Goal: Task Accomplishment & Management: Manage account settings

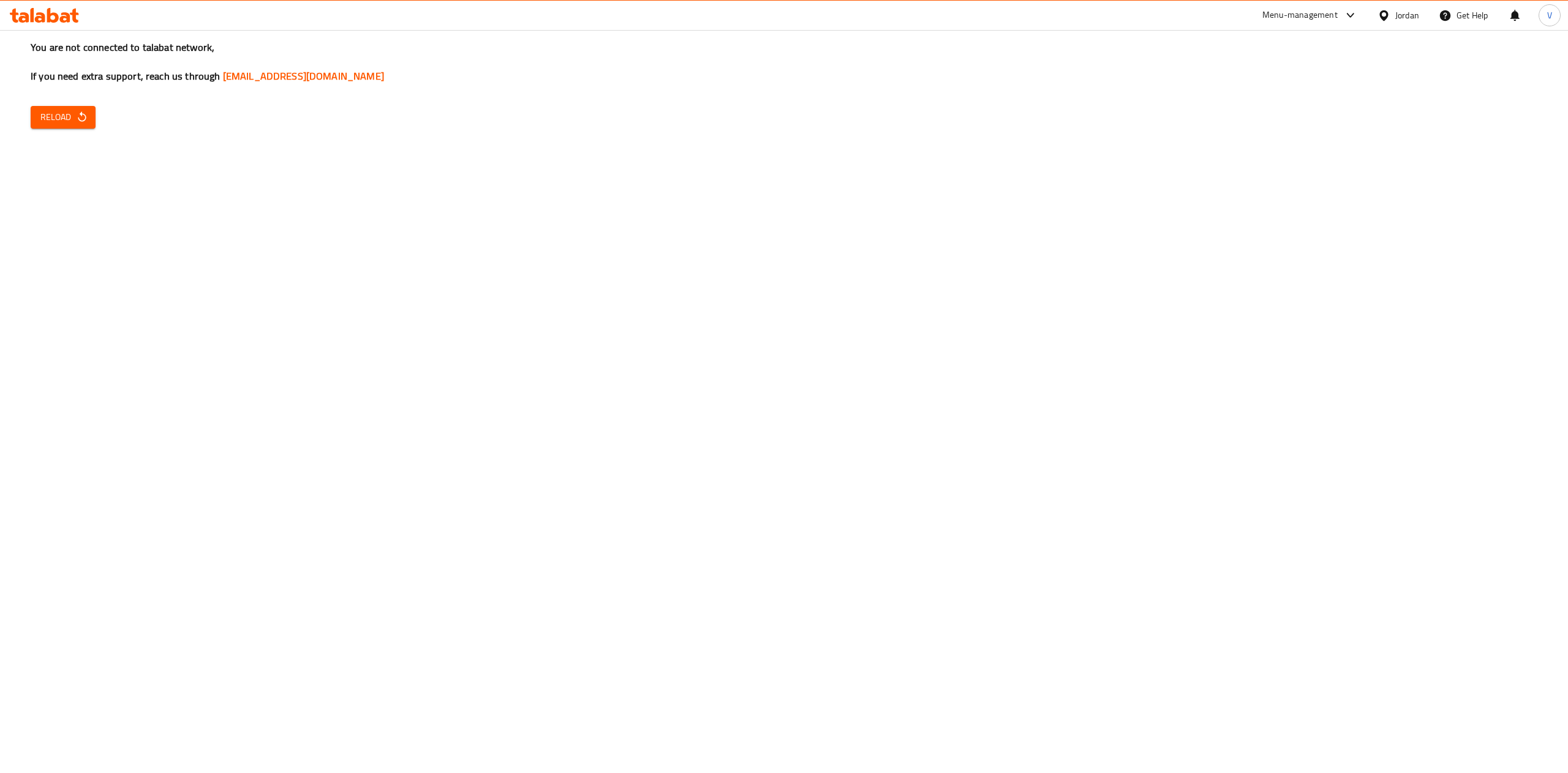
click at [82, 125] on button "Reload" at bounding box center [63, 117] width 65 height 22
click at [77, 111] on icon "button" at bounding box center [82, 117] width 12 height 12
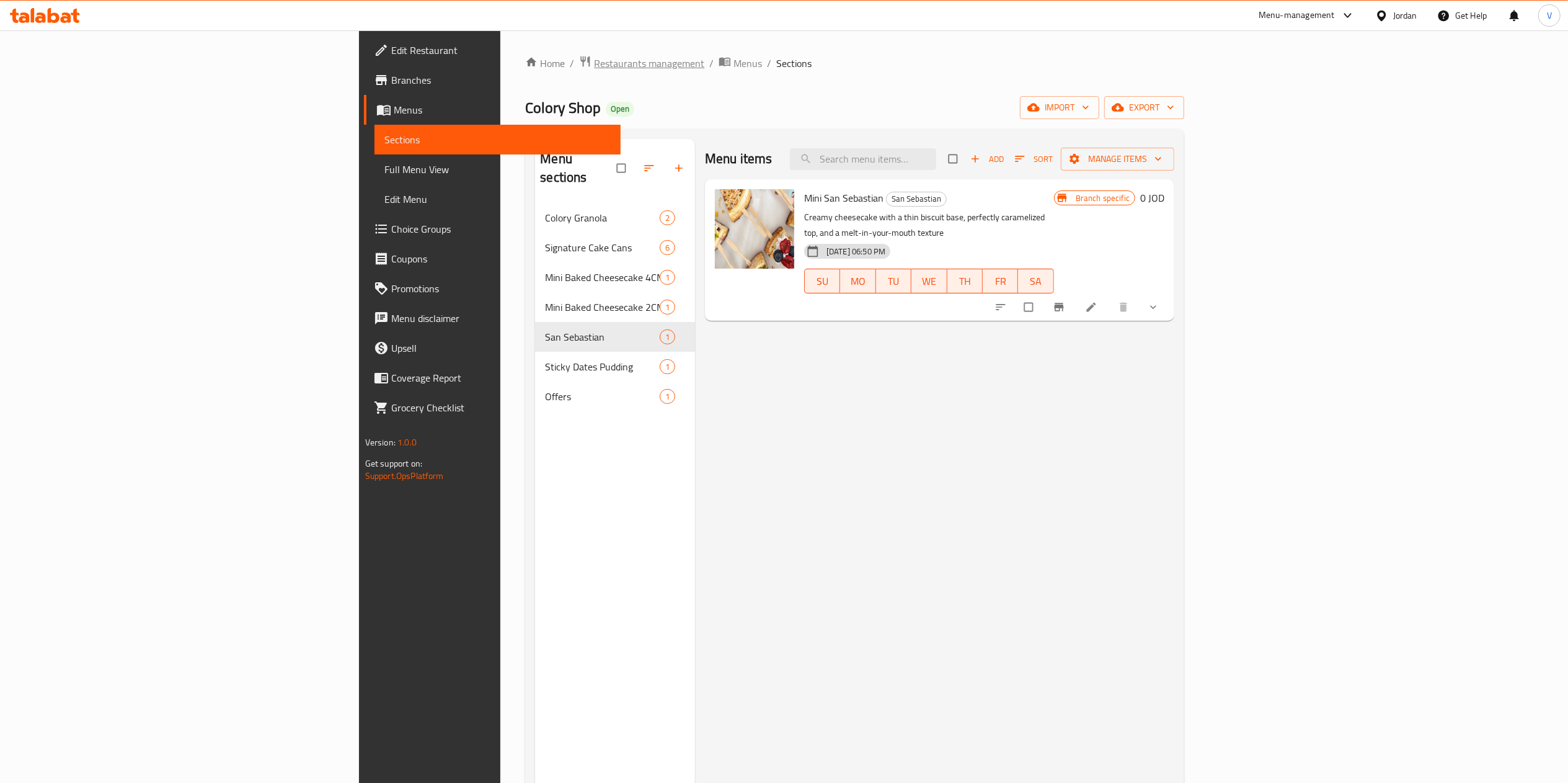
click at [594, 67] on span "Restaurants management" at bounding box center [649, 63] width 111 height 15
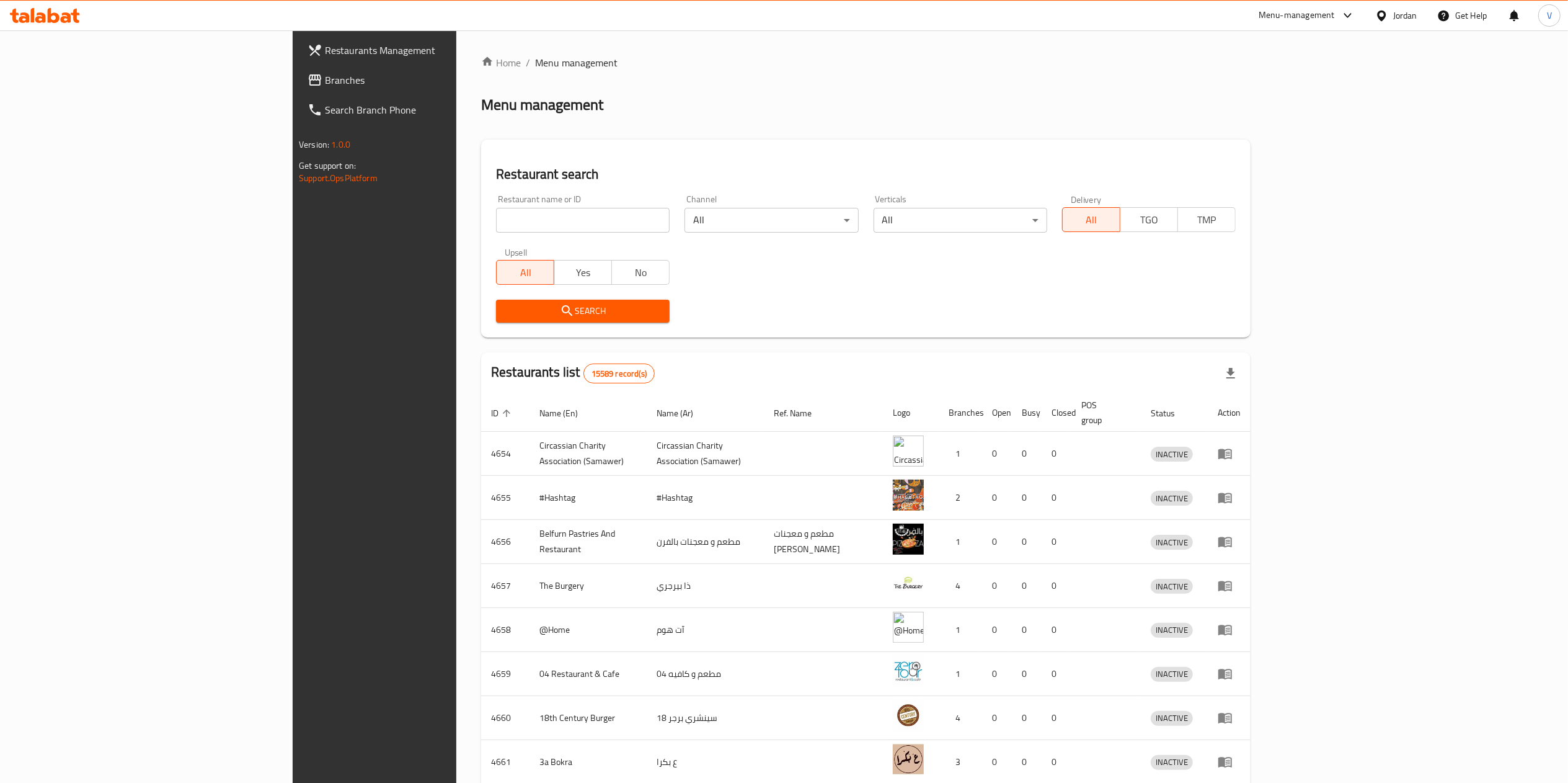
click at [325, 79] on span "Branches" at bounding box center [434, 80] width 219 height 15
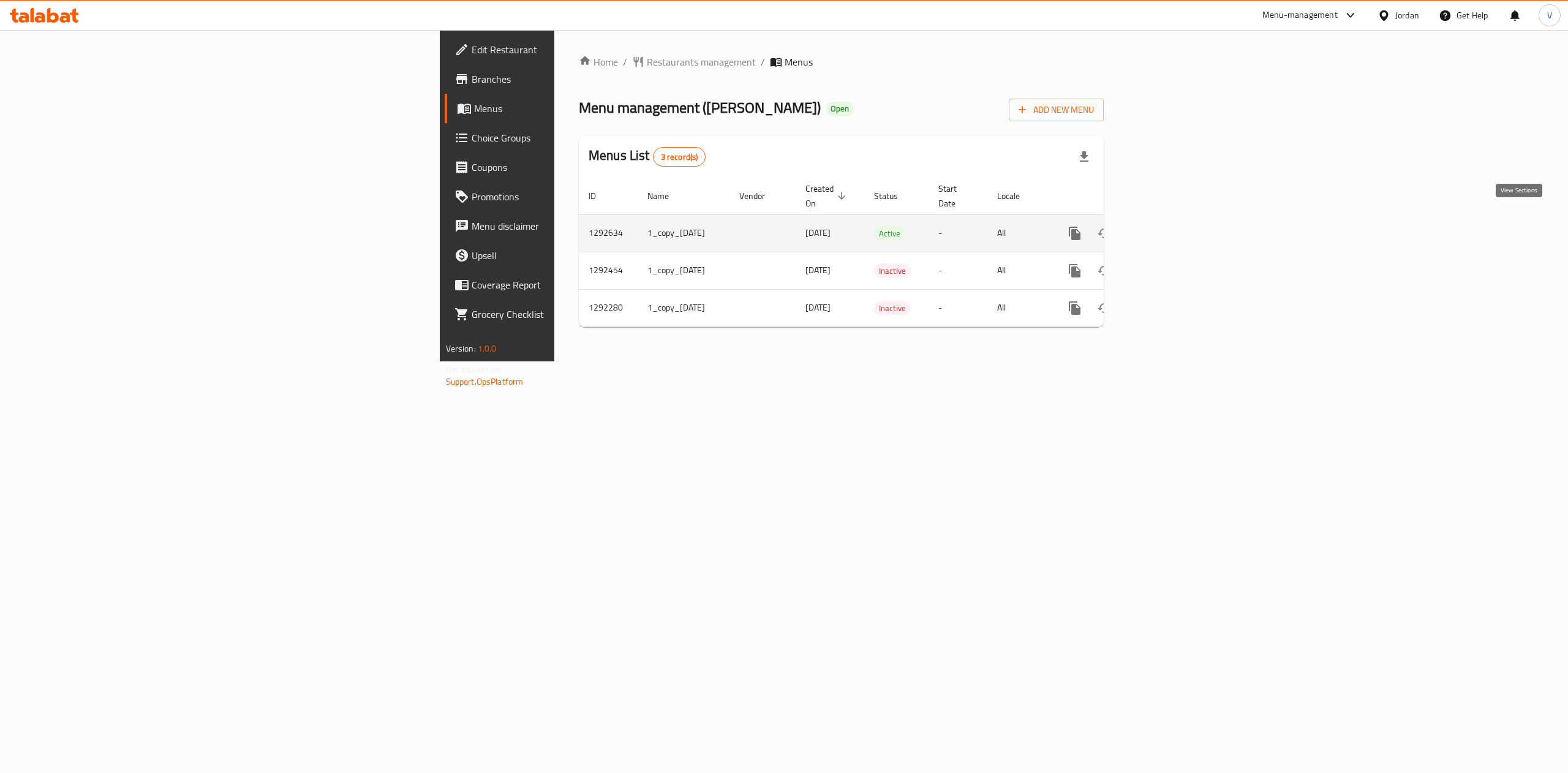
click at [1170, 226] on icon "enhanced table" at bounding box center [1163, 233] width 14 height 14
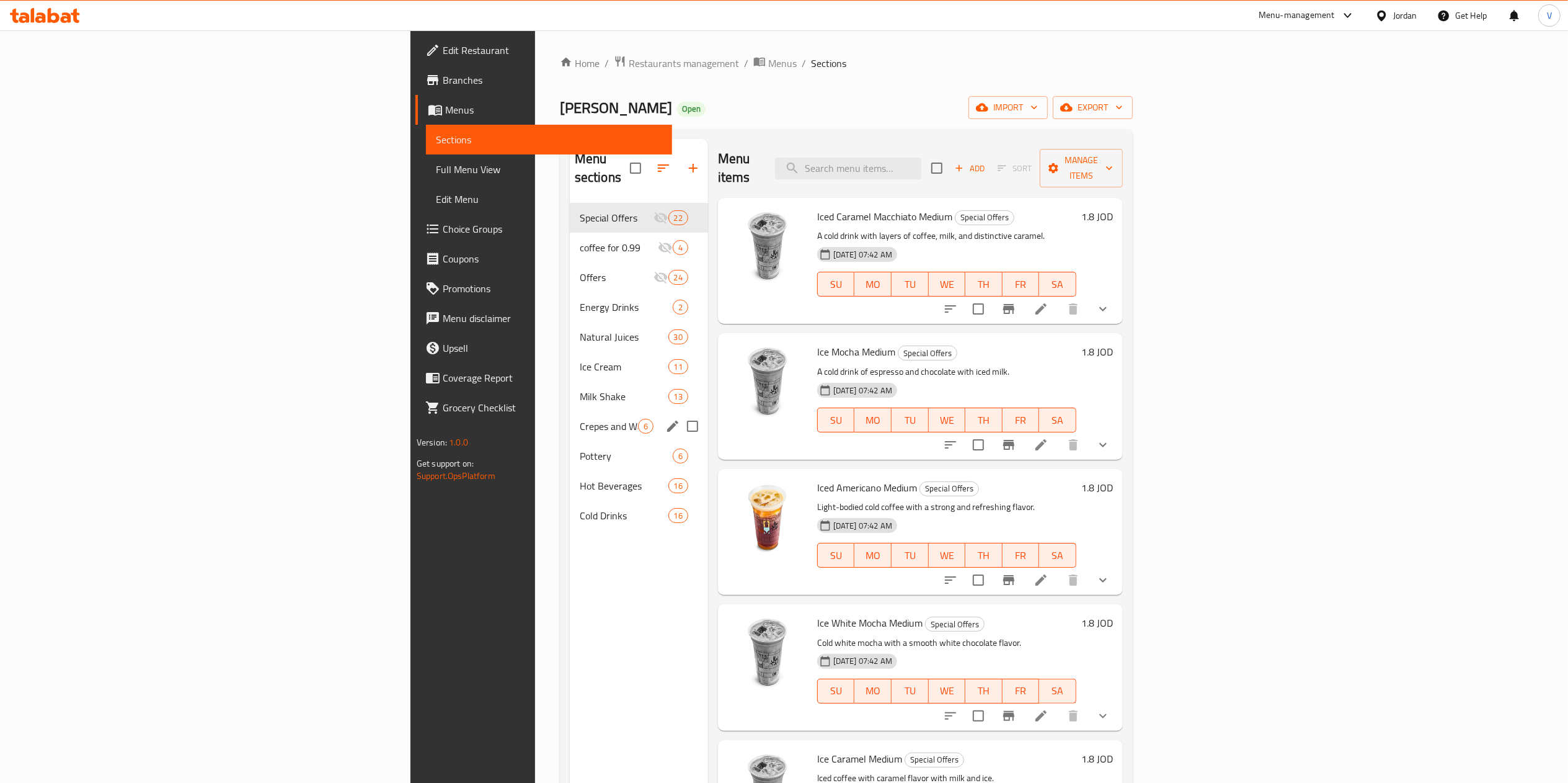
click at [570, 419] on div "Crepes and Waffles 6" at bounding box center [638, 426] width 139 height 30
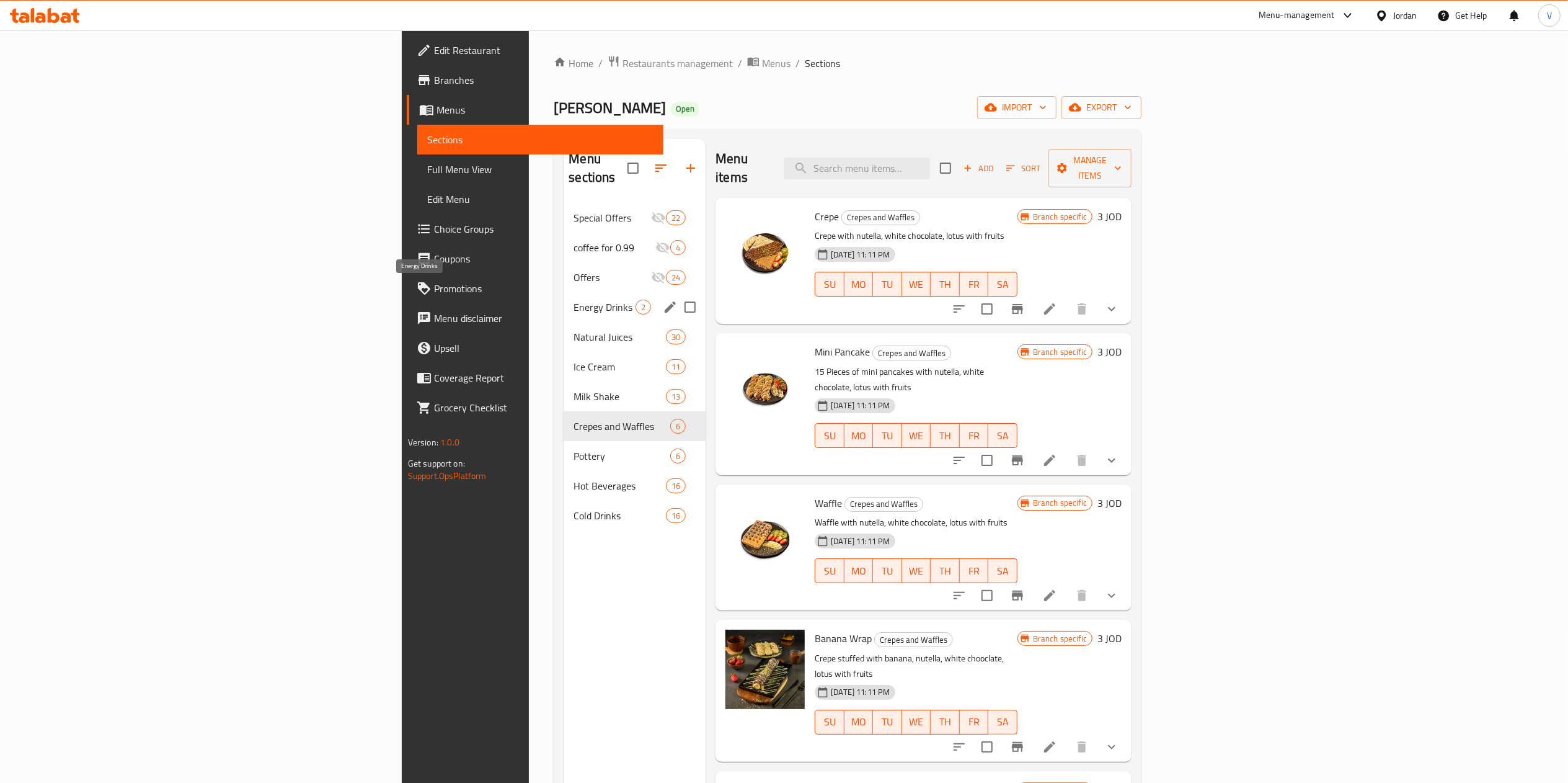
click at [573, 300] on span "Energy Drinks" at bounding box center [604, 307] width 62 height 15
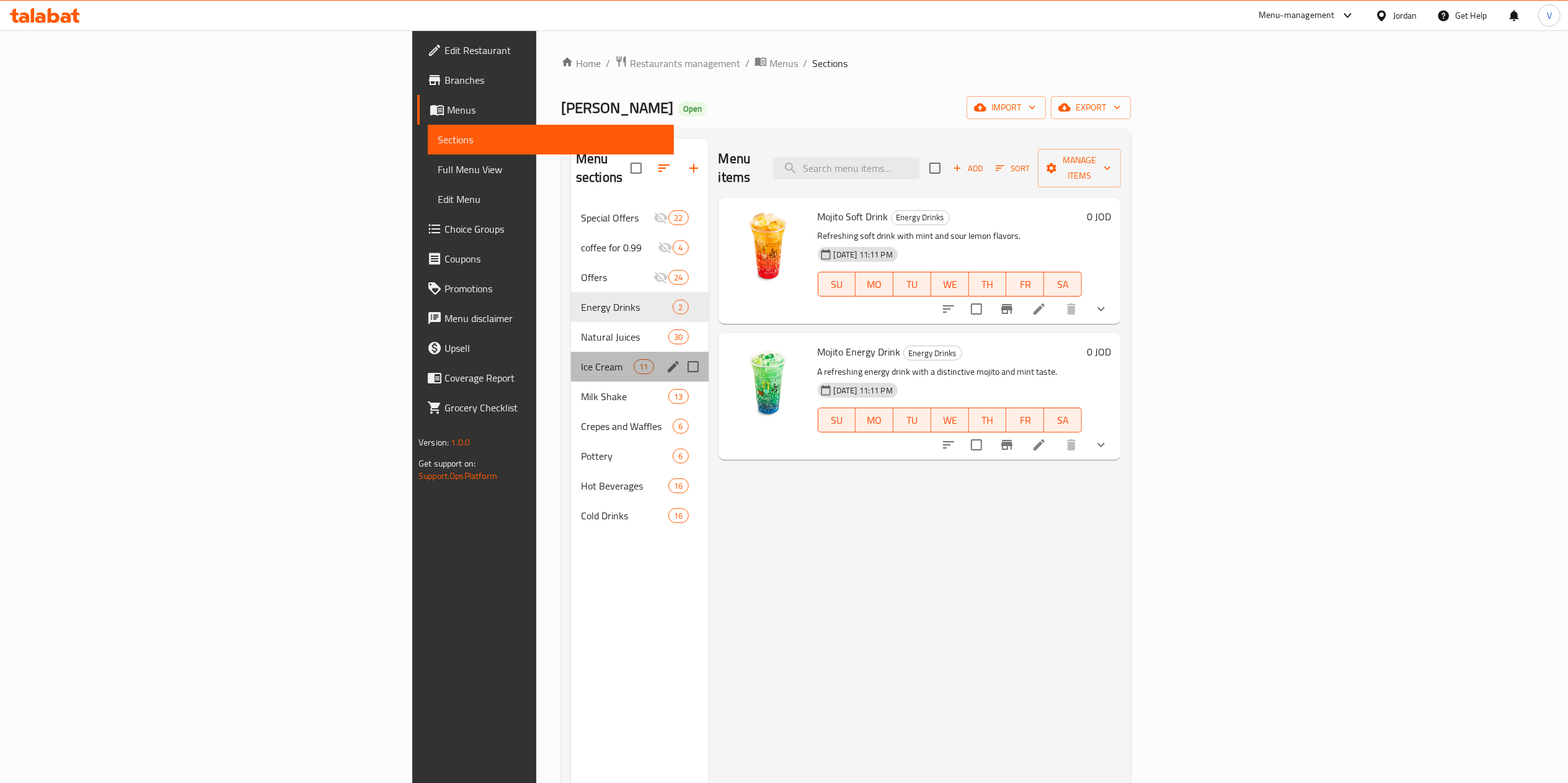
click at [571, 352] on div "Ice Cream 11" at bounding box center [640, 367] width 138 height 30
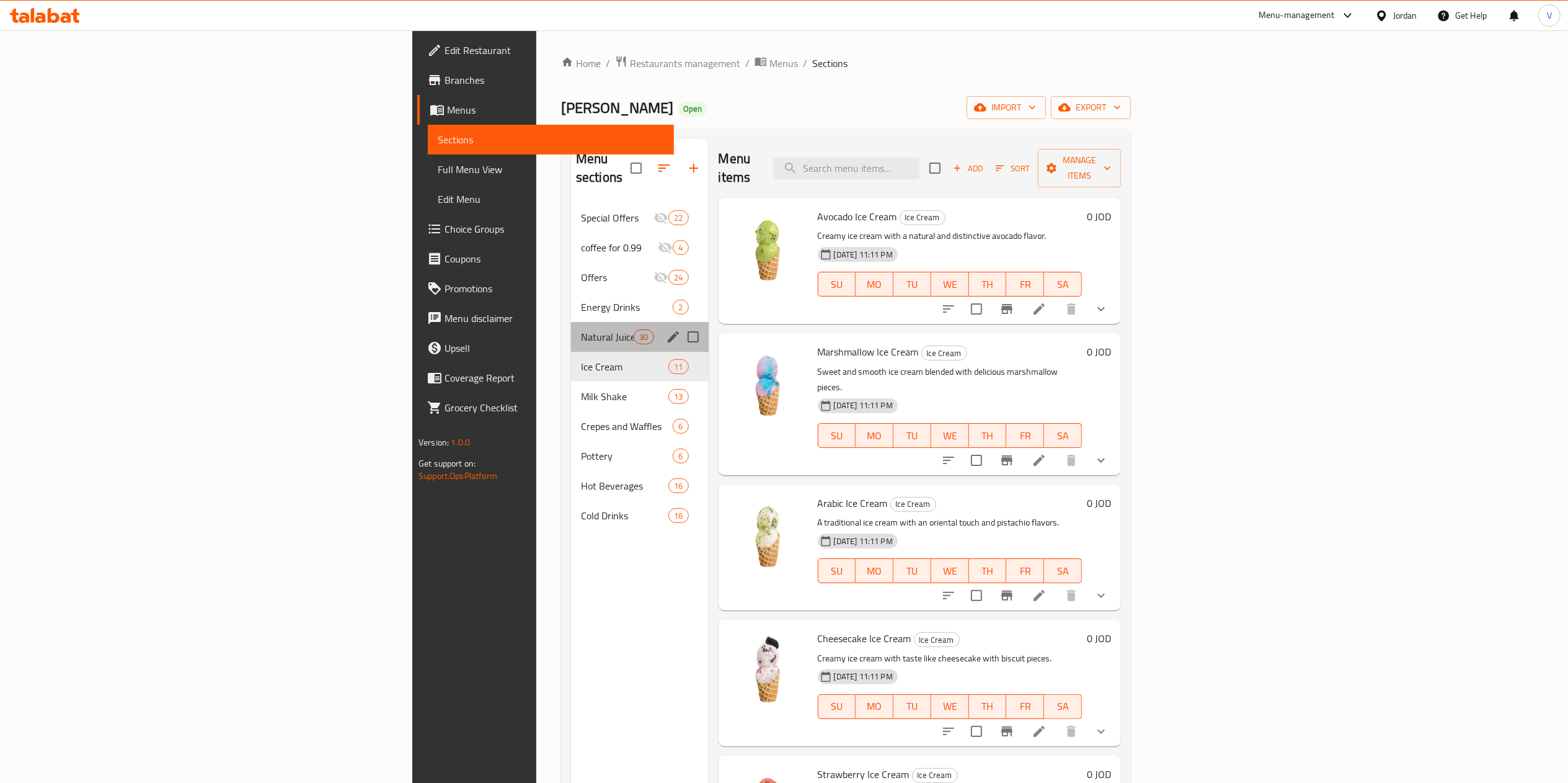
click at [571, 322] on div "Natural Juices 30" at bounding box center [640, 337] width 138 height 30
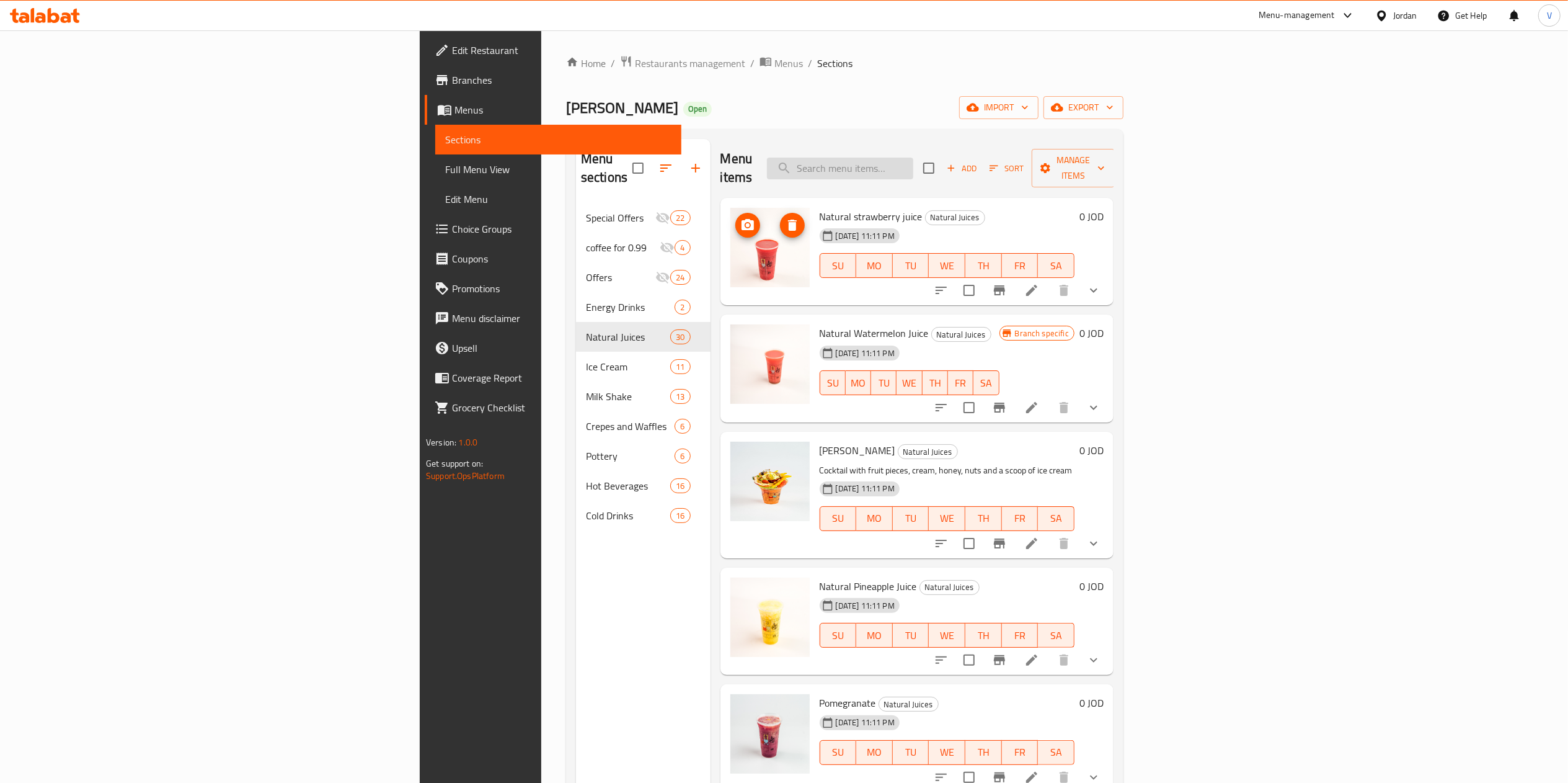
click at [913, 169] on input "search" at bounding box center [840, 169] width 147 height 22
click at [721, 139] on div "Menu items Add Sort Manage items" at bounding box center [917, 168] width 393 height 59
drag, startPoint x: 1023, startPoint y: 166, endPoint x: 1012, endPoint y: 171, distance: 12.1
click at [1020, 160] on div "Menu items Add Sort Manage items Natural strawberry juice Natural Juices 07-06-…" at bounding box center [912, 530] width 403 height 783
click at [913, 163] on input "search" at bounding box center [840, 169] width 147 height 22
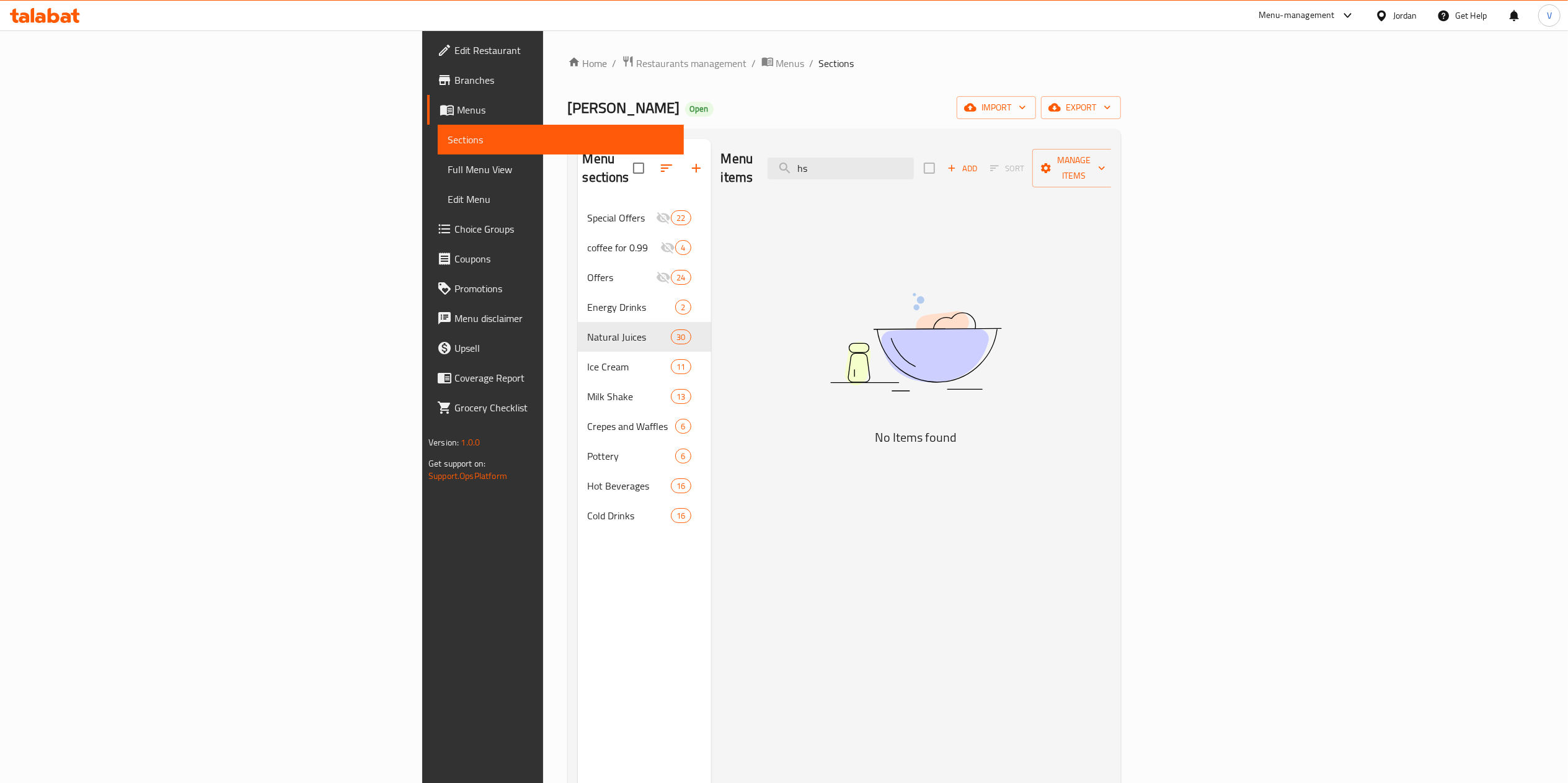
type input "h"
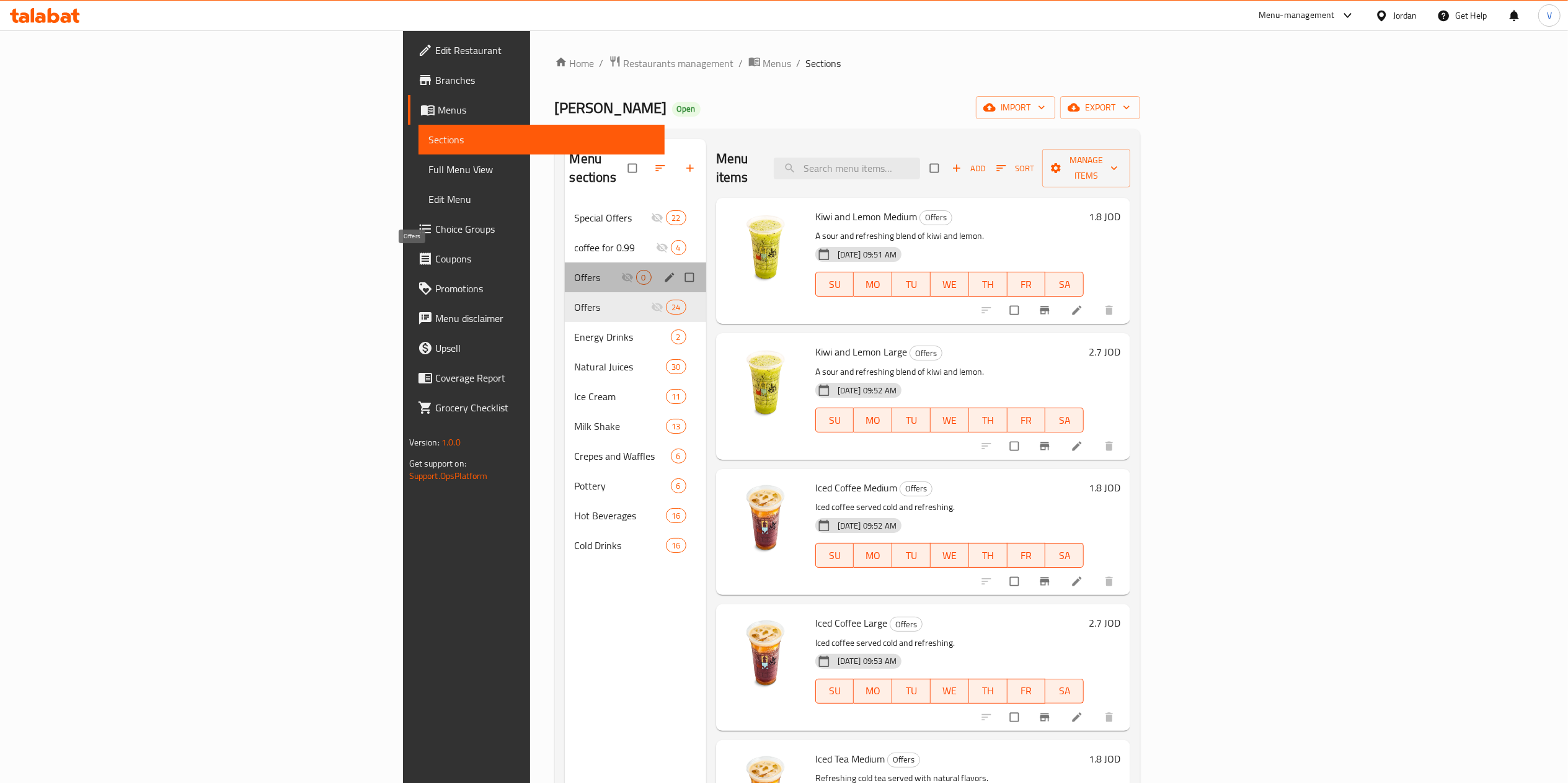
click at [575, 270] on span "Offers" at bounding box center [597, 277] width 46 height 15
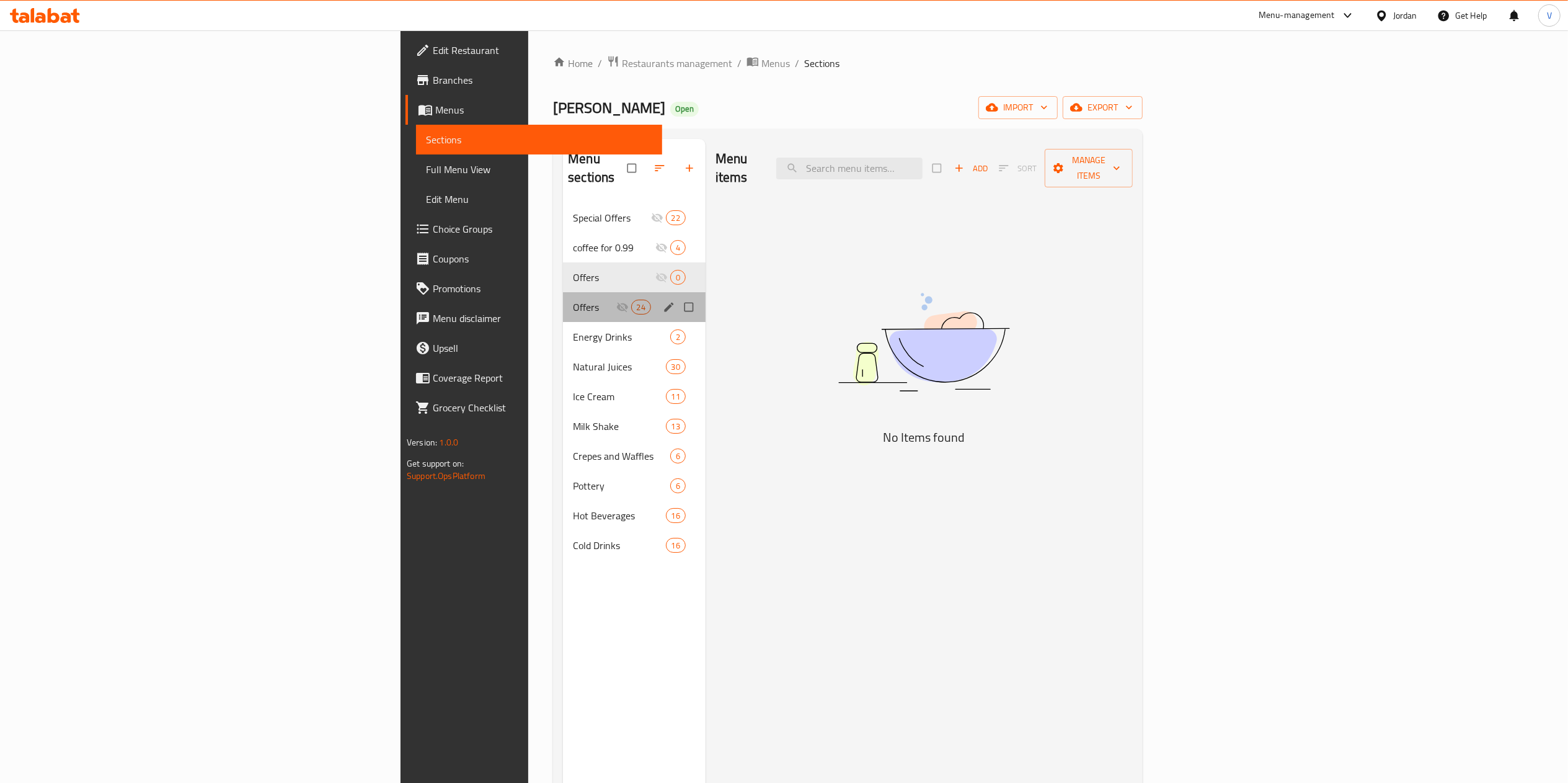
click at [563, 292] on div "Offers 24" at bounding box center [634, 306] width 143 height 30
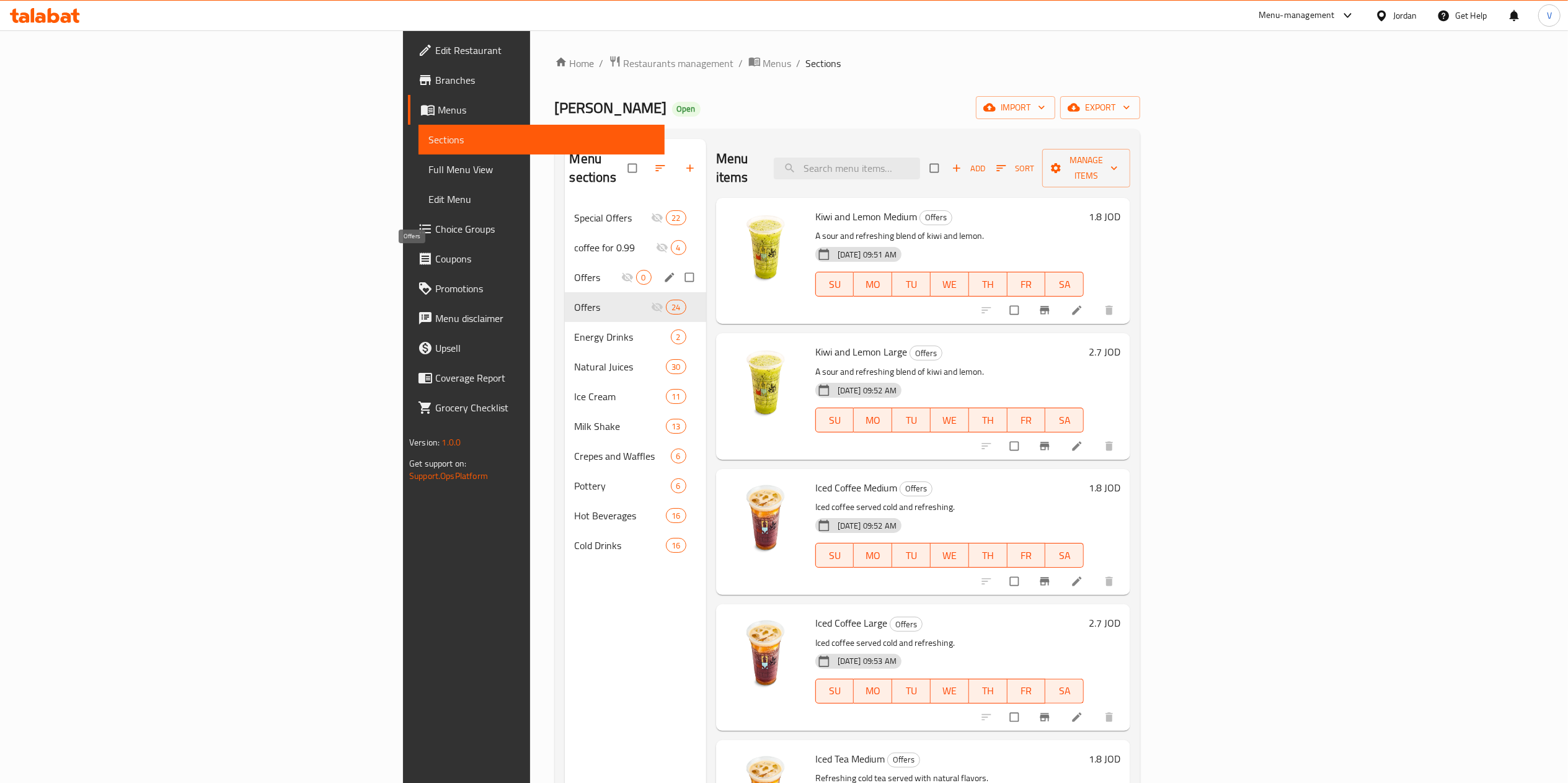
click at [575, 270] on span "Offers" at bounding box center [597, 277] width 46 height 15
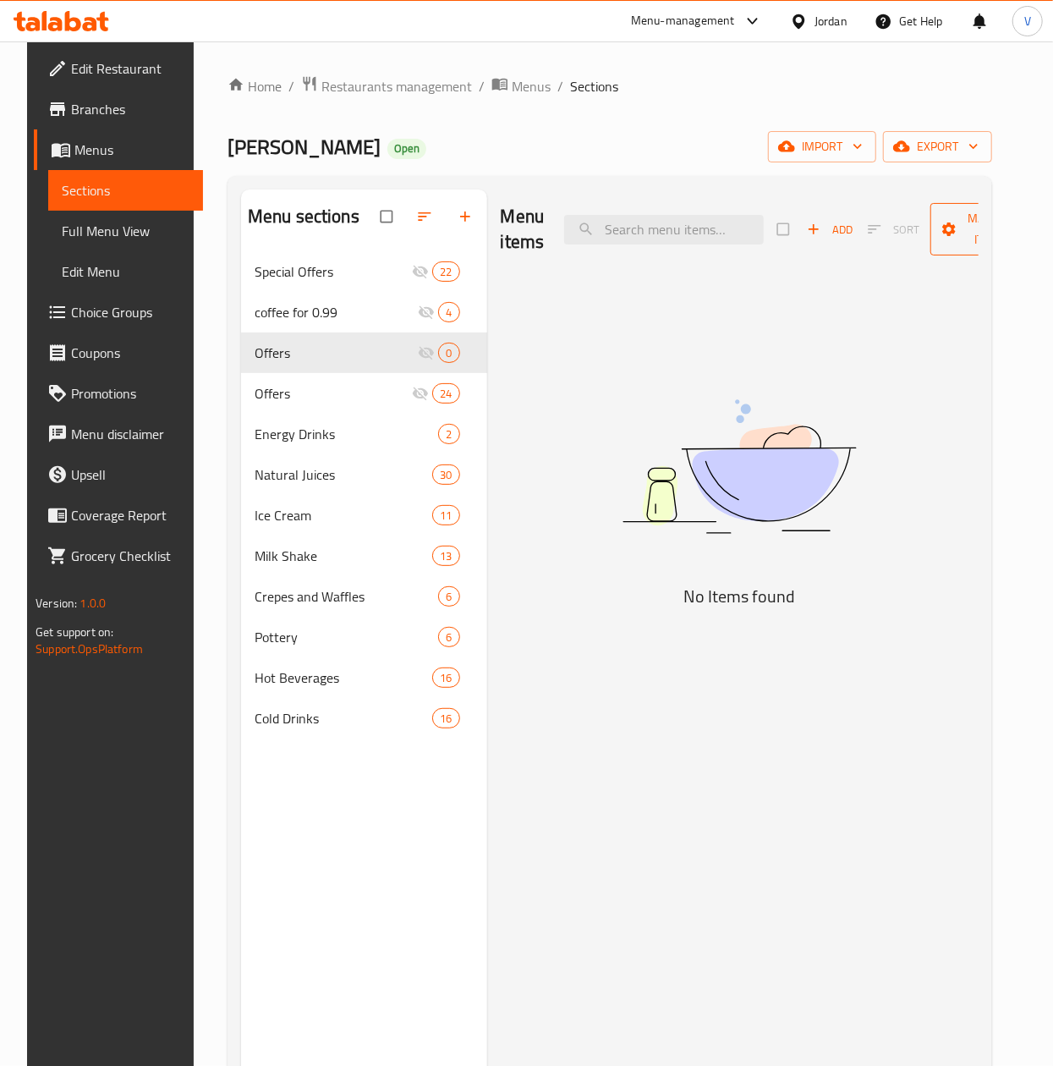
click at [959, 232] on span "Manage items" at bounding box center [990, 229] width 93 height 42
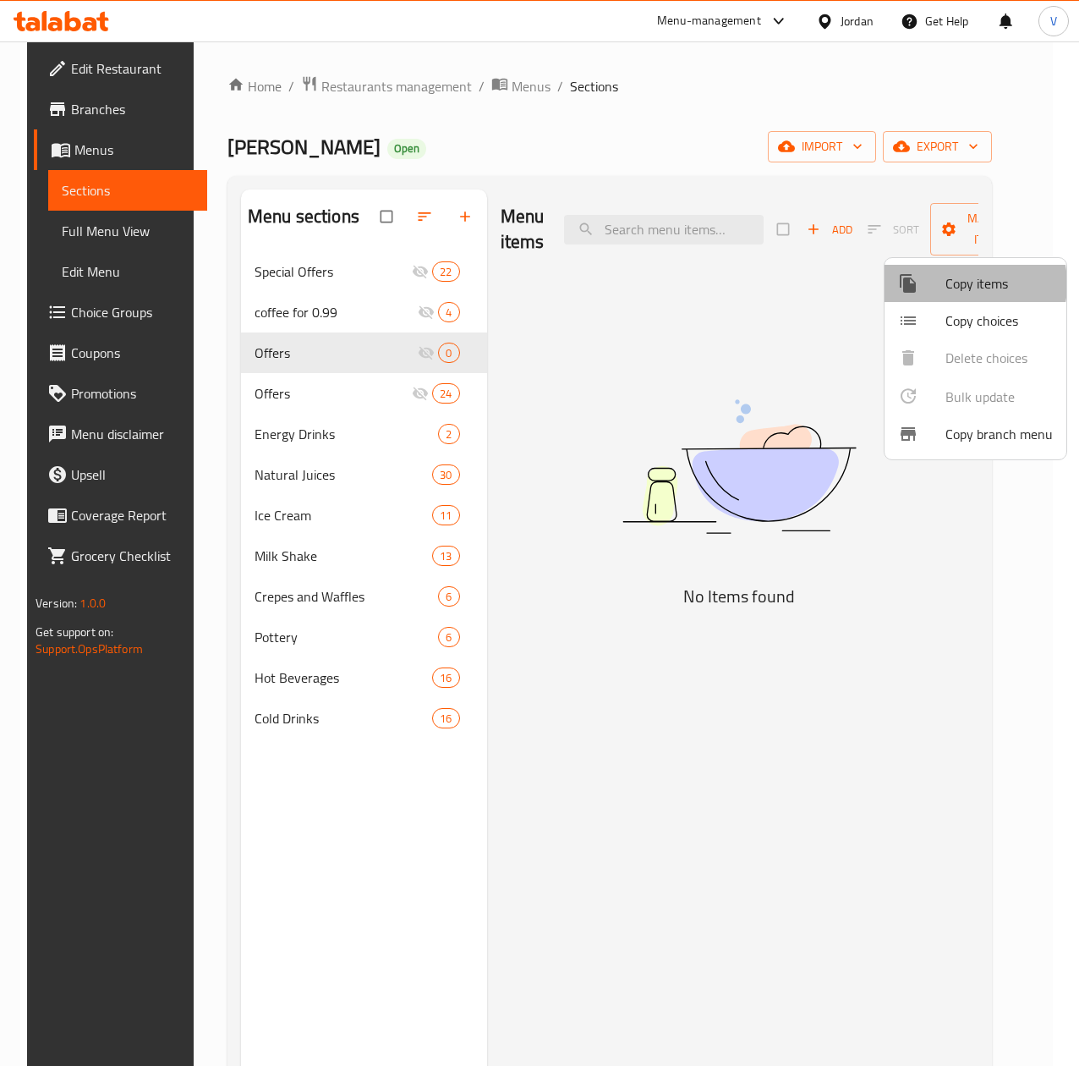
click at [958, 284] on span "Copy items" at bounding box center [999, 283] width 107 height 20
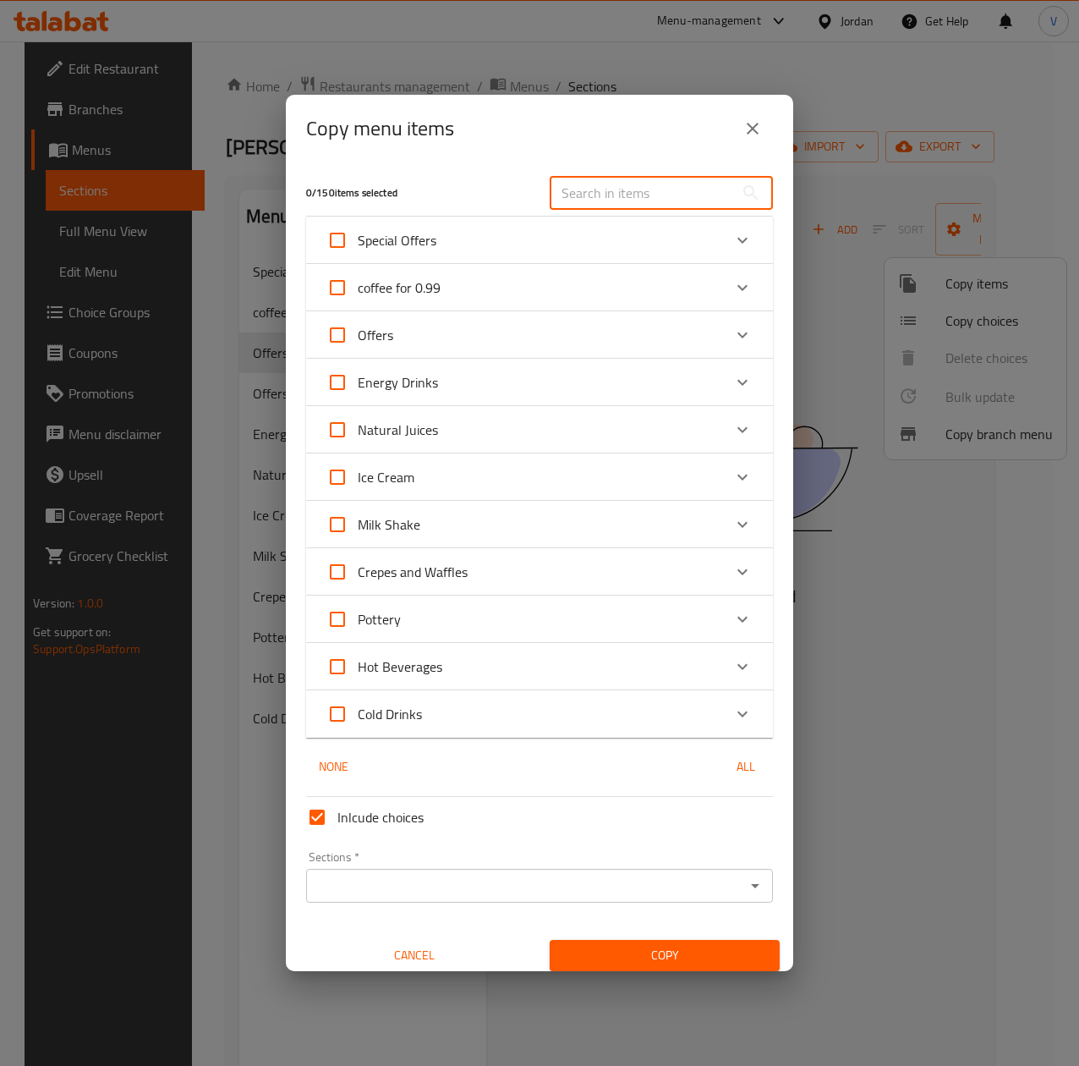
drag, startPoint x: 548, startPoint y: 209, endPoint x: 565, endPoint y: 202, distance: 18.2
click at [550, 208] on input "text" at bounding box center [642, 193] width 184 height 34
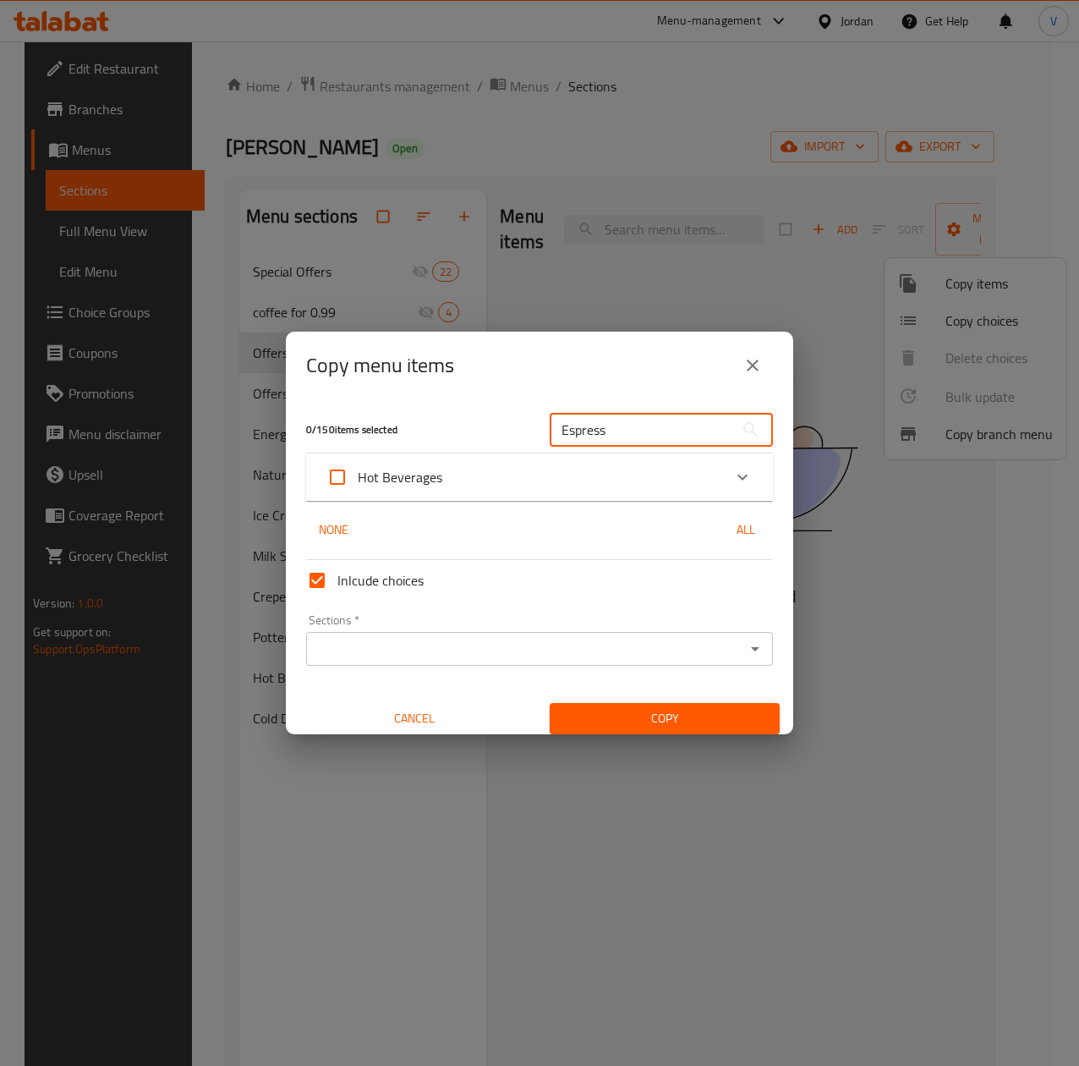
type input "Espress"
click at [650, 473] on div "Hot Beverages" at bounding box center [525, 477] width 396 height 41
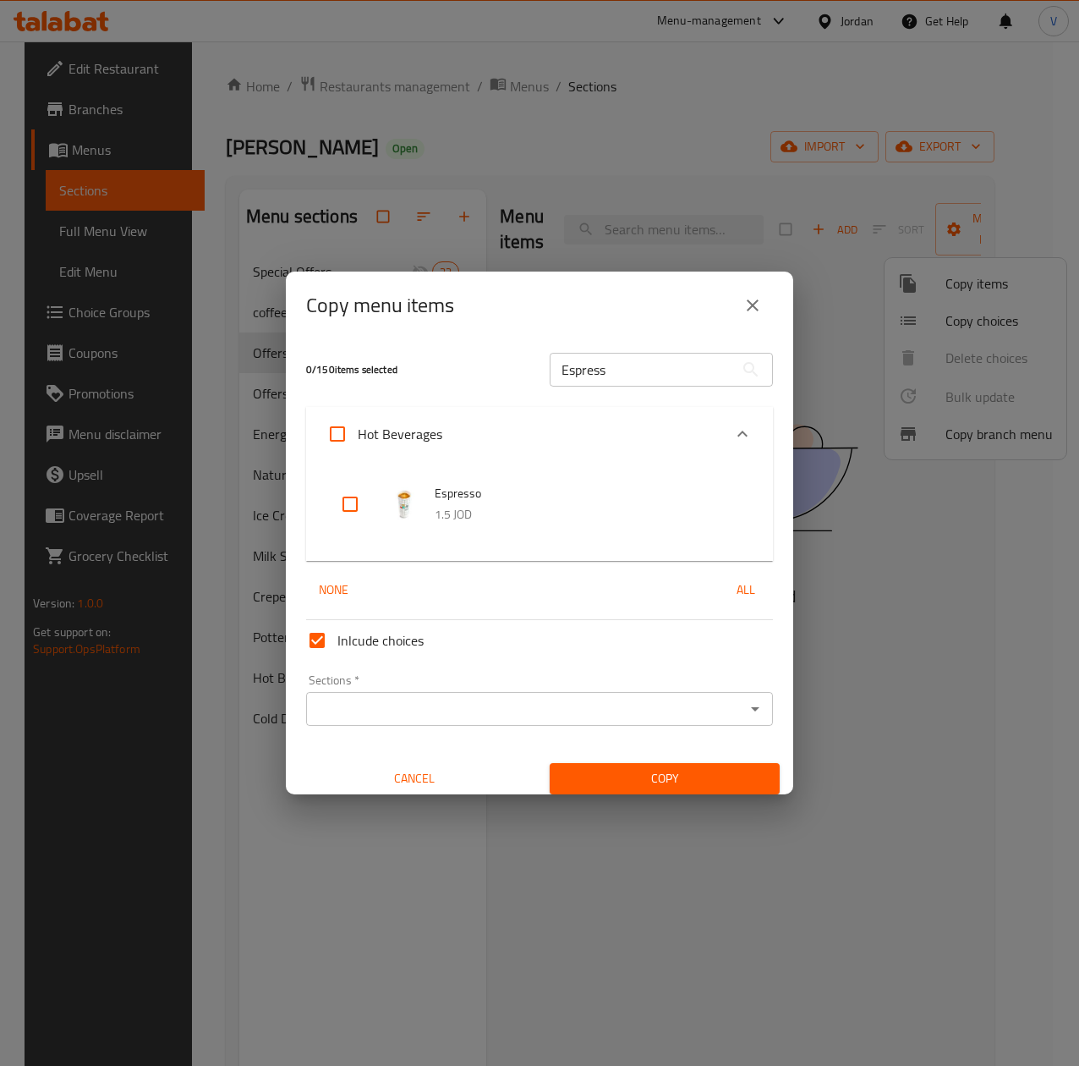
click at [387, 497] on img at bounding box center [404, 504] width 34 height 34
click at [362, 502] on input "checkbox" at bounding box center [350, 504] width 41 height 41
checkbox input "true"
drag, startPoint x: 645, startPoint y: 378, endPoint x: 313, endPoint y: 376, distance: 331.6
click at [313, 376] on div "1 / 150 items selected Espress ​" at bounding box center [539, 369] width 487 height 67
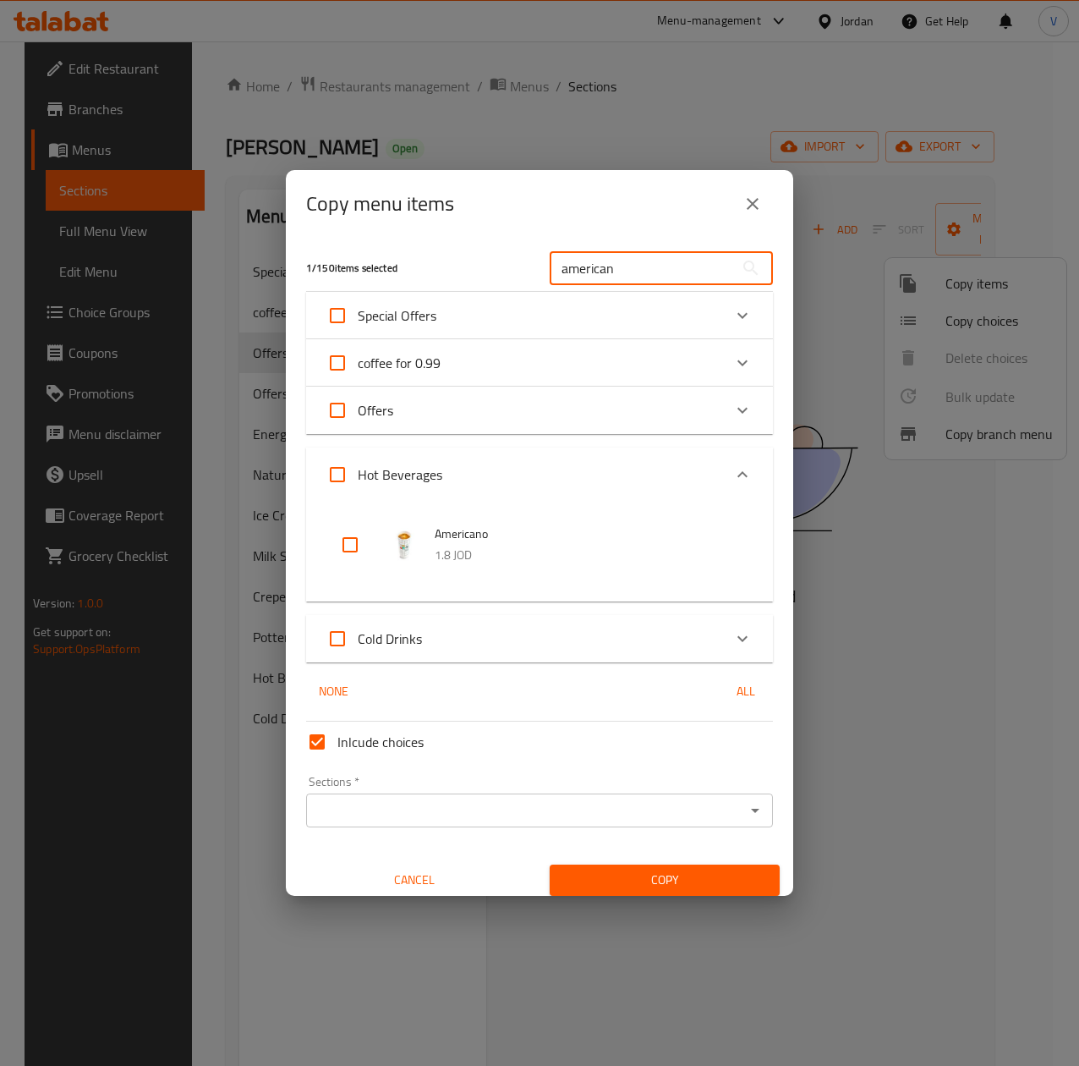
type input "american"
click at [484, 545] on p "1.8 JOD" at bounding box center [587, 555] width 305 height 21
click at [359, 536] on input "checkbox" at bounding box center [350, 544] width 41 height 41
checkbox input "true"
click at [320, 733] on input "Inlcude choices" at bounding box center [317, 742] width 41 height 41
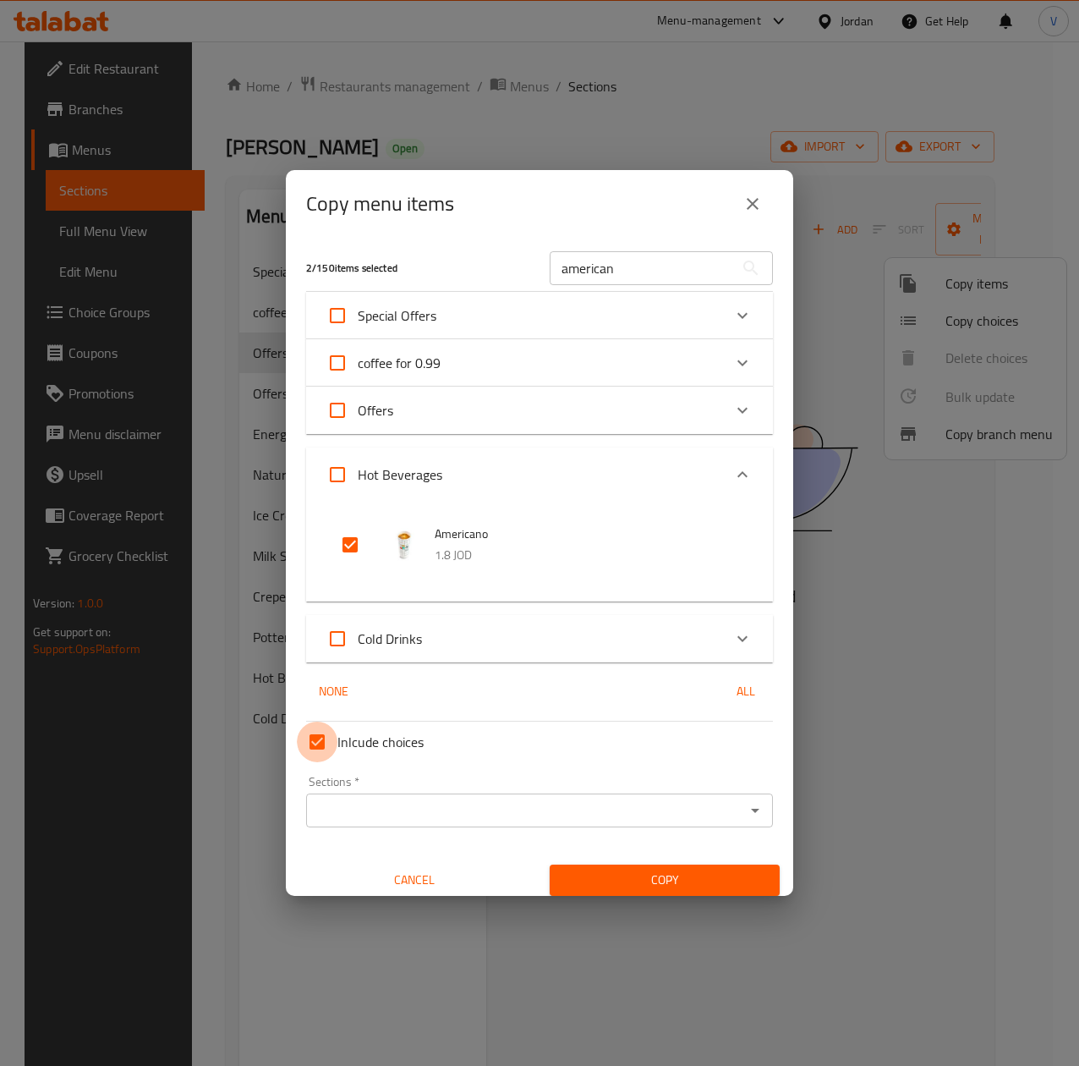
checkbox input "false"
click at [624, 273] on input "american" at bounding box center [642, 268] width 184 height 34
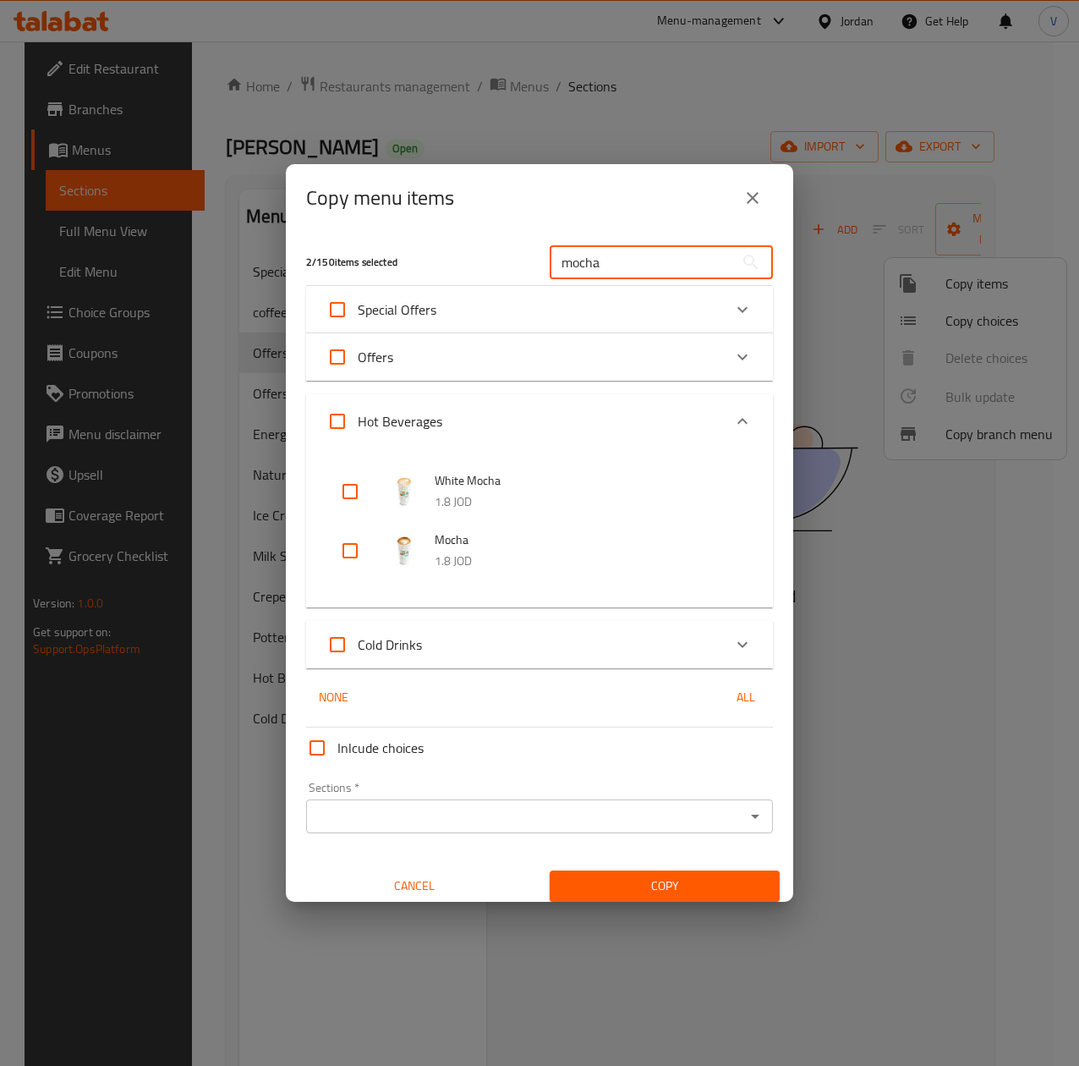
type input "mocha"
click at [336, 554] on input "checkbox" at bounding box center [350, 550] width 41 height 41
checkbox input "true"
click at [634, 237] on div "mocha ​" at bounding box center [662, 262] width 244 height 54
click at [617, 256] on input "mocha" at bounding box center [642, 262] width 184 height 34
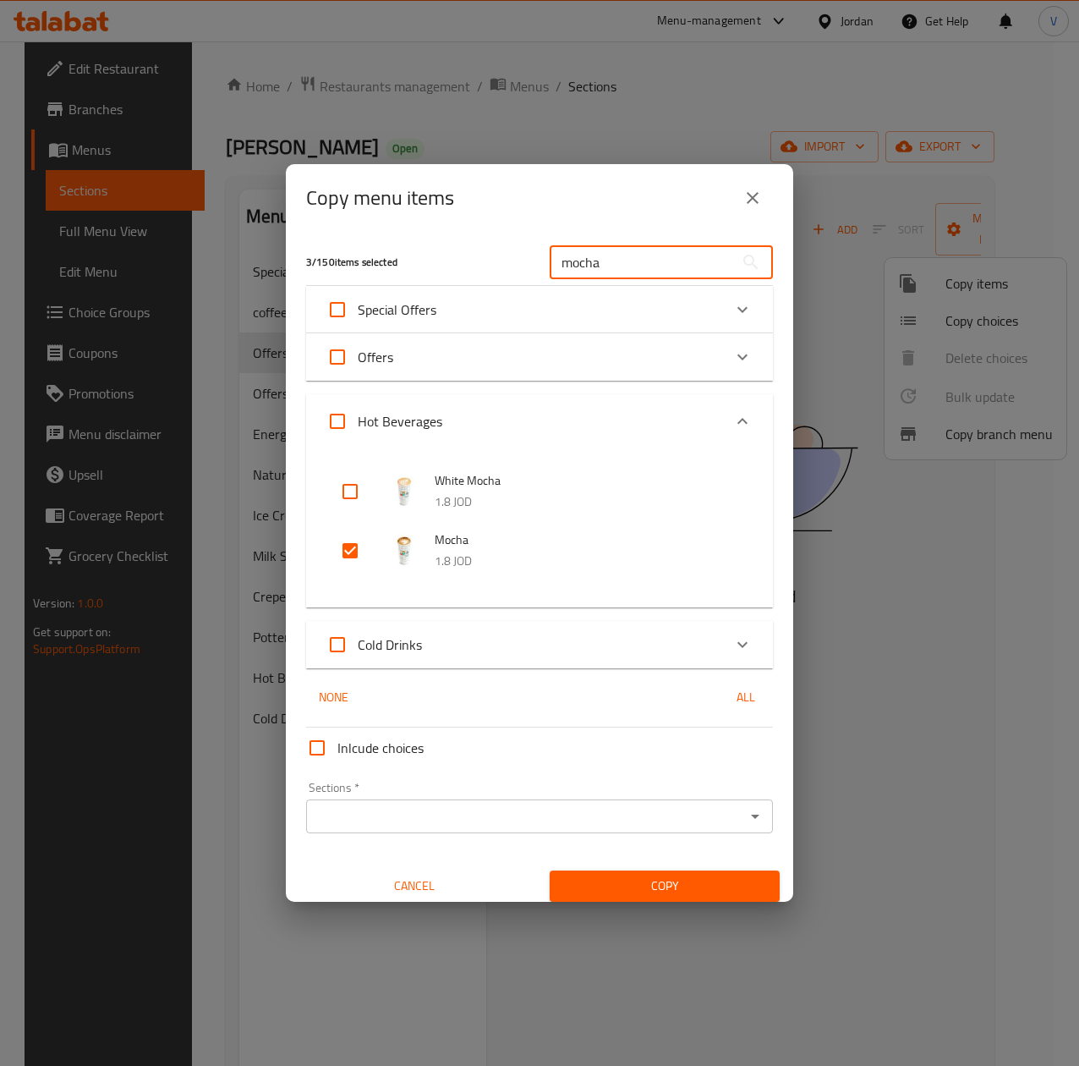
click at [617, 256] on input "mocha" at bounding box center [642, 262] width 184 height 34
type input "white"
click at [339, 494] on input "checkbox" at bounding box center [350, 491] width 41 height 41
checkbox input "true"
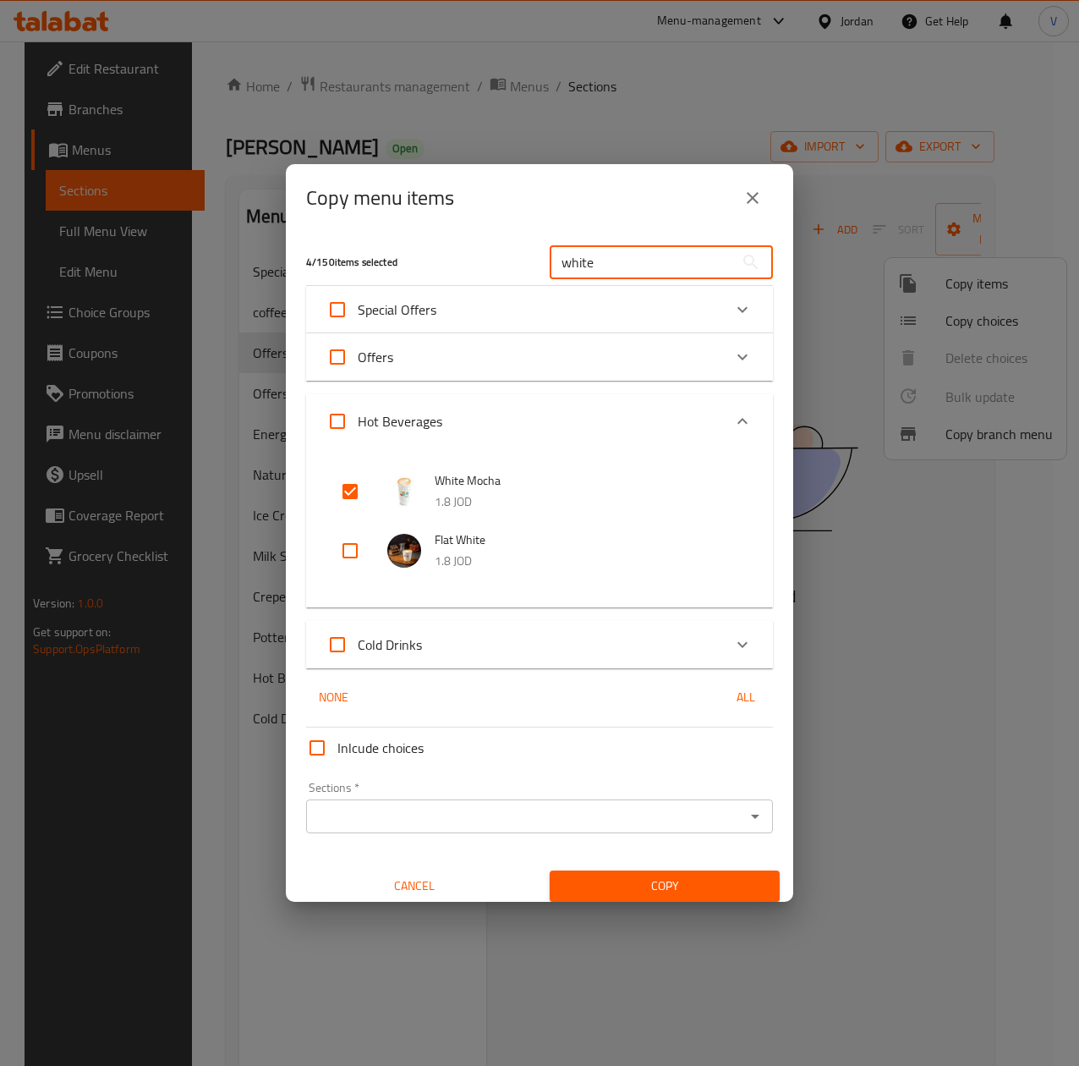
click at [661, 274] on input "white" at bounding box center [642, 262] width 184 height 34
click at [674, 273] on input "white" at bounding box center [642, 262] width 184 height 34
click at [678, 273] on input "white" at bounding box center [642, 262] width 184 height 34
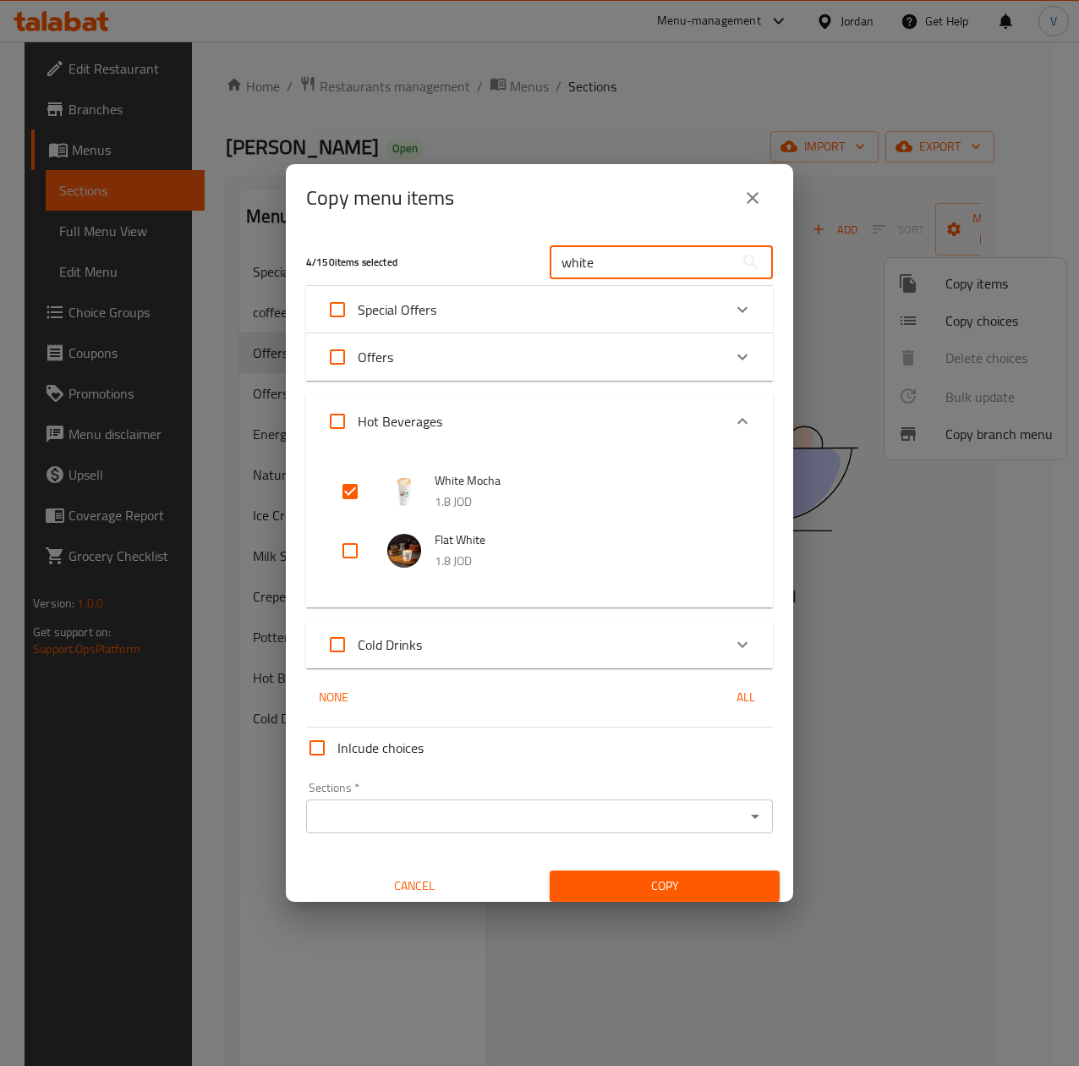
click at [678, 273] on input "white" at bounding box center [642, 262] width 184 height 34
click at [707, 271] on input "white" at bounding box center [642, 262] width 184 height 34
click at [684, 257] on input "white" at bounding box center [642, 262] width 184 height 34
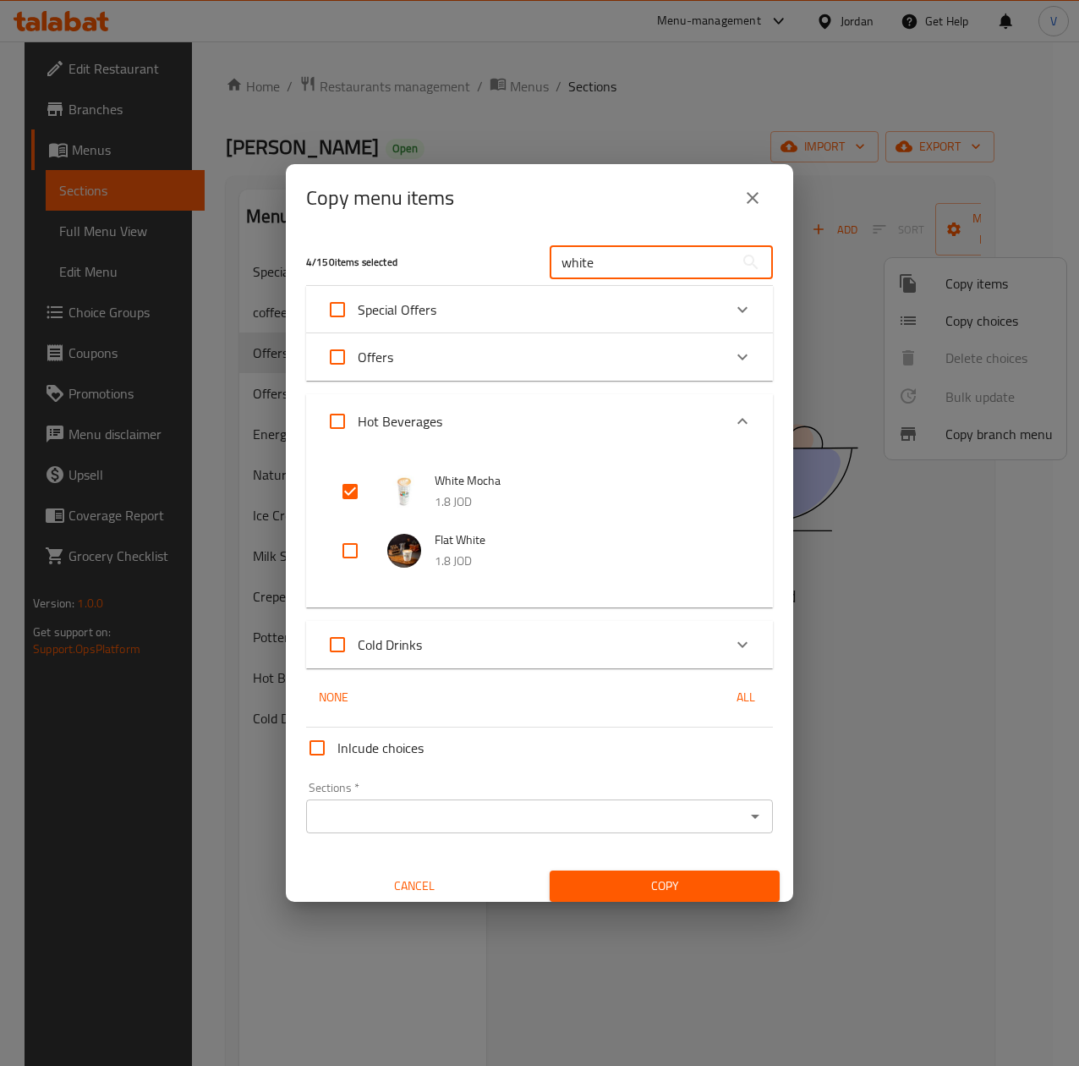
click at [684, 257] on input "white" at bounding box center [642, 262] width 184 height 34
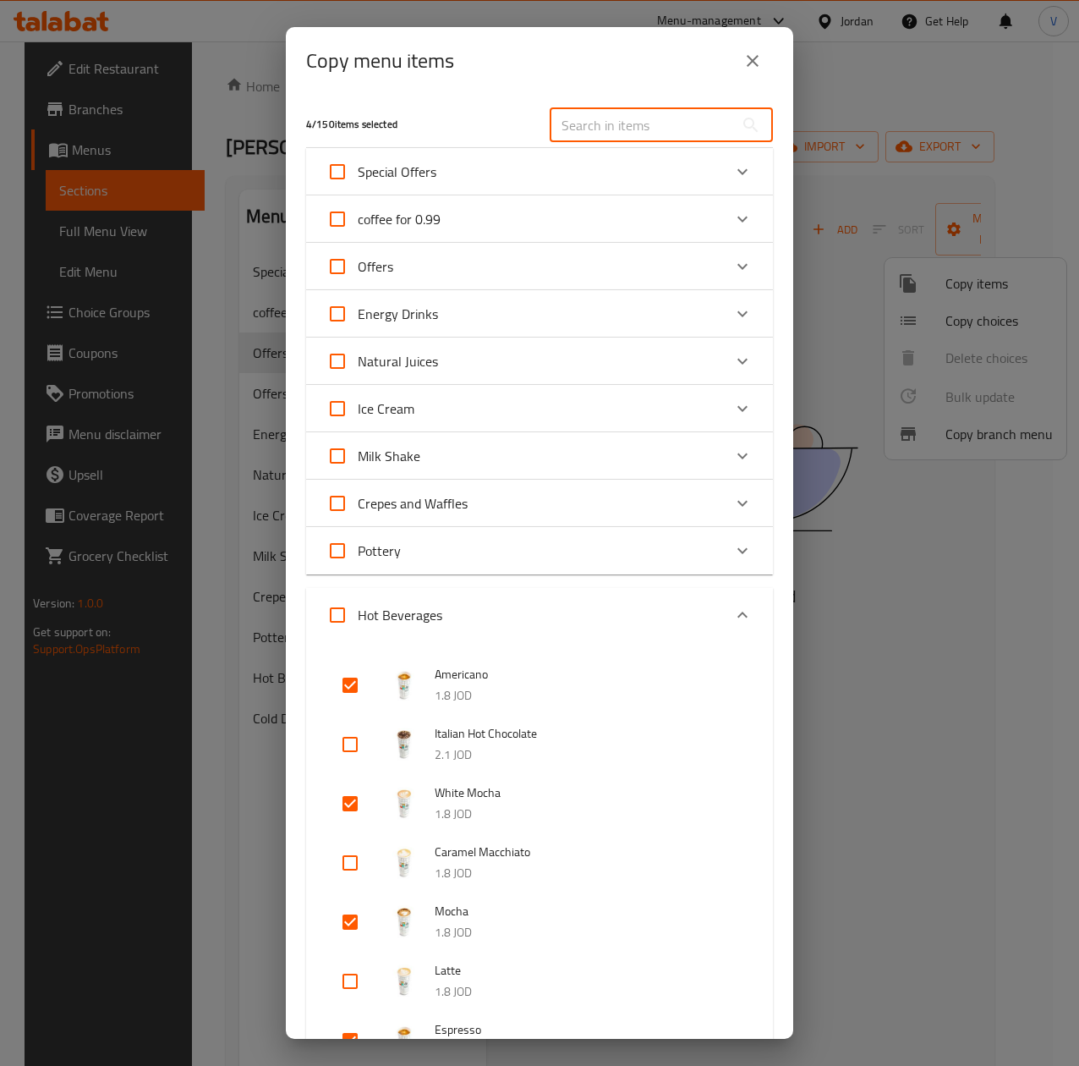
click at [616, 123] on input "text" at bounding box center [642, 125] width 184 height 34
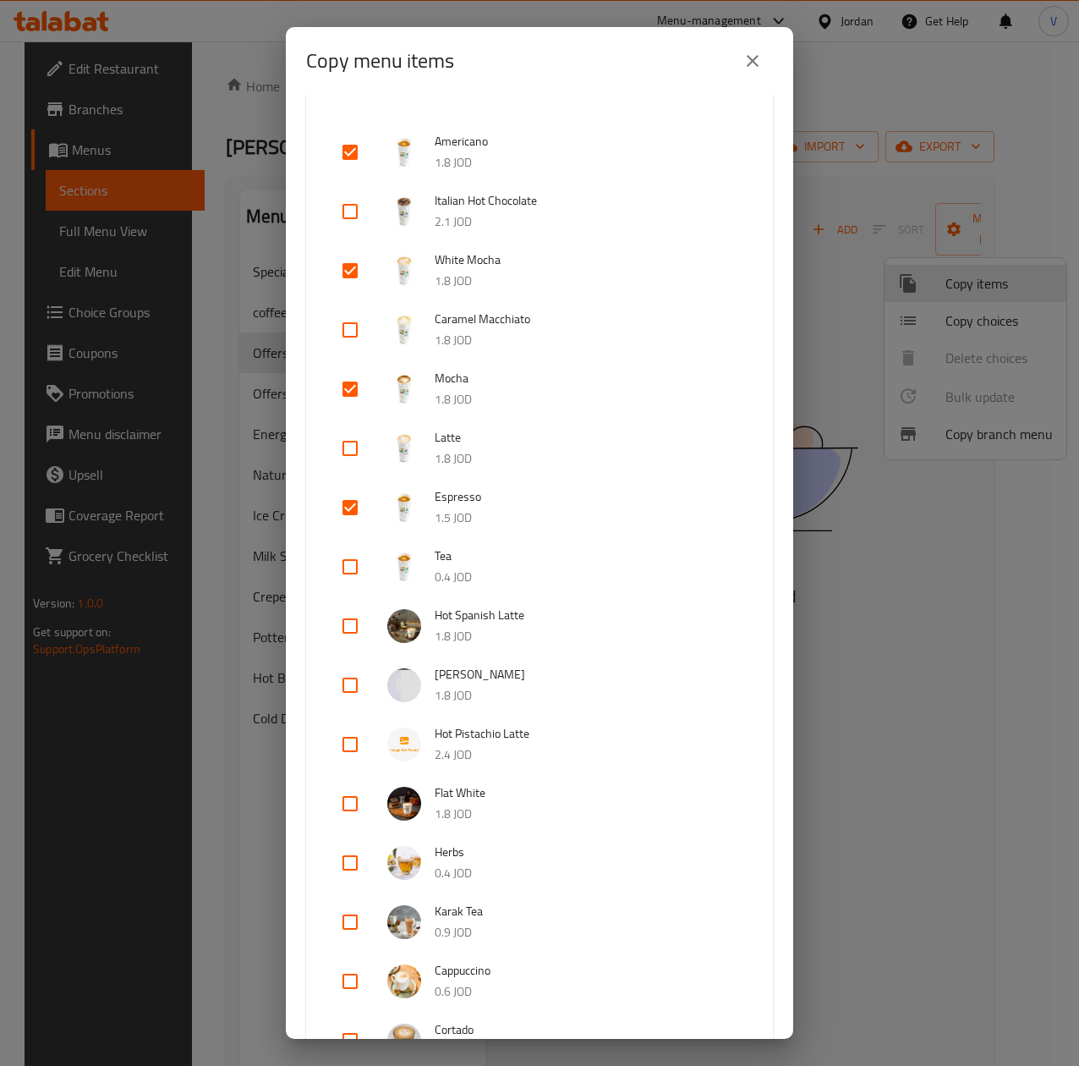
scroll to position [895, 0]
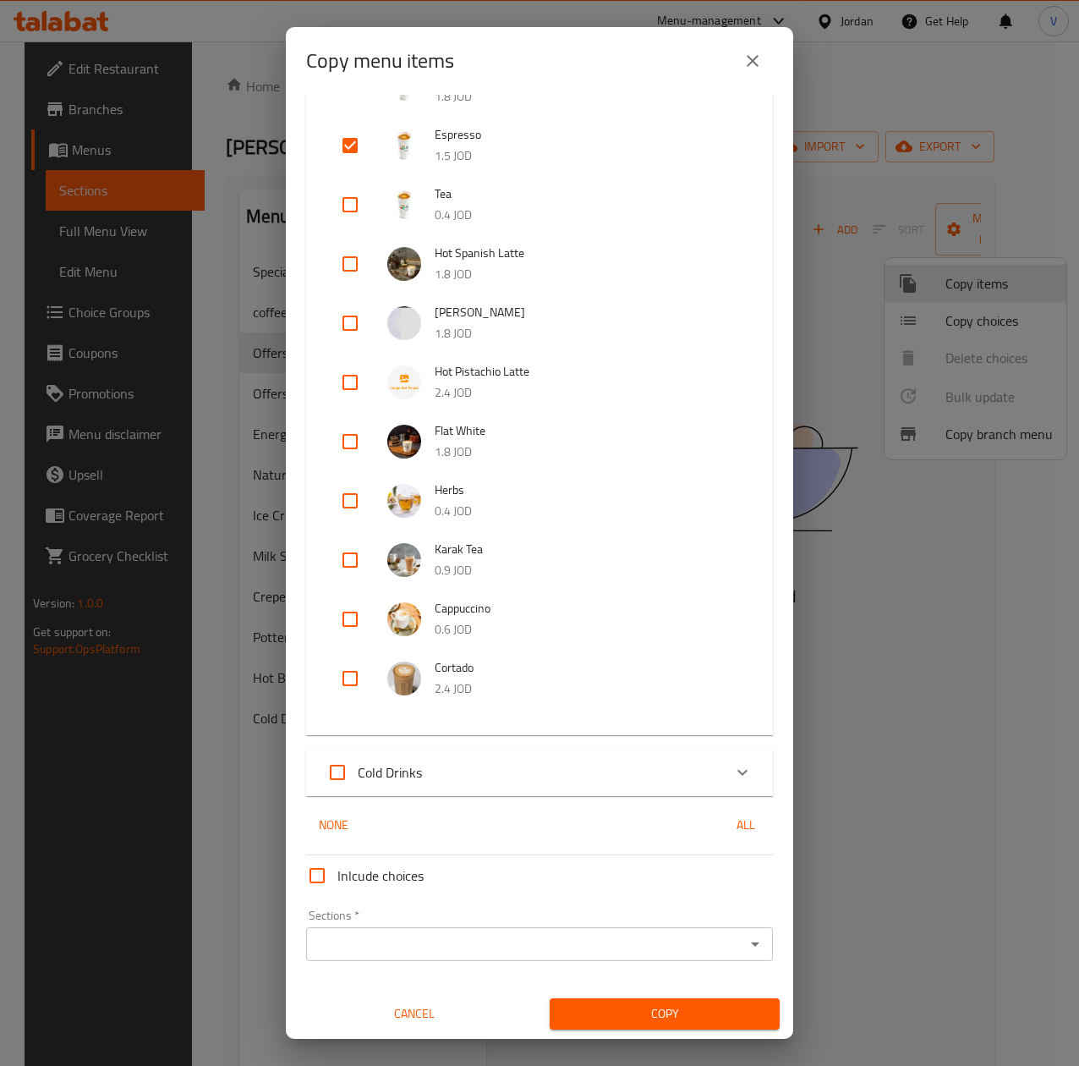
click at [628, 1005] on span "Copy" at bounding box center [664, 1013] width 203 height 21
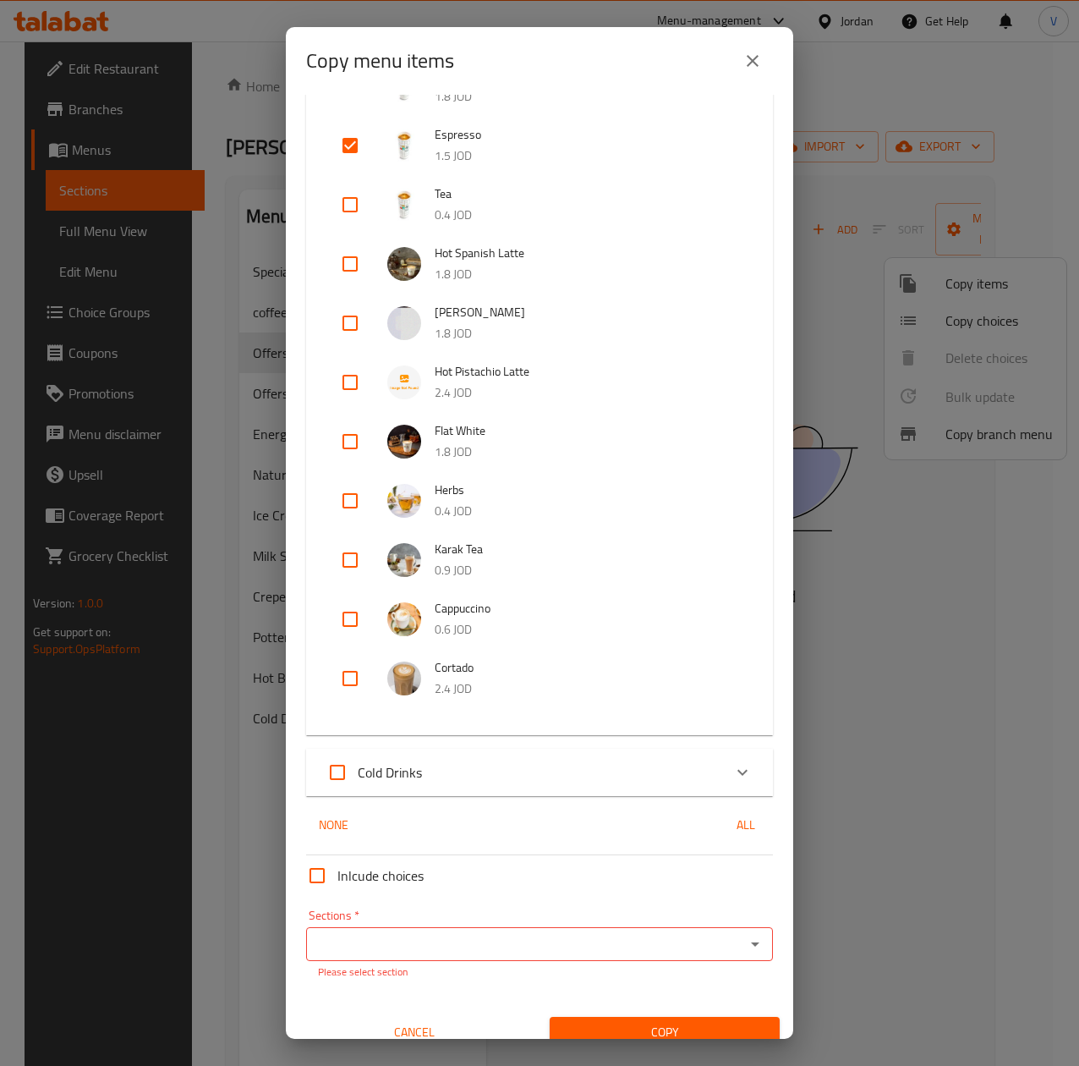
click at [546, 947] on input "Sections   *" at bounding box center [525, 944] width 429 height 24
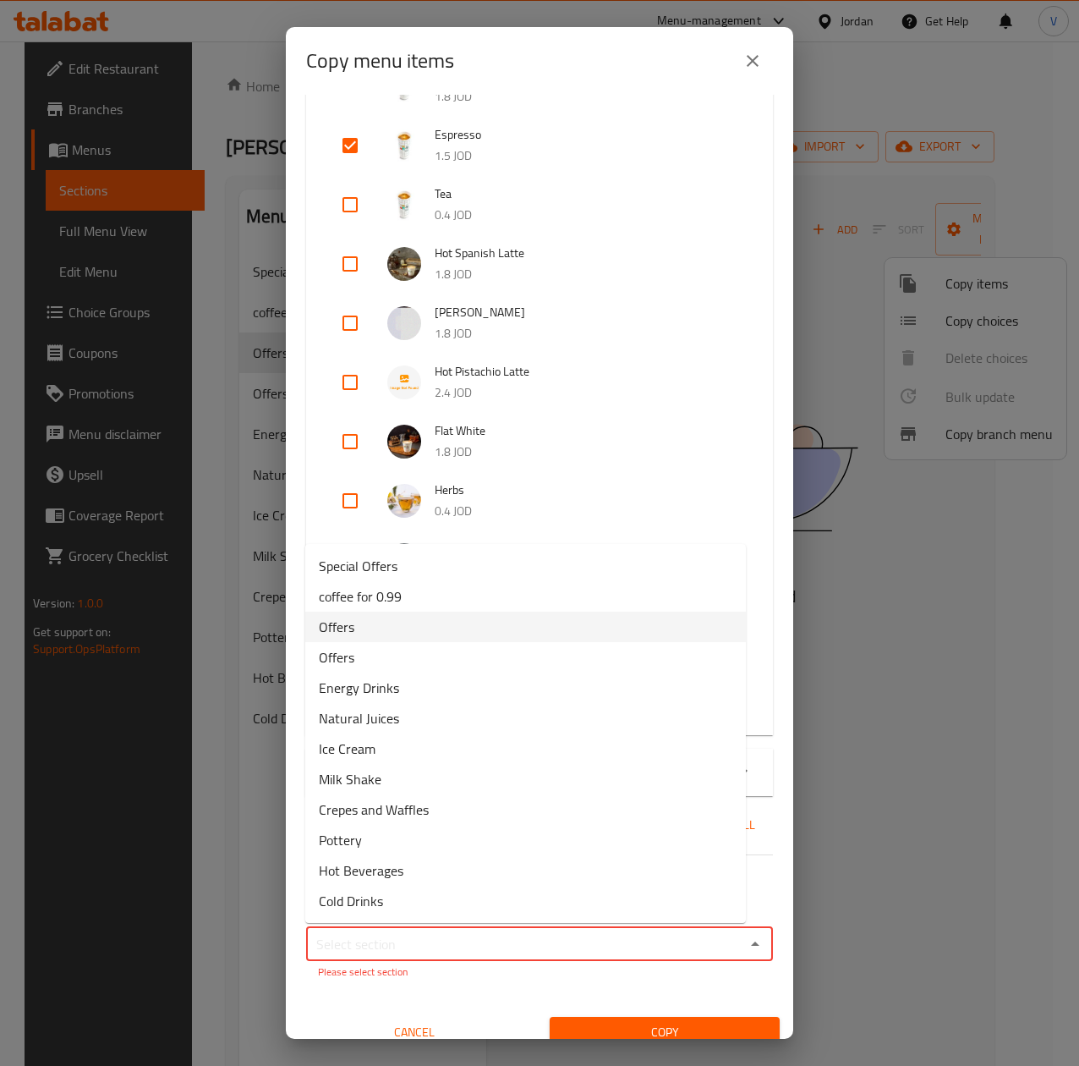
click at [377, 622] on li "Offers" at bounding box center [525, 627] width 441 height 30
type input "Offers"
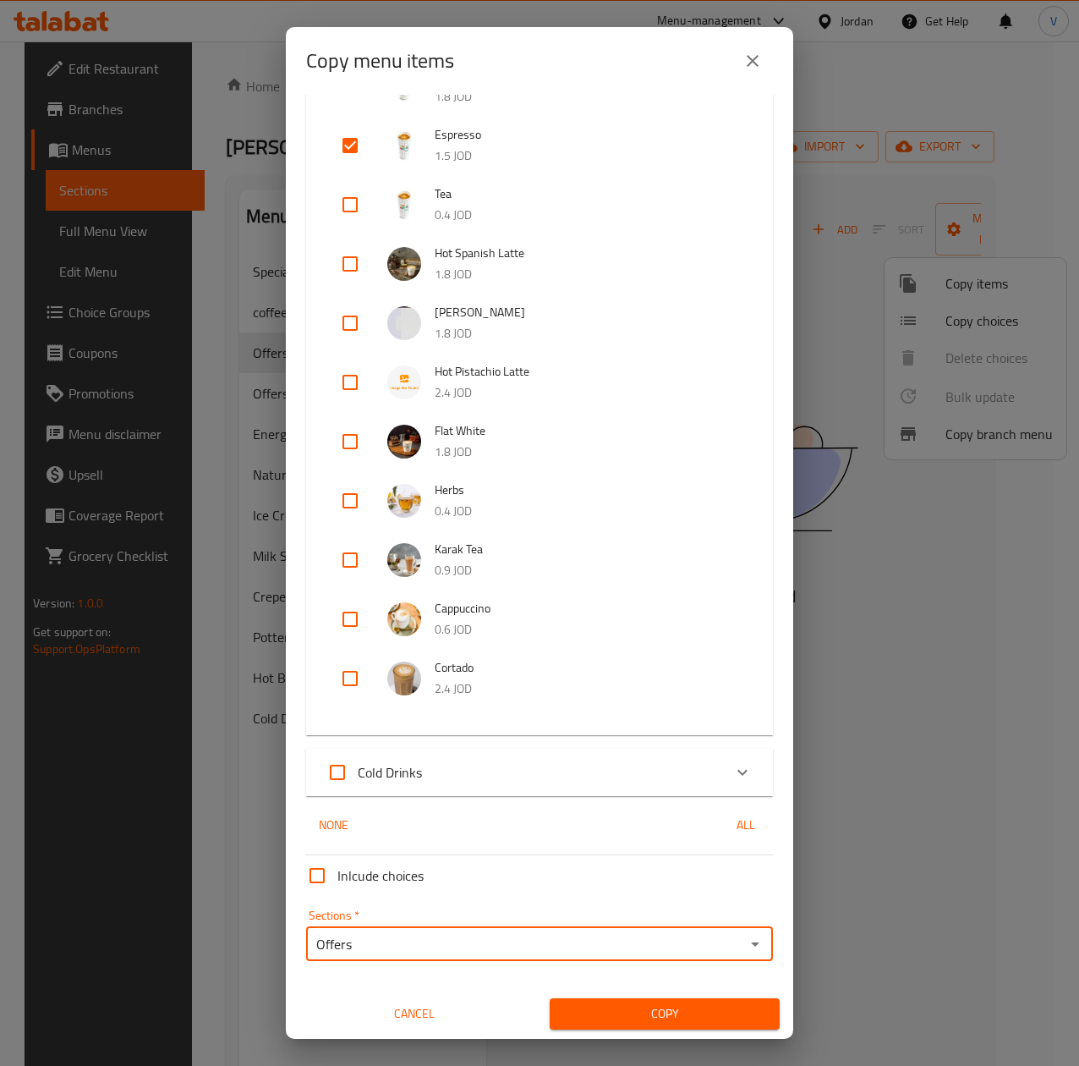
click at [668, 1020] on span "Copy" at bounding box center [664, 1013] width 203 height 21
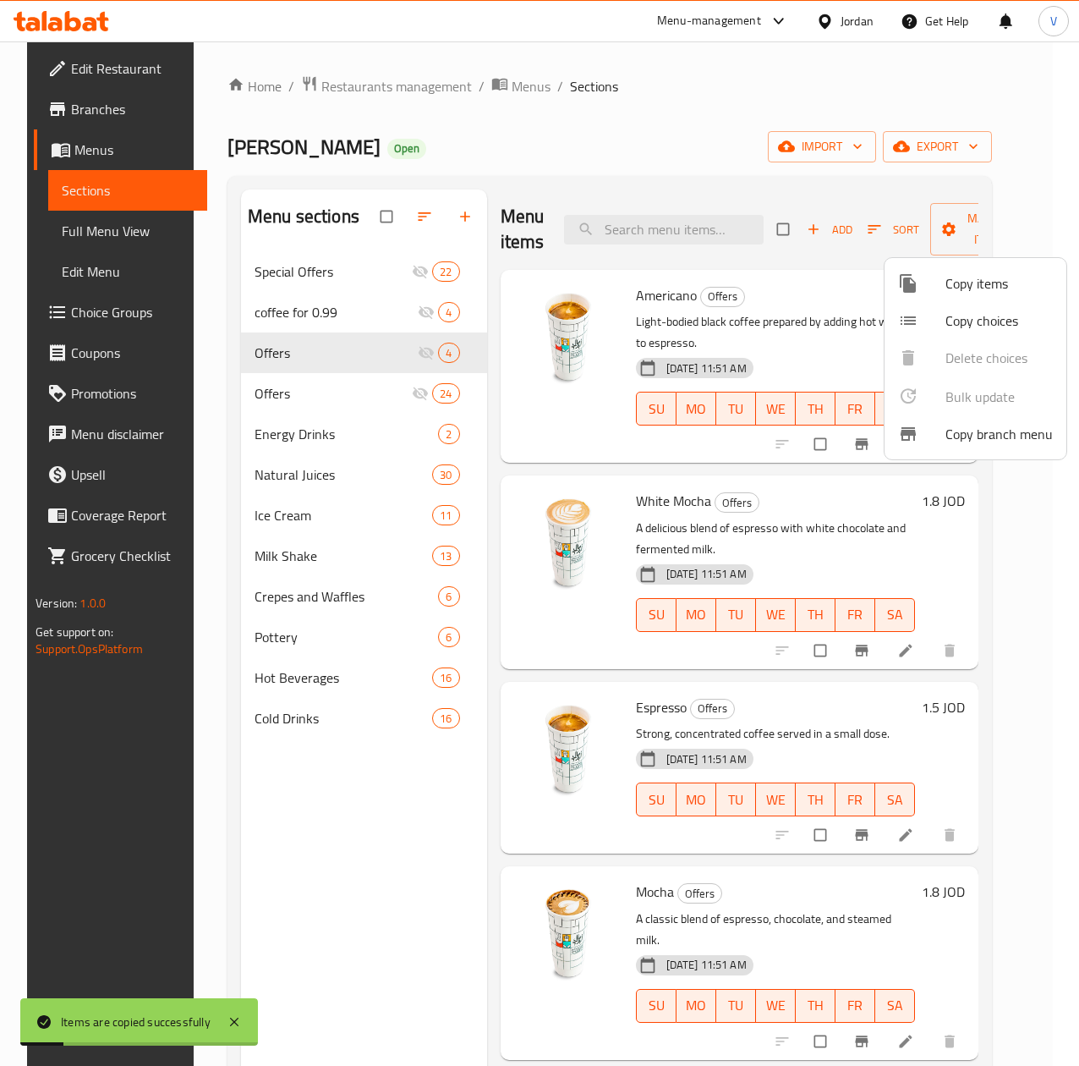
click at [929, 223] on div at bounding box center [539, 533] width 1079 height 1066
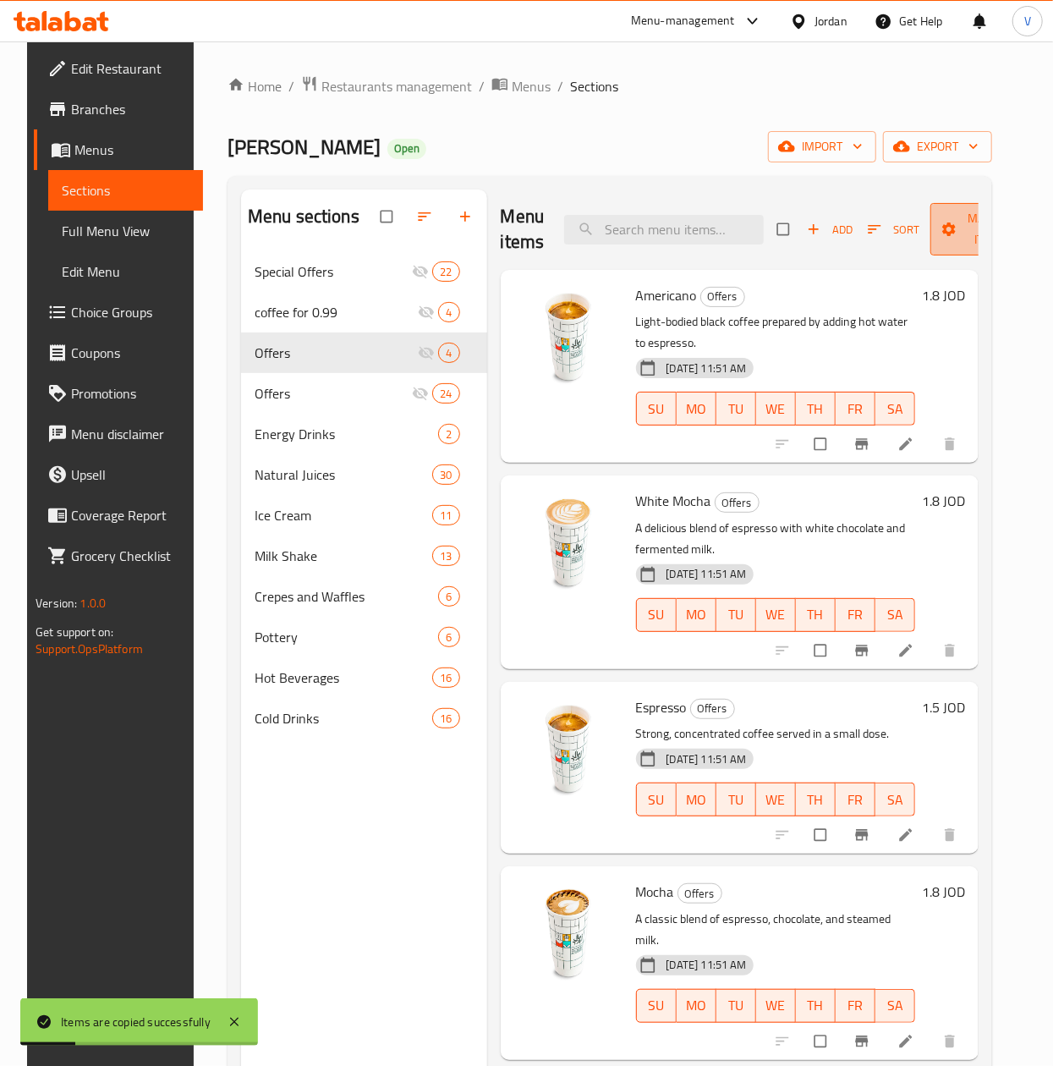
click at [974, 223] on span "Manage items" at bounding box center [990, 229] width 93 height 42
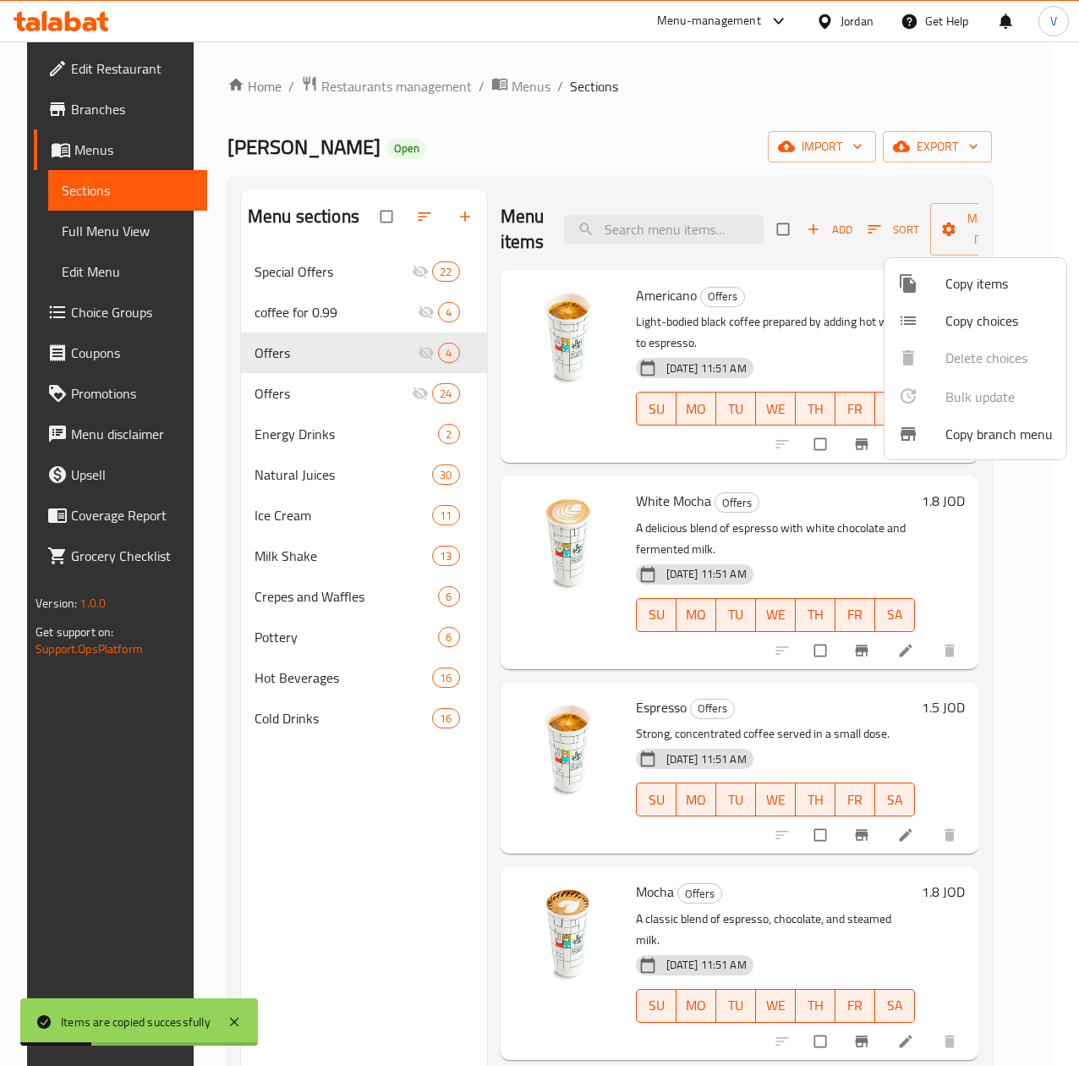
click at [958, 280] on span "Copy items" at bounding box center [999, 283] width 107 height 20
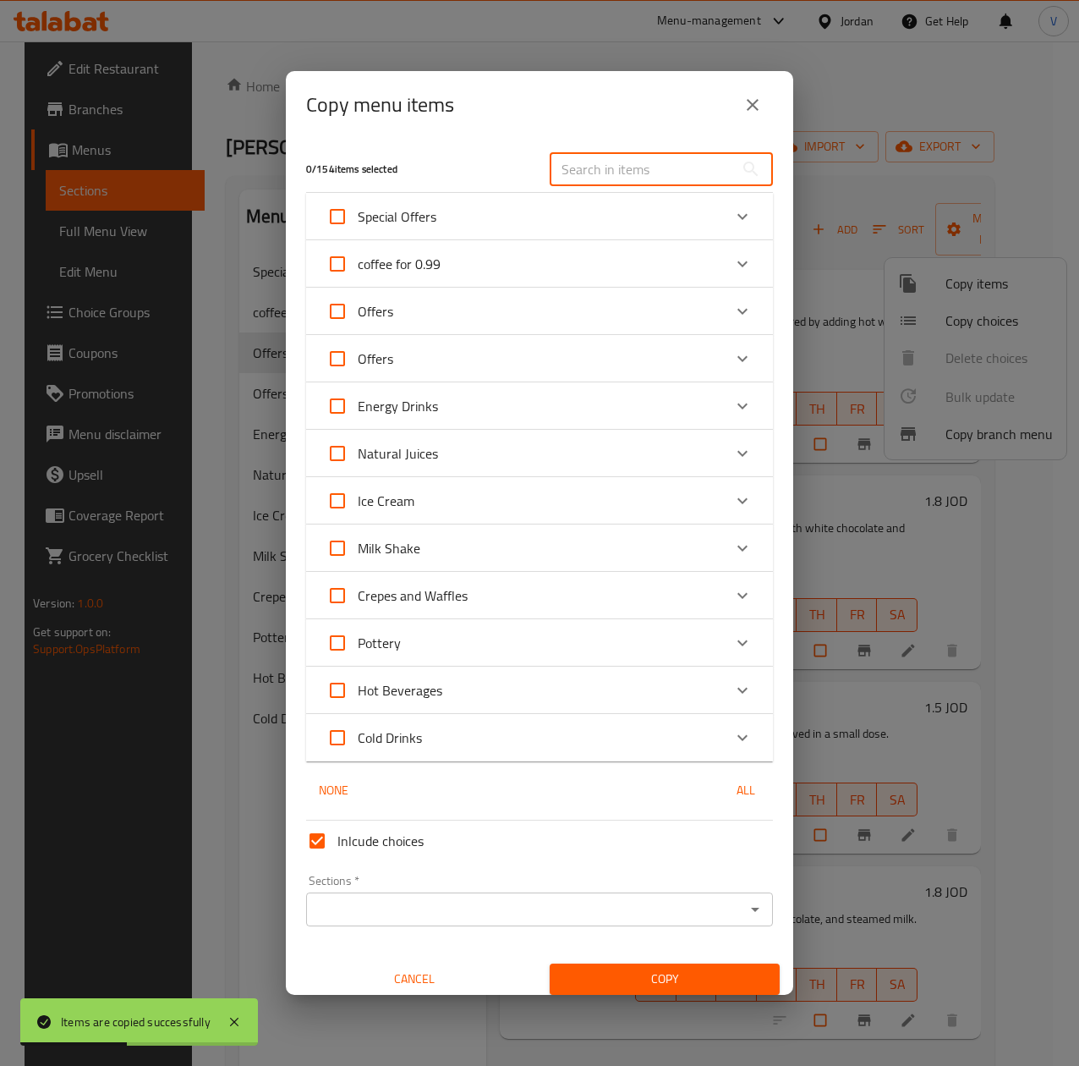
click at [672, 173] on input "text" at bounding box center [642, 169] width 184 height 34
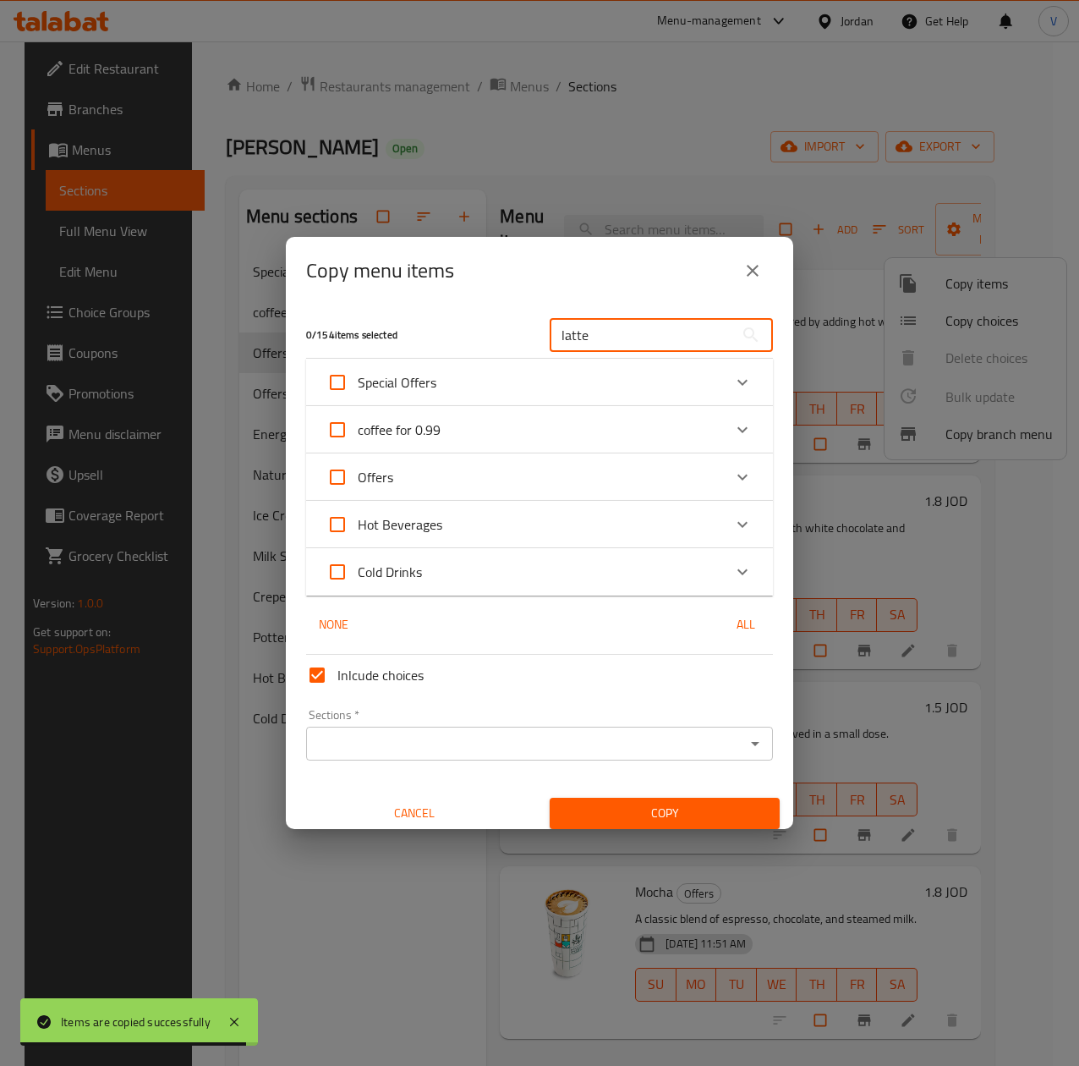
type input "latte"
click at [326, 666] on input "Inlcude choices" at bounding box center [317, 675] width 41 height 41
checkbox input "false"
click at [458, 527] on div "Hot Beverages" at bounding box center [525, 524] width 396 height 41
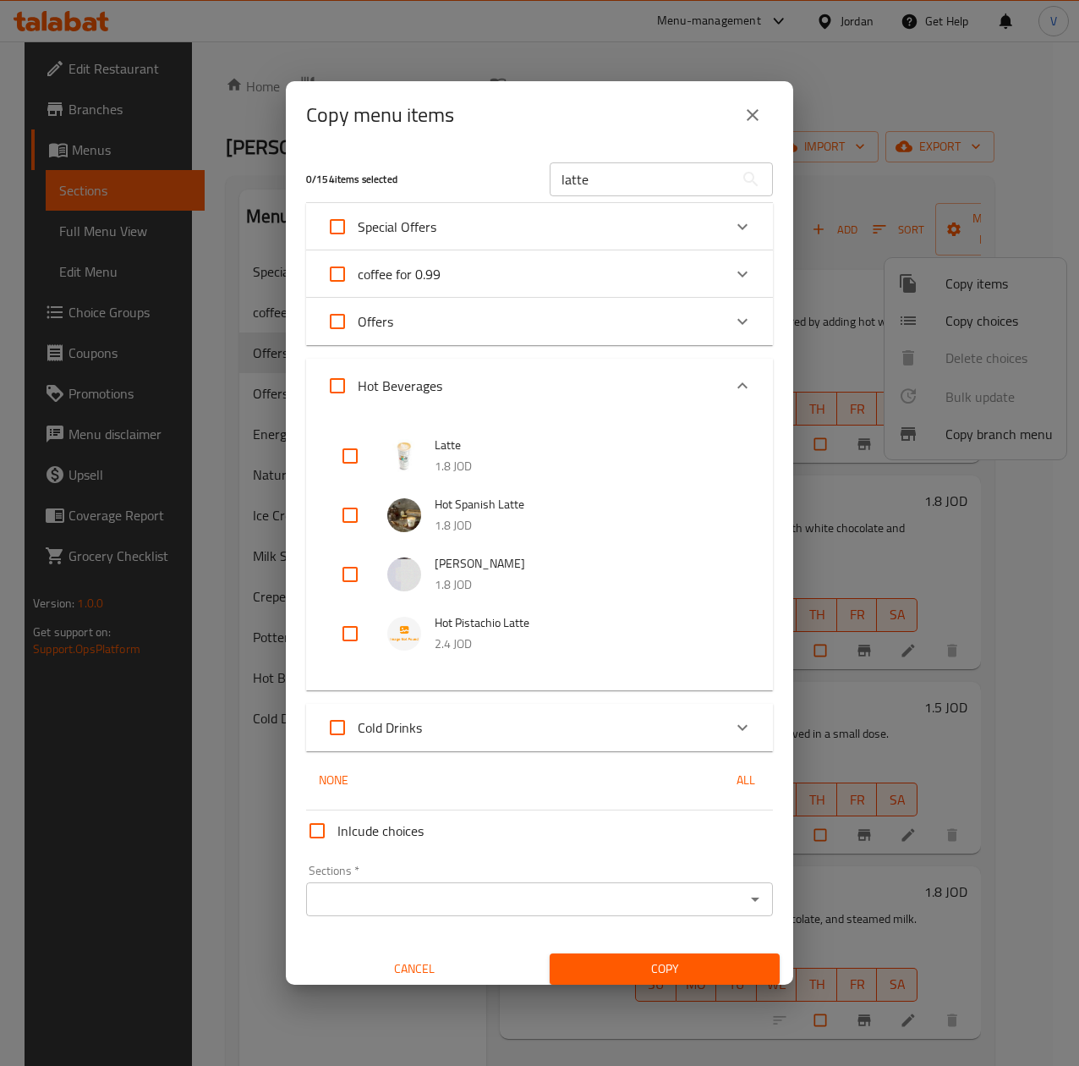
click at [539, 314] on div "Offers" at bounding box center [525, 321] width 396 height 41
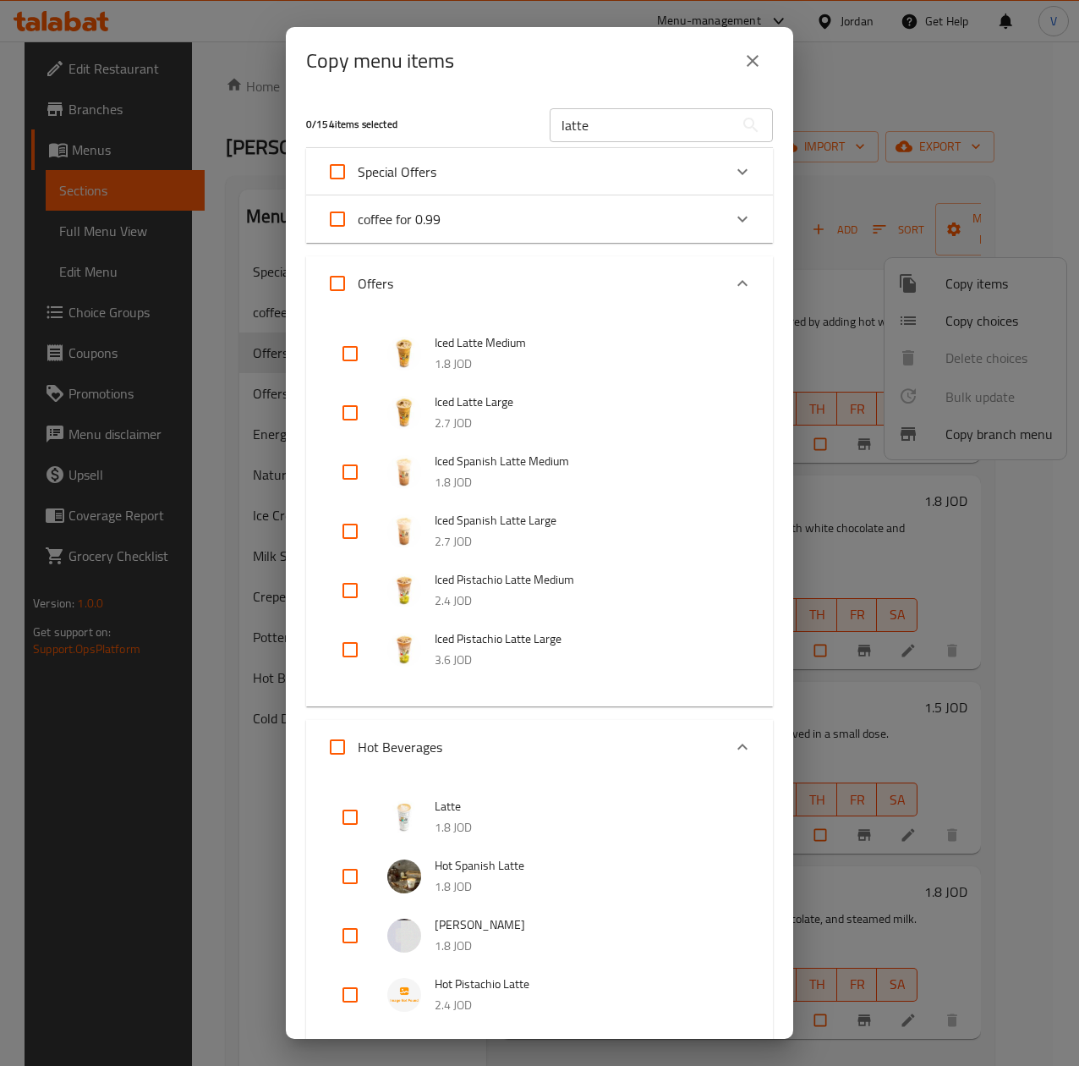
click at [590, 226] on div "coffee for 0.99" at bounding box center [525, 219] width 396 height 41
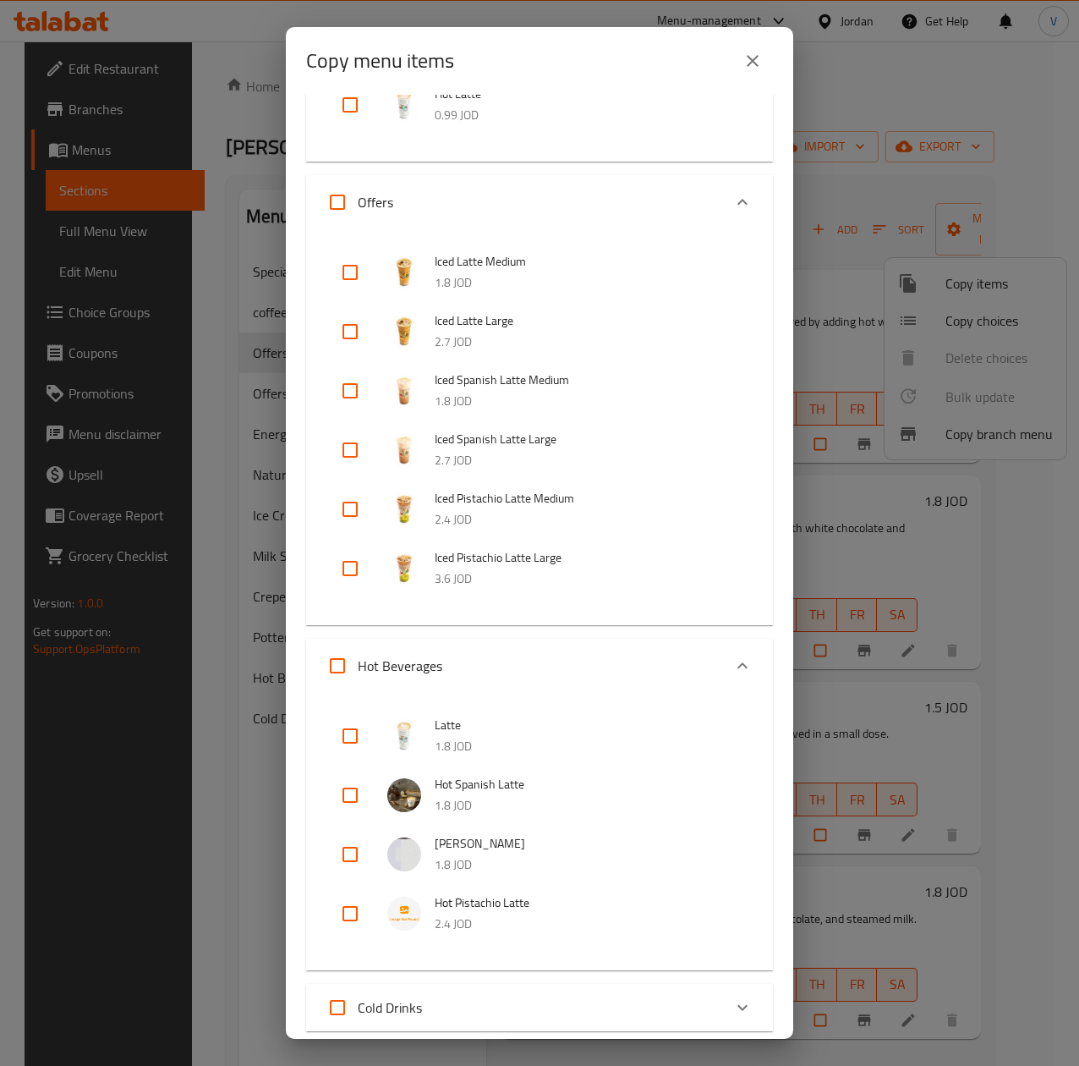
scroll to position [496, 0]
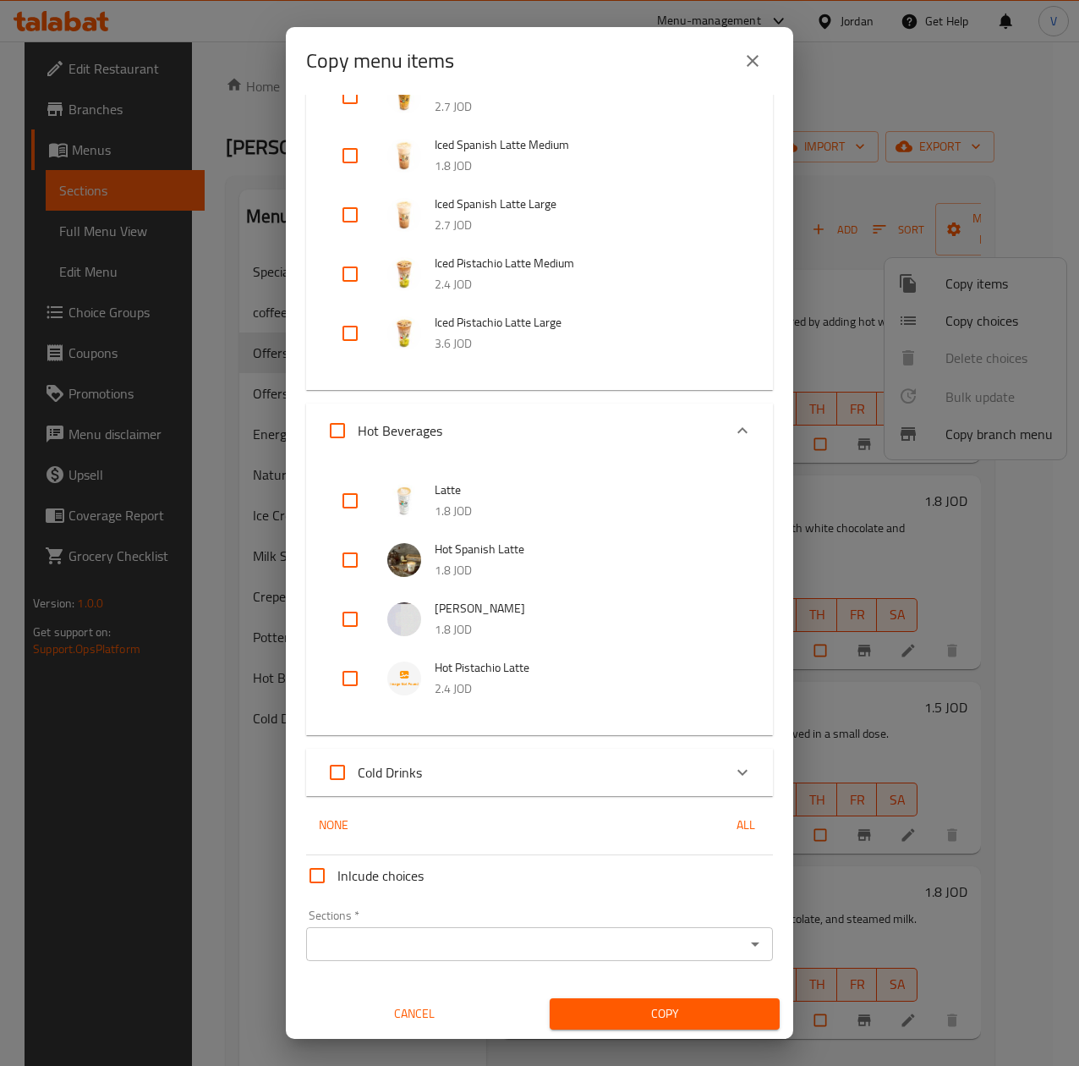
click at [468, 766] on div "Cold Drinks" at bounding box center [525, 772] width 396 height 41
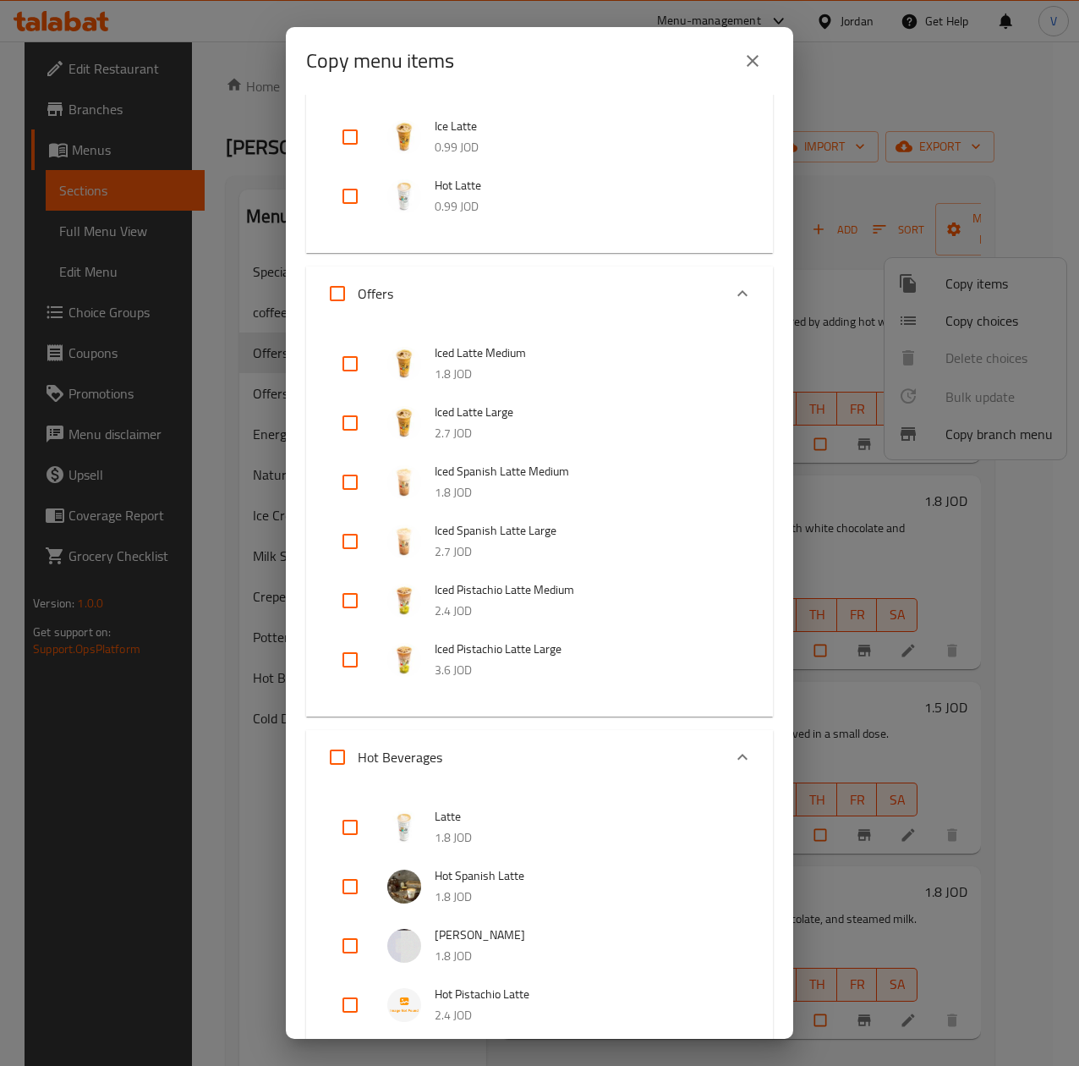
scroll to position [0, 0]
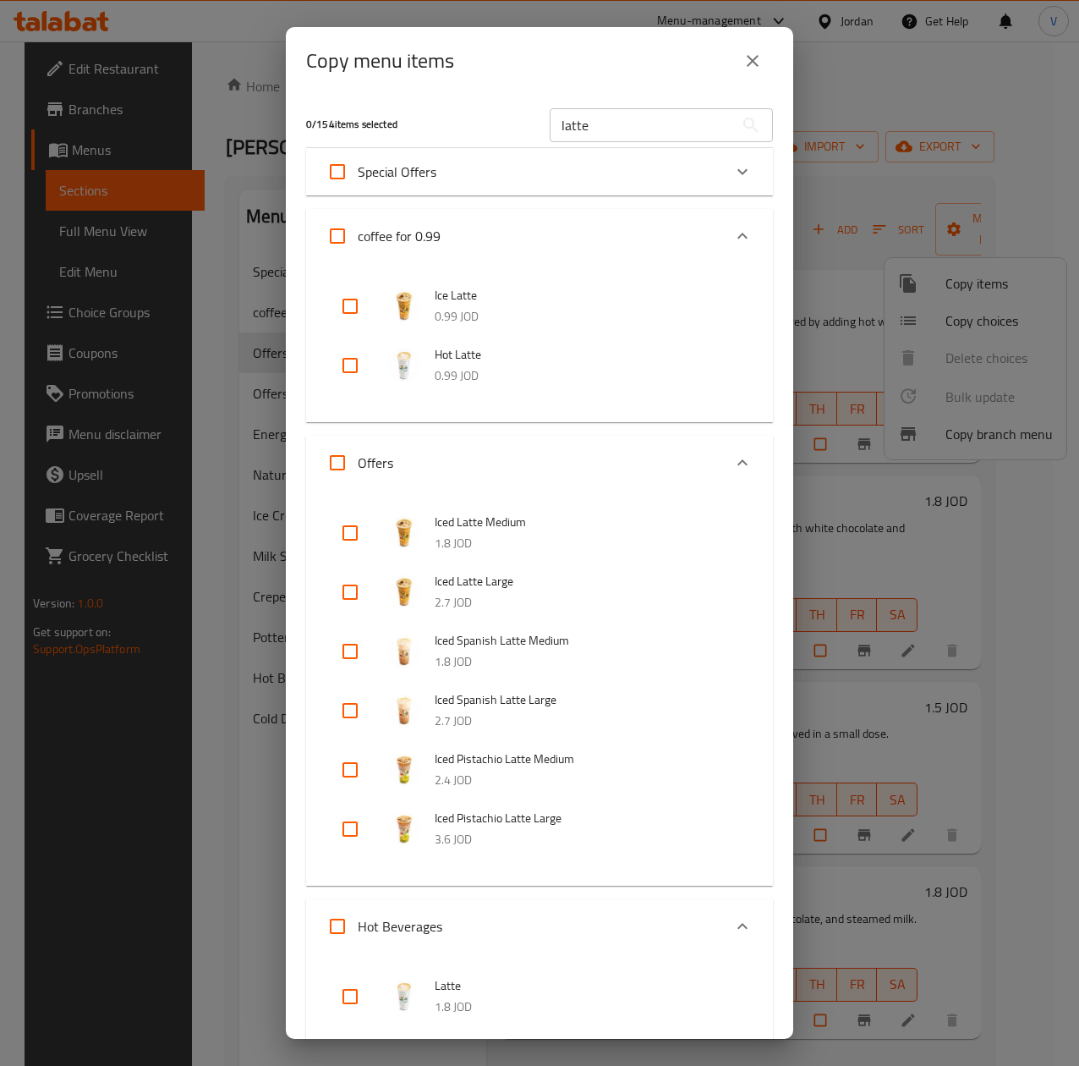
click at [349, 369] on input "checkbox" at bounding box center [350, 365] width 41 height 41
checkbox input "true"
drag, startPoint x: 637, startPoint y: 122, endPoint x: 478, endPoint y: 118, distance: 159.1
click at [478, 118] on div "1 / 154 items selected latte ​" at bounding box center [539, 124] width 487 height 67
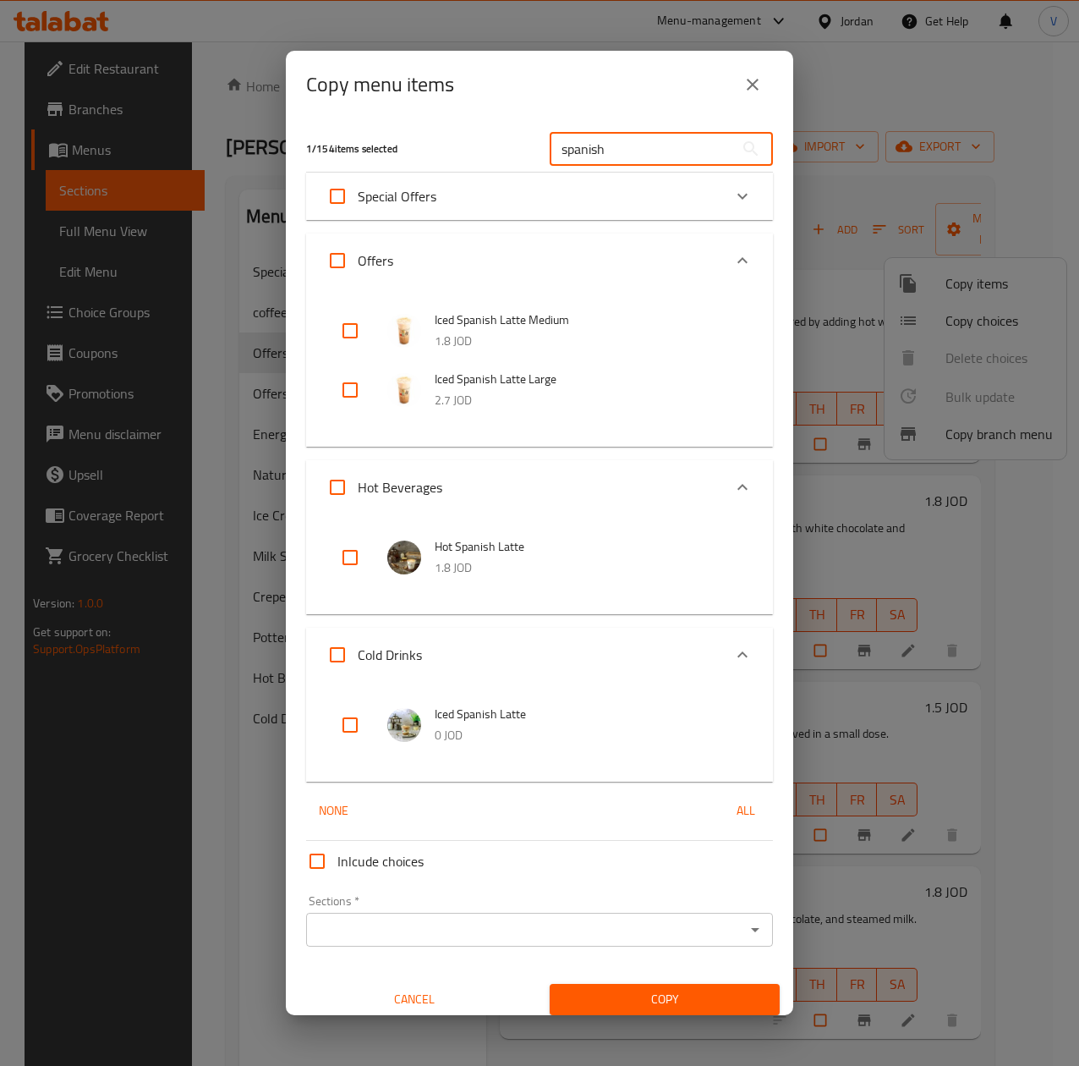
type input "spanish"
click at [369, 557] on input "checkbox" at bounding box center [350, 557] width 41 height 41
checkbox input "true"
click at [707, 151] on input "spanish" at bounding box center [642, 149] width 184 height 34
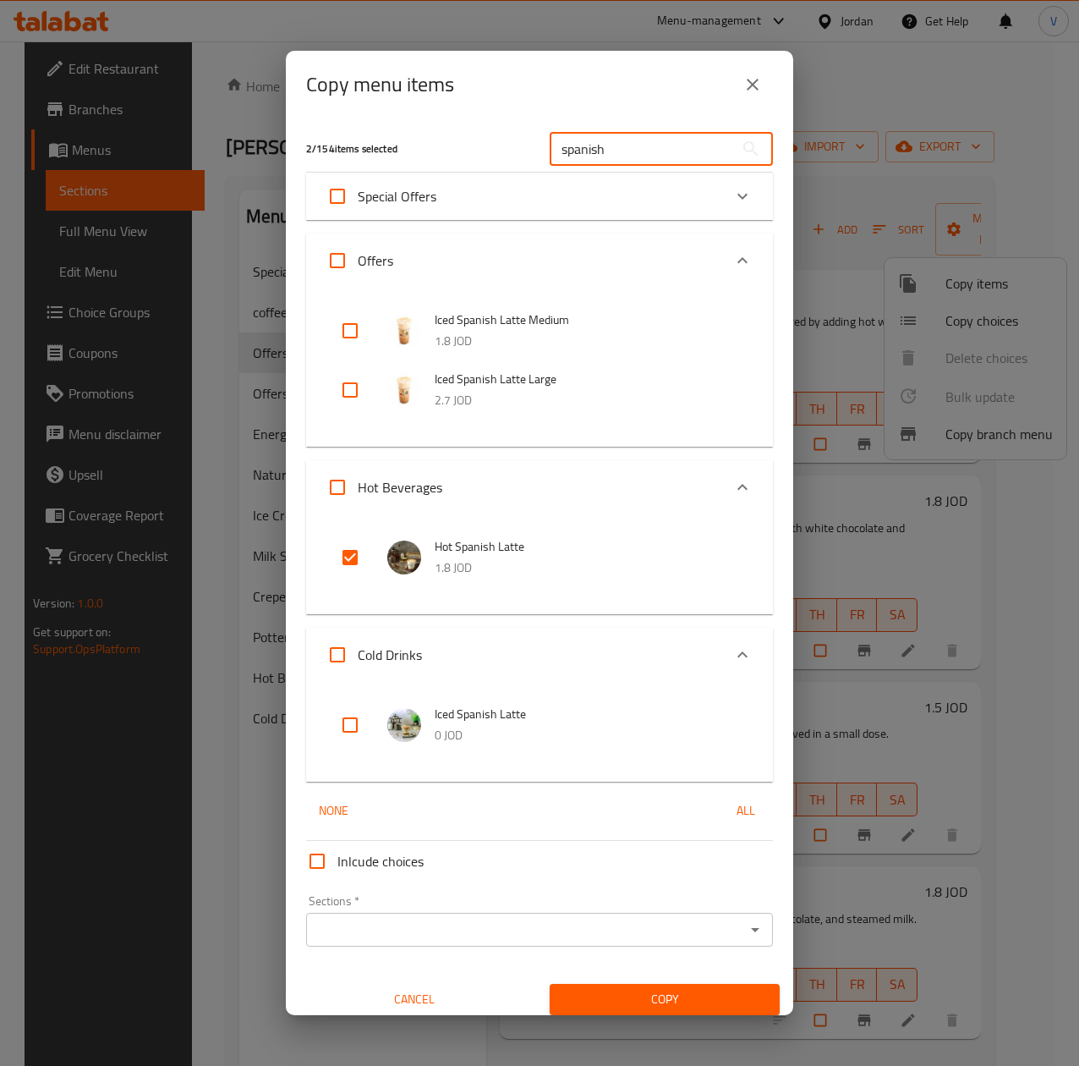
click at [707, 151] on input "spanish" at bounding box center [642, 149] width 184 height 34
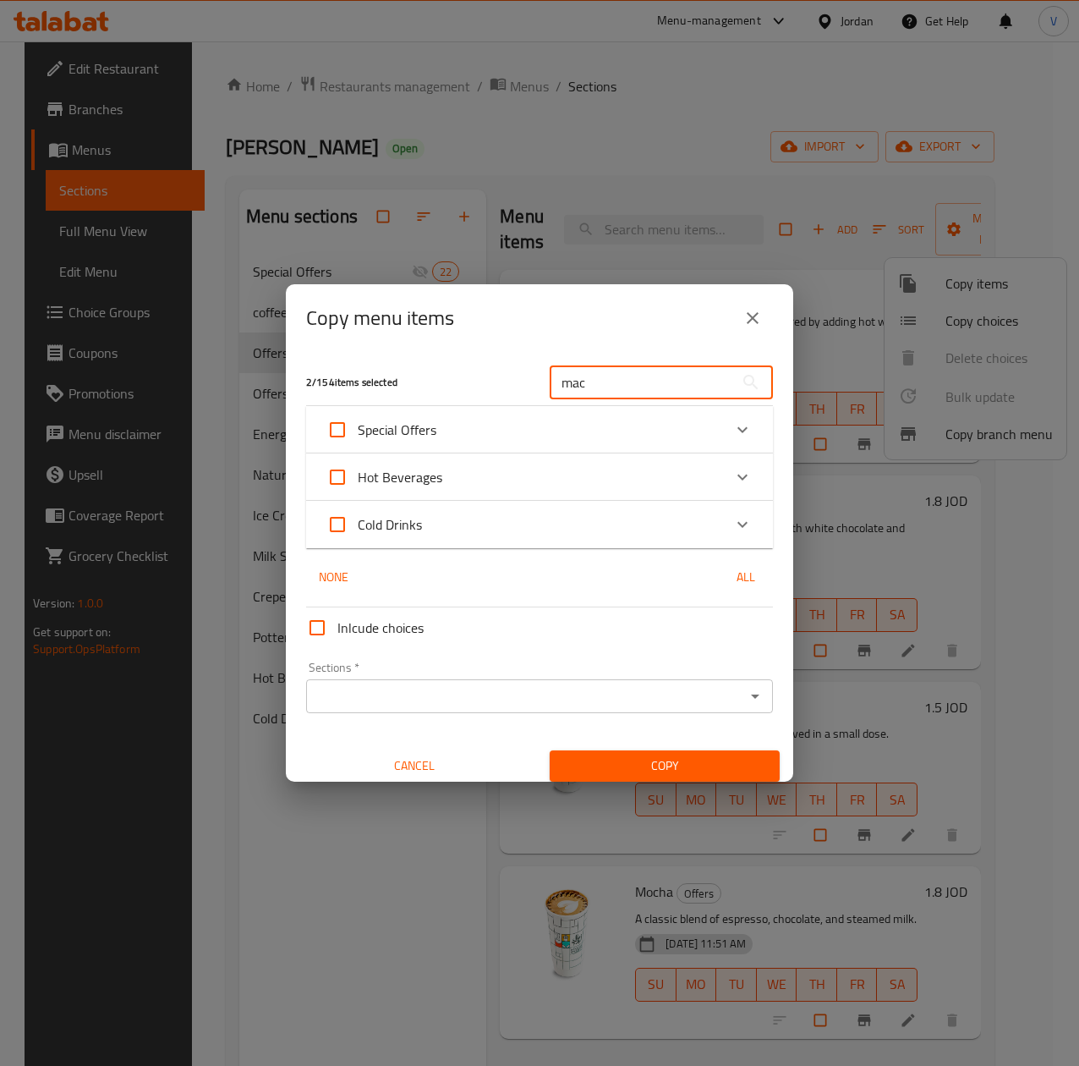
type input "mac"
click at [525, 465] on div "Hot Beverages" at bounding box center [525, 477] width 396 height 41
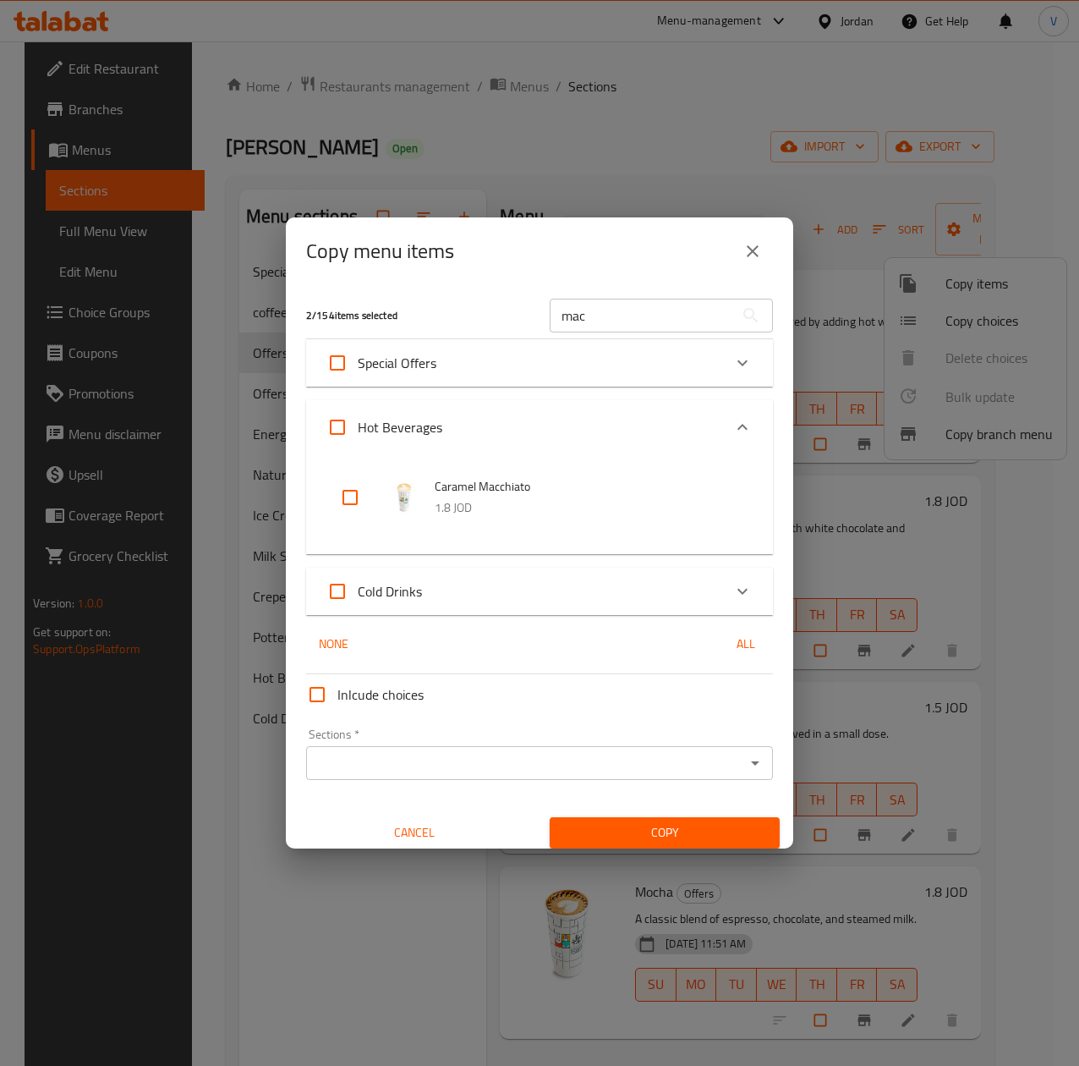
click at [367, 499] on input "checkbox" at bounding box center [350, 497] width 41 height 41
checkbox input "true"
click at [636, 316] on input "mac" at bounding box center [642, 316] width 184 height 34
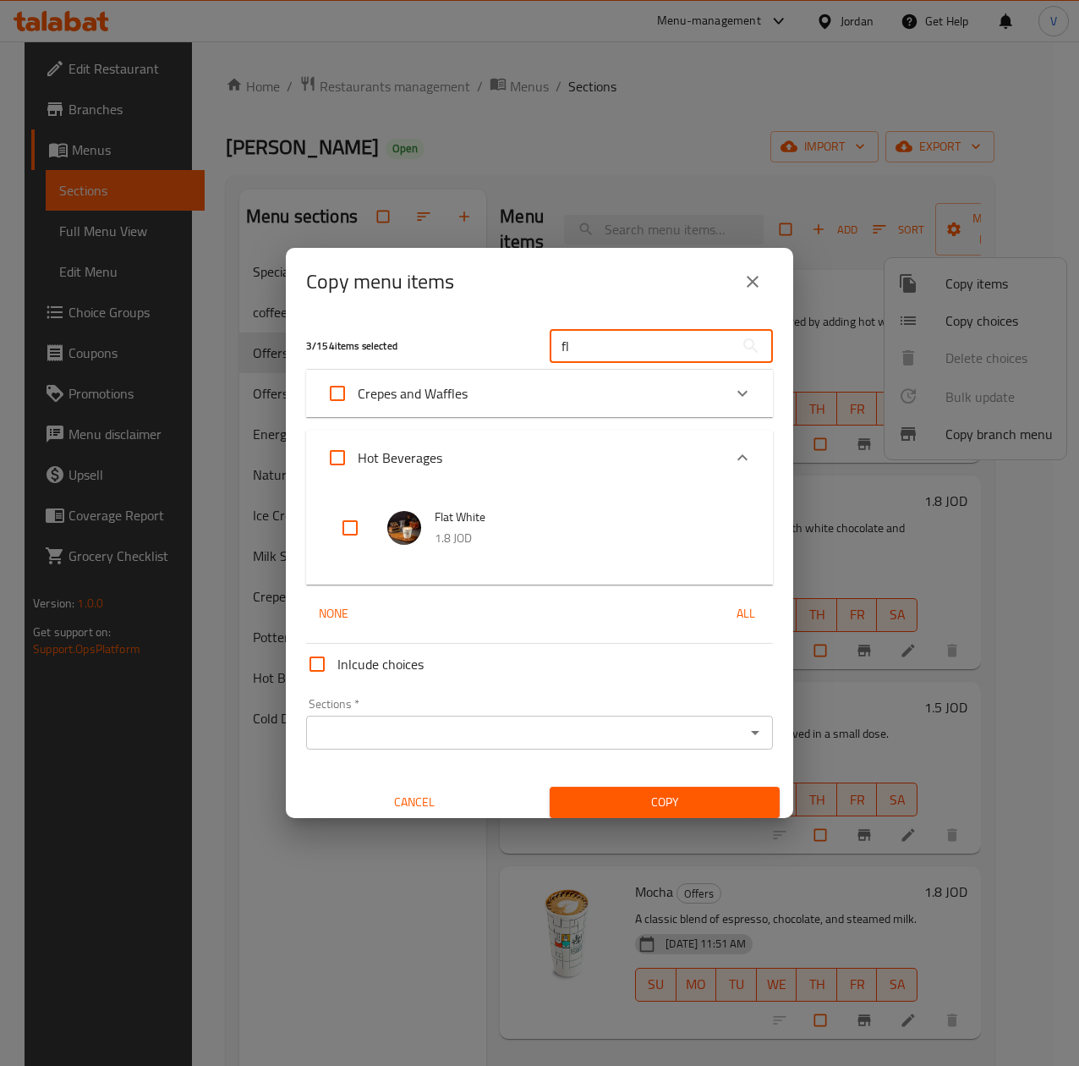
type input "fl"
click at [373, 520] on div at bounding box center [363, 528] width 47 height 41
click at [352, 524] on input "checkbox" at bounding box center [350, 528] width 41 height 41
checkbox input "true"
click at [602, 334] on input "fl" at bounding box center [642, 346] width 184 height 34
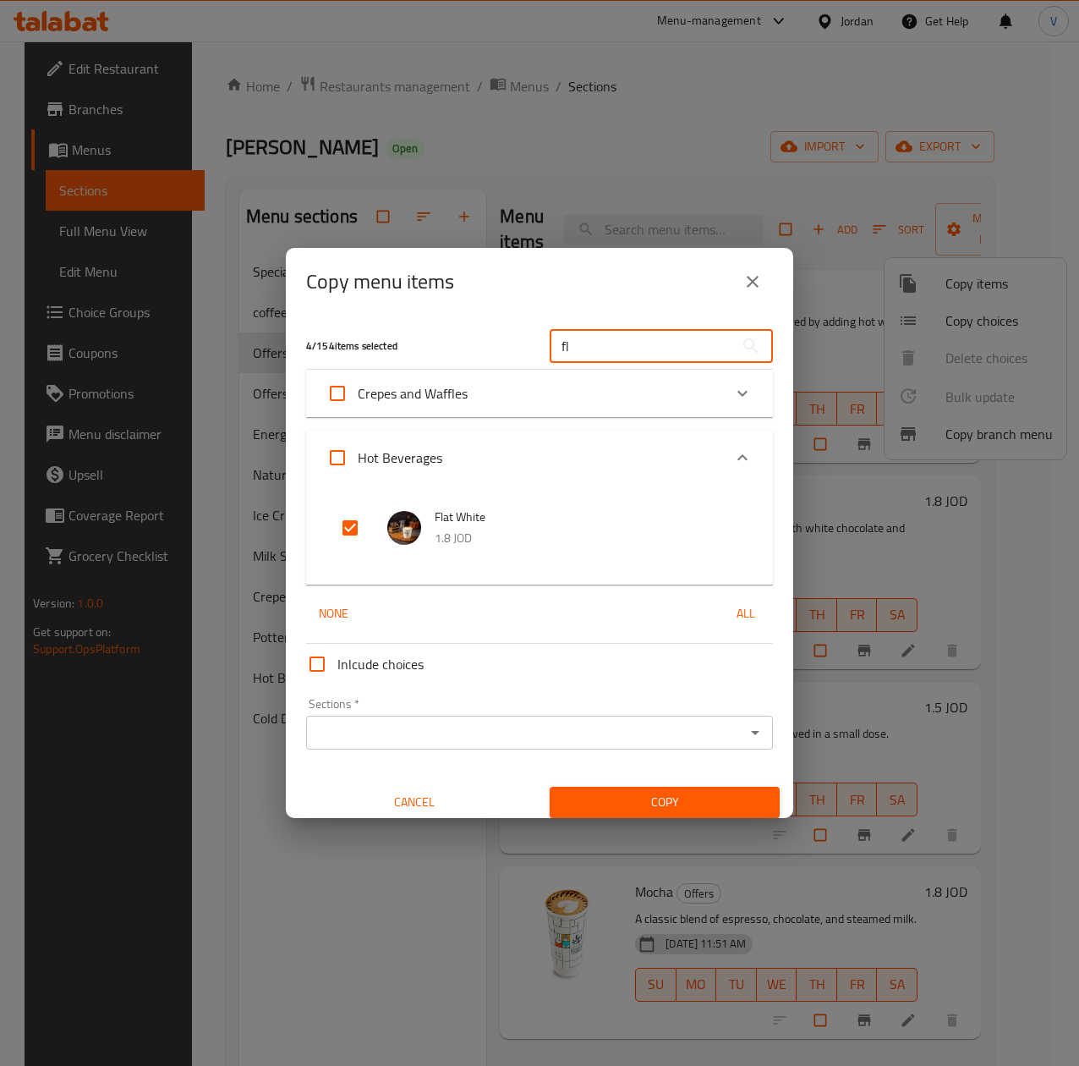
click at [602, 334] on input "fl" at bounding box center [642, 346] width 184 height 34
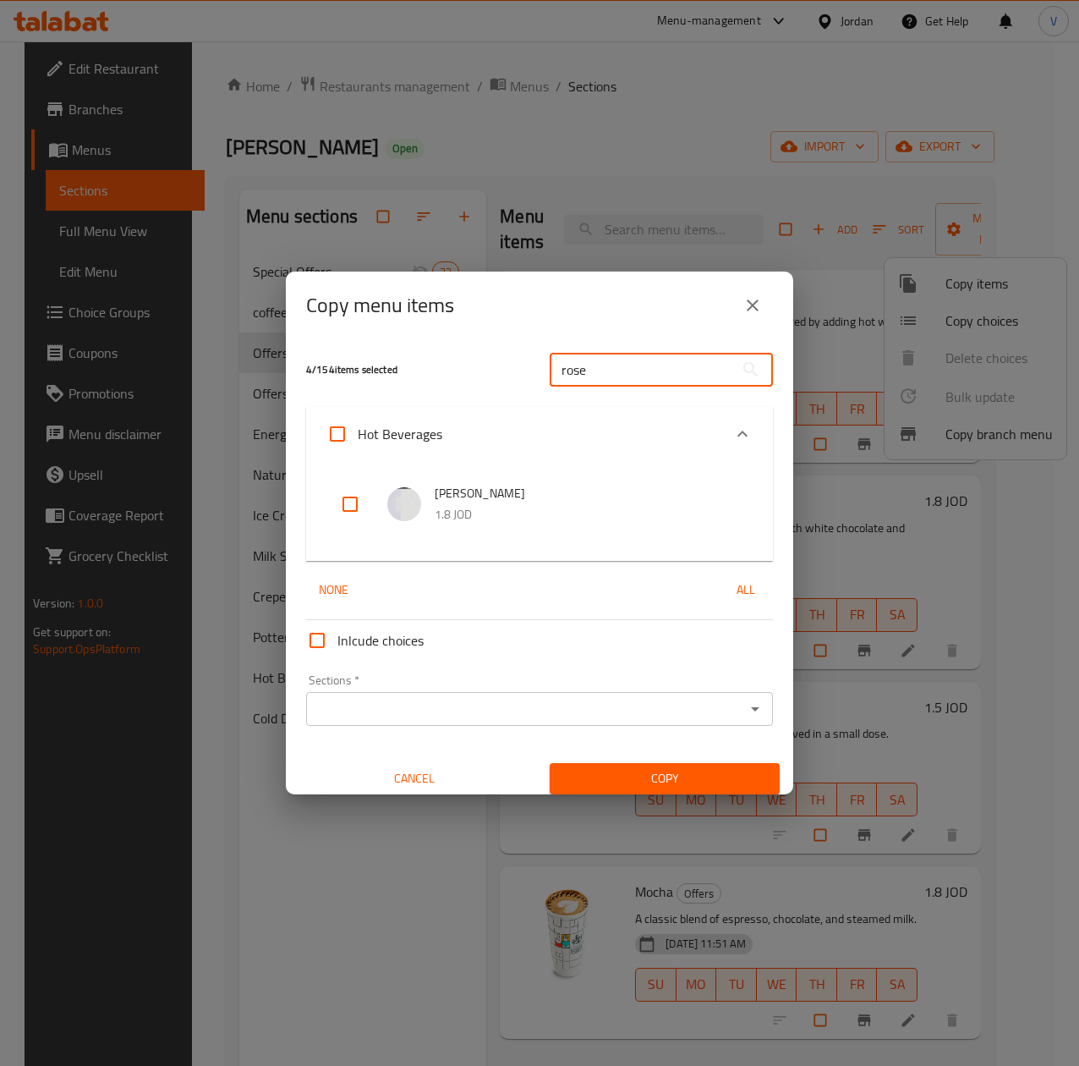
type input "rose"
click at [365, 491] on input "checkbox" at bounding box center [350, 504] width 41 height 41
checkbox input "true"
click at [624, 365] on input "rose" at bounding box center [642, 370] width 184 height 34
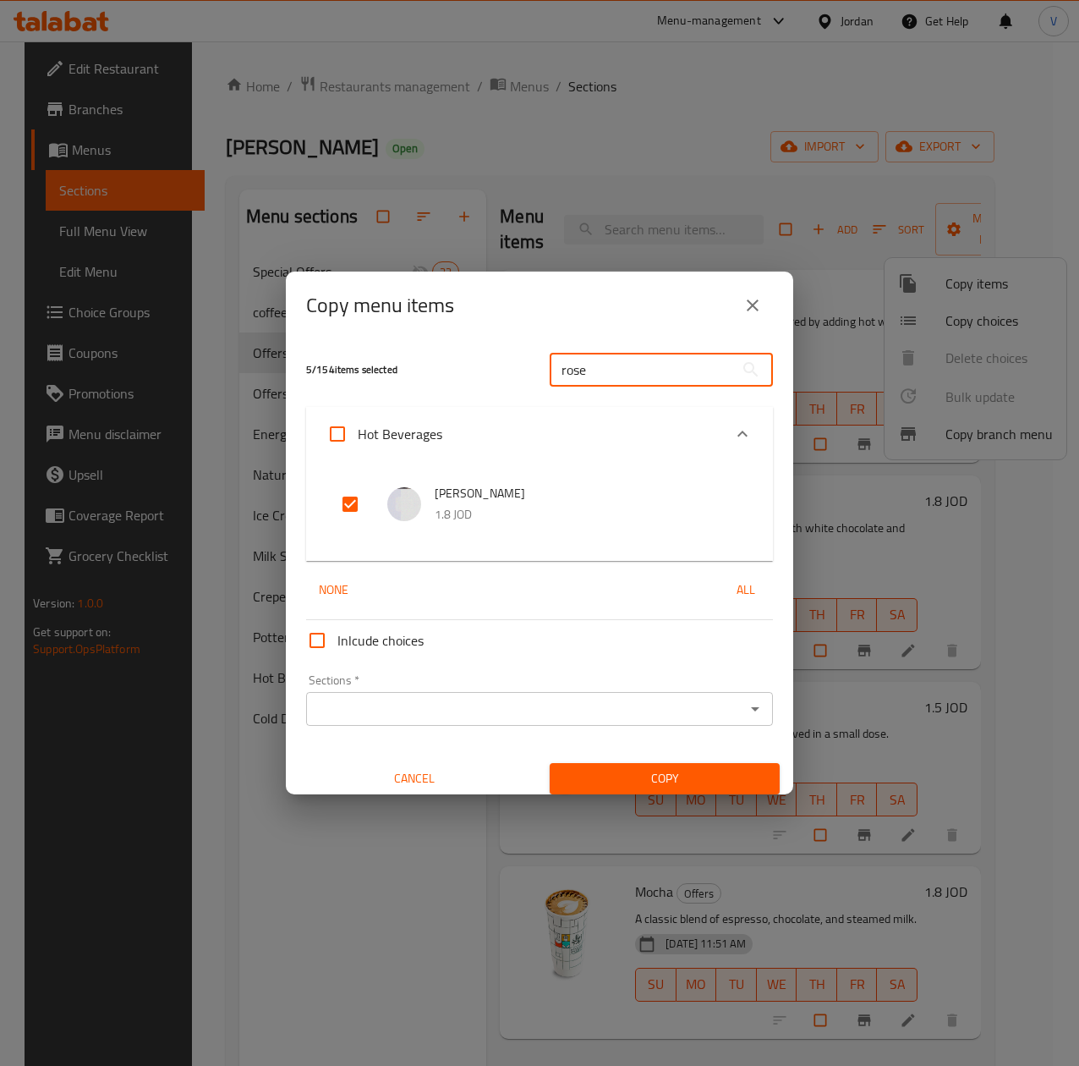
click at [629, 357] on input "rose" at bounding box center [642, 370] width 184 height 34
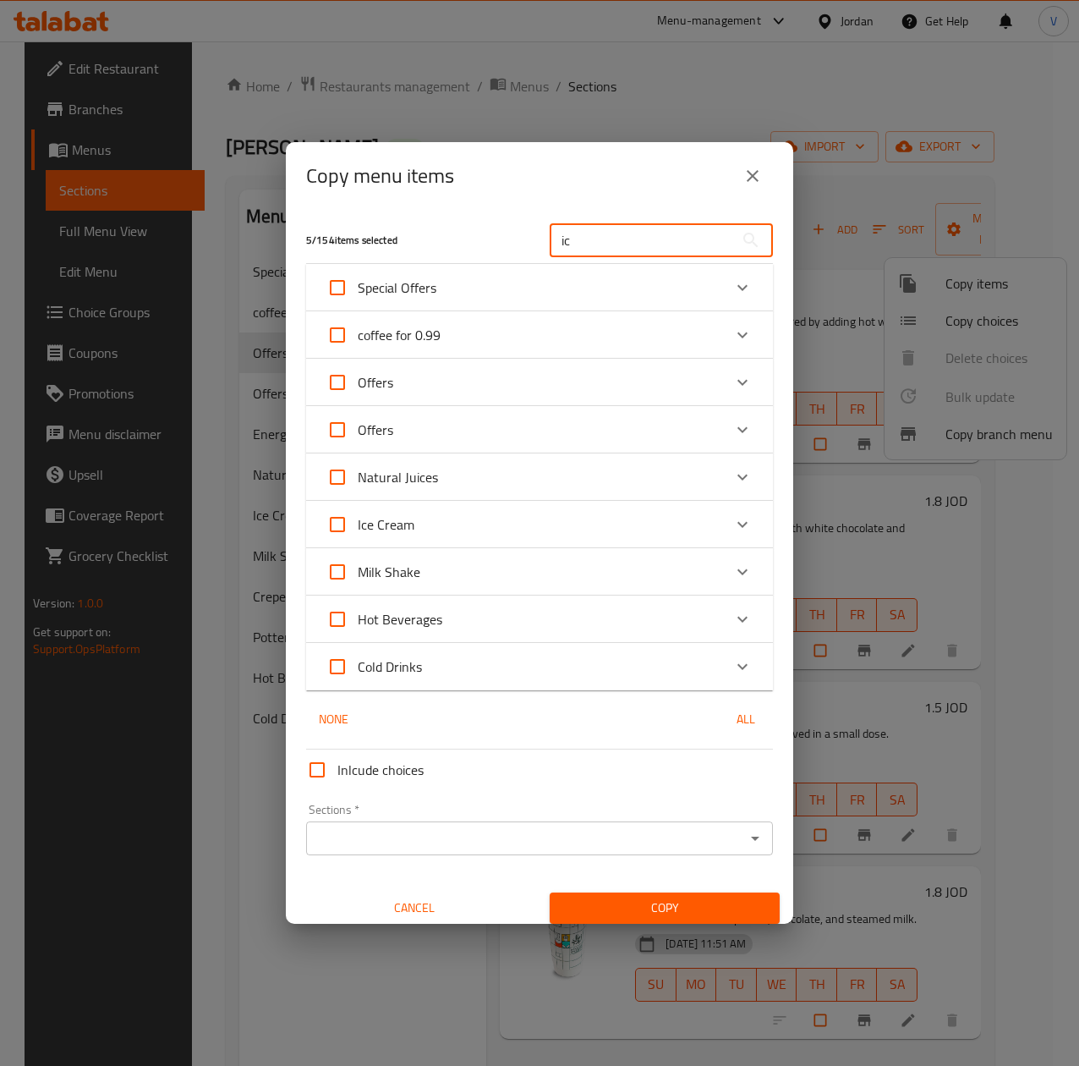
type input "i"
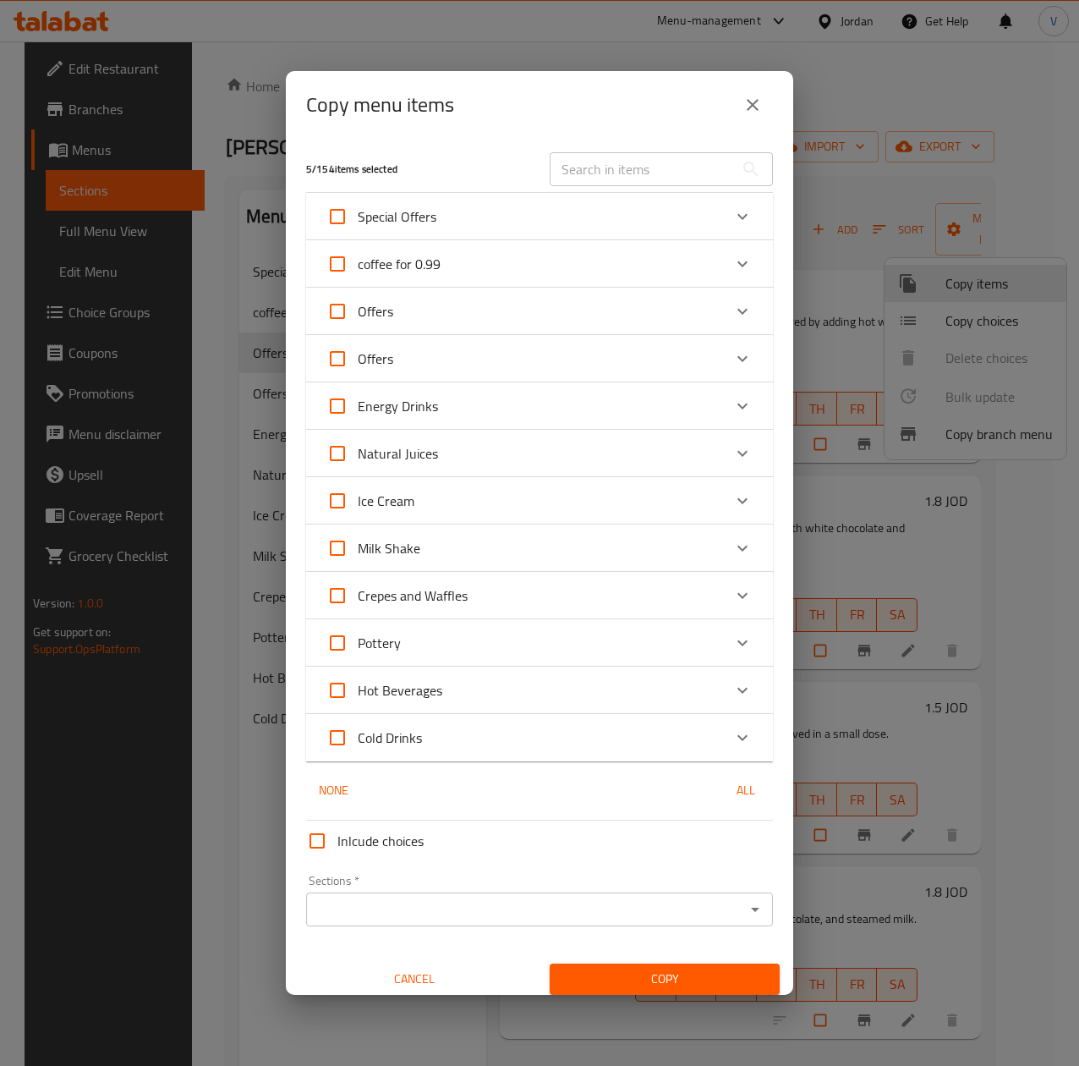
click at [654, 173] on input "text" at bounding box center [642, 169] width 184 height 34
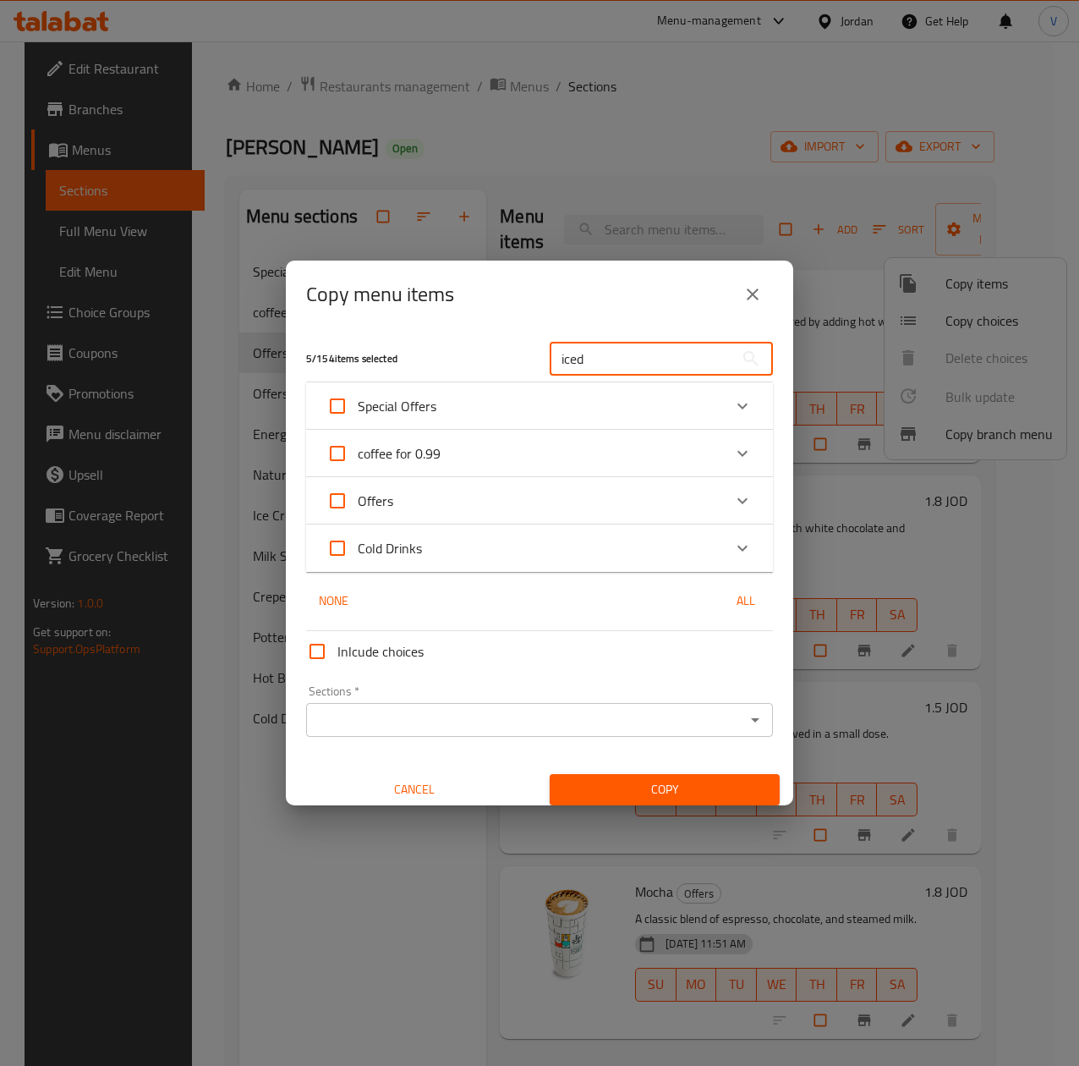
type input "iced"
click at [470, 545] on div "Cold Drinks" at bounding box center [525, 548] width 396 height 41
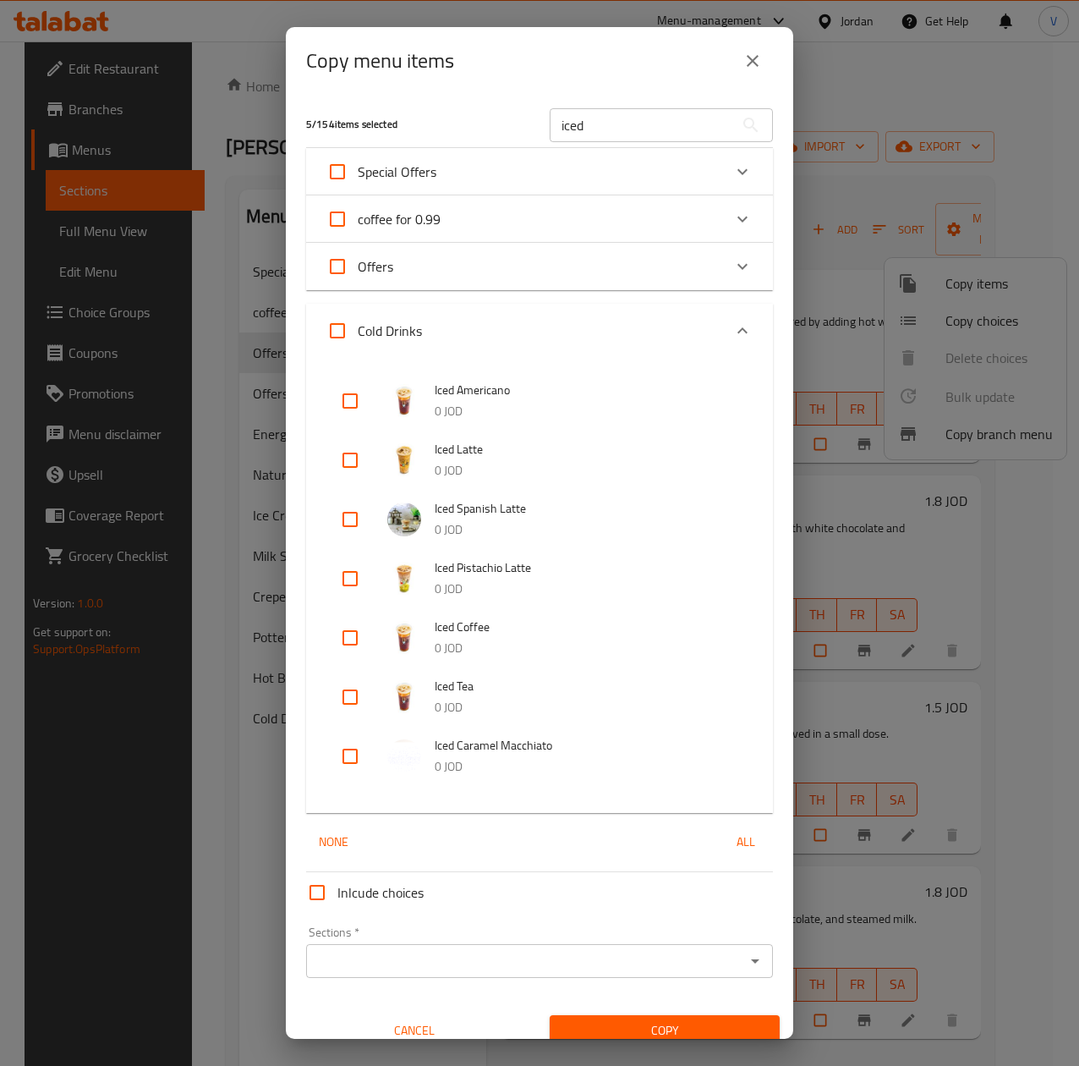
click at [349, 626] on input "checkbox" at bounding box center [350, 637] width 41 height 41
checkbox input "true"
click at [586, 130] on input "iced" at bounding box center [642, 125] width 184 height 34
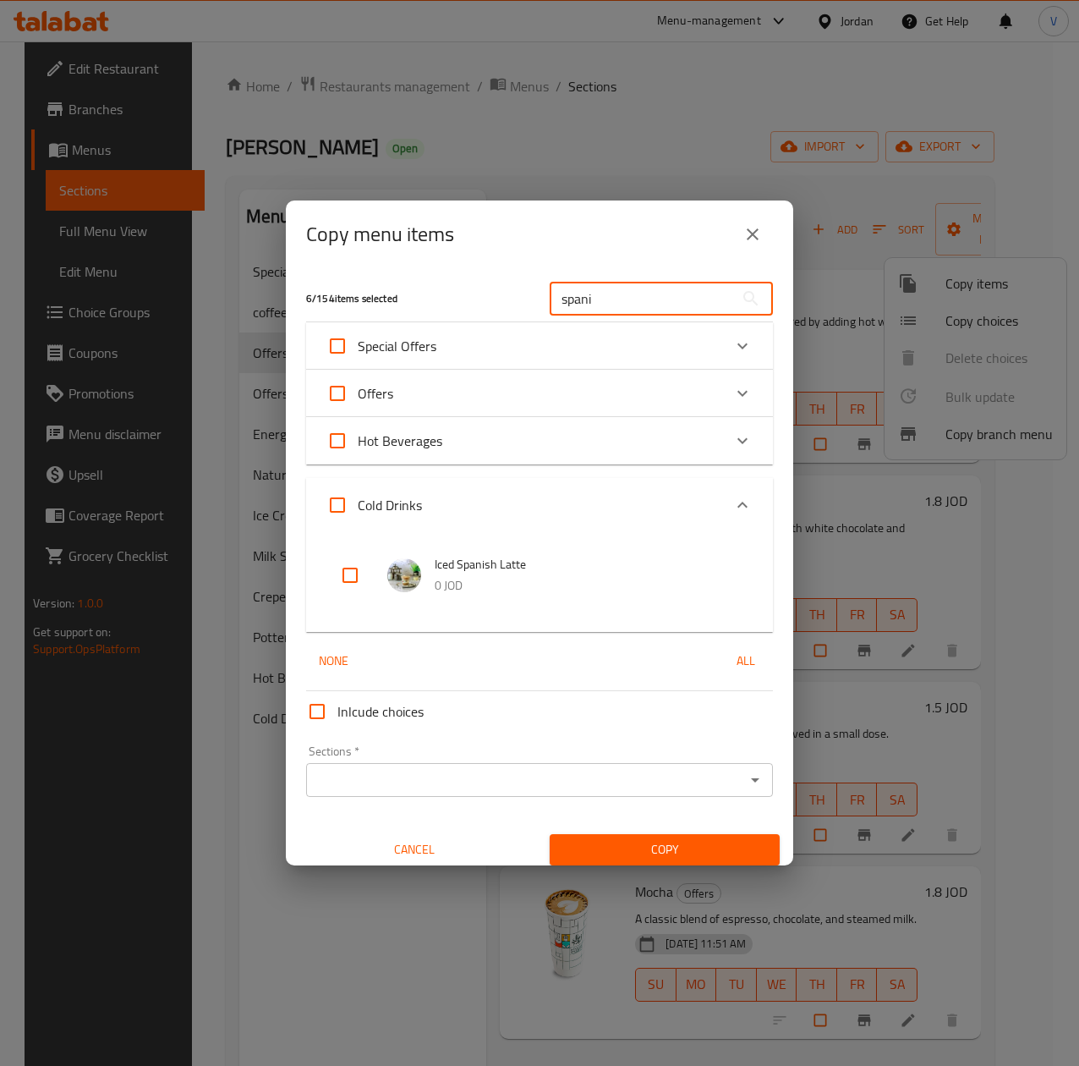
type input "spani"
click at [352, 564] on input "checkbox" at bounding box center [350, 575] width 41 height 41
checkbox input "true"
click at [606, 290] on input "spani" at bounding box center [642, 299] width 184 height 34
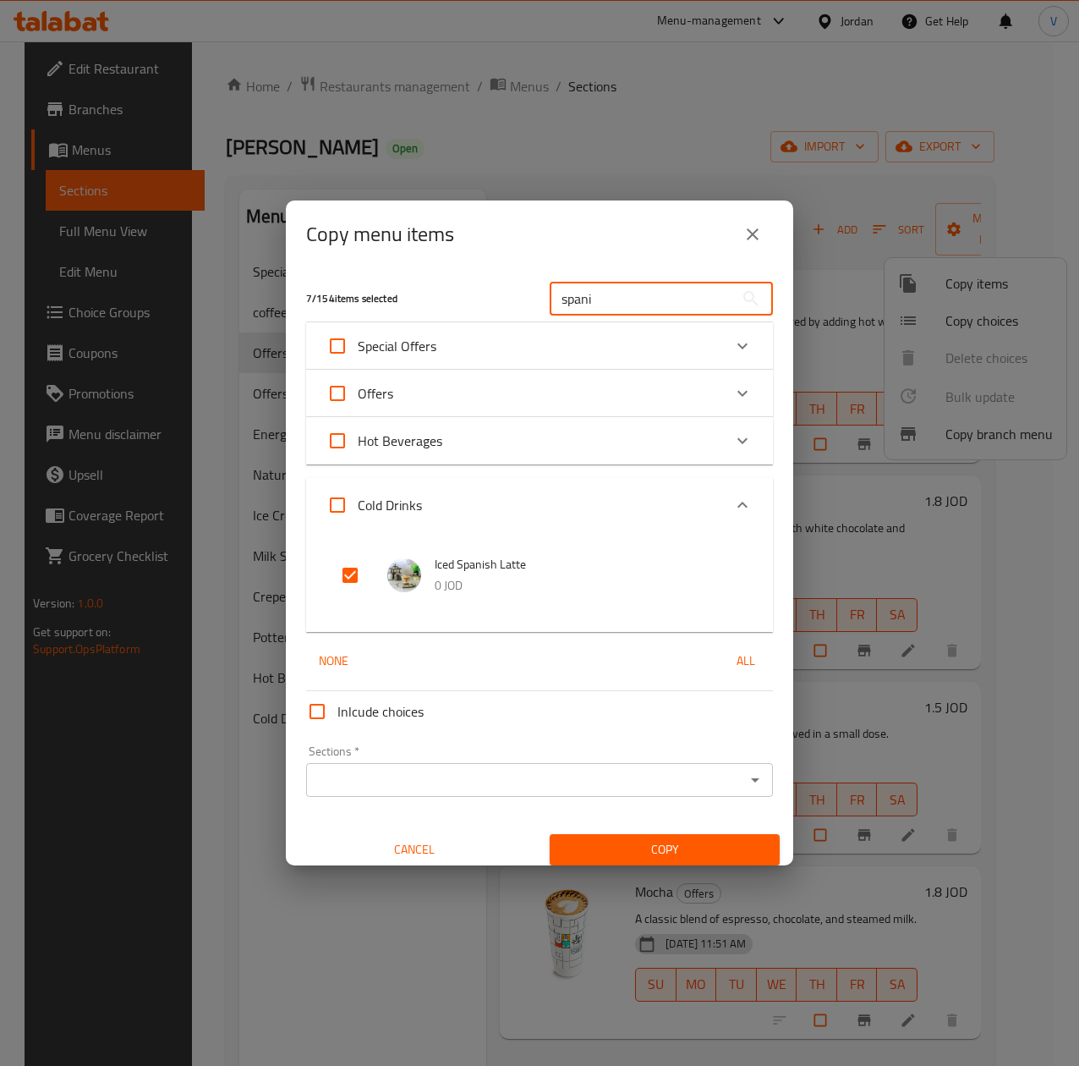
click at [606, 290] on input "spani" at bounding box center [642, 299] width 184 height 34
type input "s"
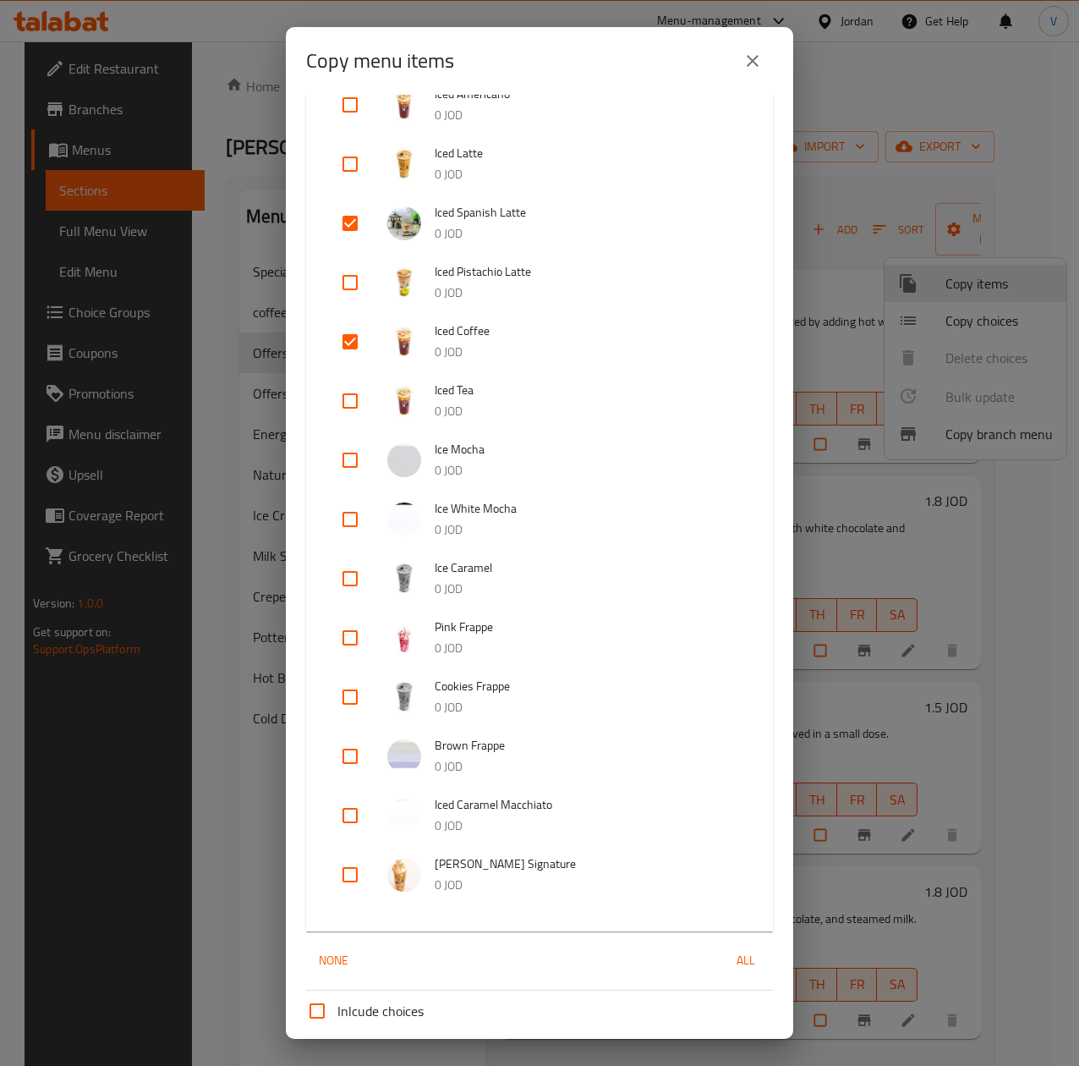
scroll to position [846, 0]
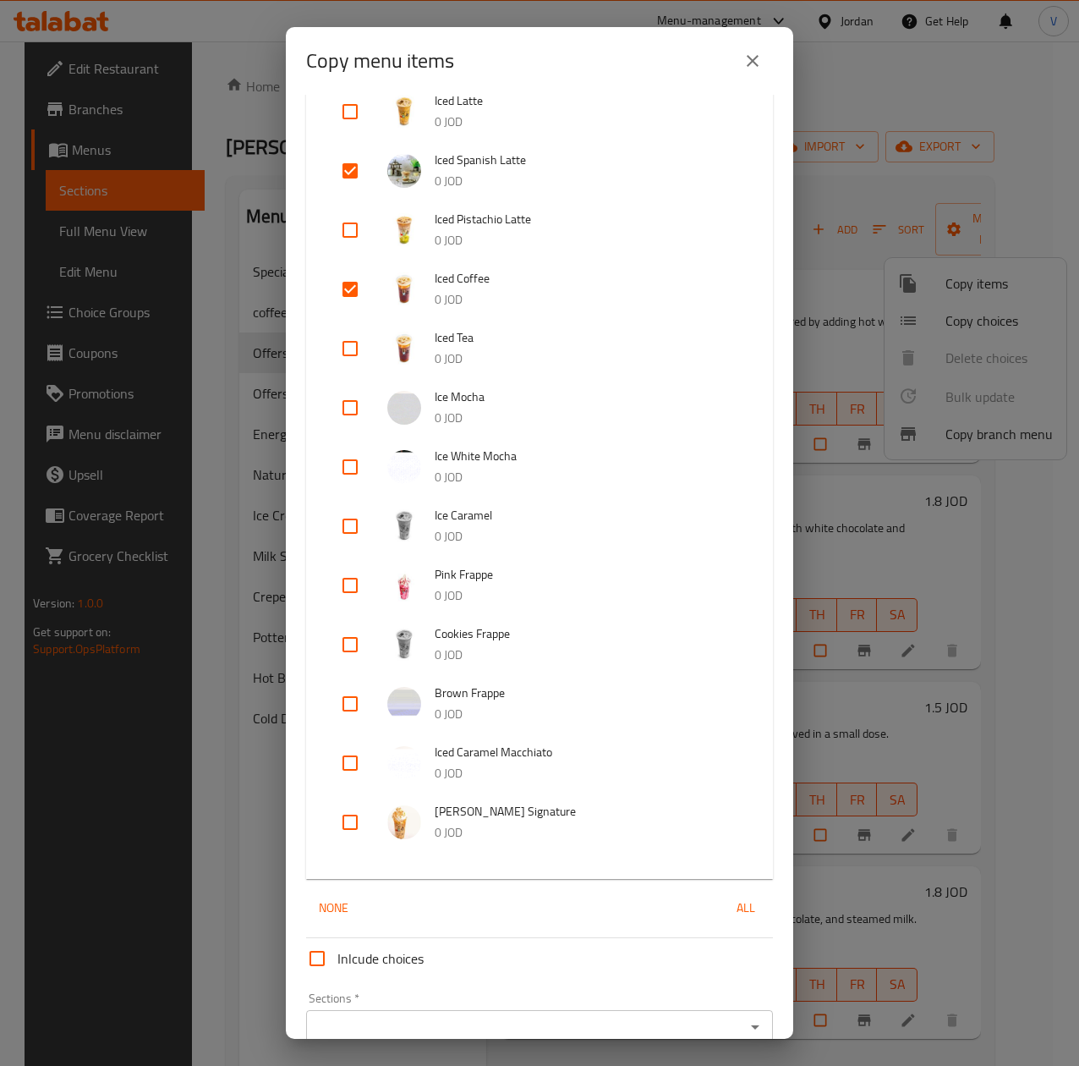
click at [345, 763] on input "checkbox" at bounding box center [350, 763] width 41 height 41
click at [353, 760] on input "checkbox" at bounding box center [350, 763] width 41 height 41
checkbox input "false"
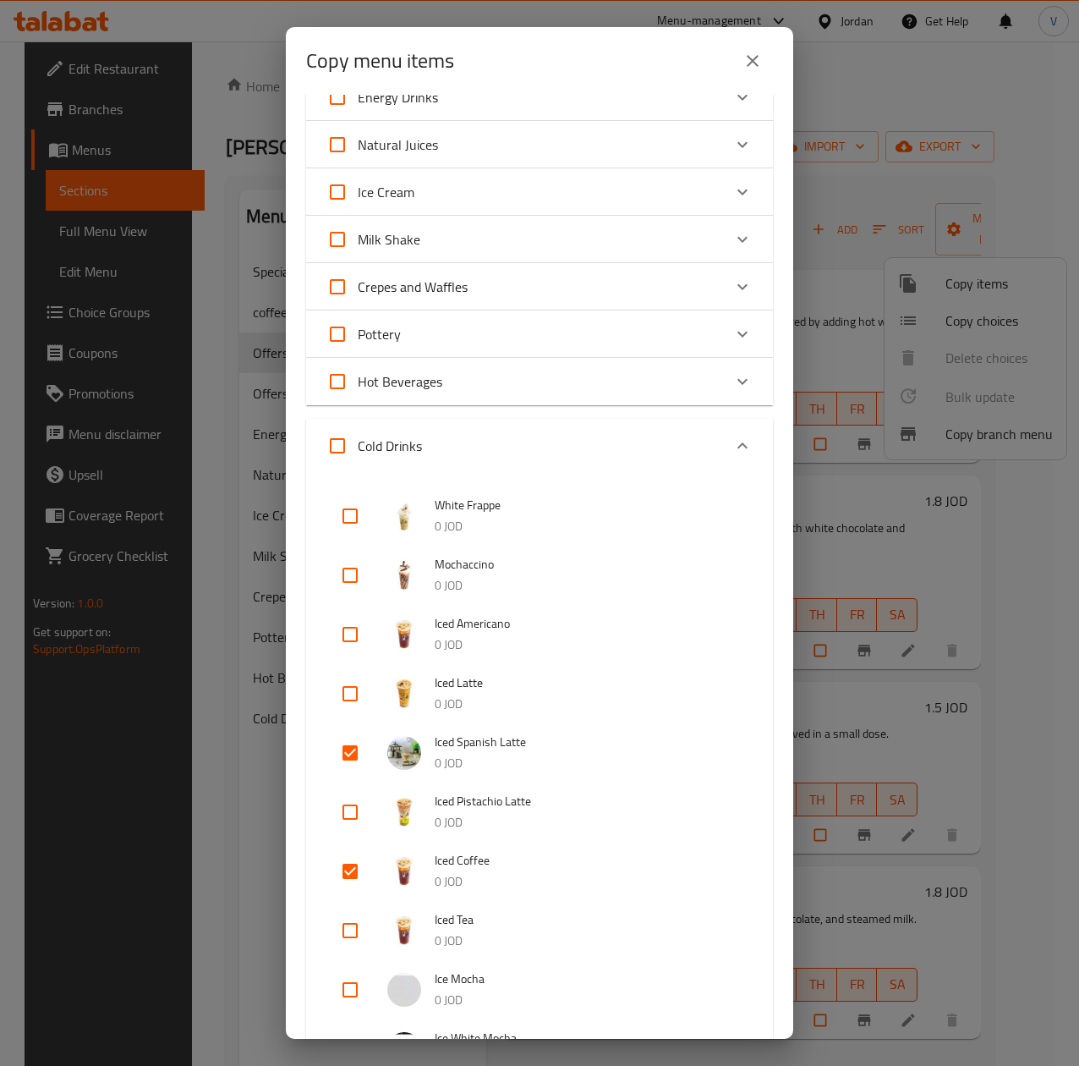
scroll to position [0, 0]
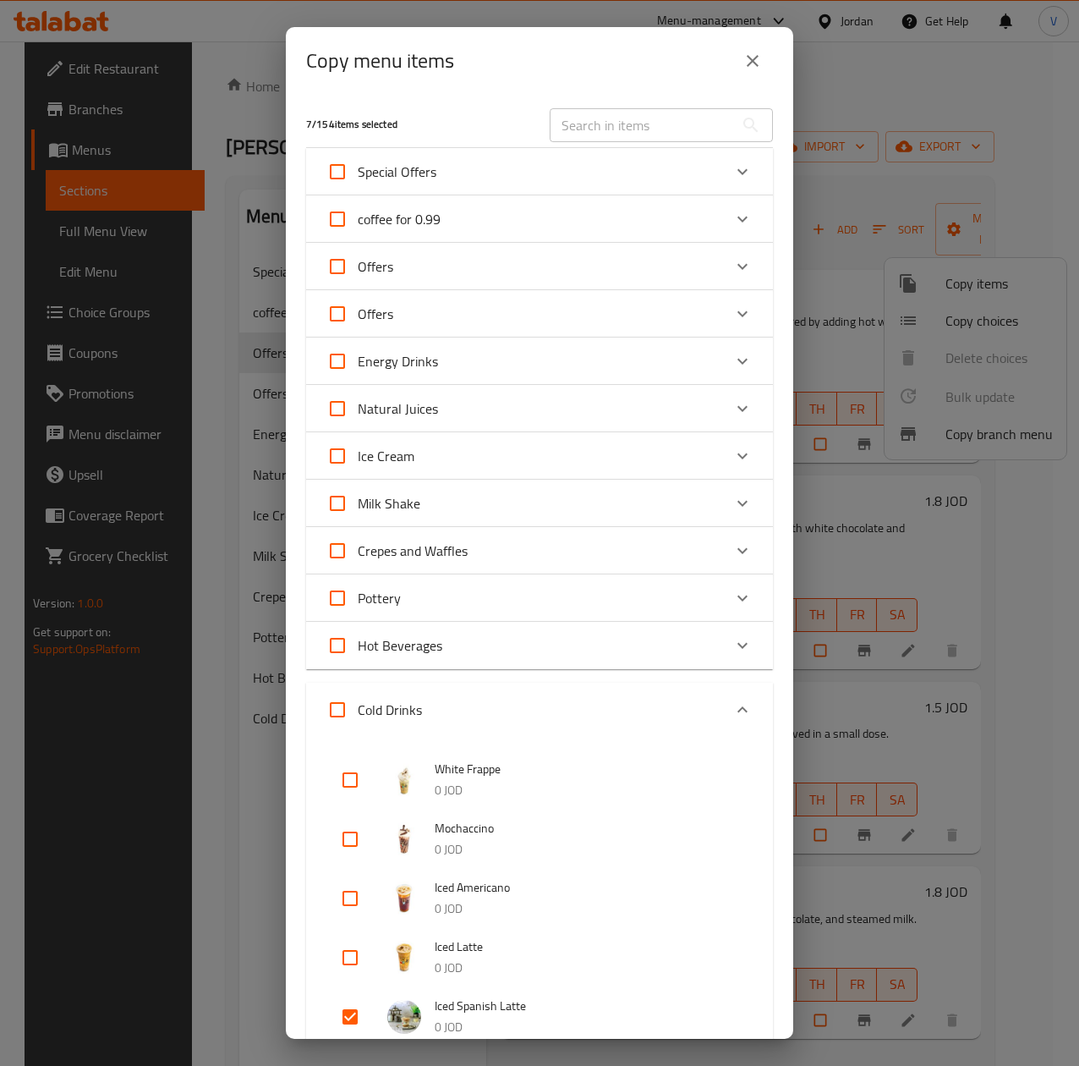
click at [651, 132] on input "text" at bounding box center [642, 125] width 184 height 34
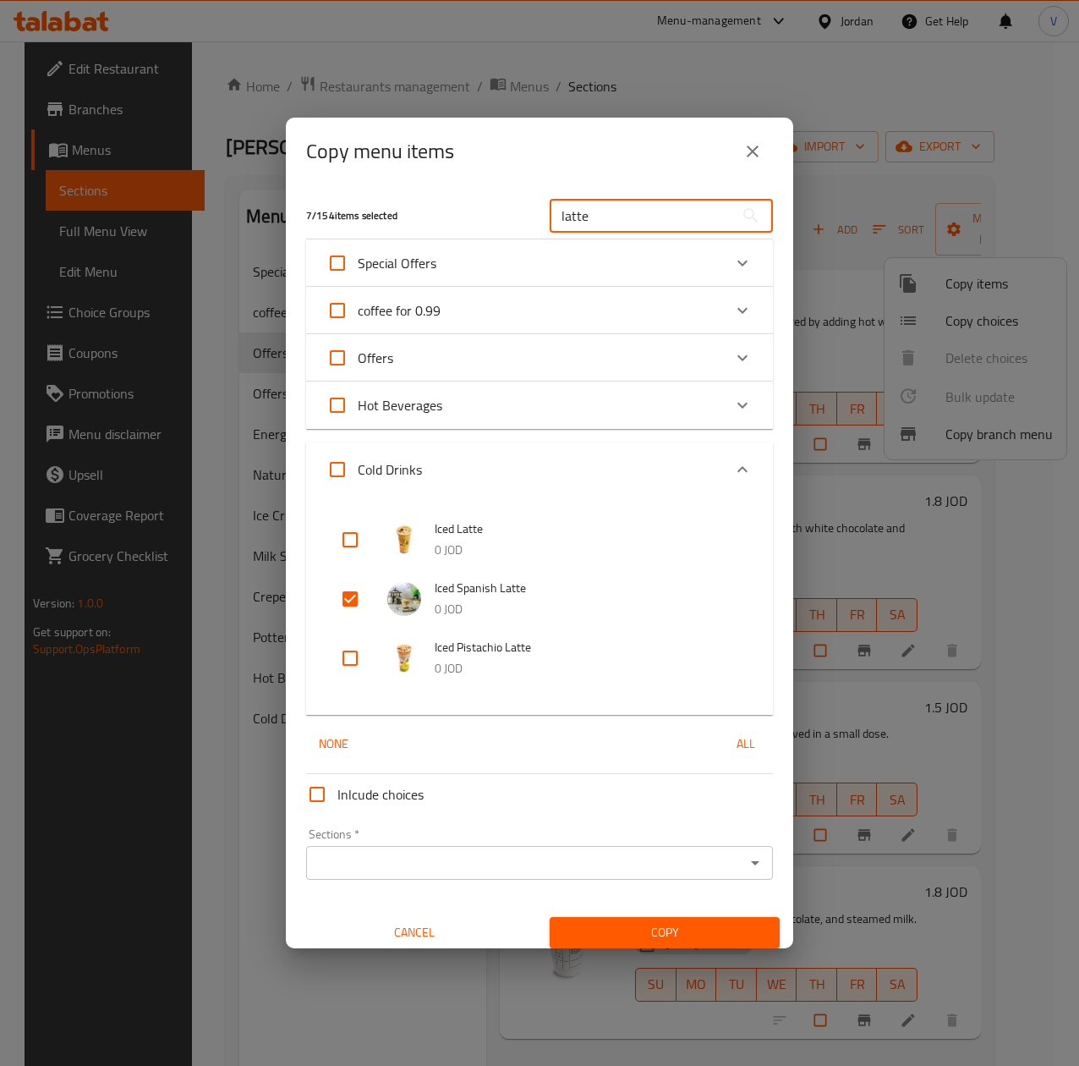
drag, startPoint x: 688, startPoint y: 219, endPoint x: 567, endPoint y: 217, distance: 121.0
click at [567, 217] on input "latte" at bounding box center [642, 216] width 184 height 34
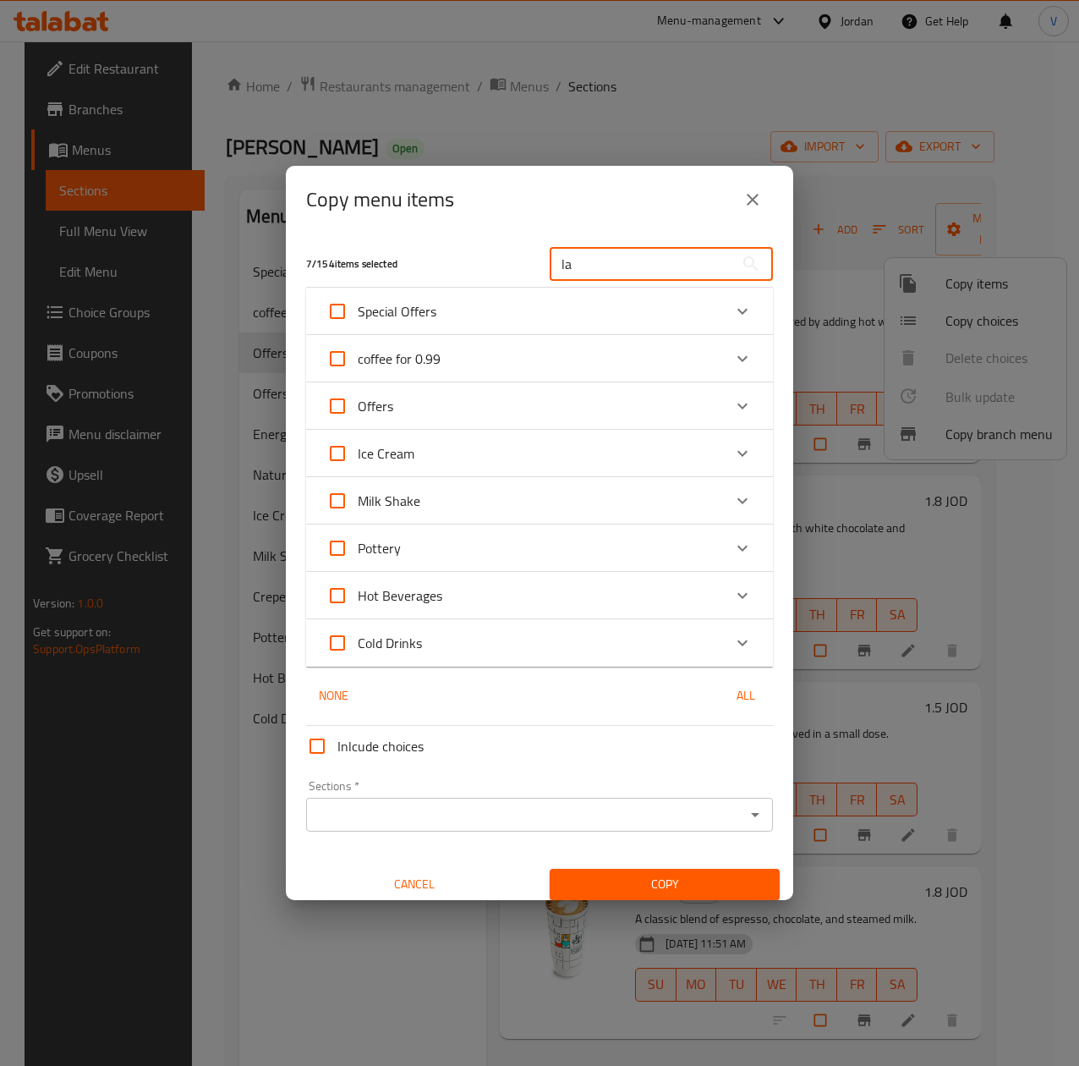
type input "l"
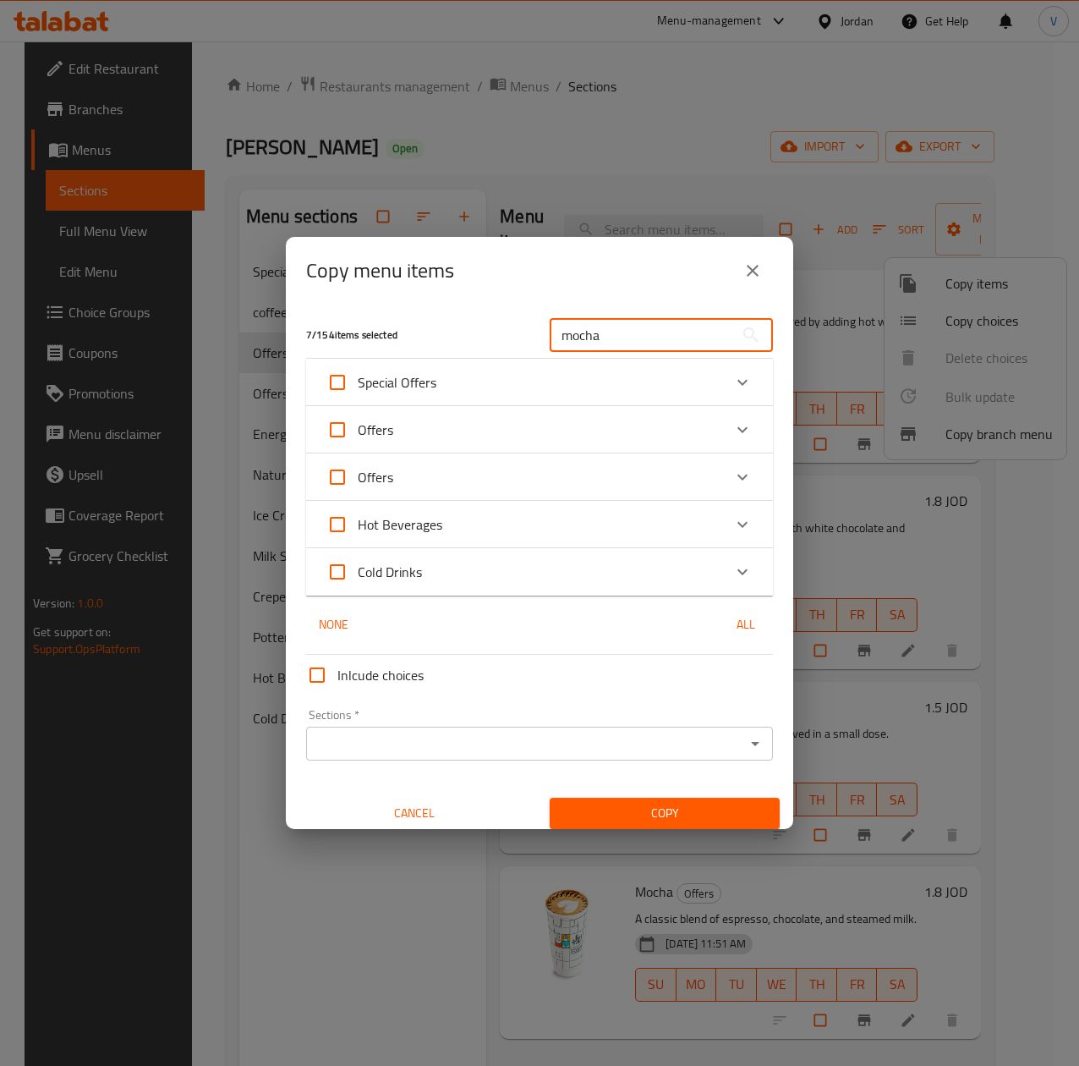
type input "mocha"
click at [557, 564] on div "Cold Drinks" at bounding box center [525, 572] width 396 height 41
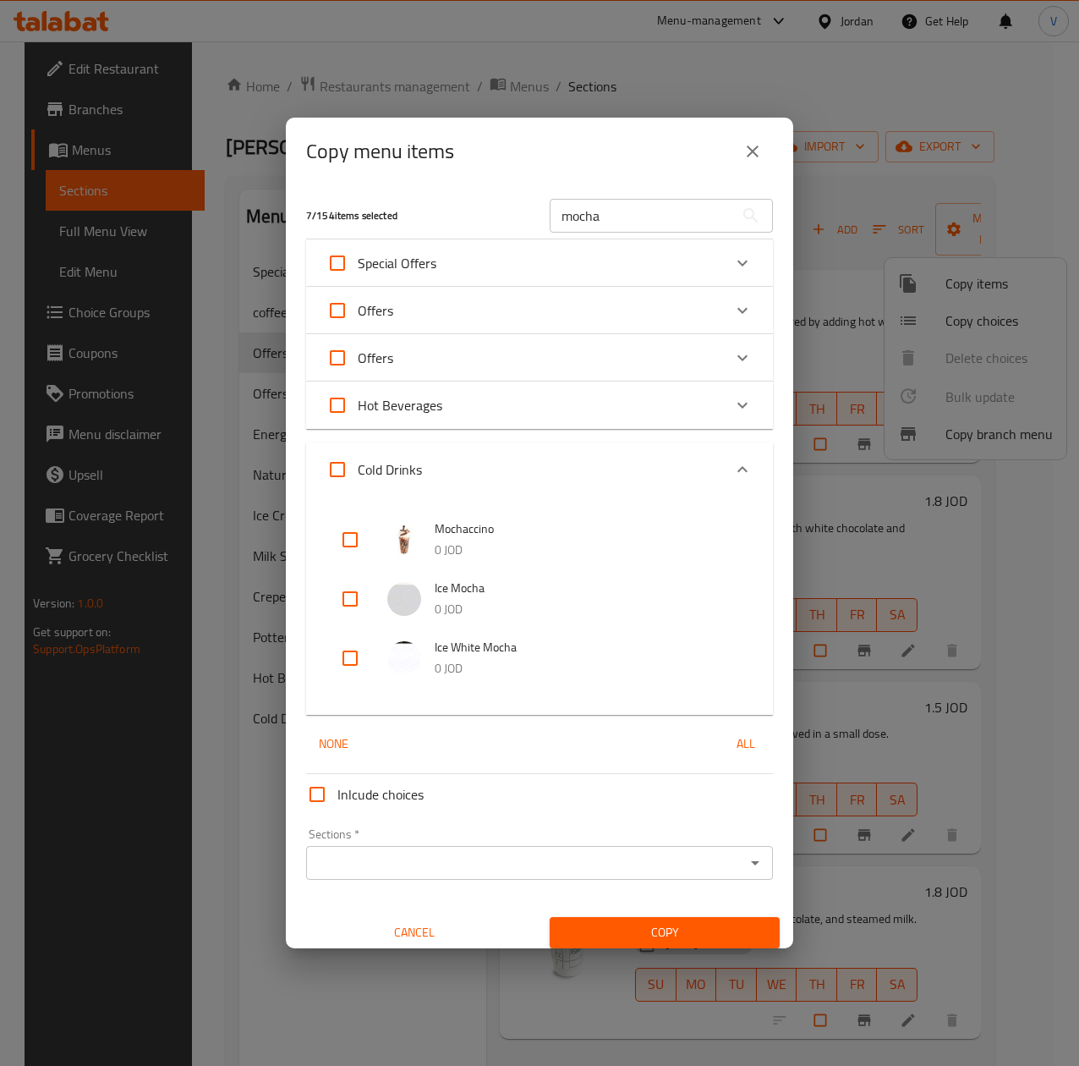
click at [335, 595] on input "checkbox" at bounding box center [350, 599] width 41 height 41
checkbox input "true"
click at [601, 209] on input "mocha" at bounding box center [642, 216] width 184 height 34
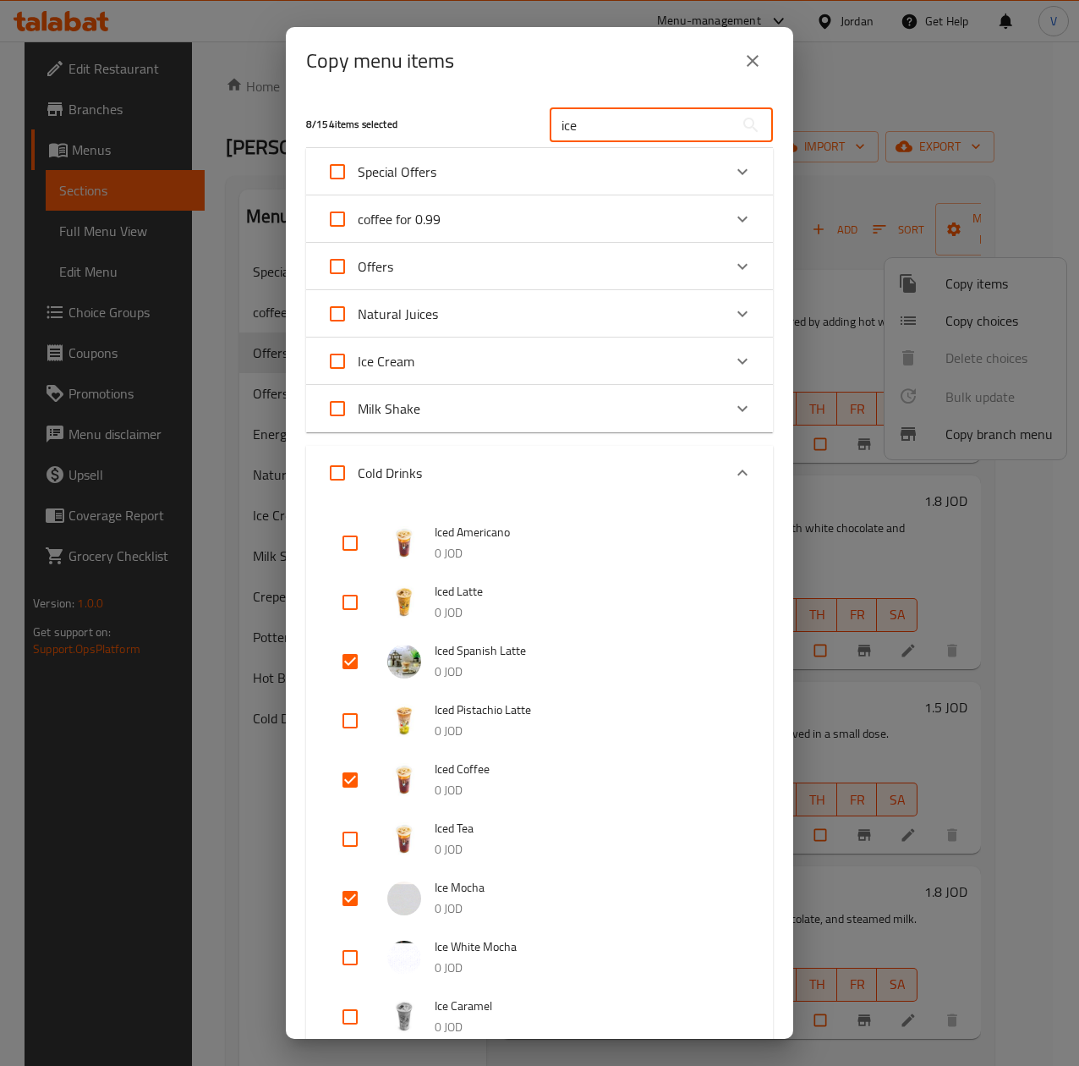
type input "ice"
click at [640, 154] on div "Special Offers" at bounding box center [525, 171] width 396 height 41
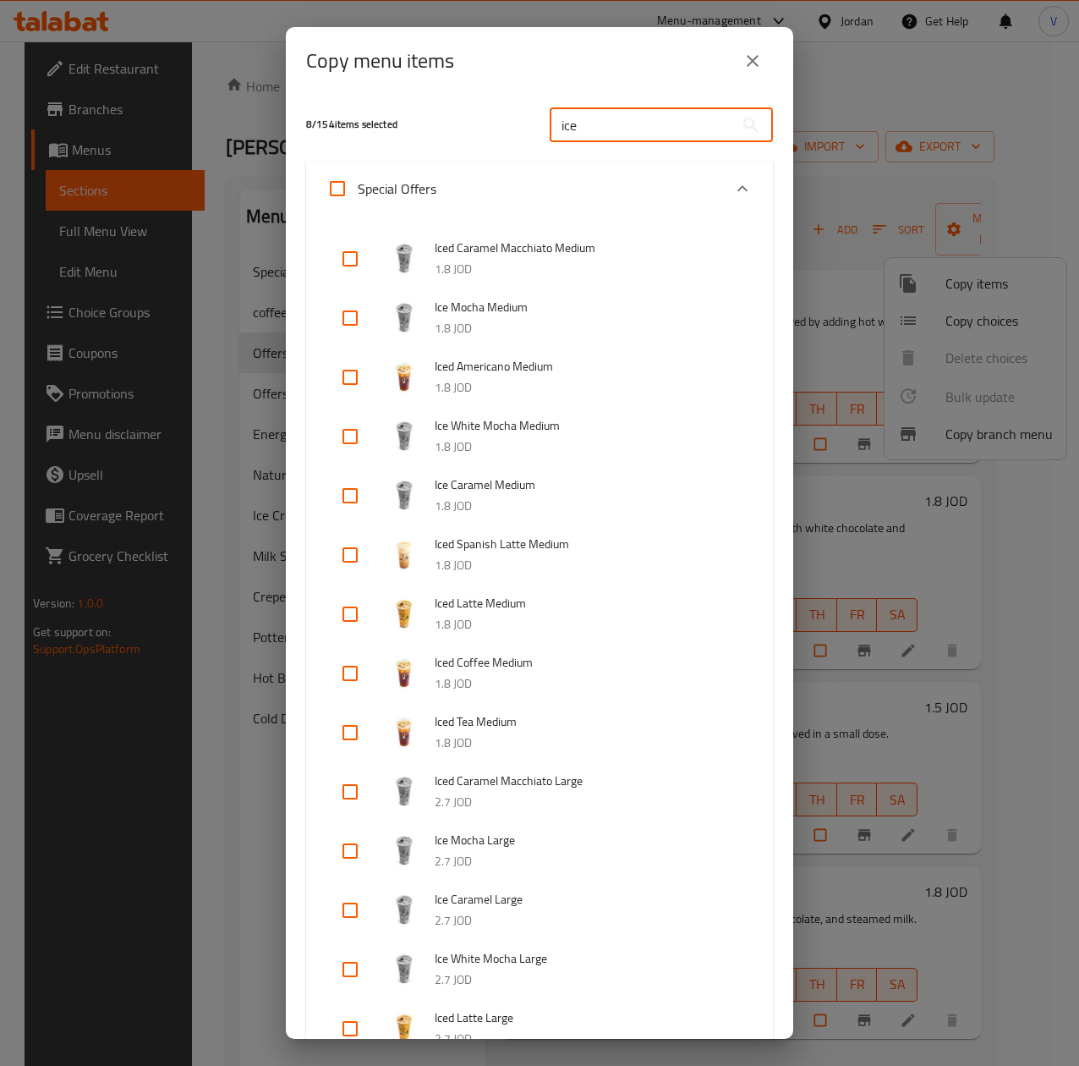
click at [645, 132] on input "ice" at bounding box center [642, 125] width 184 height 34
click at [645, 132] on input "text" at bounding box center [642, 125] width 184 height 34
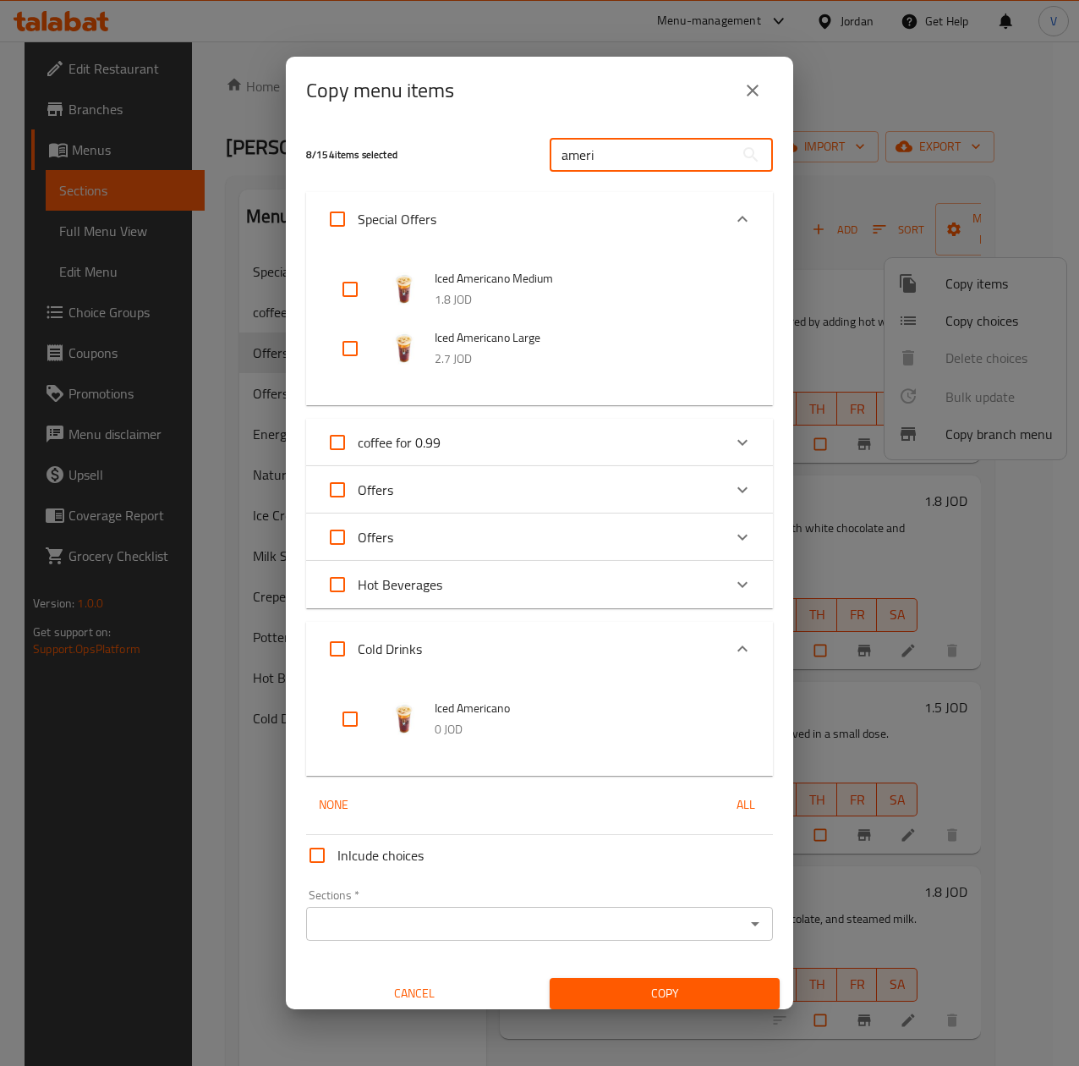
type input "ameri"
click at [355, 700] on input "checkbox" at bounding box center [350, 719] width 41 height 41
checkbox input "true"
click at [661, 145] on input "ameri" at bounding box center [642, 155] width 184 height 34
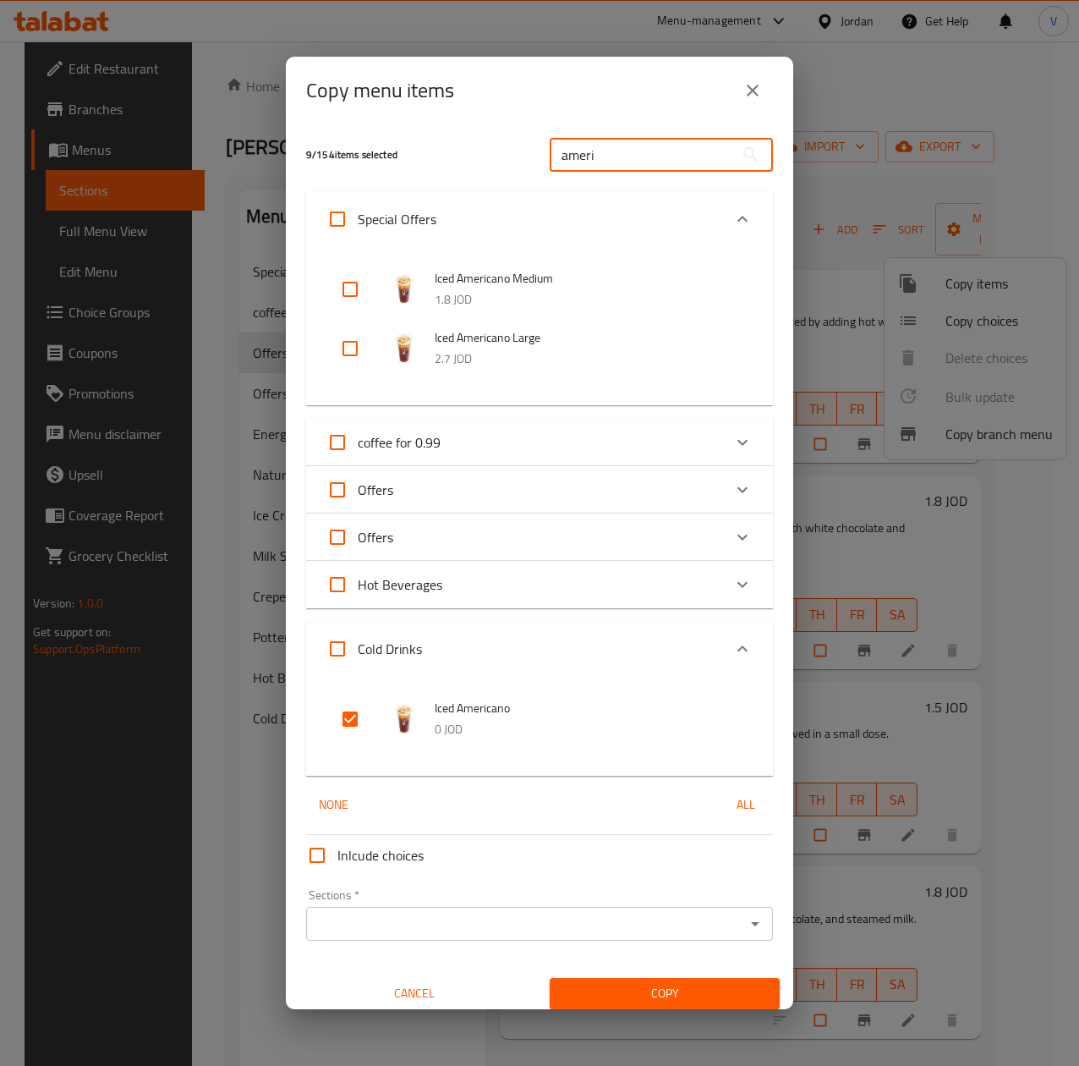
click at [661, 145] on input "ameri" at bounding box center [642, 155] width 184 height 34
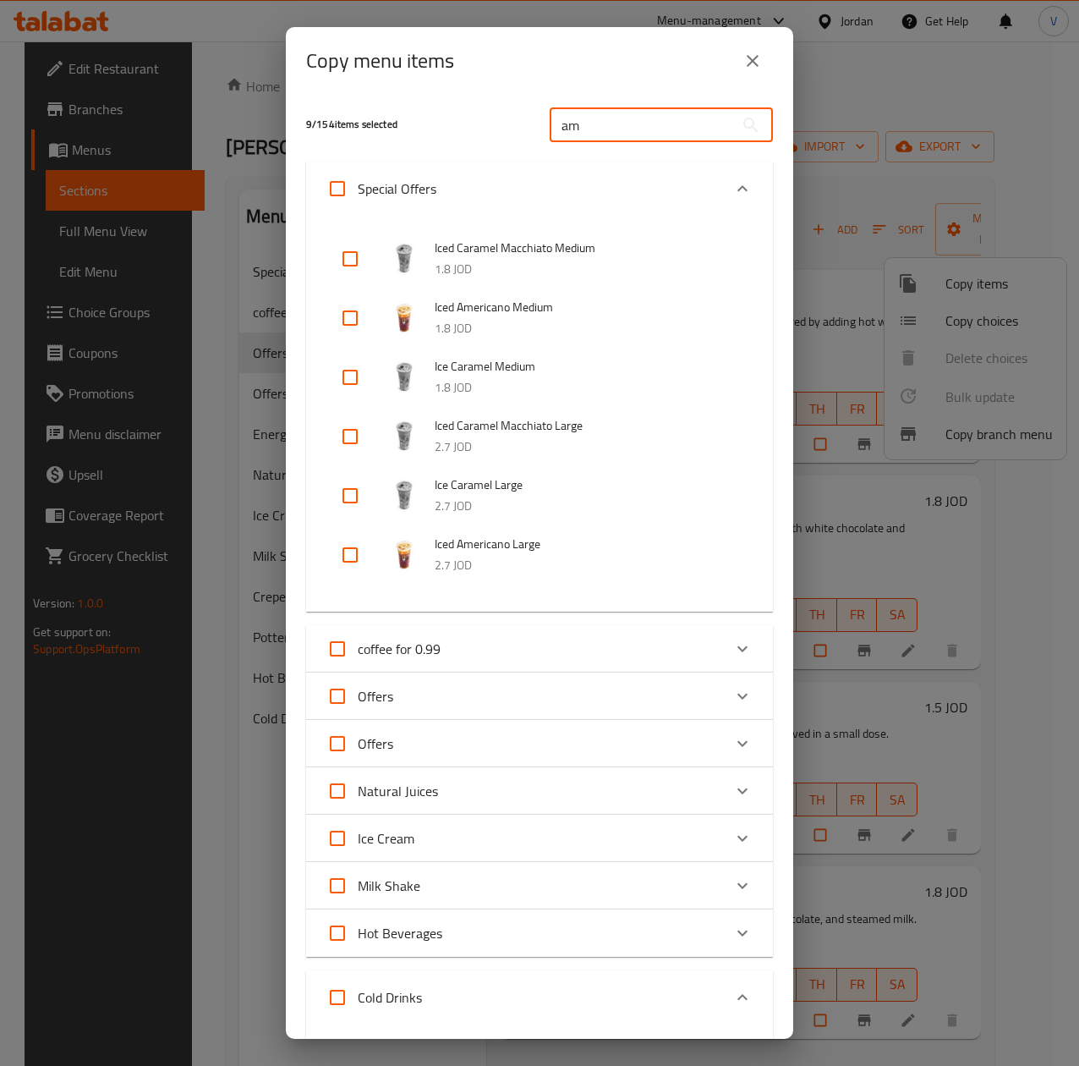
type input "a"
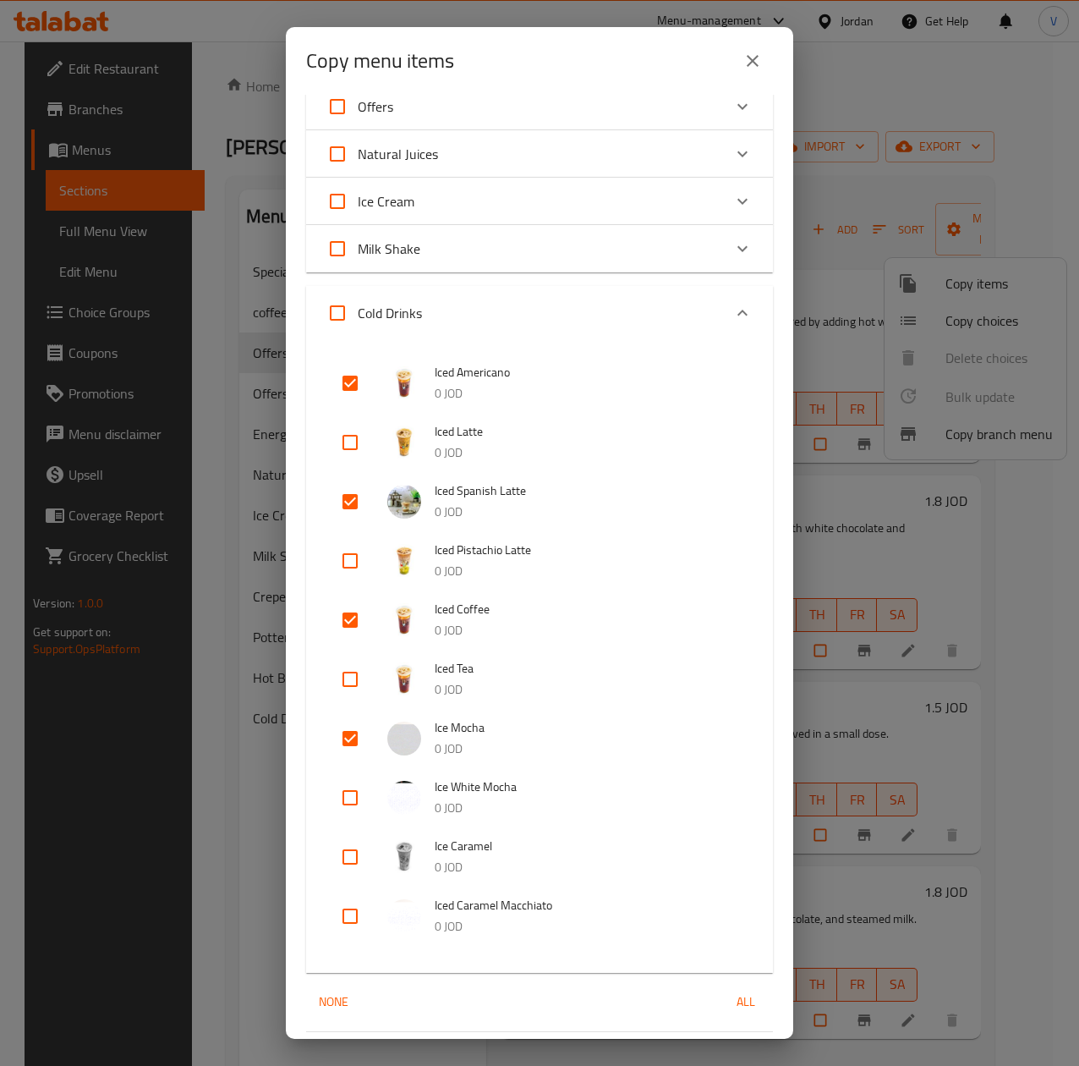
scroll to position [1353, 0]
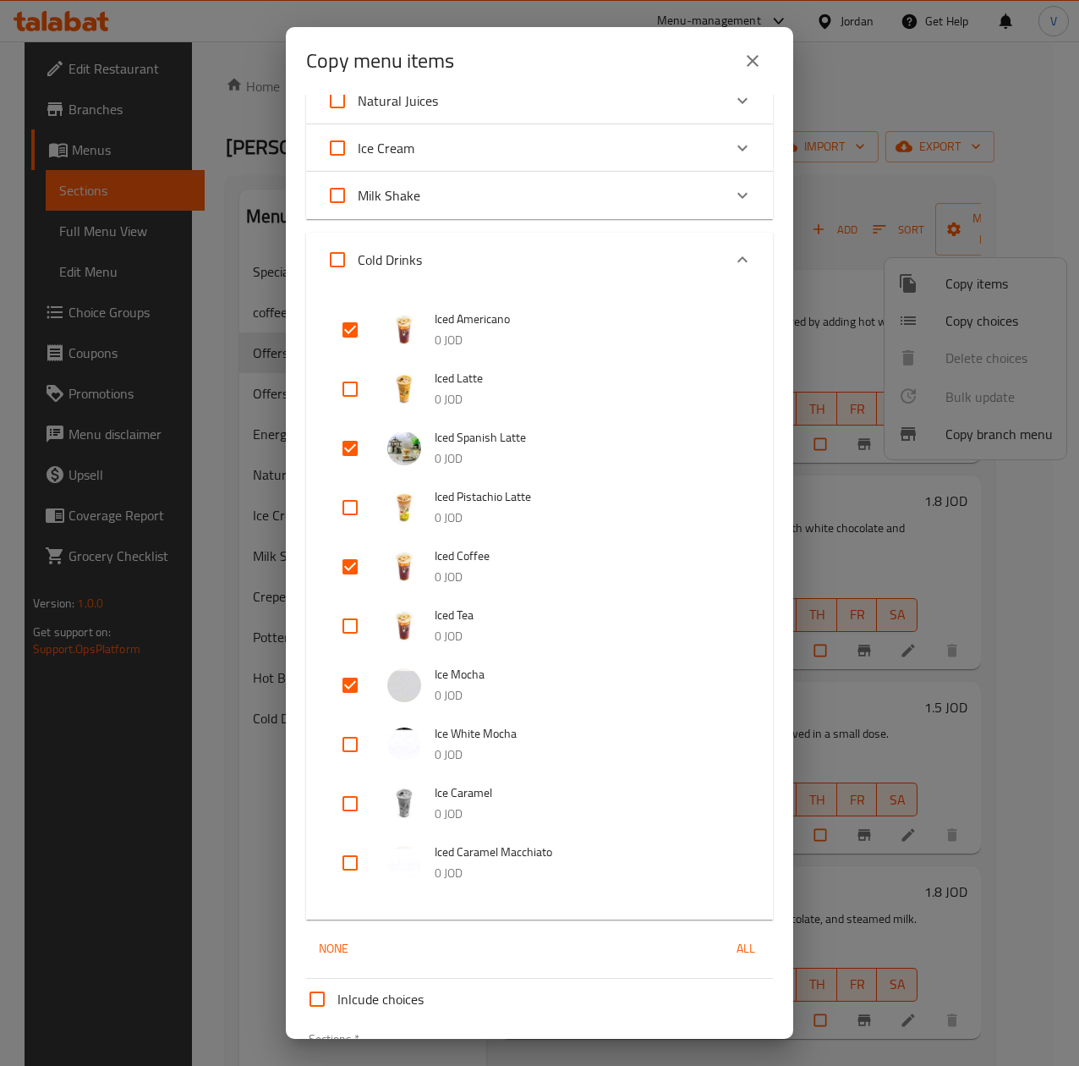
type input "ice"
click at [359, 855] on input "checkbox" at bounding box center [350, 862] width 41 height 41
checkbox input "true"
click at [354, 793] on input "checkbox" at bounding box center [350, 803] width 41 height 41
checkbox input "true"
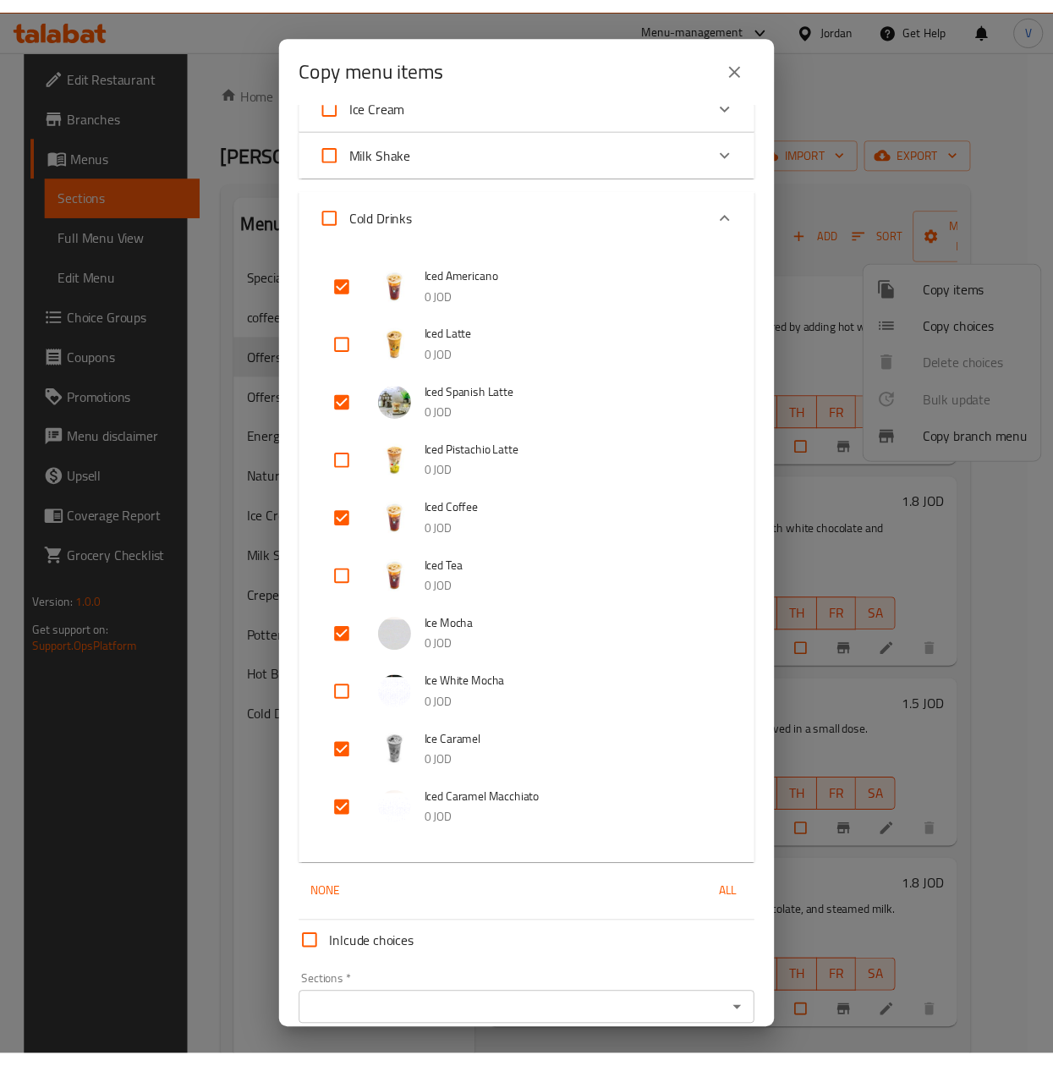
scroll to position [1477, 0]
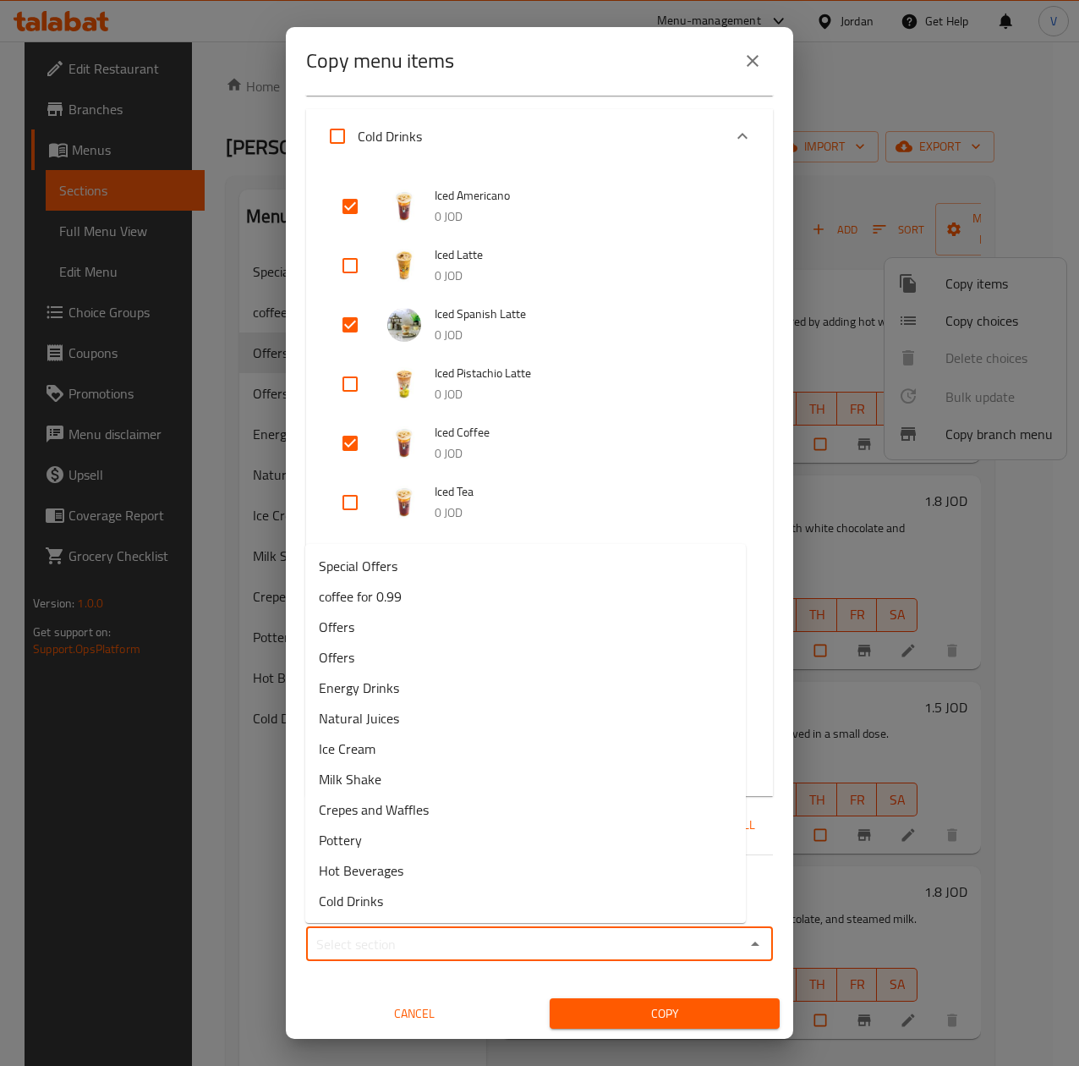
click at [452, 944] on input "Sections   *" at bounding box center [525, 944] width 429 height 24
click at [404, 632] on li "Offers" at bounding box center [525, 627] width 441 height 30
type input "Offers"
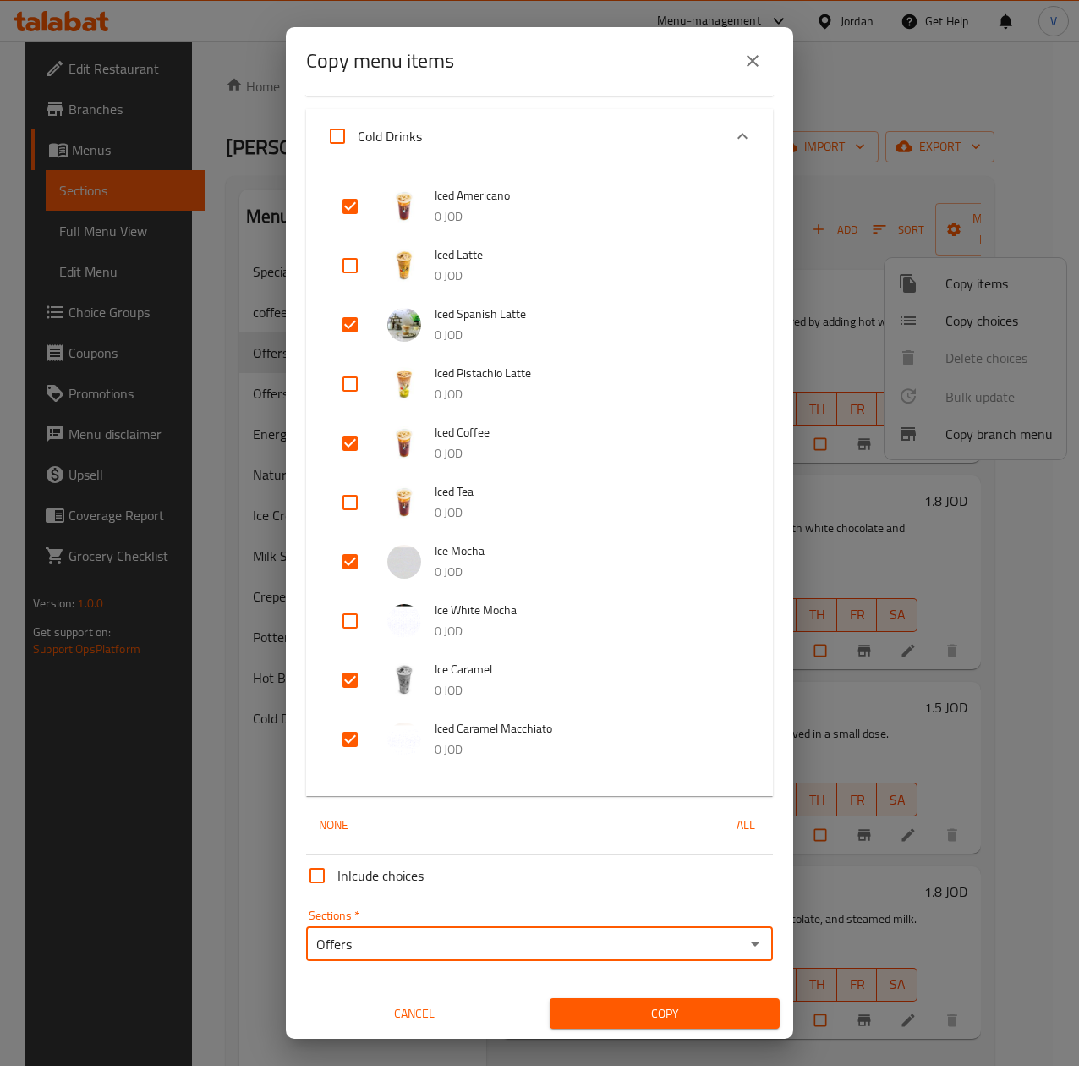
click at [694, 1005] on span "Copy" at bounding box center [664, 1013] width 203 height 21
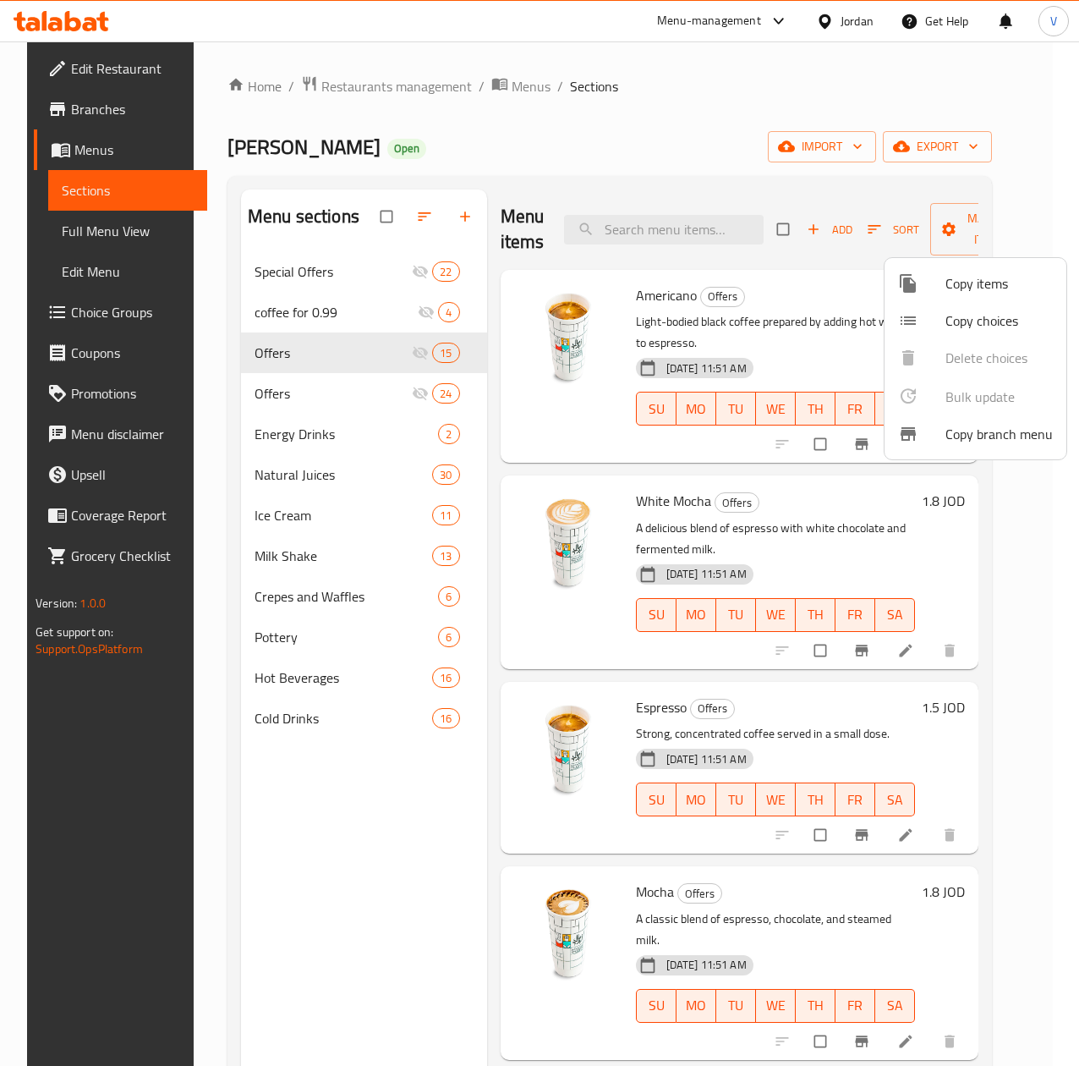
click at [638, 118] on div at bounding box center [539, 533] width 1079 height 1066
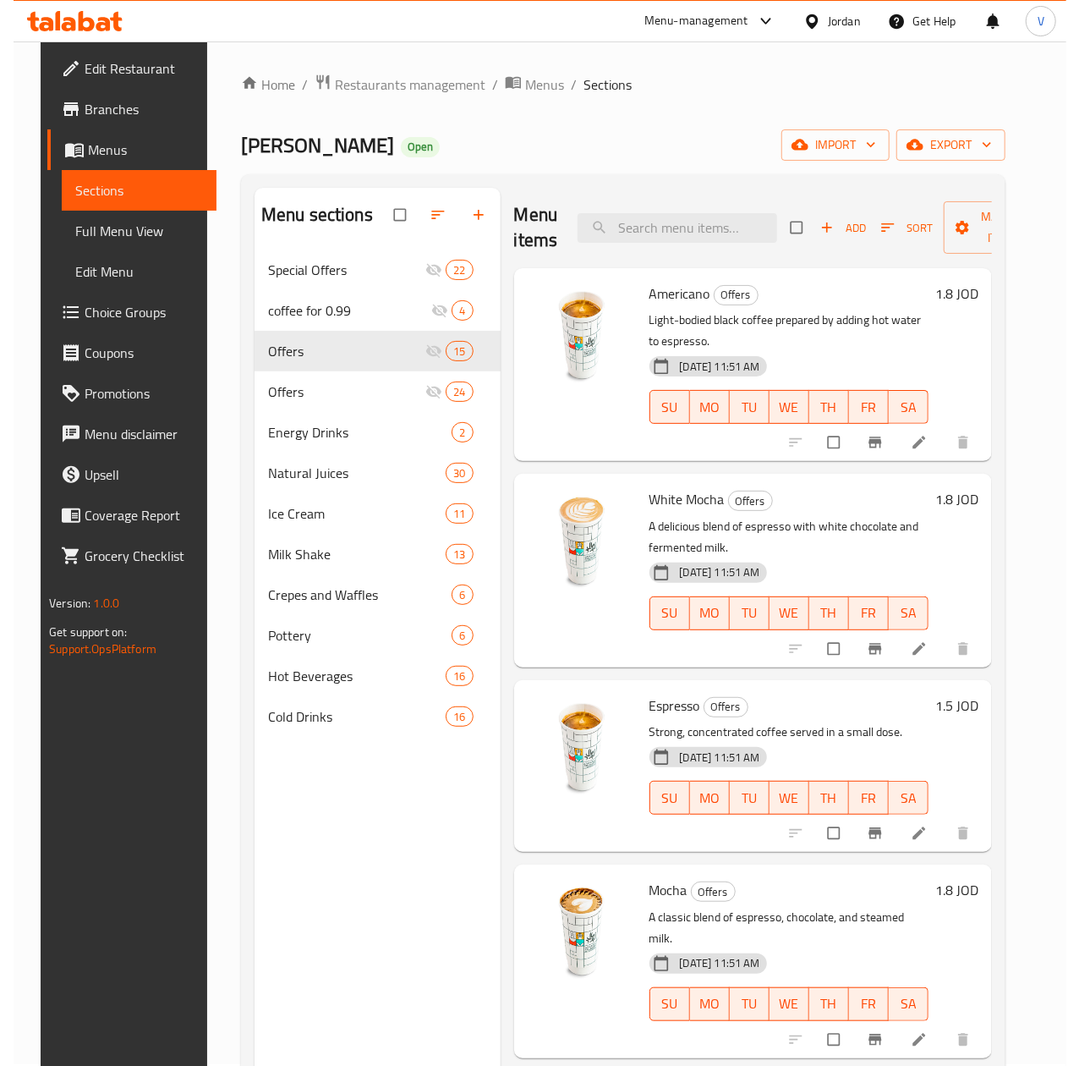
scroll to position [0, 0]
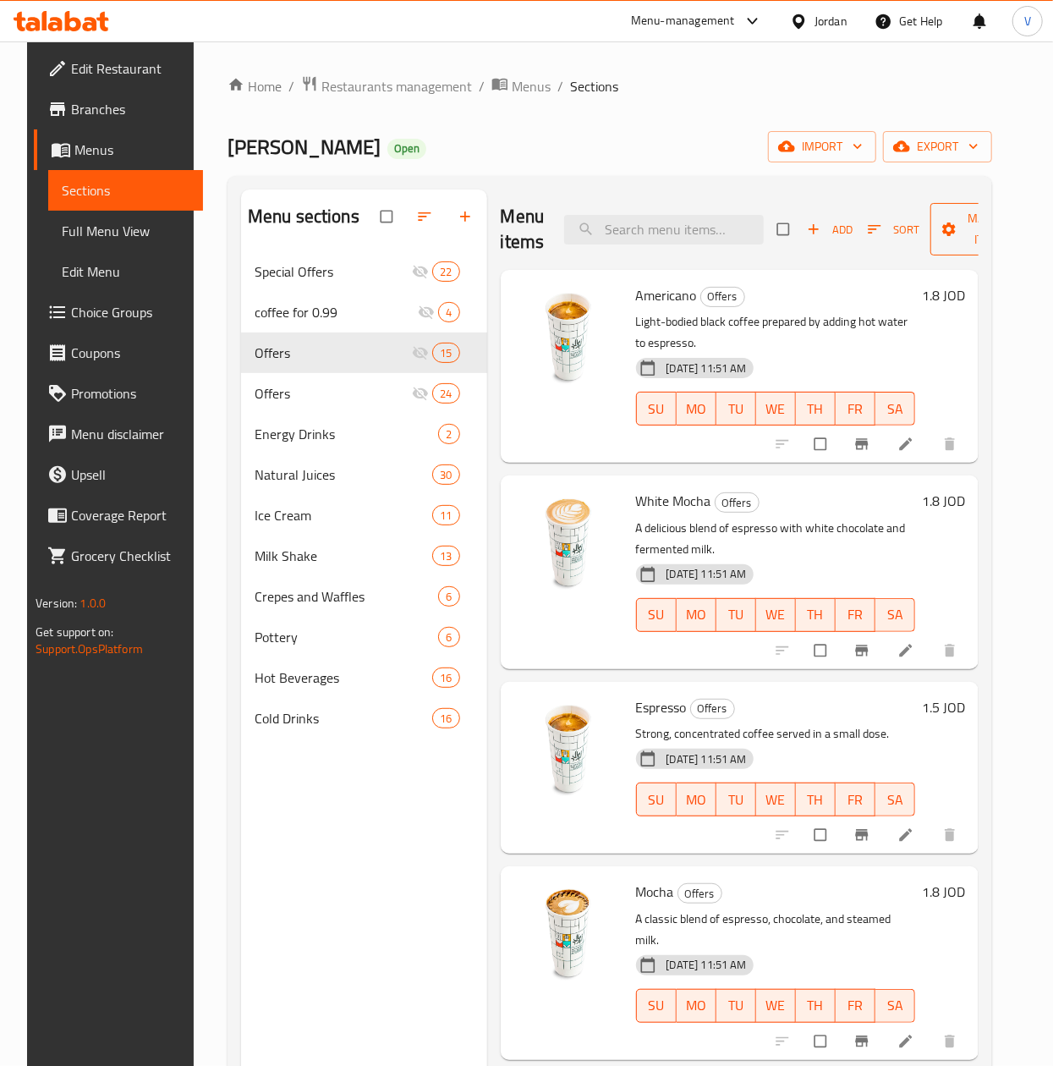
click at [969, 245] on span "Manage items" at bounding box center [990, 229] width 93 height 42
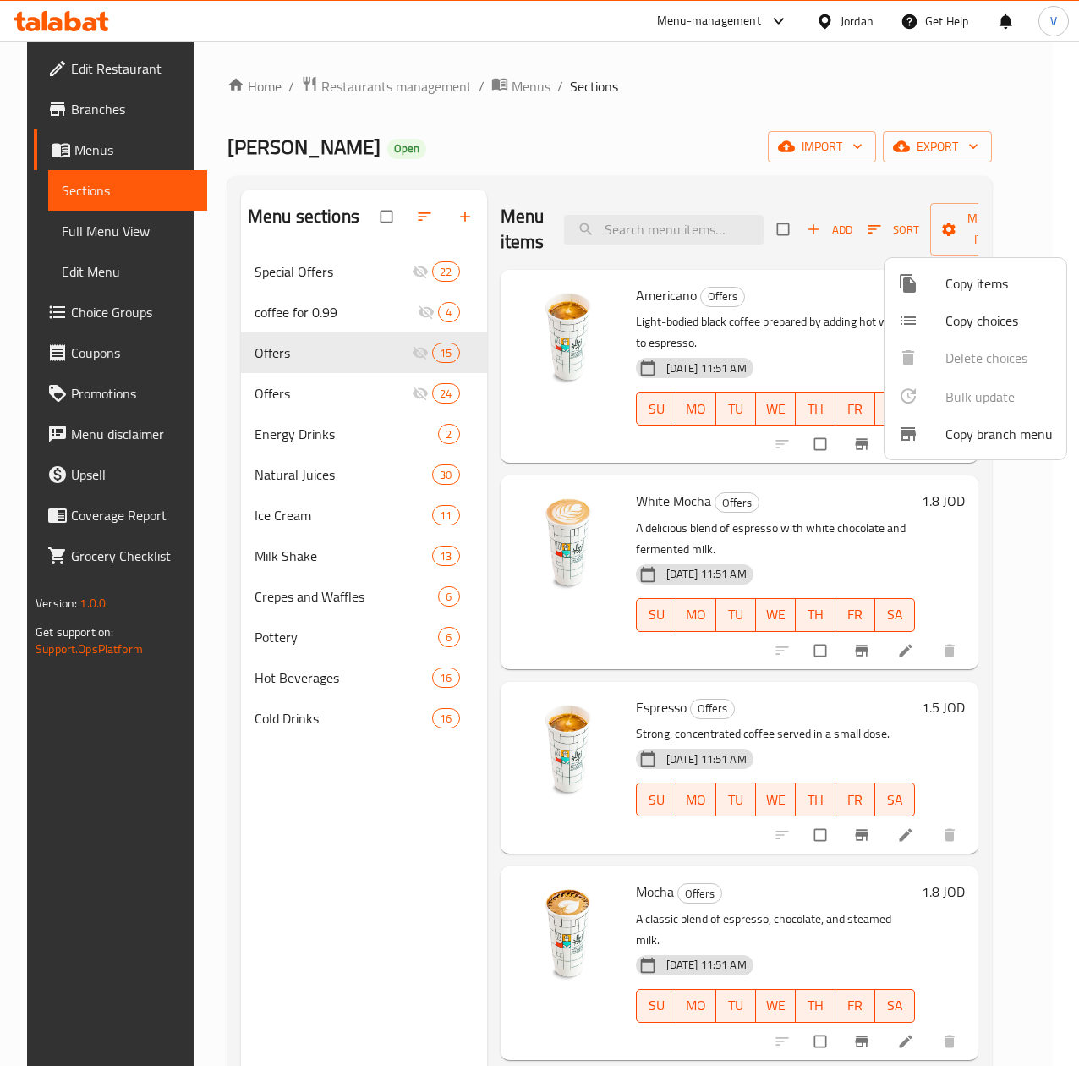
click at [937, 283] on div at bounding box center [921, 283] width 47 height 20
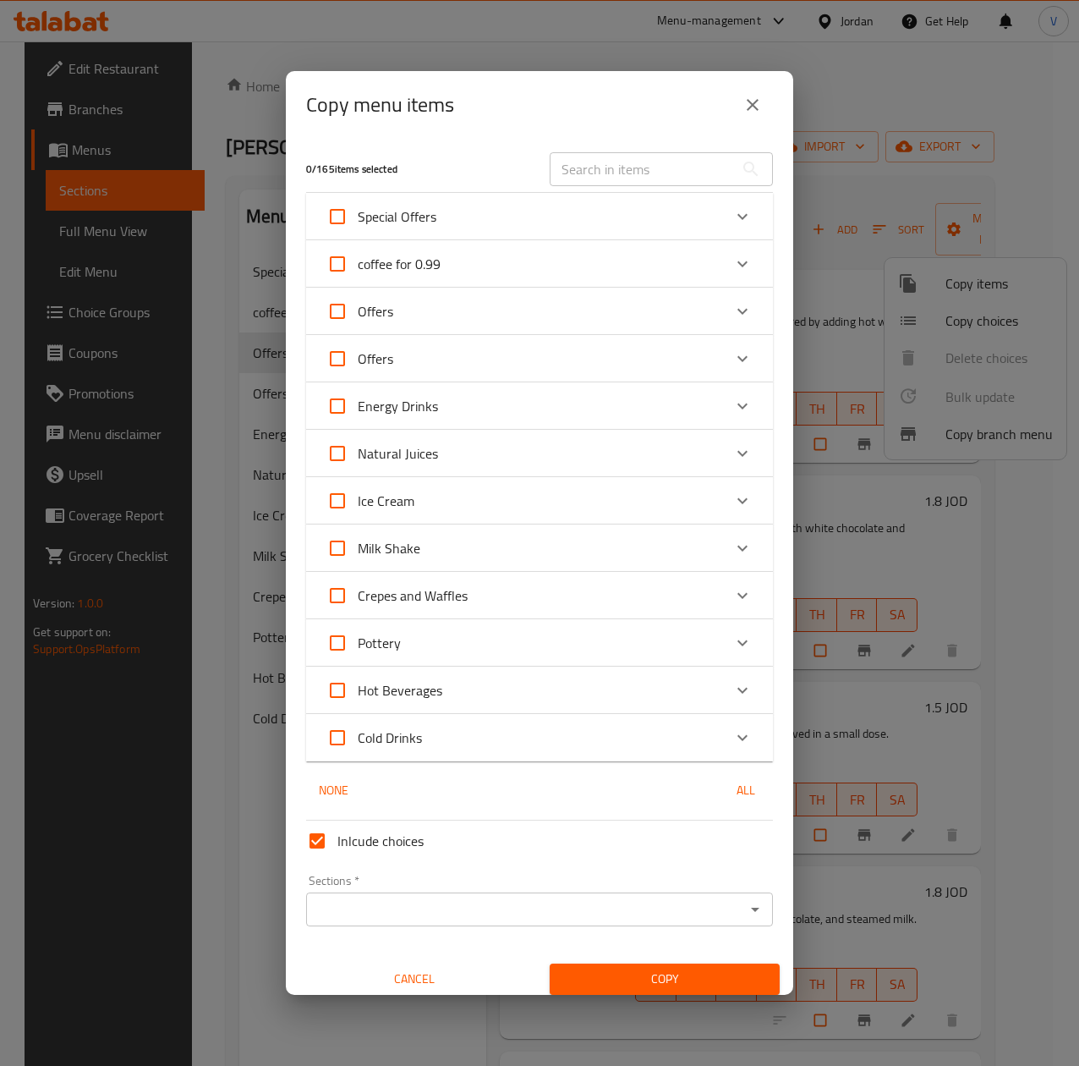
click at [627, 166] on input "text" at bounding box center [642, 169] width 184 height 34
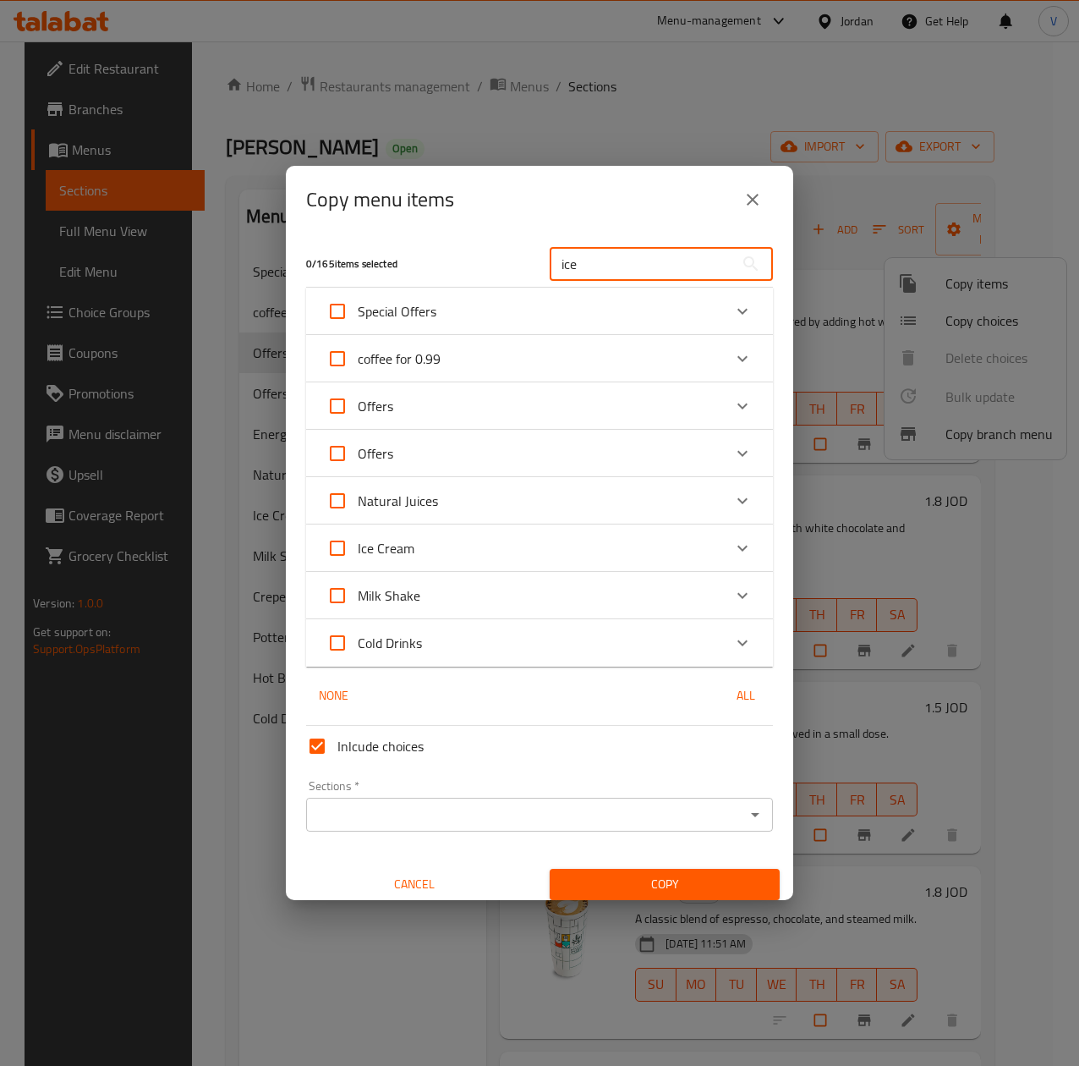
type input "ice"
click at [421, 453] on div "Offers" at bounding box center [525, 453] width 396 height 41
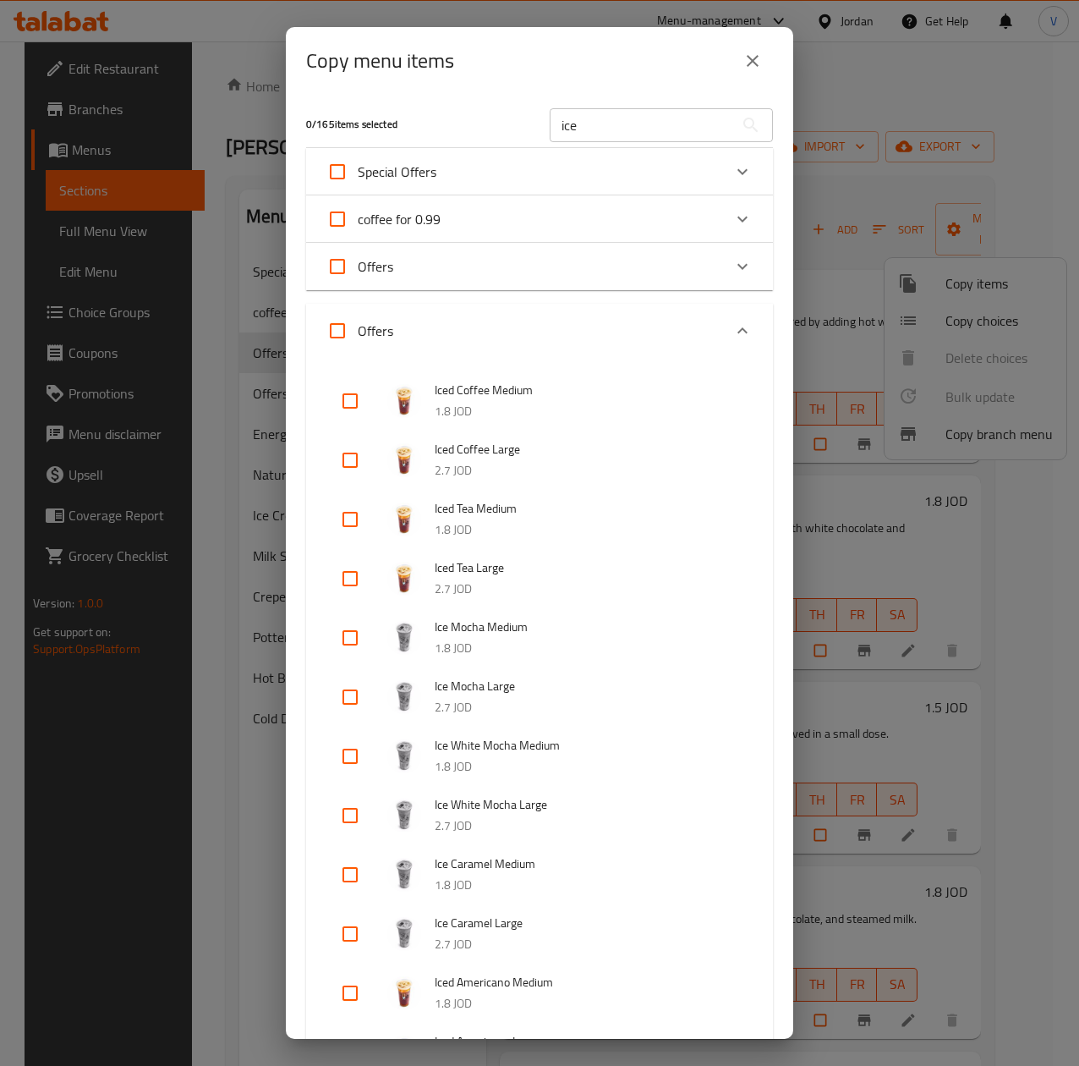
click at [508, 272] on div "Offers" at bounding box center [525, 266] width 396 height 41
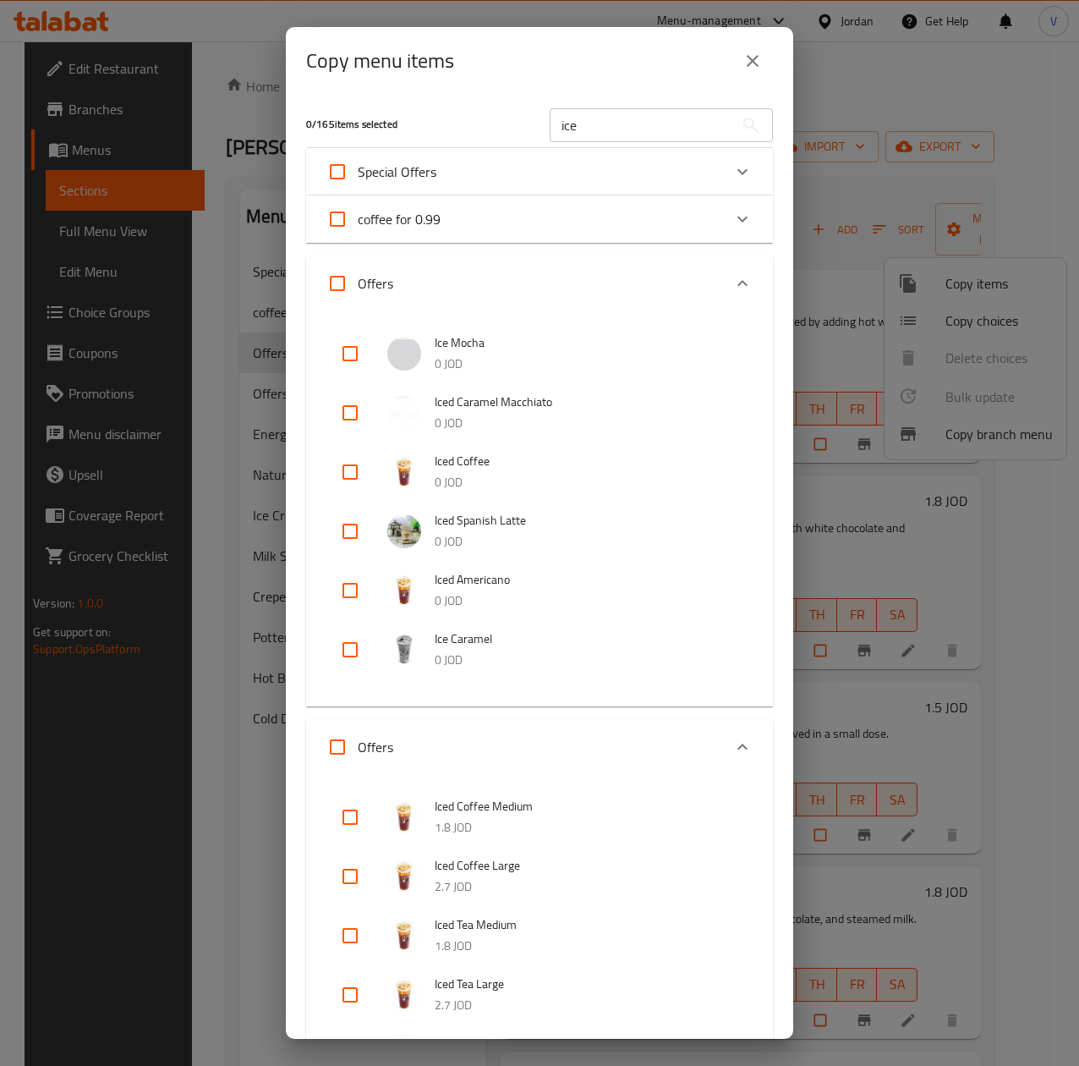
click at [346, 469] on input "checkbox" at bounding box center [350, 472] width 41 height 41
checkbox input "true"
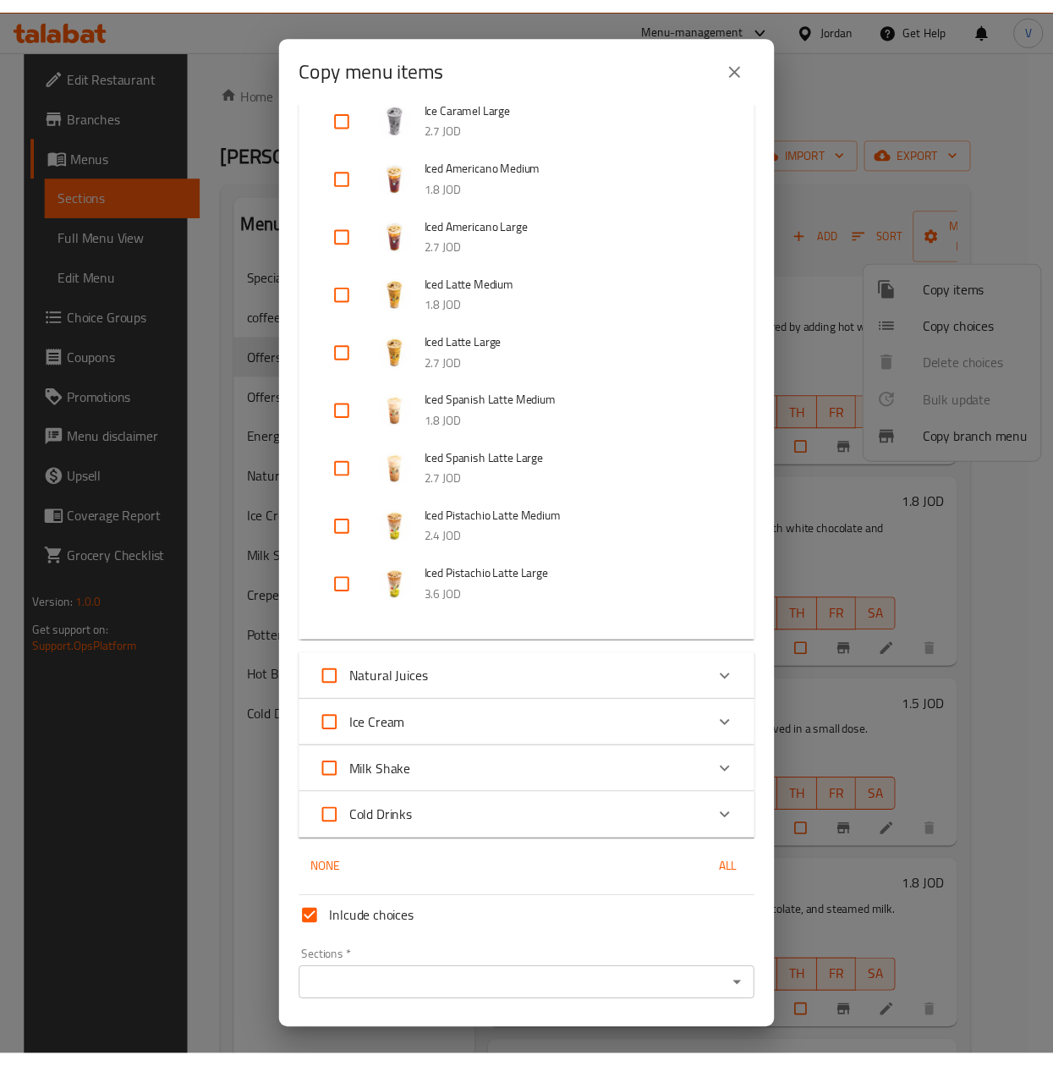
scroll to position [1287, 0]
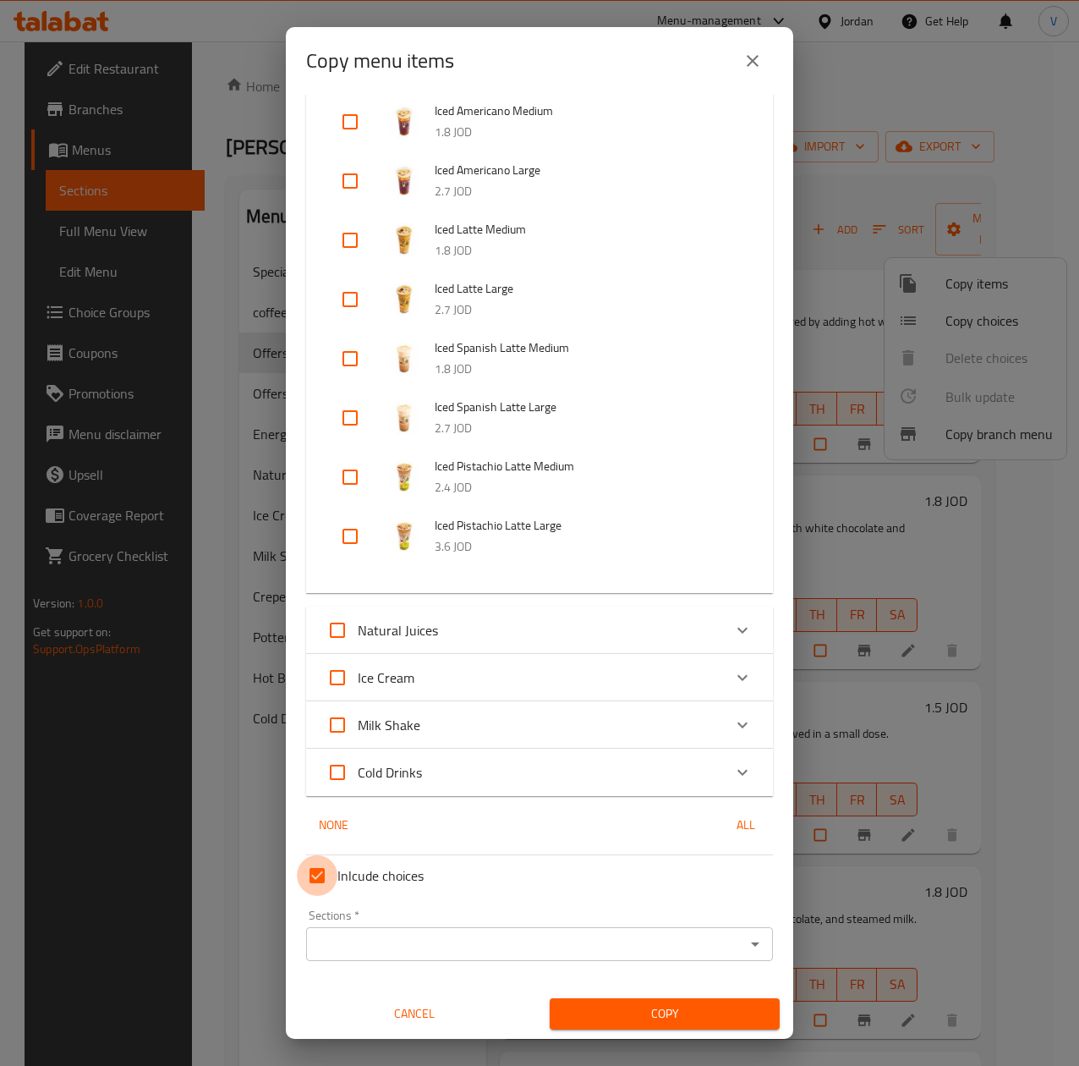
click at [327, 869] on input "Inlcude choices" at bounding box center [317, 875] width 41 height 41
checkbox input "false"
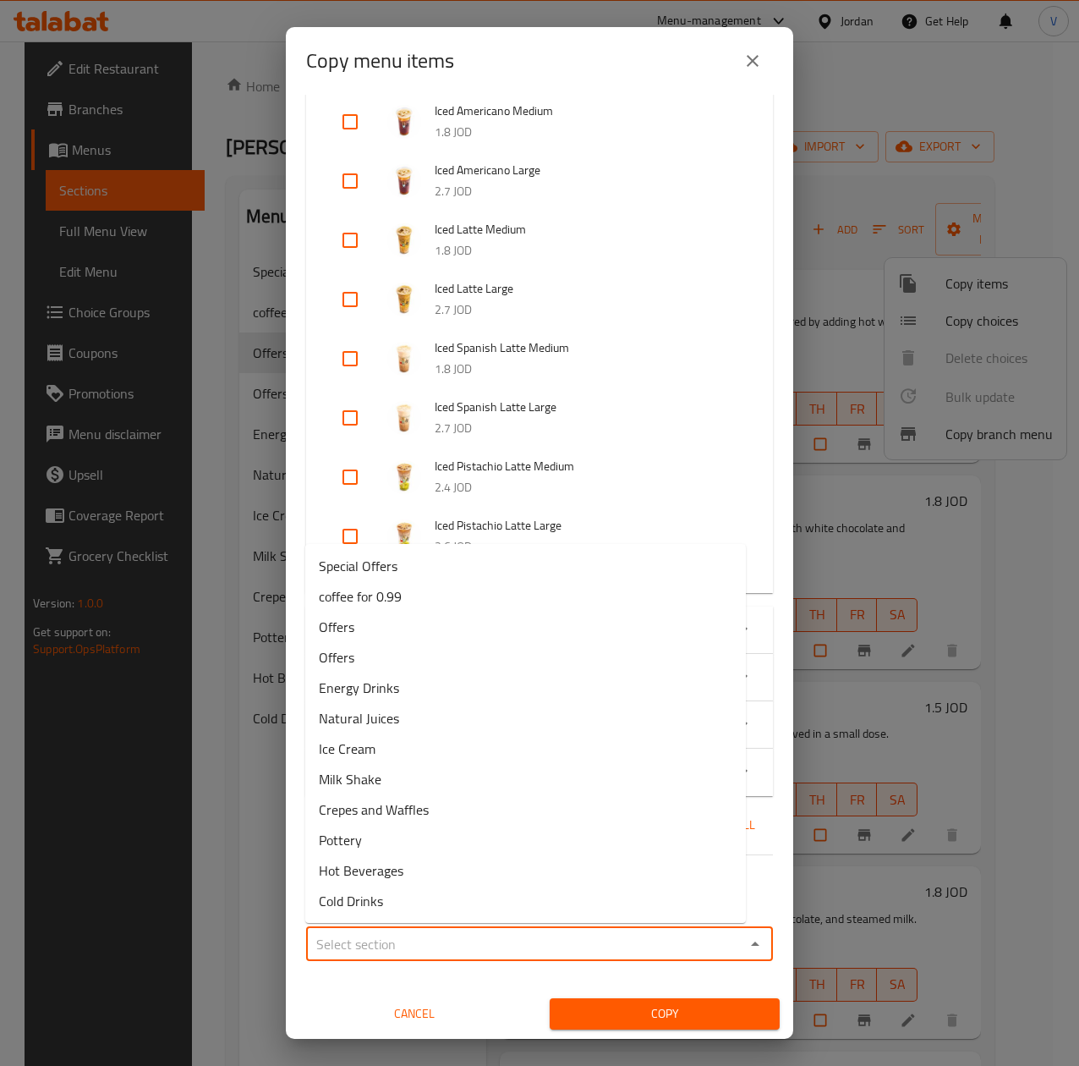
click at [418, 939] on input "Sections   *" at bounding box center [525, 944] width 429 height 24
click at [397, 619] on li "Offers" at bounding box center [525, 627] width 441 height 30
type input "Offers"
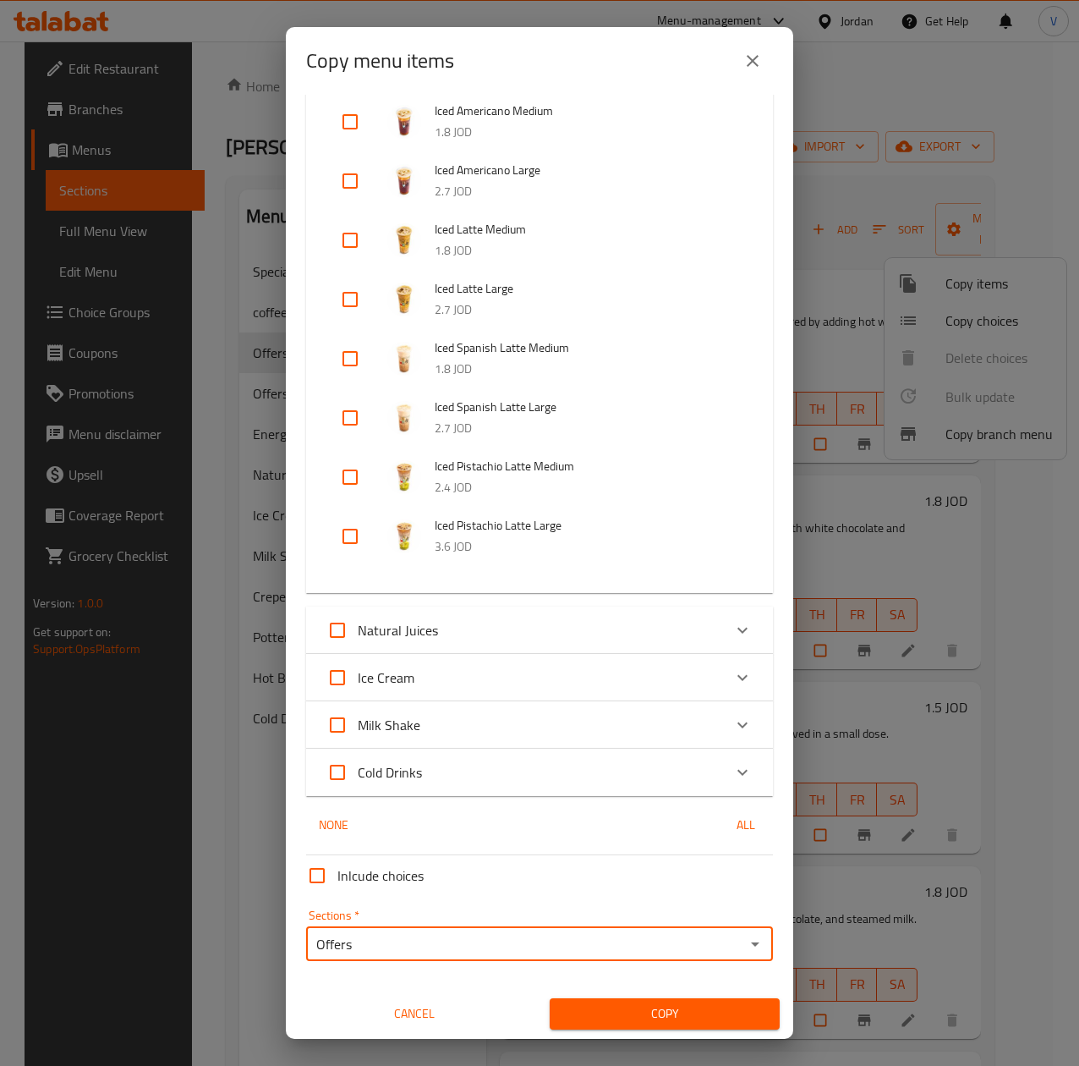
click at [695, 1025] on button "Copy" at bounding box center [665, 1013] width 230 height 31
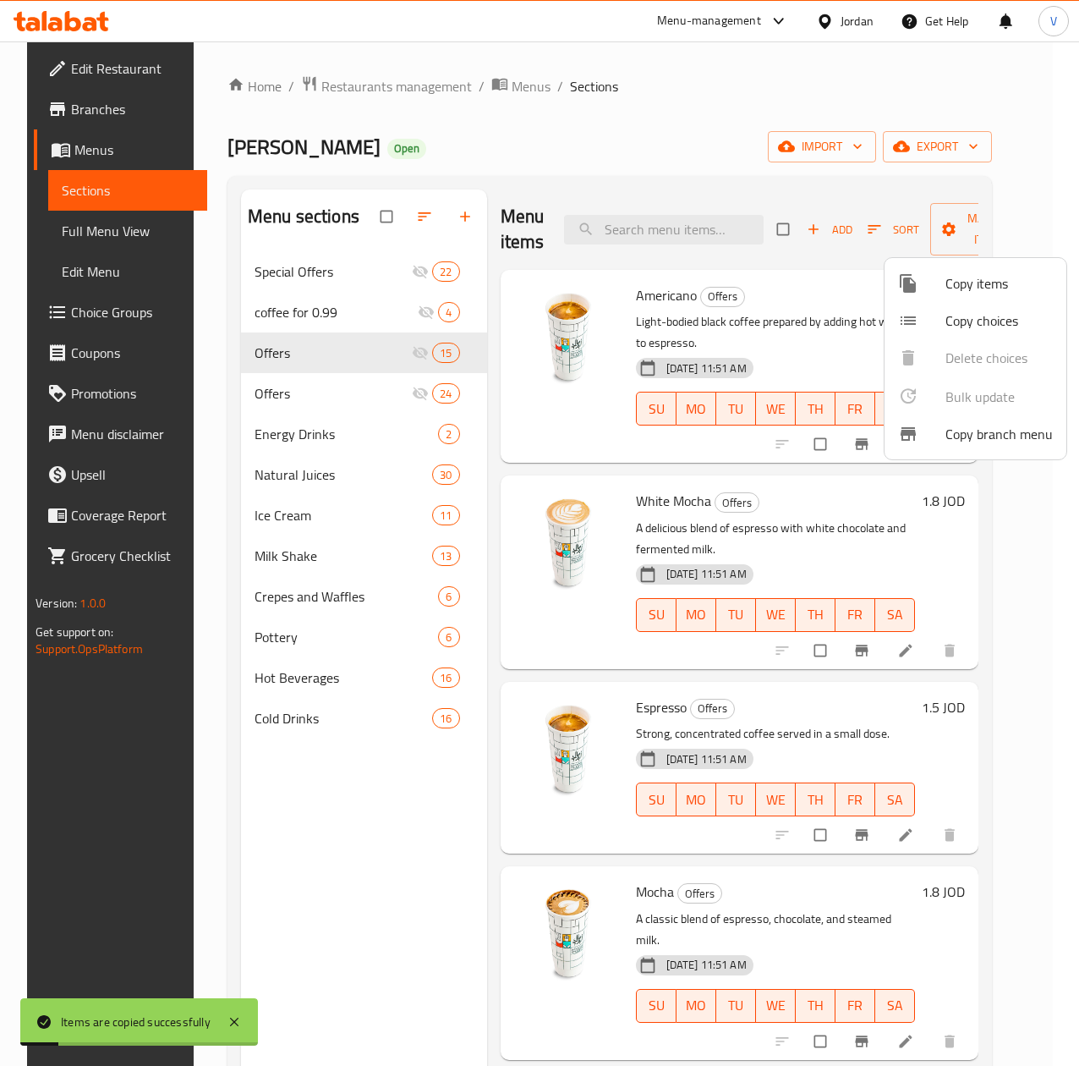
click at [533, 595] on div at bounding box center [539, 533] width 1079 height 1066
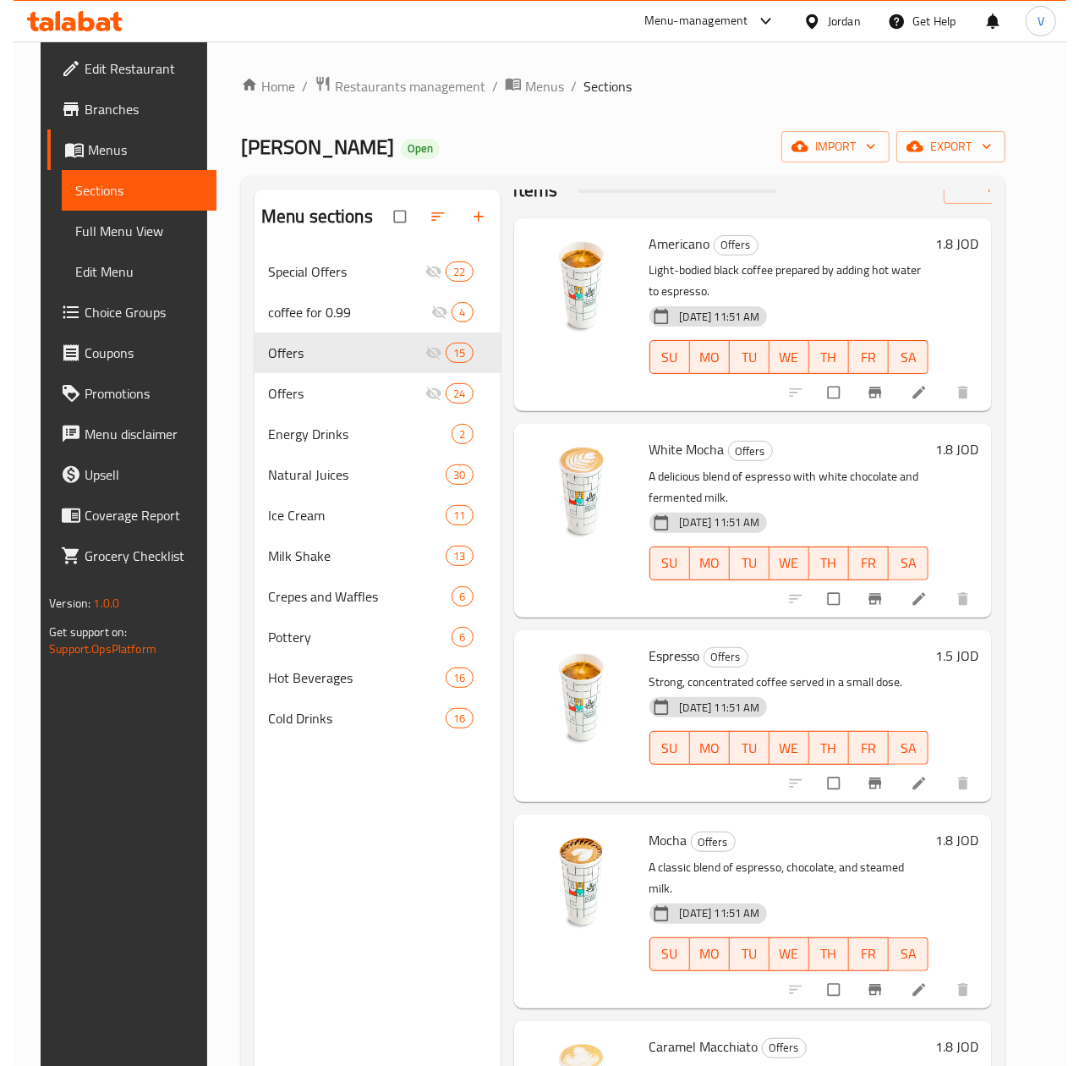
scroll to position [0, 0]
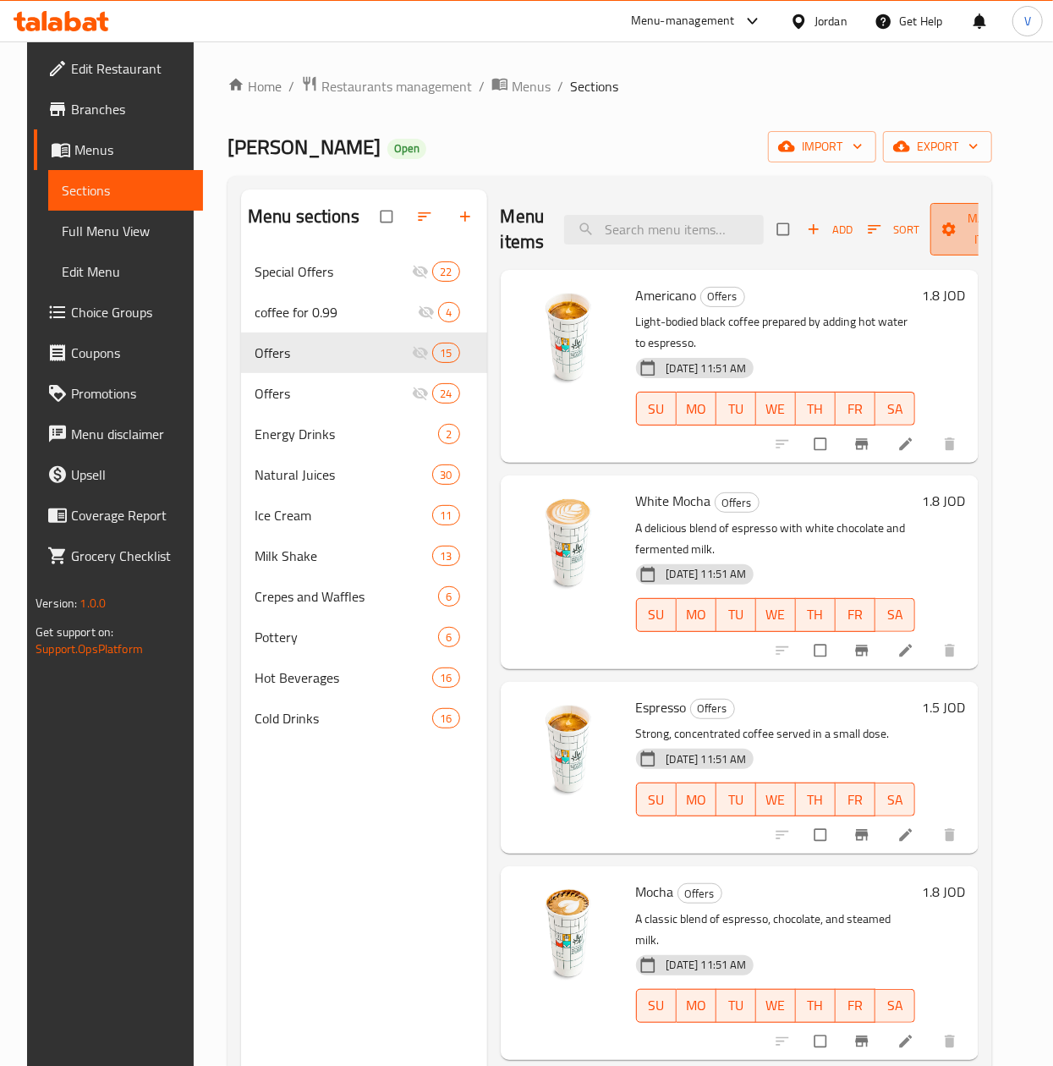
click at [956, 218] on span "Manage items" at bounding box center [990, 229] width 93 height 42
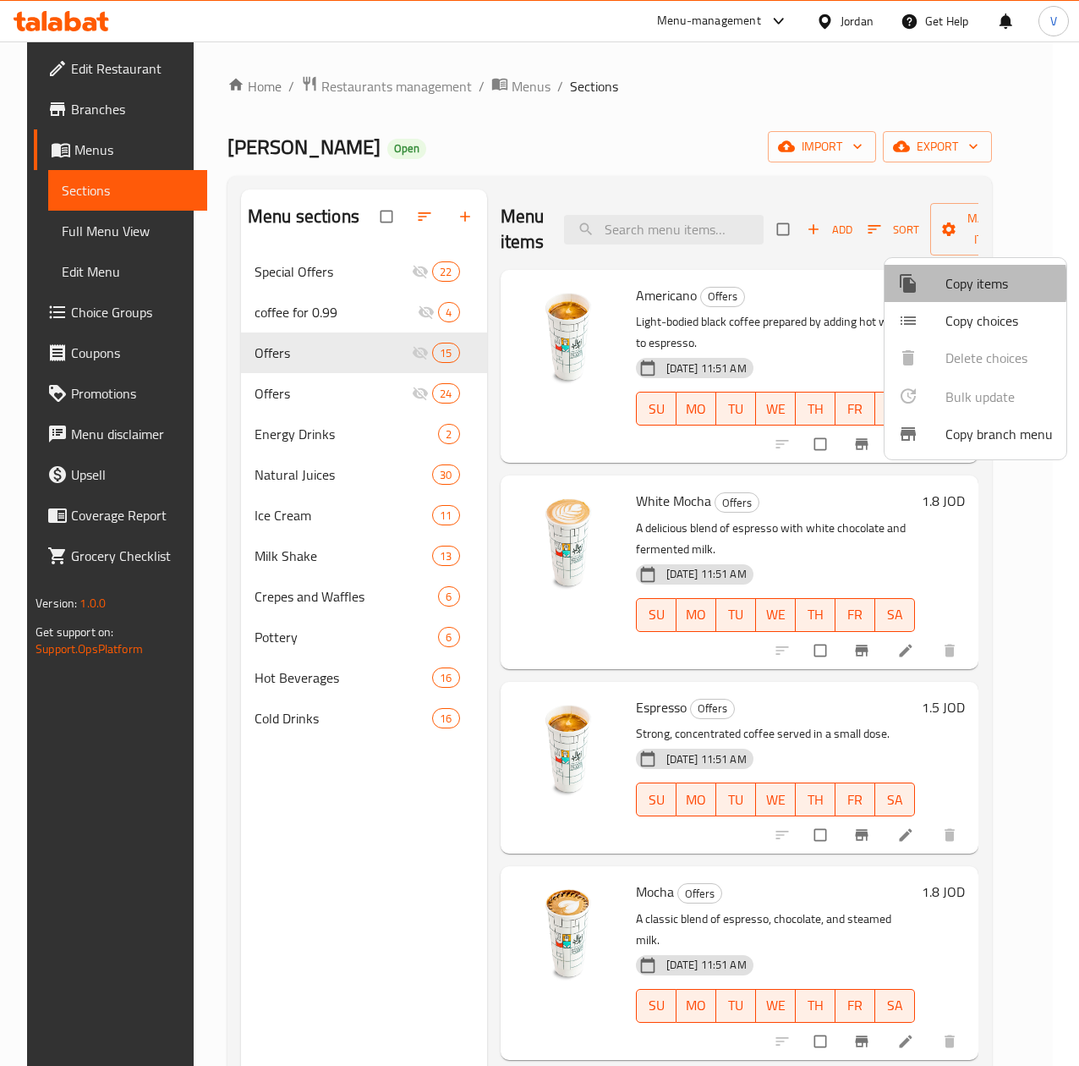
click at [939, 284] on div at bounding box center [921, 283] width 47 height 20
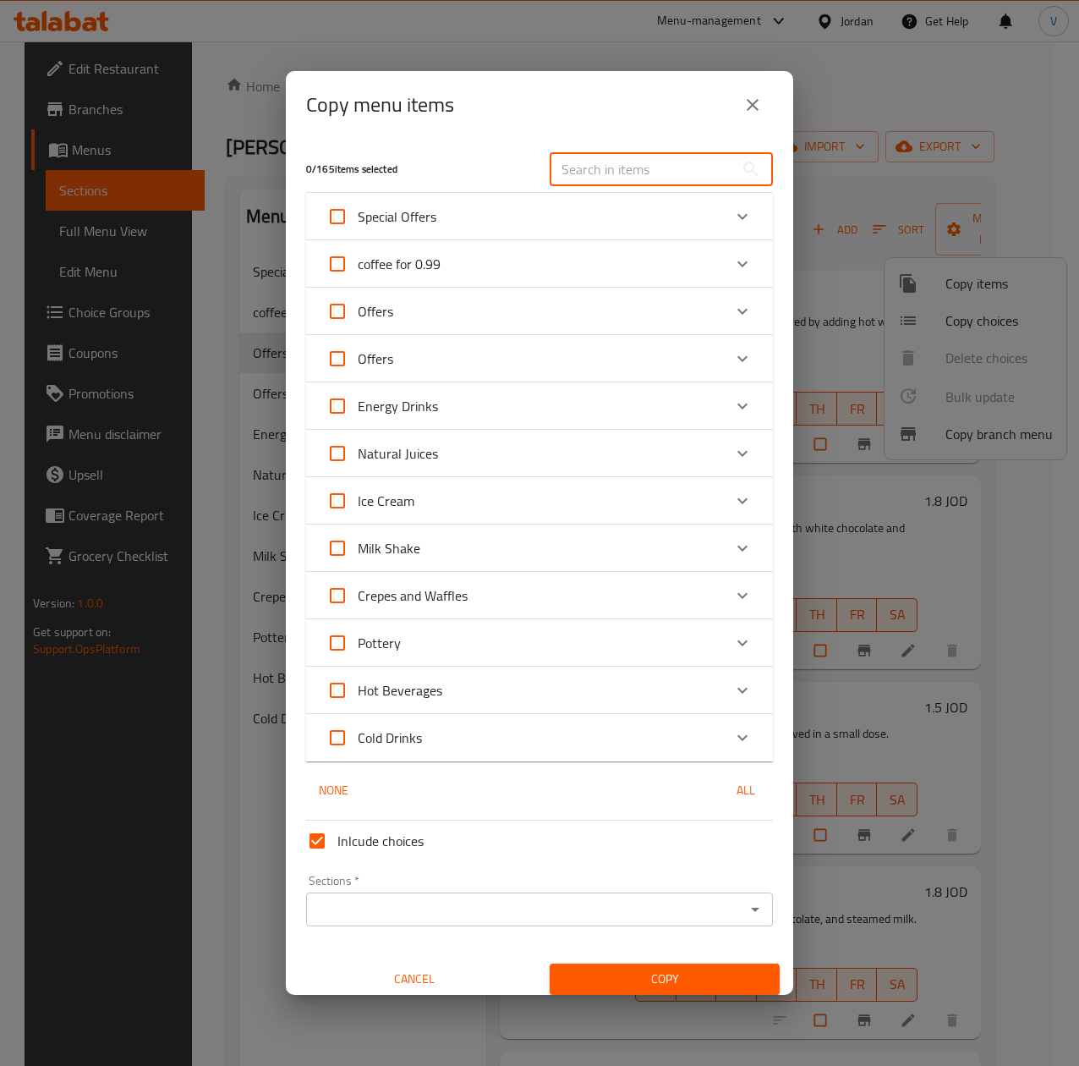
click at [658, 168] on input "text" at bounding box center [642, 169] width 184 height 34
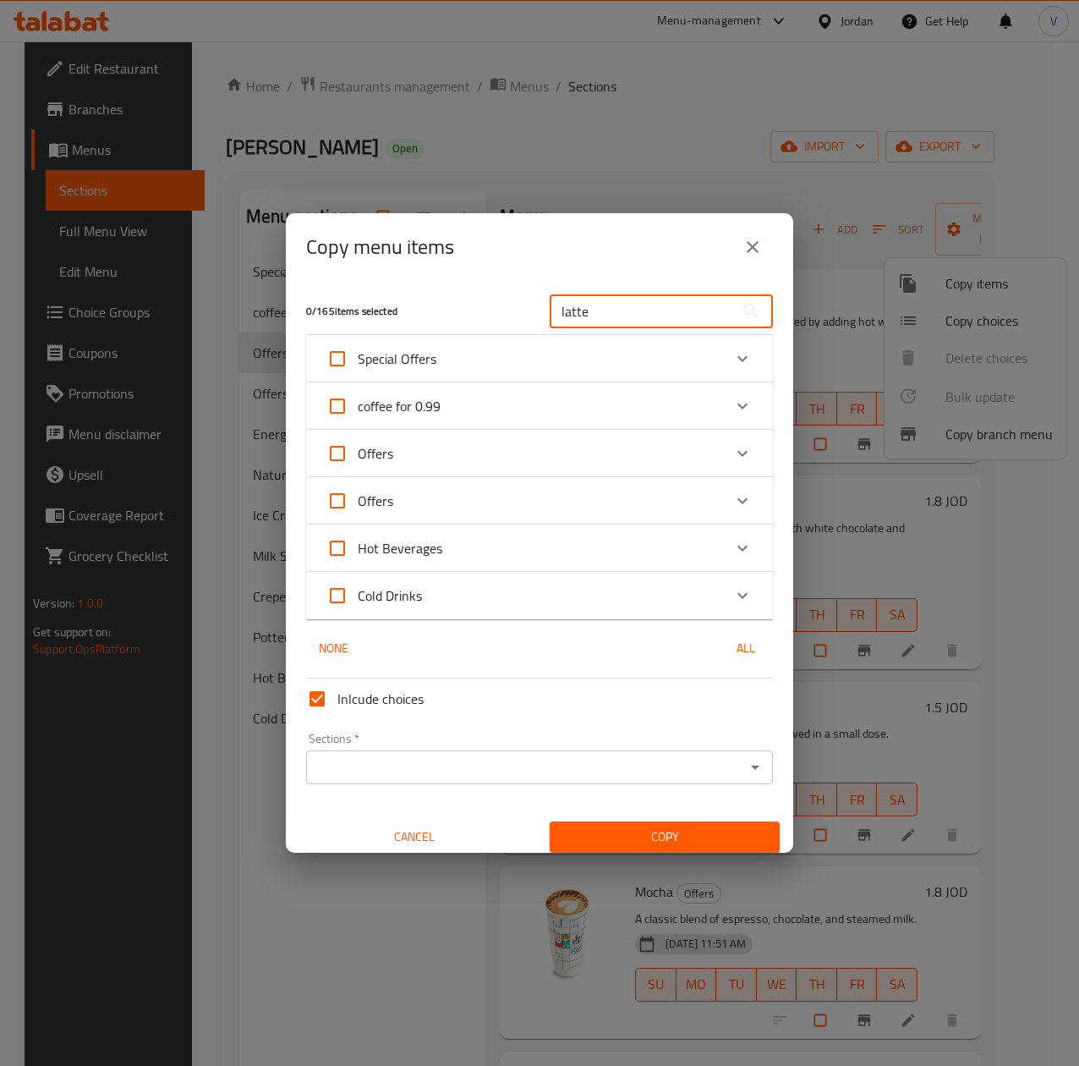
type input "latte"
click at [447, 548] on div "Hot Beverages" at bounding box center [525, 548] width 396 height 41
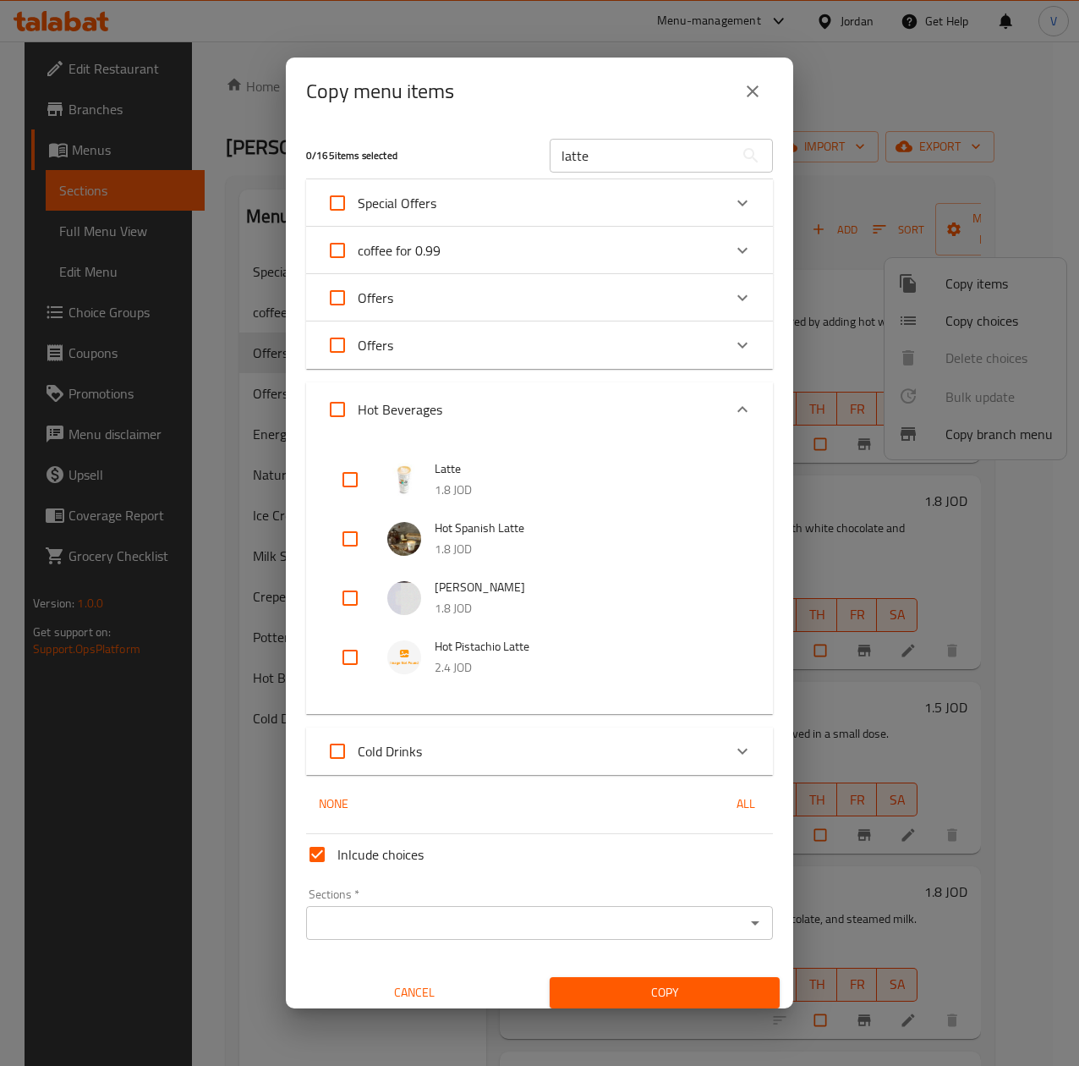
click at [436, 722] on div "0 / 165 items selected latte ​ Special Offers Iced Spanish Latte Medium 1.8 JOD…" at bounding box center [540, 566] width 508 height 882
click at [434, 744] on div "Cold Drinks" at bounding box center [525, 751] width 396 height 41
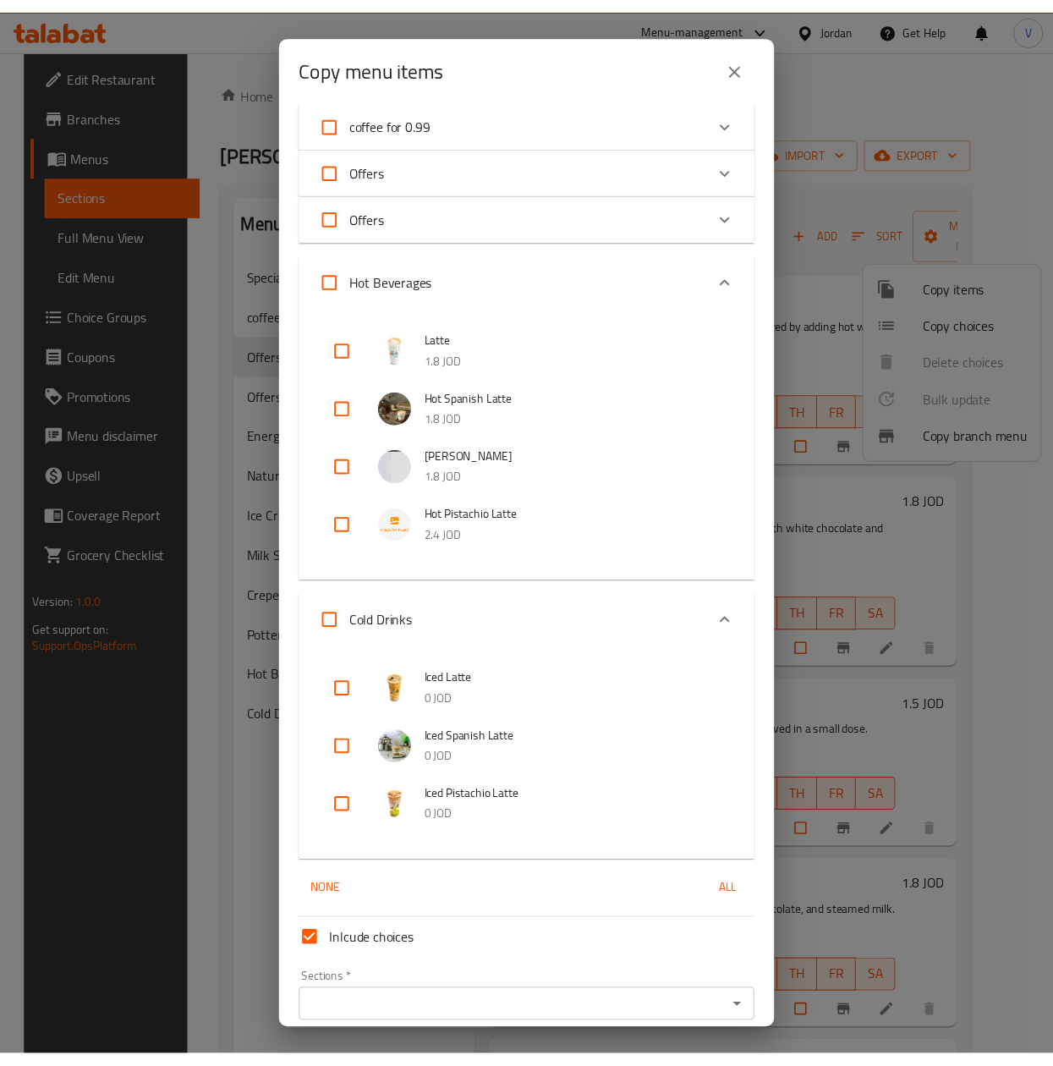
scroll to position [169, 0]
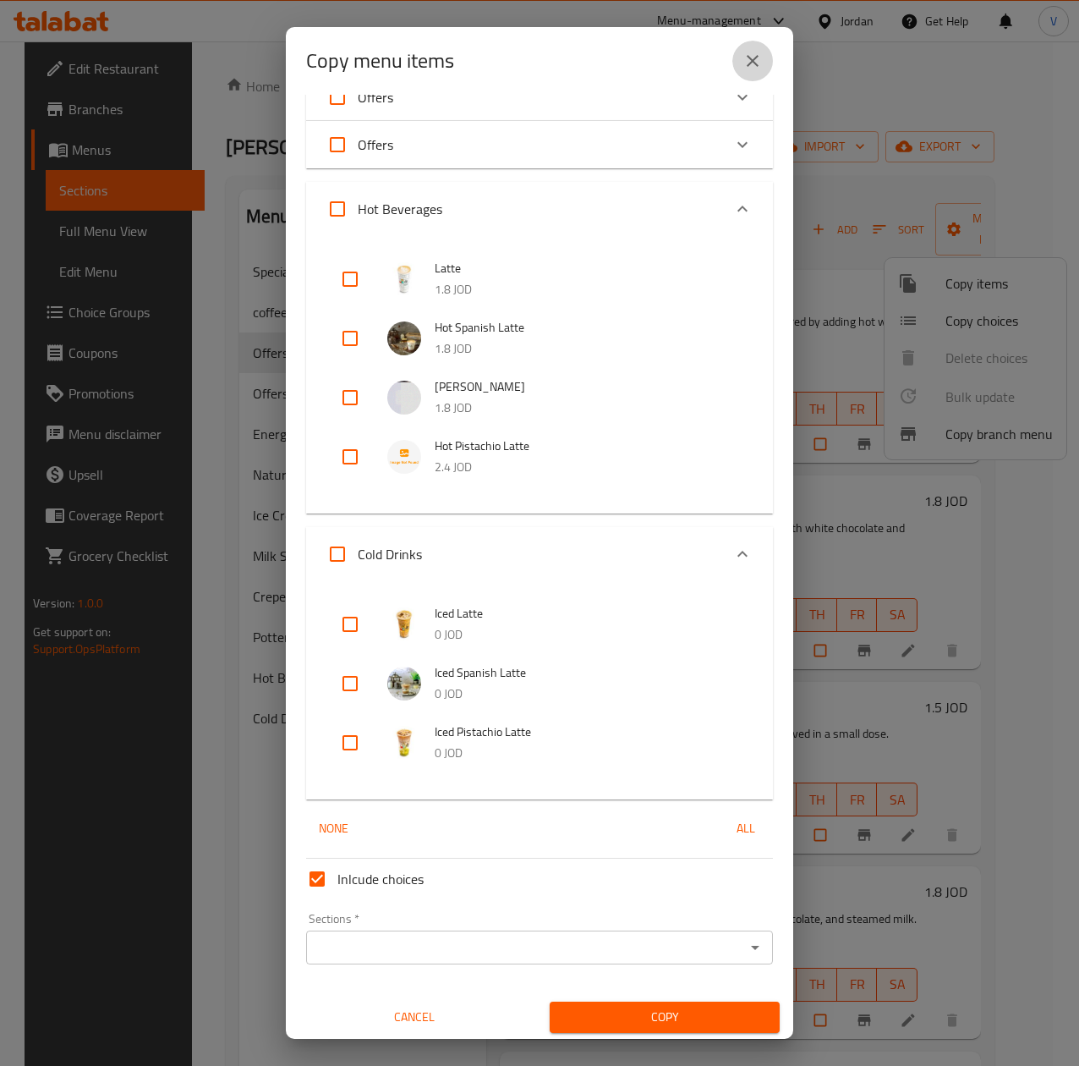
click at [744, 60] on icon "close" at bounding box center [753, 61] width 20 height 20
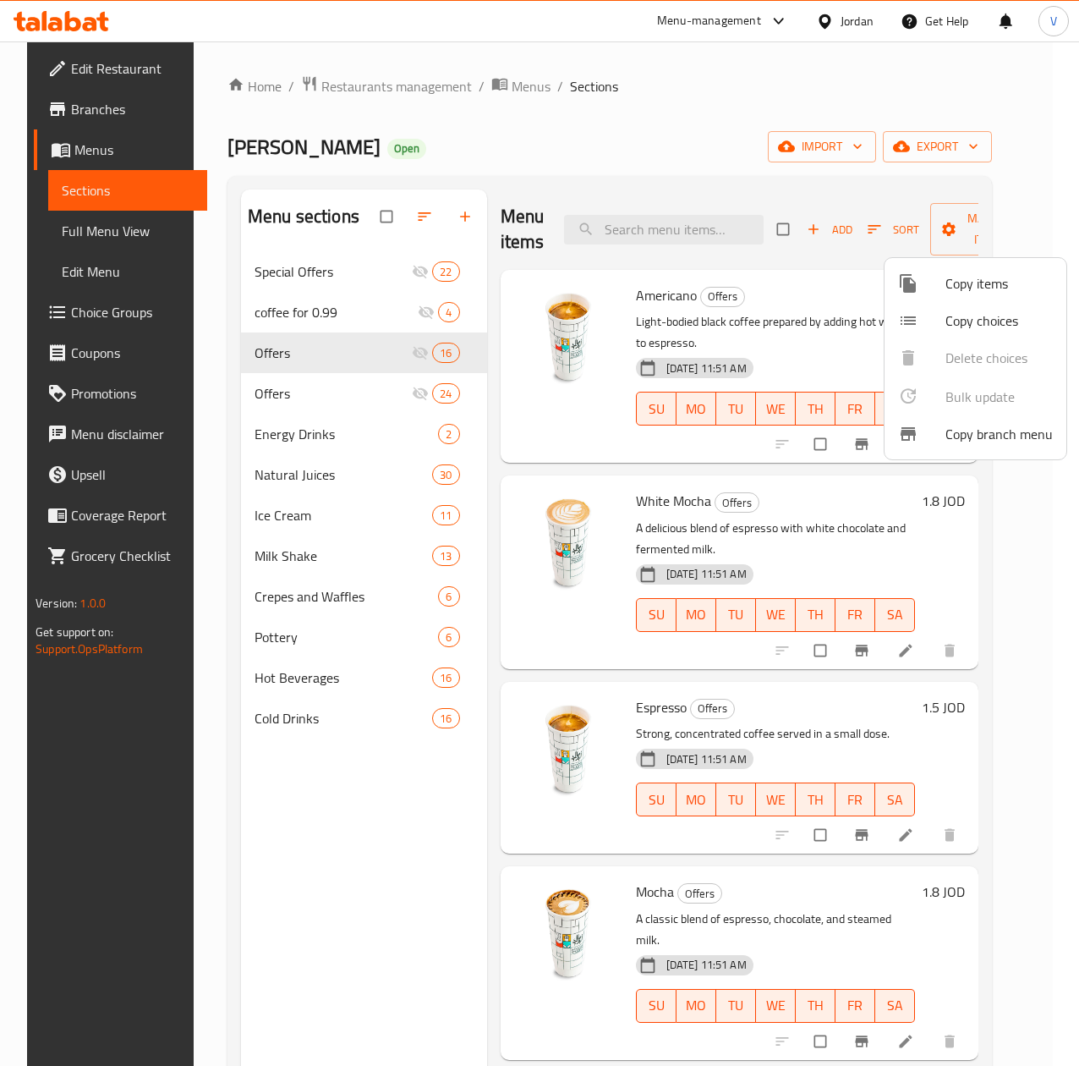
click at [525, 744] on div at bounding box center [539, 533] width 1079 height 1066
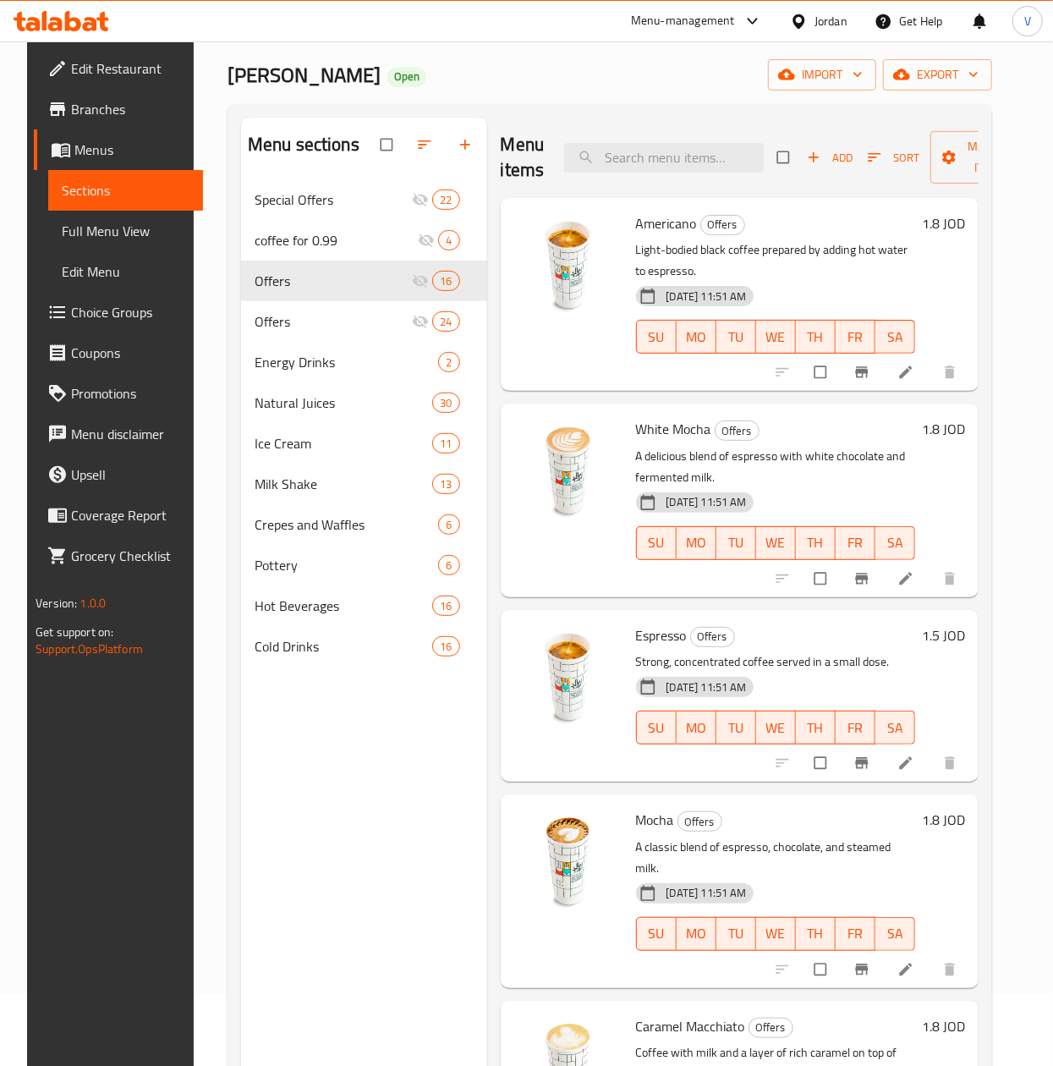
scroll to position [0, 0]
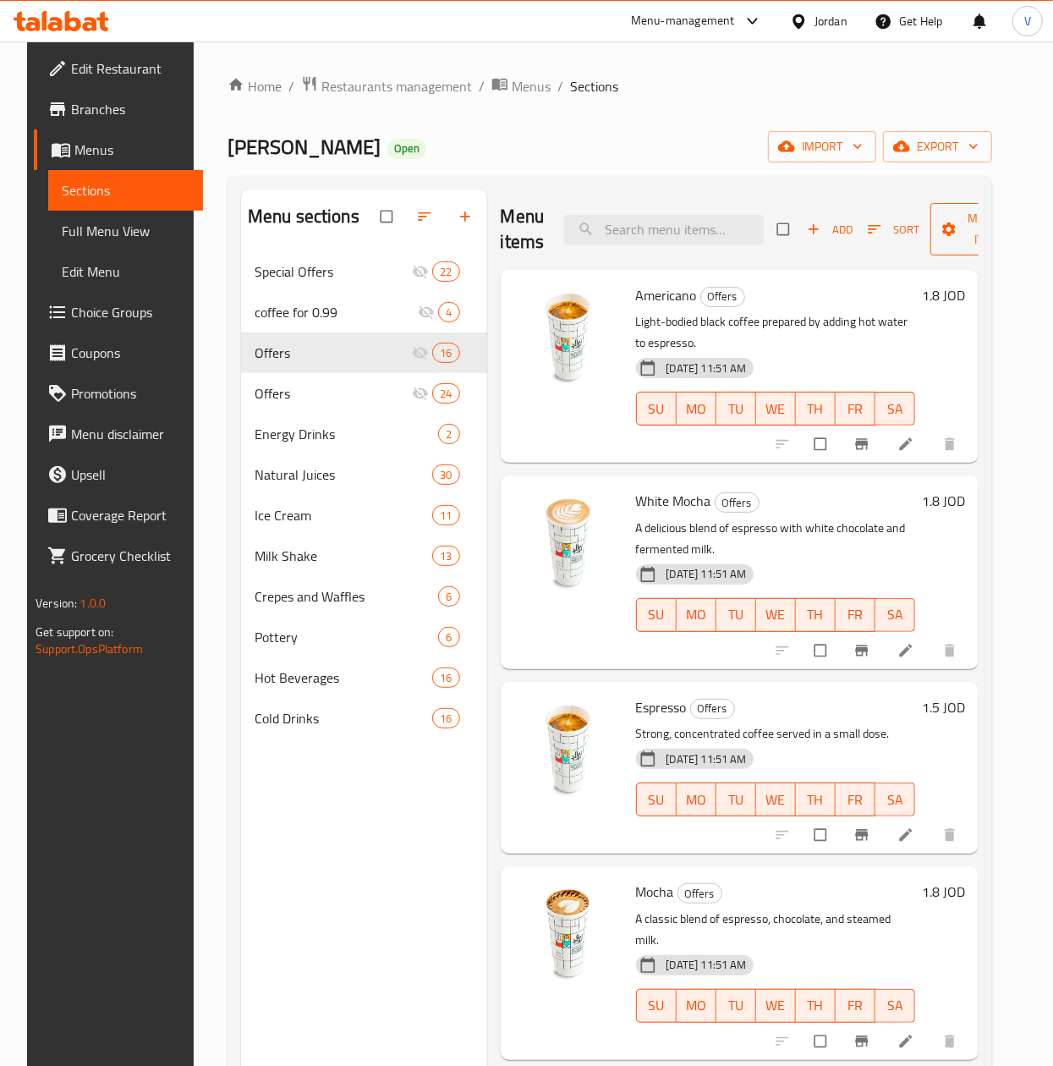
click at [944, 250] on span "Manage items" at bounding box center [990, 229] width 93 height 42
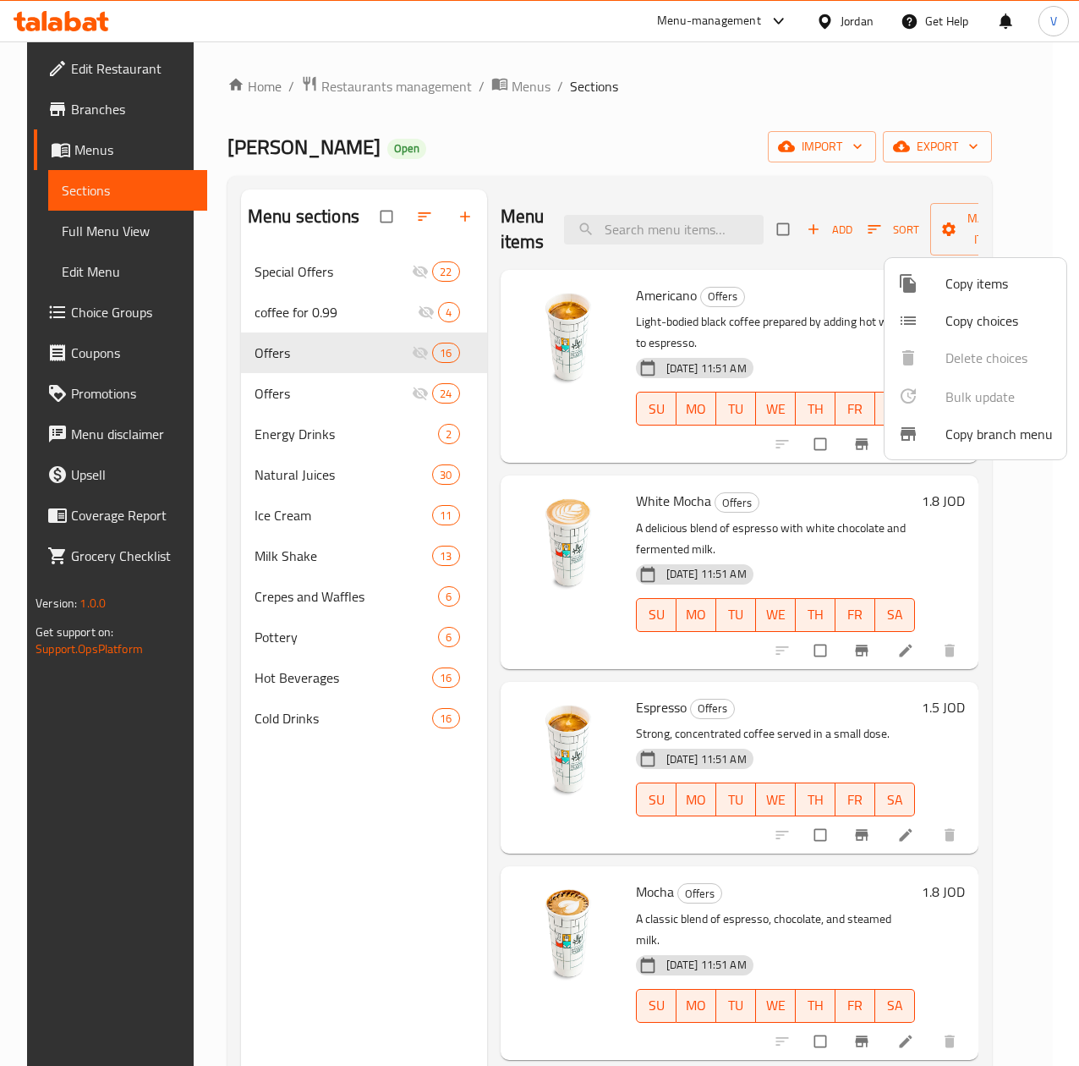
click at [961, 283] on span "Copy items" at bounding box center [999, 283] width 107 height 20
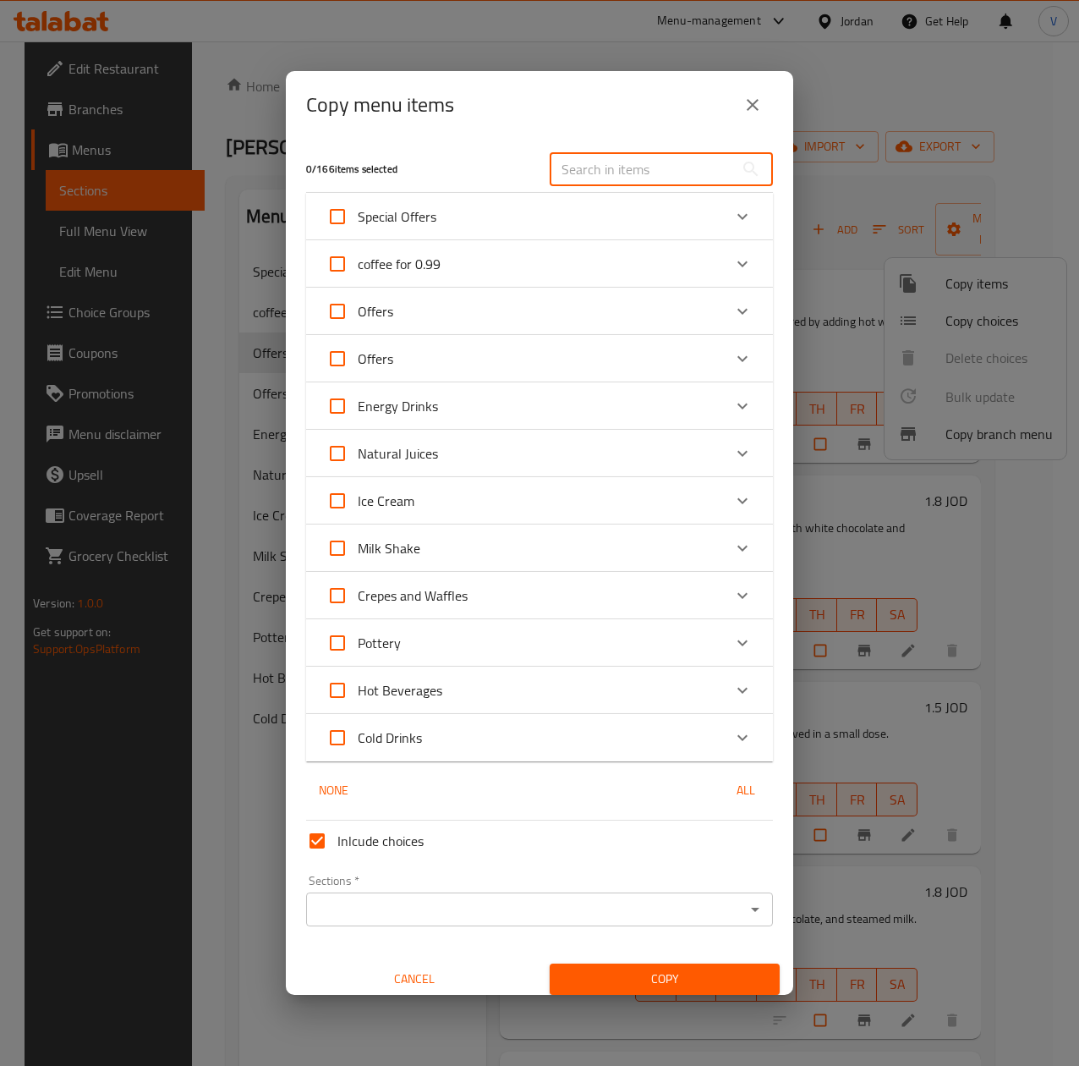
click at [678, 164] on input "text" at bounding box center [642, 169] width 184 height 34
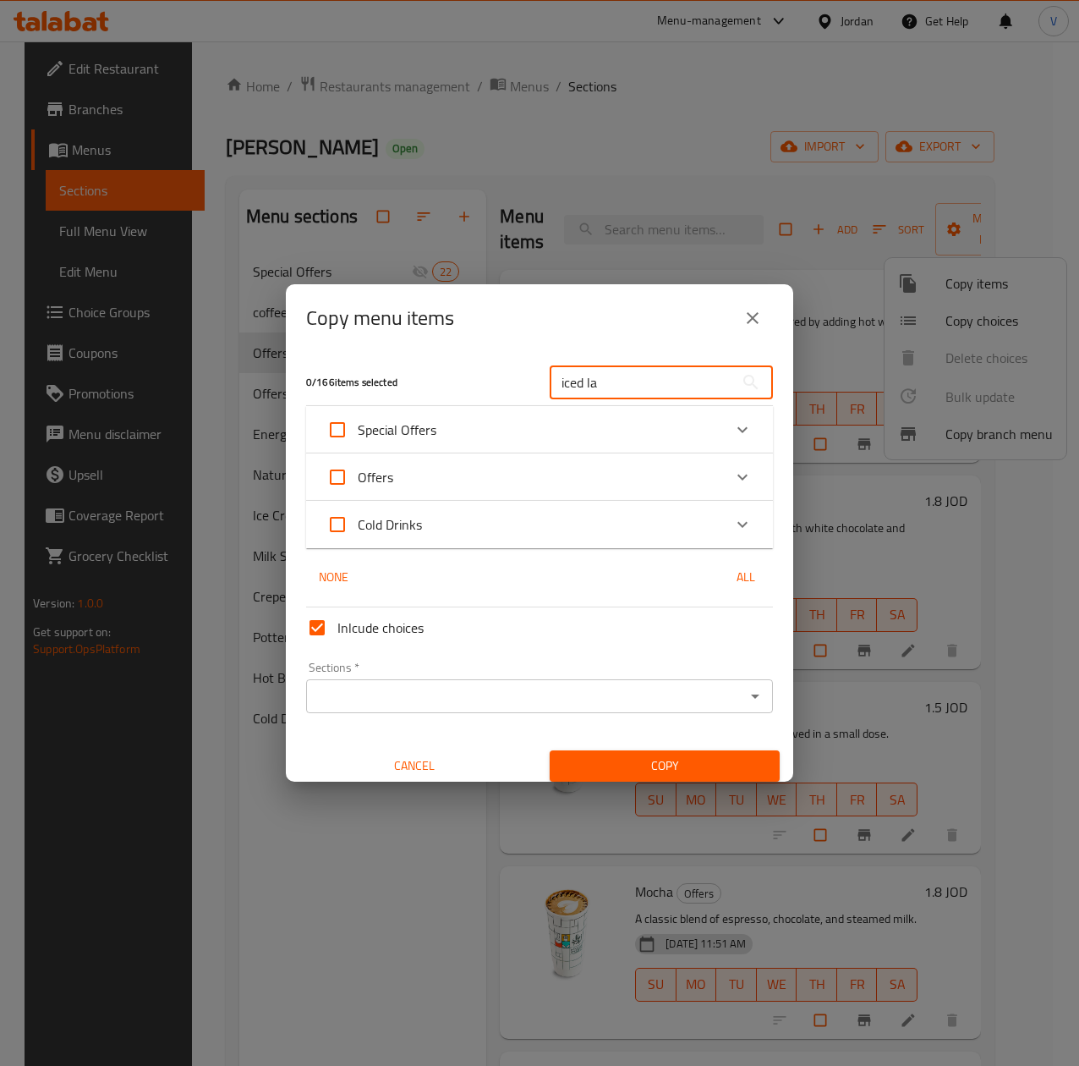
type input "iced la"
click at [452, 476] on div "Offers" at bounding box center [525, 477] width 396 height 41
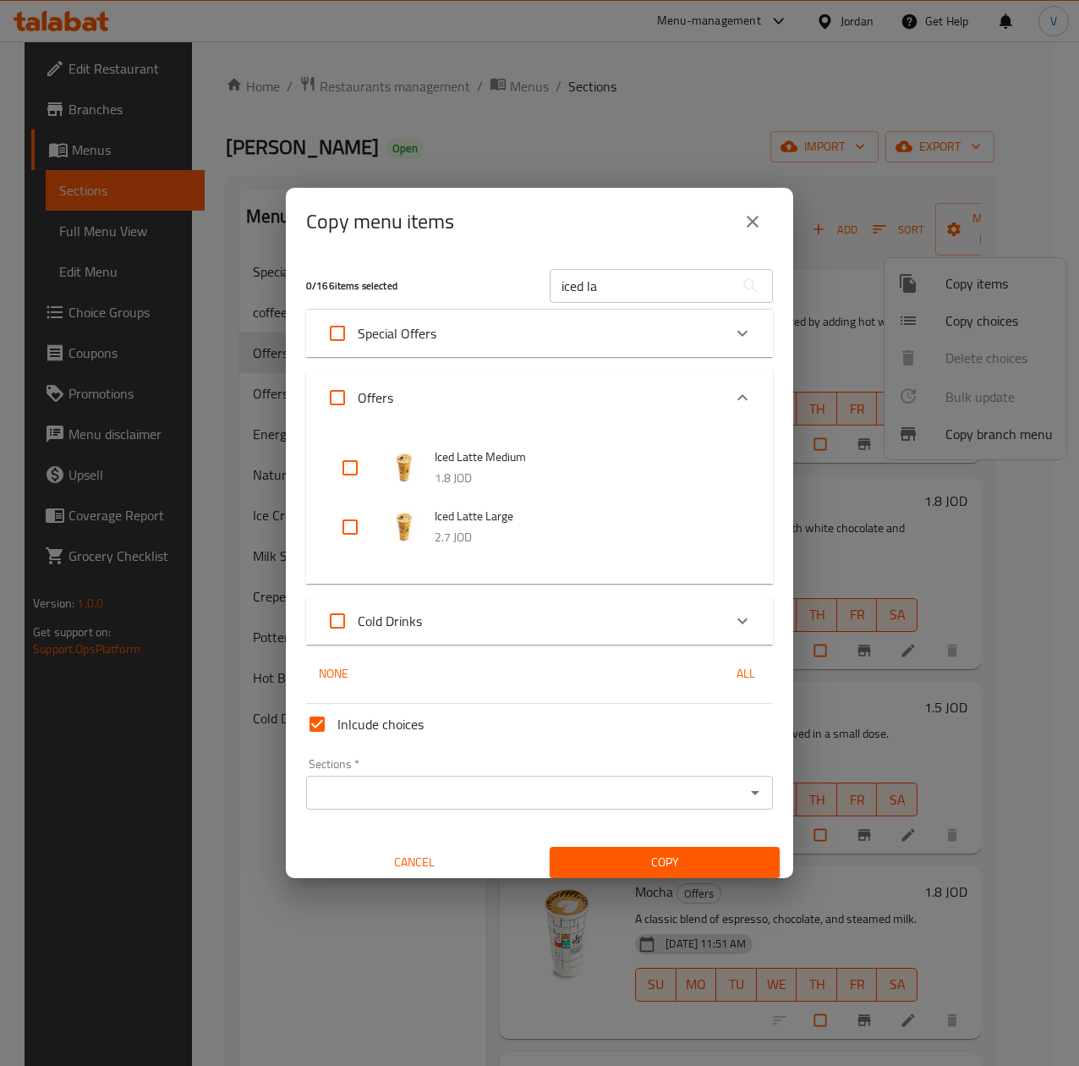
click at [464, 597] on div "Cold Drinks" at bounding box center [539, 620] width 467 height 47
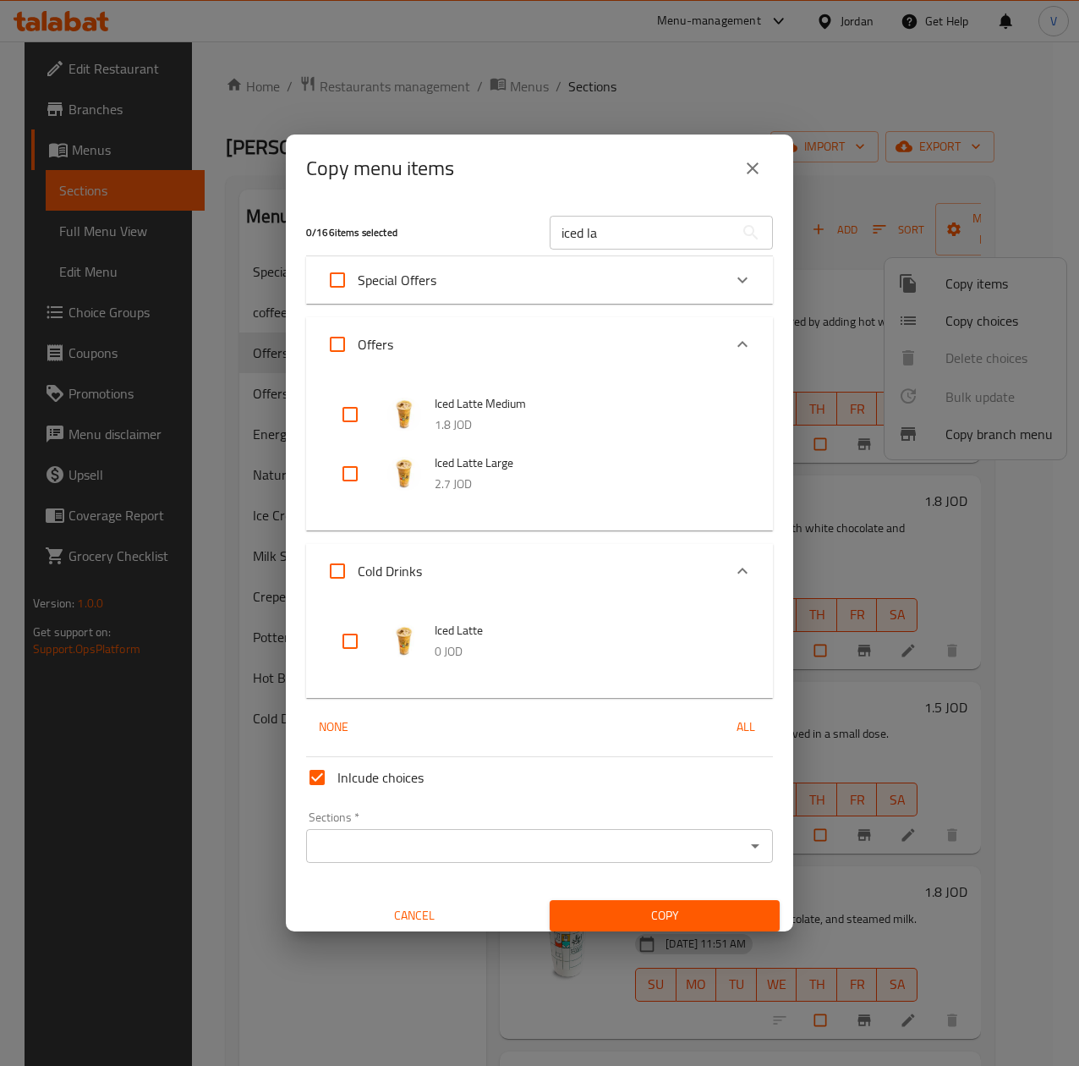
click at [369, 641] on input "checkbox" at bounding box center [350, 641] width 41 height 41
checkbox input "true"
click at [328, 770] on input "Inlcude choices" at bounding box center [317, 777] width 41 height 41
checkbox input "false"
click at [373, 831] on div "Sections *" at bounding box center [539, 846] width 467 height 34
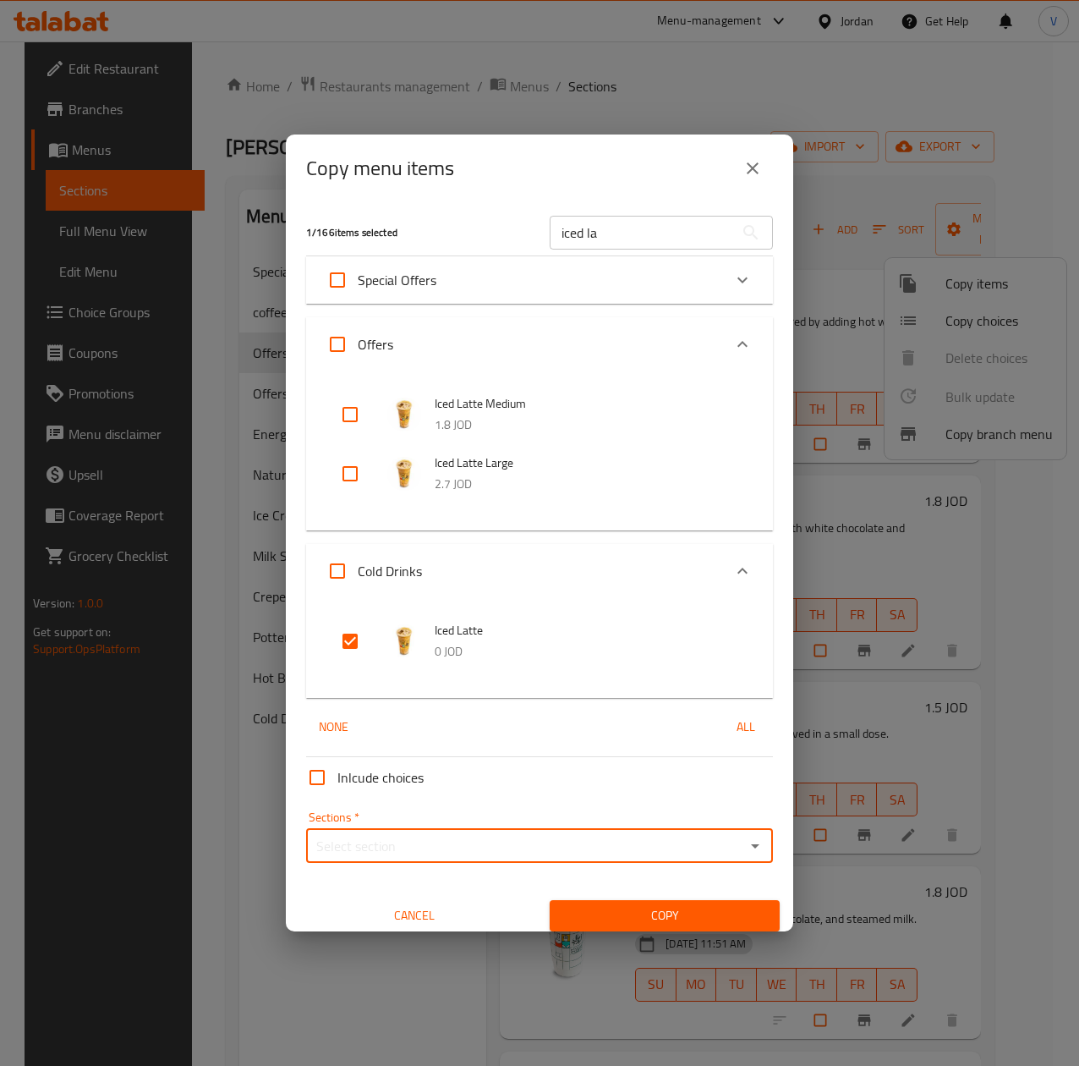
click at [508, 855] on input "Sections   *" at bounding box center [525, 846] width 429 height 24
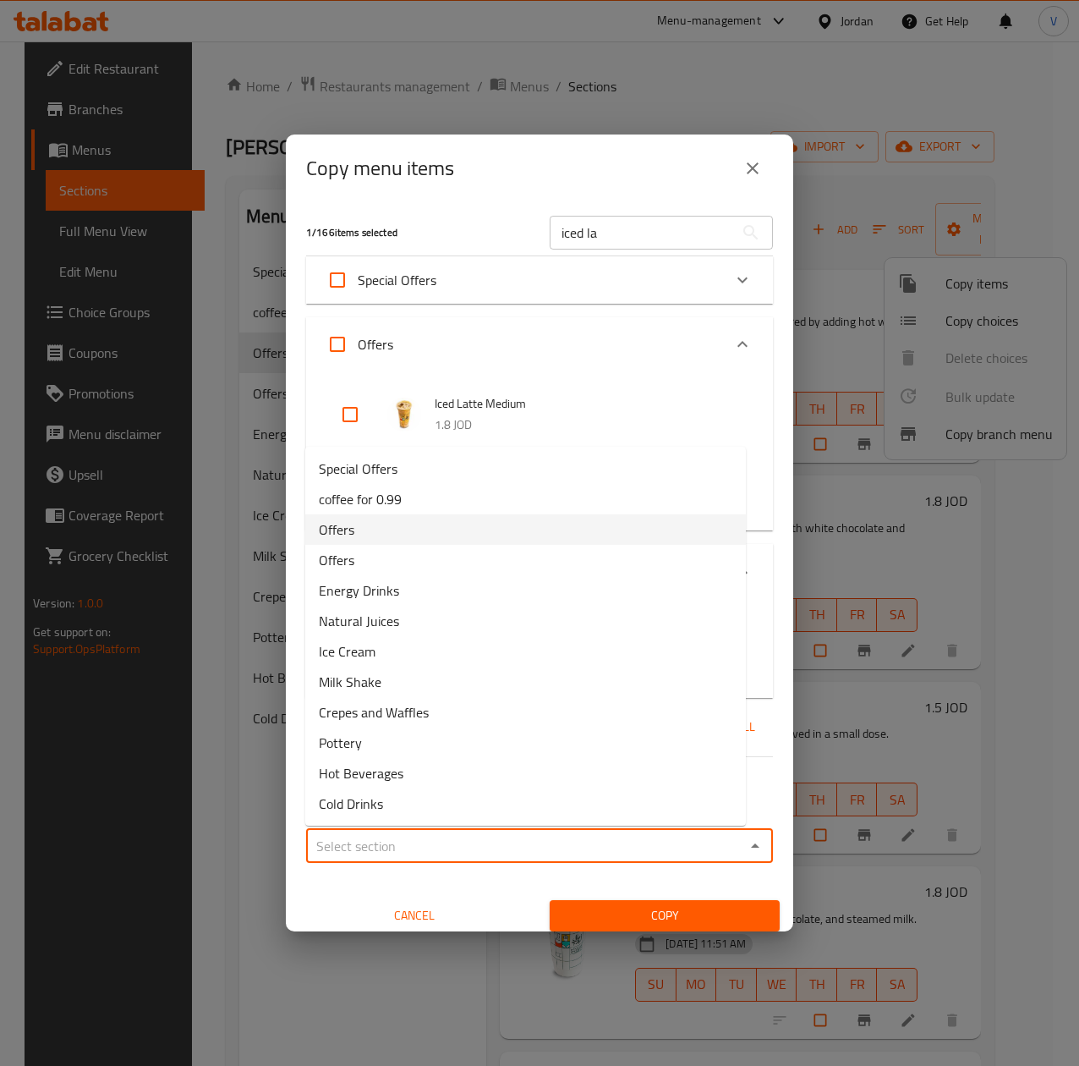
click at [428, 524] on li "Offers" at bounding box center [525, 529] width 441 height 30
type input "Offers"
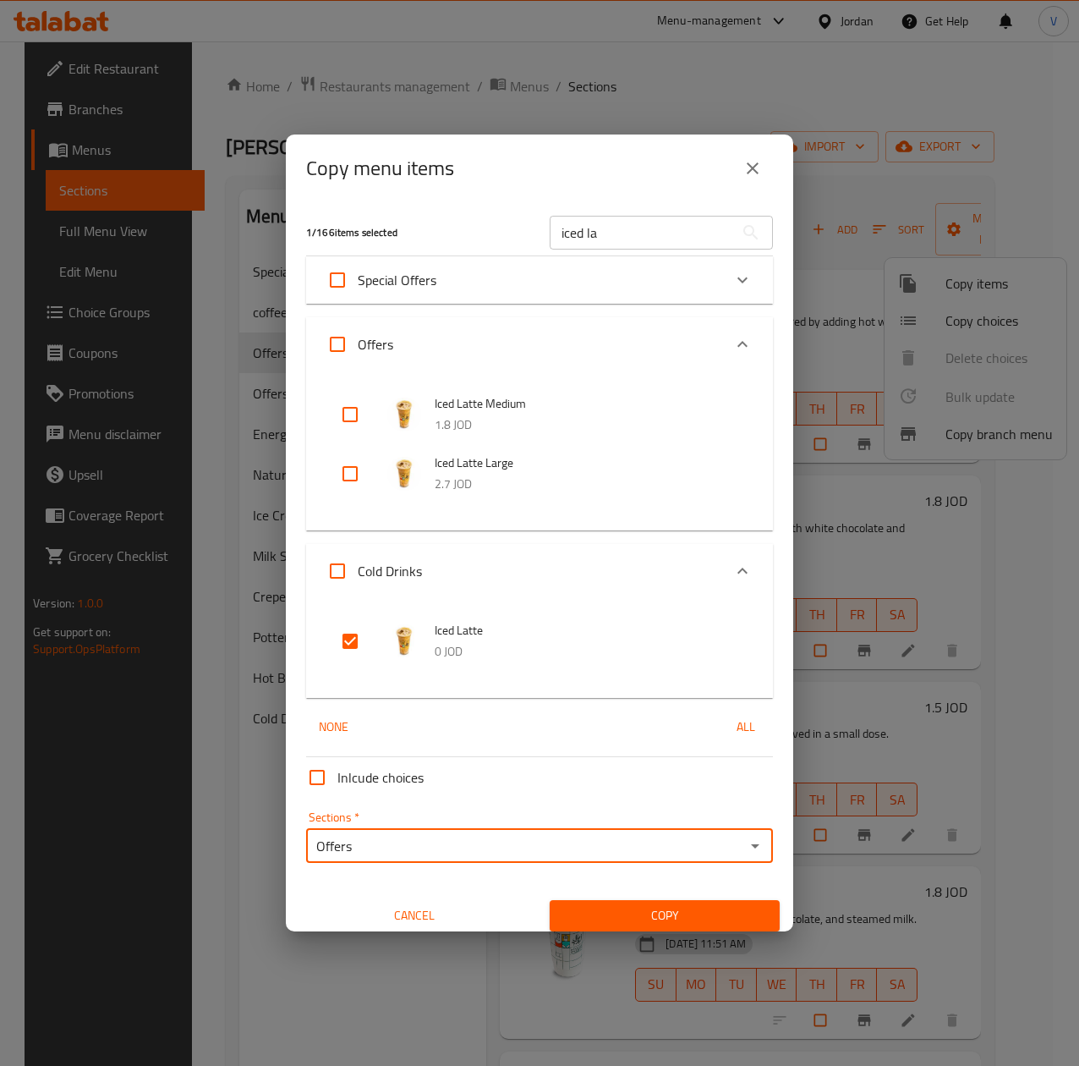
click at [653, 906] on span "Copy" at bounding box center [664, 915] width 203 height 21
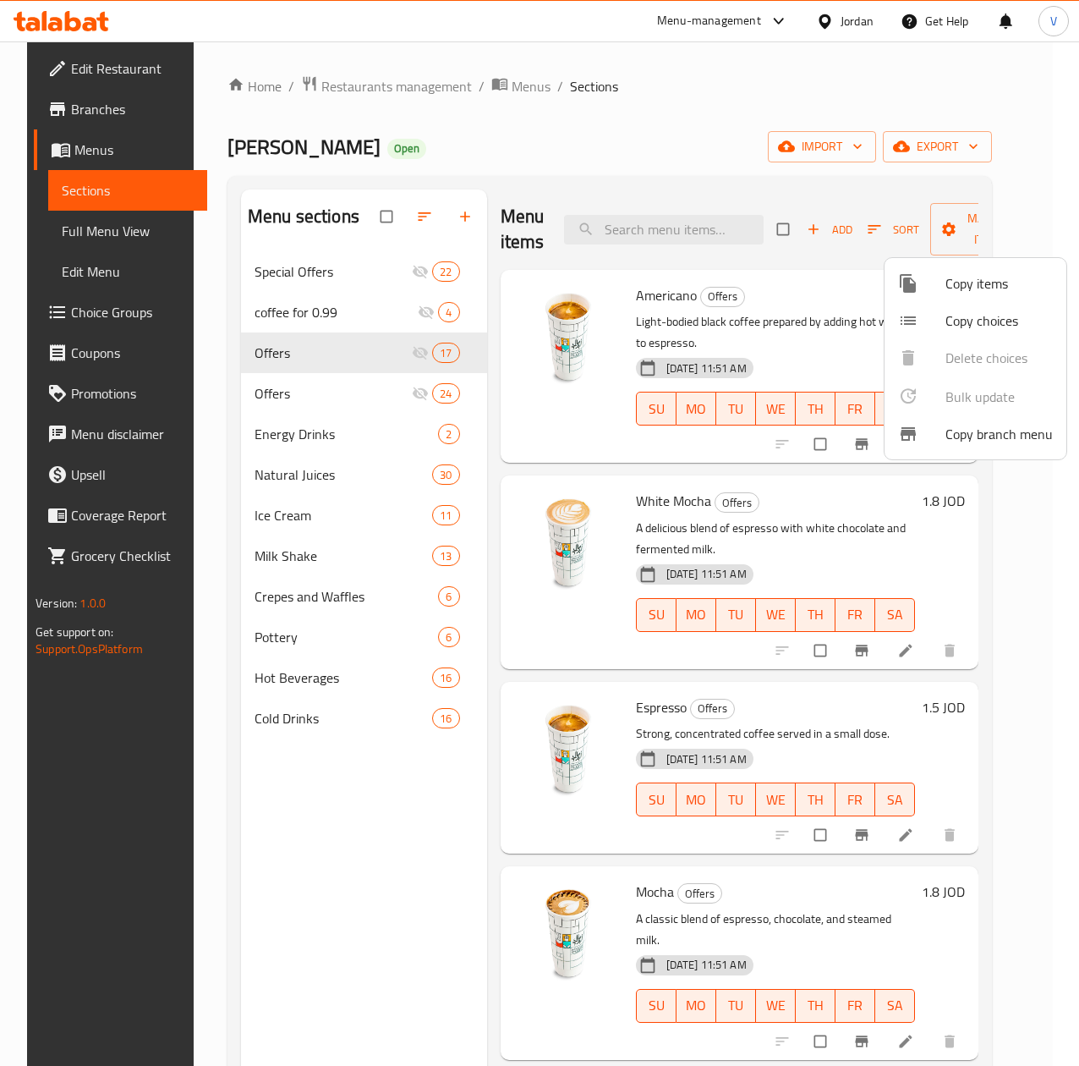
click at [401, 807] on div at bounding box center [539, 533] width 1079 height 1066
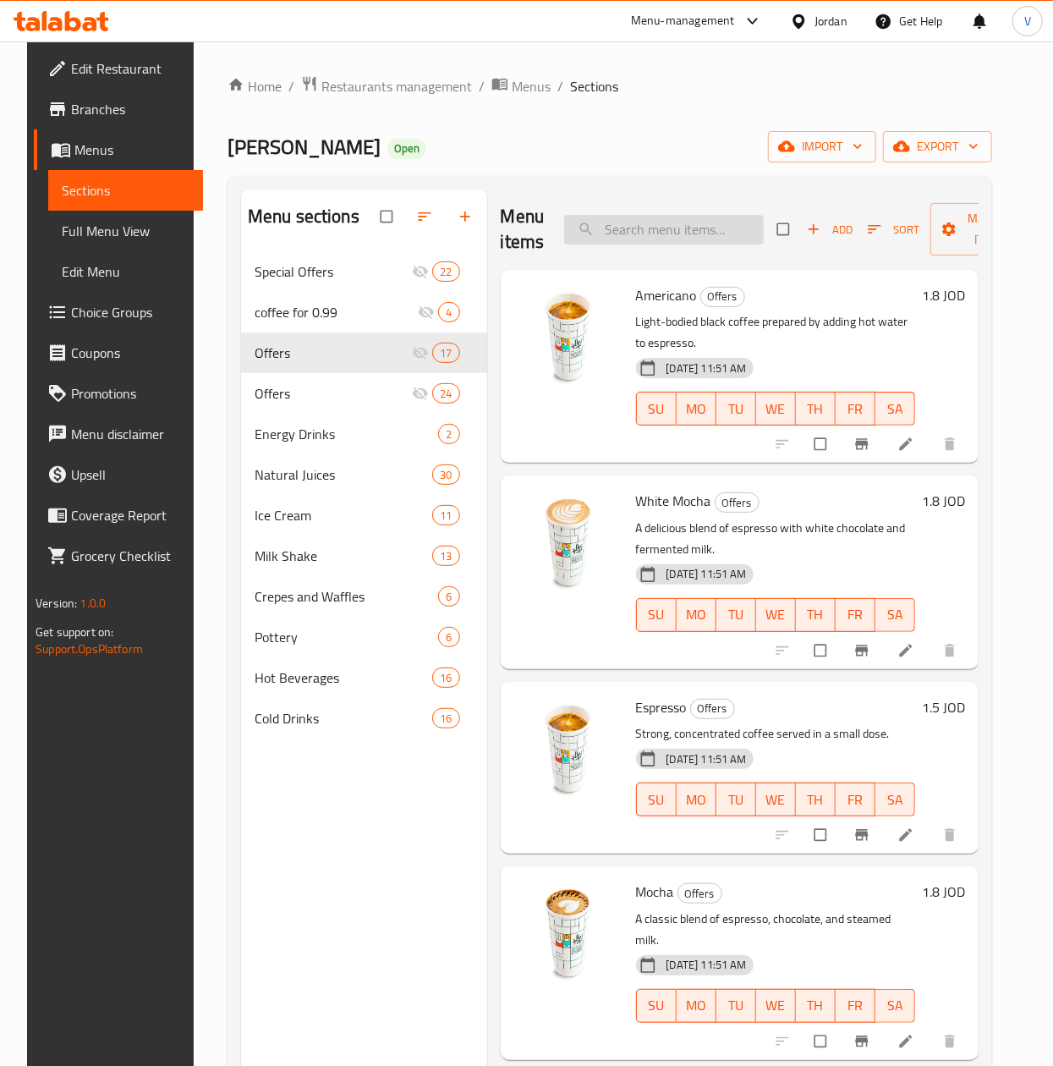
click at [695, 233] on input "search" at bounding box center [664, 230] width 200 height 30
type input "h"
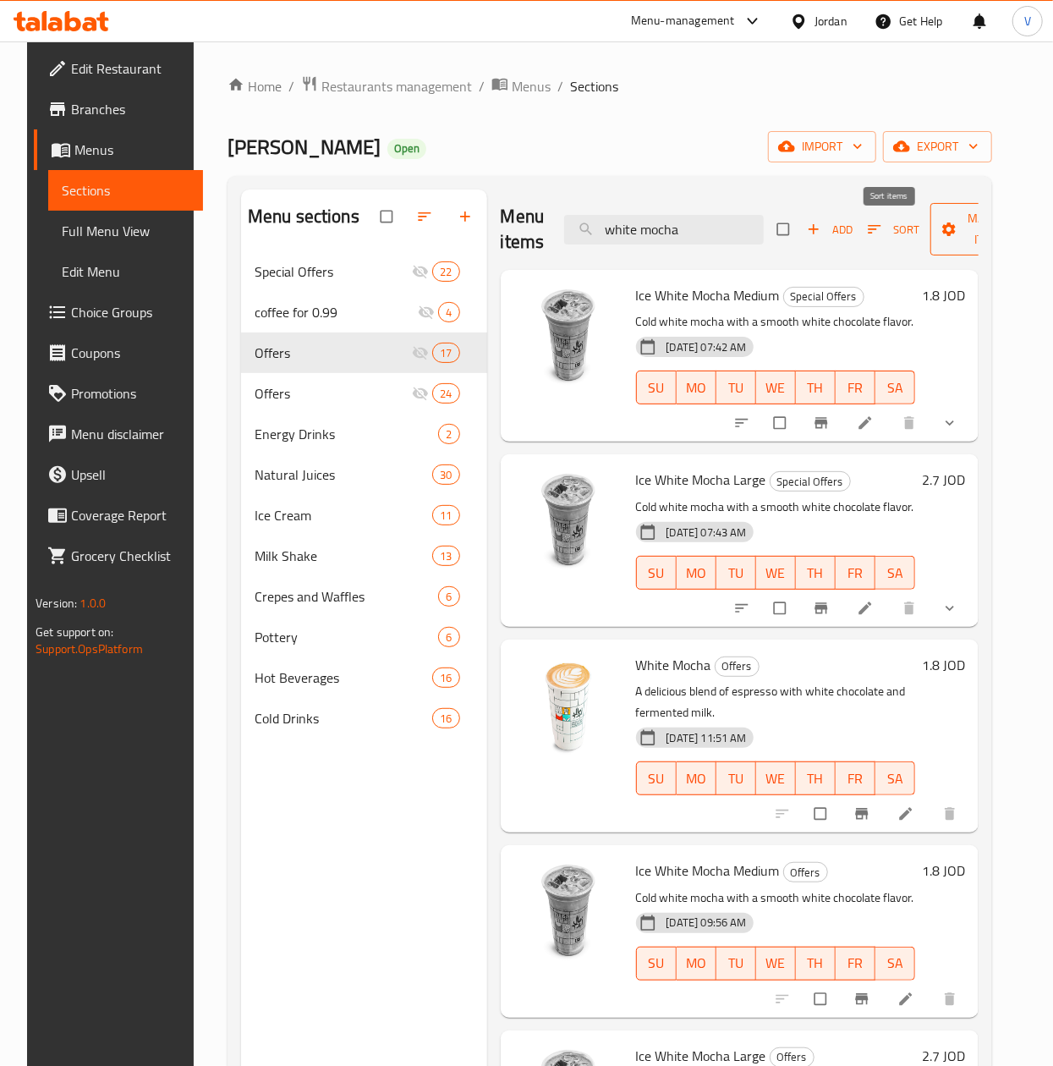
type input "white mocha"
click at [968, 233] on span "Manage items" at bounding box center [990, 229] width 93 height 42
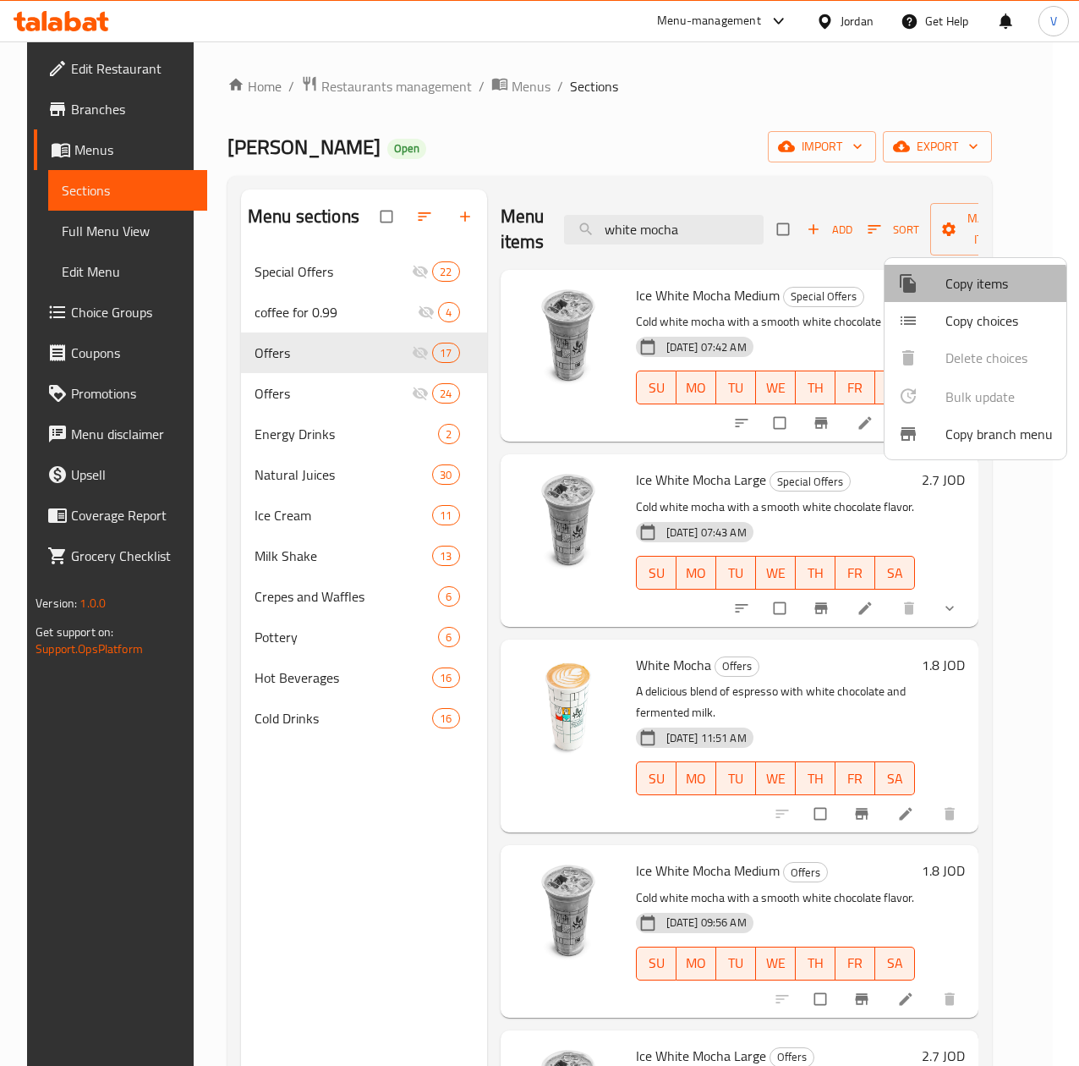
click at [965, 290] on span "Copy items" at bounding box center [999, 283] width 107 height 20
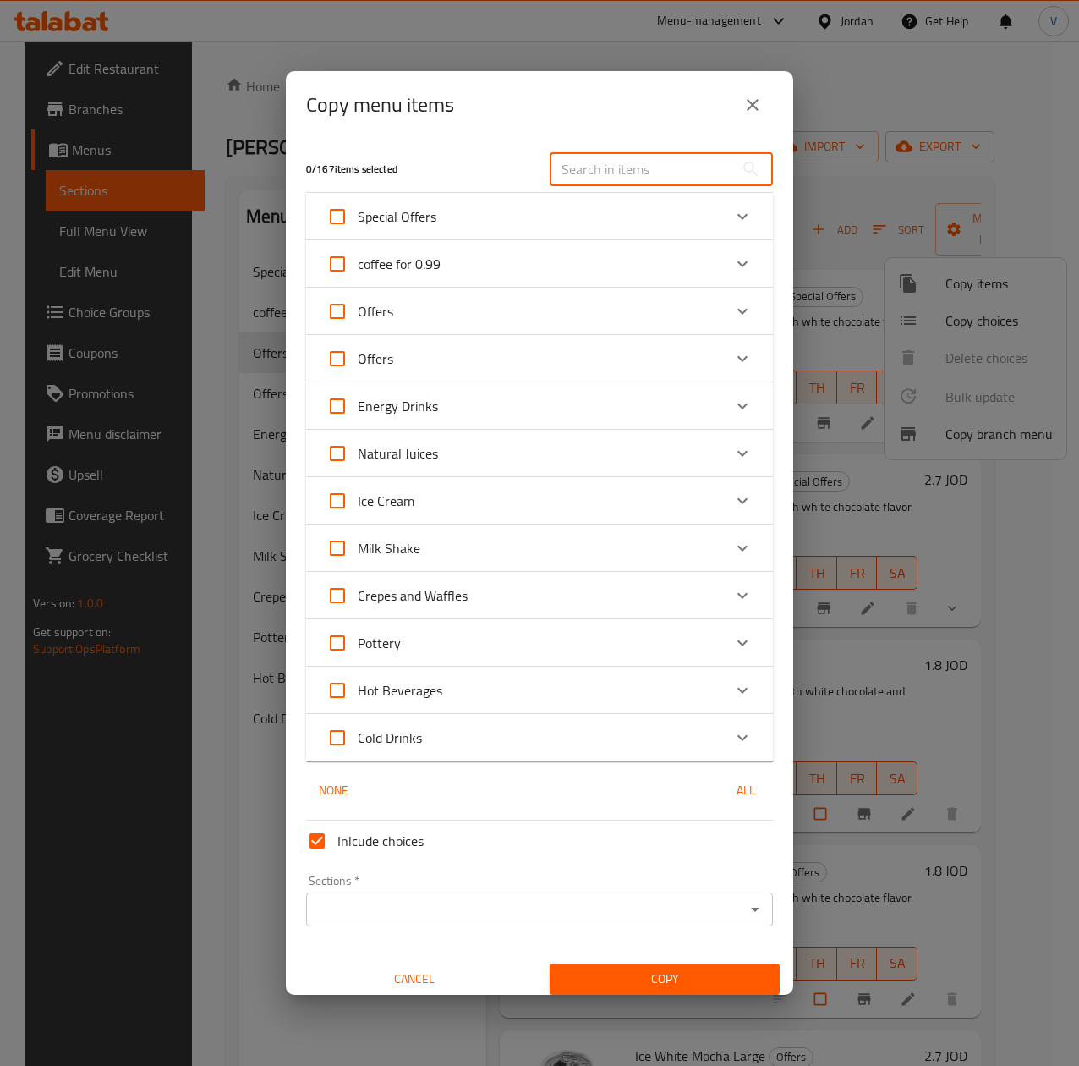
click at [700, 165] on input "text" at bounding box center [642, 169] width 184 height 34
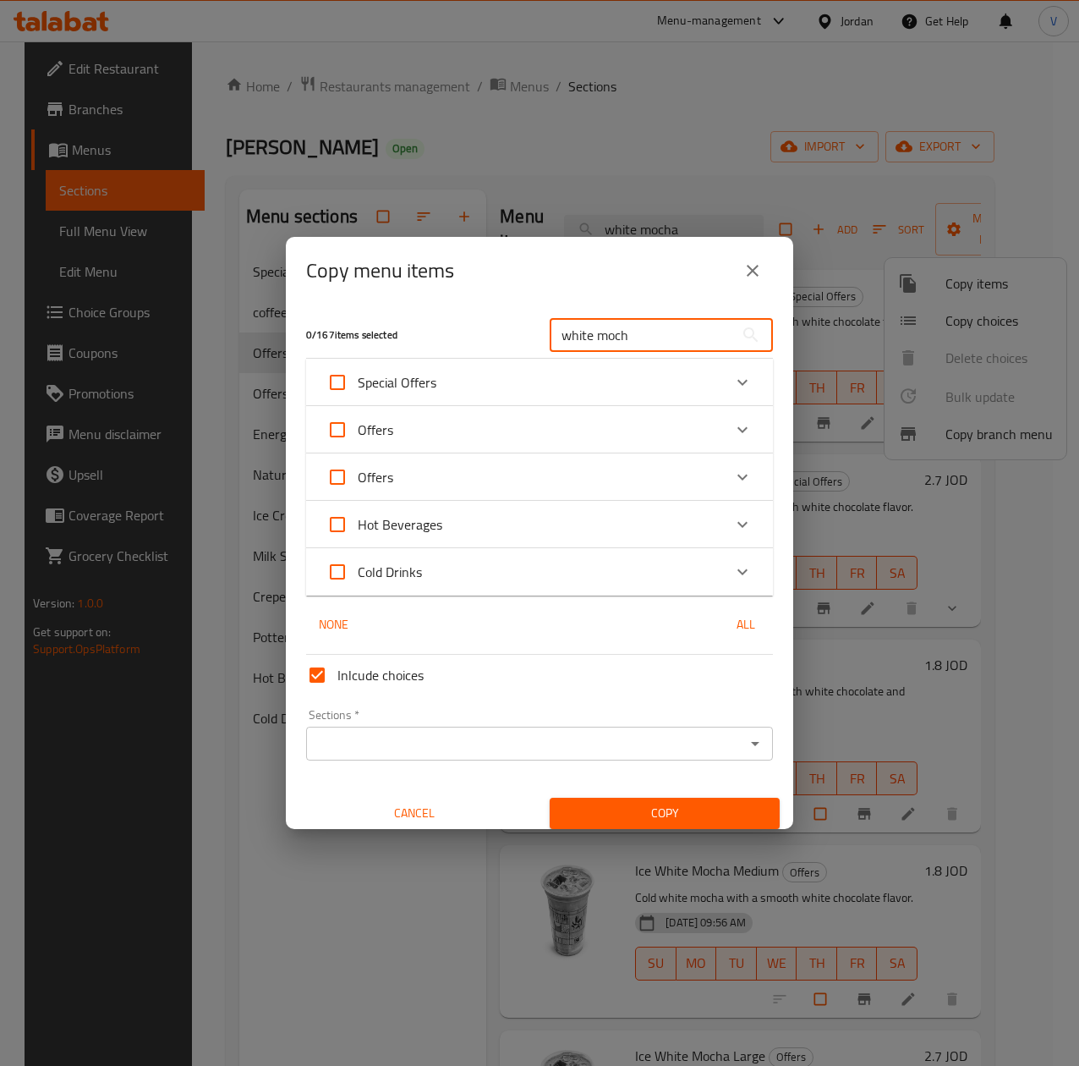
type input "white moch"
click at [535, 571] on div "Cold Drinks" at bounding box center [525, 572] width 396 height 41
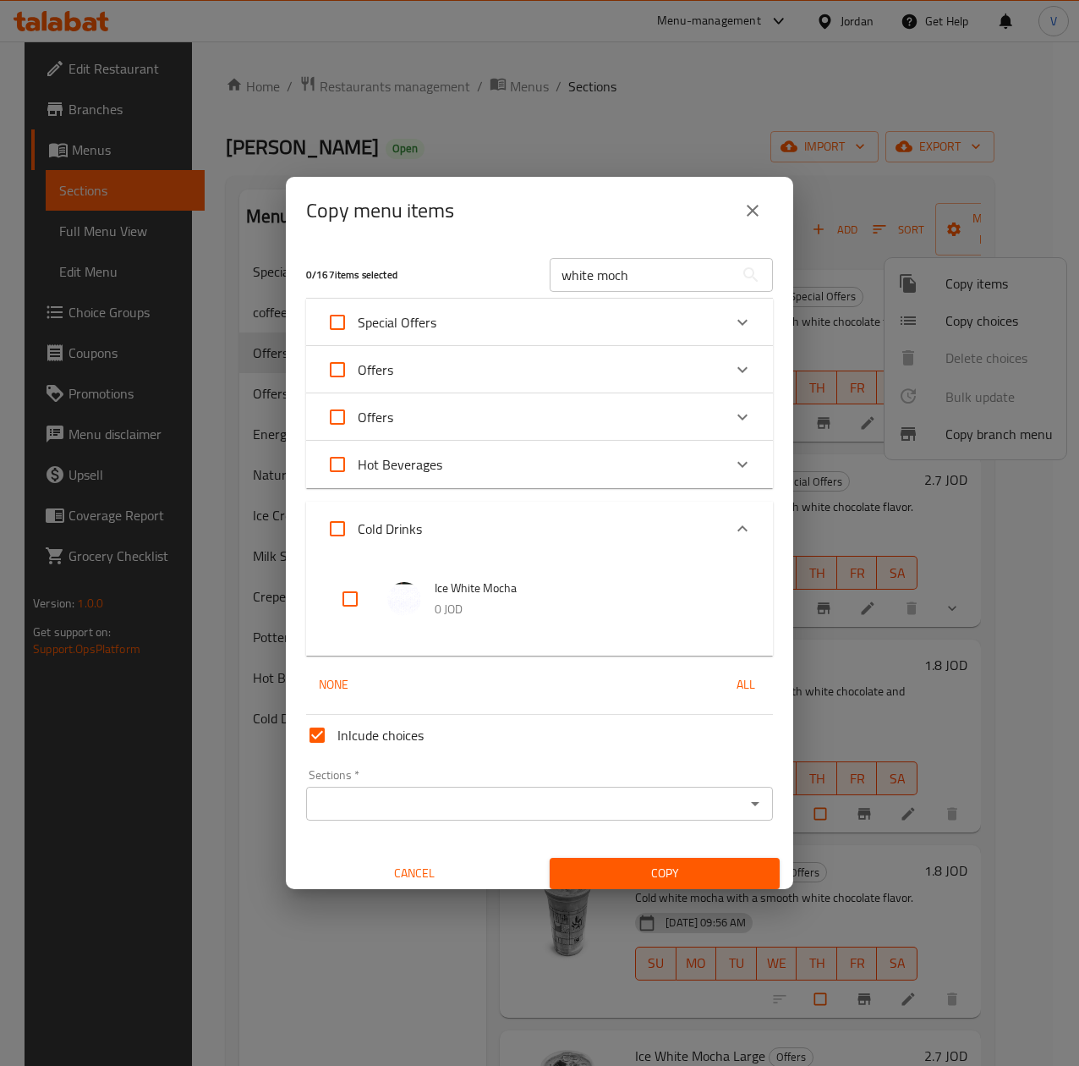
click at [343, 601] on input "checkbox" at bounding box center [350, 599] width 41 height 41
checkbox input "true"
click at [332, 726] on input "Inlcude choices" at bounding box center [317, 735] width 41 height 41
checkbox input "false"
click at [369, 825] on div "Sections   * Sections *" at bounding box center [539, 794] width 480 height 65
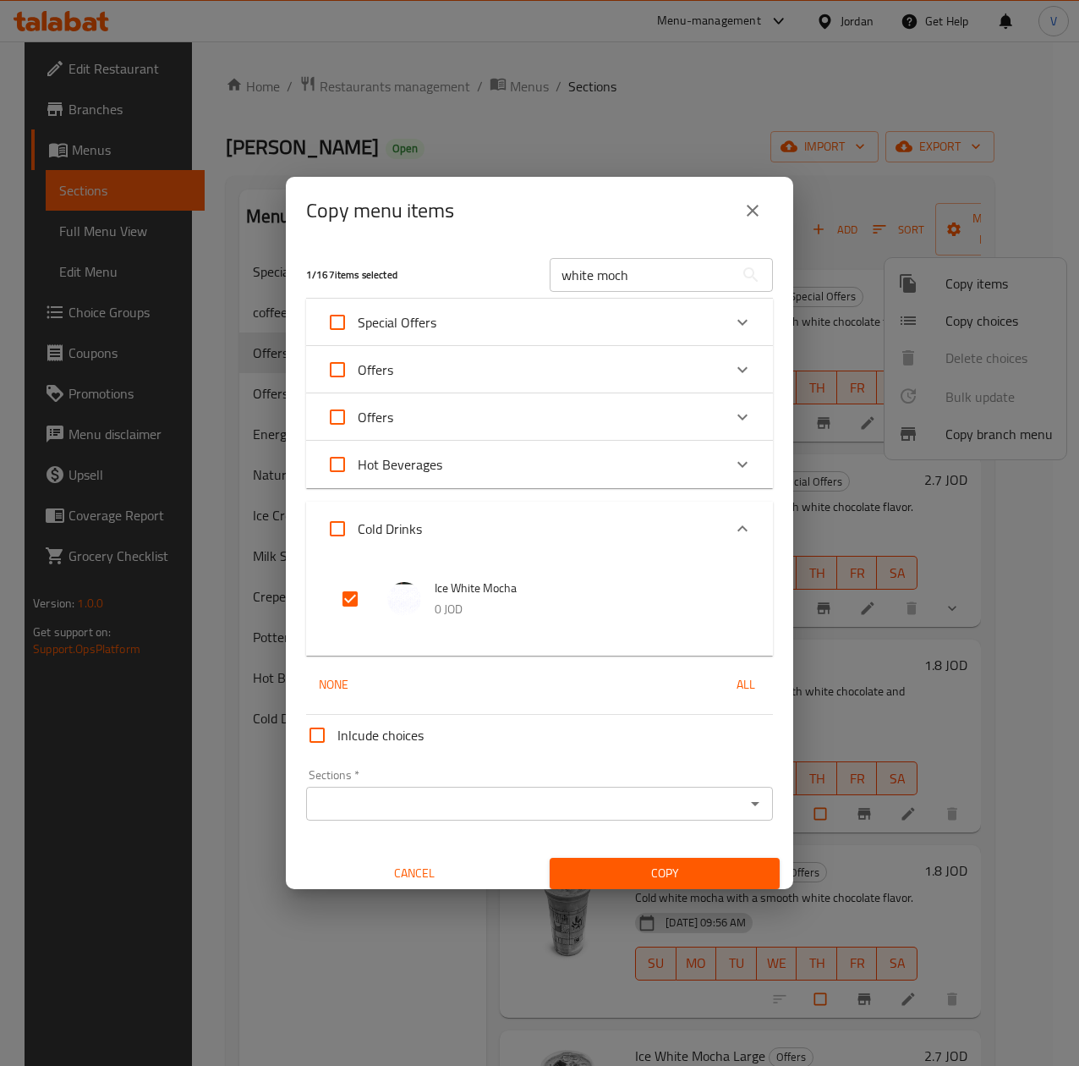
click at [380, 805] on input "Sections   *" at bounding box center [525, 804] width 429 height 24
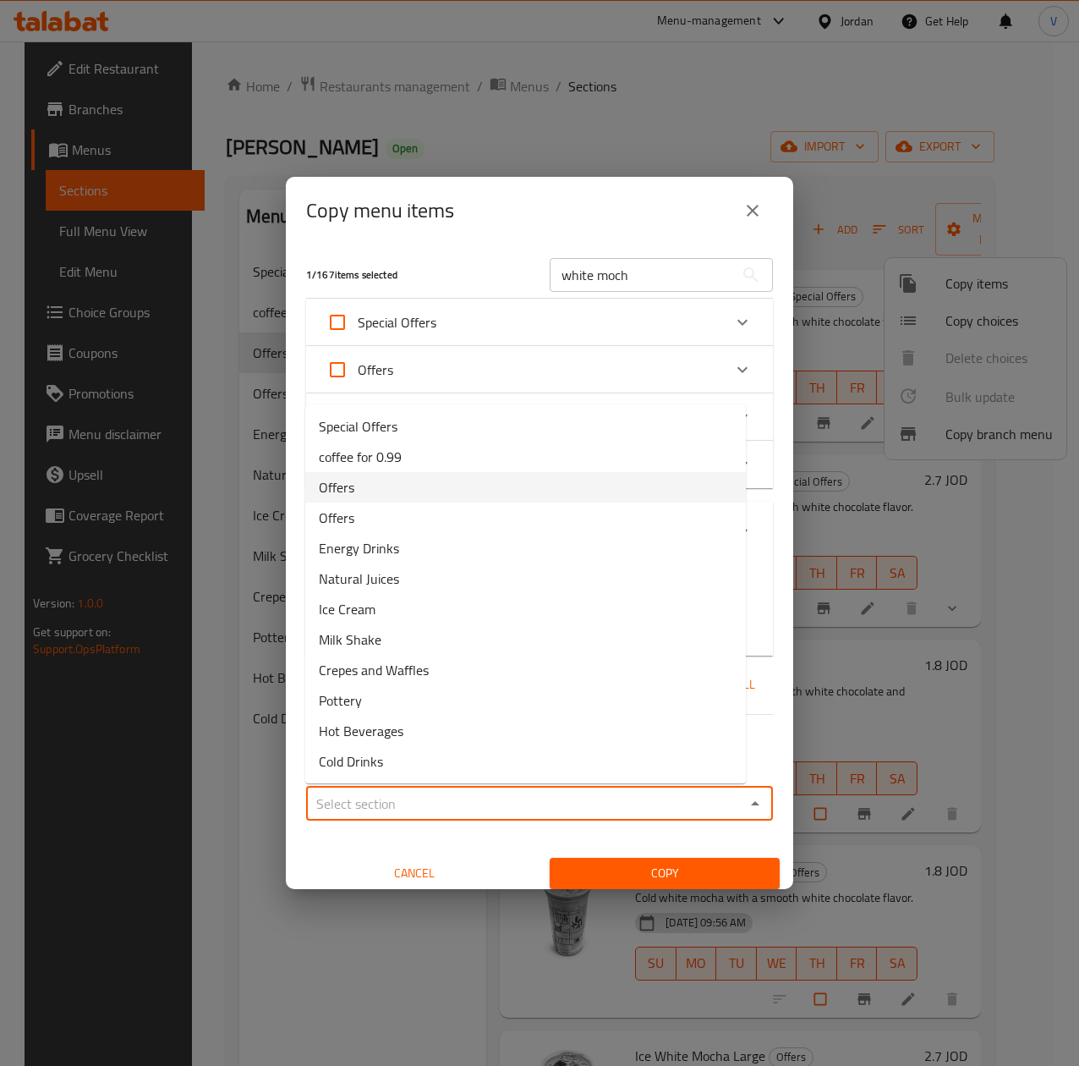
click at [391, 499] on li "Offers" at bounding box center [525, 487] width 441 height 30
type input "Offers"
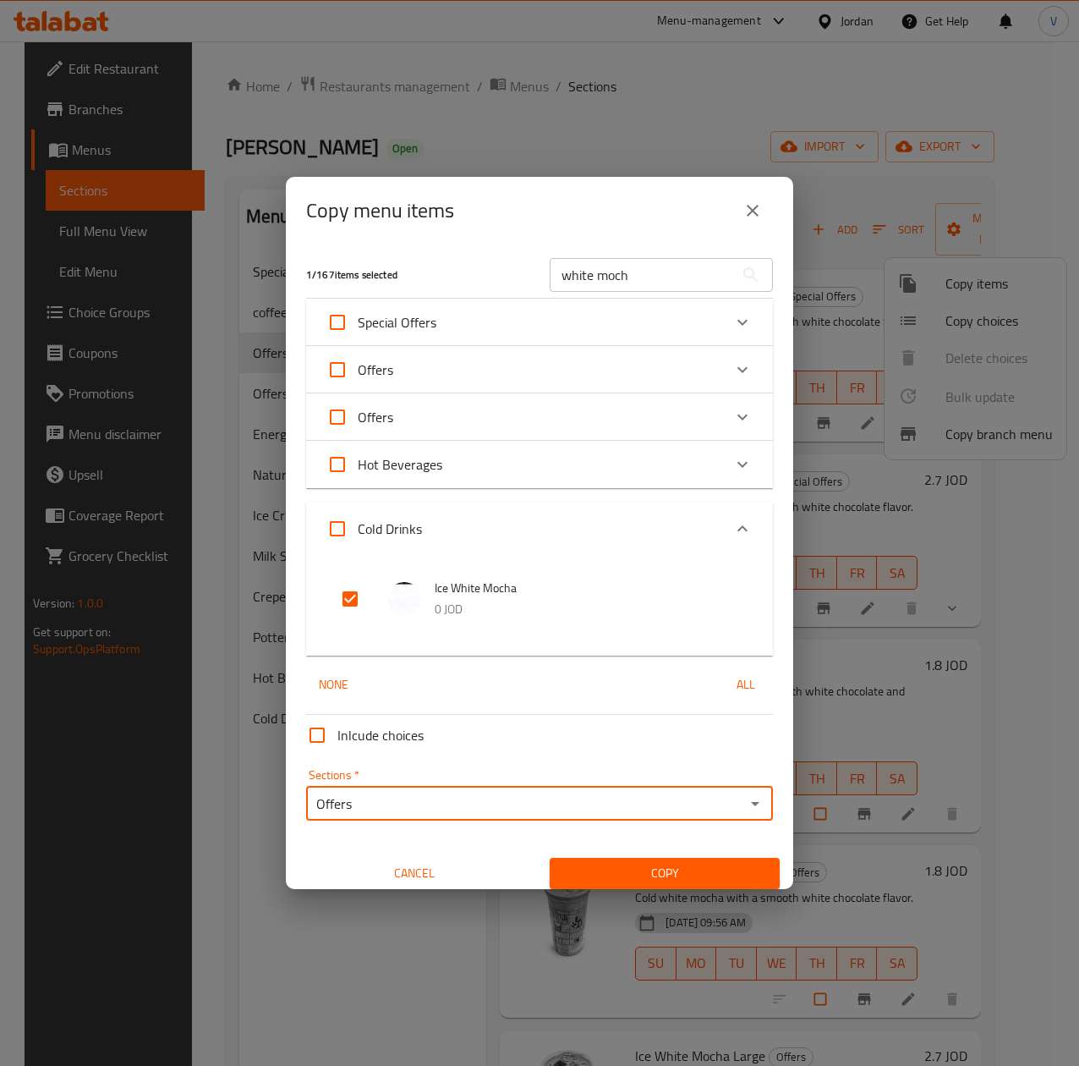
click at [634, 875] on span "Copy" at bounding box center [664, 873] width 203 height 21
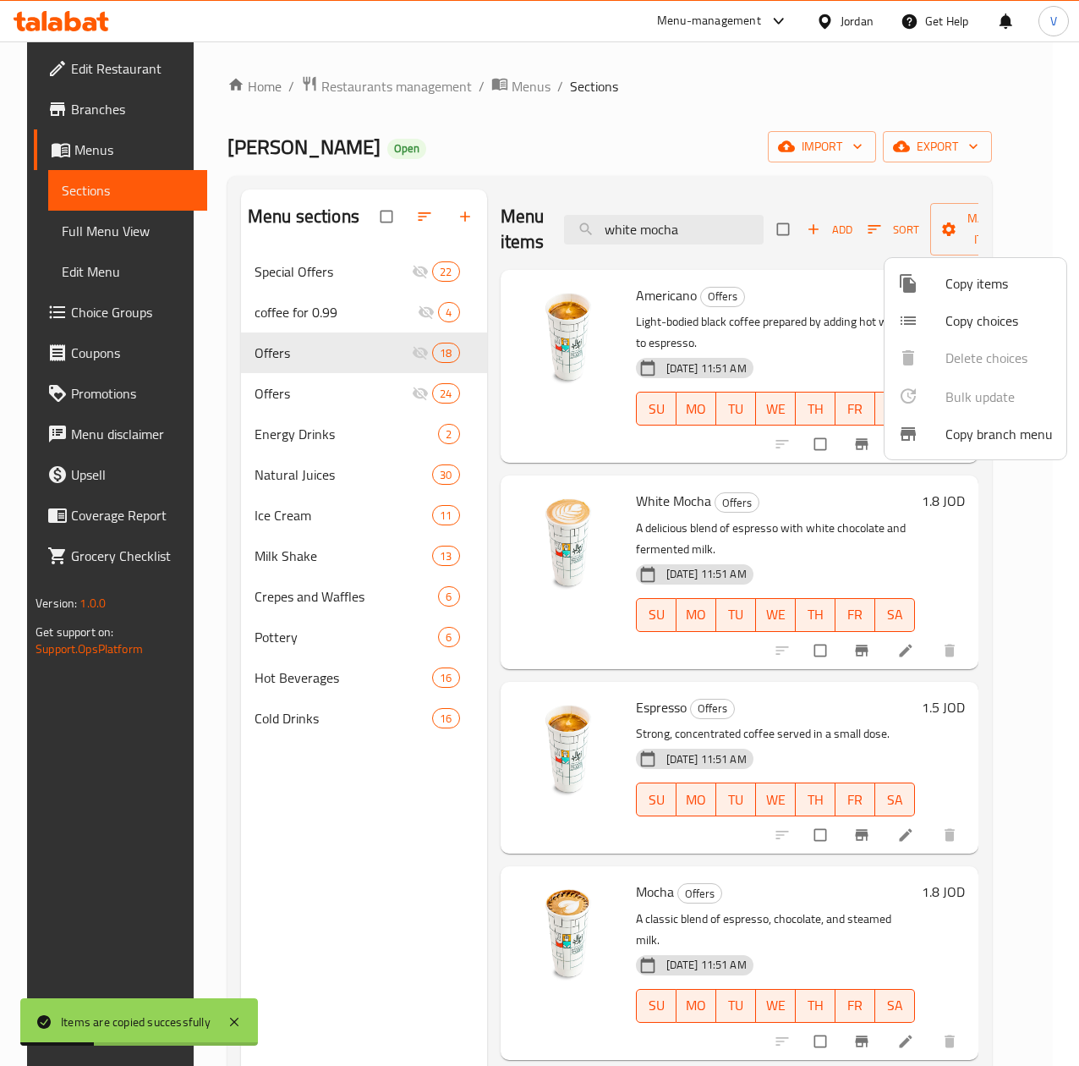
click at [1007, 540] on div at bounding box center [539, 533] width 1079 height 1066
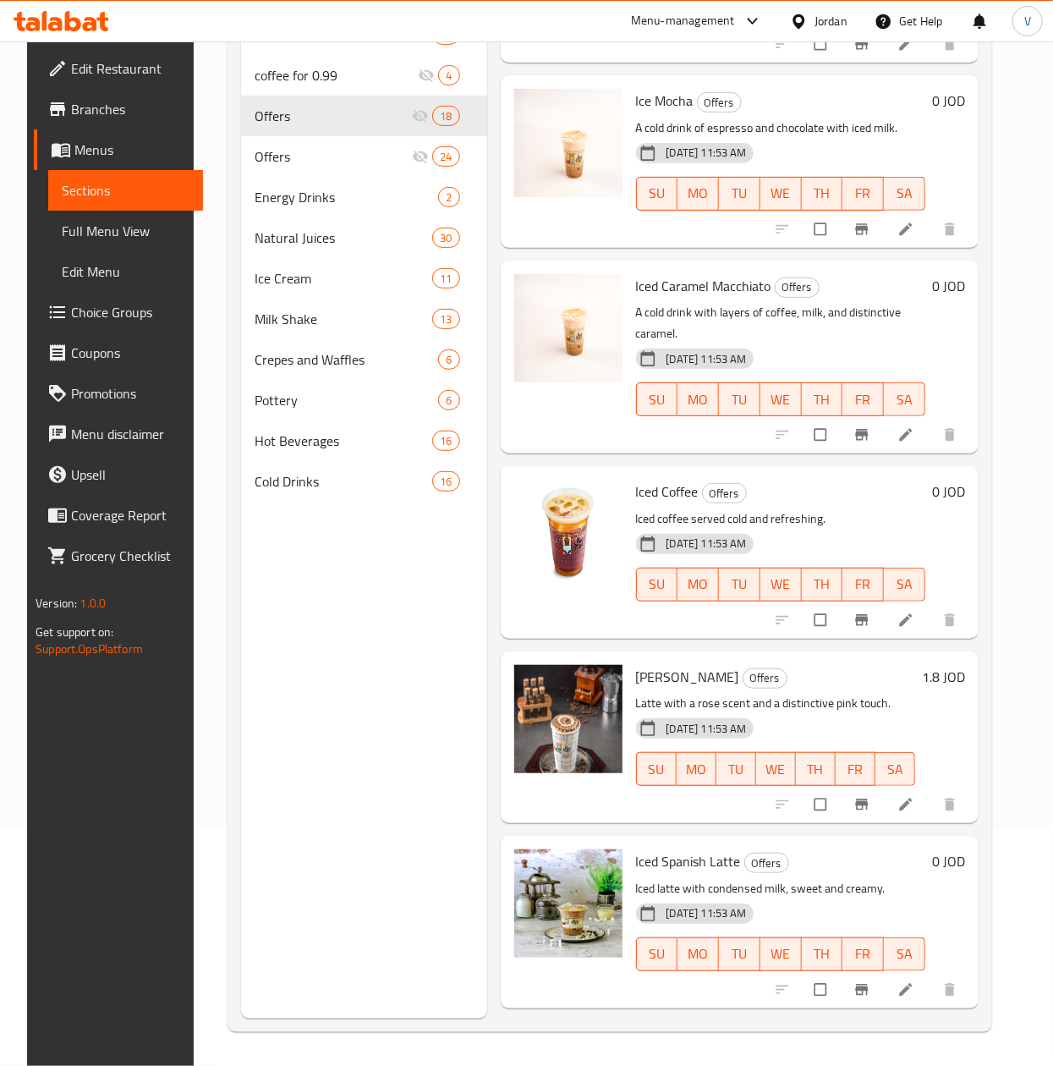
scroll to position [1283, 0]
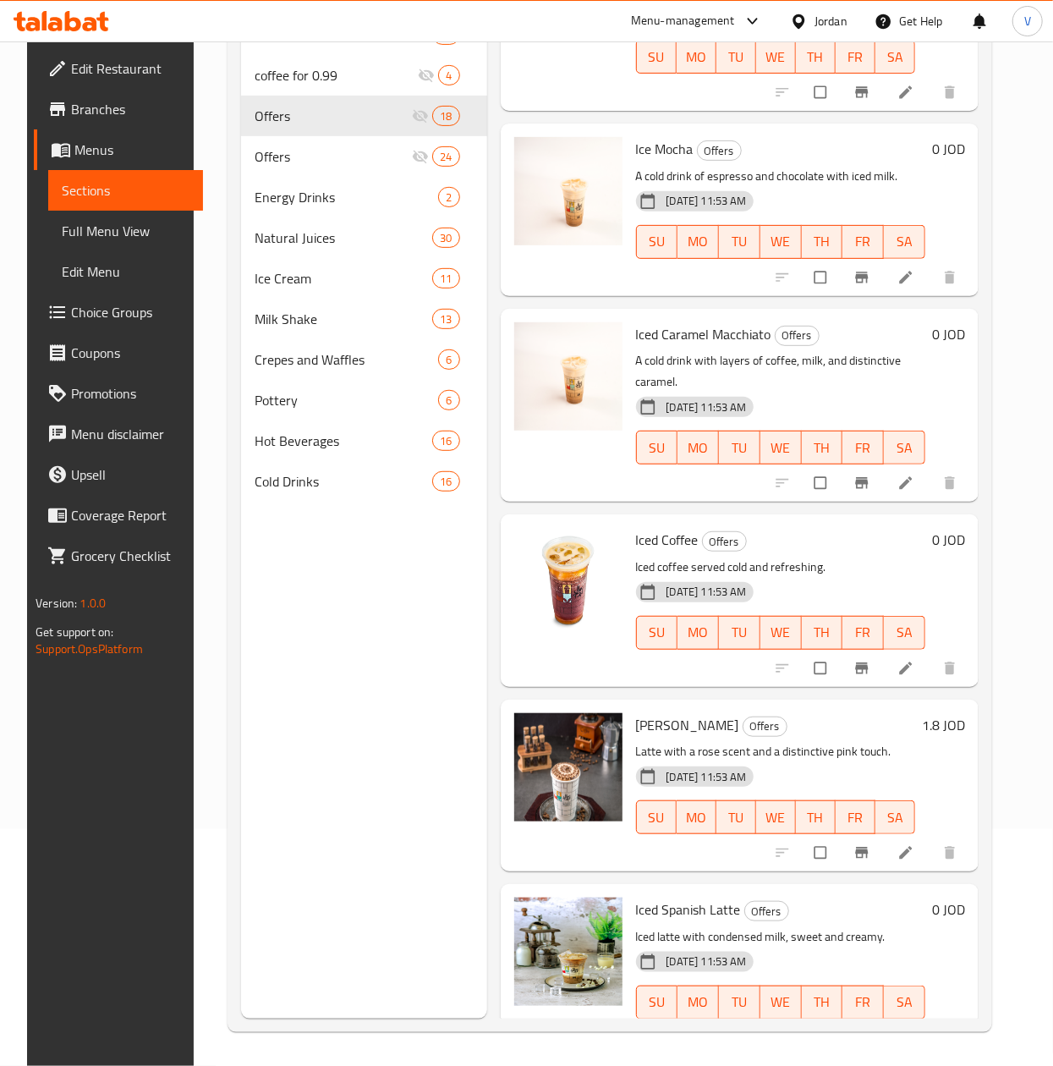
drag, startPoint x: 301, startPoint y: 768, endPoint x: 305, endPoint y: 648, distance: 120.2
click at [302, 768] on div "Menu sections Special Offers 22 coffee for 0.99 4 Offers 18 Offers 24 Energy Dr…" at bounding box center [364, 486] width 246 height 1066
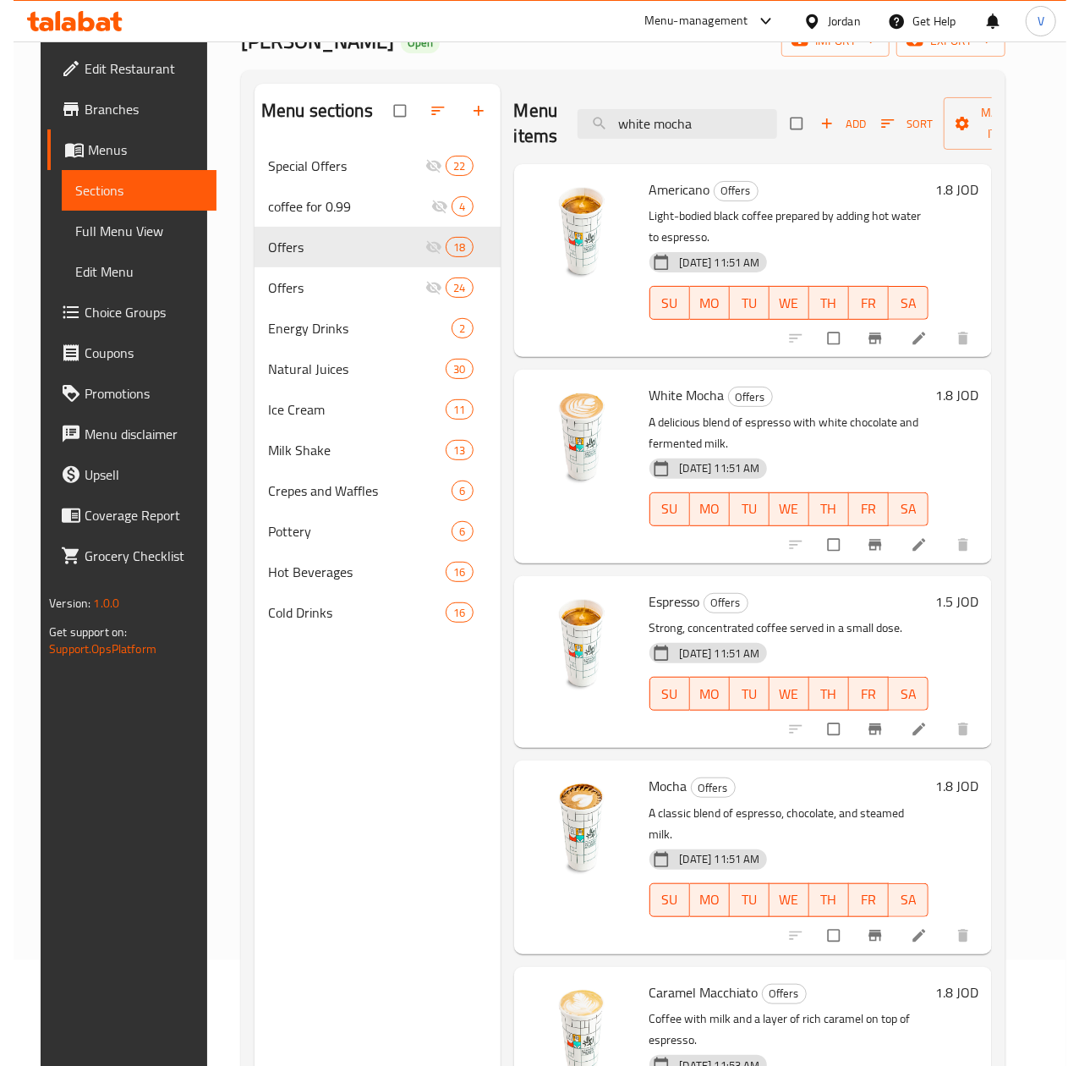
scroll to position [0, 0]
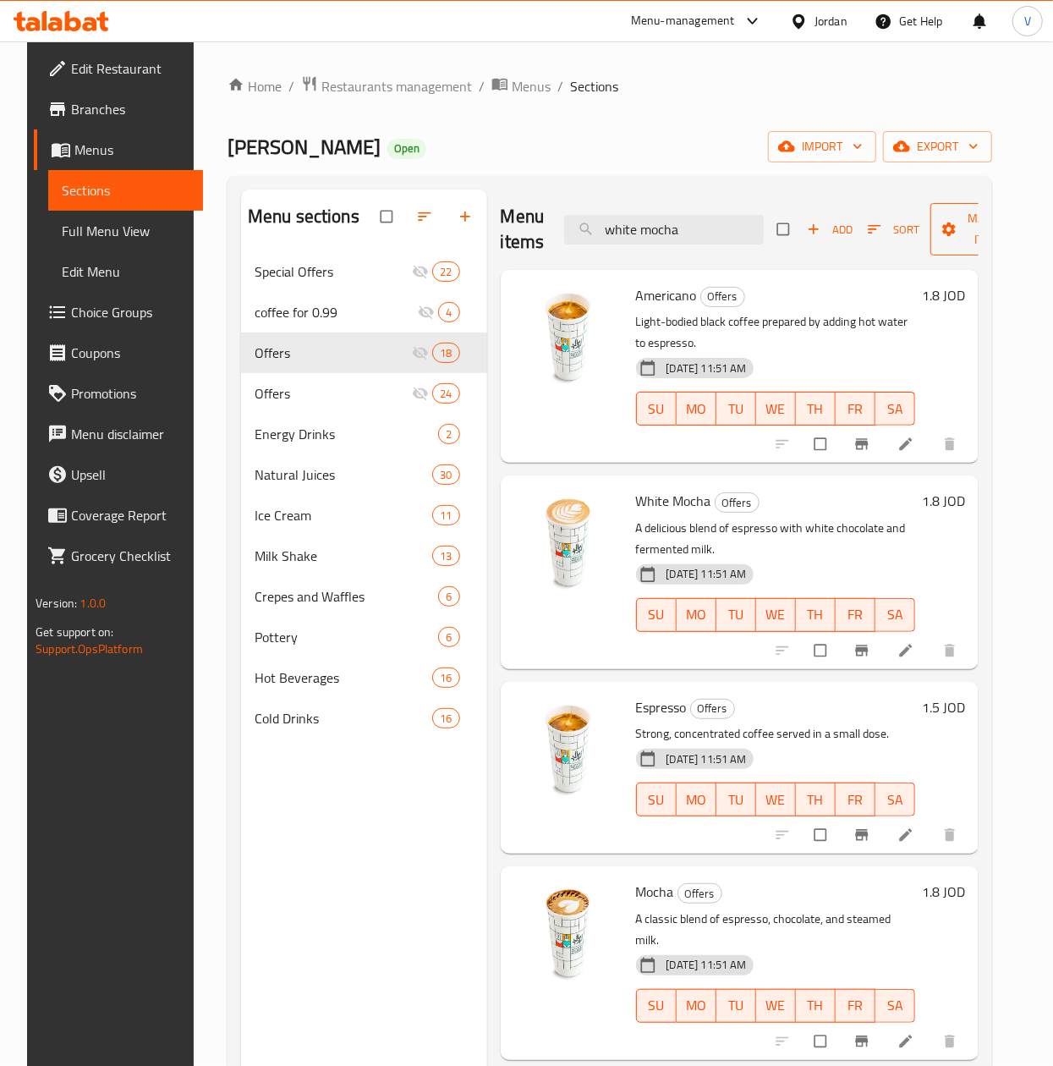
click at [956, 232] on span "button" at bounding box center [951, 229] width 20 height 17
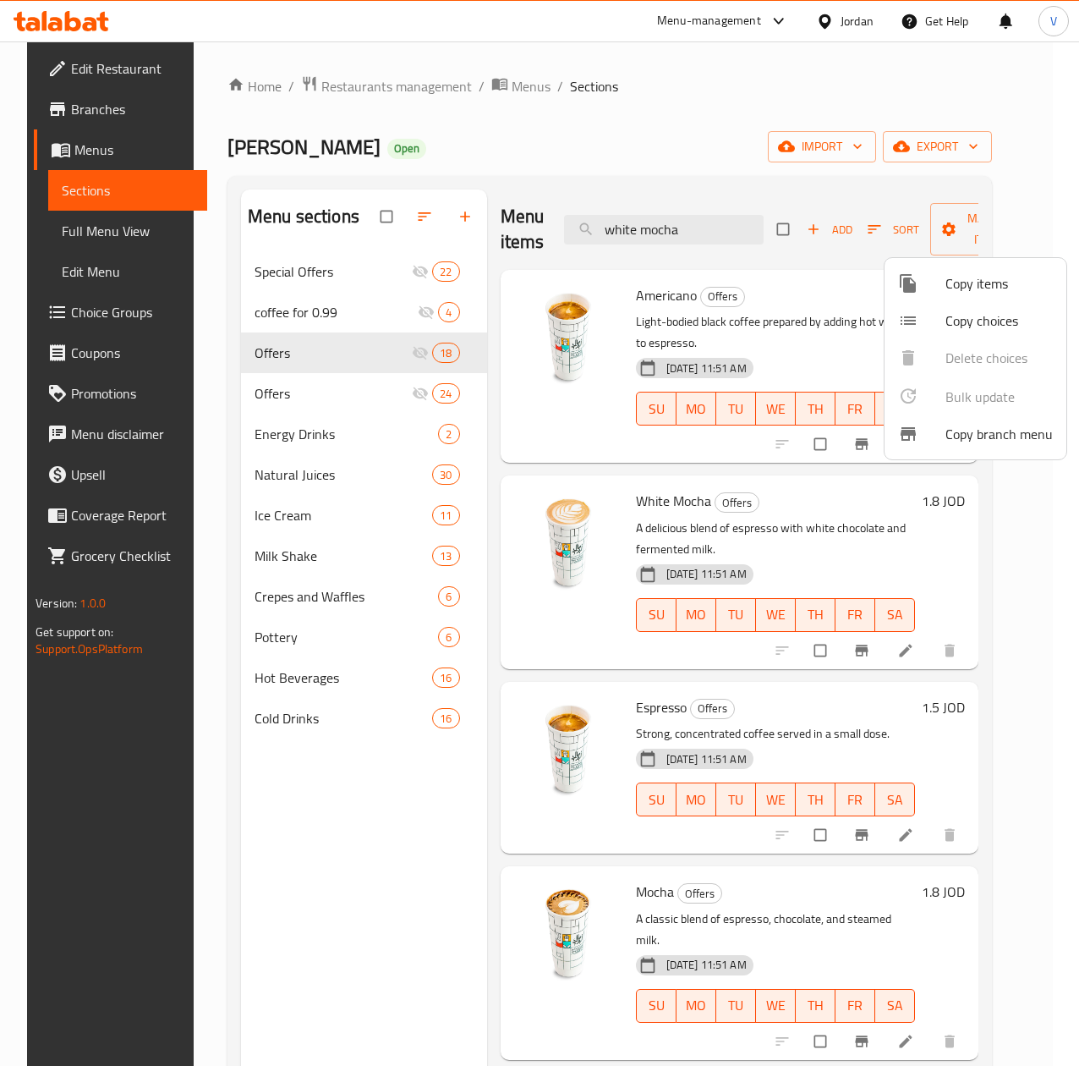
click at [983, 277] on span "Copy items" at bounding box center [999, 283] width 107 height 20
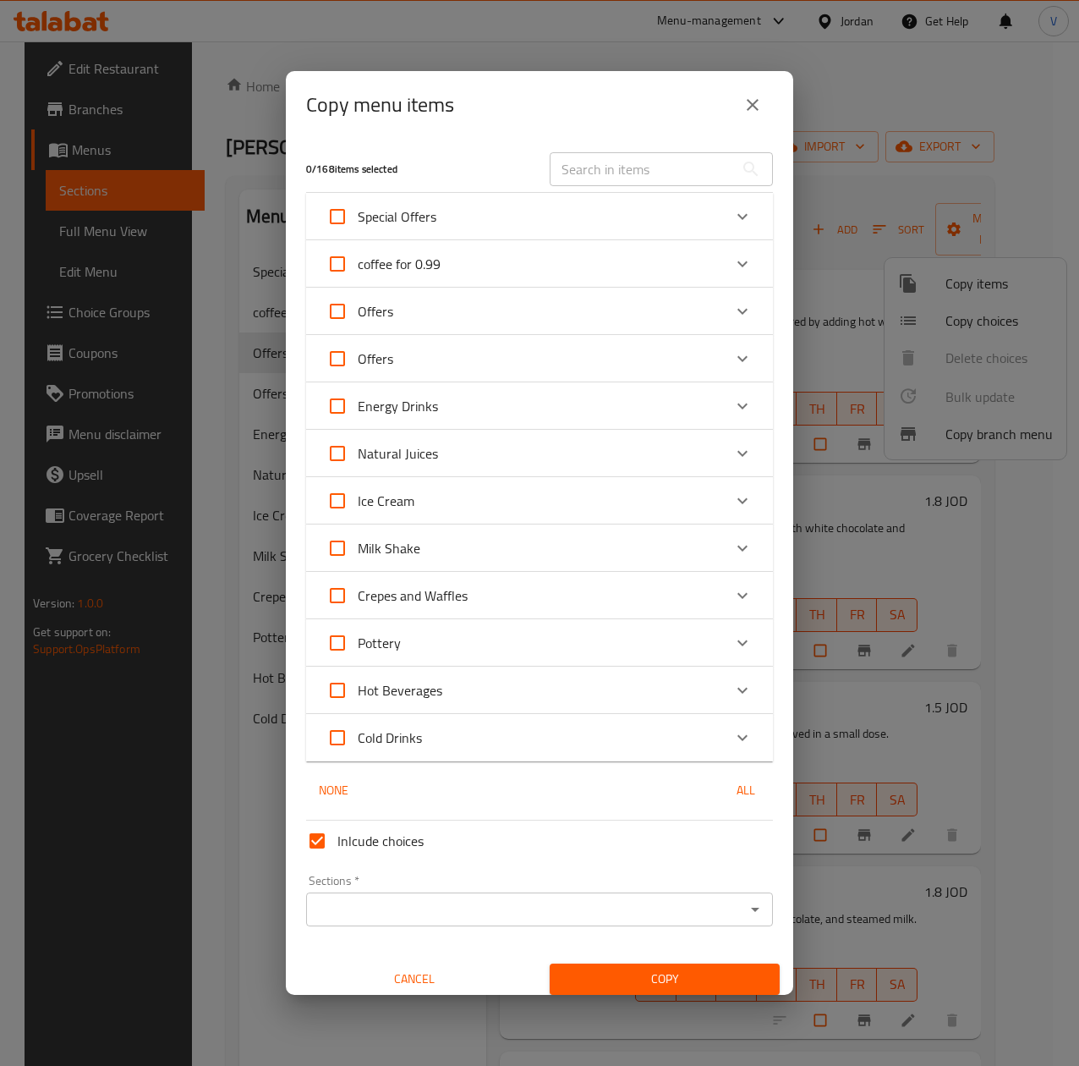
click at [658, 300] on div "Offers" at bounding box center [525, 311] width 396 height 41
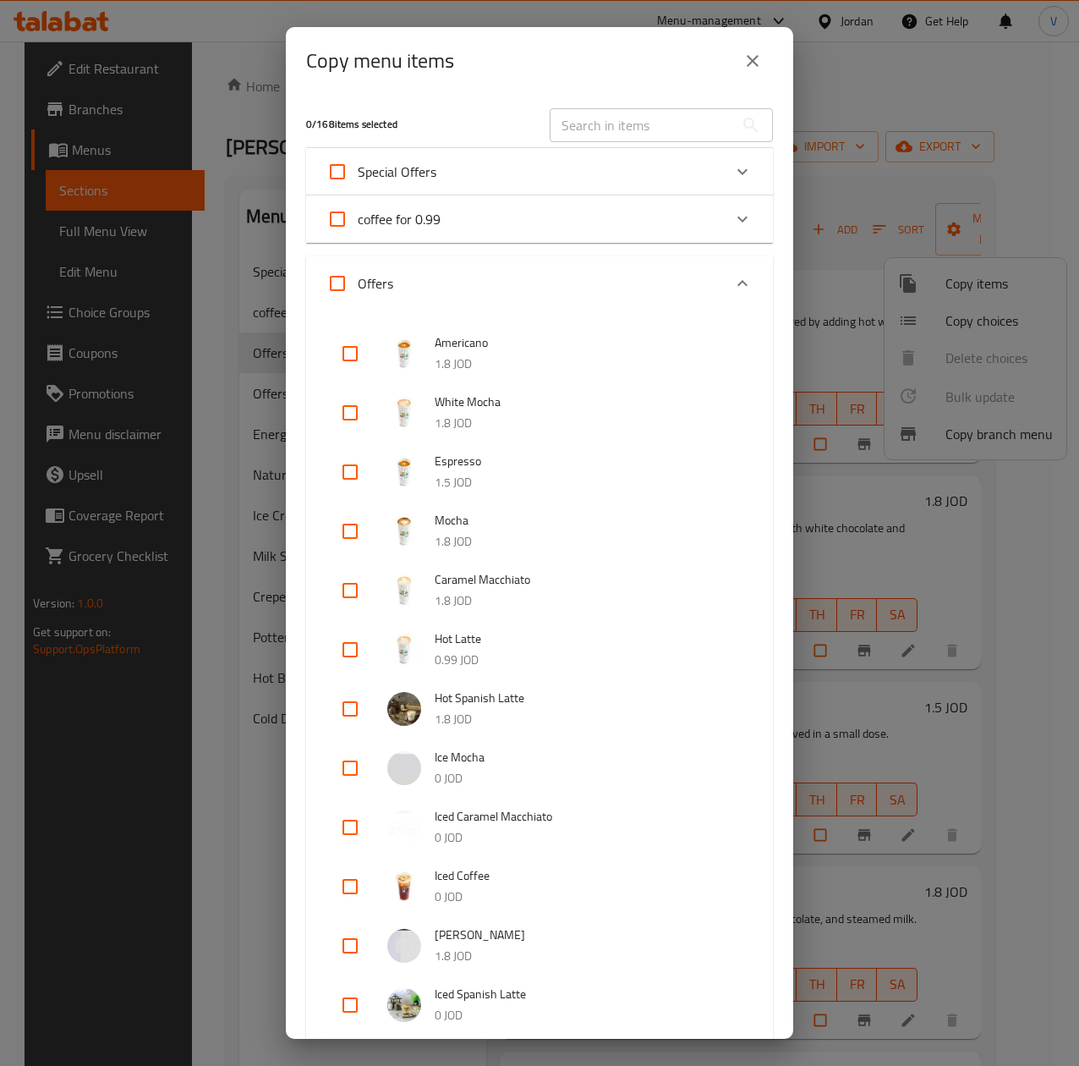
click at [337, 293] on input "Offers" at bounding box center [337, 283] width 41 height 41
checkbox input "true"
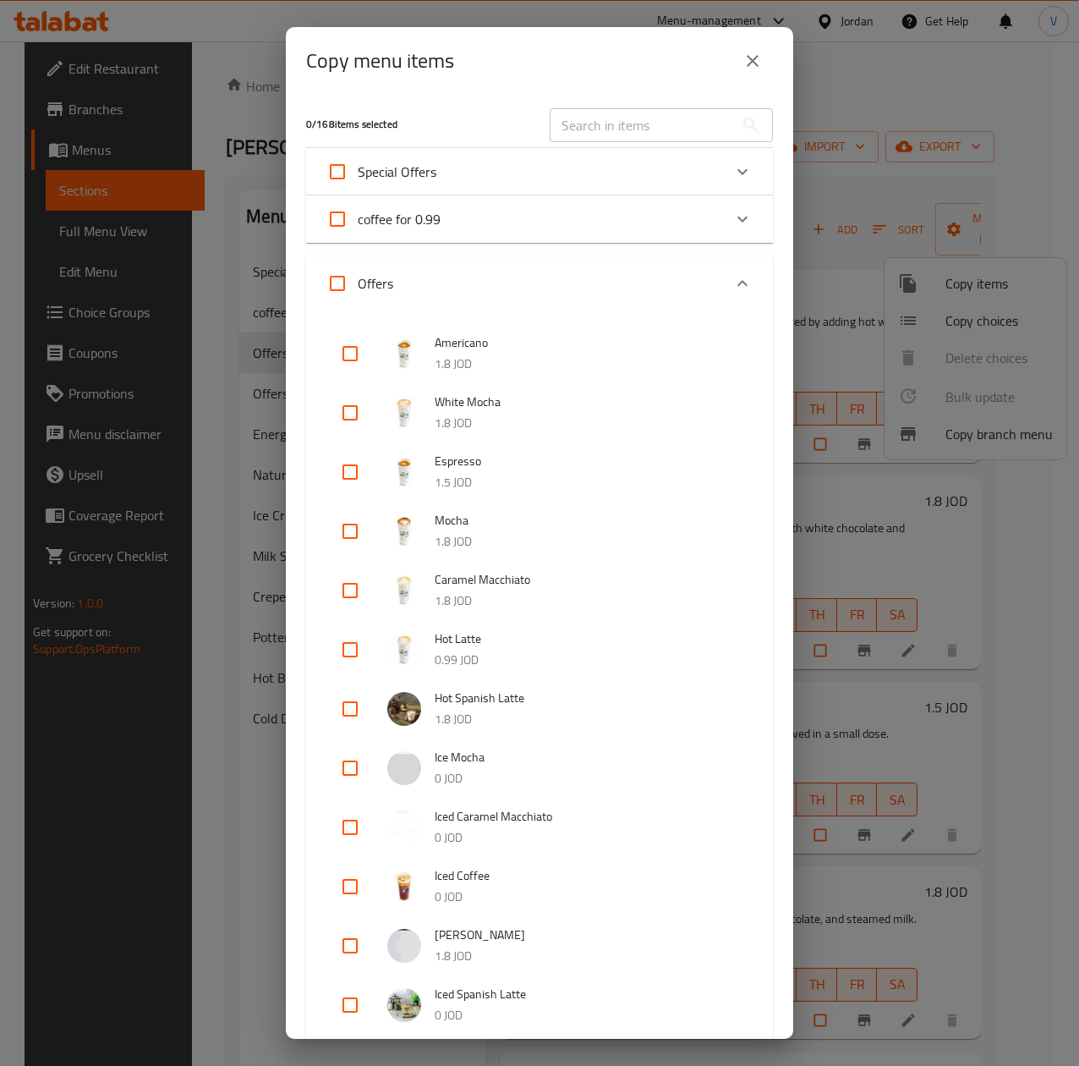
checkbox input "true"
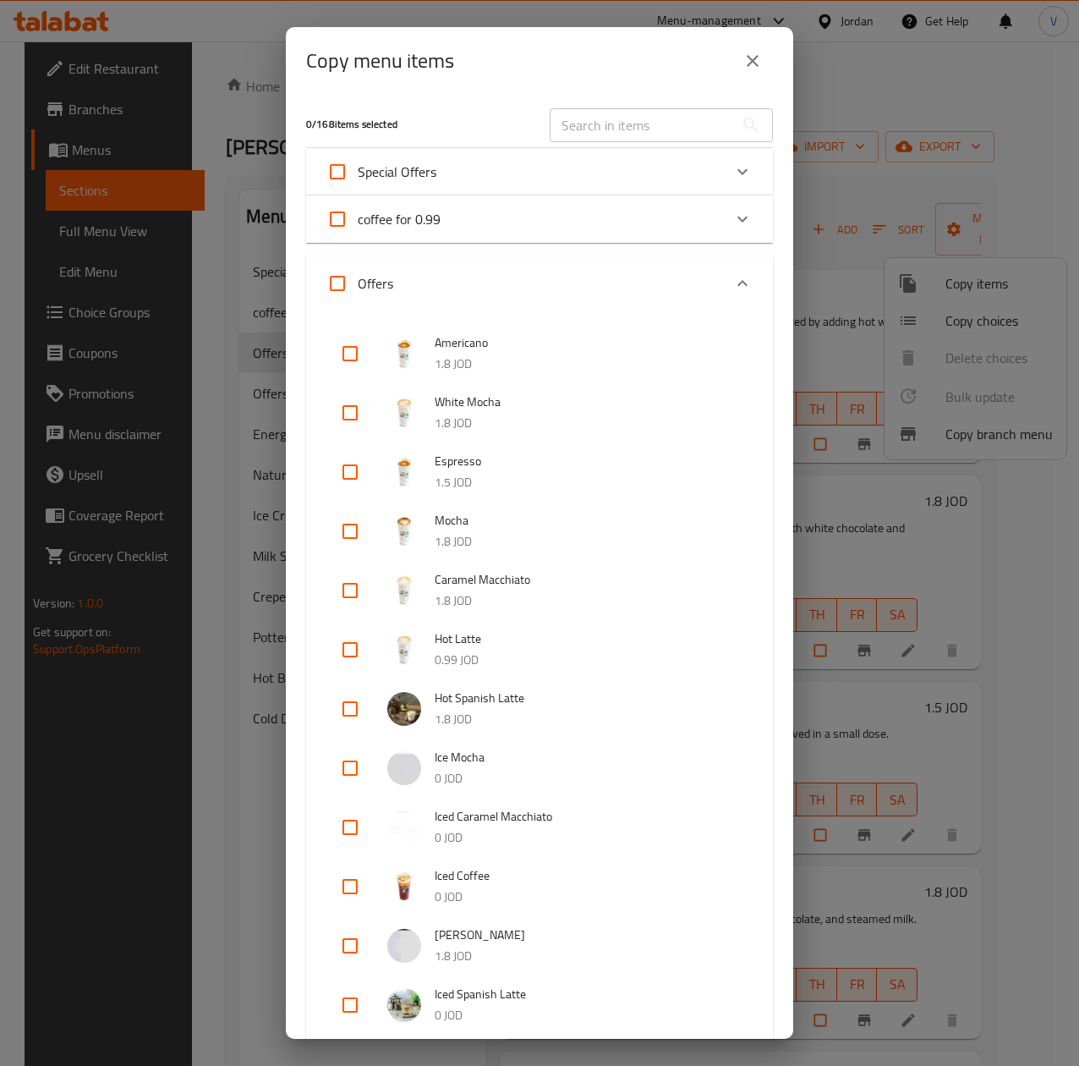
checkbox input "true"
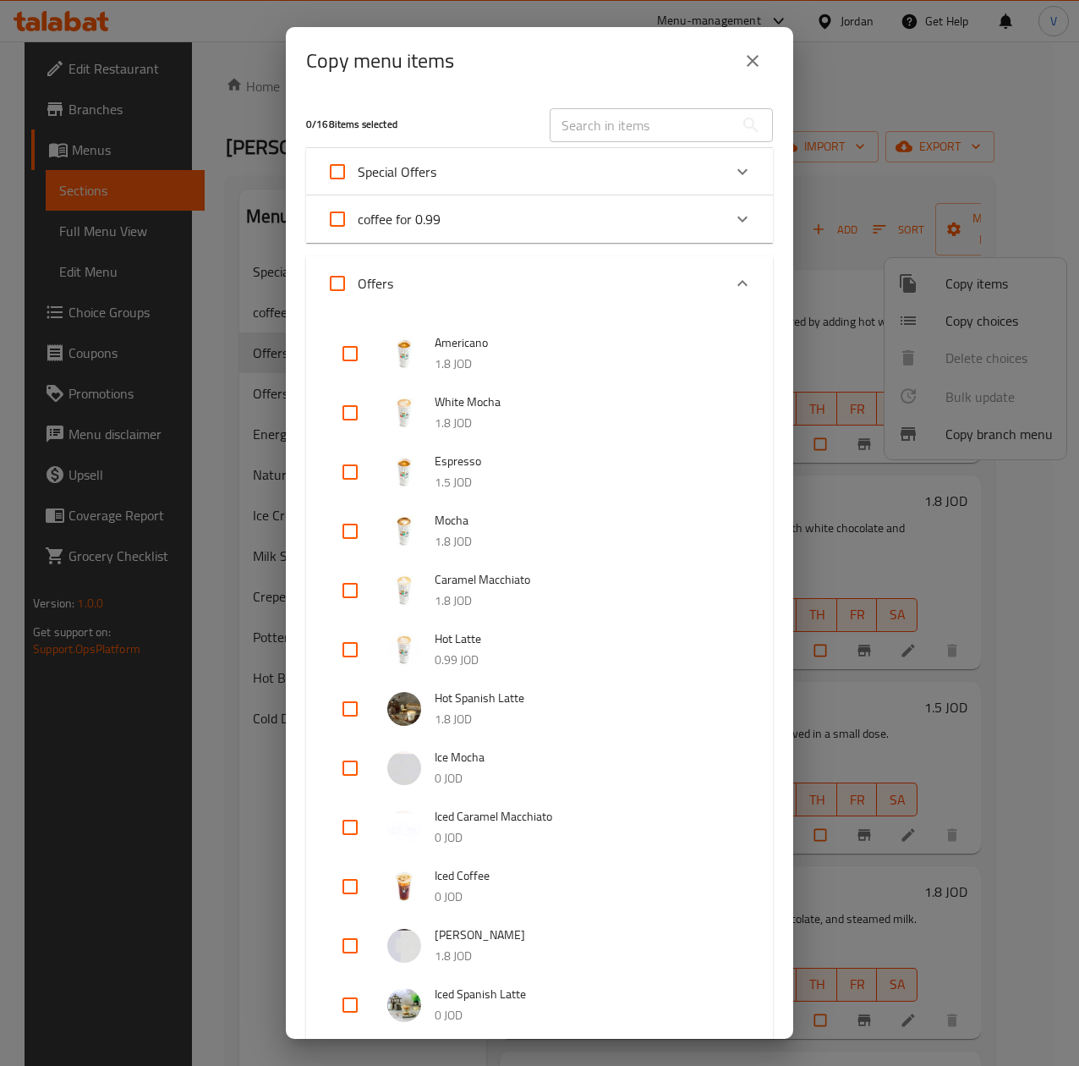
checkbox input "true"
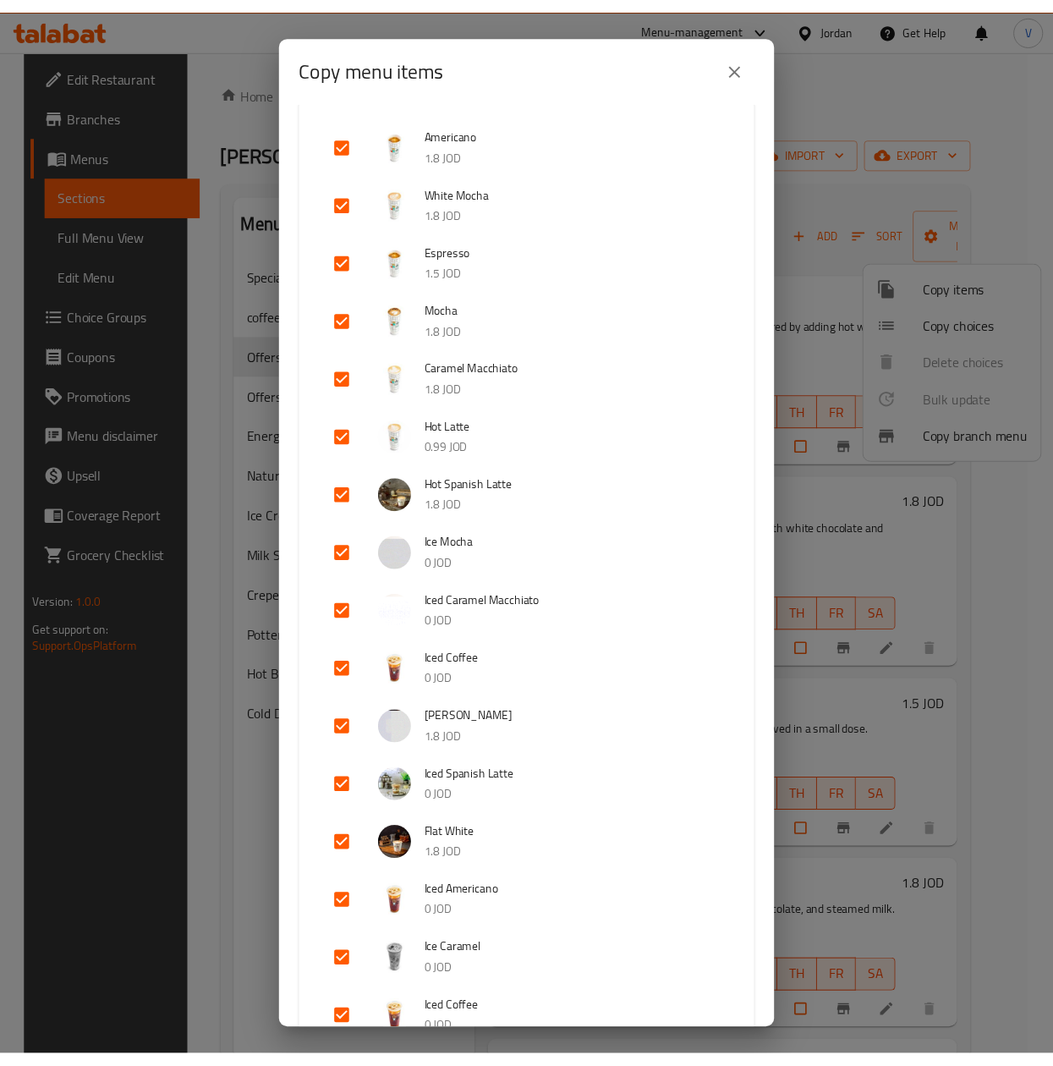
scroll to position [46, 0]
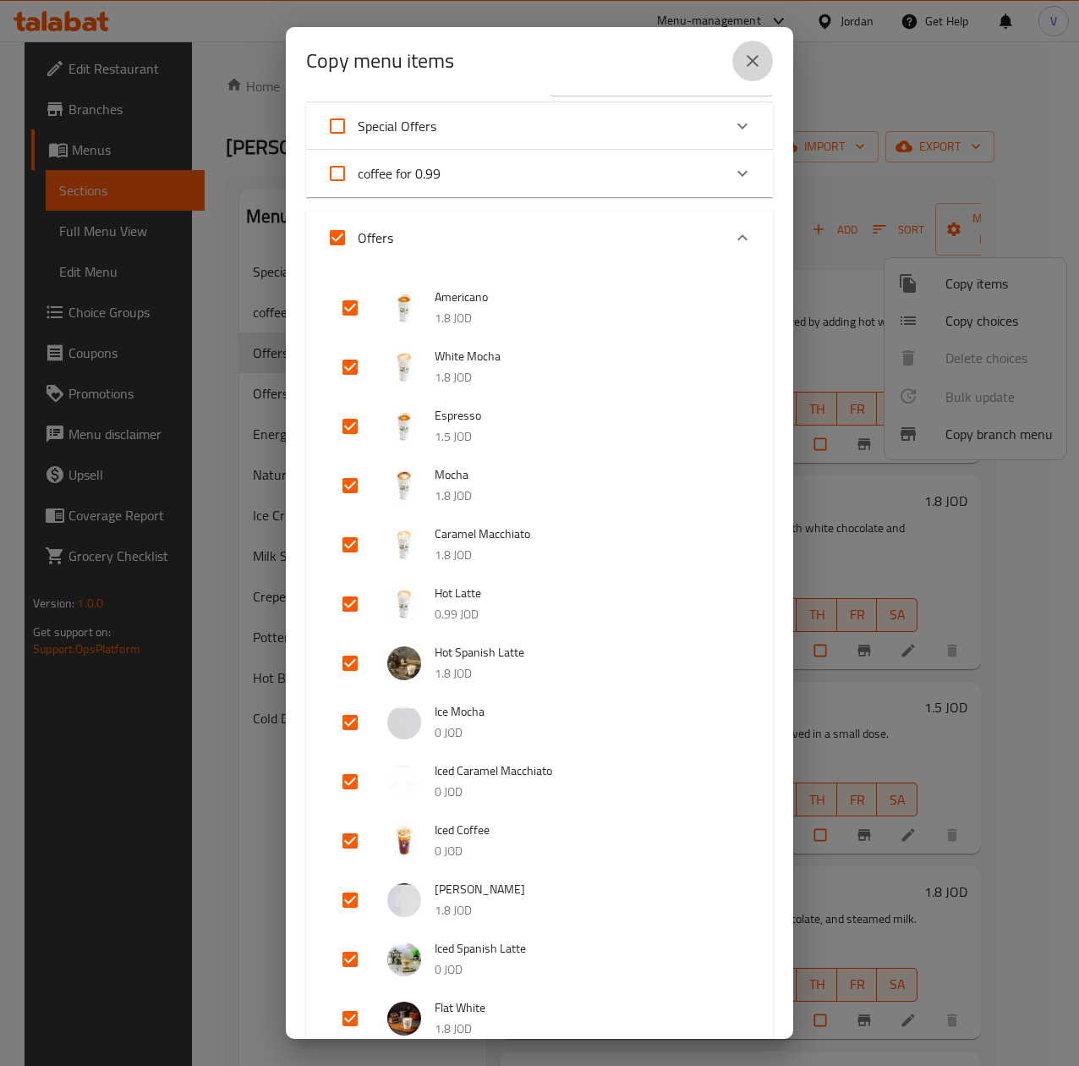
click at [770, 68] on button "close" at bounding box center [753, 61] width 41 height 41
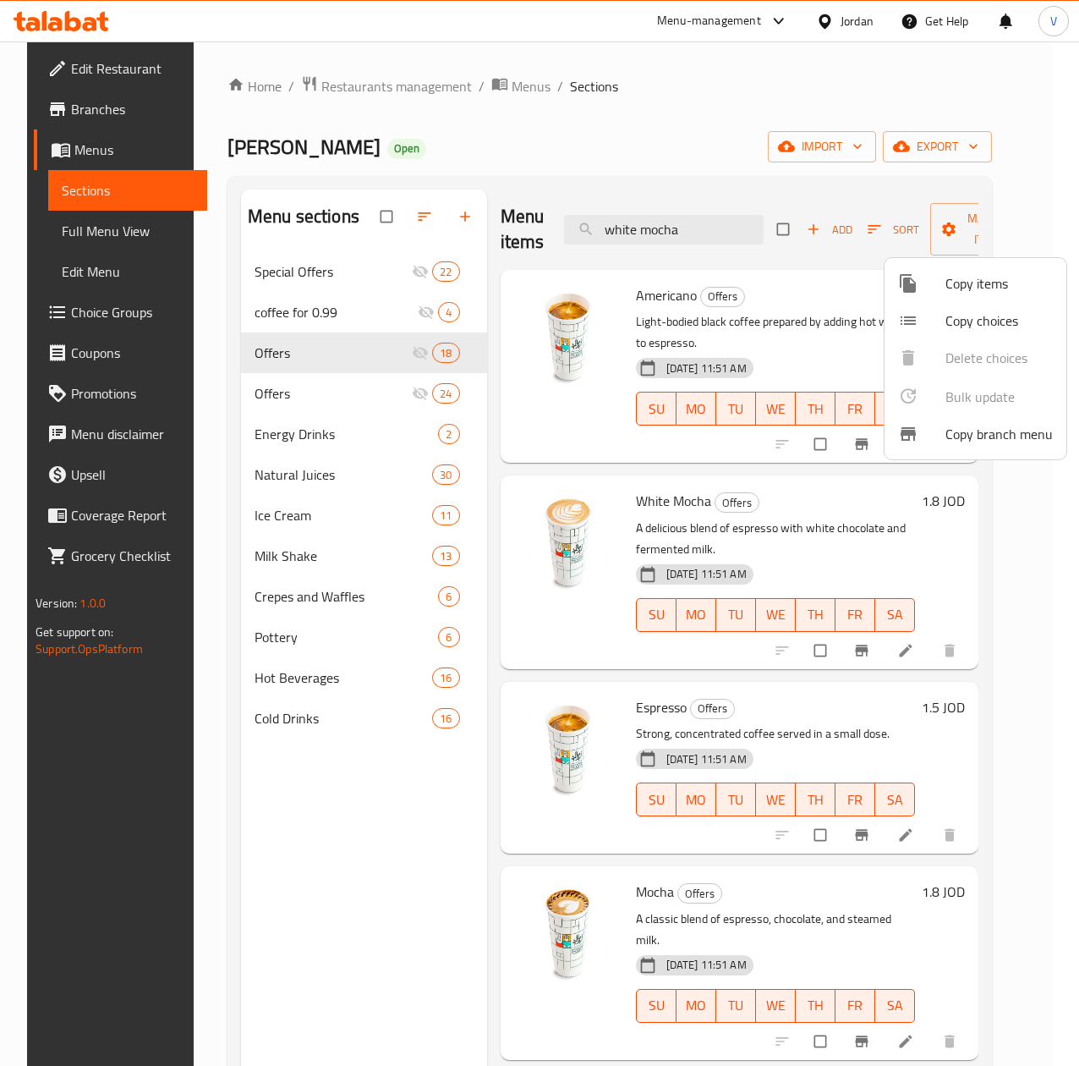
click at [367, 801] on div at bounding box center [539, 533] width 1079 height 1066
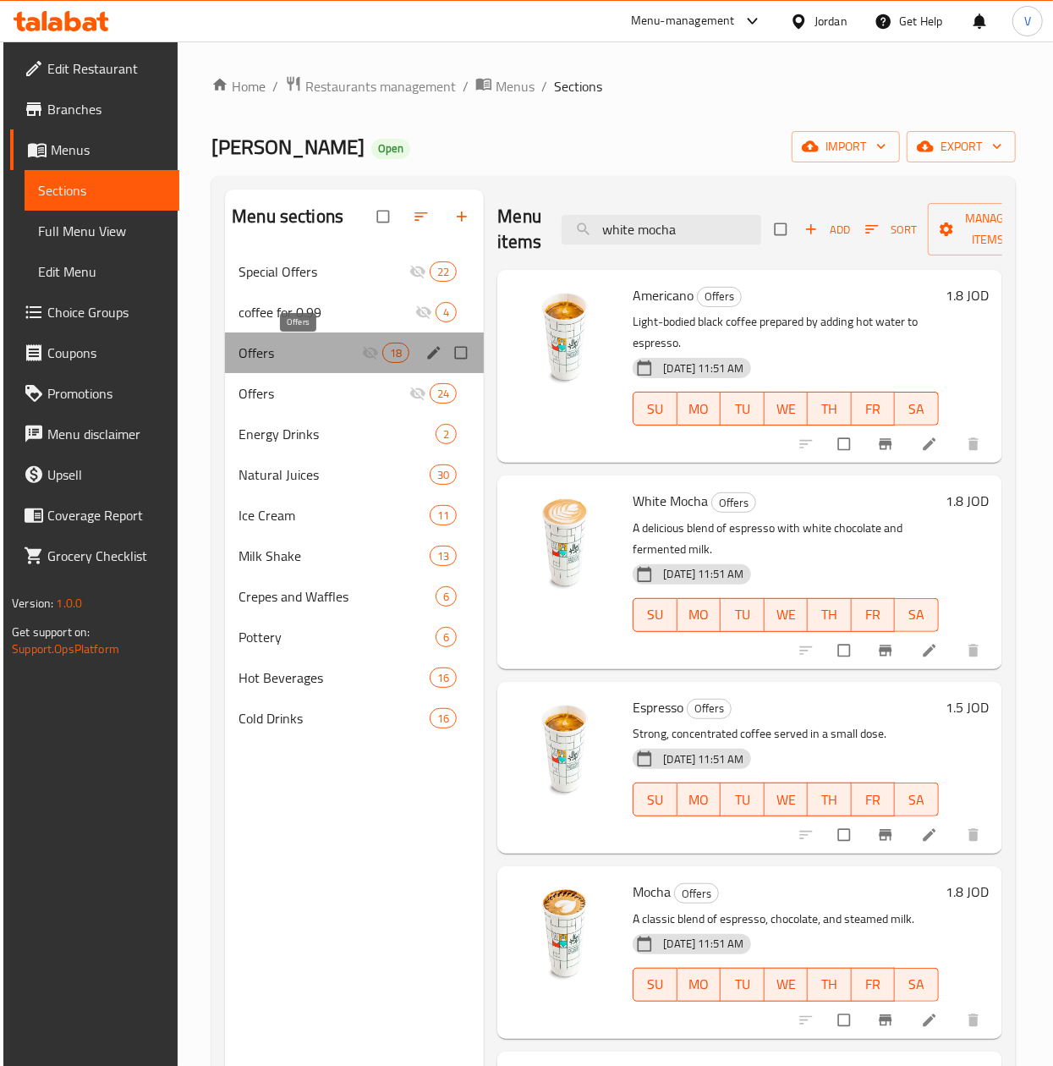
click at [316, 347] on span "Offers" at bounding box center [300, 353] width 123 height 20
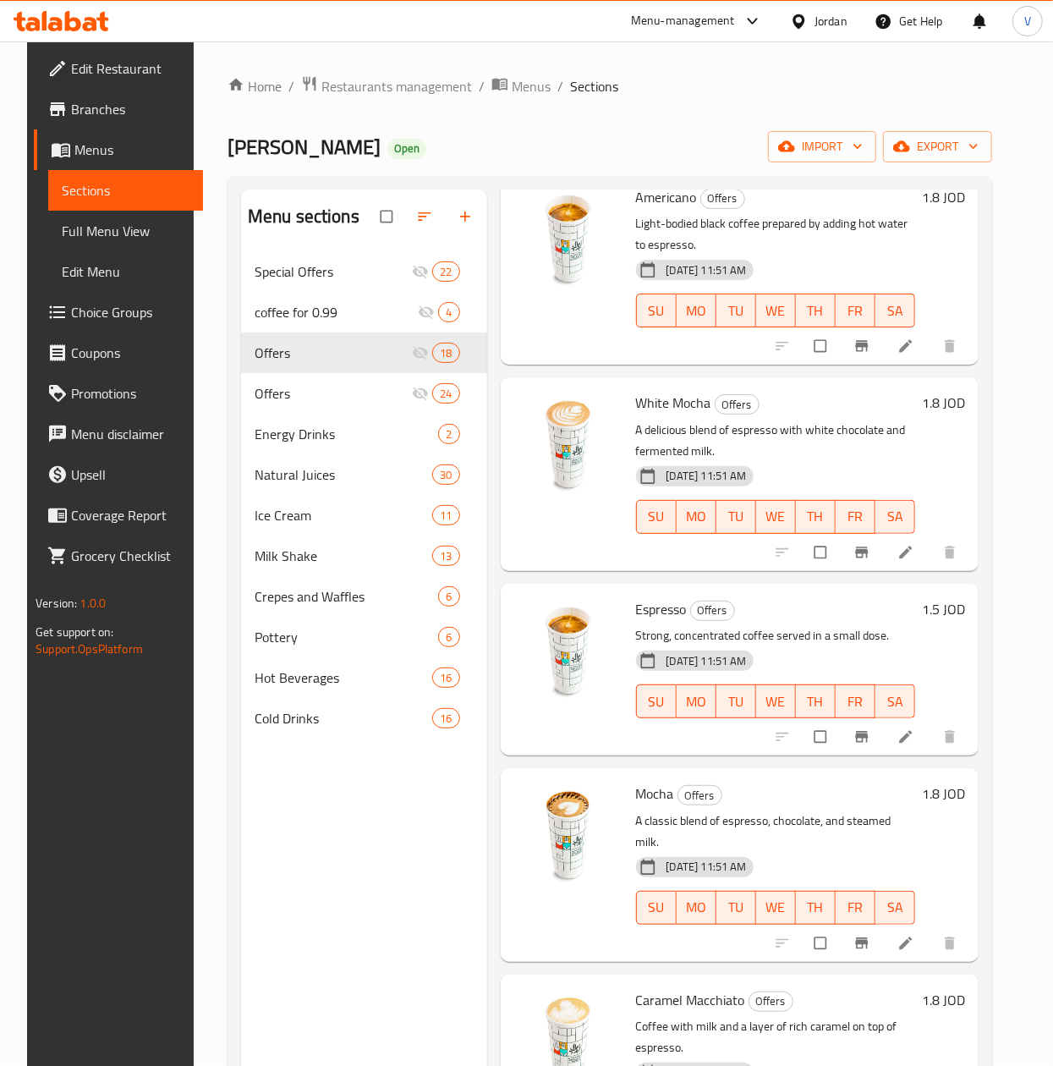
scroll to position [0, 0]
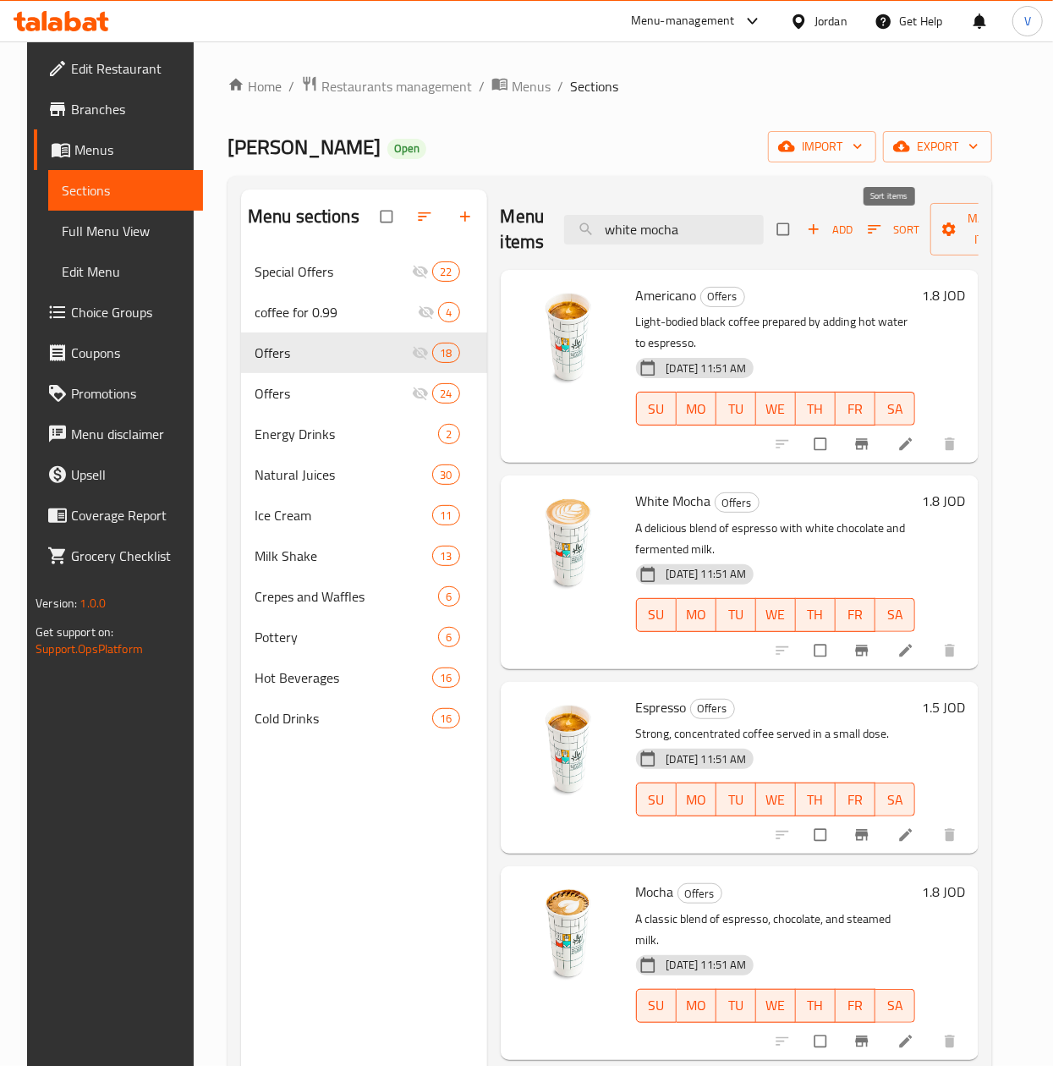
click at [904, 230] on span "Sort" at bounding box center [894, 229] width 52 height 19
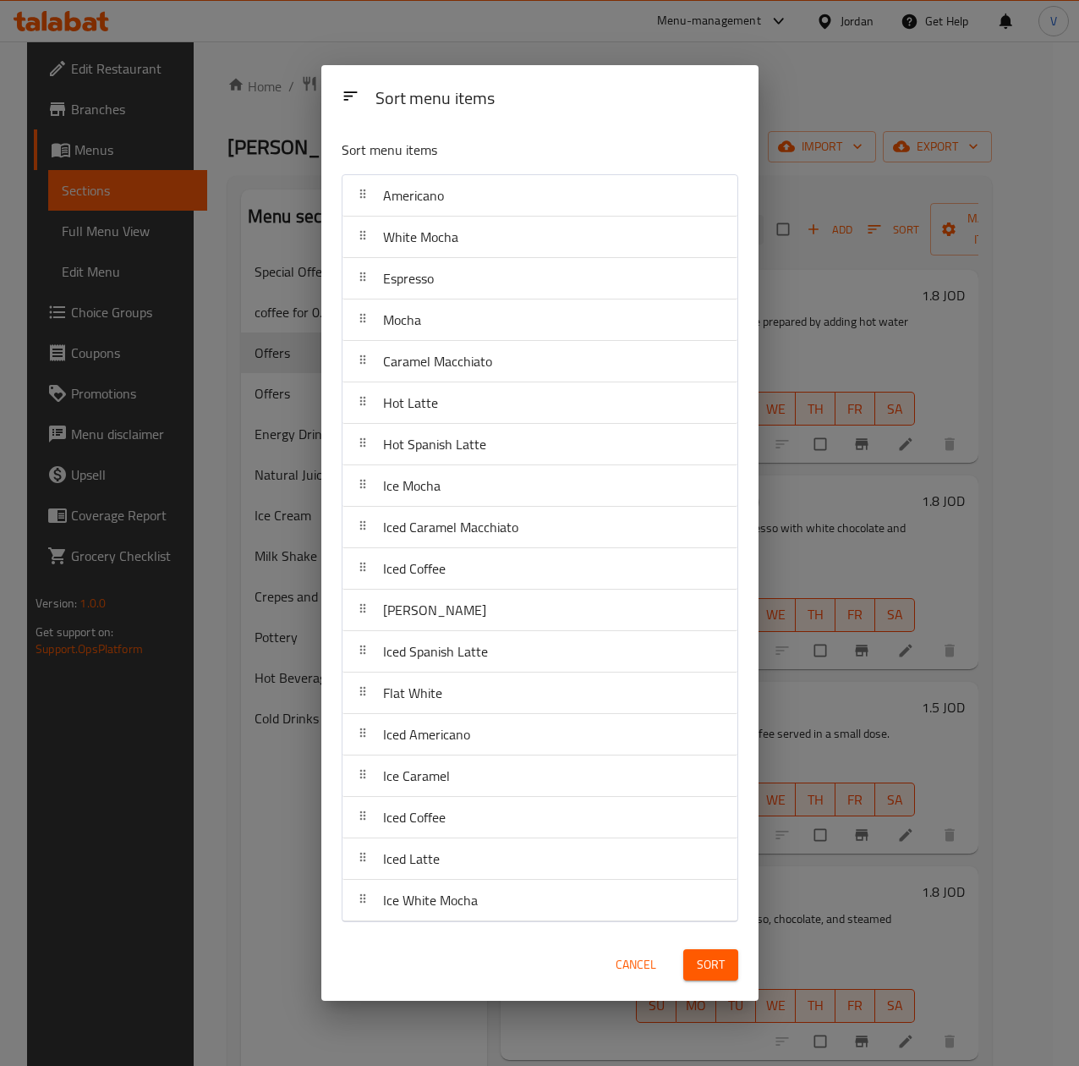
click at [645, 970] on span "Cancel" at bounding box center [636, 964] width 41 height 21
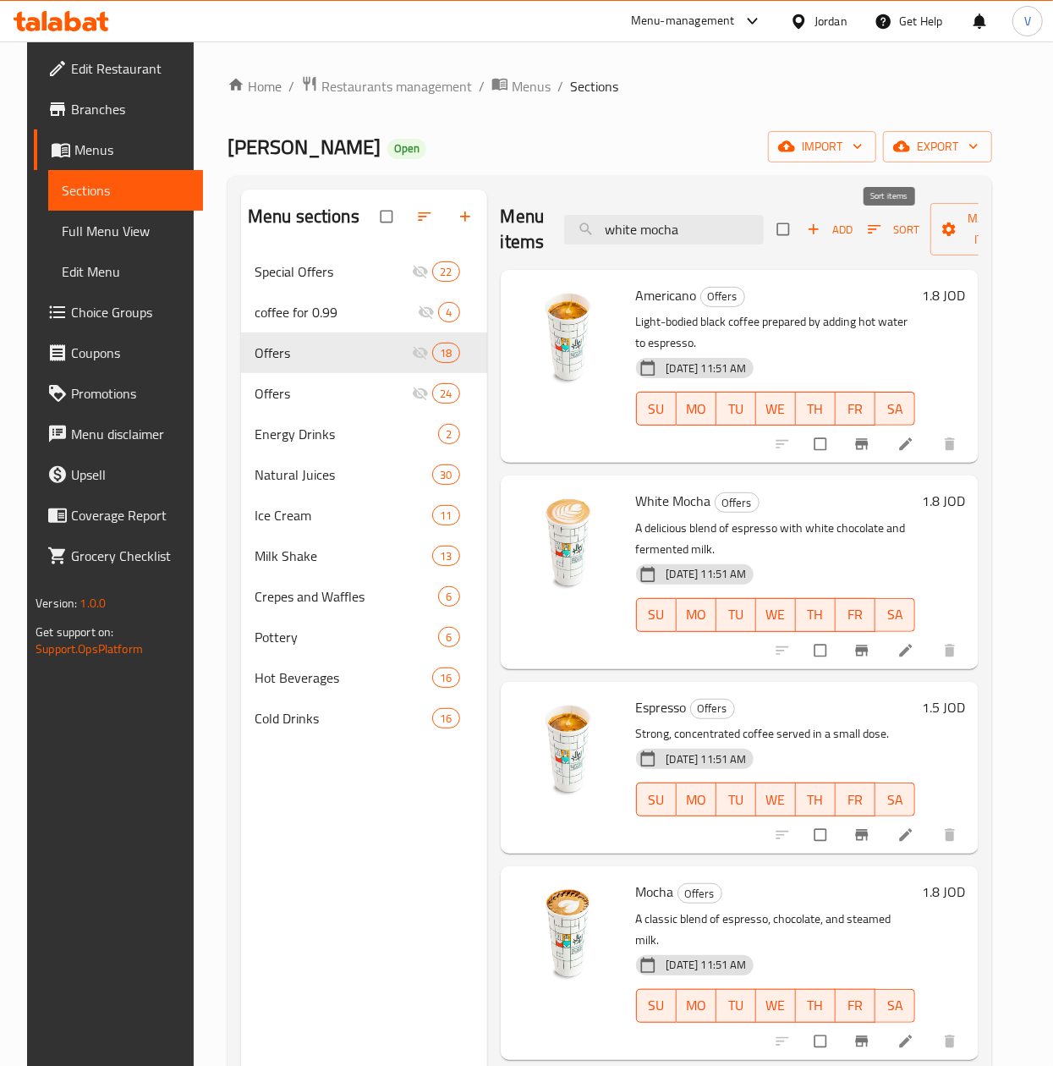
click at [901, 226] on span "Sort" at bounding box center [894, 229] width 52 height 19
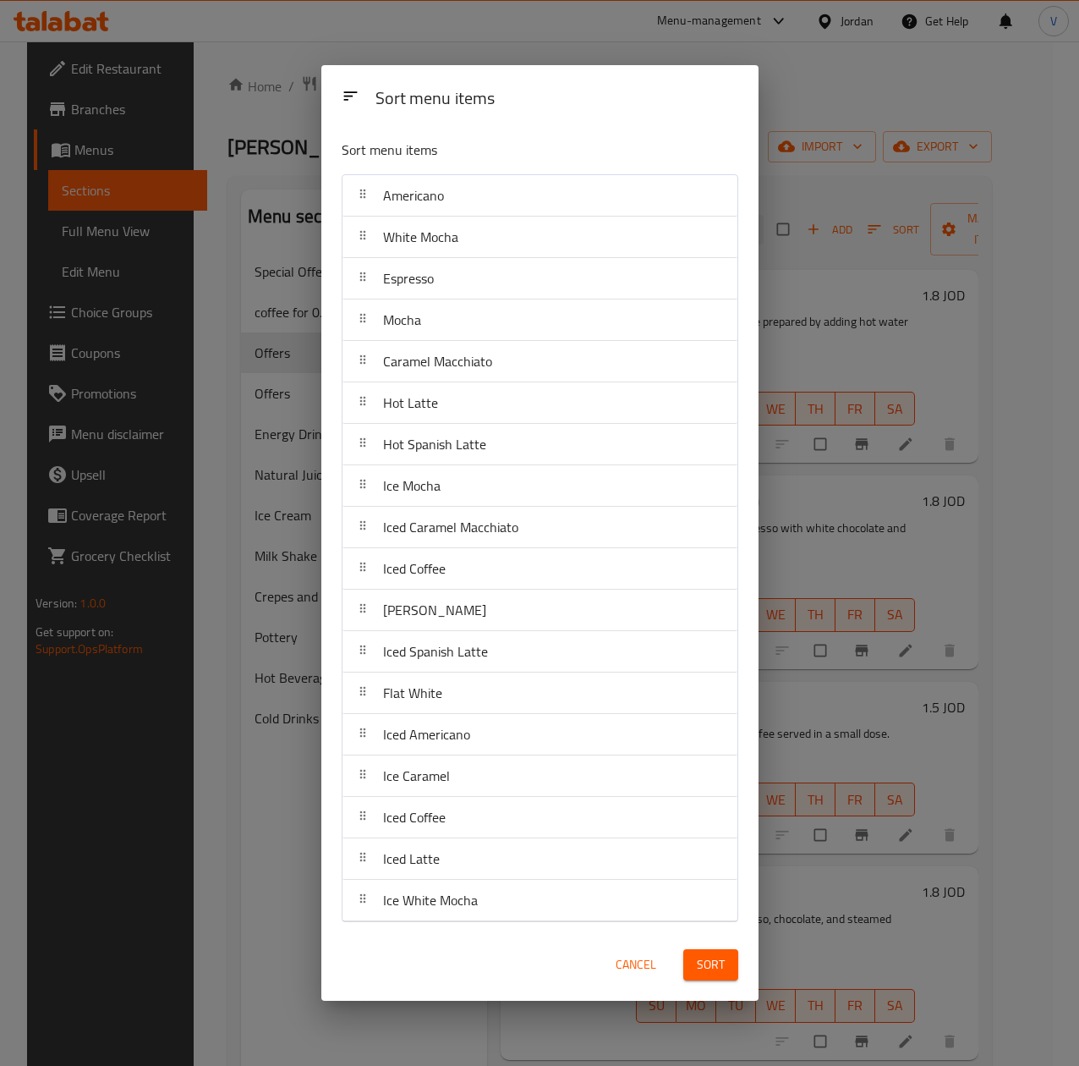
click at [634, 966] on span "Cancel" at bounding box center [636, 964] width 41 height 21
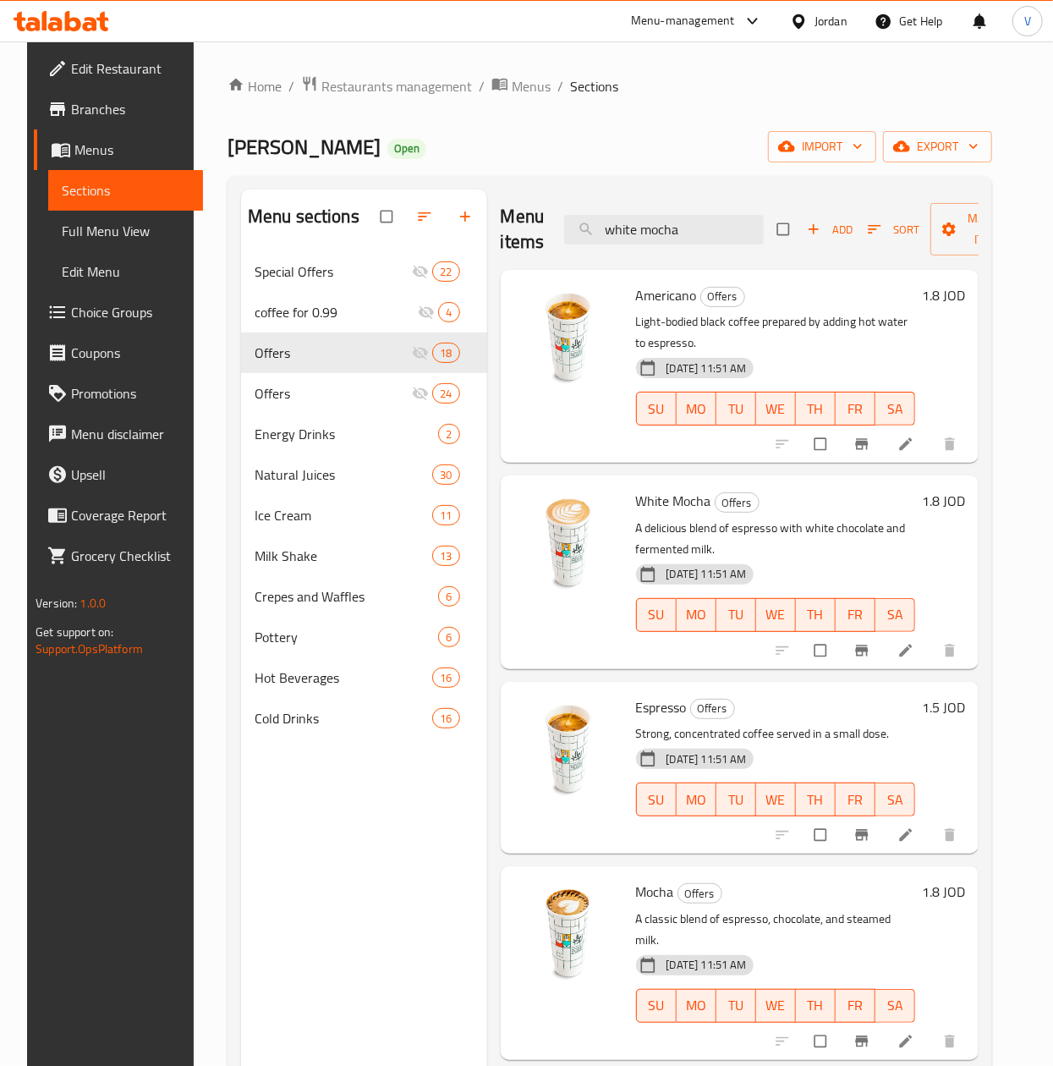
click at [884, 227] on span "Sort" at bounding box center [894, 229] width 52 height 19
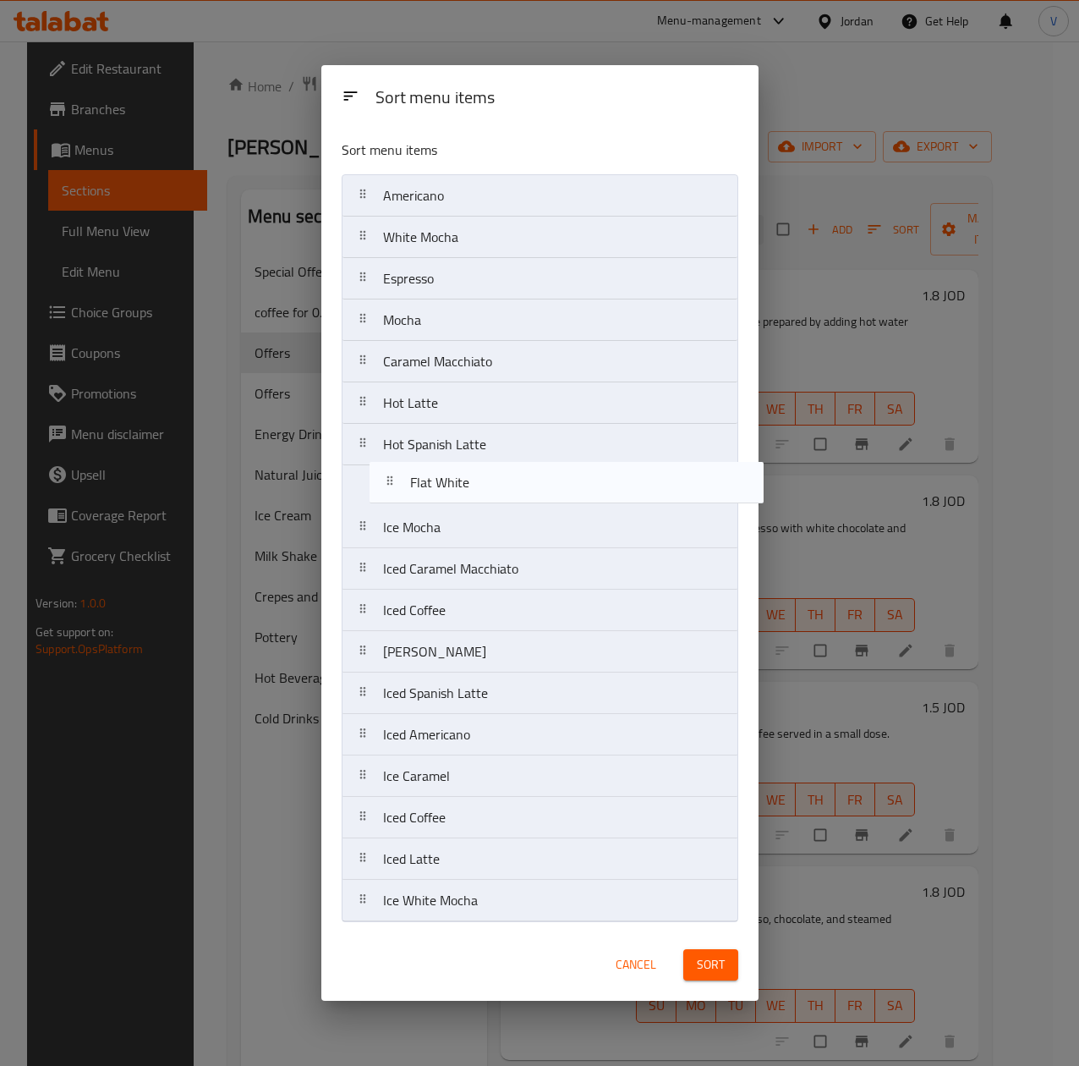
drag, startPoint x: 472, startPoint y: 699, endPoint x: 499, endPoint y: 477, distance: 223.3
click at [499, 477] on nav "Americano White Mocha Espresso Mocha Caramel Macchiato Hot Latte Hot Spanish La…" at bounding box center [540, 548] width 397 height 748
drag, startPoint x: 502, startPoint y: 385, endPoint x: 501, endPoint y: 493, distance: 108.3
click at [501, 493] on nav "Americano White Mocha Espresso Mocha Caramel Macchiato Hot Latte Hot Spanish La…" at bounding box center [540, 548] width 397 height 748
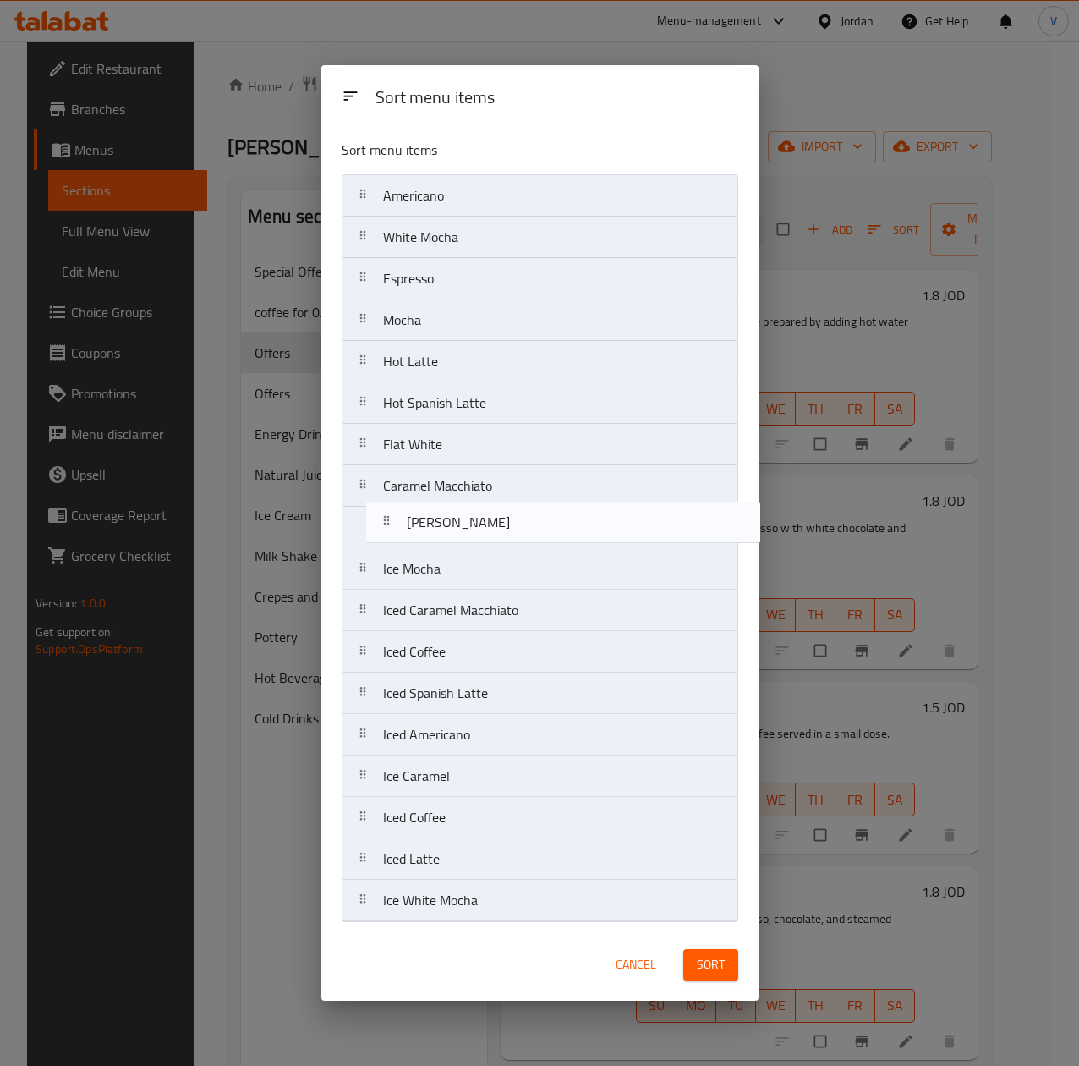
drag, startPoint x: 491, startPoint y: 625, endPoint x: 491, endPoint y: 521, distance: 104.0
click at [491, 521] on nav "Americano White Mocha Espresso Mocha Hot Latte Hot Spanish Latte Flat White Car…" at bounding box center [540, 548] width 397 height 748
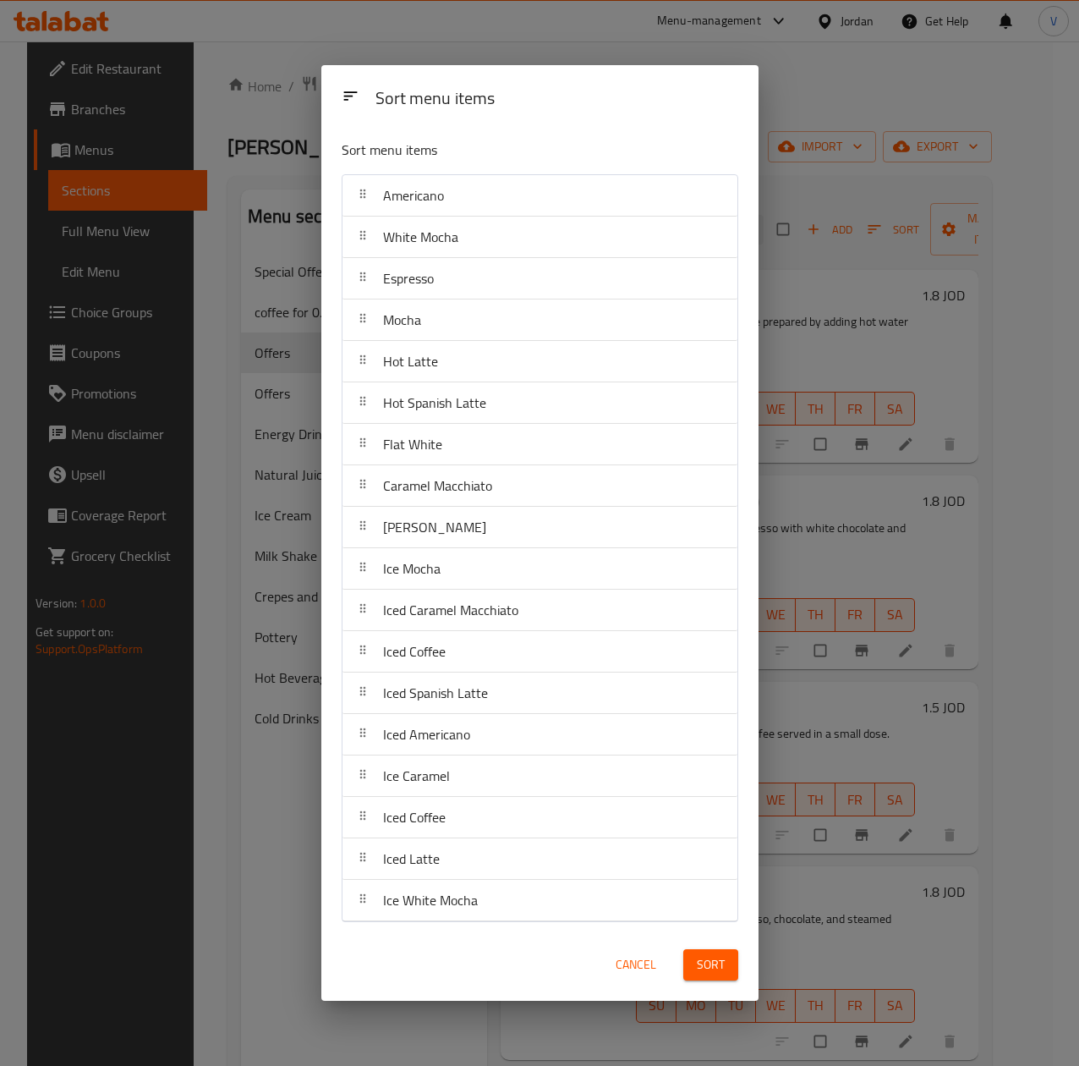
click at [715, 986] on div "Sort" at bounding box center [710, 965] width 75 height 52
click at [715, 980] on button "Sort" at bounding box center [710, 964] width 55 height 31
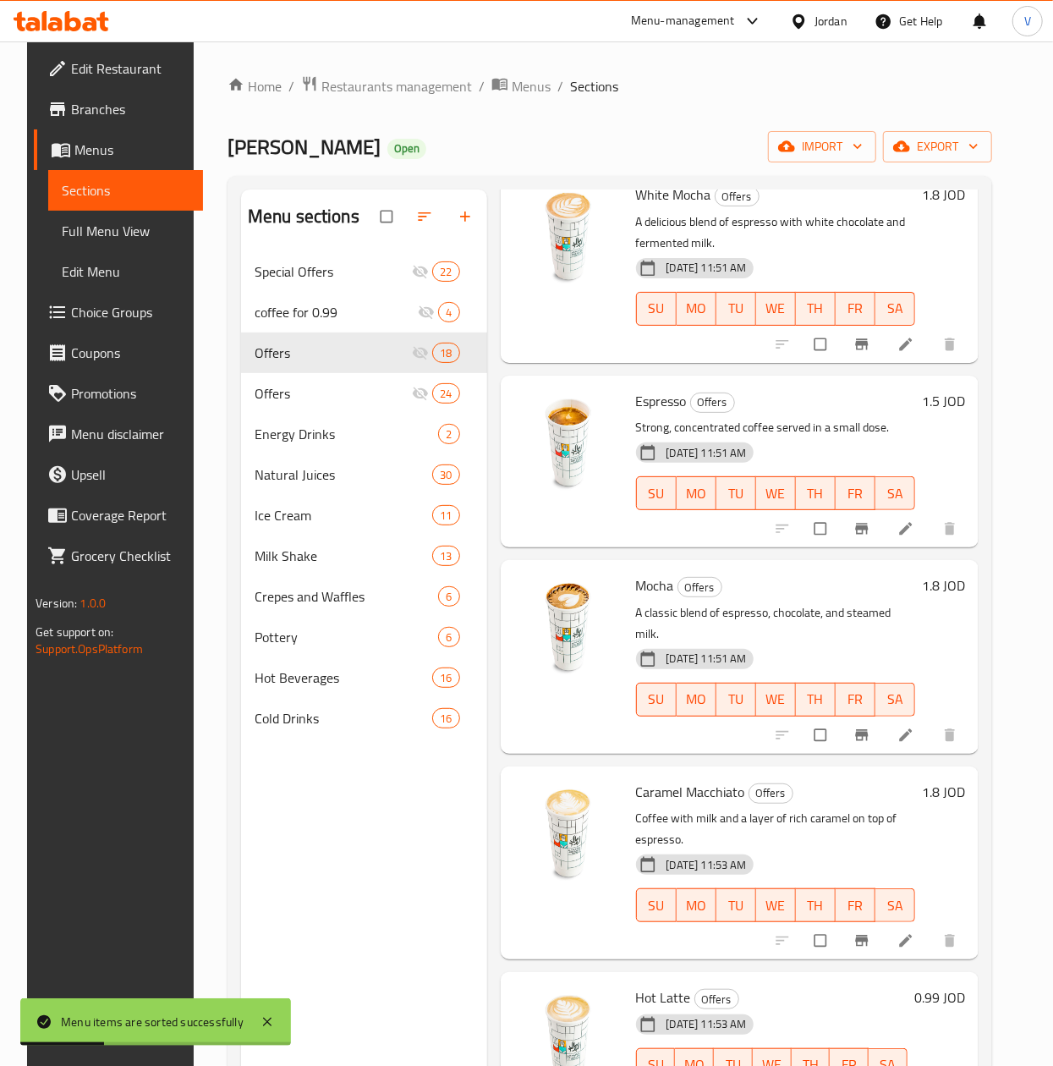
scroll to position [338, 0]
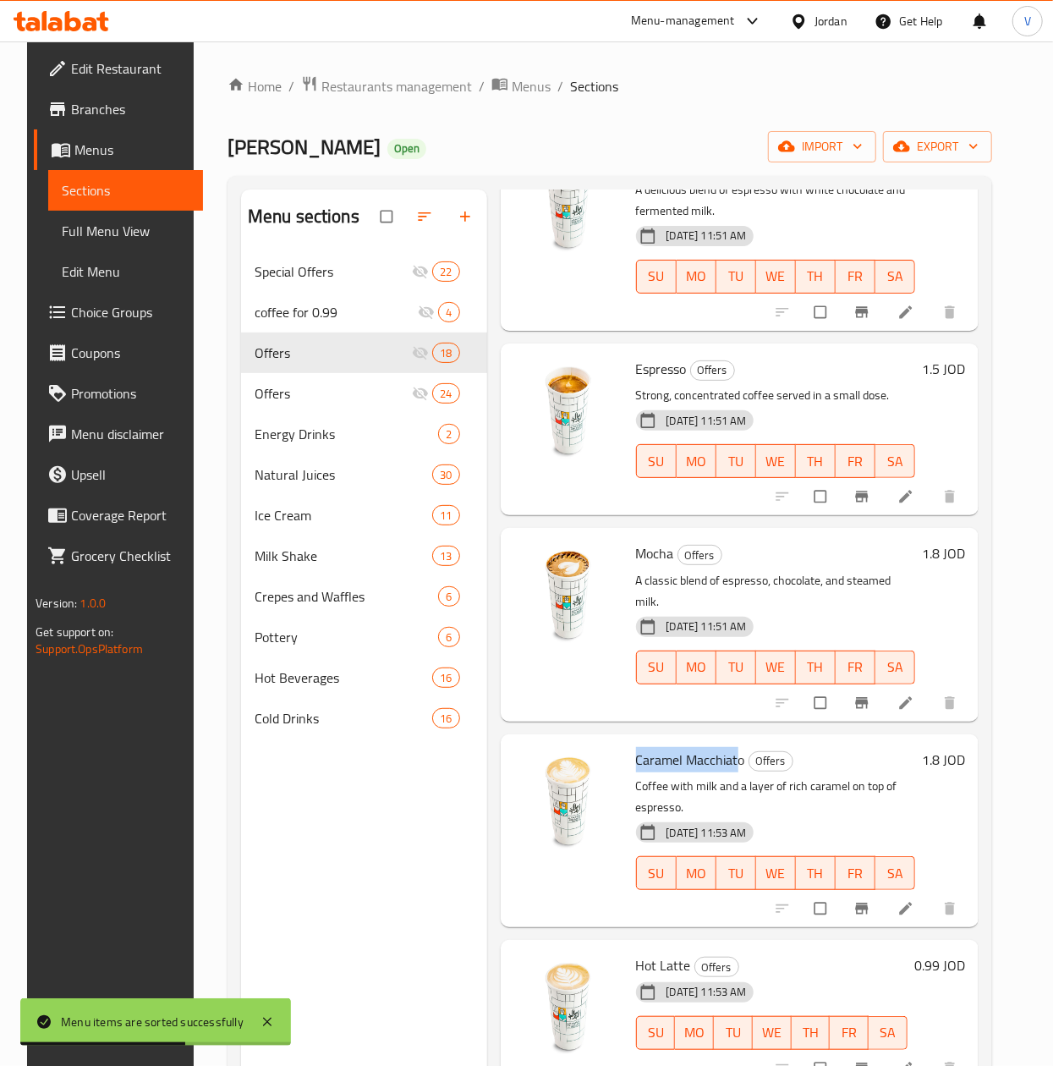
drag, startPoint x: 630, startPoint y: 738, endPoint x: 735, endPoint y: 741, distance: 104.9
click at [735, 741] on div "Caramel Macchiato Offers Coffee with milk and a layer of rich caramel on top of…" at bounding box center [775, 830] width 293 height 179
click at [833, 748] on h6 "Caramel Macchiato Offers" at bounding box center [775, 760] width 279 height 24
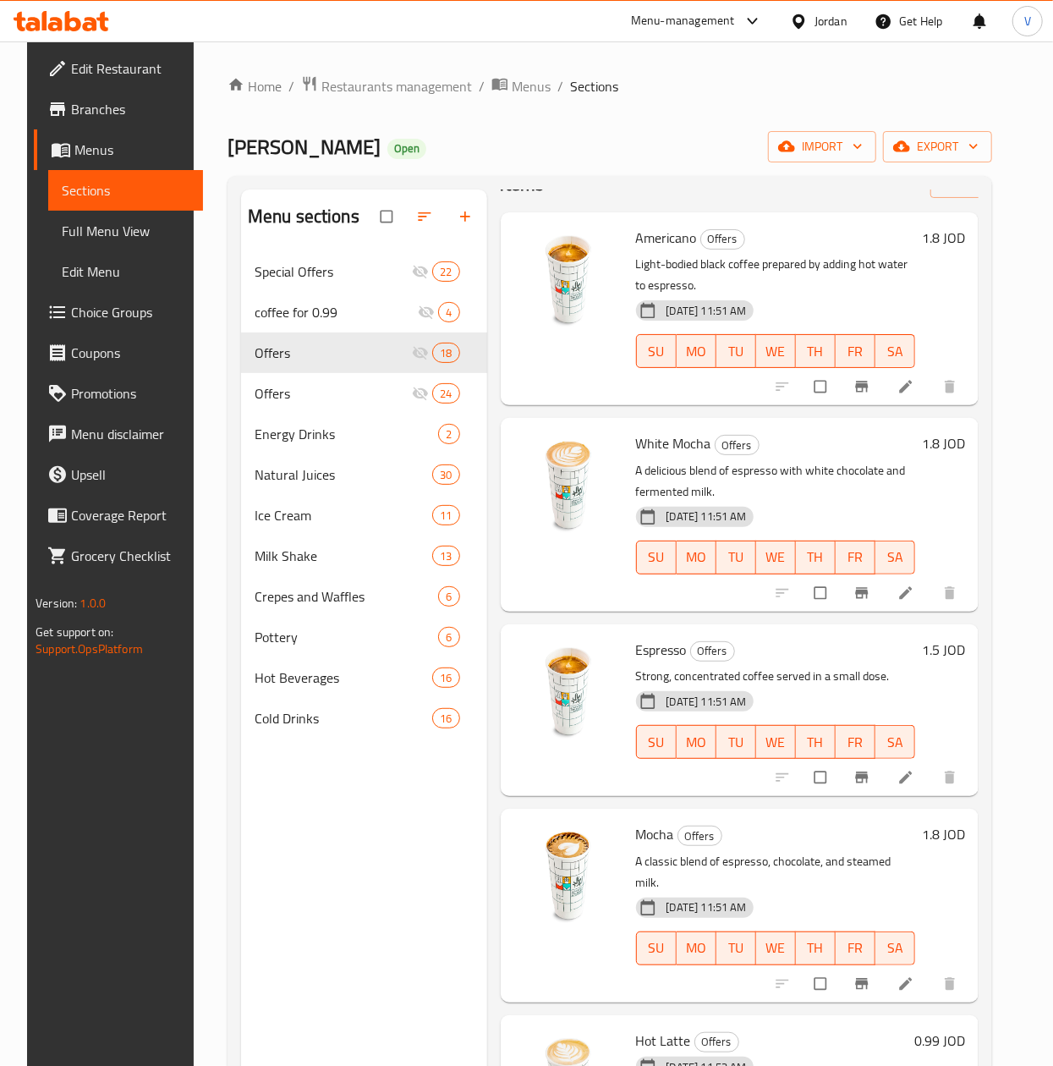
scroll to position [0, 0]
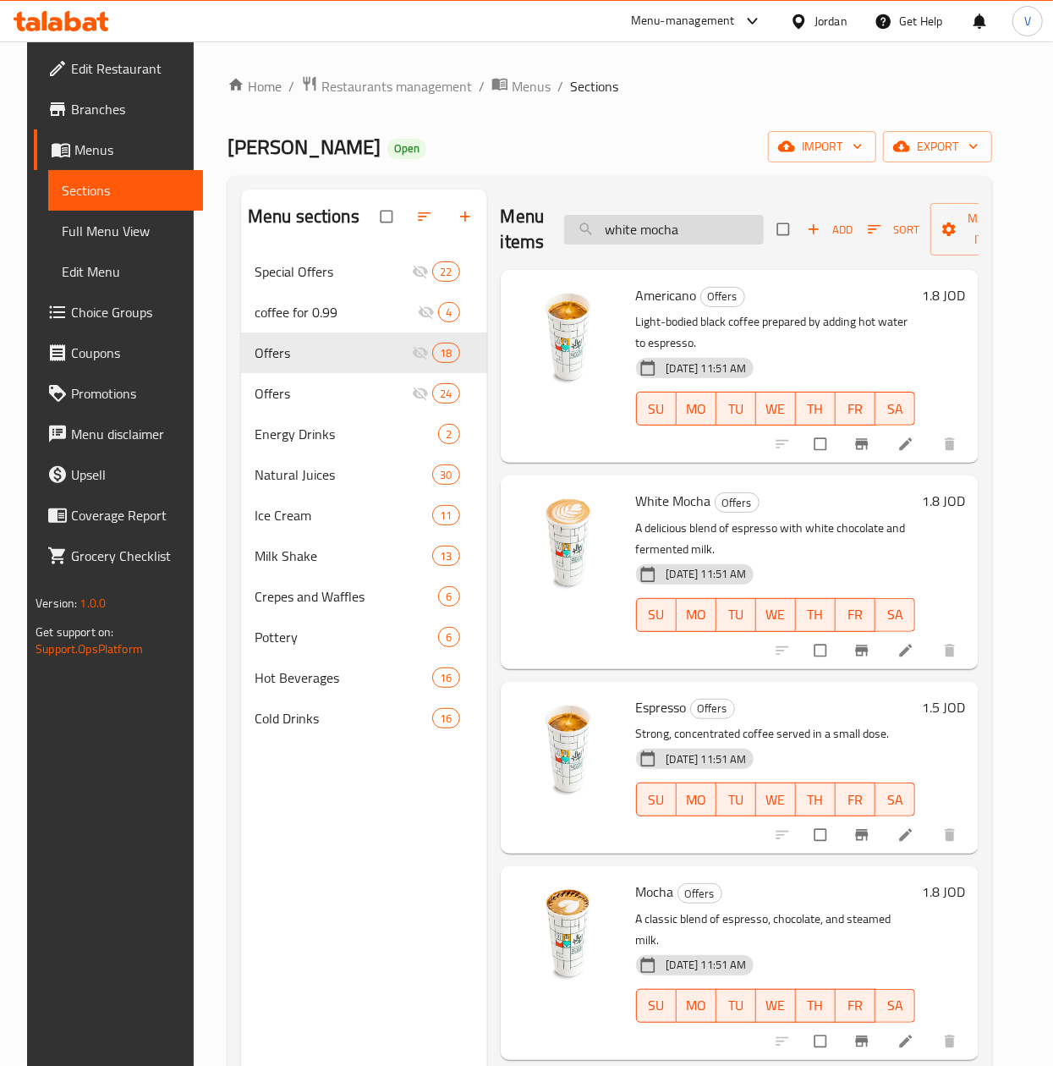
click at [680, 232] on input "white mocha" at bounding box center [664, 230] width 200 height 30
click at [958, 209] on span "Manage items" at bounding box center [990, 229] width 93 height 42
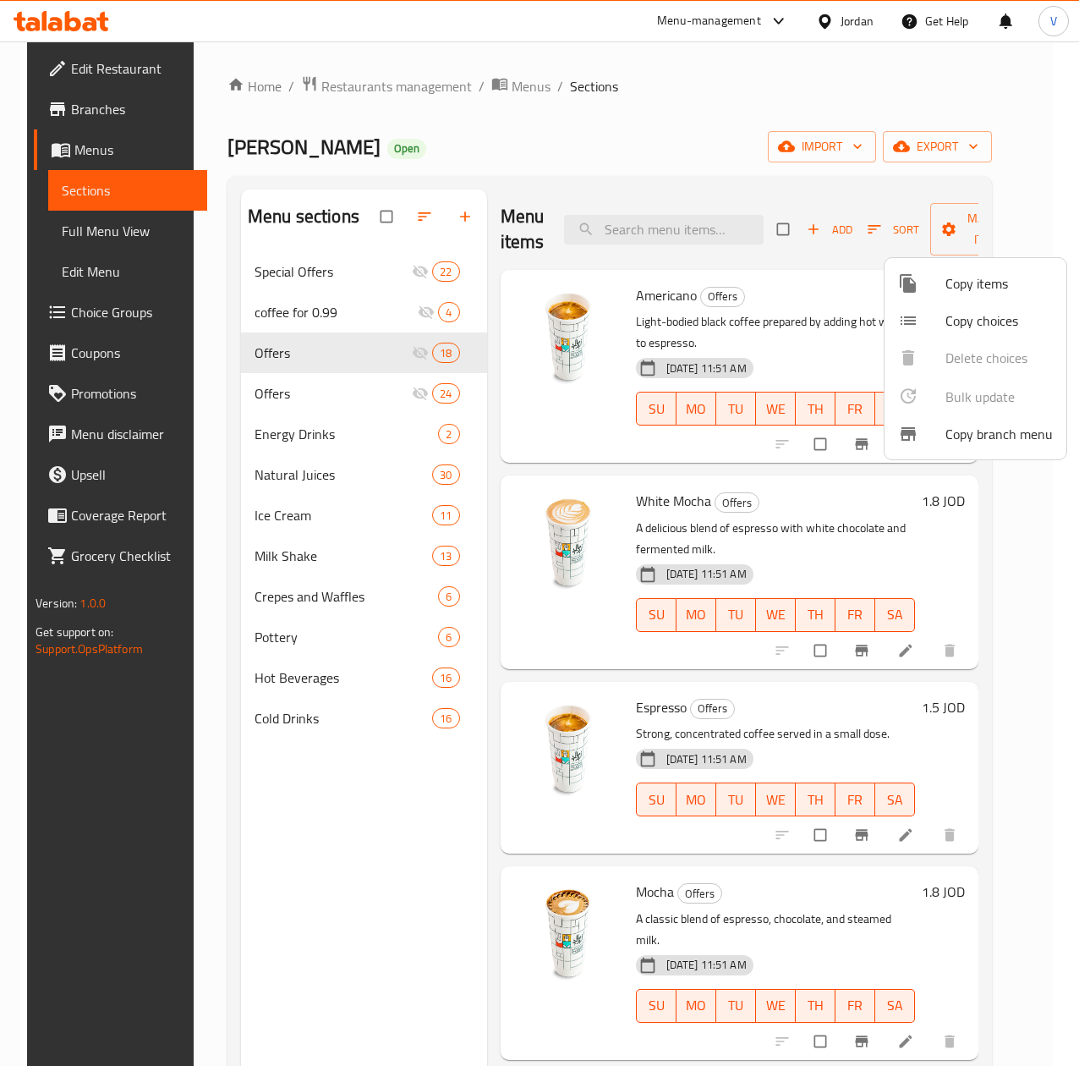
click at [978, 286] on span "Copy items" at bounding box center [999, 283] width 107 height 20
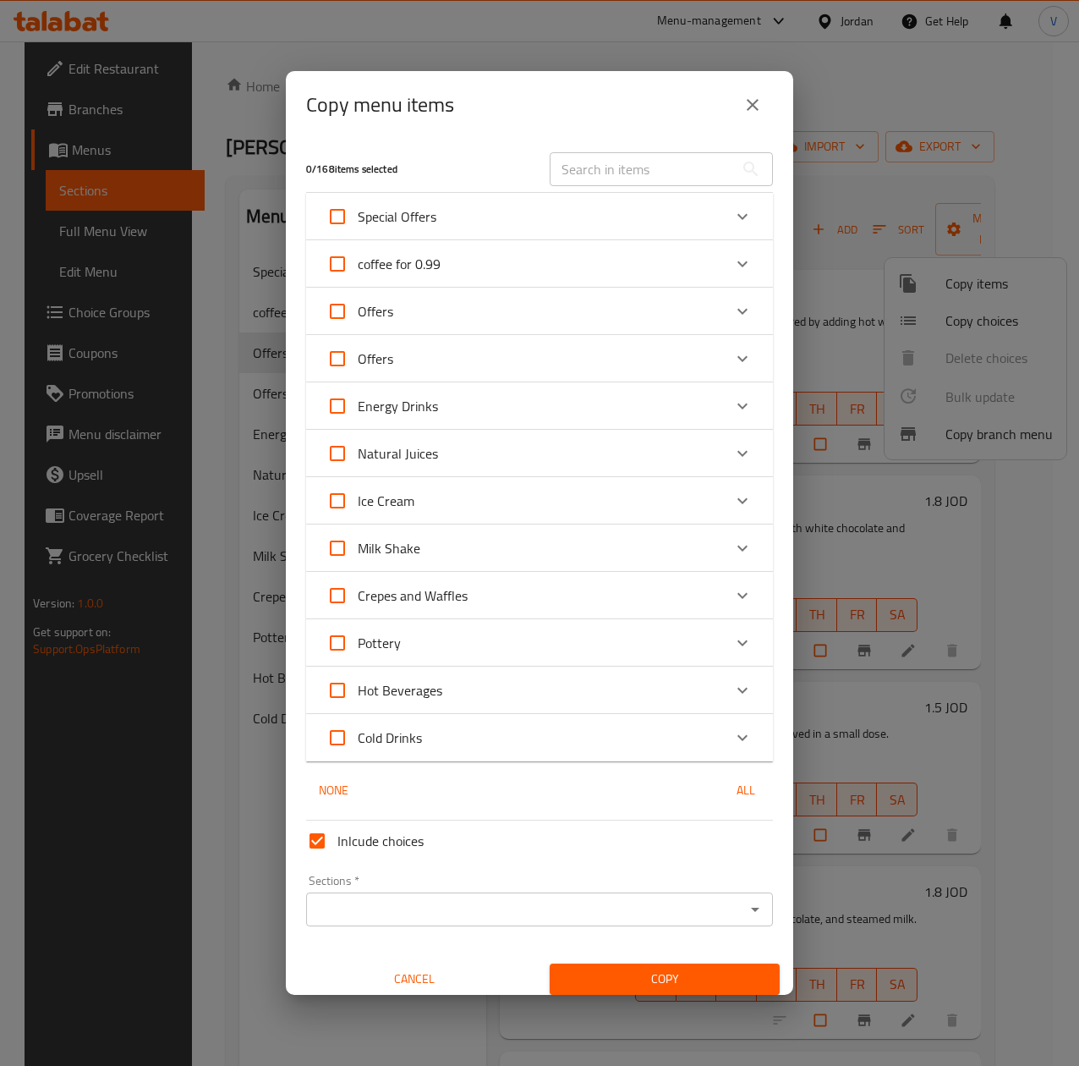
click at [657, 166] on input "text" at bounding box center [642, 169] width 184 height 34
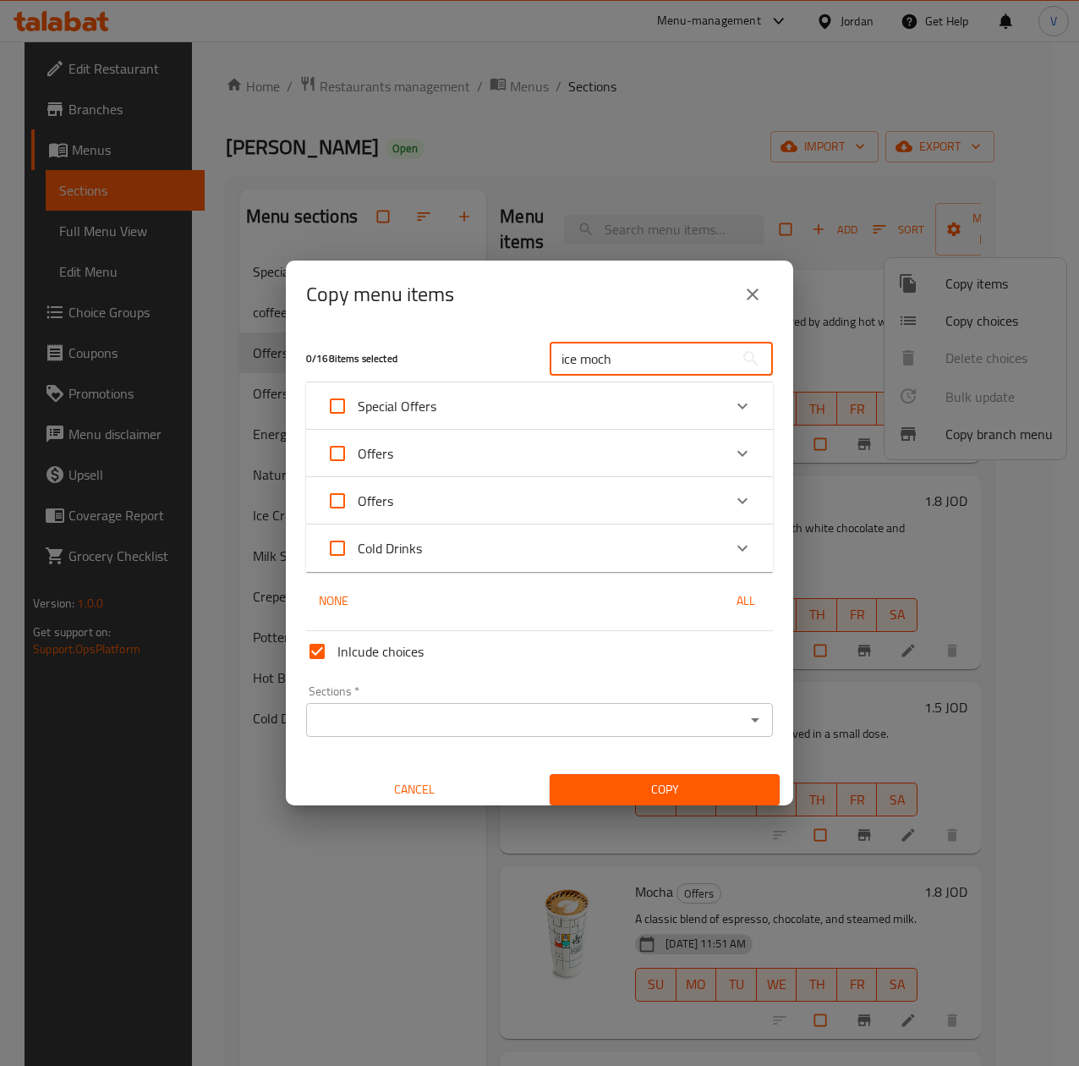
type input "ice moch"
click at [397, 457] on div "Offers" at bounding box center [525, 453] width 396 height 41
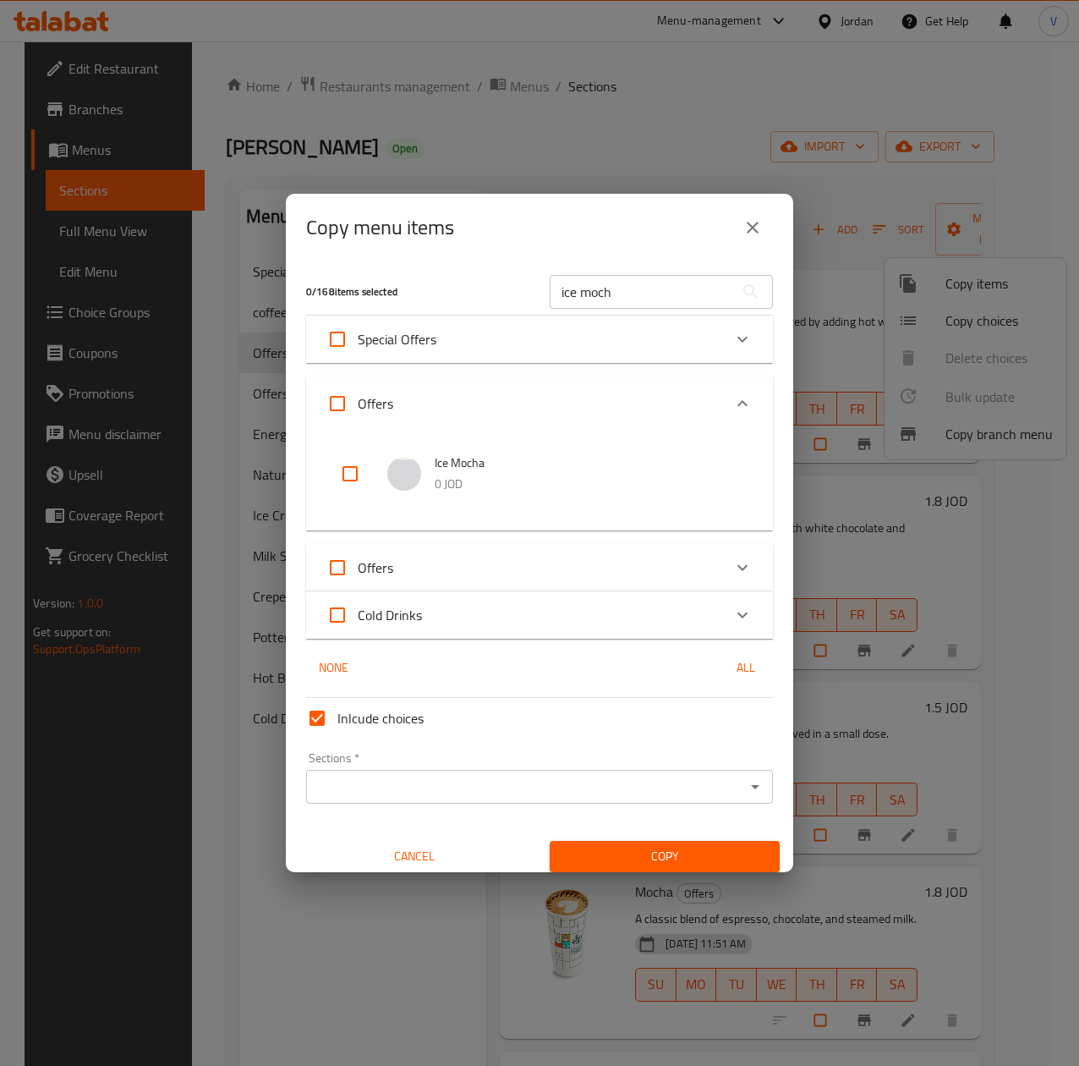
click at [349, 463] on input "checkbox" at bounding box center [350, 473] width 41 height 41
checkbox input "true"
click at [424, 775] on input "Sections   *" at bounding box center [525, 787] width 429 height 24
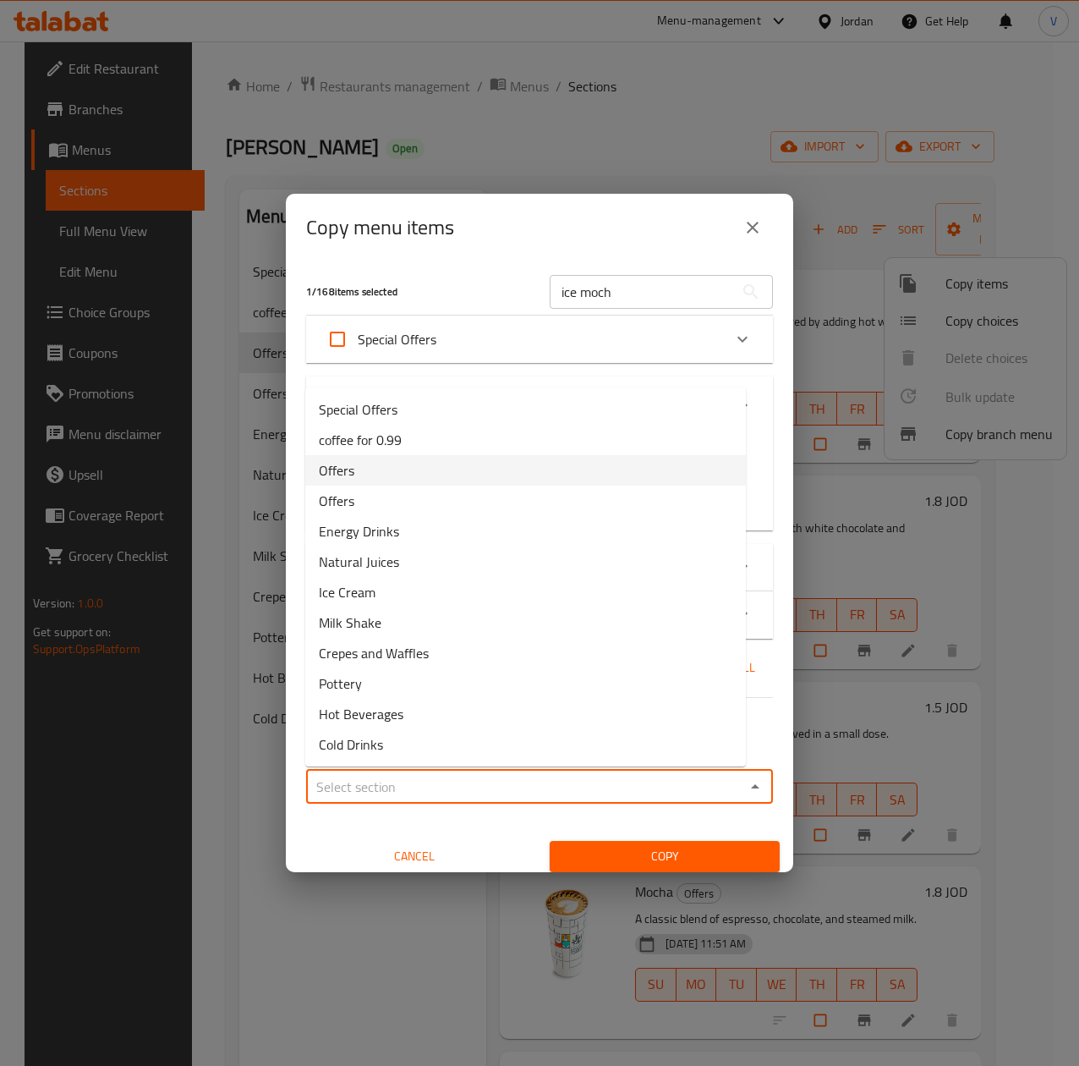
click at [390, 476] on li "Offers" at bounding box center [525, 470] width 441 height 30
type input "Offers"
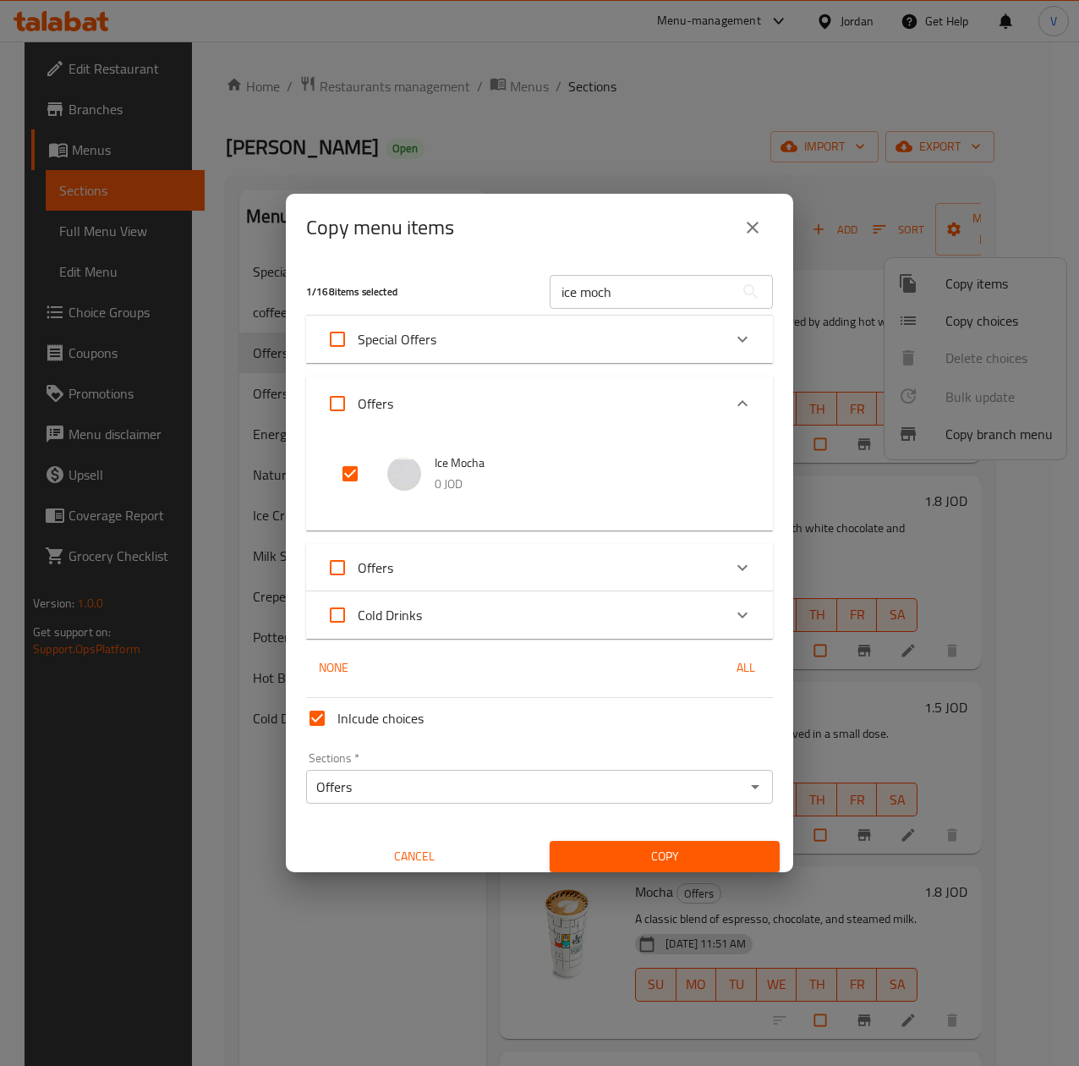
drag, startPoint x: 637, startPoint y: 838, endPoint x: 629, endPoint y: 846, distance: 10.8
click at [636, 839] on div "Copy" at bounding box center [665, 857] width 250 height 52
click at [629, 846] on span "Copy" at bounding box center [664, 856] width 203 height 21
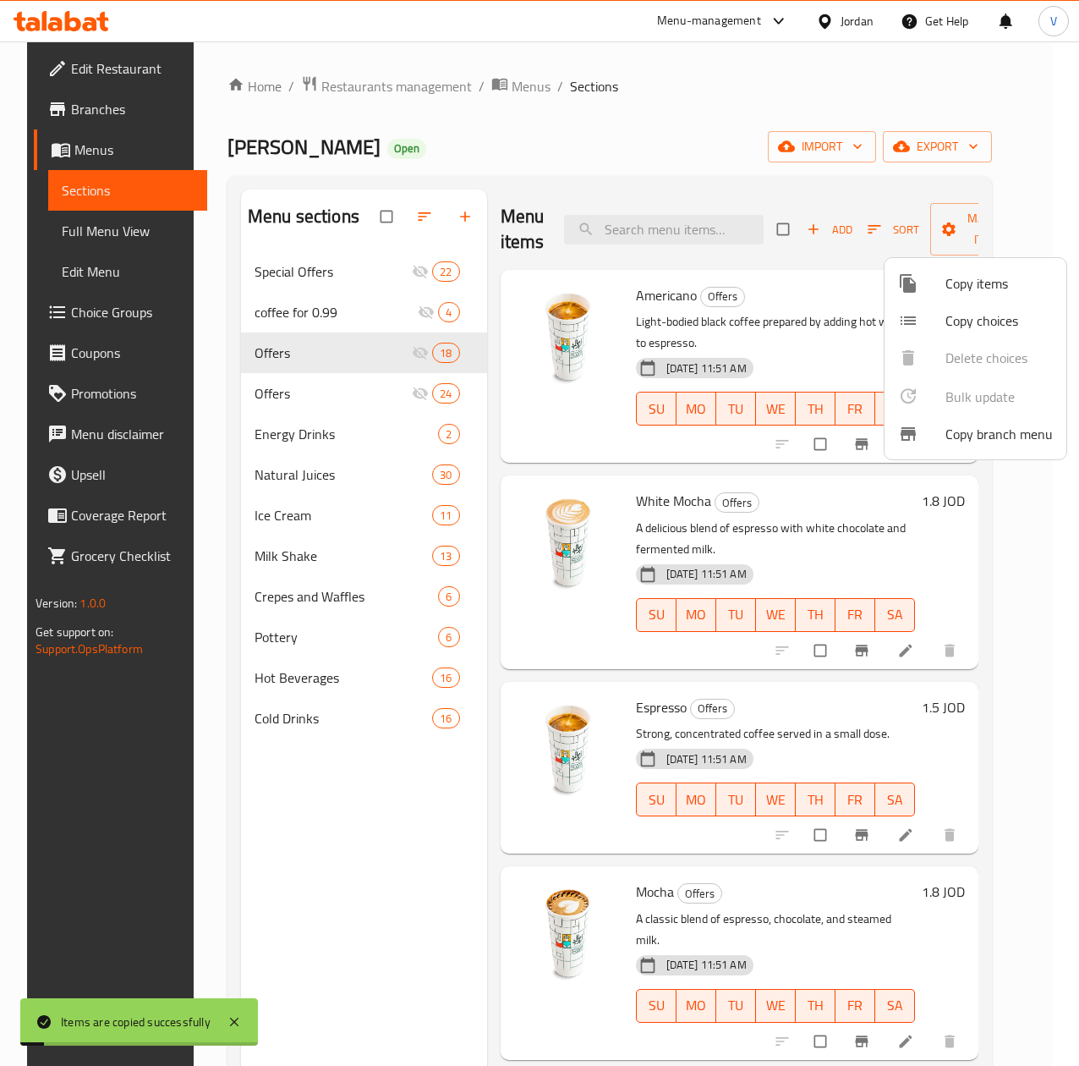
click at [711, 277] on div at bounding box center [539, 533] width 1079 height 1066
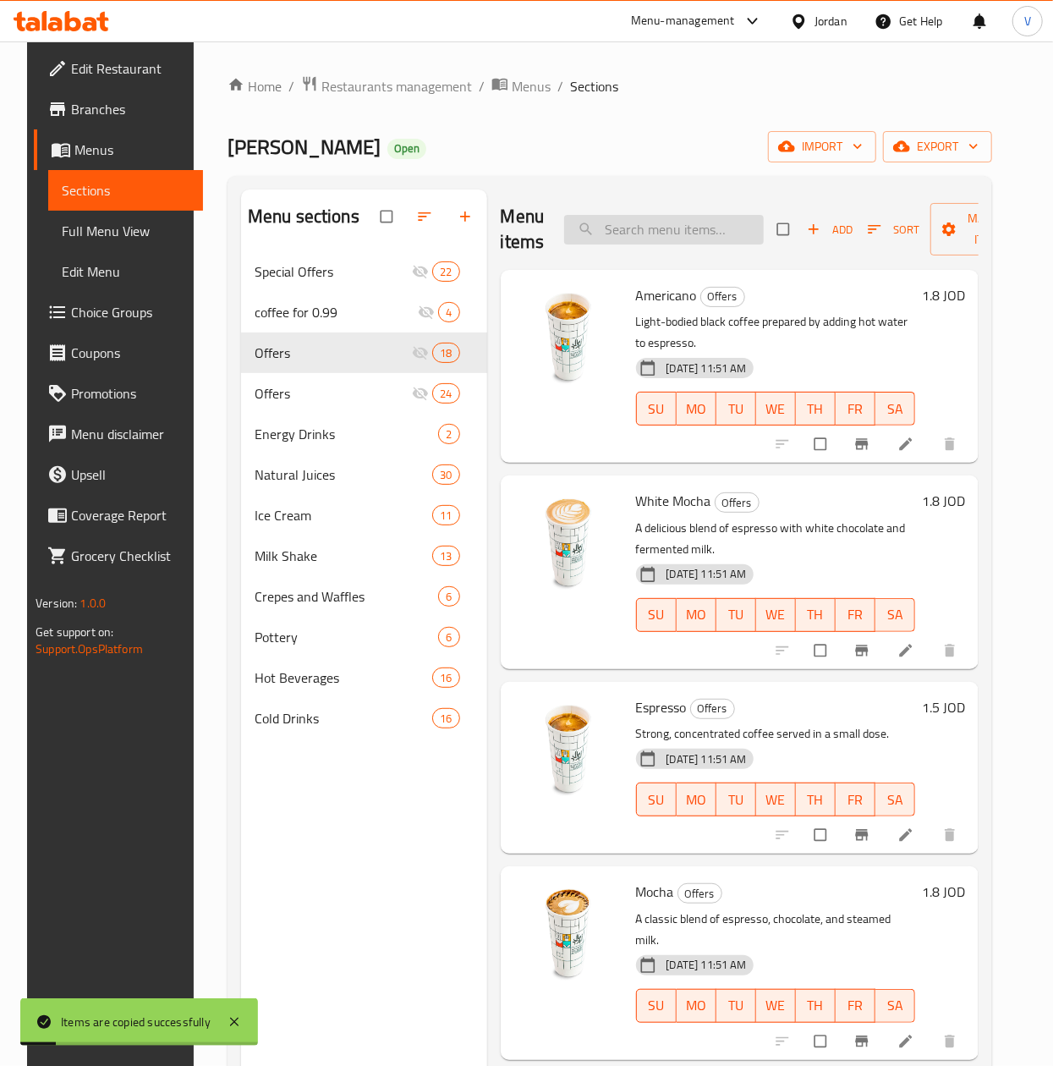
click at [695, 222] on input "search" at bounding box center [664, 230] width 200 height 30
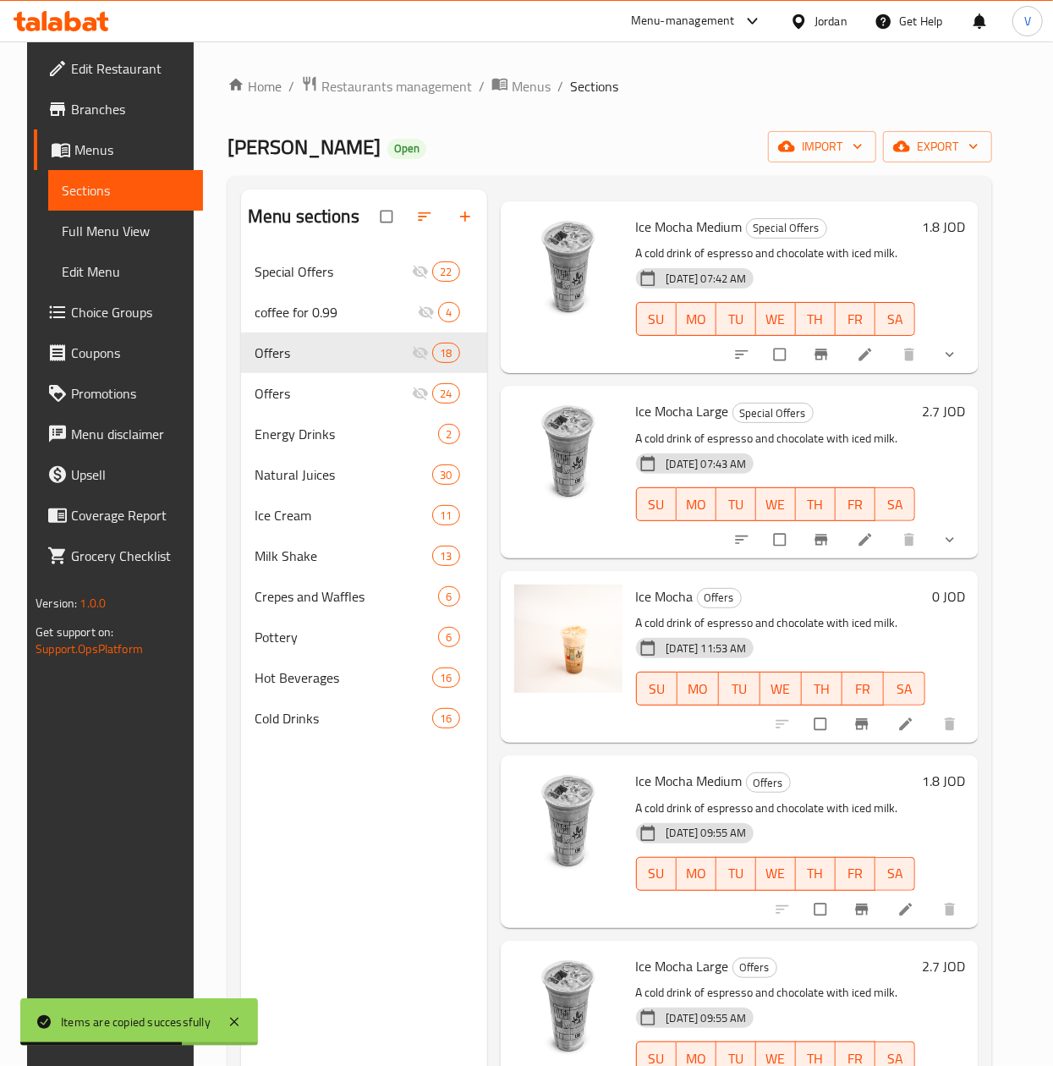
scroll to position [136, 0]
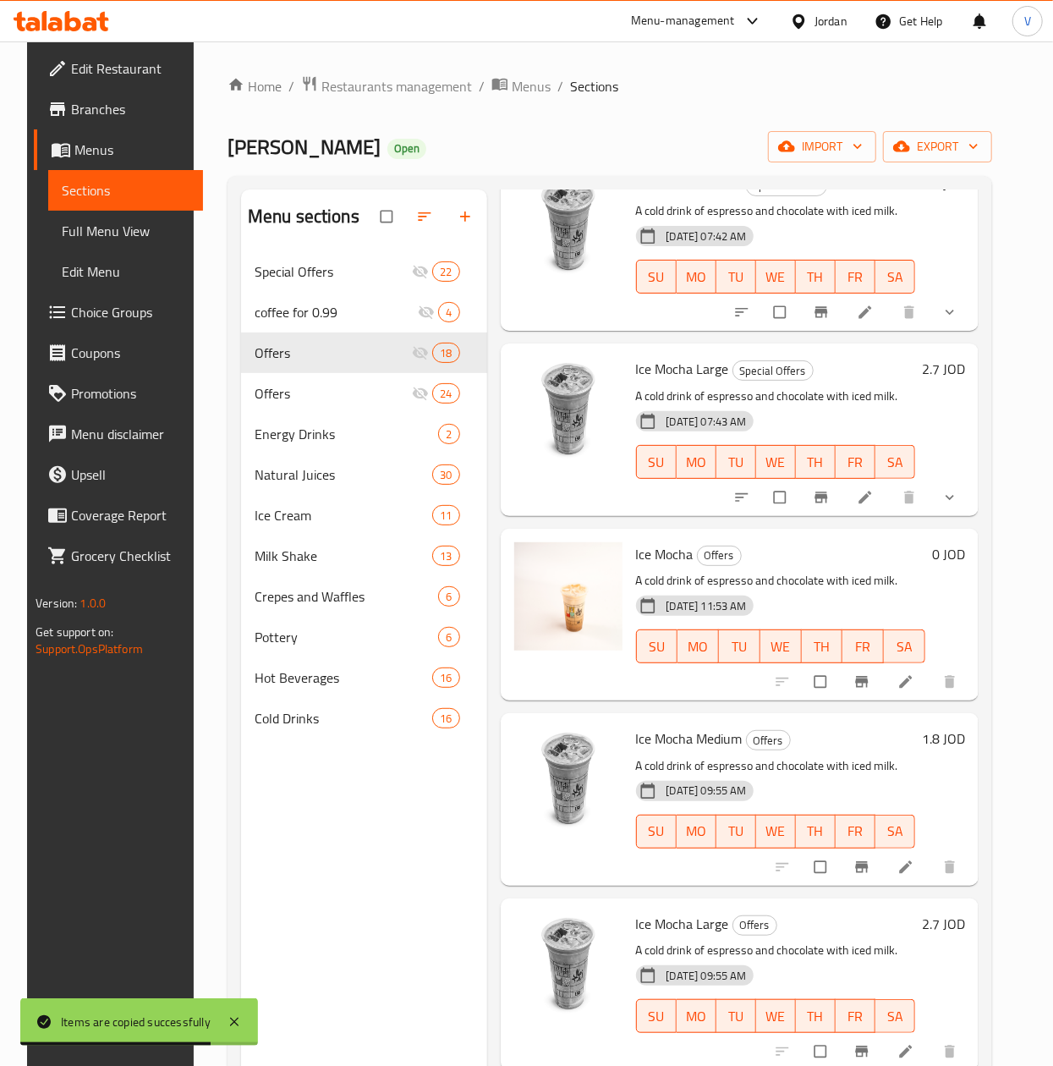
type input "ice mocha"
click at [895, 668] on li at bounding box center [907, 681] width 47 height 27
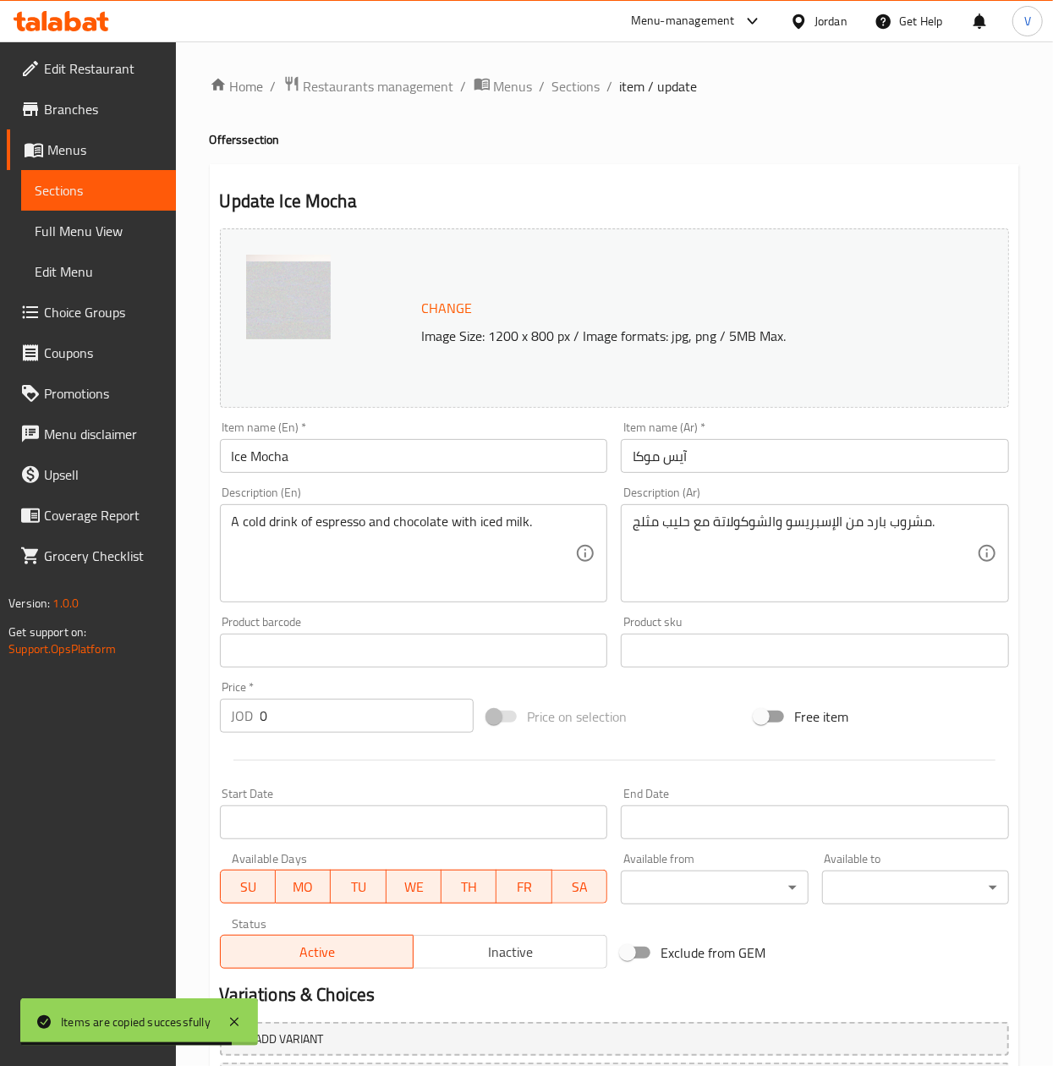
click at [450, 448] on input "Ice Mocha" at bounding box center [414, 456] width 388 height 34
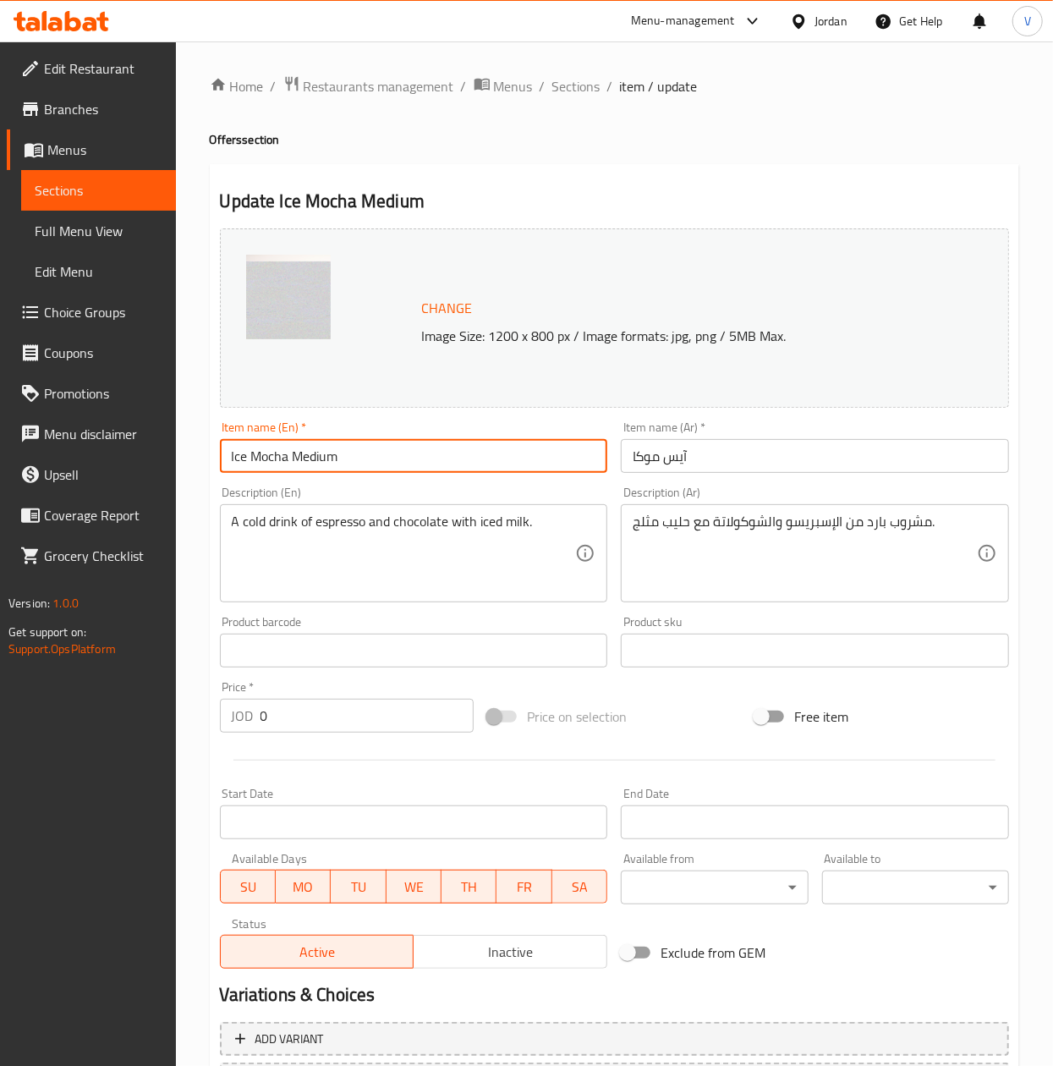
type input "Ice Mocha Medium"
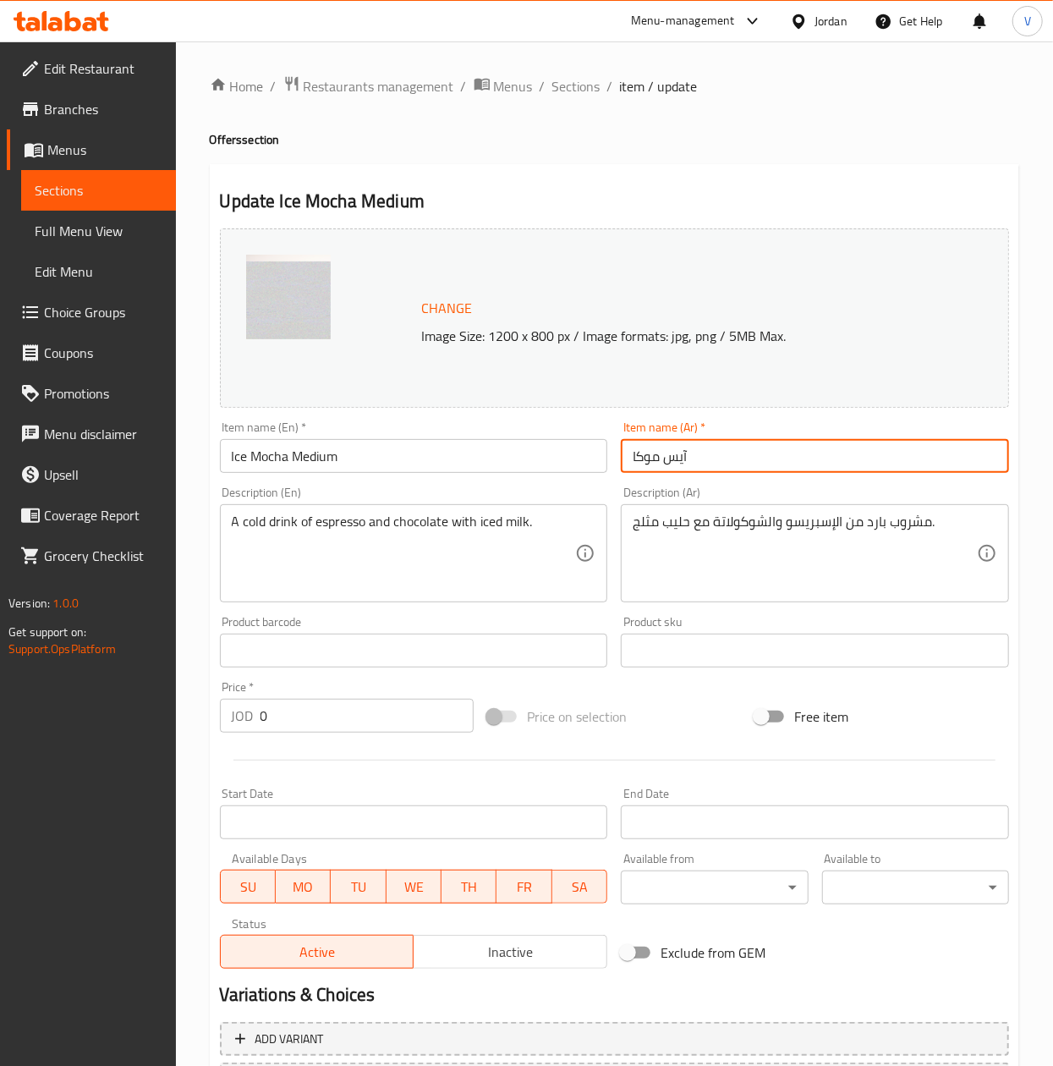
click at [634, 448] on input "آيس موكا" at bounding box center [815, 456] width 388 height 34
click at [628, 447] on input "آيس موكا" at bounding box center [815, 456] width 388 height 34
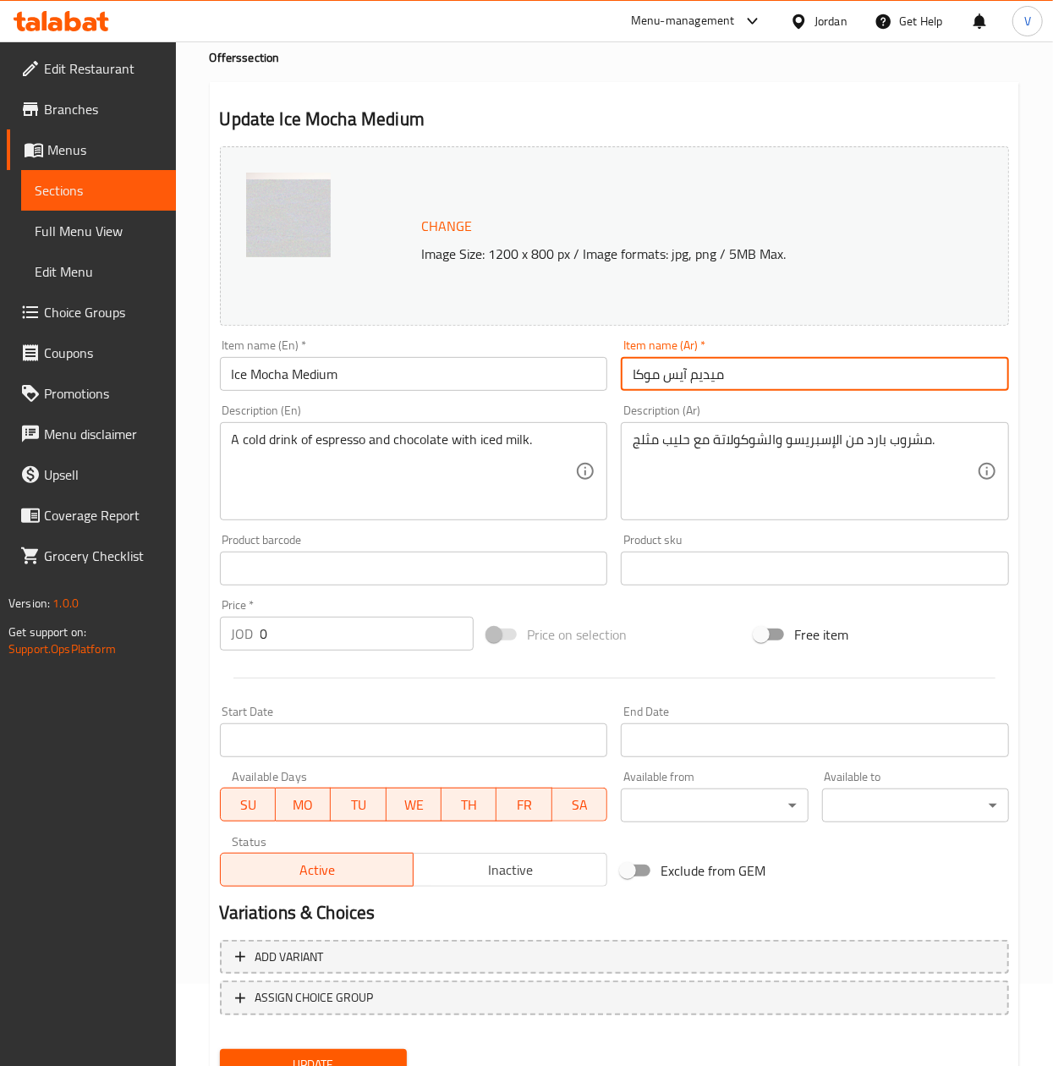
scroll to position [153, 0]
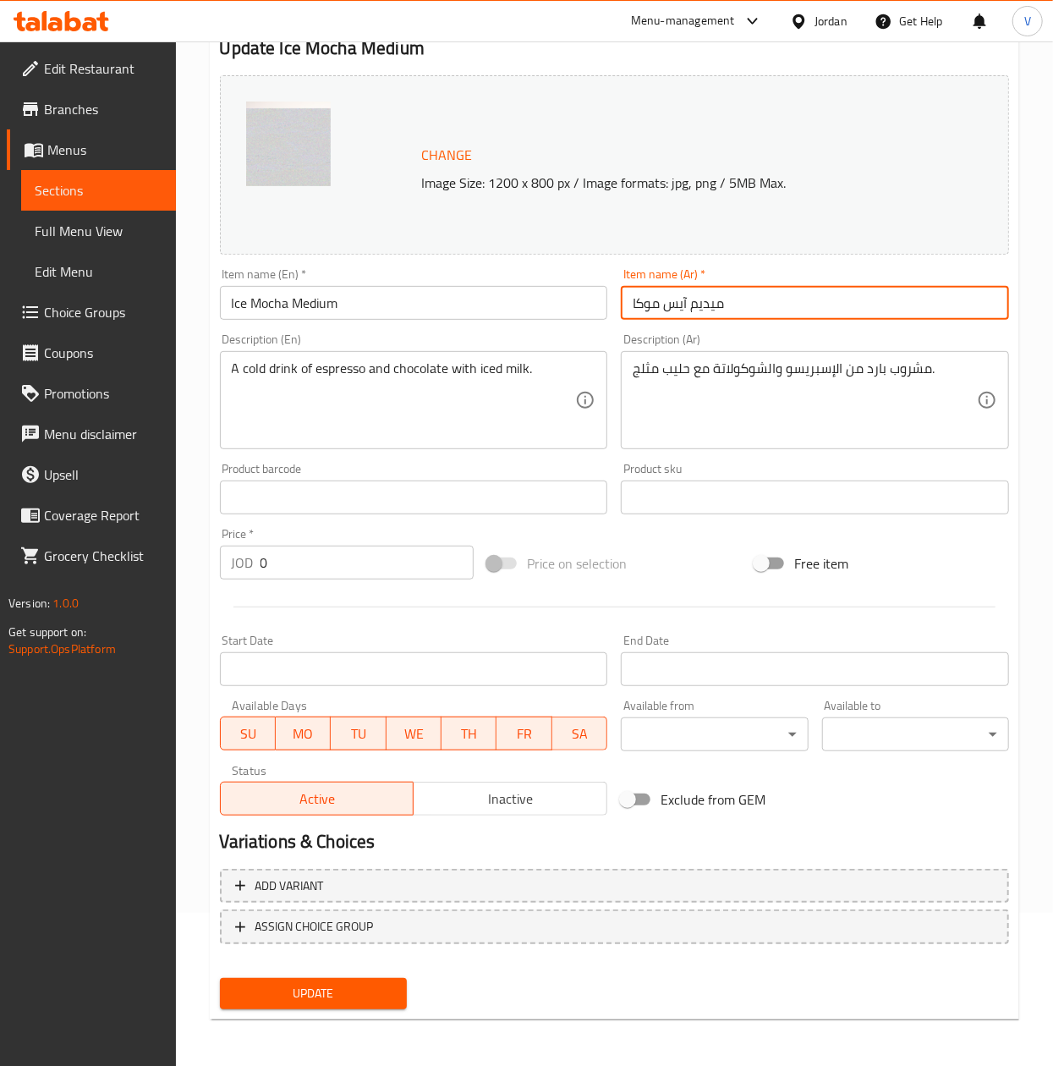
type input "ميديم آيس موكا"
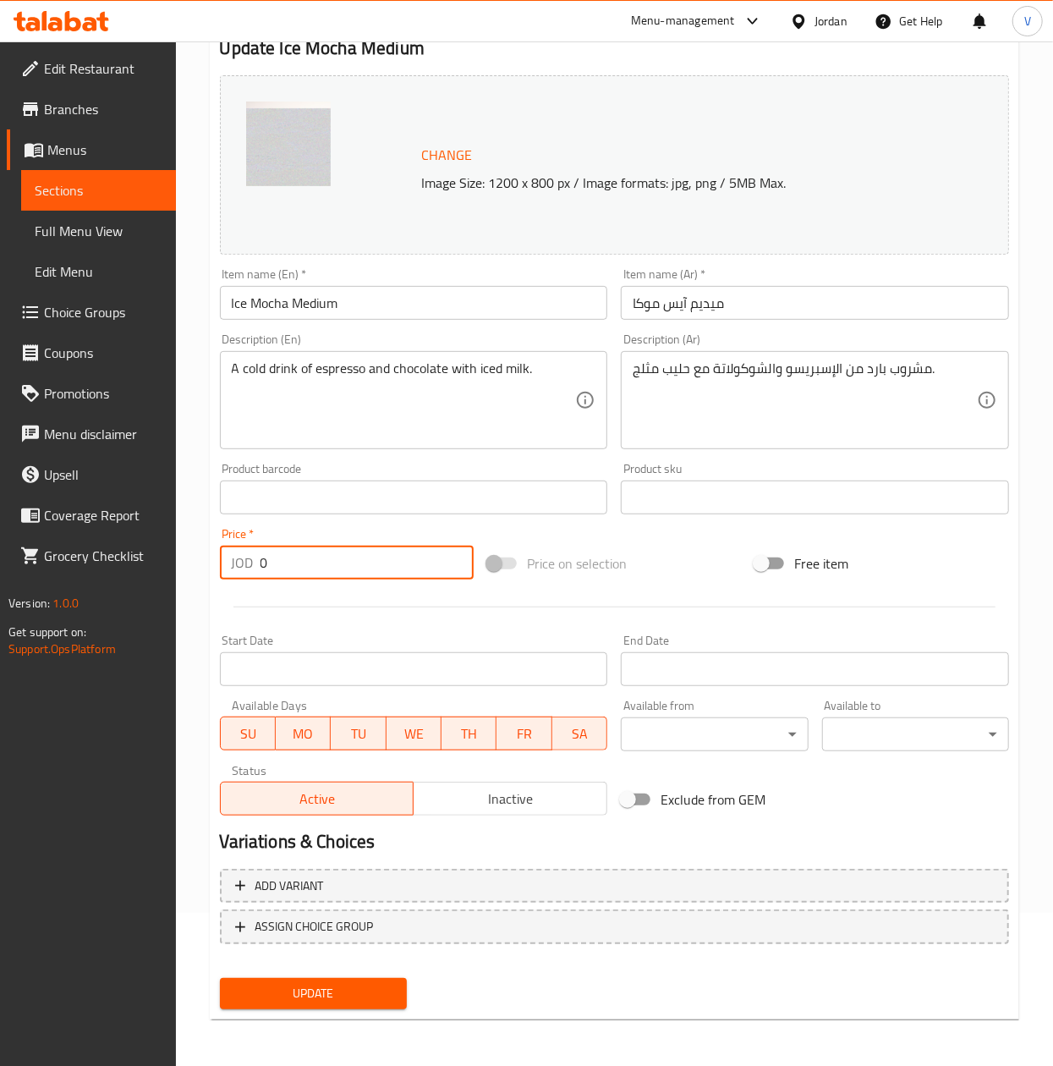
drag, startPoint x: 337, startPoint y: 553, endPoint x: 139, endPoint y: 557, distance: 198.0
click at [139, 557] on div "Edit Restaurant Branches Menus Sections Full Menu View Edit Menu Choice Groups …" at bounding box center [526, 477] width 1053 height 1178
type input "1.8"
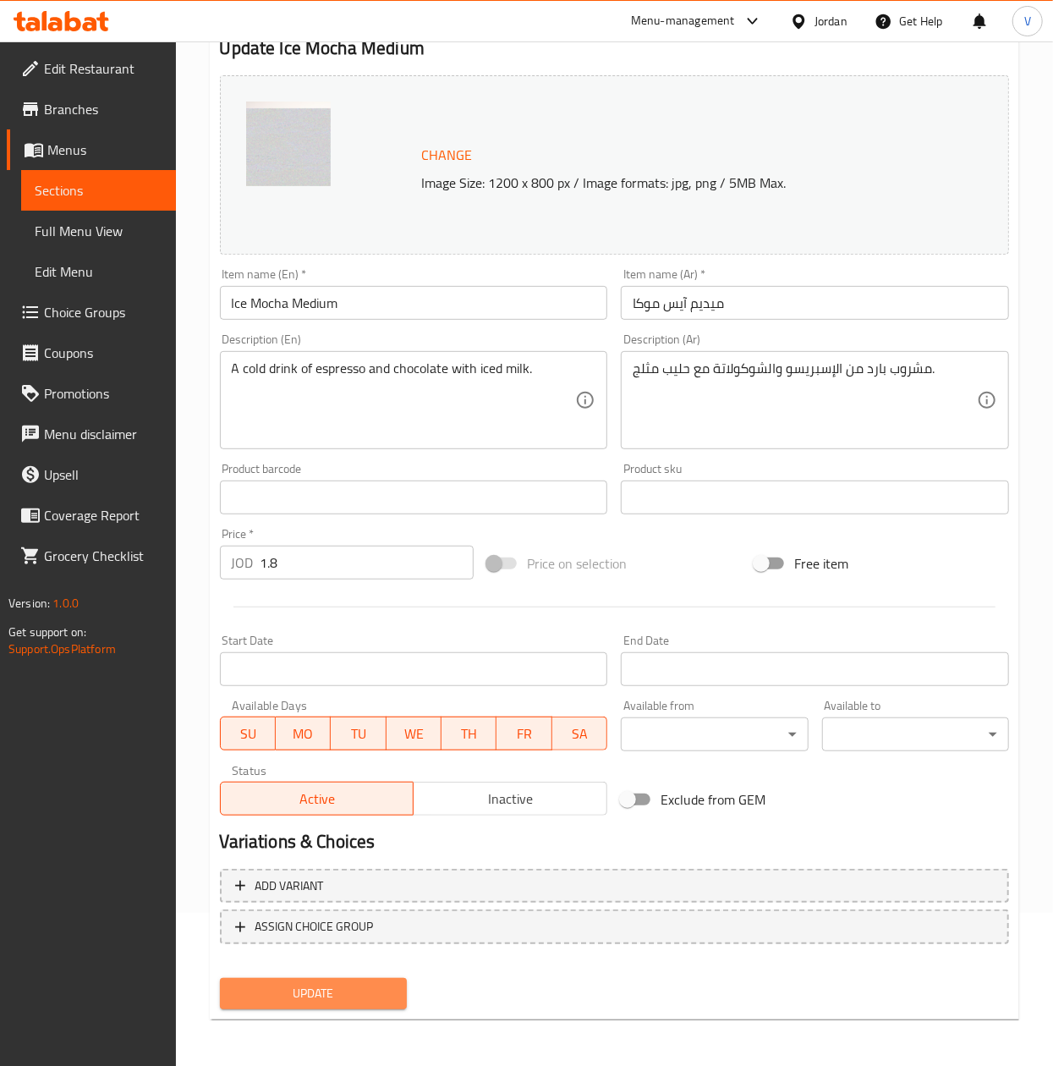
drag, startPoint x: 326, startPoint y: 984, endPoint x: 345, endPoint y: 986, distance: 19.6
click at [327, 984] on span "Update" at bounding box center [313, 993] width 160 height 21
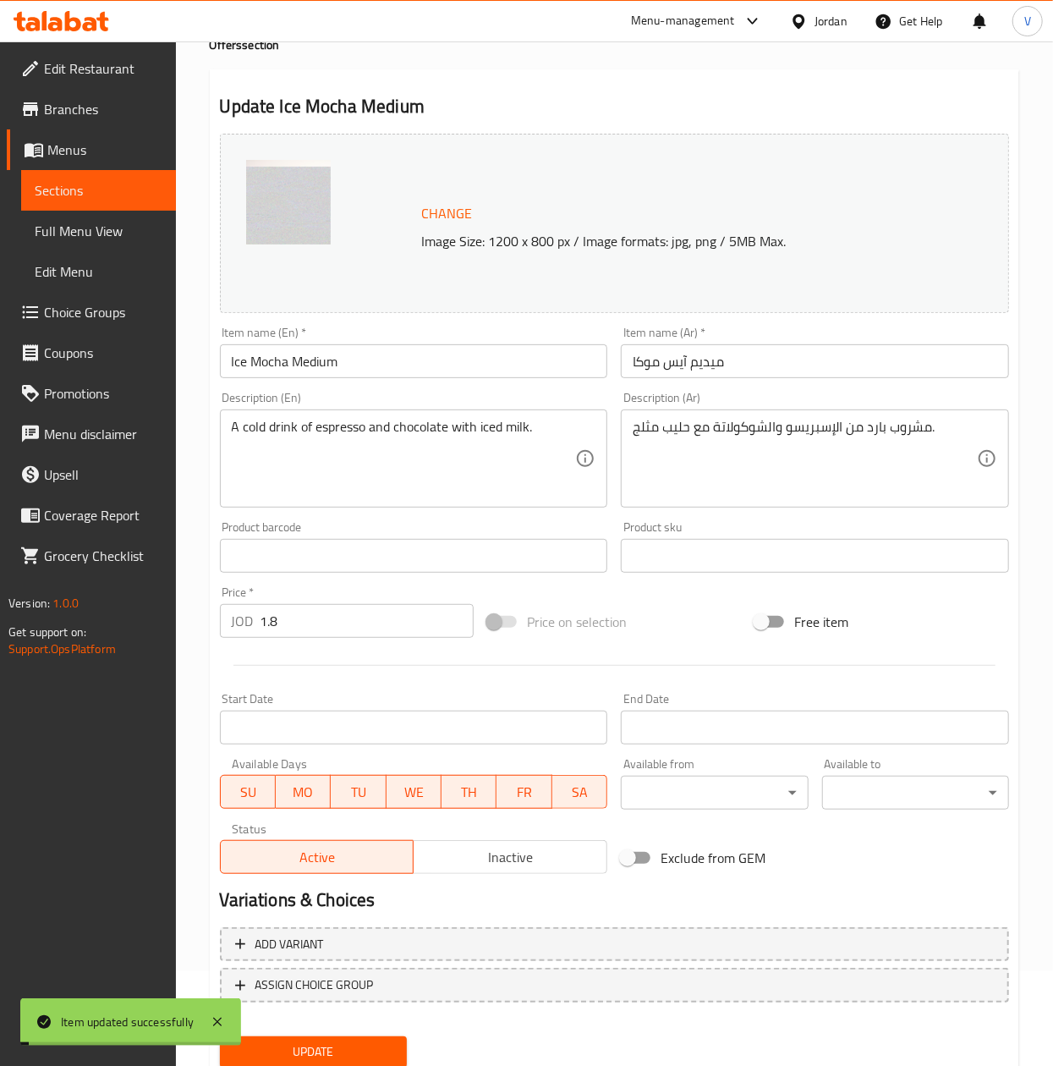
scroll to position [0, 0]
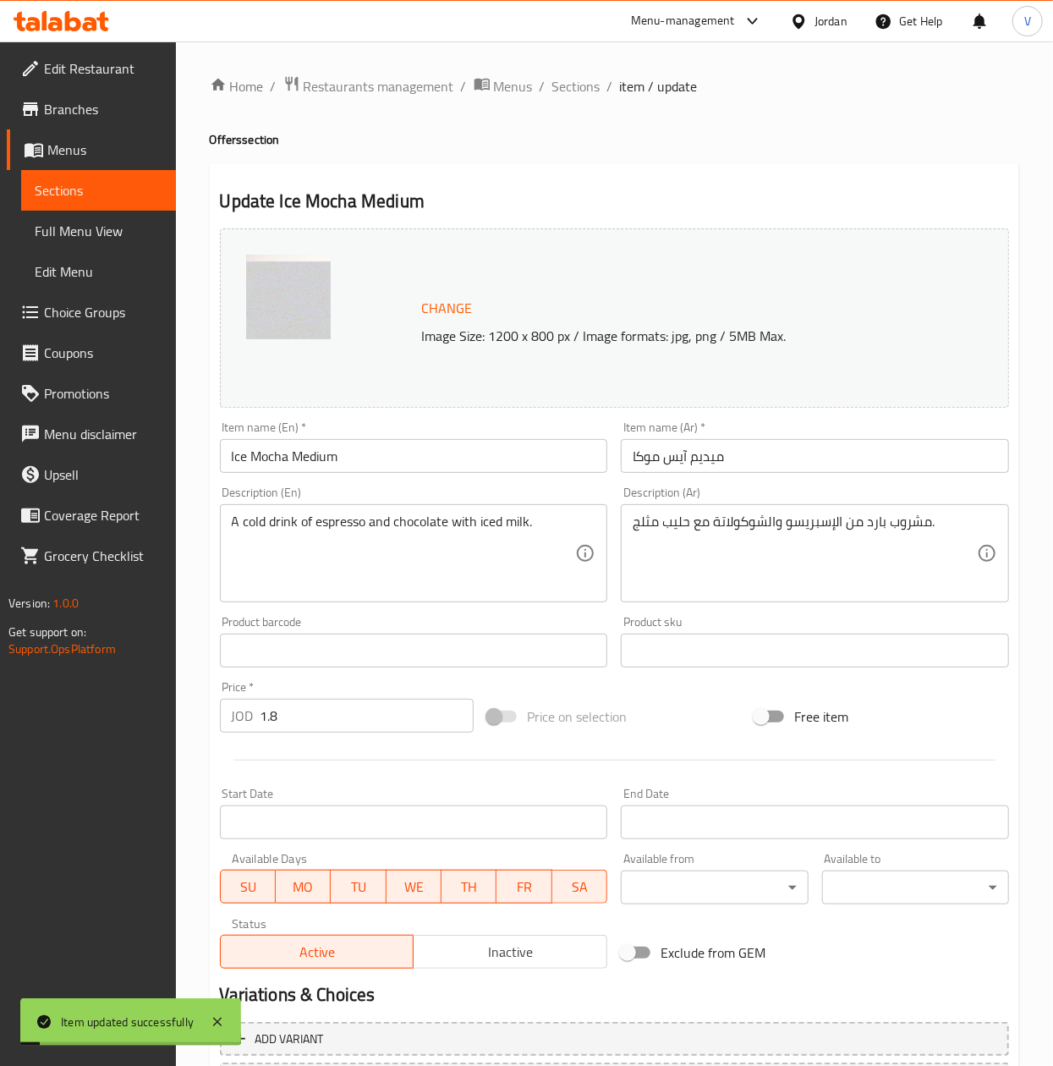
click at [541, 90] on li "/" at bounding box center [543, 86] width 6 height 20
click at [601, 88] on ol "Home / Restaurants management / Menus / Sections / item / update" at bounding box center [615, 86] width 810 height 22
click at [589, 84] on span "Sections" at bounding box center [576, 86] width 48 height 20
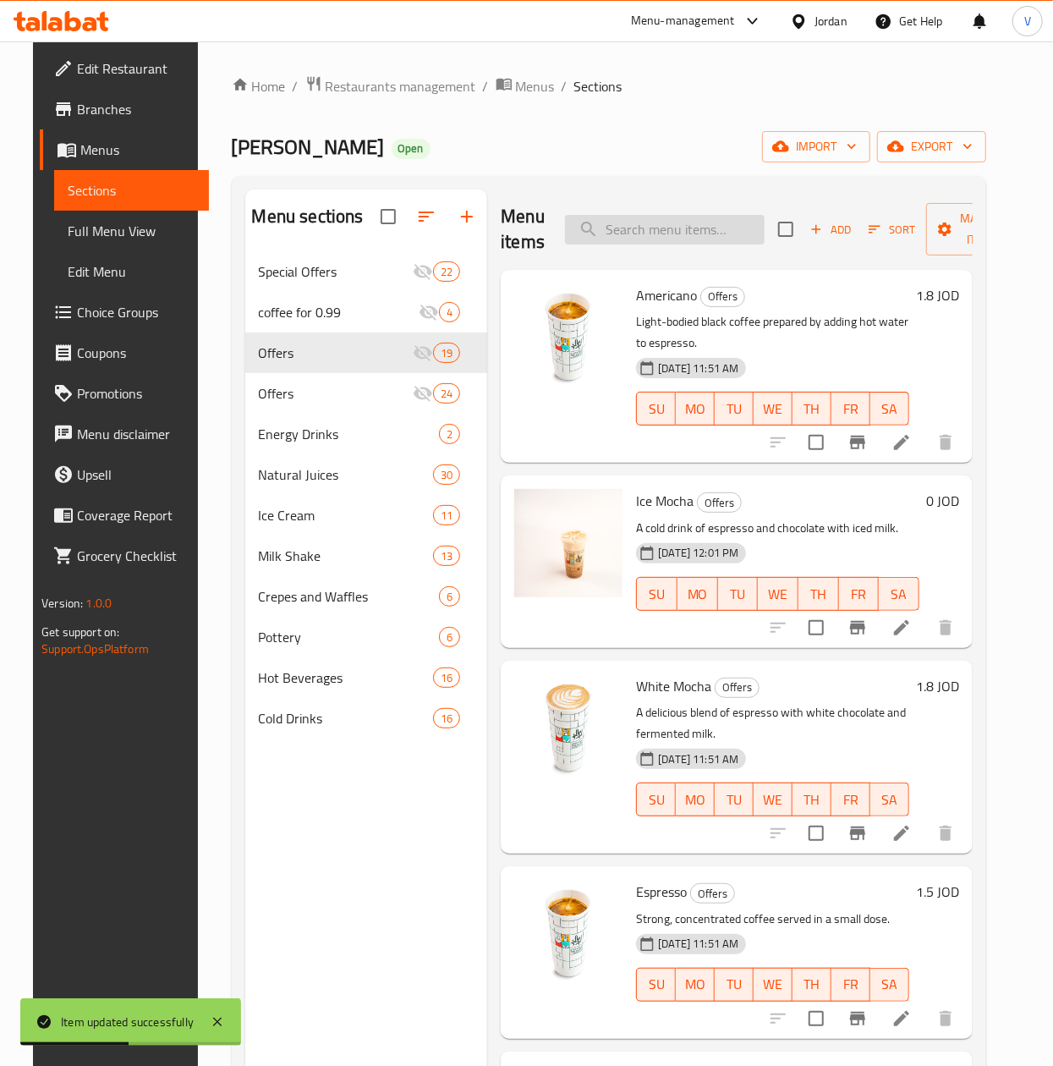
click at [671, 227] on input "search" at bounding box center [665, 230] width 200 height 30
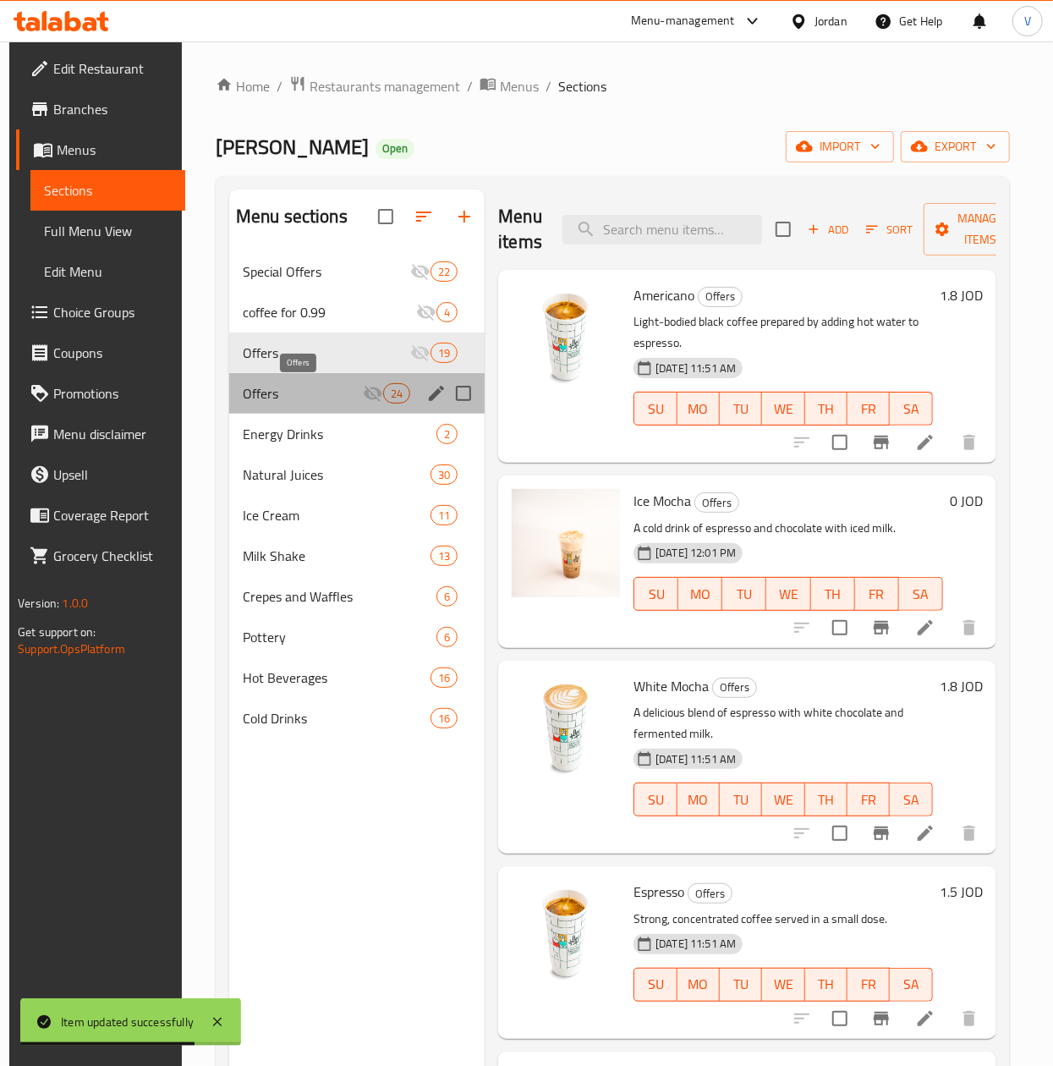
click at [284, 384] on span "Offers" at bounding box center [303, 393] width 120 height 20
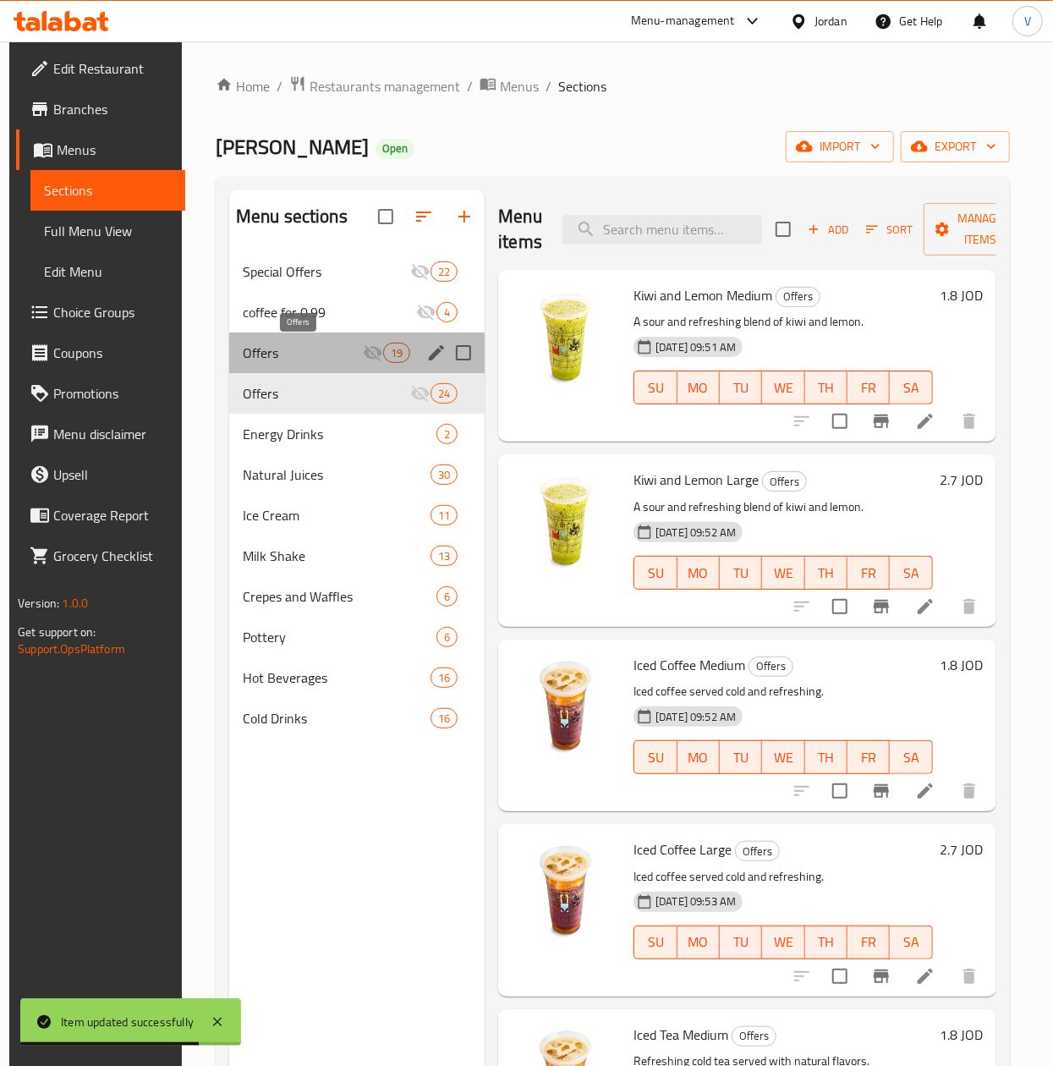
click at [296, 351] on span "Offers" at bounding box center [303, 353] width 120 height 20
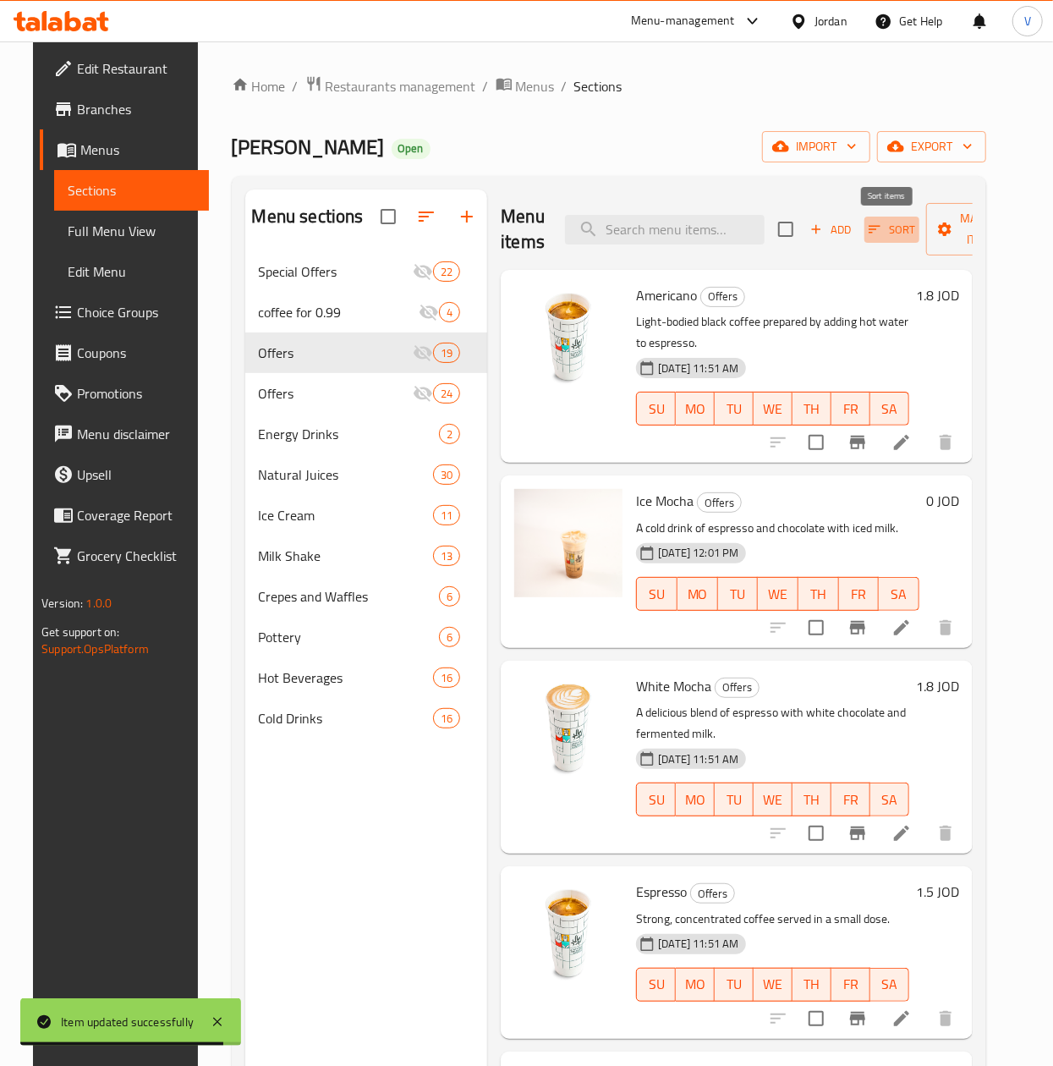
click at [888, 229] on span "Sort" at bounding box center [892, 229] width 47 height 19
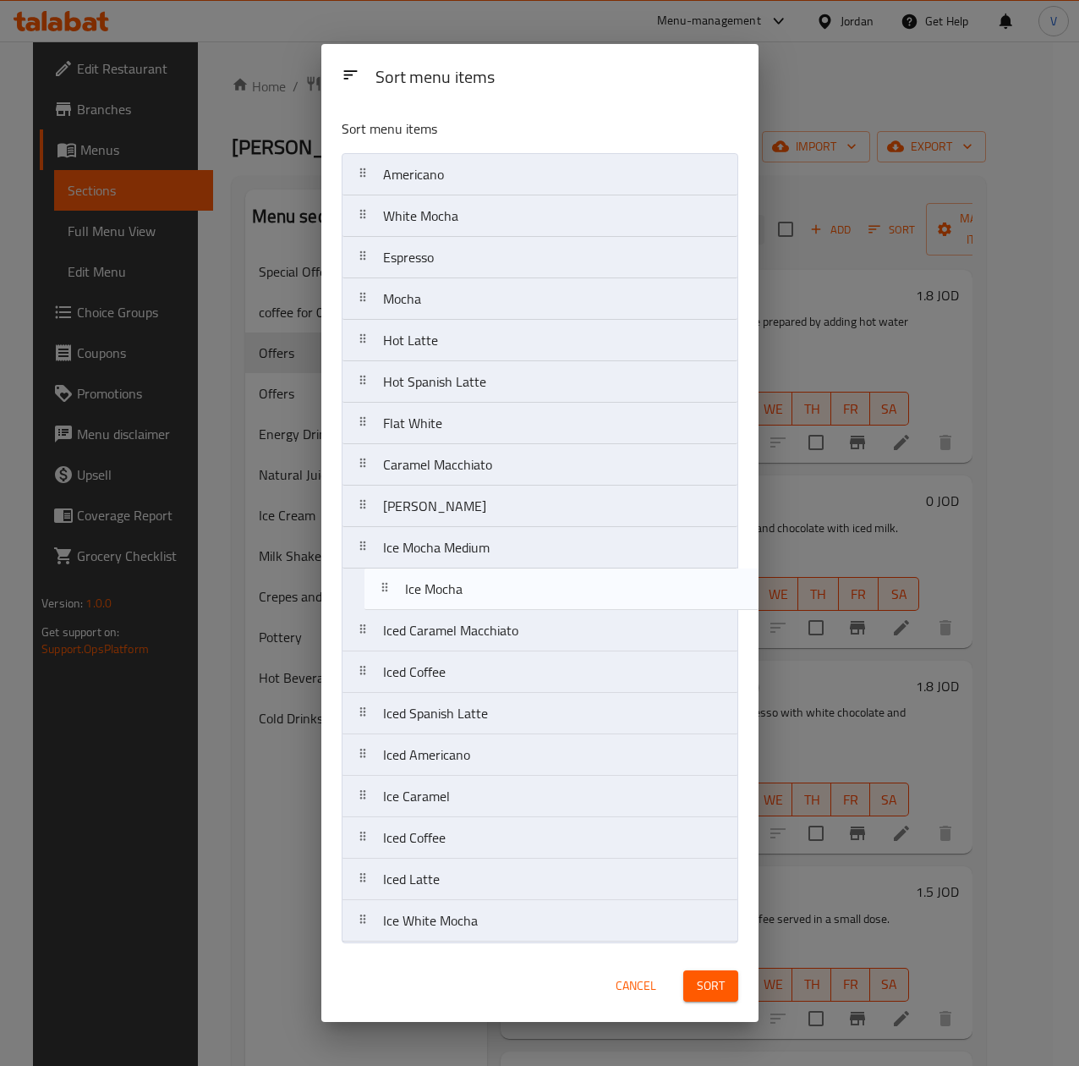
drag, startPoint x: 494, startPoint y: 227, endPoint x: 518, endPoint y: 608, distance: 382.2
click at [518, 608] on nav "Americano Ice Mocha White Mocha Espresso Mocha Hot Latte Hot Spanish Latte Flat…" at bounding box center [540, 547] width 397 height 789
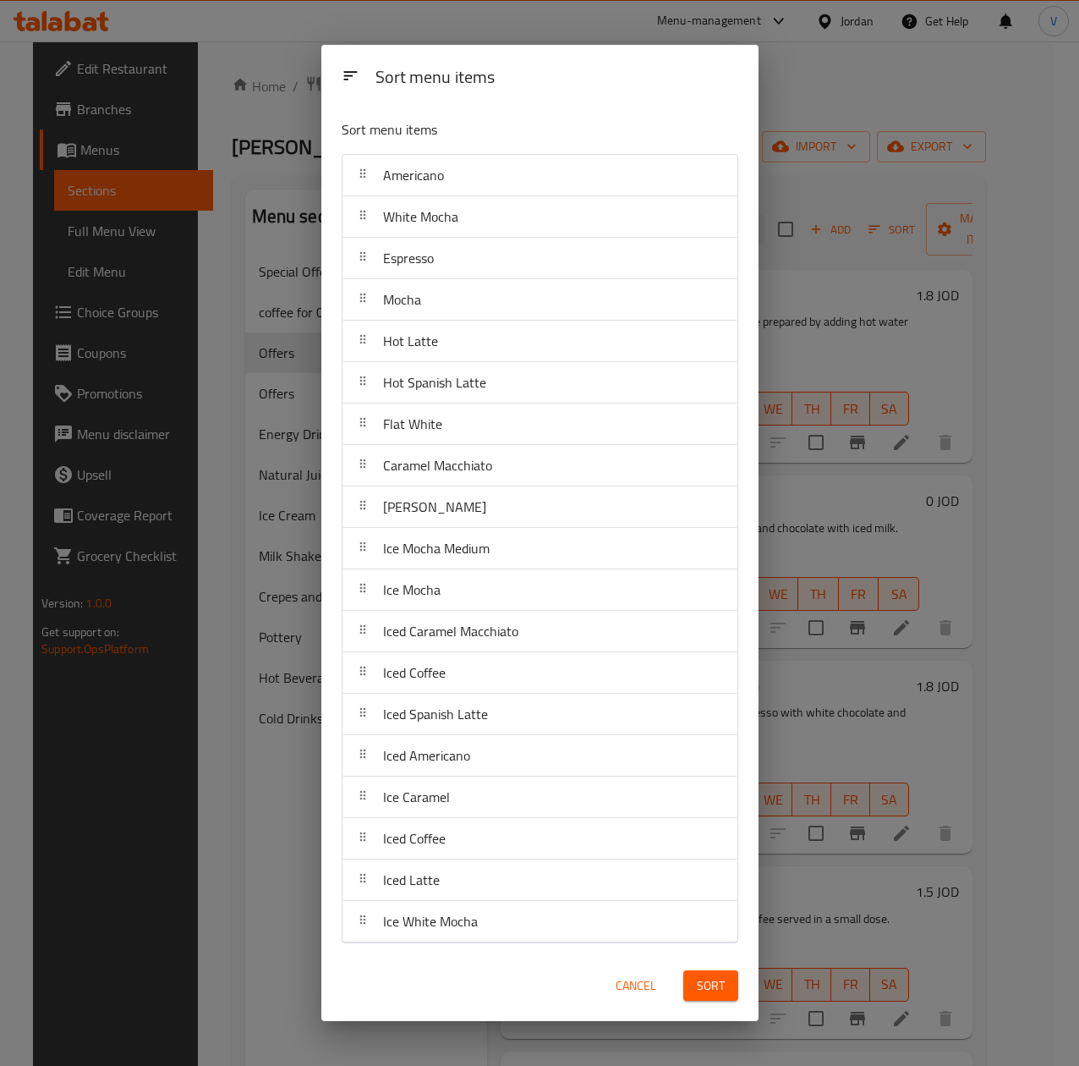
click at [704, 986] on span "Sort" at bounding box center [711, 985] width 28 height 21
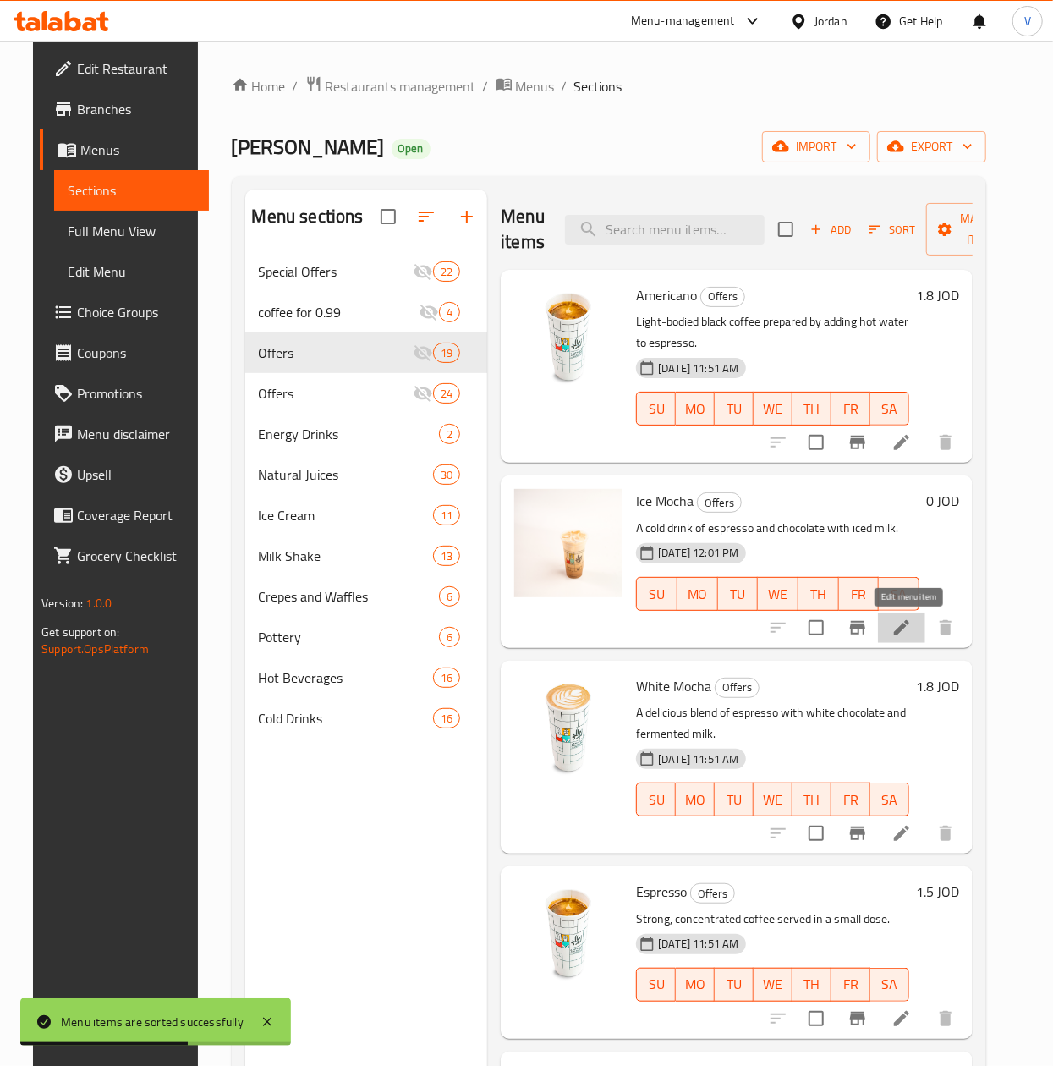
click at [904, 628] on icon at bounding box center [902, 627] width 20 height 20
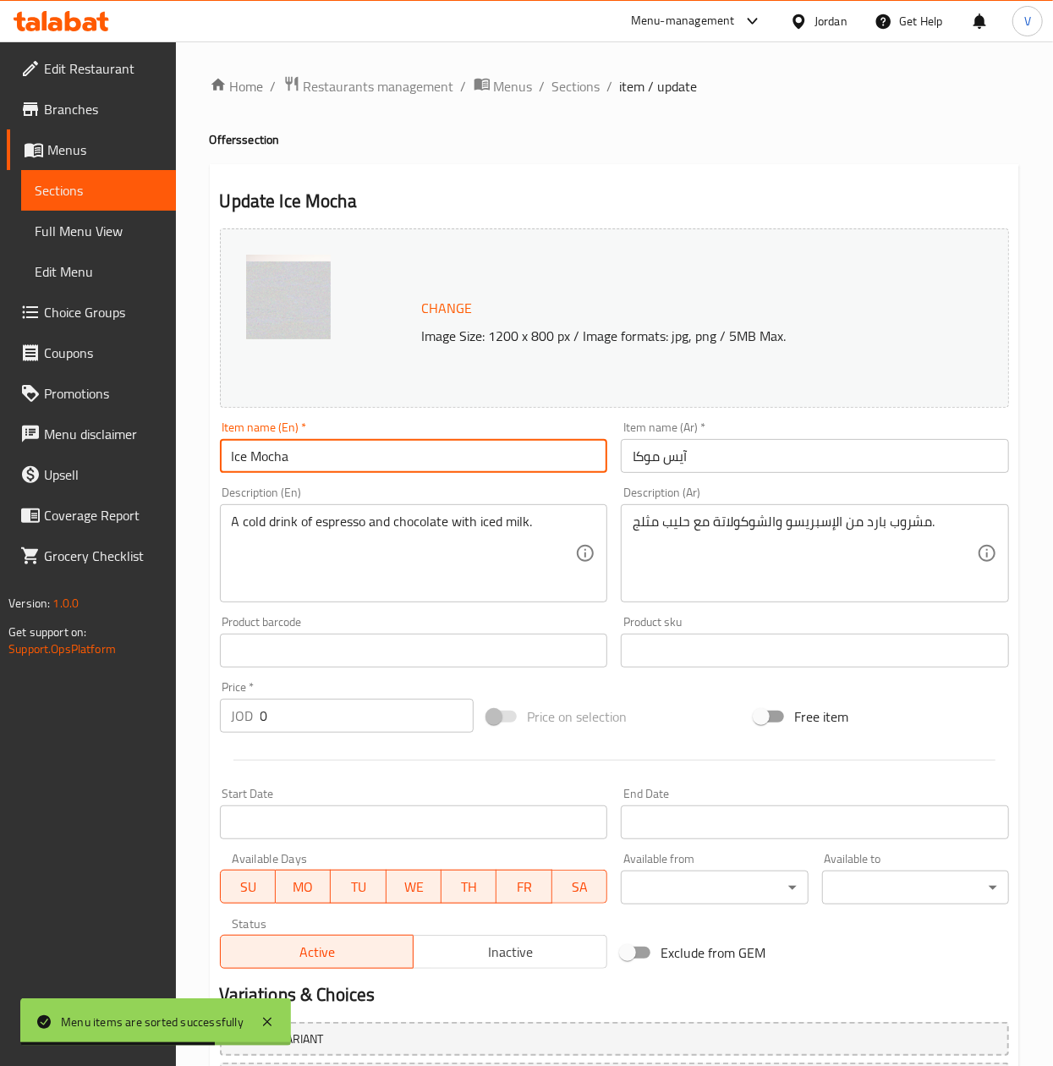
click at [414, 462] on input "Ice Mocha" at bounding box center [414, 456] width 388 height 34
type input "Ice Mocha Large"
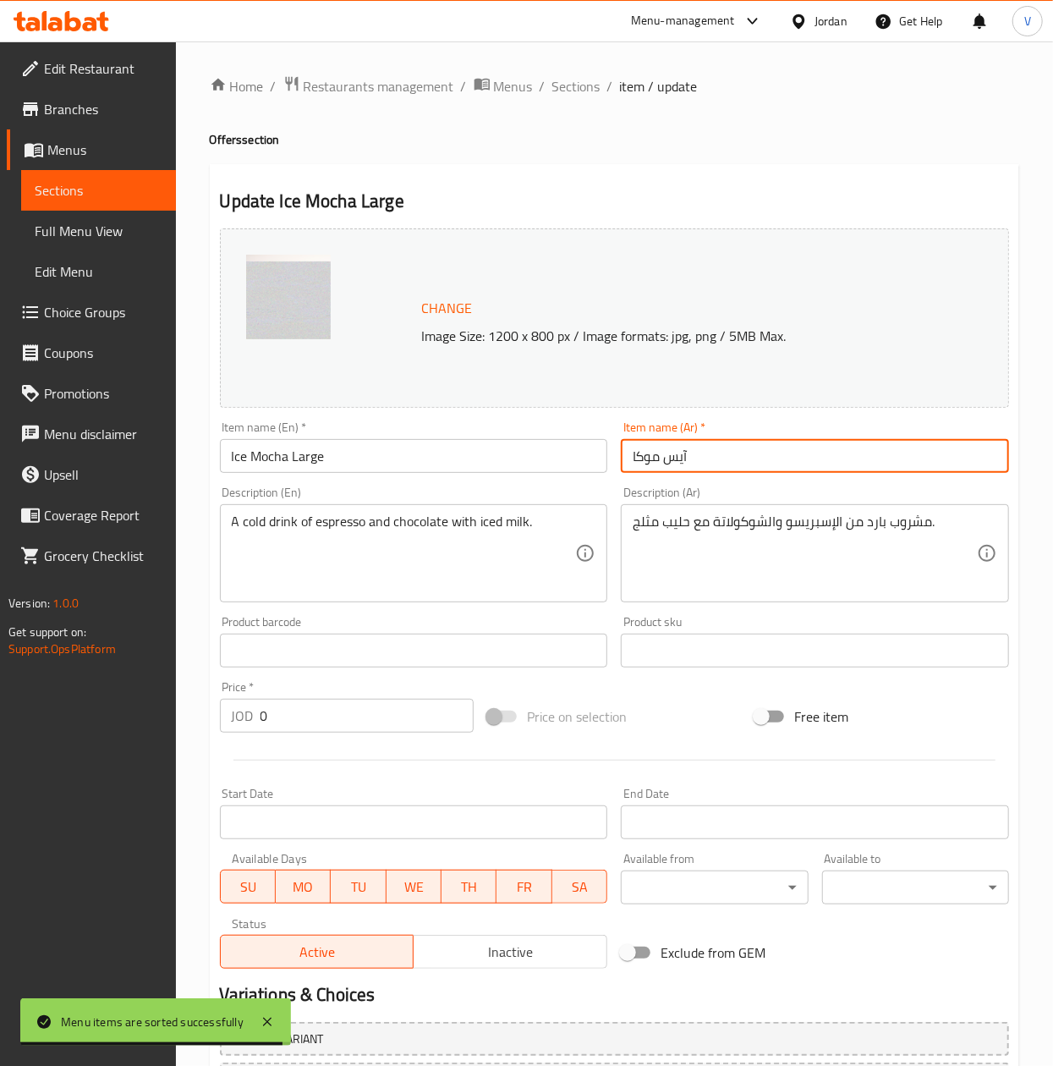
click at [630, 458] on input "آيس موكا" at bounding box center [815, 456] width 388 height 34
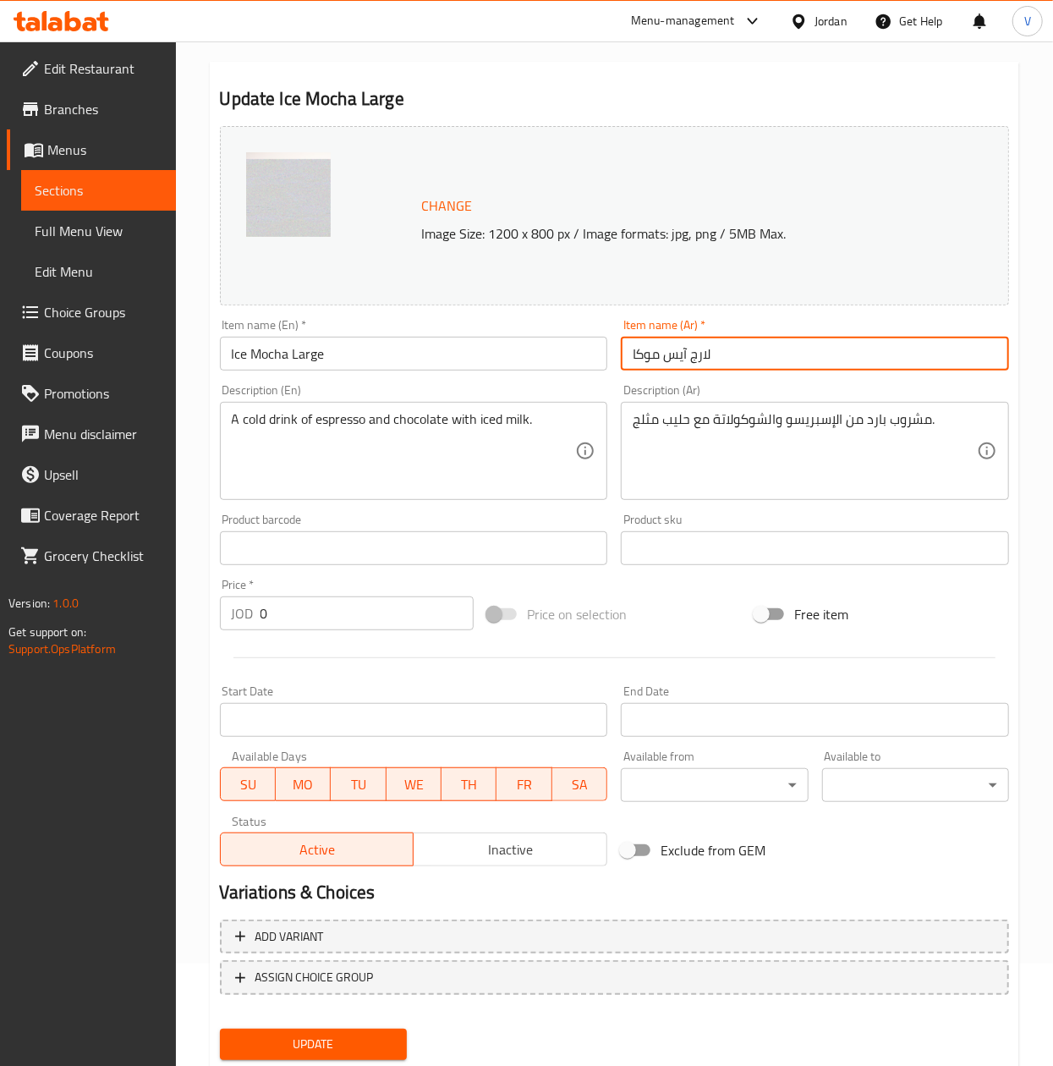
scroll to position [153, 0]
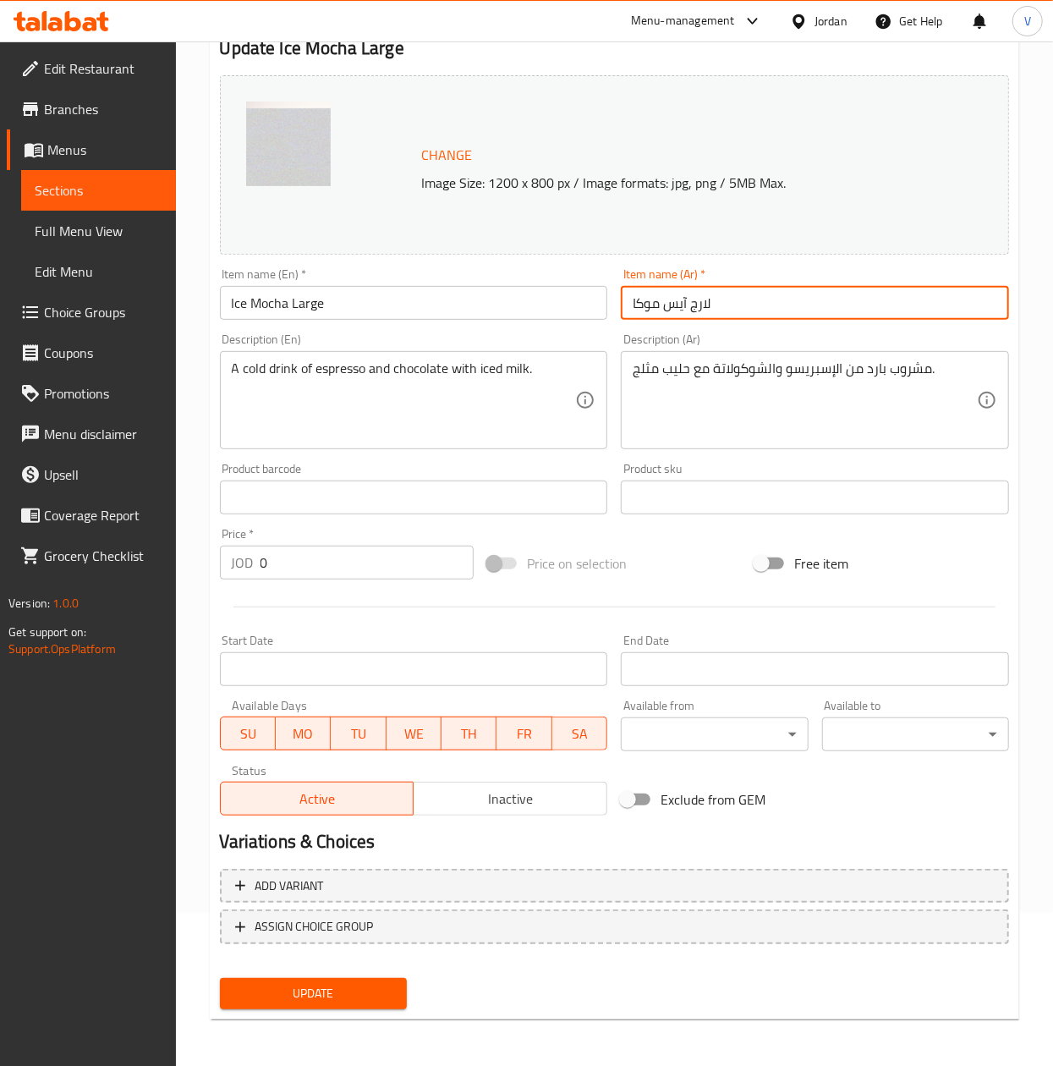
type input "لارج آيس موكا"
drag, startPoint x: 288, startPoint y: 551, endPoint x: 36, endPoint y: 510, distance: 256.2
click at [36, 510] on div "Edit Restaurant Branches Menus Sections Full Menu View Edit Menu Choice Groups …" at bounding box center [526, 477] width 1053 height 1178
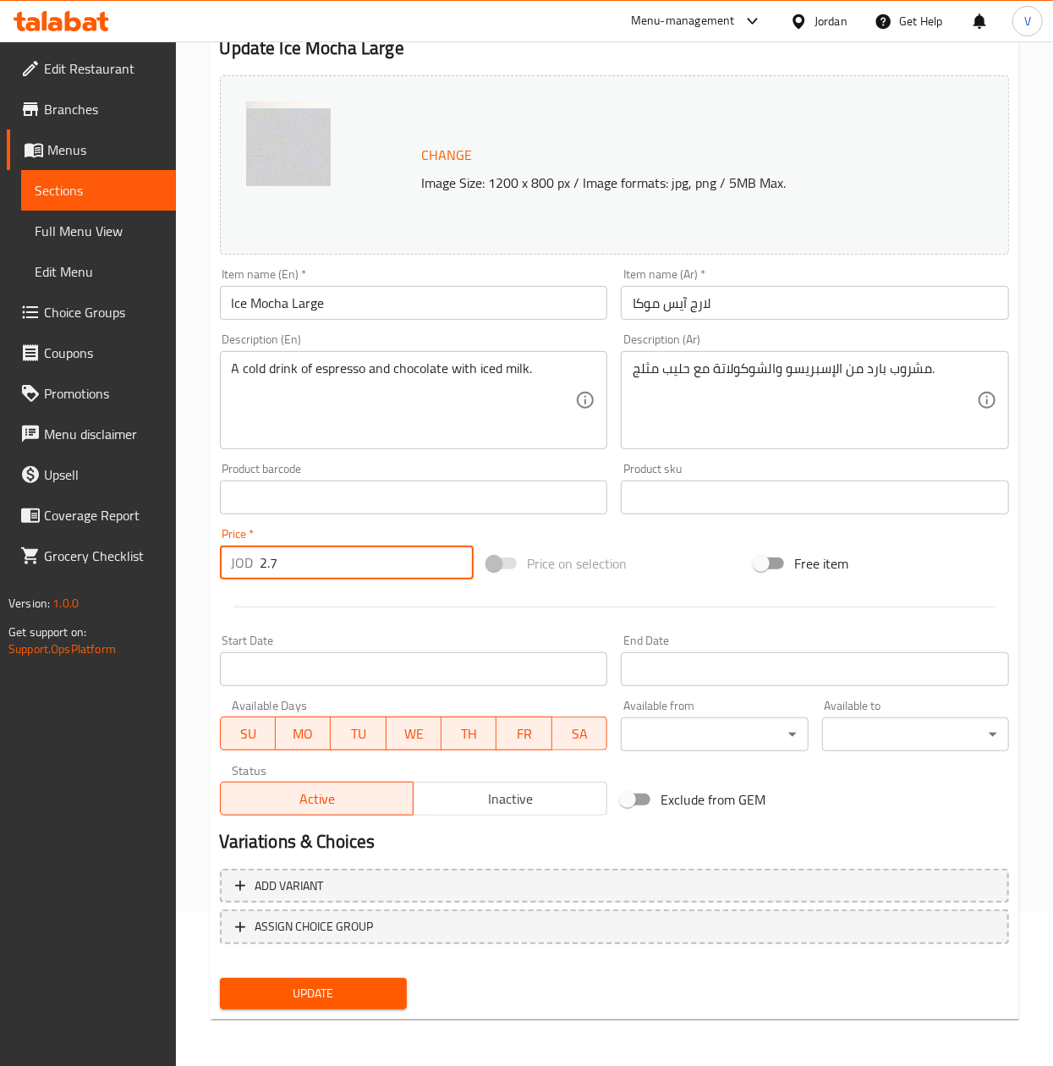
type input "2.7"
click at [308, 988] on span "Update" at bounding box center [313, 993] width 160 height 21
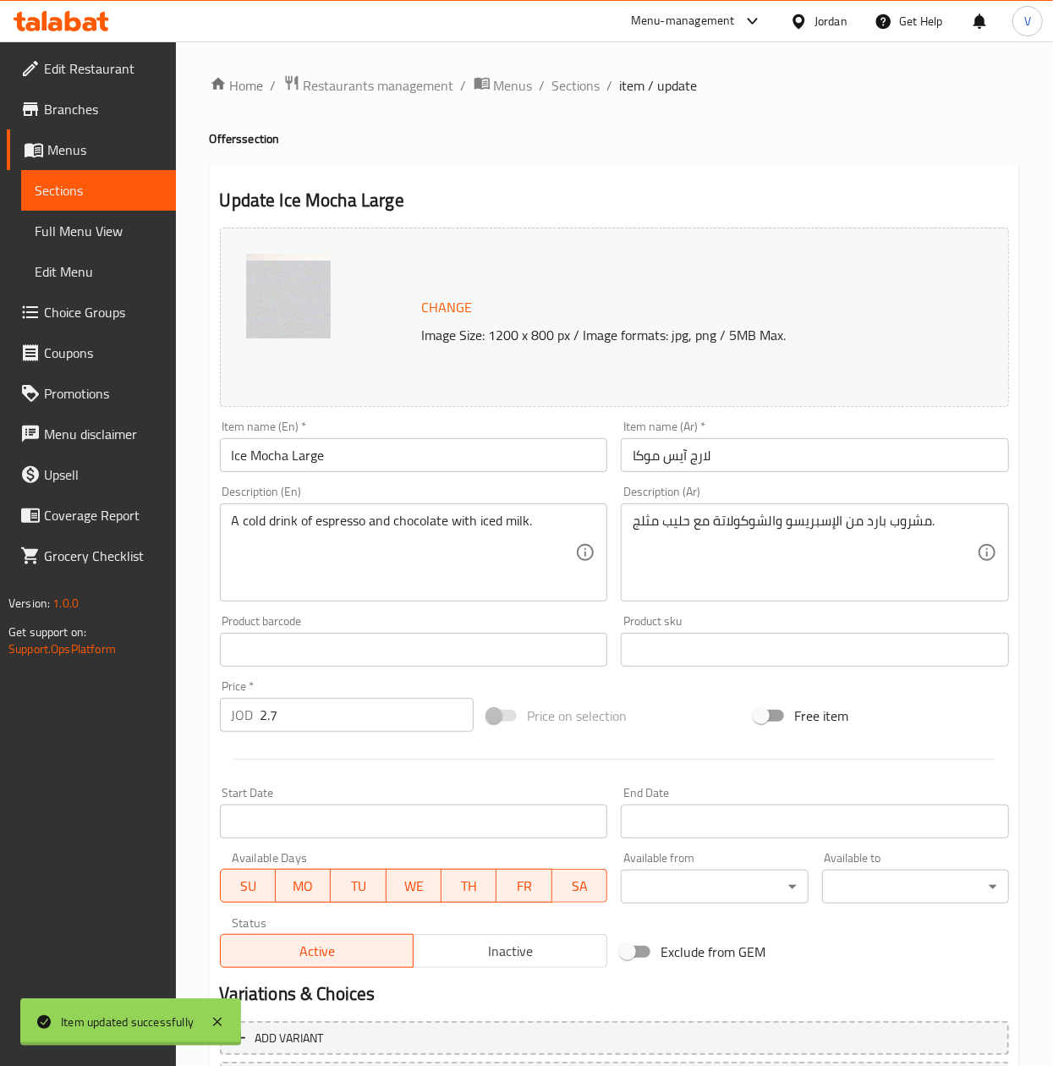
scroll to position [0, 0]
click at [567, 86] on span "Sections" at bounding box center [576, 86] width 48 height 20
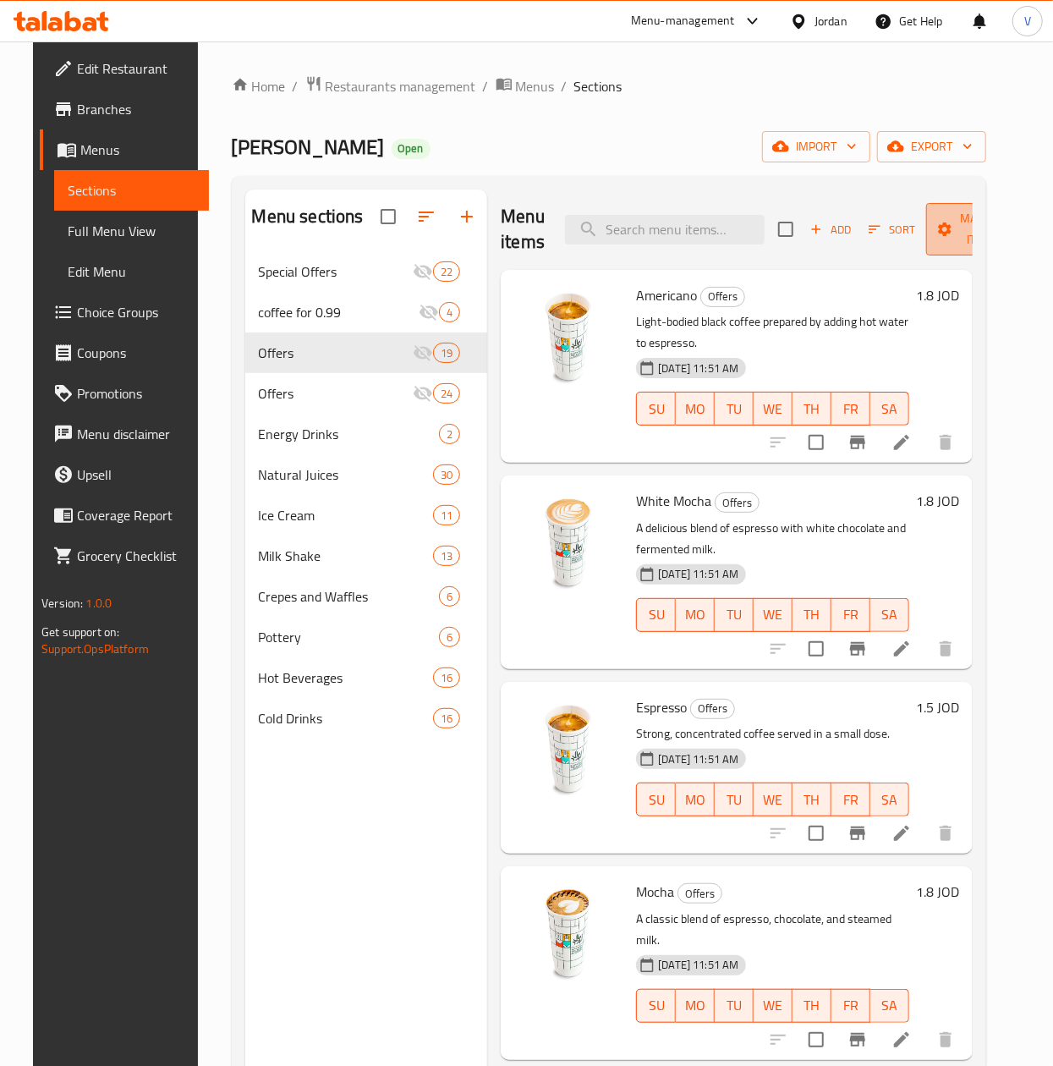
click at [968, 229] on span "Manage items" at bounding box center [983, 229] width 86 height 42
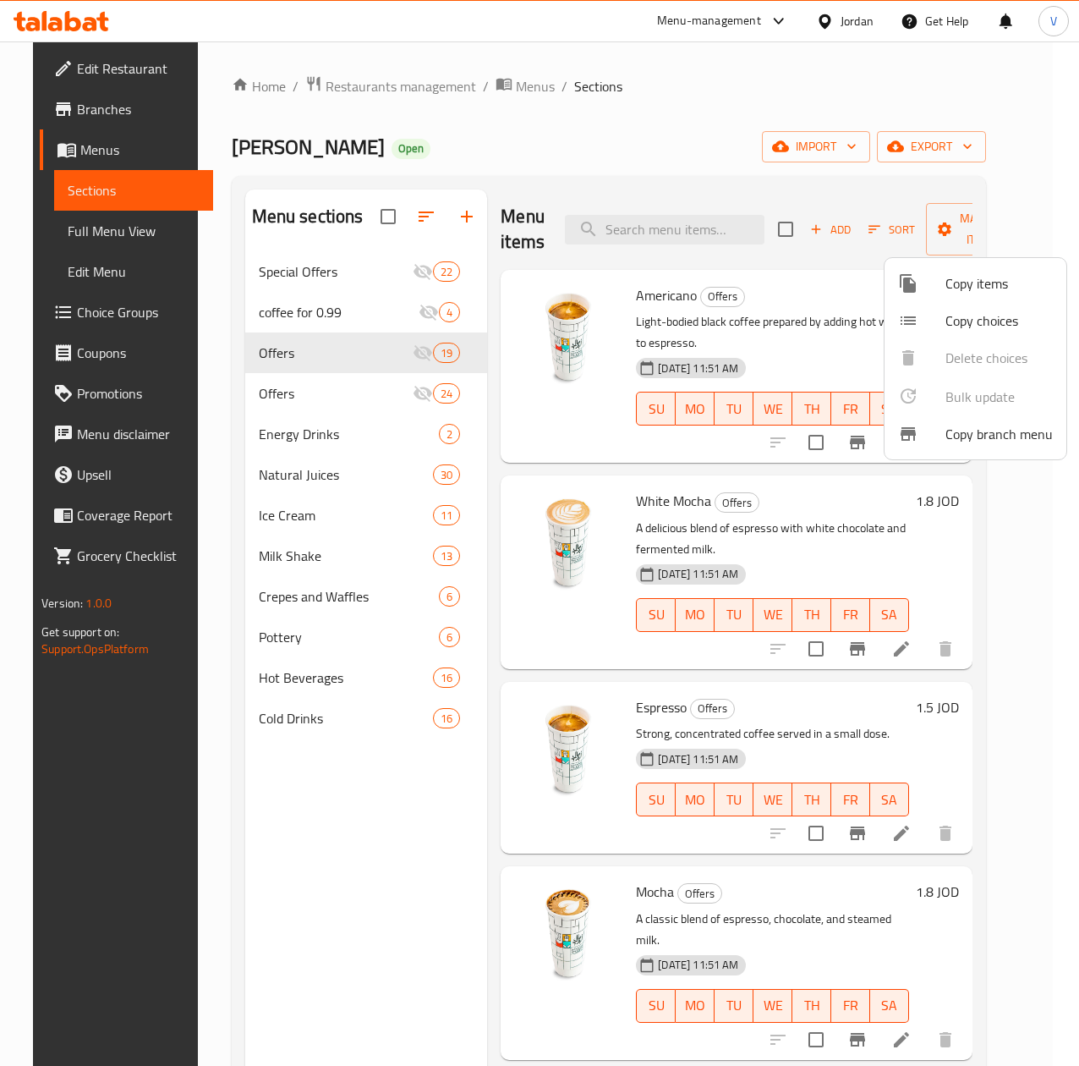
click at [965, 280] on span "Copy items" at bounding box center [999, 283] width 107 height 20
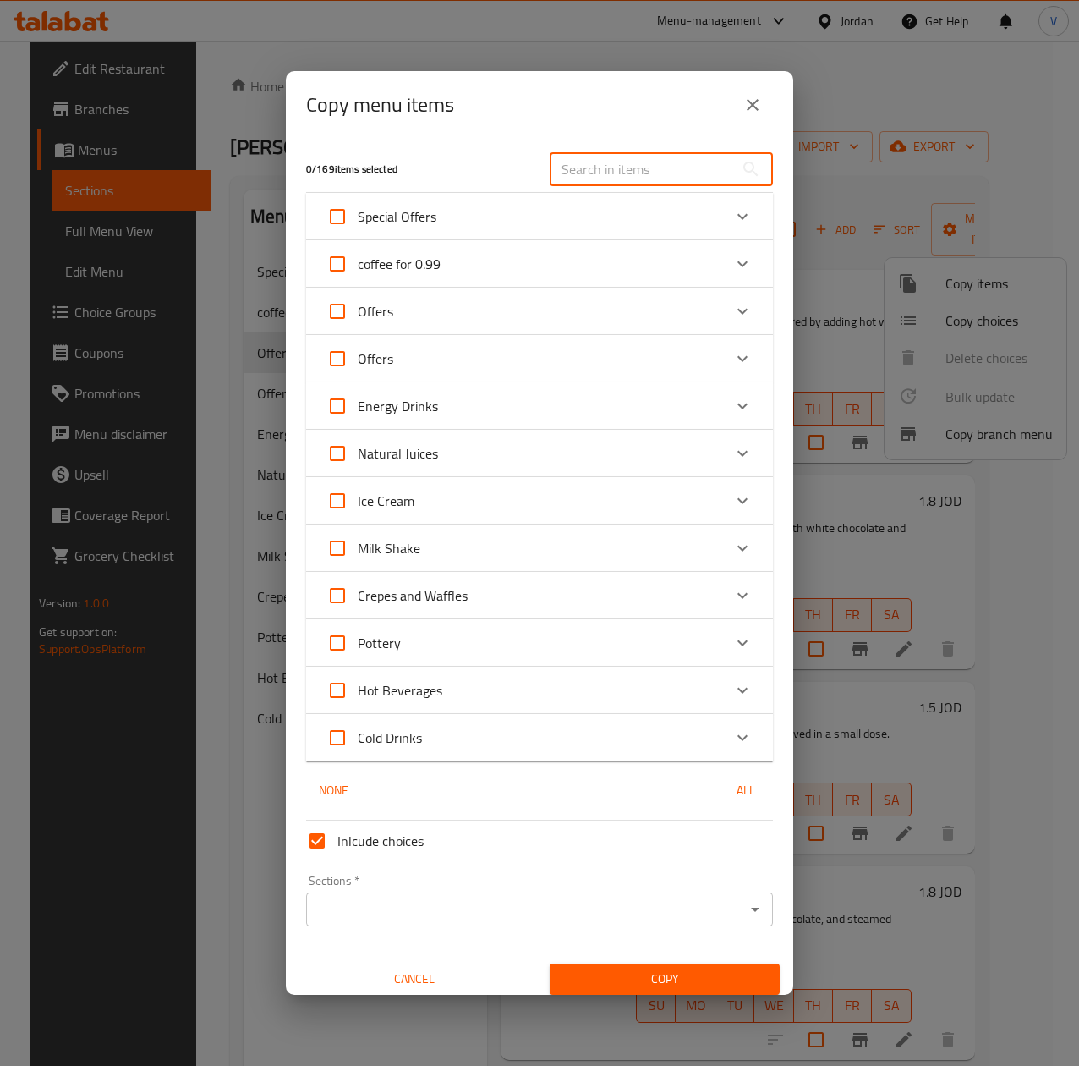
click at [611, 162] on input "text" at bounding box center [642, 169] width 184 height 34
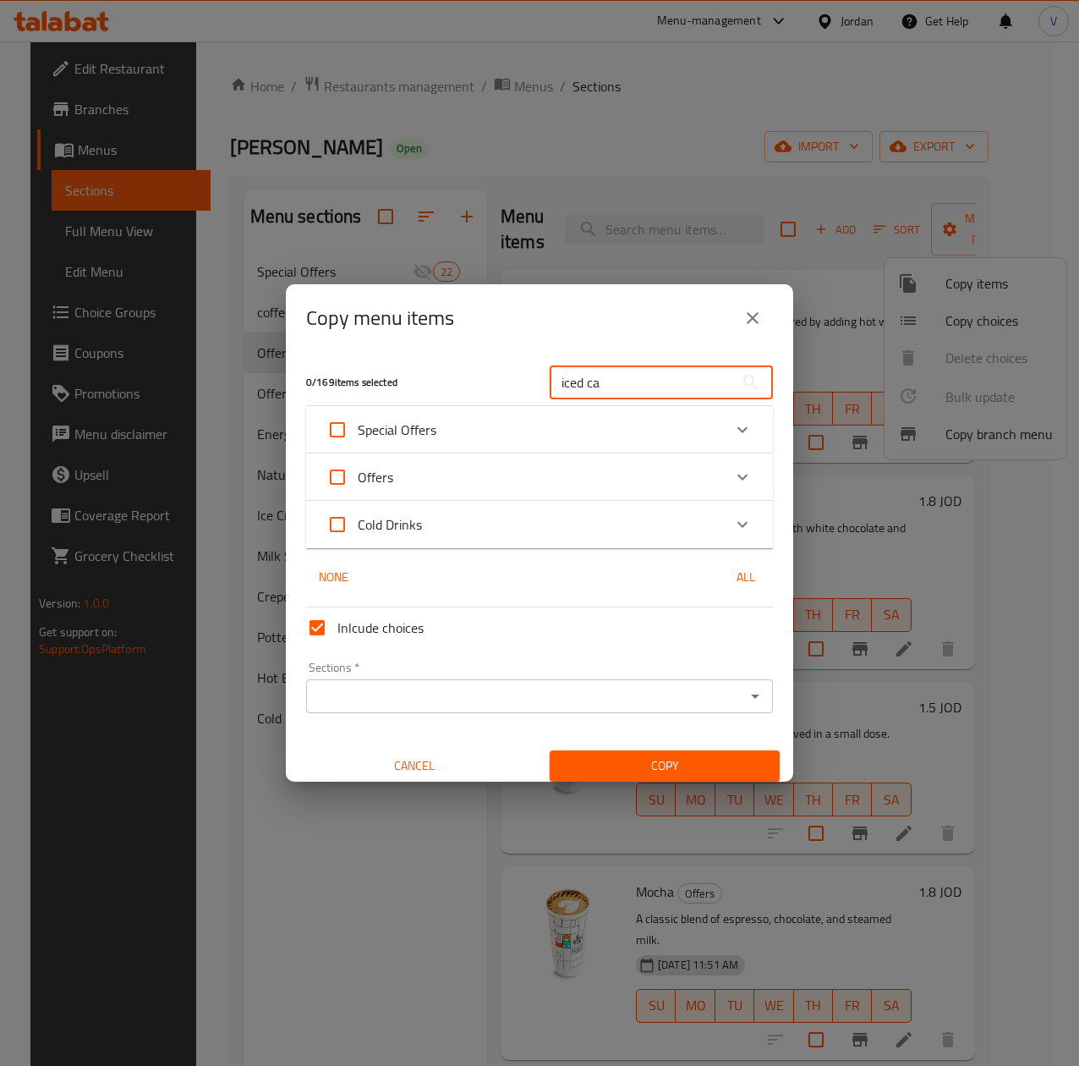
type input "iced ca"
click at [418, 470] on div "Offers" at bounding box center [525, 477] width 396 height 41
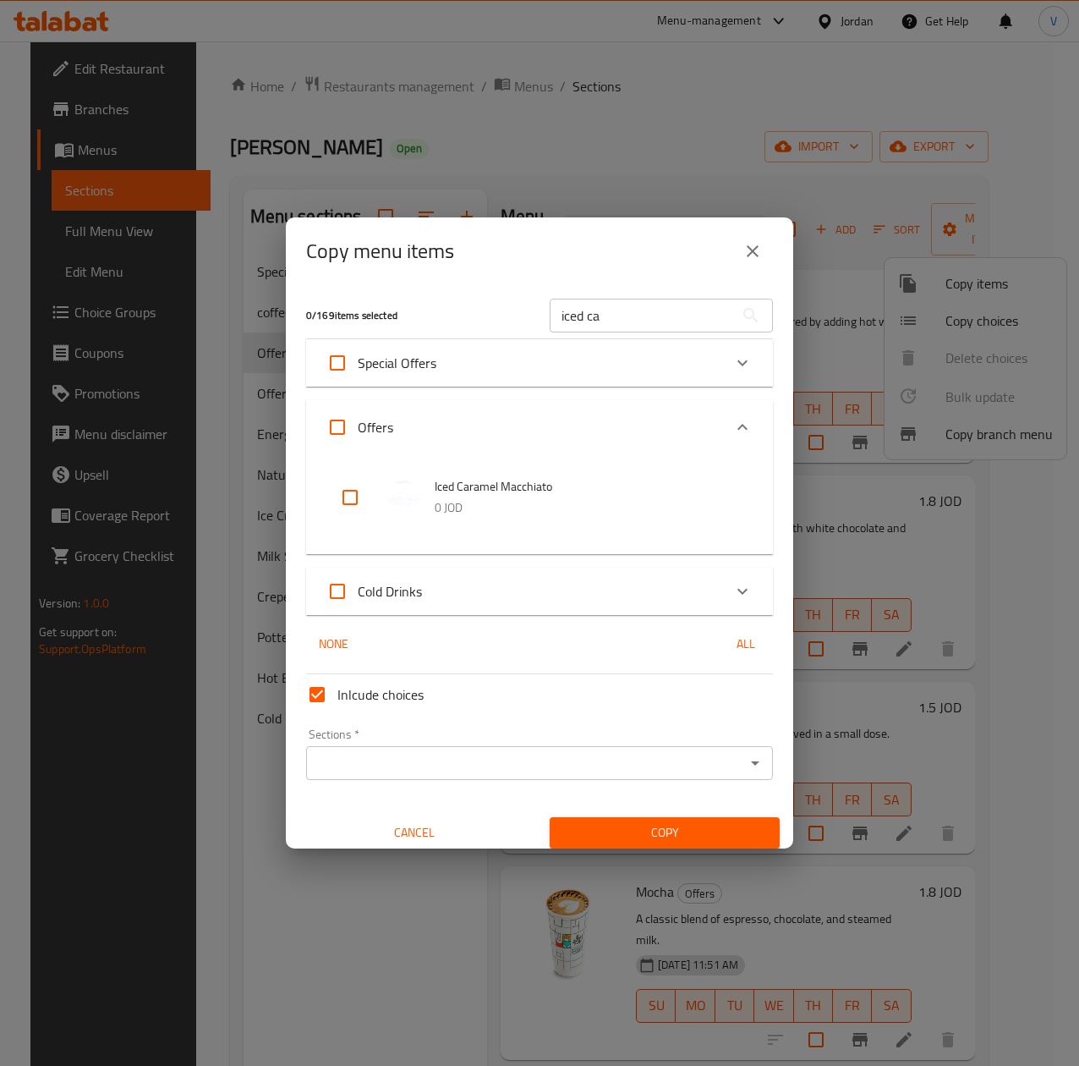
click at [356, 486] on input "checkbox" at bounding box center [350, 497] width 41 height 41
checkbox input "true"
drag, startPoint x: 409, startPoint y: 740, endPoint x: 410, endPoint y: 755, distance: 14.4
click at [411, 743] on div "Sections   * Sections *" at bounding box center [539, 754] width 467 height 52
click at [414, 761] on input "Sections   *" at bounding box center [525, 763] width 429 height 24
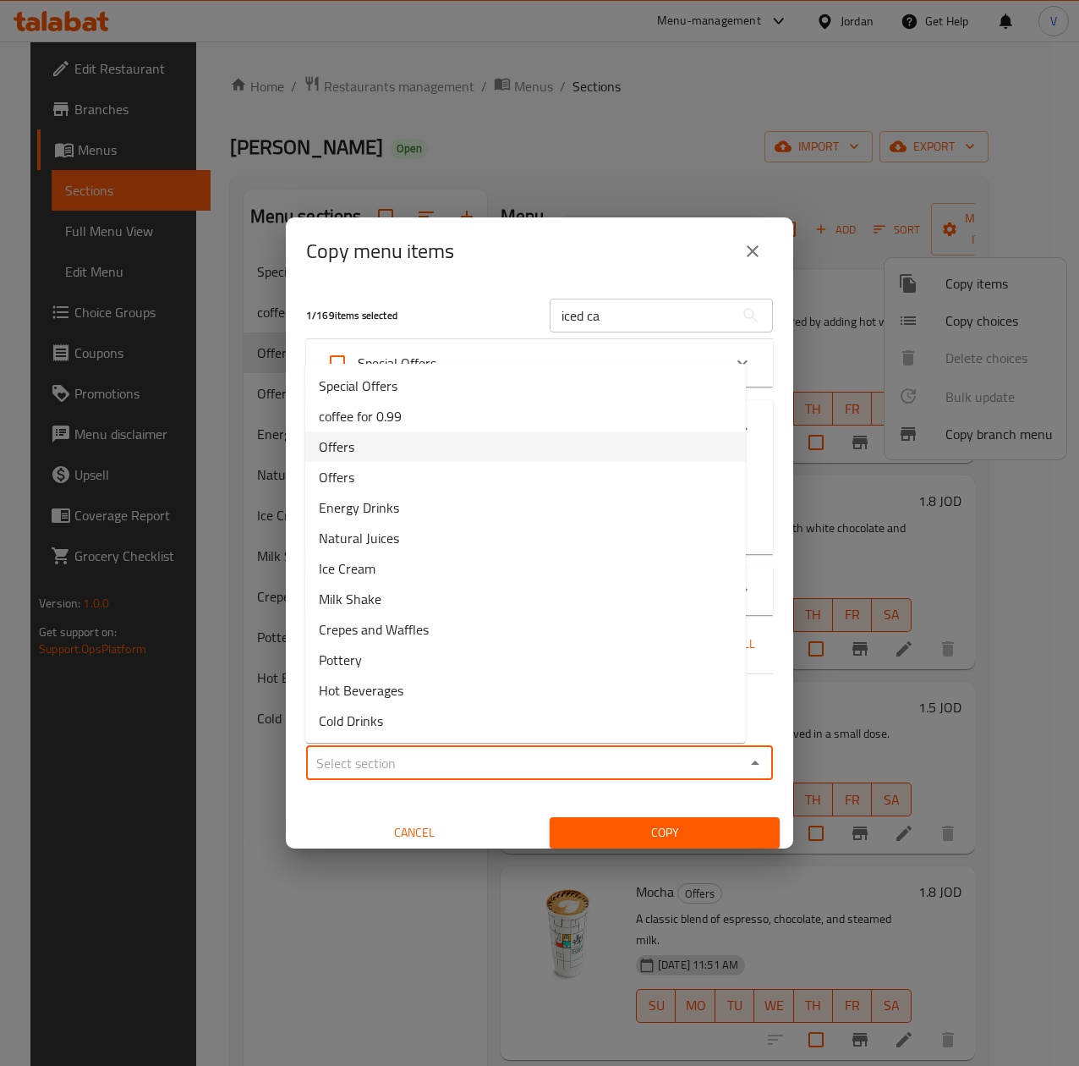
click at [397, 435] on li "Offers" at bounding box center [525, 446] width 441 height 30
type input "Offers"
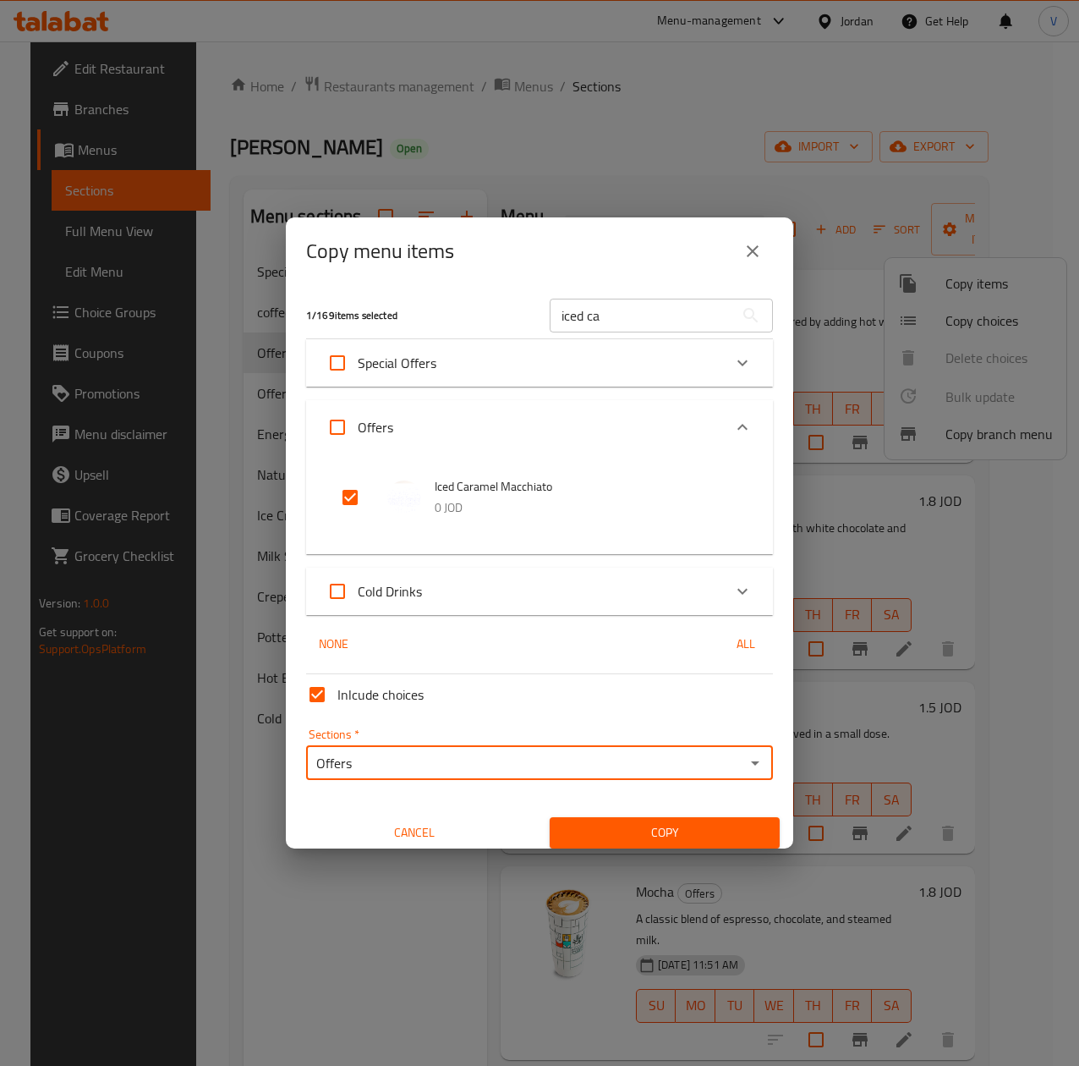
click at [326, 709] on input "Inlcude choices" at bounding box center [317, 694] width 41 height 41
checkbox input "false"
click at [633, 849] on div "Copy menu items 1 / 169 items selected iced ca ​ Special Offers Iced Caramel Ma…" at bounding box center [539, 533] width 1079 height 1066
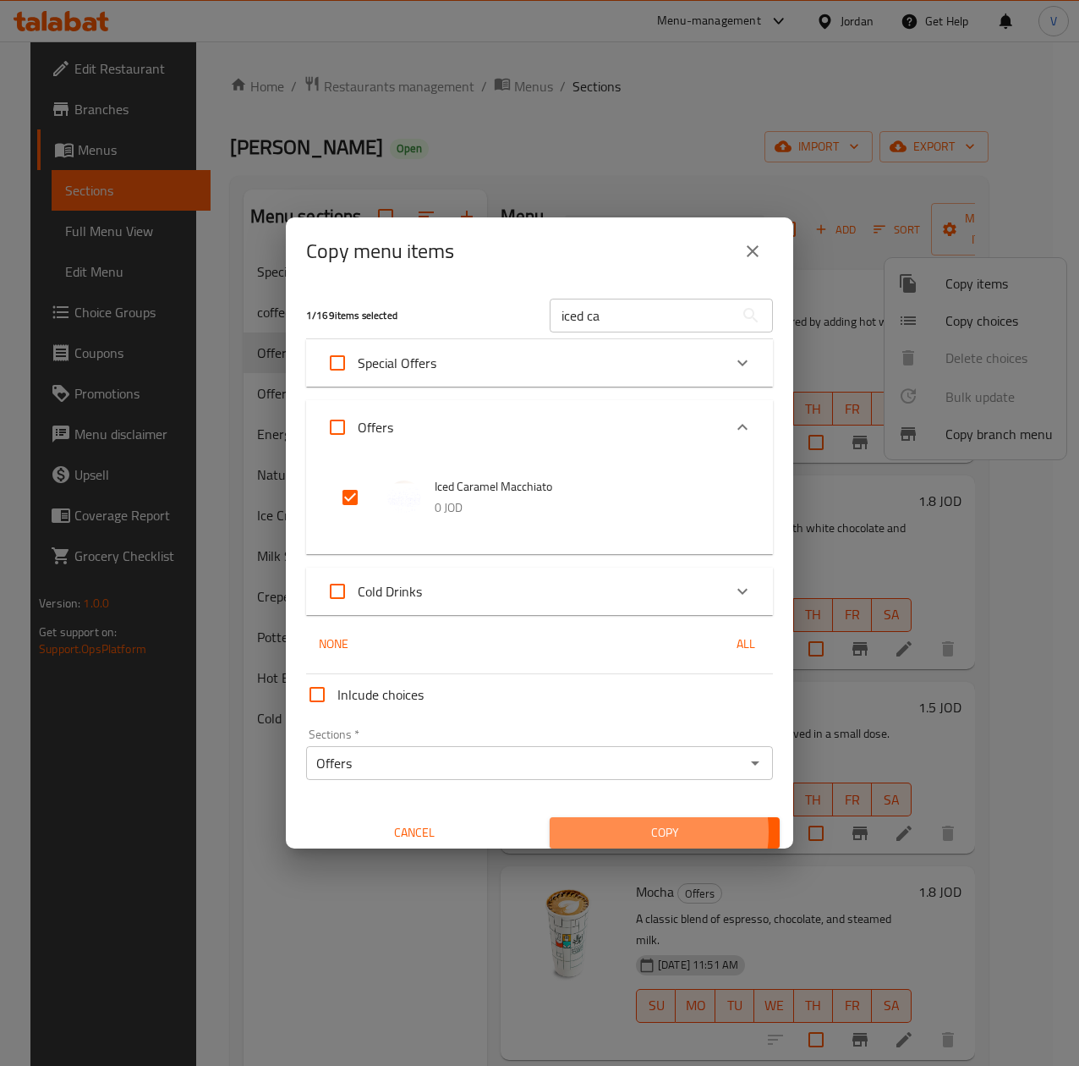
click at [637, 832] on span "Copy" at bounding box center [664, 832] width 203 height 21
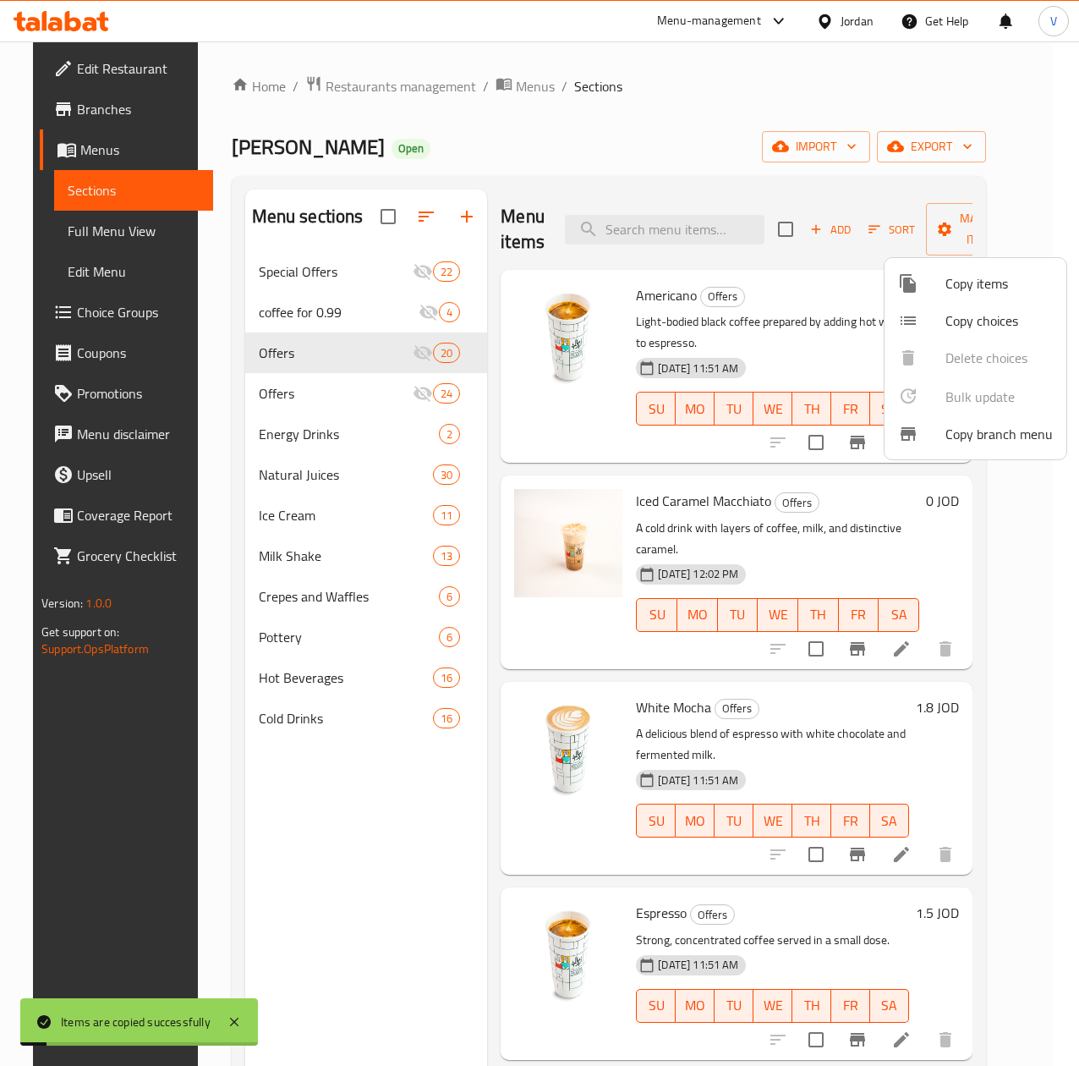
click at [881, 230] on div at bounding box center [539, 533] width 1079 height 1066
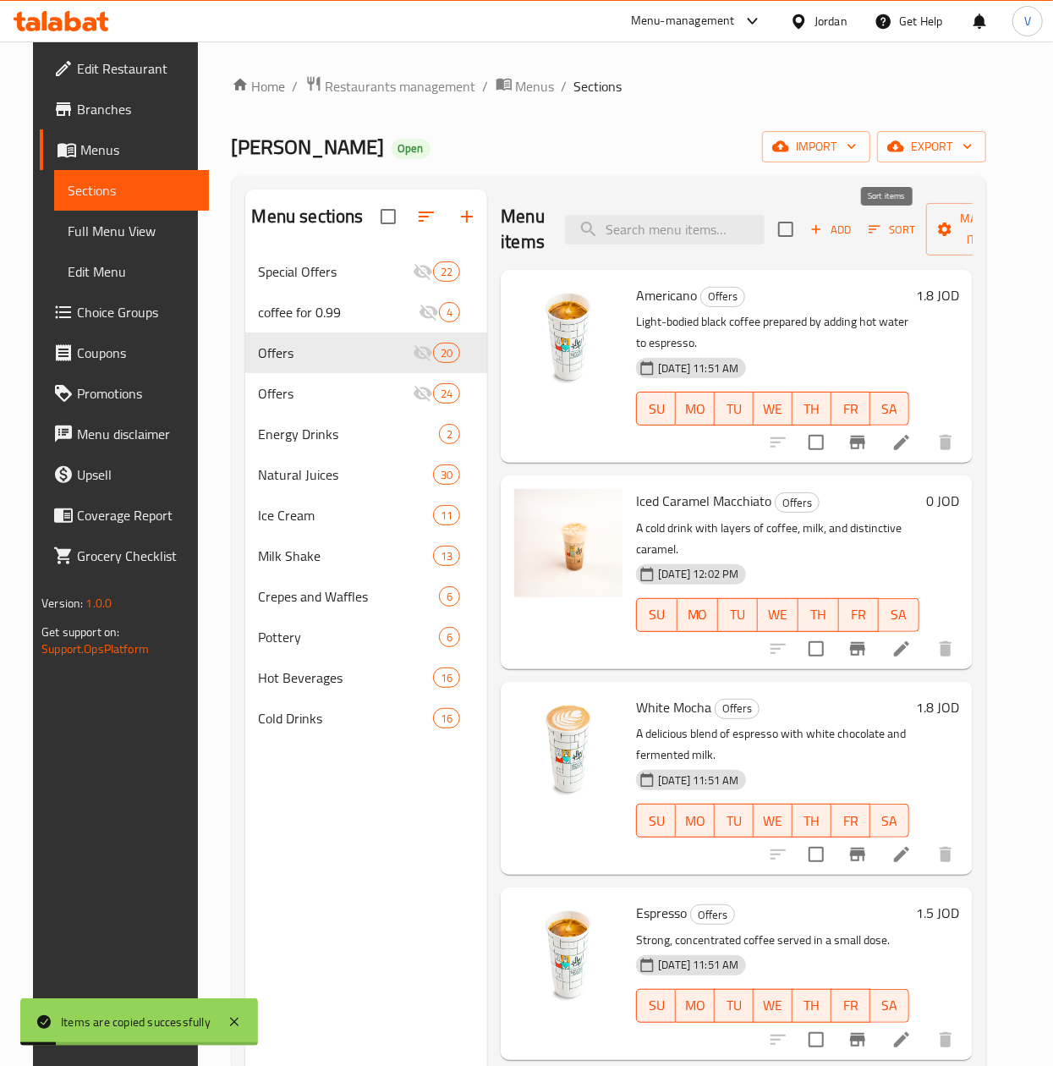
click at [886, 230] on span "Sort" at bounding box center [892, 229] width 47 height 19
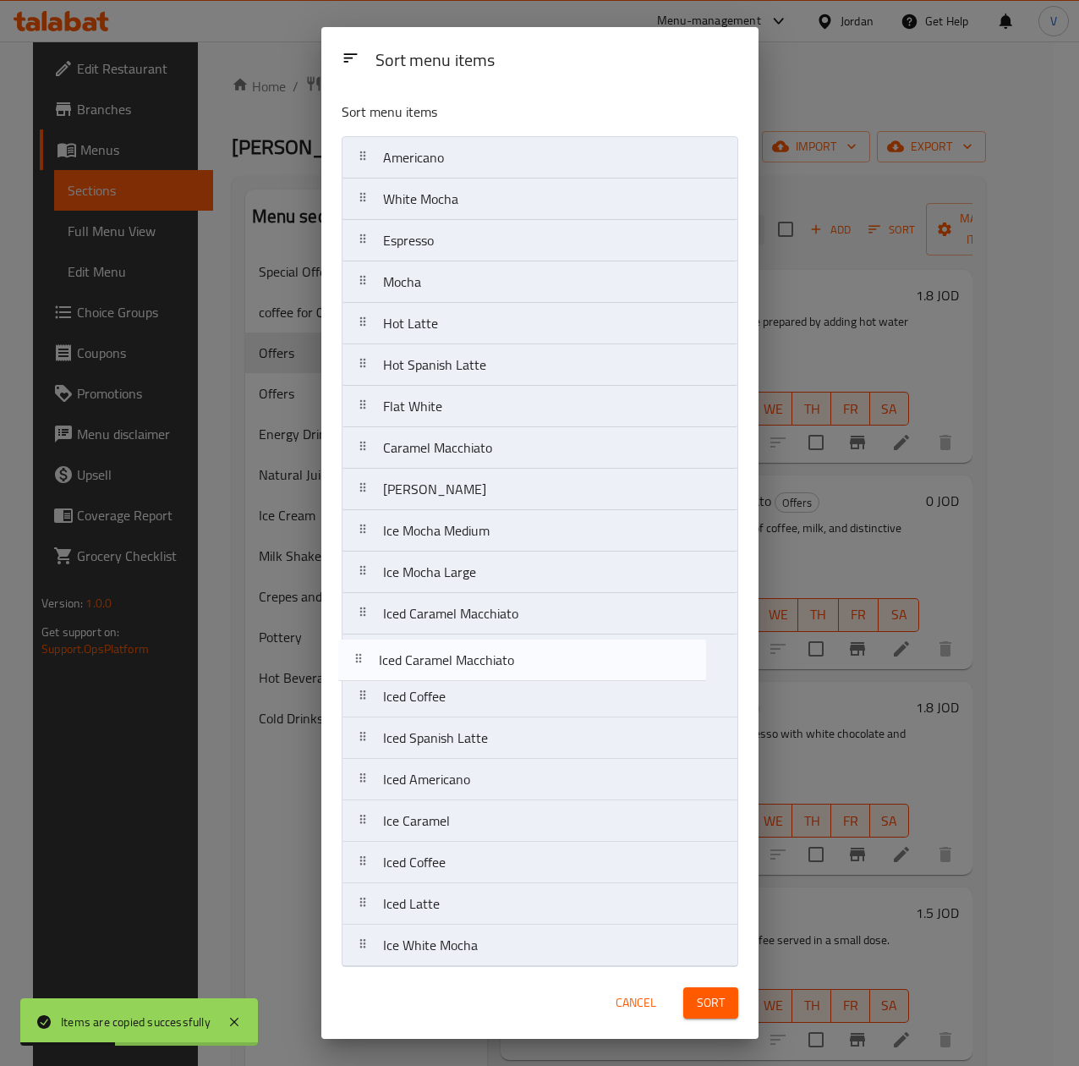
drag, startPoint x: 529, startPoint y: 209, endPoint x: 530, endPoint y: 683, distance: 473.7
click at [530, 683] on nav "Americano Iced Caramel Macchiato White Mocha Espresso Mocha Hot Latte Hot Spani…" at bounding box center [540, 551] width 397 height 831
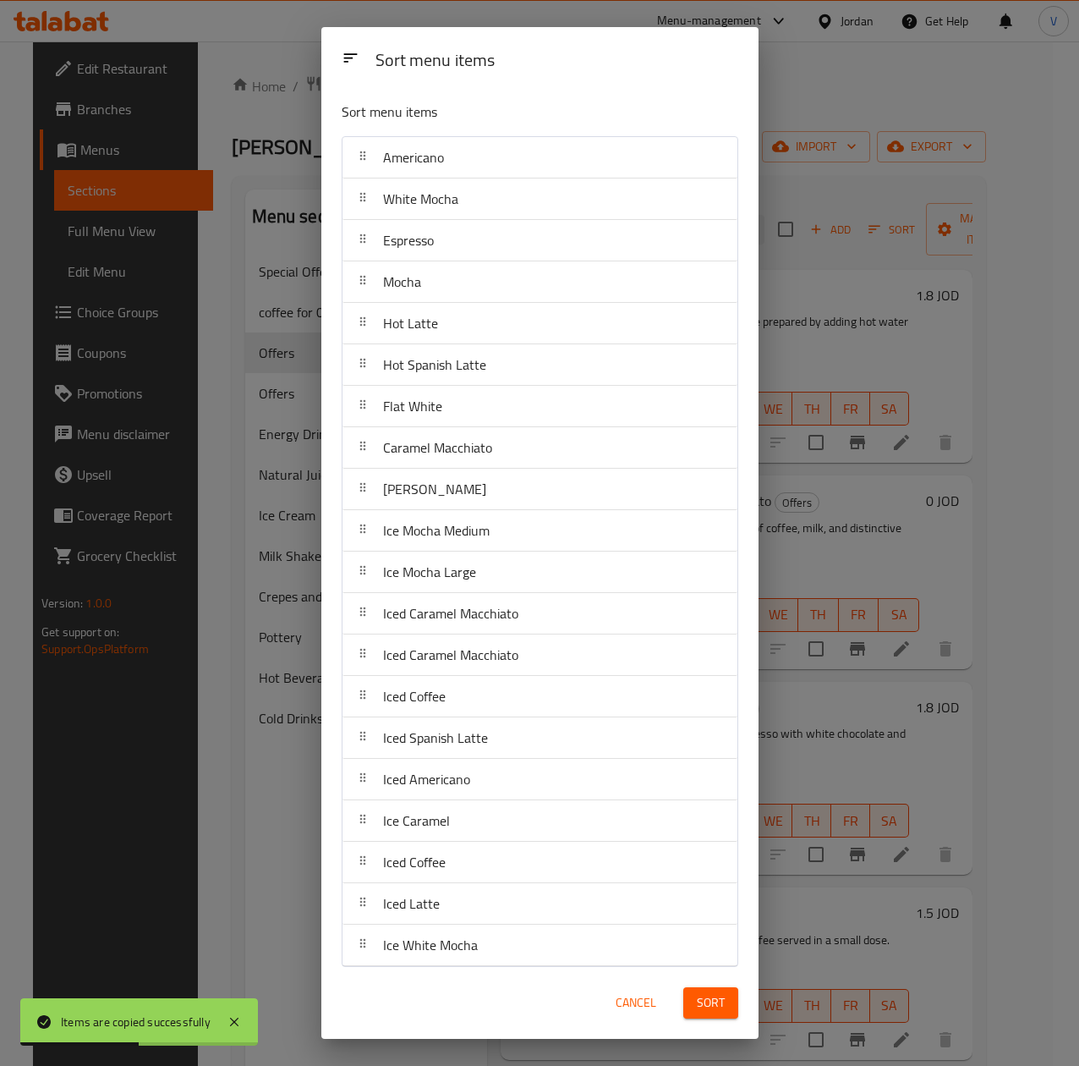
click at [714, 1007] on span "Sort" at bounding box center [711, 1002] width 28 height 21
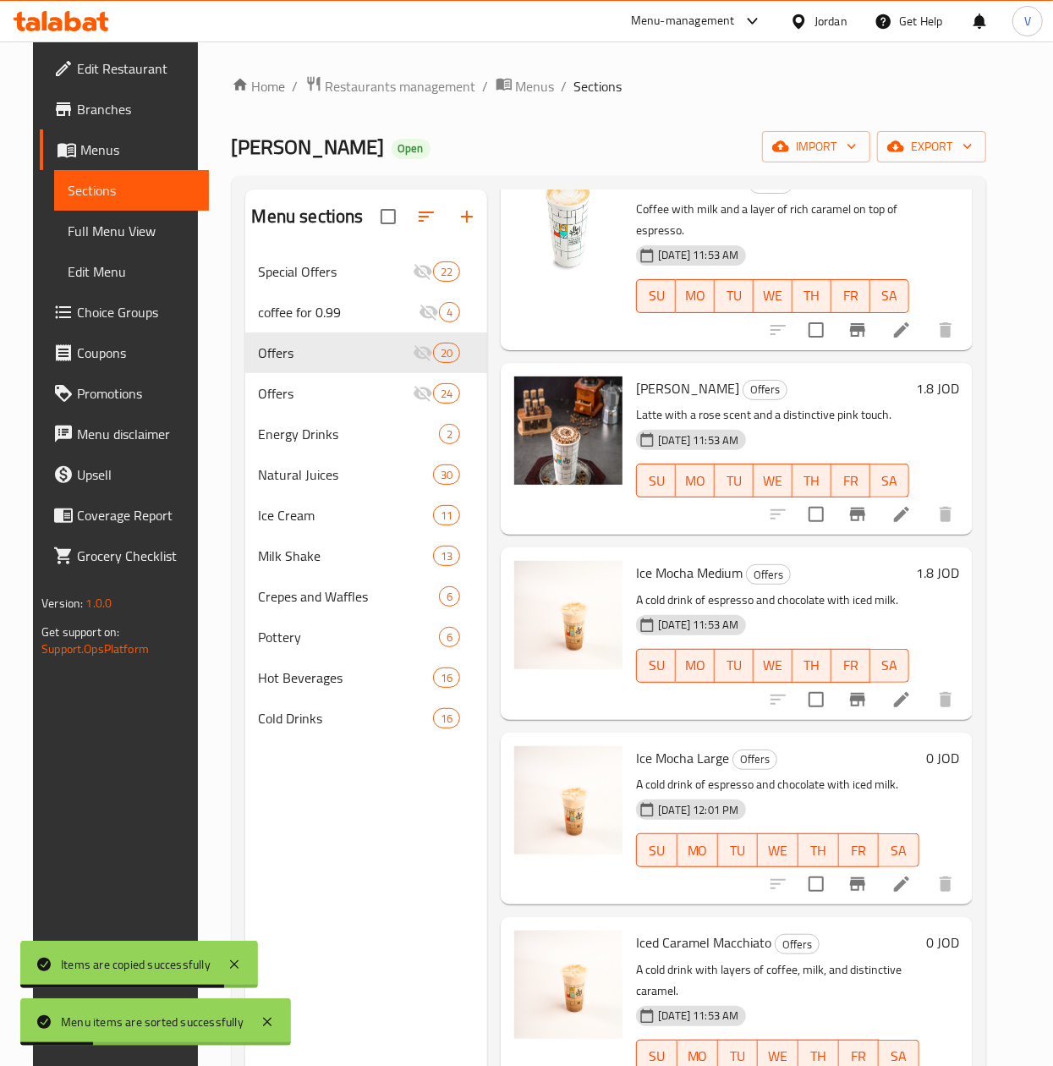
scroll to position [1655, 0]
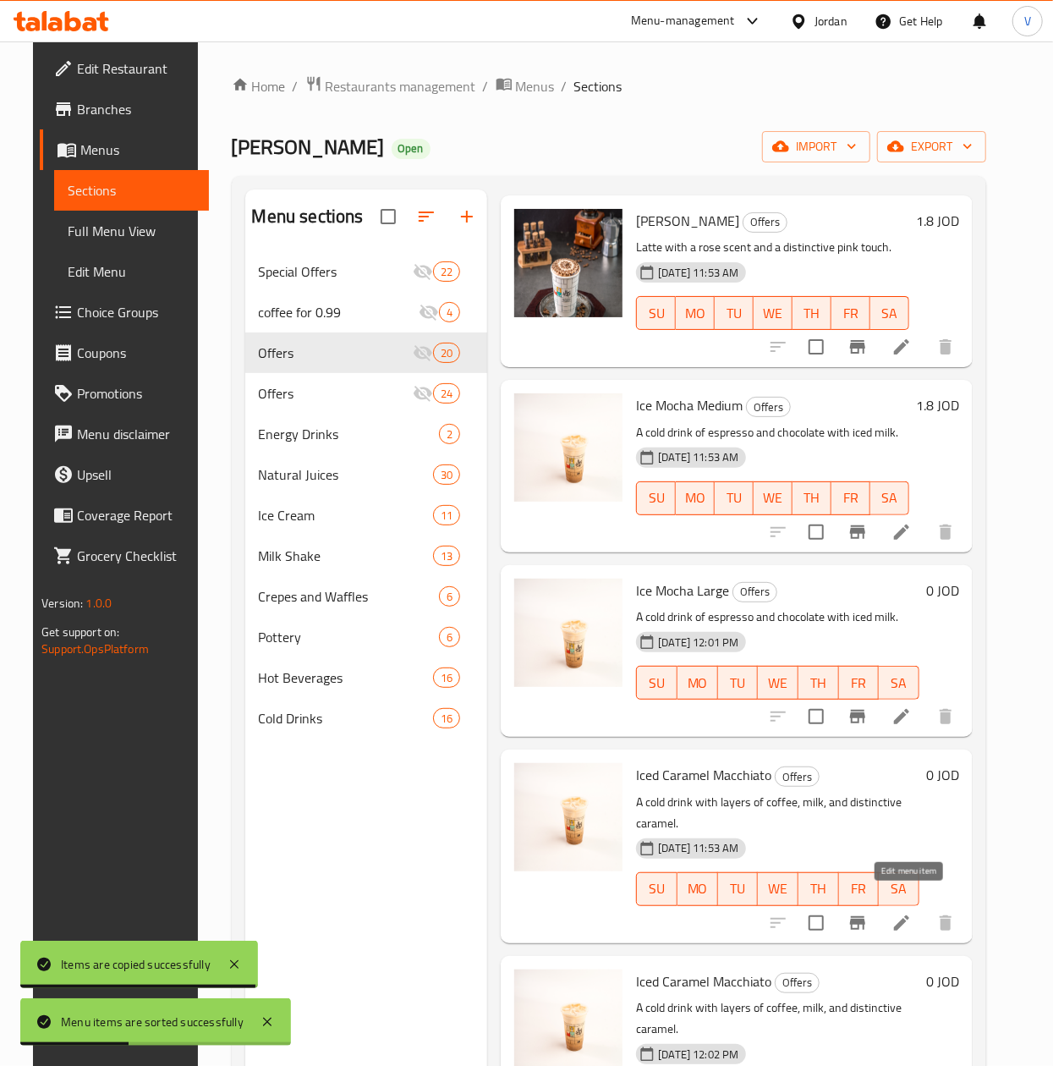
click at [903, 913] on icon at bounding box center [902, 923] width 20 height 20
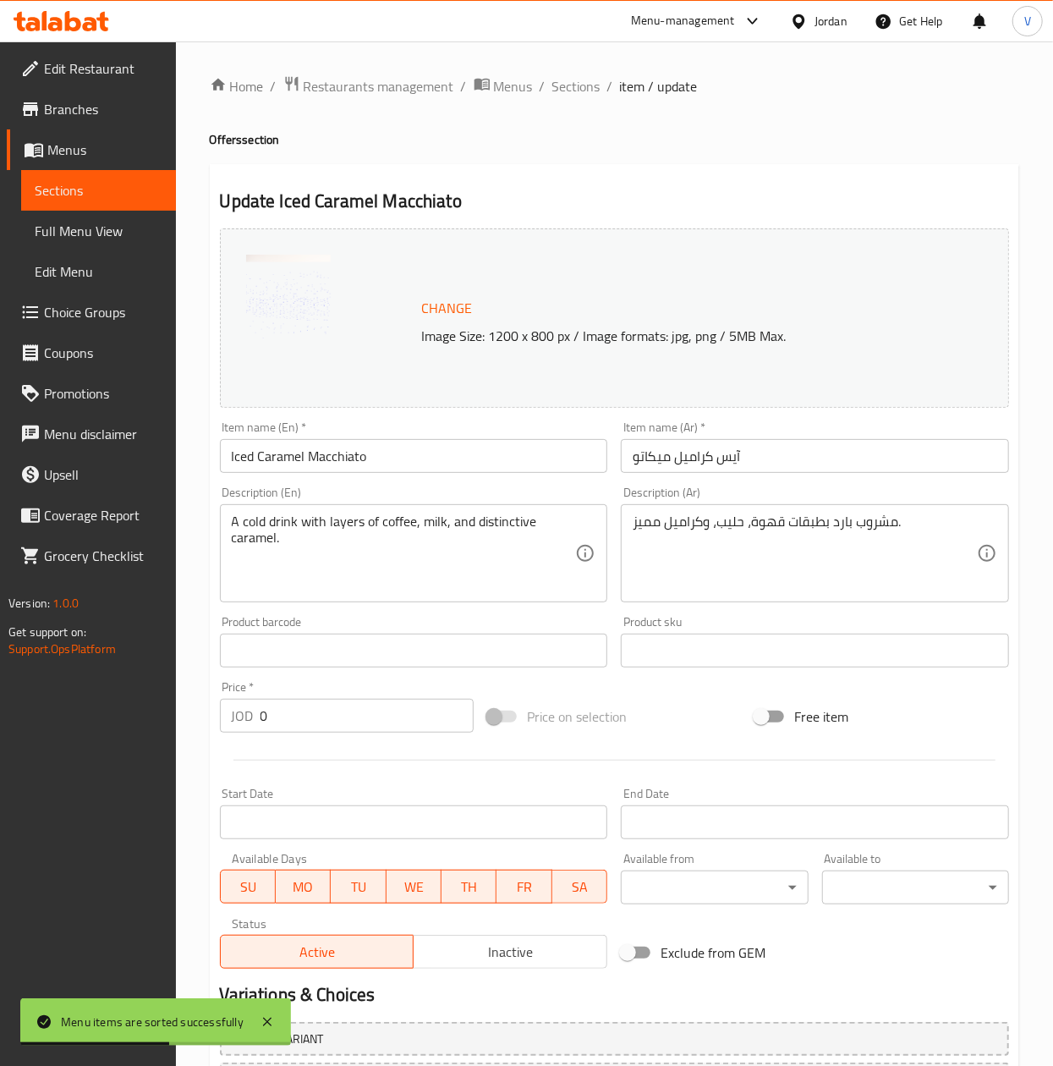
click at [475, 480] on div "Item name (En)   * Iced Caramel Macchiato Item name (En) *" at bounding box center [414, 446] width 402 height 65
drag, startPoint x: 475, startPoint y: 476, endPoint x: 488, endPoint y: 459, distance: 21.7
click at [478, 472] on div "Item name (En)   * Iced Caramel Macchiato Item name (En) *" at bounding box center [414, 446] width 402 height 65
click at [488, 459] on input "Iced Caramel Macchiato" at bounding box center [414, 456] width 388 height 34
type input "Iced Caramel Macchiato Medium"
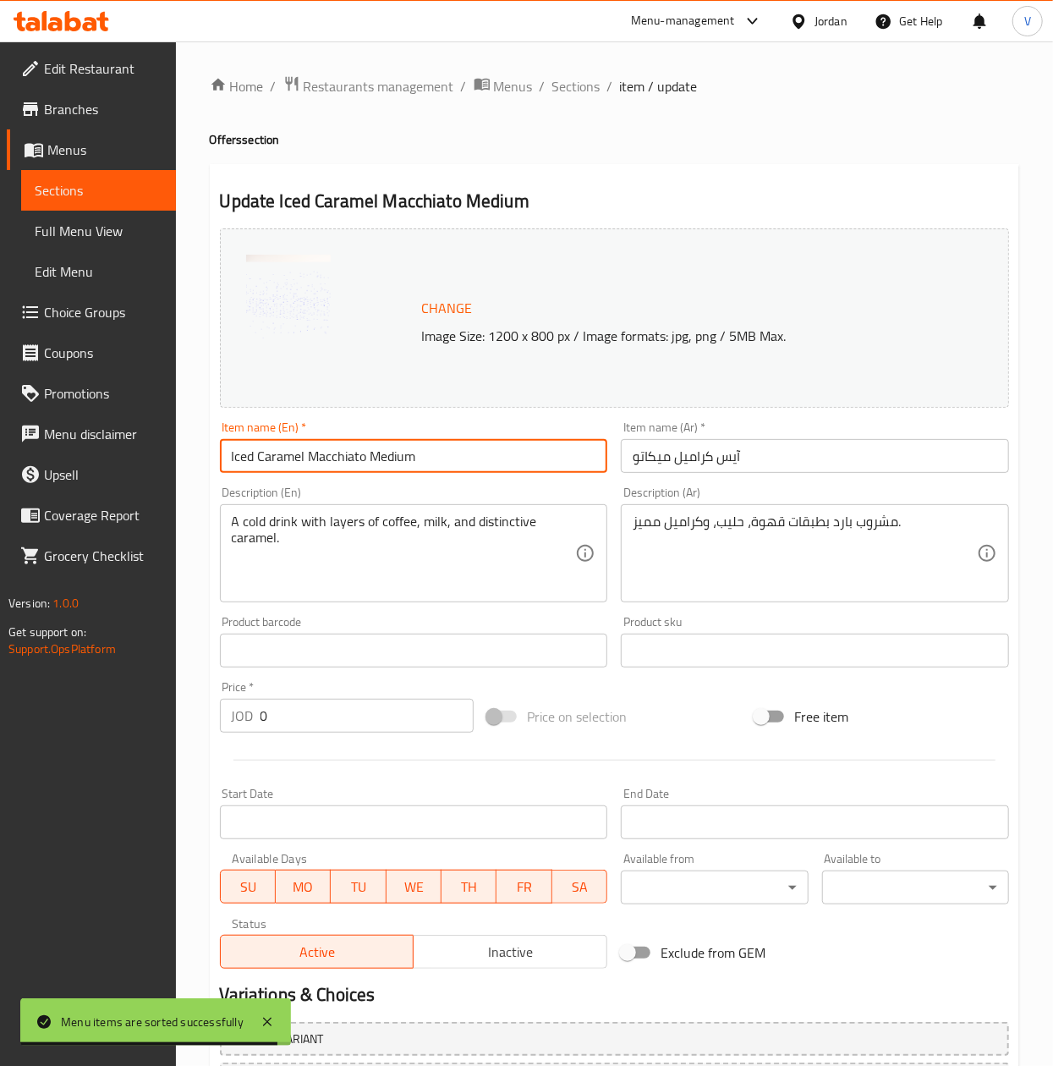
click at [629, 452] on input "آيس كراميل ميكاتو" at bounding box center [815, 456] width 388 height 34
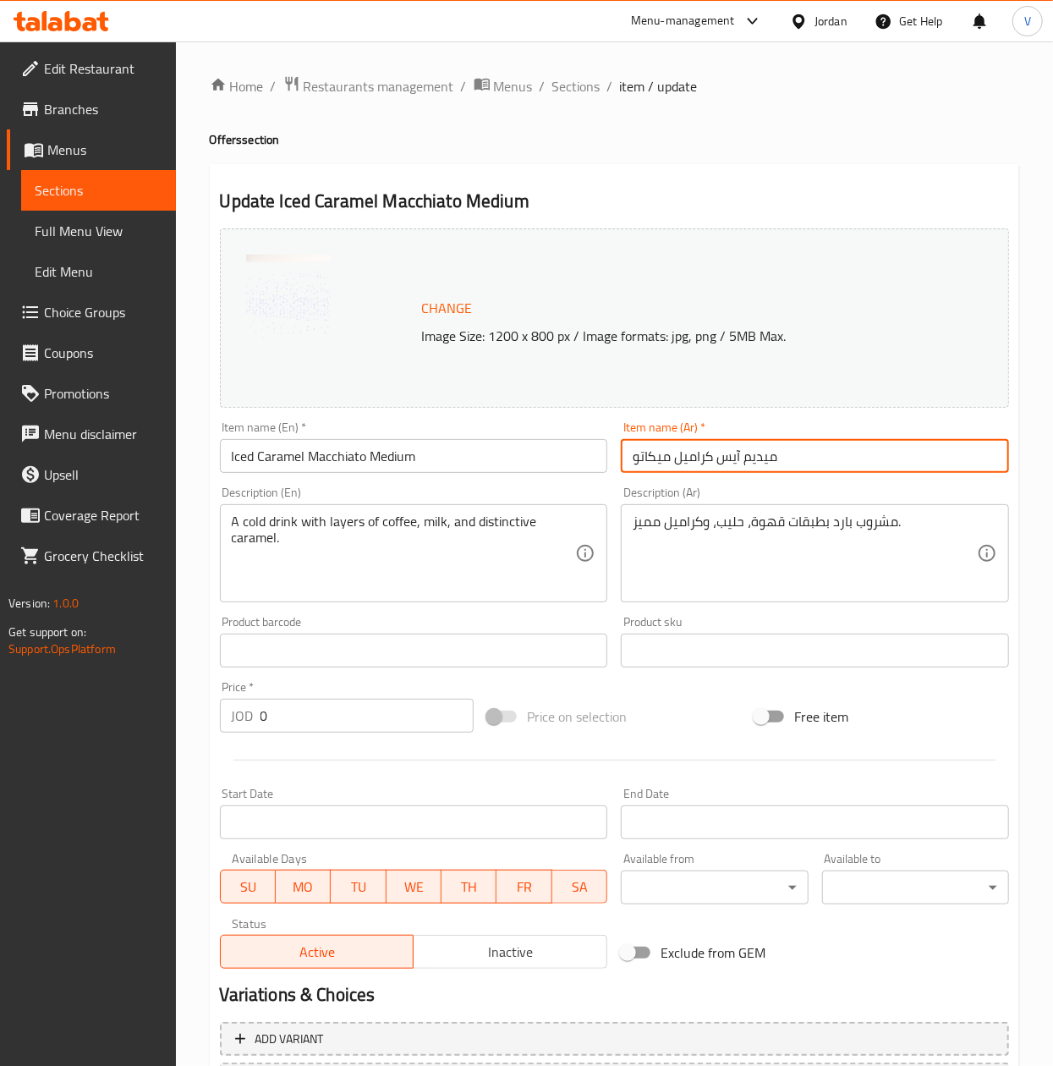
type input "ميديم آيس كراميل ميكاتو"
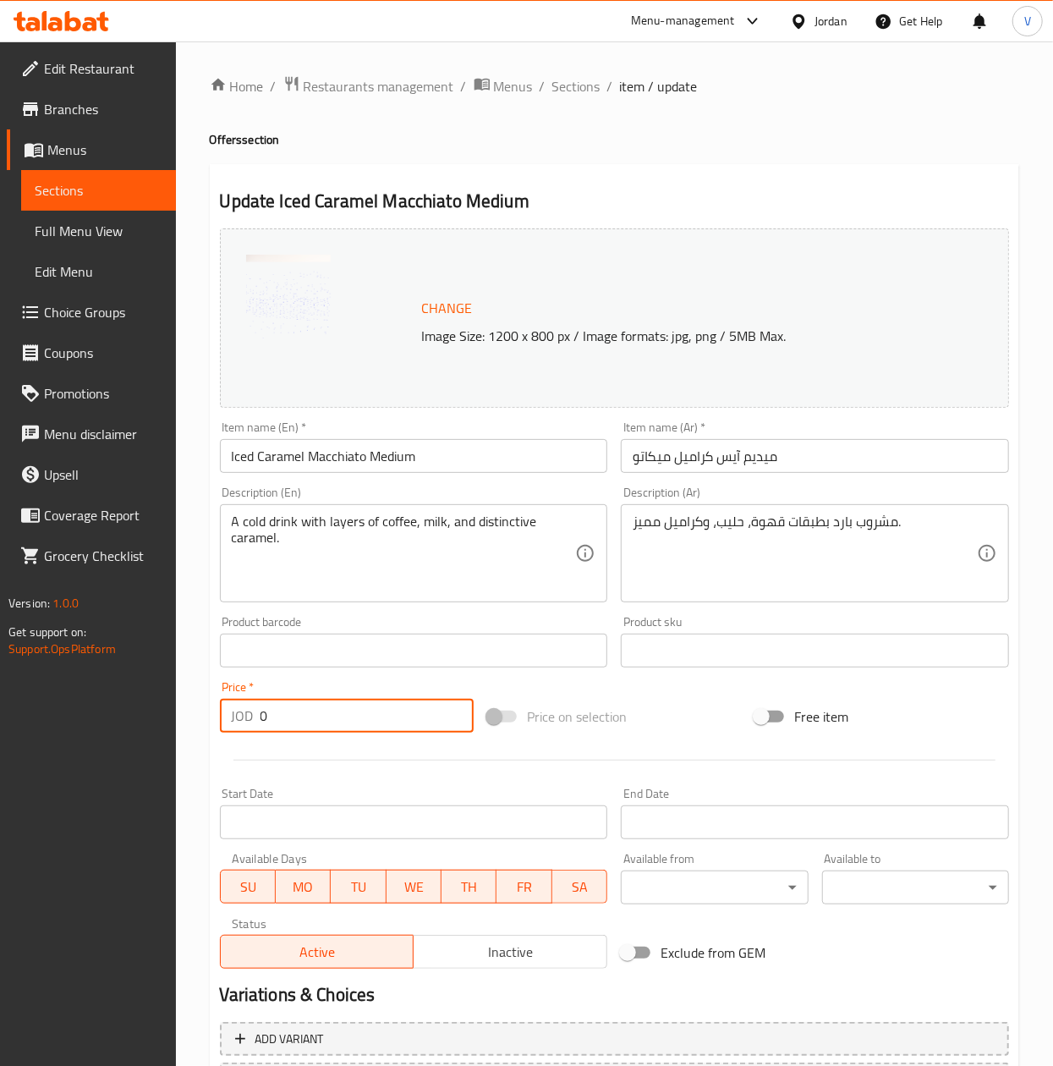
drag, startPoint x: 420, startPoint y: 711, endPoint x: -3, endPoint y: 714, distance: 422.1
click at [0, 714] on html "​ Menu-management Jordan Get Help V Edit Restaurant Branches Menus Sections Ful…" at bounding box center [526, 533] width 1053 height 1066
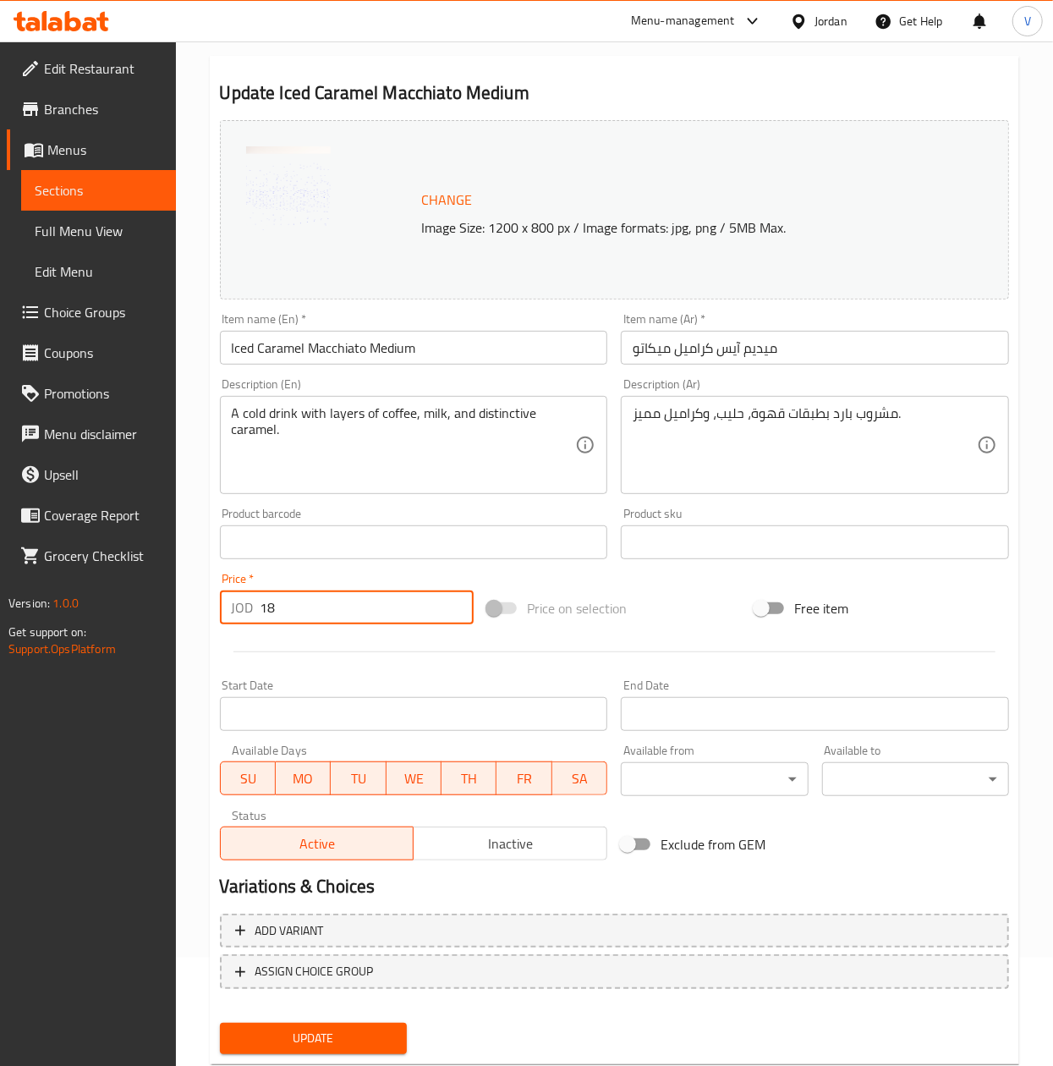
scroll to position [153, 0]
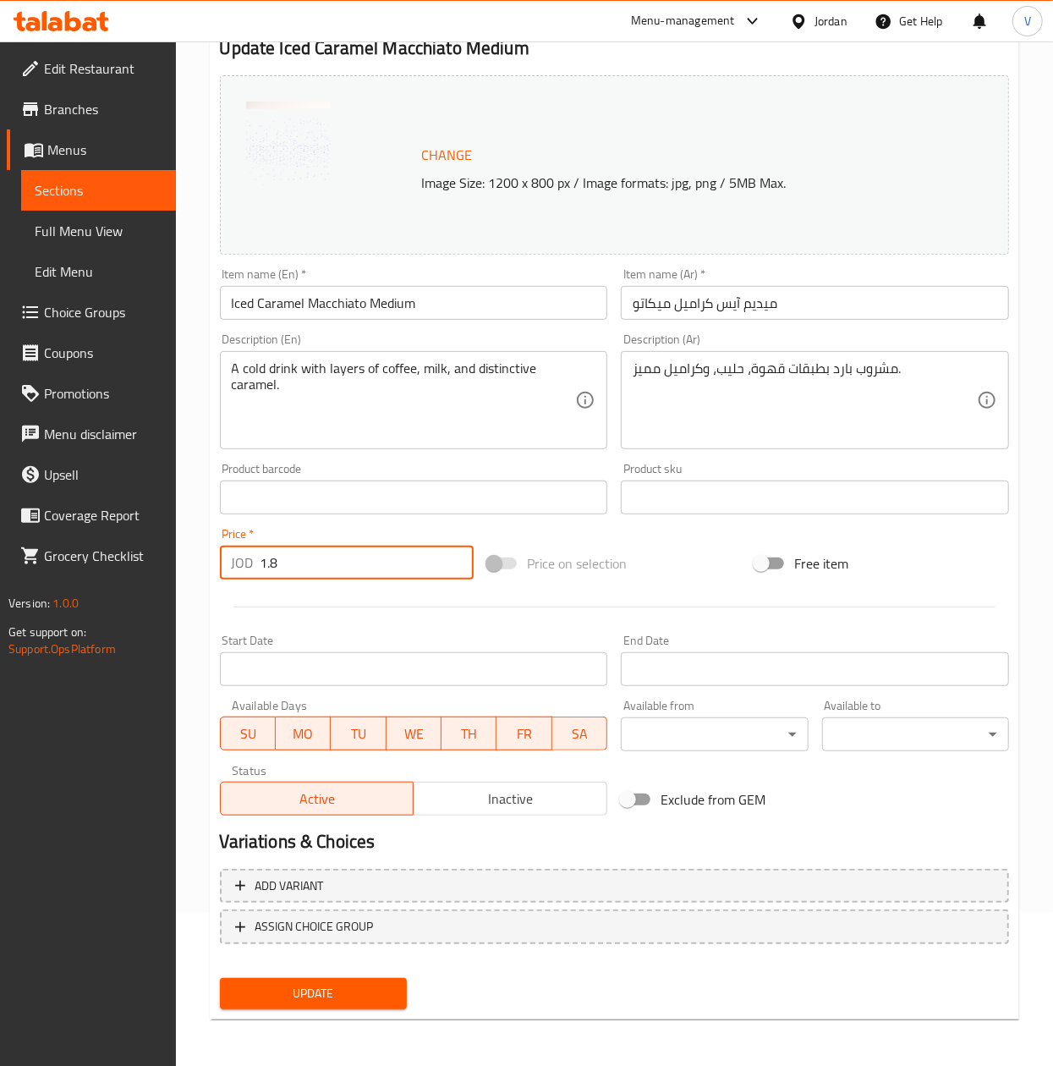
type input "1.8"
click at [277, 994] on span "Update" at bounding box center [313, 993] width 160 height 21
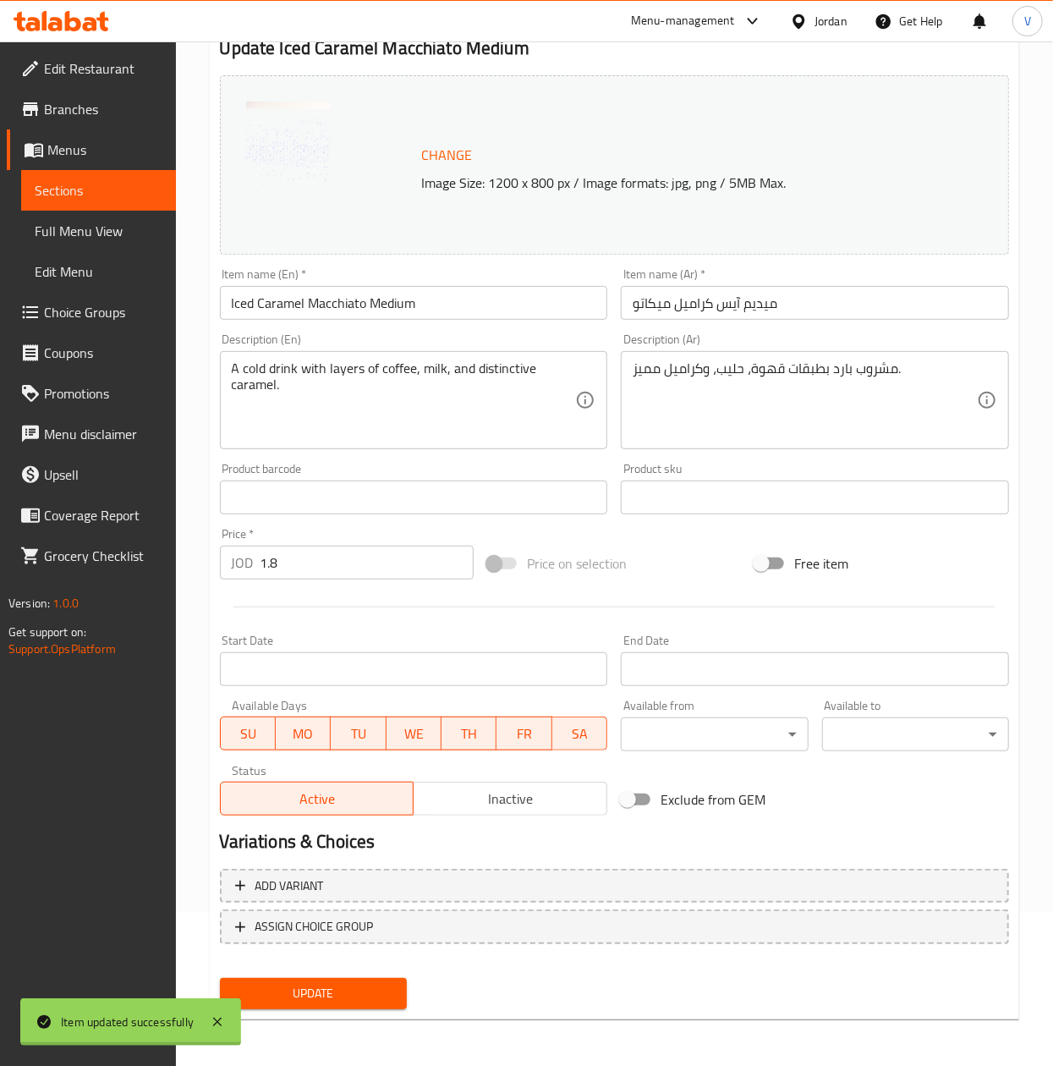
scroll to position [0, 0]
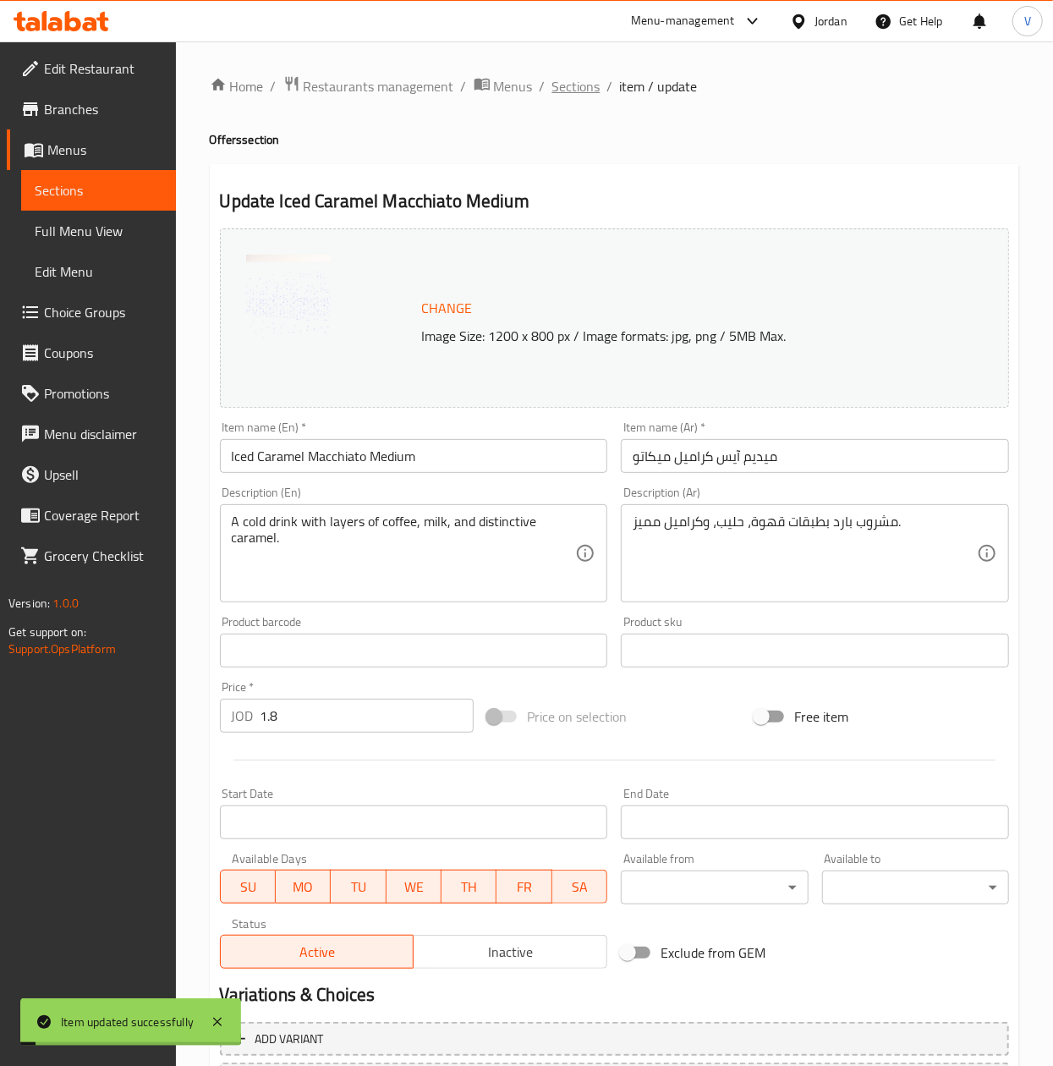
click at [590, 80] on span "Sections" at bounding box center [576, 86] width 48 height 20
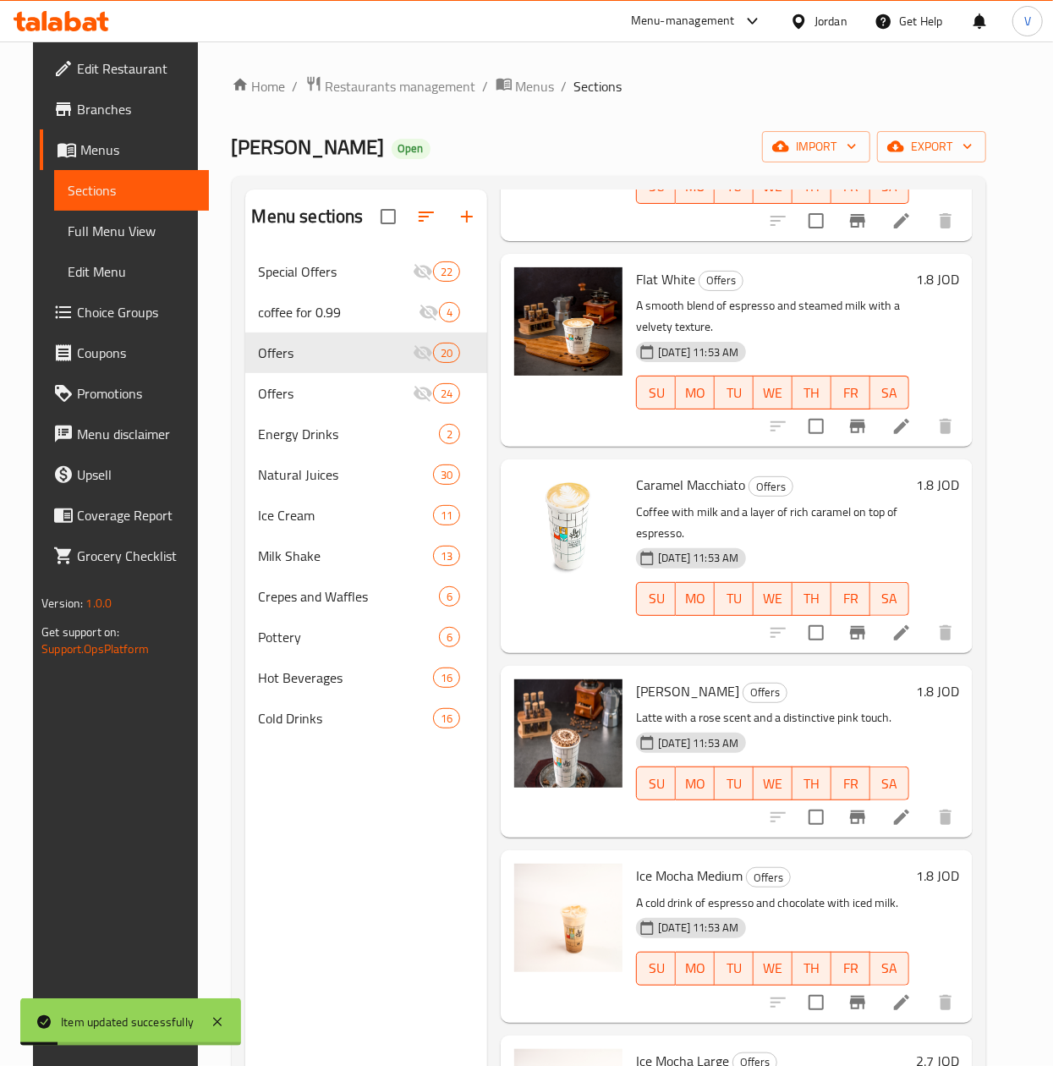
scroll to position [1861, 0]
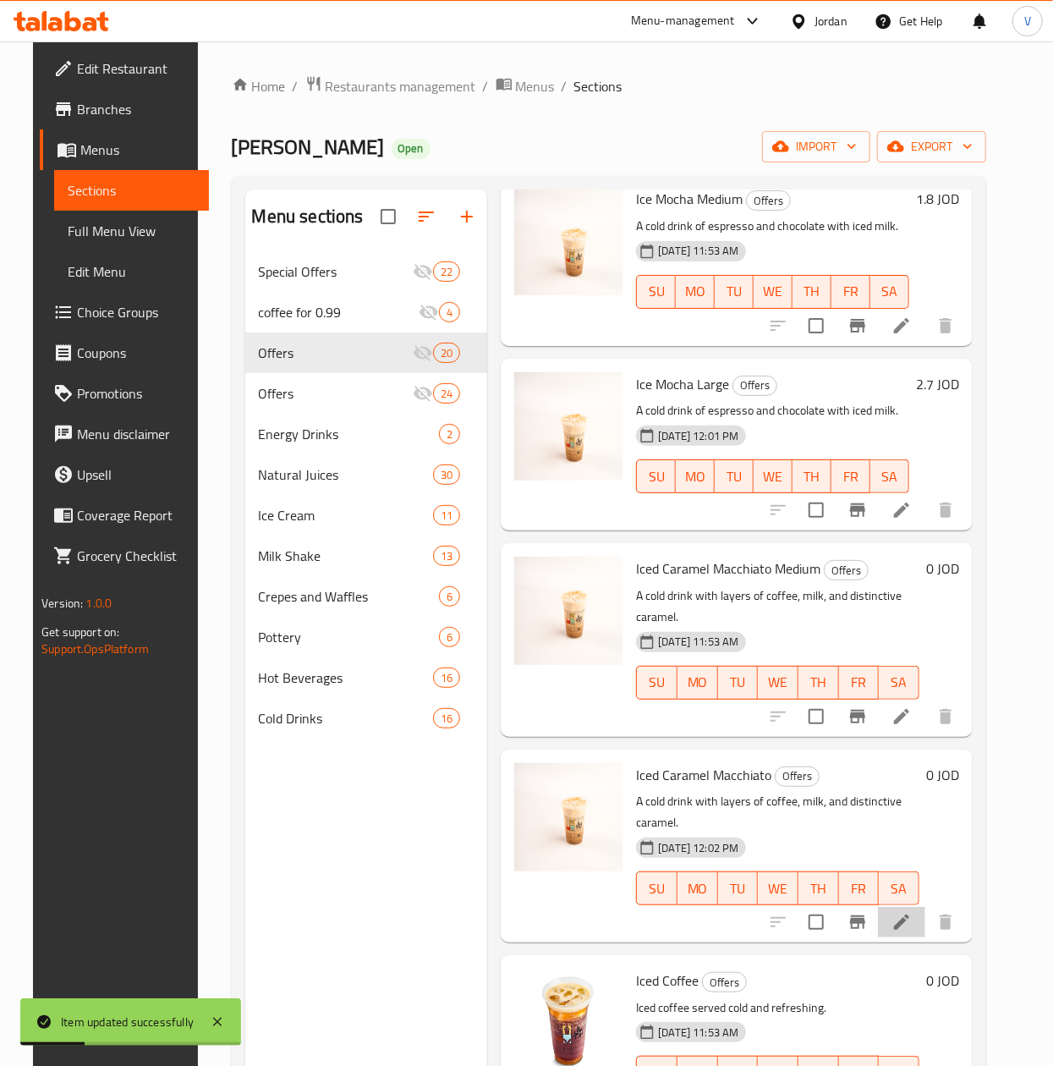
click at [895, 907] on li at bounding box center [901, 922] width 47 height 30
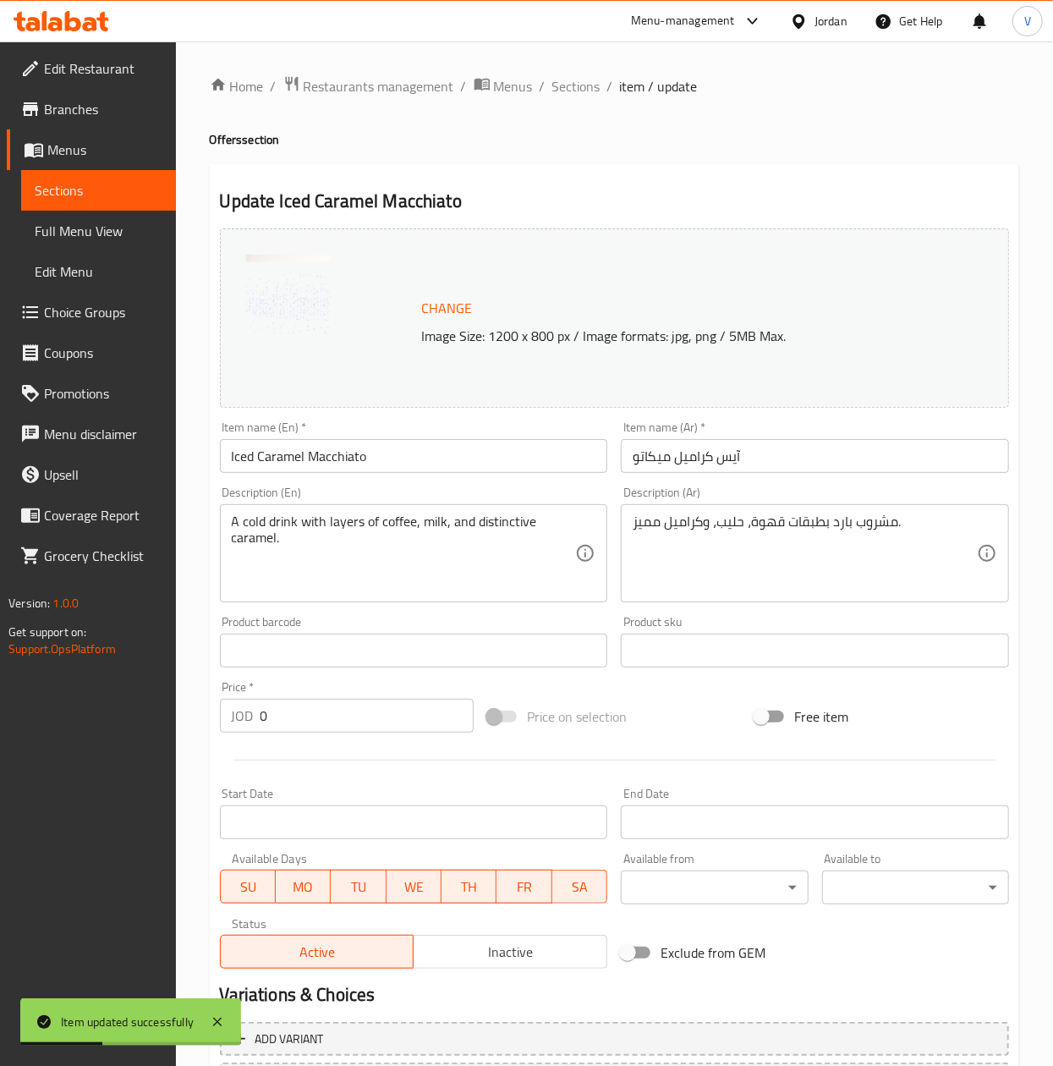
click at [433, 459] on input "Iced Caramel Macchiato" at bounding box center [414, 456] width 388 height 34
type input "Iced Caramel Macchiato Large"
click at [623, 452] on input "آيس كراميل ميكاتو" at bounding box center [815, 456] width 388 height 34
type input "لارج آيس كراميل ميكاتو"
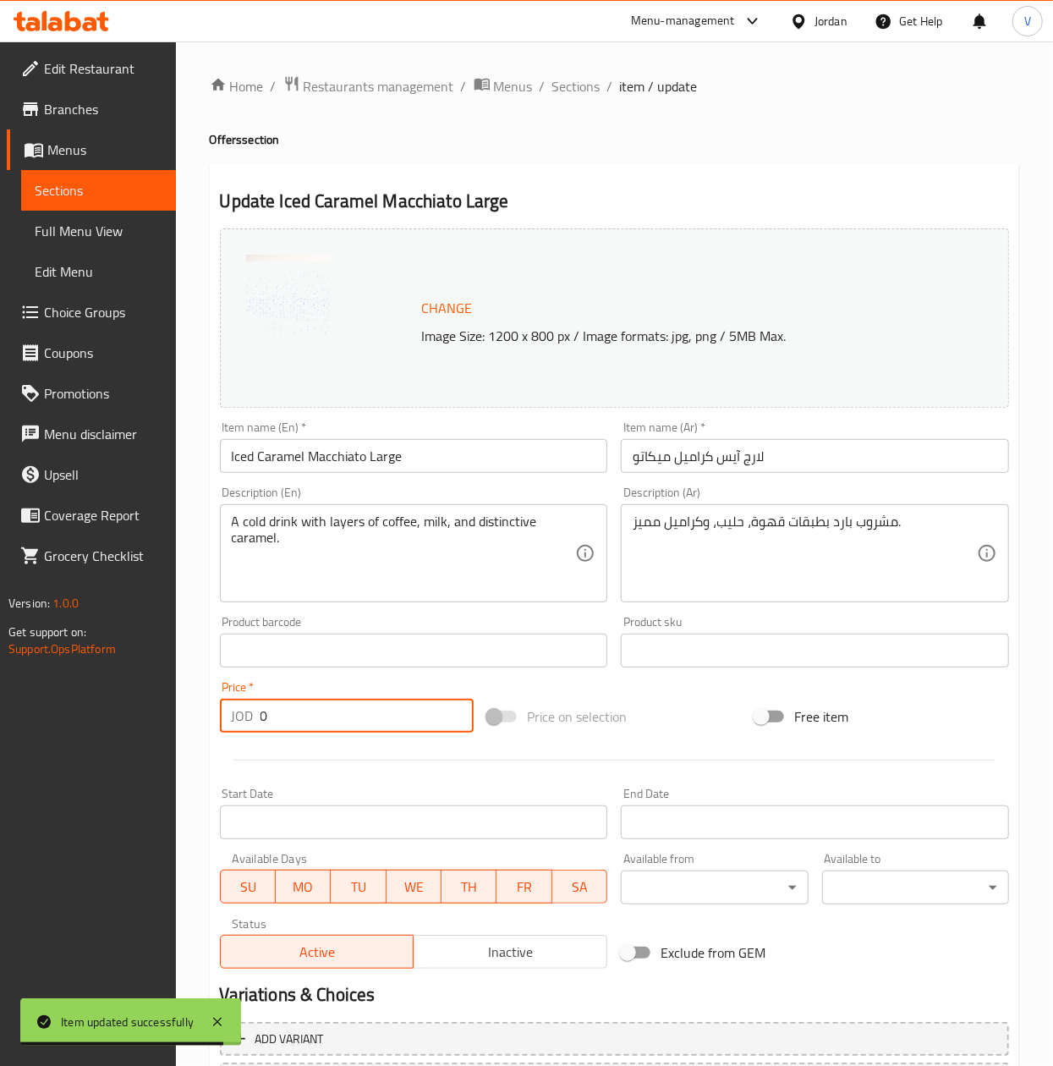
drag, startPoint x: 427, startPoint y: 702, endPoint x: 75, endPoint y: 694, distance: 352.0
click at [76, 696] on div "Edit Restaurant Branches Menus Sections Full Menu View Edit Menu Choice Groups …" at bounding box center [526, 630] width 1053 height 1178
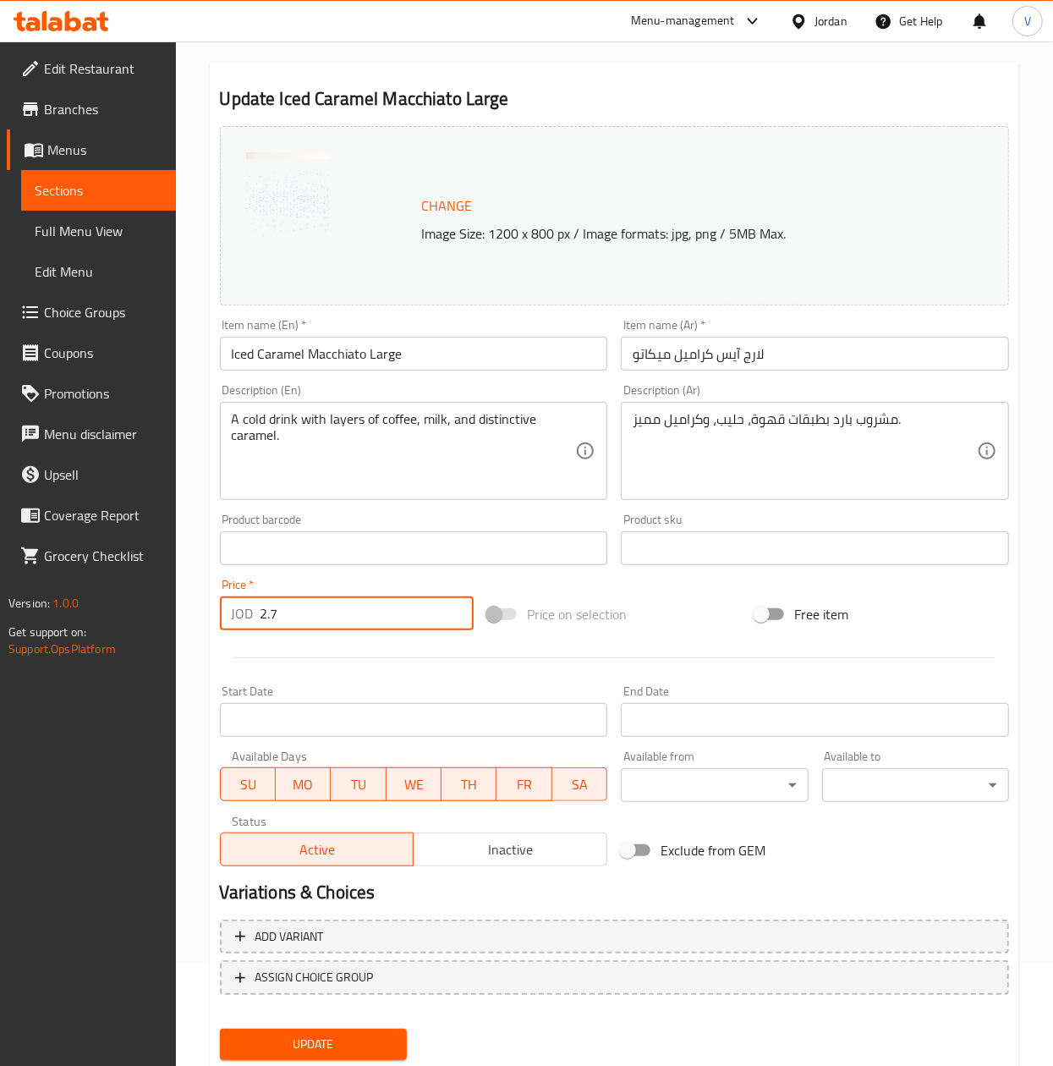
scroll to position [153, 0]
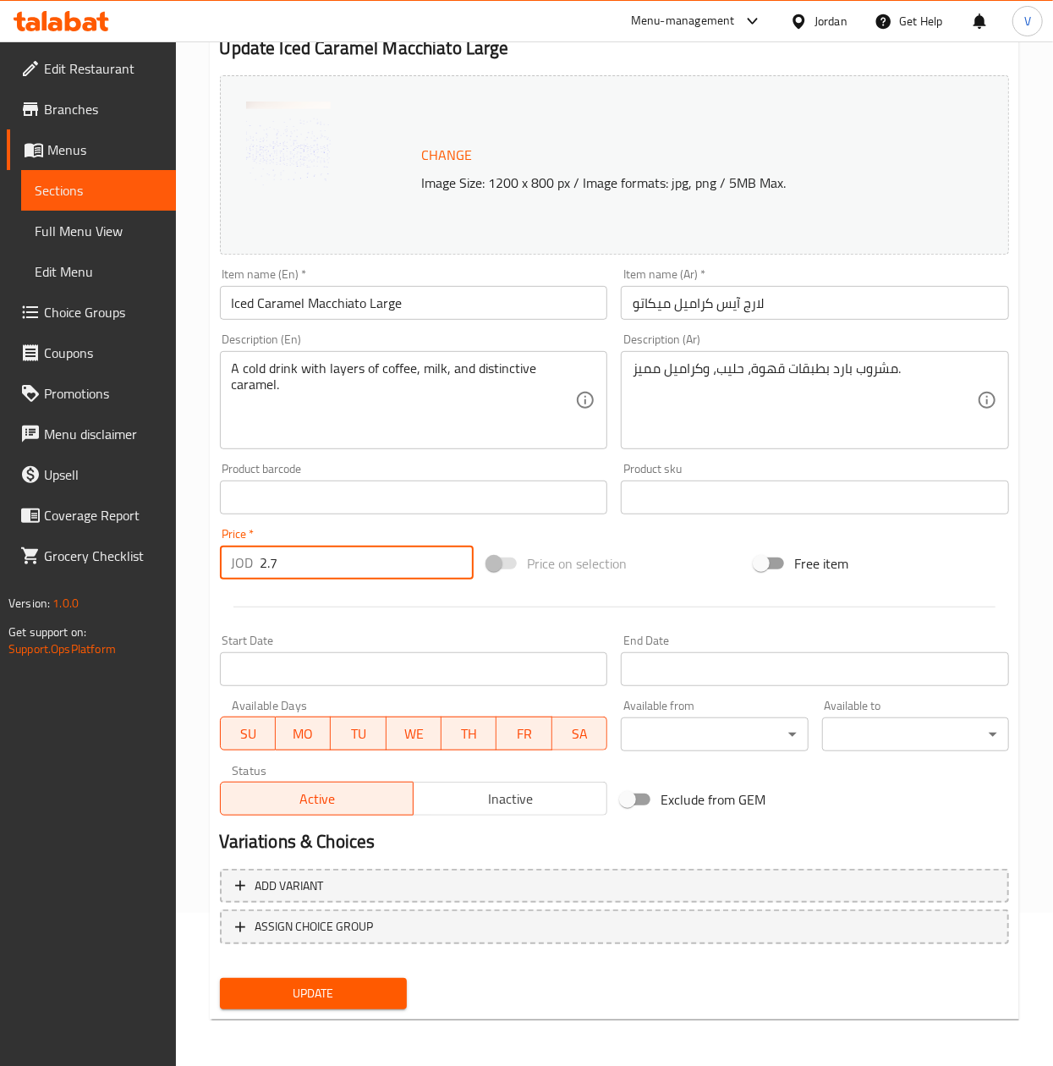
type input "2.7"
click at [364, 988] on span "Update" at bounding box center [313, 993] width 160 height 21
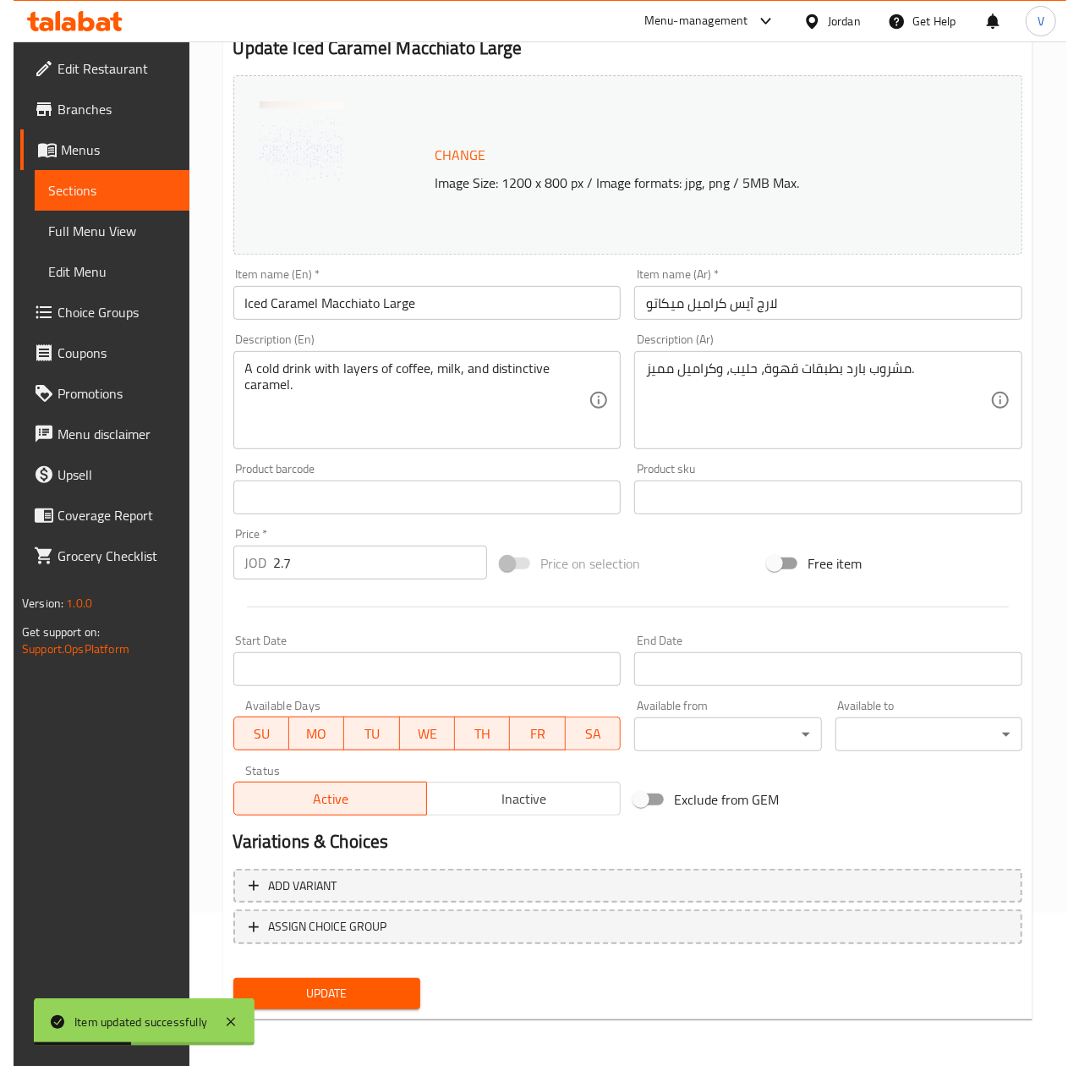
scroll to position [0, 0]
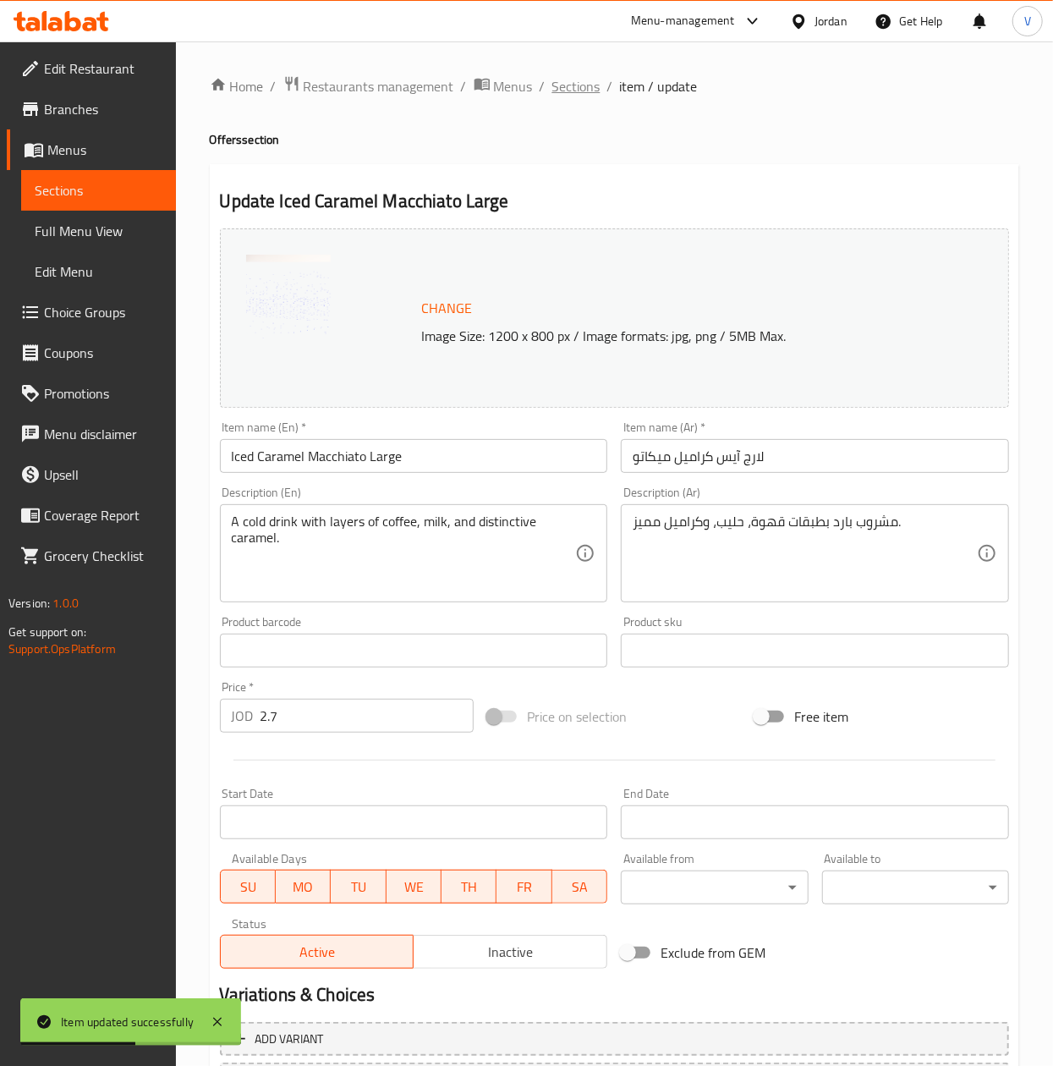
click at [579, 84] on span "Sections" at bounding box center [576, 86] width 48 height 20
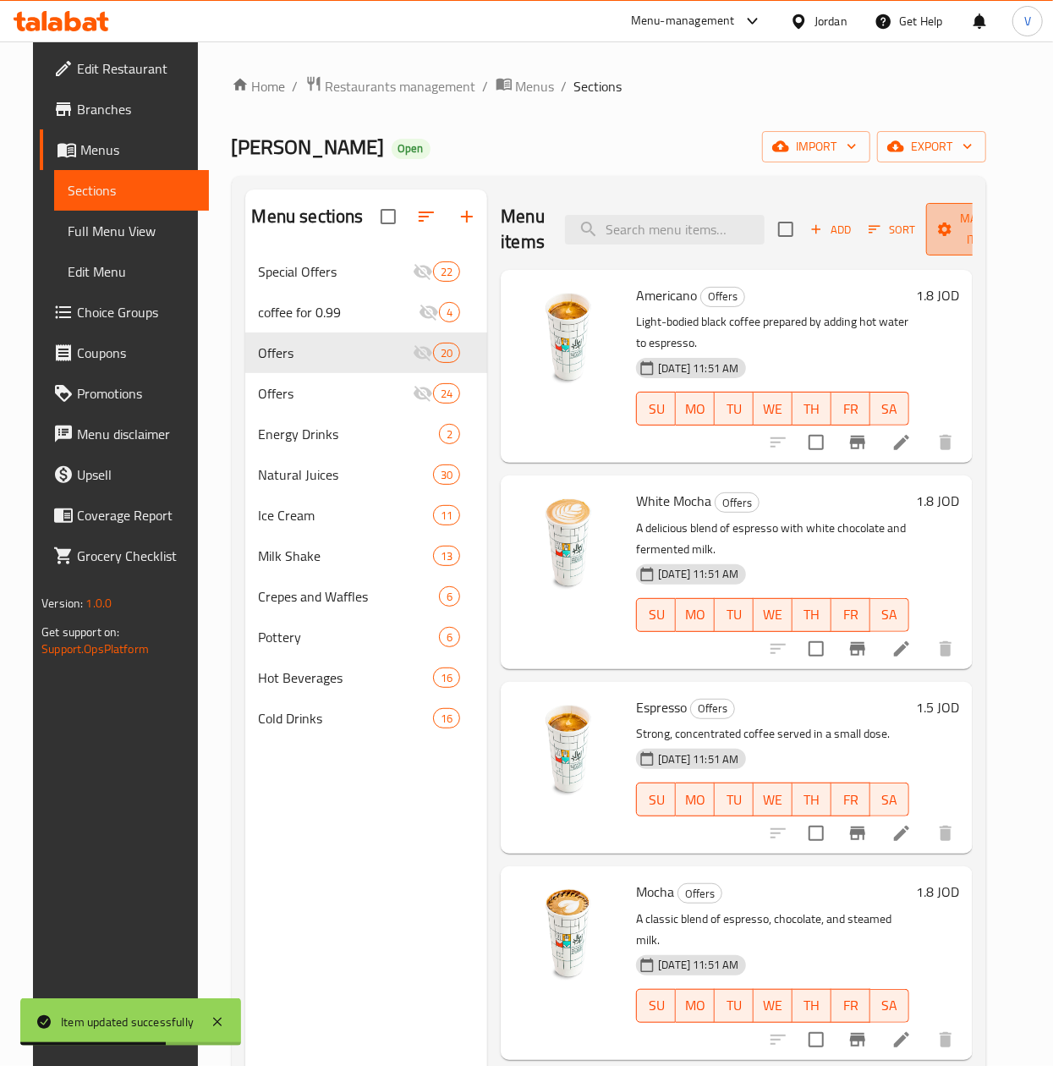
click at [938, 235] on icon "button" at bounding box center [945, 229] width 14 height 14
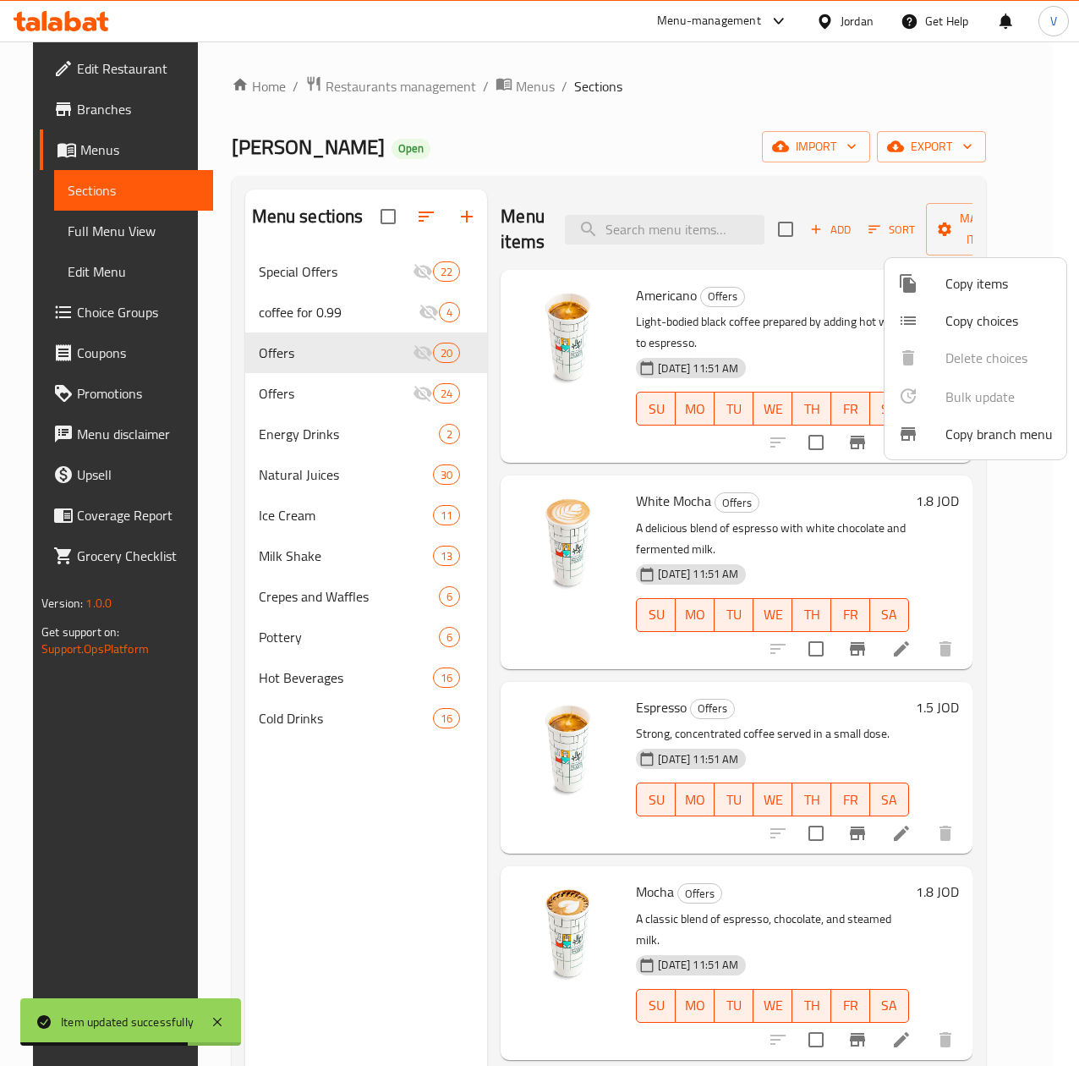
click at [946, 287] on span "Copy items" at bounding box center [999, 283] width 107 height 20
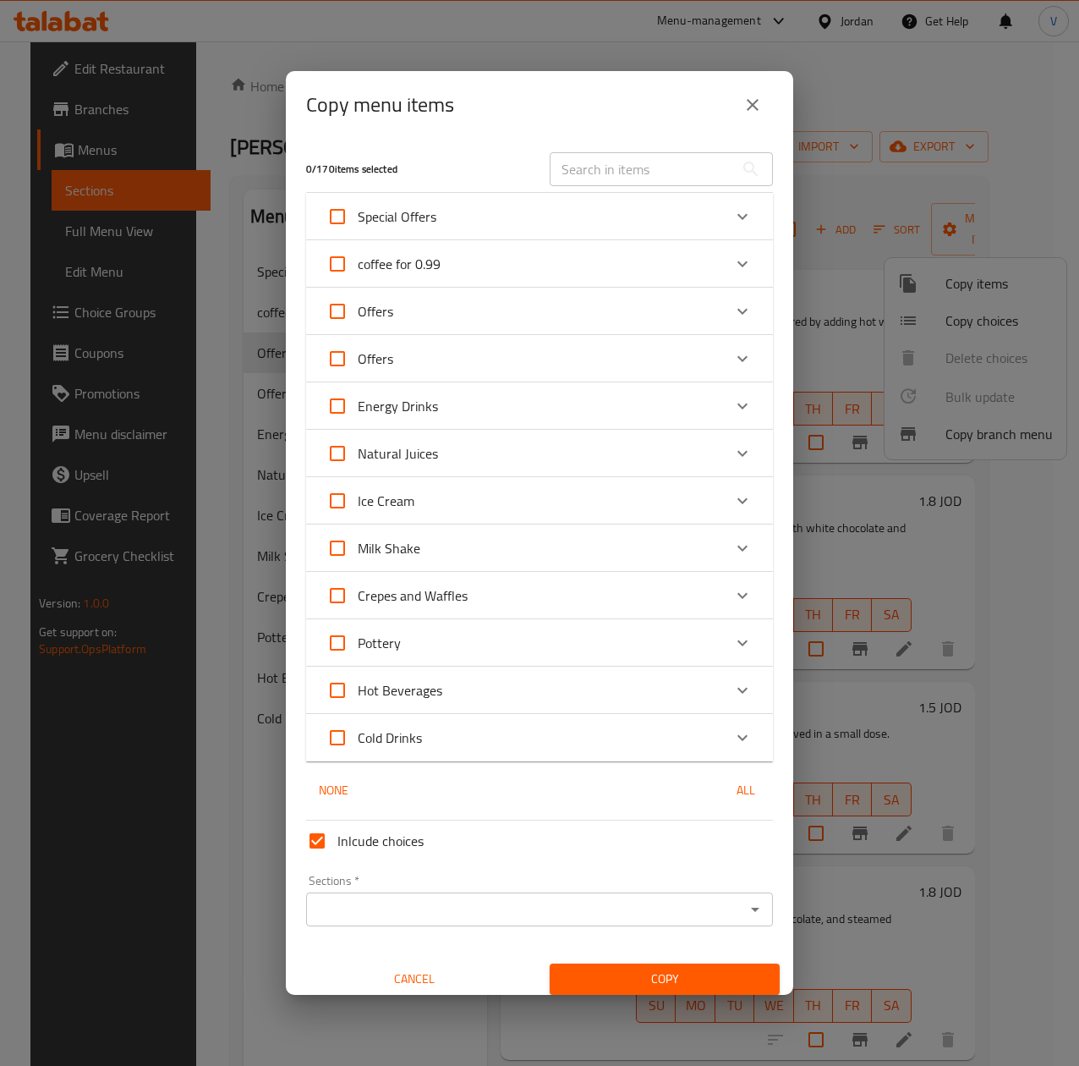
click at [465, 311] on div "Offers" at bounding box center [525, 311] width 396 height 41
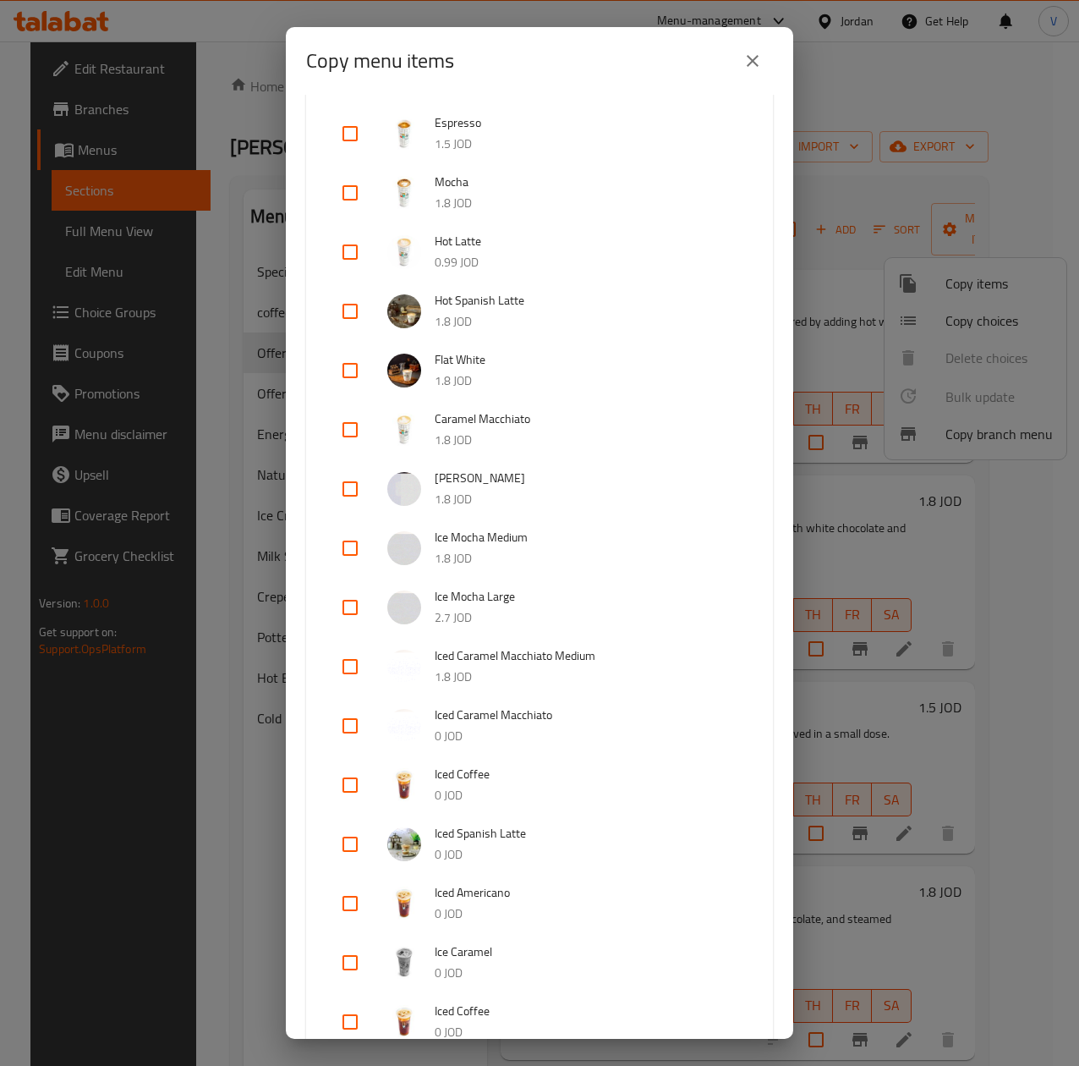
scroll to position [508, 0]
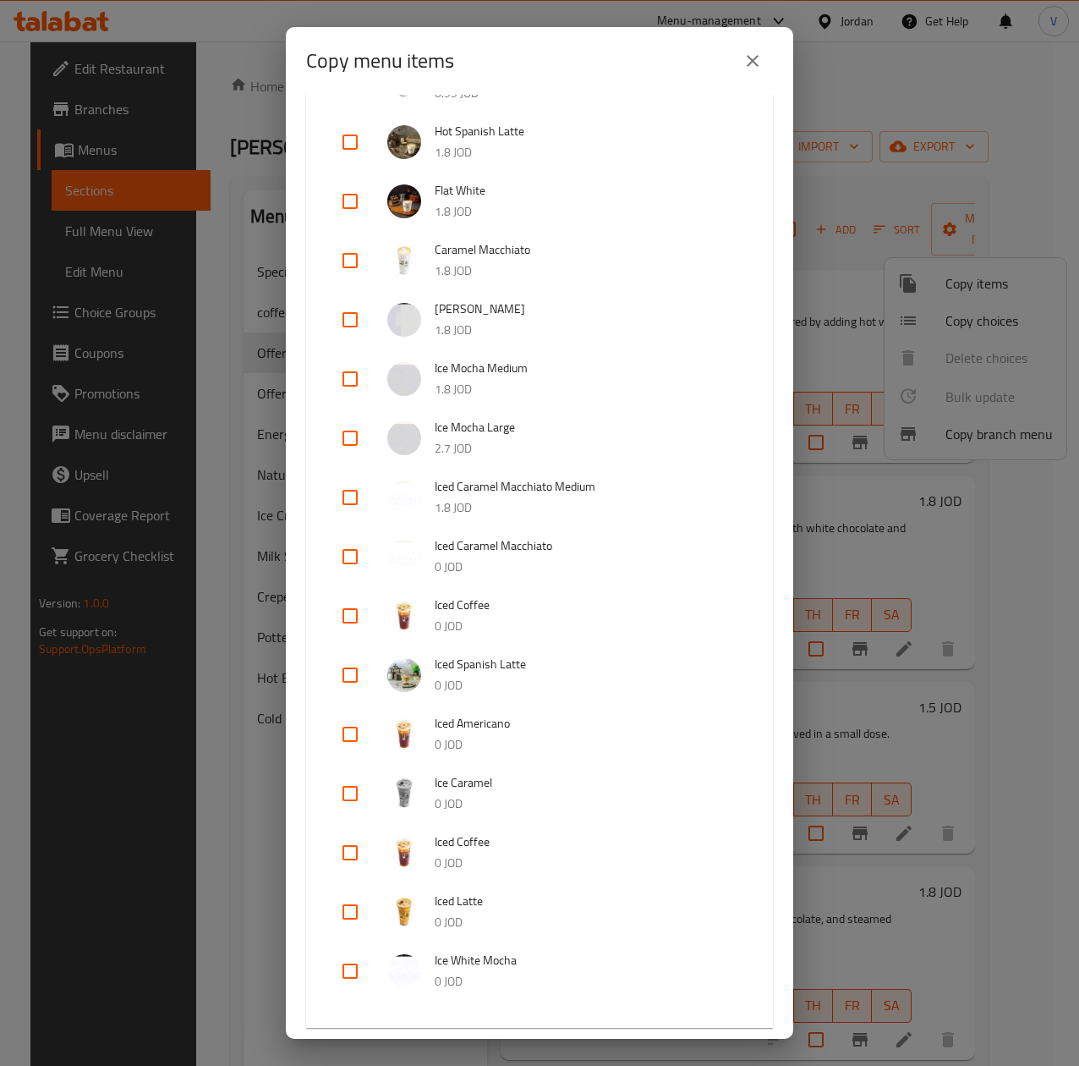
click at [373, 619] on div at bounding box center [363, 615] width 47 height 41
click at [362, 621] on input "checkbox" at bounding box center [350, 615] width 41 height 41
checkbox input "true"
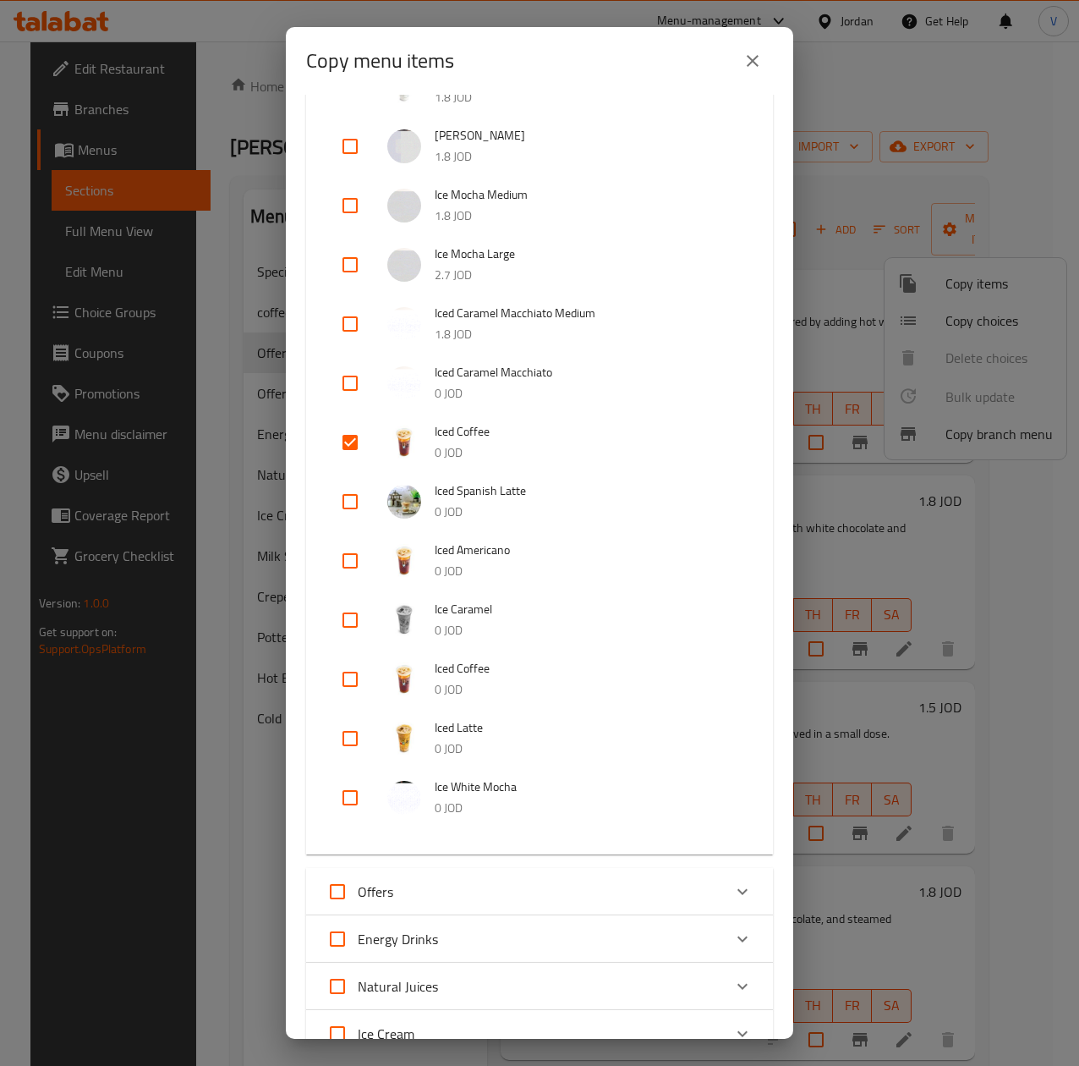
scroll to position [846, 0]
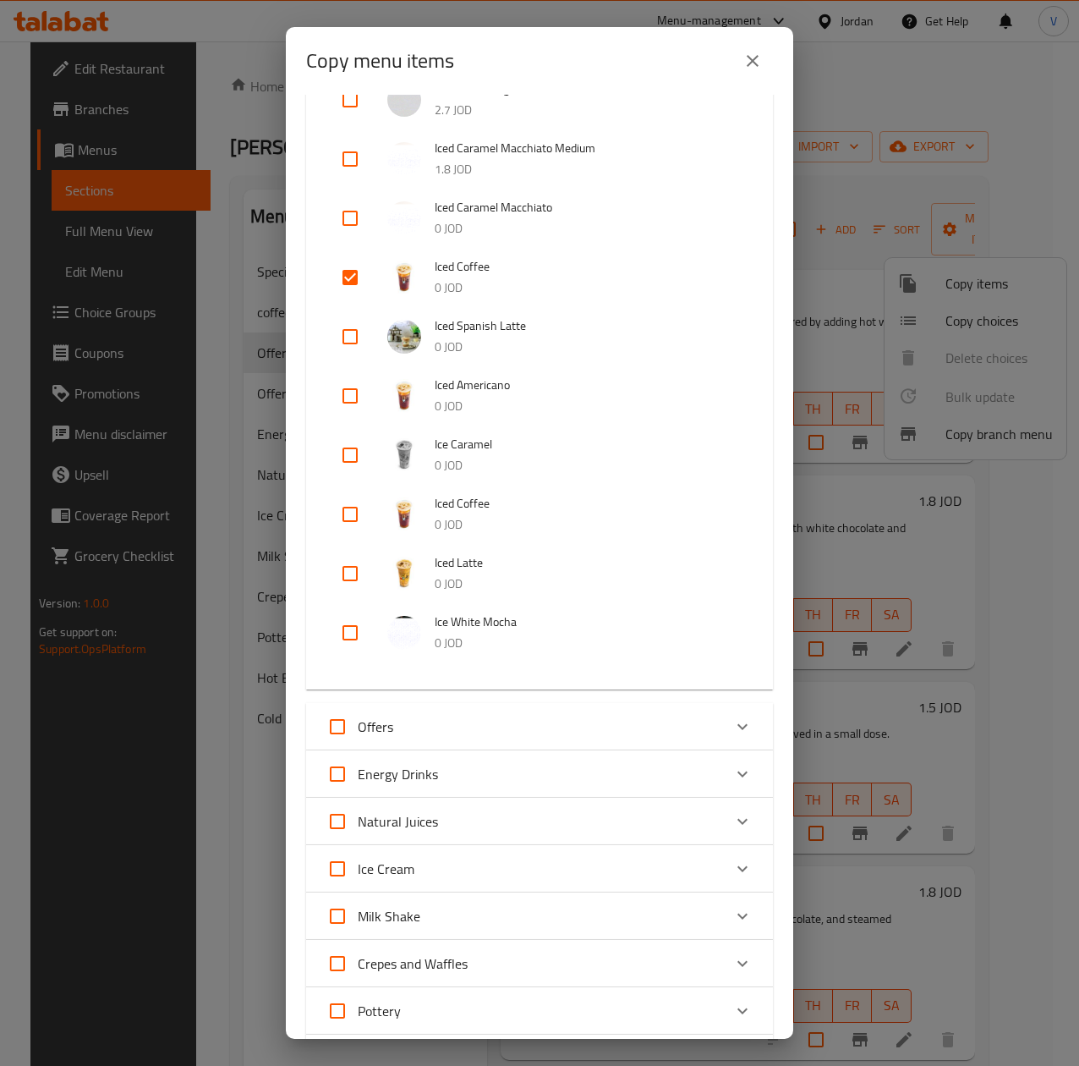
click at [364, 341] on input "checkbox" at bounding box center [350, 336] width 41 height 41
checkbox input "true"
click at [364, 386] on input "checkbox" at bounding box center [350, 396] width 41 height 41
checkbox input "true"
click at [354, 446] on input "checkbox" at bounding box center [350, 455] width 41 height 41
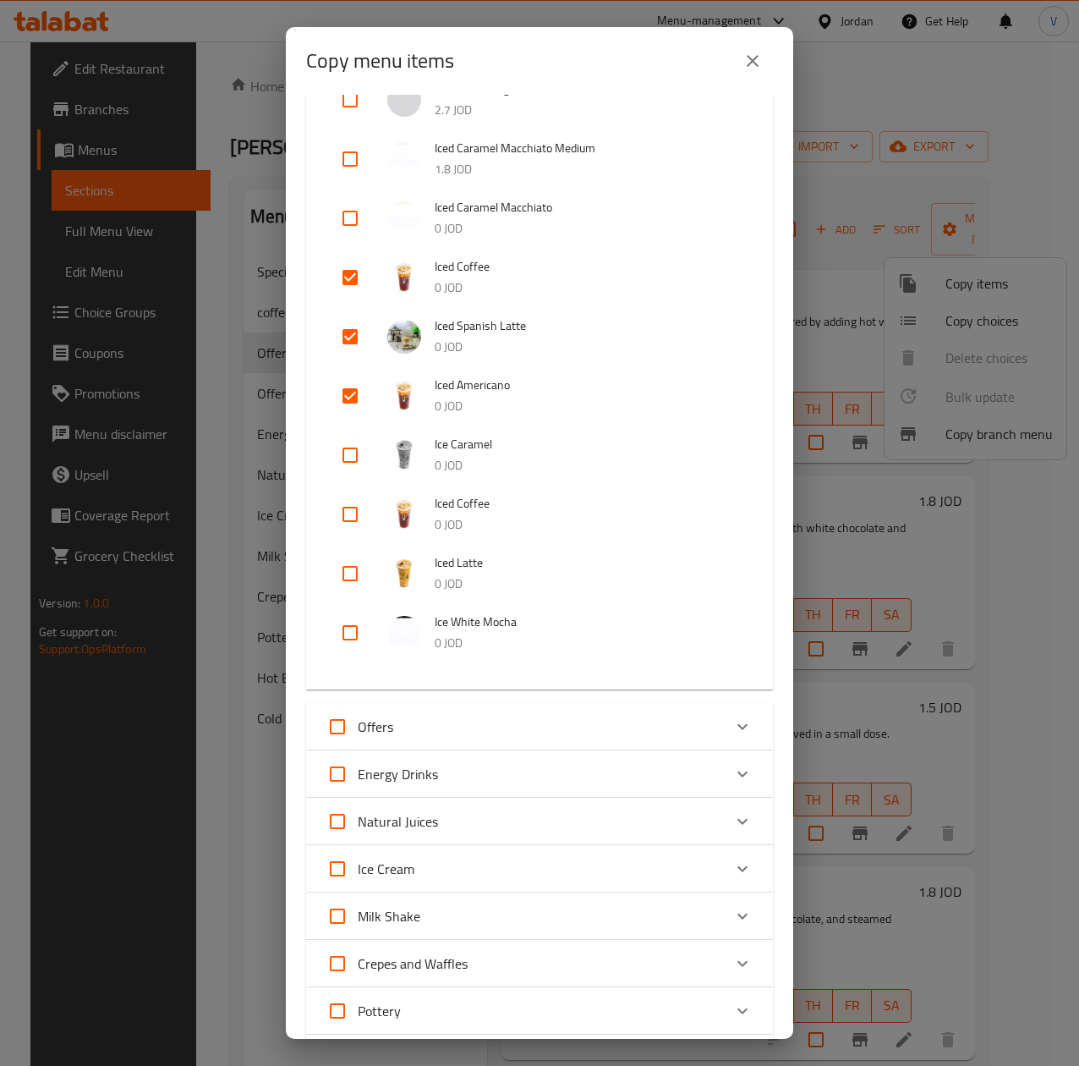
checkbox input "true"
click at [343, 513] on input "checkbox" at bounding box center [350, 514] width 41 height 41
checkbox input "true"
click at [362, 568] on input "checkbox" at bounding box center [350, 573] width 41 height 41
checkbox input "true"
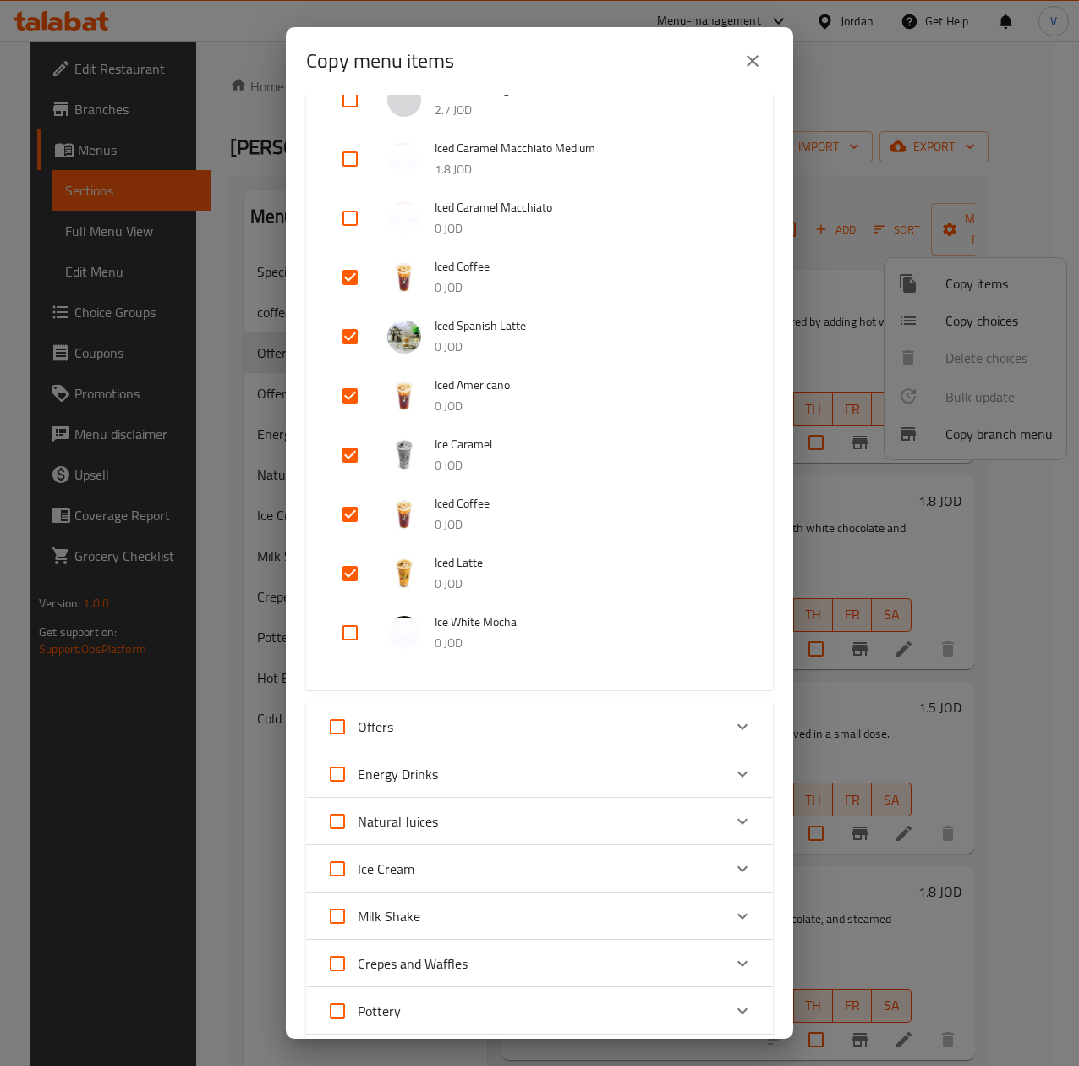
click at [356, 618] on input "checkbox" at bounding box center [350, 632] width 41 height 41
checkbox input "true"
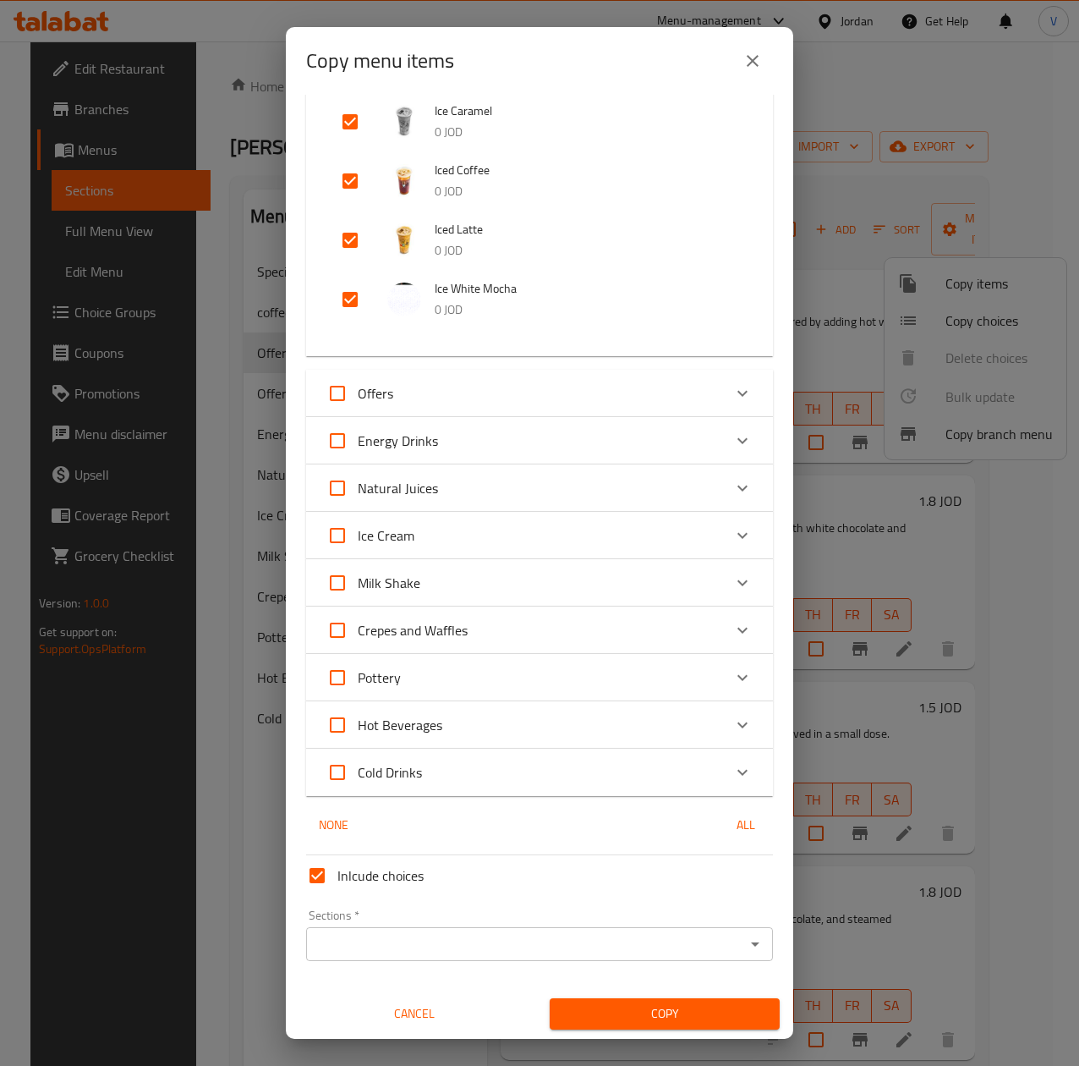
click at [486, 954] on input "Sections   *" at bounding box center [525, 944] width 429 height 24
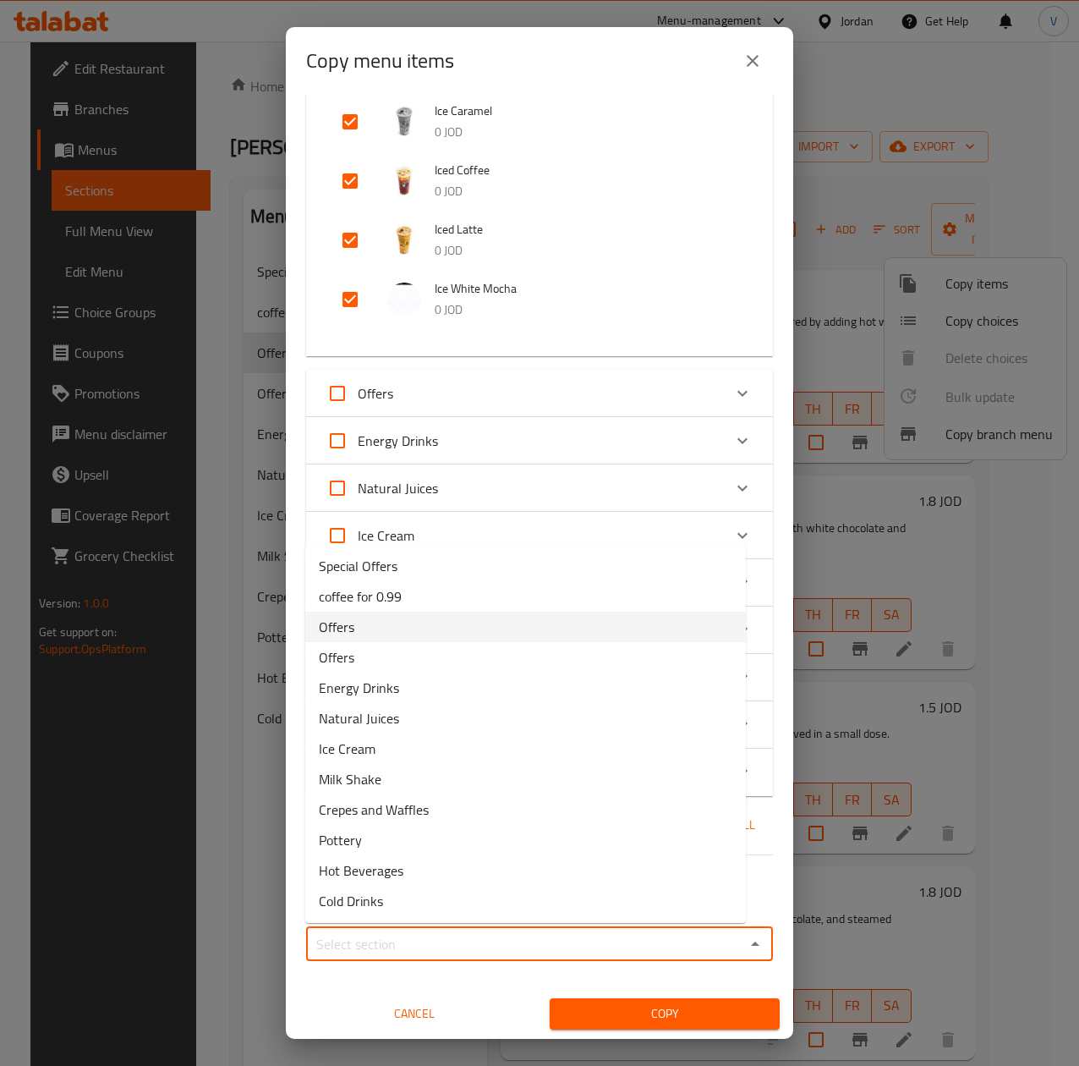
click at [390, 623] on li "Offers" at bounding box center [525, 627] width 441 height 30
type input "Offers"
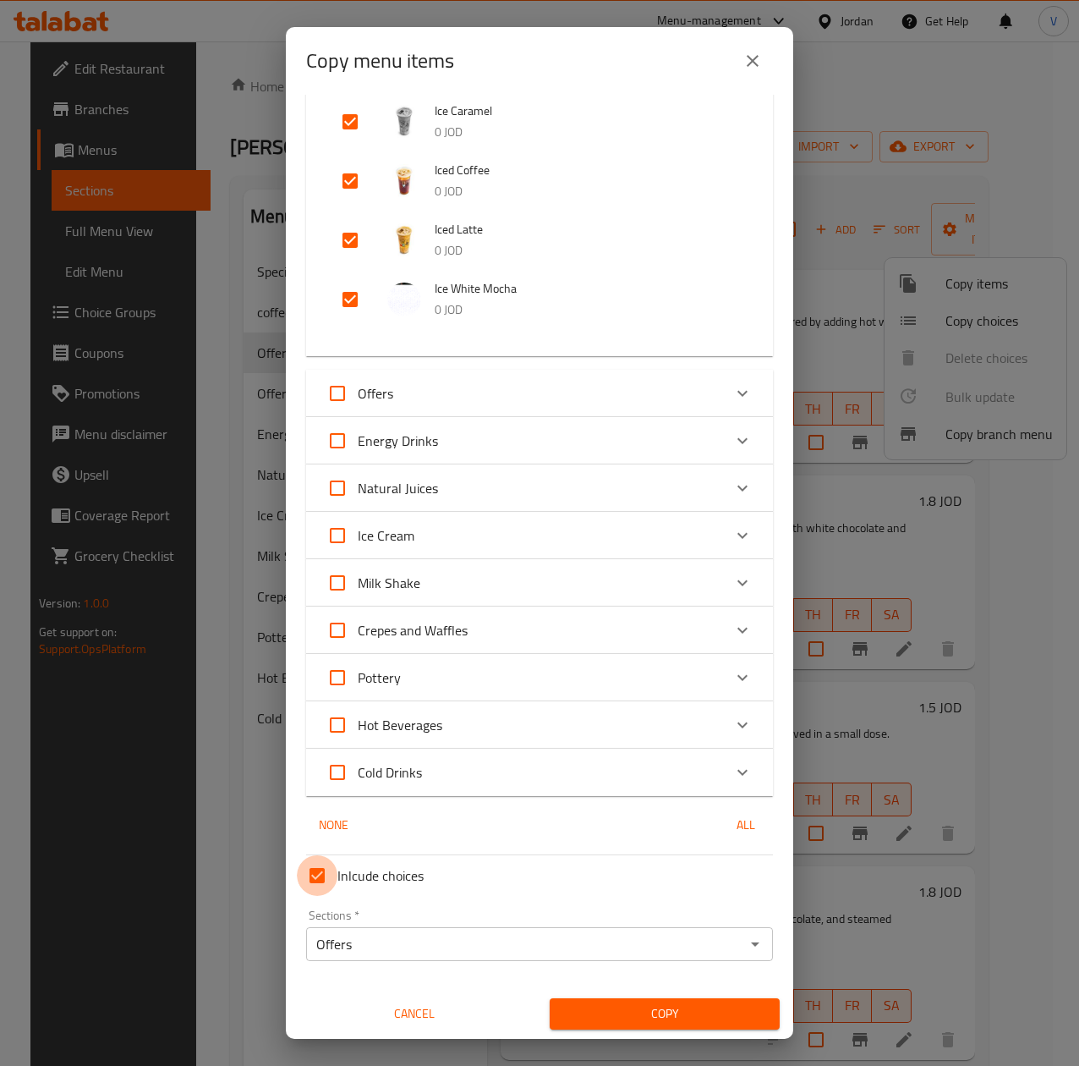
click at [316, 876] on input "Inlcude choices" at bounding box center [317, 875] width 41 height 41
checkbox input "false"
click at [629, 1012] on span "Copy" at bounding box center [664, 1013] width 203 height 21
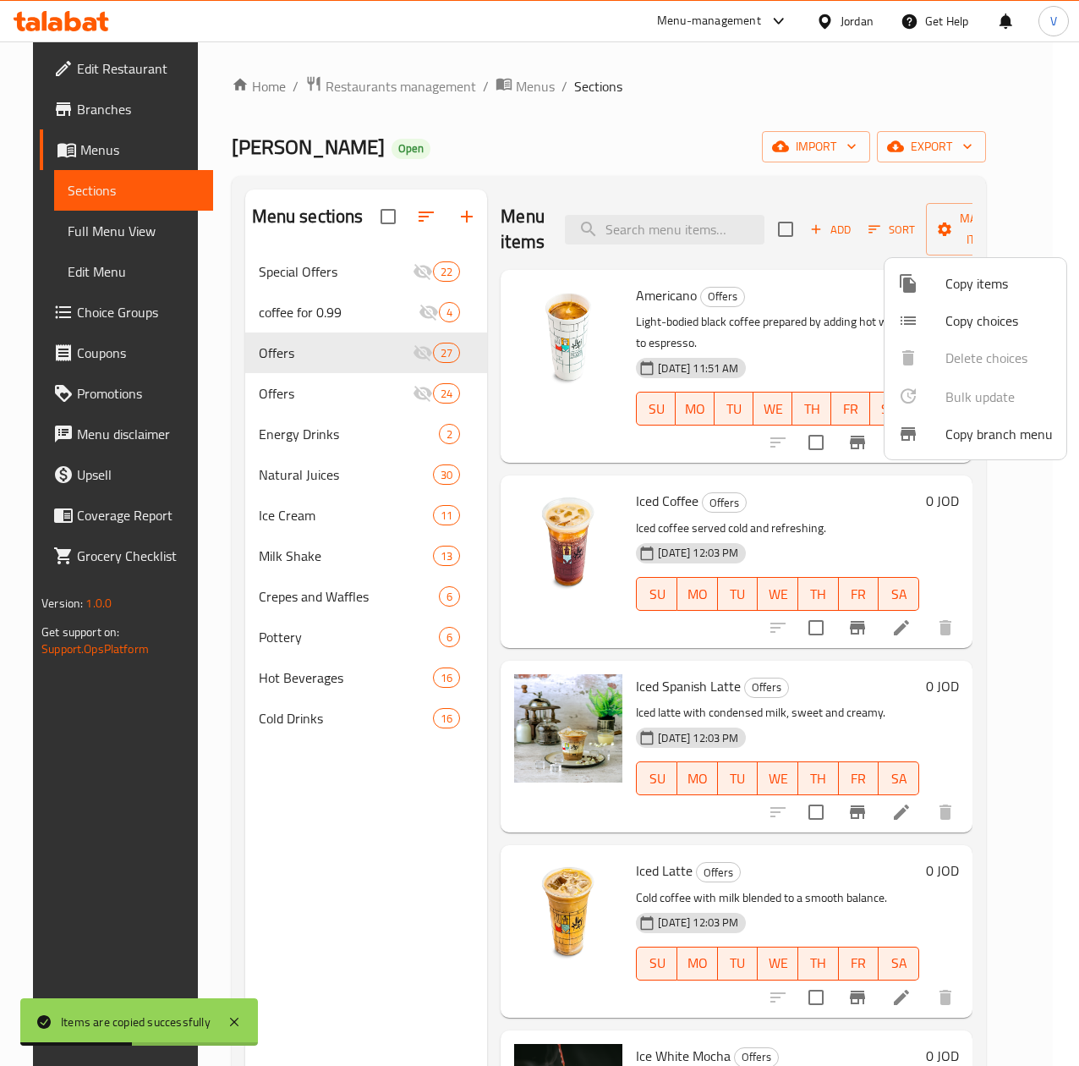
click at [880, 218] on div at bounding box center [539, 533] width 1079 height 1066
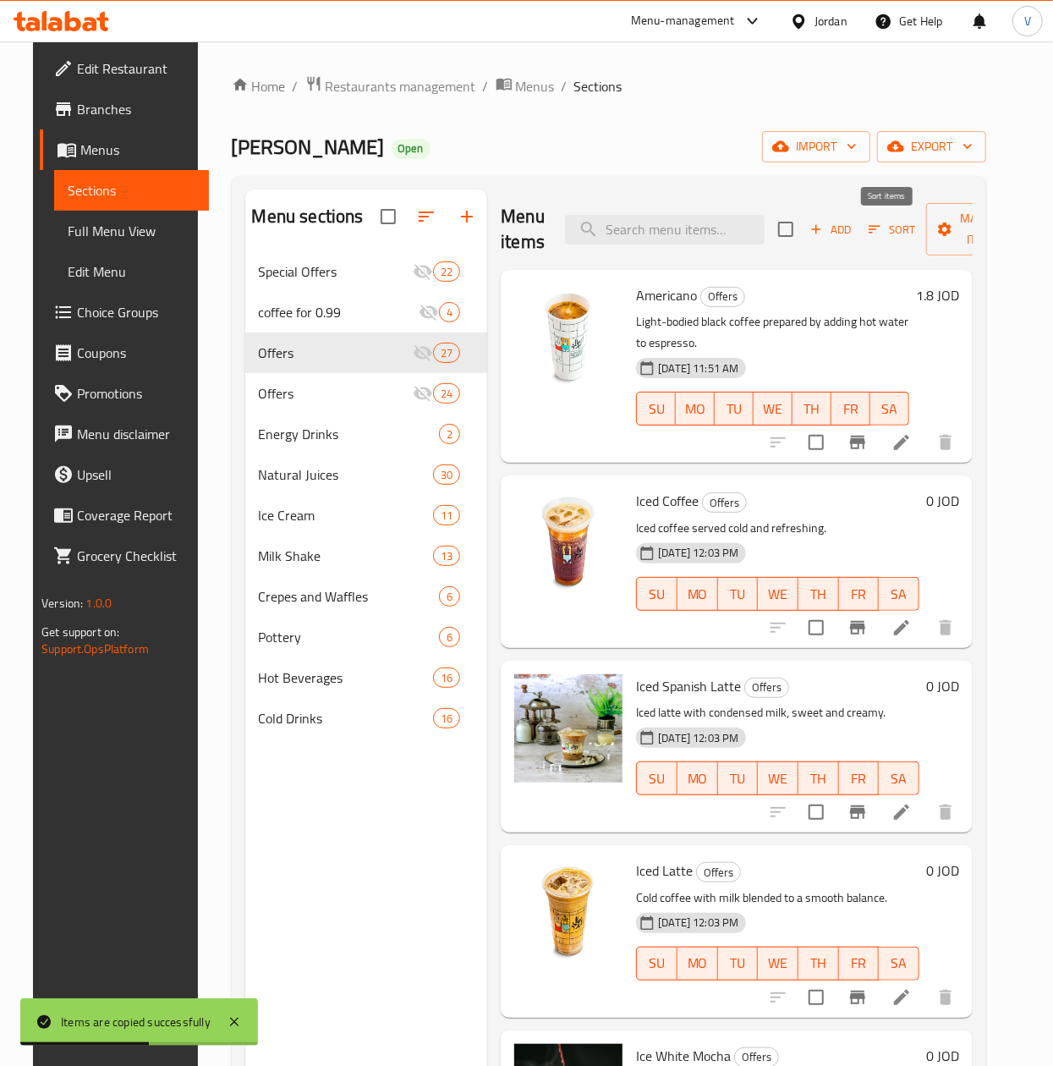
click at [880, 218] on button "Sort" at bounding box center [891, 230] width 55 height 26
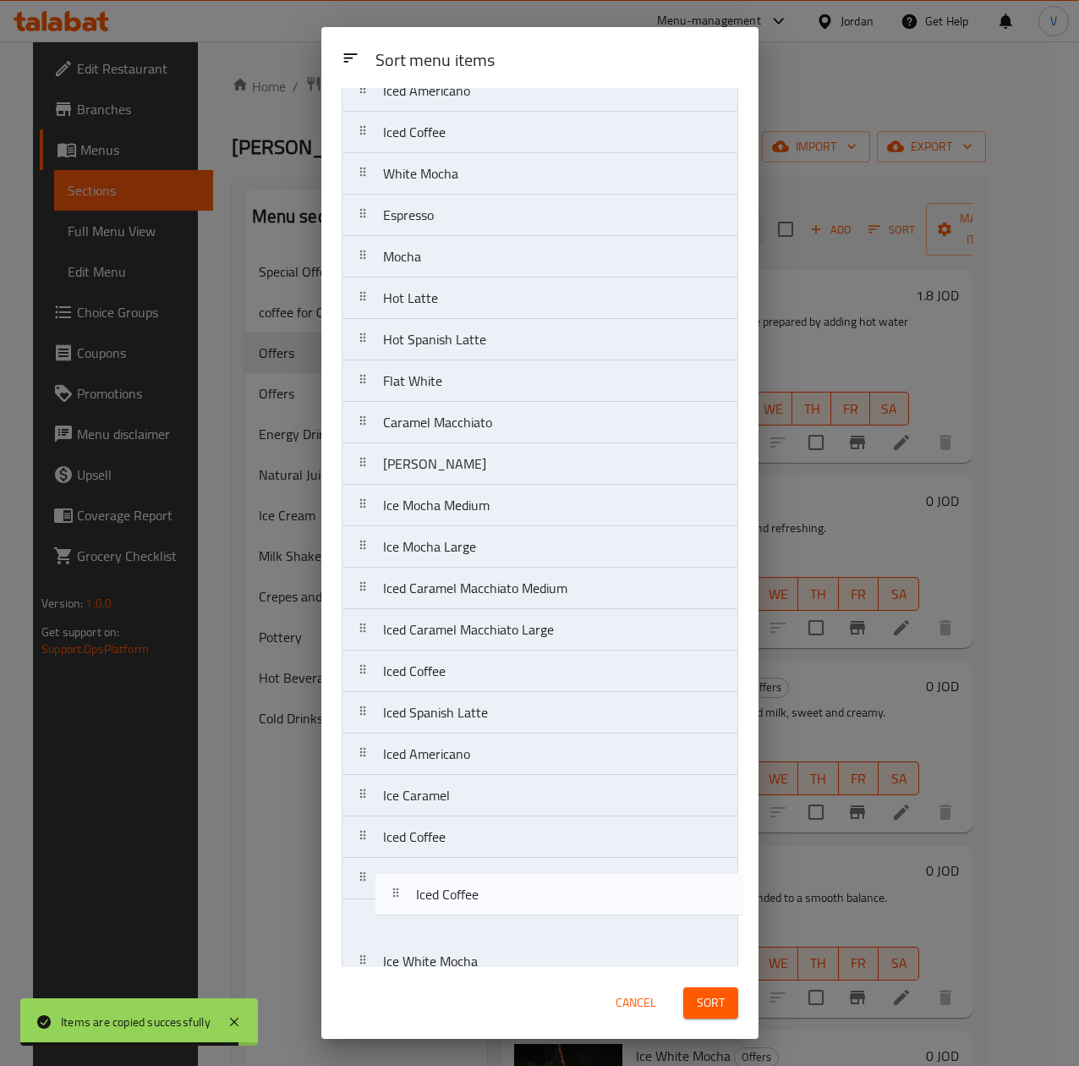
scroll to position [305, 0]
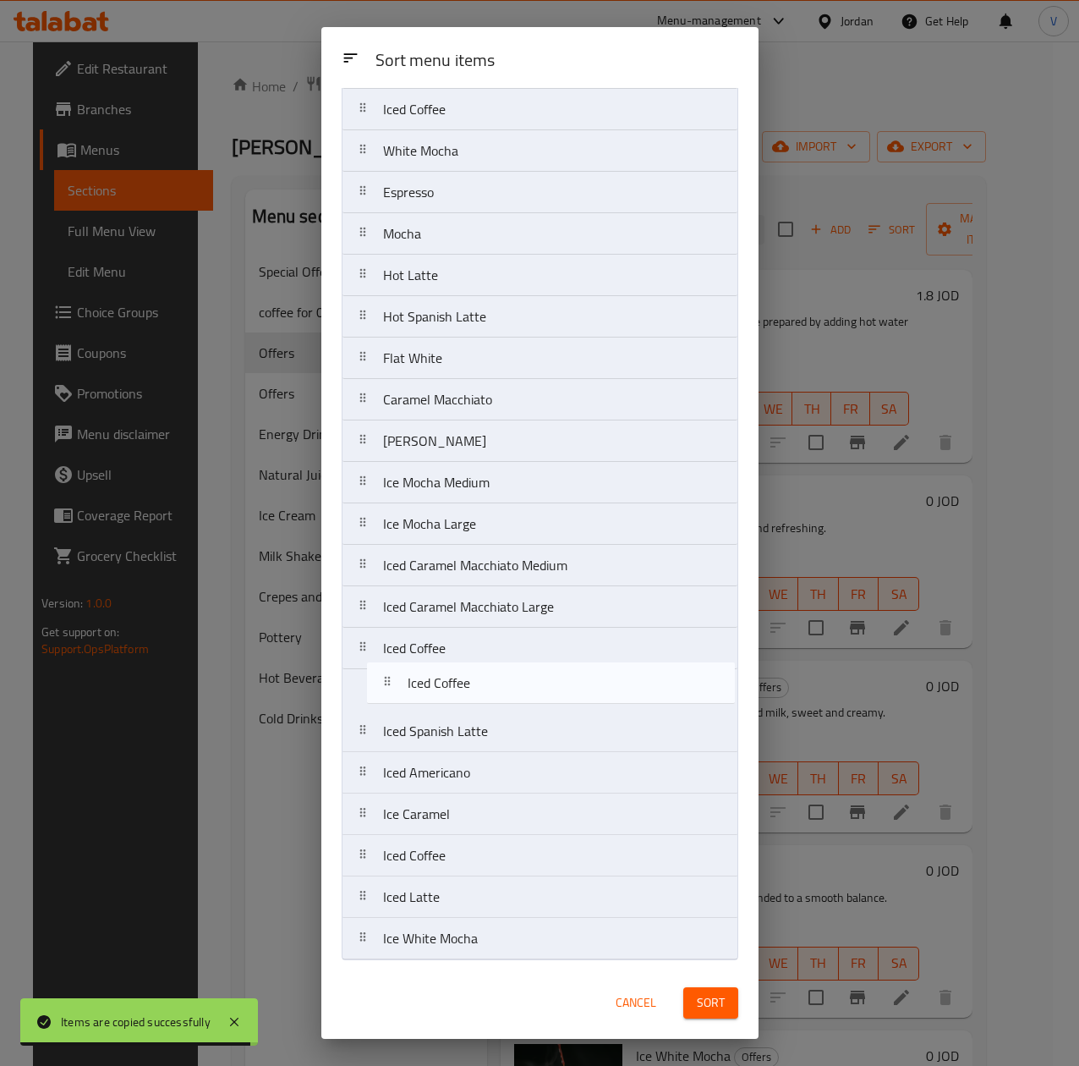
drag, startPoint x: 498, startPoint y: 202, endPoint x: 523, endPoint y: 692, distance: 490.4
click at [523, 692] on nav "Americano Iced Coffee Iced Spanish Latte Iced Latte Ice White Mocha Ice Caramel…" at bounding box center [540, 399] width 397 height 1121
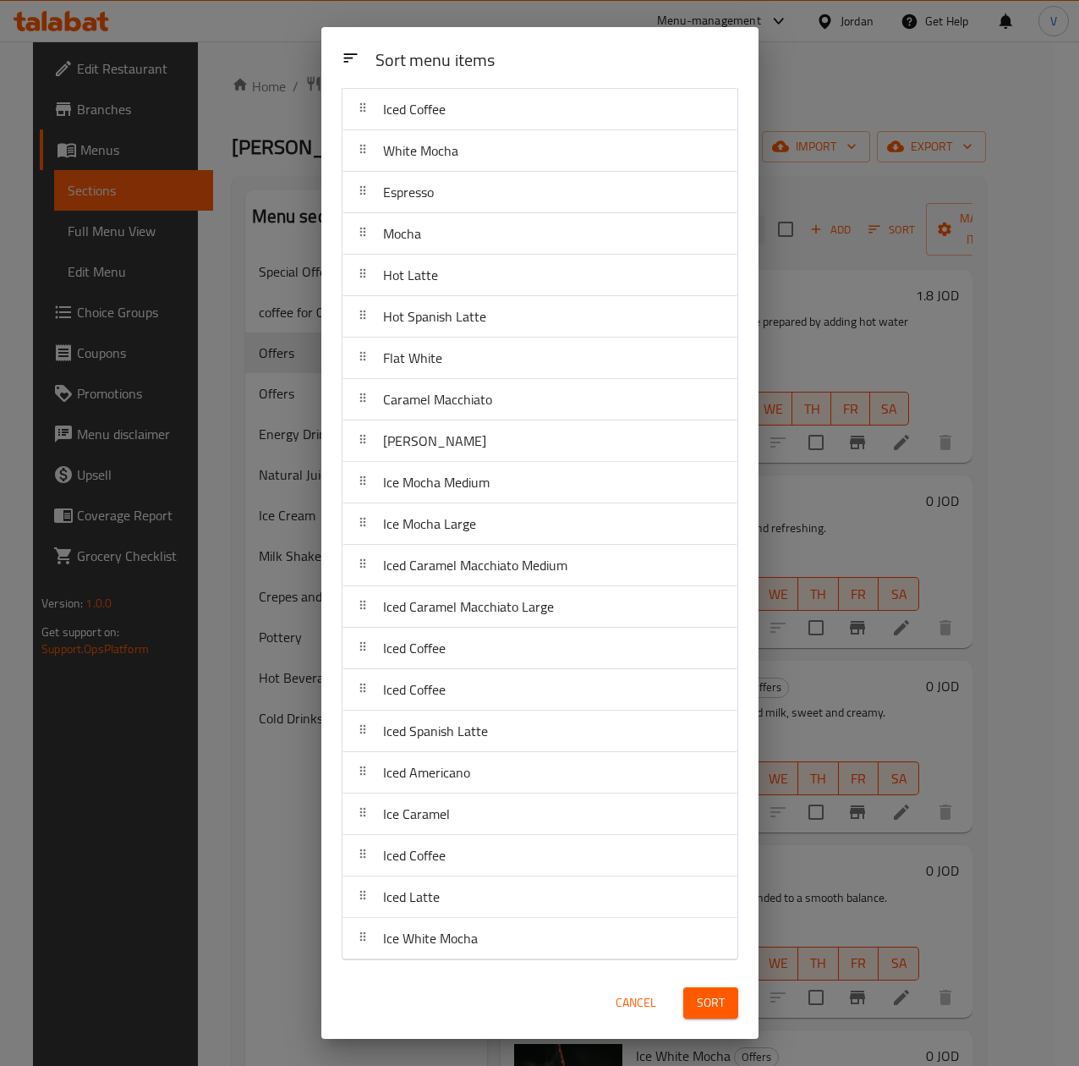
scroll to position [0, 0]
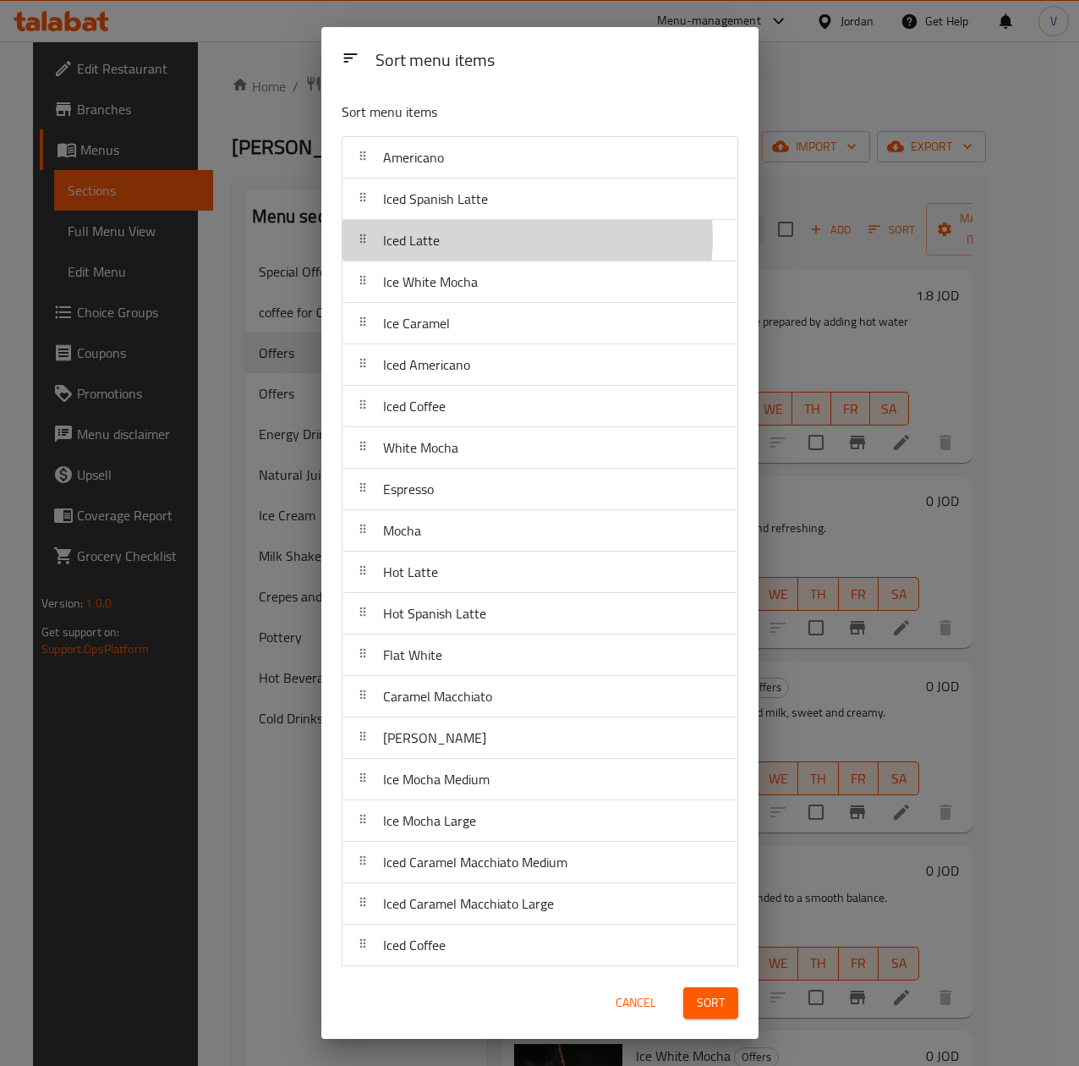
click at [489, 239] on div "Iced Latte" at bounding box center [539, 240] width 381 height 41
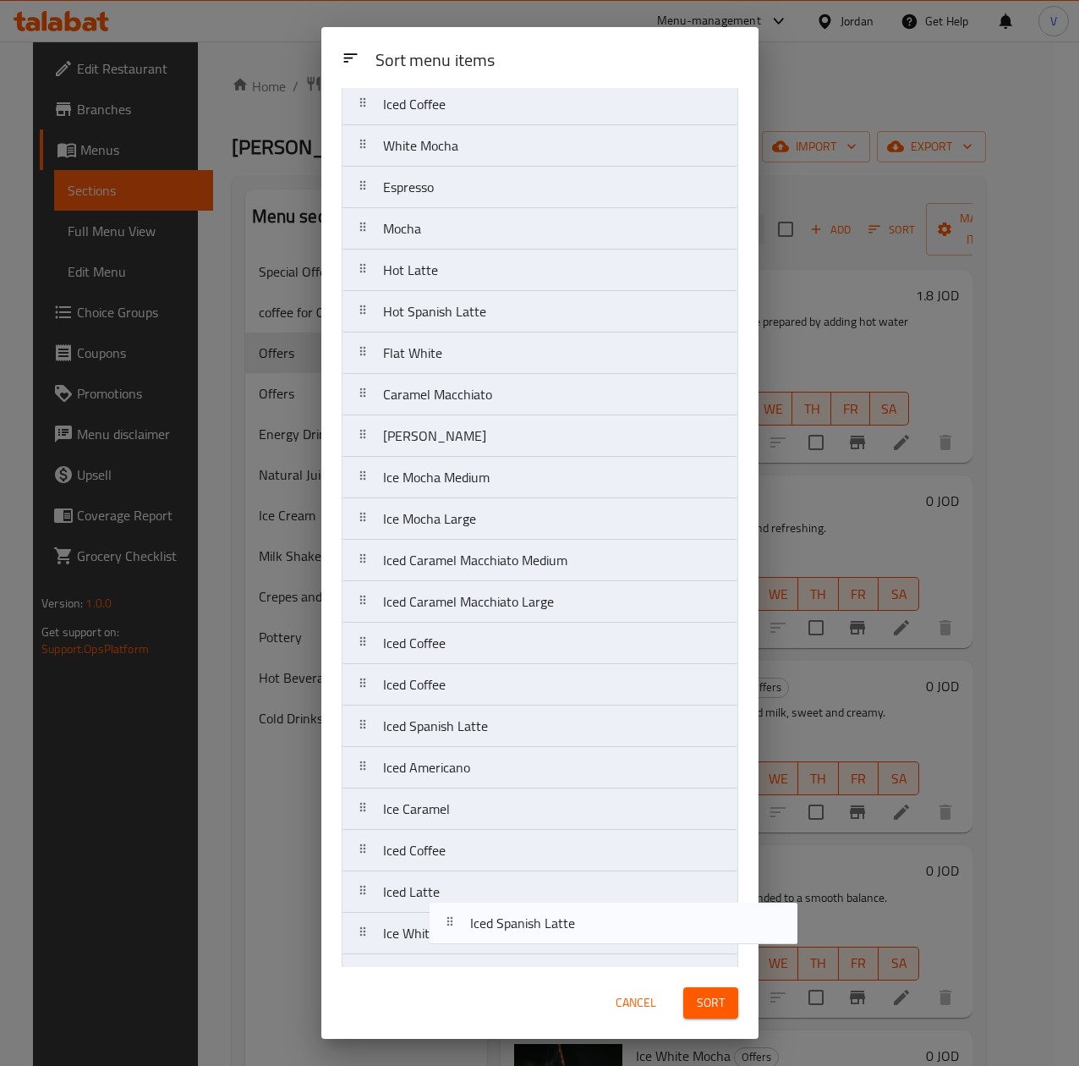
scroll to position [305, 0]
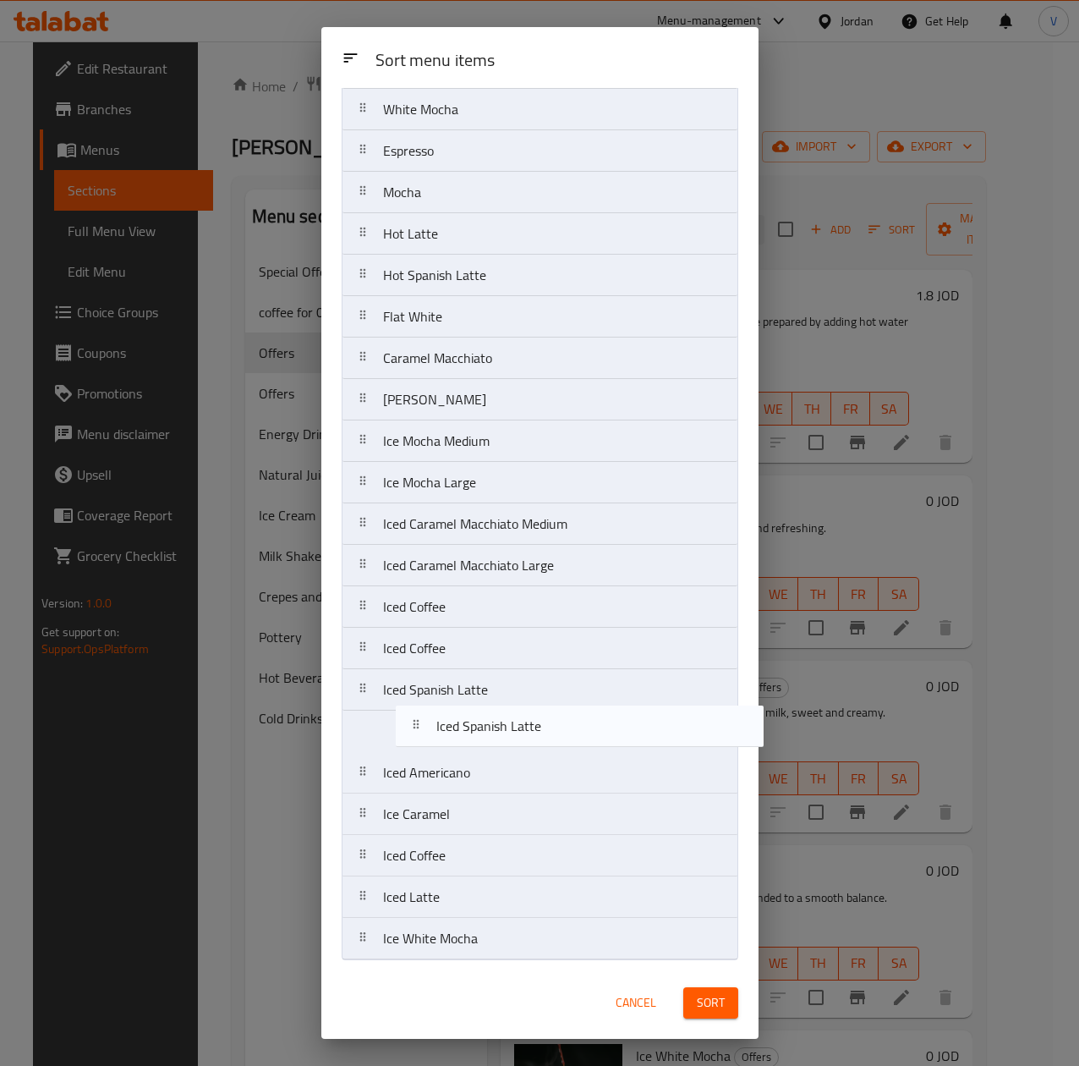
drag, startPoint x: 489, startPoint y: 212, endPoint x: 542, endPoint y: 743, distance: 533.0
click at [542, 743] on nav "Americano Iced Spanish Latte Iced Latte Ice White Mocha Ice Caramel Iced Americ…" at bounding box center [540, 399] width 397 height 1121
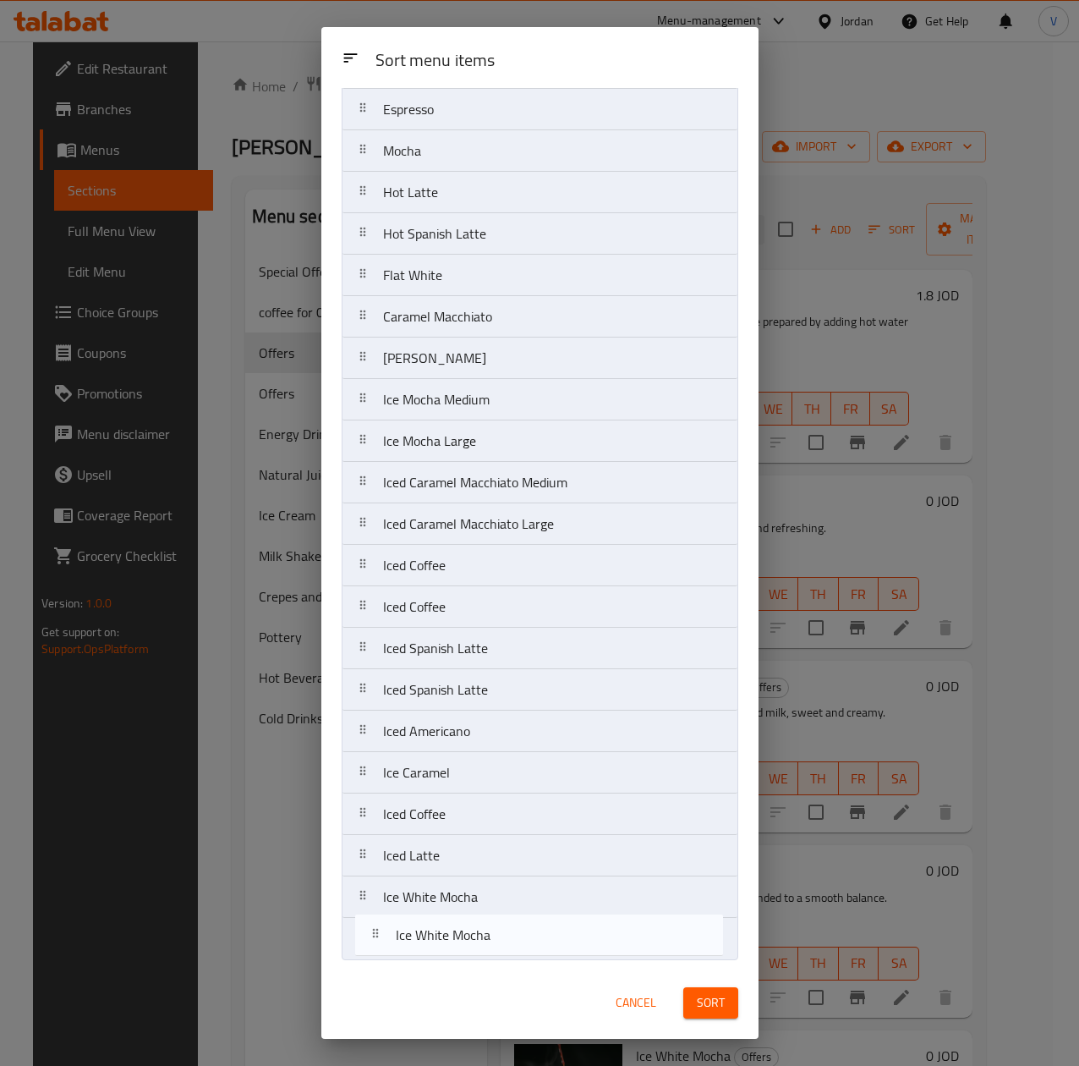
drag, startPoint x: 484, startPoint y: 252, endPoint x: 497, endPoint y: 976, distance: 724.2
click at [497, 976] on div "Sort menu items Sort menu items Americano Iced Latte Ice White Mocha Ice Carame…" at bounding box center [539, 533] width 437 height 1012
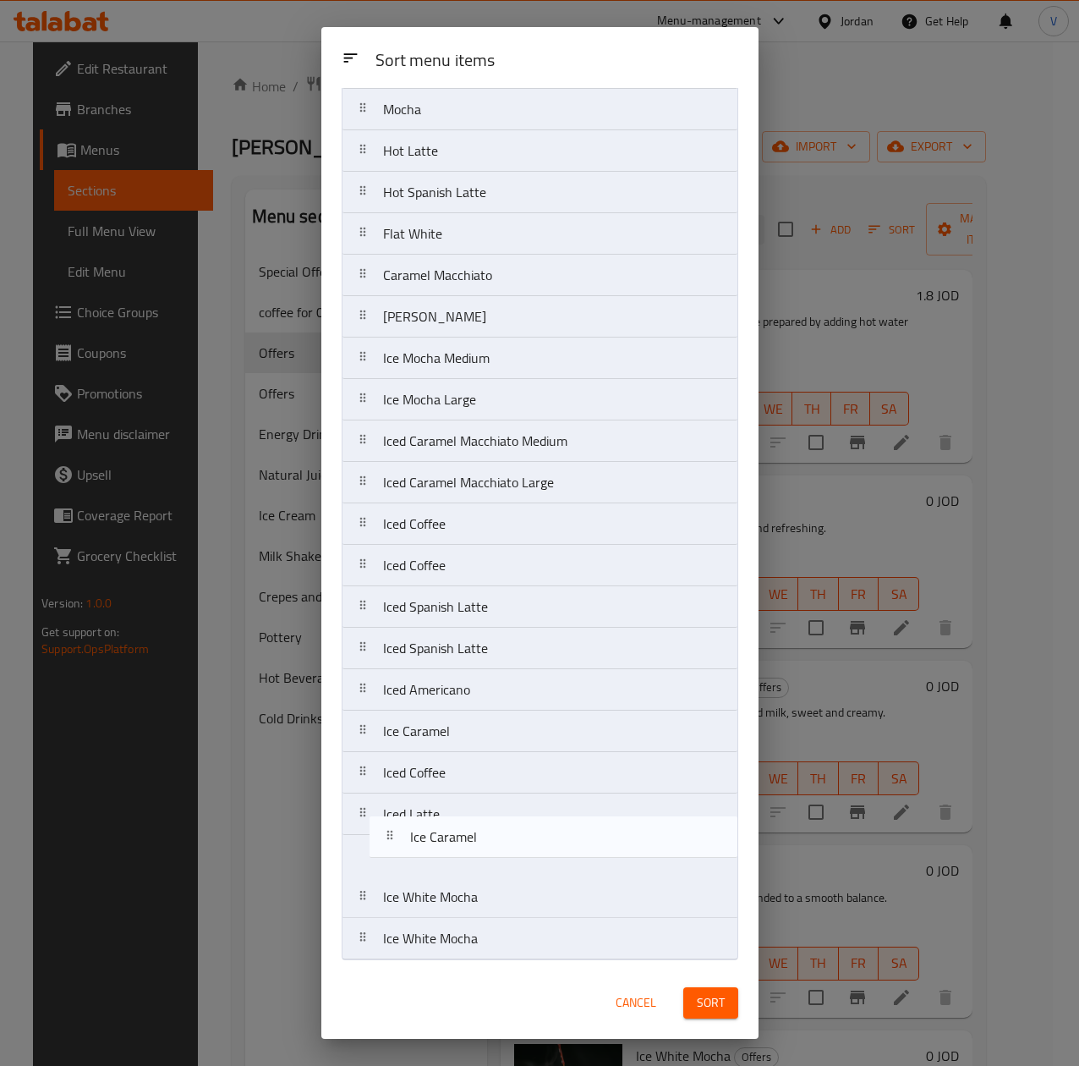
drag, startPoint x: 469, startPoint y: 249, endPoint x: 496, endPoint y: 852, distance: 603.7
click at [496, 852] on nav "Americano Iced Latte Ice Caramel Iced Americano Iced Coffee White Mocha Espress…" at bounding box center [540, 399] width 397 height 1121
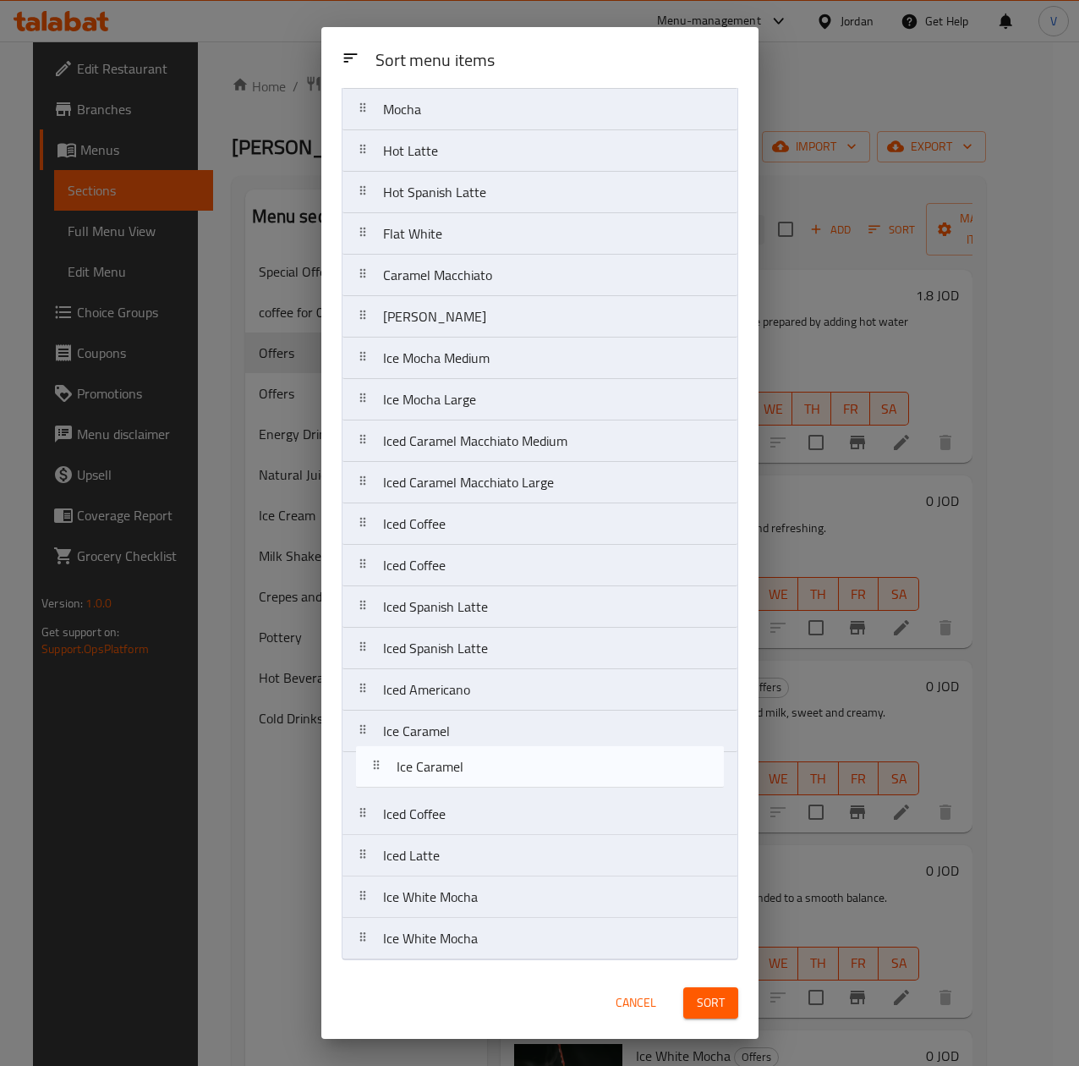
drag, startPoint x: 519, startPoint y: 853, endPoint x: 546, endPoint y: 761, distance: 95.5
click at [546, 761] on nav "Americano Iced Latte Iced Americano Iced Coffee White Mocha Espresso Mocha Hot …" at bounding box center [540, 399] width 397 height 1121
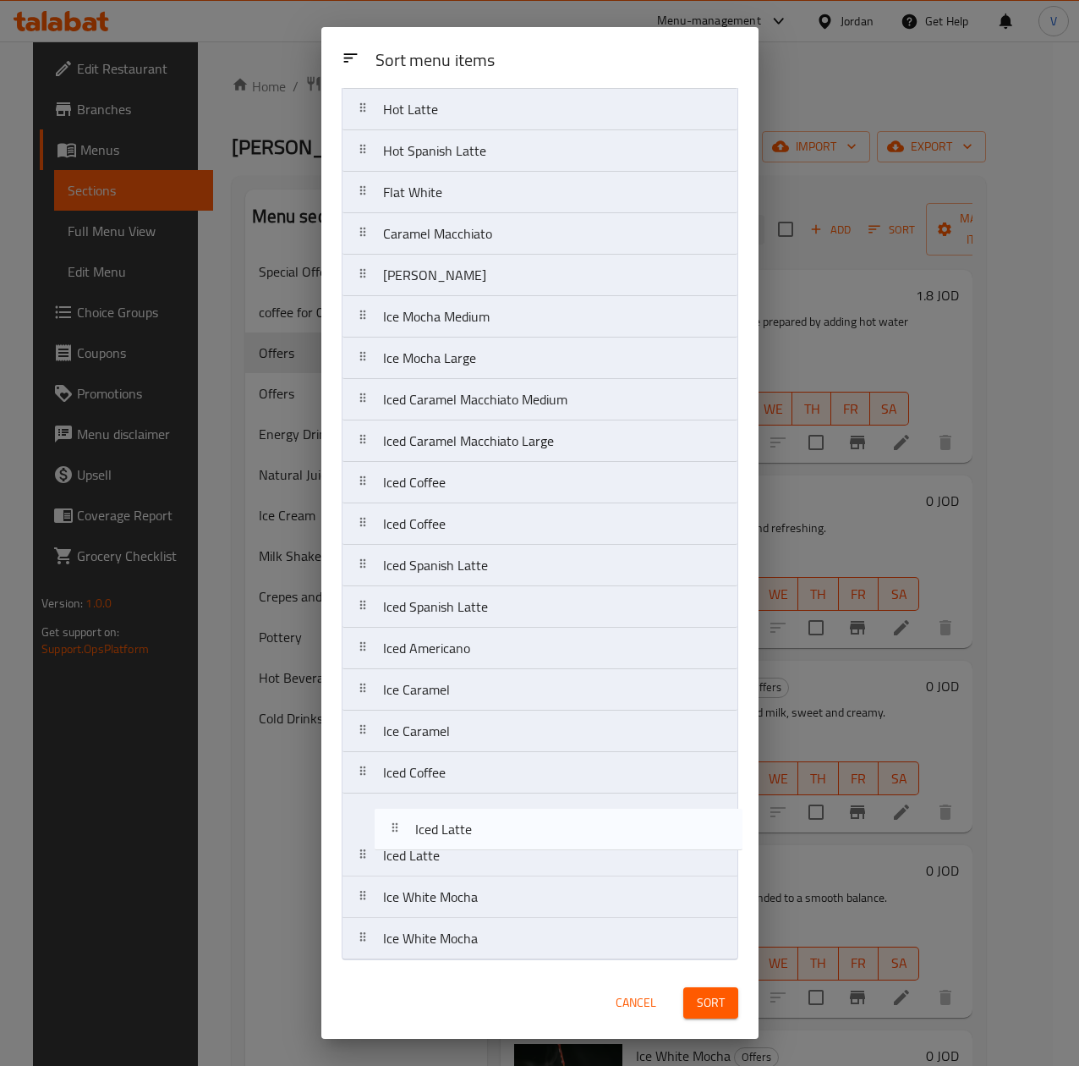
drag, startPoint x: 482, startPoint y: 203, endPoint x: 508, endPoint y: 864, distance: 662.0
click at [508, 864] on nav "Americano Iced Latte Iced Americano Iced Coffee White Mocha Espresso Mocha Hot …" at bounding box center [540, 399] width 397 height 1121
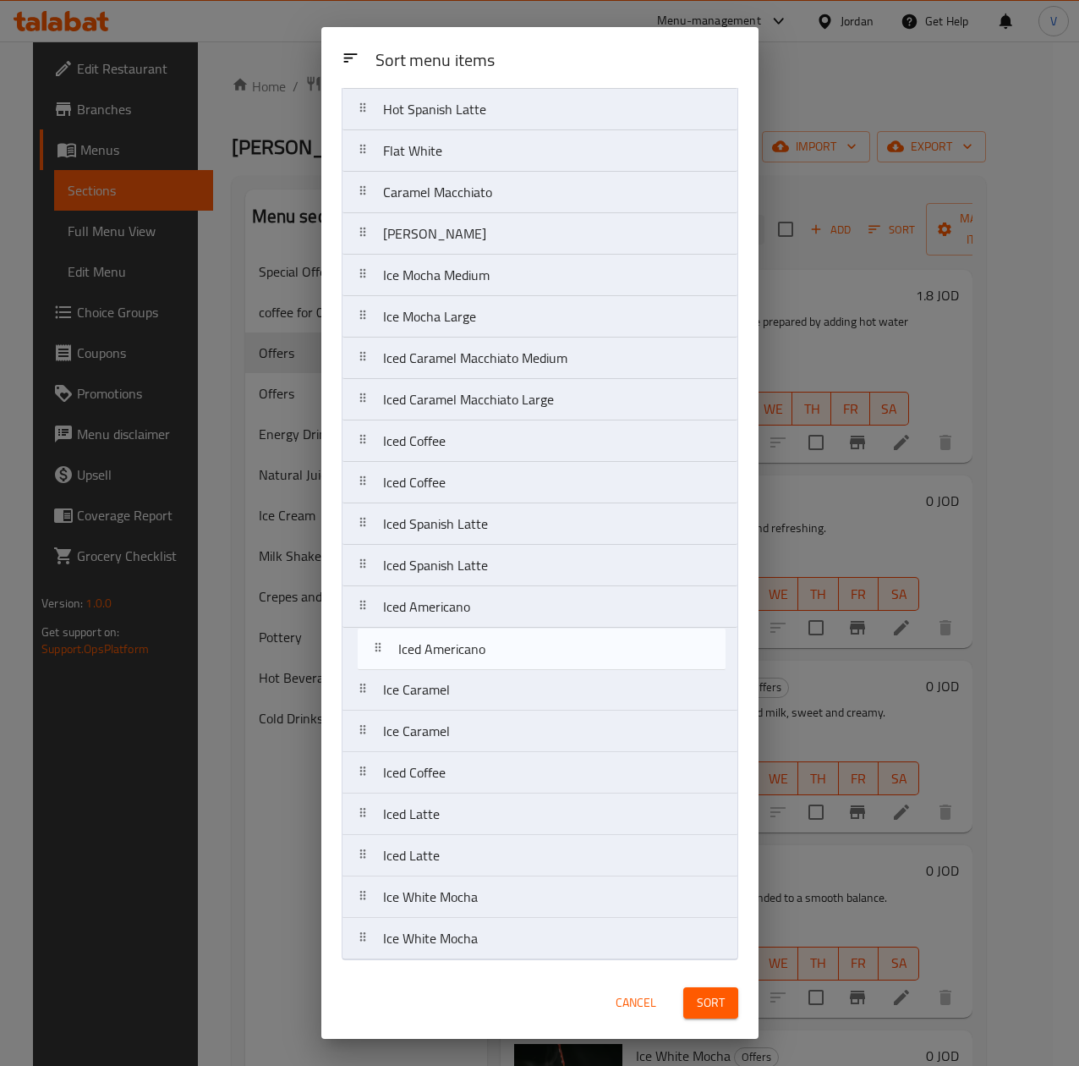
drag, startPoint x: 494, startPoint y: 199, endPoint x: 509, endPoint y: 669, distance: 470.6
click at [509, 669] on nav "Americano Iced Americano Iced Coffee White Mocha Espresso Mocha Hot Latte Hot S…" at bounding box center [540, 399] width 397 height 1121
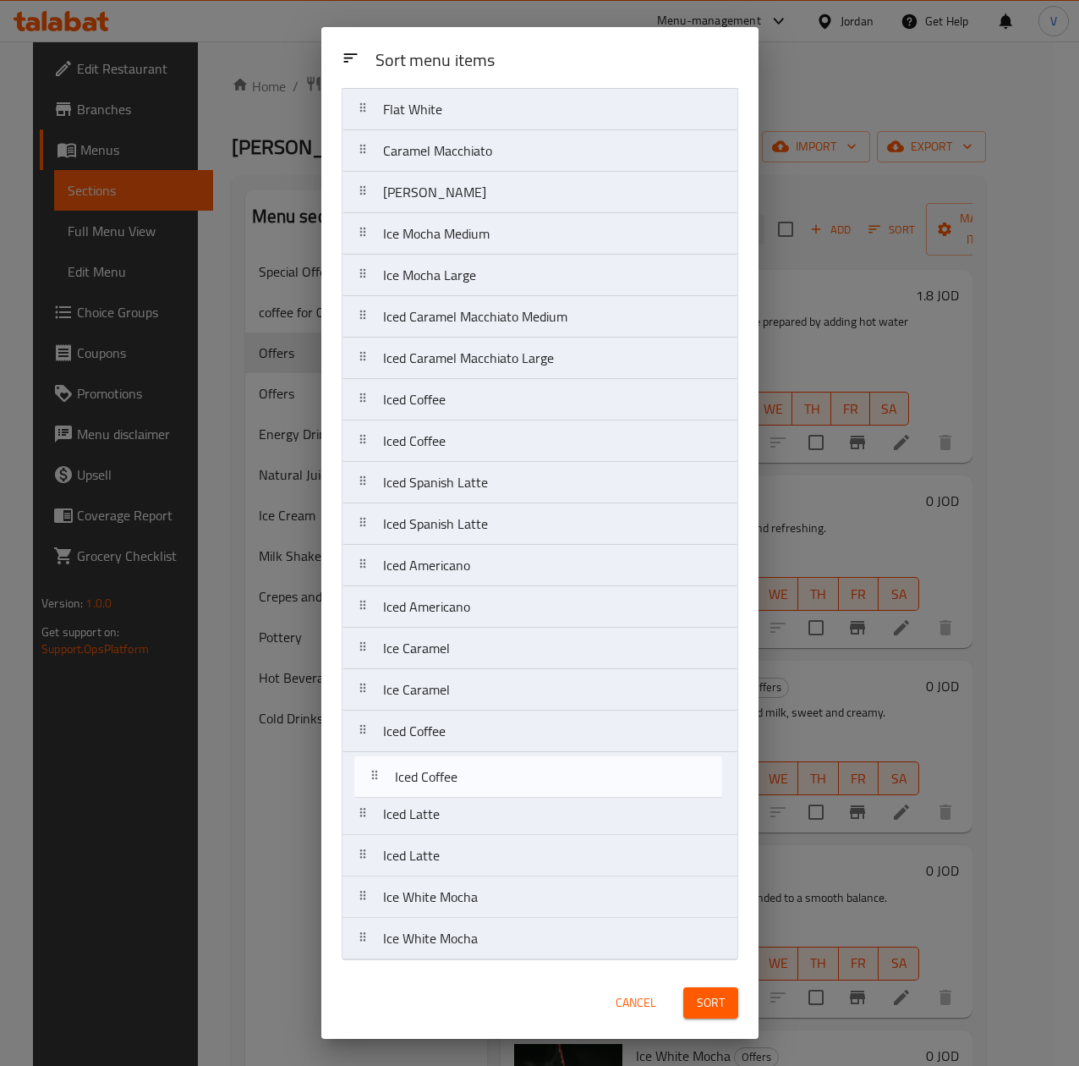
drag, startPoint x: 501, startPoint y: 199, endPoint x: 513, endPoint y: 785, distance: 586.3
click at [513, 785] on nav "Americano Iced Coffee White Mocha Espresso Mocha Hot Latte Hot Spanish Latte Fl…" at bounding box center [540, 399] width 397 height 1121
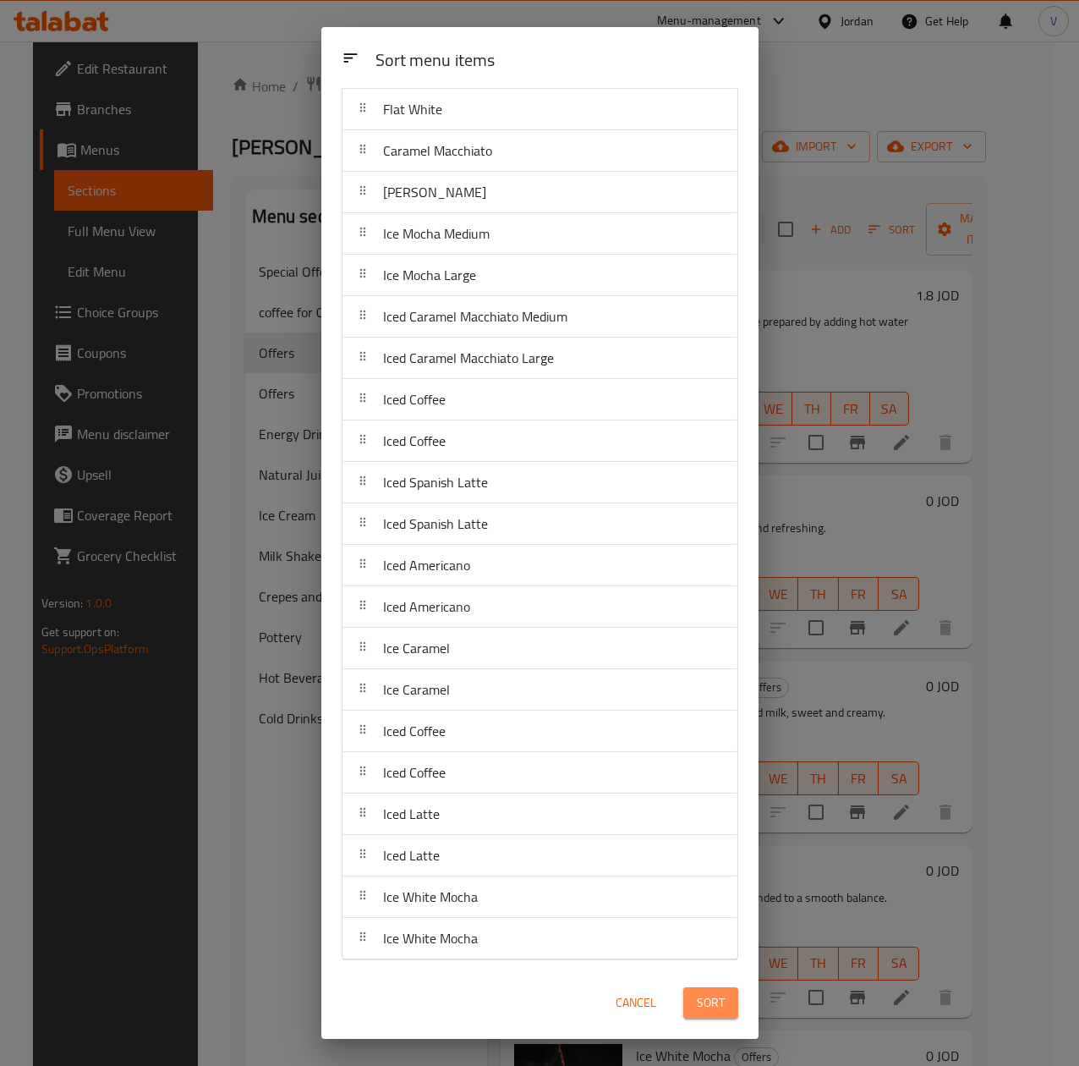
click at [725, 998] on button "Sort" at bounding box center [710, 1002] width 55 height 31
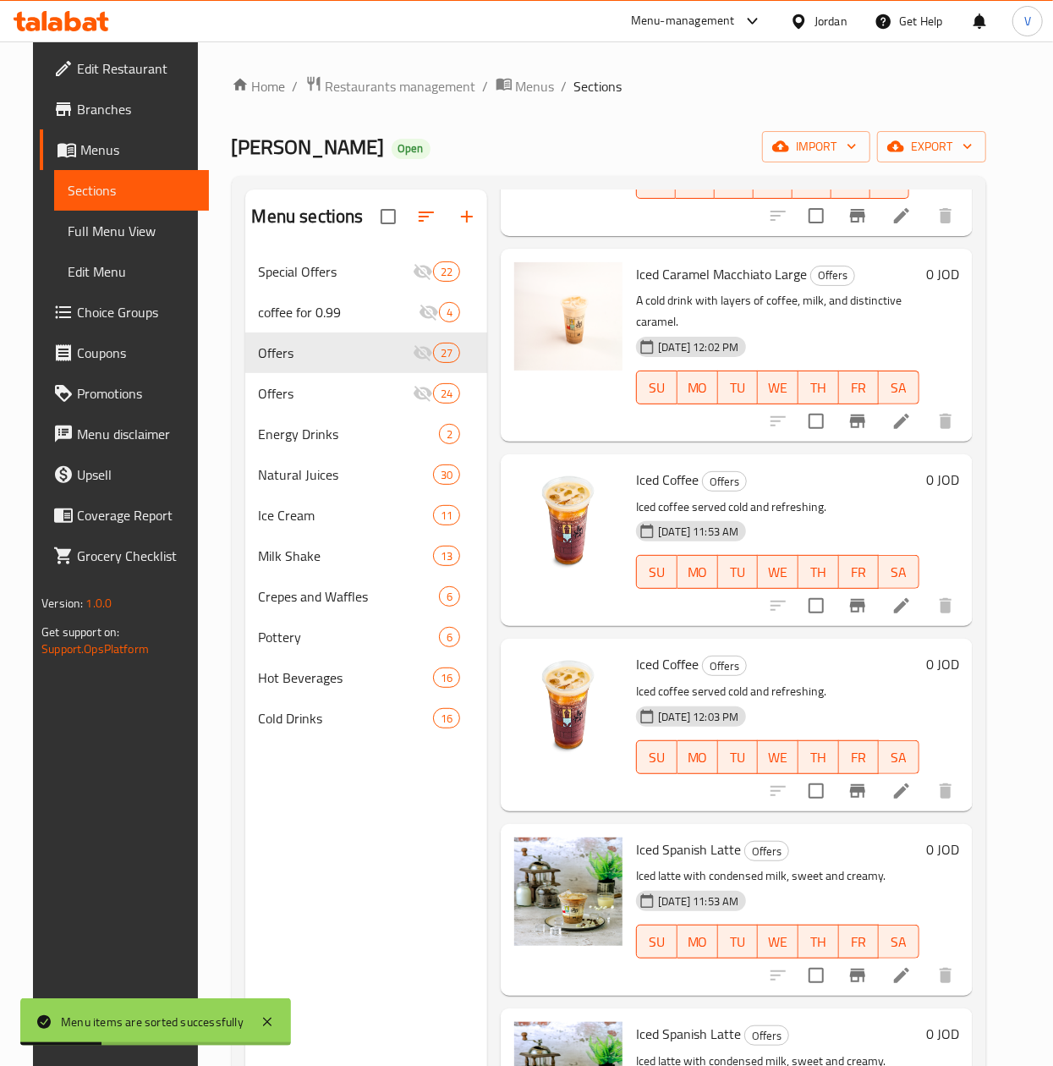
scroll to position [2199, 0]
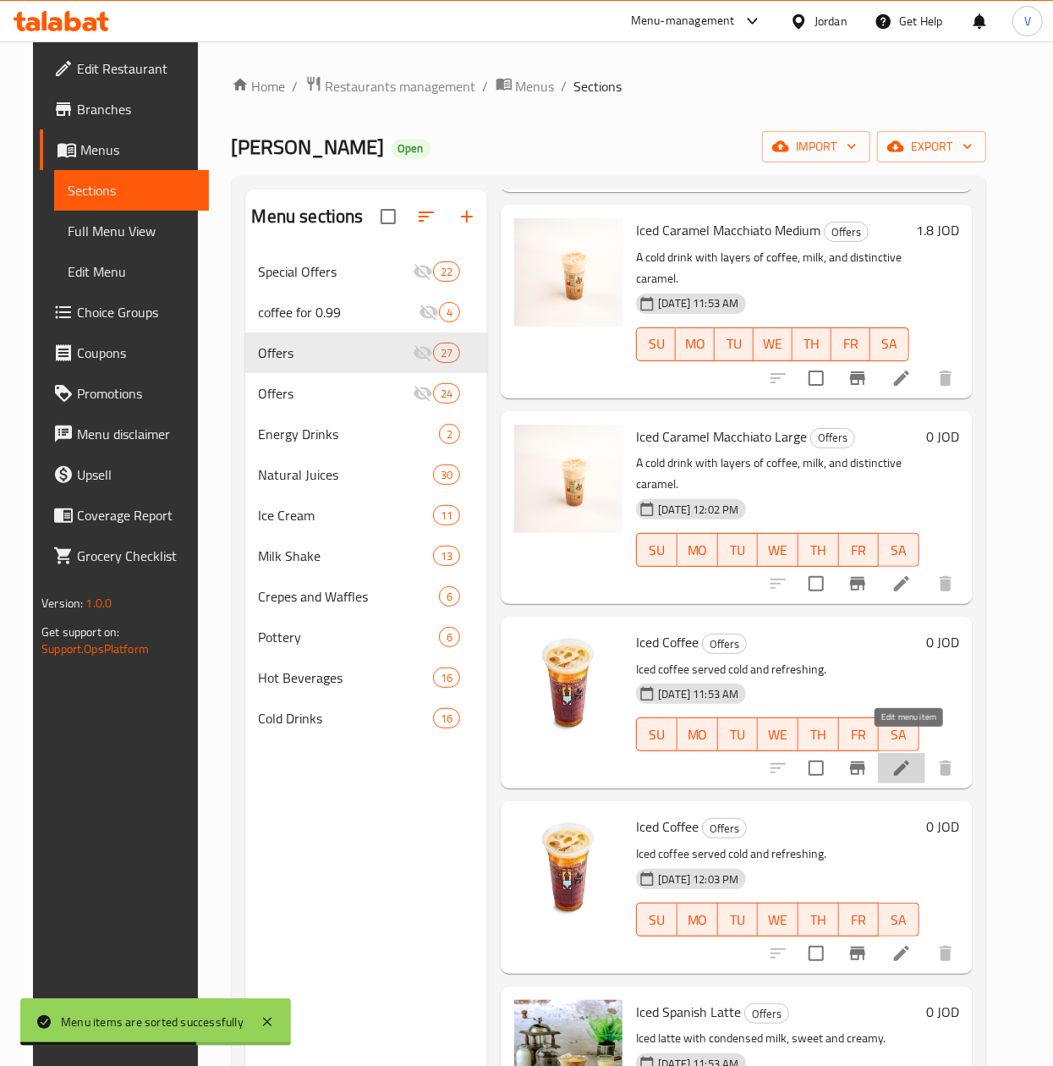
click at [902, 758] on icon at bounding box center [902, 768] width 20 height 20
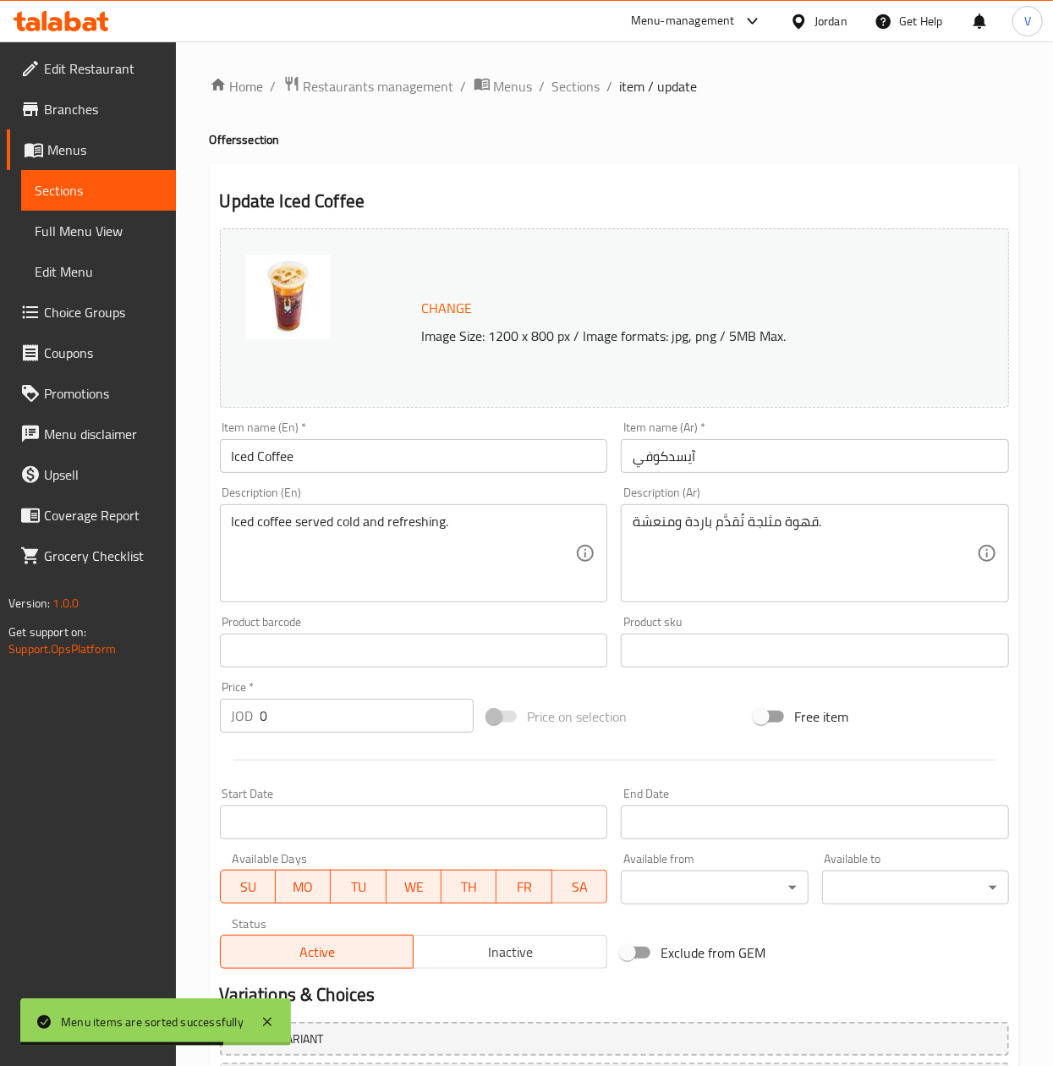
click at [428, 447] on input "Iced Coffee" at bounding box center [414, 456] width 388 height 34
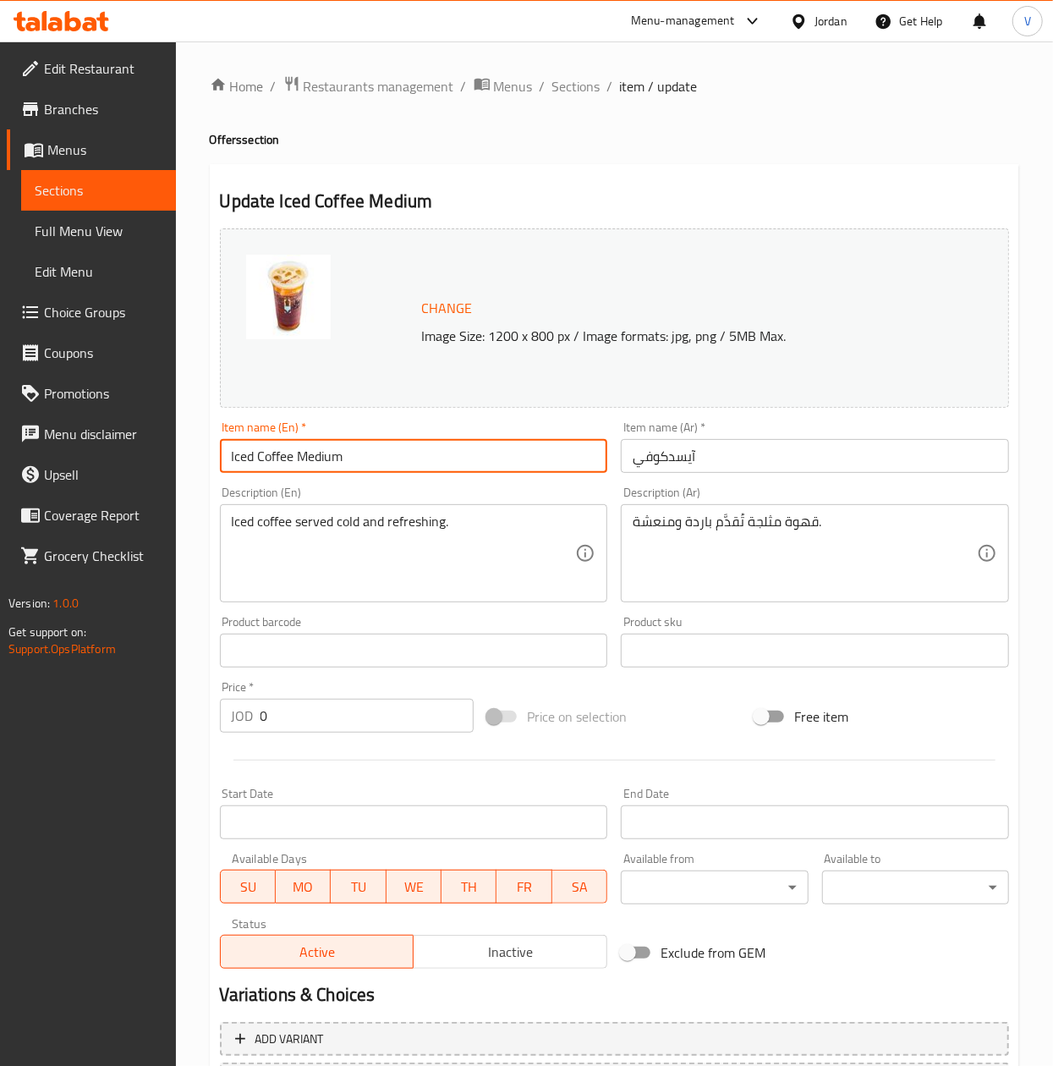
type input "Iced Coffee Medium"
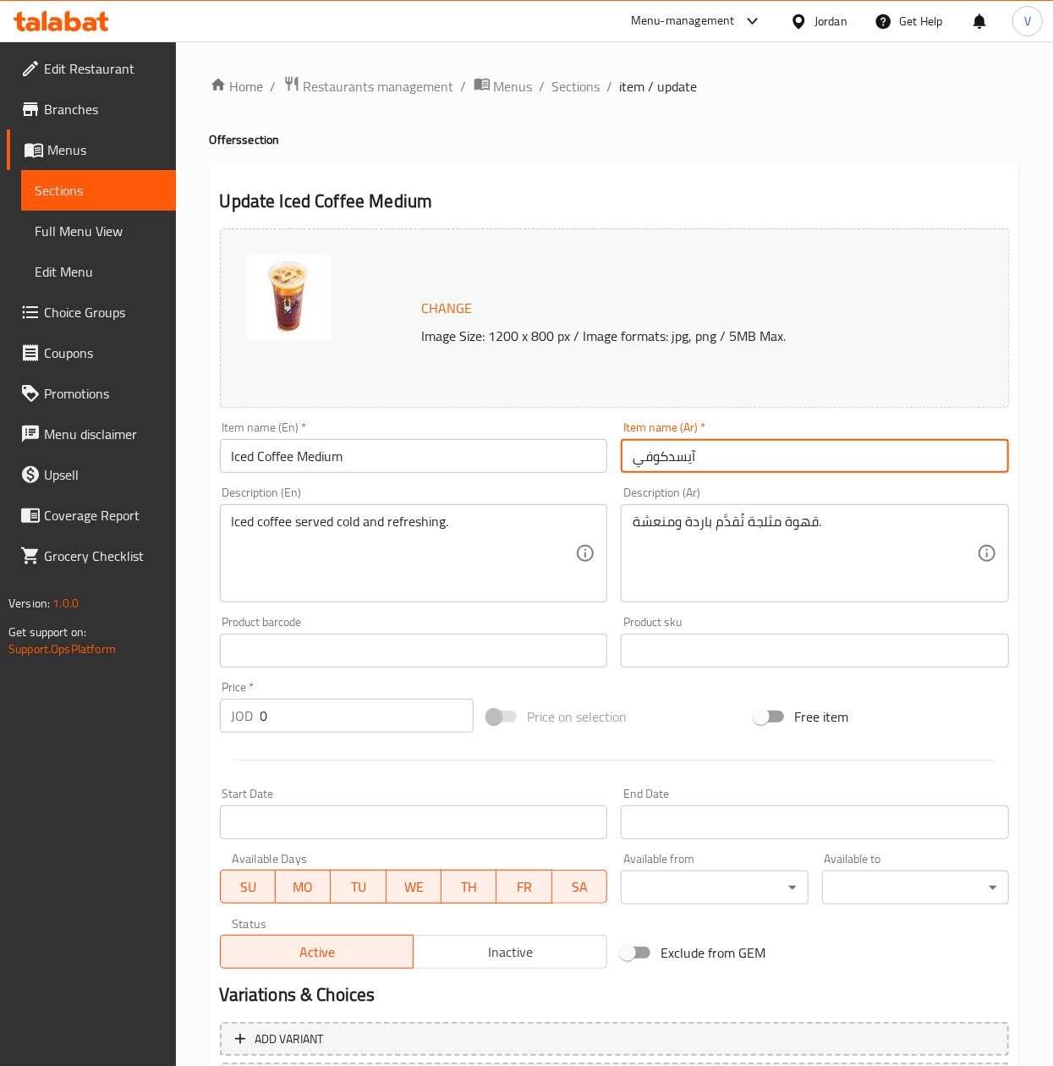
click at [641, 456] on input "آيسدكوفي" at bounding box center [815, 456] width 388 height 34
click at [634, 455] on input "آيسدكوفي" at bounding box center [815, 456] width 388 height 34
type input "ميديوم آيسدكوفي"
drag, startPoint x: 319, startPoint y: 722, endPoint x: -3, endPoint y: 720, distance: 321.4
click at [0, 720] on html "​ Menu-management Jordan Get Help V Edit Restaurant Branches Menus Sections Ful…" at bounding box center [526, 533] width 1053 height 1066
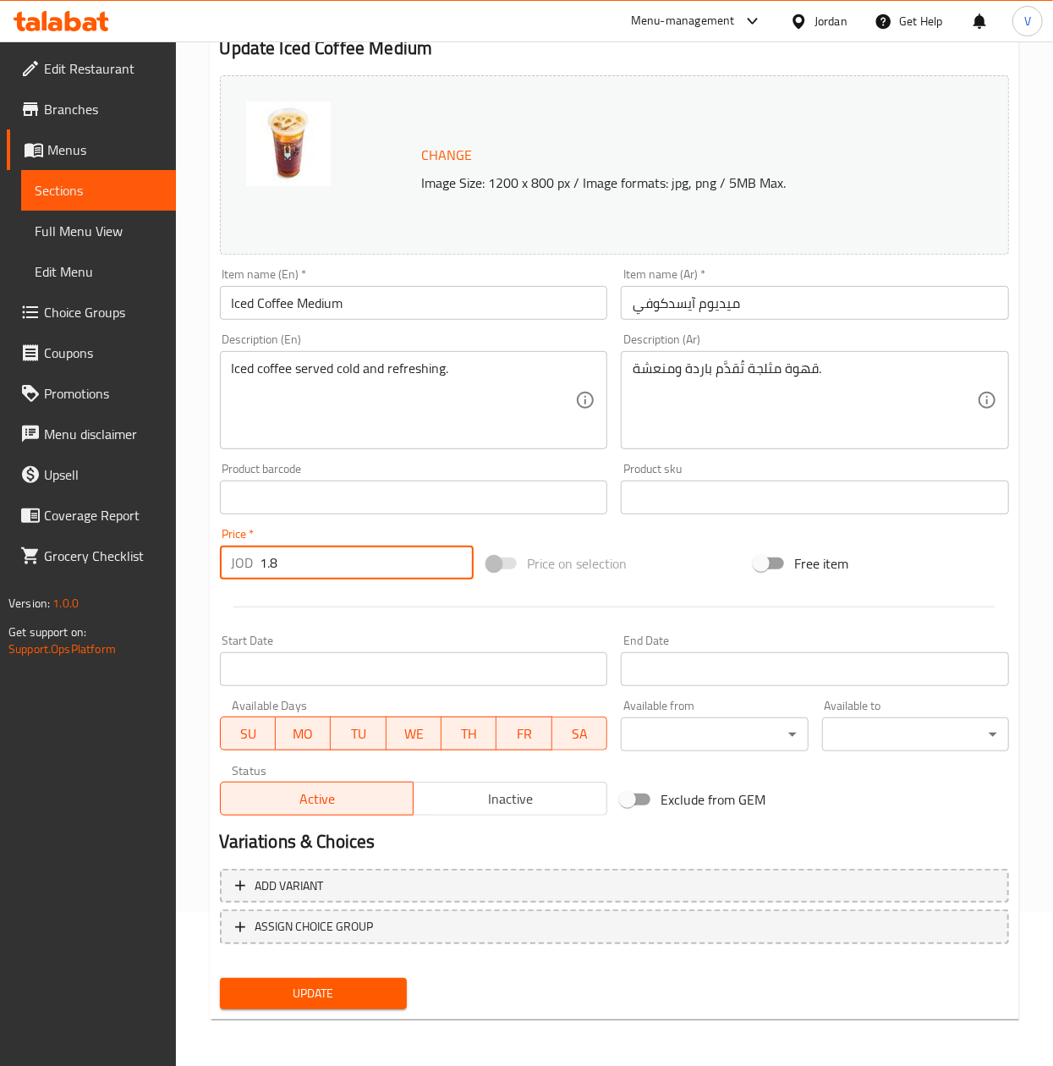
type input "1.8"
click at [335, 996] on span "Update" at bounding box center [313, 993] width 160 height 21
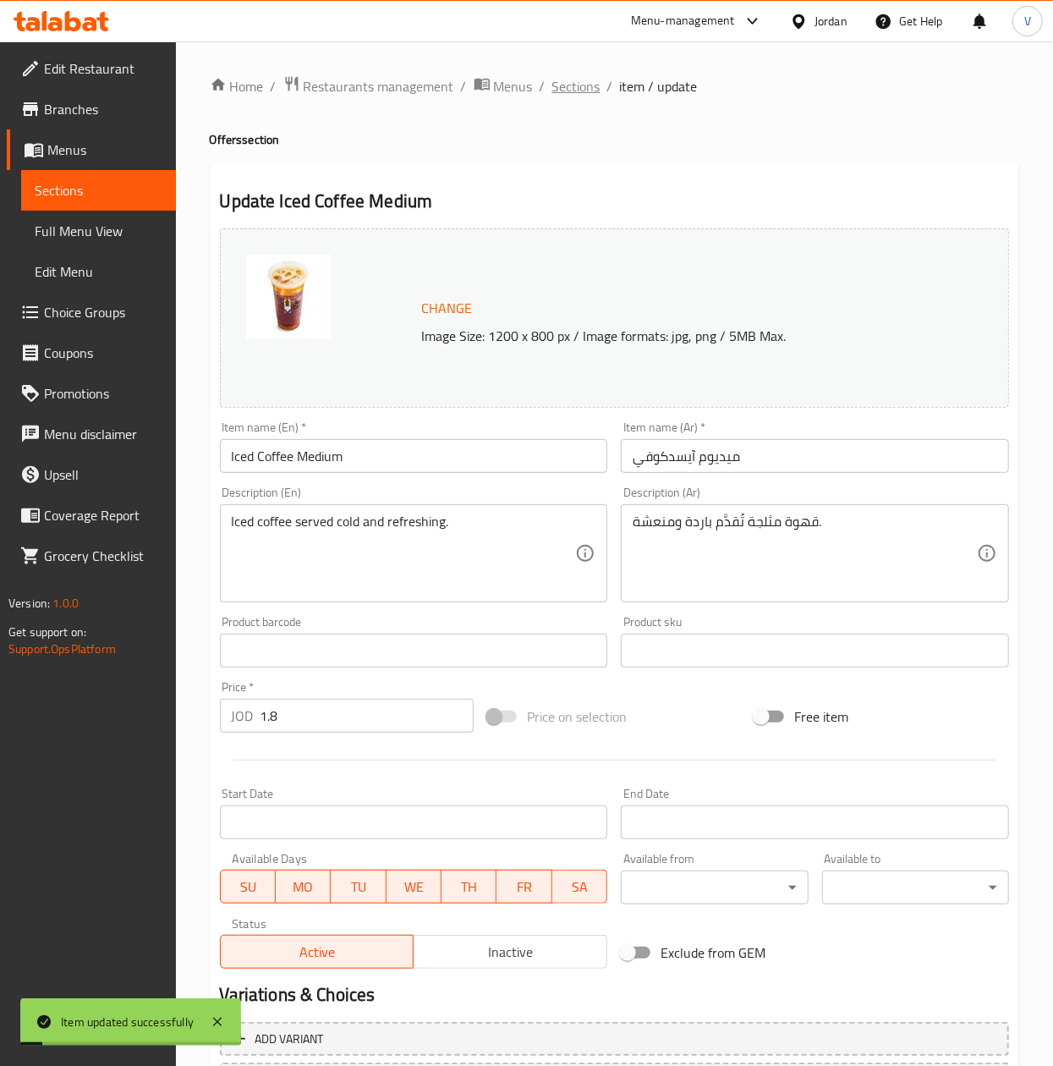
click at [557, 87] on span "Sections" at bounding box center [576, 86] width 48 height 20
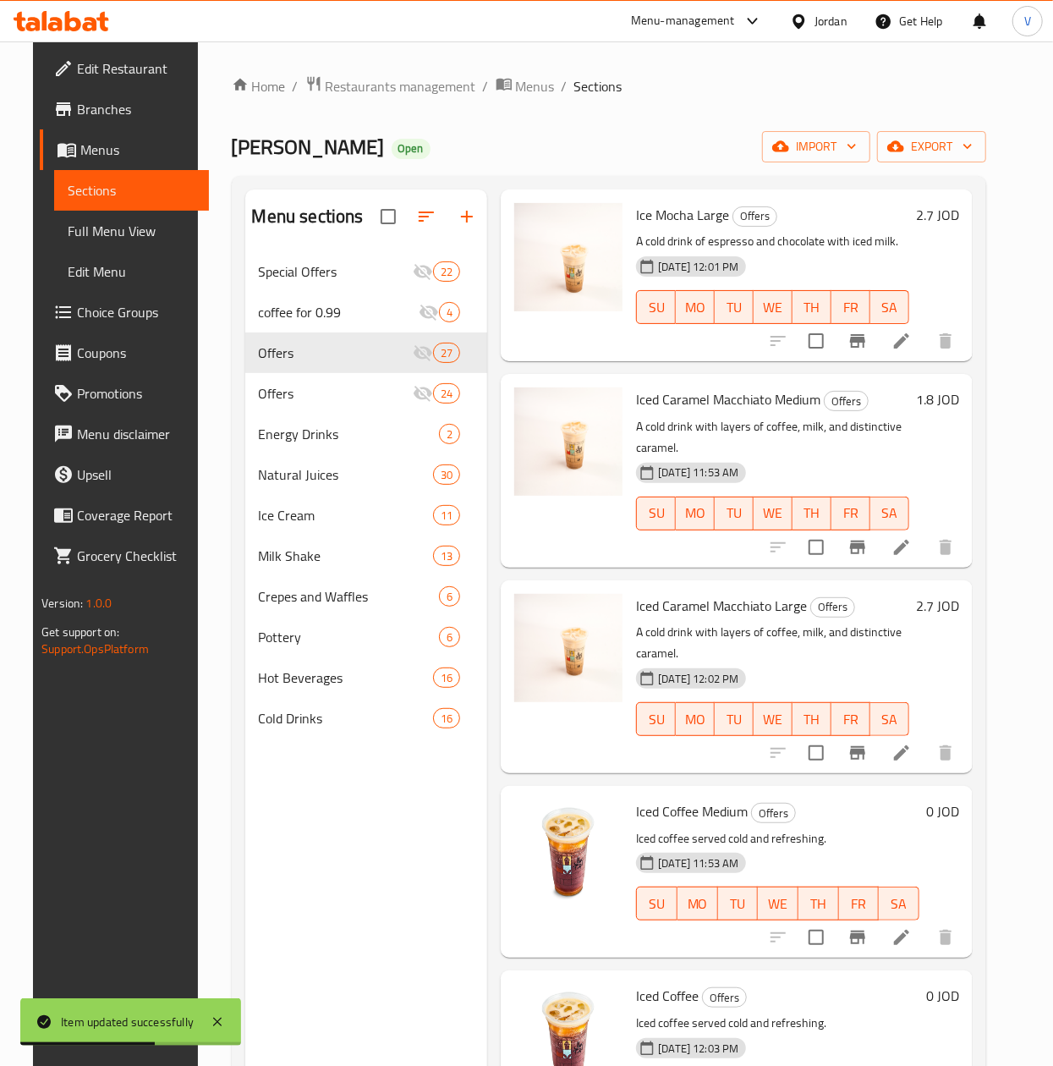
scroll to position [2368, 0]
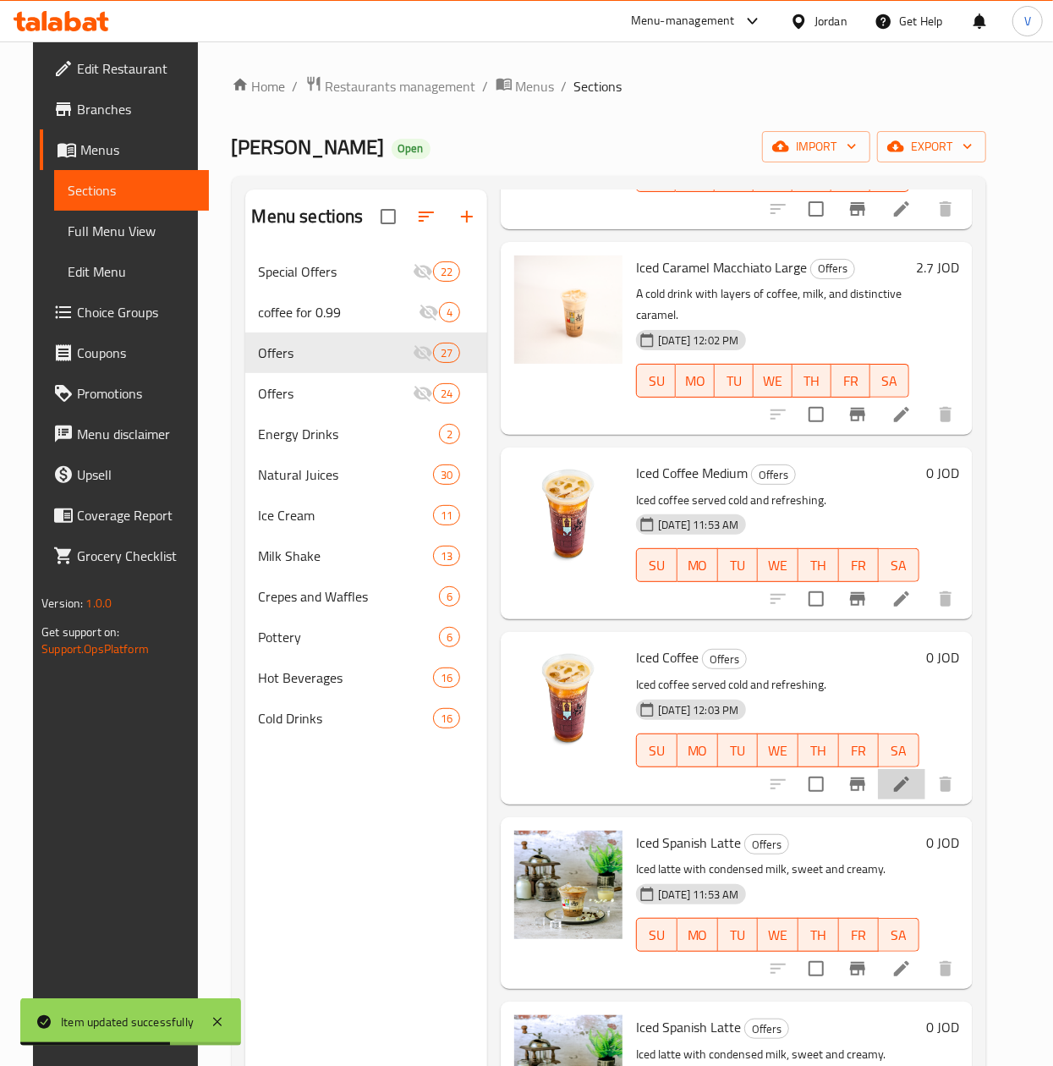
click at [902, 778] on li at bounding box center [901, 784] width 47 height 30
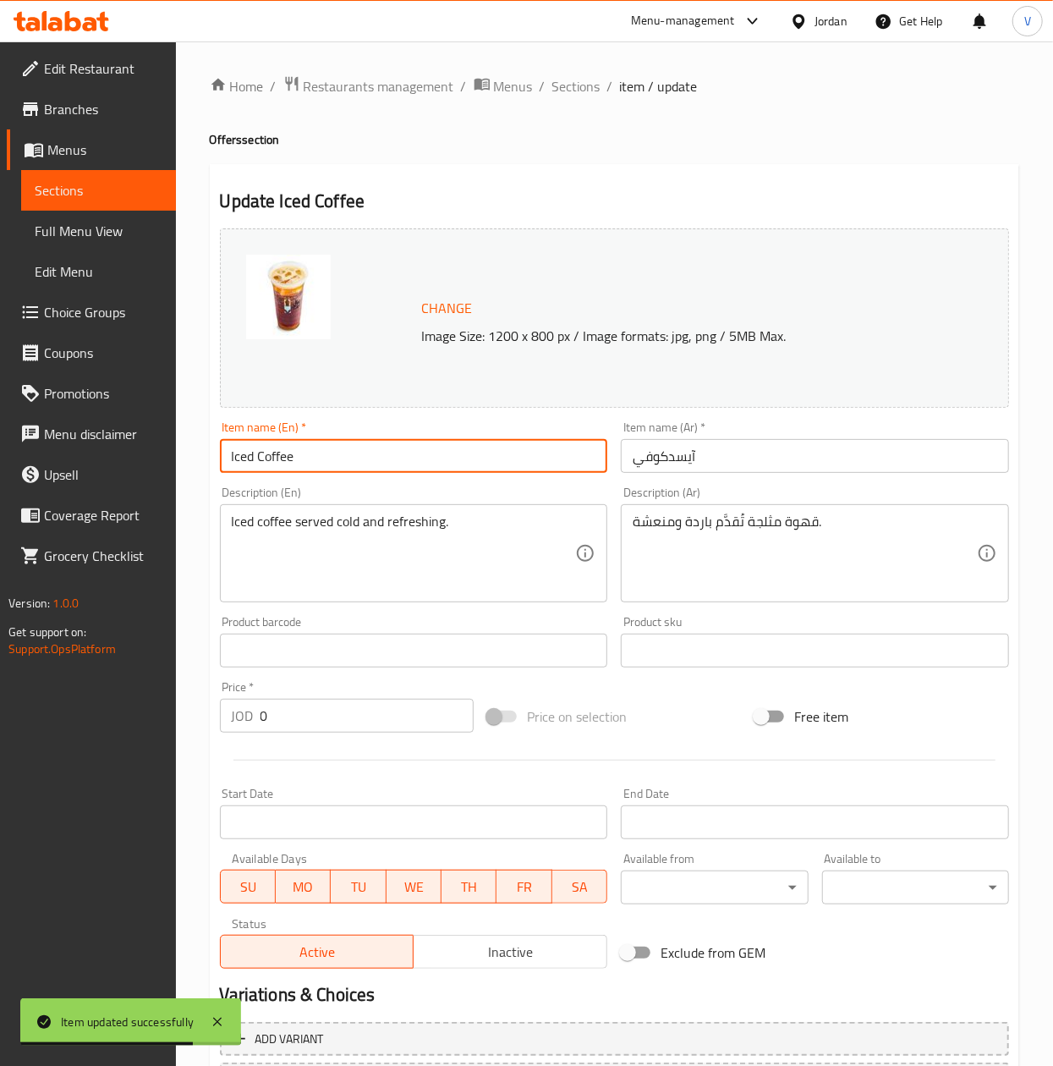
click at [377, 463] on input "Iced Coffee" at bounding box center [414, 456] width 388 height 34
type input "Iced Coffee Large"
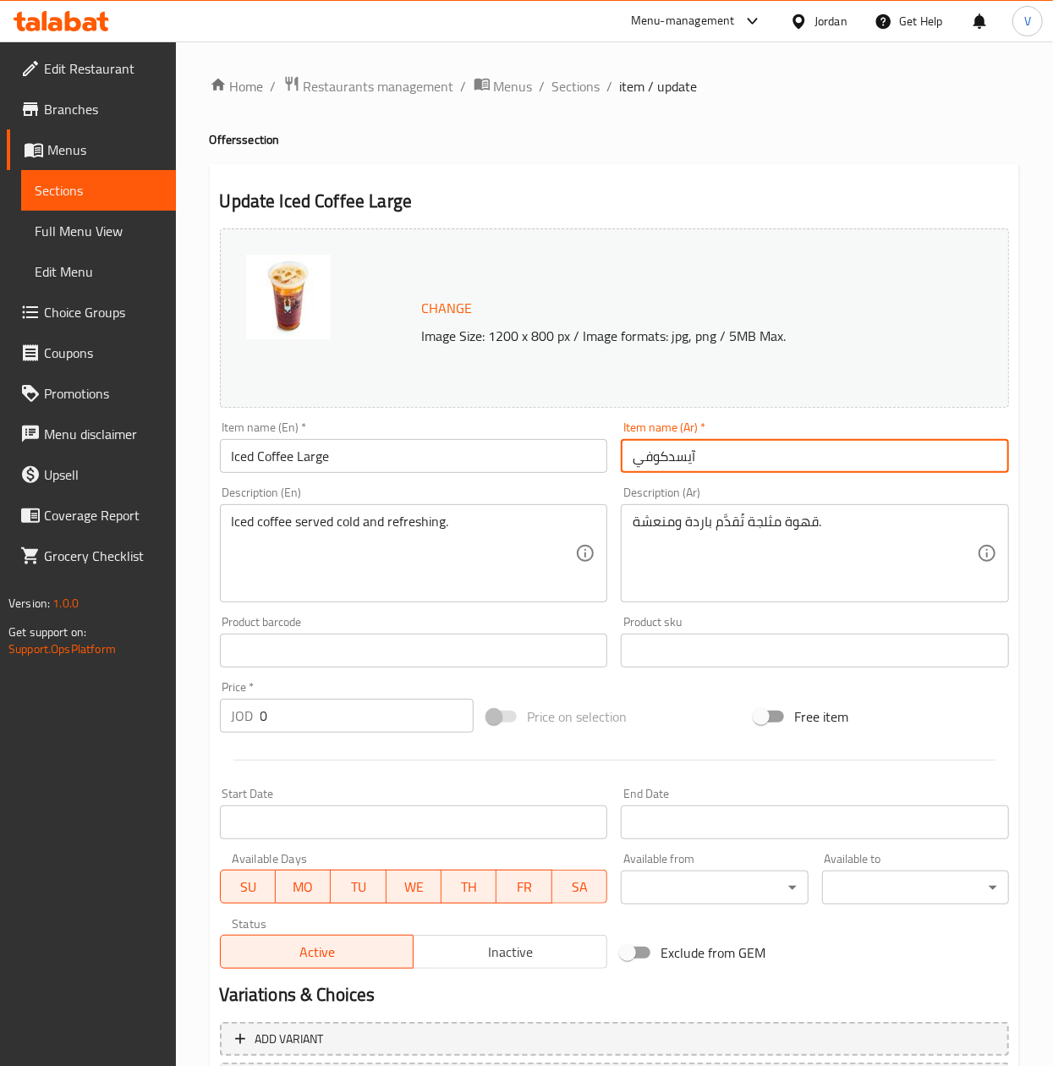
click at [634, 453] on input "آيسدكوفي" at bounding box center [815, 456] width 388 height 34
type input "لارج آيسدكوفي"
drag, startPoint x: 349, startPoint y: 712, endPoint x: 30, endPoint y: 702, distance: 319.1
click at [30, 703] on div "Edit Restaurant Branches Menus Sections Full Menu View Edit Menu Choice Groups …" at bounding box center [526, 630] width 1053 height 1178
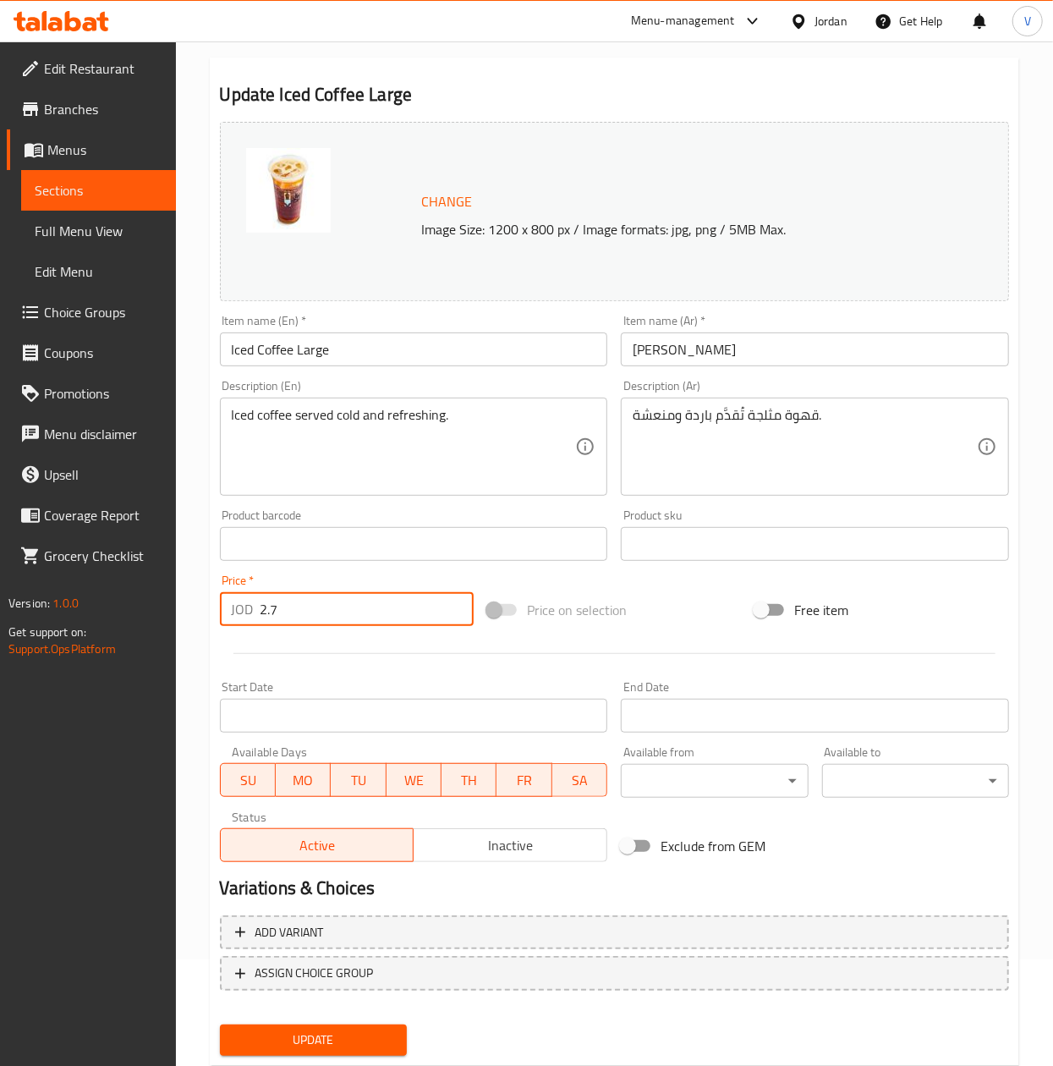
scroll to position [153, 0]
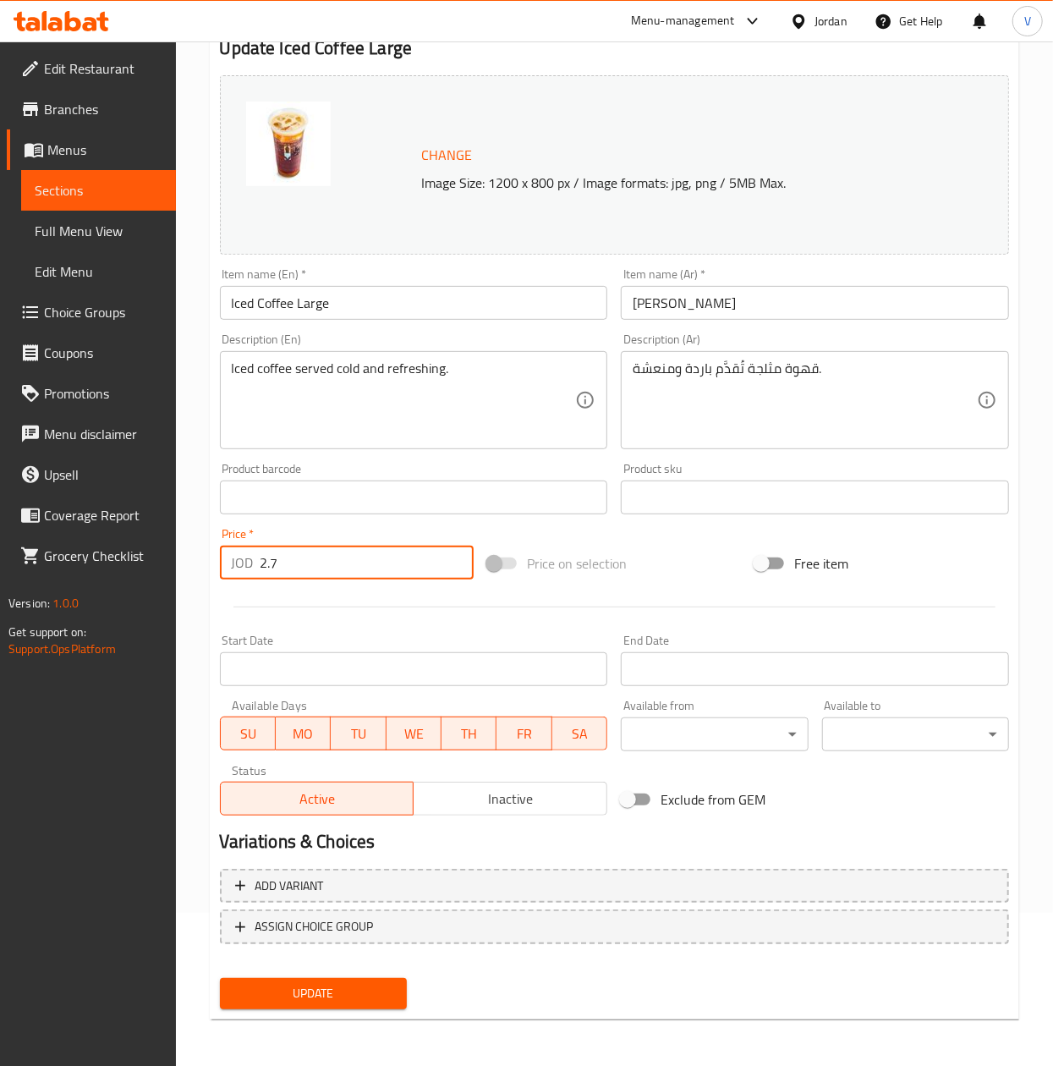
type input "2.7"
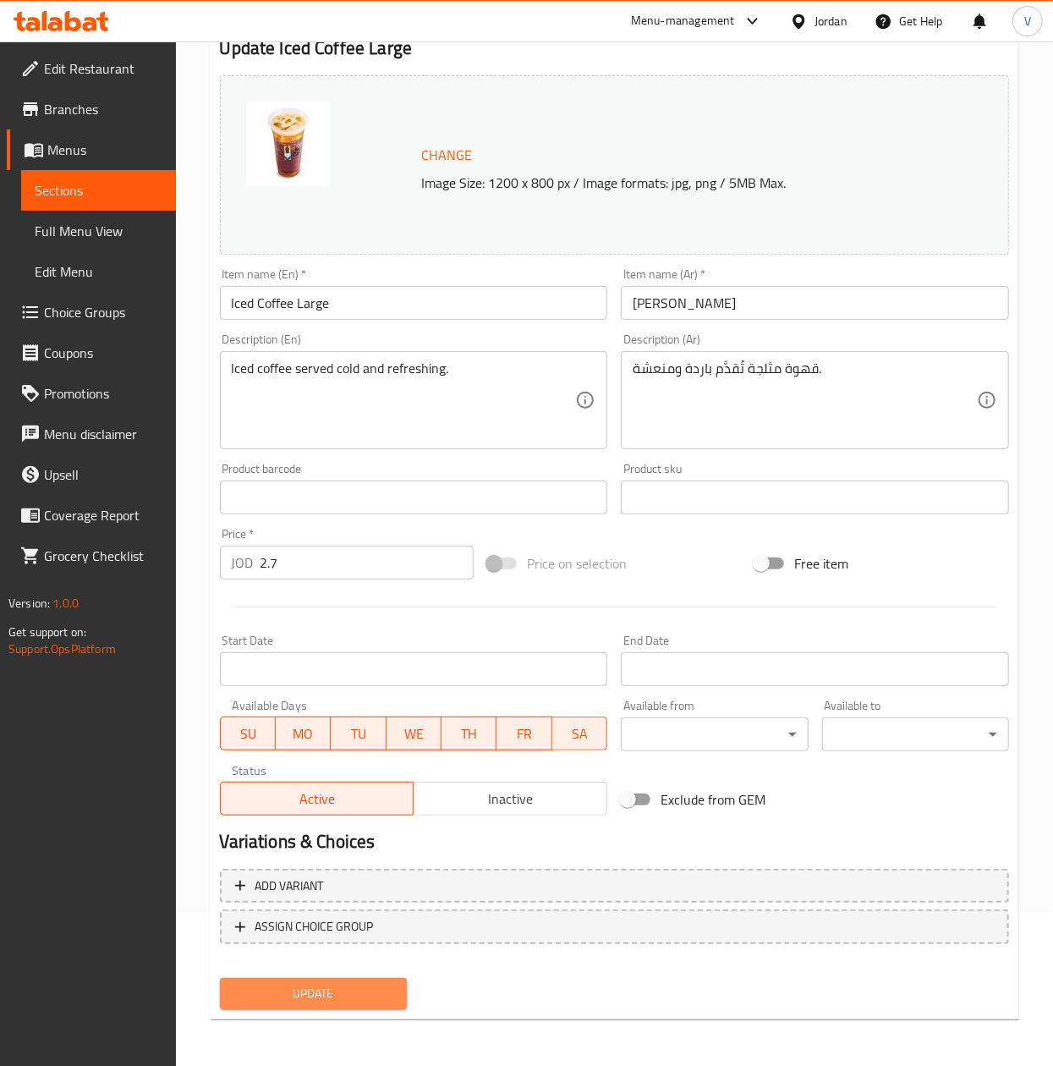
click at [383, 1000] on span "Update" at bounding box center [313, 993] width 160 height 21
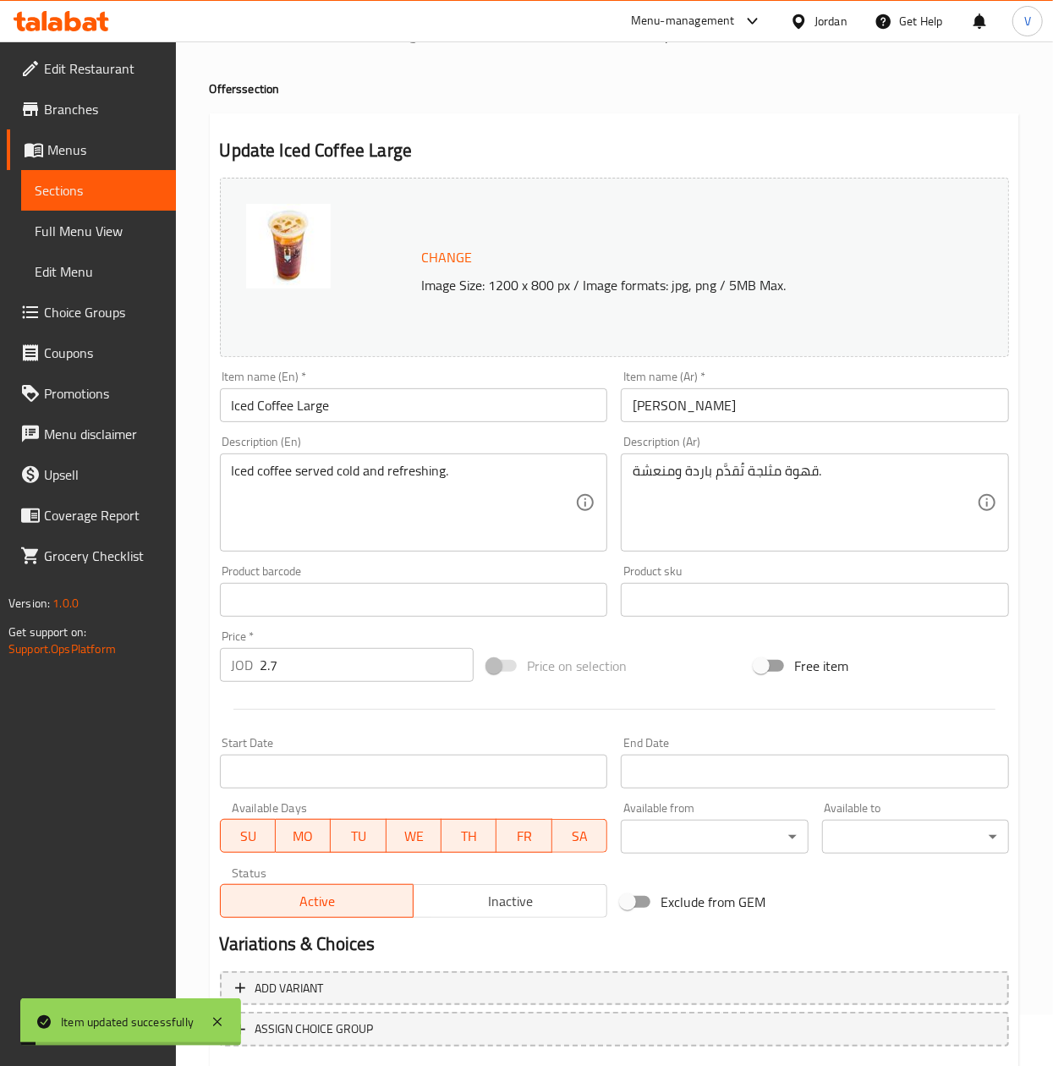
scroll to position [0, 0]
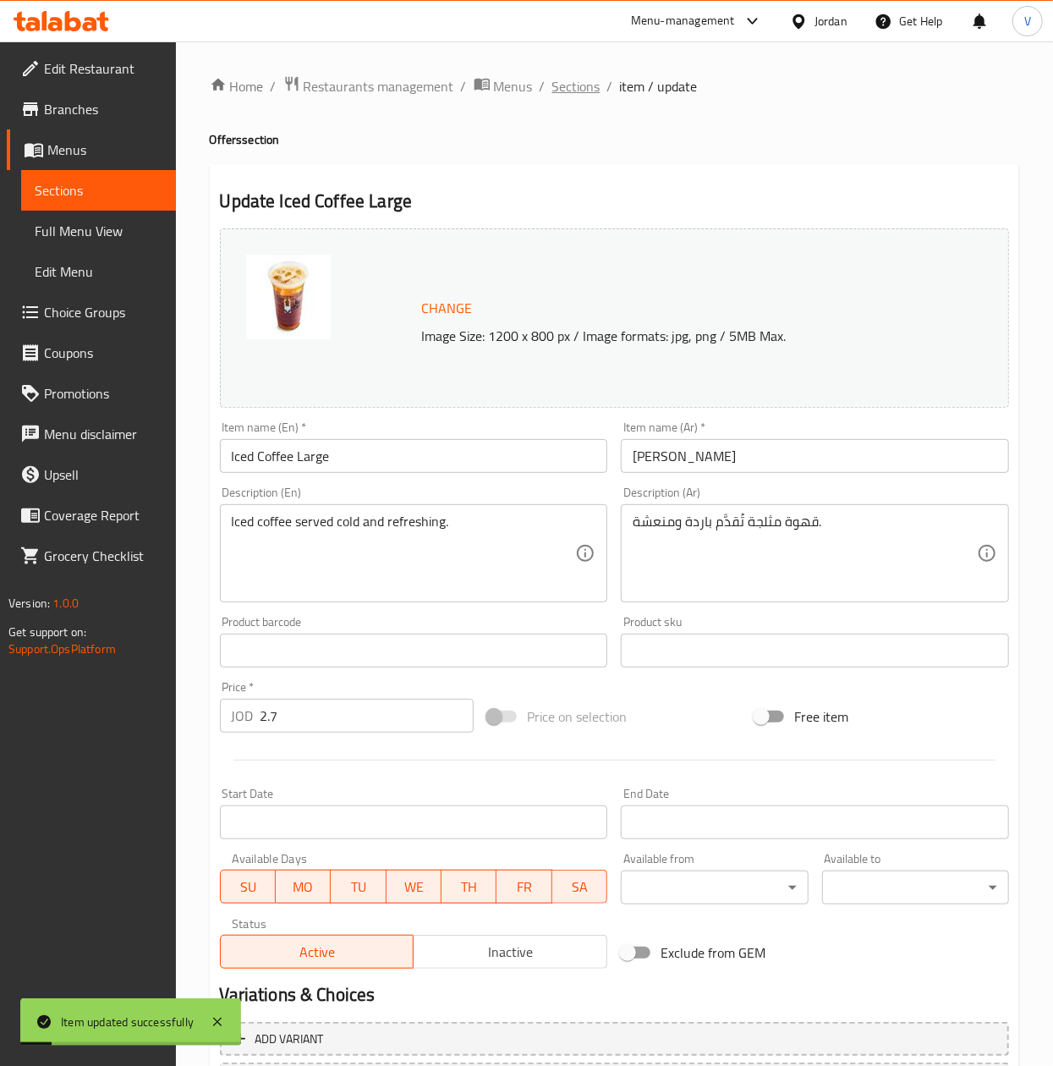
click at [582, 86] on span "Sections" at bounding box center [576, 86] width 48 height 20
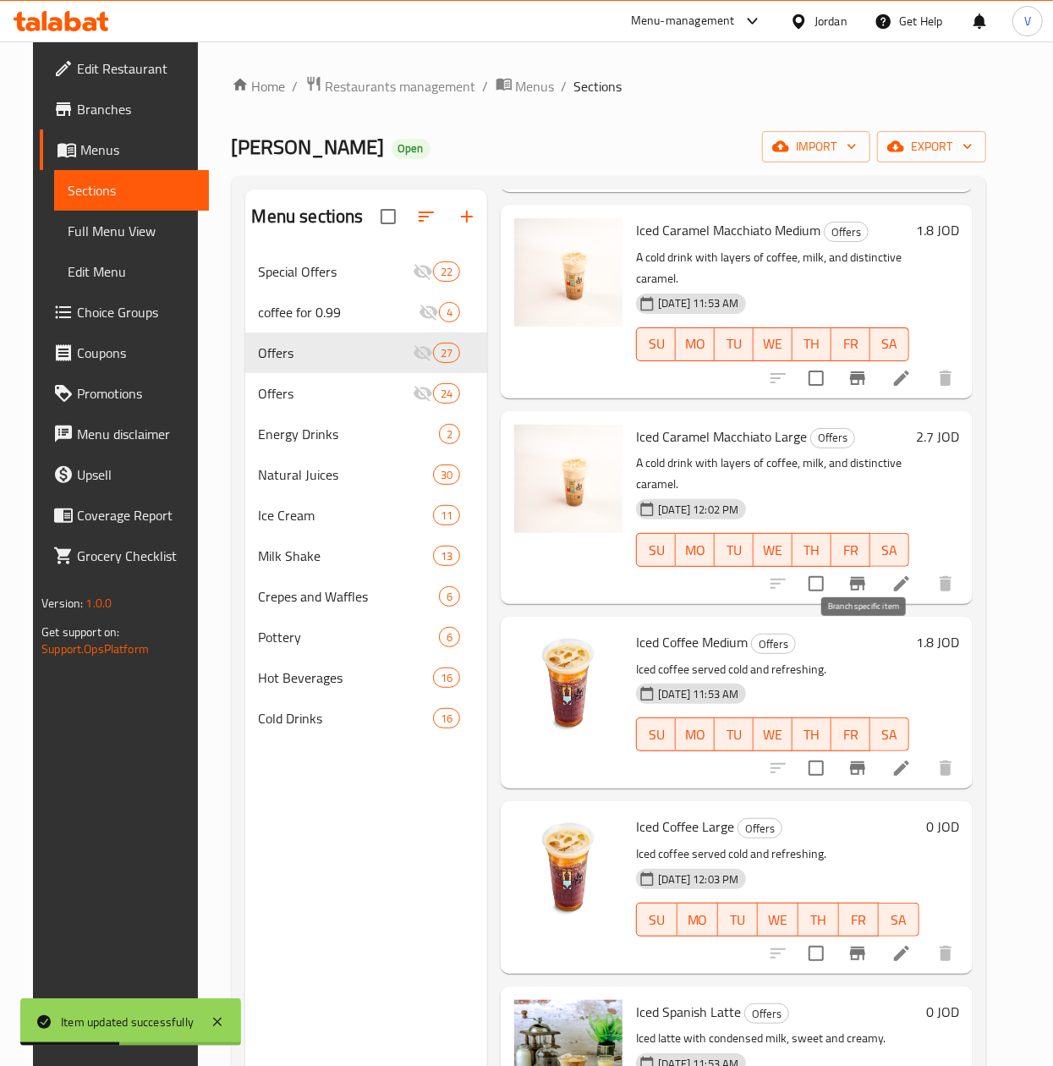
scroll to position [2368, 0]
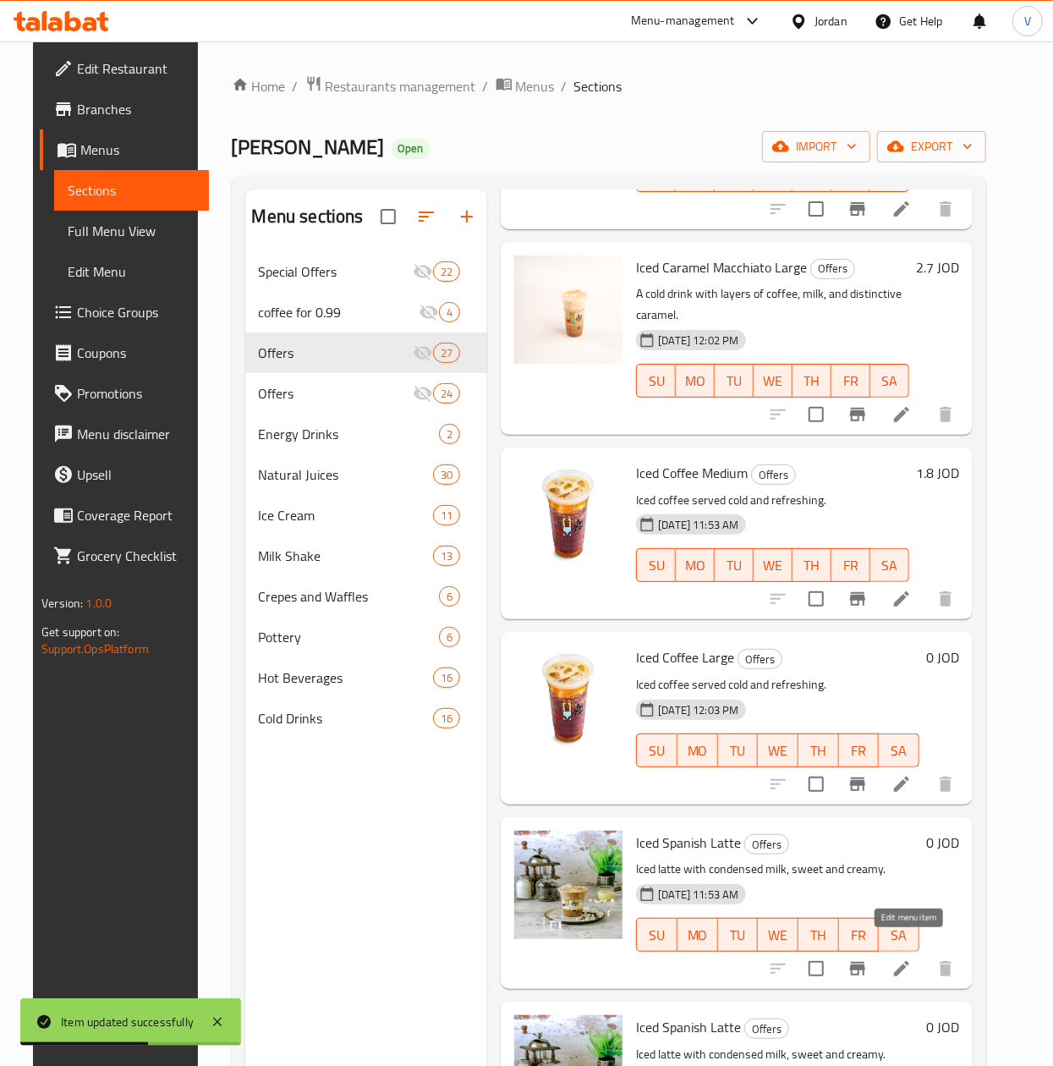
click at [903, 961] on icon at bounding box center [901, 968] width 15 height 15
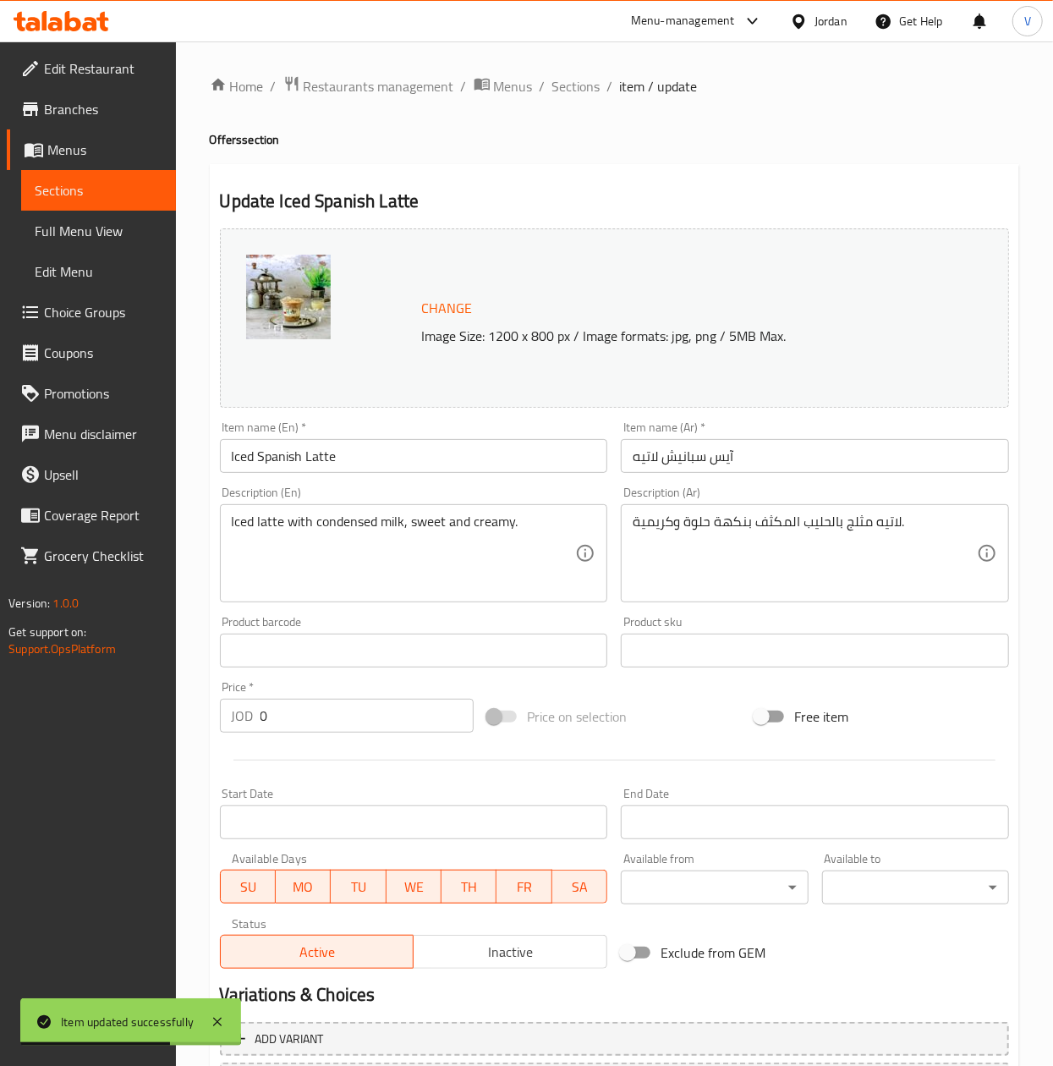
click at [382, 443] on input "Iced Spanish Latte" at bounding box center [414, 456] width 388 height 34
type input "Iced Spanish Latte Medium"
click at [633, 453] on input "آيس سبانيش لاتيه" at bounding box center [815, 456] width 388 height 34
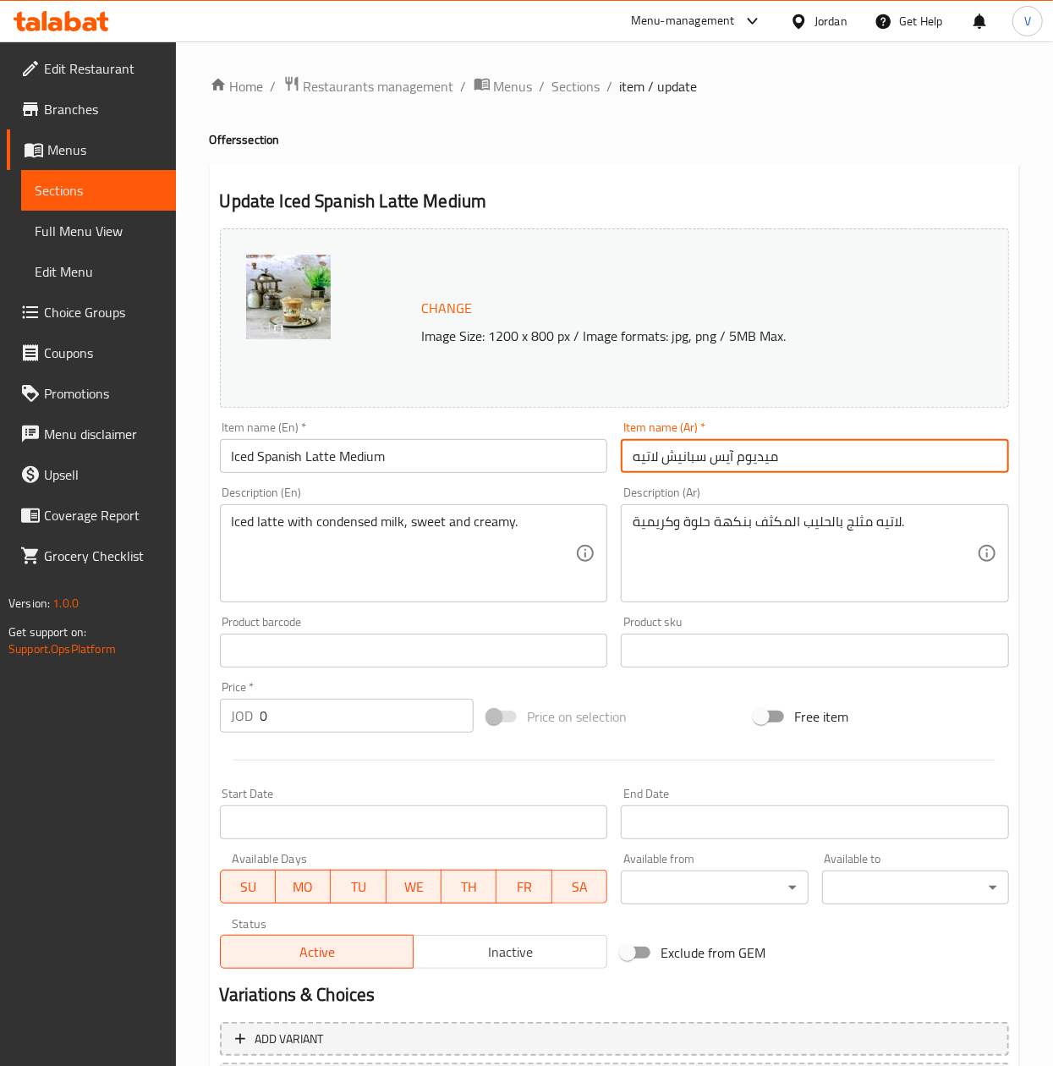
type input "ميديوم آيس سبانيش لاتيه"
drag, startPoint x: 397, startPoint y: 720, endPoint x: -3, endPoint y: 711, distance: 399.4
click at [0, 711] on html "​ Menu-management Jordan Get Help V Edit Restaurant Branches Menus Sections Ful…" at bounding box center [526, 533] width 1053 height 1066
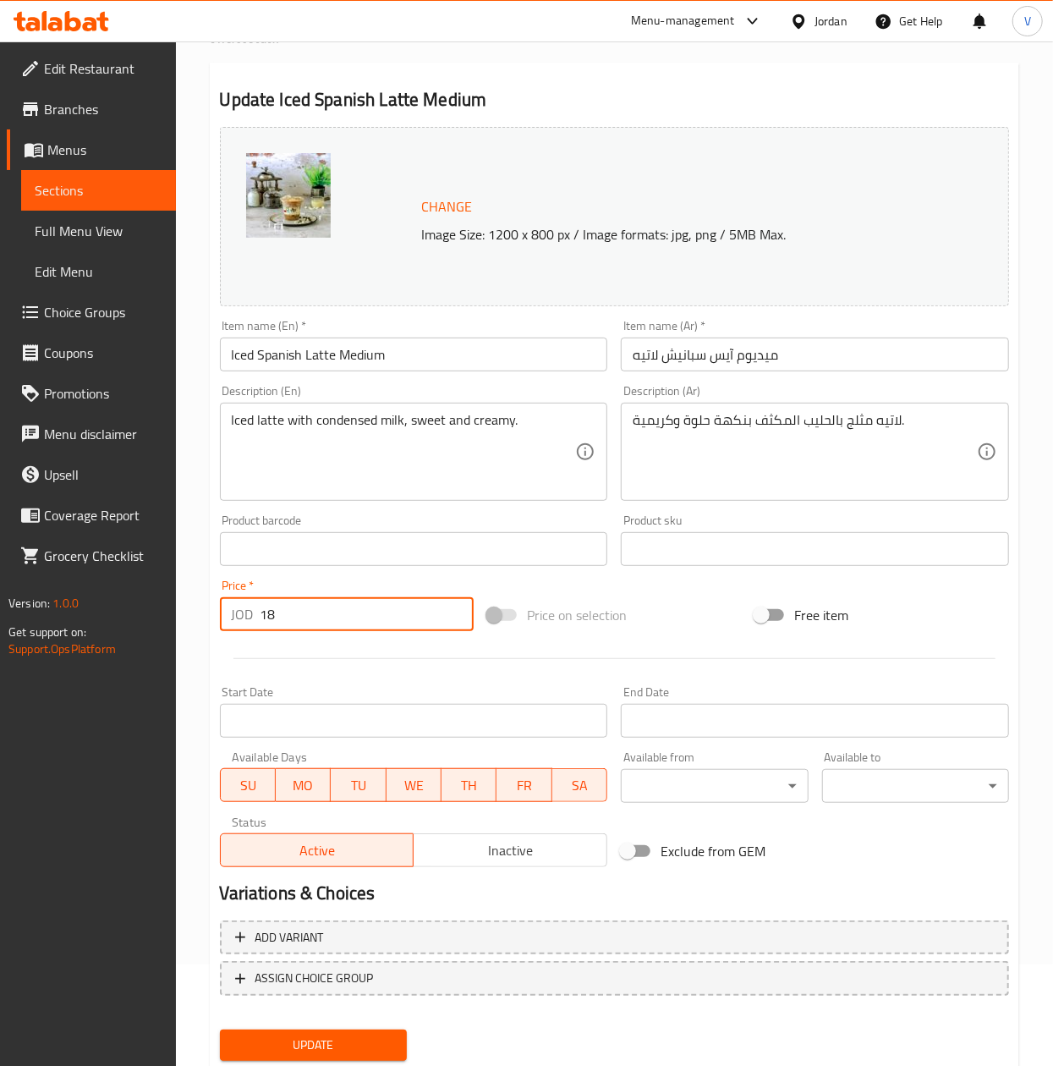
scroll to position [153, 0]
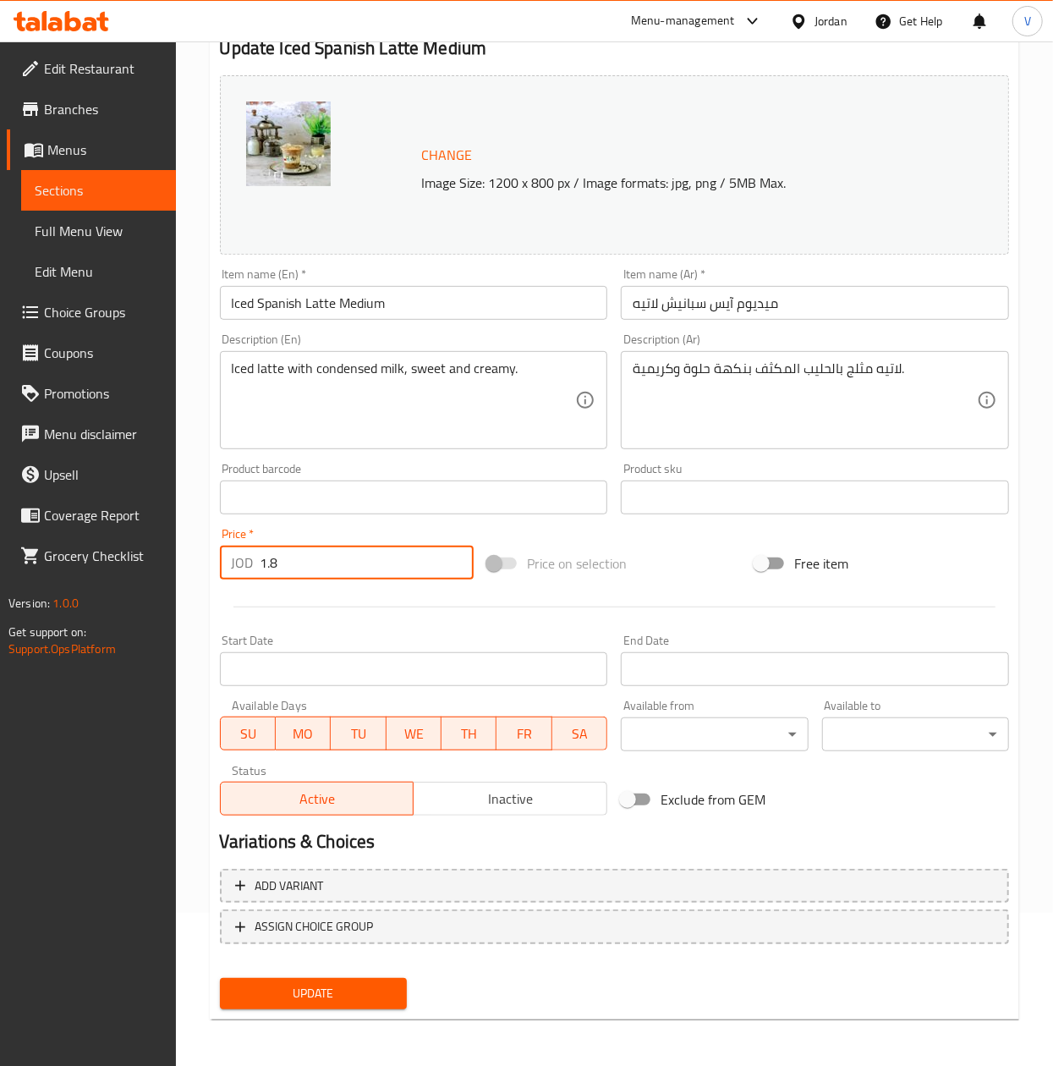
type input "1.8"
drag, startPoint x: 316, startPoint y: 1012, endPoint x: 316, endPoint y: 991, distance: 21.1
click at [316, 1007] on div "Update" at bounding box center [313, 993] width 200 height 45
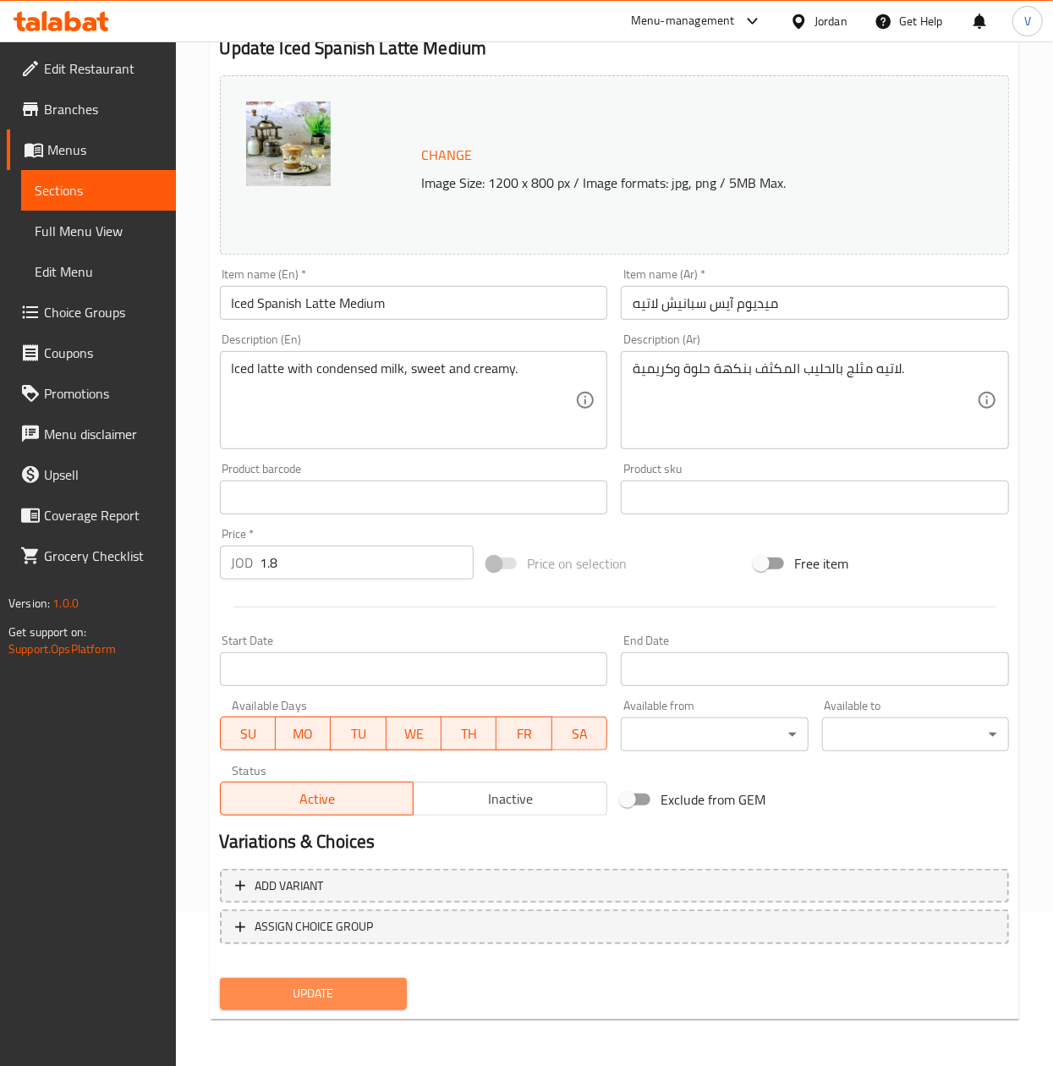
click at [316, 991] on span "Update" at bounding box center [313, 993] width 160 height 21
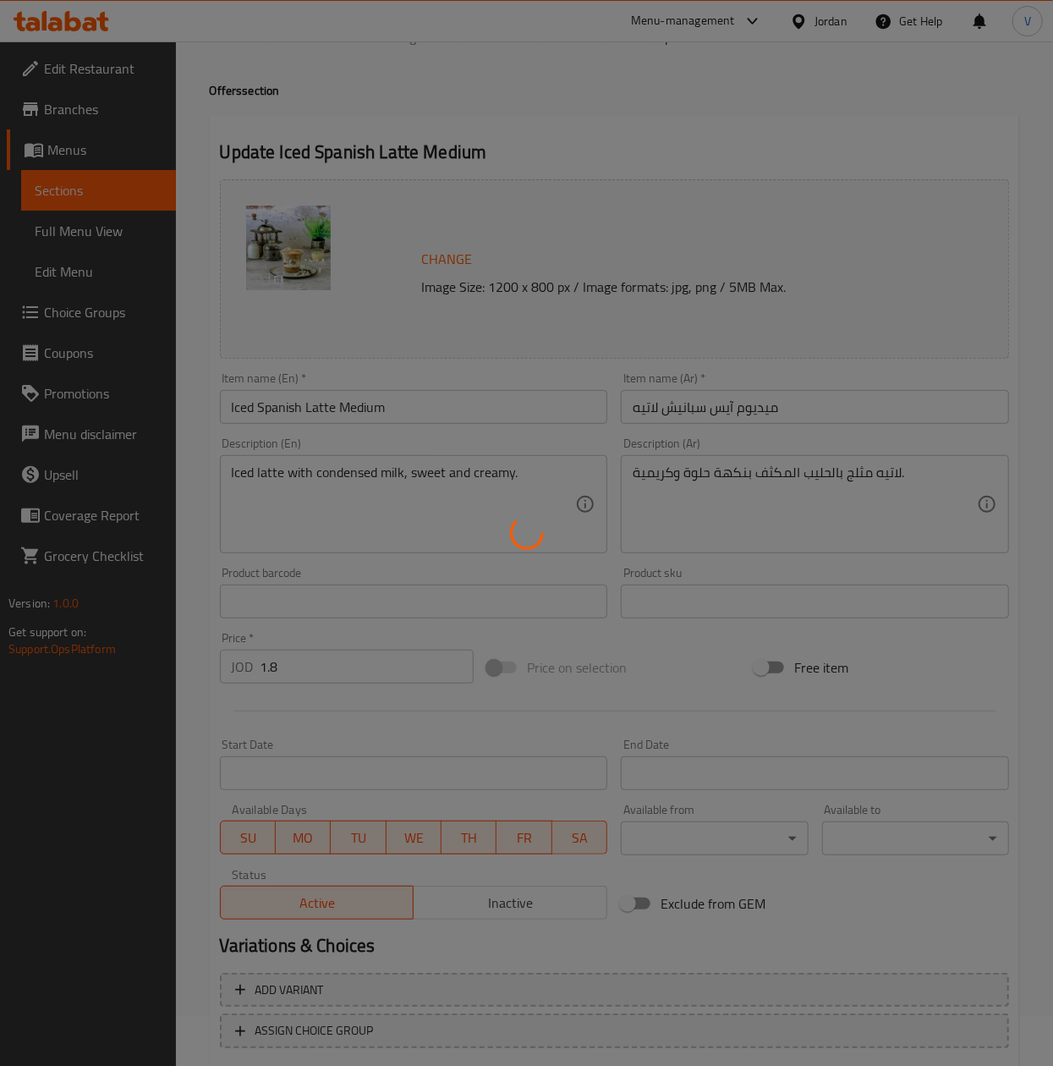
scroll to position [0, 0]
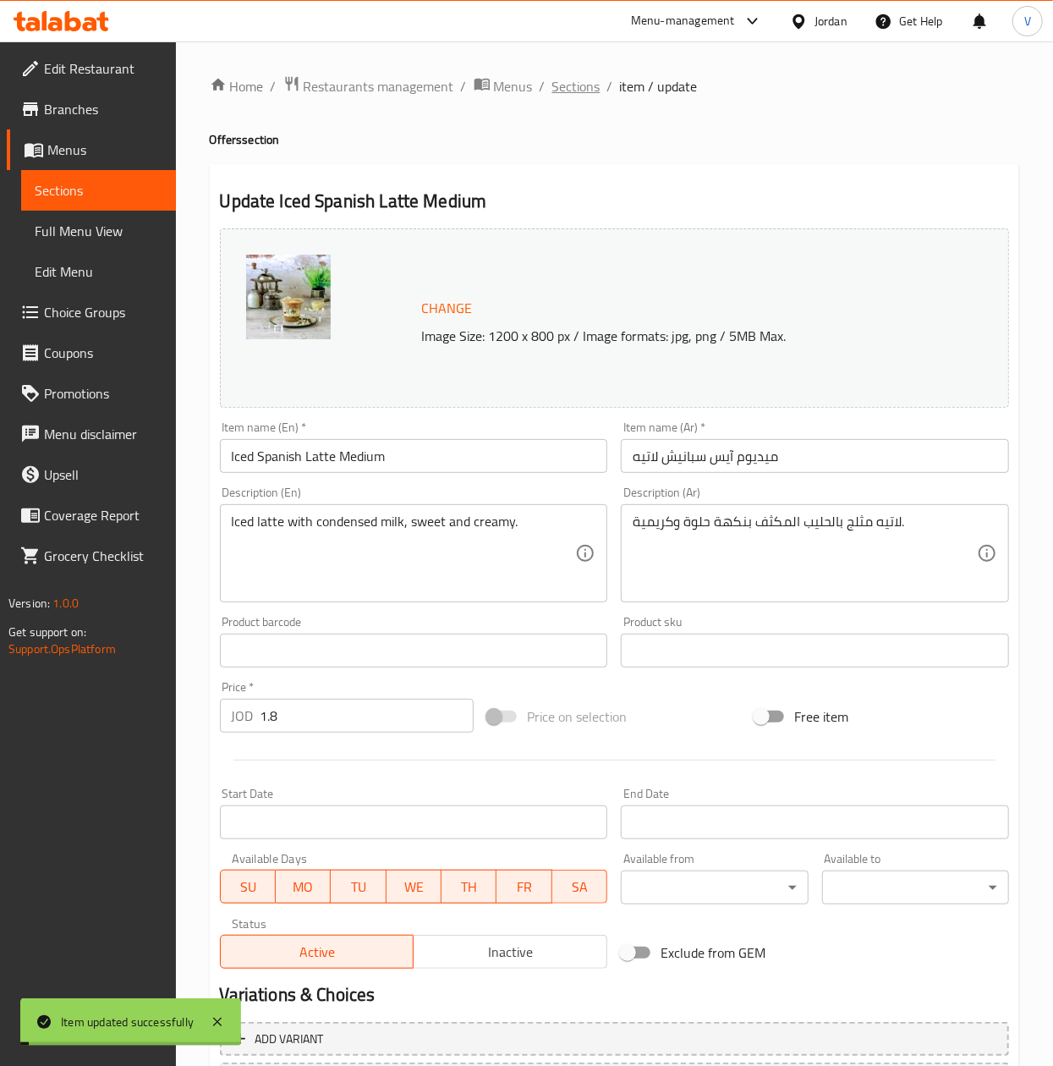
click at [576, 87] on span "Sections" at bounding box center [576, 86] width 48 height 20
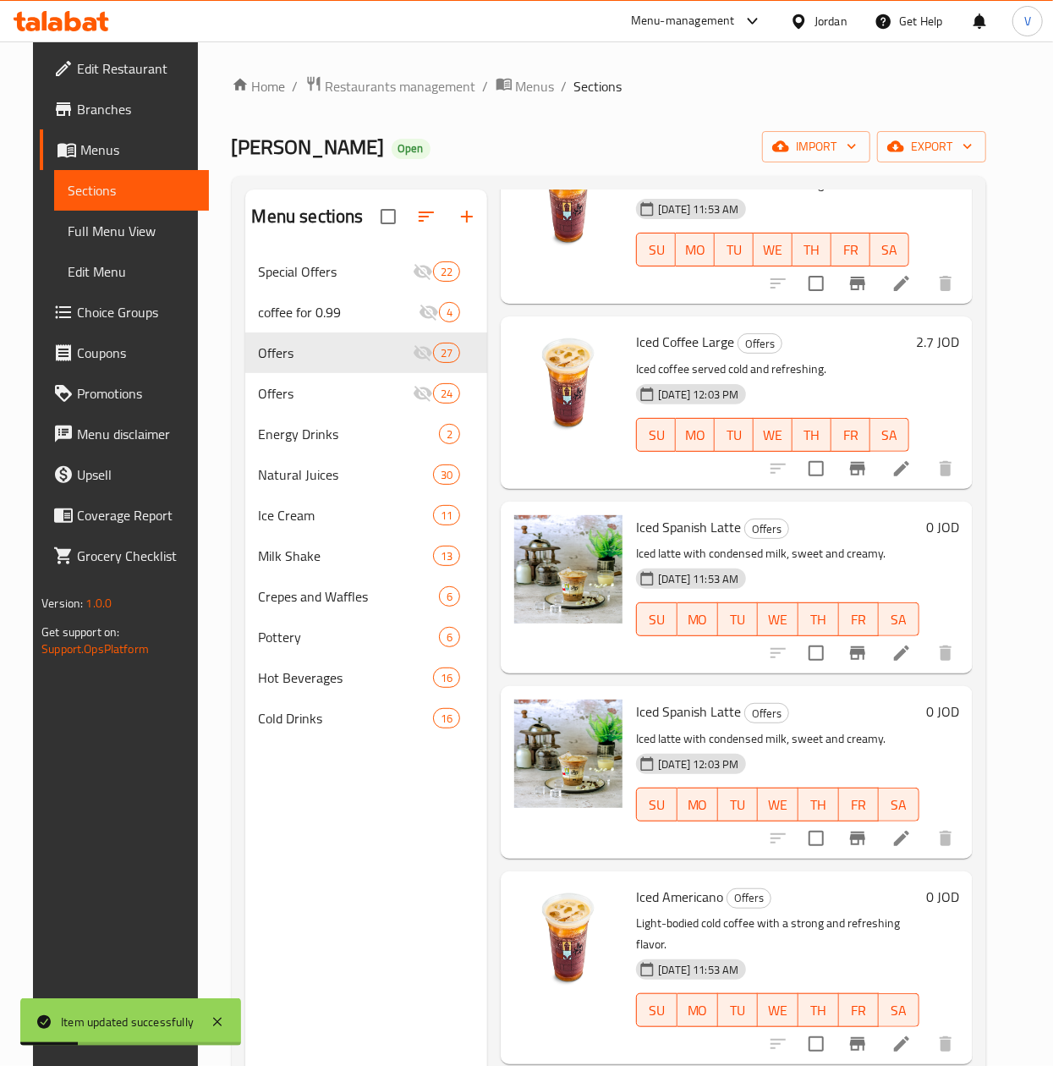
scroll to position [2876, 0]
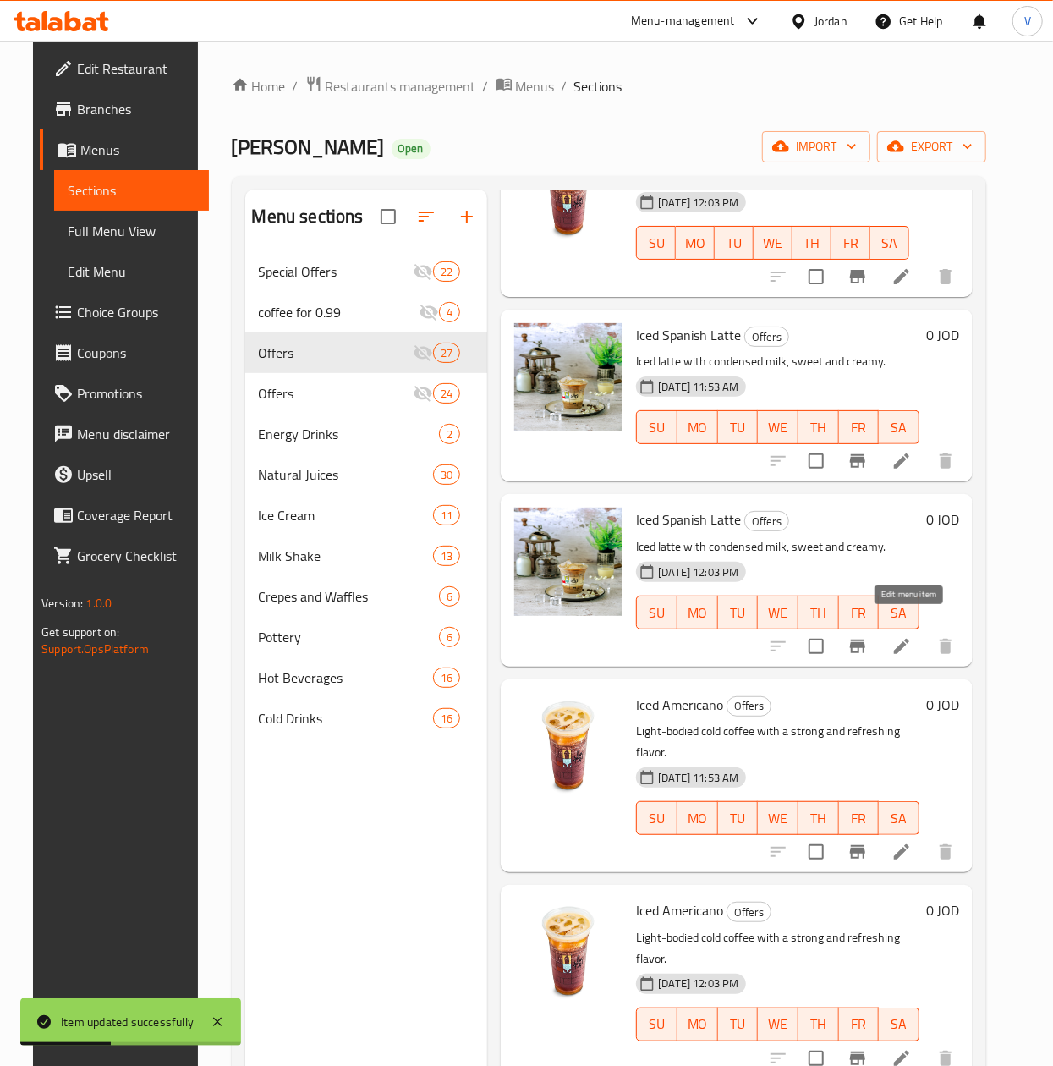
click at [911, 636] on icon at bounding box center [902, 646] width 20 height 20
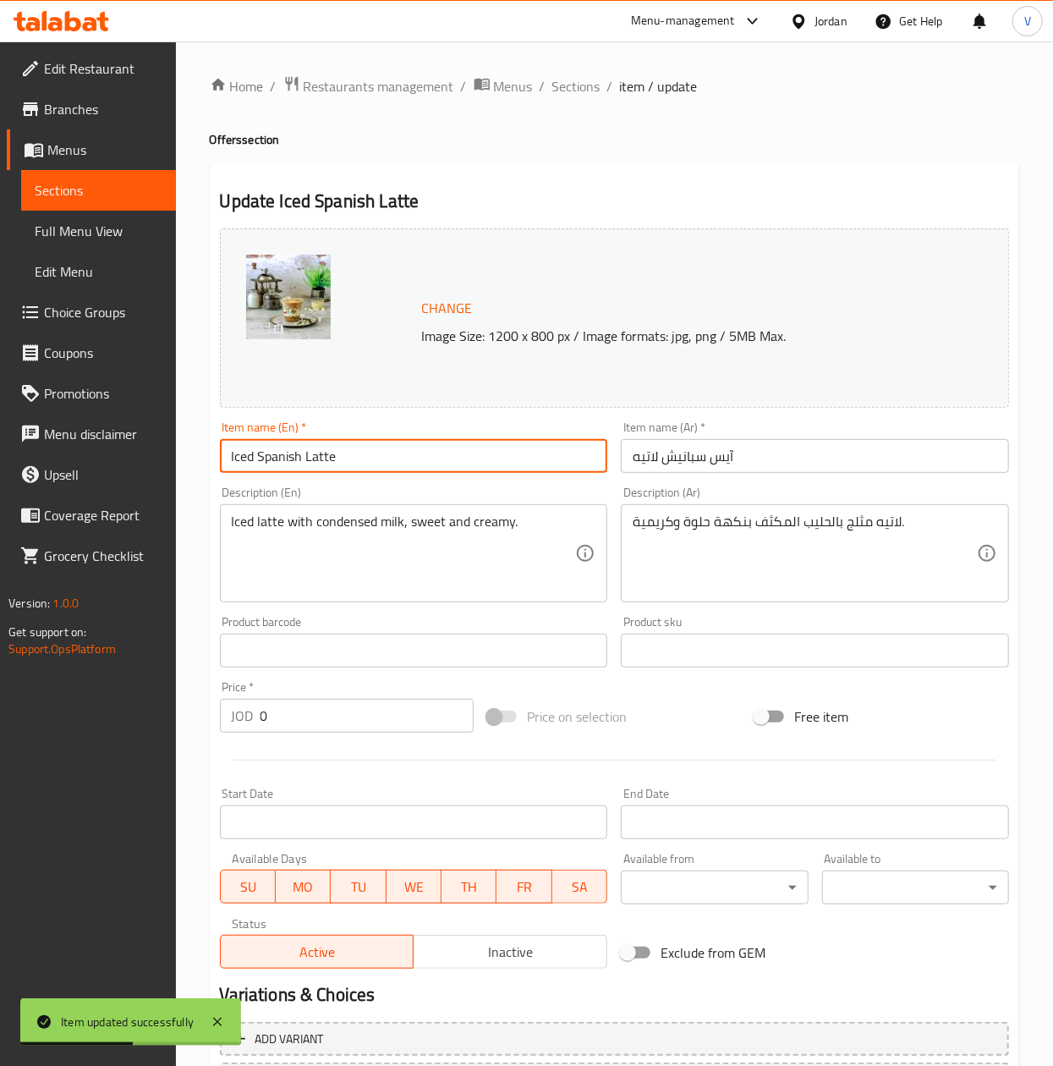
click at [454, 452] on input "Iced Spanish Latte" at bounding box center [414, 456] width 388 height 34
type input "Iced Spanish Latte Large"
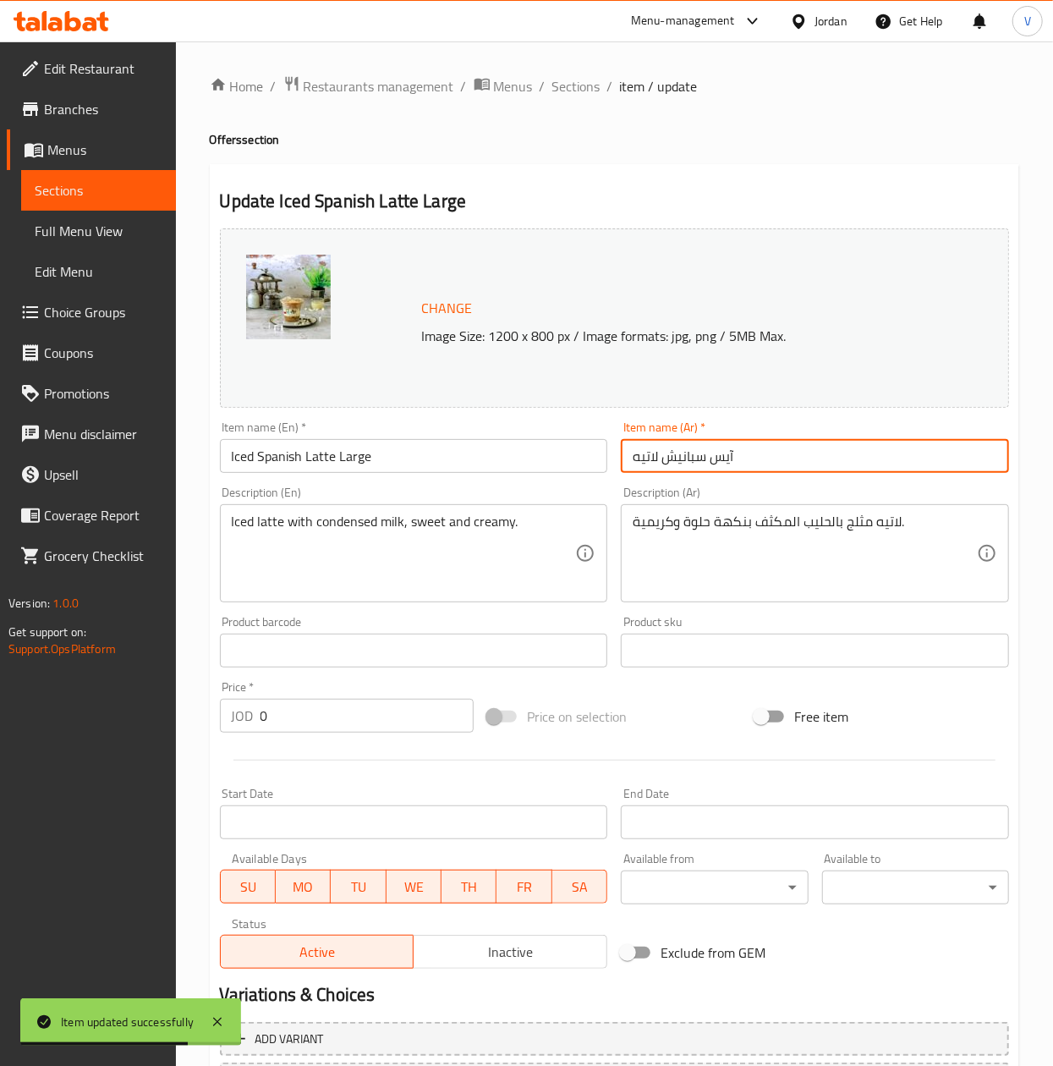
click at [634, 458] on input "آيس سبانيش لاتيه" at bounding box center [815, 456] width 388 height 34
type input "لارج آيس سبانيش لاتيه"
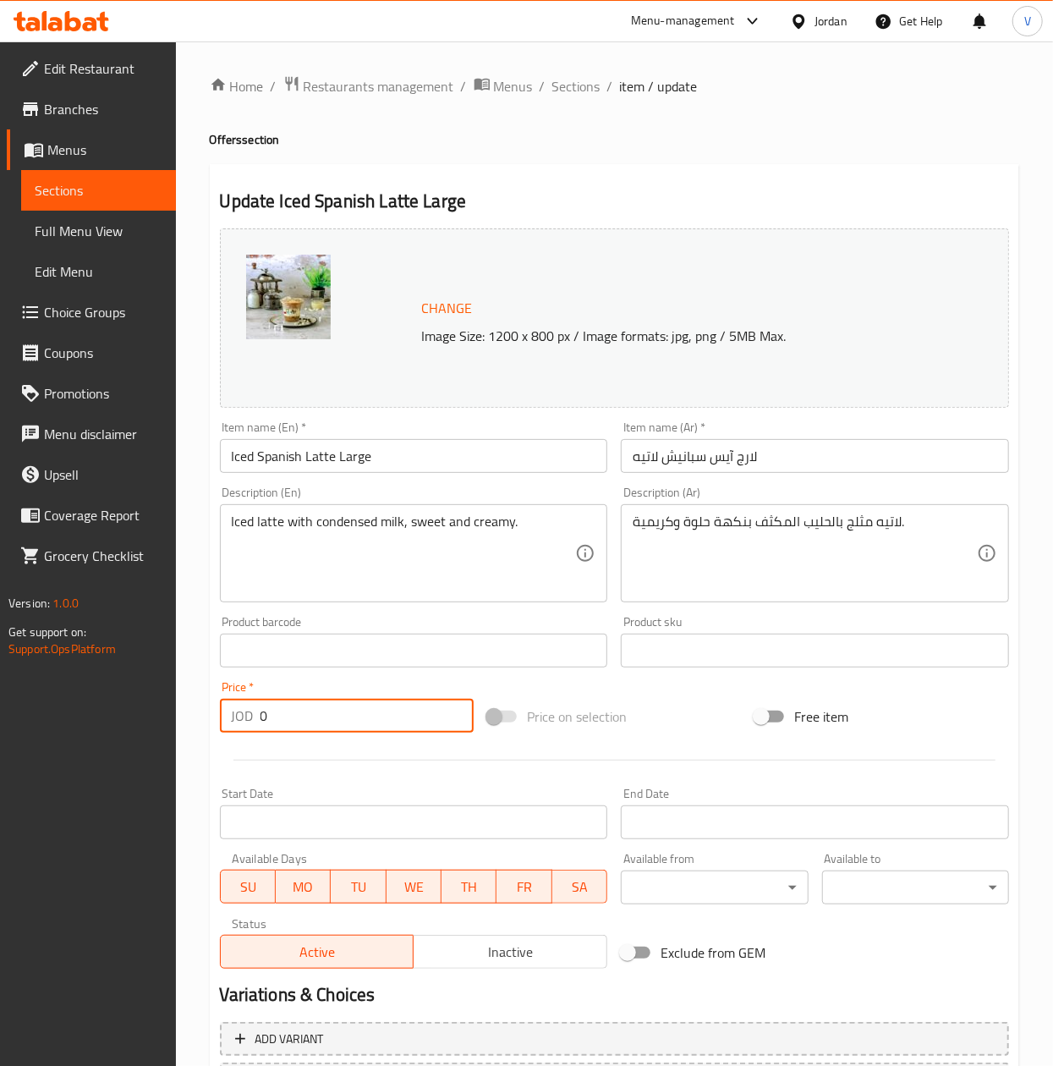
drag, startPoint x: 296, startPoint y: 726, endPoint x: 130, endPoint y: 726, distance: 165.8
click at [137, 726] on div "Edit Restaurant Branches Menus Sections Full Menu View Edit Menu Choice Groups …" at bounding box center [526, 630] width 1053 height 1178
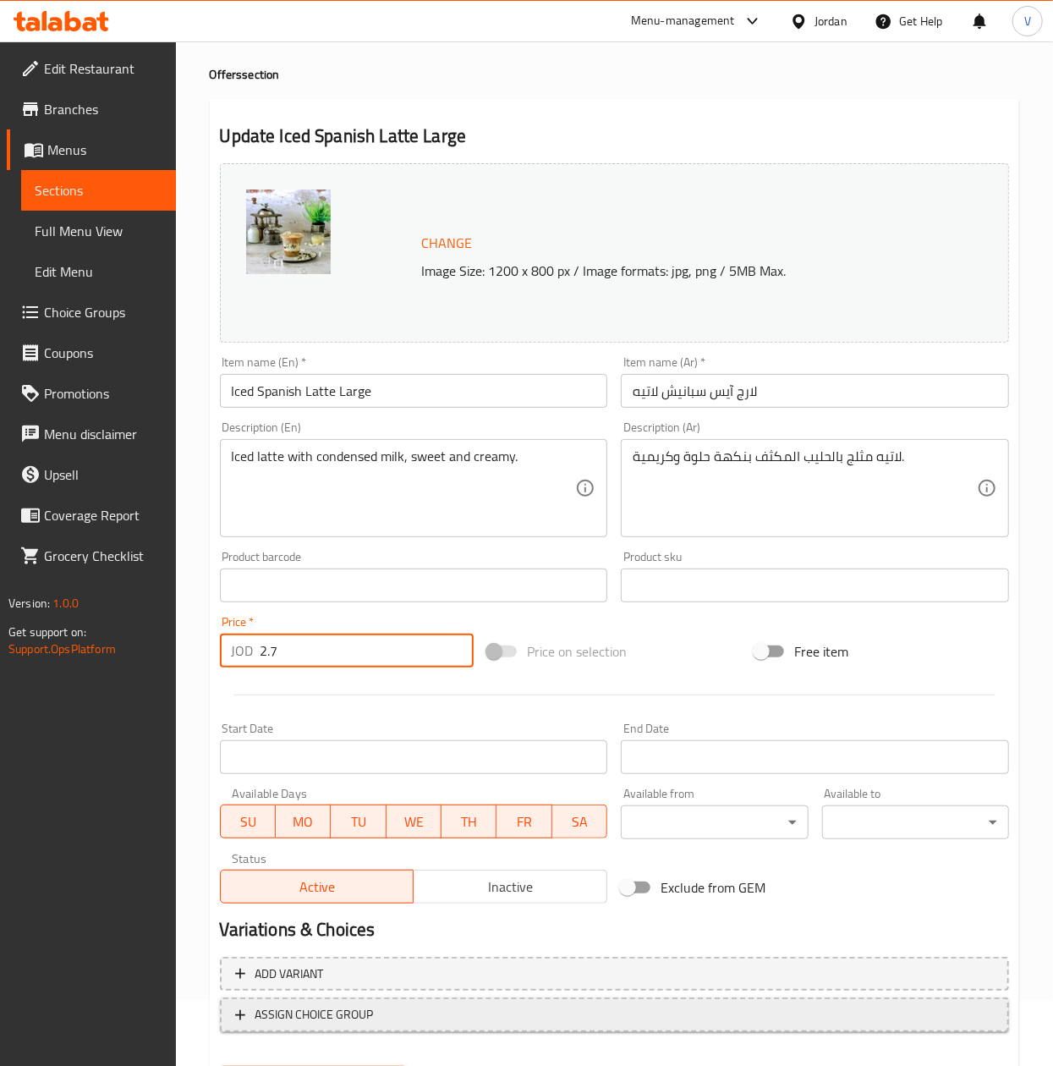
scroll to position [153, 0]
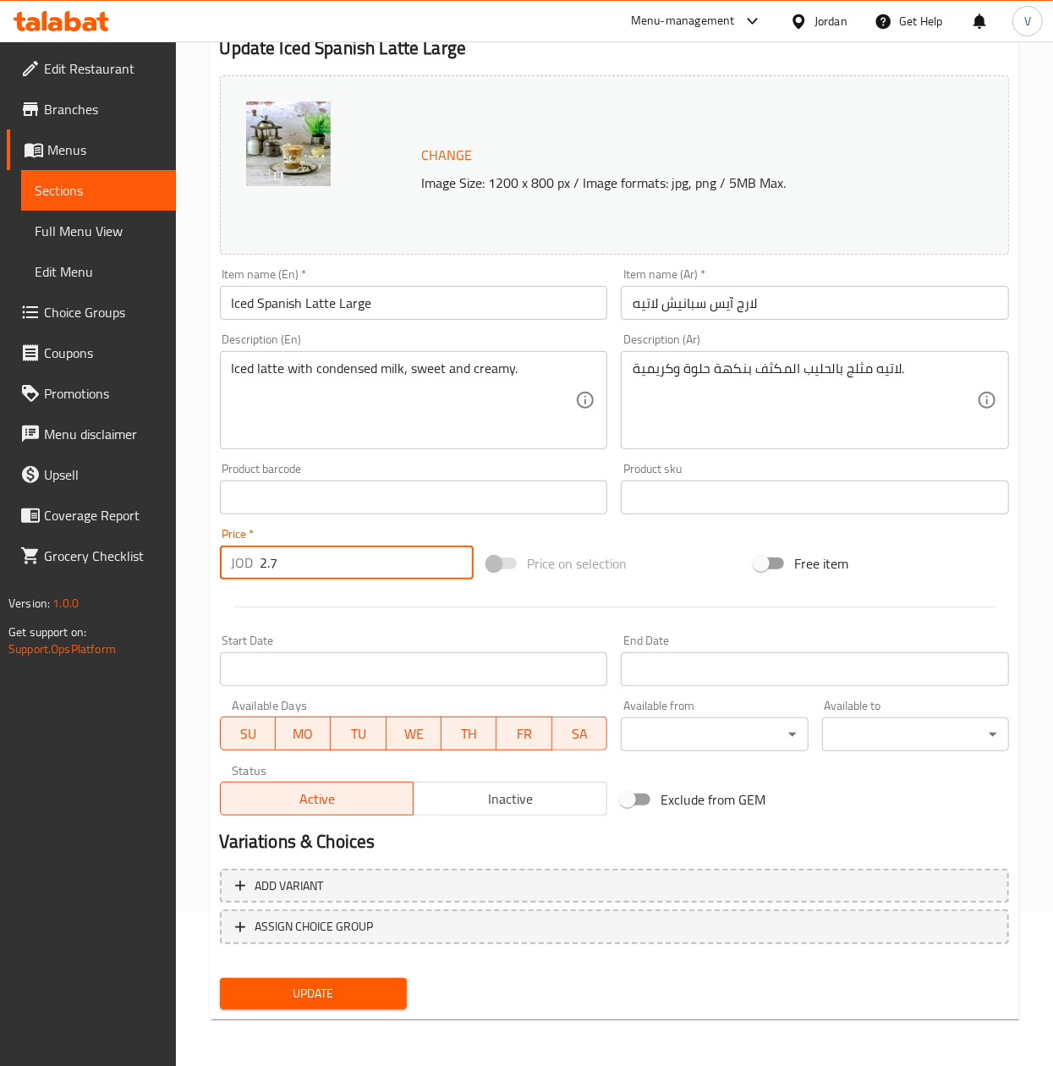
type input "2.7"
click at [313, 990] on span "Update" at bounding box center [313, 993] width 160 height 21
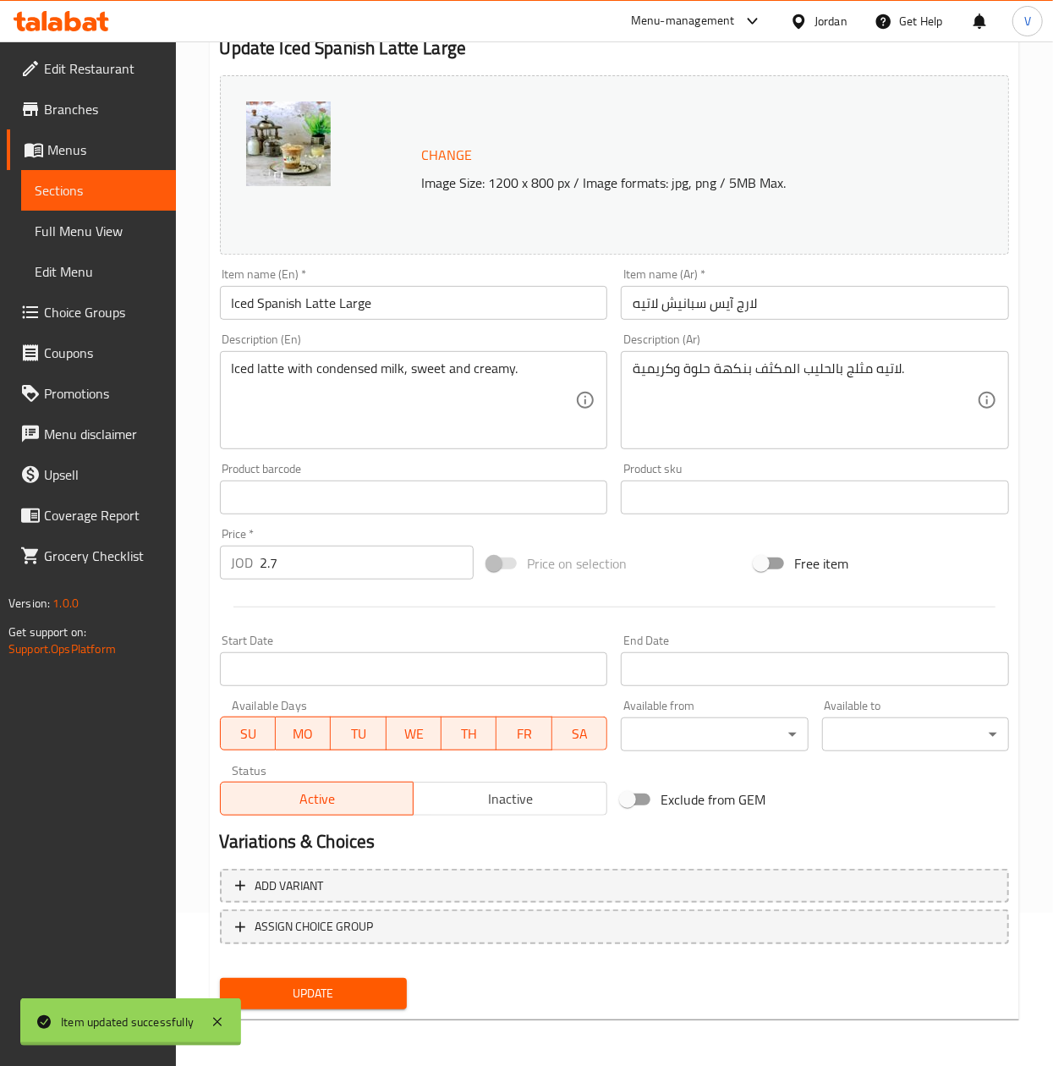
scroll to position [0, 0]
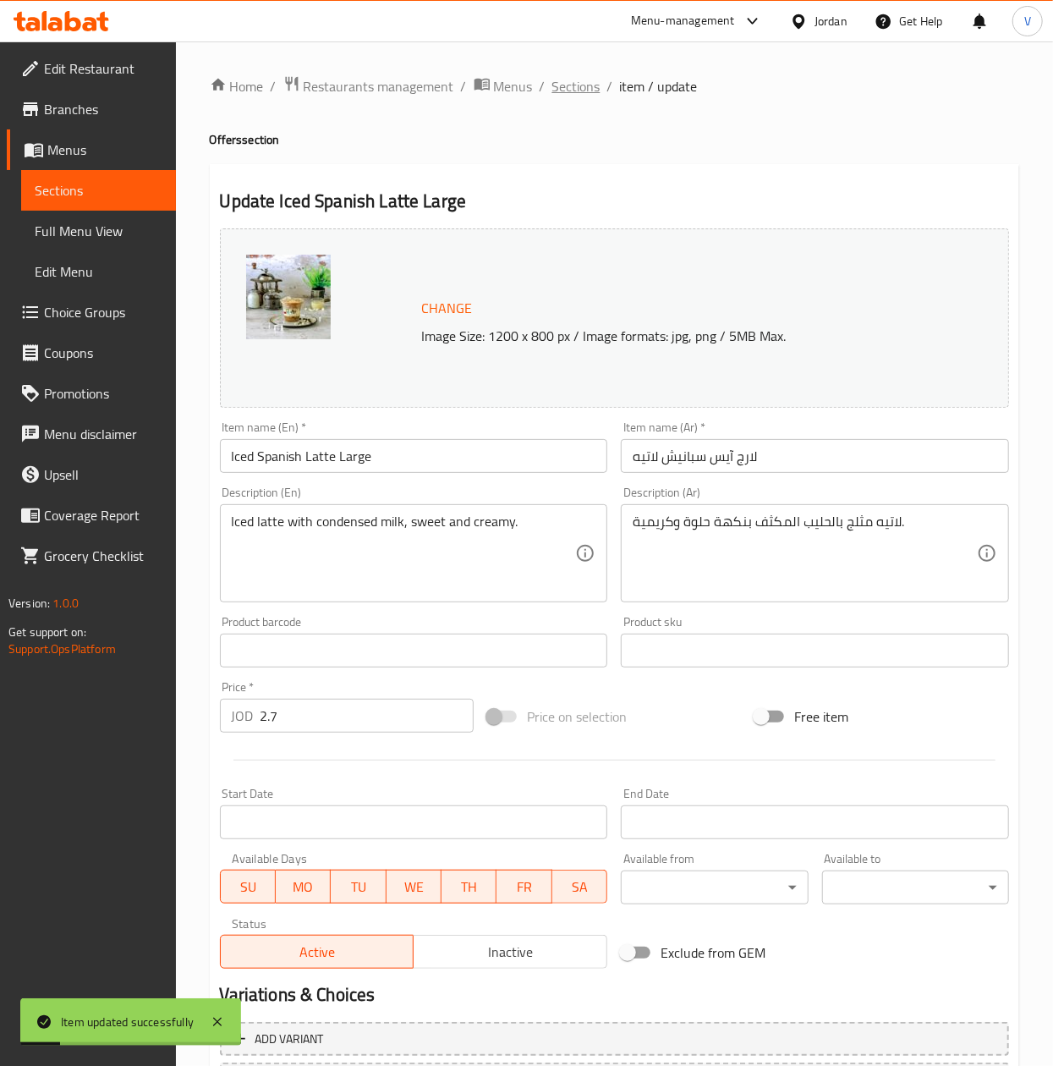
click at [579, 88] on span "Sections" at bounding box center [576, 86] width 48 height 20
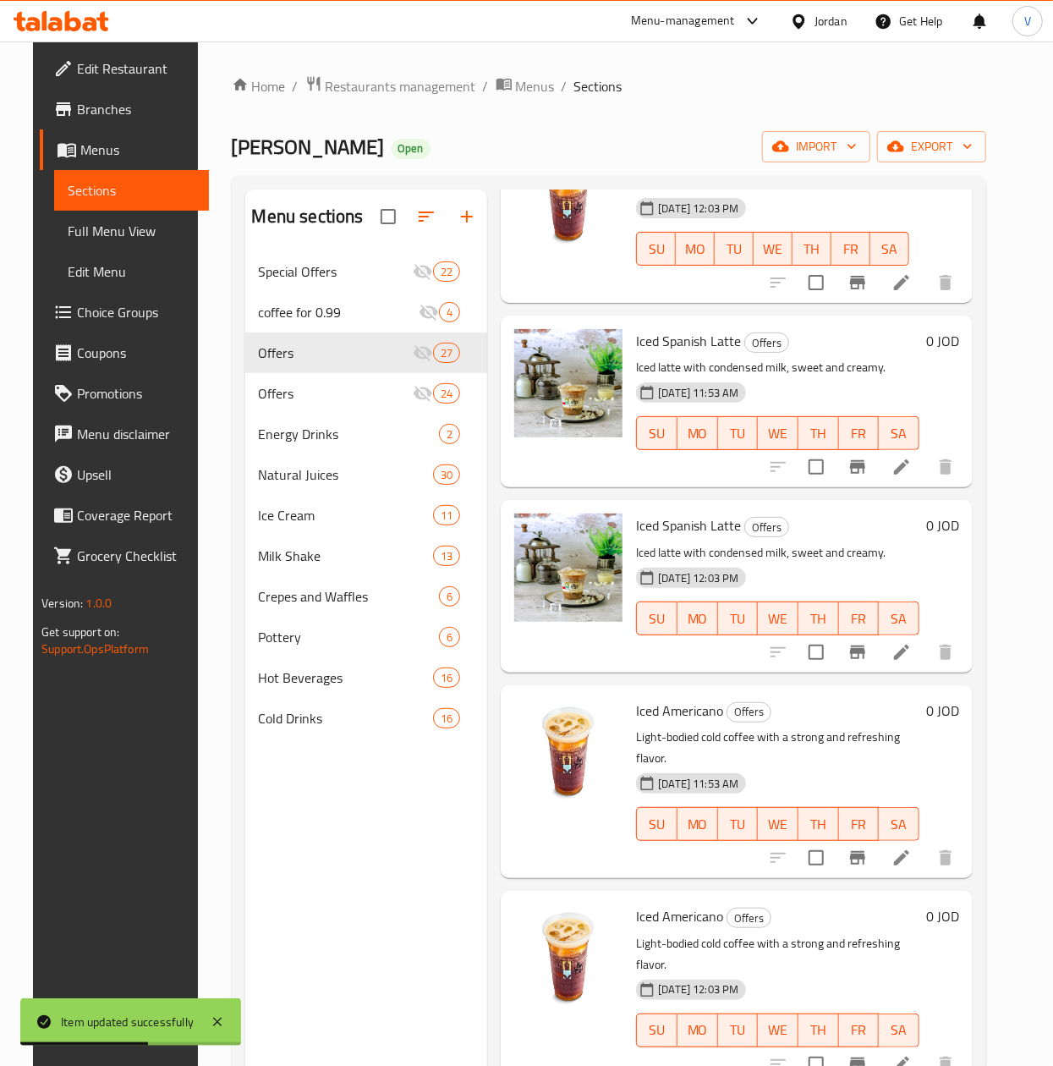
scroll to position [2876, 0]
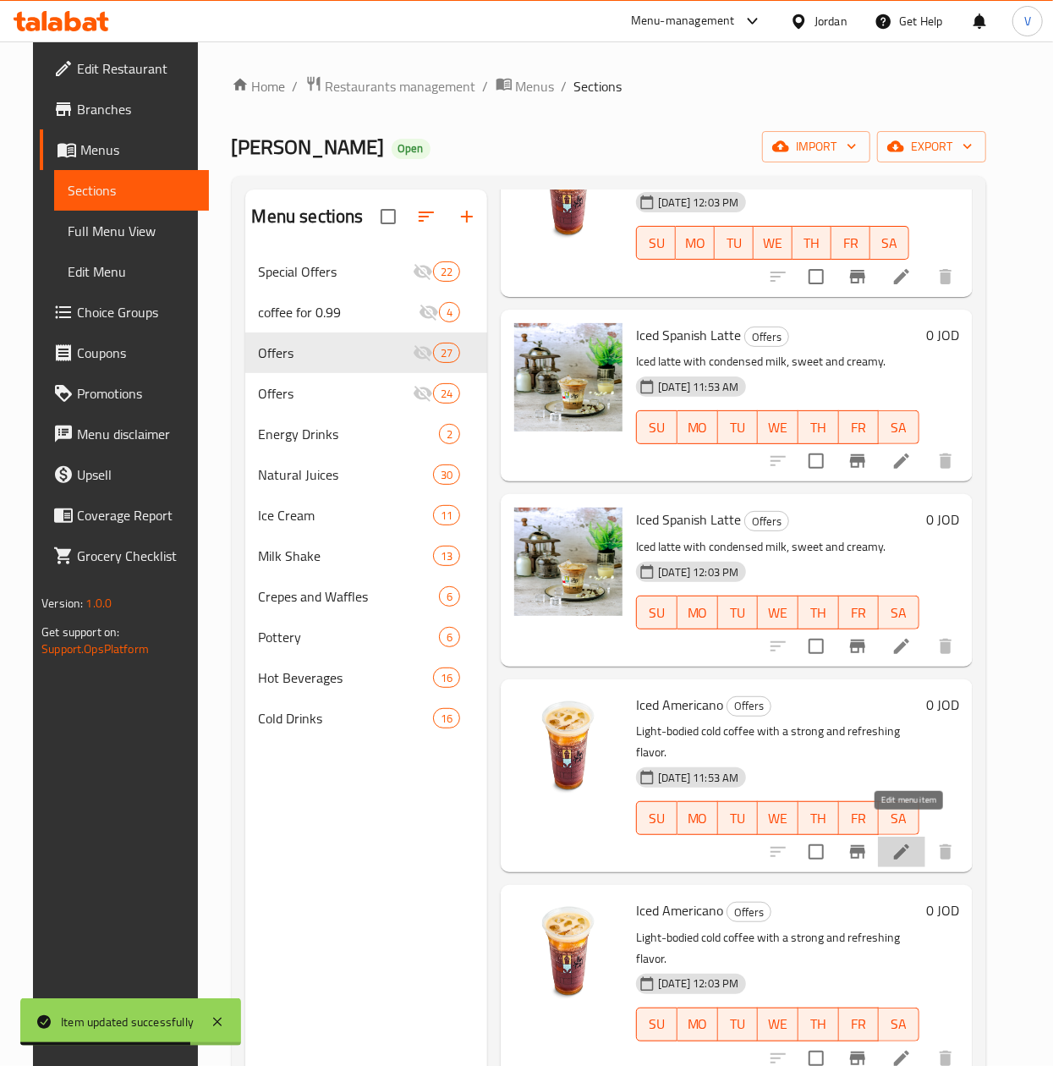
click at [905, 842] on icon at bounding box center [902, 852] width 20 height 20
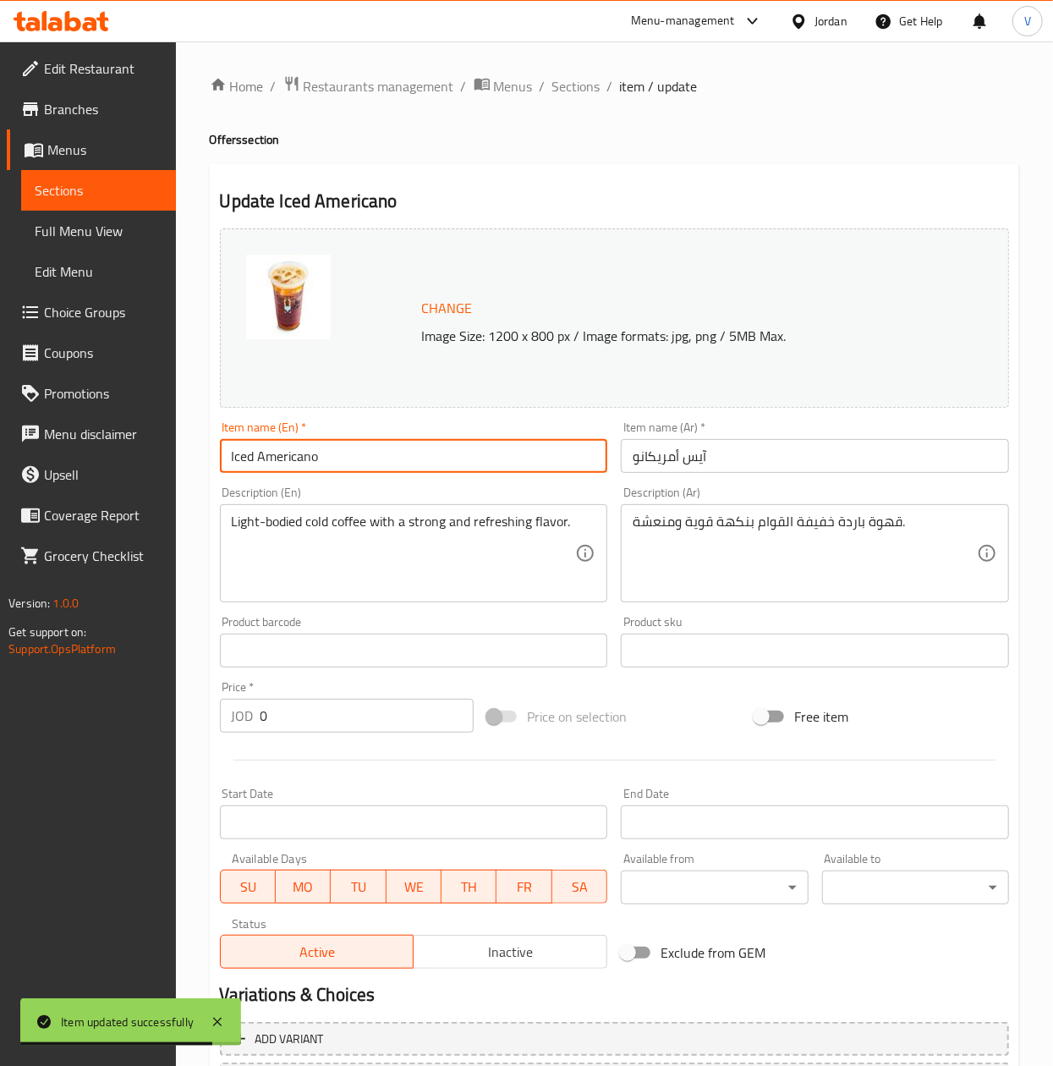
click at [398, 458] on input "Iced Americano" at bounding box center [414, 456] width 388 height 34
type input "Iced Americano Medium"
click at [634, 453] on input "آيس أمريكانو" at bounding box center [815, 456] width 388 height 34
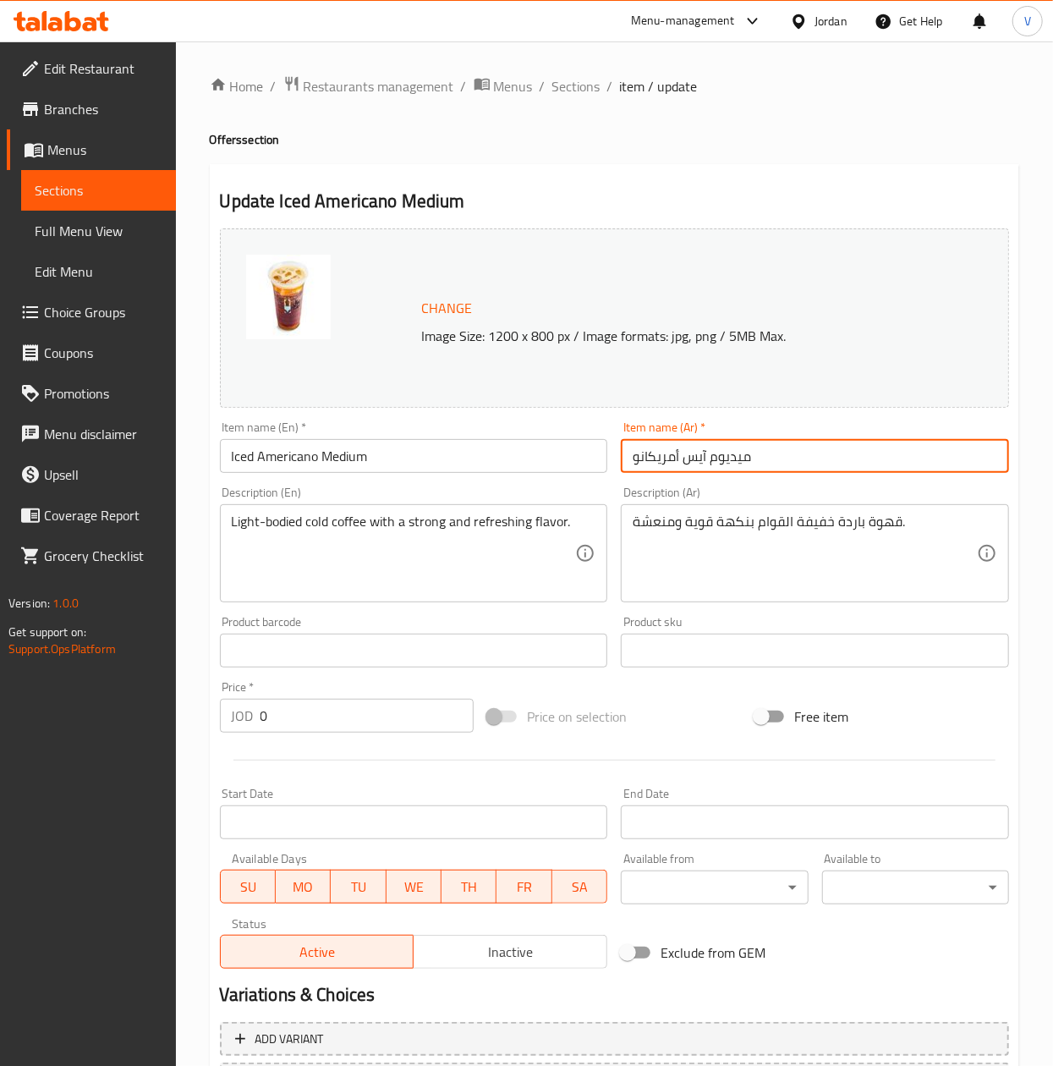
type input "ميديوم آيس أمريكانو"
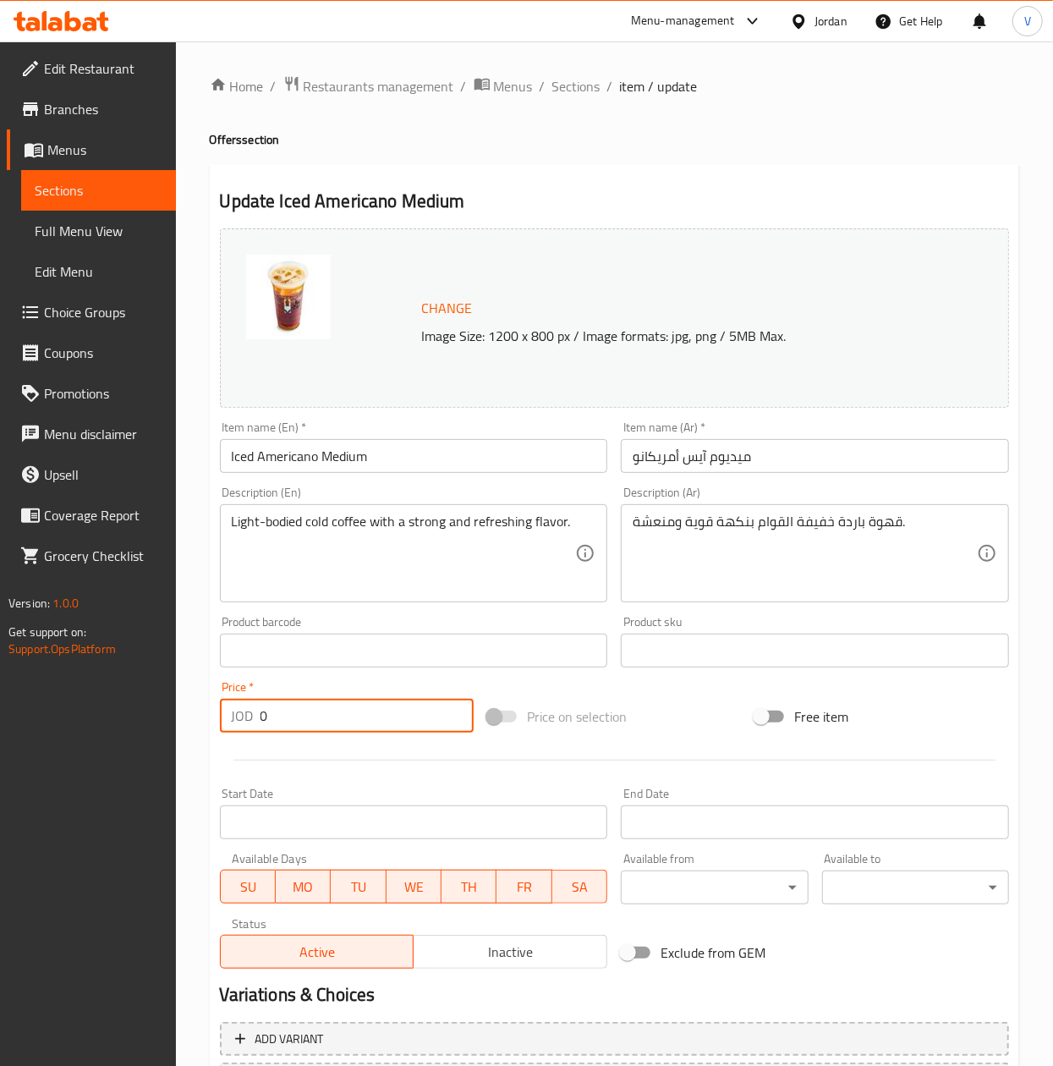
drag, startPoint x: 370, startPoint y: 717, endPoint x: 51, endPoint y: 601, distance: 339.3
click at [52, 625] on div "Edit Restaurant Branches Menus Sections Full Menu View Edit Menu Choice Groups …" at bounding box center [526, 630] width 1053 height 1178
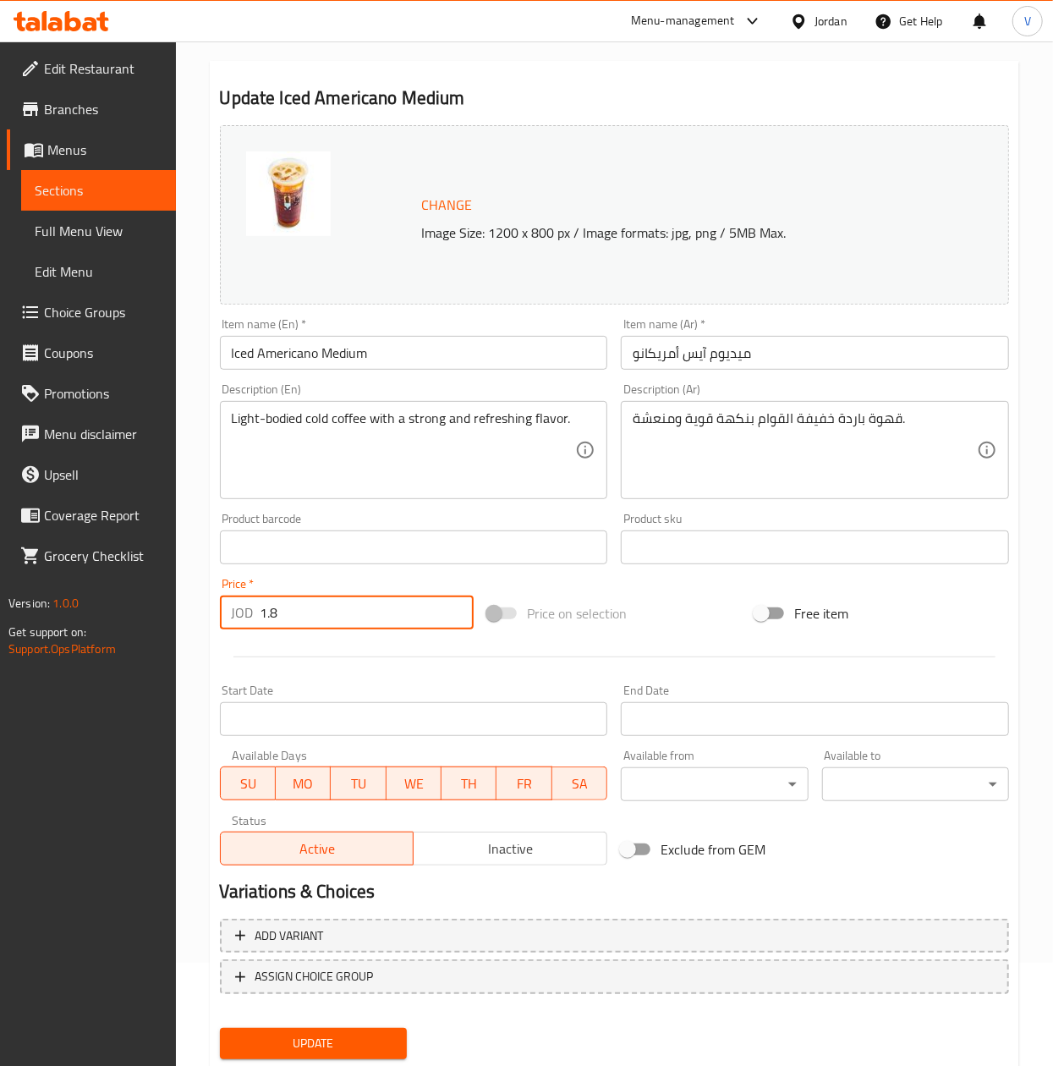
scroll to position [153, 0]
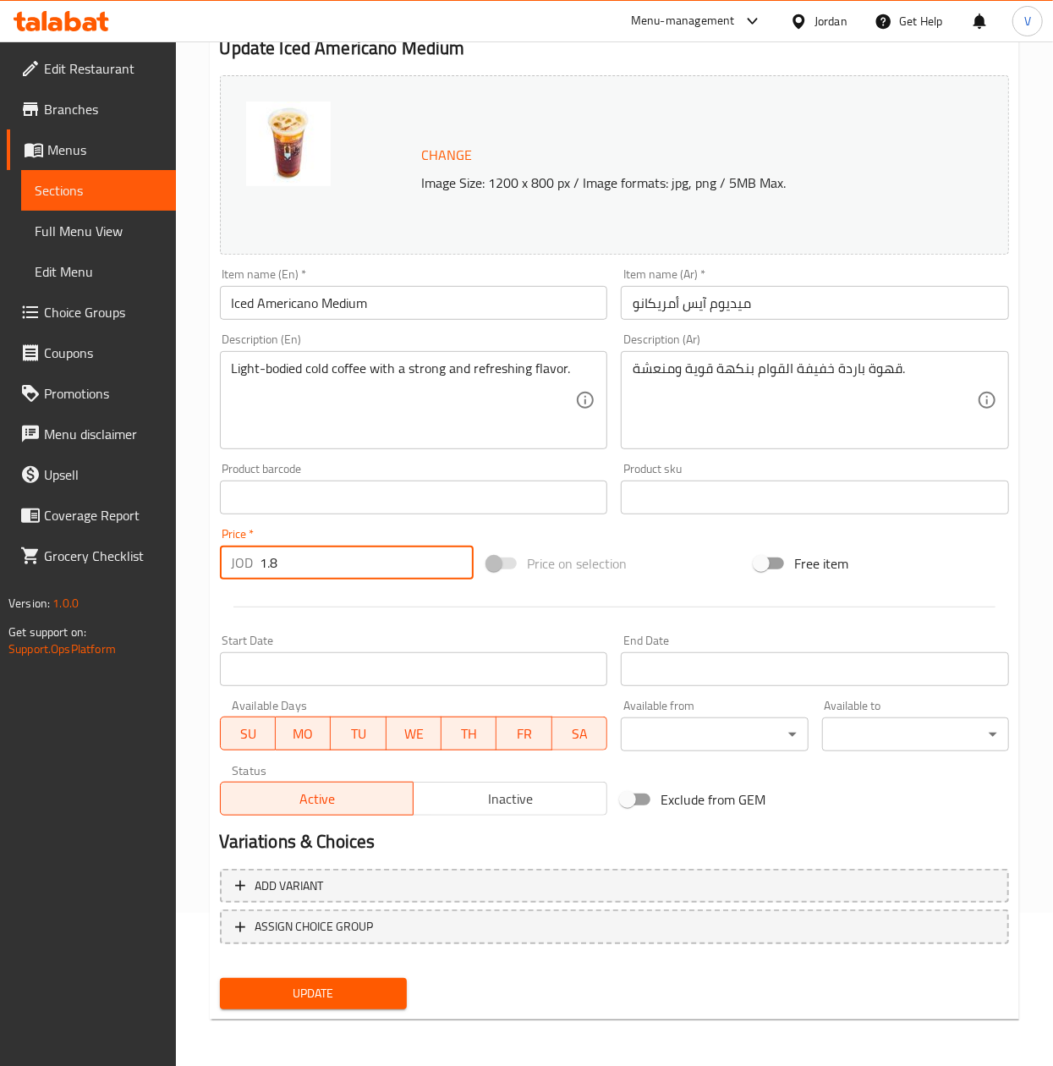
type input "1.8"
click at [337, 971] on div "Update" at bounding box center [313, 993] width 200 height 45
click at [337, 978] on button "Update" at bounding box center [313, 993] width 187 height 31
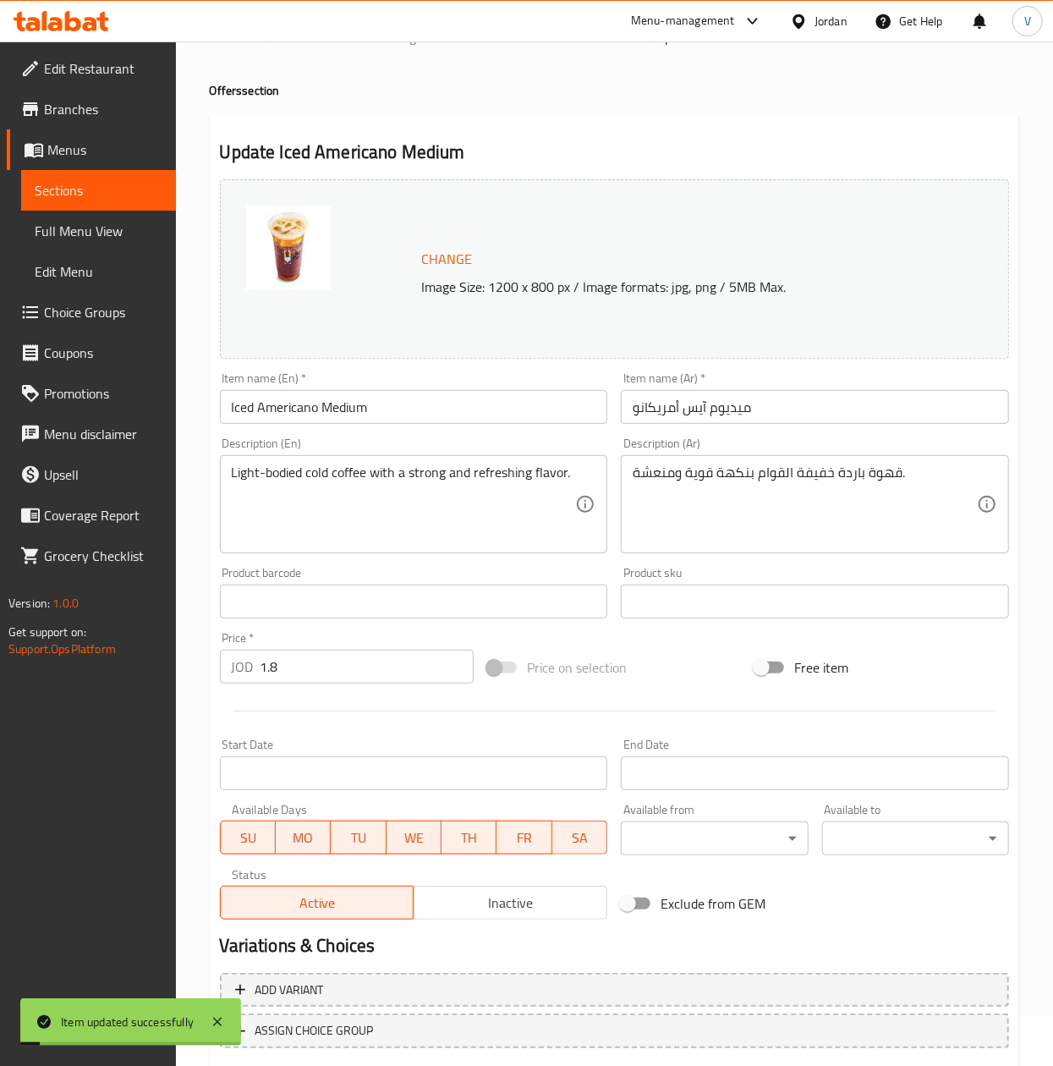
scroll to position [0, 0]
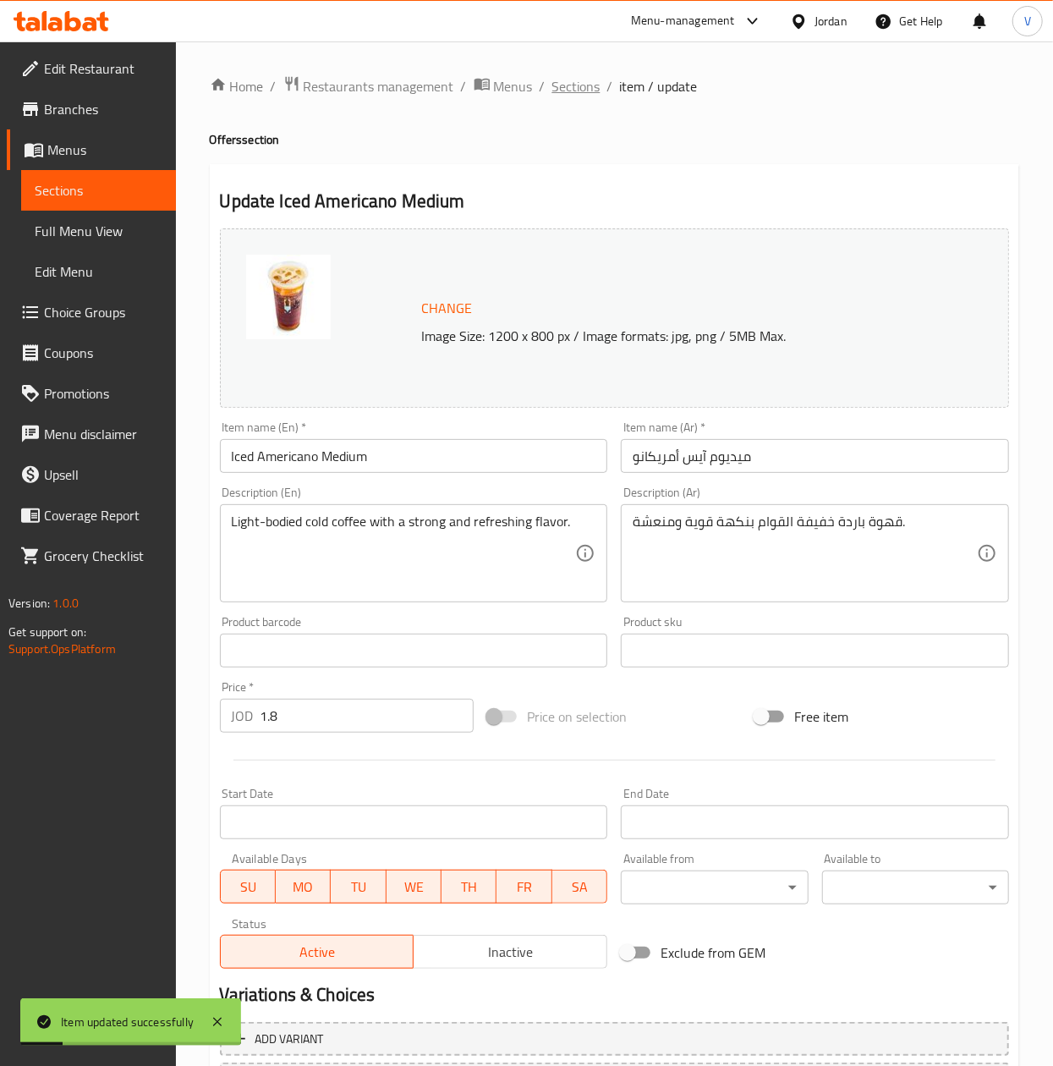
click at [572, 85] on span "Sections" at bounding box center [576, 86] width 48 height 20
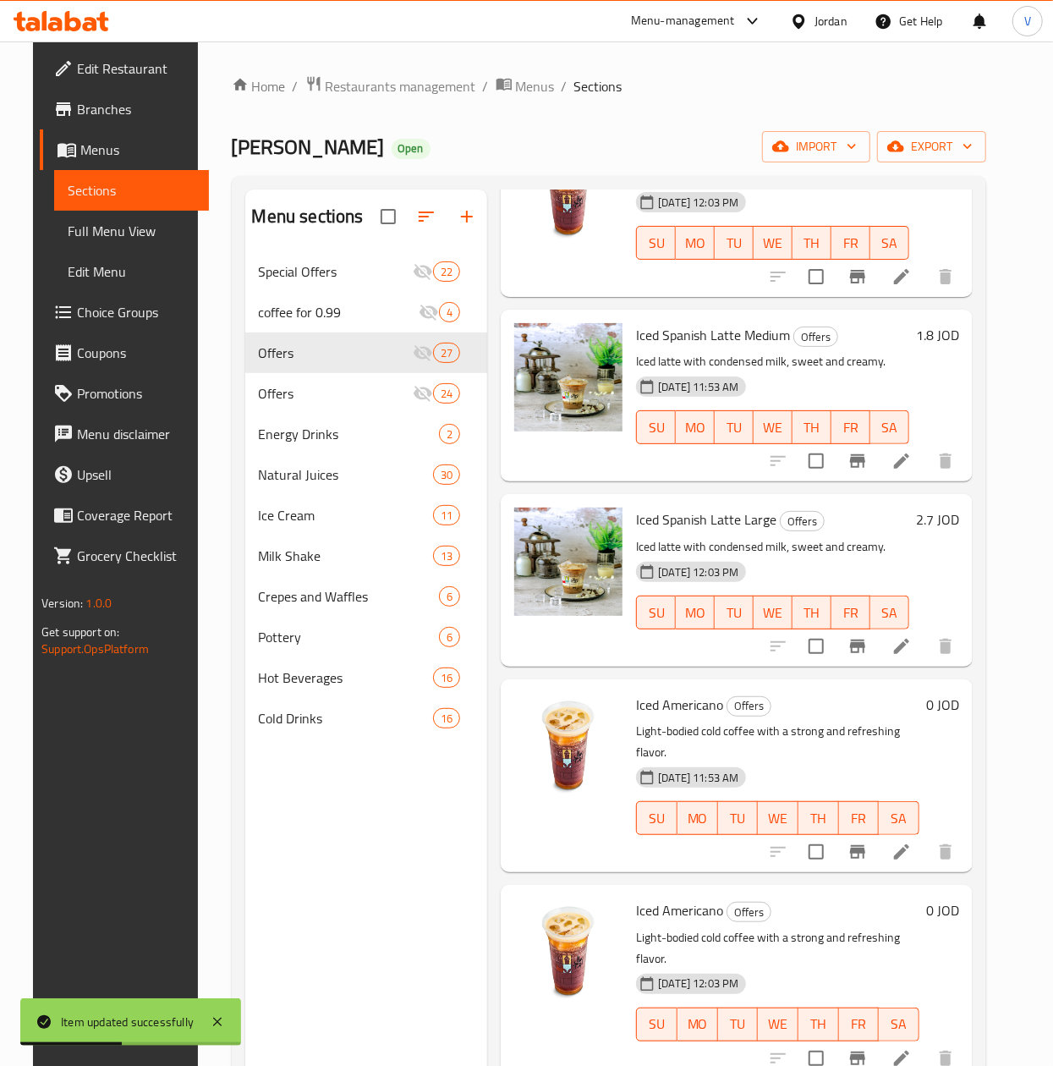
scroll to position [3045, 0]
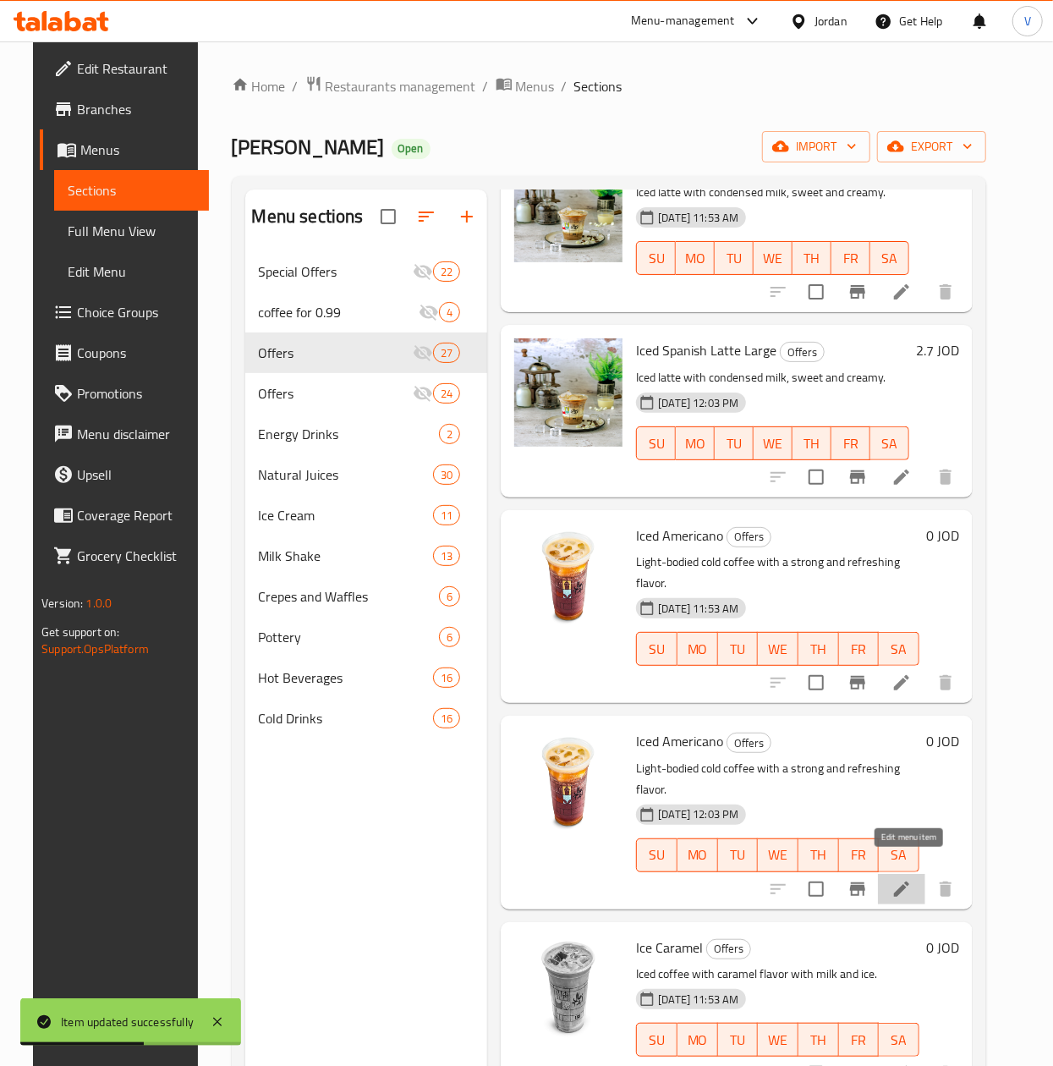
click at [903, 881] on icon at bounding box center [901, 888] width 15 height 15
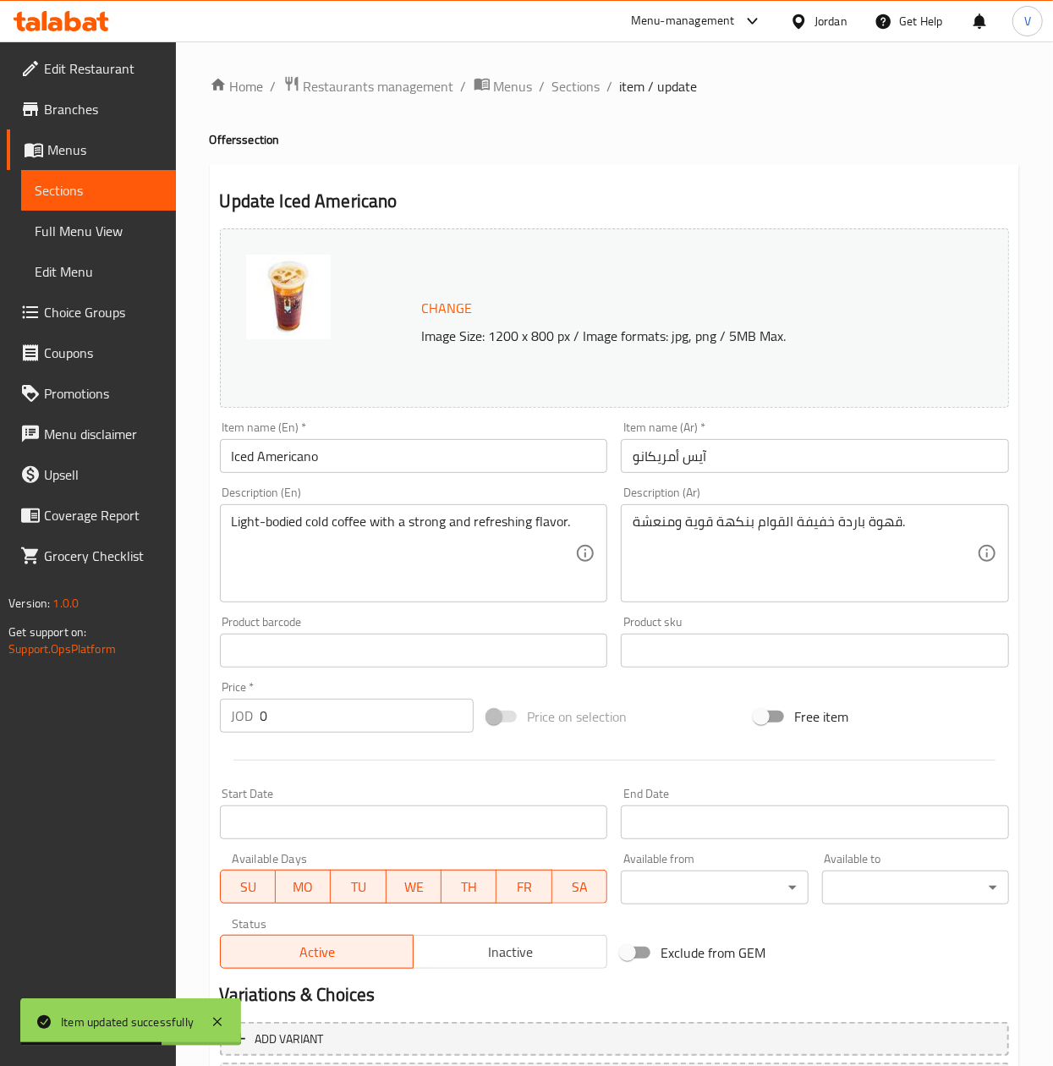
click at [376, 453] on input "Iced Americano" at bounding box center [414, 456] width 388 height 34
type input "Iced Americano Large"
click at [617, 452] on div "Item name (Ar)   * آيس أمريكانو Item name (Ar) *" at bounding box center [815, 446] width 402 height 65
click at [633, 457] on input "آيس أمريكانو" at bounding box center [815, 456] width 388 height 34
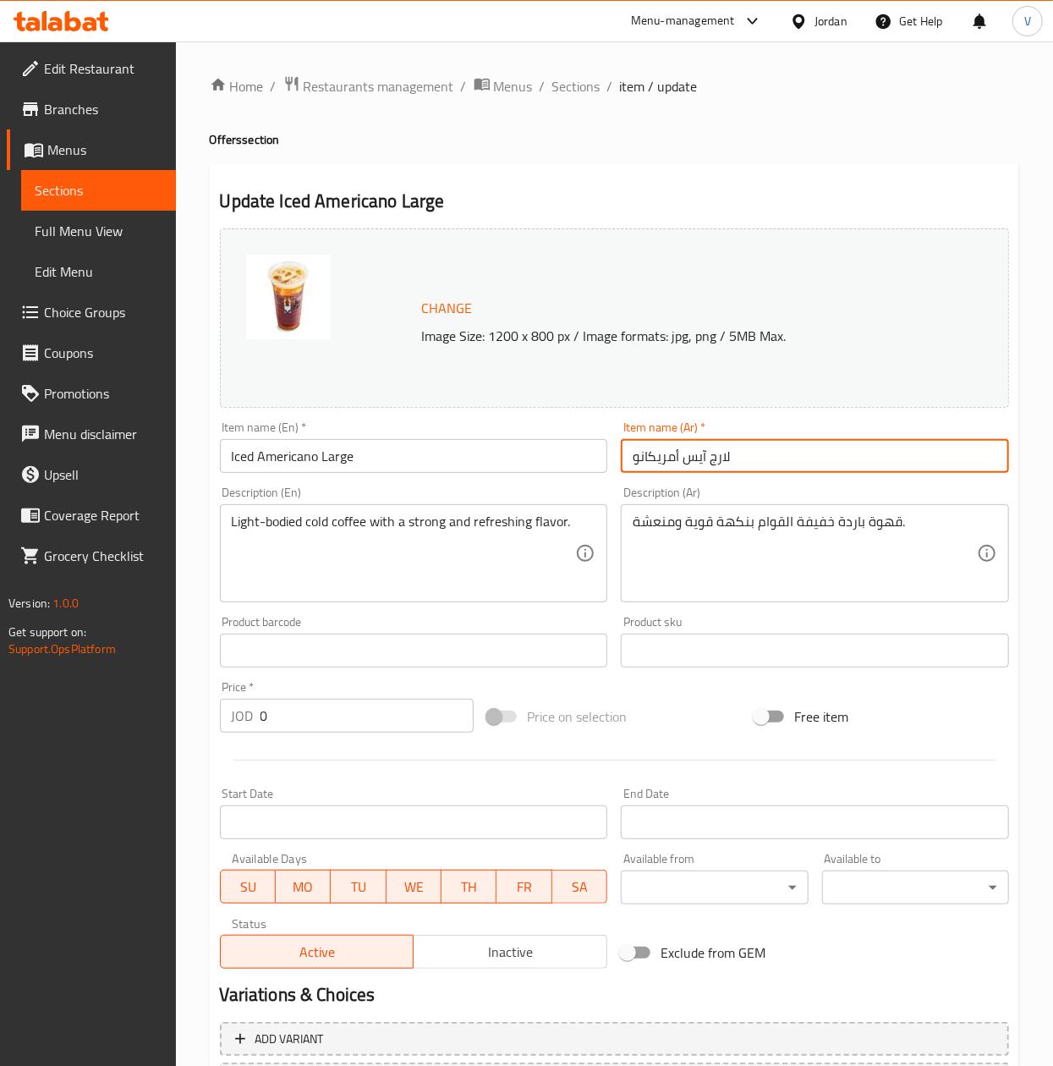
type input "لارج آيس أمريكانو"
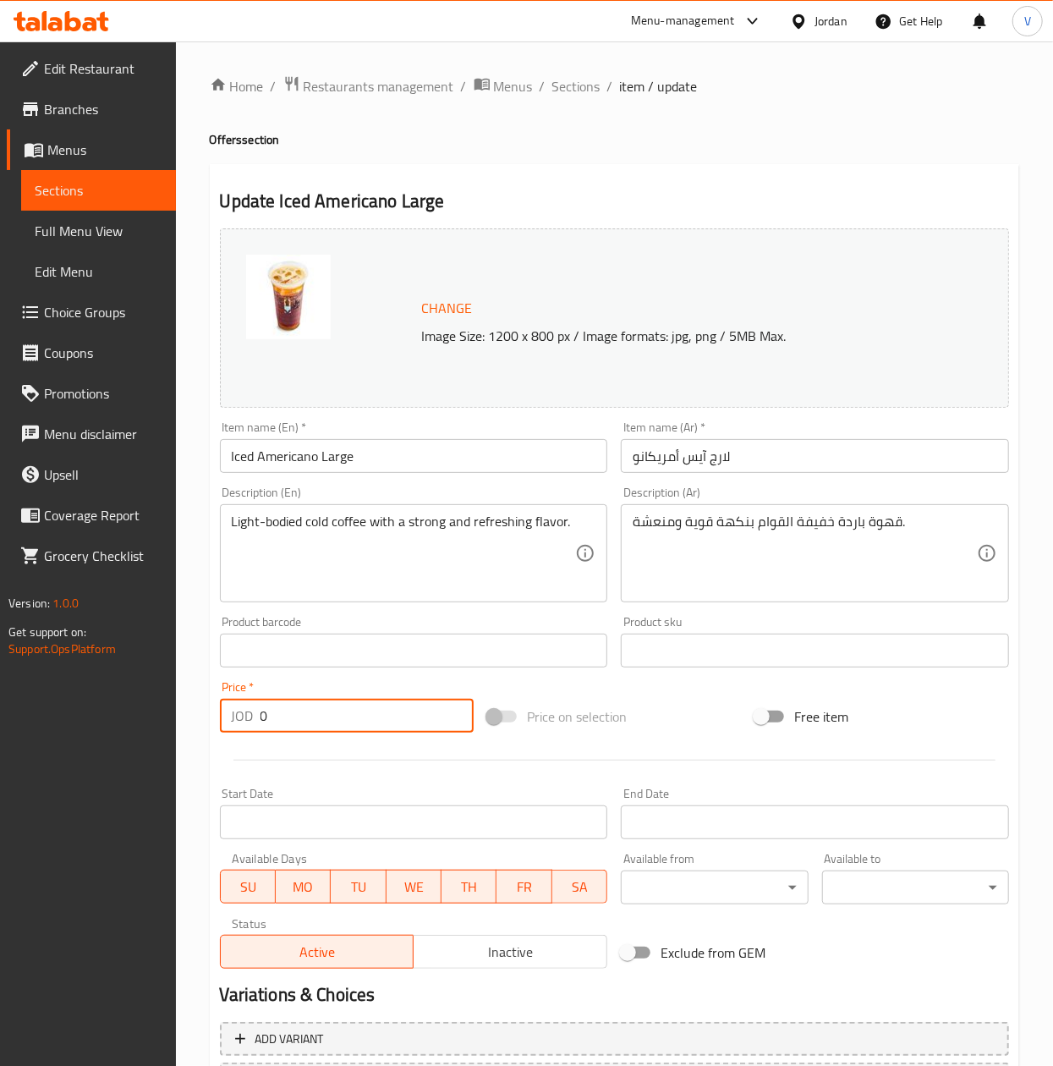
drag, startPoint x: 284, startPoint y: 714, endPoint x: -3, endPoint y: 706, distance: 286.9
click at [0, 706] on html "​ Menu-management Jordan Get Help V Edit Restaurant Branches Menus Sections Ful…" at bounding box center [526, 533] width 1053 height 1066
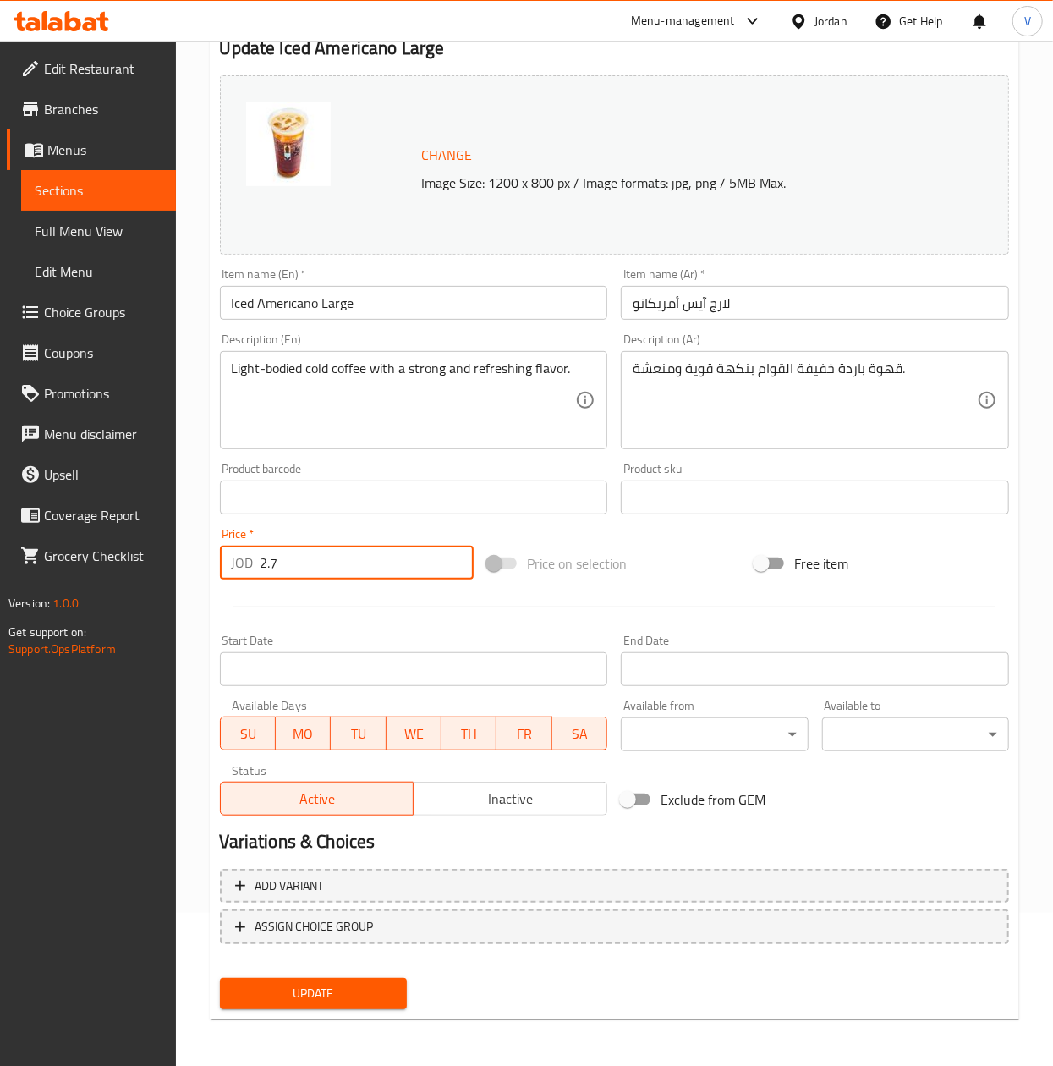
type input "2.7"
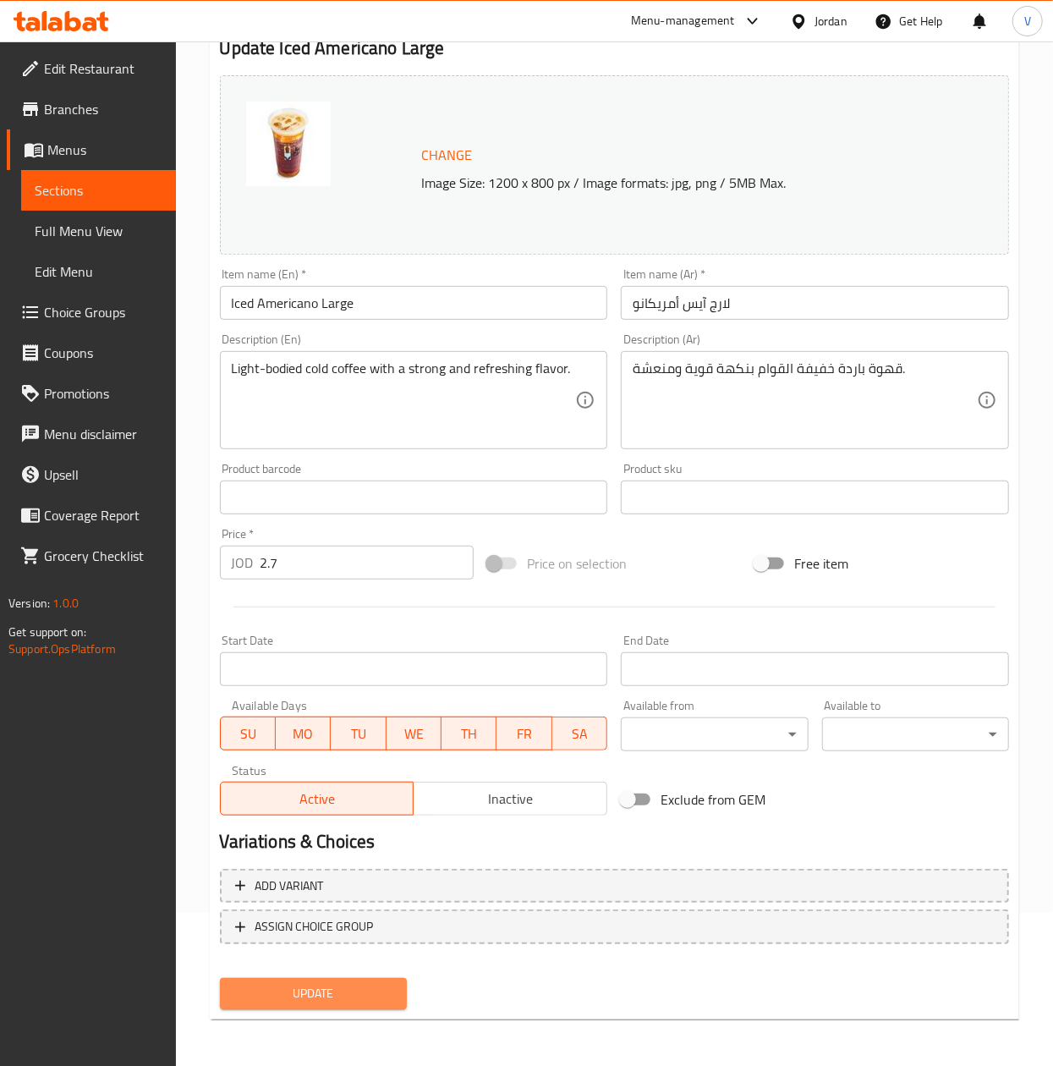
click at [305, 998] on span "Update" at bounding box center [313, 993] width 160 height 21
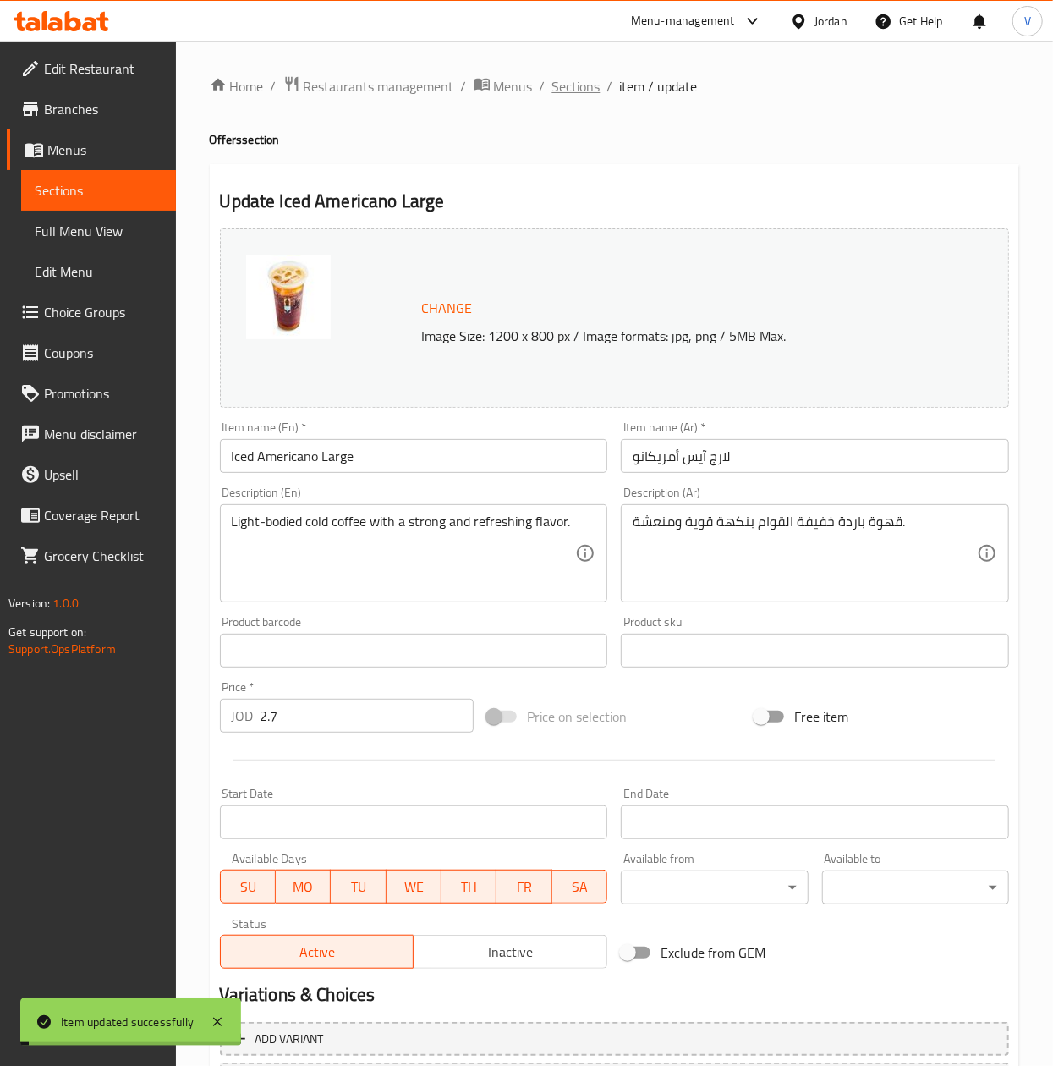
click at [560, 96] on span "Sections" at bounding box center [576, 86] width 48 height 20
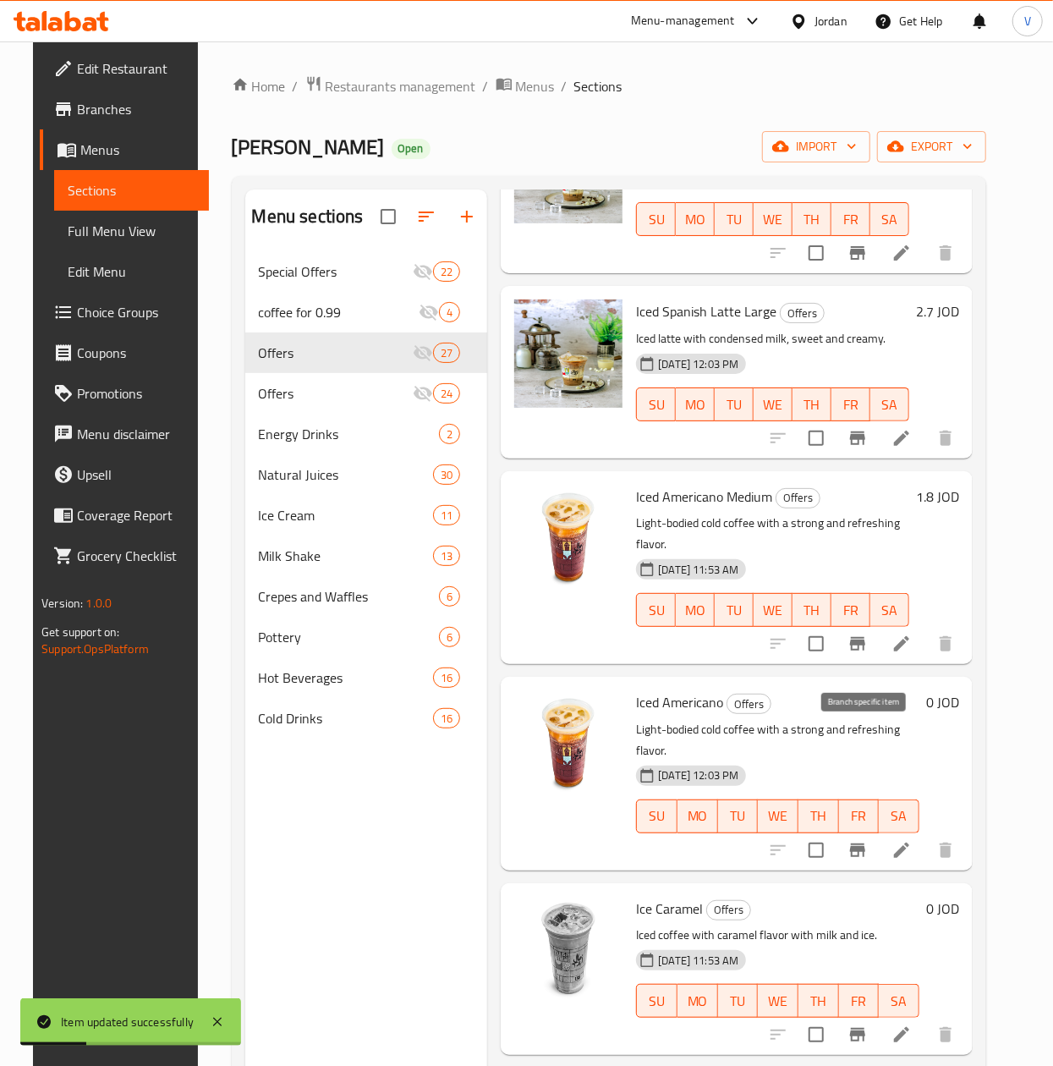
scroll to position [3214, 0]
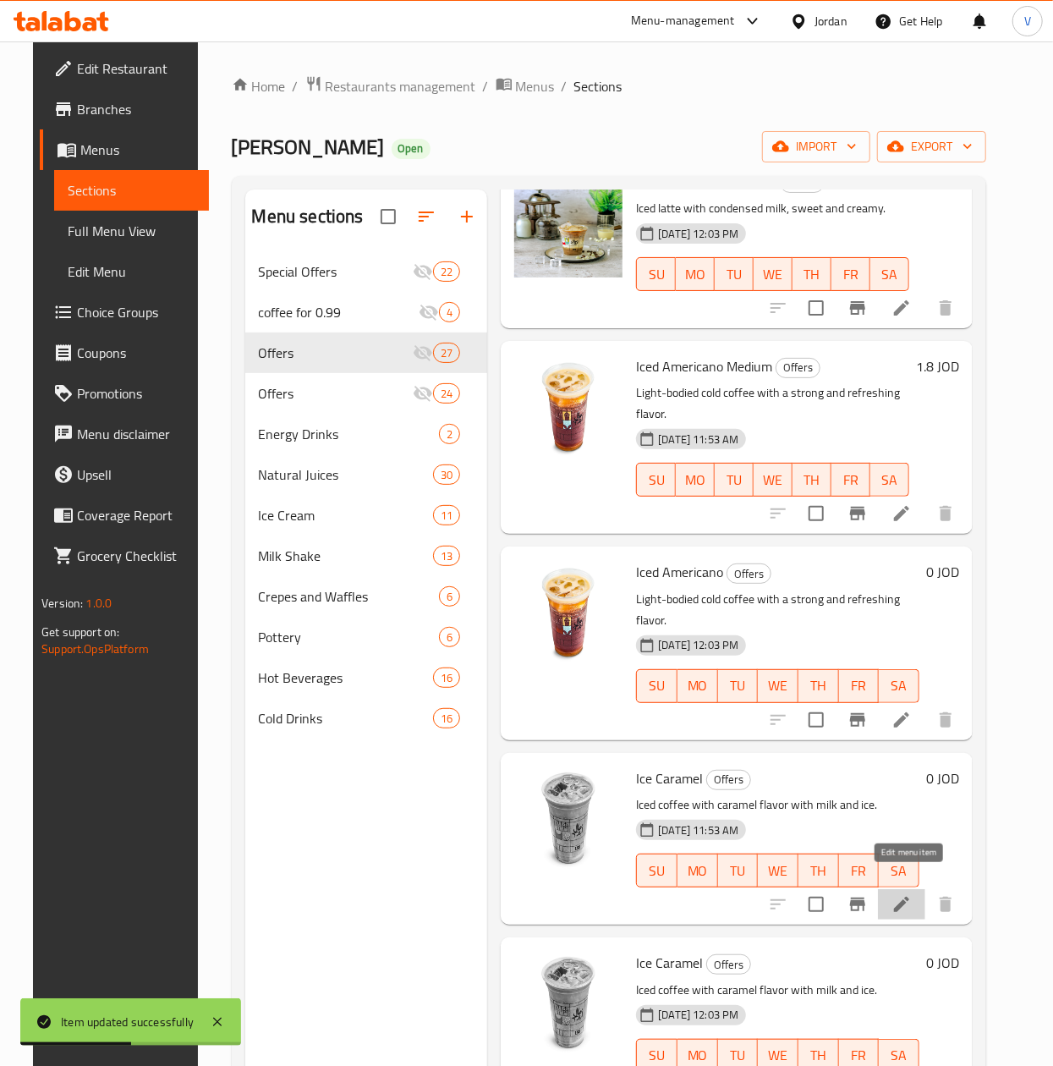
click at [910, 894] on icon at bounding box center [902, 904] width 20 height 20
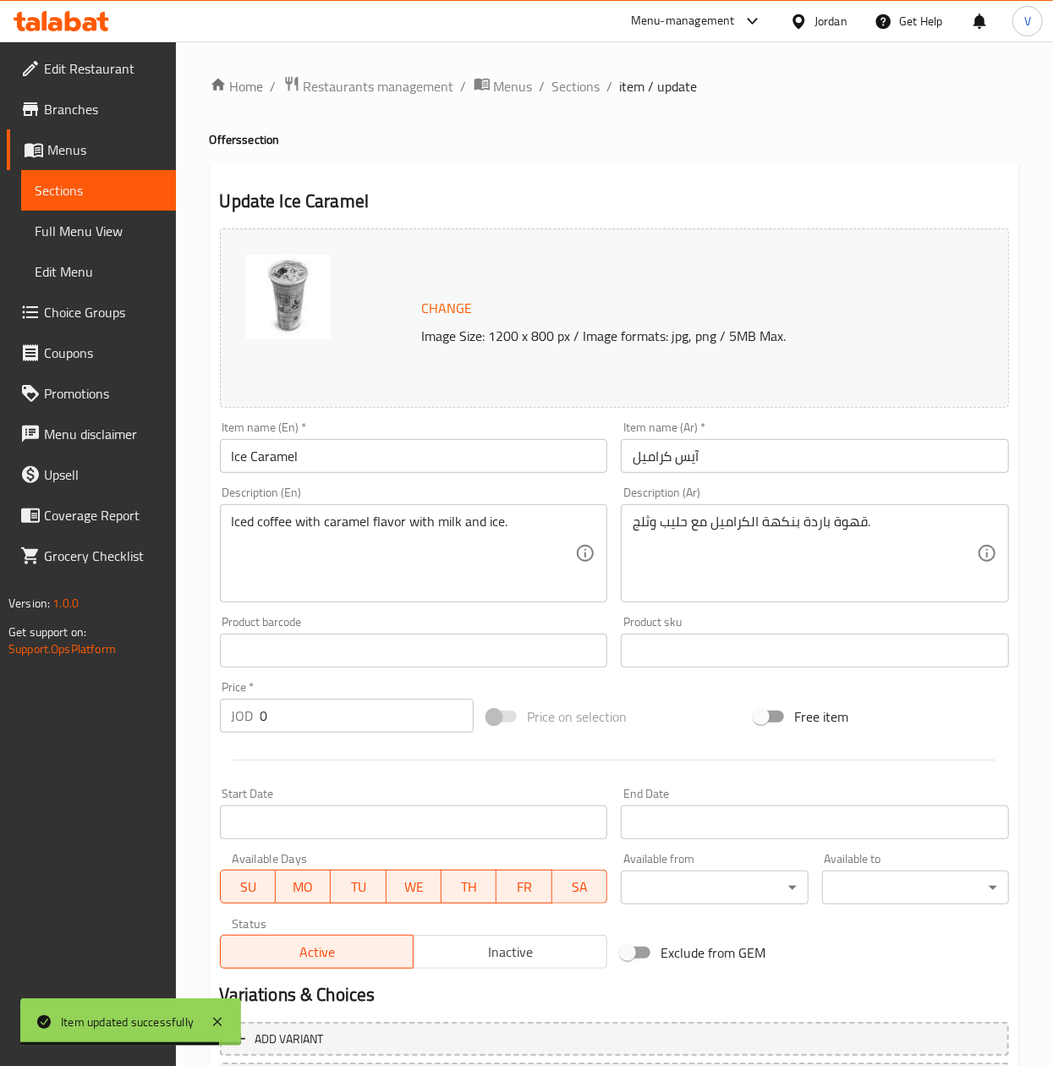
click at [394, 456] on input "Ice Caramel" at bounding box center [414, 456] width 388 height 34
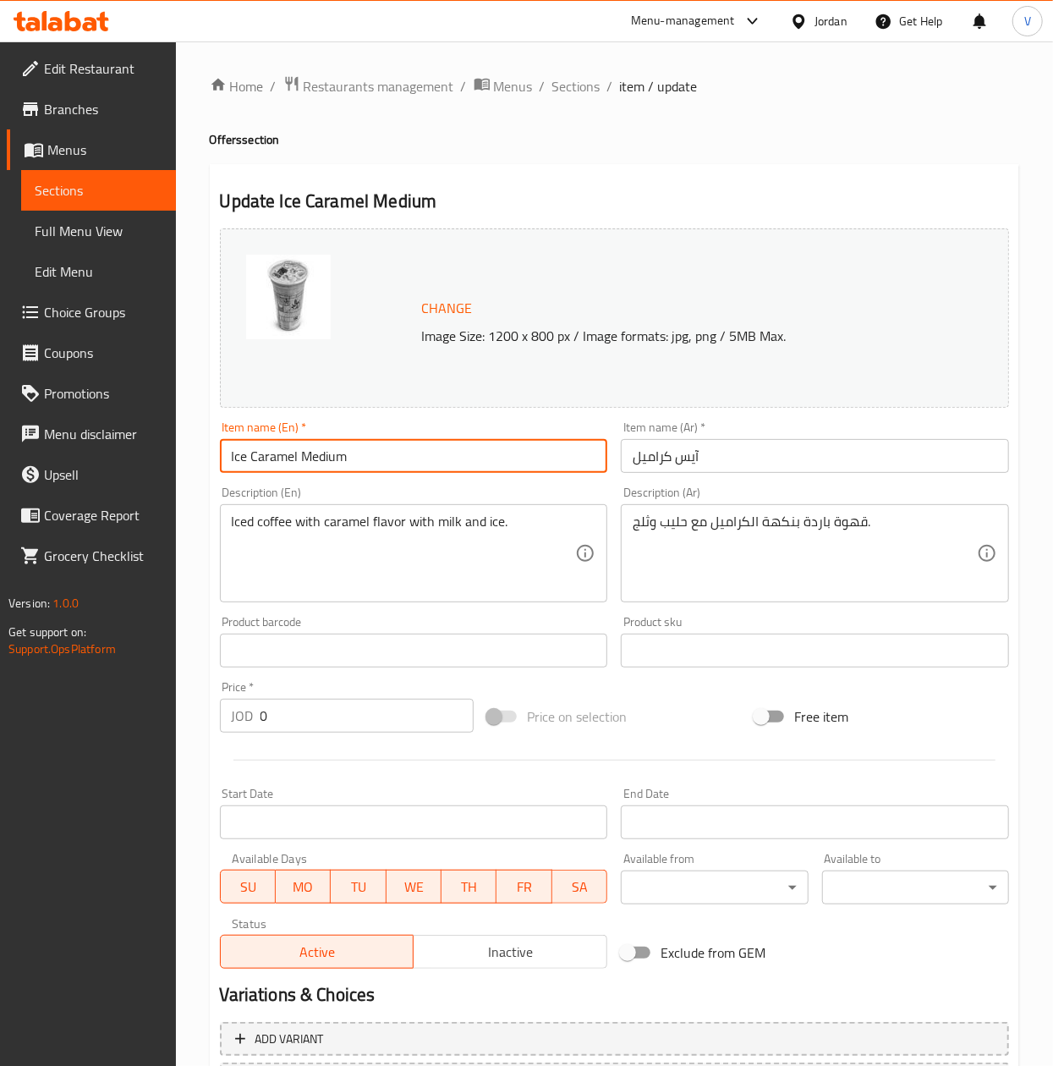
type input "Ice Caramel Medium"
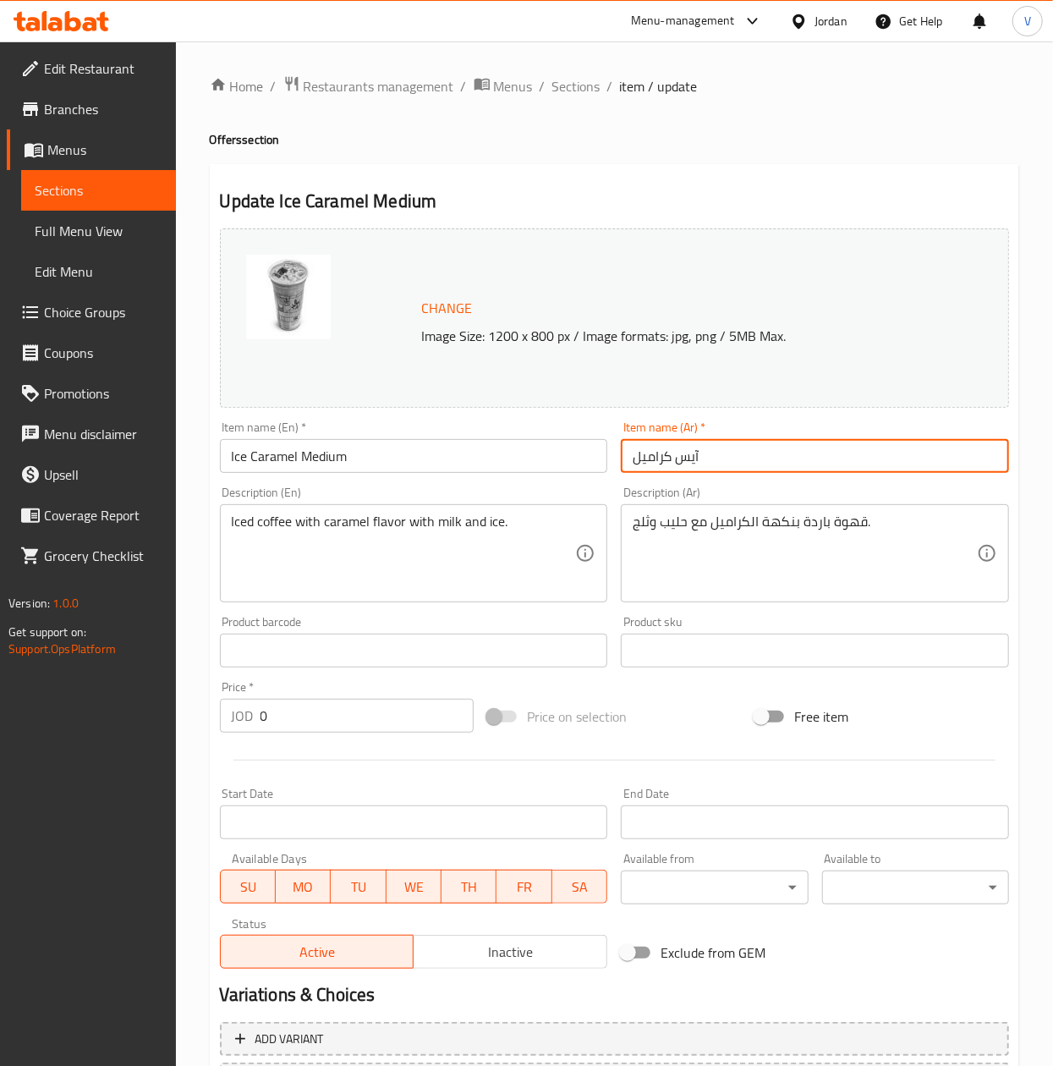
click at [633, 460] on input "آيس كراميل" at bounding box center [815, 456] width 388 height 34
type input "ميديوم آيس كراميل"
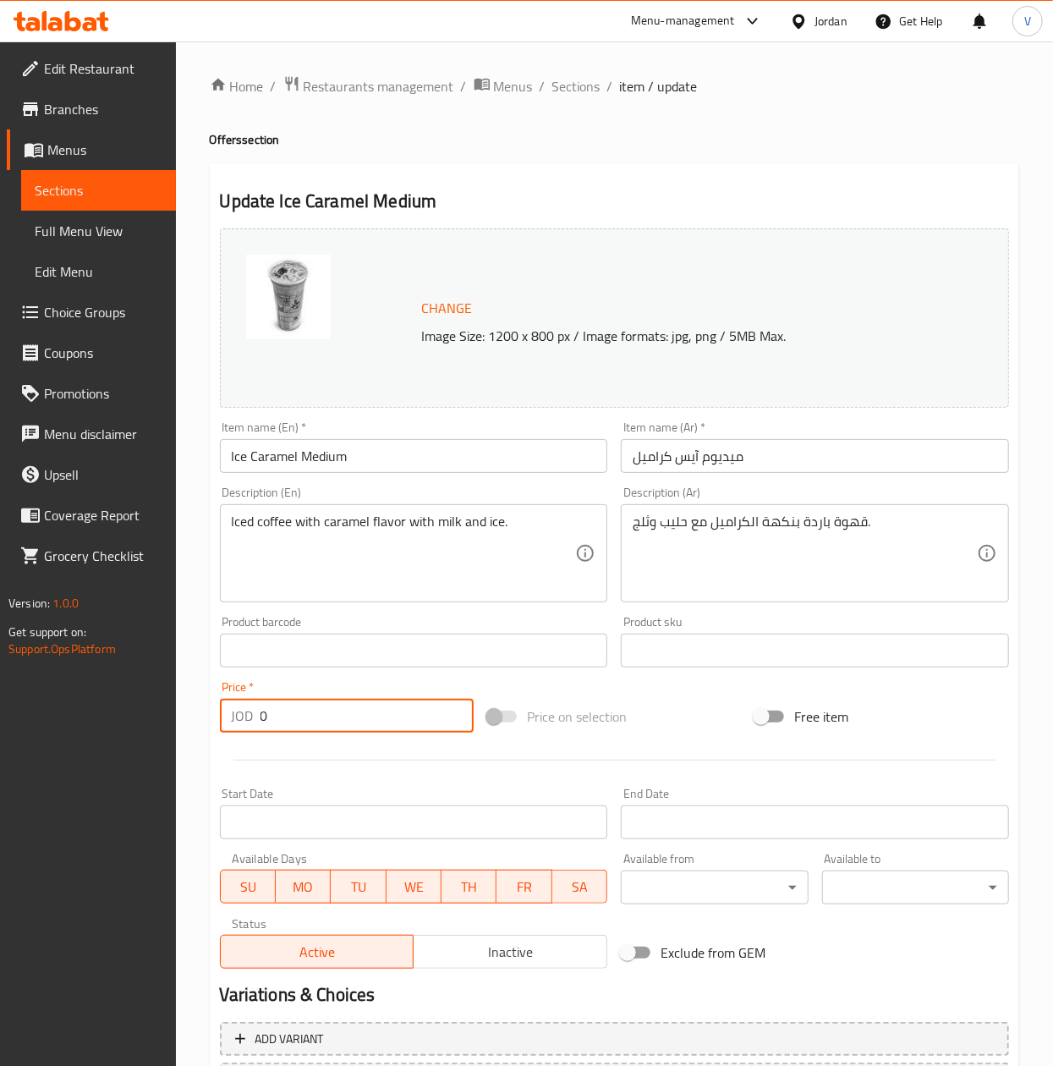
drag, startPoint x: 366, startPoint y: 702, endPoint x: -2, endPoint y: 655, distance: 371.0
click at [0, 655] on html "​ Menu-management Jordan Get Help V Edit Restaurant Branches Menus Sections Ful…" at bounding box center [526, 533] width 1053 height 1066
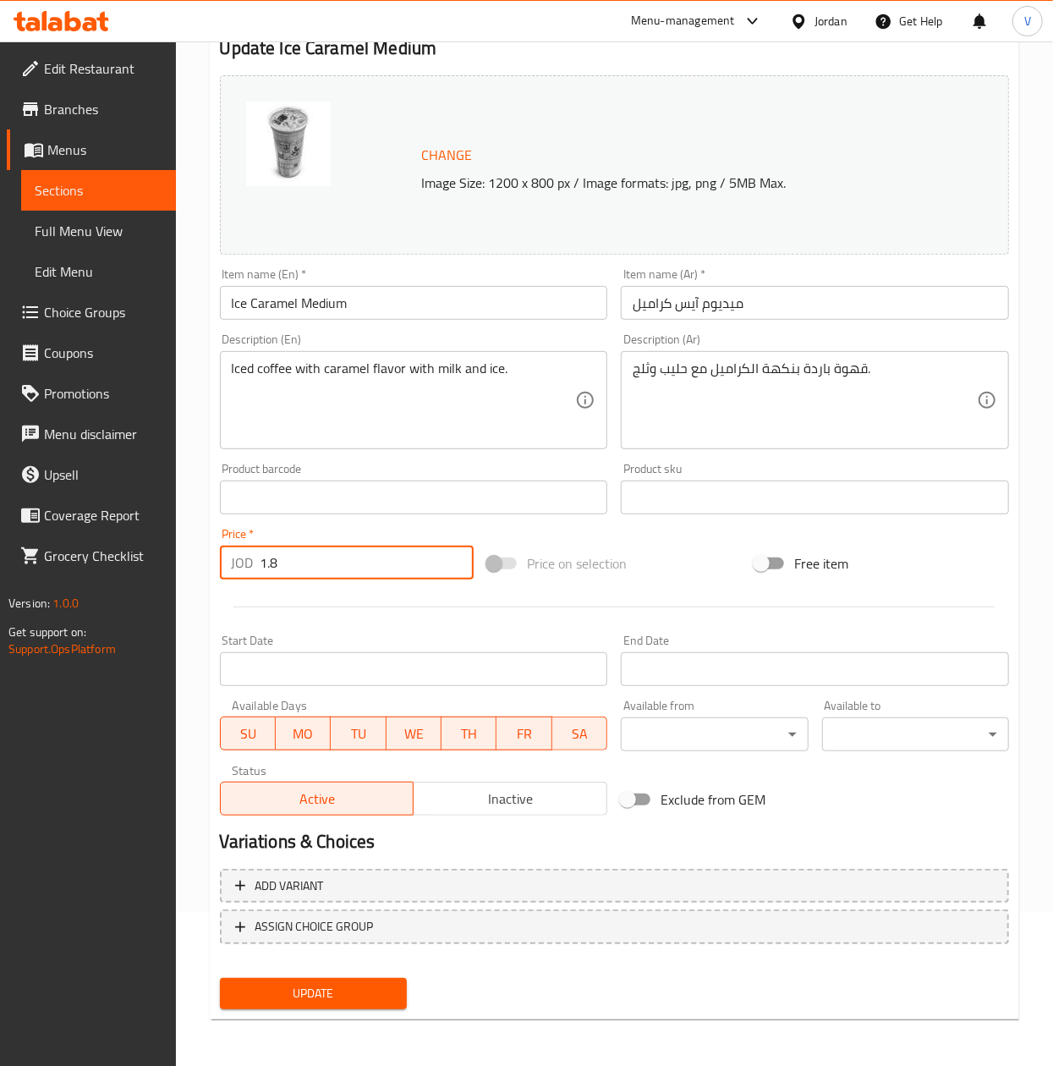
type input "1.8"
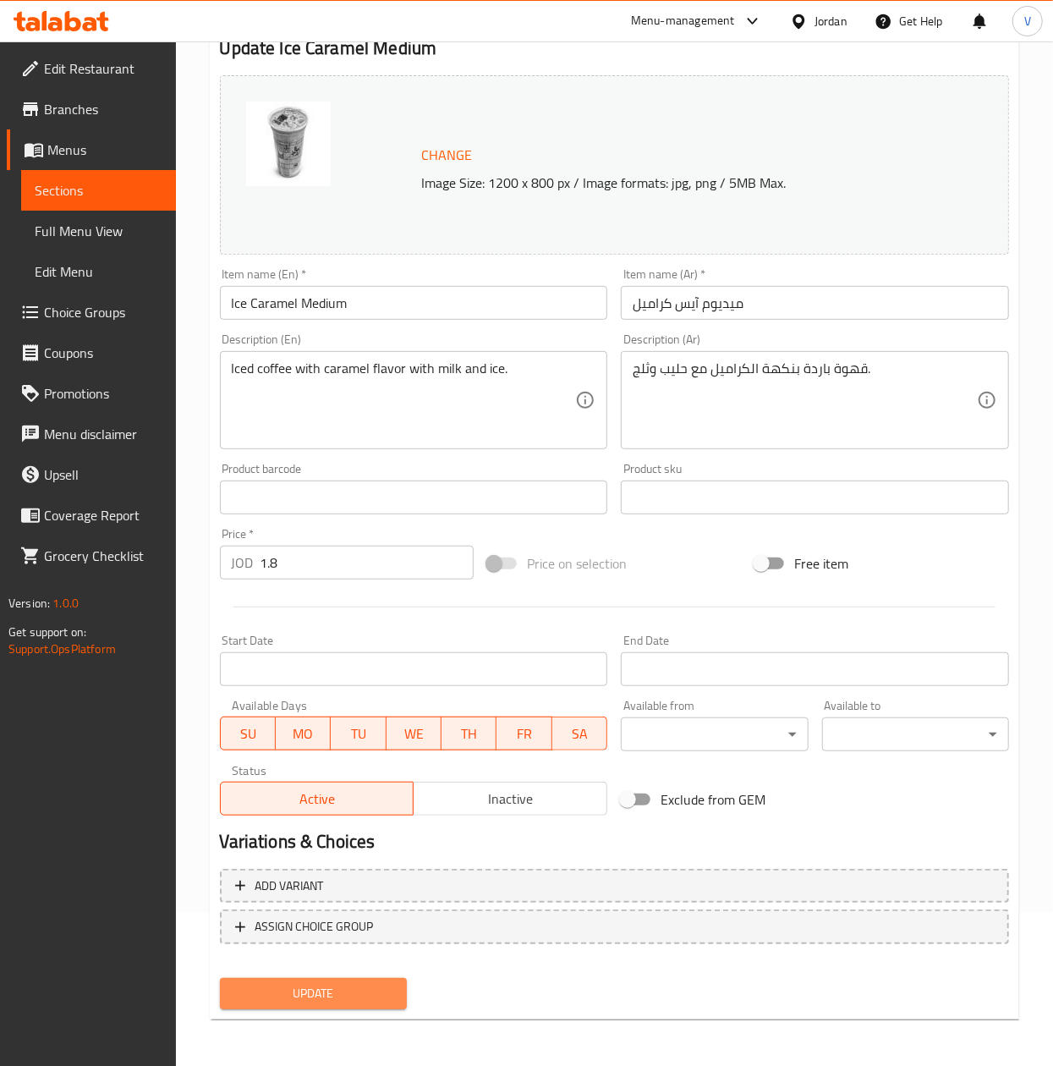
click at [337, 995] on span "Update" at bounding box center [313, 993] width 160 height 21
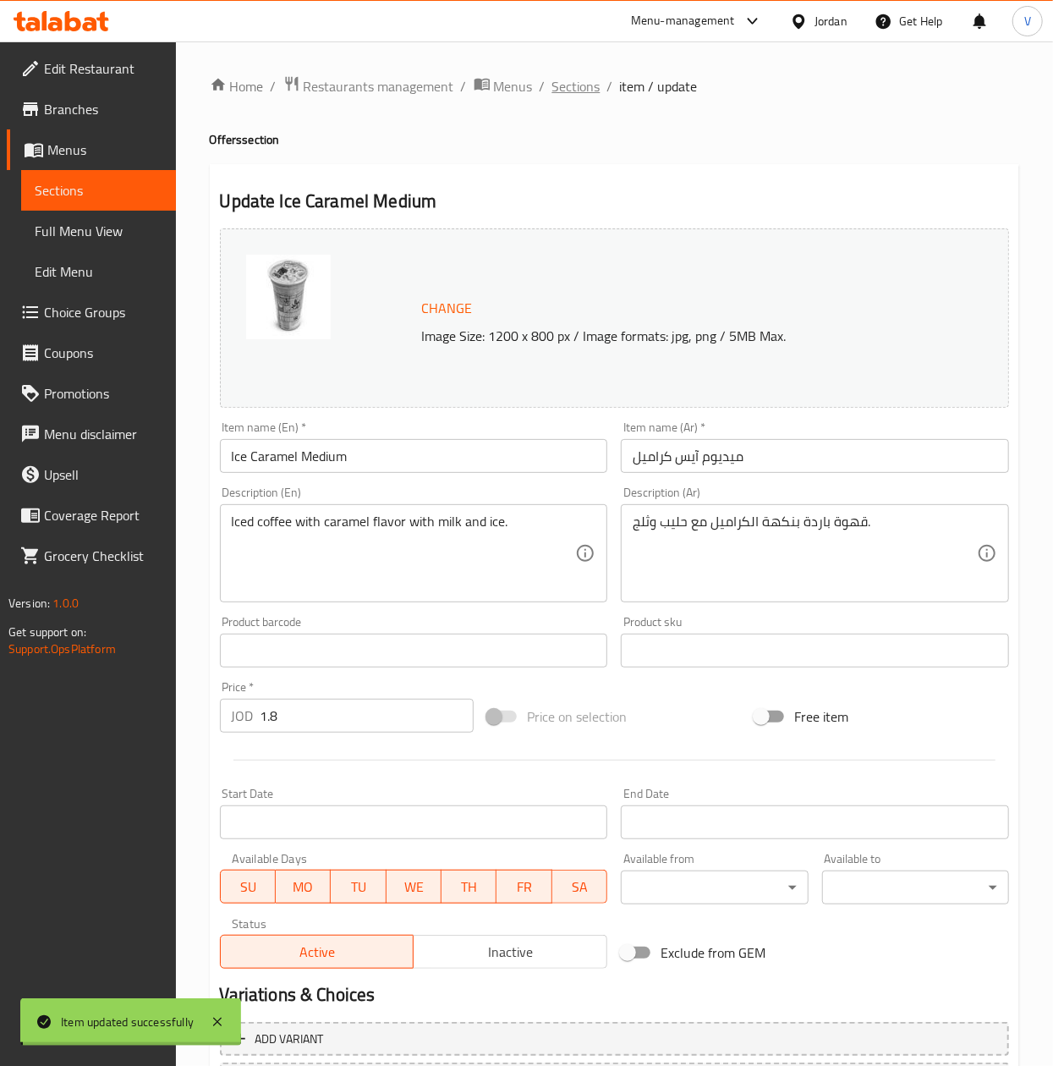
click at [574, 80] on span "Sections" at bounding box center [576, 86] width 48 height 20
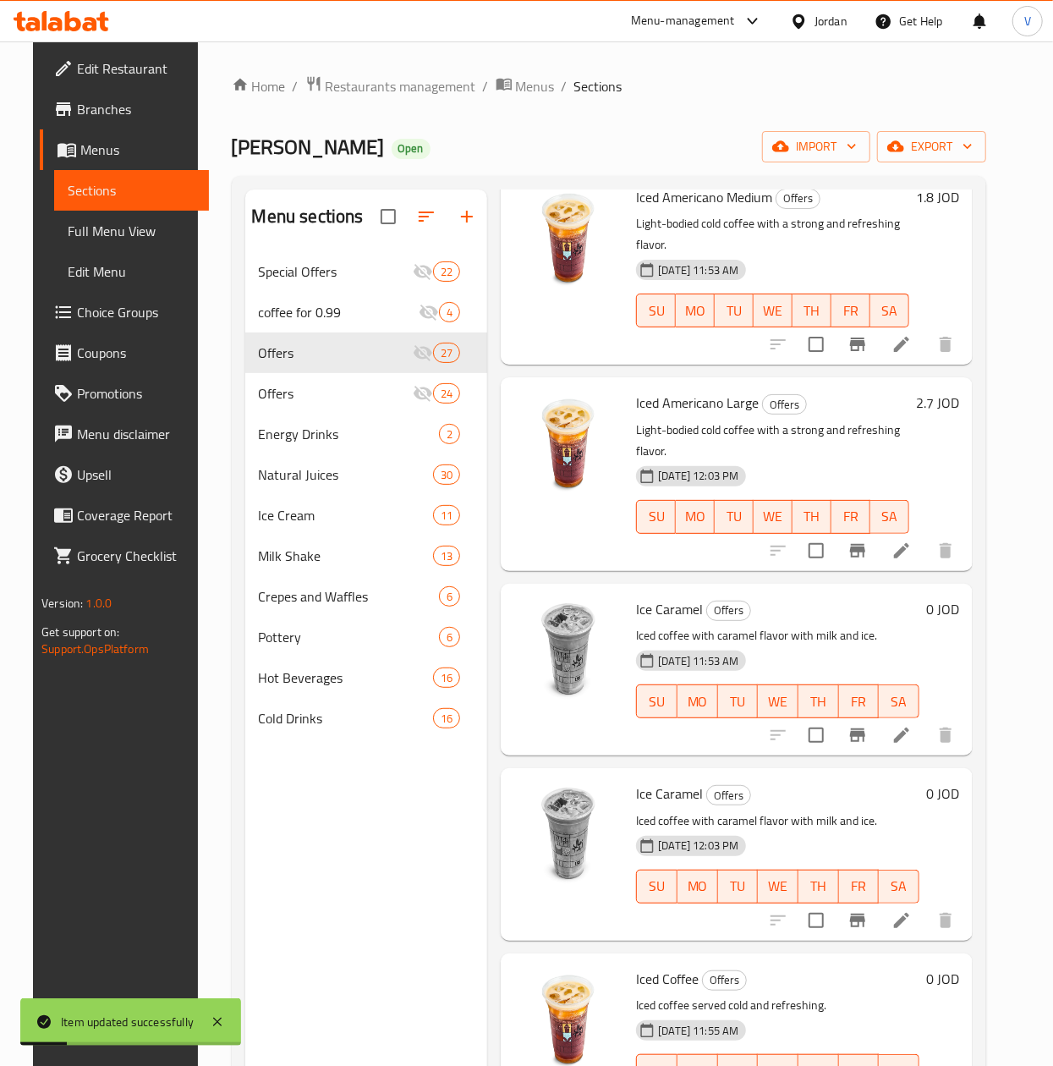
scroll to position [3553, 0]
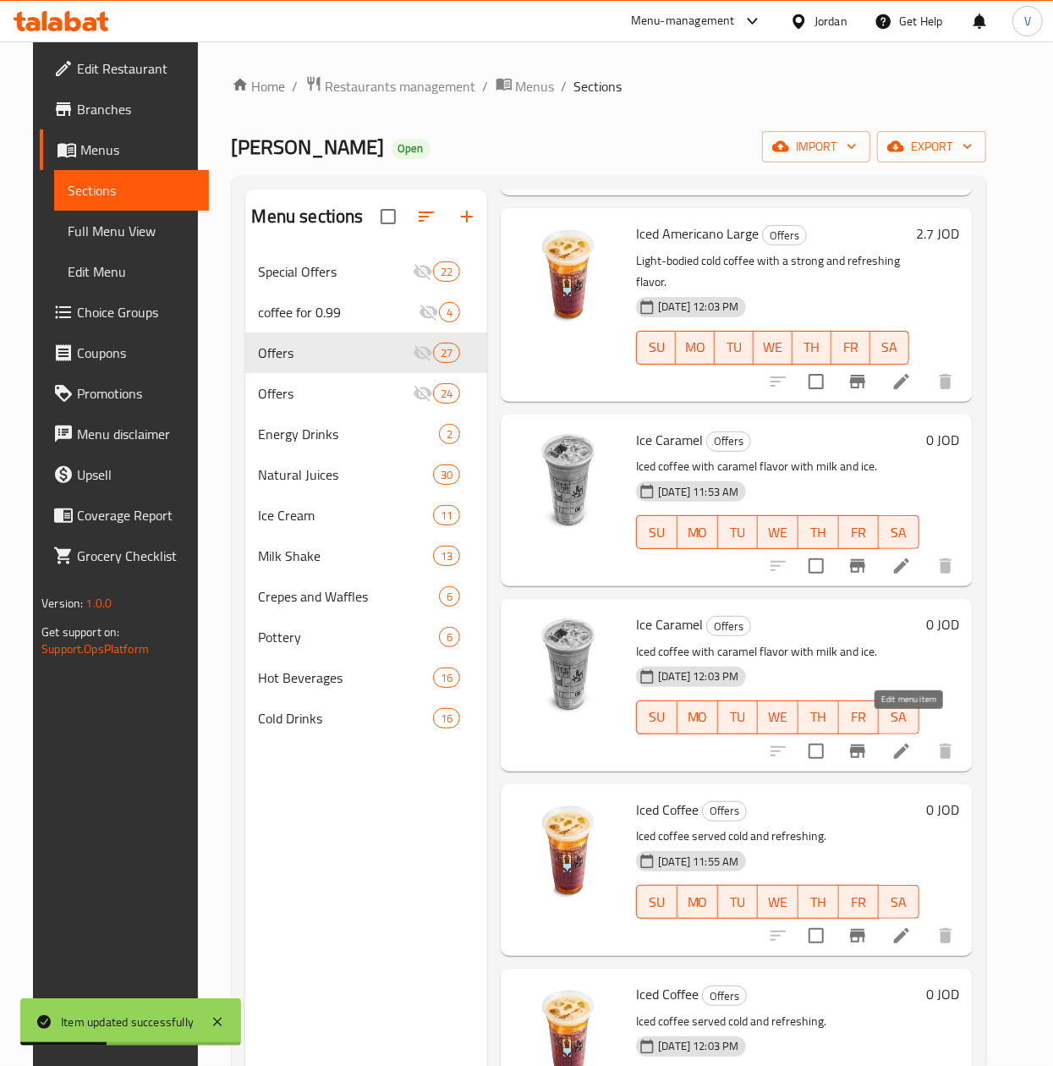
click at [909, 744] on icon at bounding box center [901, 751] width 15 height 15
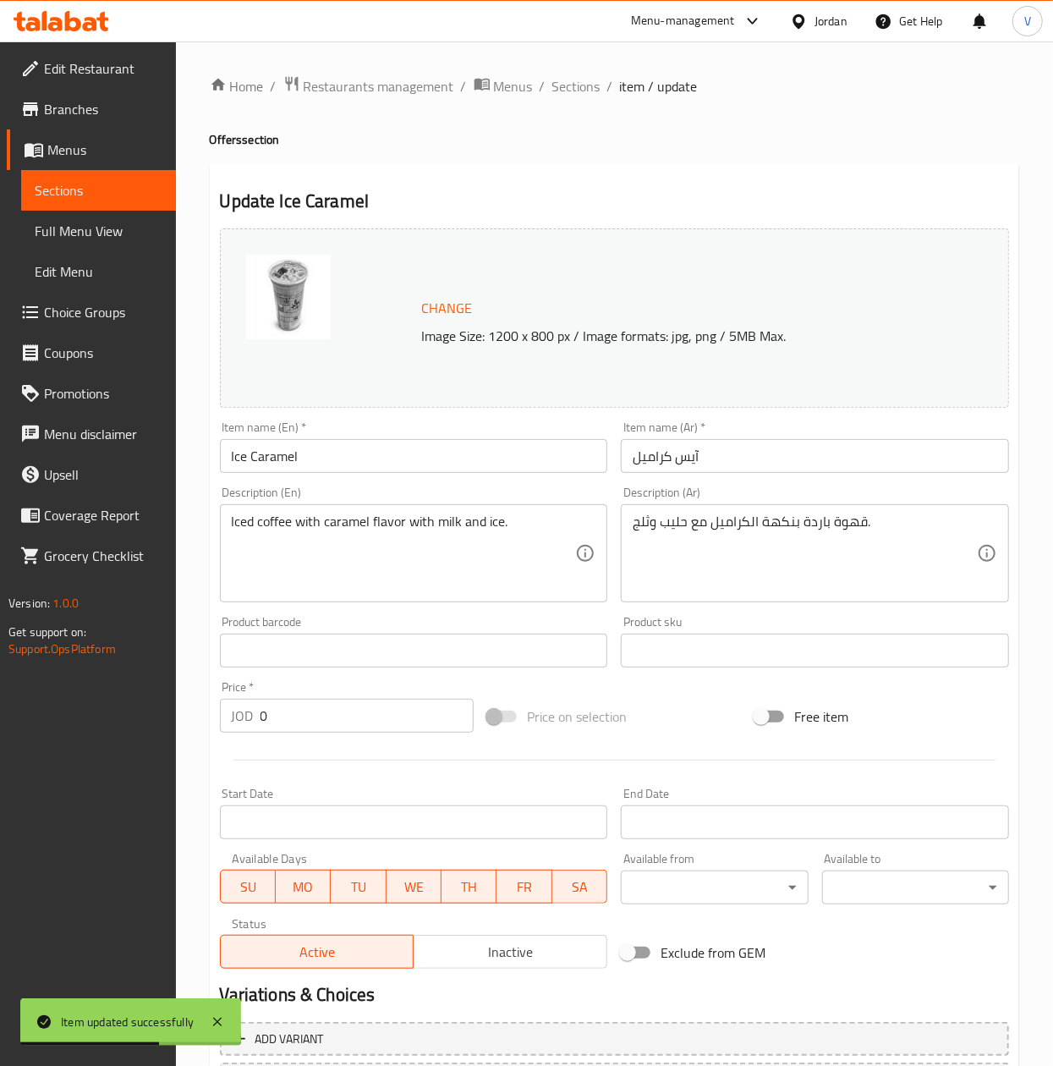
click at [381, 465] on input "Ice Caramel" at bounding box center [414, 456] width 388 height 34
type input "Ice Caramel Large"
click at [634, 453] on input "آيس كراميل" at bounding box center [815, 456] width 388 height 34
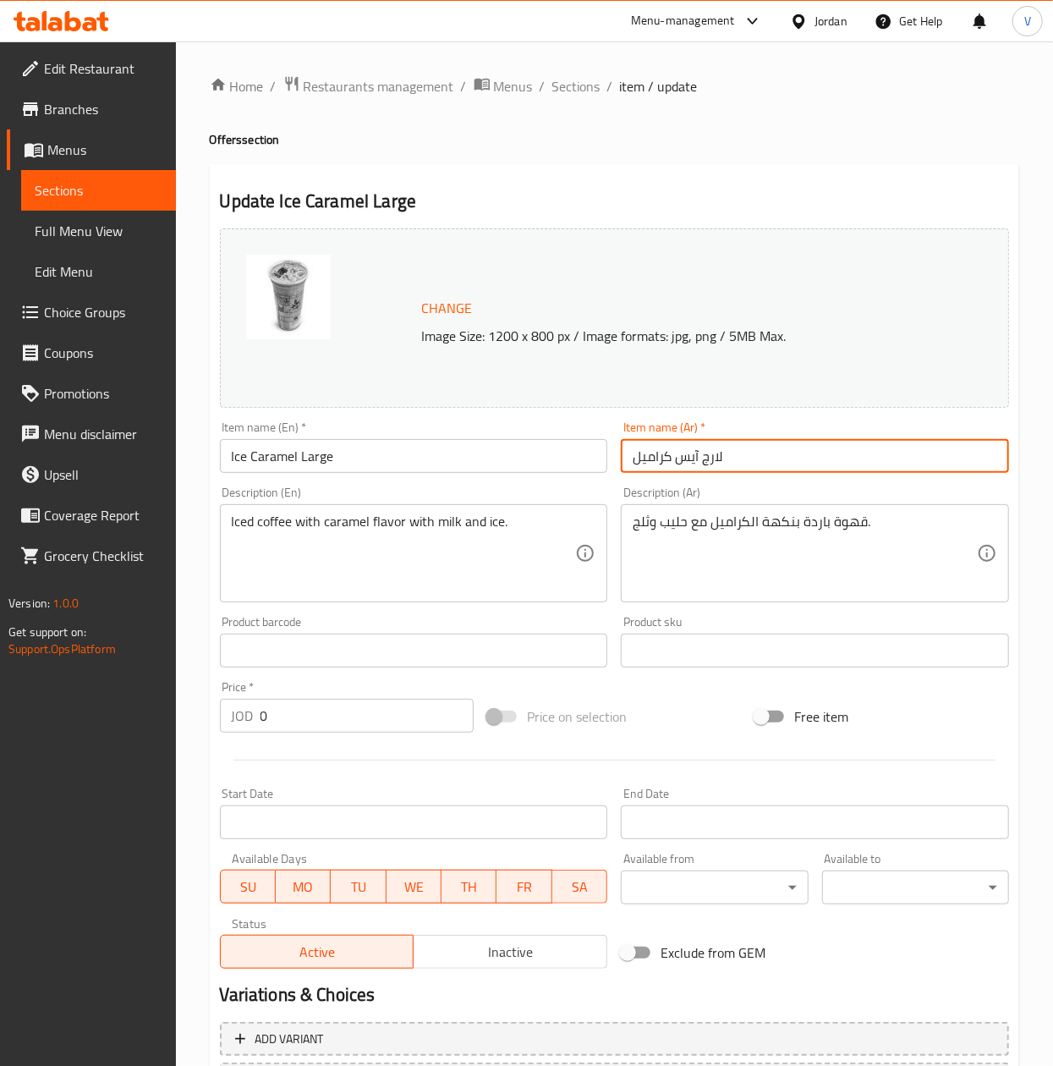
type input "لارج آيس كراميل"
drag, startPoint x: 210, startPoint y: 714, endPoint x: -3, endPoint y: 717, distance: 212.3
click at [0, 717] on html "​ Menu-management Jordan Get Help V Edit Restaurant Branches Menus Sections Ful…" at bounding box center [526, 533] width 1053 height 1066
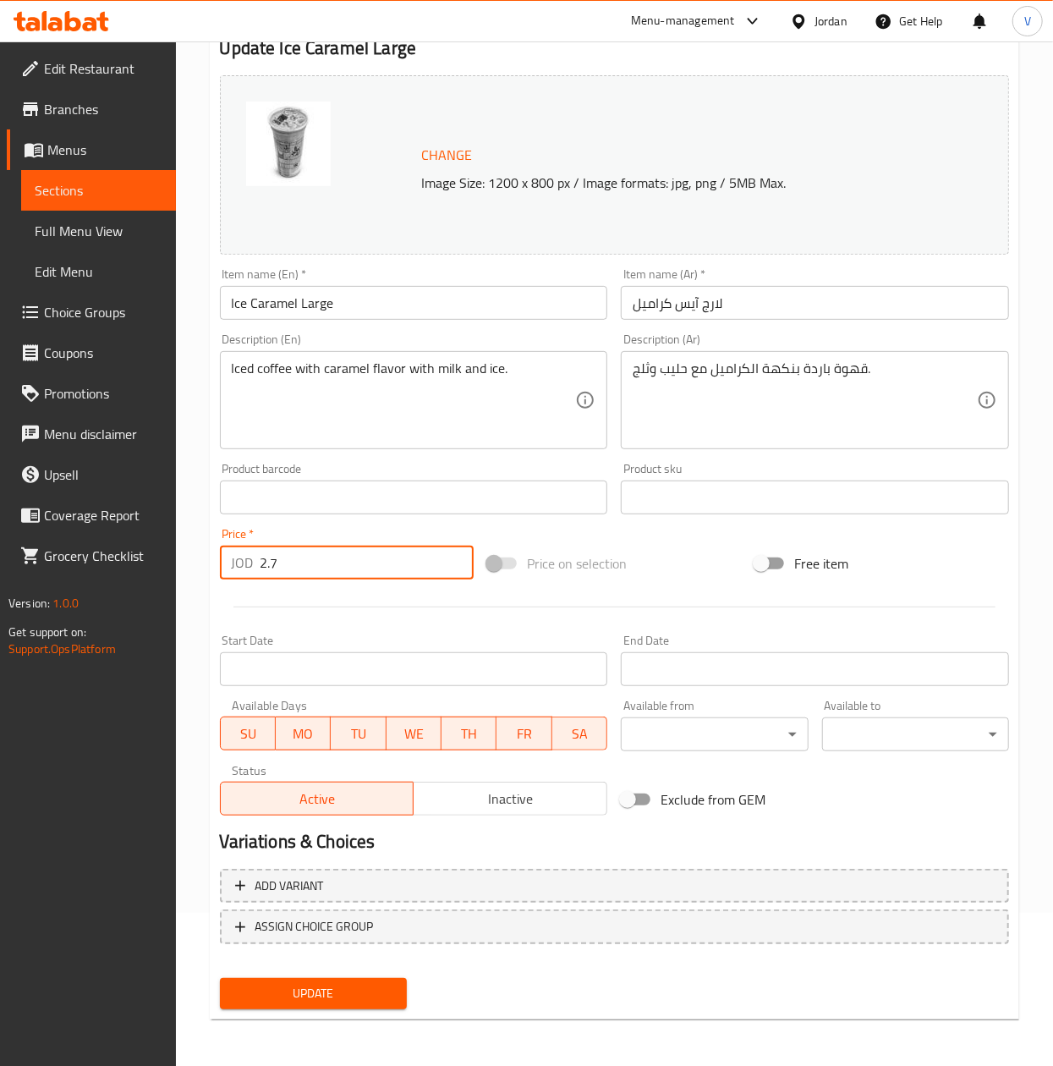
type input "2.7"
click at [356, 980] on button "Update" at bounding box center [313, 993] width 187 height 31
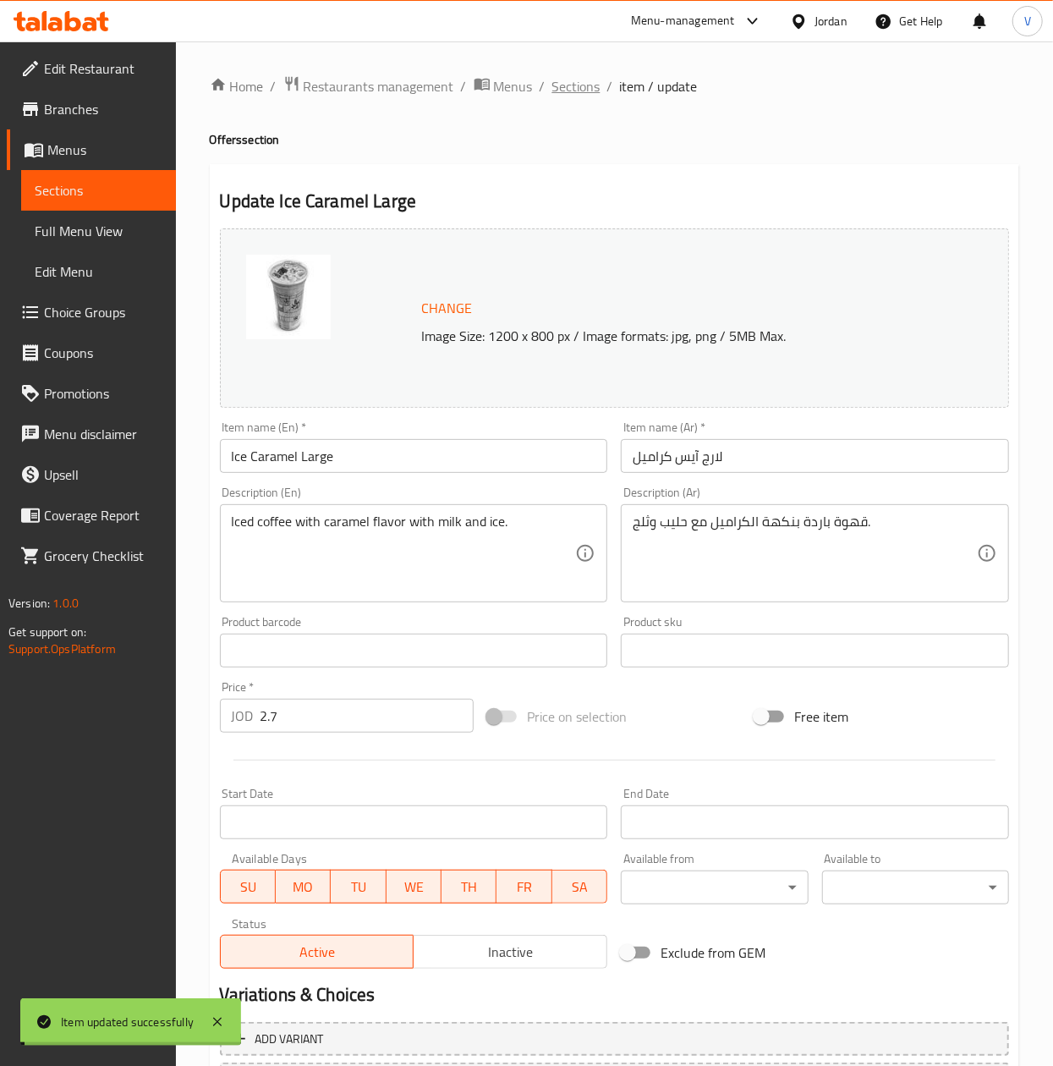
click at [557, 94] on span "Sections" at bounding box center [576, 86] width 48 height 20
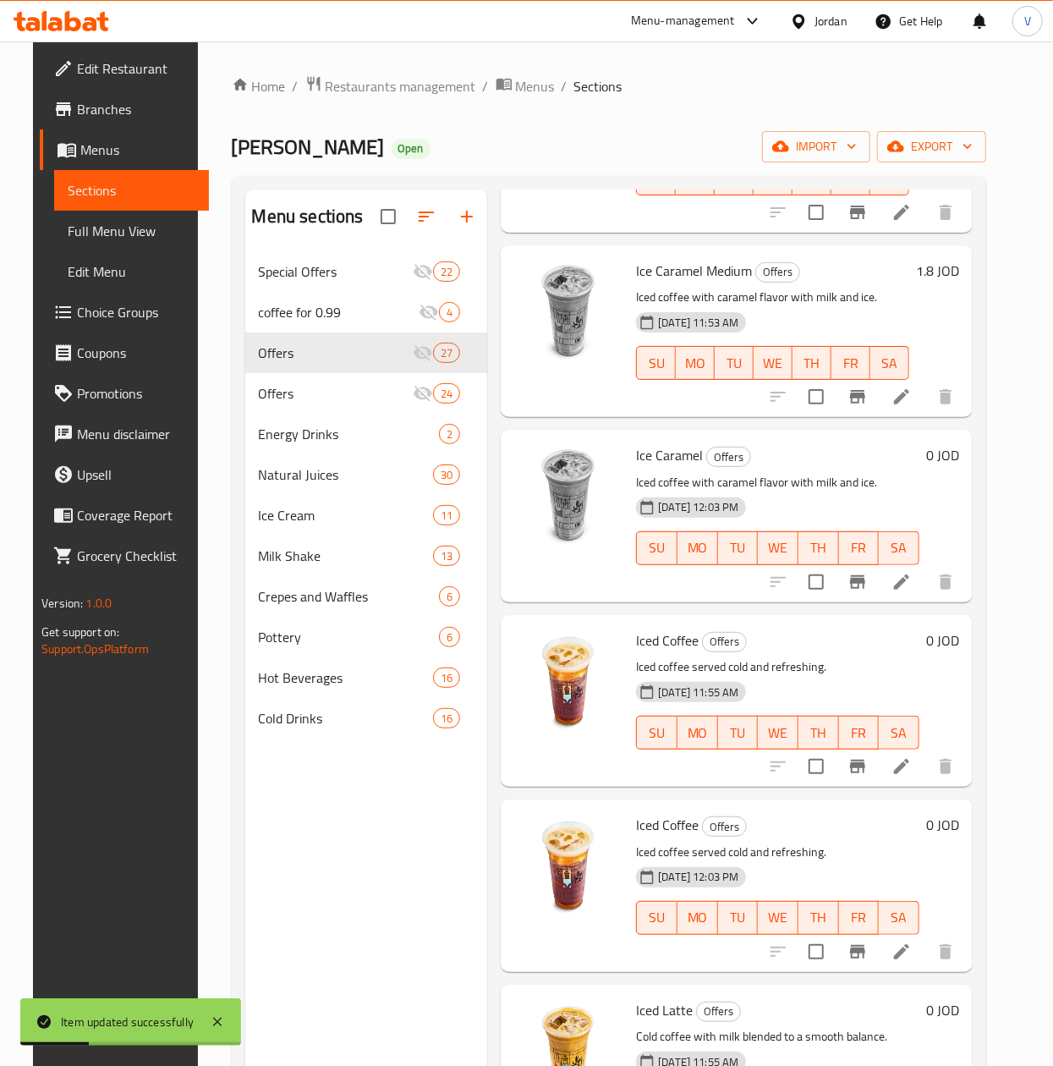
scroll to position [3891, 0]
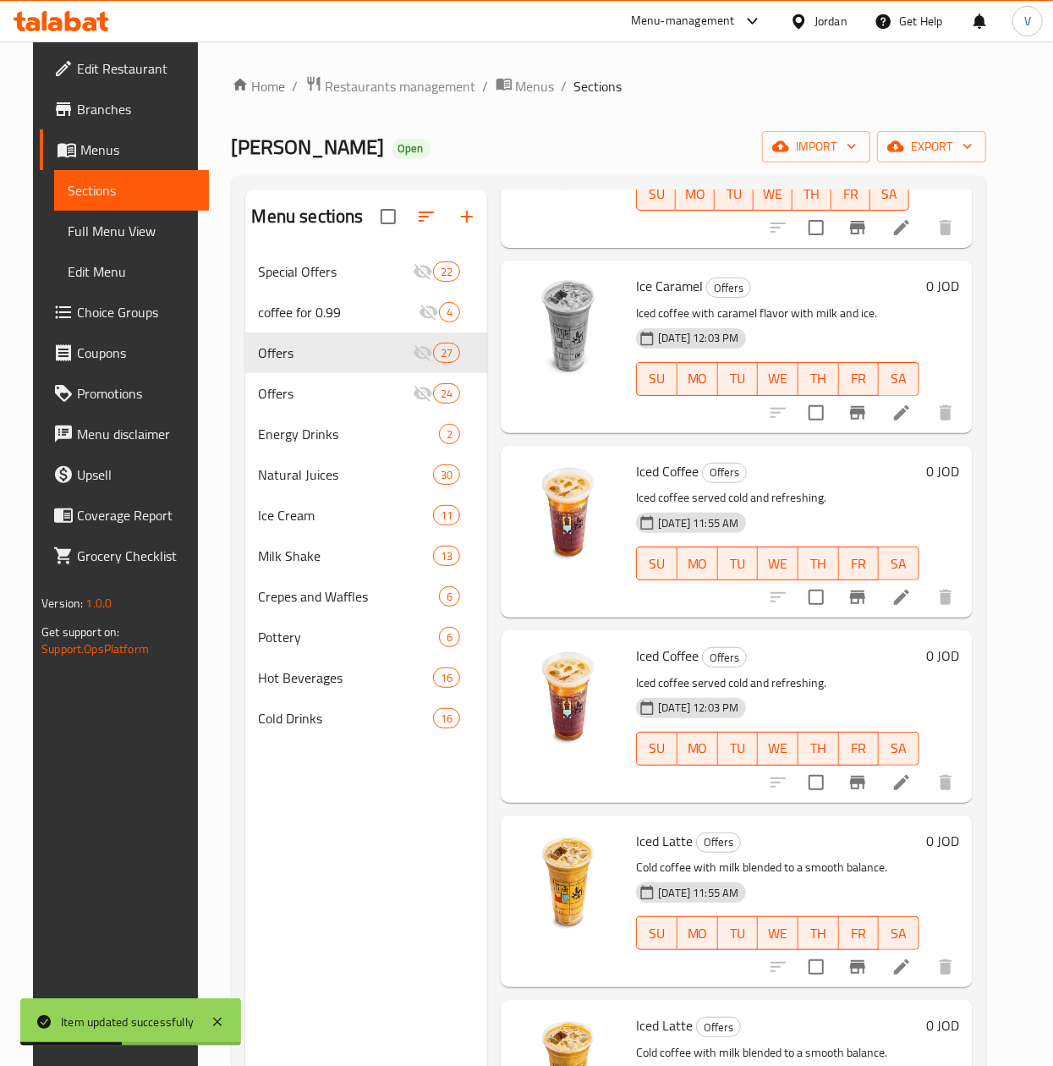
click at [903, 589] on li at bounding box center [901, 597] width 47 height 30
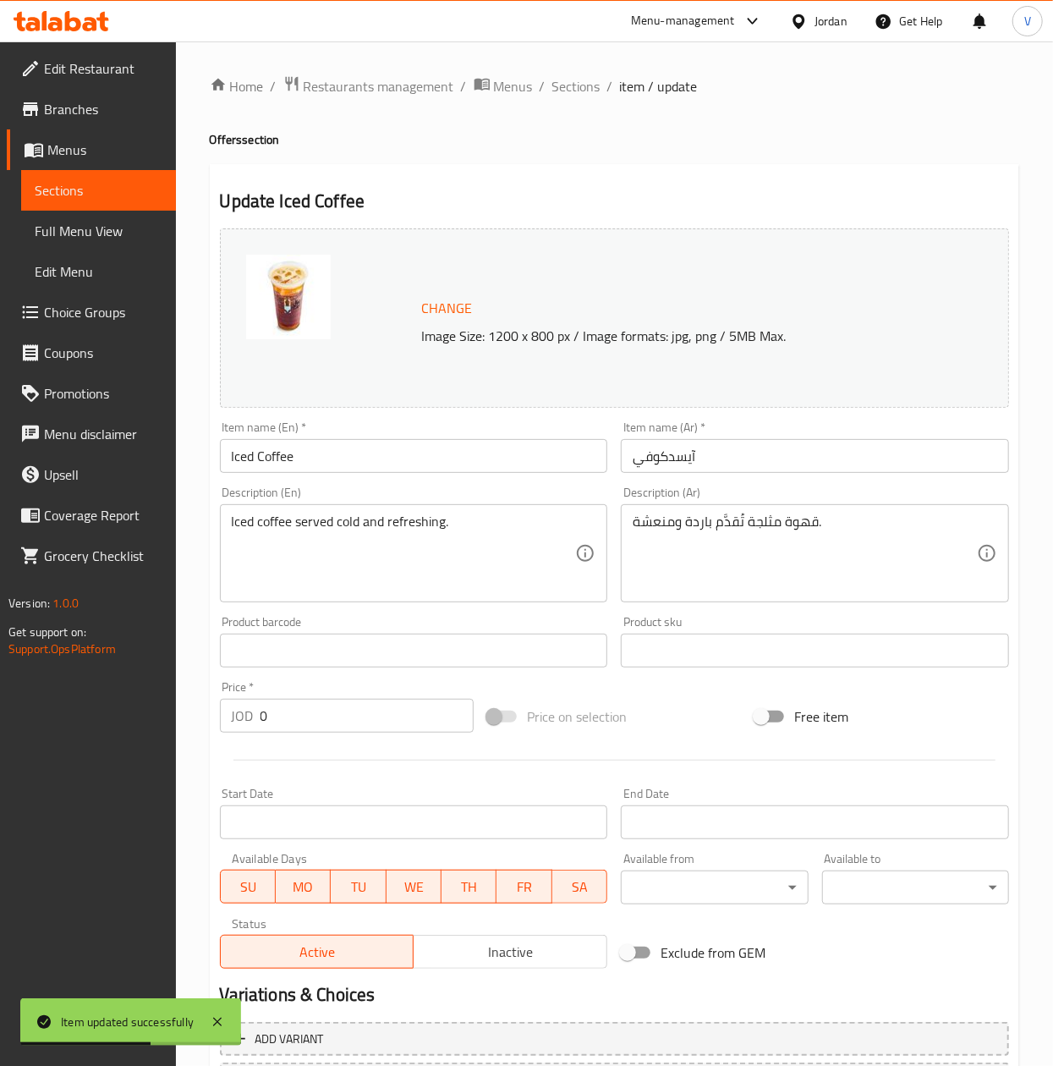
click at [414, 448] on input "Iced Coffee" at bounding box center [414, 456] width 388 height 34
type input "Iced Coffee Medium"
click at [624, 453] on input "آيسدكوفي" at bounding box center [815, 456] width 388 height 34
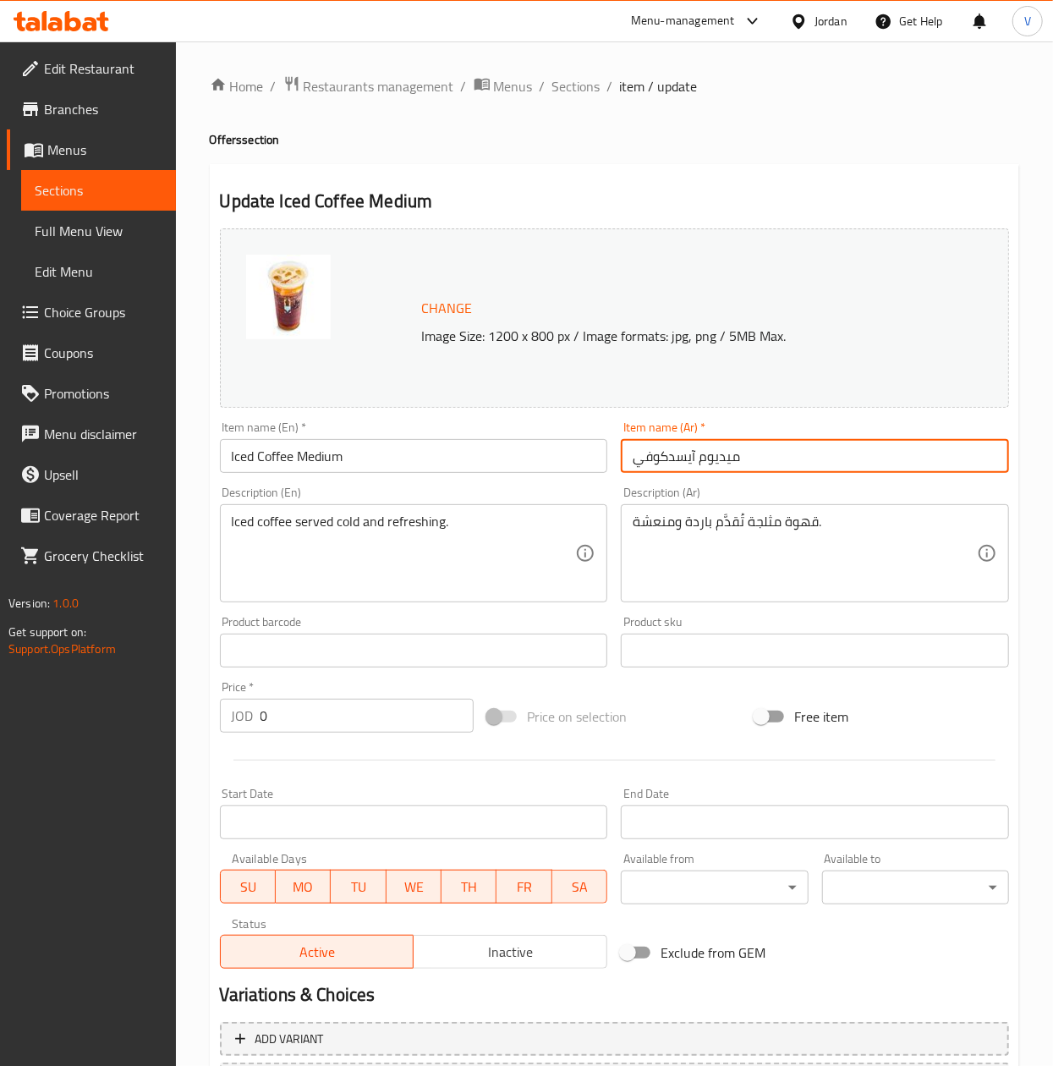
type input "ميديوم آيسدكوفي"
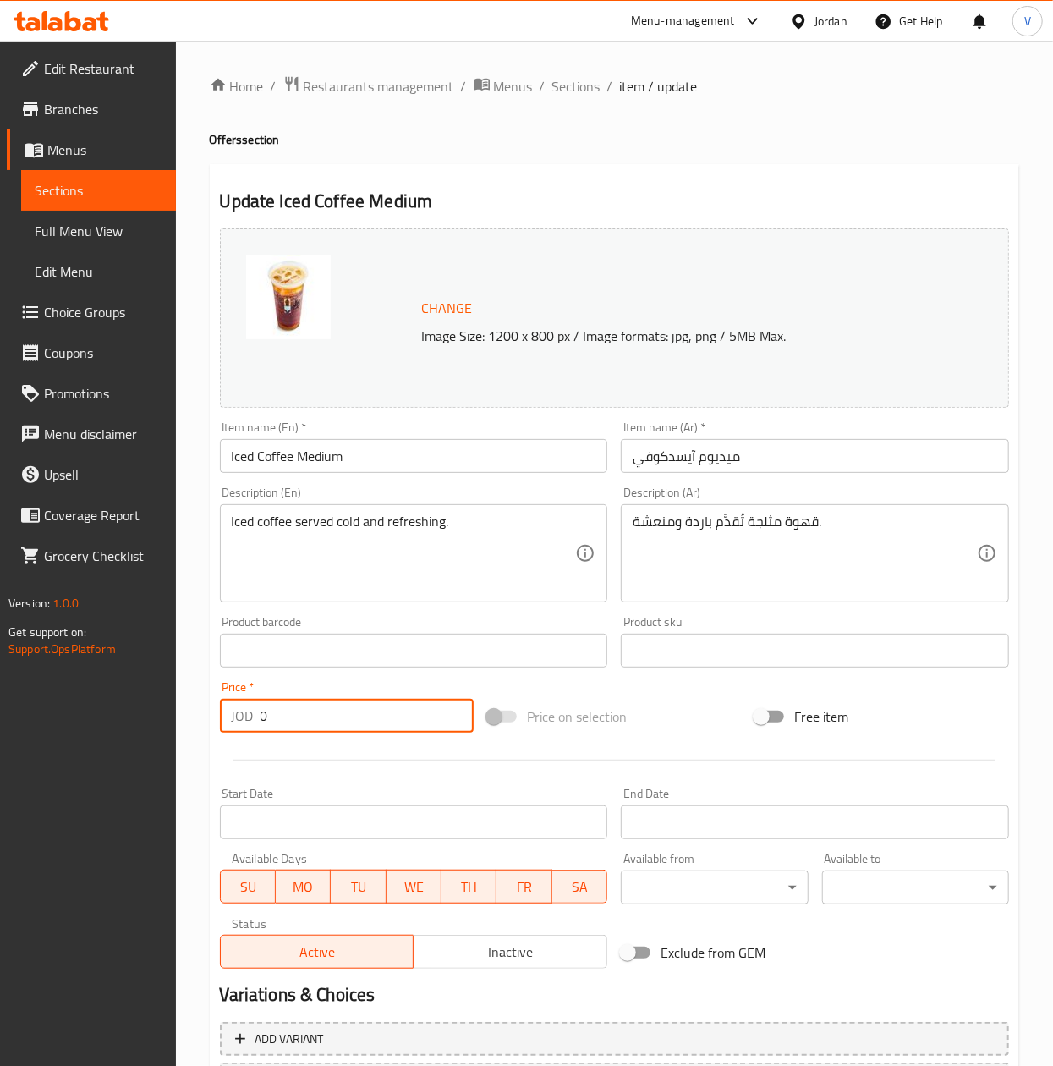
drag, startPoint x: 286, startPoint y: 731, endPoint x: 25, endPoint y: 677, distance: 266.1
click at [25, 692] on div "Edit Restaurant Branches Menus Sections Full Menu View Edit Menu Choice Groups …" at bounding box center [526, 630] width 1053 height 1178
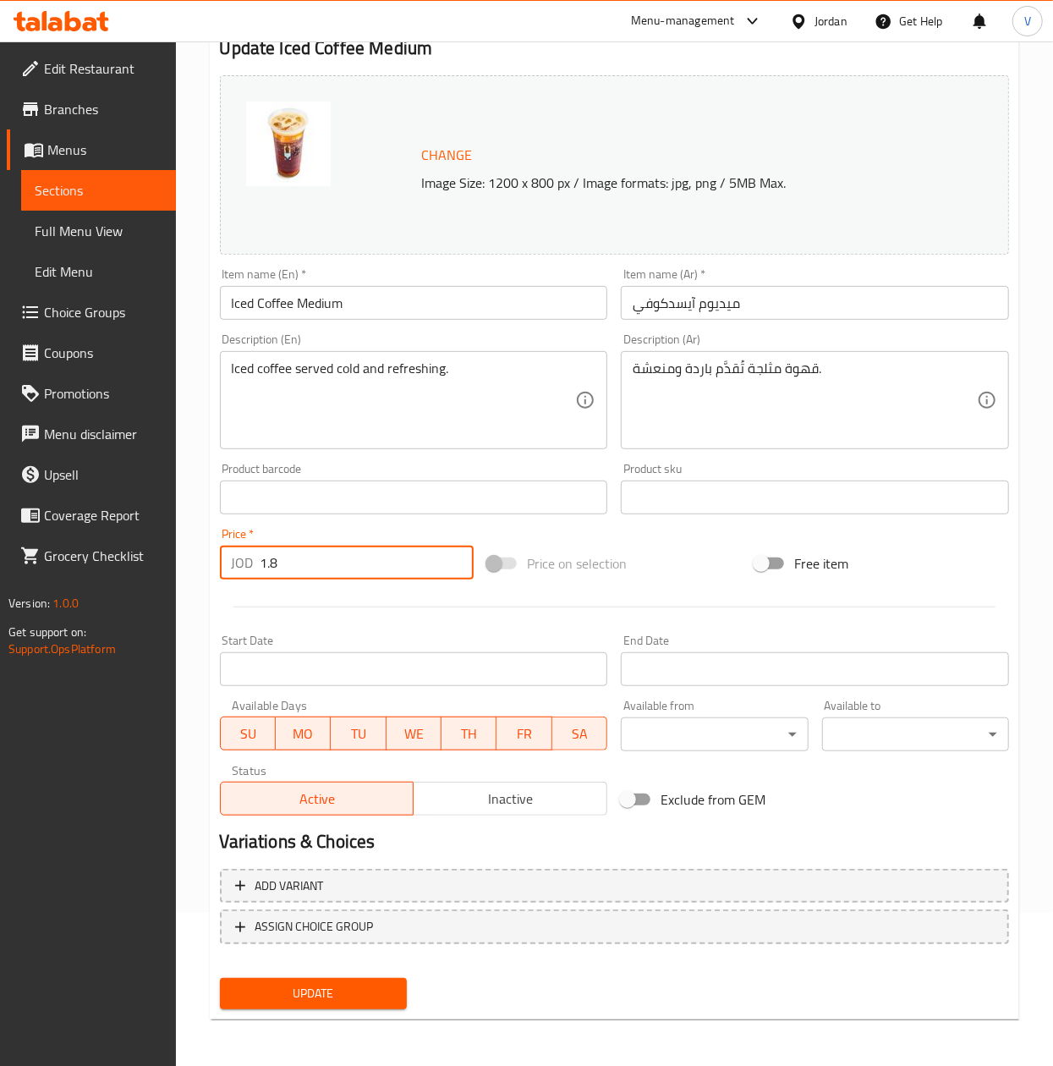
type input "1.8"
click at [302, 991] on span "Update" at bounding box center [313, 993] width 160 height 21
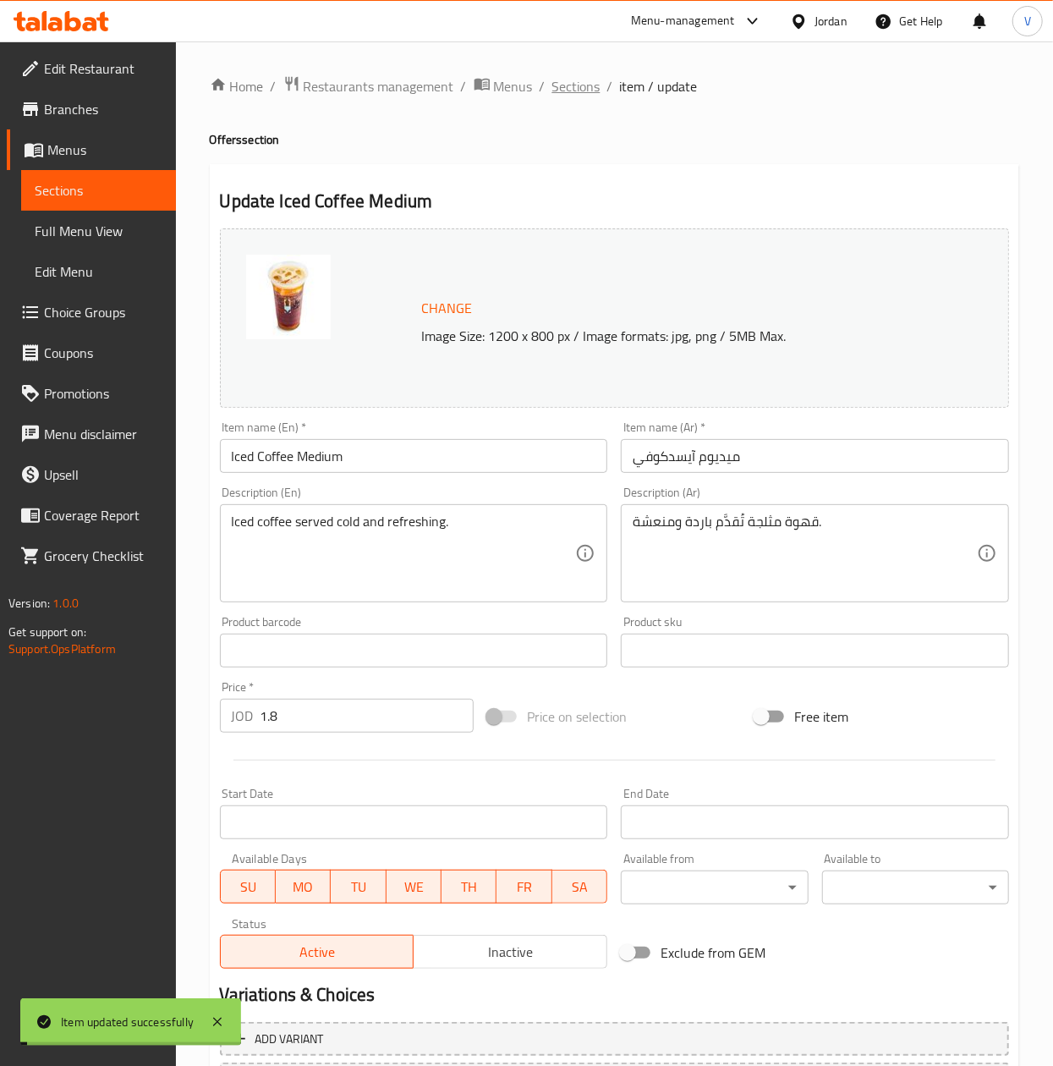
click at [579, 88] on span "Sections" at bounding box center [576, 86] width 48 height 20
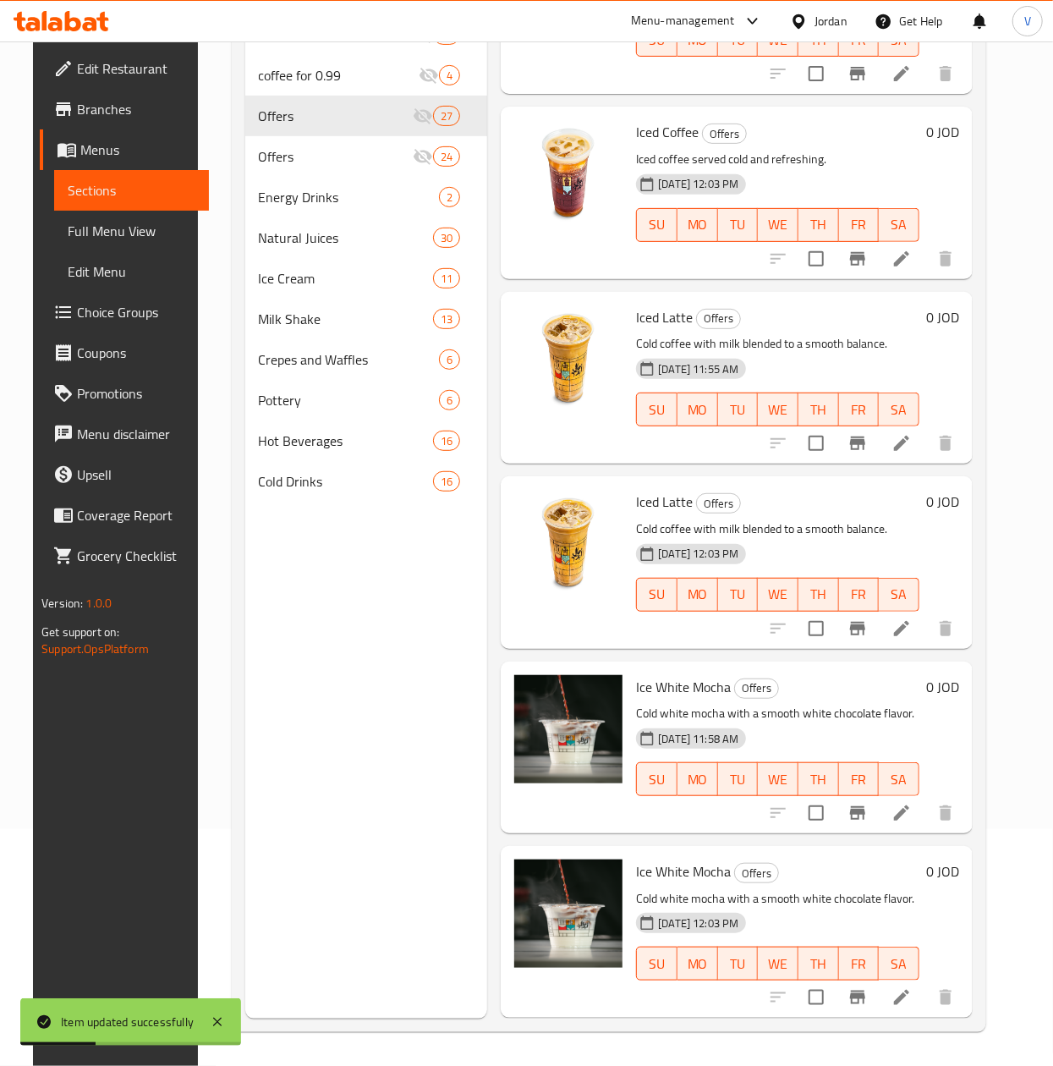
scroll to position [4013, 0]
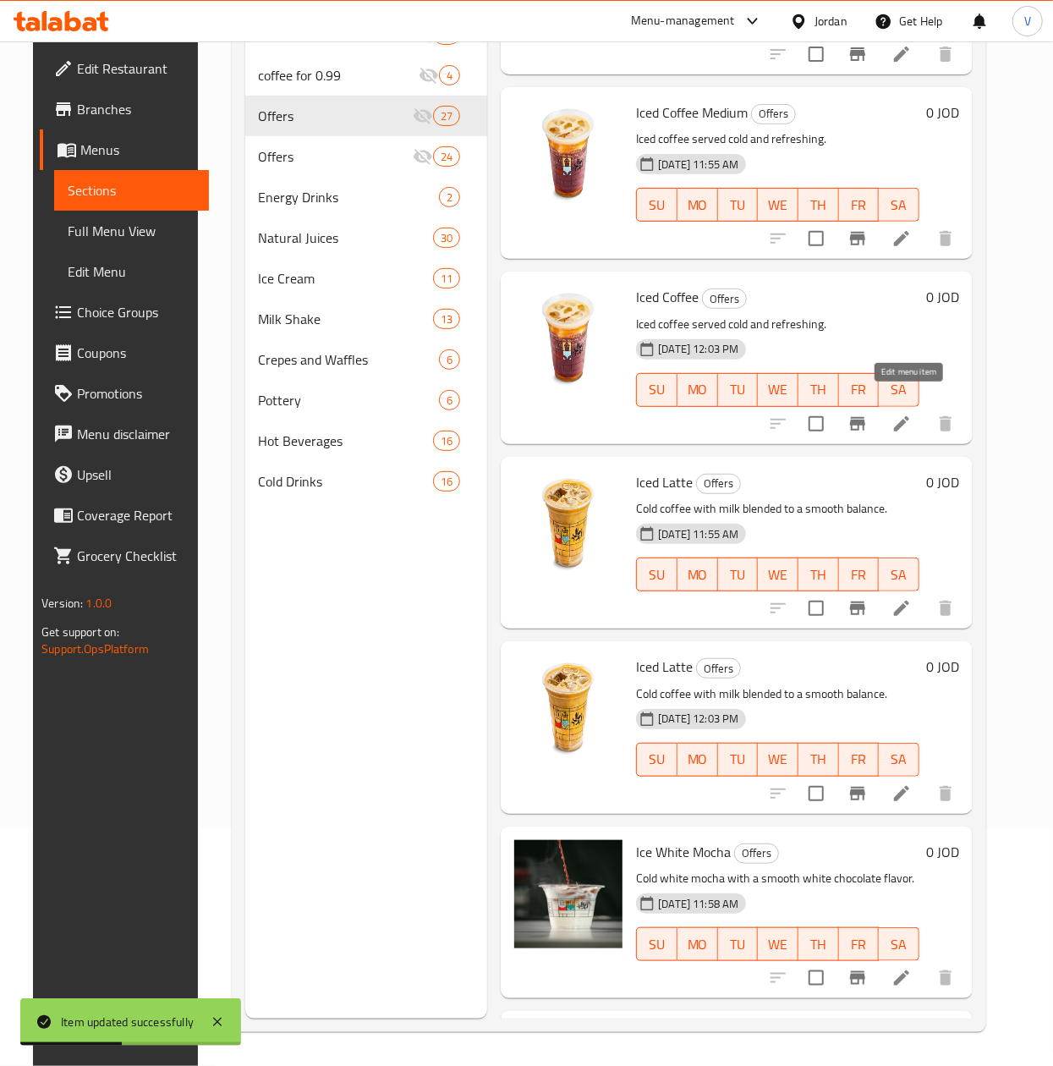
click at [898, 414] on icon at bounding box center [902, 424] width 20 height 20
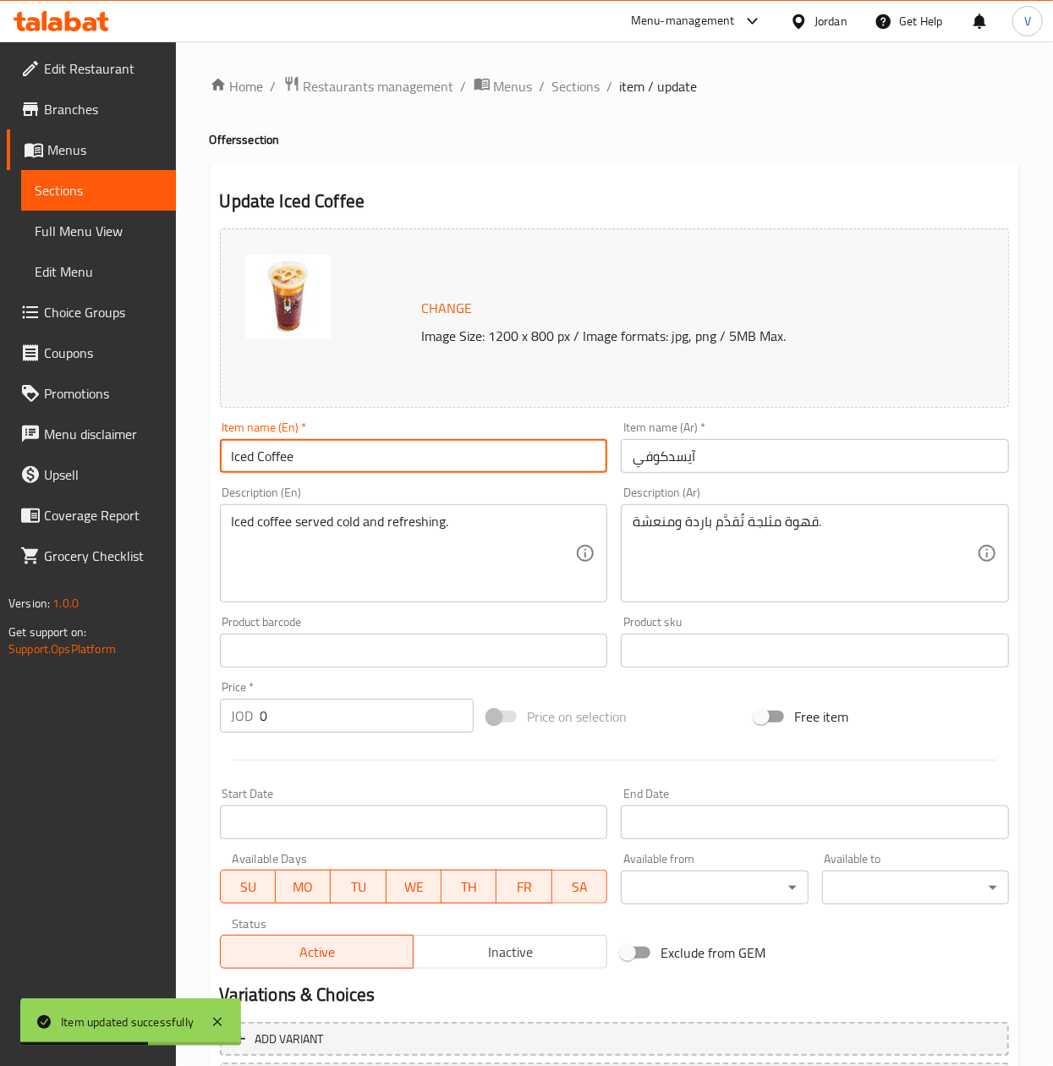
click at [386, 455] on input "Iced Coffee" at bounding box center [414, 456] width 388 height 34
type input "Iced Coffee Large"
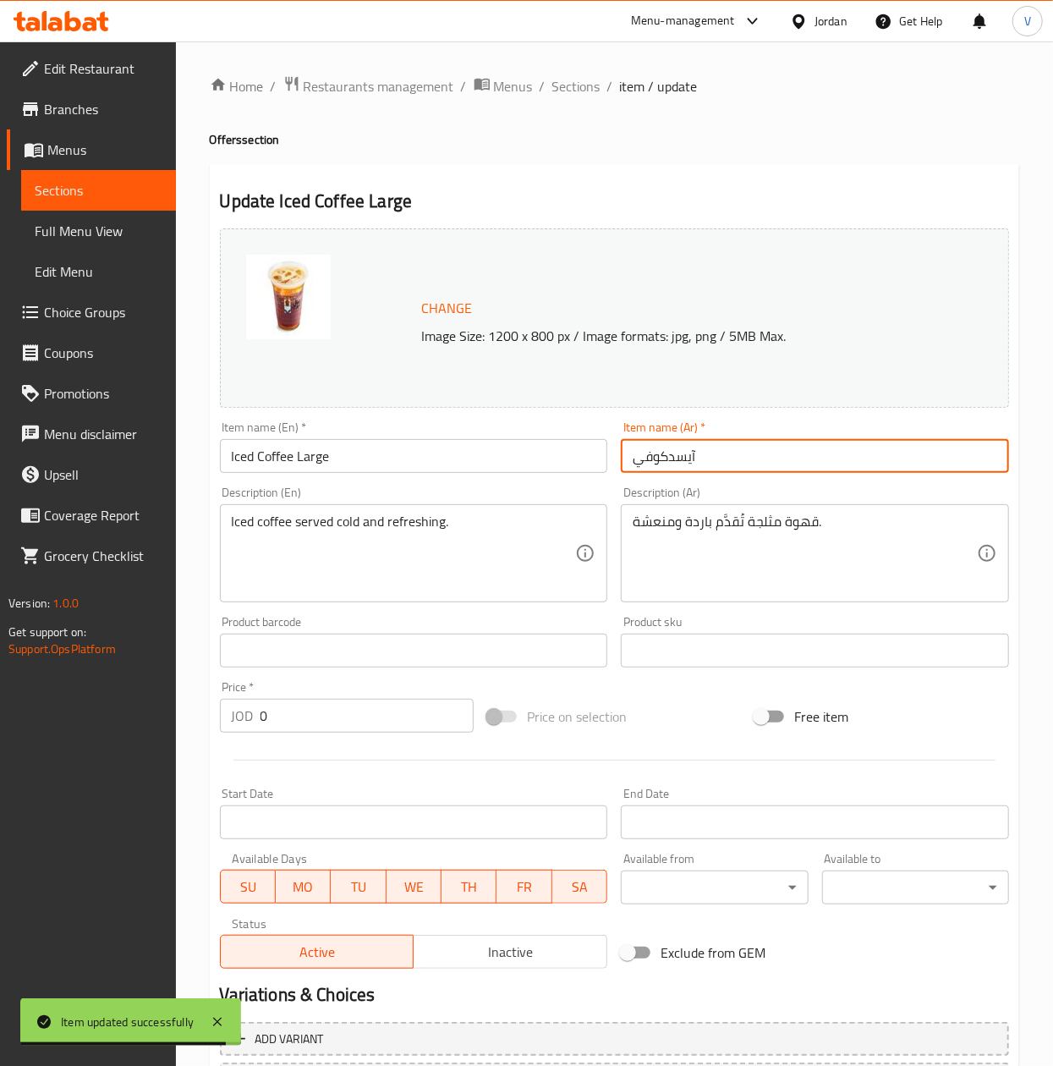
click at [637, 456] on input "آيسدكوفي" at bounding box center [815, 456] width 388 height 34
type input "لارج آيسدكوفي"
click at [0, 672] on html "​ Menu-management Jordan Get Help V Edit Restaurant Branches Menus Sections Ful…" at bounding box center [526, 533] width 1053 height 1066
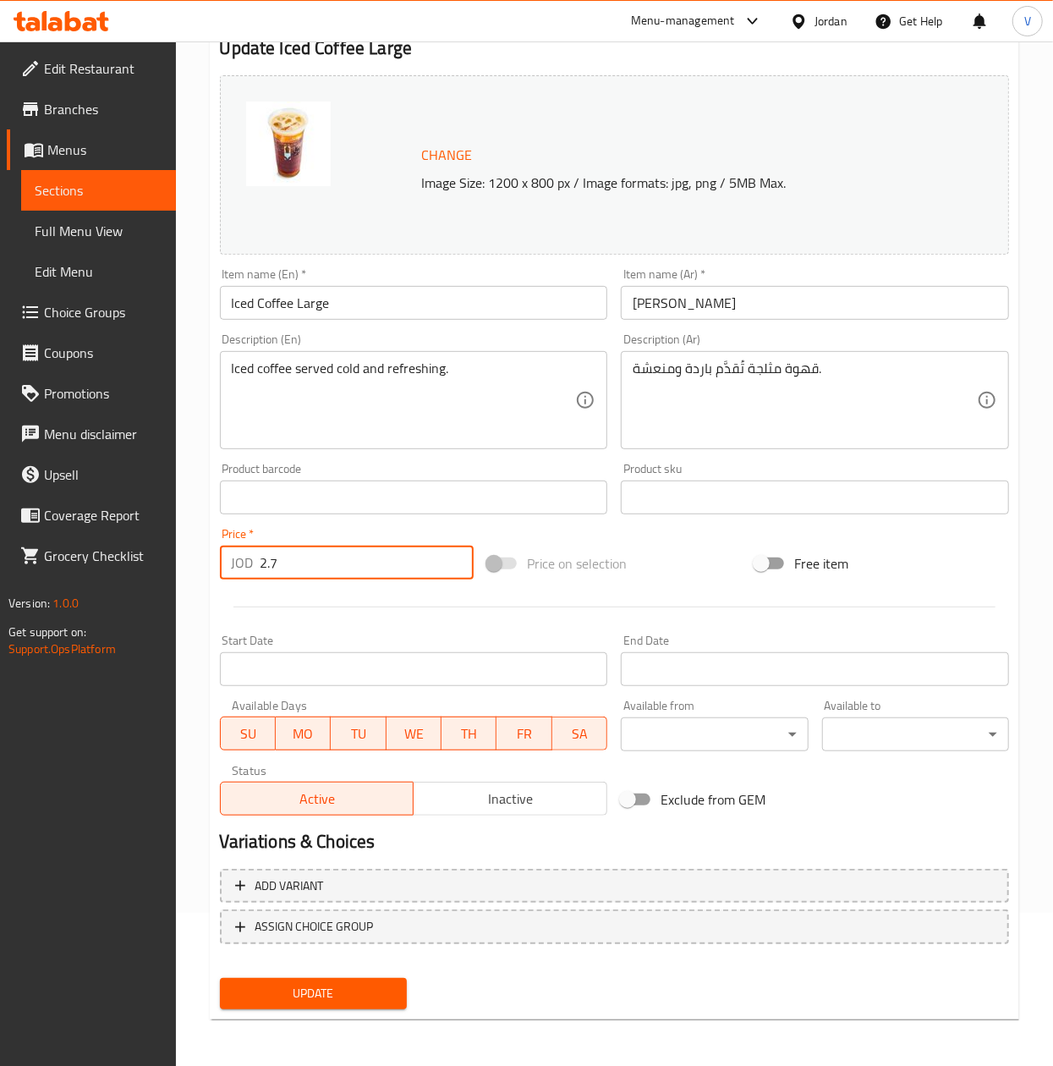
type input "2.7"
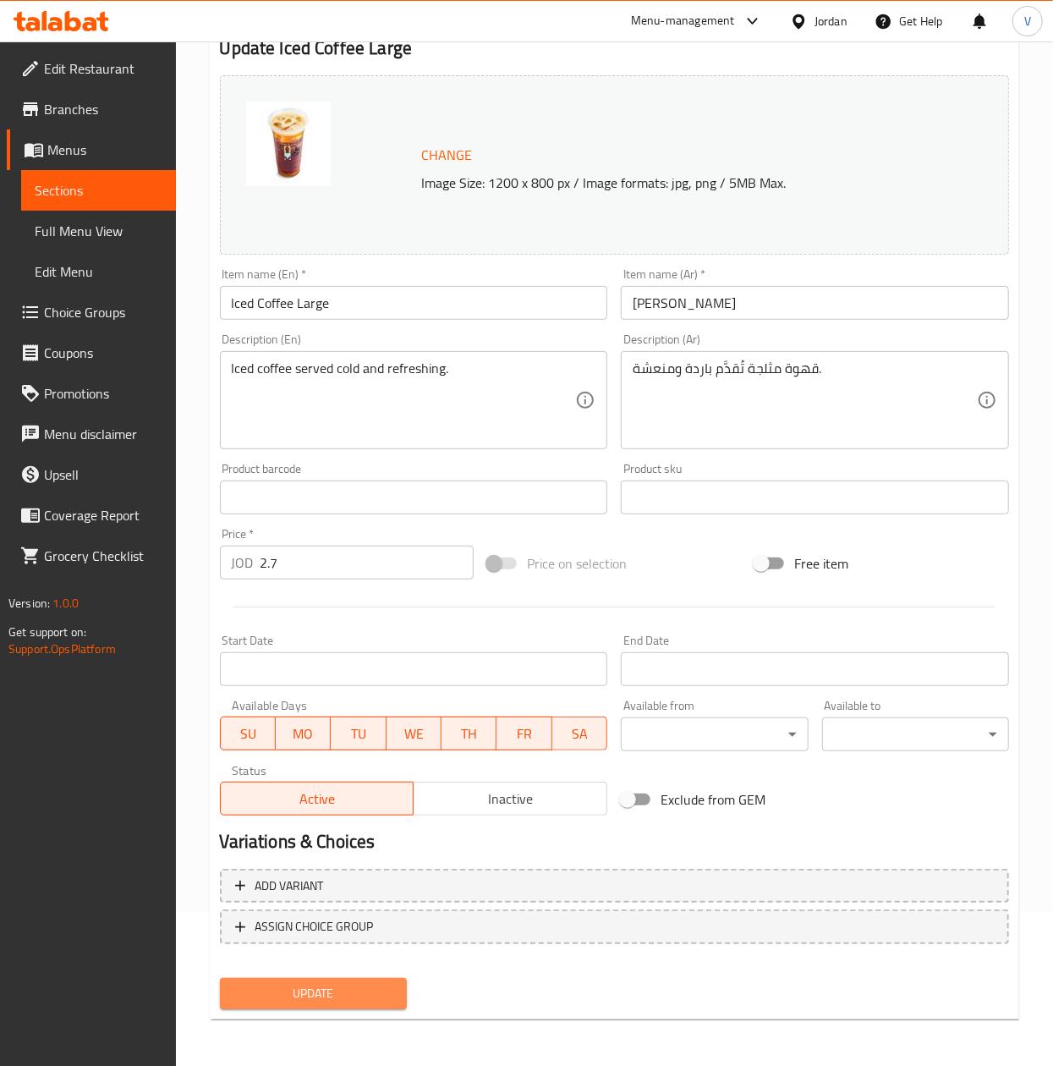
click at [294, 993] on span "Update" at bounding box center [313, 993] width 160 height 21
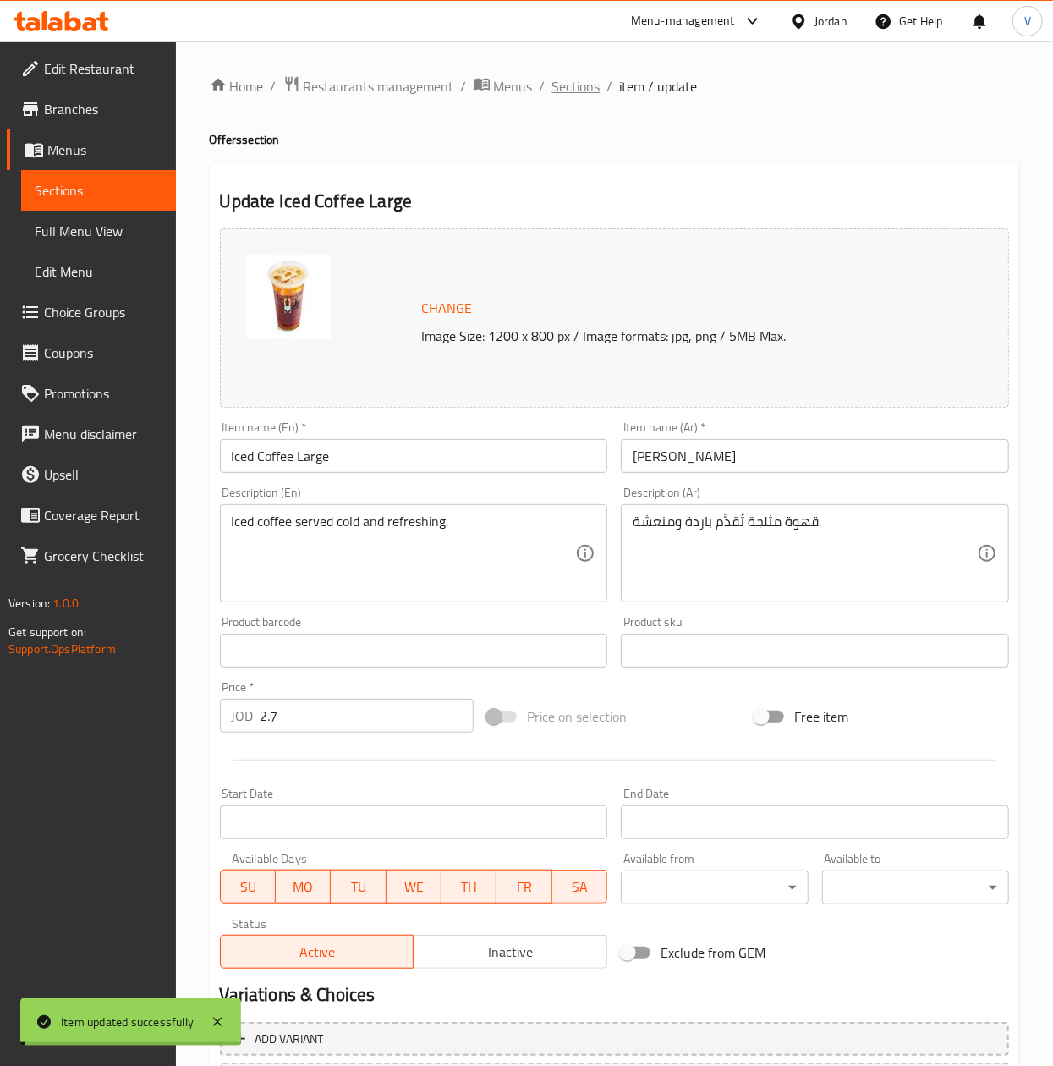
click at [572, 91] on span "Sections" at bounding box center [576, 86] width 48 height 20
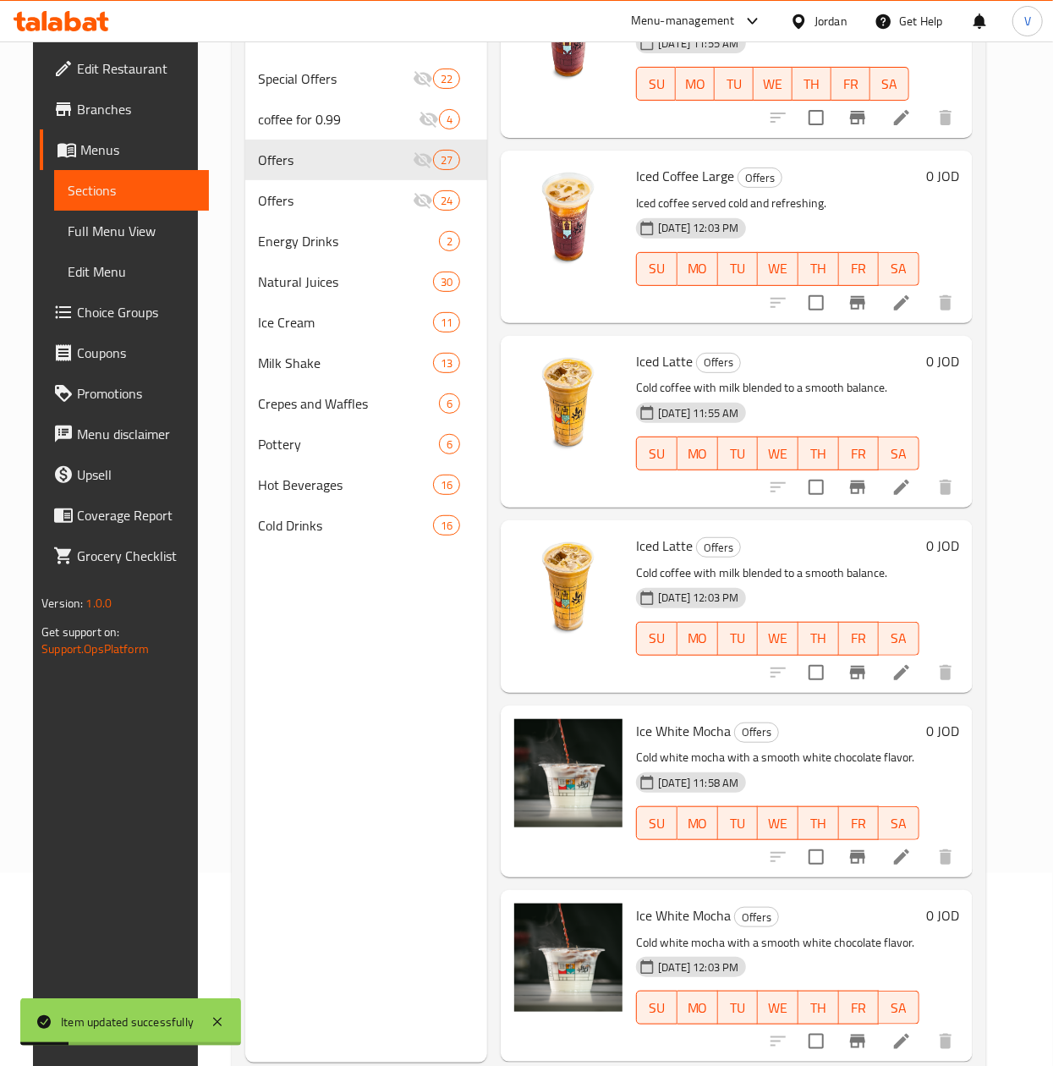
scroll to position [238, 0]
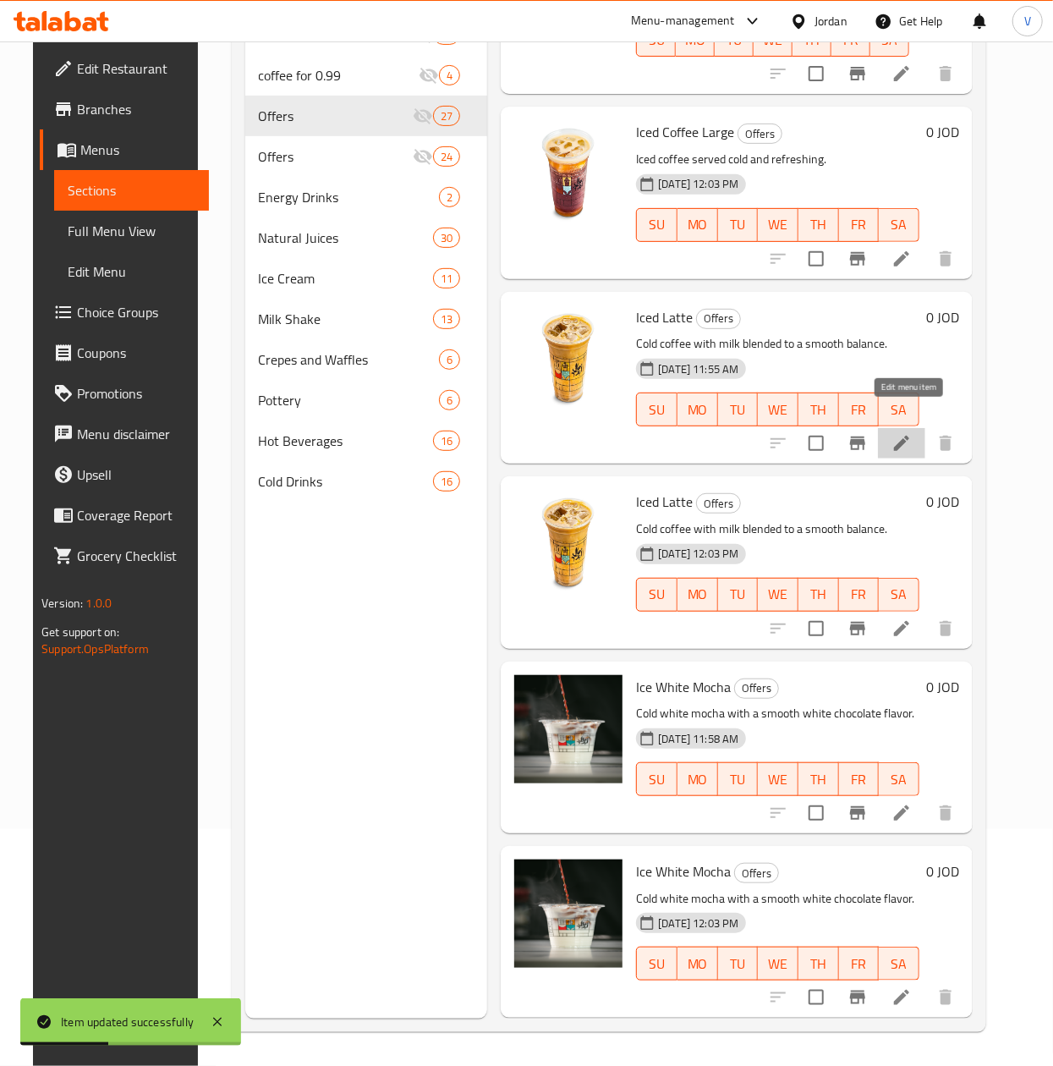
click at [912, 433] on icon at bounding box center [902, 443] width 20 height 20
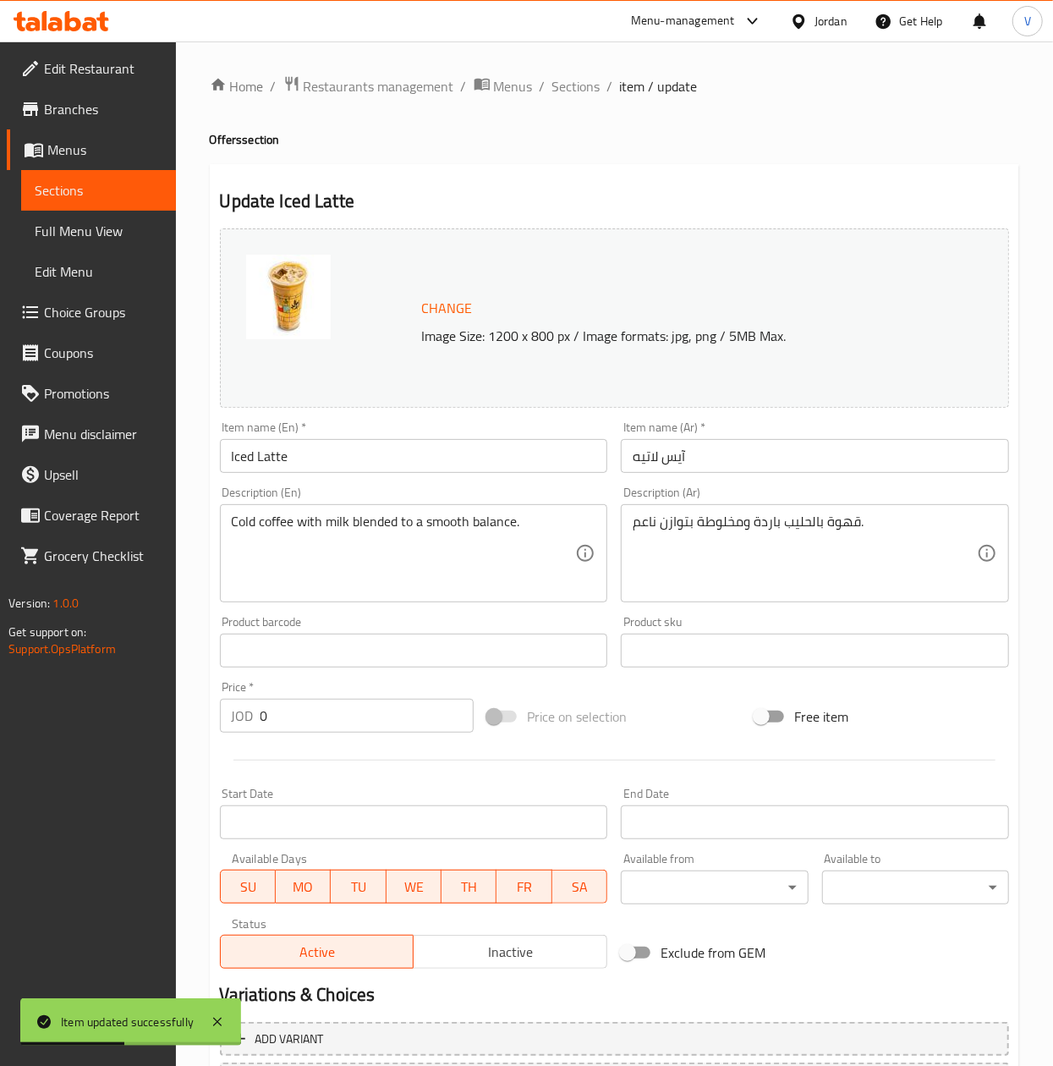
click at [359, 467] on input "Iced Latte" at bounding box center [414, 456] width 388 height 34
type input "Iced Latte Medium"
click at [630, 456] on input "آيس لاتيه" at bounding box center [815, 456] width 388 height 34
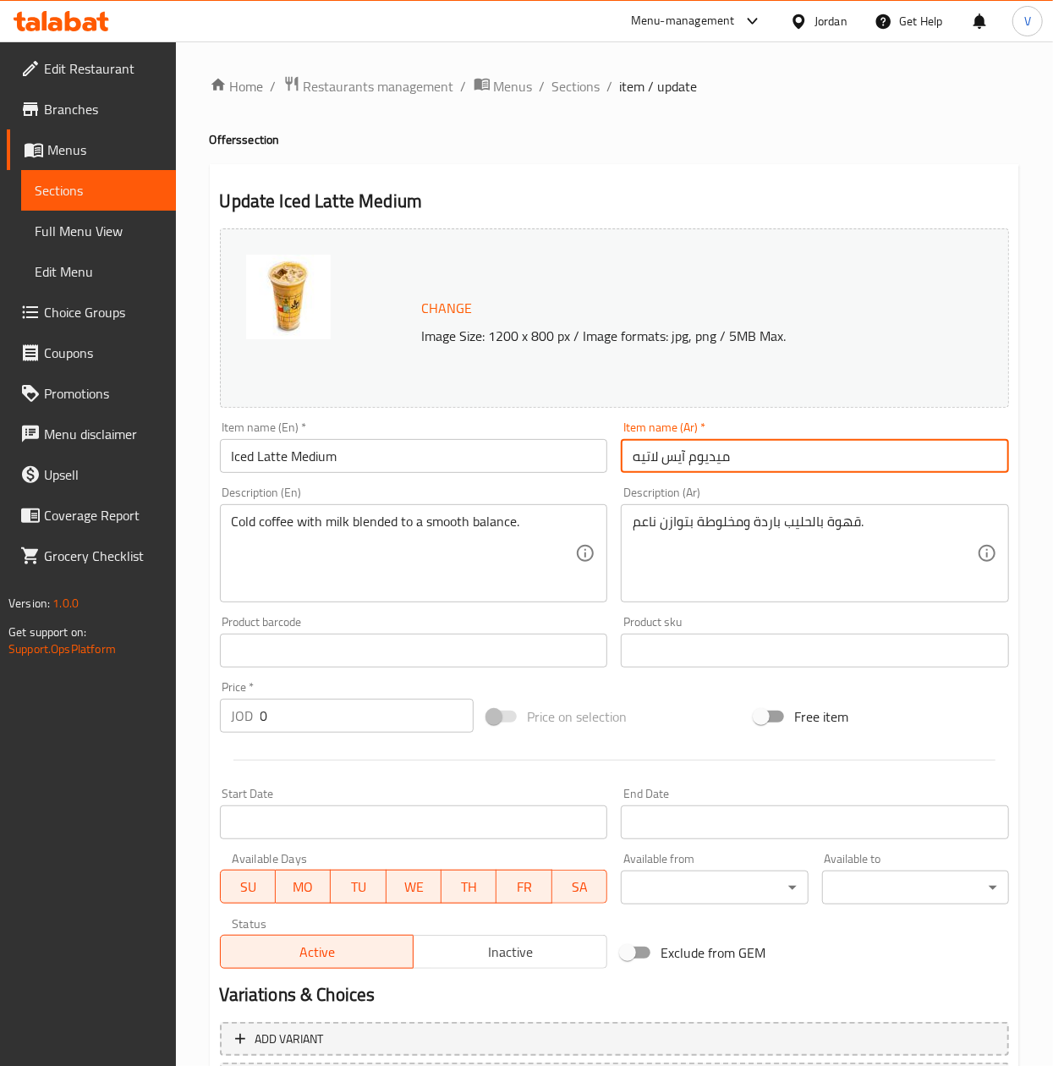
type input "ميديوم آيس لاتيه"
drag, startPoint x: -3, startPoint y: 712, endPoint x: 5, endPoint y: 656, distance: 56.3
click at [0, 692] on html "​ Menu-management Jordan Get Help V Edit Restaurant Branches Menus Sections Ful…" at bounding box center [526, 533] width 1053 height 1066
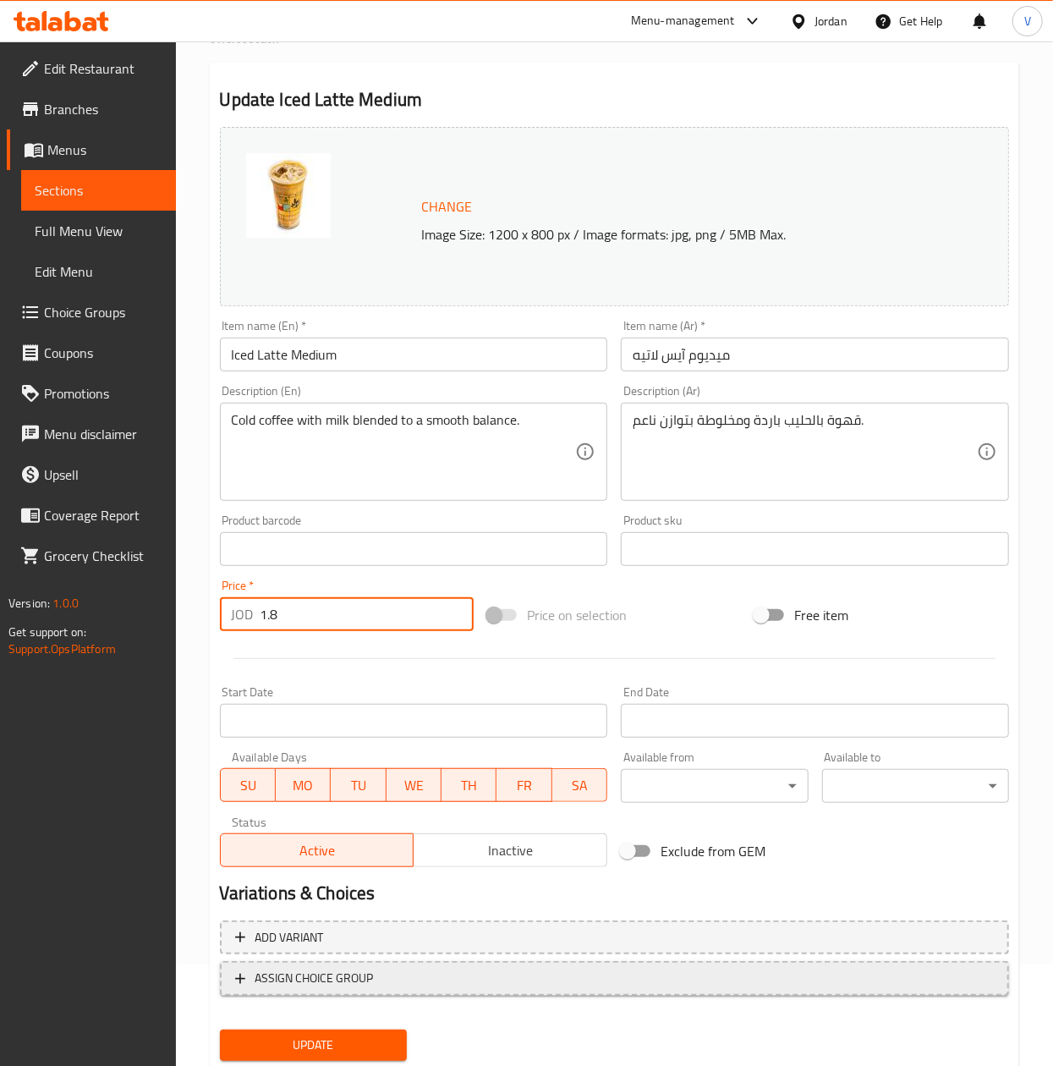
scroll to position [153, 0]
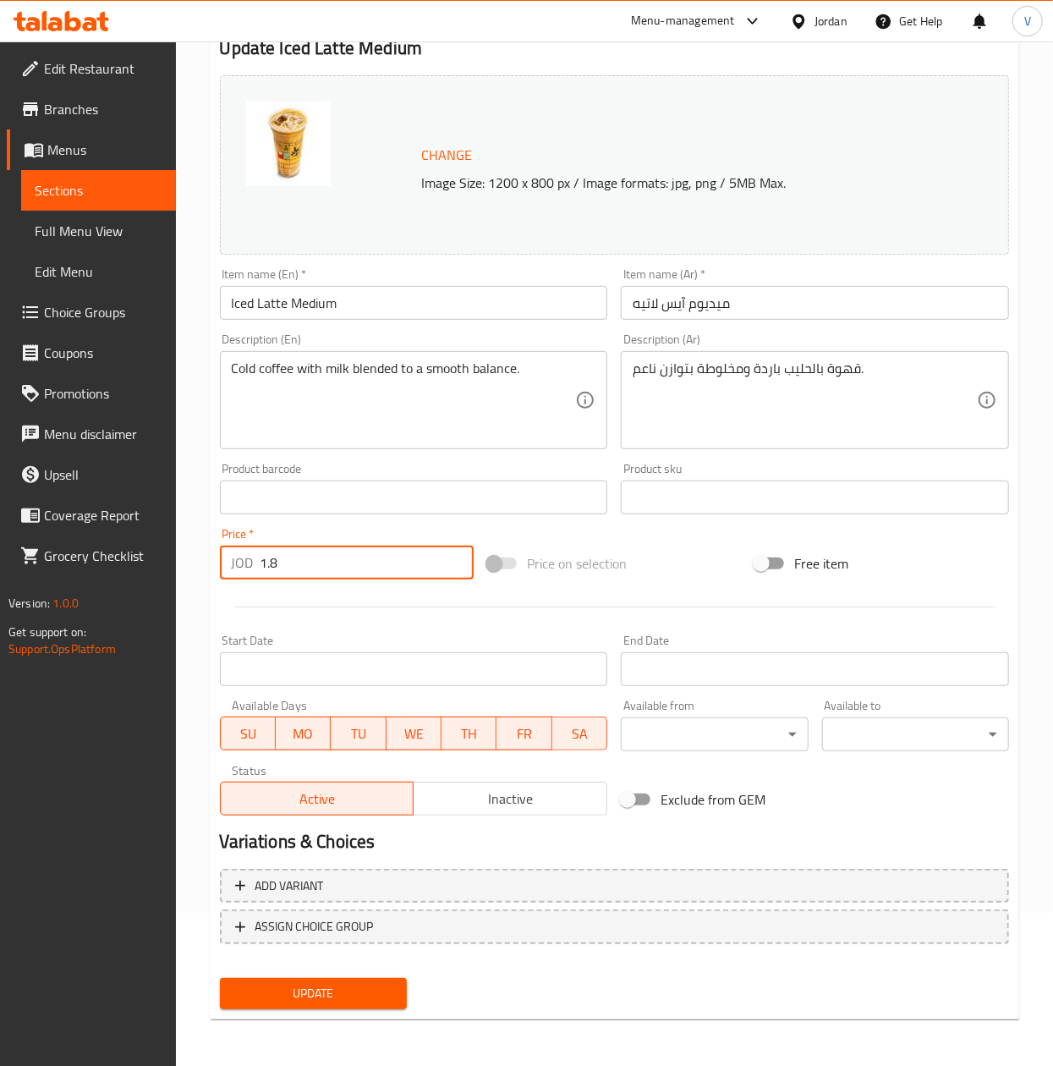
type input "1.8"
click at [328, 986] on span "Update" at bounding box center [313, 993] width 160 height 21
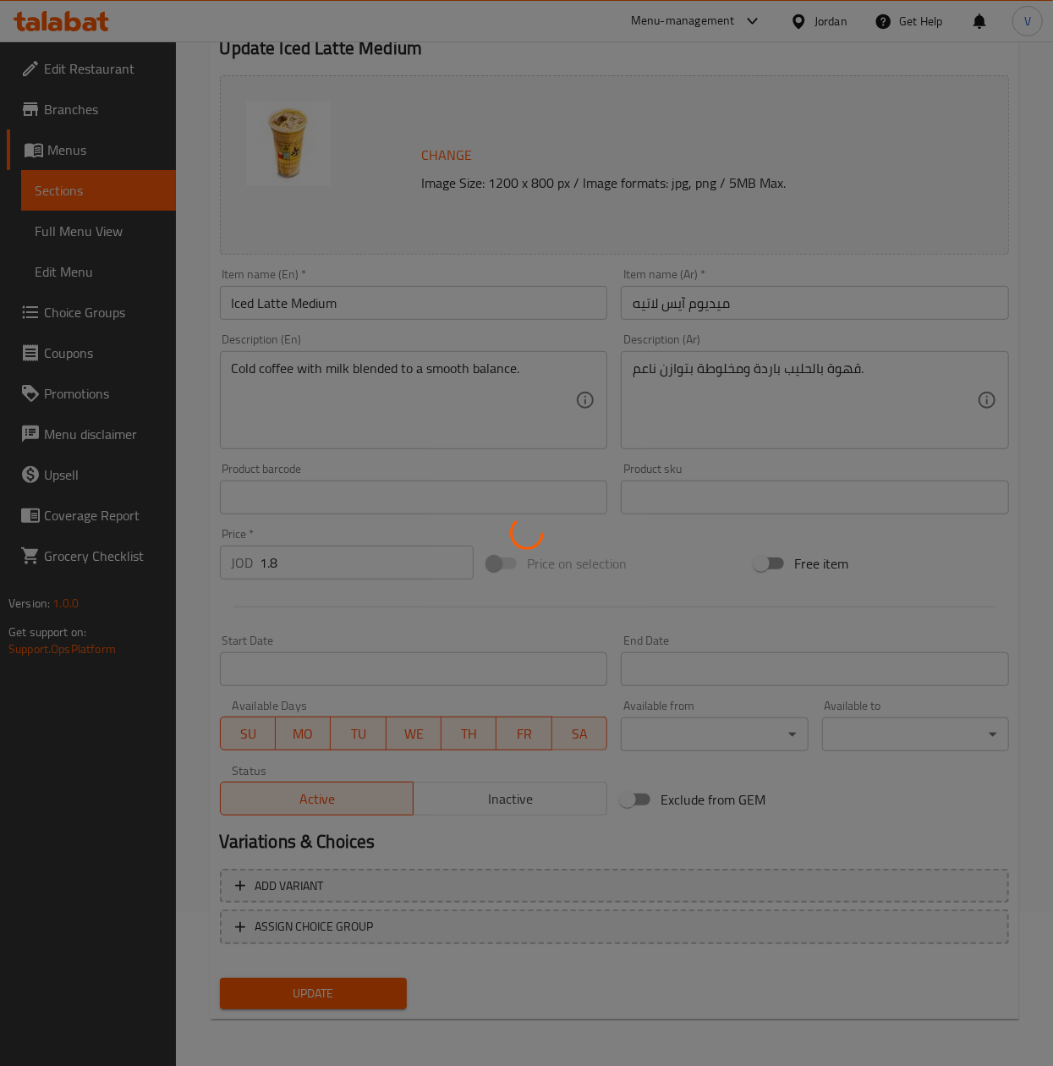
scroll to position [0, 0]
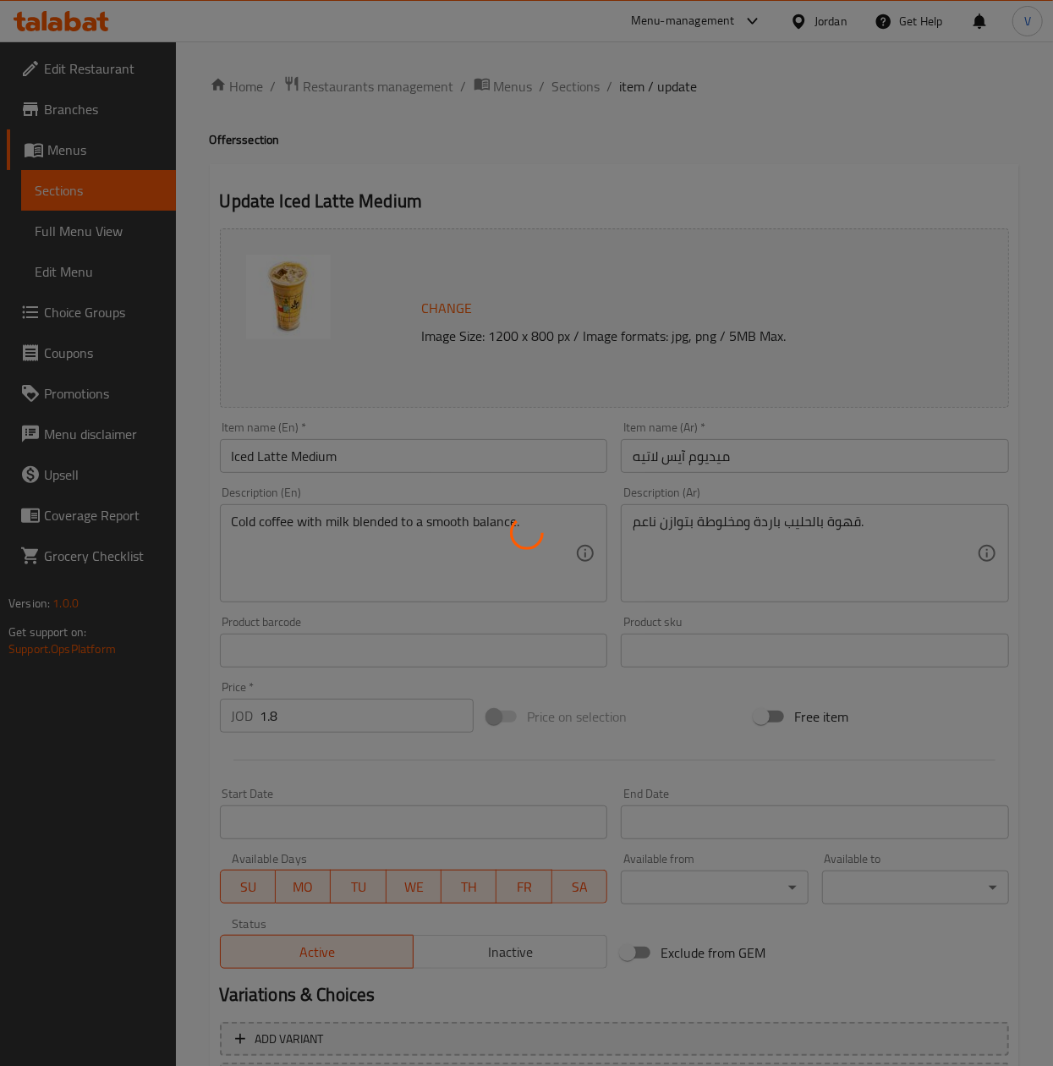
click at [577, 90] on div at bounding box center [526, 533] width 1053 height 1066
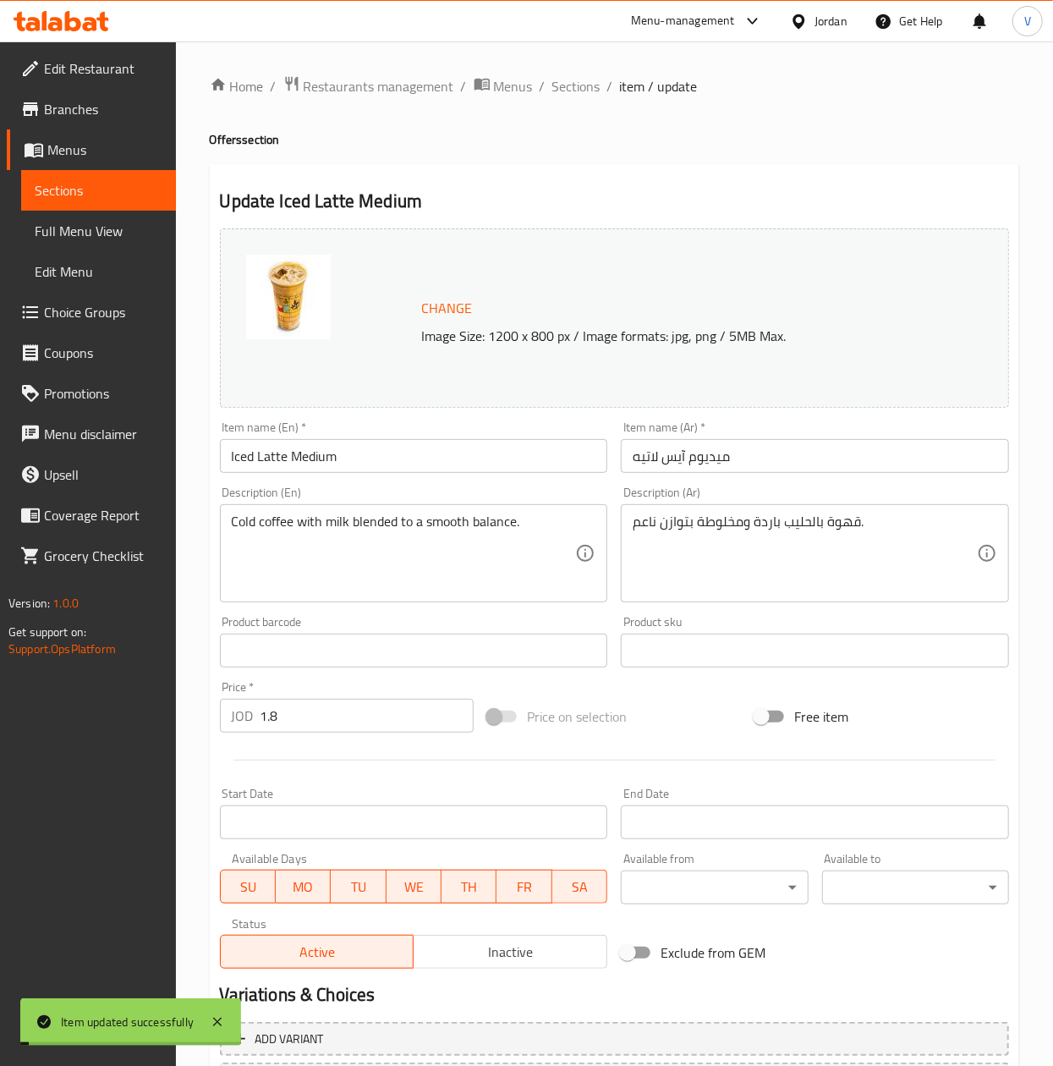
click at [577, 90] on span "Sections" at bounding box center [576, 86] width 48 height 20
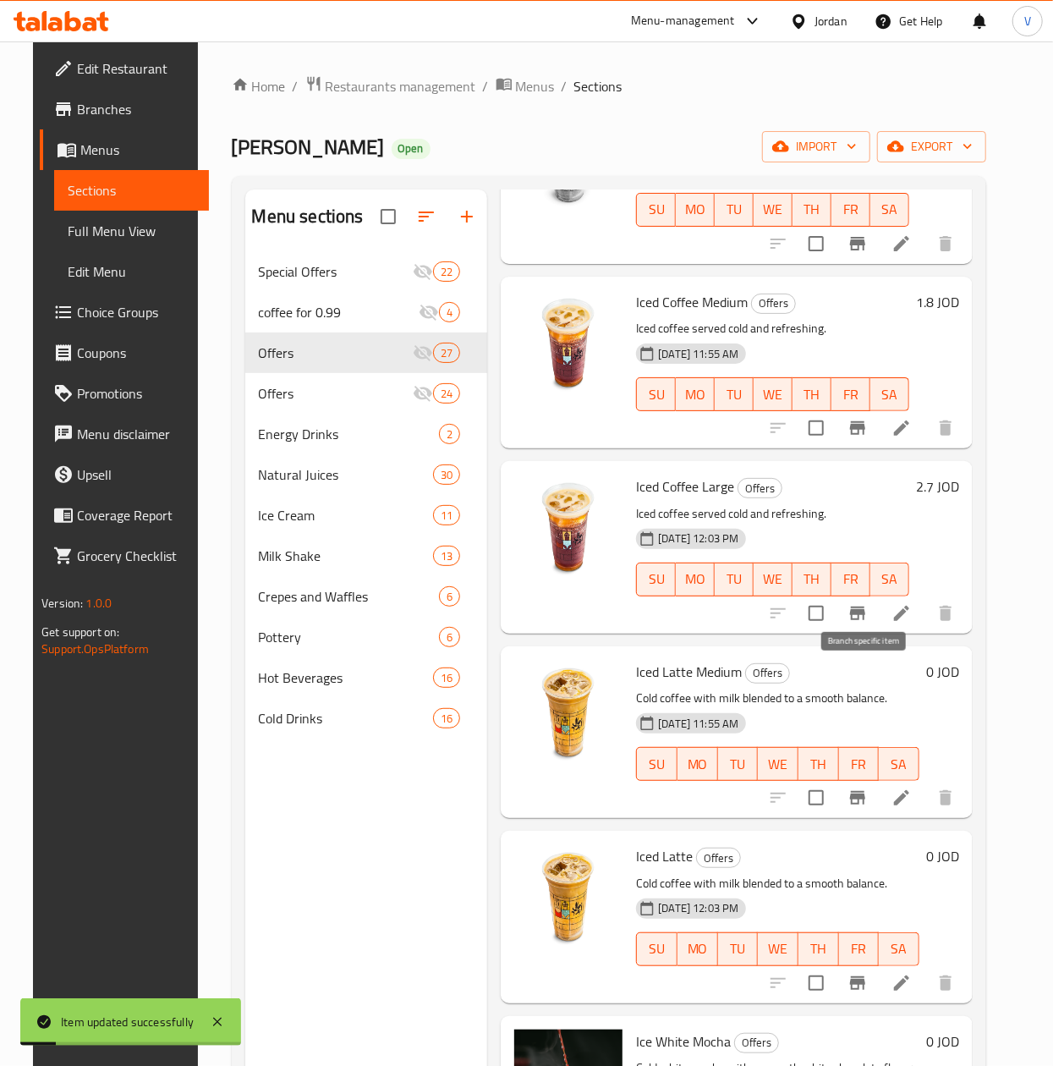
scroll to position [4182, 0]
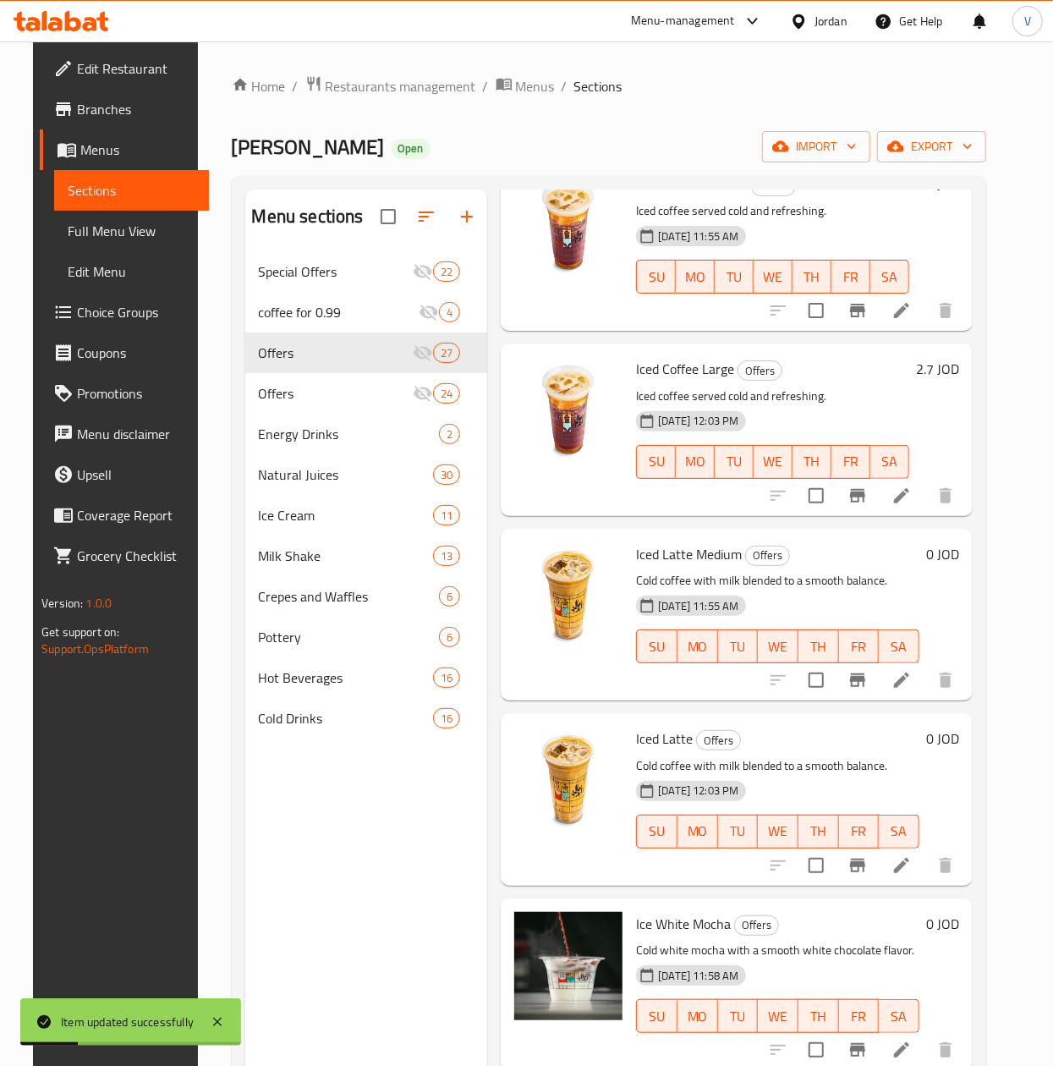
click at [895, 850] on li at bounding box center [901, 865] width 47 height 30
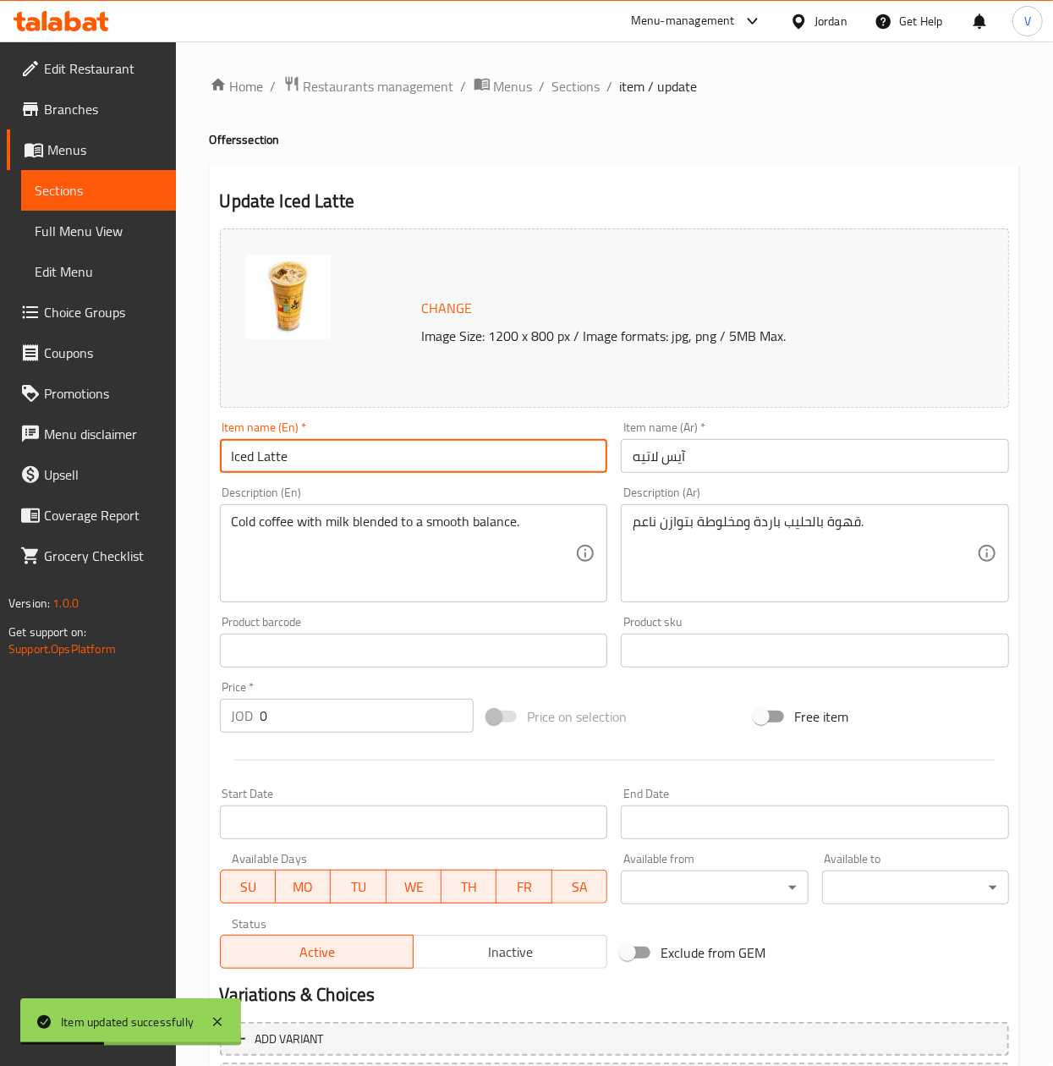
click at [411, 449] on input "Iced Latte" at bounding box center [414, 456] width 388 height 34
type input "Iced Latte Large"
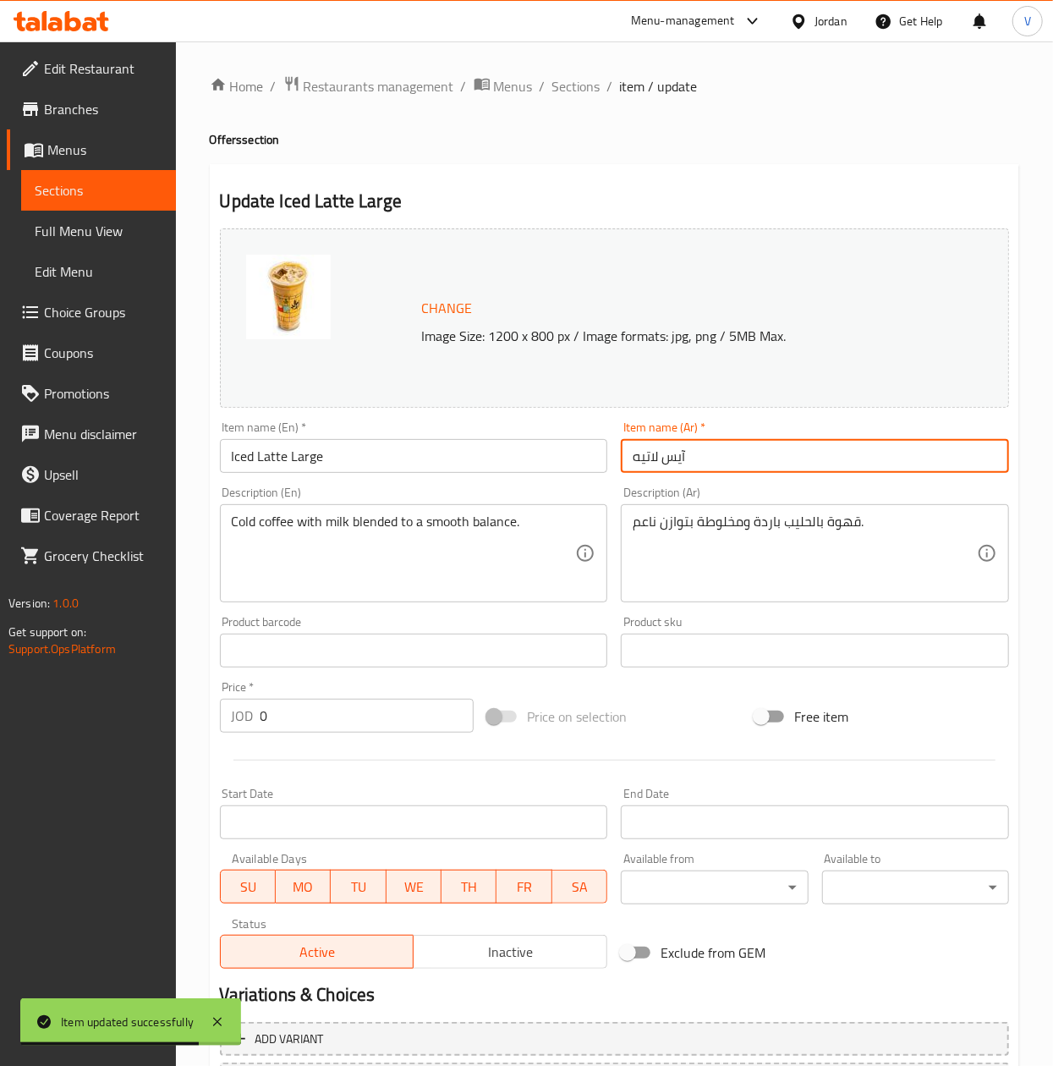
click at [627, 458] on input "آيس لاتيه" at bounding box center [815, 456] width 388 height 34
type input "لارج آيس لاتيه"
drag, startPoint x: 313, startPoint y: 712, endPoint x: 1, endPoint y: 702, distance: 312.3
click at [1, 702] on div "Edit Restaurant Branches Menus Sections Full Menu View Edit Menu Choice Groups …" at bounding box center [526, 630] width 1053 height 1178
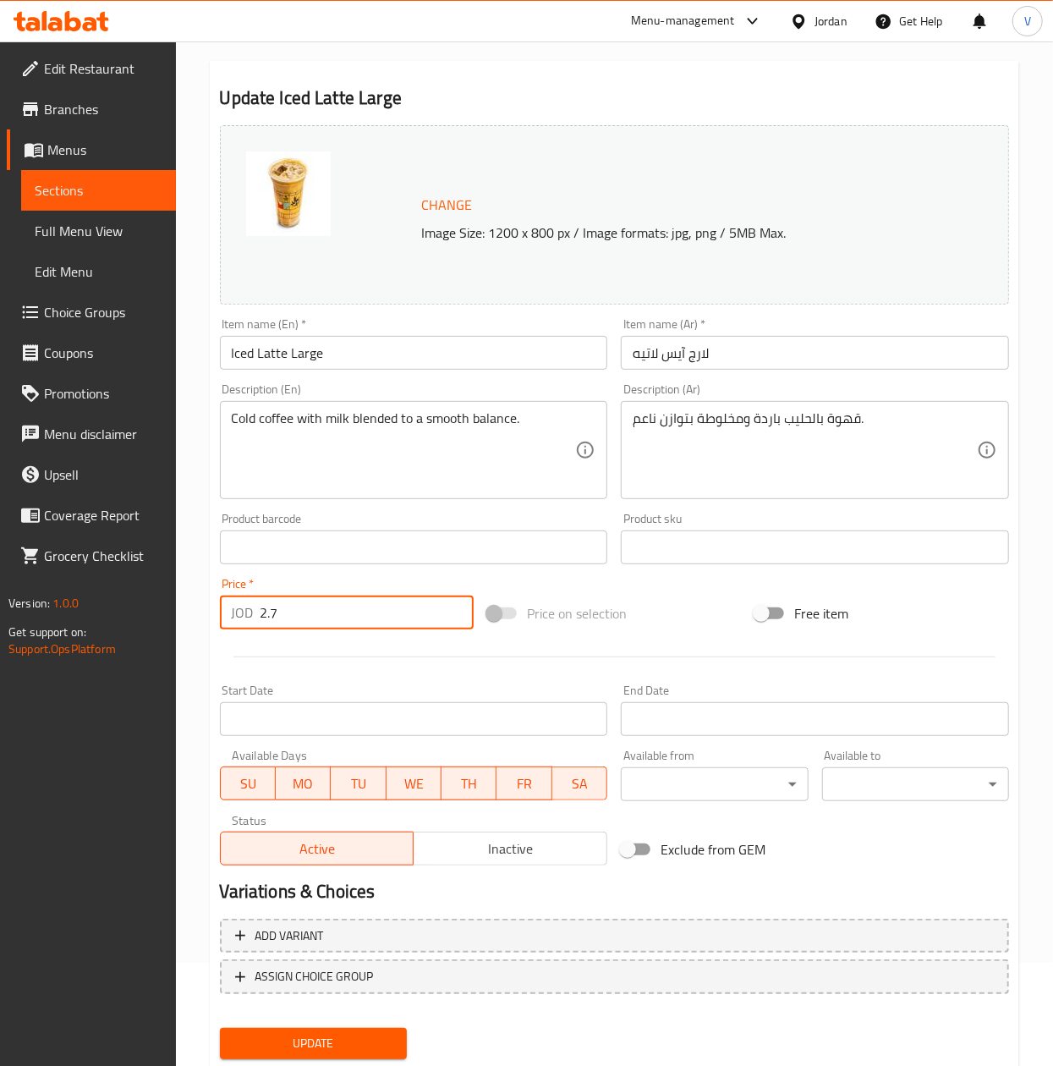
scroll to position [153, 0]
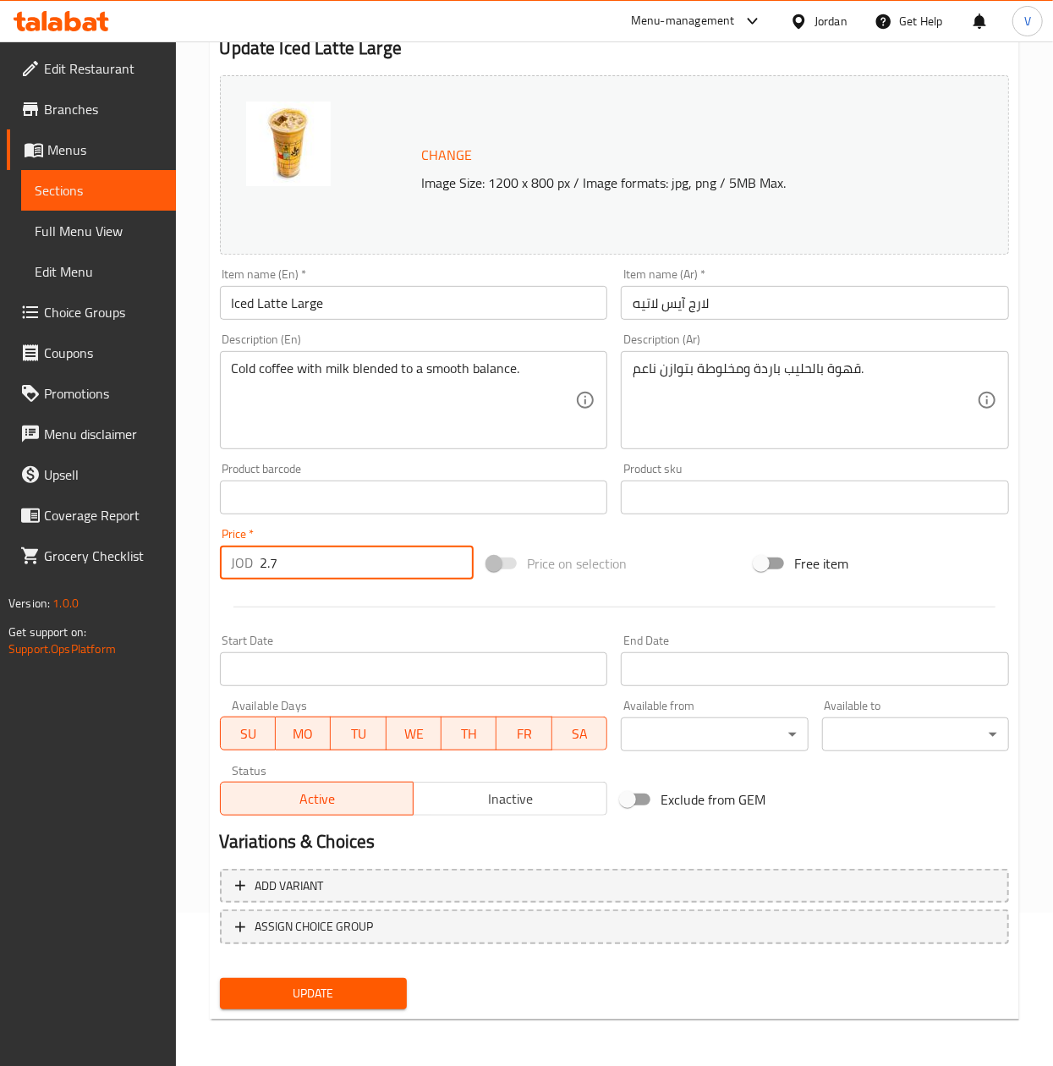
type input "2.7"
click at [312, 1002] on span "Update" at bounding box center [313, 993] width 160 height 21
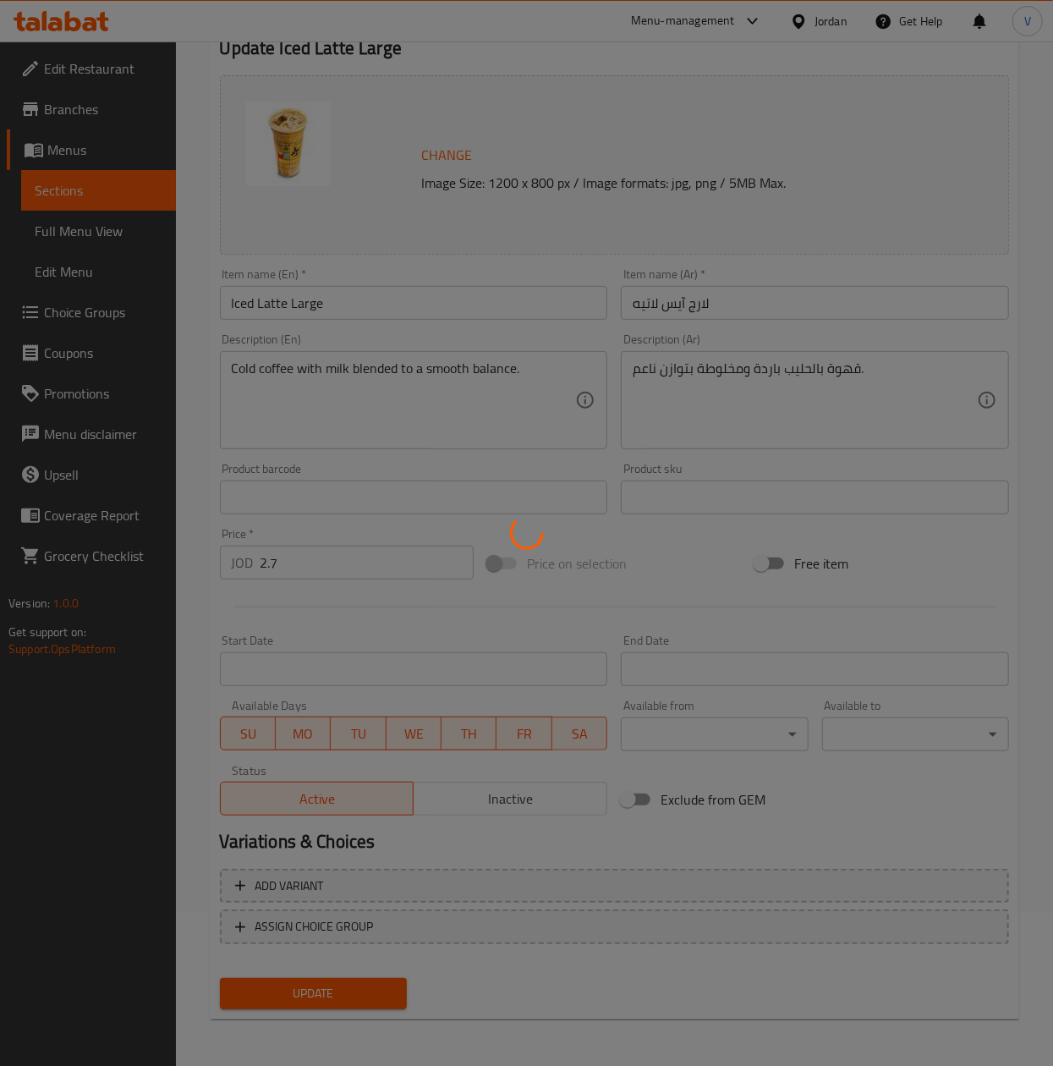
scroll to position [0, 0]
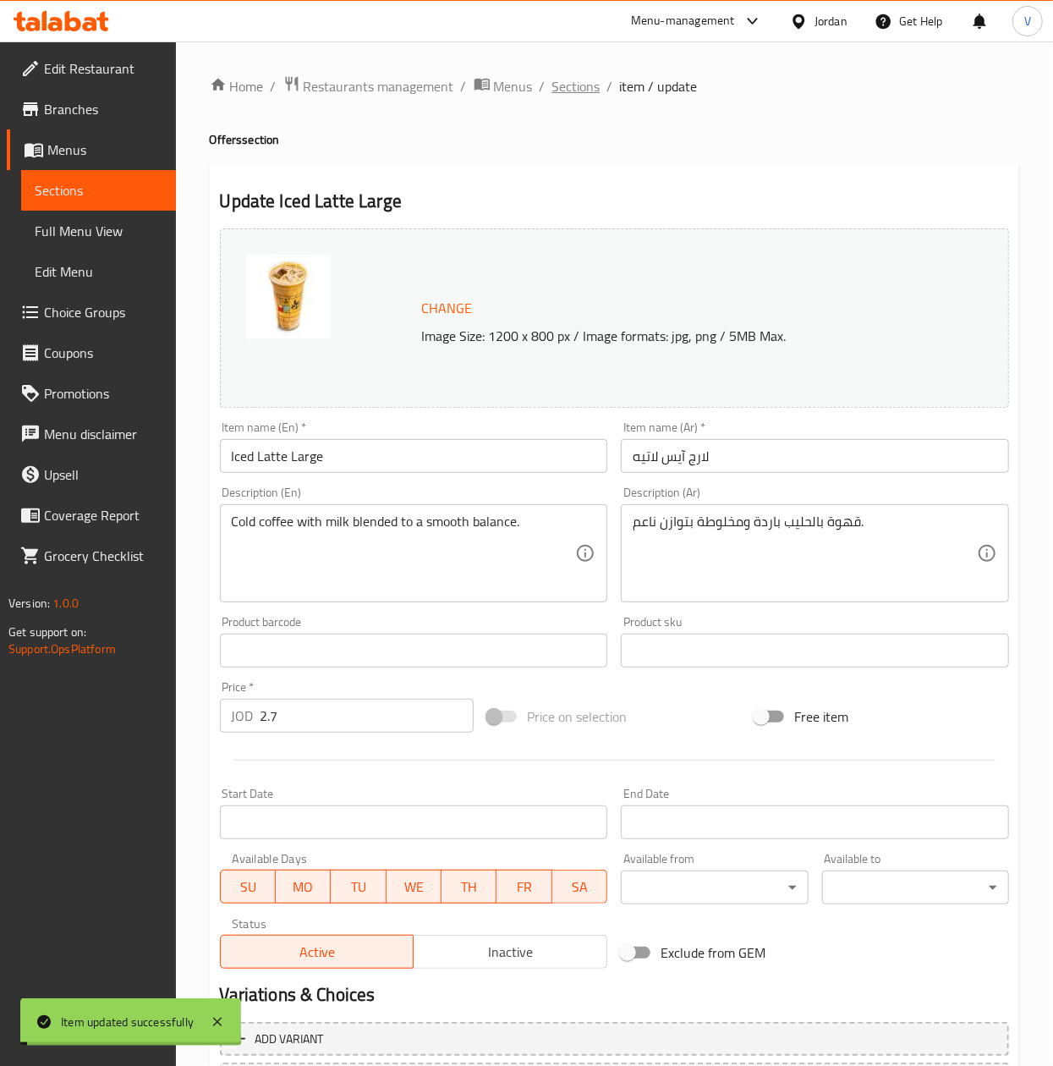
click at [577, 80] on span "Sections" at bounding box center [576, 86] width 48 height 20
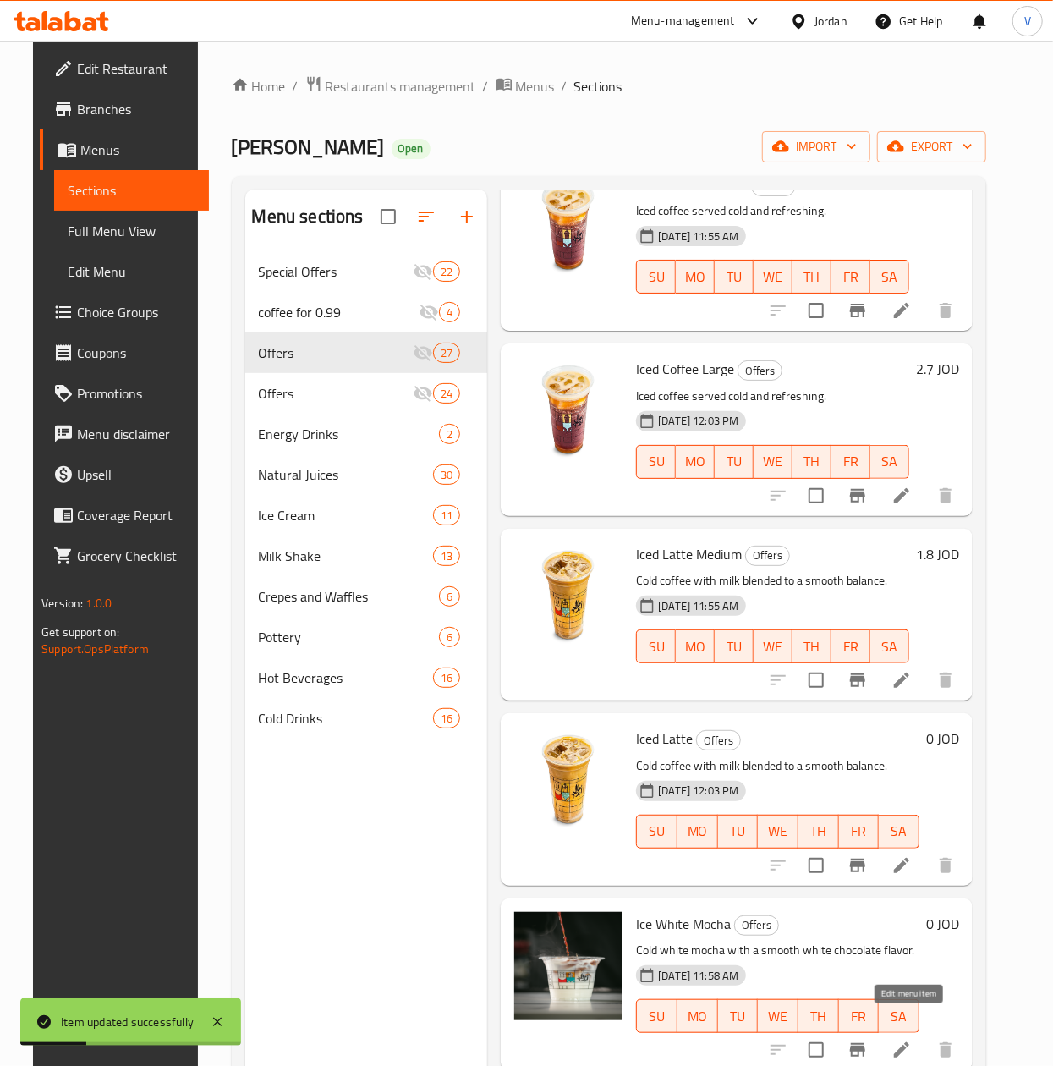
scroll to position [238, 0]
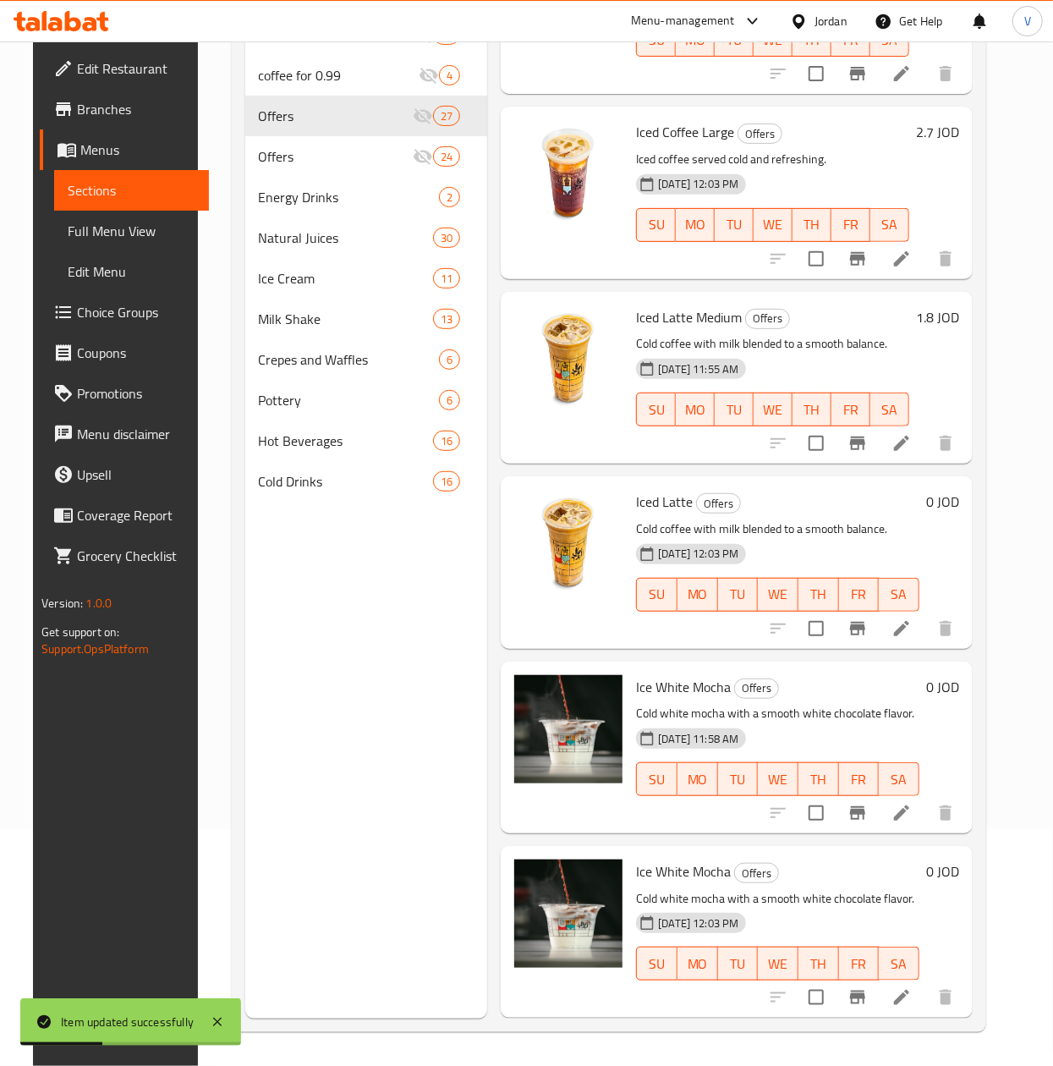
click at [912, 803] on icon at bounding box center [902, 813] width 20 height 20
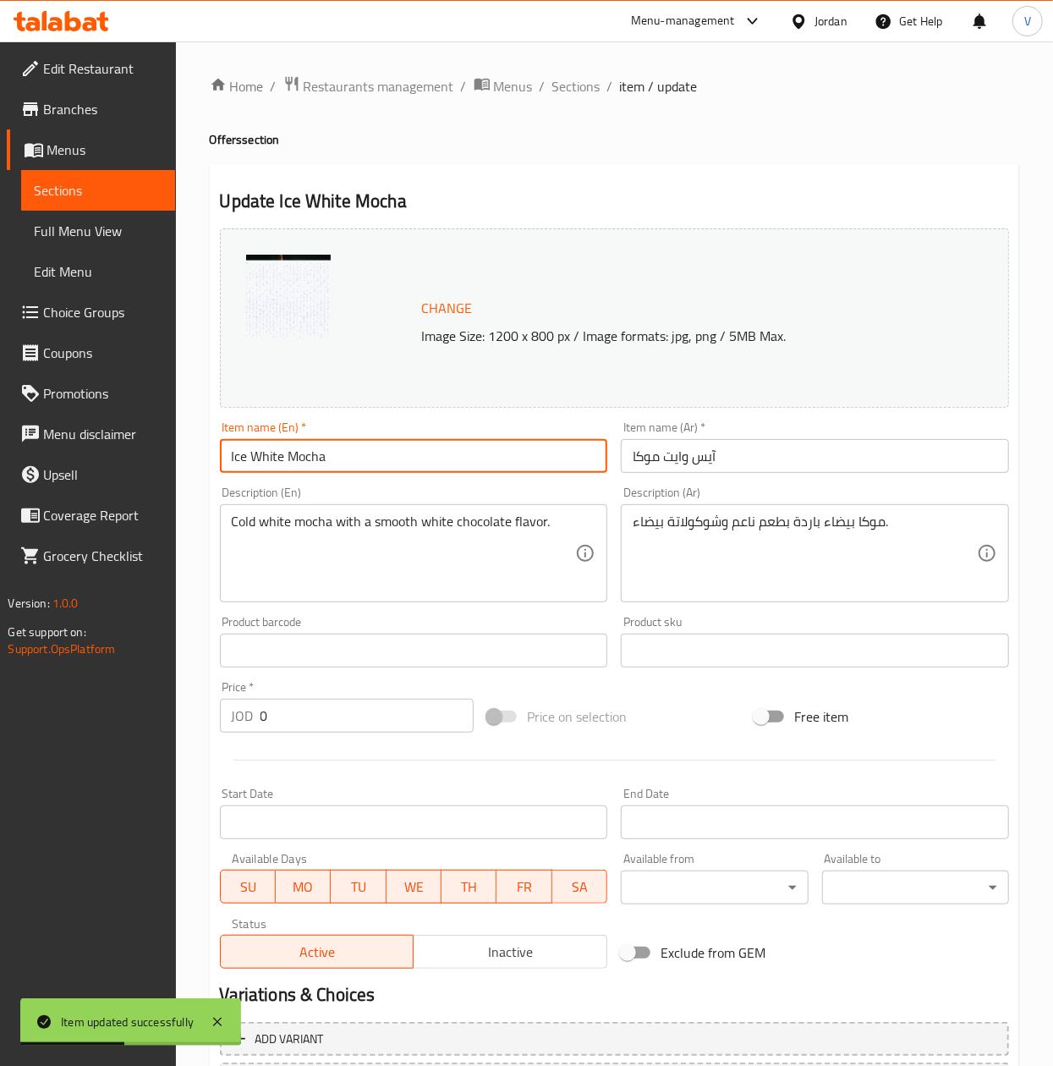
click at [393, 450] on input "Ice White Mocha" at bounding box center [414, 456] width 388 height 34
type input "Ice White Mocha Medium"
click at [629, 453] on input "آيس وايت موكا" at bounding box center [815, 456] width 388 height 34
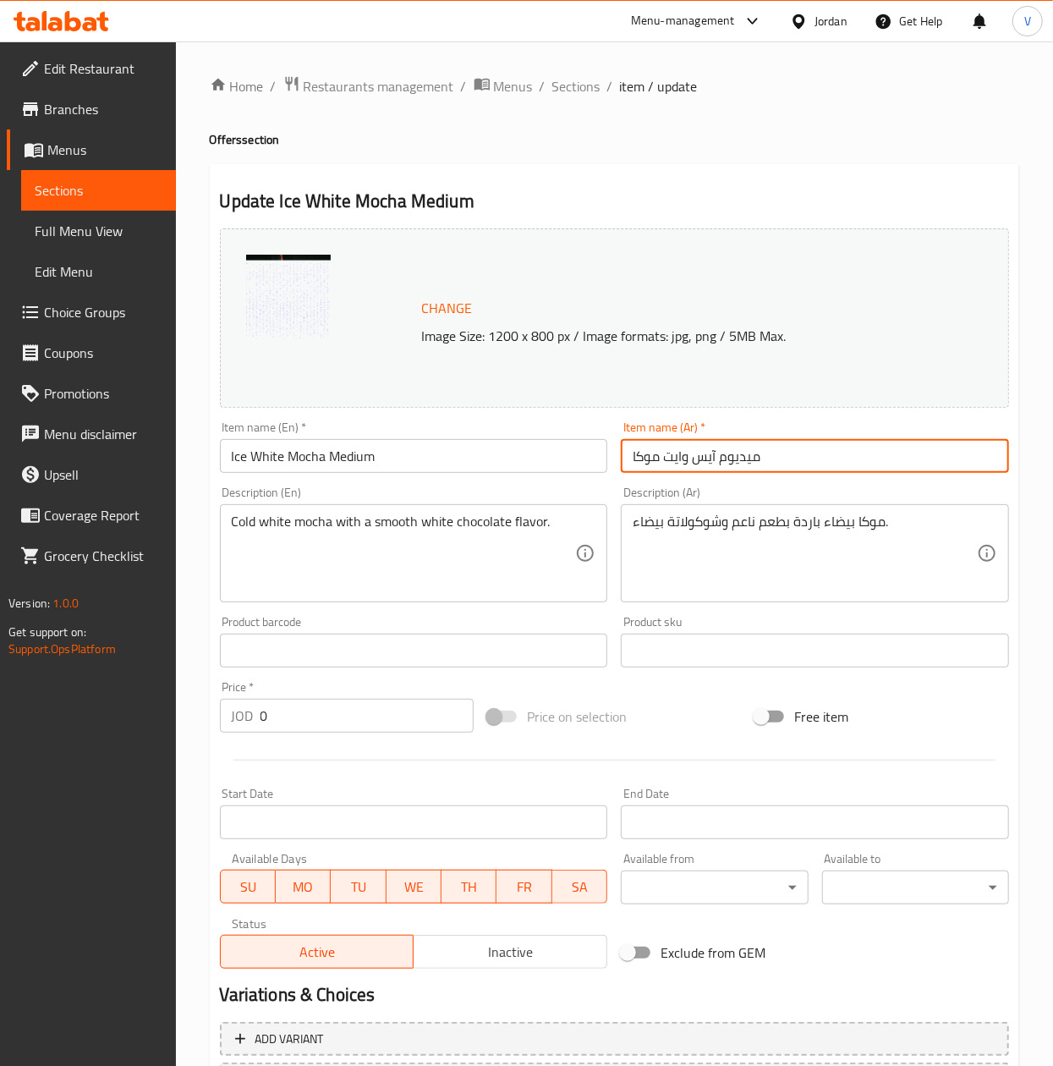
type input "ميديوم آيس وايت موكا"
drag, startPoint x: -3, startPoint y: 683, endPoint x: -3, endPoint y: 666, distance: 16.9
click at [0, 666] on html "​ Menu-management Jordan Get Help V Edit Restaurant Branches Menus Sections Ful…" at bounding box center [526, 533] width 1053 height 1066
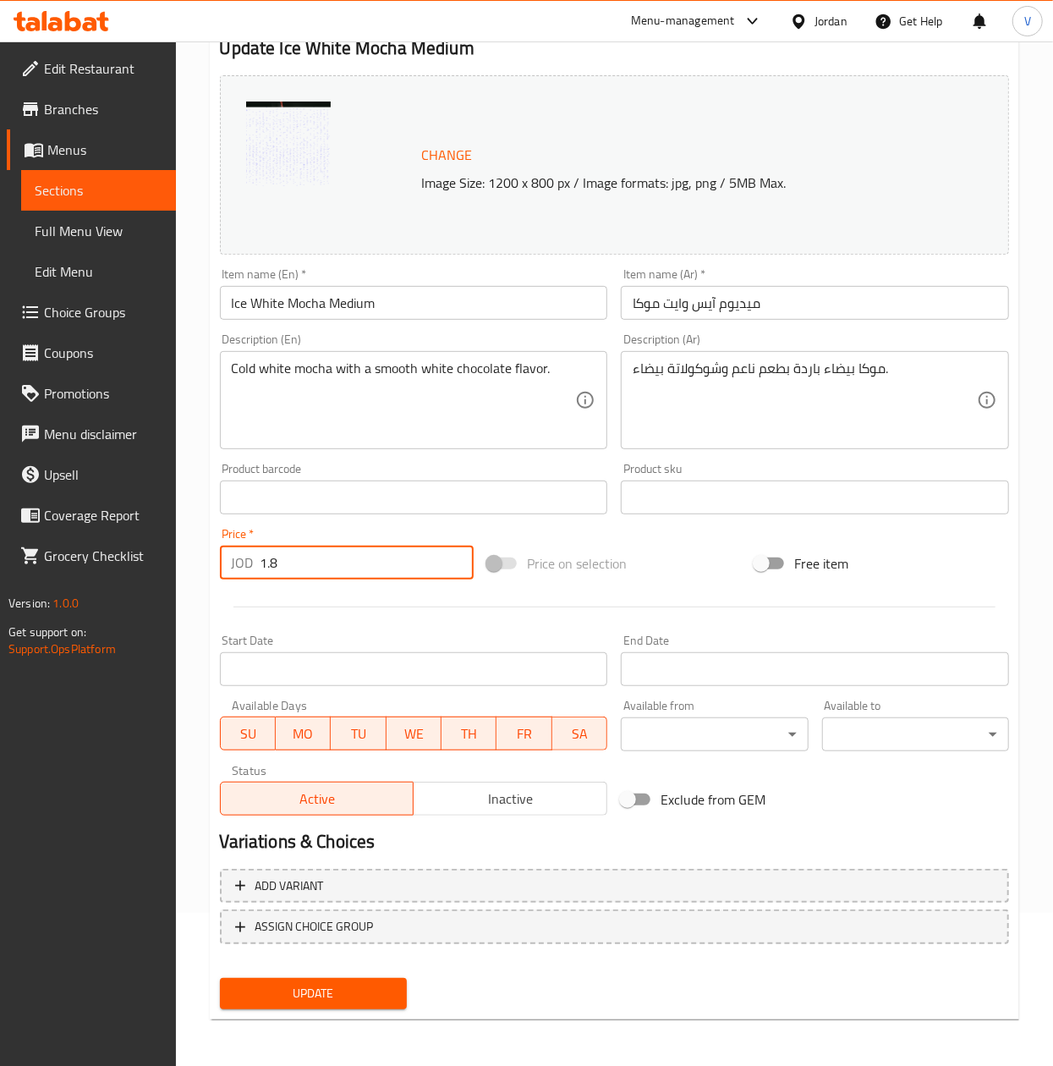
type input "1.8"
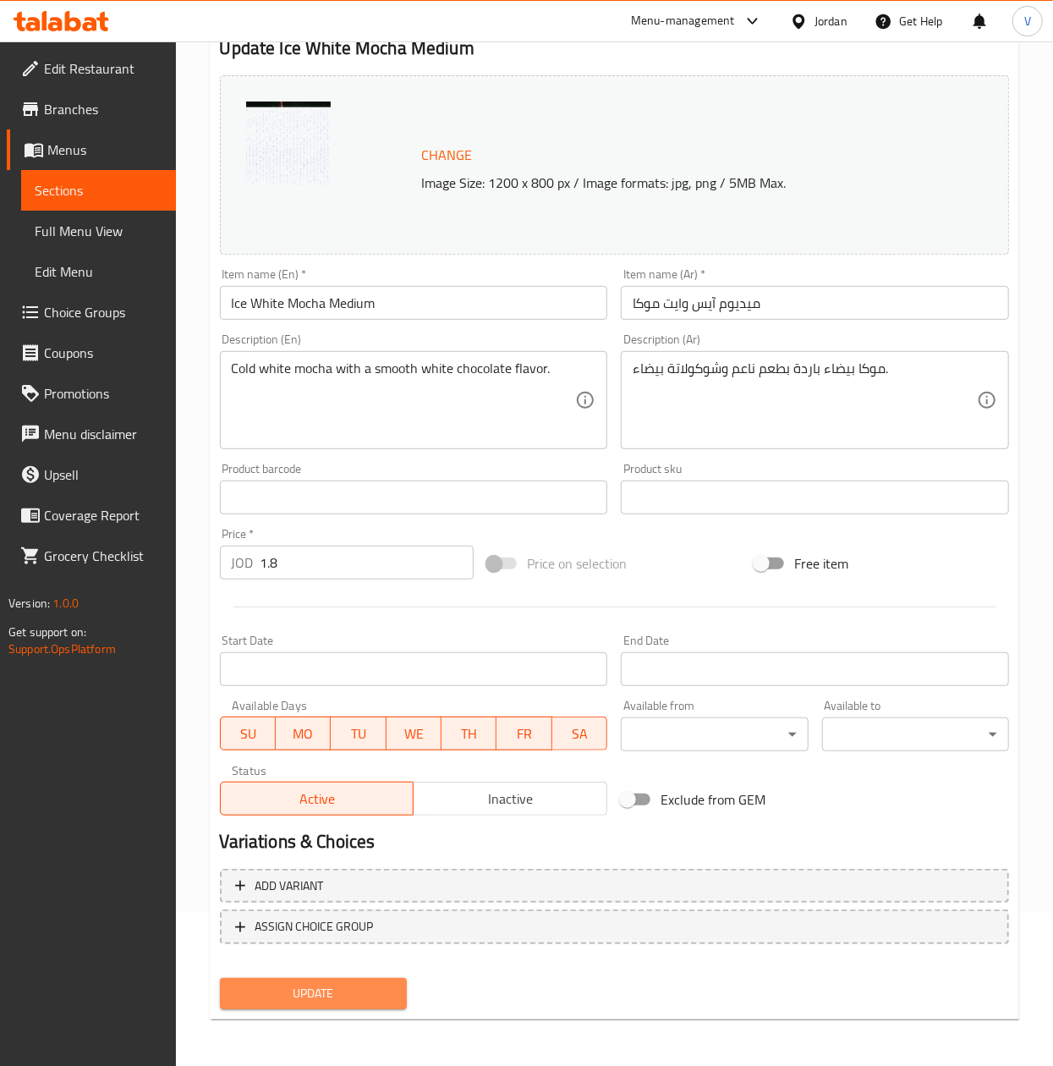
click at [329, 988] on span "Update" at bounding box center [313, 993] width 160 height 21
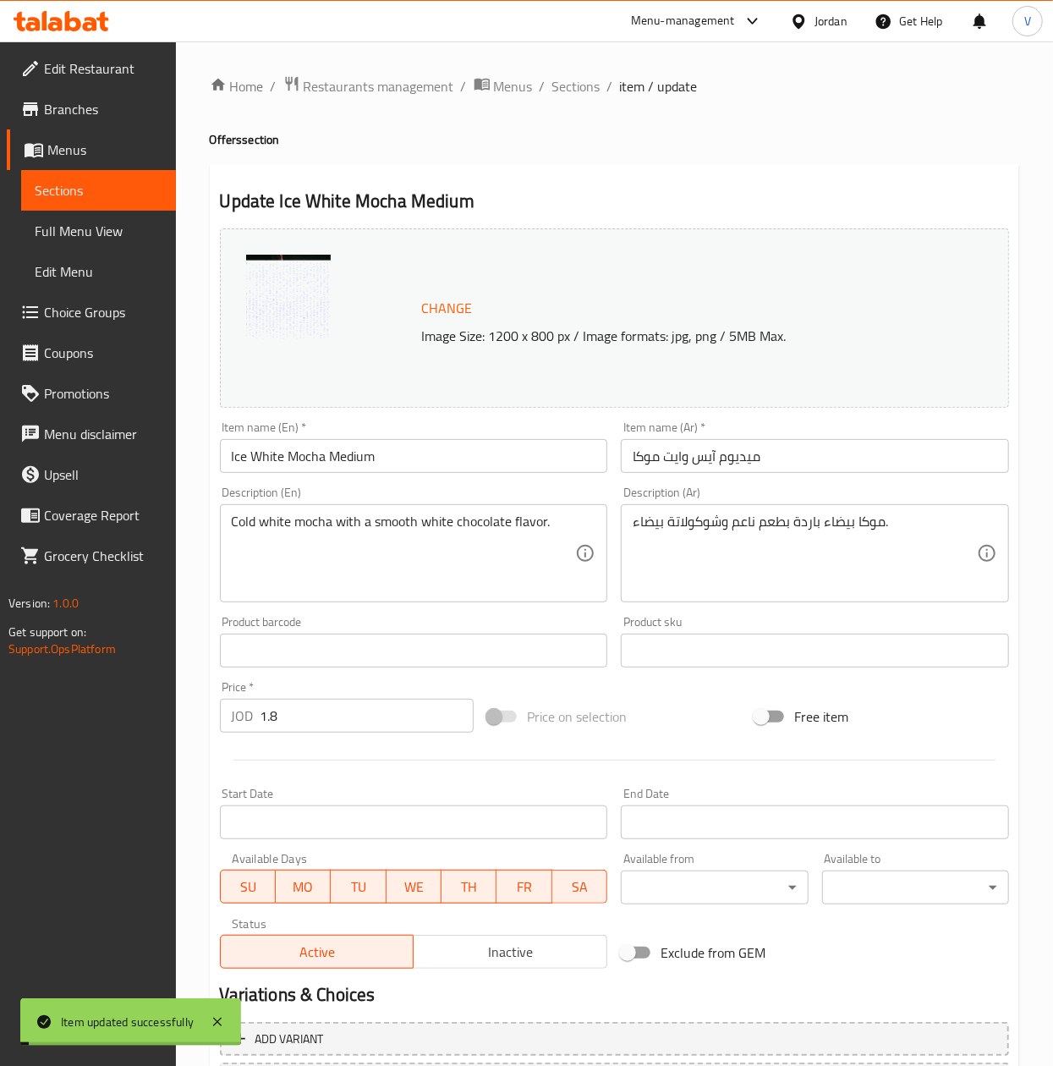
click at [580, 86] on span "Sections" at bounding box center [576, 86] width 48 height 20
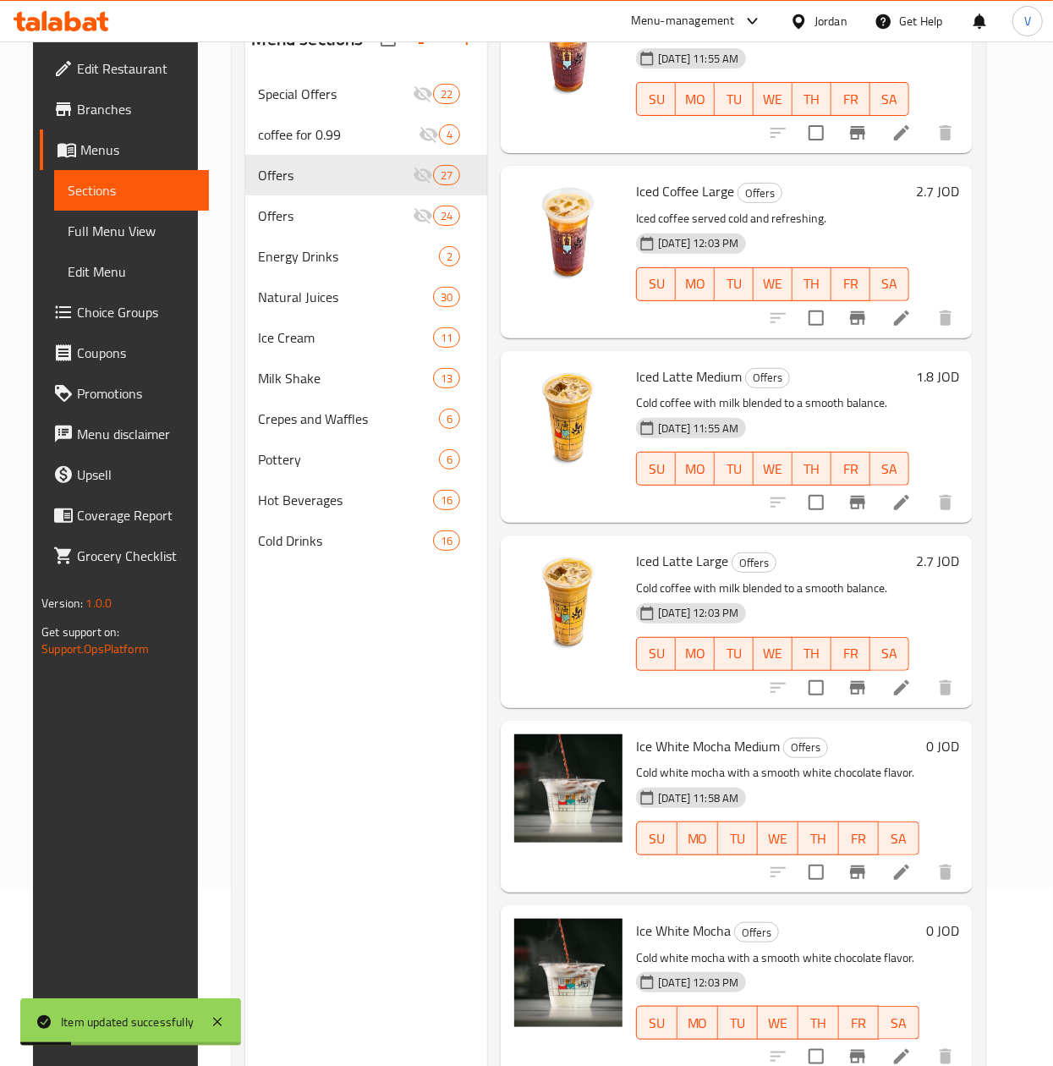
scroll to position [238, 0]
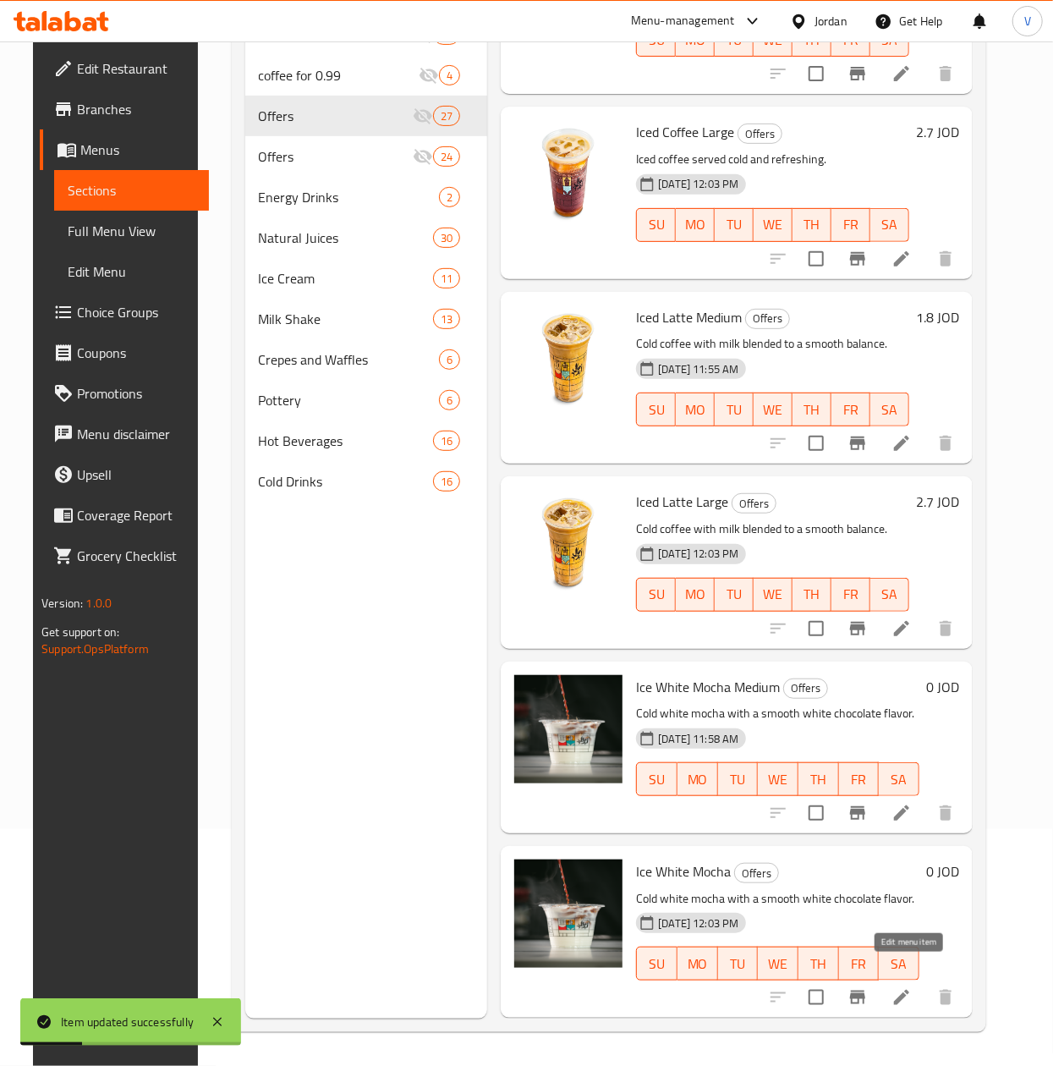
click at [911, 987] on icon at bounding box center [902, 997] width 20 height 20
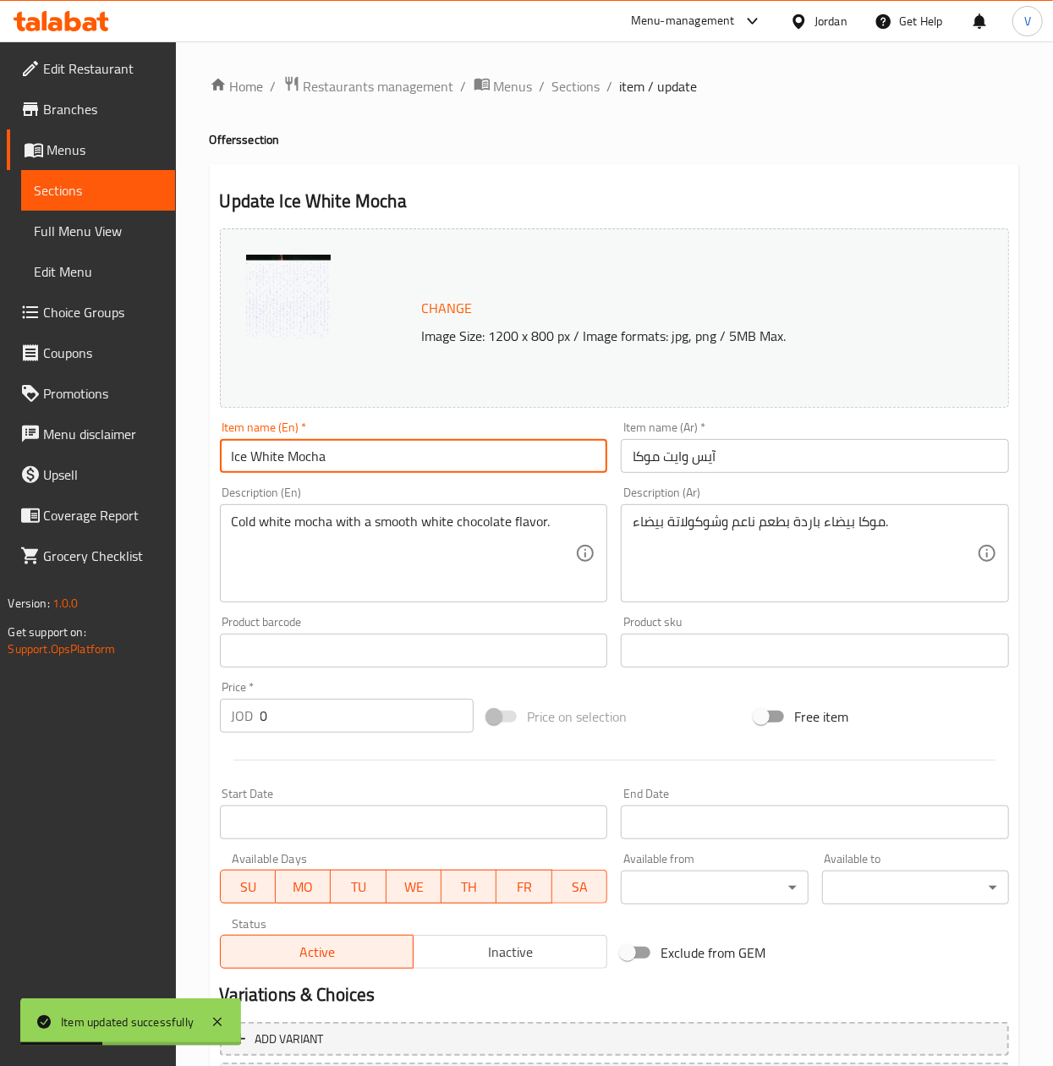
click at [406, 470] on input "Ice White Mocha" at bounding box center [414, 456] width 388 height 34
type input "Ice White Mocha Large"
click at [614, 453] on div "Item name (Ar)   * آيس وايت موكا Item name (Ar) *" at bounding box center [815, 446] width 402 height 65
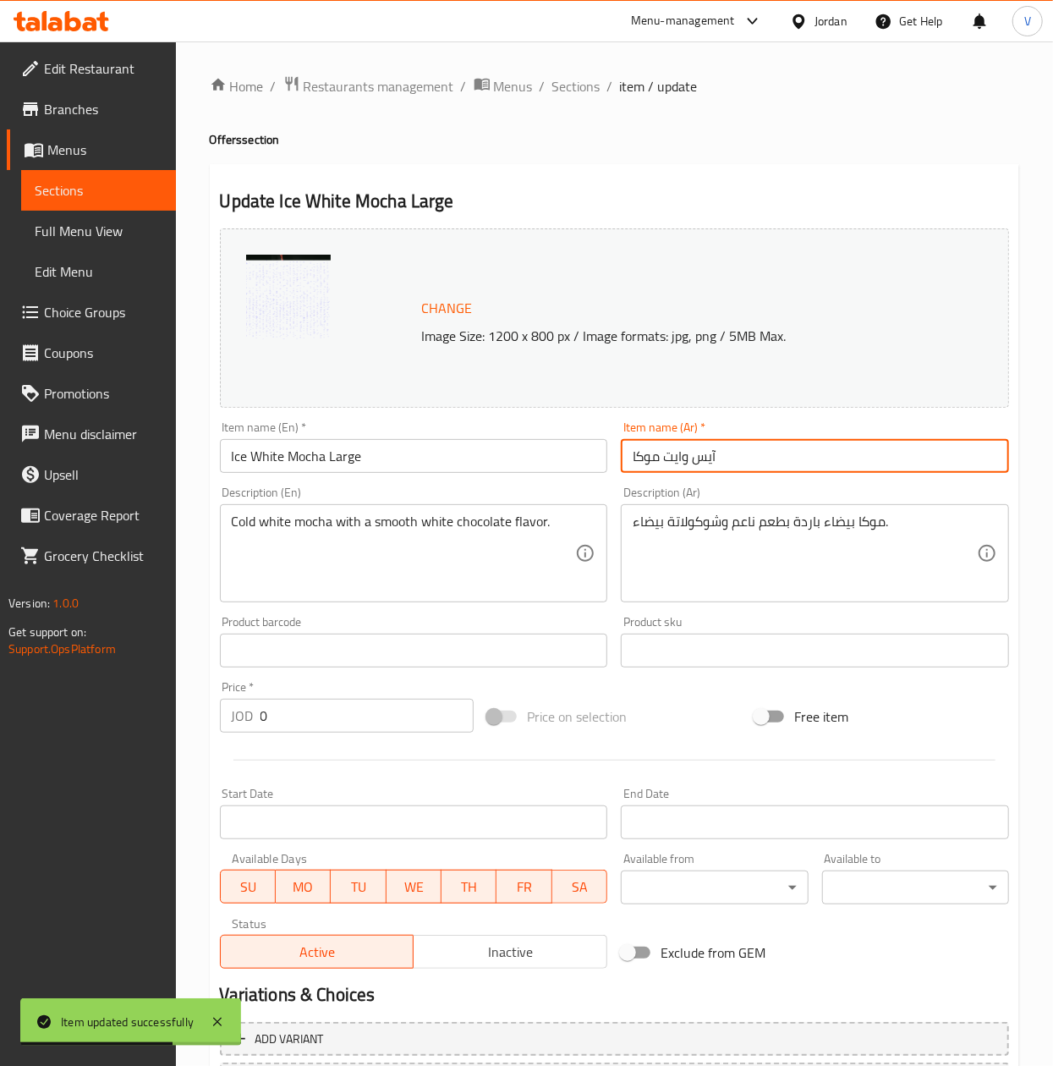
click at [640, 453] on input "آيس وايت موكا" at bounding box center [815, 456] width 388 height 34
click at [634, 456] on input "آيس وايت موكا" at bounding box center [815, 456] width 388 height 34
type input "لارج آيس وايت موكا"
drag, startPoint x: 335, startPoint y: 721, endPoint x: 62, endPoint y: 697, distance: 274.2
click at [59, 703] on div "Edit Restaurant Branches Menus Sections Full Menu View Edit Menu Choice Groups …" at bounding box center [526, 630] width 1053 height 1178
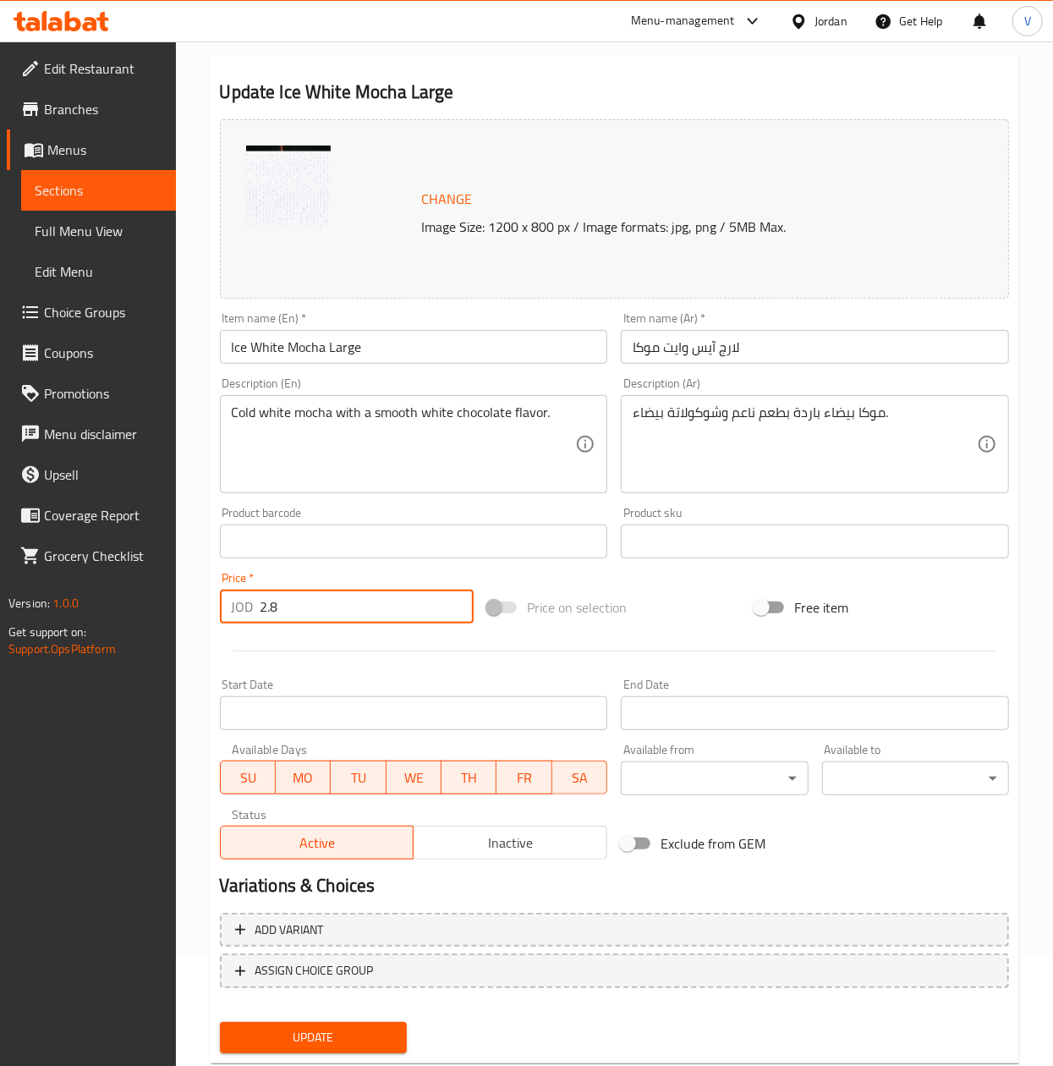
scroll to position [153, 0]
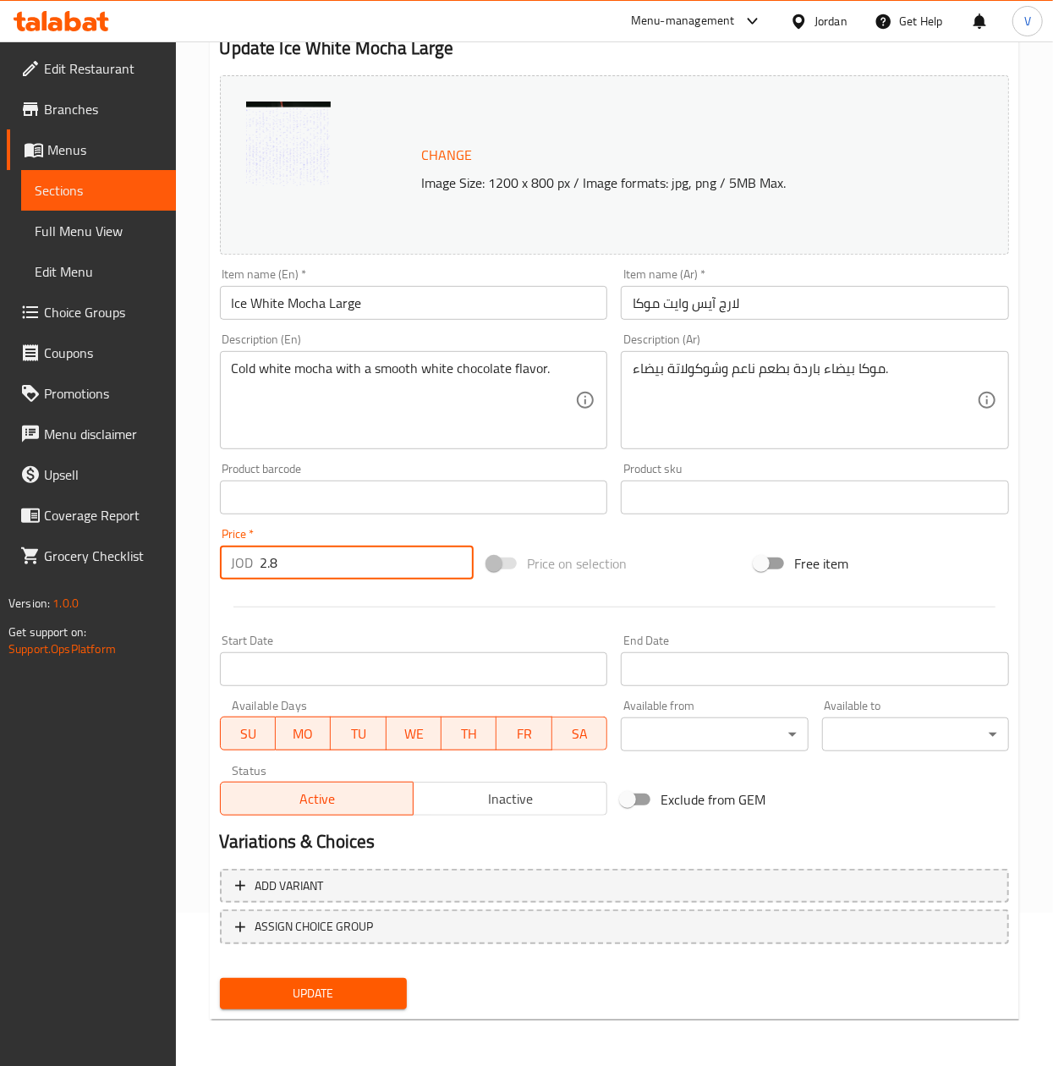
type input "2.8"
click at [340, 991] on span "Update" at bounding box center [313, 993] width 160 height 21
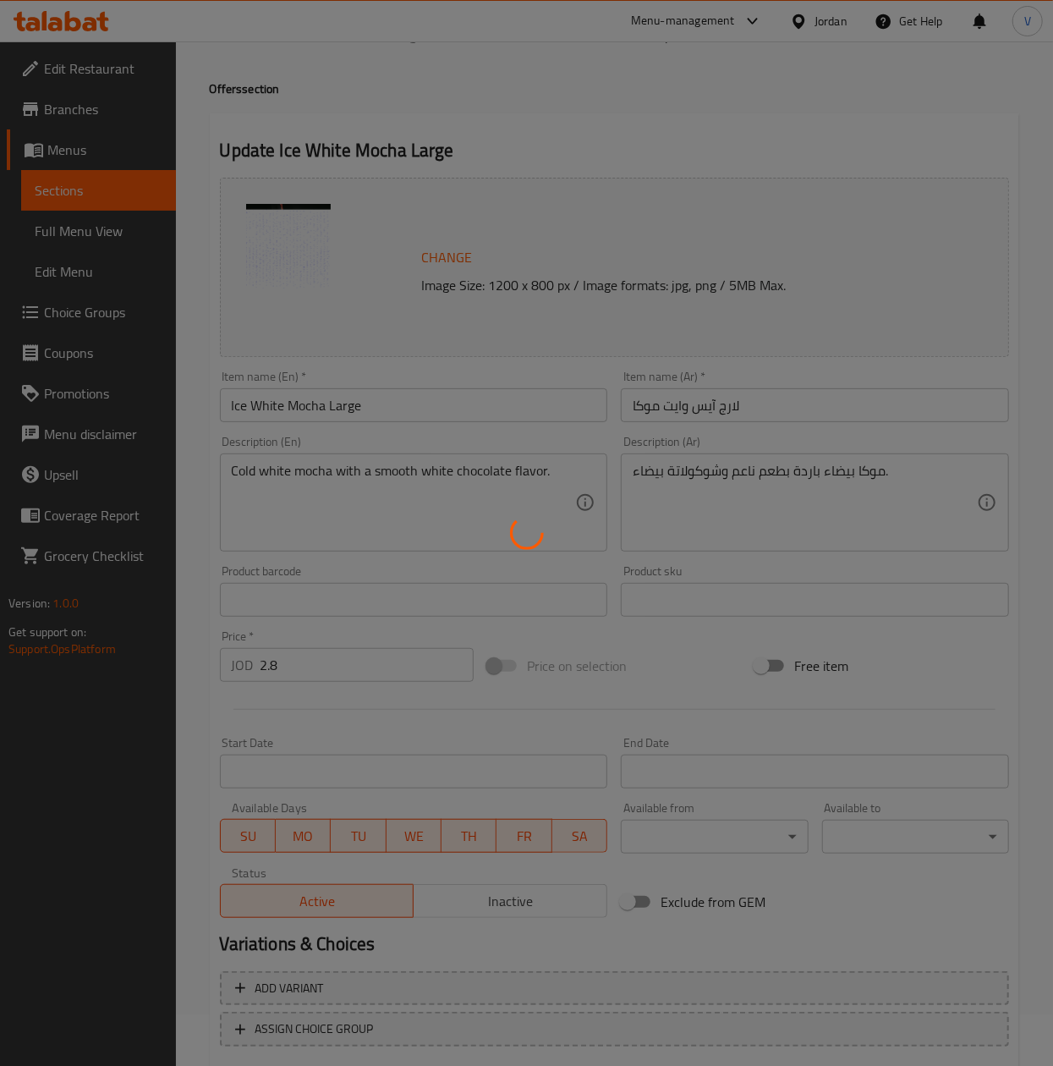
scroll to position [0, 0]
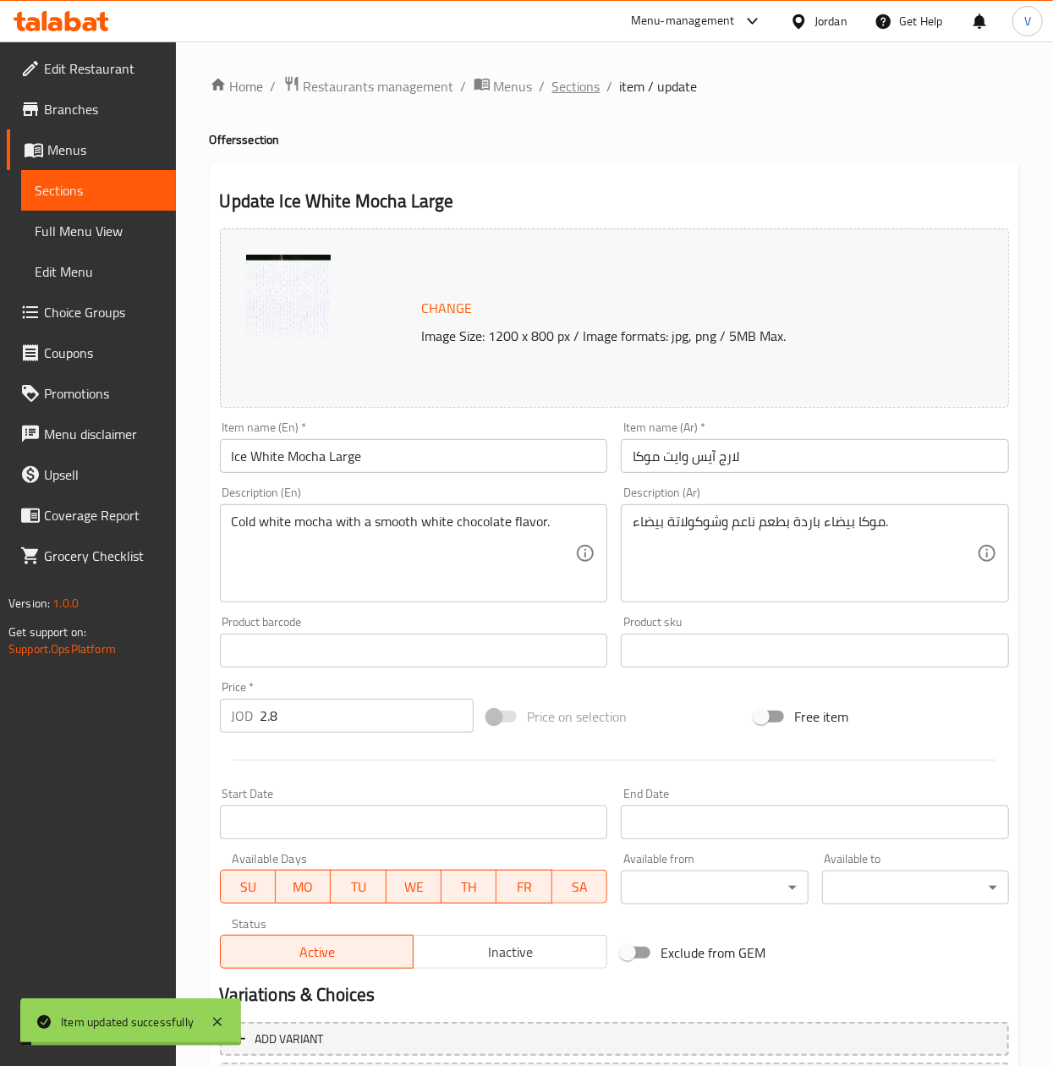
click at [576, 88] on span "Sections" at bounding box center [576, 86] width 48 height 20
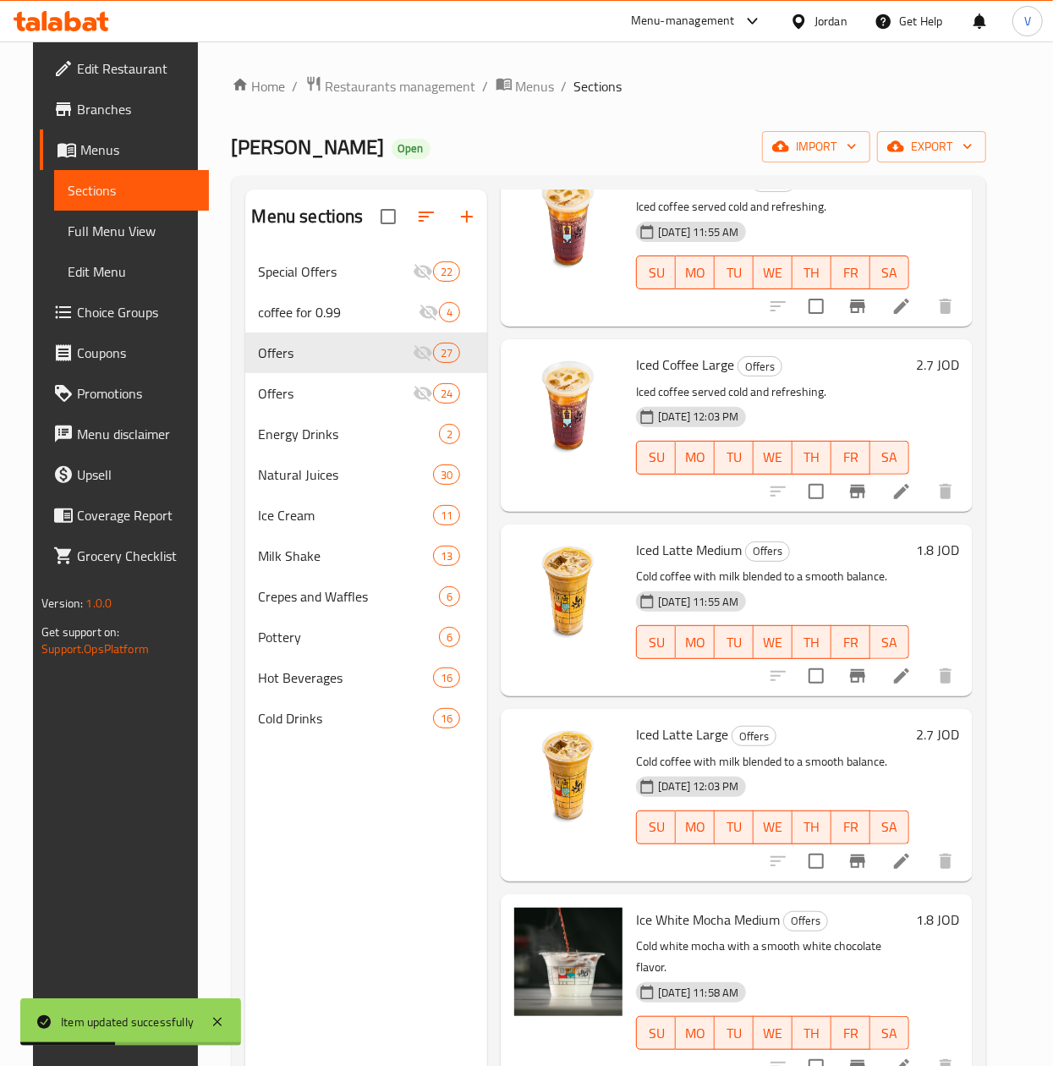
scroll to position [238, 0]
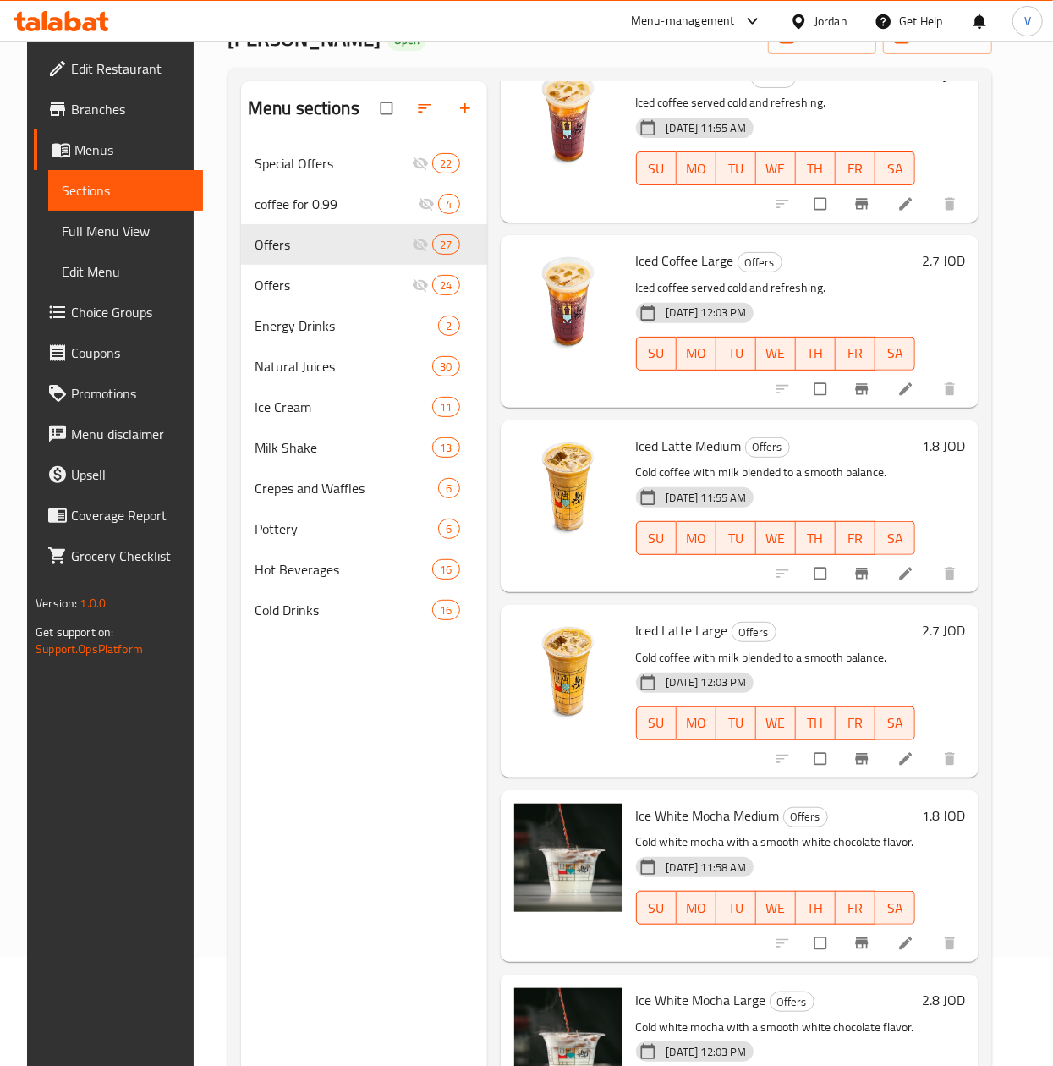
scroll to position [238, 0]
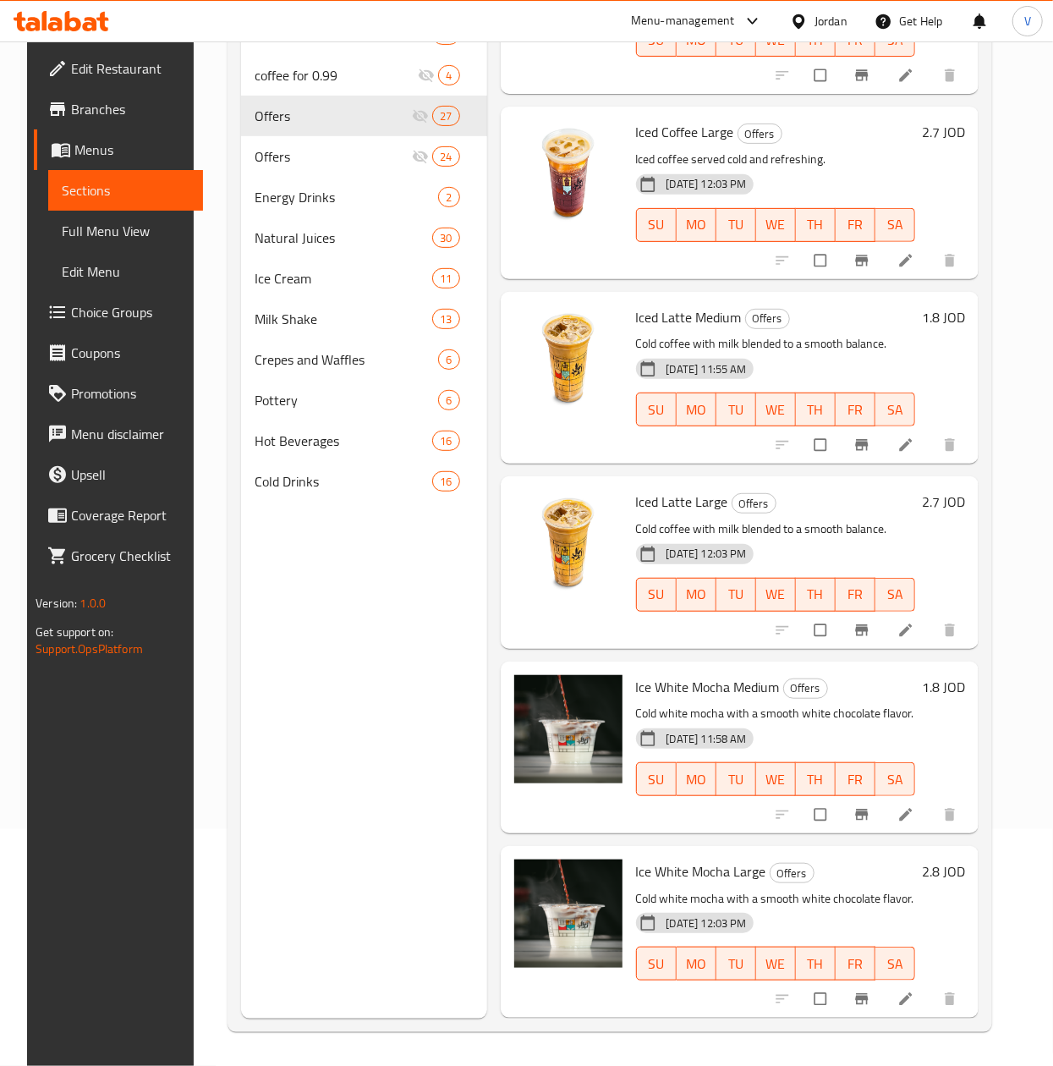
click at [936, 859] on h6 "2.8 JOD" at bounding box center [943, 871] width 43 height 24
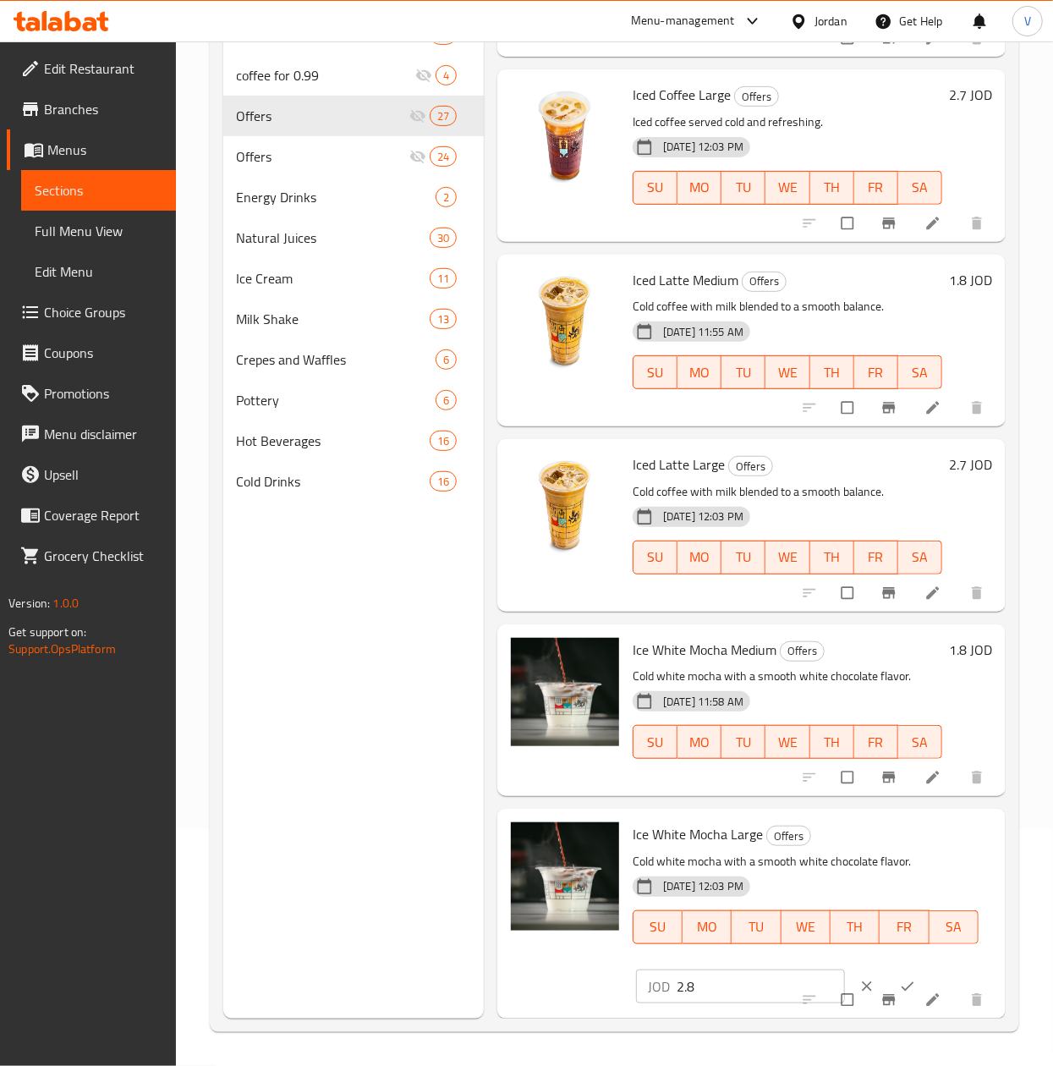
scroll to position [4219, 0]
click at [738, 969] on input "2.8" at bounding box center [761, 986] width 168 height 34
type input "2.7"
click at [889, 968] on button "ok" at bounding box center [909, 986] width 41 height 37
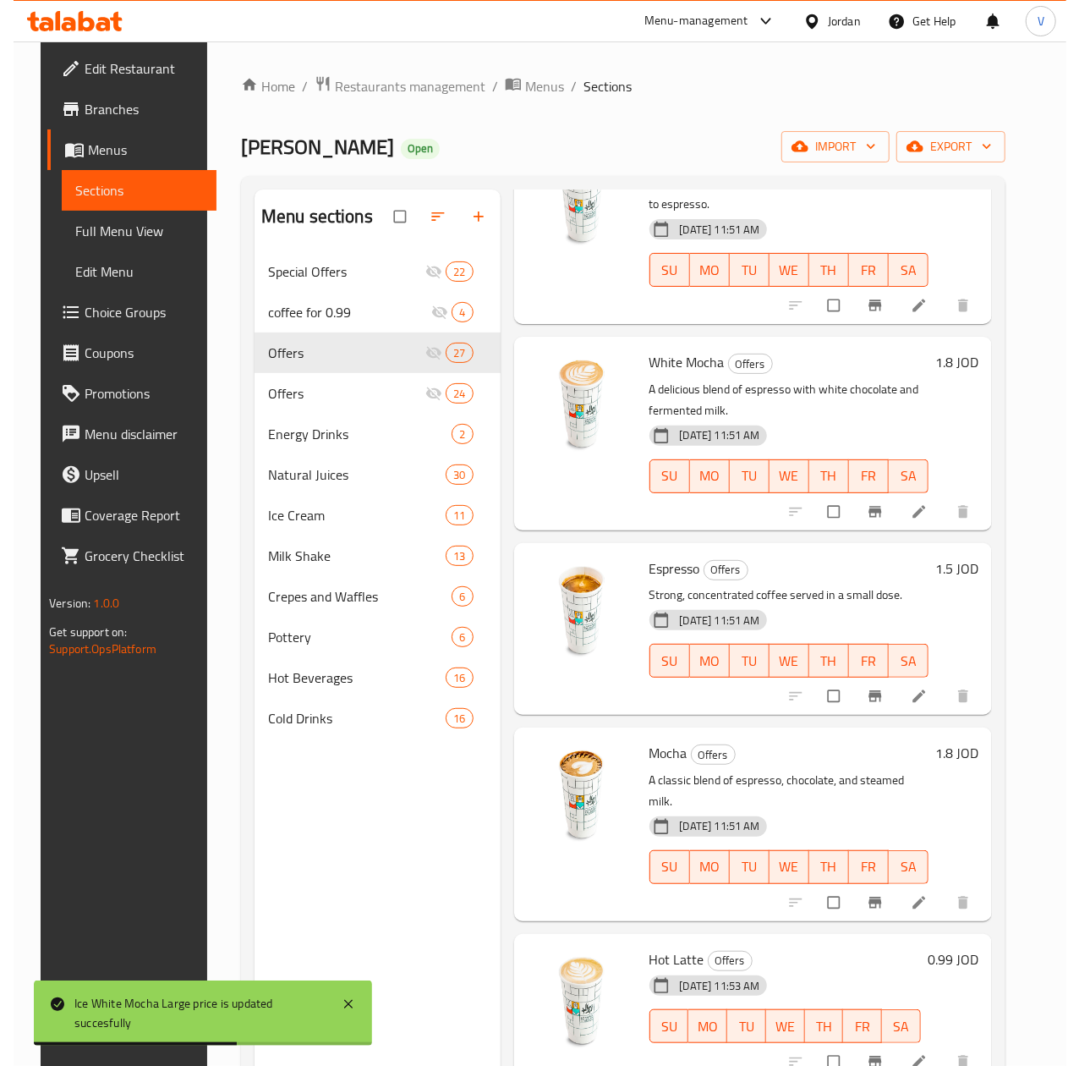
scroll to position [0, 0]
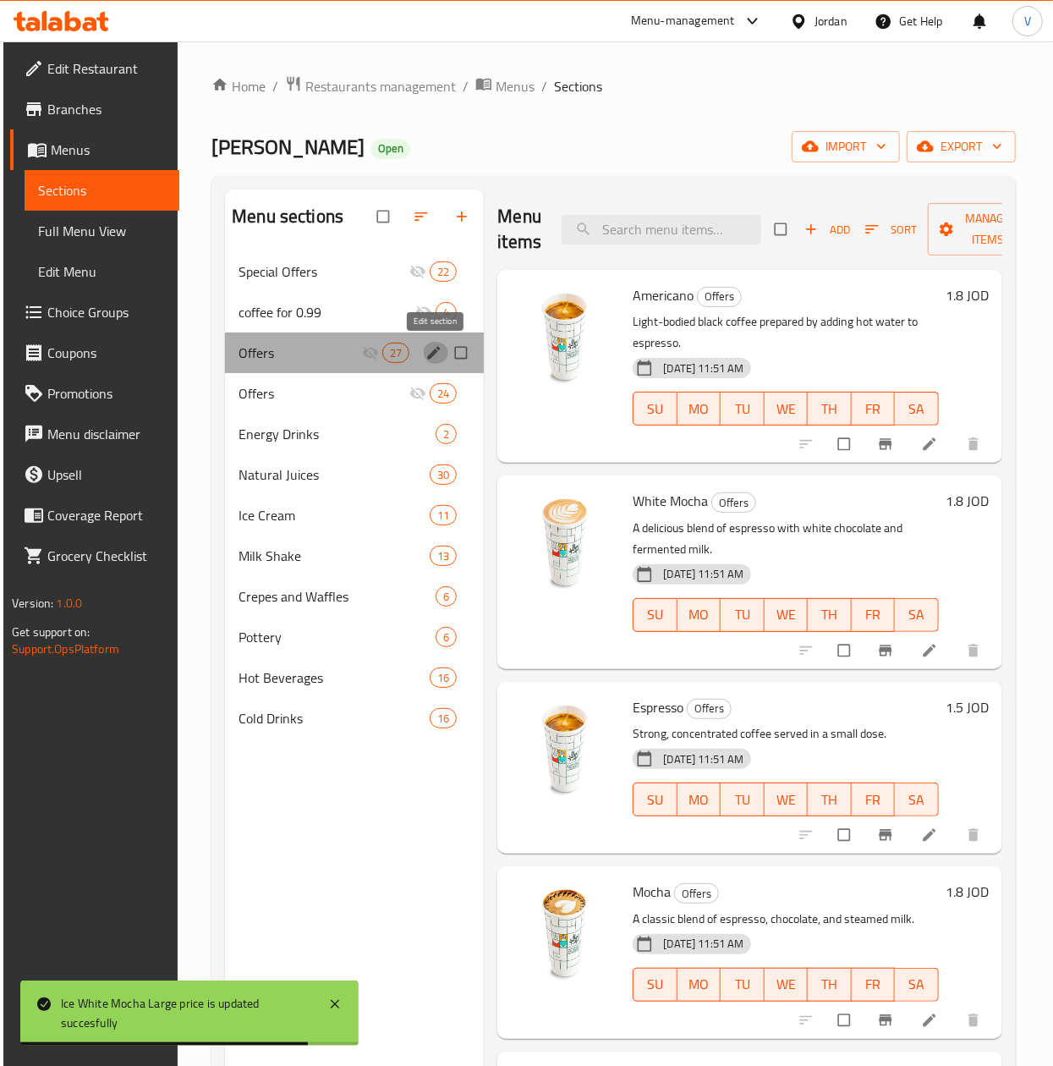
click at [437, 357] on icon "edit" at bounding box center [433, 352] width 17 height 17
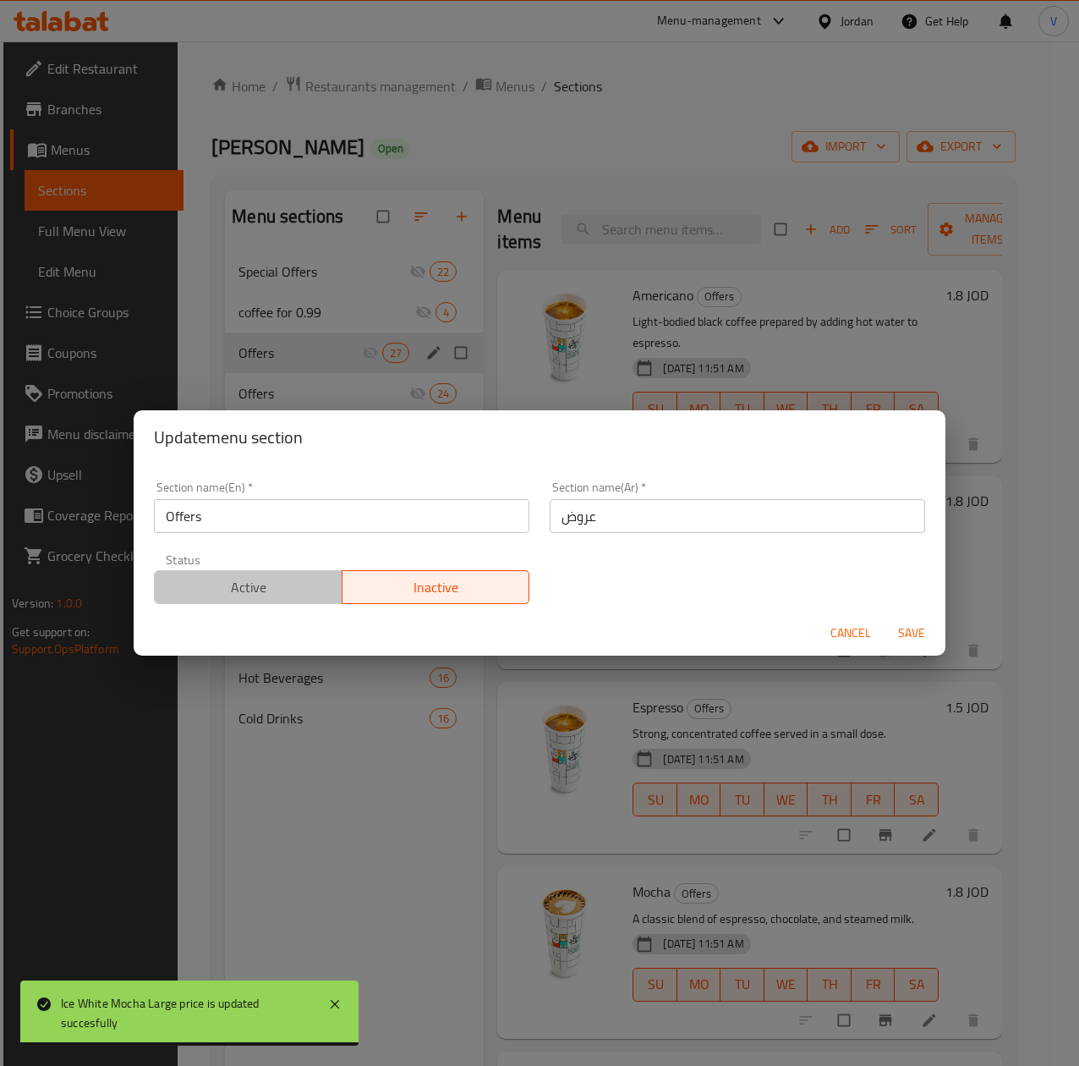
click at [303, 584] on span "Active" at bounding box center [249, 587] width 174 height 25
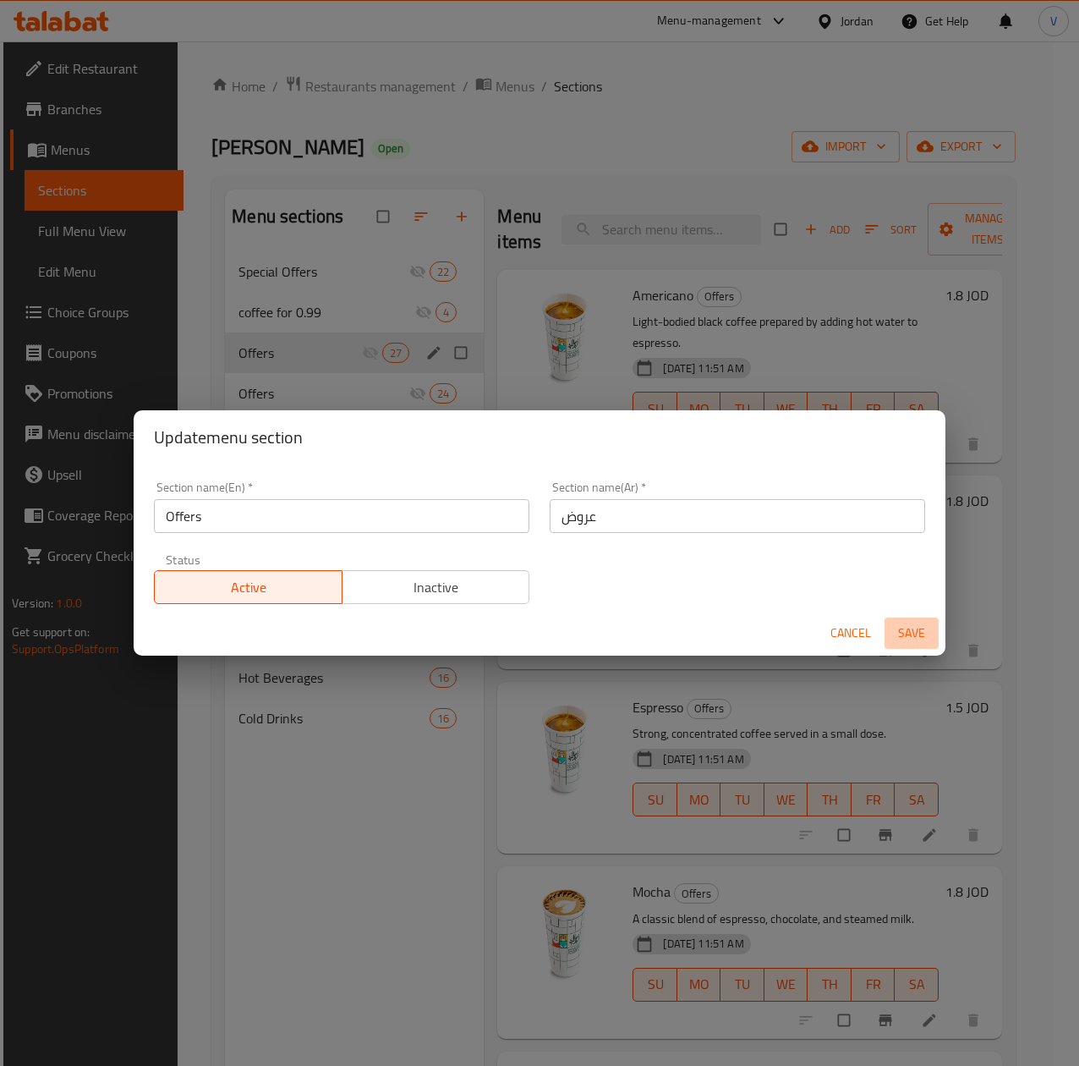
click at [910, 639] on span "Save" at bounding box center [912, 633] width 41 height 21
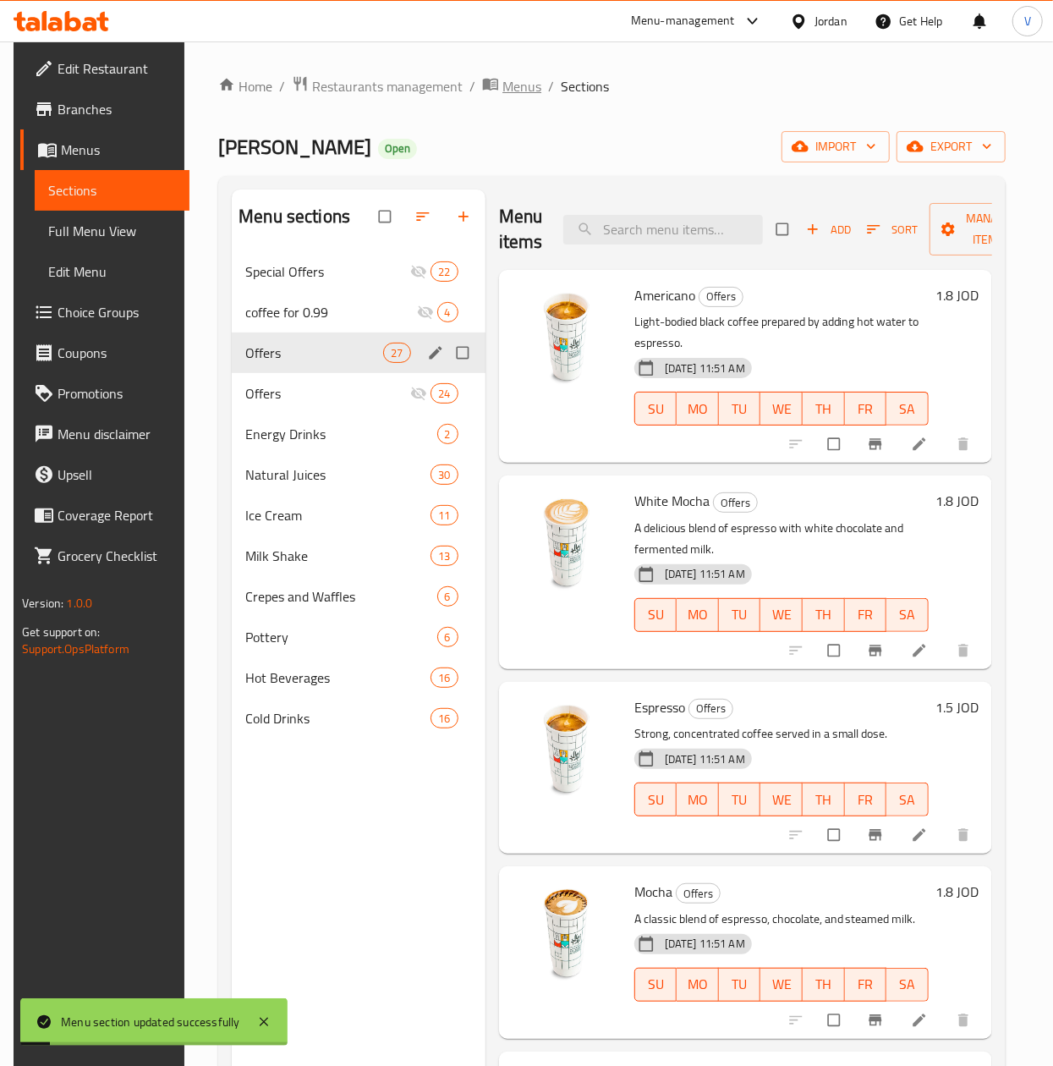
click at [515, 94] on span "Menus" at bounding box center [521, 86] width 39 height 20
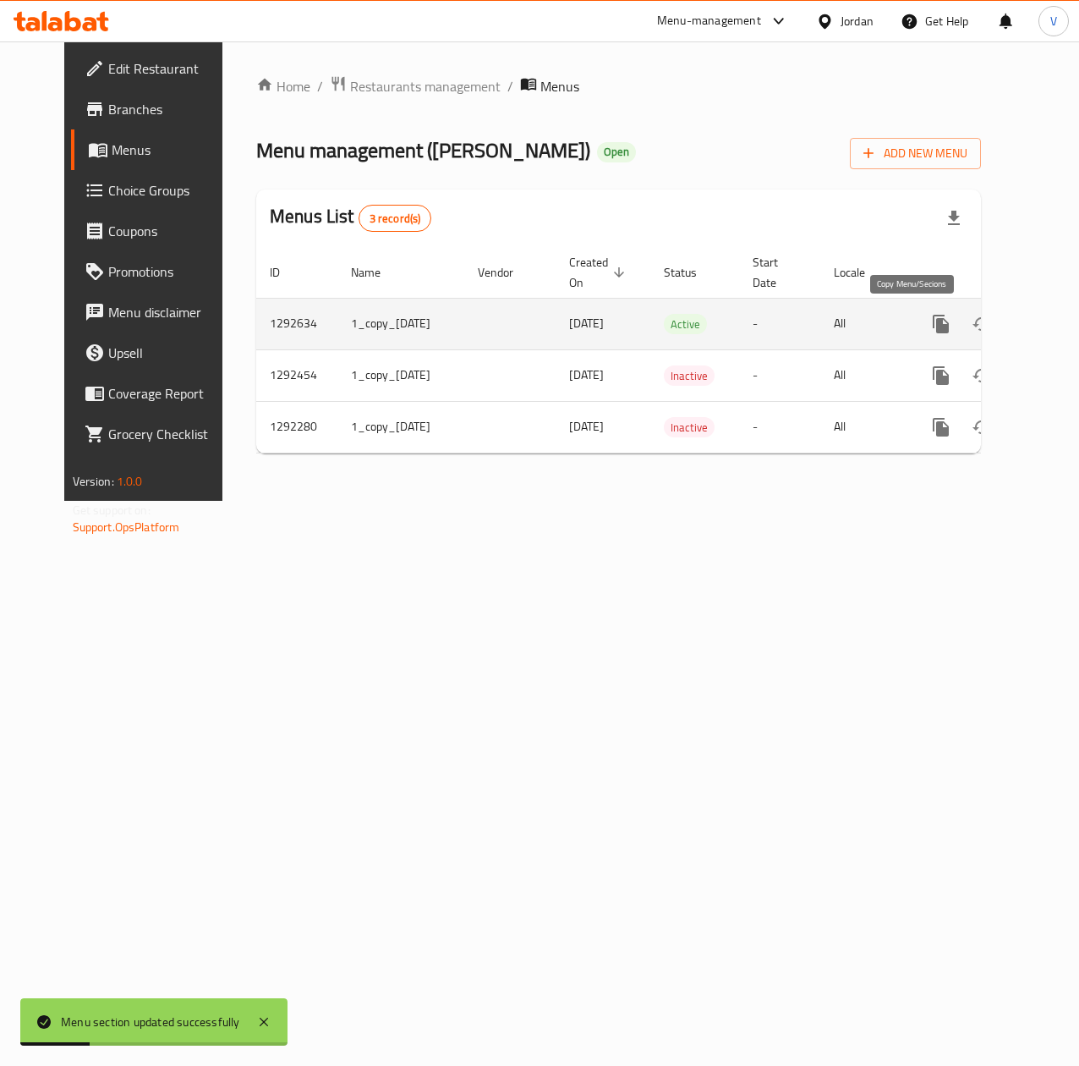
click at [921, 337] on button "more" at bounding box center [941, 324] width 41 height 41
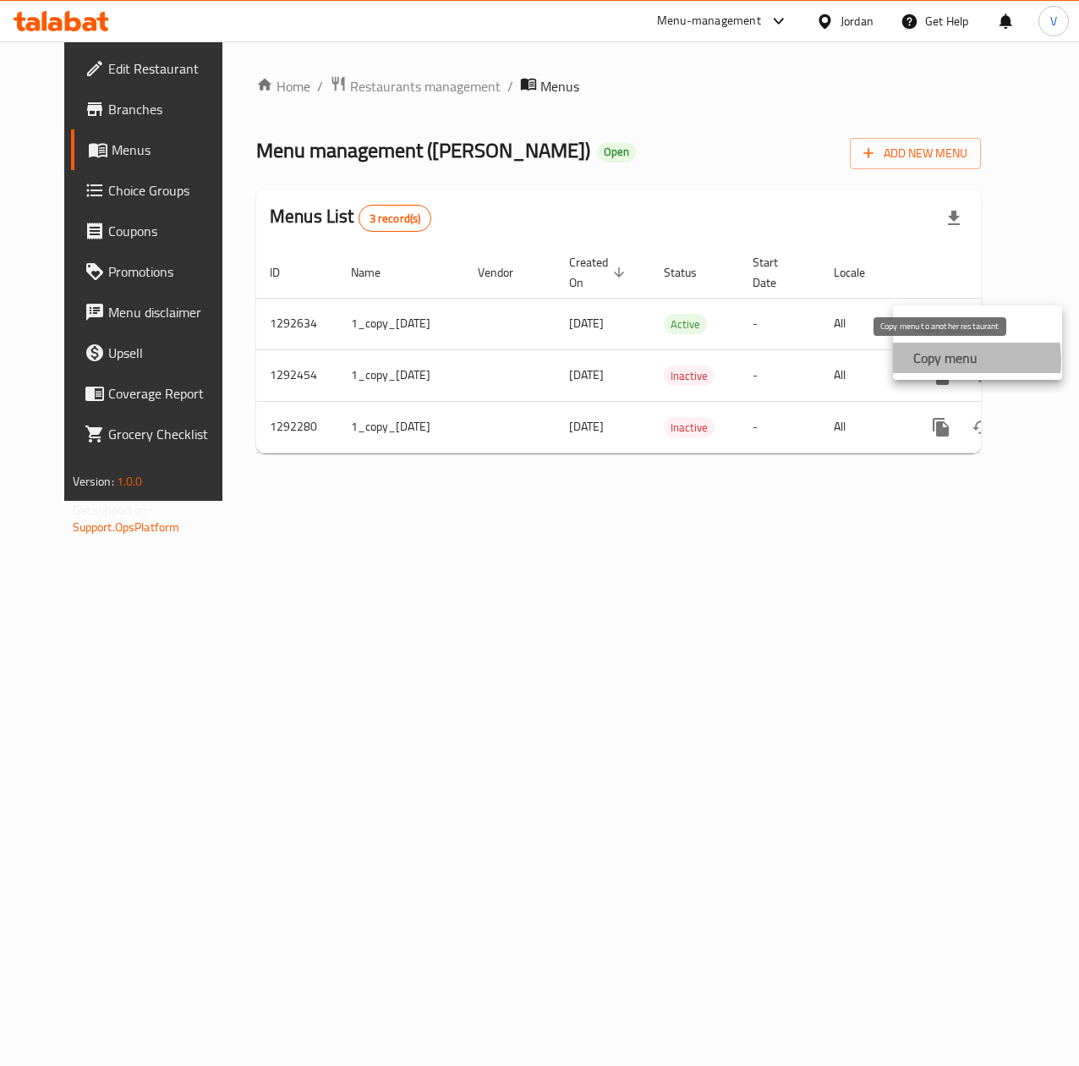
click at [946, 360] on strong "Copy menu" at bounding box center [946, 358] width 64 height 20
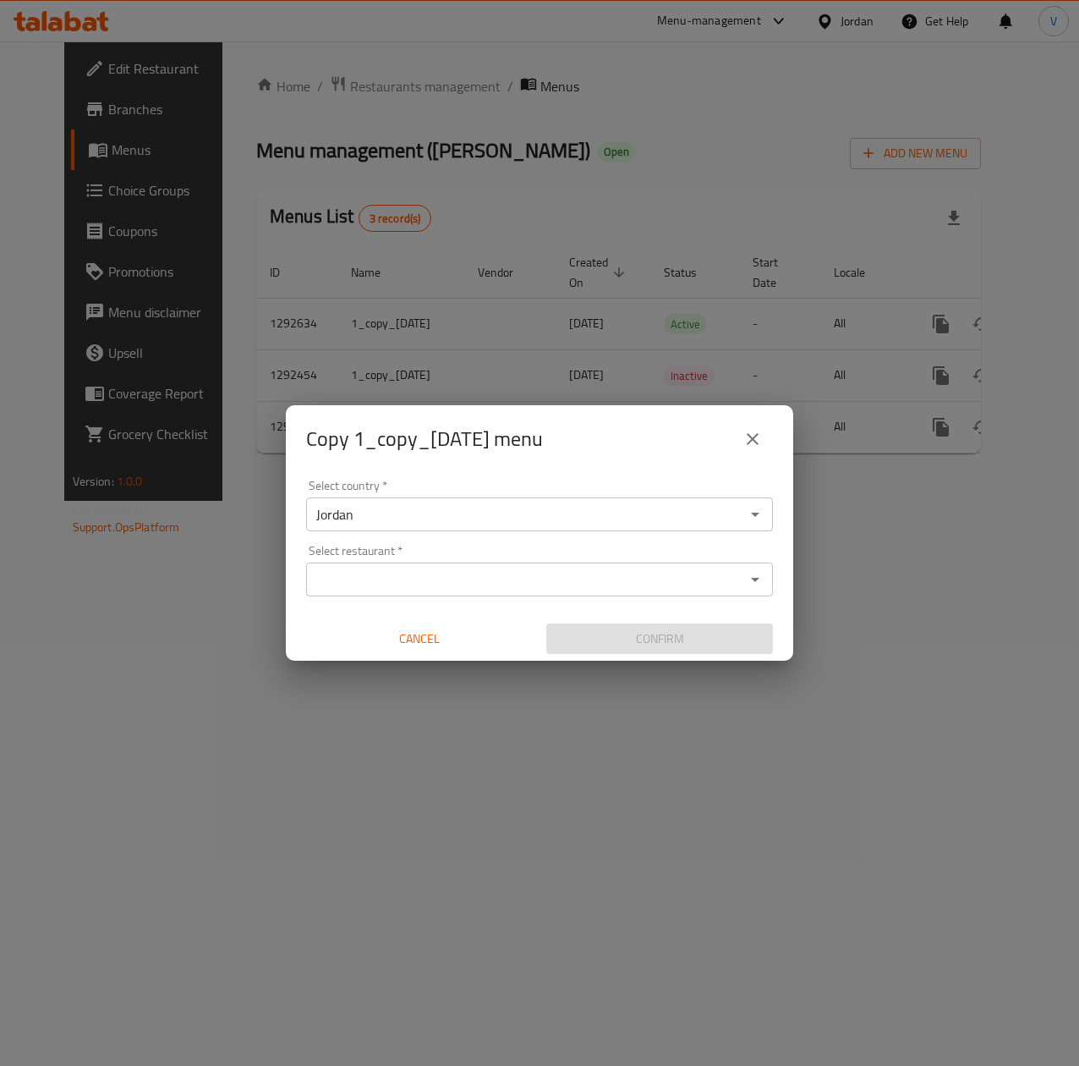
click at [441, 575] on input "Select restaurant   *" at bounding box center [525, 580] width 429 height 24
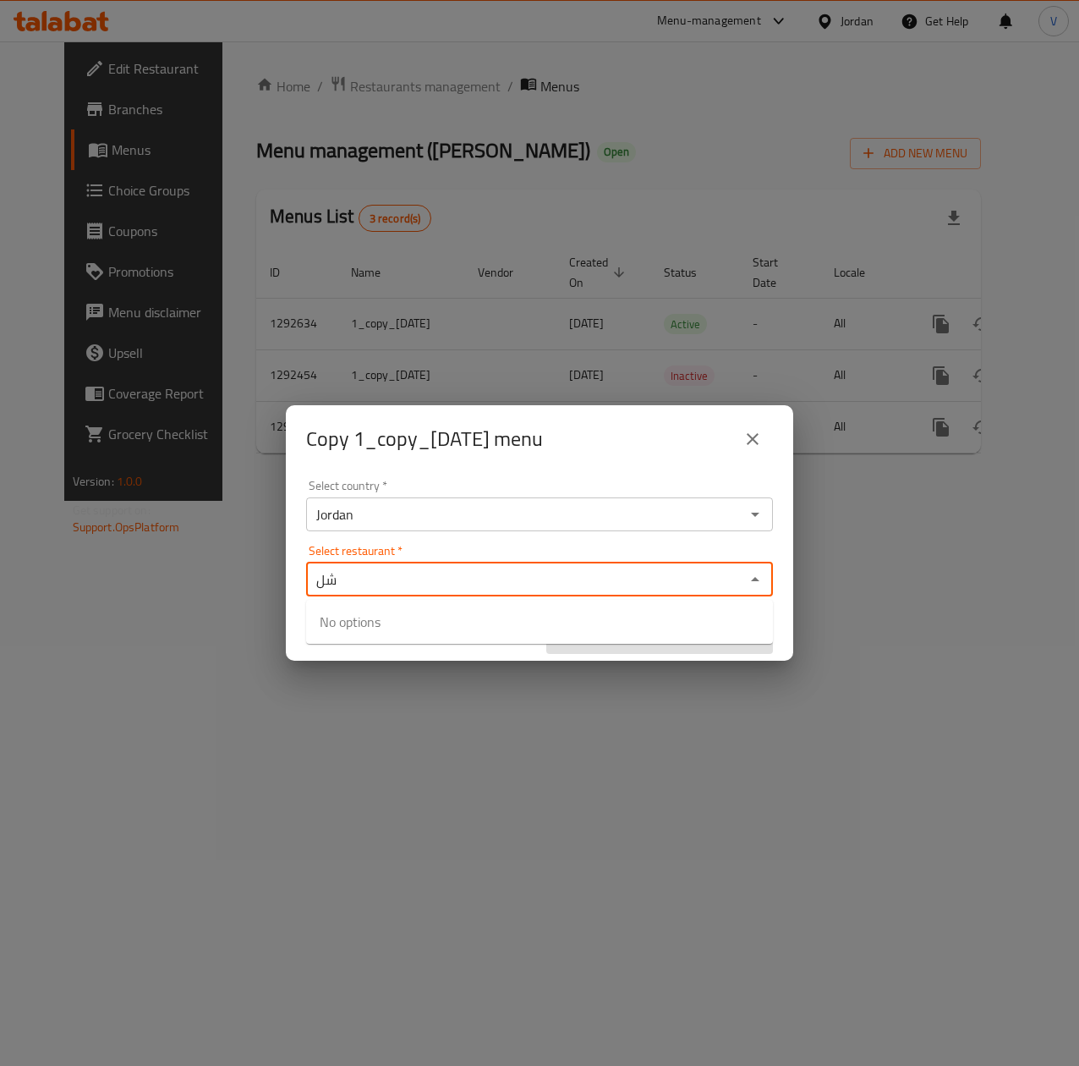
type input "ش"
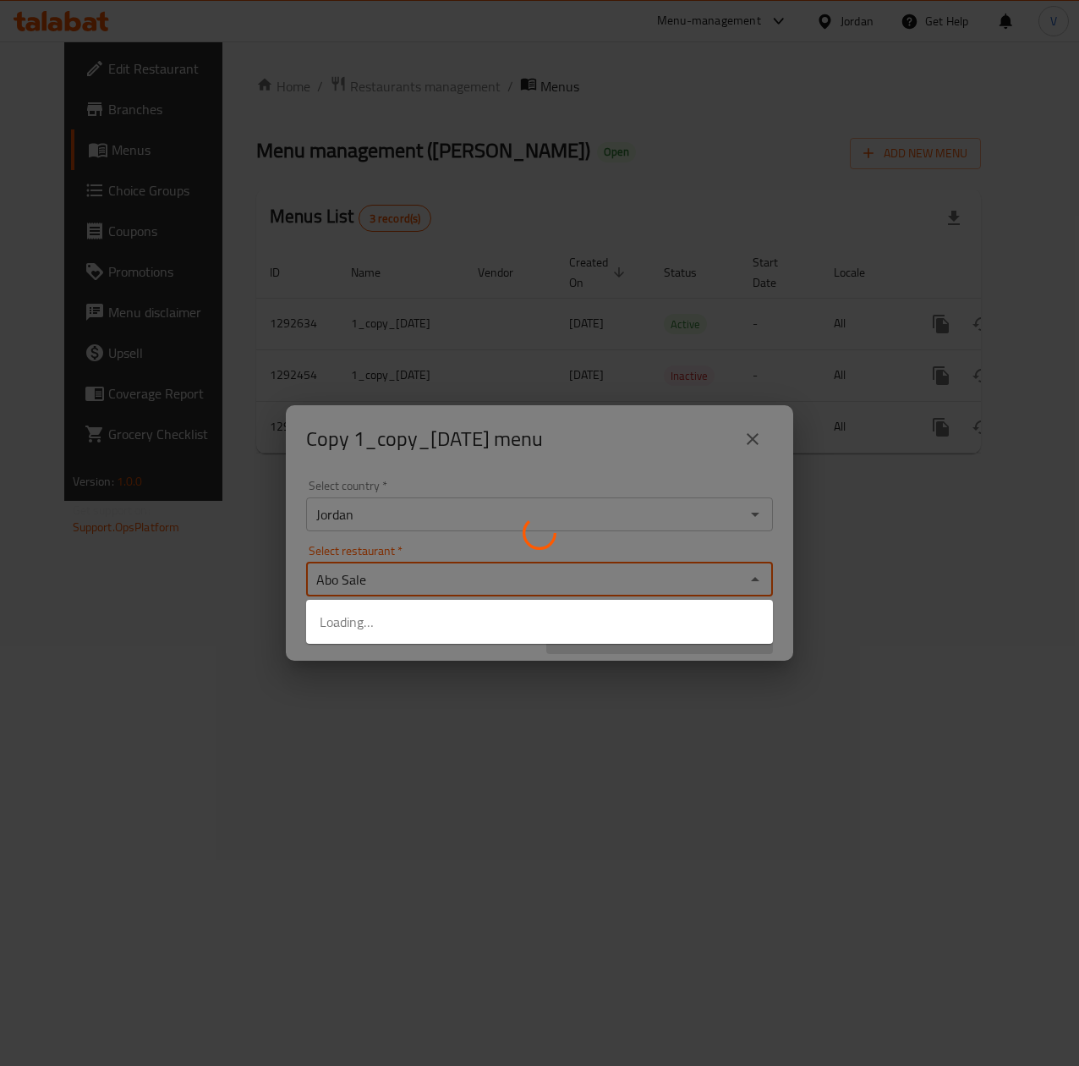
type input "Abo Saleh"
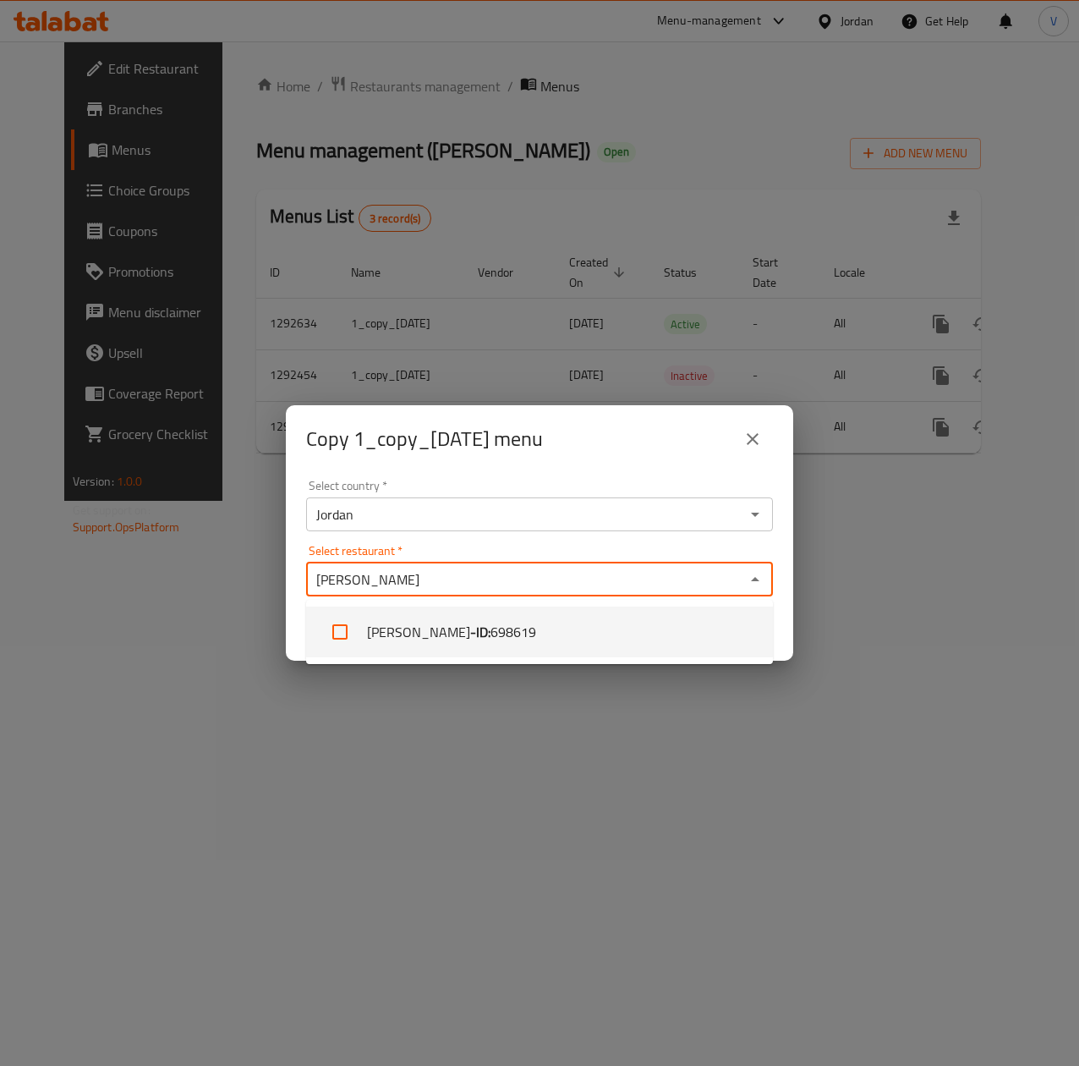
click at [403, 639] on li "Abo Saleh - ID: 698619" at bounding box center [539, 631] width 467 height 51
checkbox input "true"
click at [460, 580] on input "Select restaurant   *" at bounding box center [582, 580] width 315 height 24
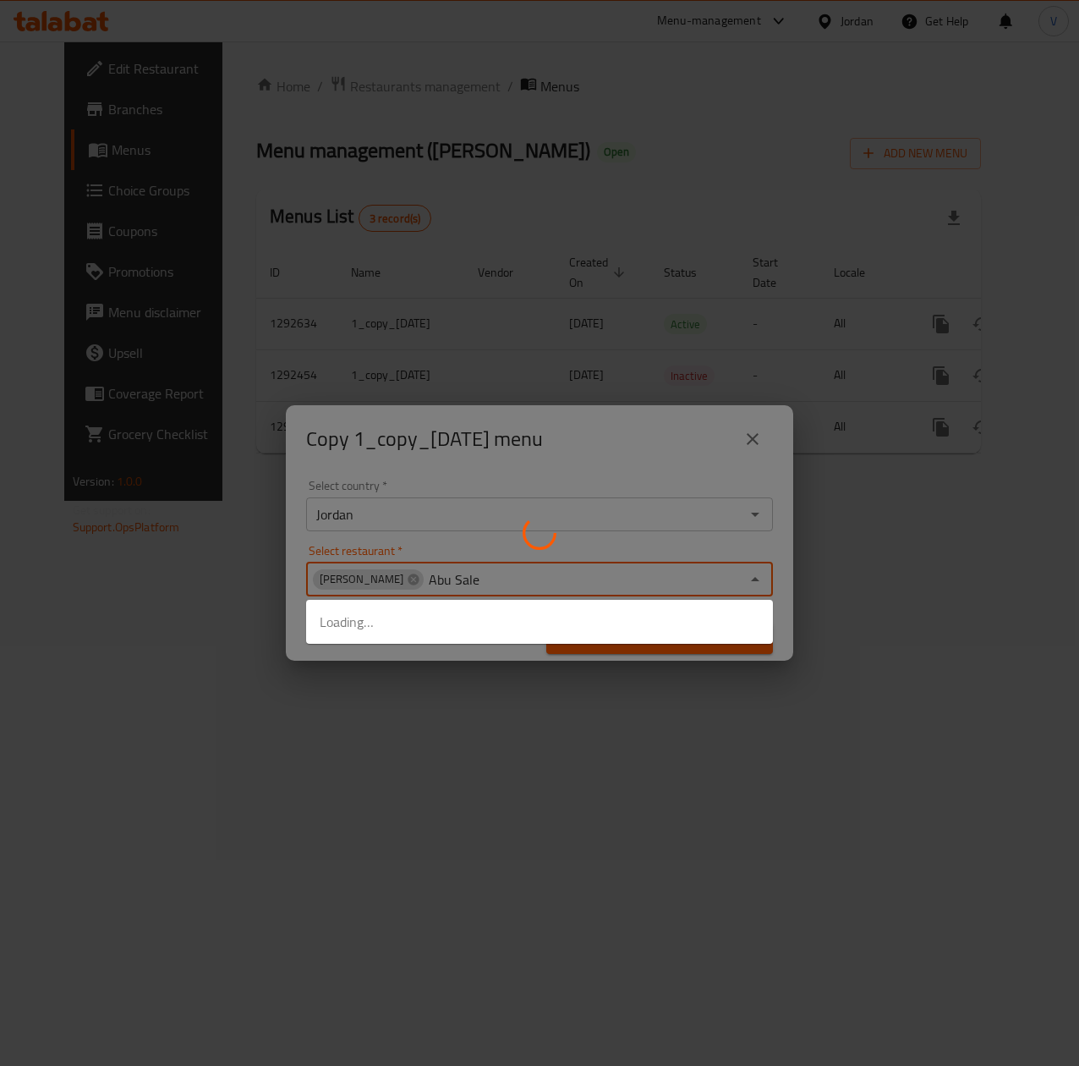
type input "Abu Saleh"
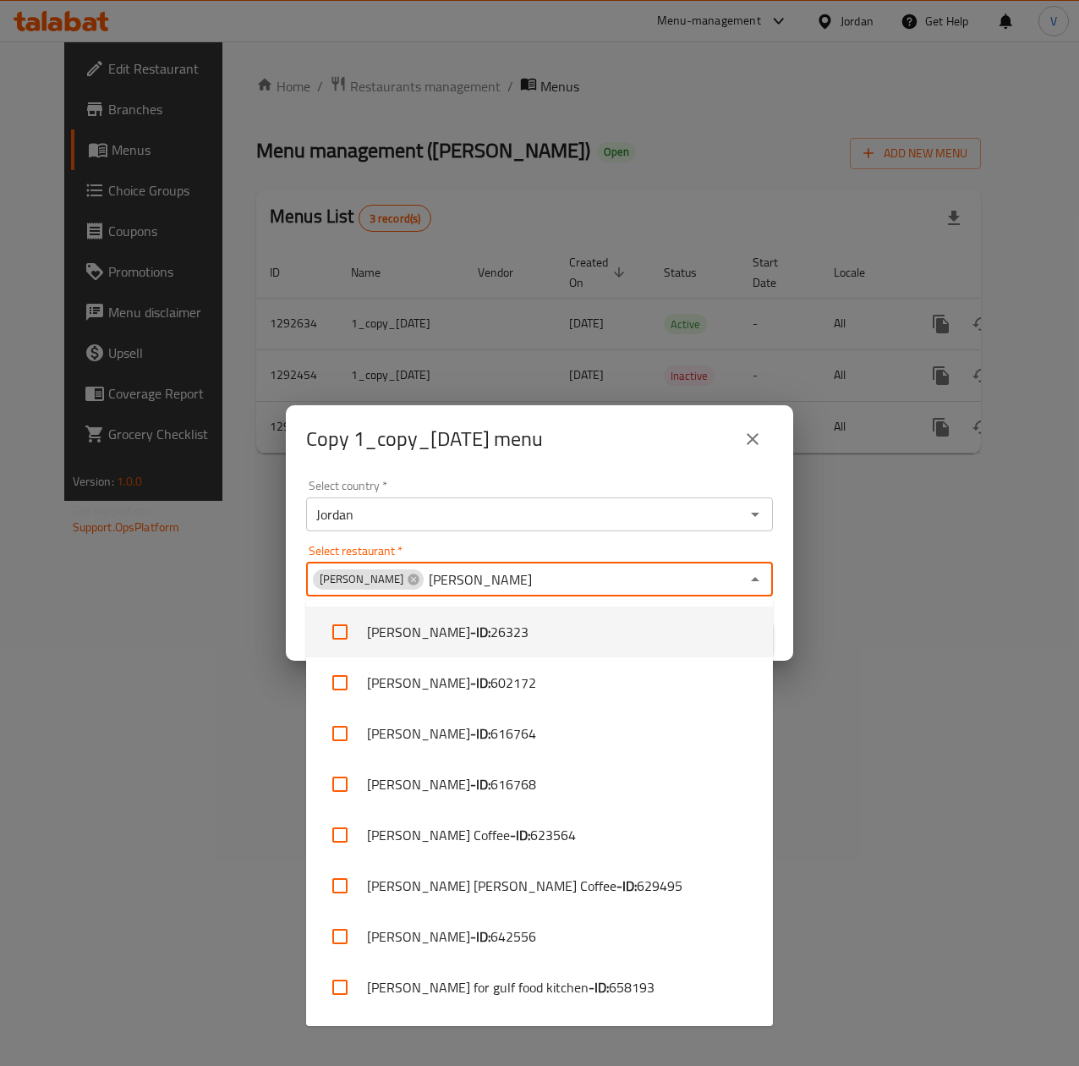
click at [366, 635] on li "Abu Saleh - ID: 26323" at bounding box center [539, 631] width 467 height 51
checkbox input "true"
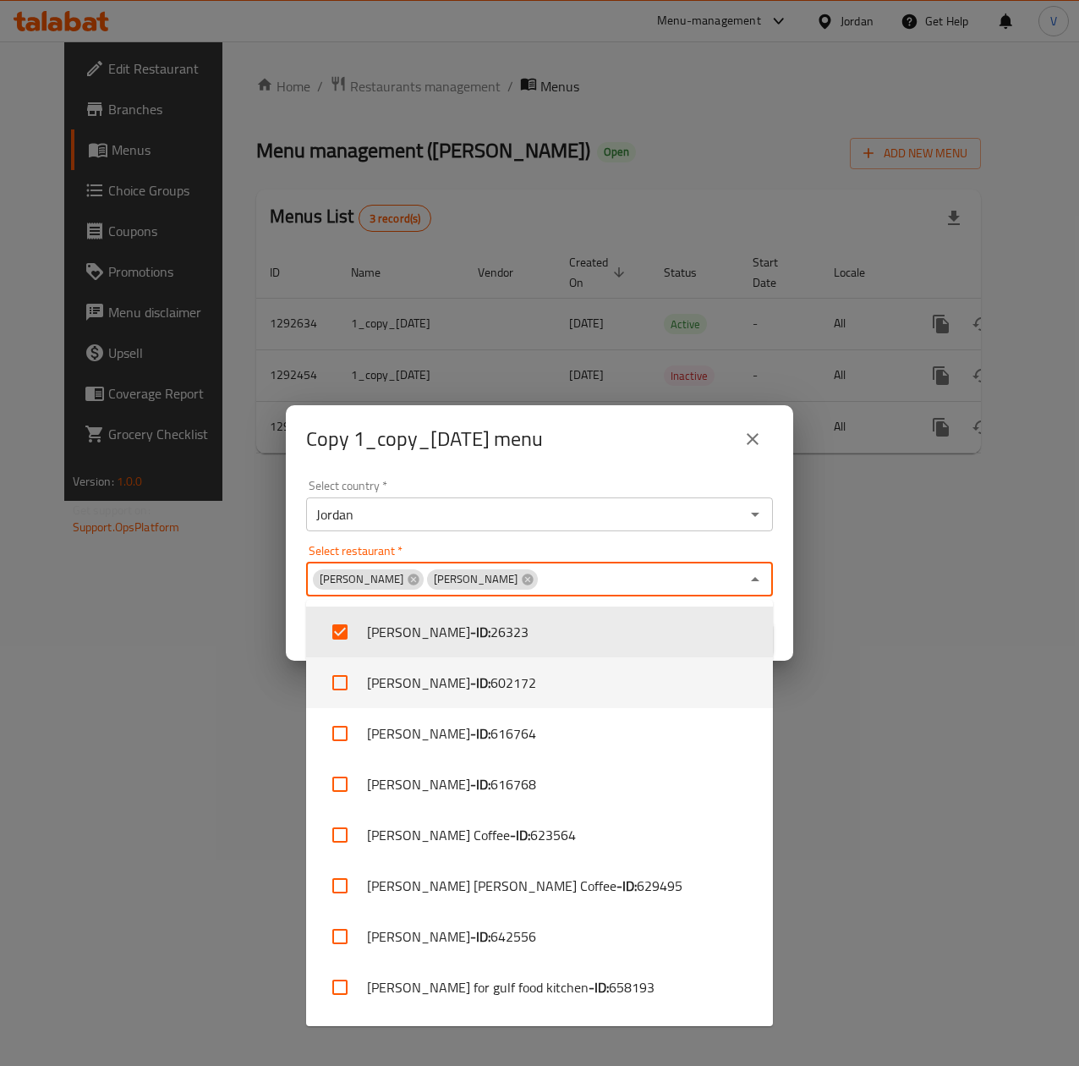
click at [350, 687] on input "checkbox" at bounding box center [340, 682] width 41 height 41
checkbox input "true"
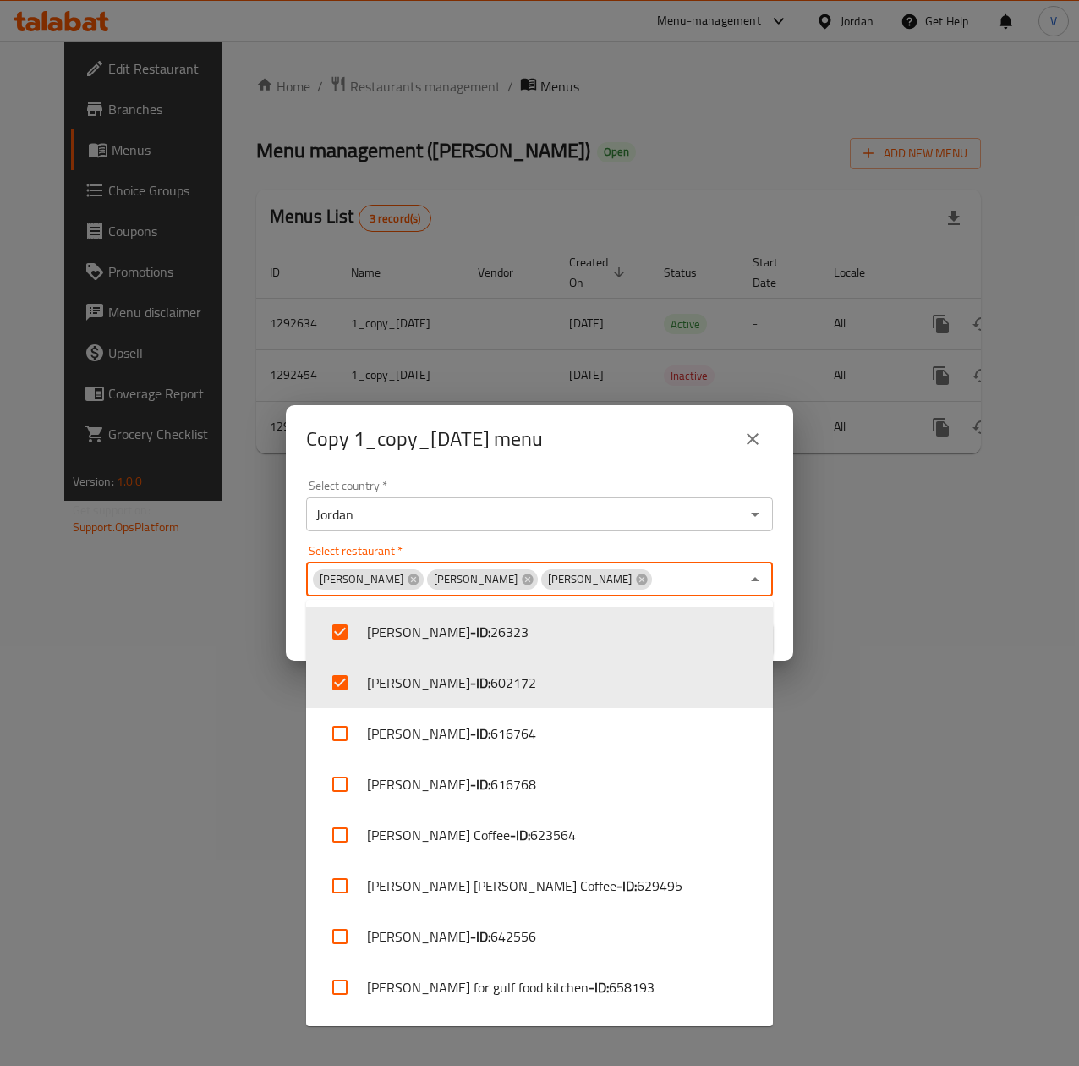
click at [349, 722] on input "checkbox" at bounding box center [340, 733] width 41 height 41
checkbox input "true"
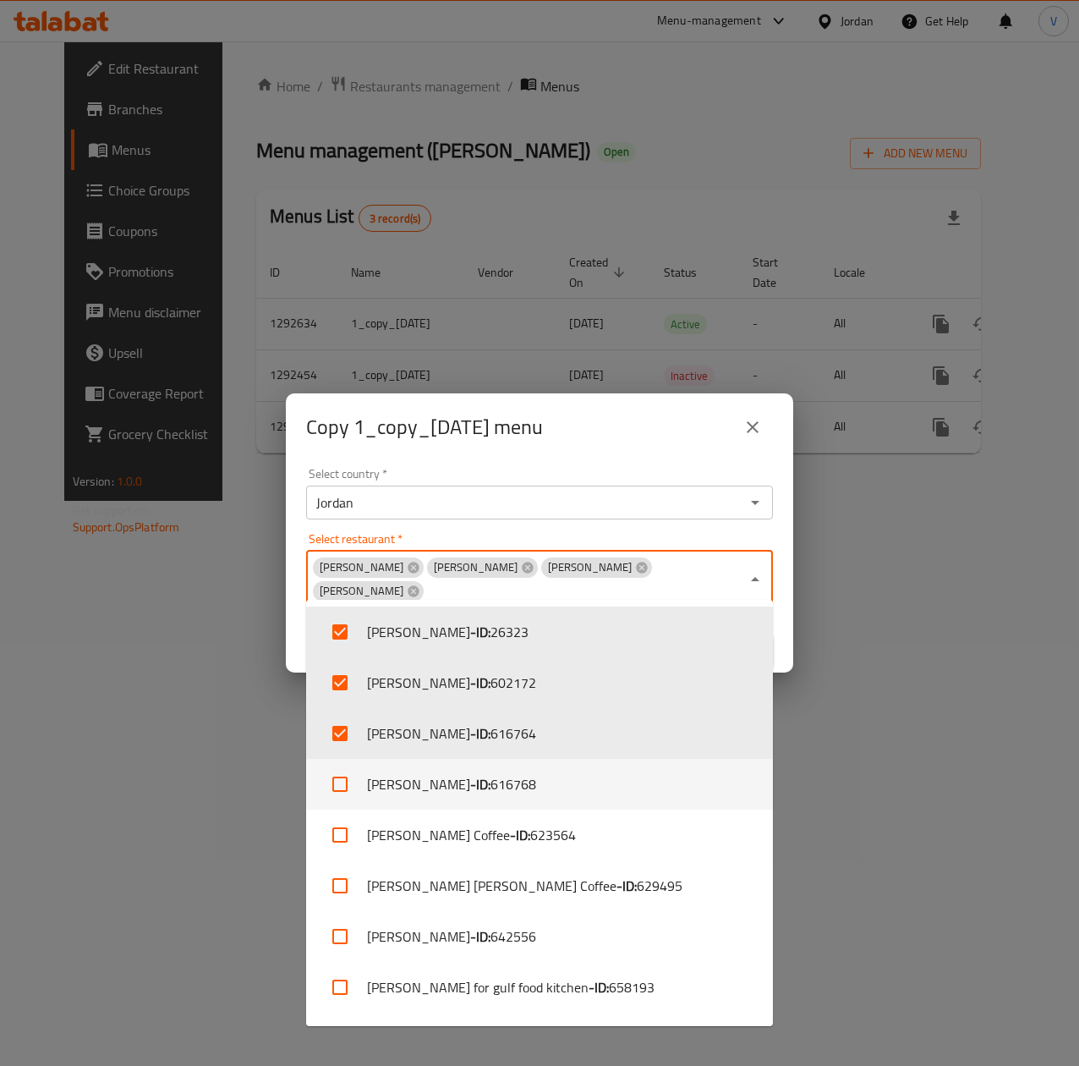
click at [353, 784] on input "checkbox" at bounding box center [340, 784] width 41 height 41
checkbox input "true"
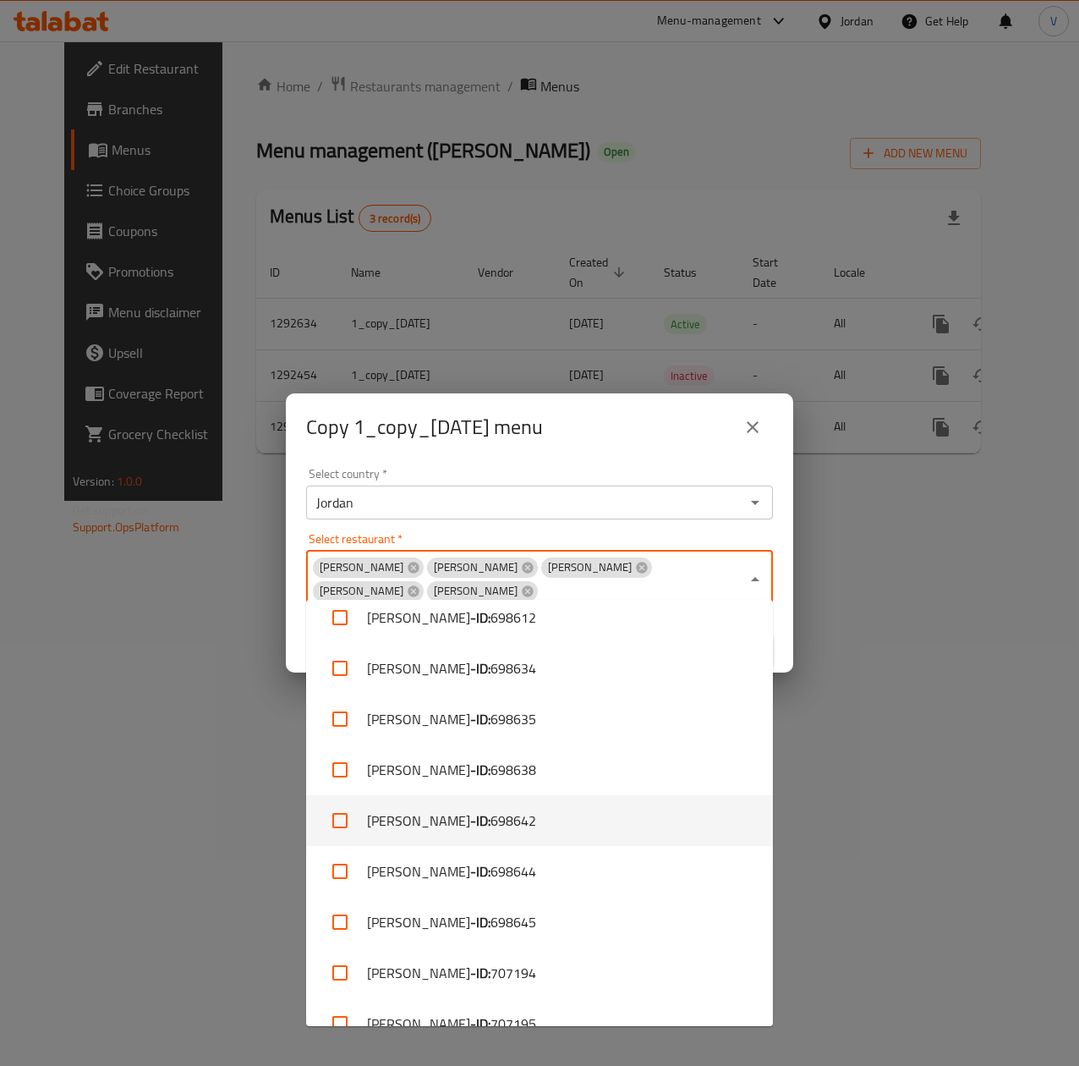
scroll to position [602, 0]
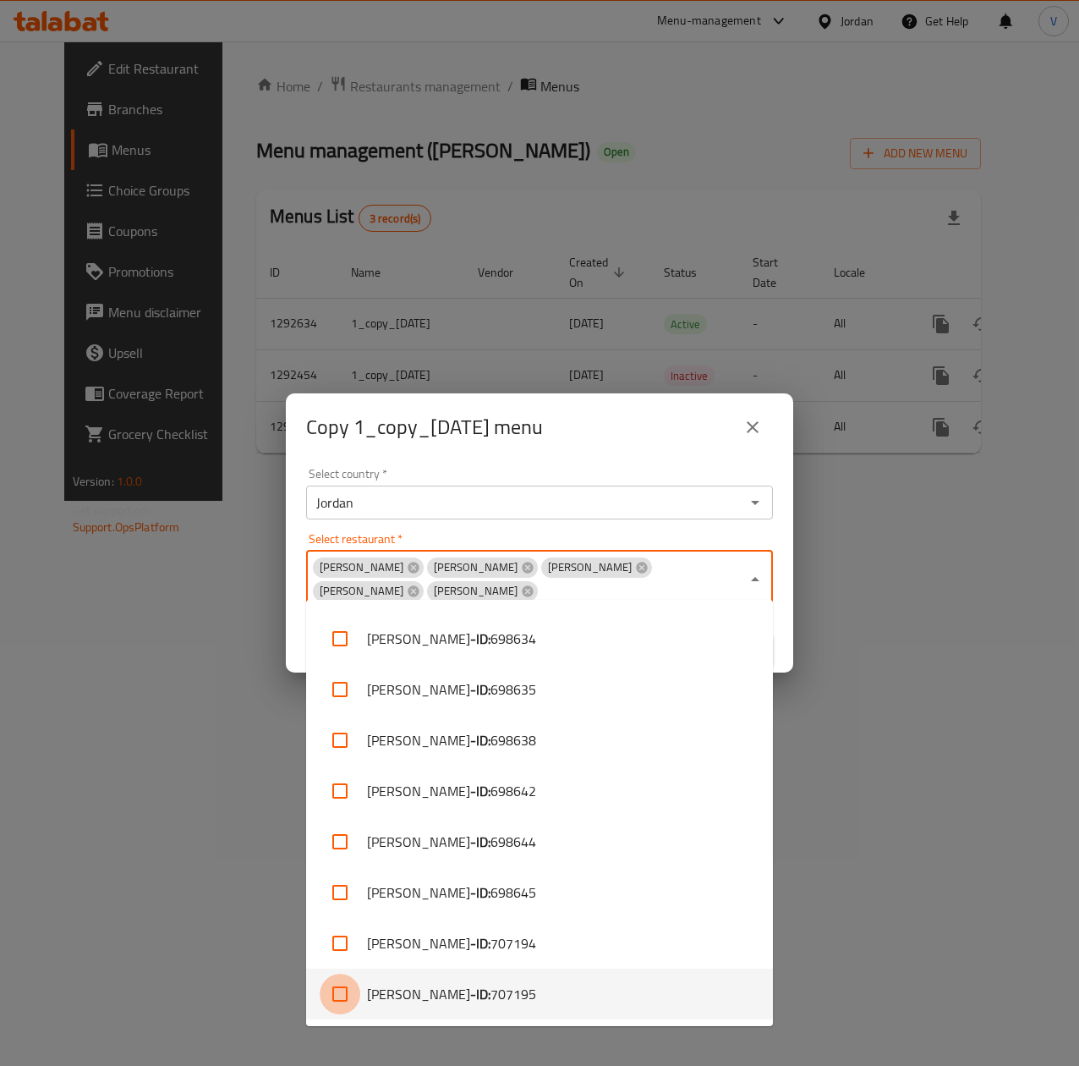
click at [349, 995] on input "checkbox" at bounding box center [340, 994] width 41 height 41
checkbox input "true"
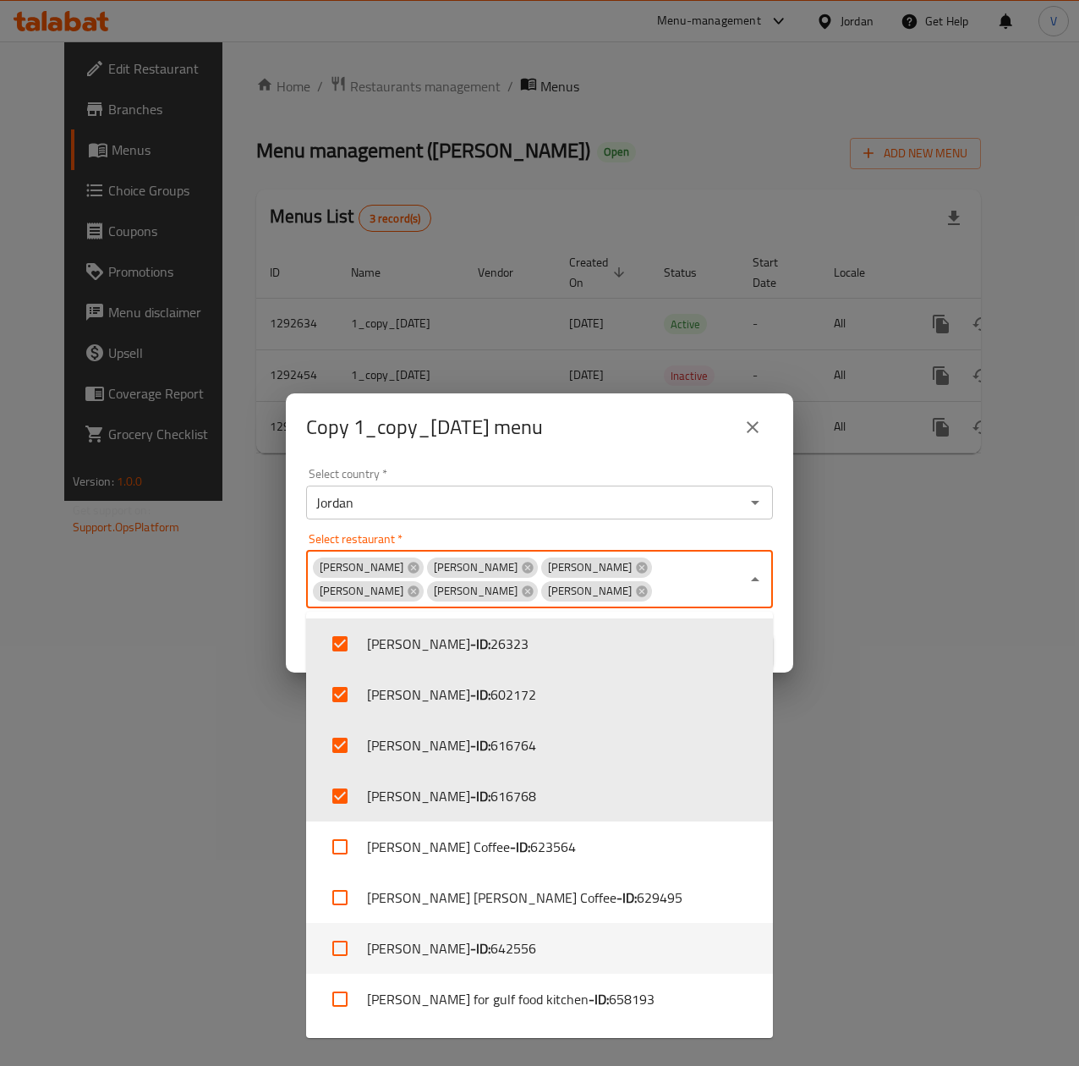
click at [343, 947] on input "checkbox" at bounding box center [340, 948] width 41 height 41
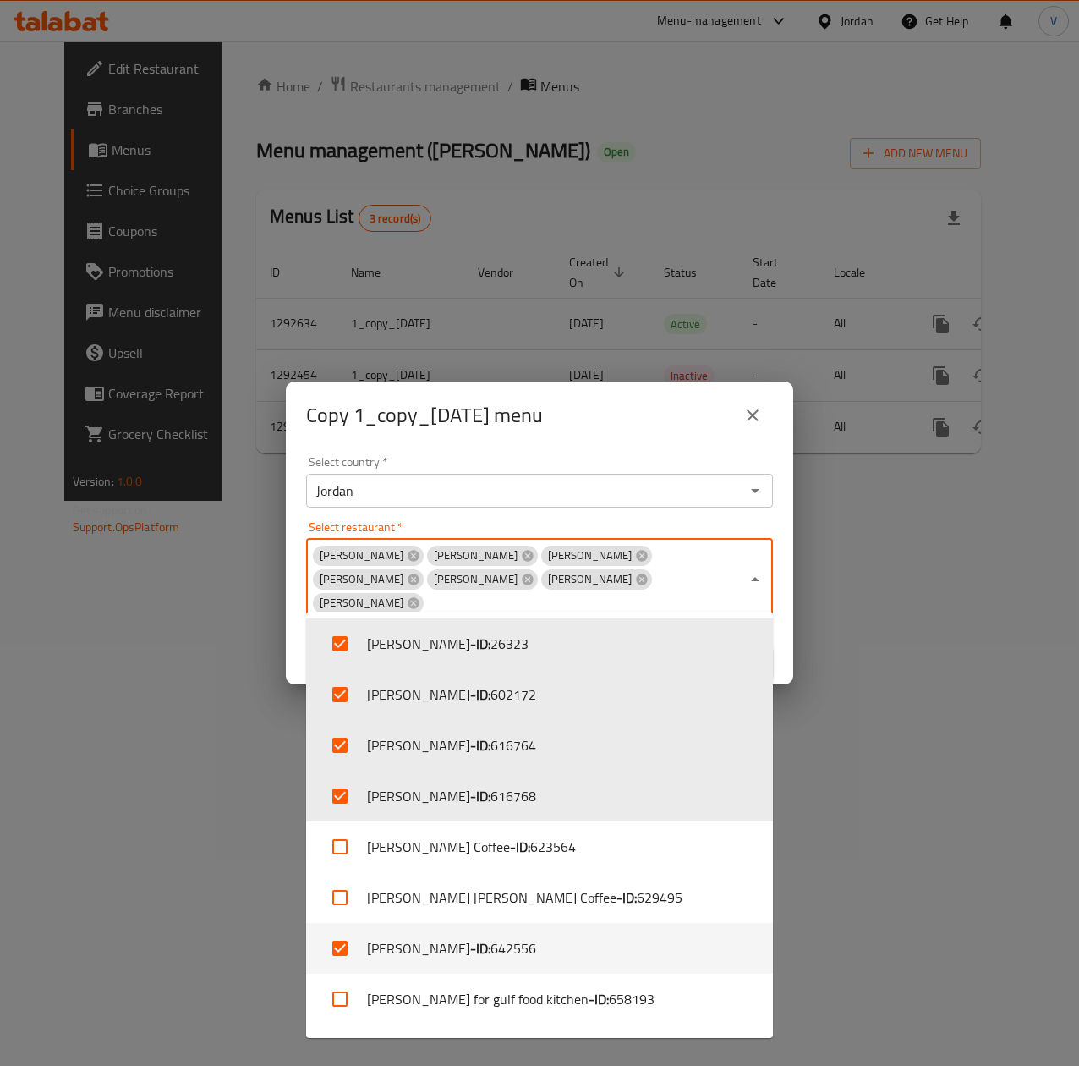
click at [355, 941] on input "checkbox" at bounding box center [340, 948] width 41 height 41
checkbox input "false"
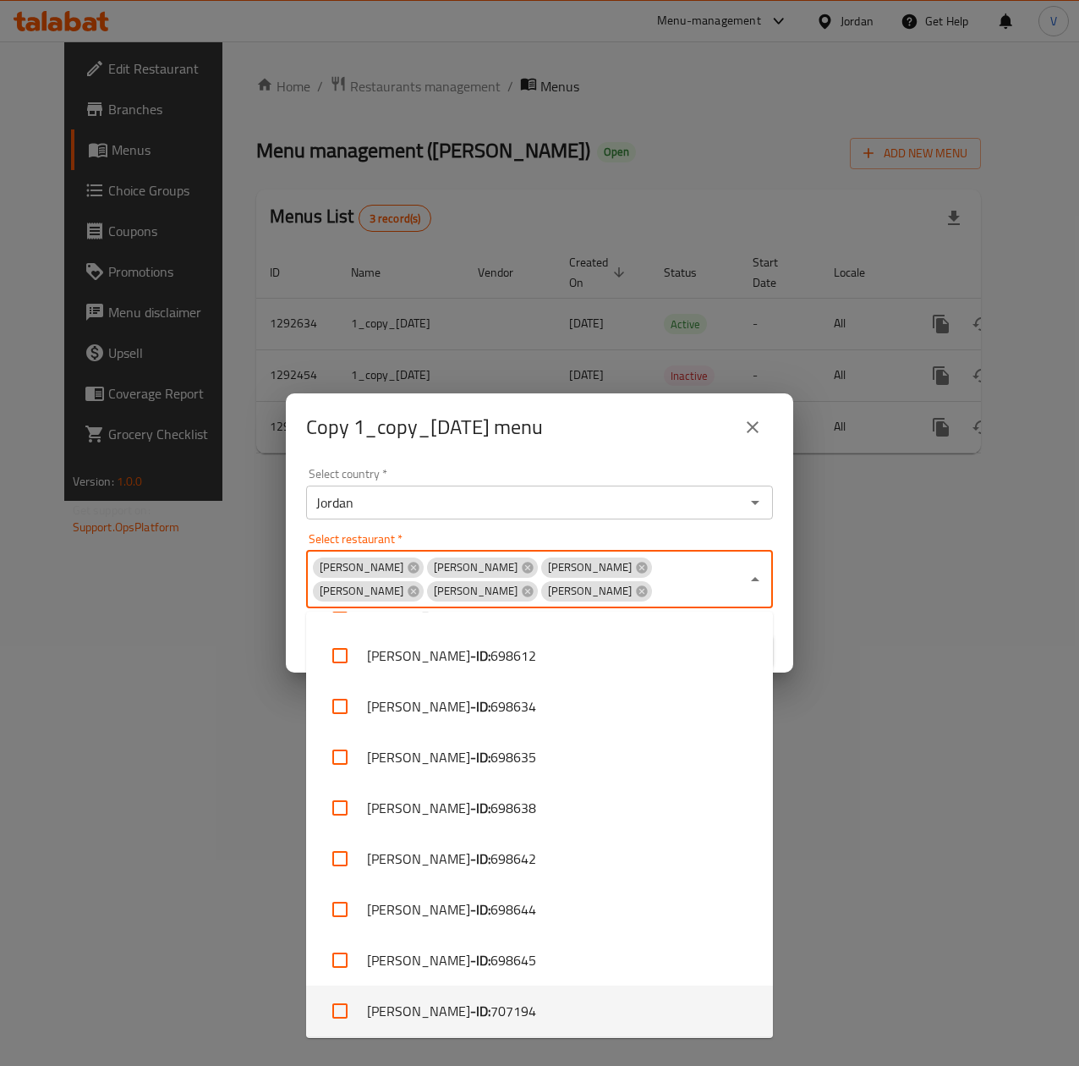
scroll to position [602, 0]
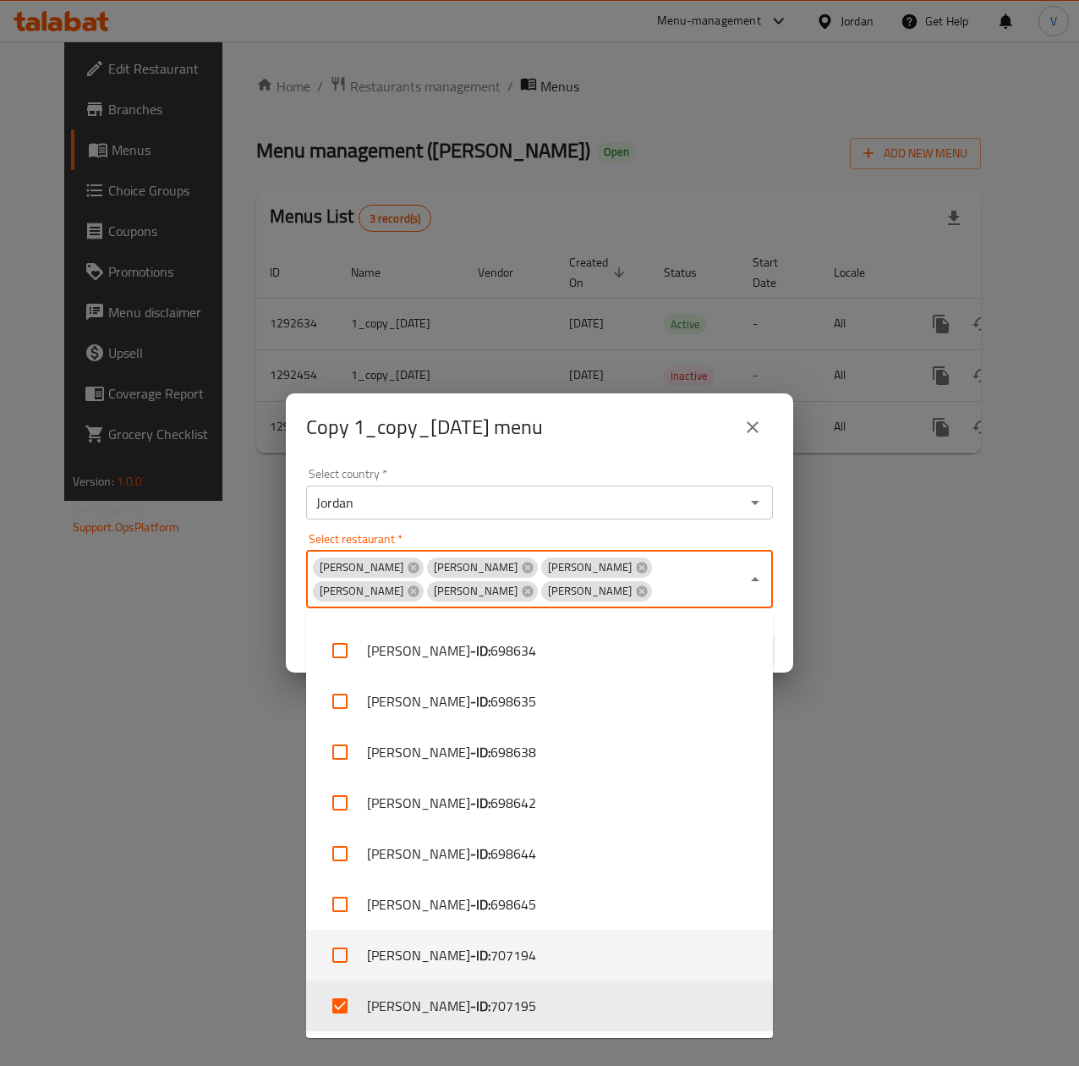
click at [380, 936] on li "Abu Saleh - ID: 707194" at bounding box center [539, 955] width 467 height 51
checkbox input "true"
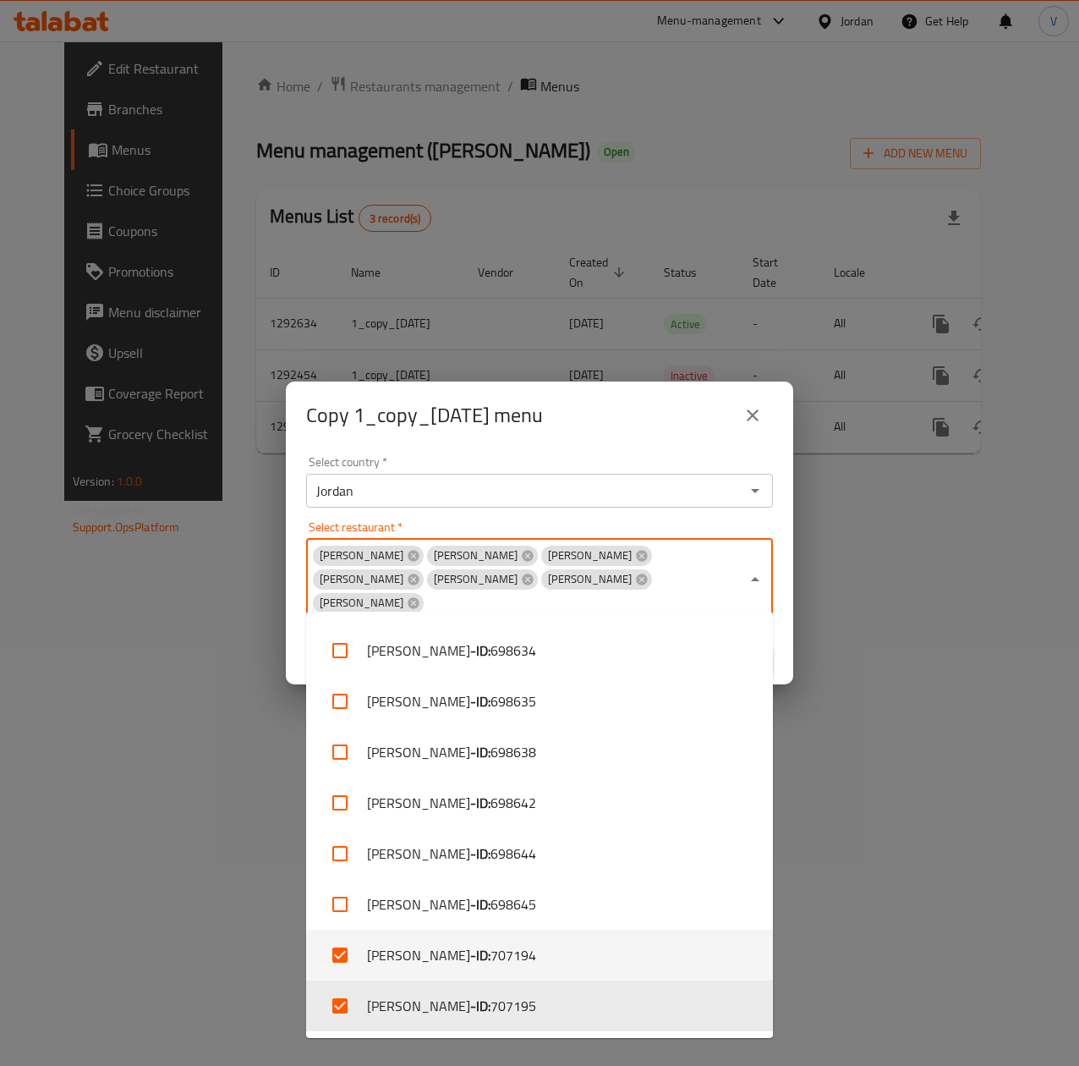
click at [356, 898] on input "checkbox" at bounding box center [340, 904] width 41 height 41
checkbox input "true"
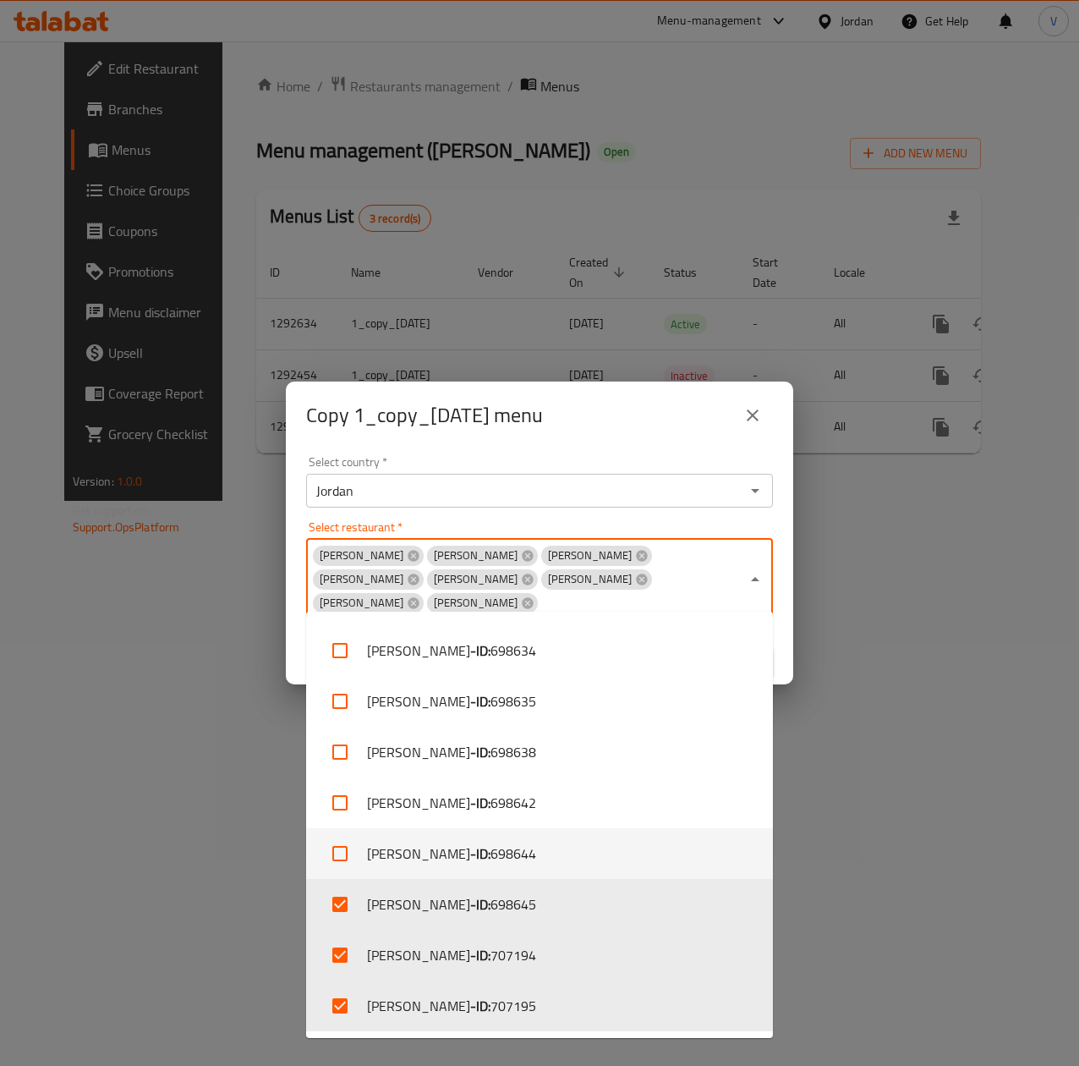
click at [369, 832] on li "Abu Saleh - ID: 698644" at bounding box center [539, 853] width 467 height 51
checkbox input "true"
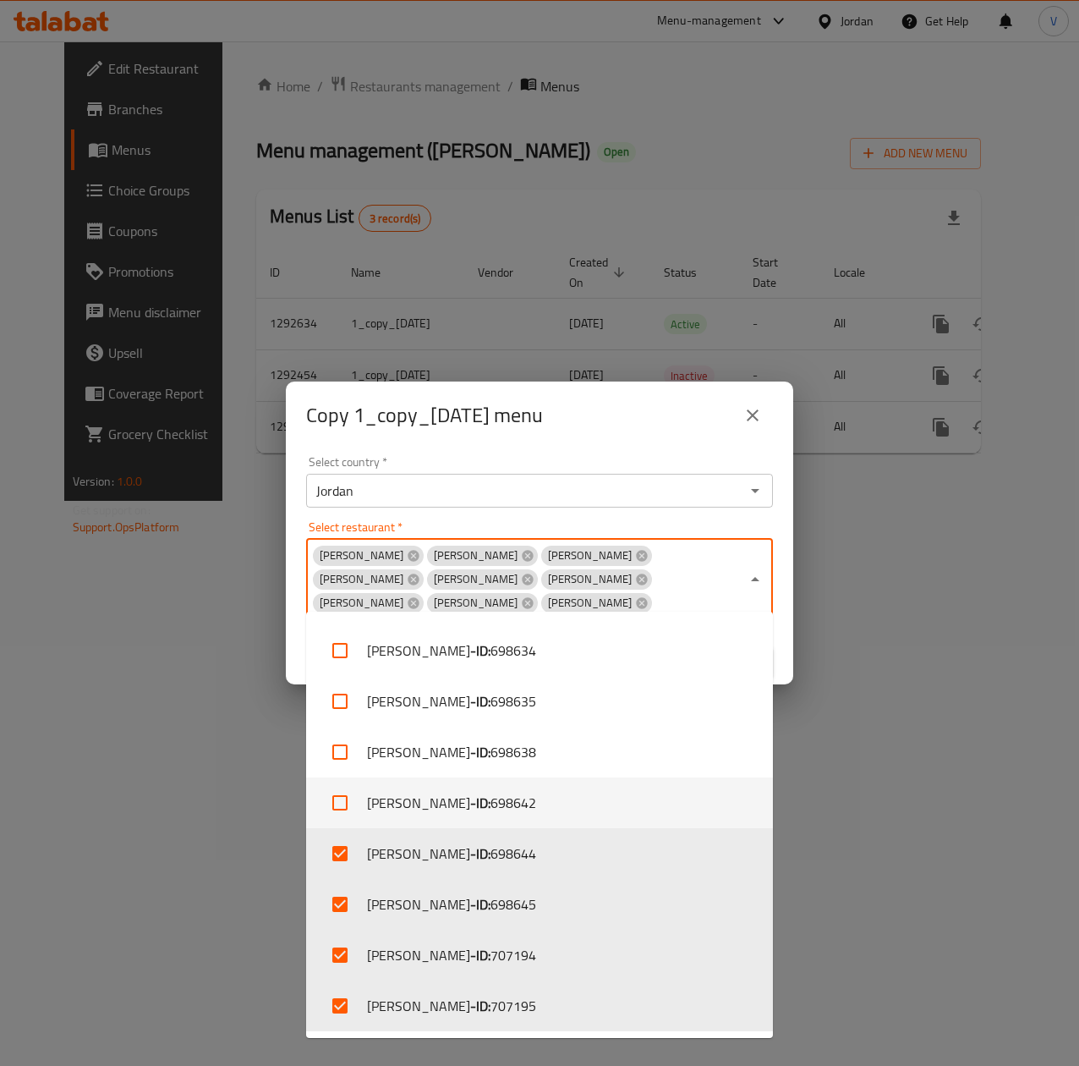
click at [382, 780] on li "Abu Saleh - ID: 698642" at bounding box center [539, 802] width 467 height 51
checkbox input "true"
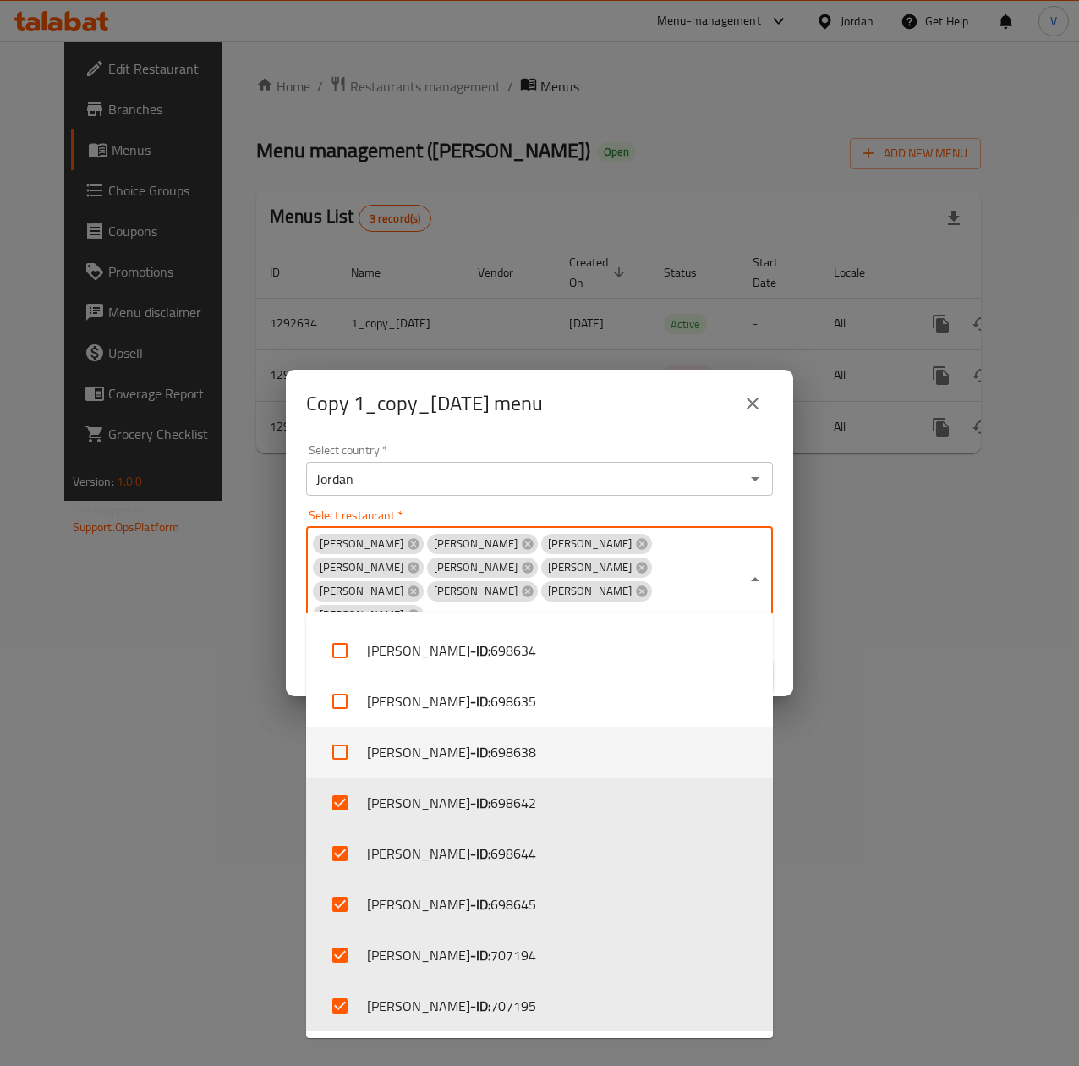
click at [382, 727] on li "Abu Saleh - ID: 698638" at bounding box center [539, 752] width 467 height 51
checkbox input "true"
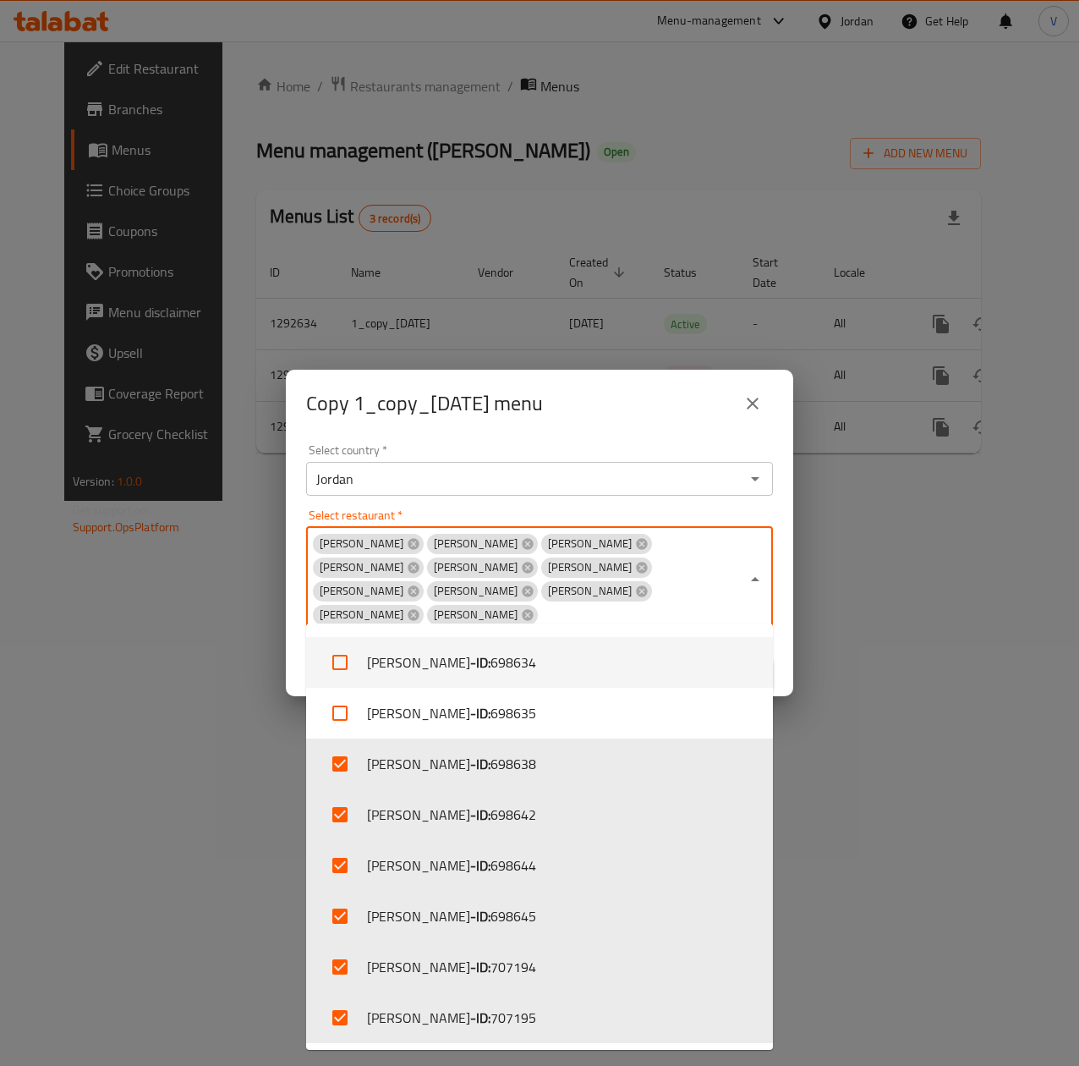
click at [386, 682] on li "Abu Saleh - ID: 698634" at bounding box center [539, 662] width 467 height 51
checkbox input "true"
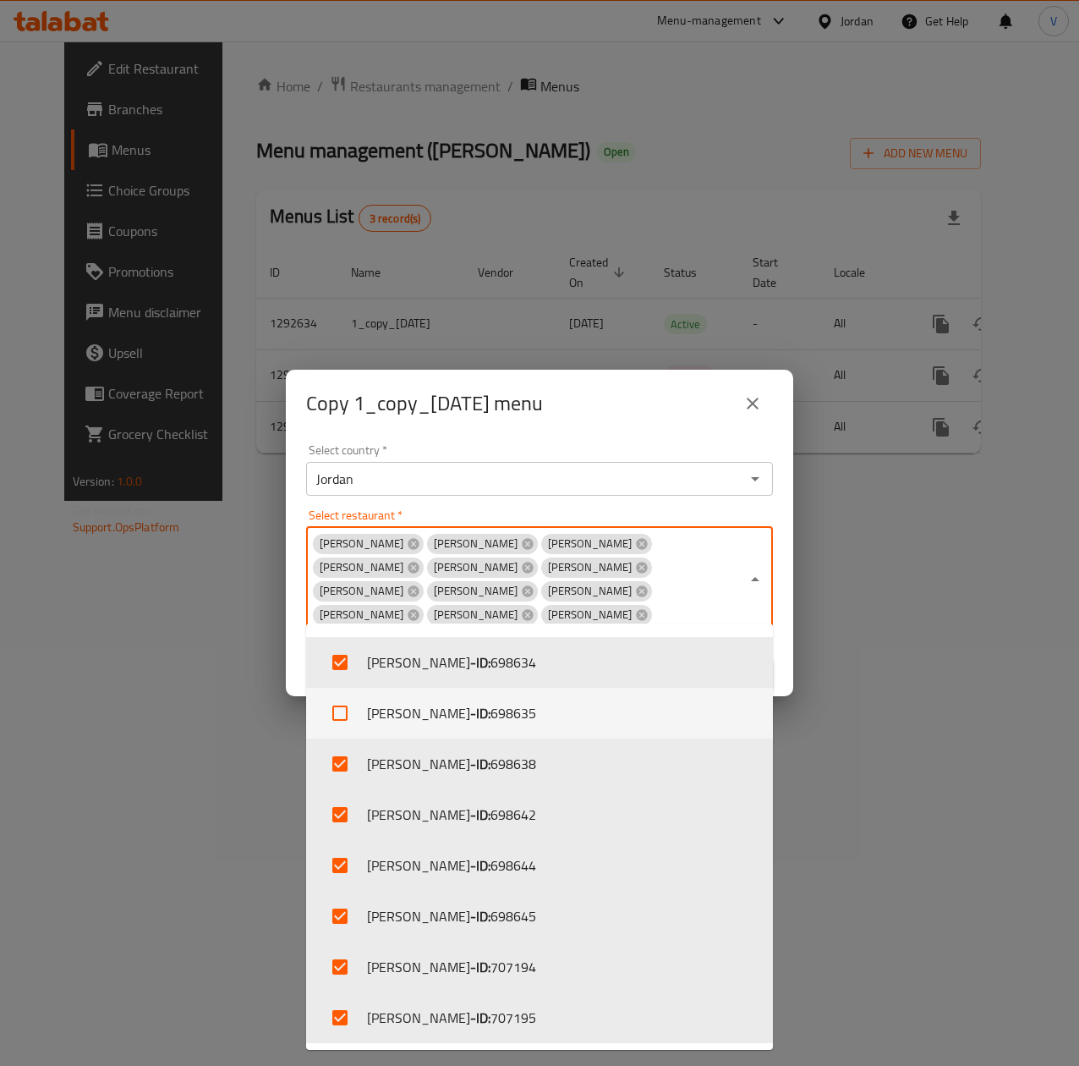
click at [398, 720] on li "Abu Saleh - ID: 698635" at bounding box center [539, 713] width 467 height 51
checkbox input "true"
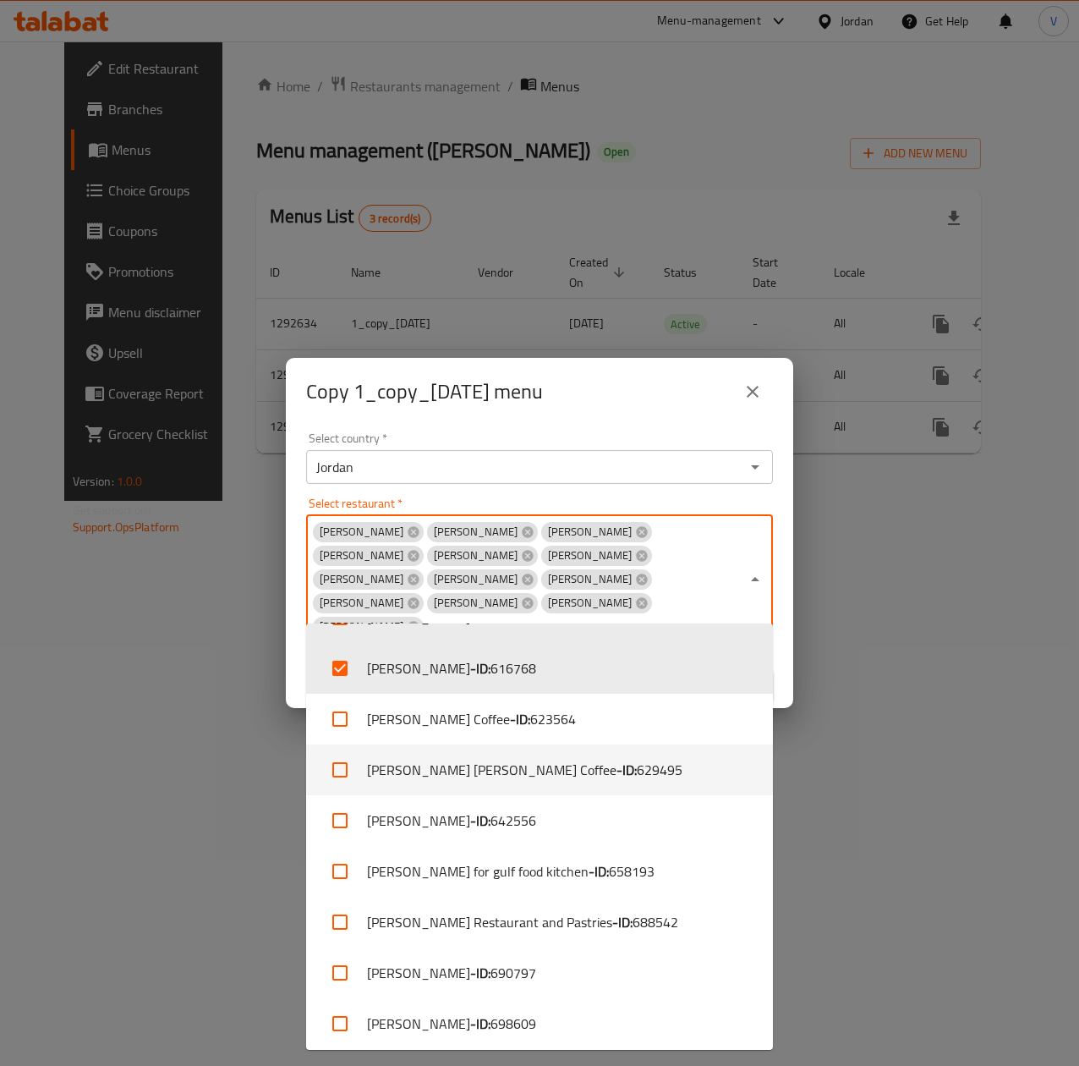
scroll to position [338, 0]
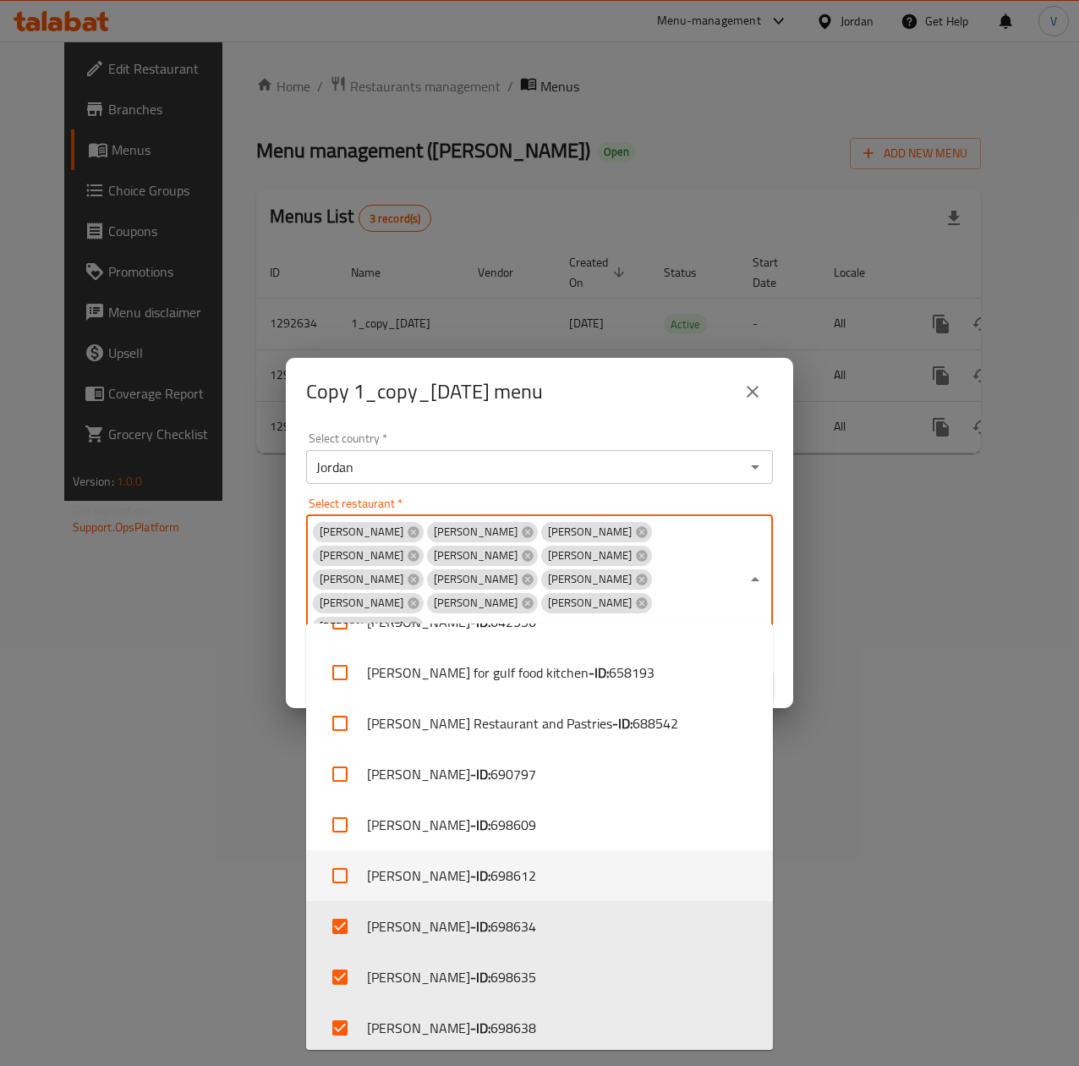
click at [470, 866] on b "- ID:" at bounding box center [480, 875] width 20 height 20
checkbox input "true"
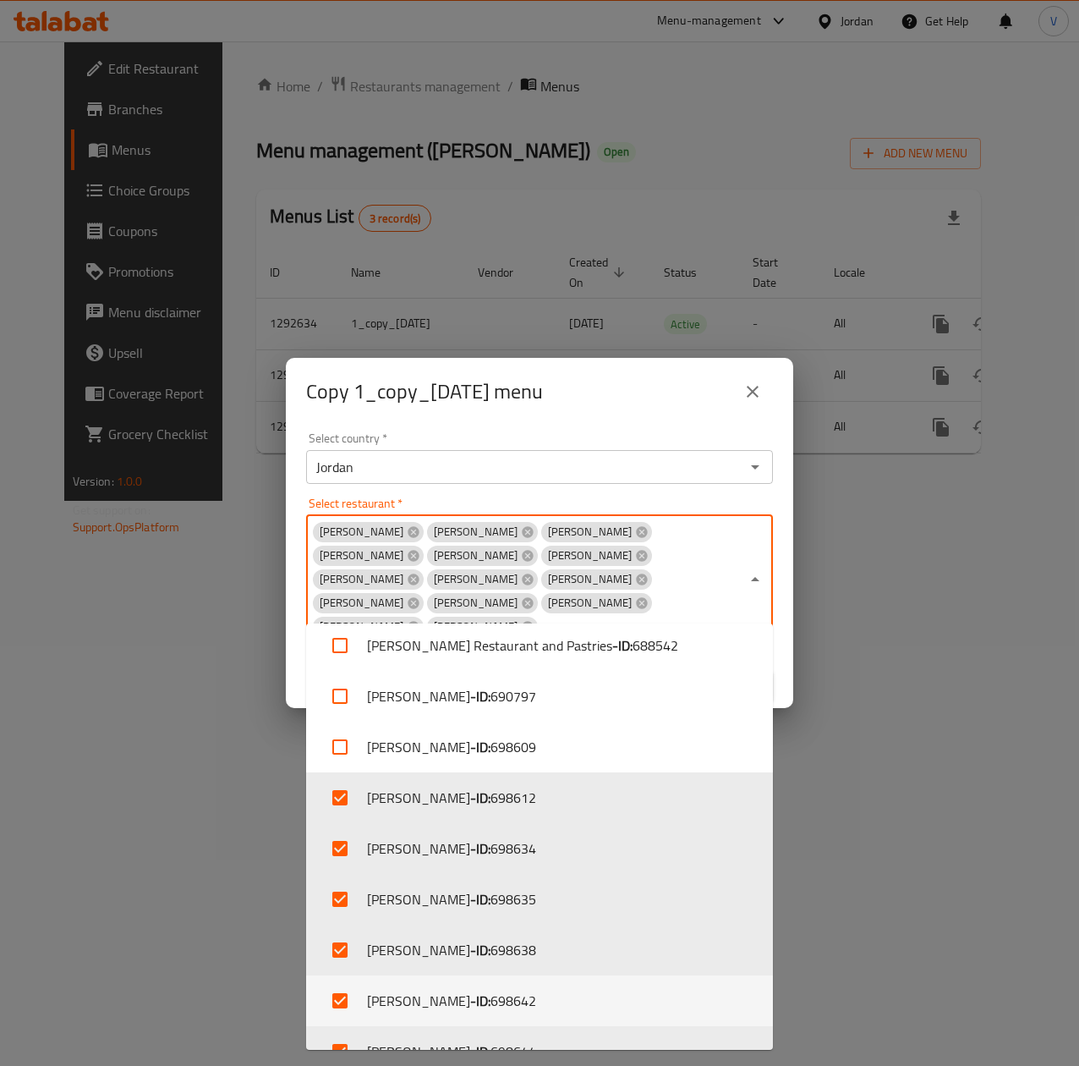
scroll to position [264, 0]
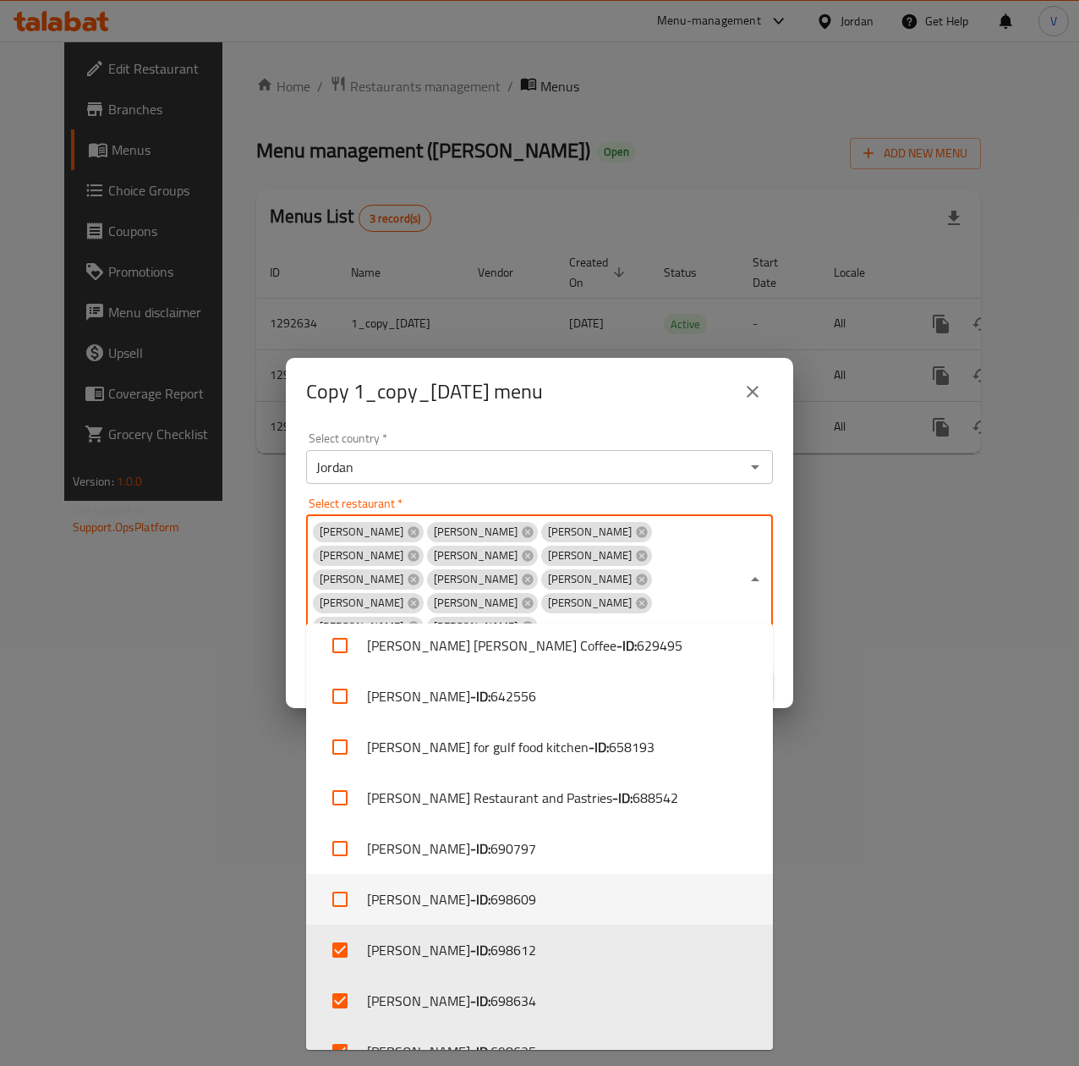
click at [408, 892] on li "Abu Saleh - ID: 698609" at bounding box center [539, 899] width 467 height 51
checkbox input "true"
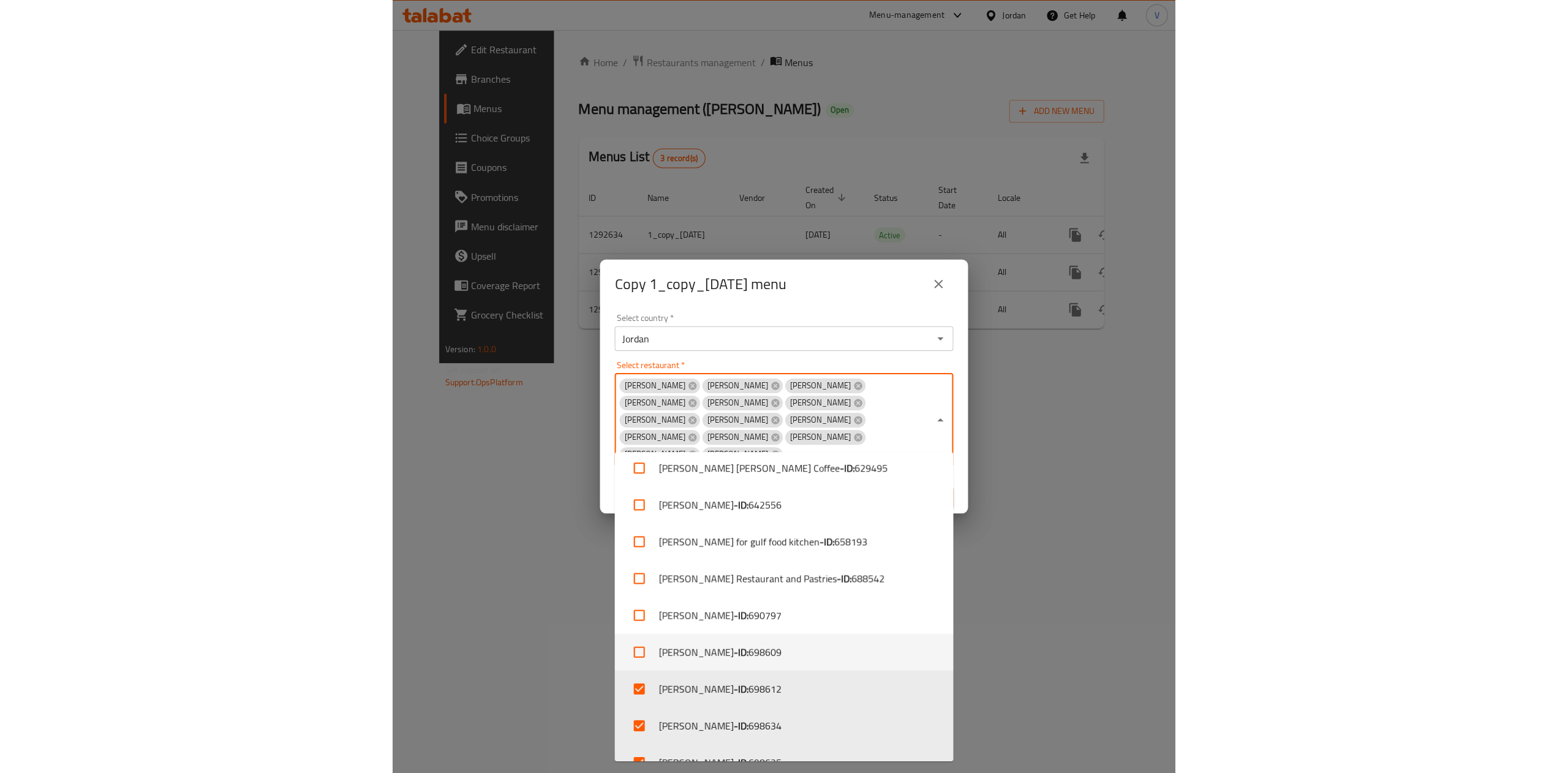
scroll to position [0, 0]
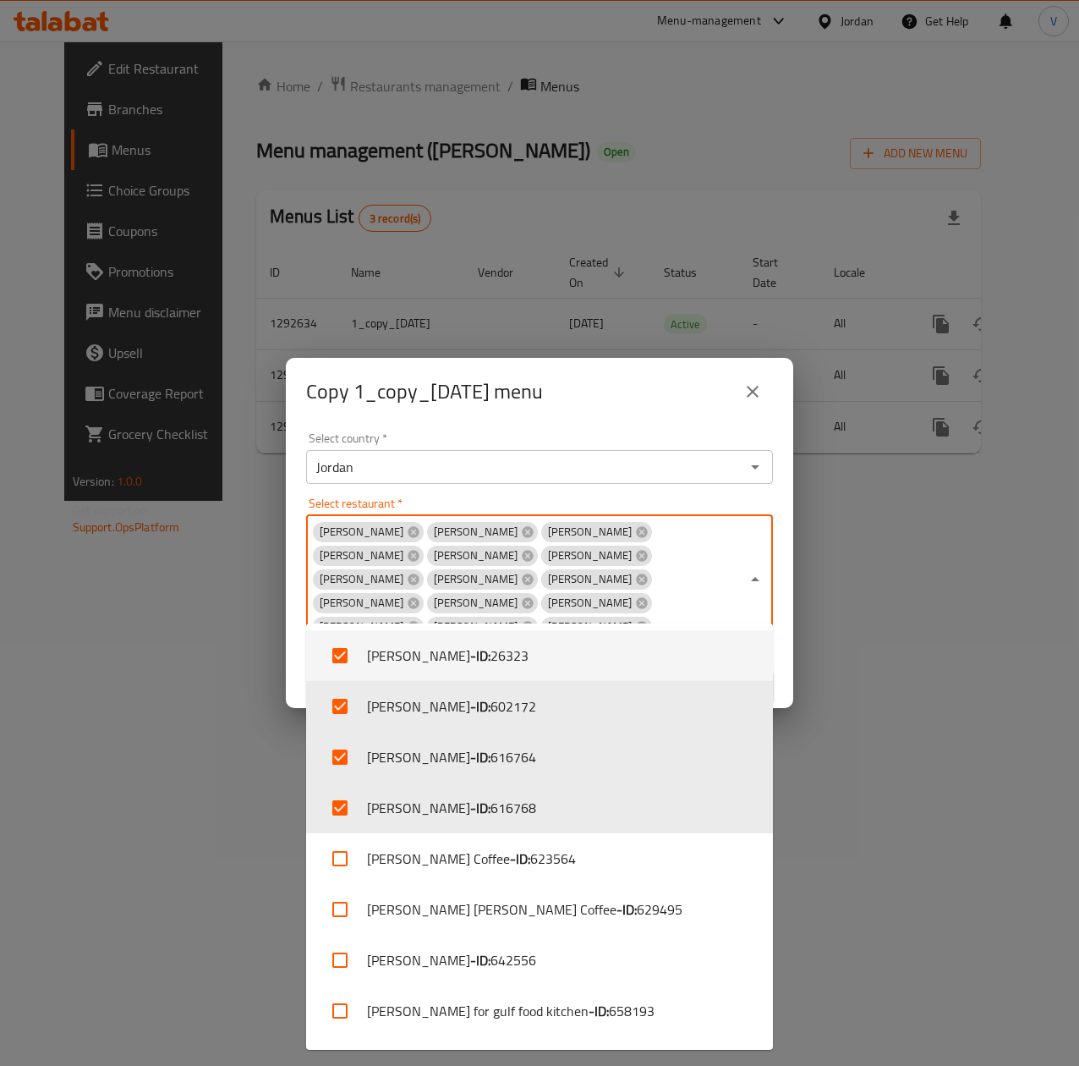
click at [721, 517] on div "Select country   * Jordan Select country * Select restaurant   * Abo Saleh Abu …" at bounding box center [540, 566] width 508 height 283
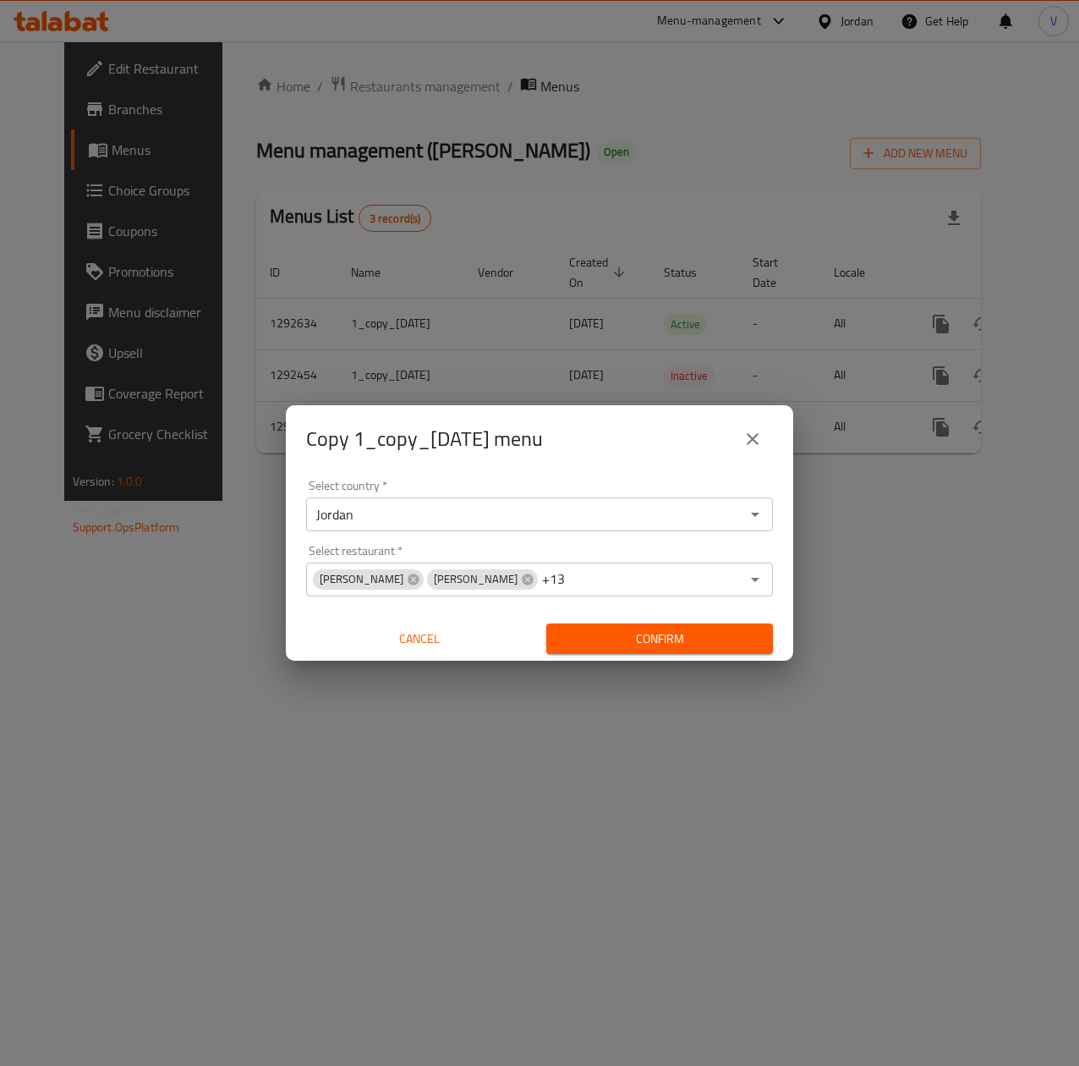
click at [742, 656] on div "Confirm" at bounding box center [660, 639] width 240 height 45
click at [742, 646] on span "Confirm" at bounding box center [660, 638] width 200 height 21
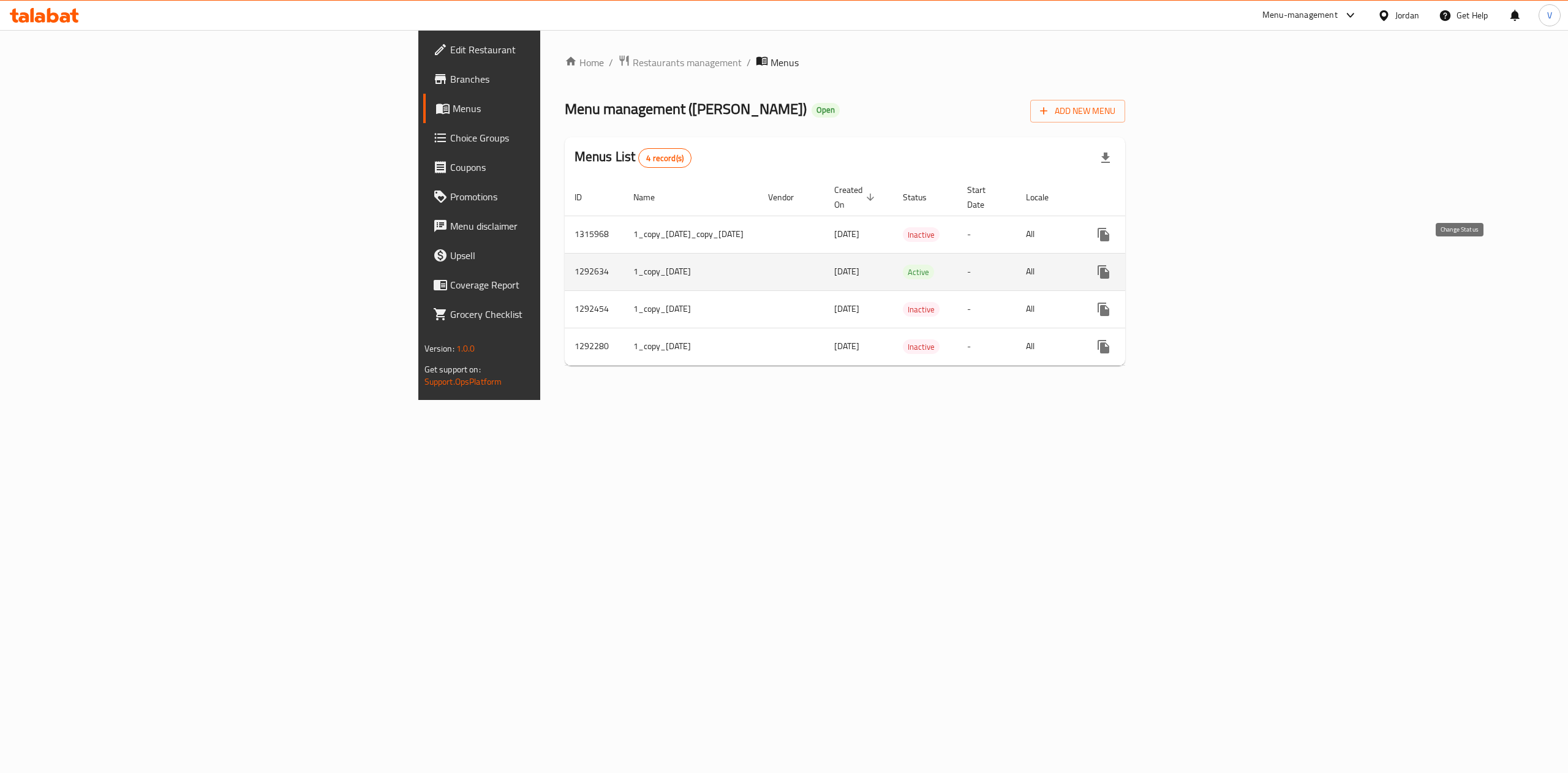
click at [781, 266] on icon "enhanced table" at bounding box center [1133, 271] width 14 height 14
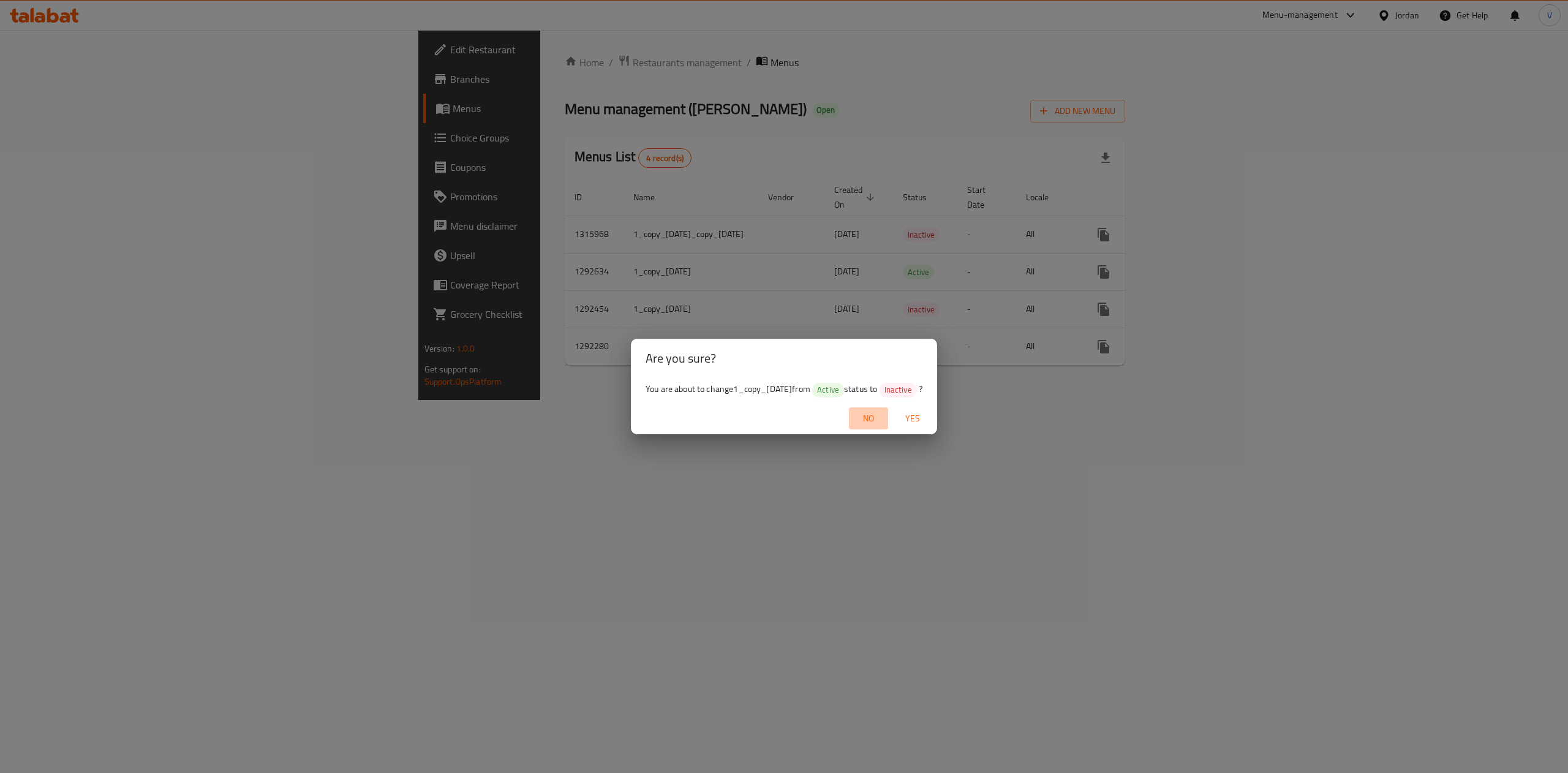
click at [781, 411] on span "No" at bounding box center [868, 418] width 30 height 15
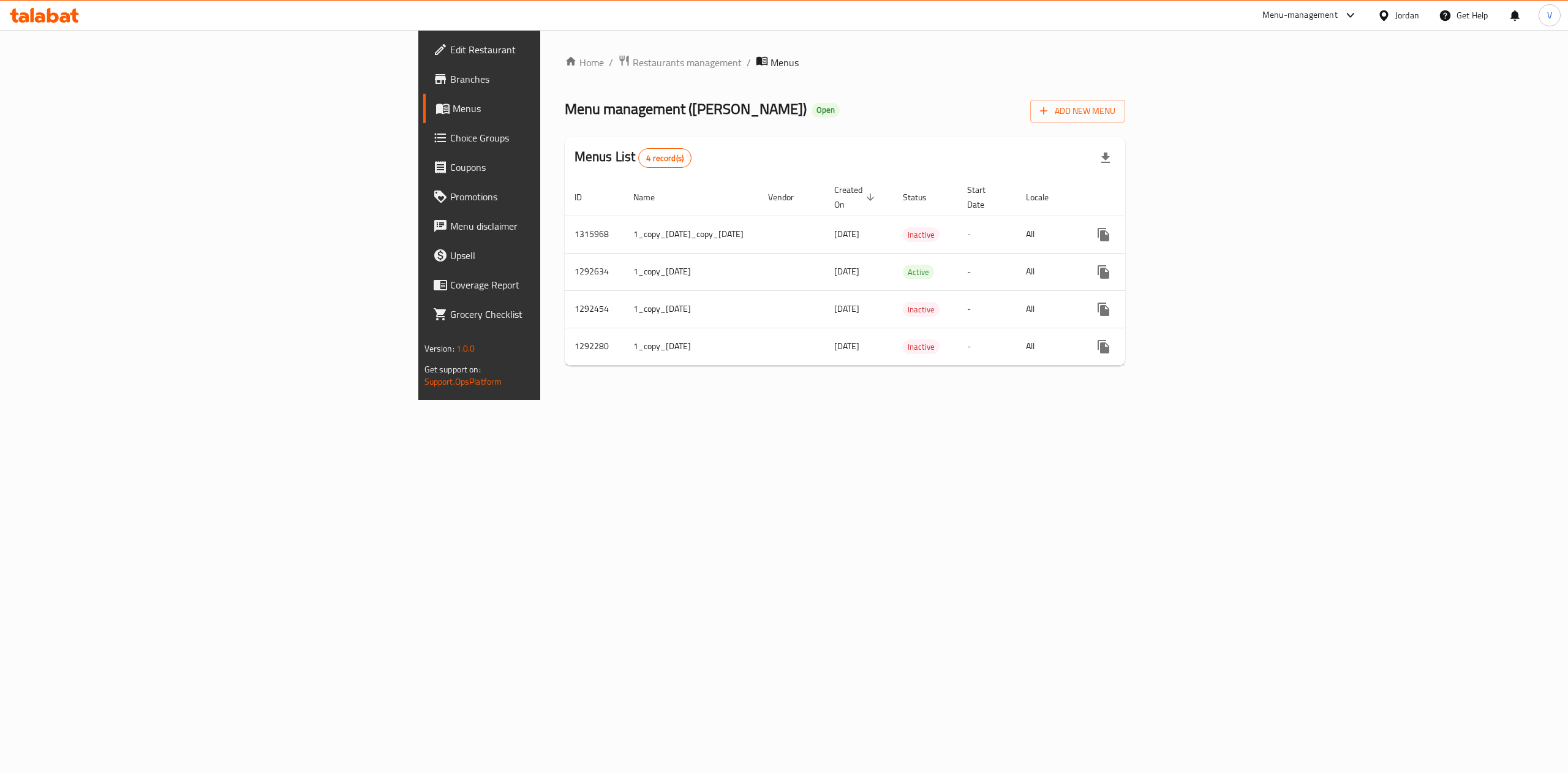
click at [781, 268] on button "more" at bounding box center [1104, 271] width 30 height 30
click at [781, 282] on strong "Copy menu" at bounding box center [1454, 283] width 46 height 14
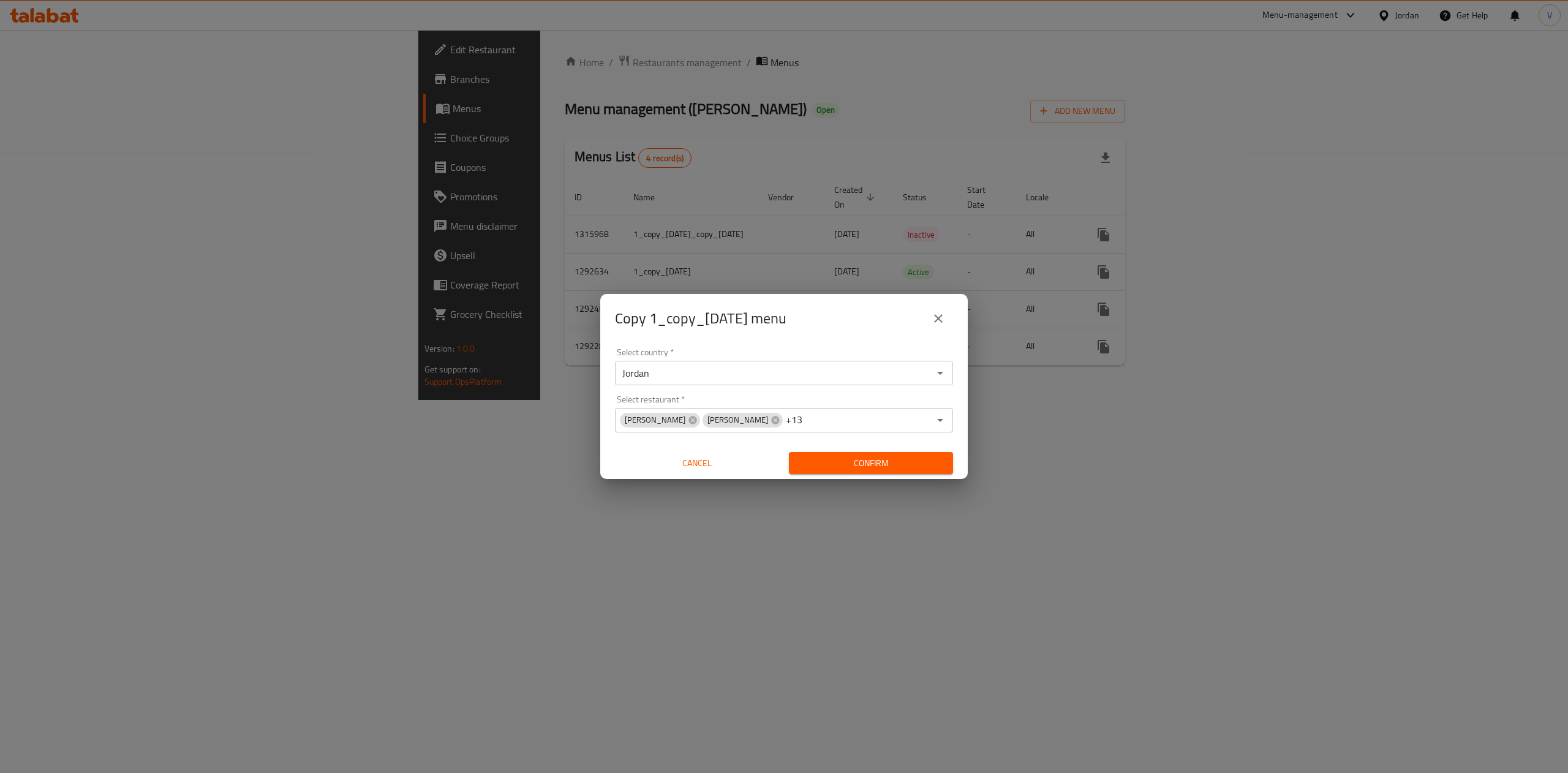
click at [781, 425] on icon "Open" at bounding box center [940, 420] width 14 height 14
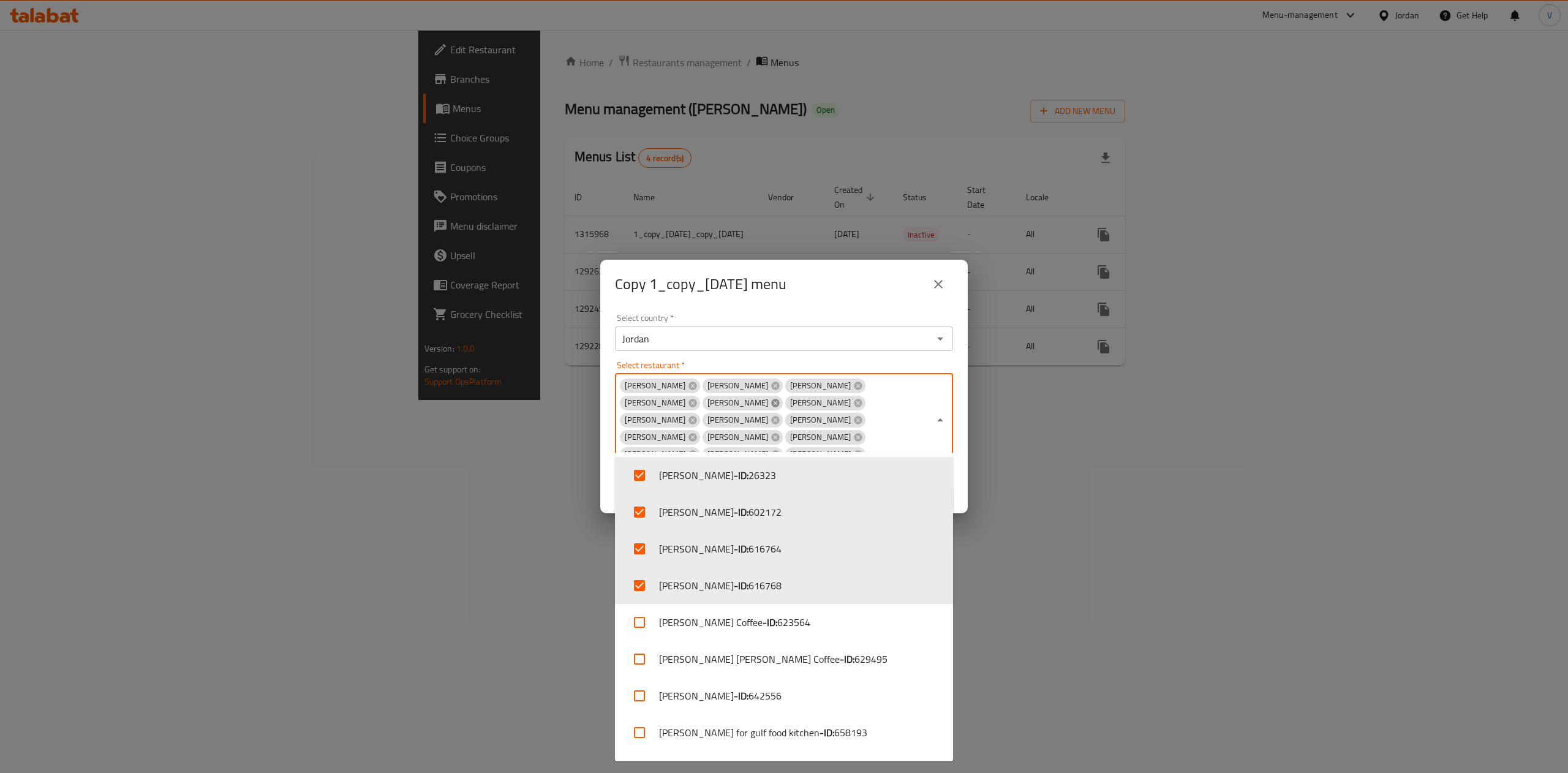
click at [779, 403] on icon at bounding box center [775, 402] width 8 height 8
checkbox input "false"
click at [779, 403] on icon at bounding box center [775, 402] width 8 height 8
checkbox input "false"
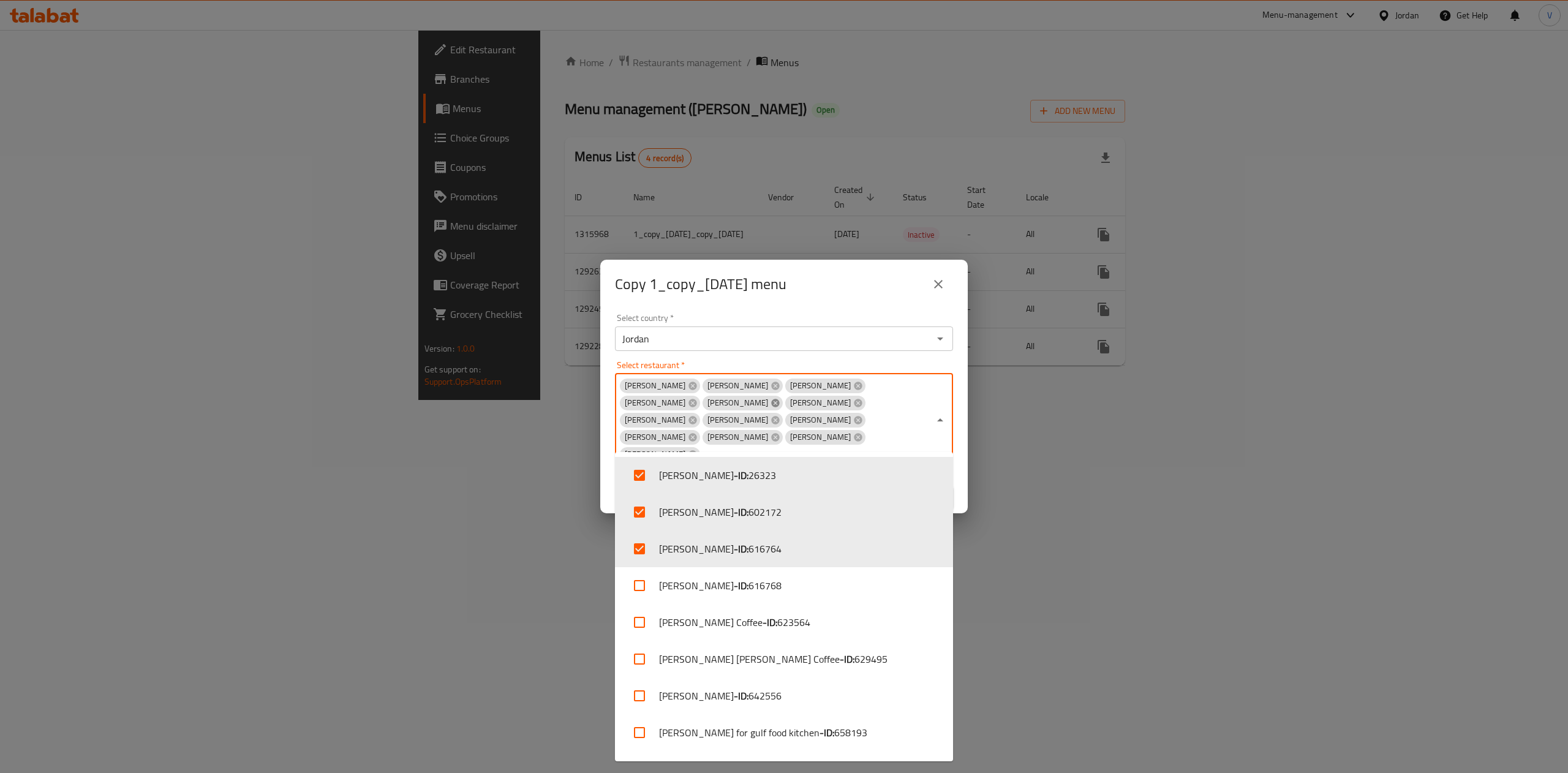
click at [779, 403] on icon at bounding box center [775, 402] width 8 height 8
checkbox input "false"
click at [779, 403] on icon at bounding box center [775, 402] width 8 height 8
checkbox input "false"
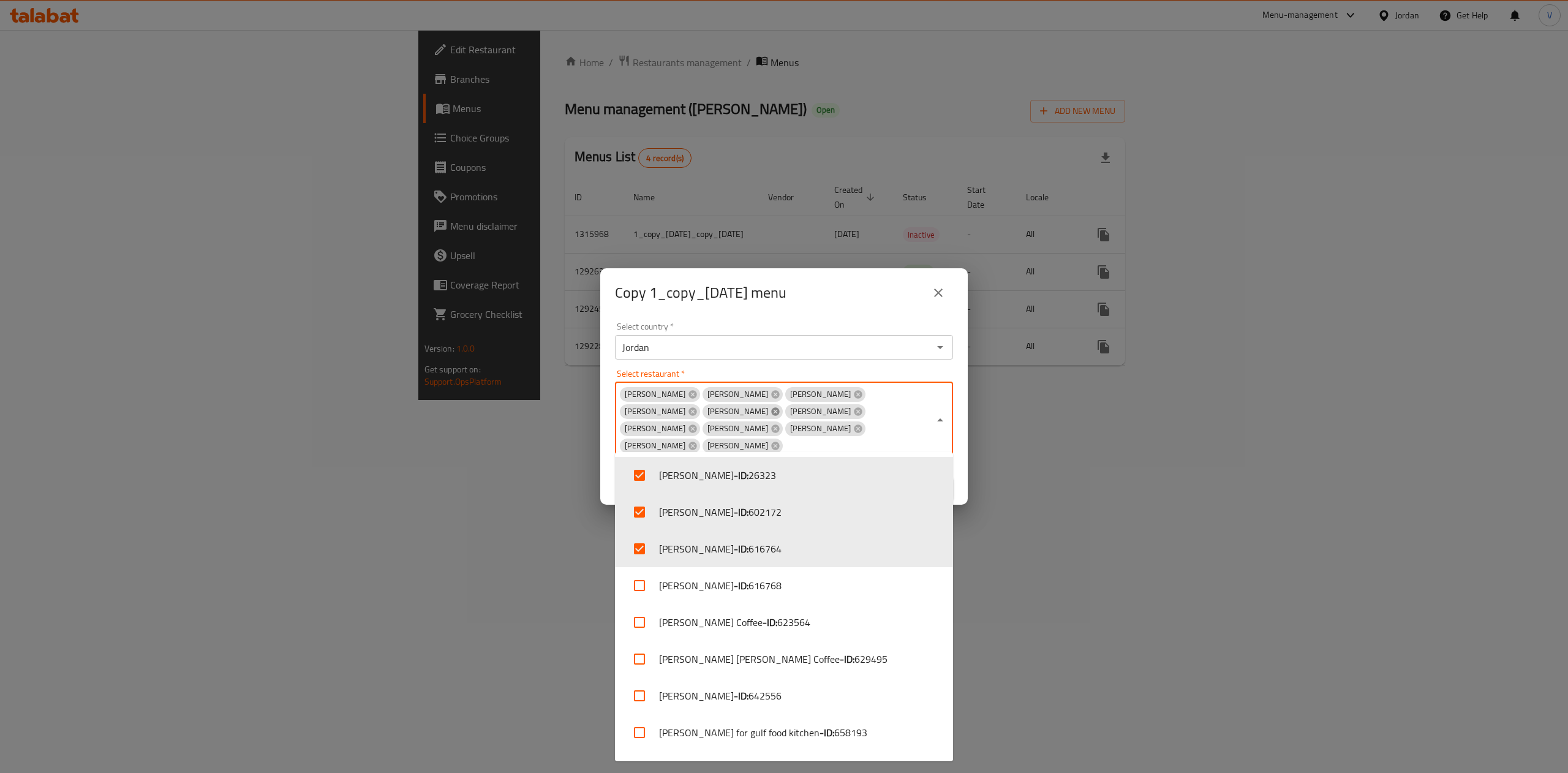
click at [779, 407] on icon at bounding box center [775, 411] width 8 height 8
checkbox input "false"
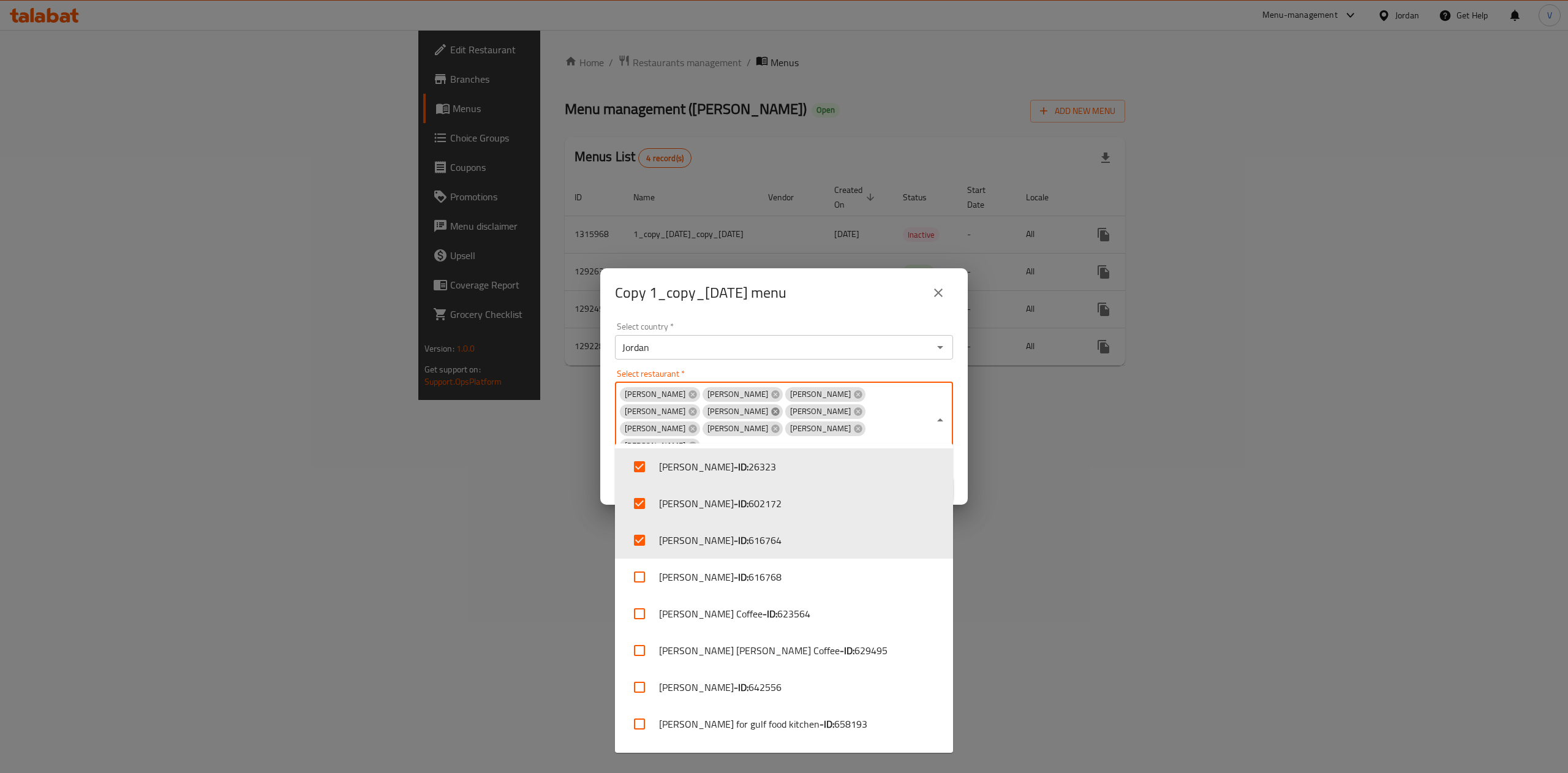
click at [781, 403] on div "Abo Saleh Abu Saleh Abu Saleh Abu Saleh Abu Saleh Abu Saleh Abu Saleh Abu Saleh…" at bounding box center [784, 420] width 338 height 76
click at [779, 409] on icon at bounding box center [775, 411] width 8 height 8
checkbox input "false"
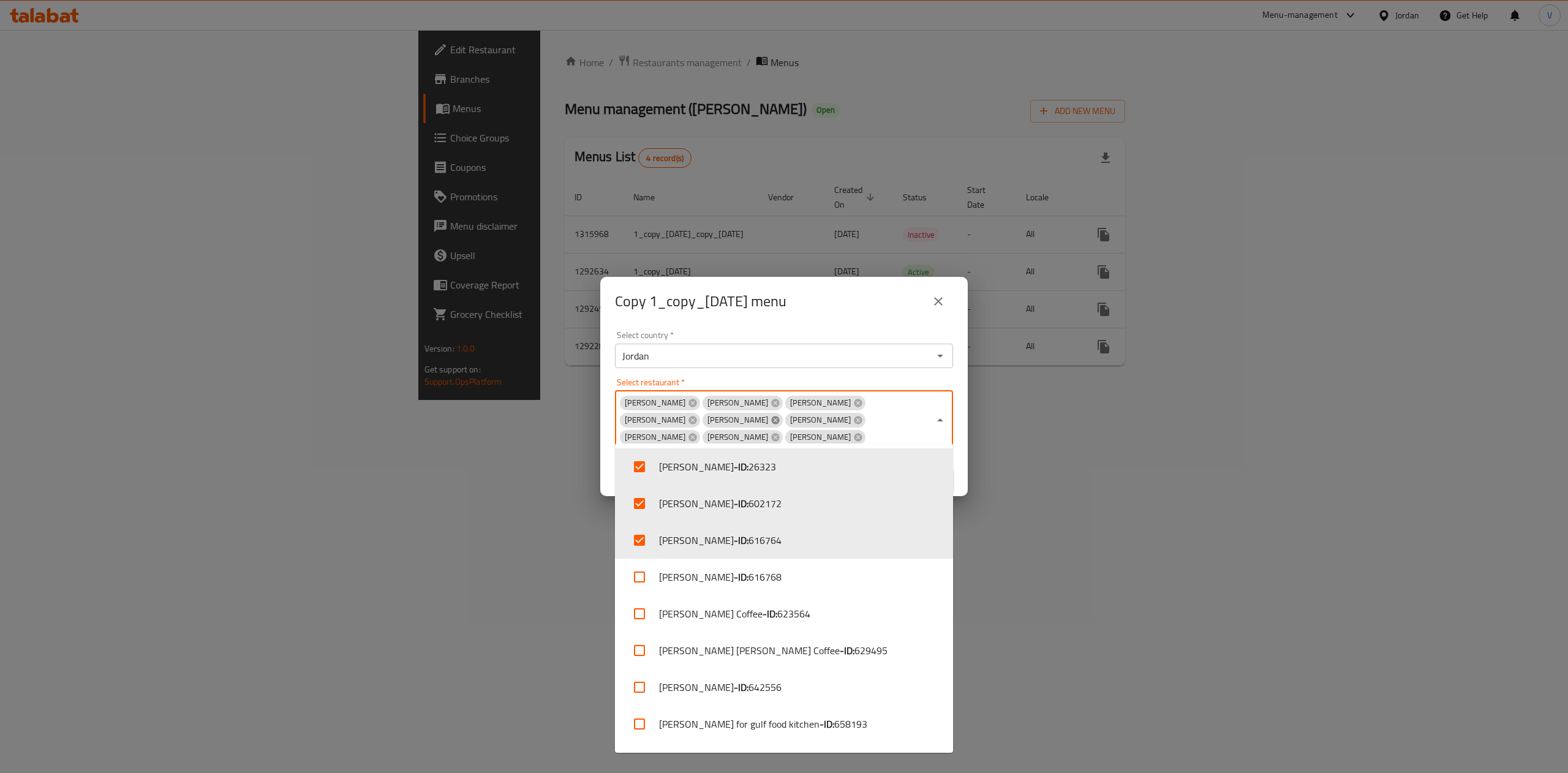
click at [779, 415] on icon at bounding box center [775, 419] width 8 height 8
checkbox input "false"
click at [779, 415] on icon at bounding box center [775, 419] width 8 height 8
checkbox input "false"
click at [779, 415] on icon at bounding box center [775, 419] width 8 height 8
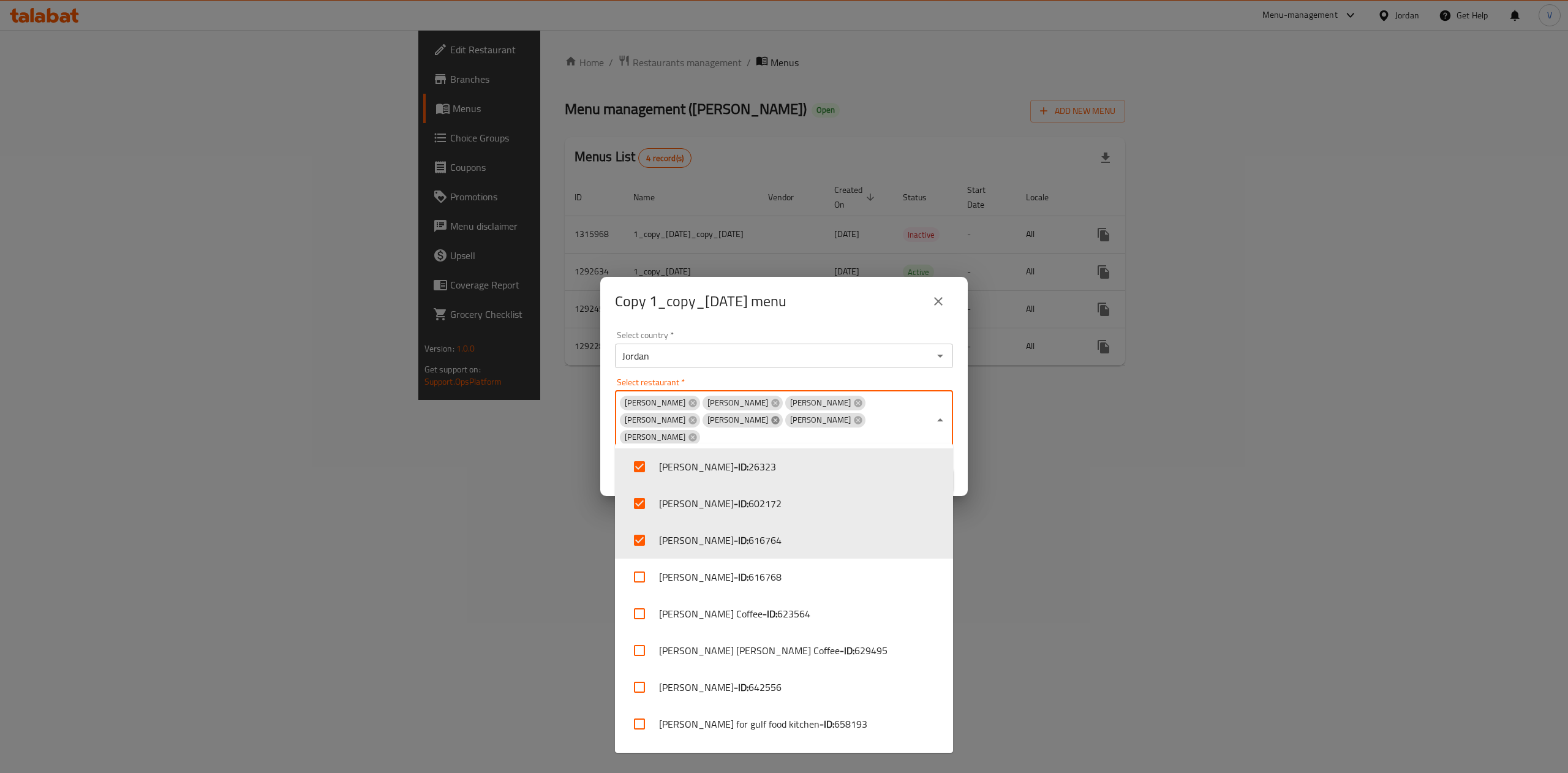
checkbox input "false"
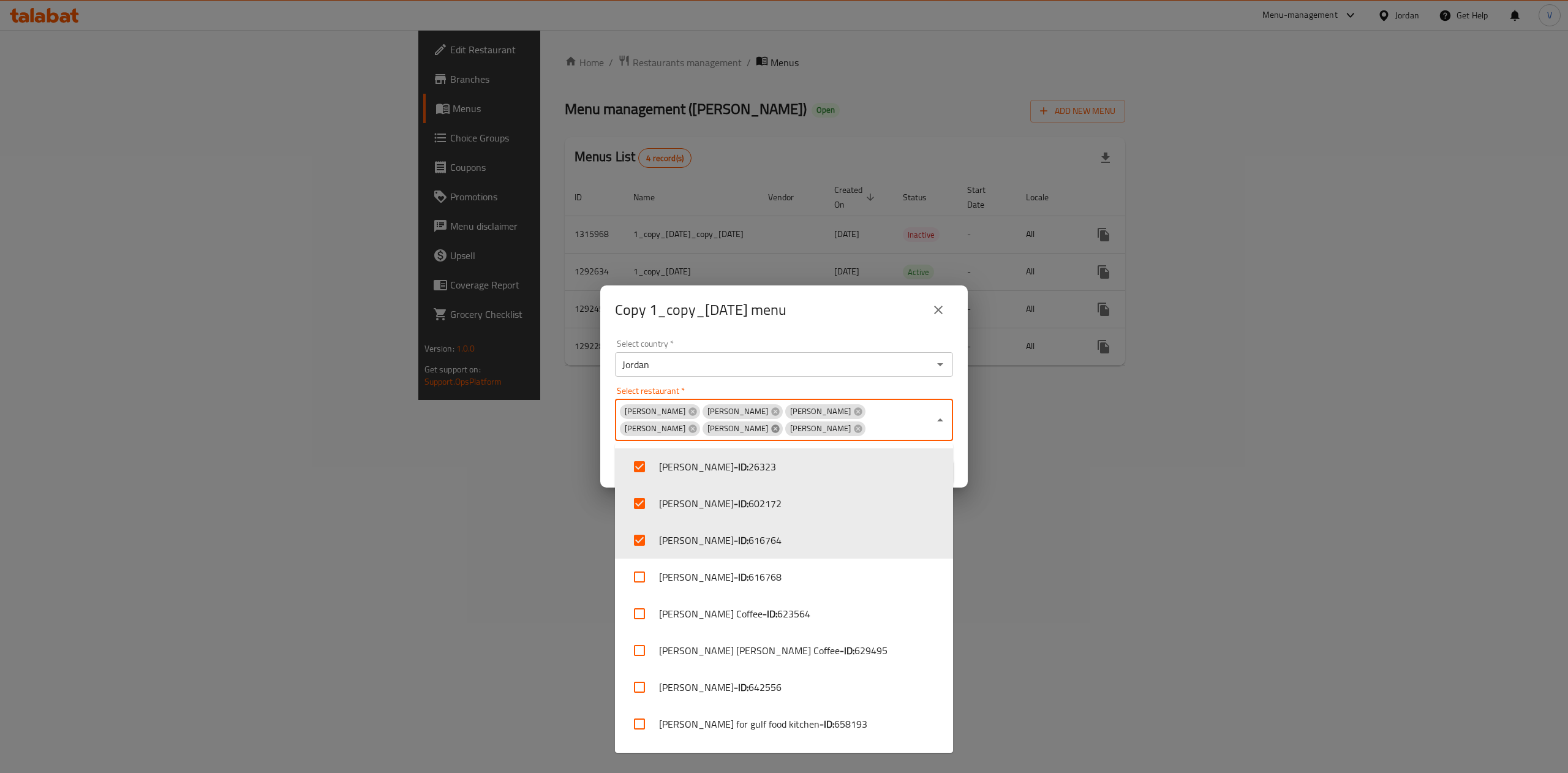
click at [779, 424] on icon at bounding box center [775, 428] width 8 height 8
checkbox input "false"
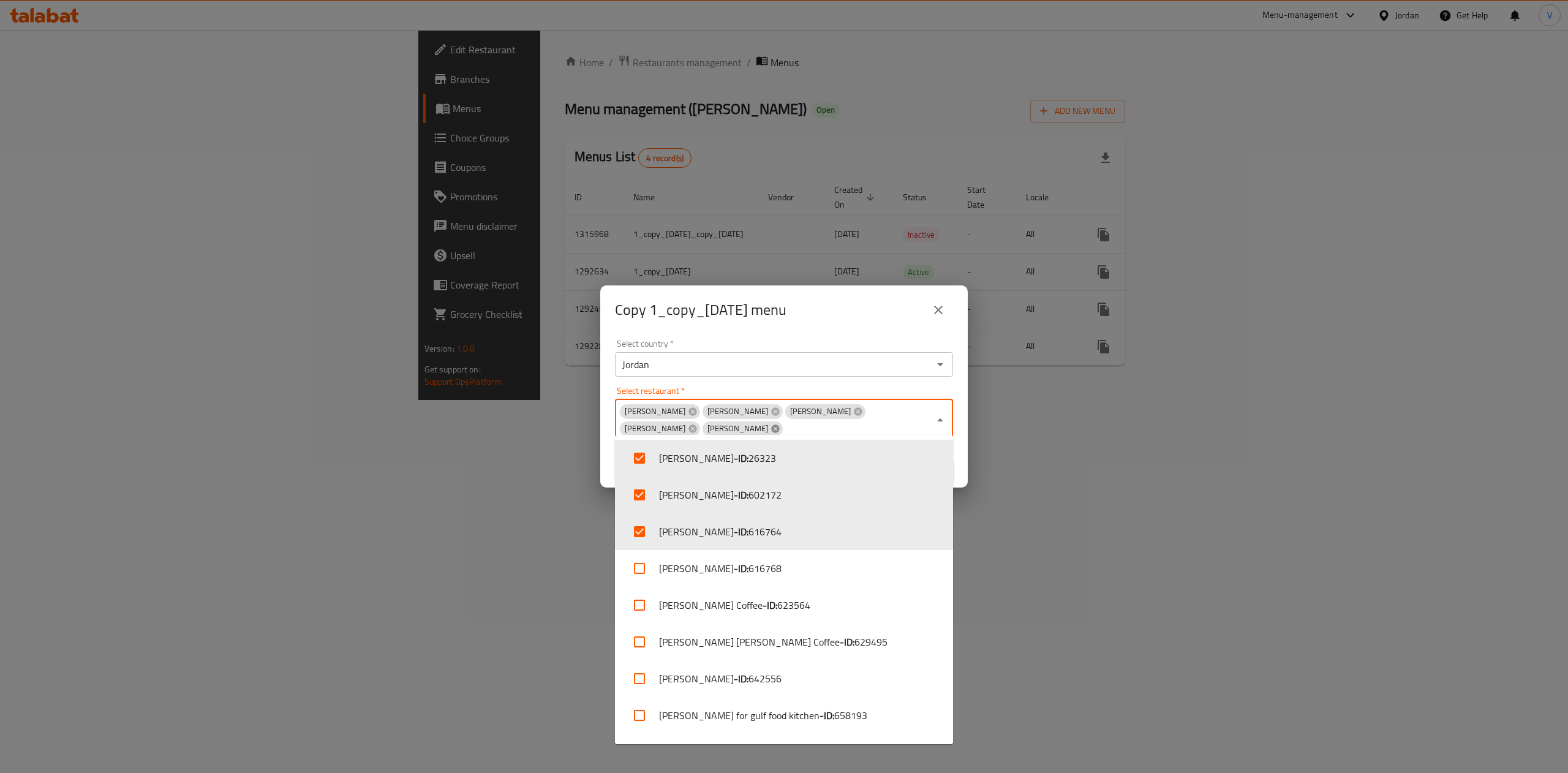
click at [781, 409] on div "Abo Saleh Abu Saleh Abu Saleh Abu Saleh Abu Saleh Select restaurant *" at bounding box center [784, 421] width 338 height 42
click at [781, 411] on div "Abo Saleh Abu Saleh Abu Saleh Abu Saleh Abu Saleh Select restaurant *" at bounding box center [784, 421] width 338 height 42
click at [781, 421] on div "Abu Saleh" at bounding box center [742, 428] width 80 height 14
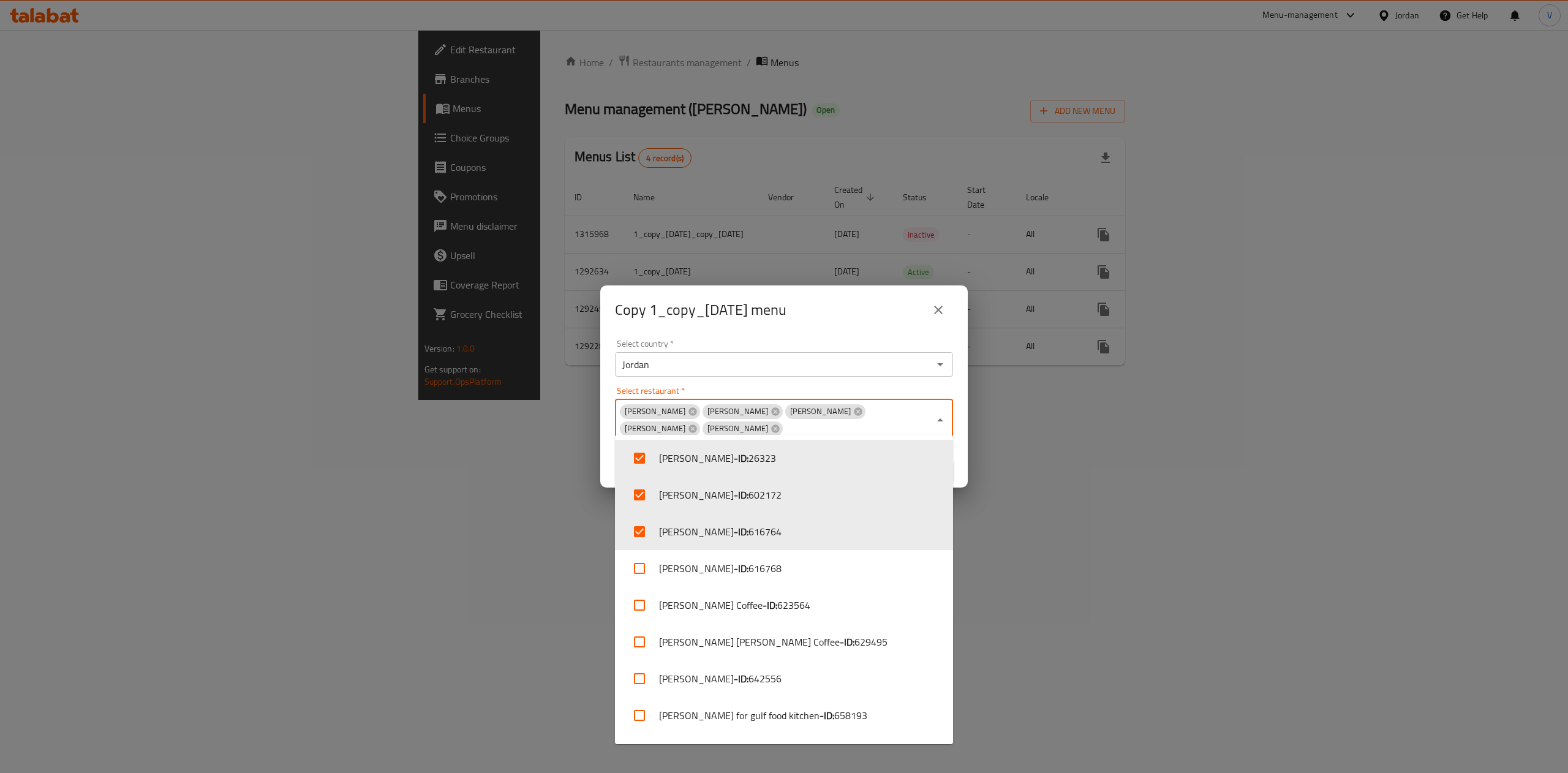
click at [781, 421] on div "Abu Saleh" at bounding box center [742, 428] width 80 height 14
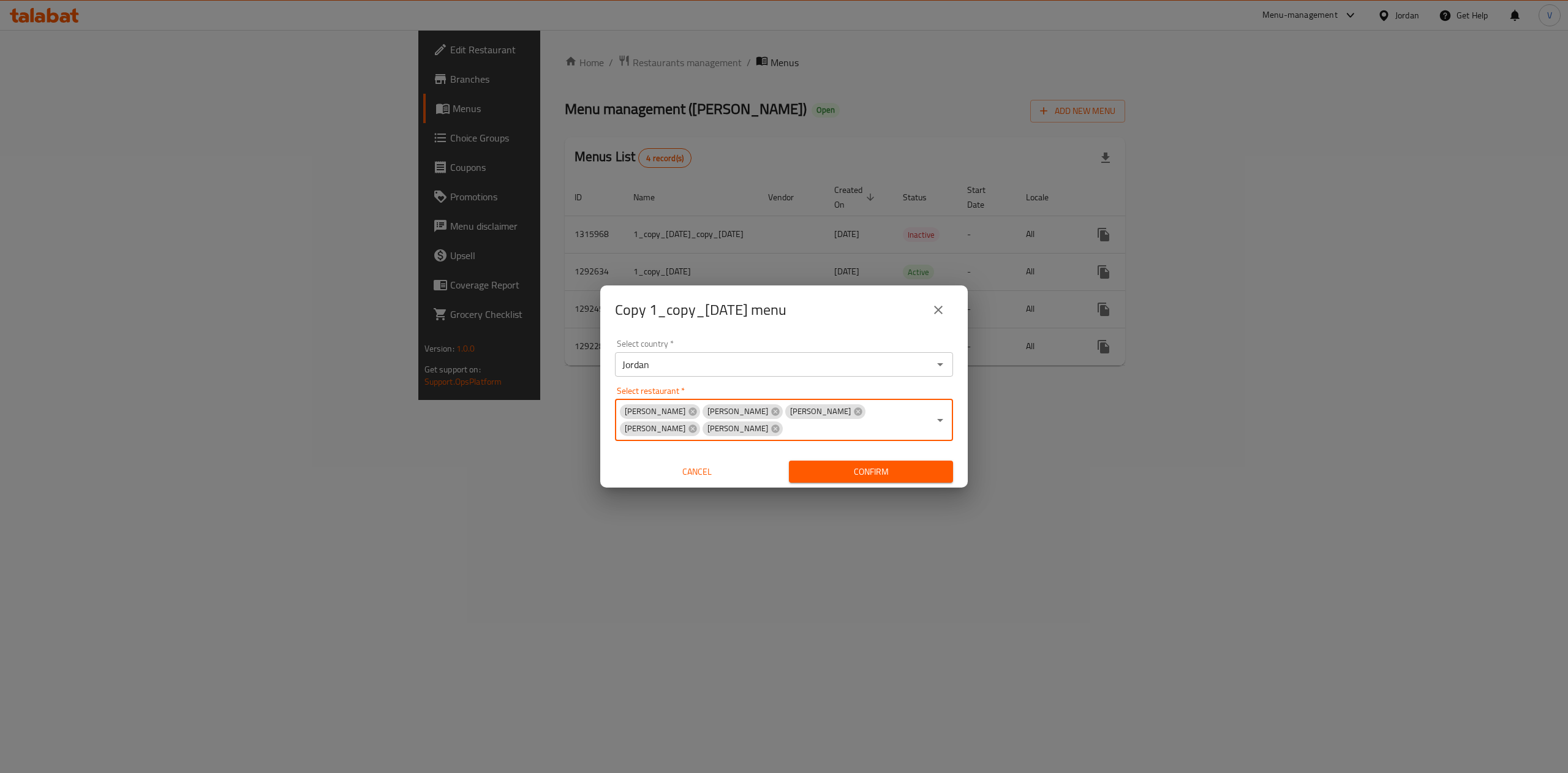
click at [773, 423] on span "Abu Saleh" at bounding box center [737, 428] width 70 height 12
click at [781, 423] on icon at bounding box center [776, 428] width 10 height 10
click at [697, 424] on icon at bounding box center [692, 428] width 8 height 8
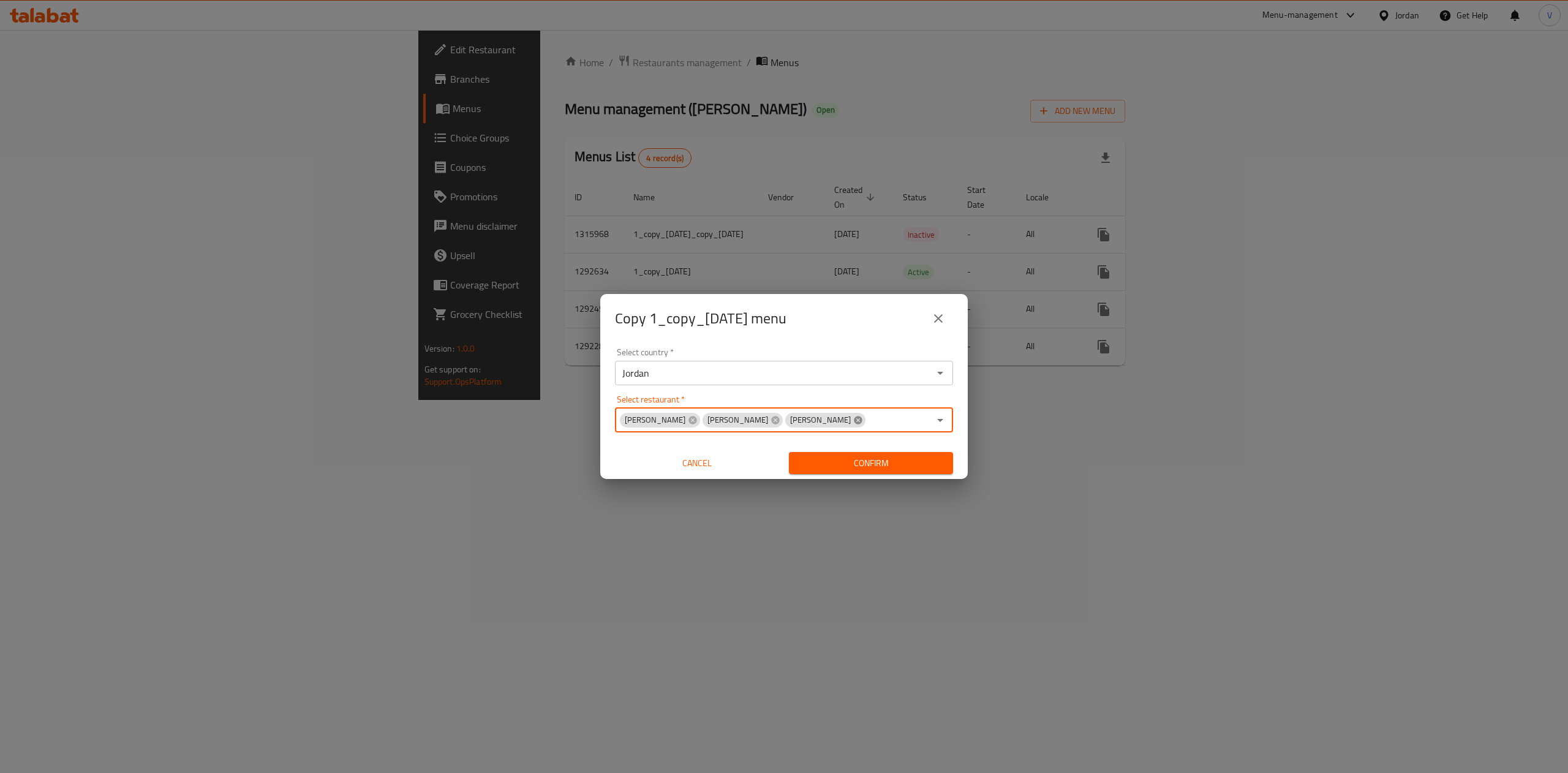
click at [781, 421] on icon at bounding box center [858, 419] width 8 height 8
click at [771, 415] on icon at bounding box center [776, 421] width 10 height 10
click at [781, 465] on span "Confirm" at bounding box center [871, 462] width 145 height 15
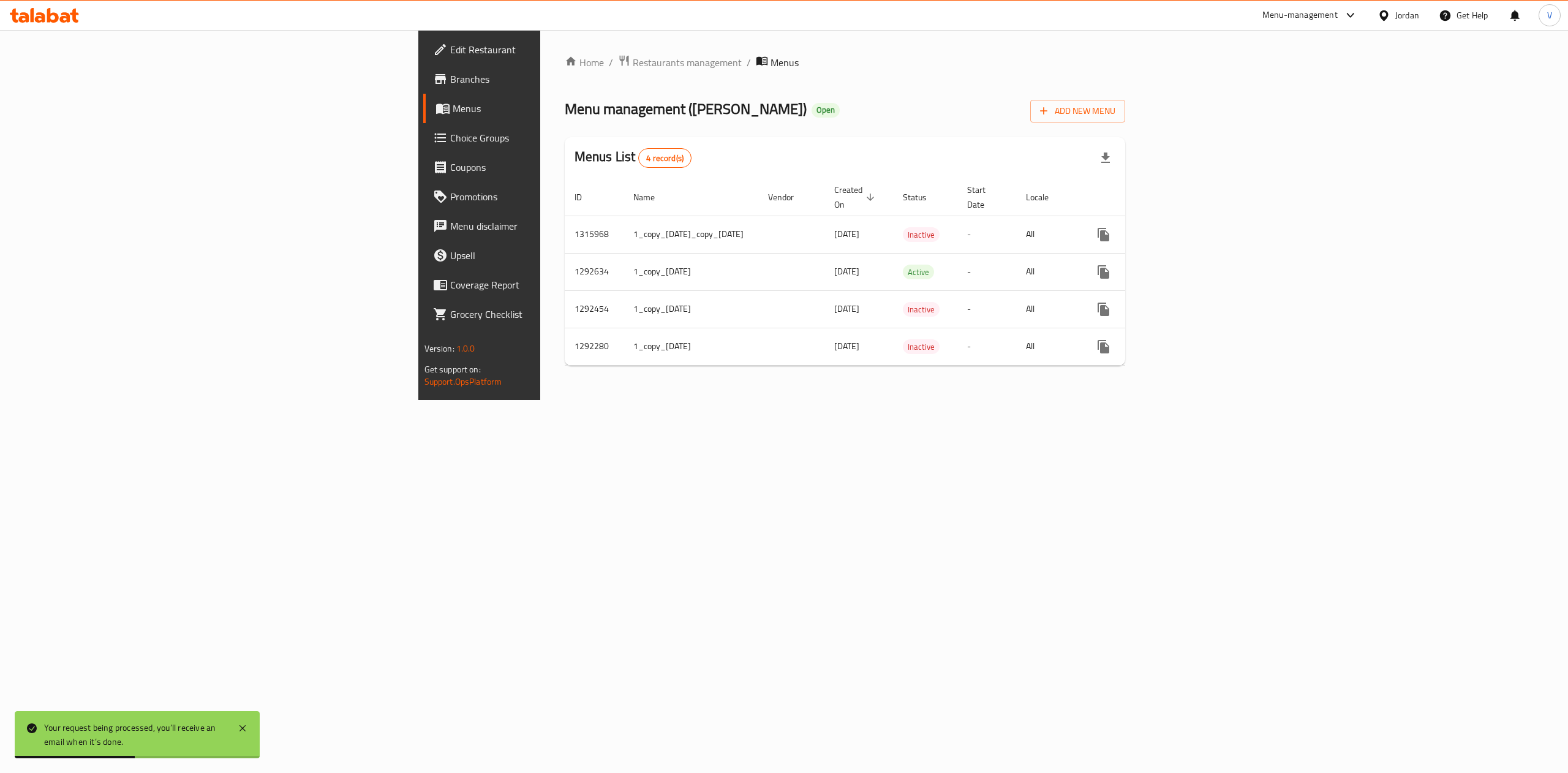
drag, startPoint x: 340, startPoint y: 730, endPoint x: 380, endPoint y: 656, distance: 84.1
click at [540, 400] on div "Home / Restaurants management / Menus Menu management ( Abu Saleh ) Open Add Ne…" at bounding box center [845, 214] width 610 height 370
click at [453, 101] on span "Menus" at bounding box center [561, 109] width 218 height 14
click at [565, 61] on link "Home" at bounding box center [584, 62] width 39 height 14
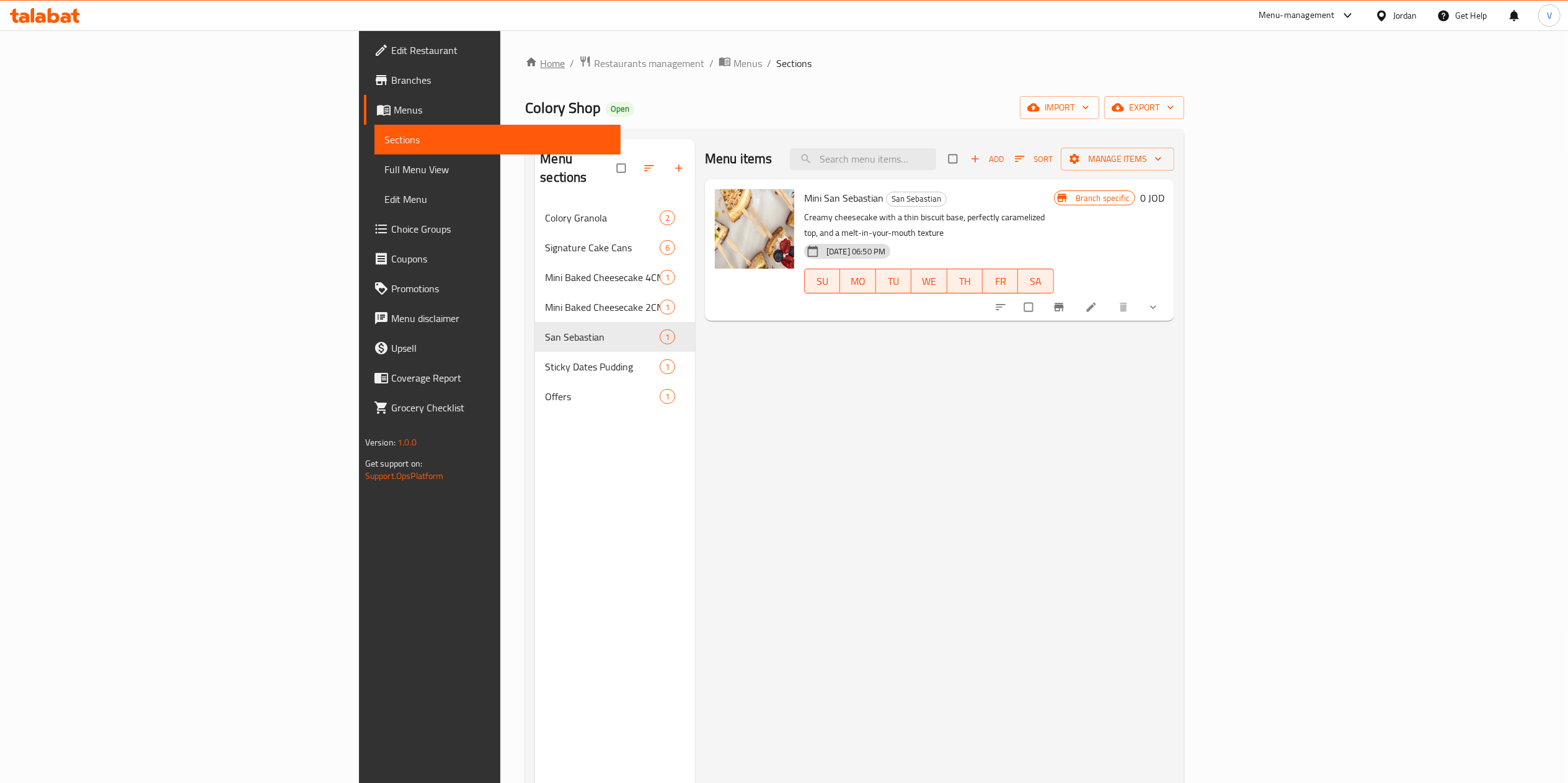
click at [525, 63] on link "Home" at bounding box center [545, 63] width 40 height 15
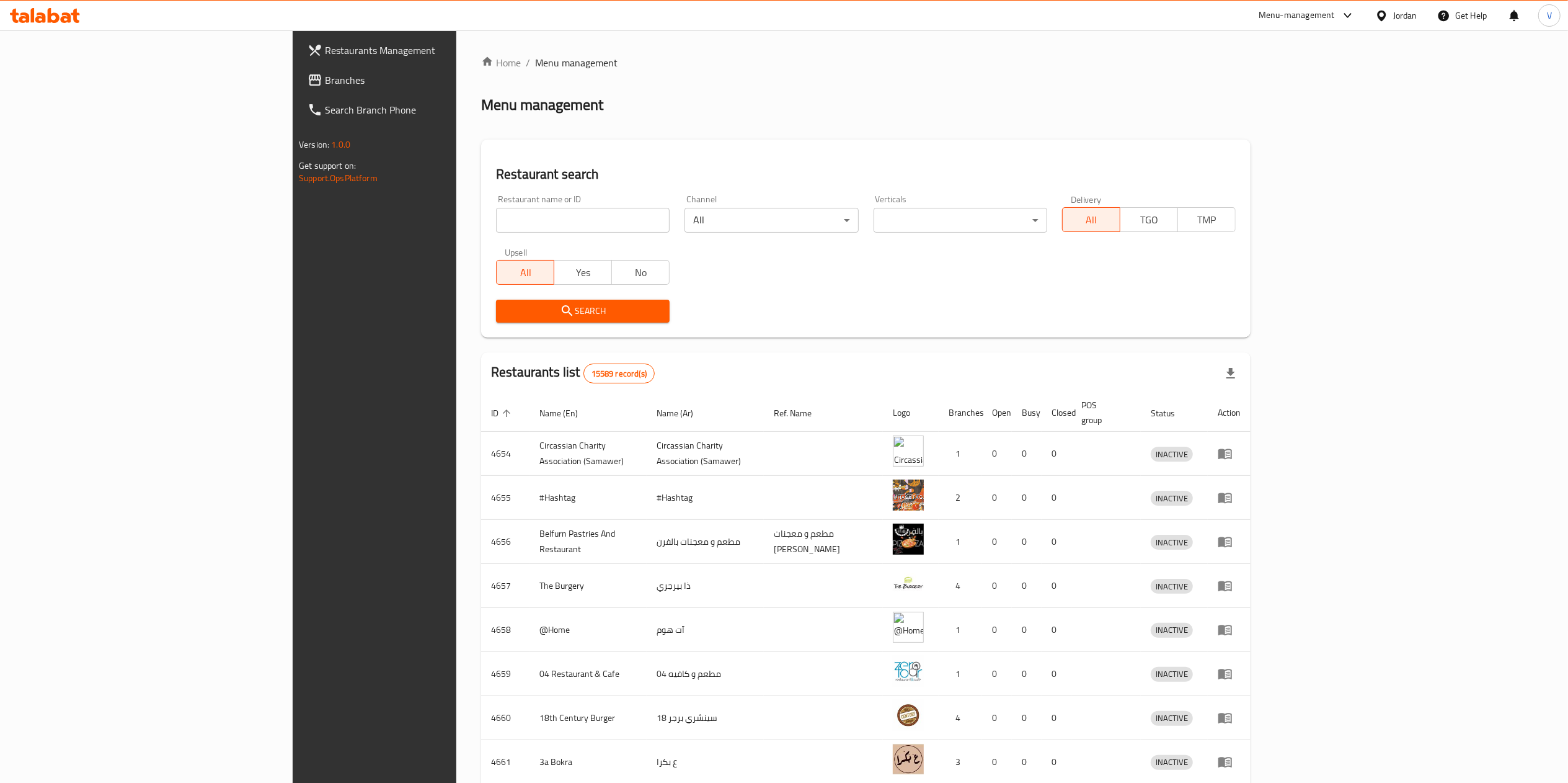
click at [496, 225] on input "search" at bounding box center [583, 220] width 174 height 25
paste input "765575"
type input "765575"
click button "Search" at bounding box center [583, 311] width 174 height 23
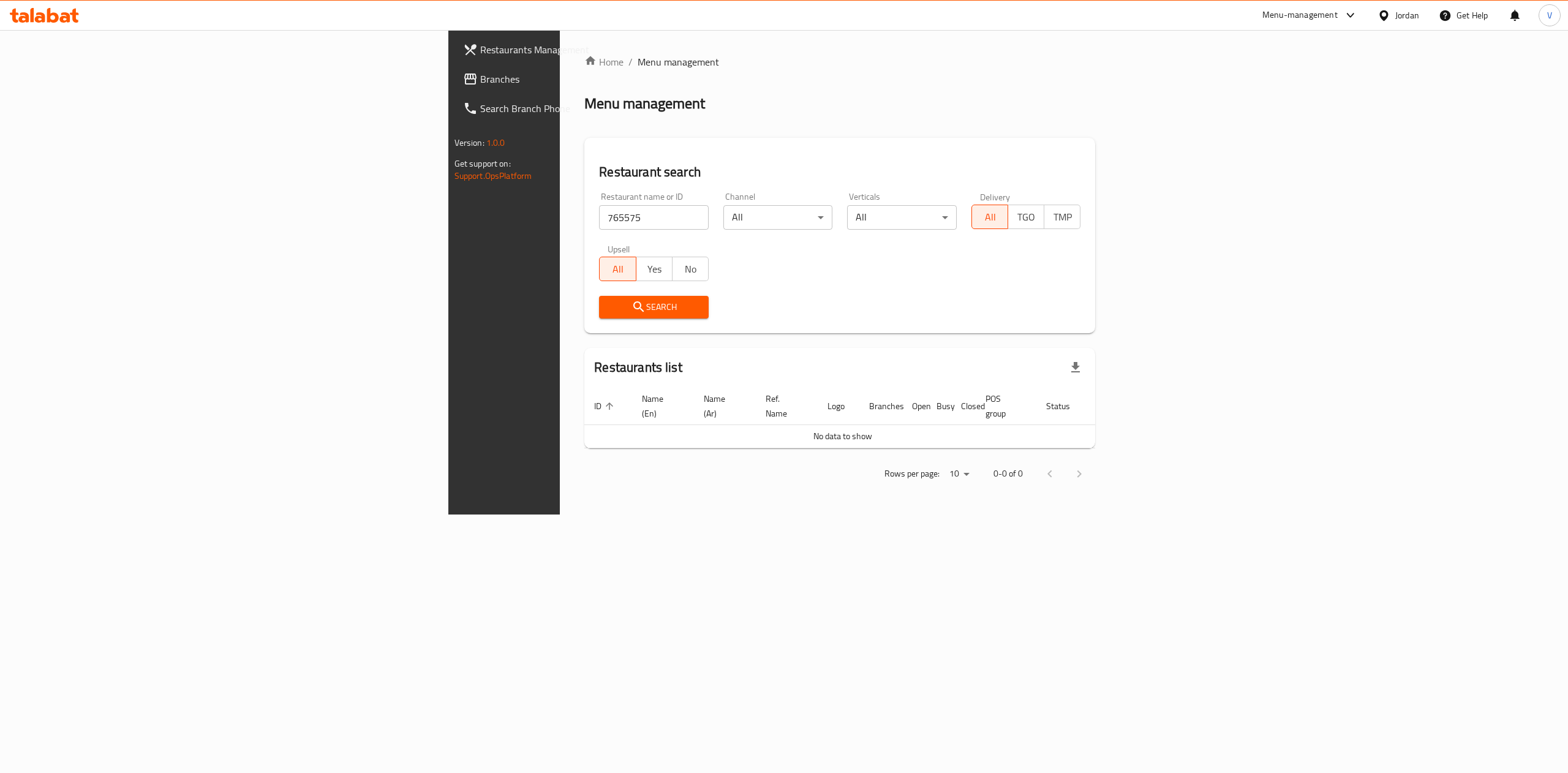
click at [480, 48] on span "Restaurants Management" at bounding box center [590, 49] width 221 height 14
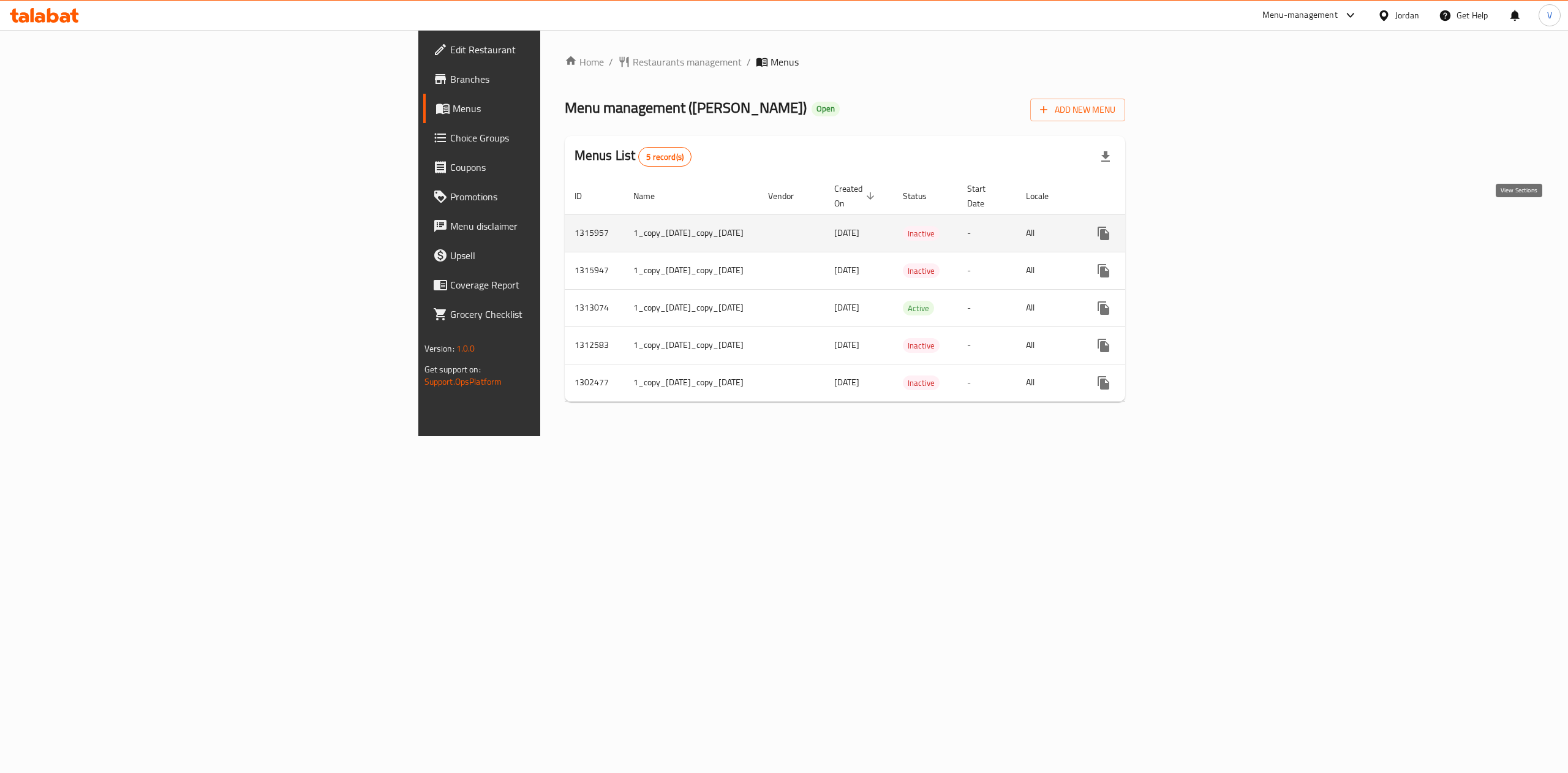
click at [1199, 226] on icon "enhanced table" at bounding box center [1192, 233] width 14 height 14
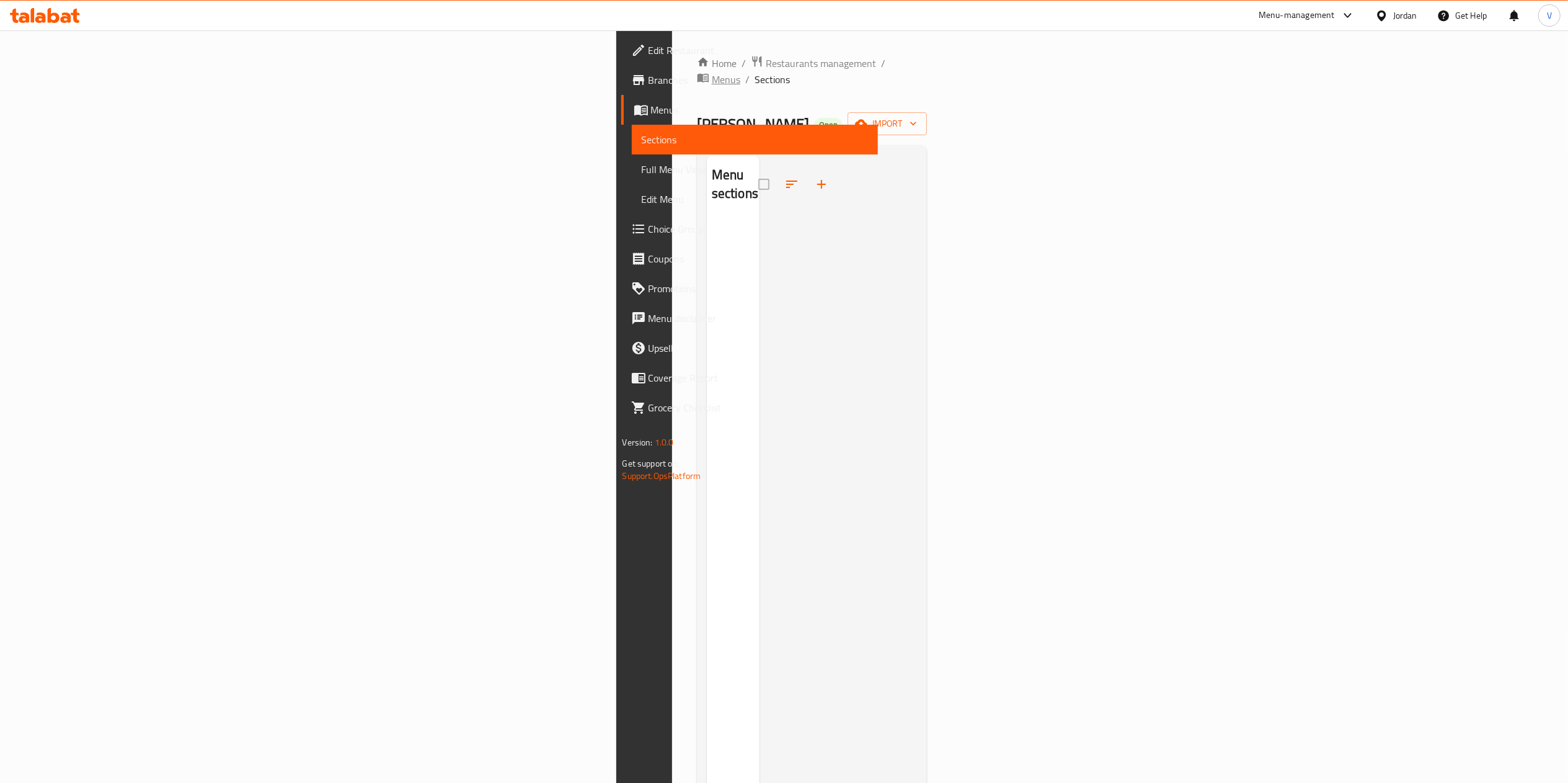
click at [697, 71] on icon "breadcrumb" at bounding box center [703, 77] width 12 height 12
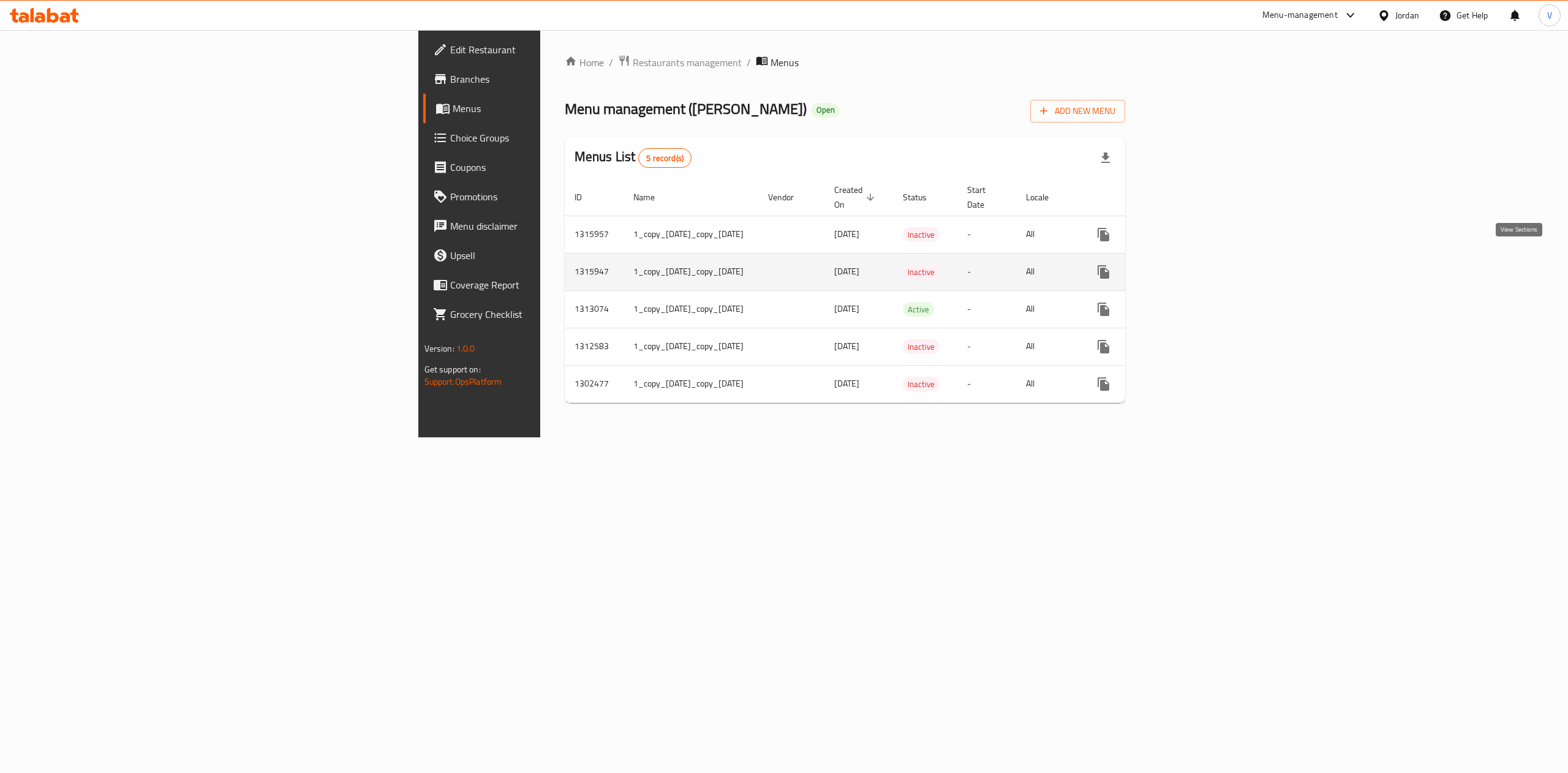
click at [1207, 257] on link "enhanced table" at bounding box center [1192, 271] width 30 height 30
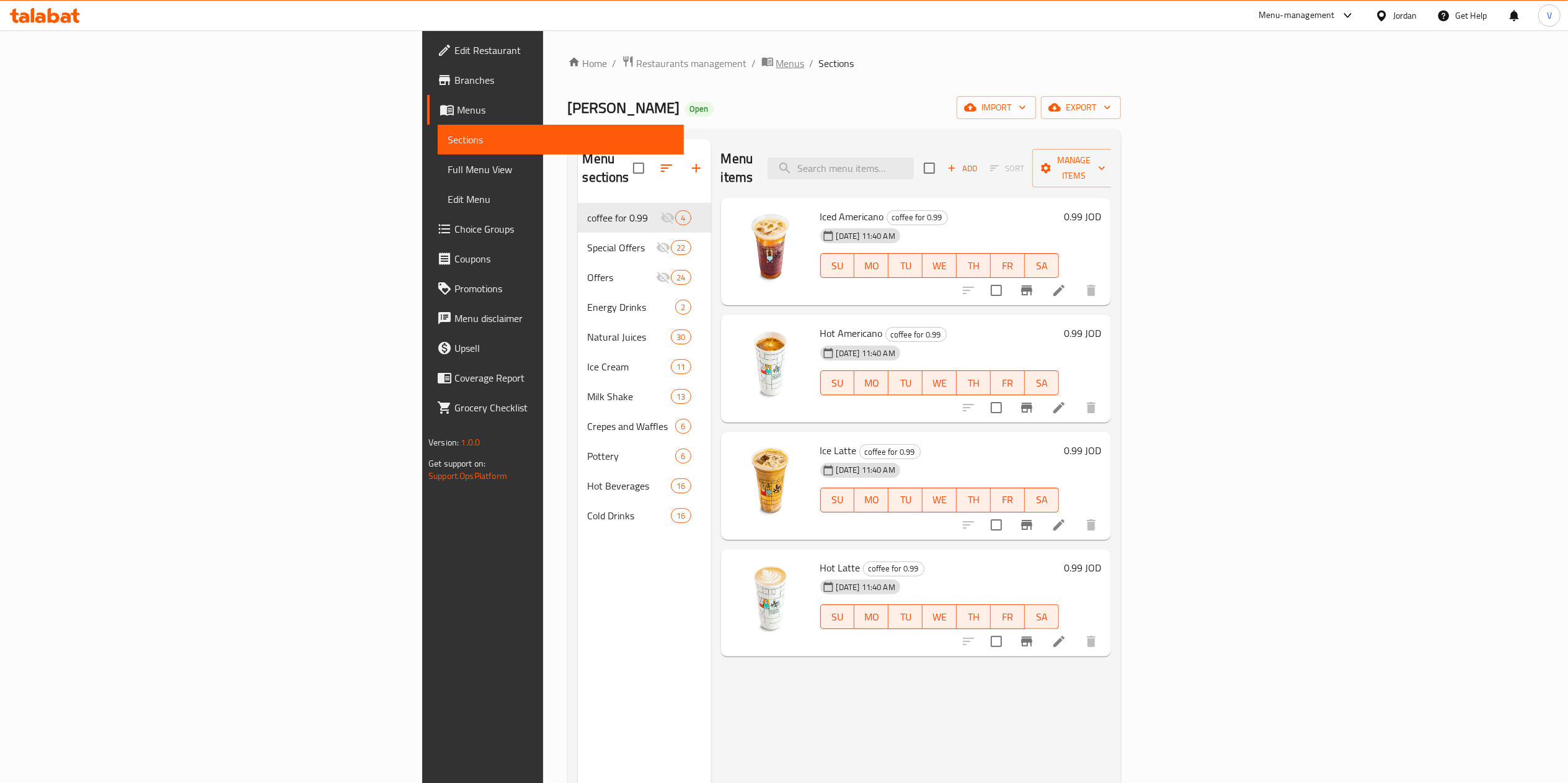
click at [762, 69] on span "breadcrumb" at bounding box center [769, 63] width 15 height 16
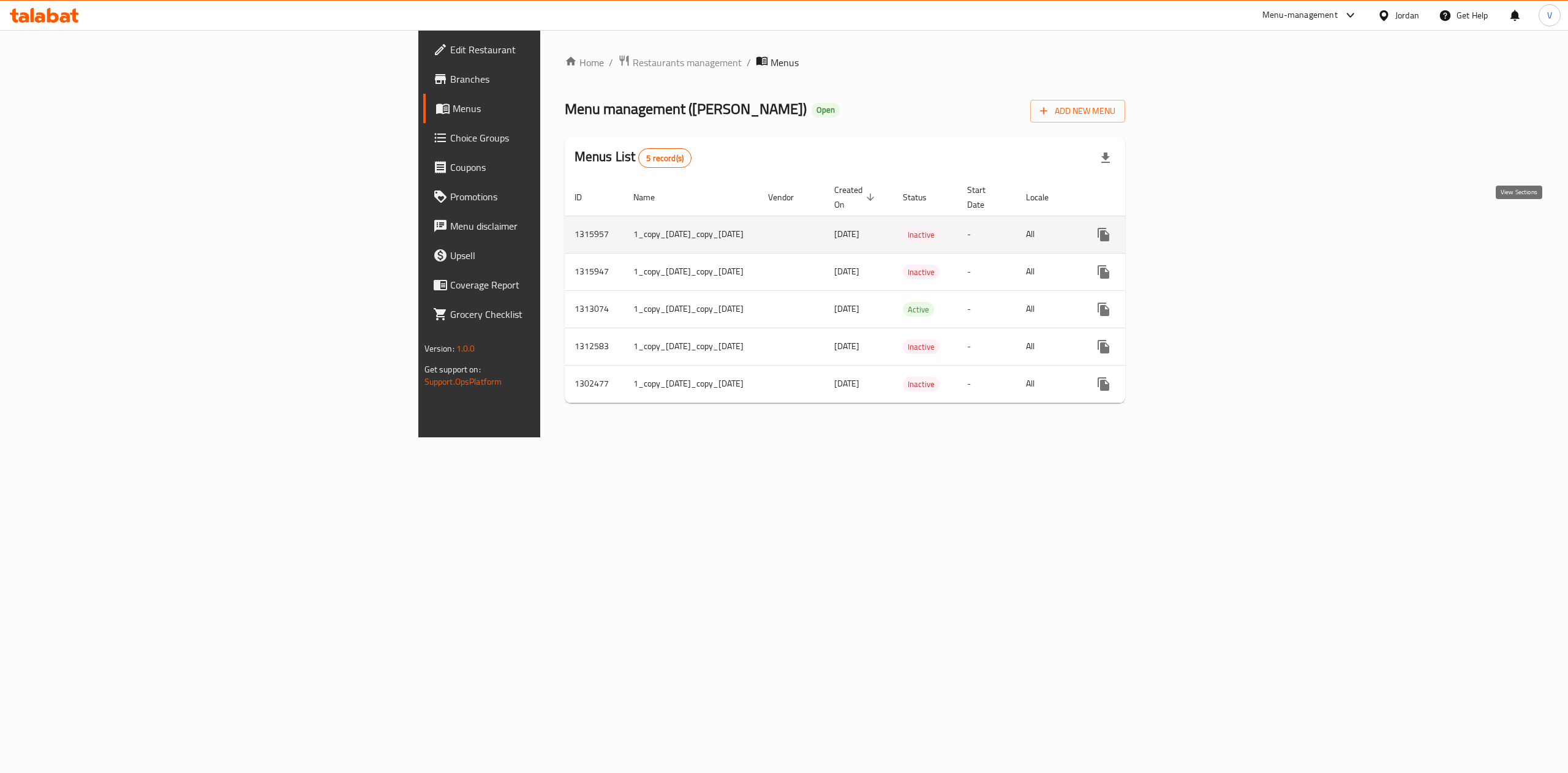
click at [1199, 227] on icon "enhanced table" at bounding box center [1192, 235] width 14 height 14
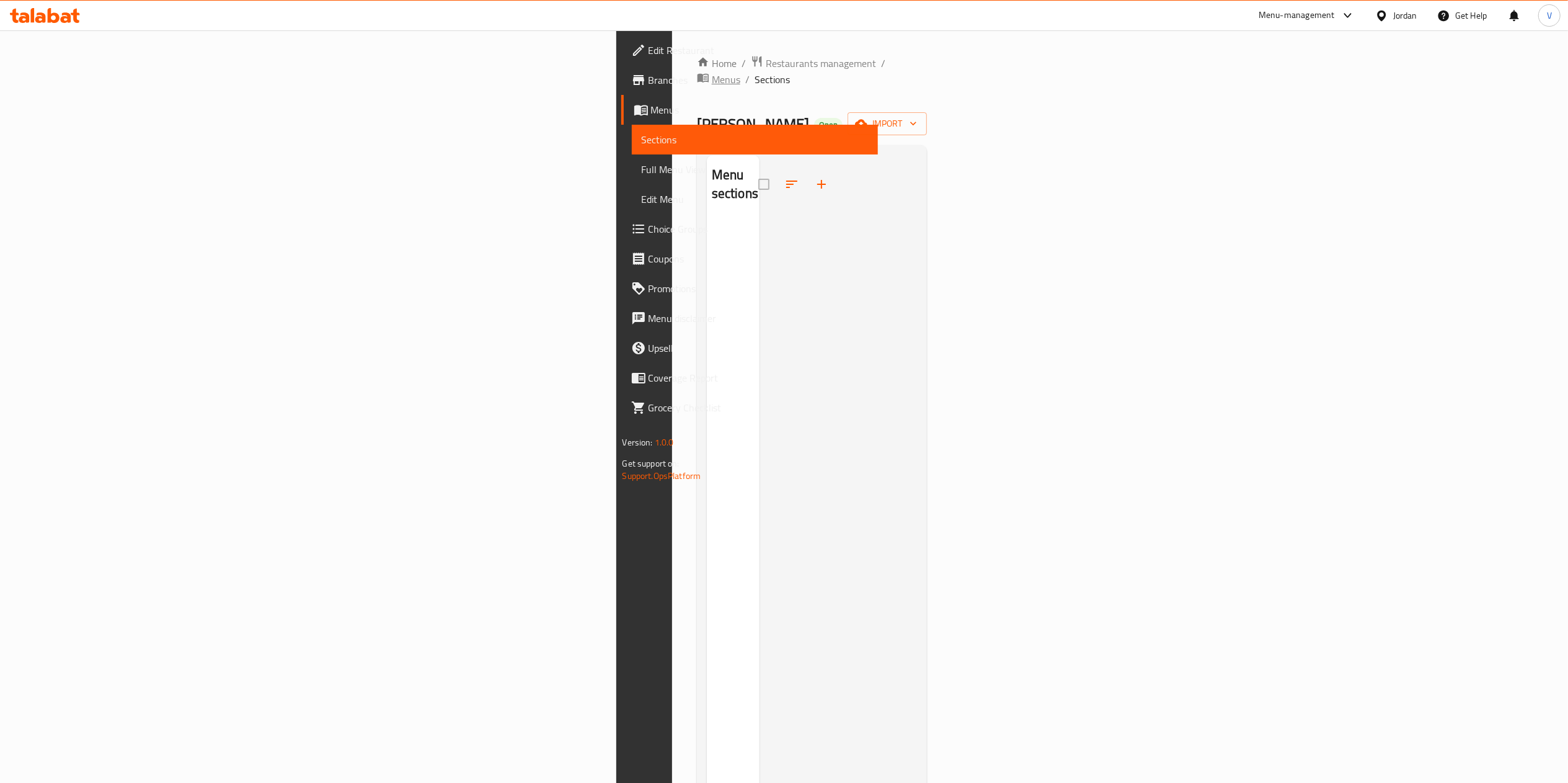
click at [712, 72] on span "Menus" at bounding box center [726, 79] width 29 height 15
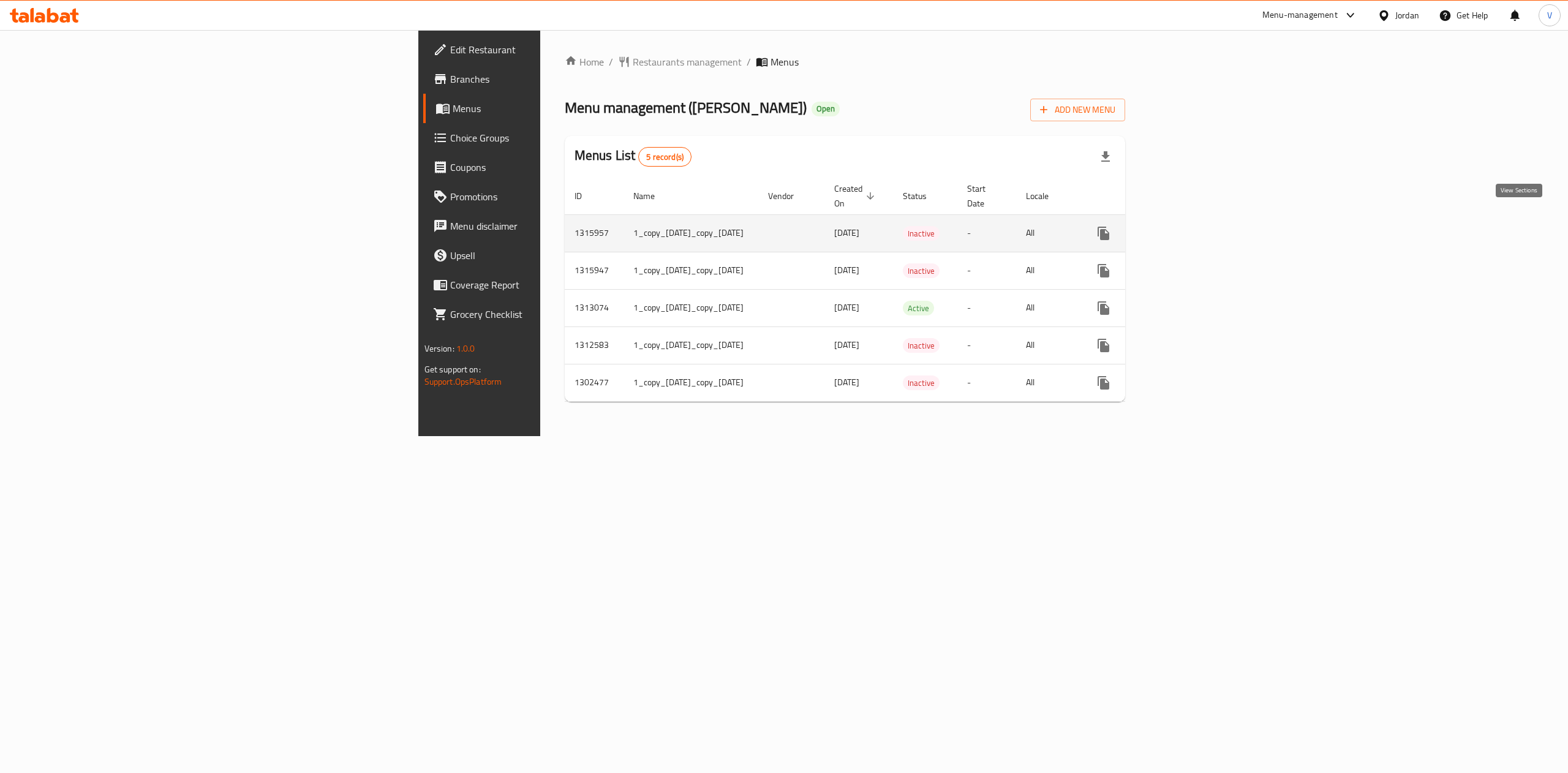
click at [1198, 228] on icon "enhanced table" at bounding box center [1191, 233] width 11 height 11
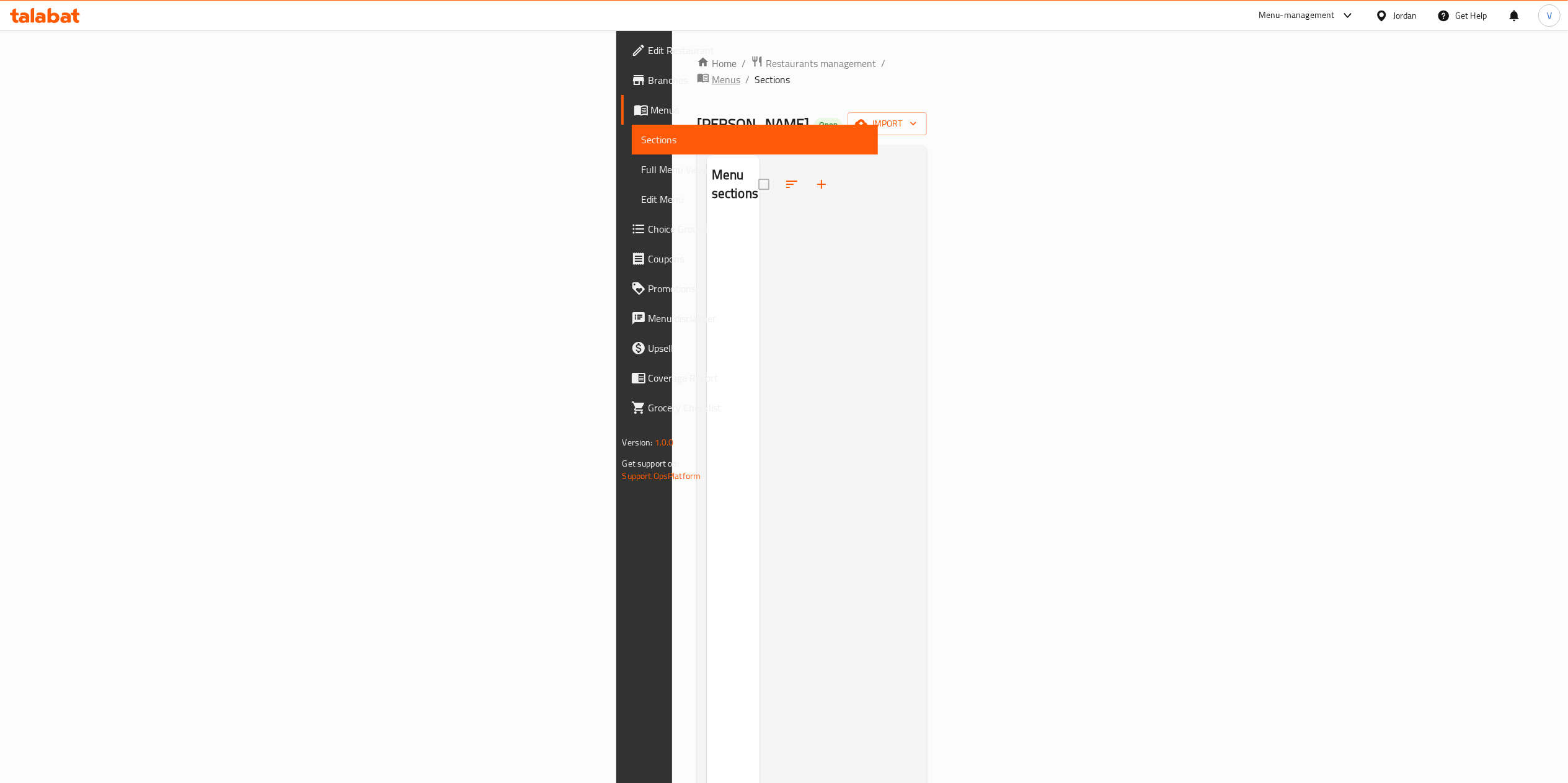
click at [712, 72] on span "Menus" at bounding box center [726, 79] width 29 height 15
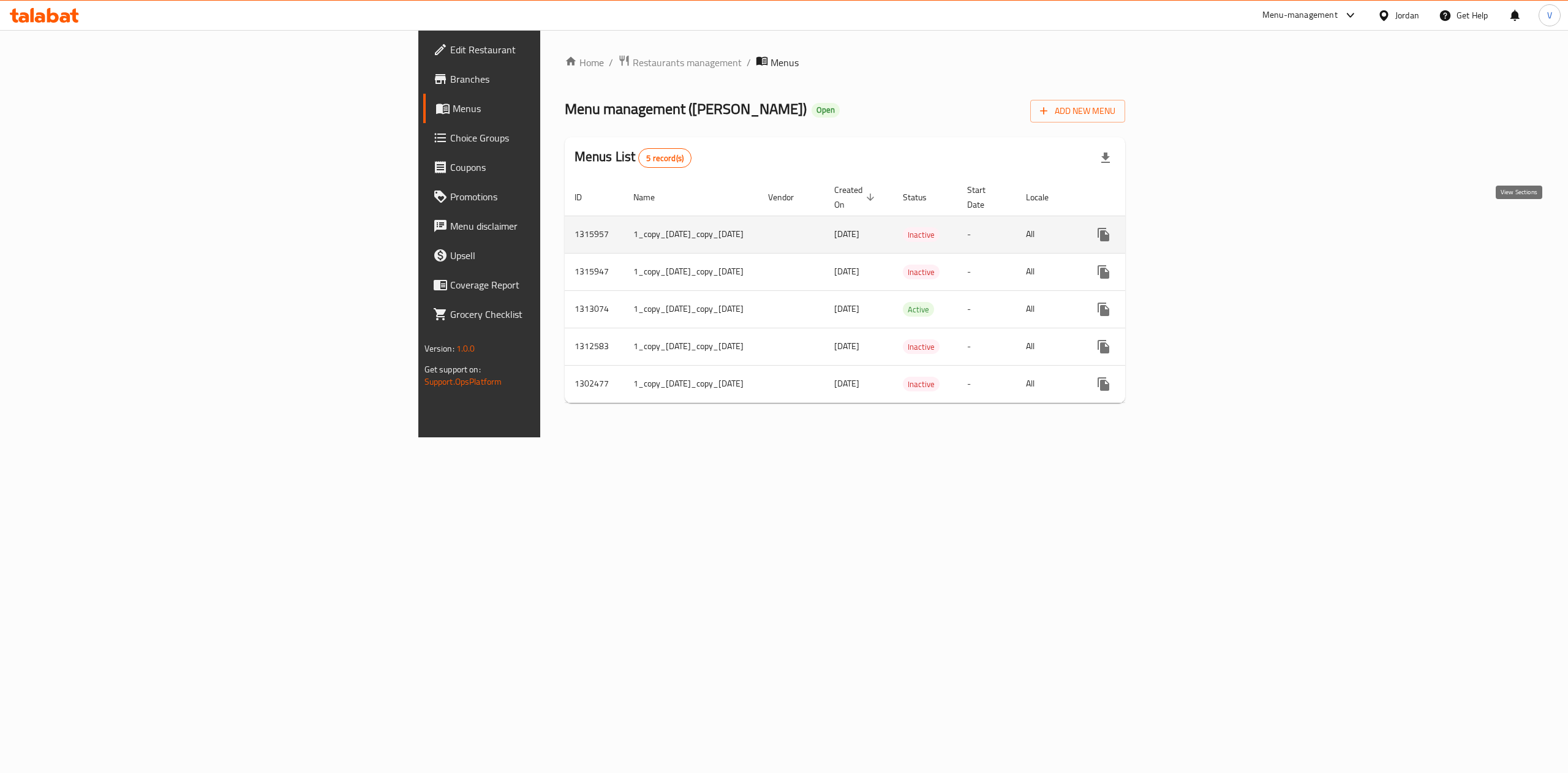
click at [1199, 227] on icon "enhanced table" at bounding box center [1192, 235] width 14 height 14
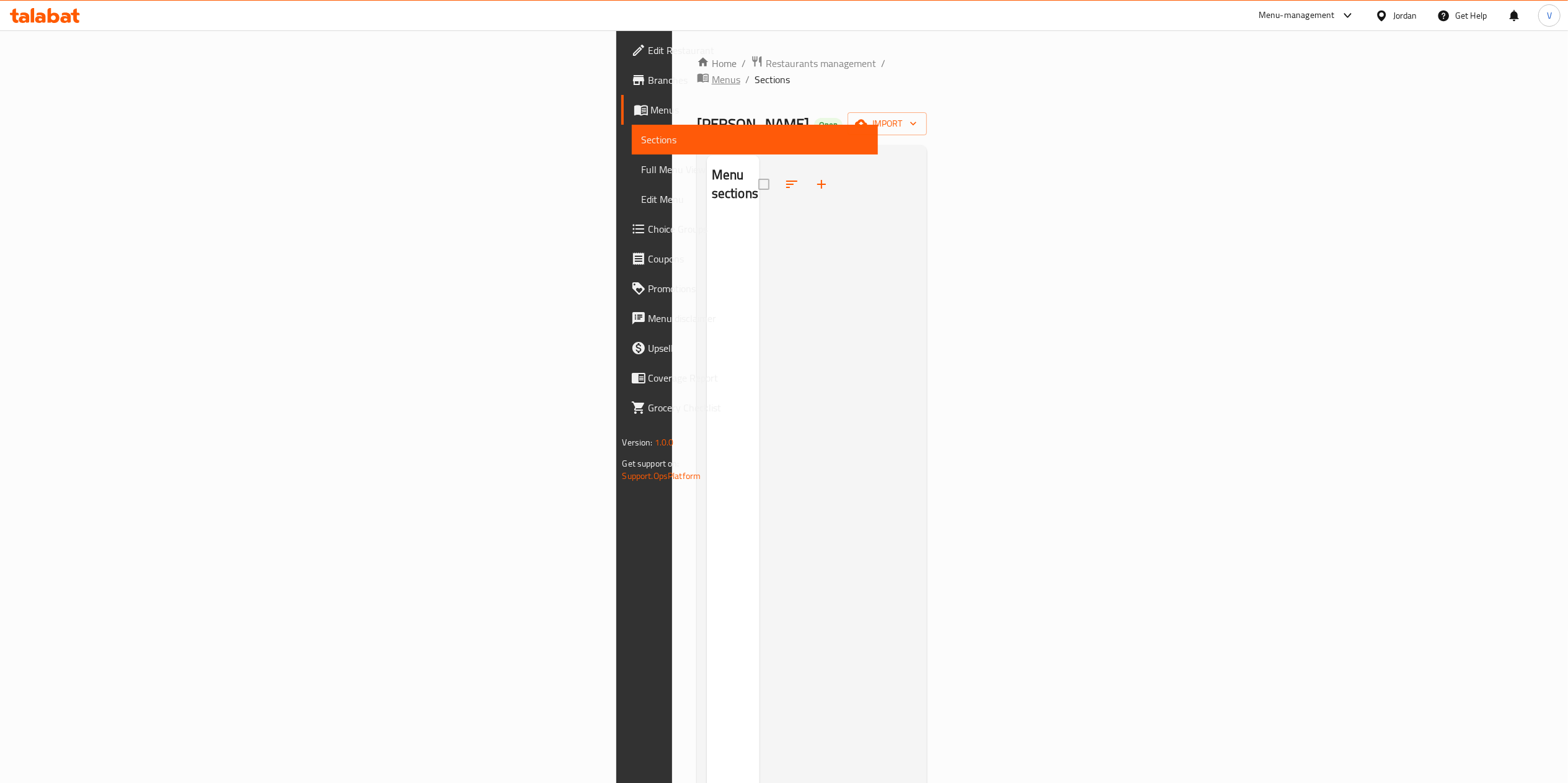
click at [712, 72] on span "Menus" at bounding box center [726, 79] width 29 height 15
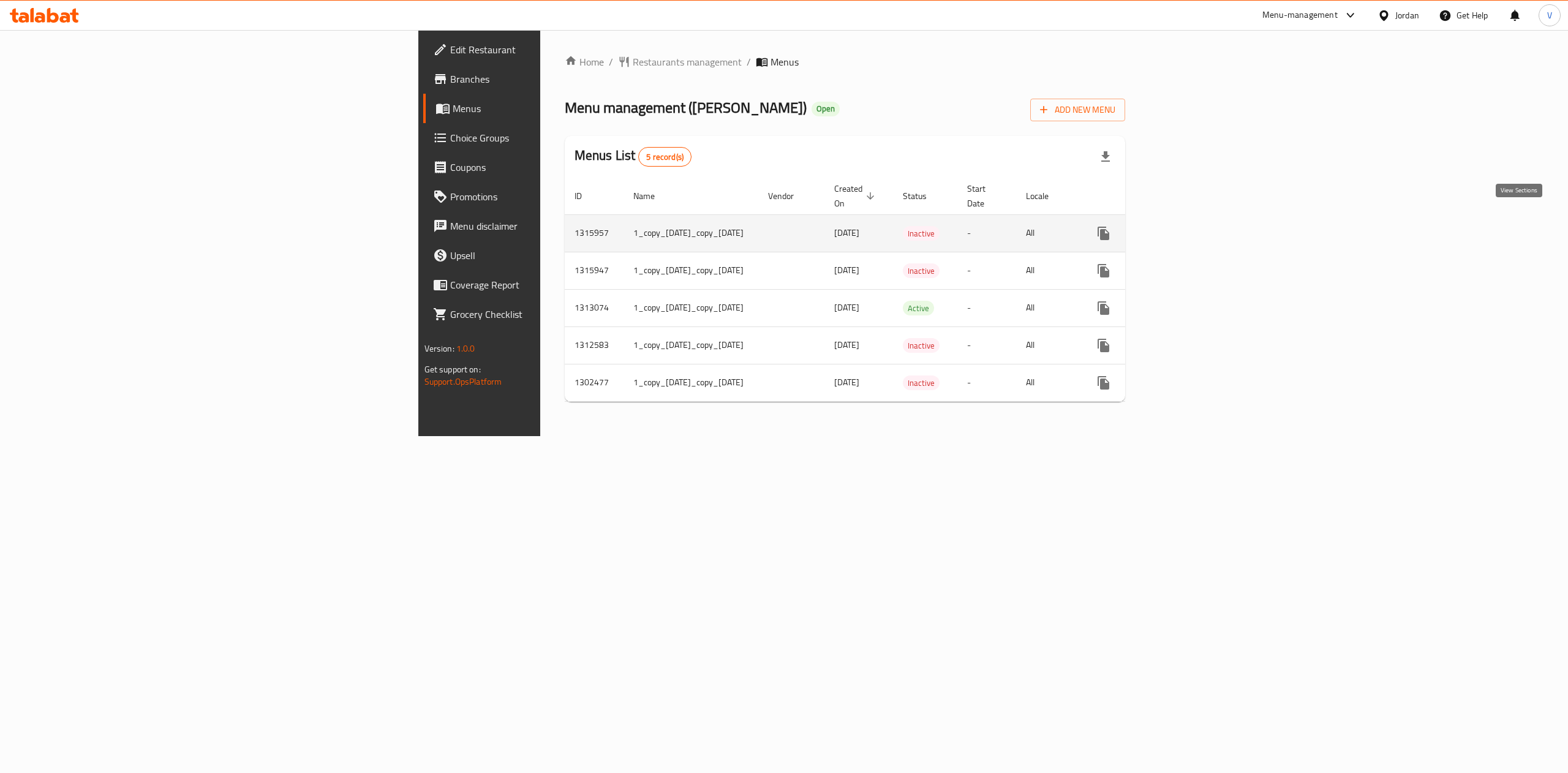
click at [1199, 226] on icon "enhanced table" at bounding box center [1192, 233] width 14 height 14
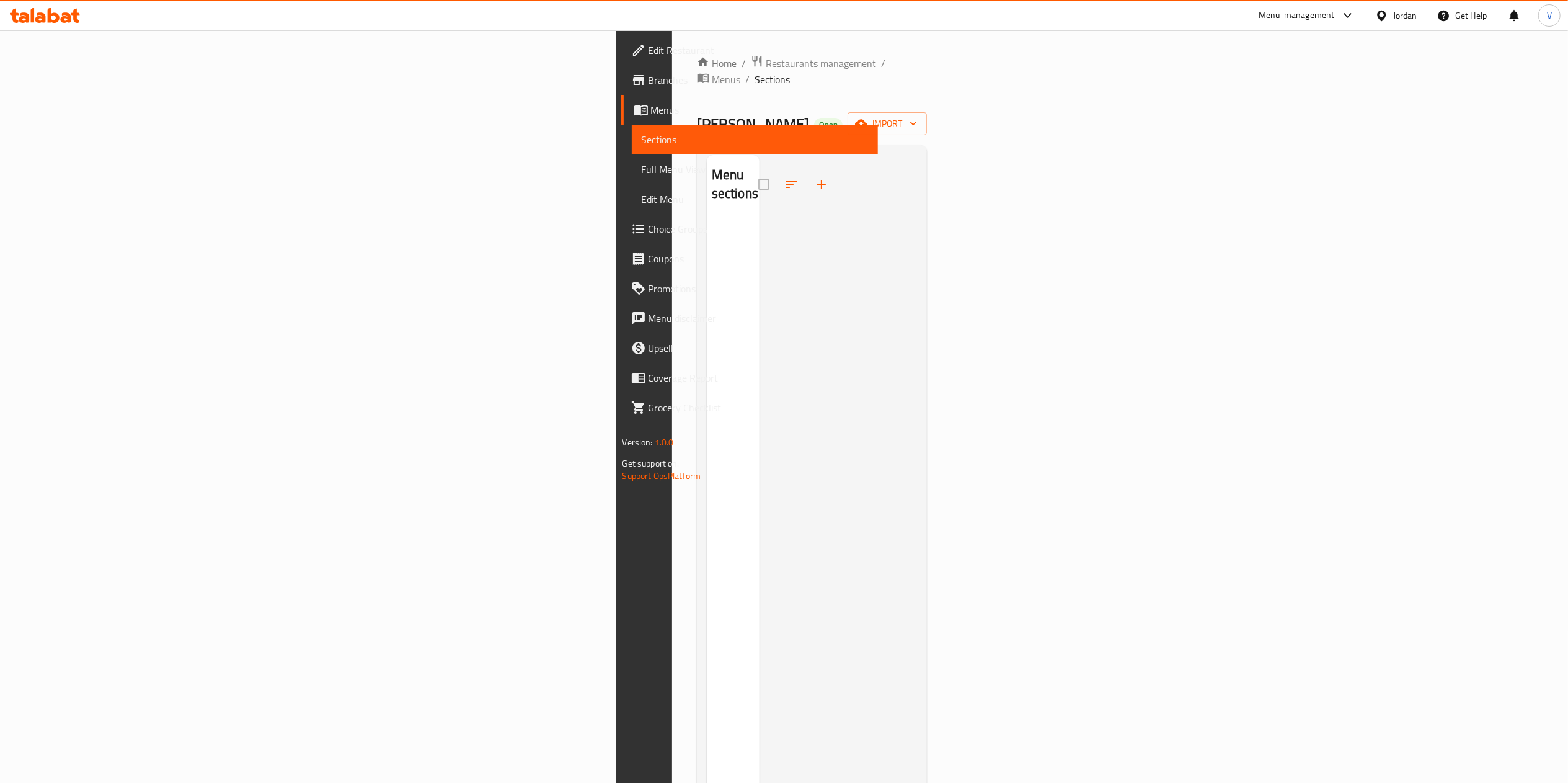
click at [712, 72] on span "Menus" at bounding box center [726, 79] width 29 height 15
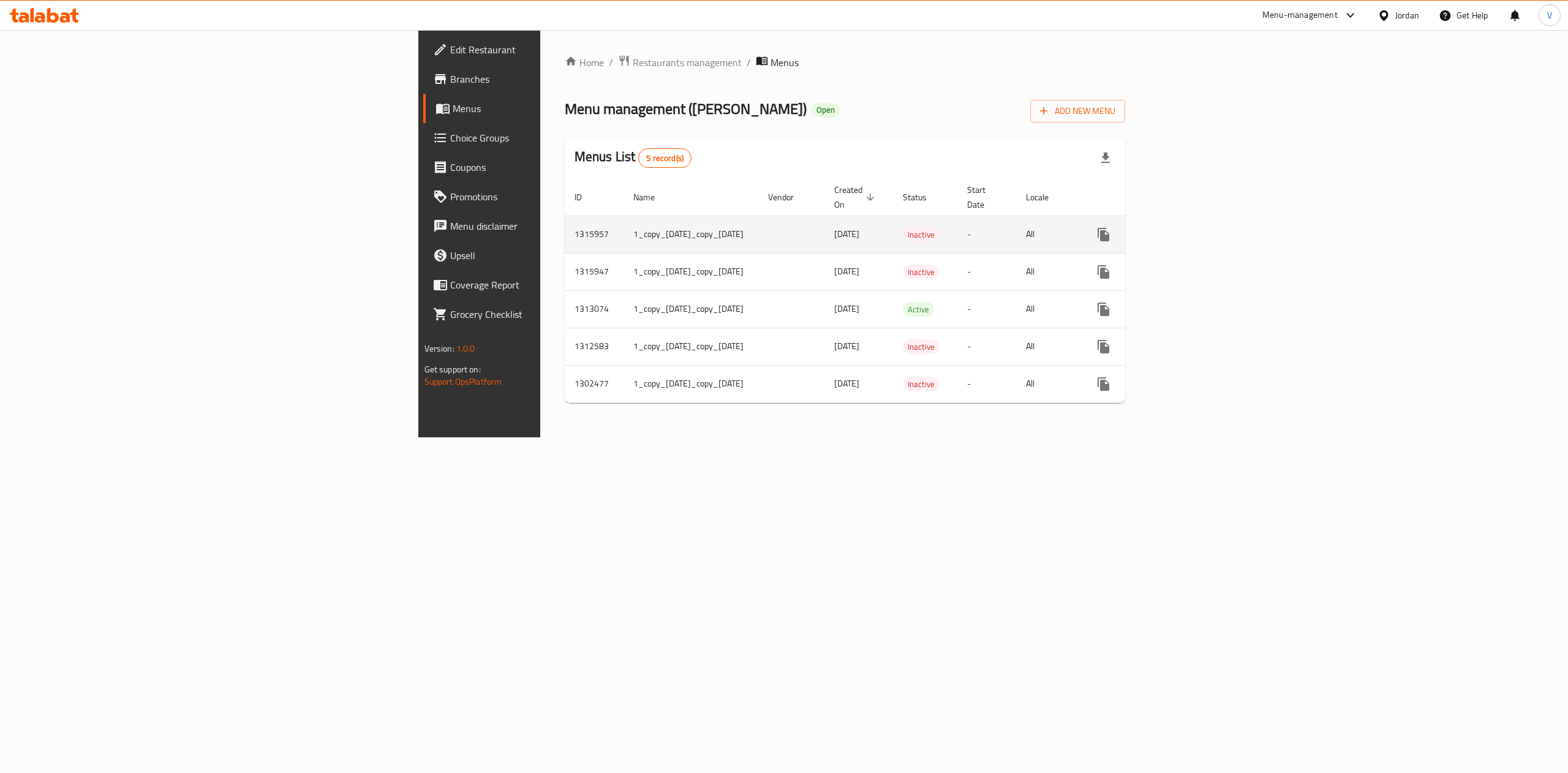
click at [1207, 227] on link "enhanced table" at bounding box center [1192, 235] width 30 height 30
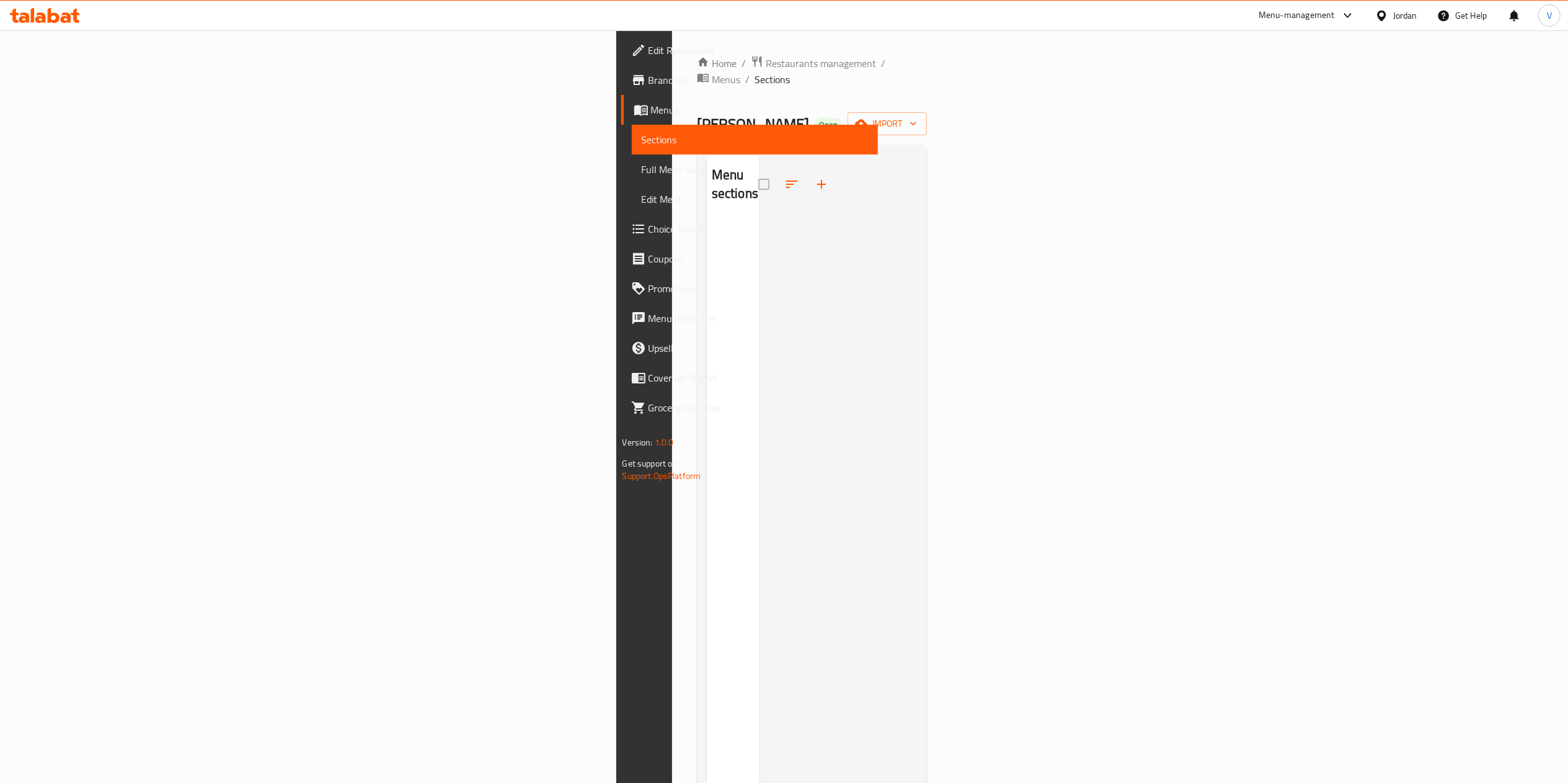
click at [952, 227] on div "Home / Restaurants management / Menus / Sections Abo Saleh Open import Menu sec…" at bounding box center [812, 501] width 280 height 942
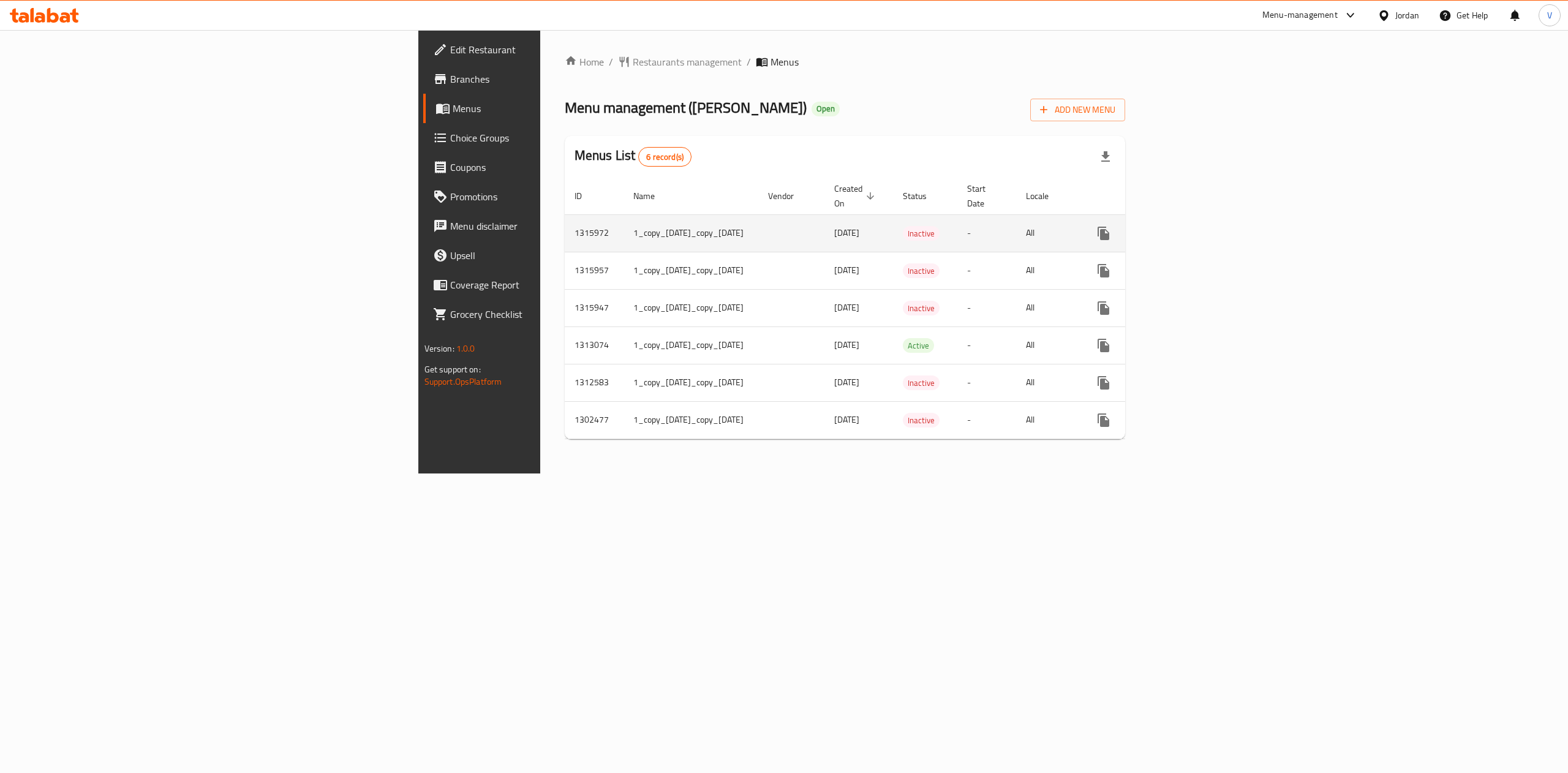
click at [1207, 228] on link "enhanced table" at bounding box center [1192, 233] width 30 height 30
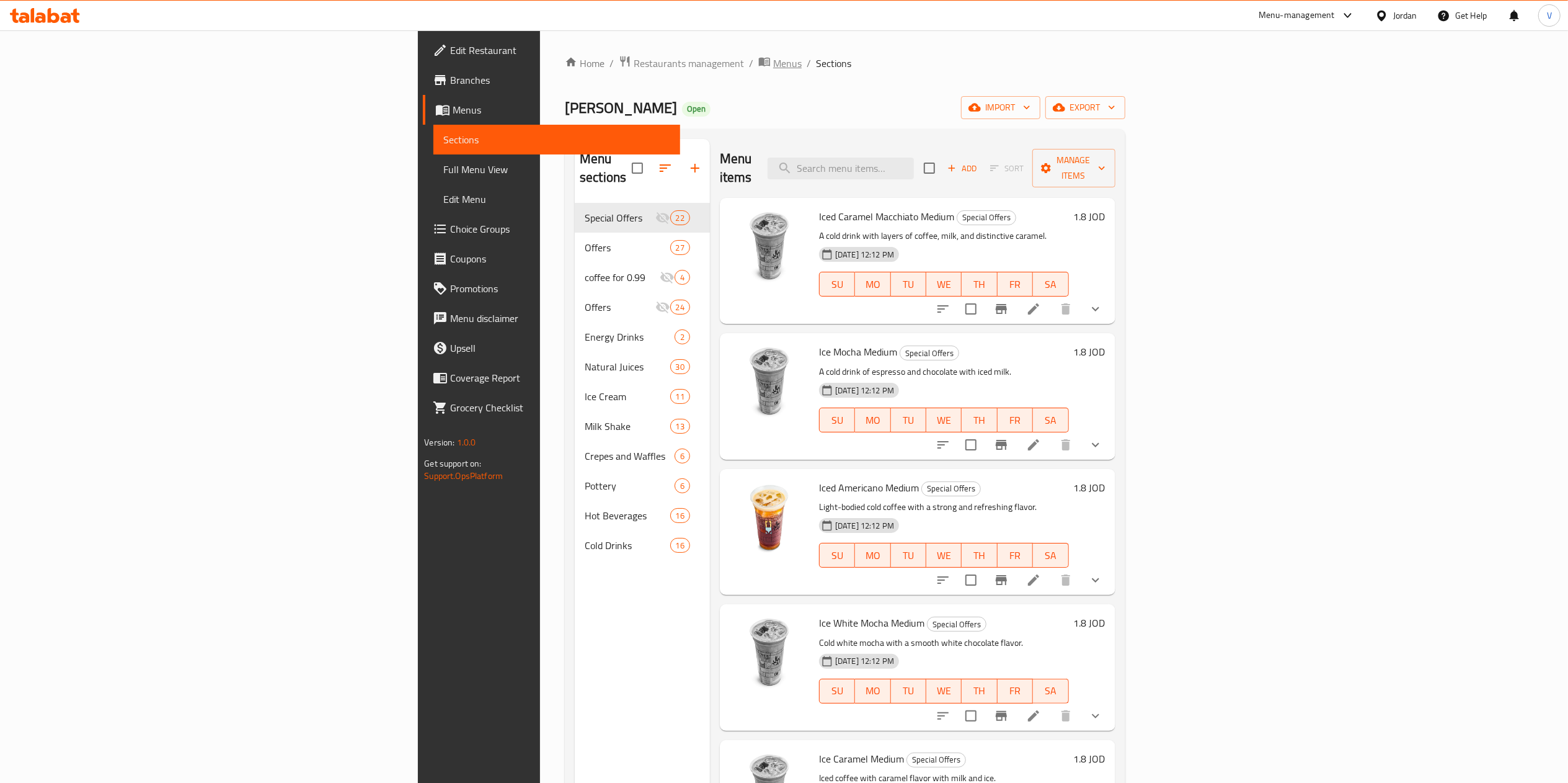
click at [773, 66] on span "Menus" at bounding box center [787, 63] width 29 height 15
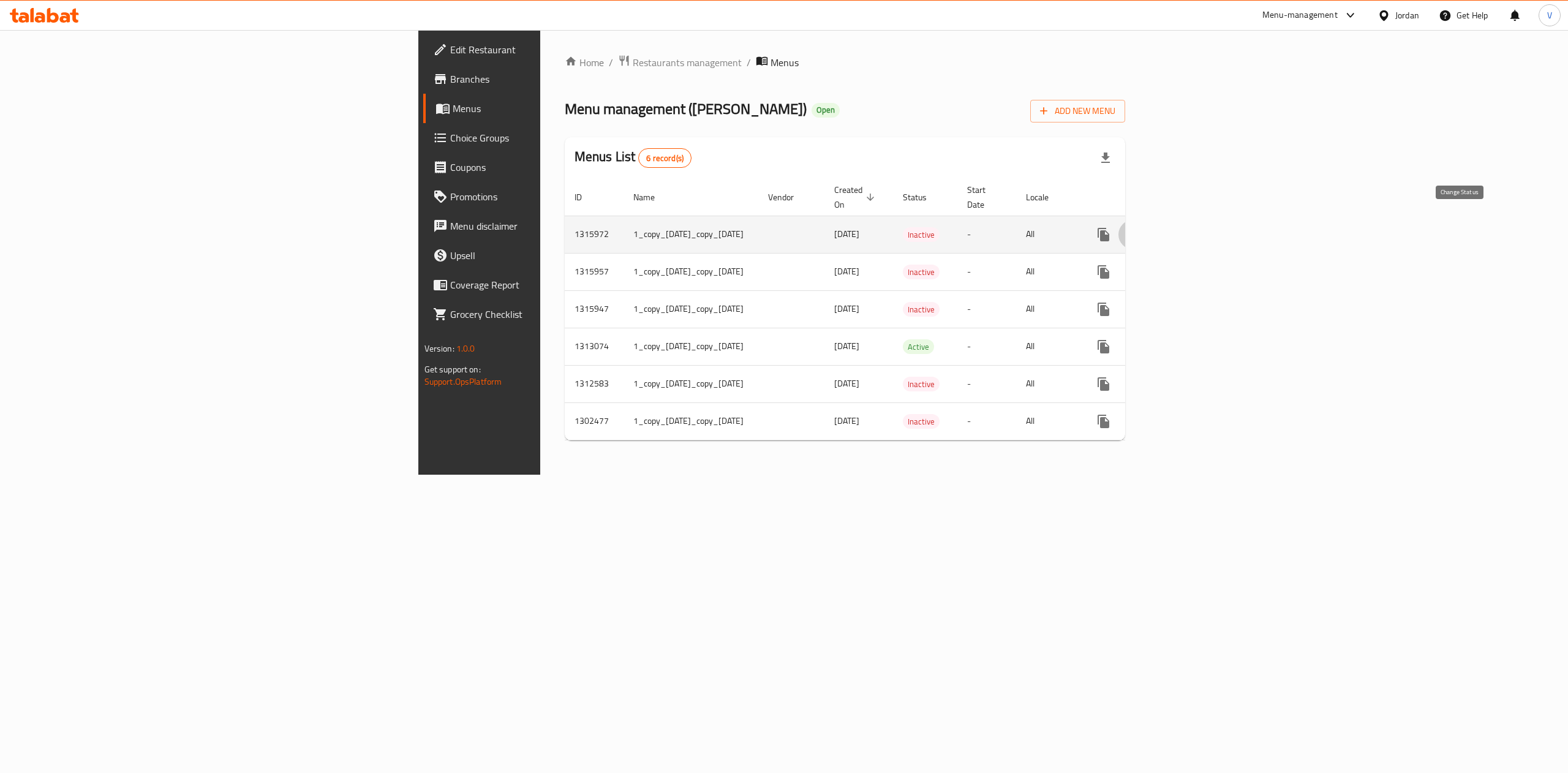
click at [1141, 227] on icon "enhanced table" at bounding box center [1133, 235] width 14 height 14
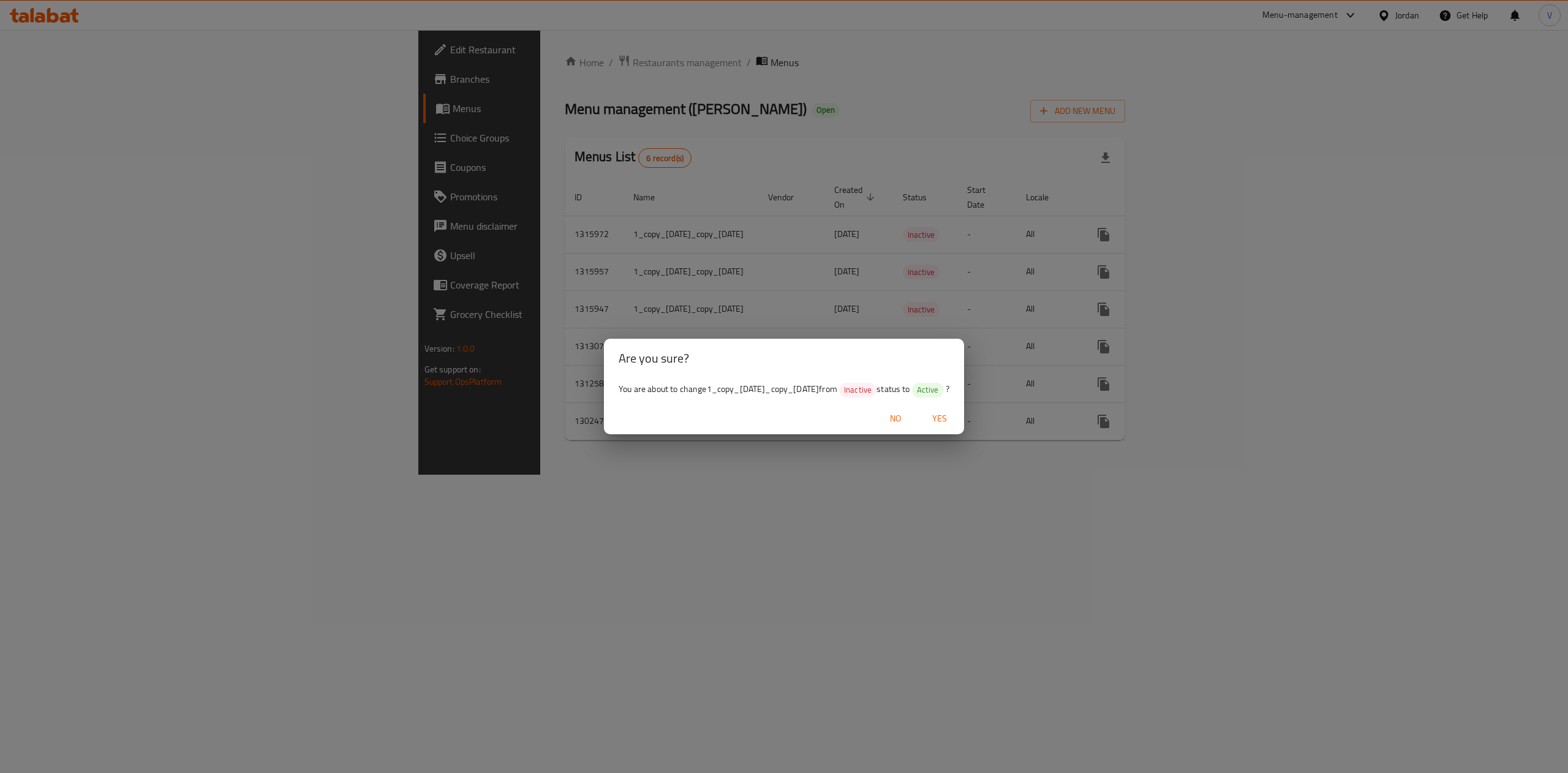
click at [949, 421] on span "Yes" at bounding box center [939, 418] width 30 height 15
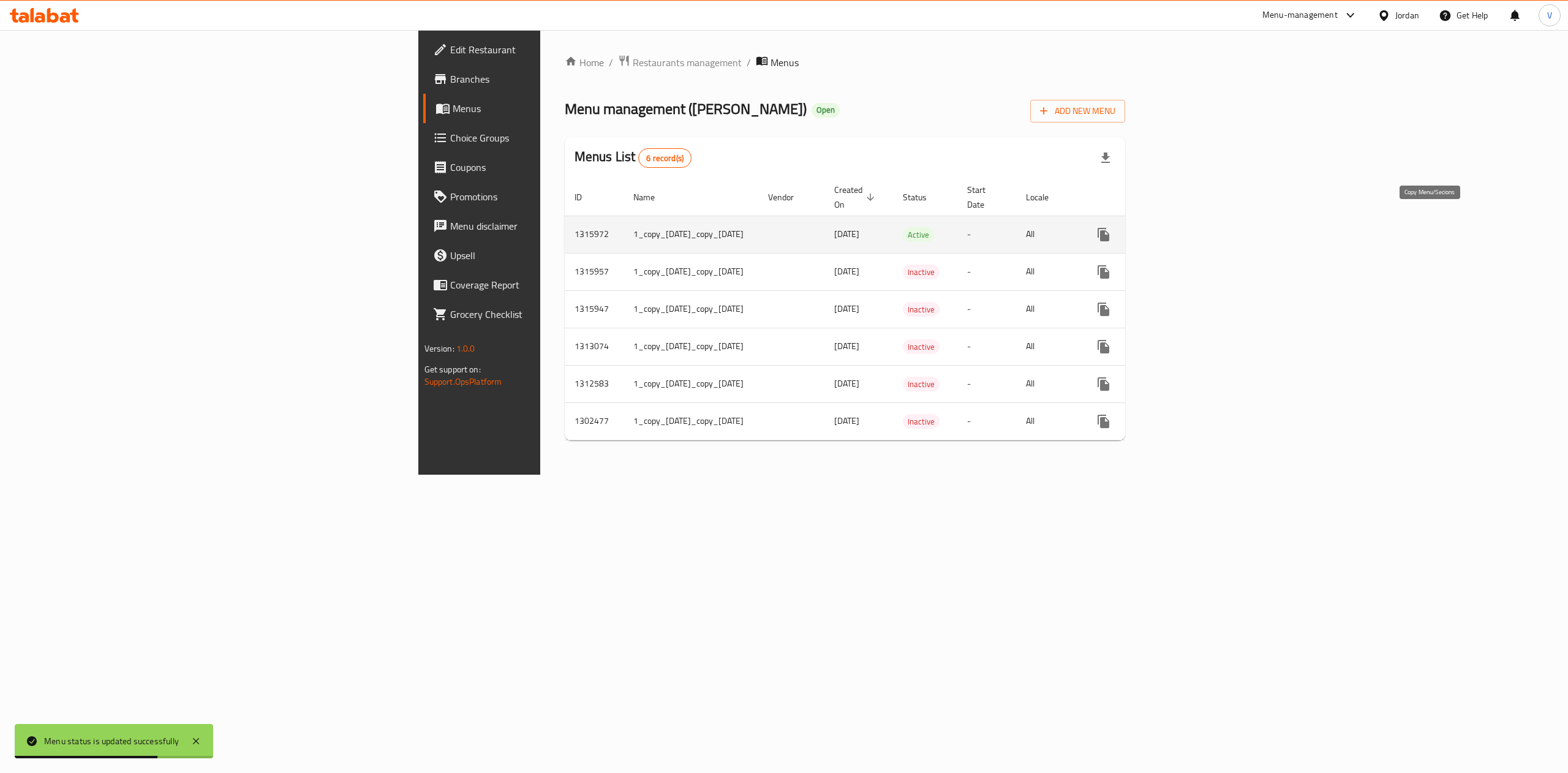
click at [1111, 227] on icon "more" at bounding box center [1104, 235] width 14 height 14
click at [1449, 248] on strong "Copy menu" at bounding box center [1454, 245] width 46 height 14
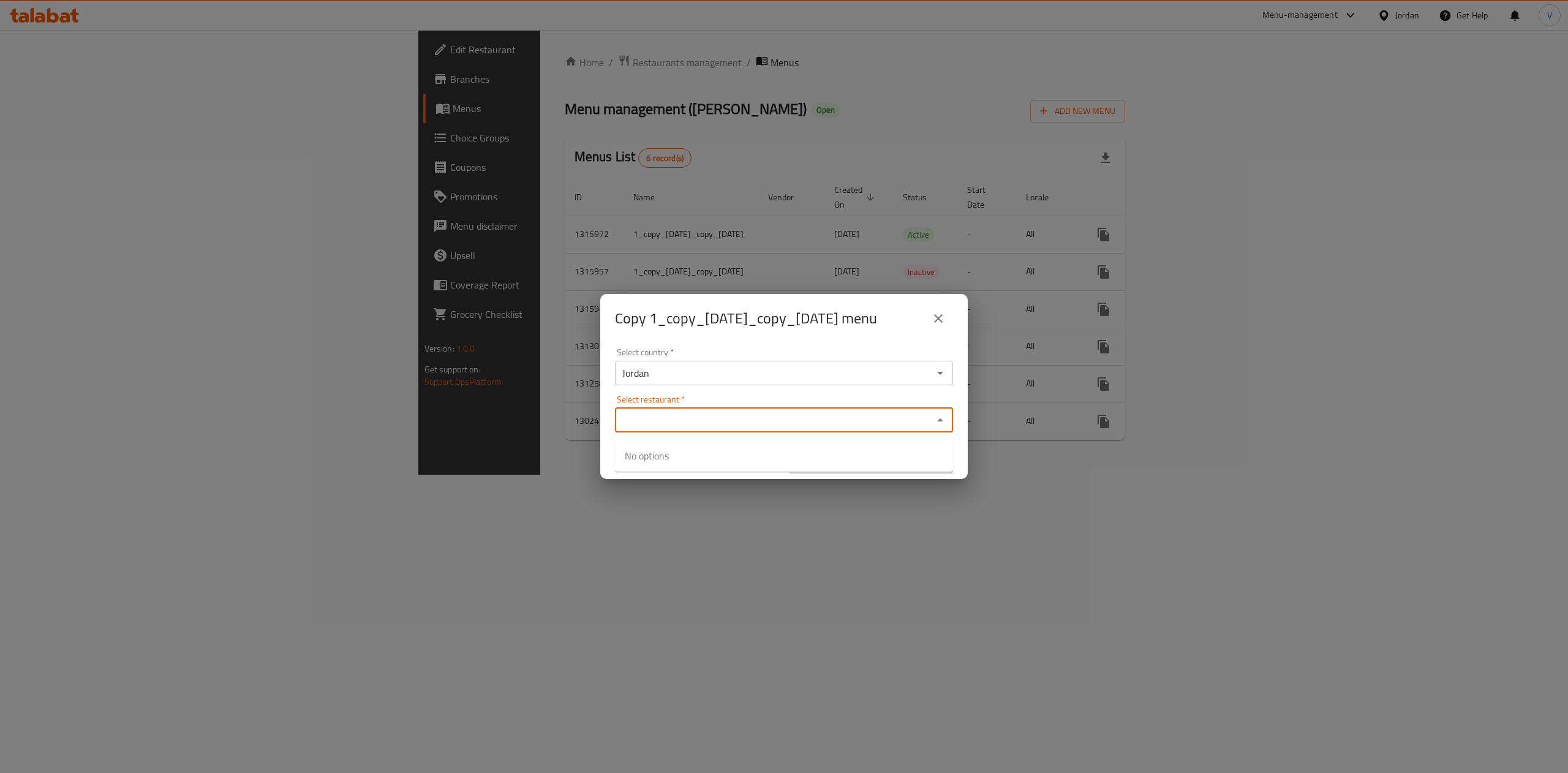
click at [627, 421] on input "Select restaurant   *" at bounding box center [773, 420] width 311 height 17
paste input "[PERSON_NAME]"
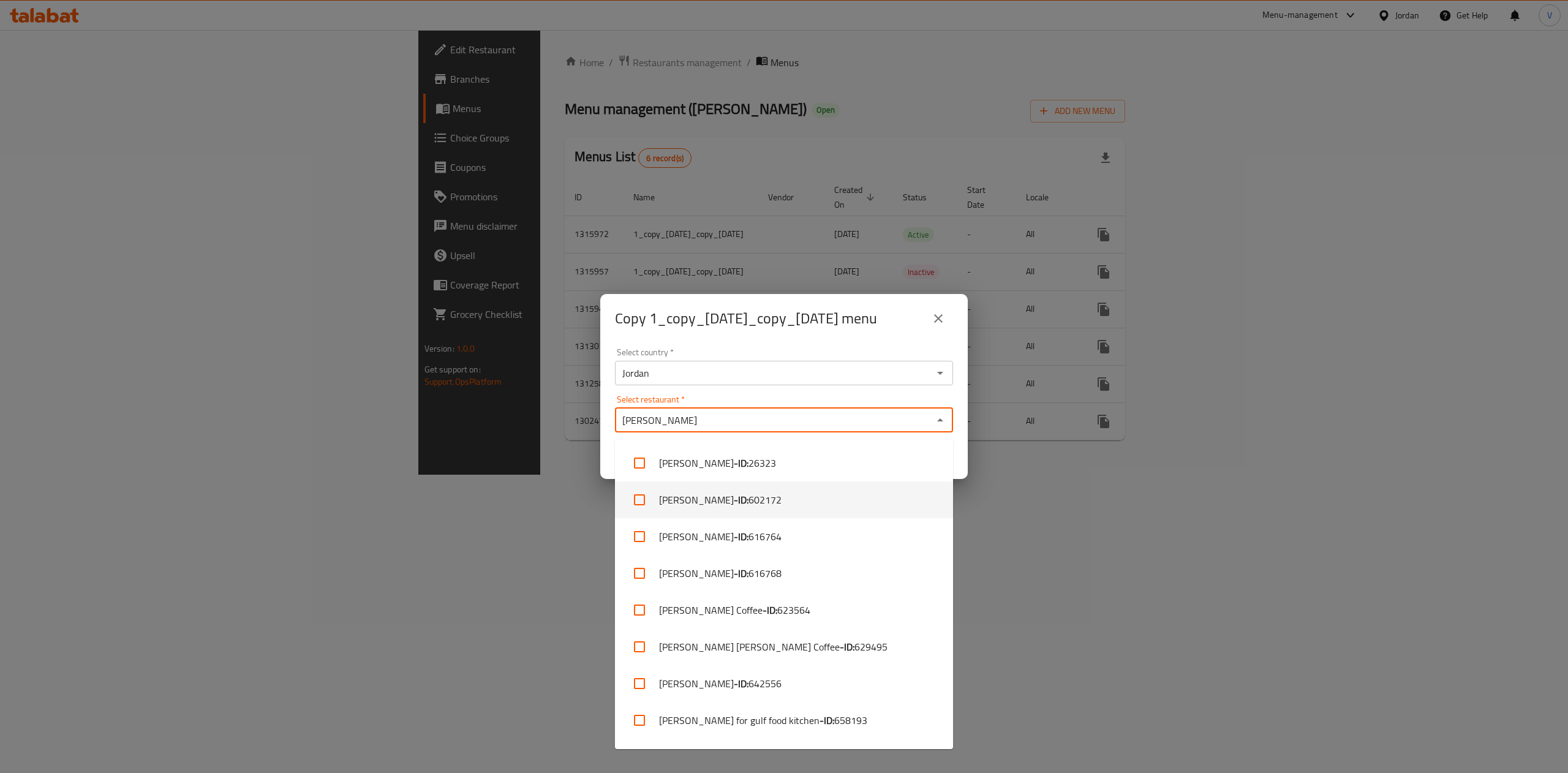
type input "[PERSON_NAME]"
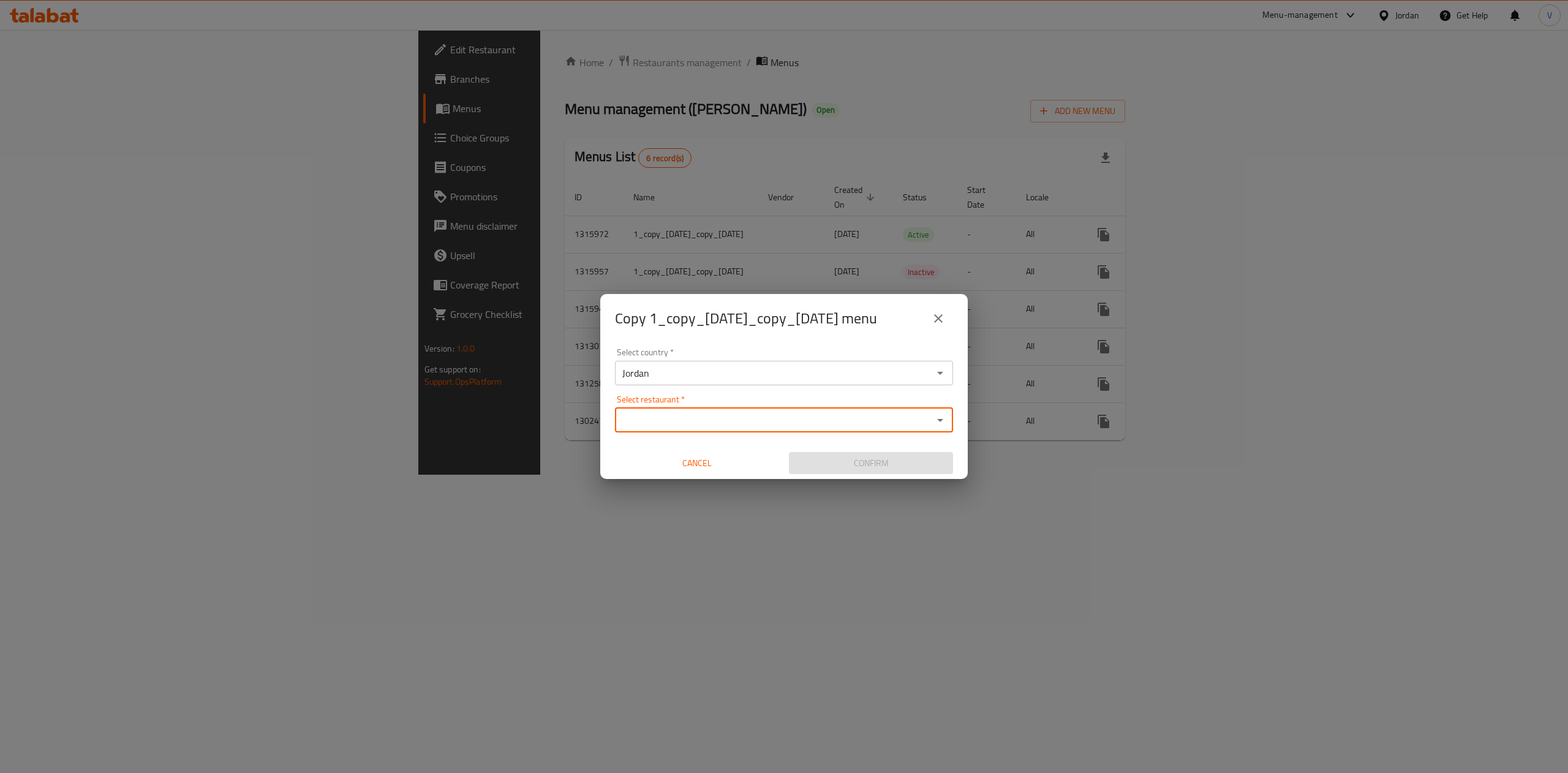
click at [846, 413] on div "Select restaurant *" at bounding box center [784, 420] width 338 height 25
click at [844, 426] on input "Select restaurant   *" at bounding box center [773, 420] width 311 height 17
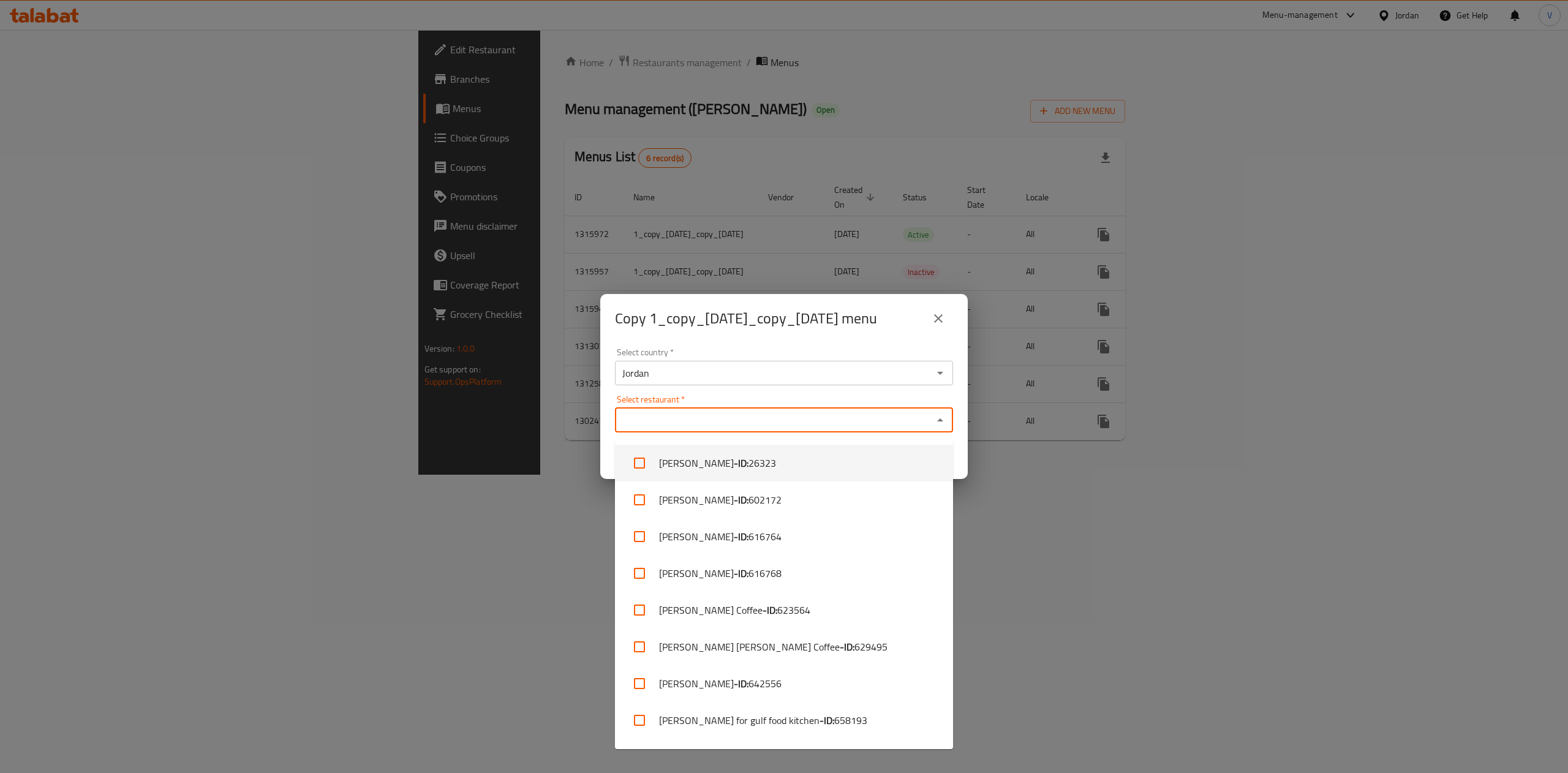
click at [670, 428] on input "Select restaurant   *" at bounding box center [773, 420] width 311 height 17
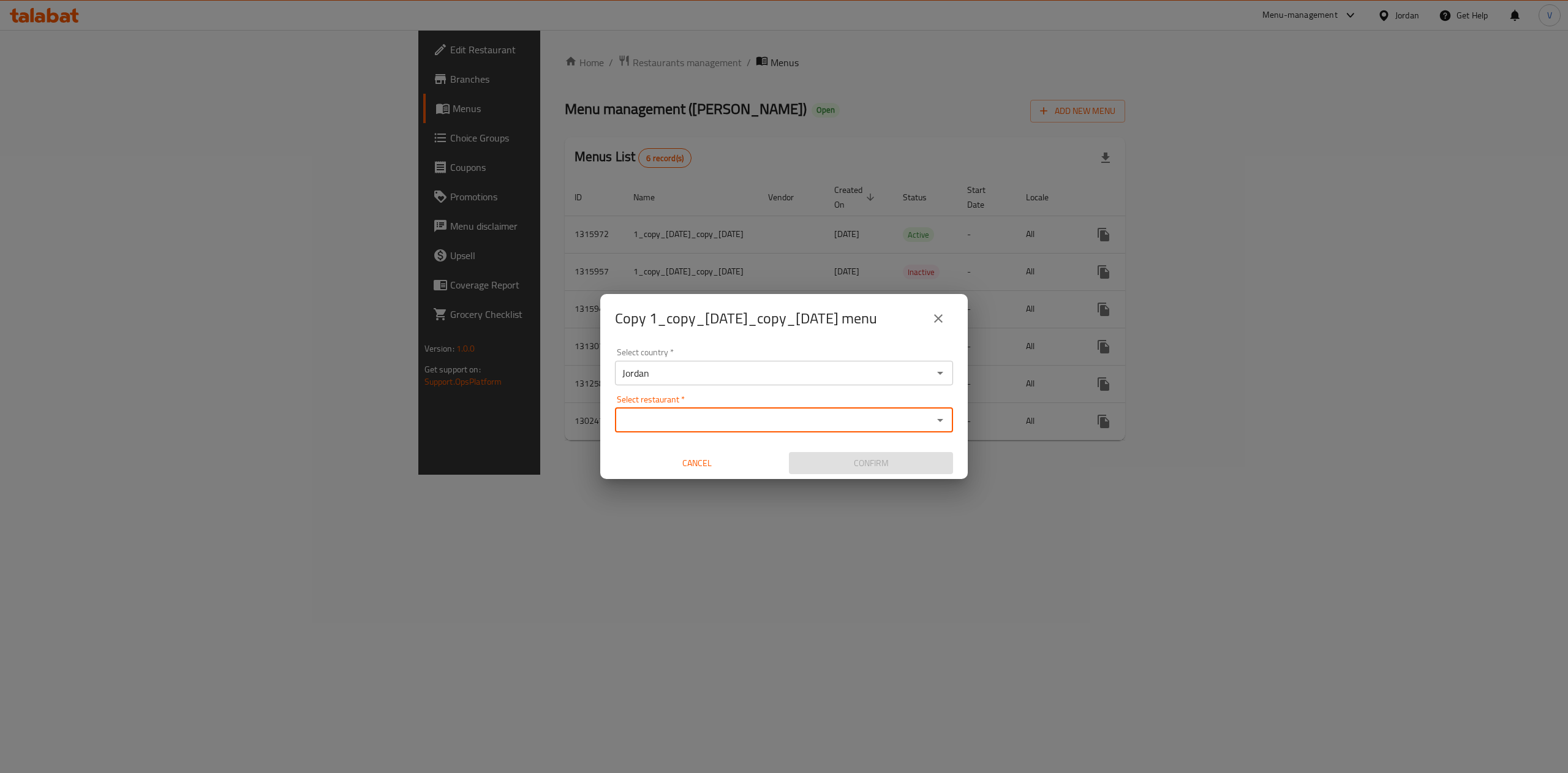
paste input "[PERSON_NAME]"
type input "[PERSON_NAME]"
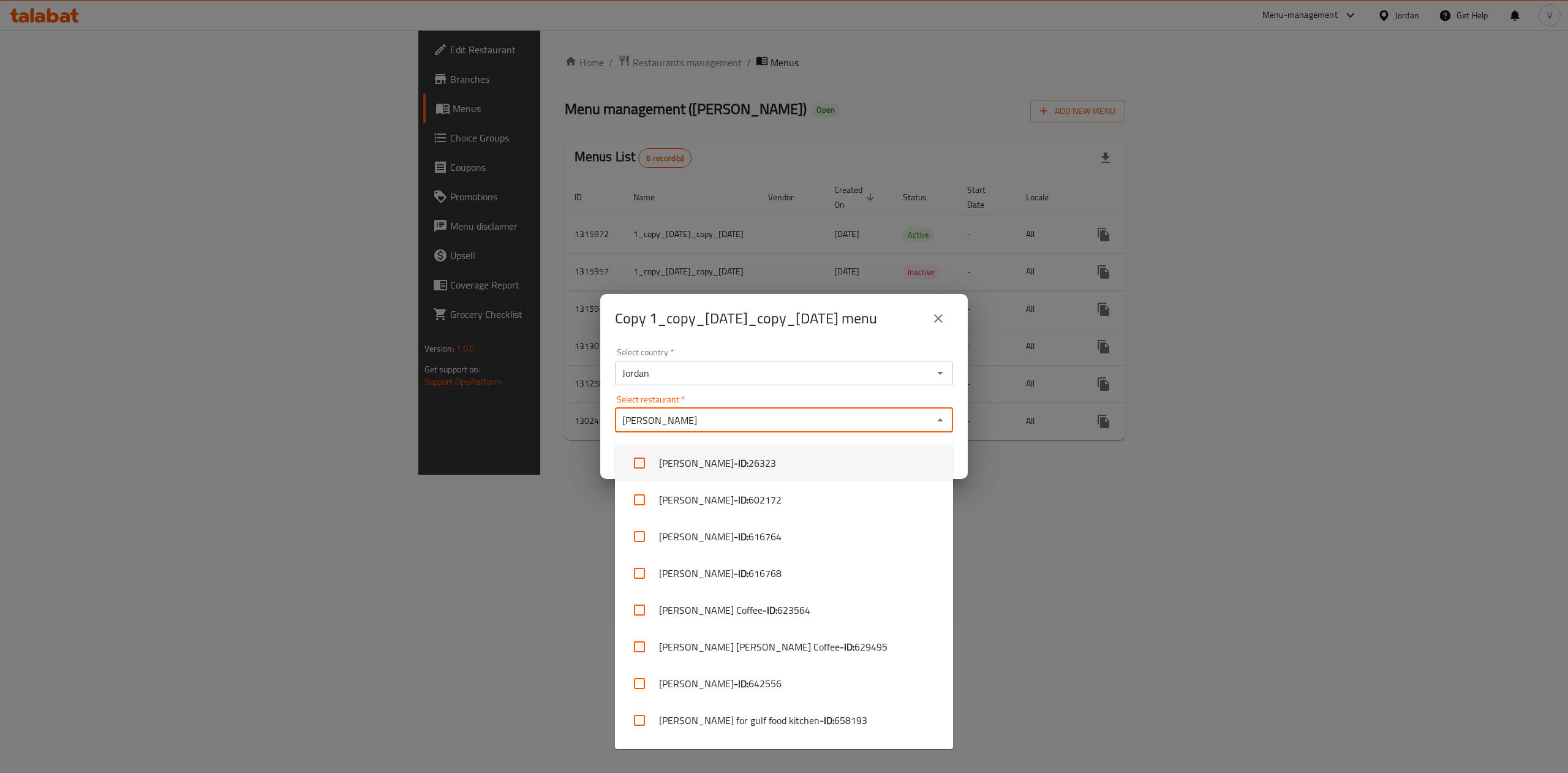
click at [638, 462] on input "checkbox" at bounding box center [640, 462] width 30 height 30
checkbox input "true"
click at [638, 506] on input "checkbox" at bounding box center [640, 499] width 30 height 30
checkbox input "true"
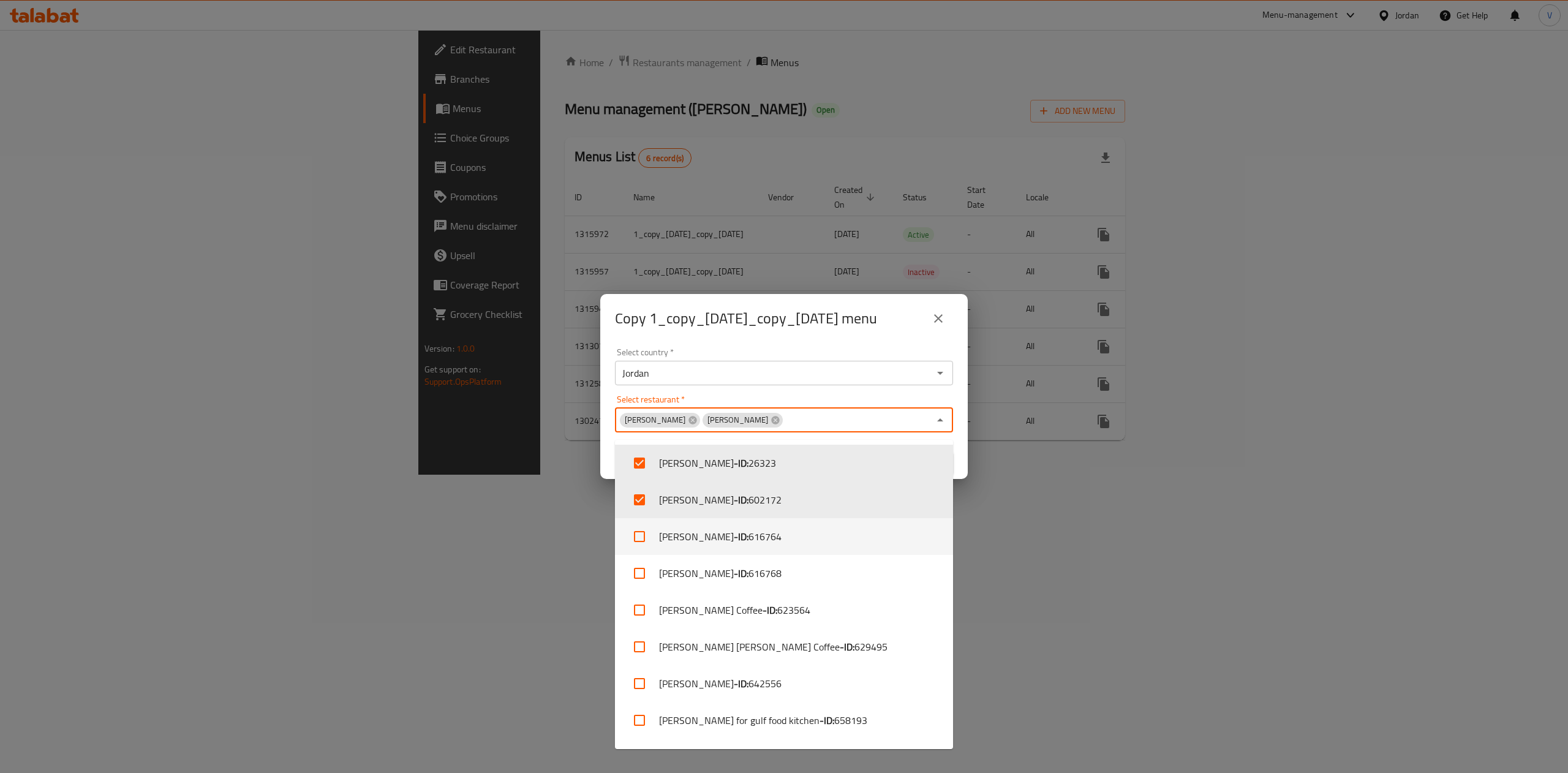
click at [631, 541] on input "checkbox" at bounding box center [640, 536] width 30 height 30
checkbox input "true"
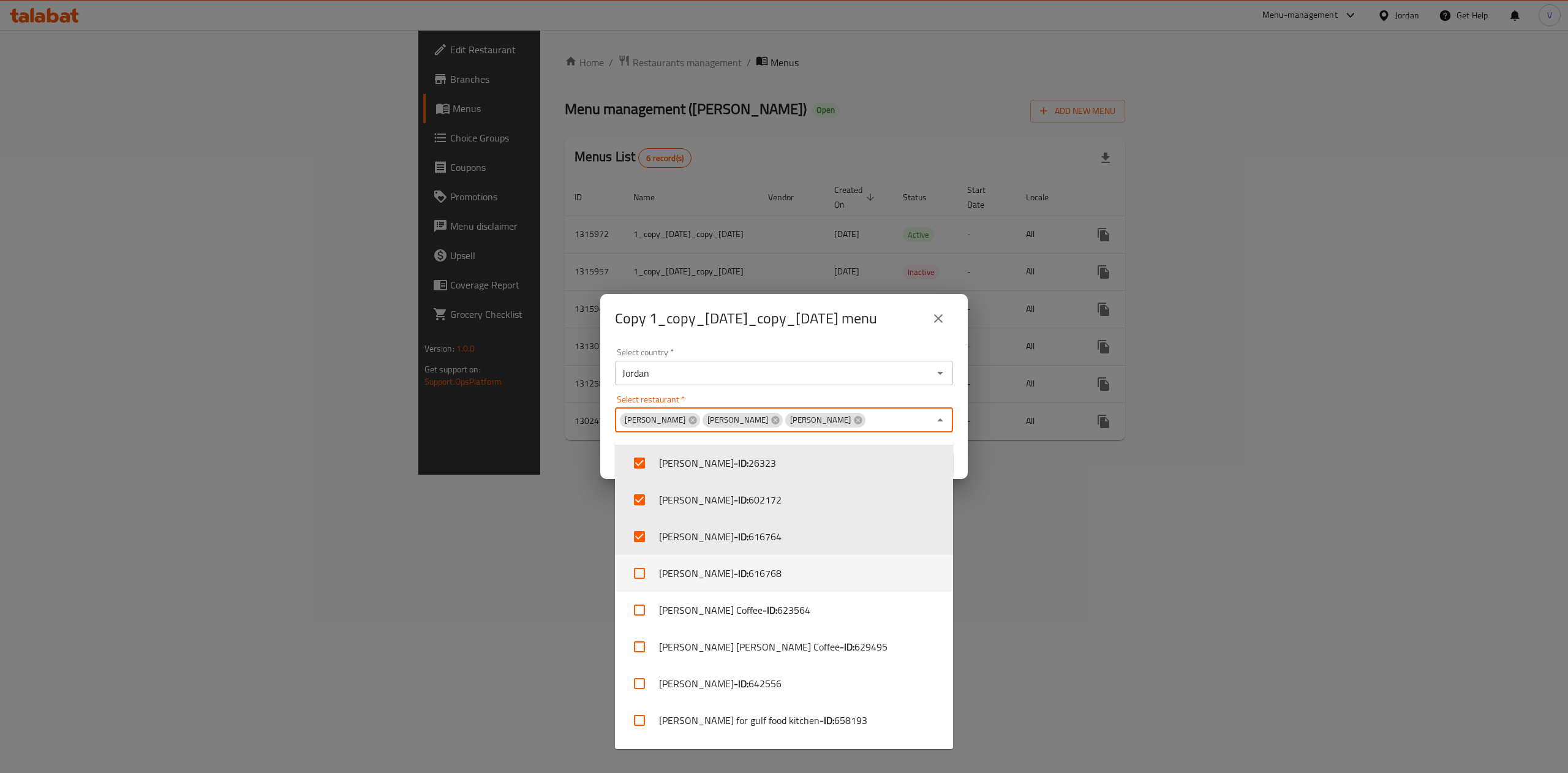
click at [631, 580] on input "checkbox" at bounding box center [640, 573] width 30 height 30
checkbox input "true"
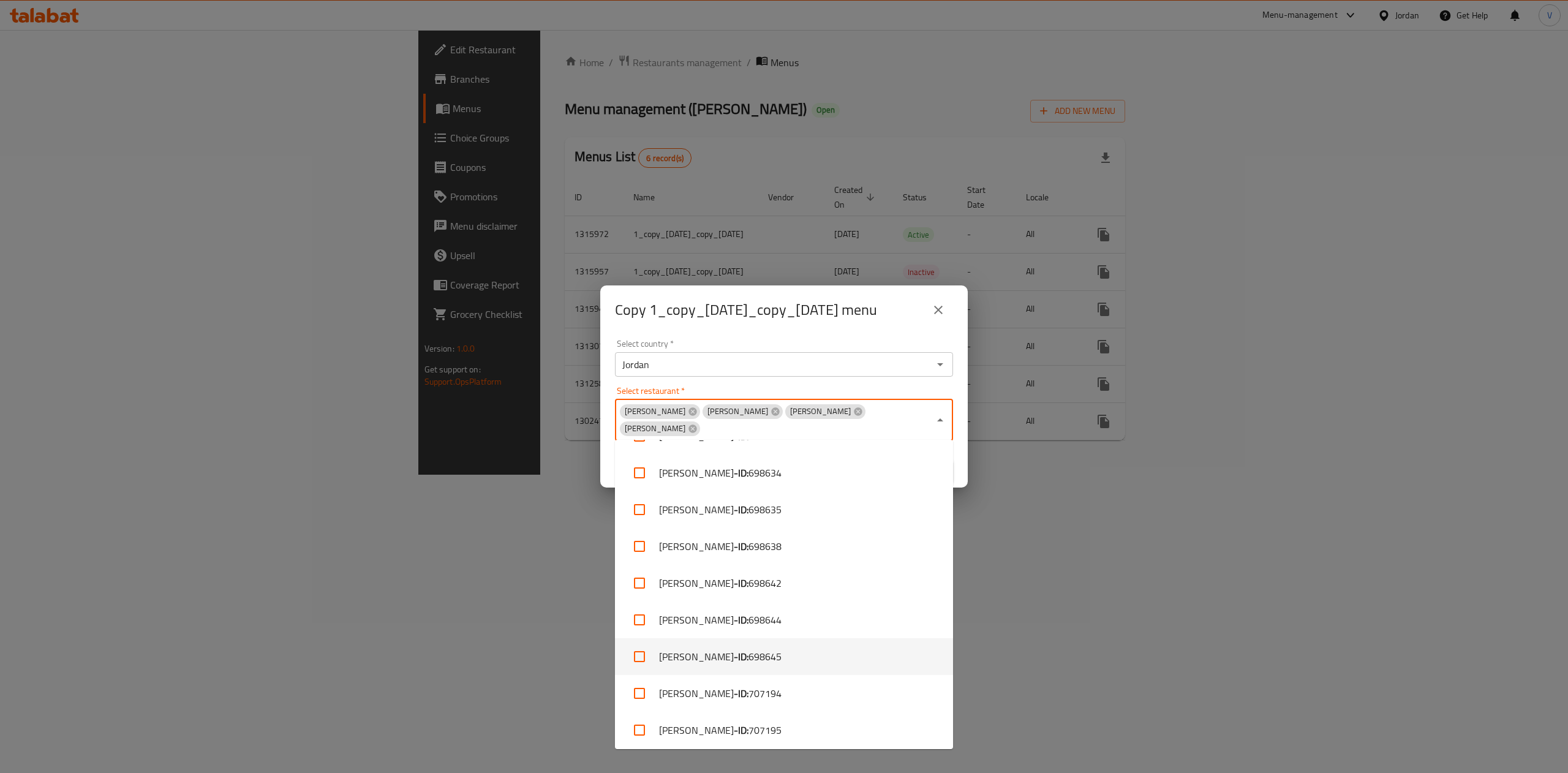
scroll to position [435, 0]
click at [932, 411] on div "Abu Saleh Abu Saleh Abu Saleh Abu Saleh Select restaurant *" at bounding box center [784, 421] width 338 height 42
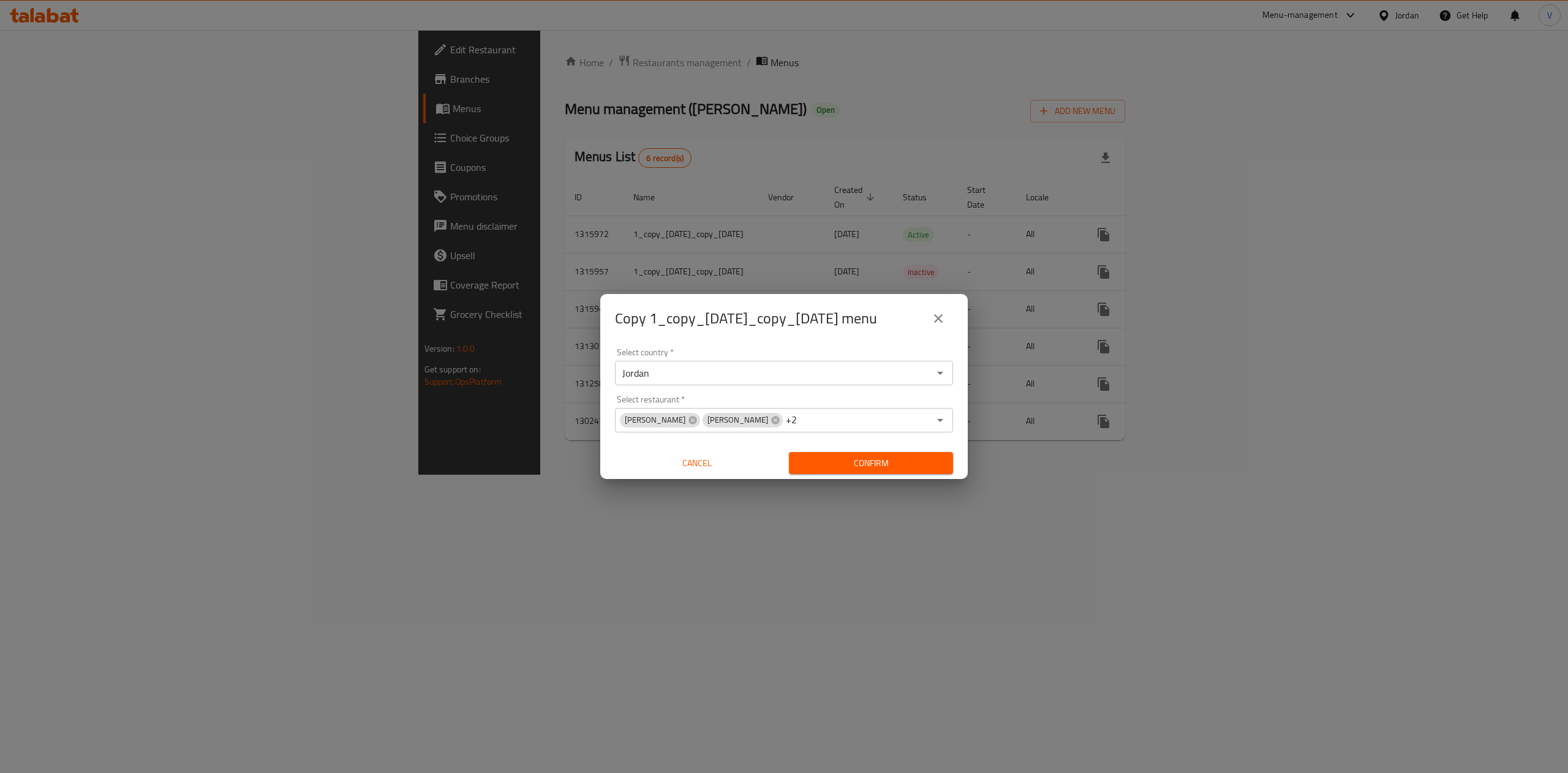
click at [955, 401] on div "Select country   * Jordan Select country * Select restaurant   * Abu Saleh Abu …" at bounding box center [784, 411] width 368 height 137
click at [924, 470] on span "Confirm" at bounding box center [871, 462] width 145 height 15
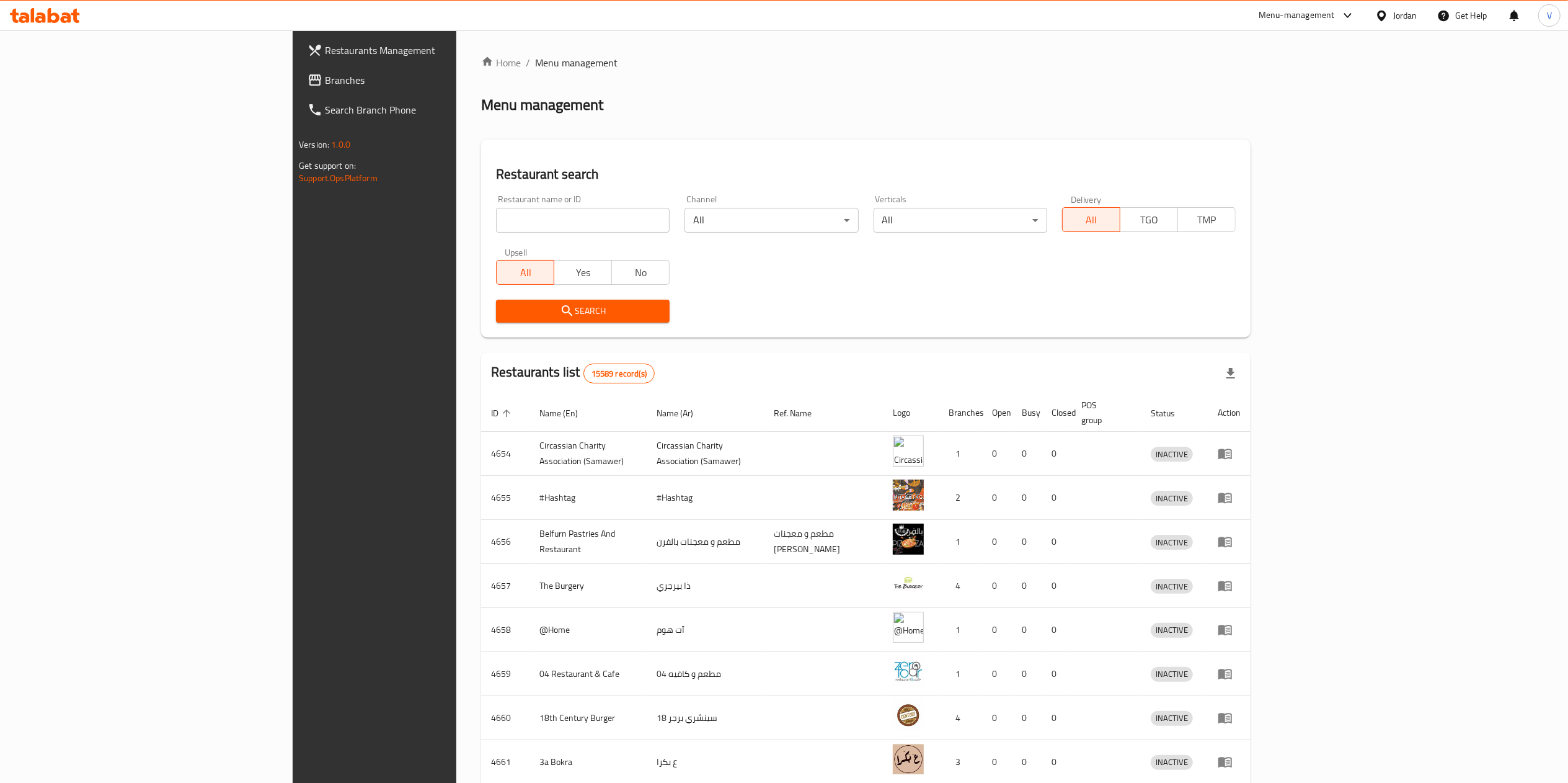
click at [481, 217] on div "Home / Menu management Menu management Restaurant search Restaurant name or ID …" at bounding box center [866, 485] width 770 height 859
click at [496, 217] on input "search" at bounding box center [583, 220] width 174 height 25
paste input "765568"
type input "765568"
click button "Search" at bounding box center [583, 311] width 174 height 23
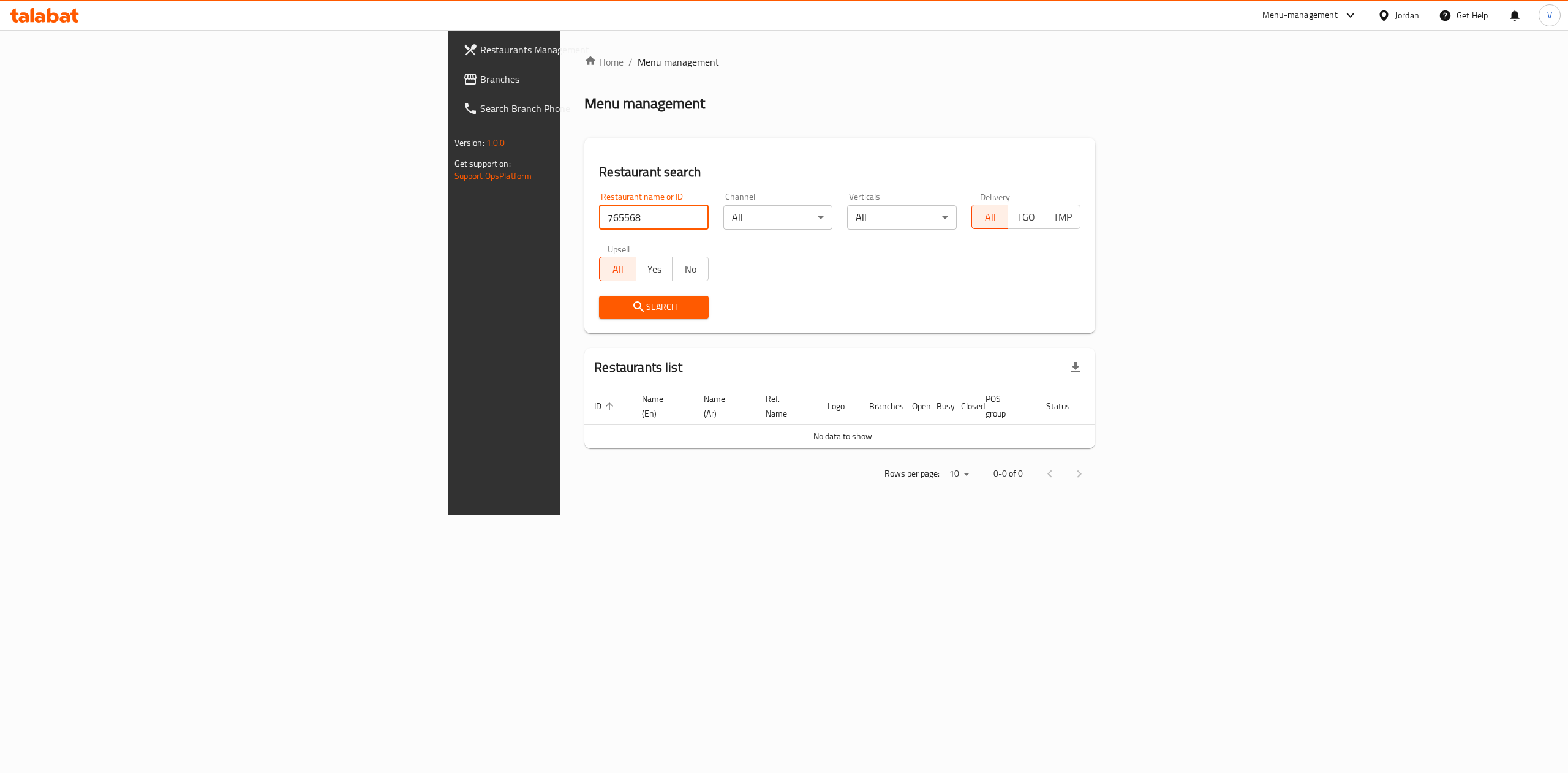
click at [480, 83] on span "Branches" at bounding box center [590, 79] width 221 height 14
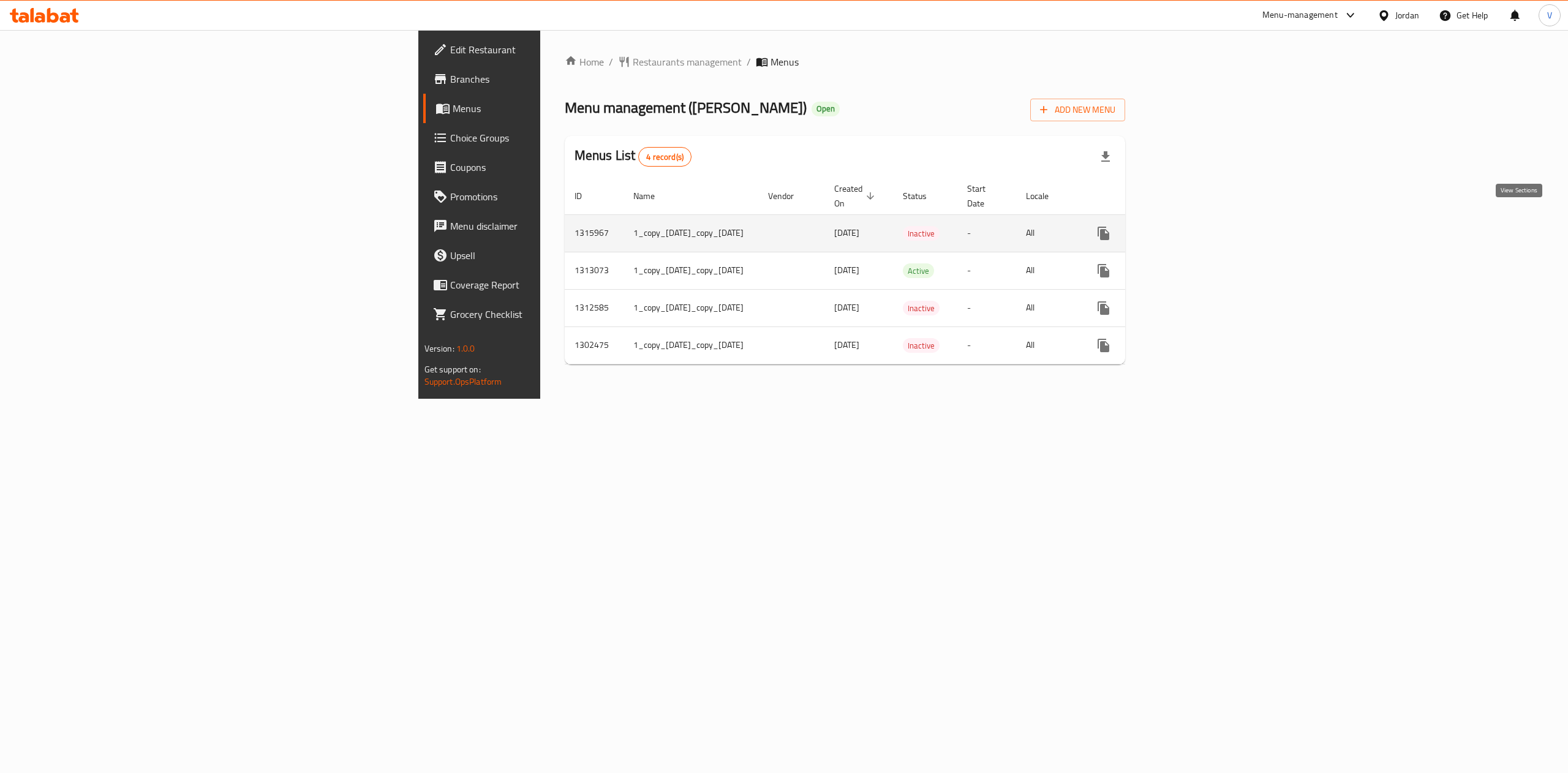
click at [1199, 226] on icon "enhanced table" at bounding box center [1192, 233] width 14 height 14
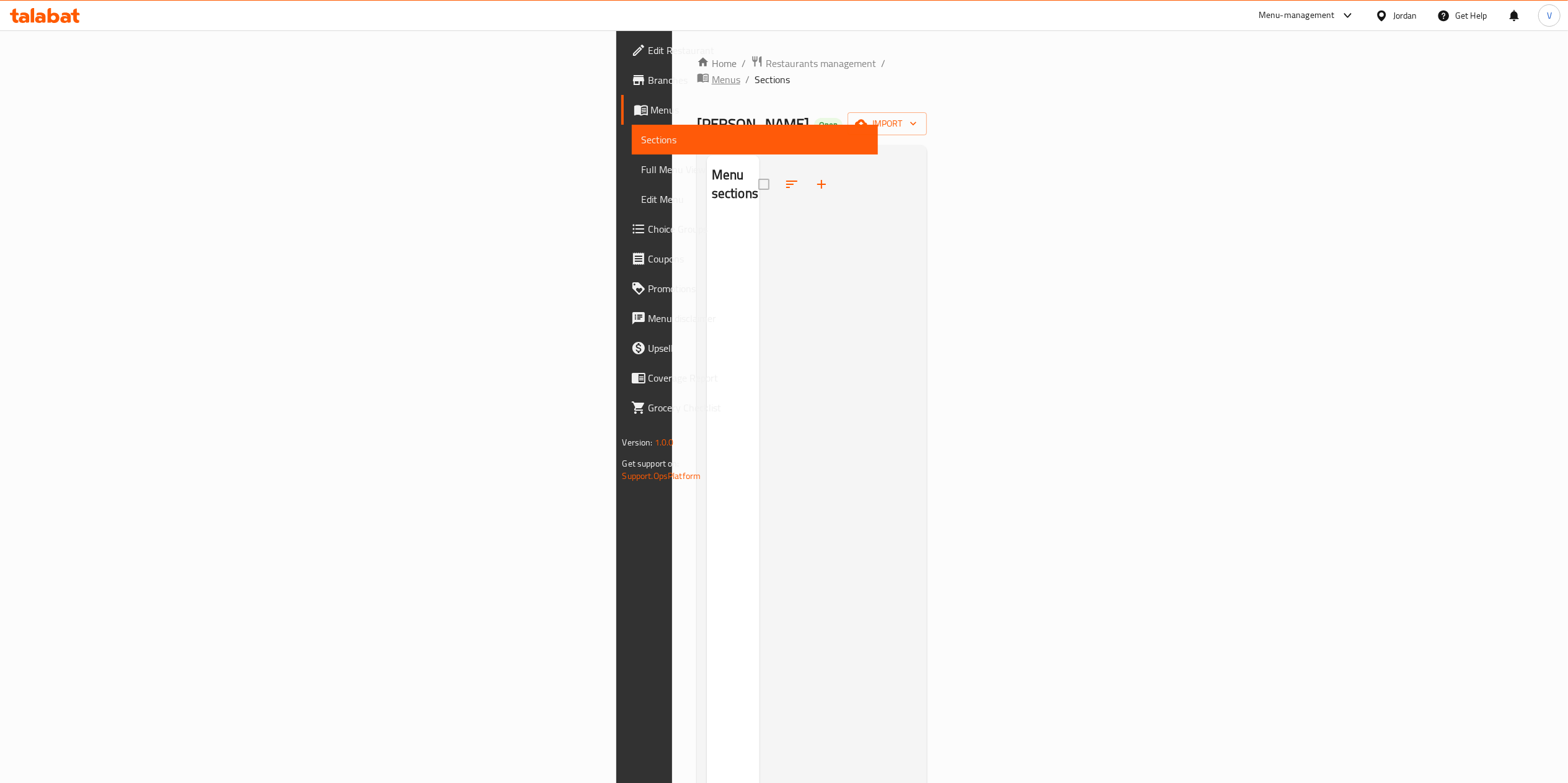
click at [712, 72] on span "Menus" at bounding box center [726, 79] width 29 height 15
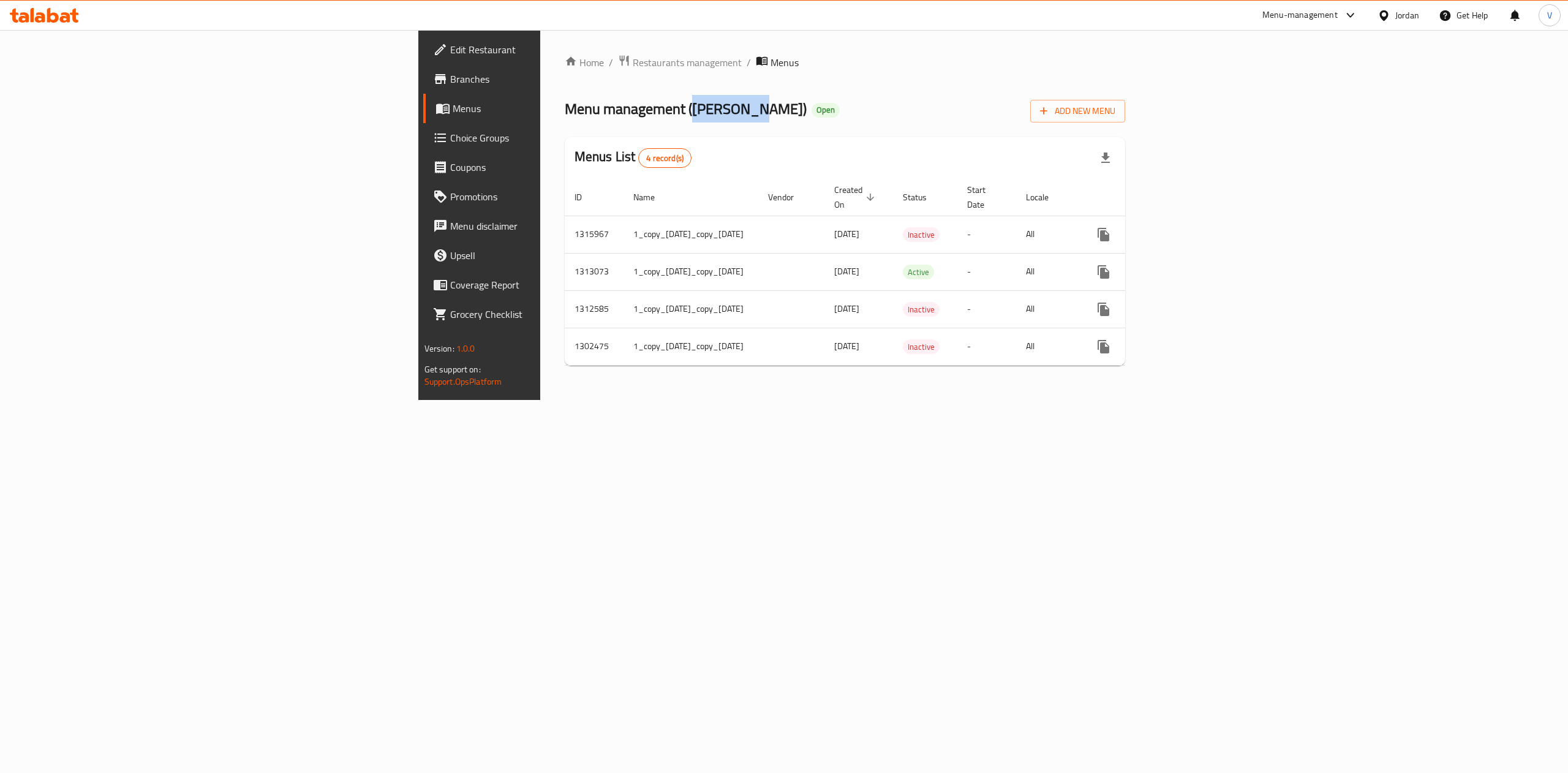
drag, startPoint x: 416, startPoint y: 107, endPoint x: 474, endPoint y: 109, distance: 58.0
click at [565, 109] on span "Menu management ( [PERSON_NAME] )" at bounding box center [686, 109] width 242 height 28
copy span "[PERSON_NAME]"
drag, startPoint x: 658, startPoint y: 232, endPoint x: 594, endPoint y: 220, distance: 65.1
click at [825, 220] on td "[DATE]" at bounding box center [859, 235] width 69 height 38
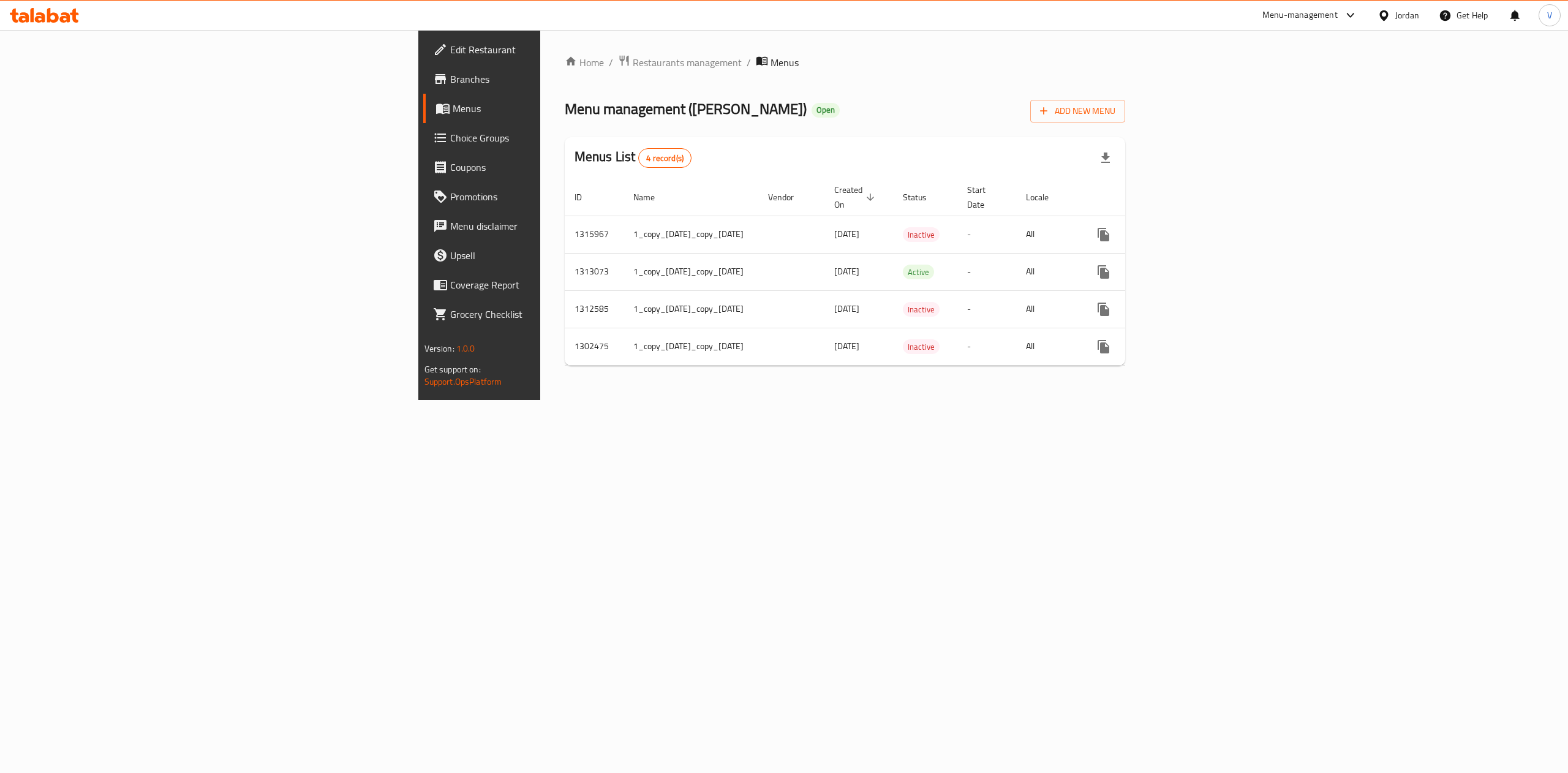
click at [714, 400] on div "Home / Restaurants management / Menus Menu management ( [PERSON_NAME] ) Open Ad…" at bounding box center [845, 214] width 610 height 370
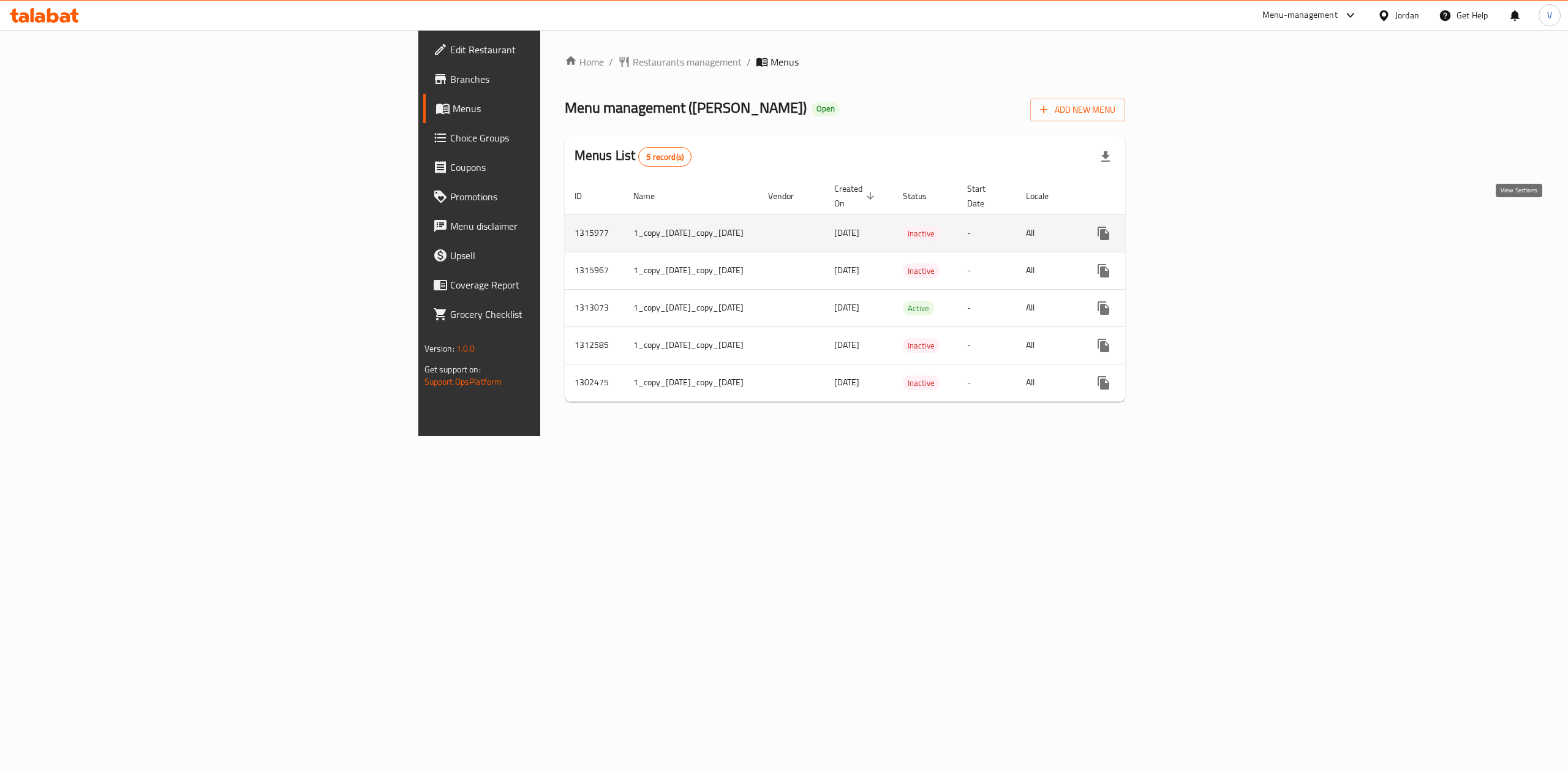
click at [1198, 228] on icon "enhanced table" at bounding box center [1191, 233] width 11 height 11
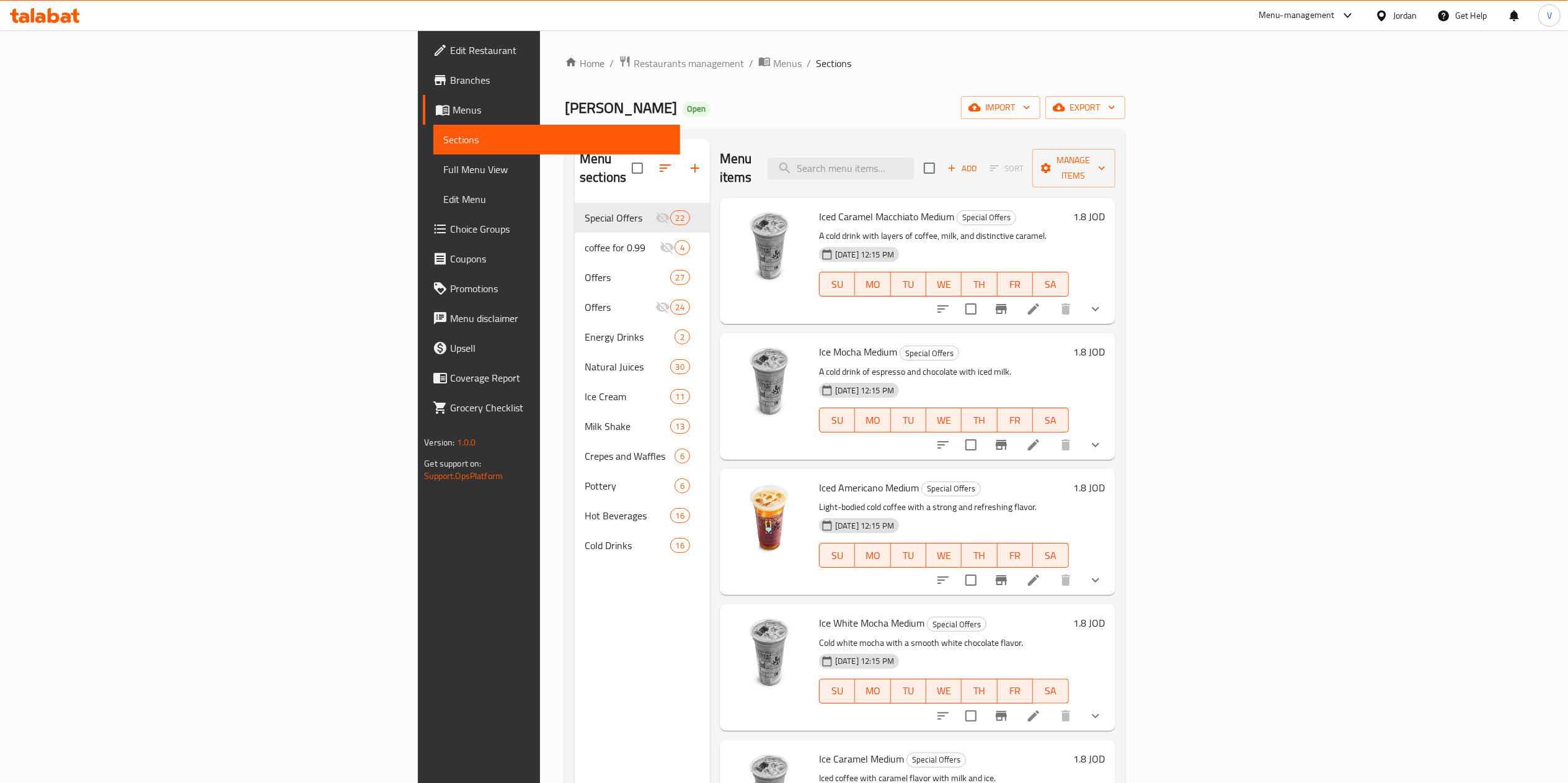
click at [540, 42] on div "Home / Restaurants management / Menus / Sections [PERSON_NAME] Open import expo…" at bounding box center [845, 493] width 610 height 926
click at [759, 56] on icon "breadcrumb" at bounding box center [765, 61] width 12 height 12
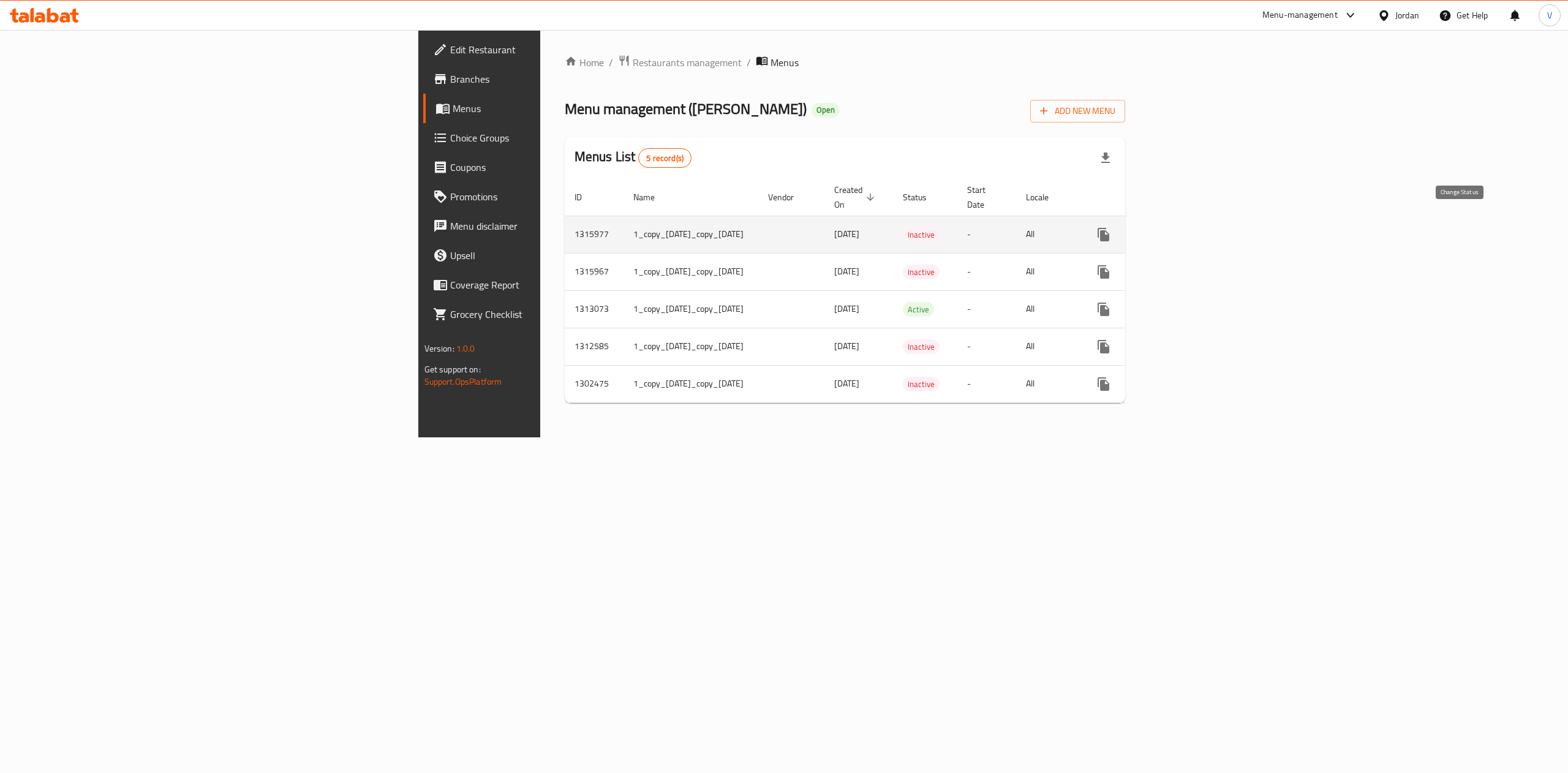
click at [1141, 227] on icon "enhanced table" at bounding box center [1133, 235] width 14 height 14
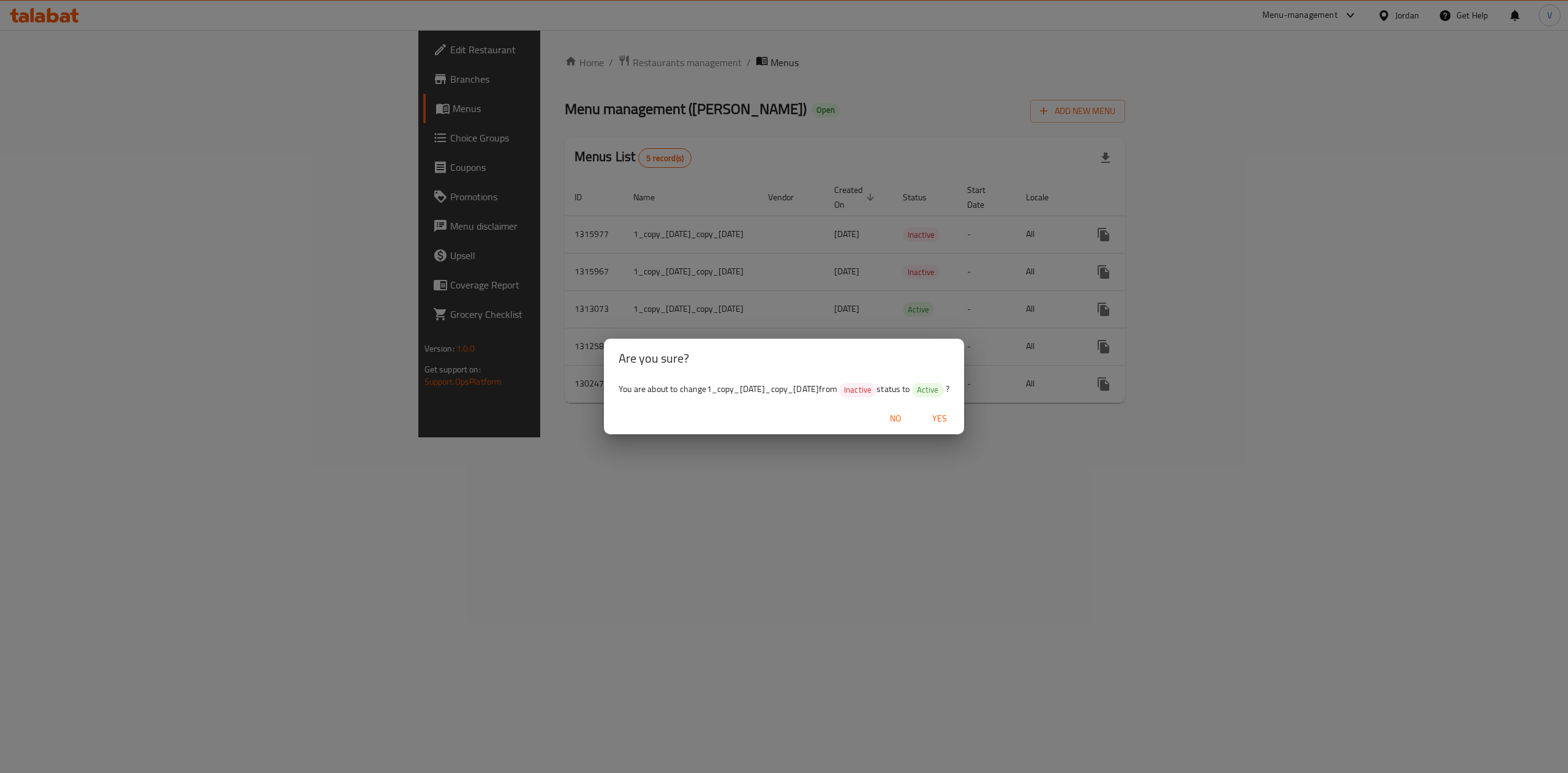
click at [954, 420] on span "Yes" at bounding box center [939, 418] width 30 height 15
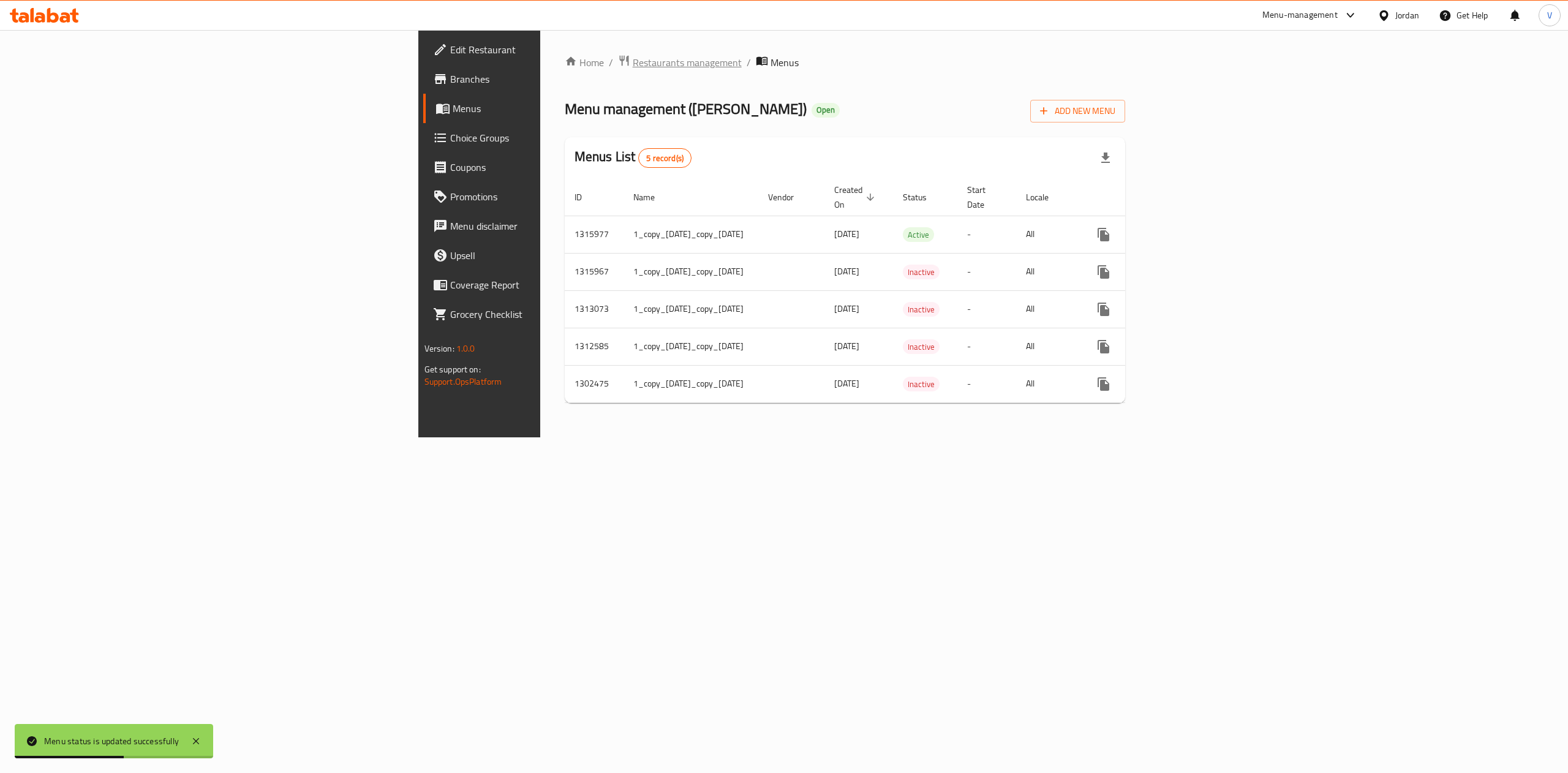
click at [633, 63] on span "Restaurants management" at bounding box center [687, 62] width 109 height 14
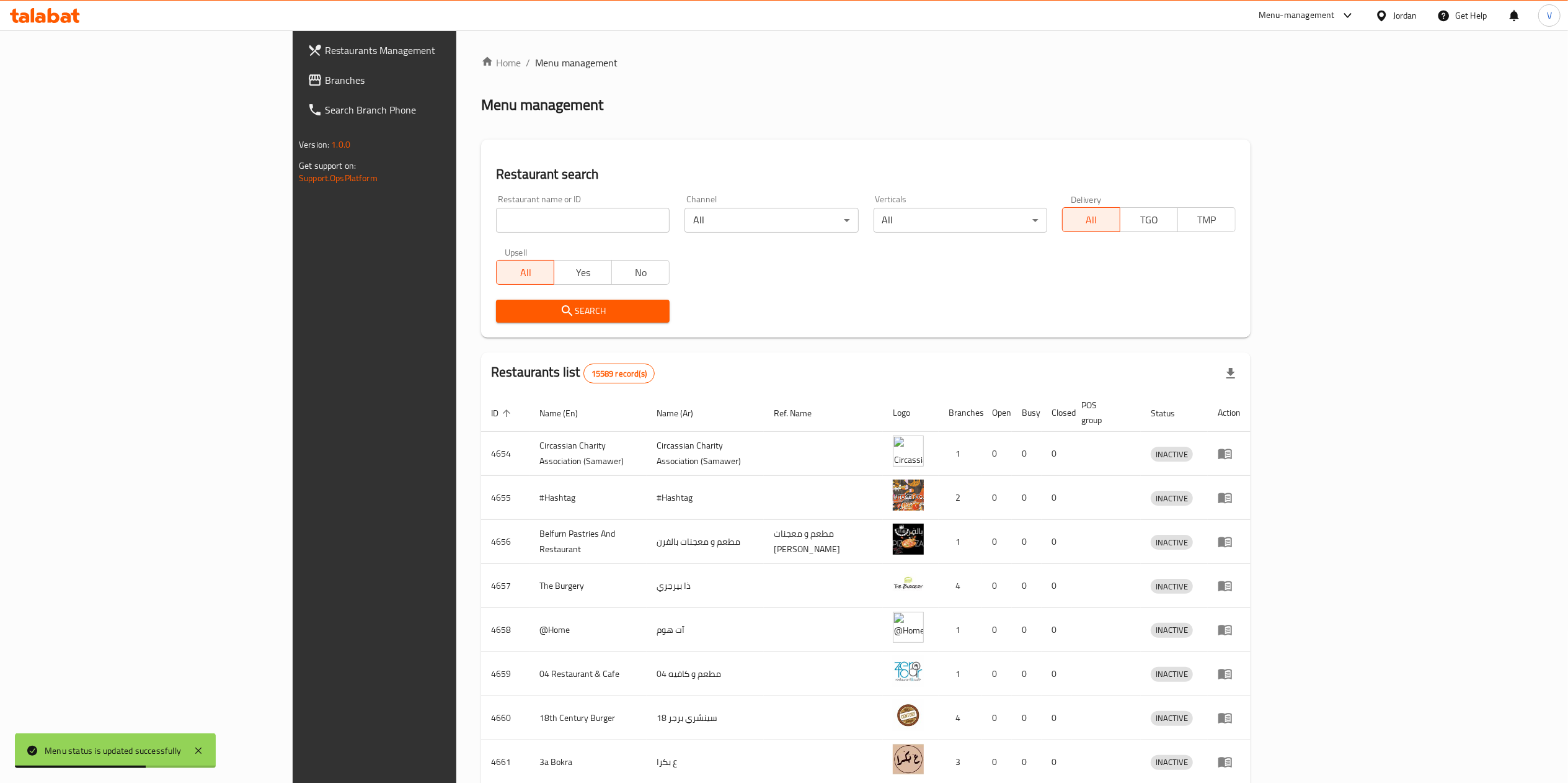
click at [496, 208] on input "search" at bounding box center [583, 220] width 174 height 25
paste input "765609"
type input "765609"
click button "Search" at bounding box center [583, 311] width 174 height 23
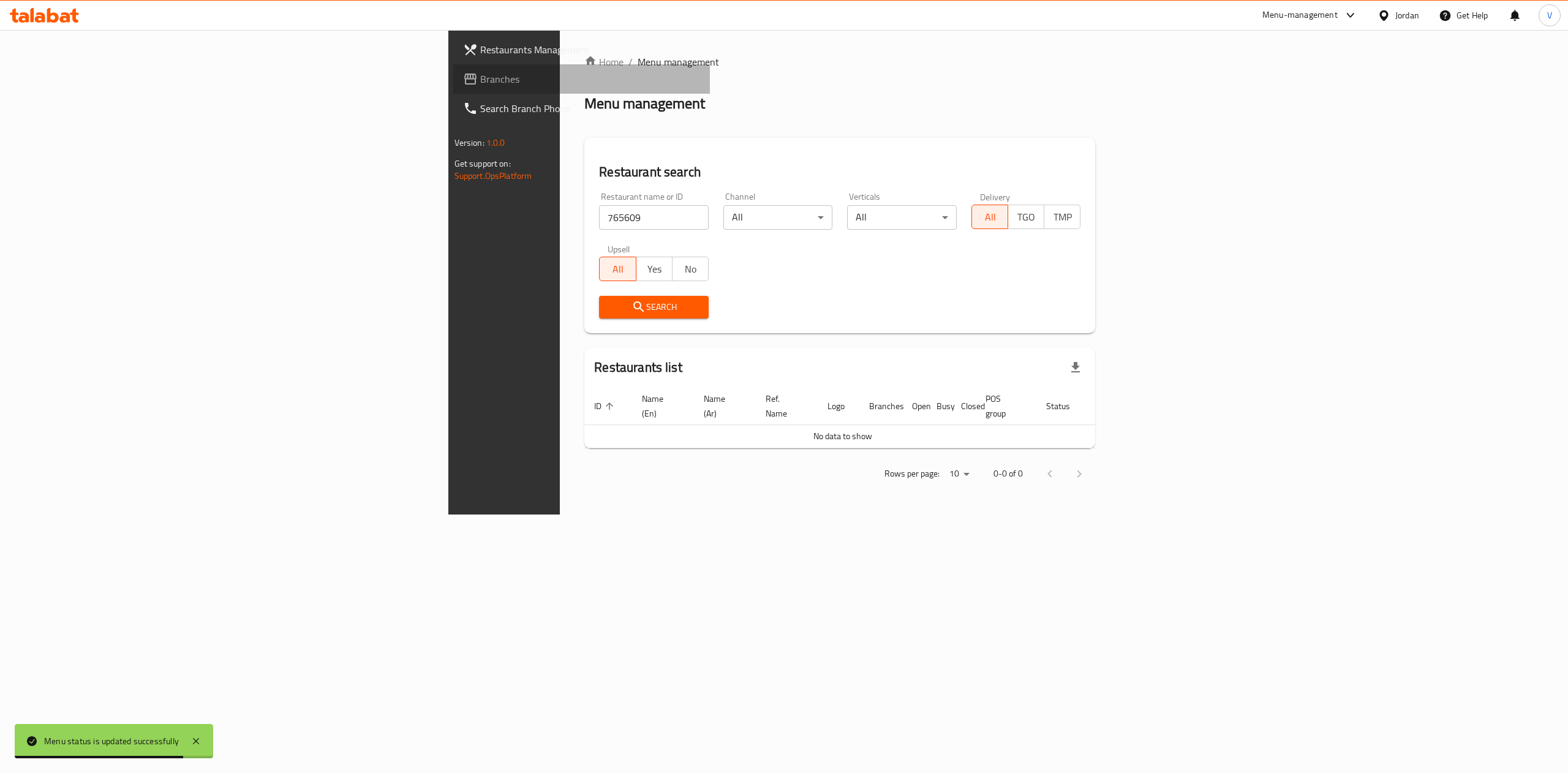
click at [480, 76] on span "Branches" at bounding box center [590, 79] width 221 height 14
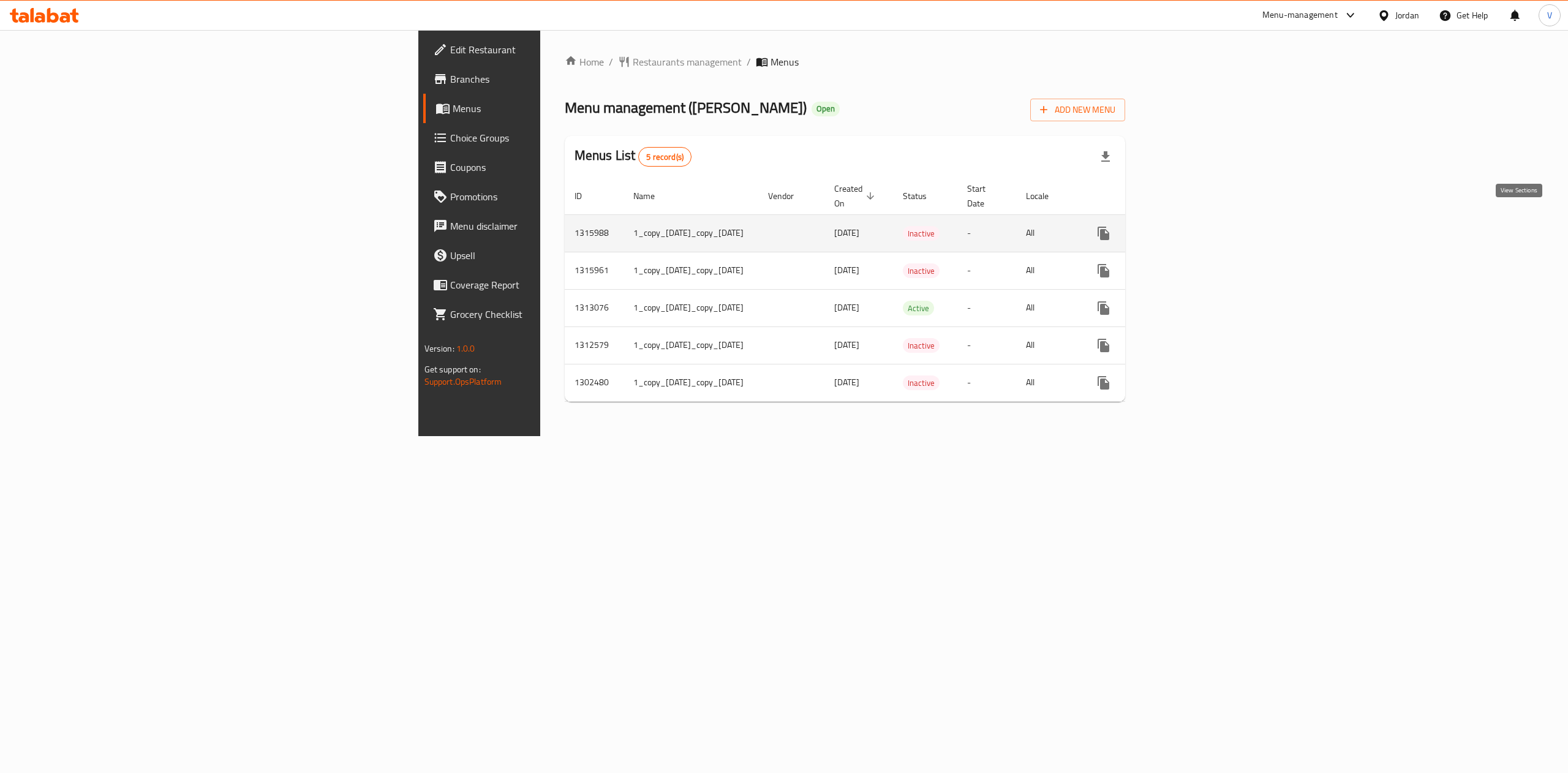
click at [1199, 226] on icon "enhanced table" at bounding box center [1192, 233] width 14 height 14
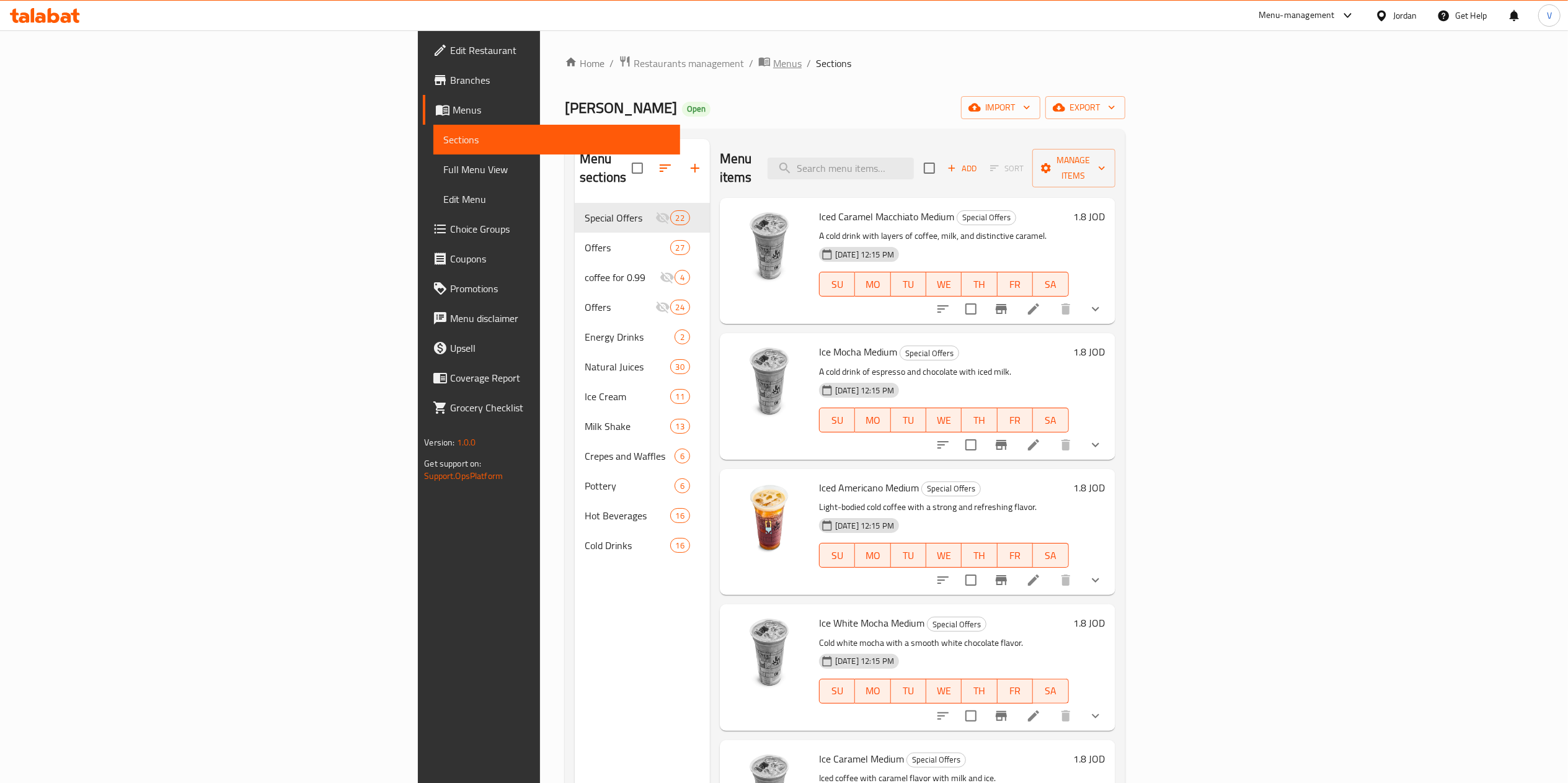
click at [773, 69] on span "Menus" at bounding box center [787, 63] width 29 height 15
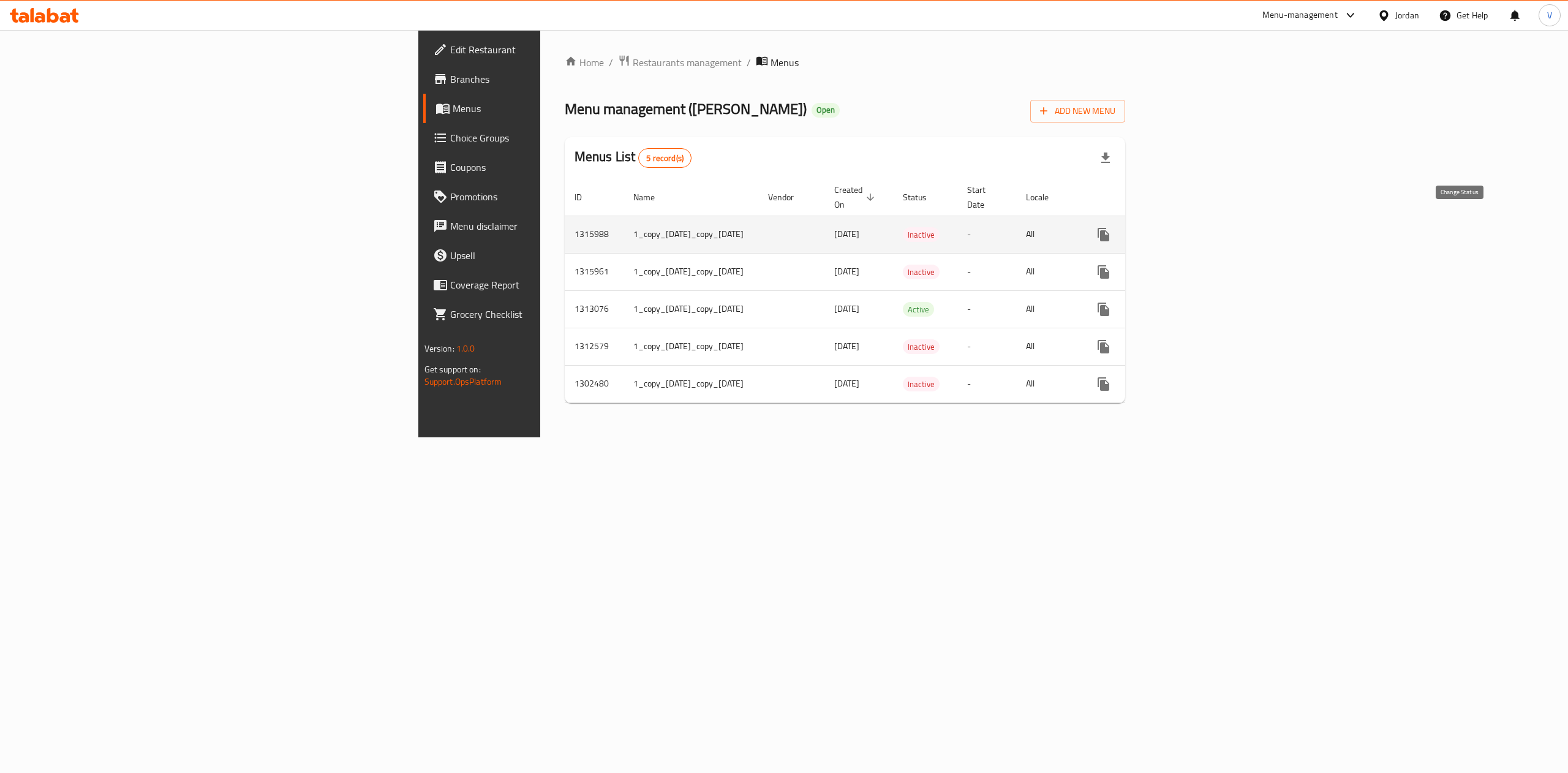
click at [1140, 229] on icon "enhanced table" at bounding box center [1133, 235] width 14 height 10
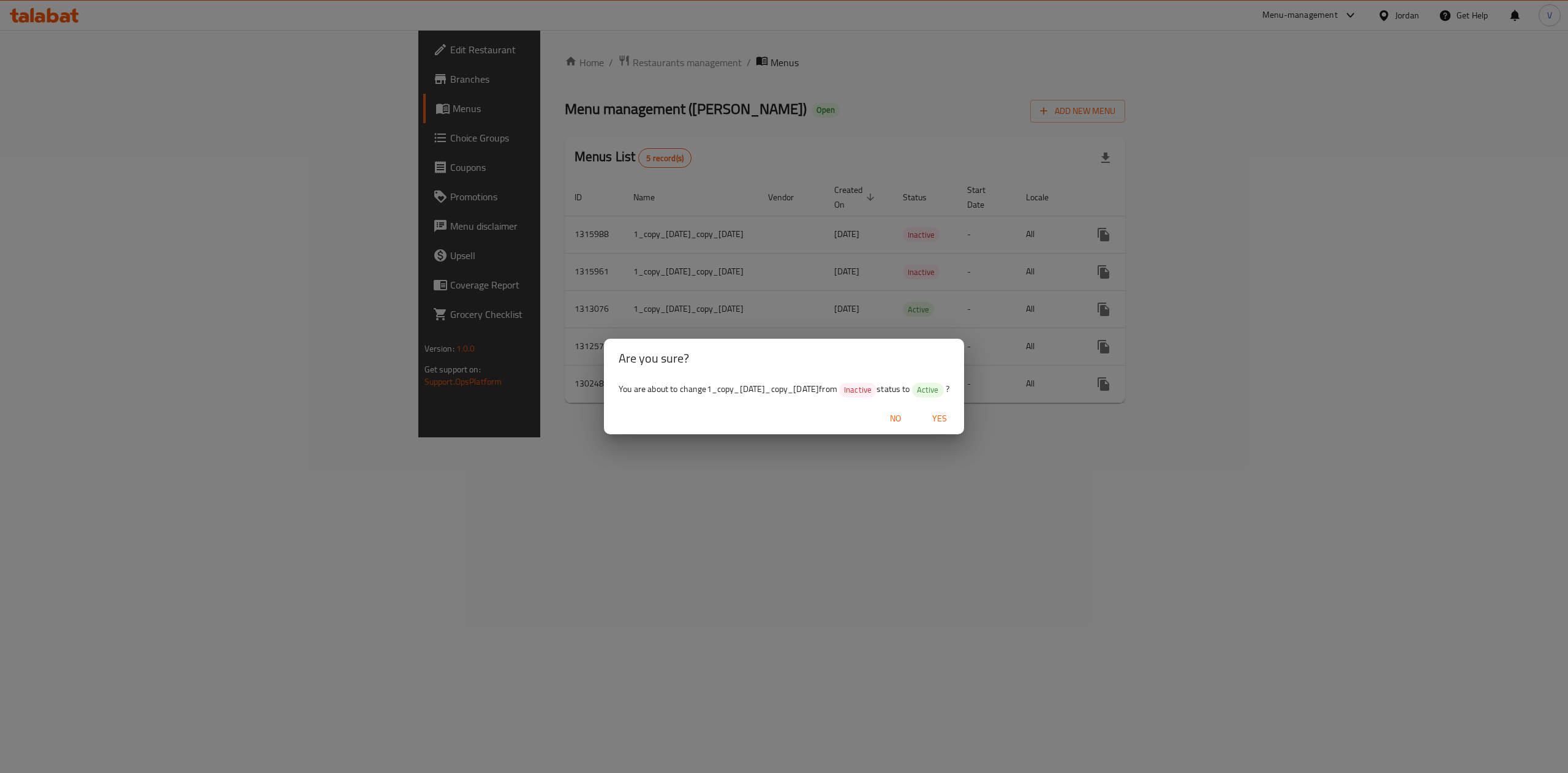
click at [947, 426] on span "Yes" at bounding box center [939, 418] width 30 height 15
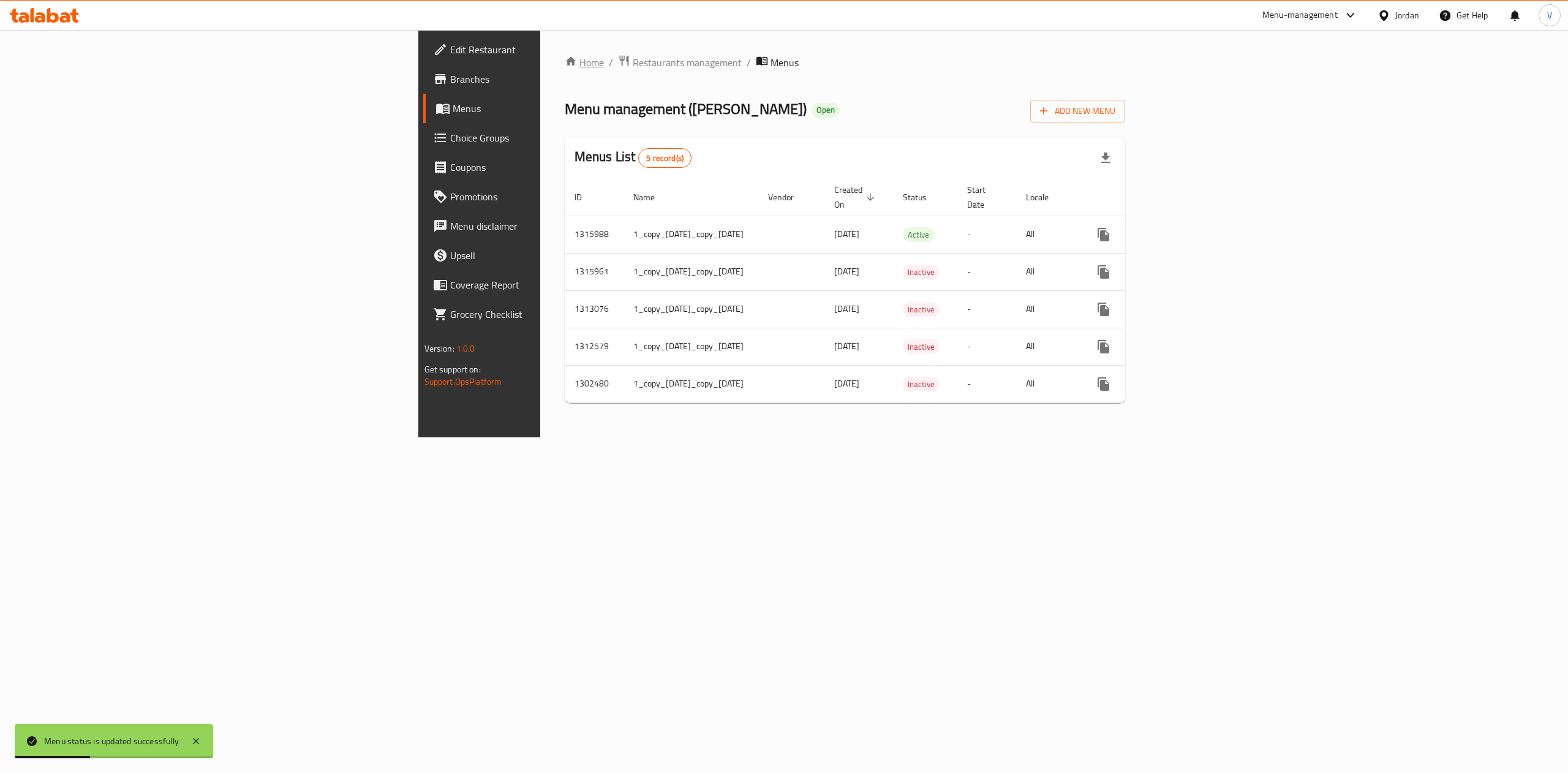
click at [565, 61] on link "Home" at bounding box center [584, 62] width 39 height 14
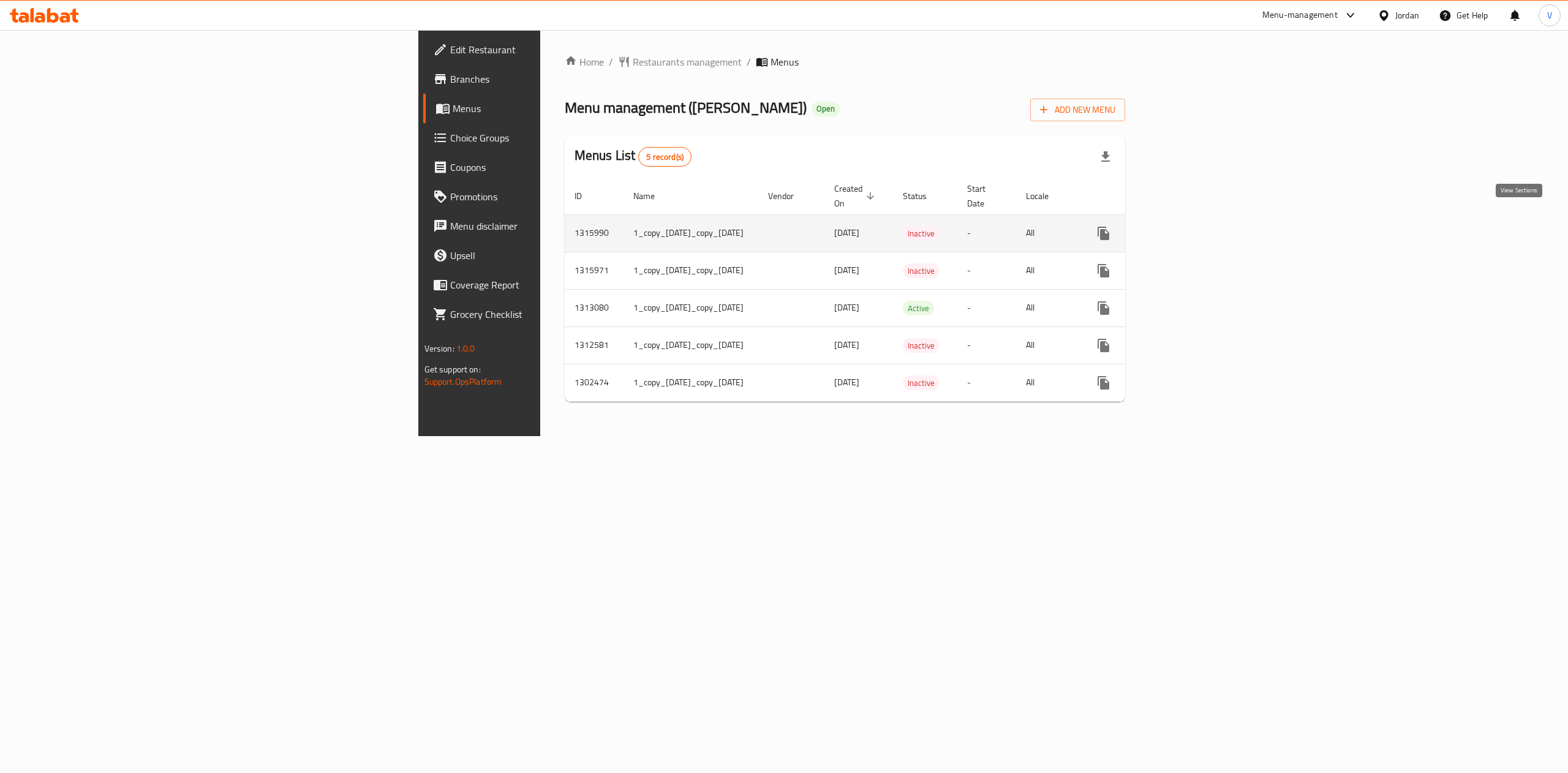
click at [1199, 226] on icon "enhanced table" at bounding box center [1192, 233] width 14 height 14
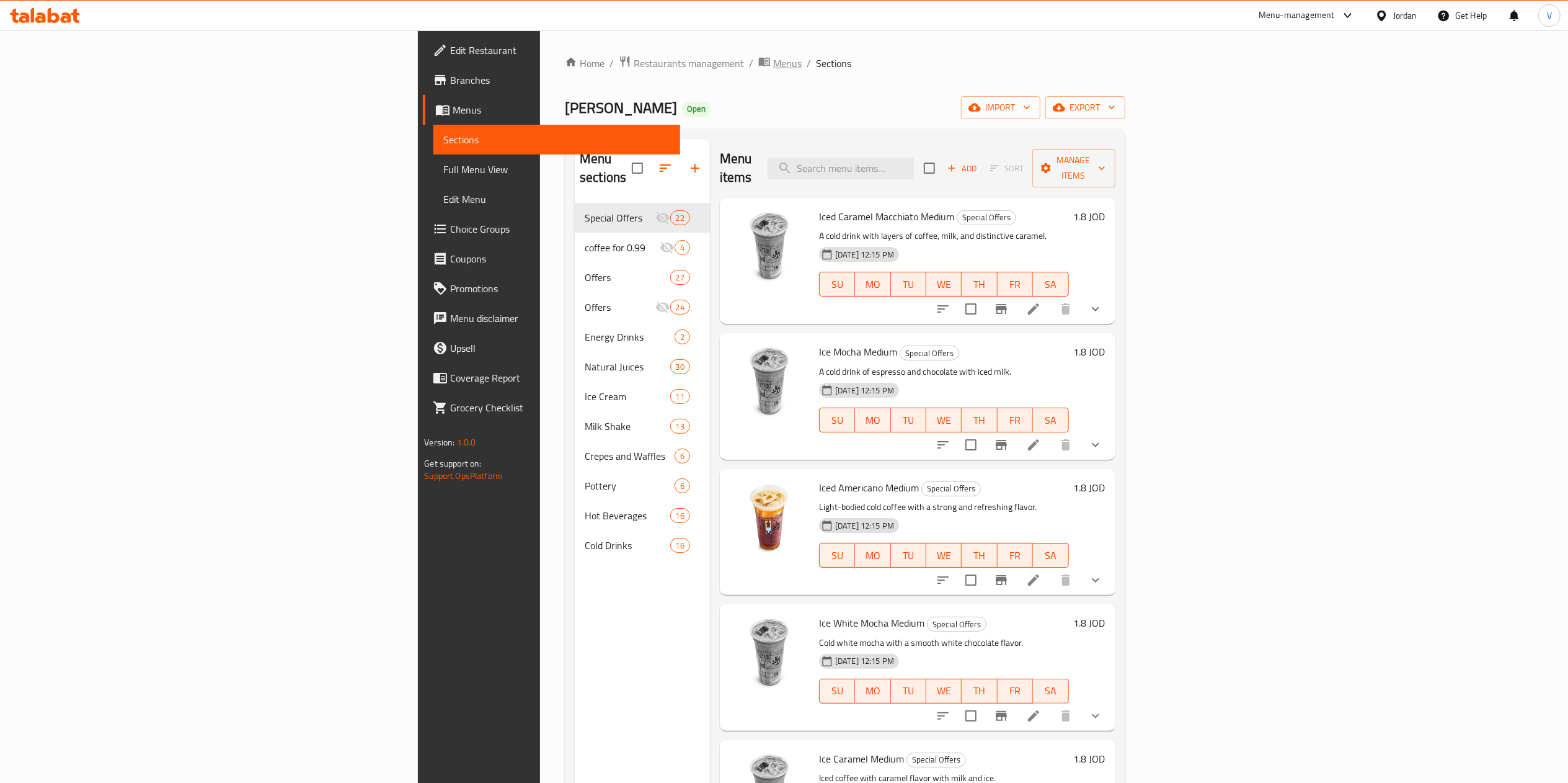
click at [773, 65] on span "Menus" at bounding box center [787, 63] width 29 height 15
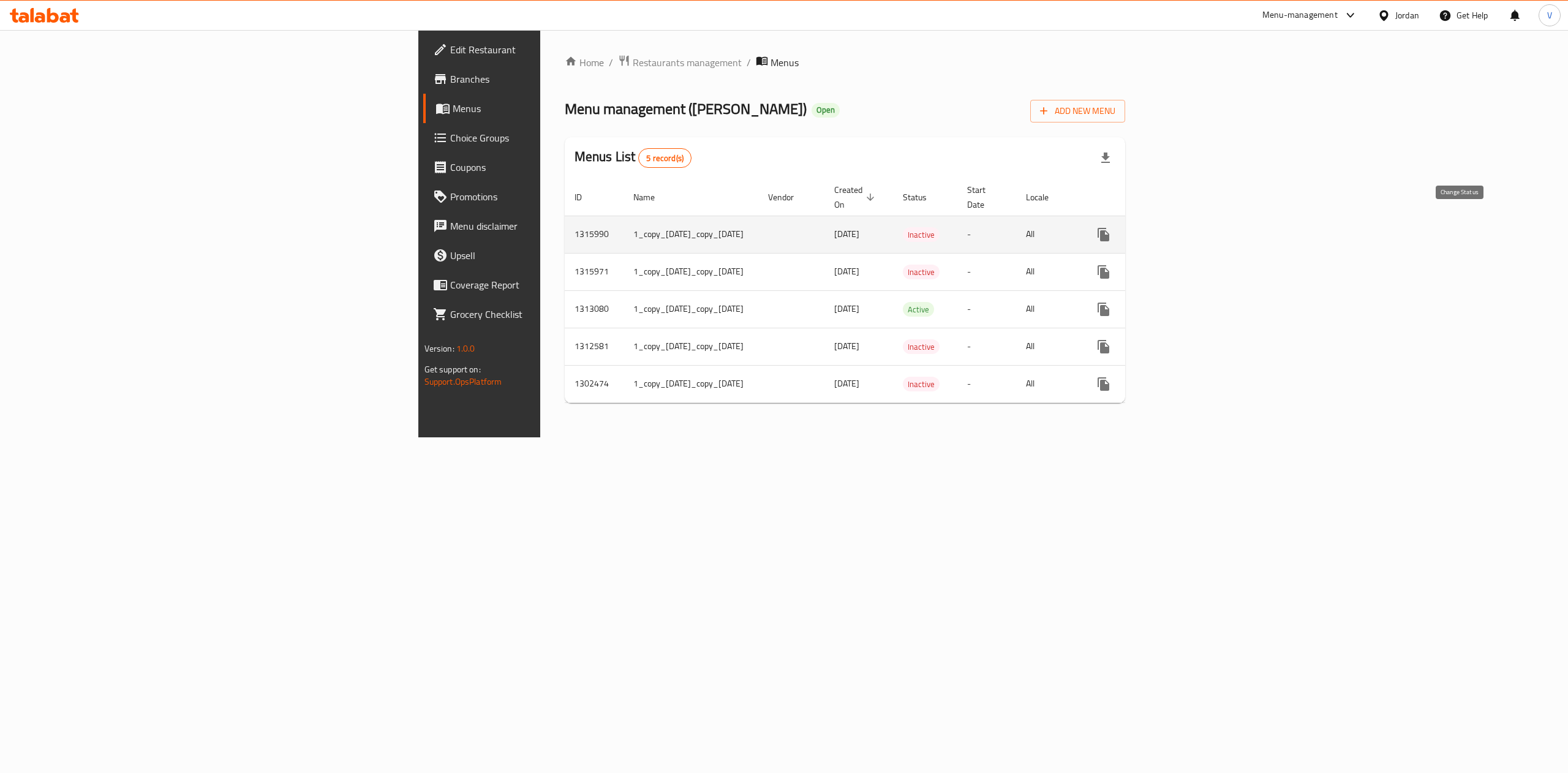
click at [1141, 229] on icon "enhanced table" at bounding box center [1133, 235] width 14 height 14
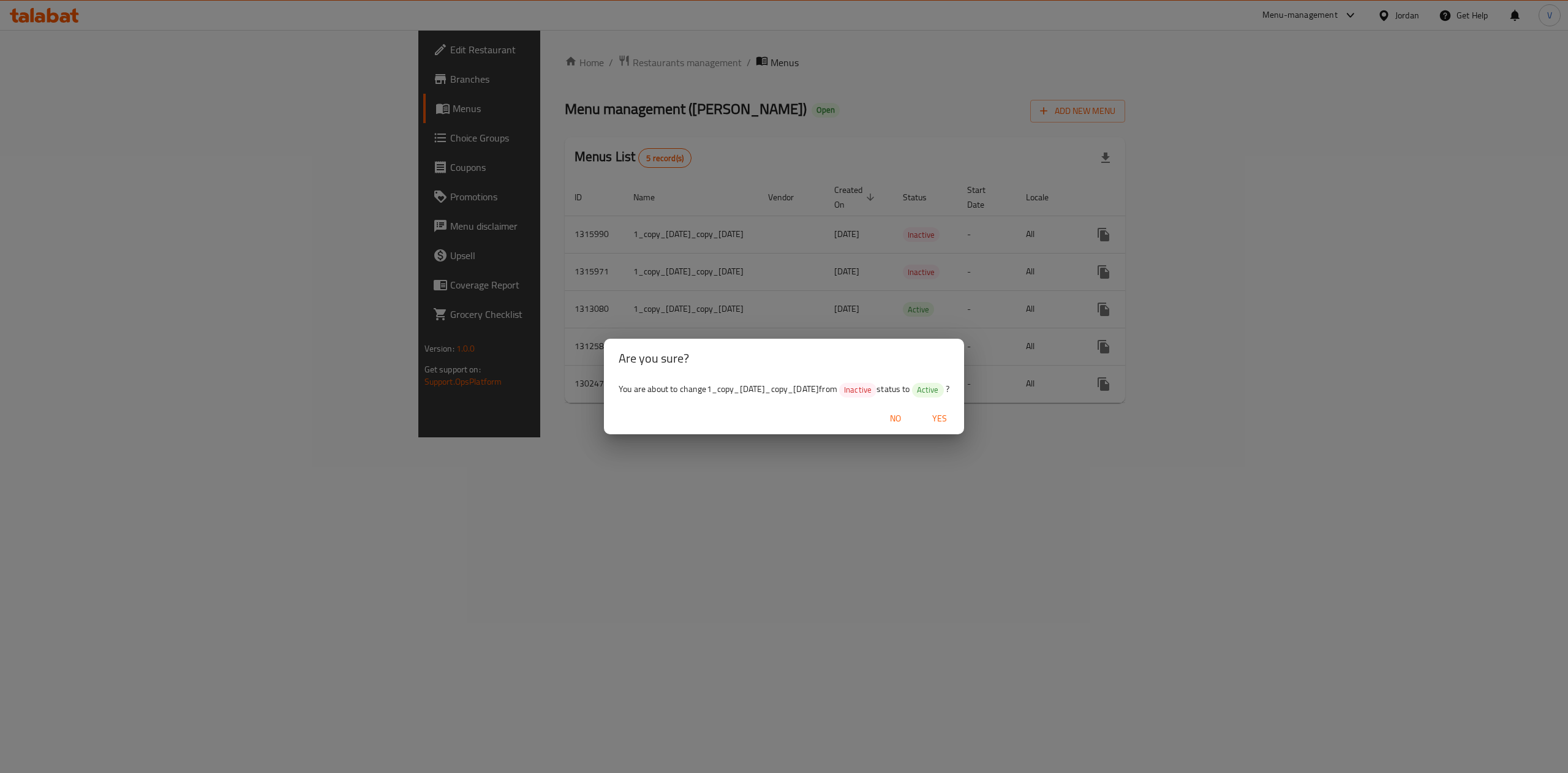
click at [953, 425] on span "Yes" at bounding box center [939, 418] width 30 height 15
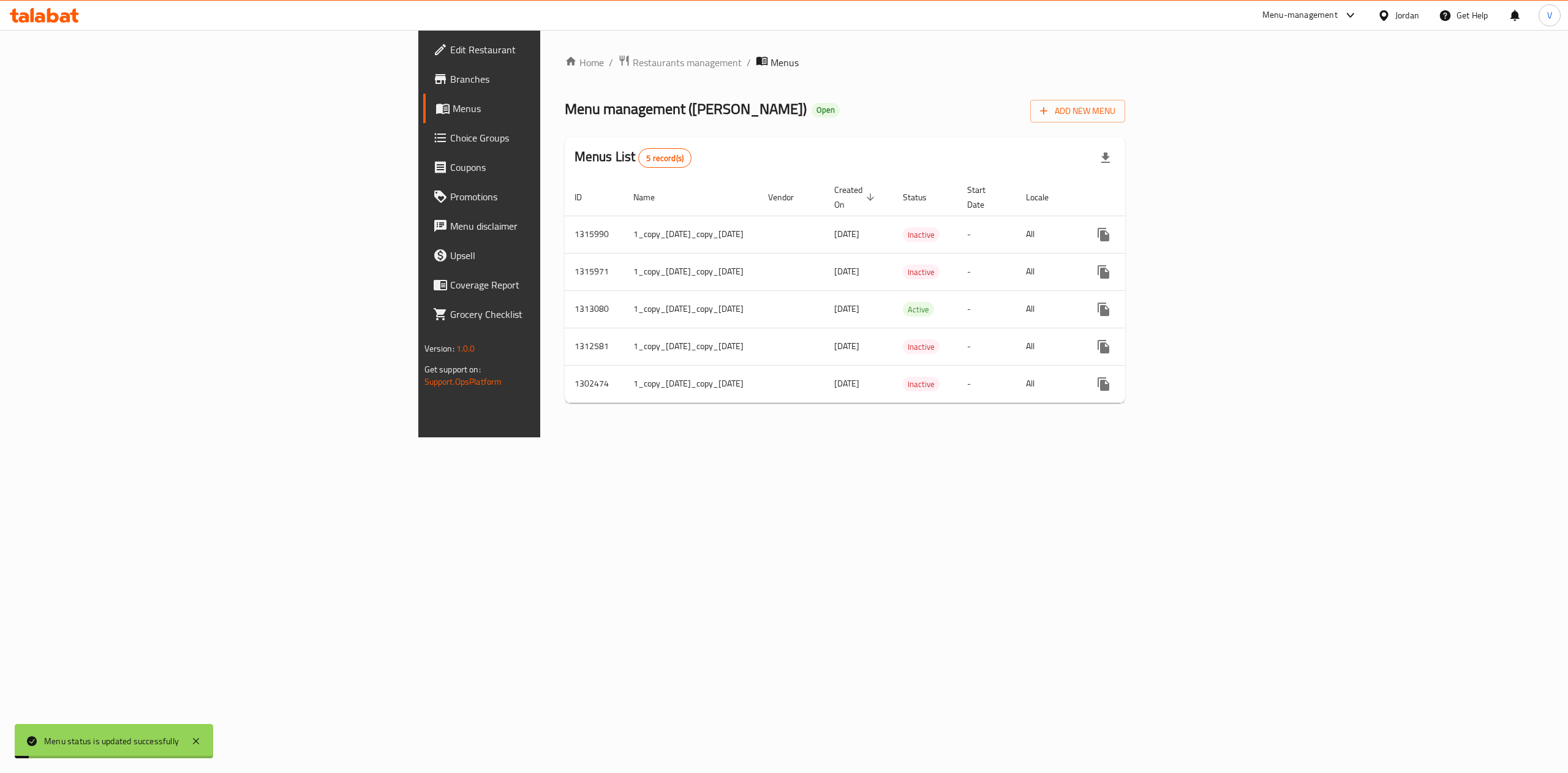
drag, startPoint x: 500, startPoint y: 489, endPoint x: 469, endPoint y: 414, distance: 81.2
click at [540, 437] on div "Home / Restaurants management / Menus Menu management ( [PERSON_NAME] ) Open Ad…" at bounding box center [845, 233] width 610 height 407
click at [633, 62] on span "Restaurants management" at bounding box center [687, 62] width 109 height 14
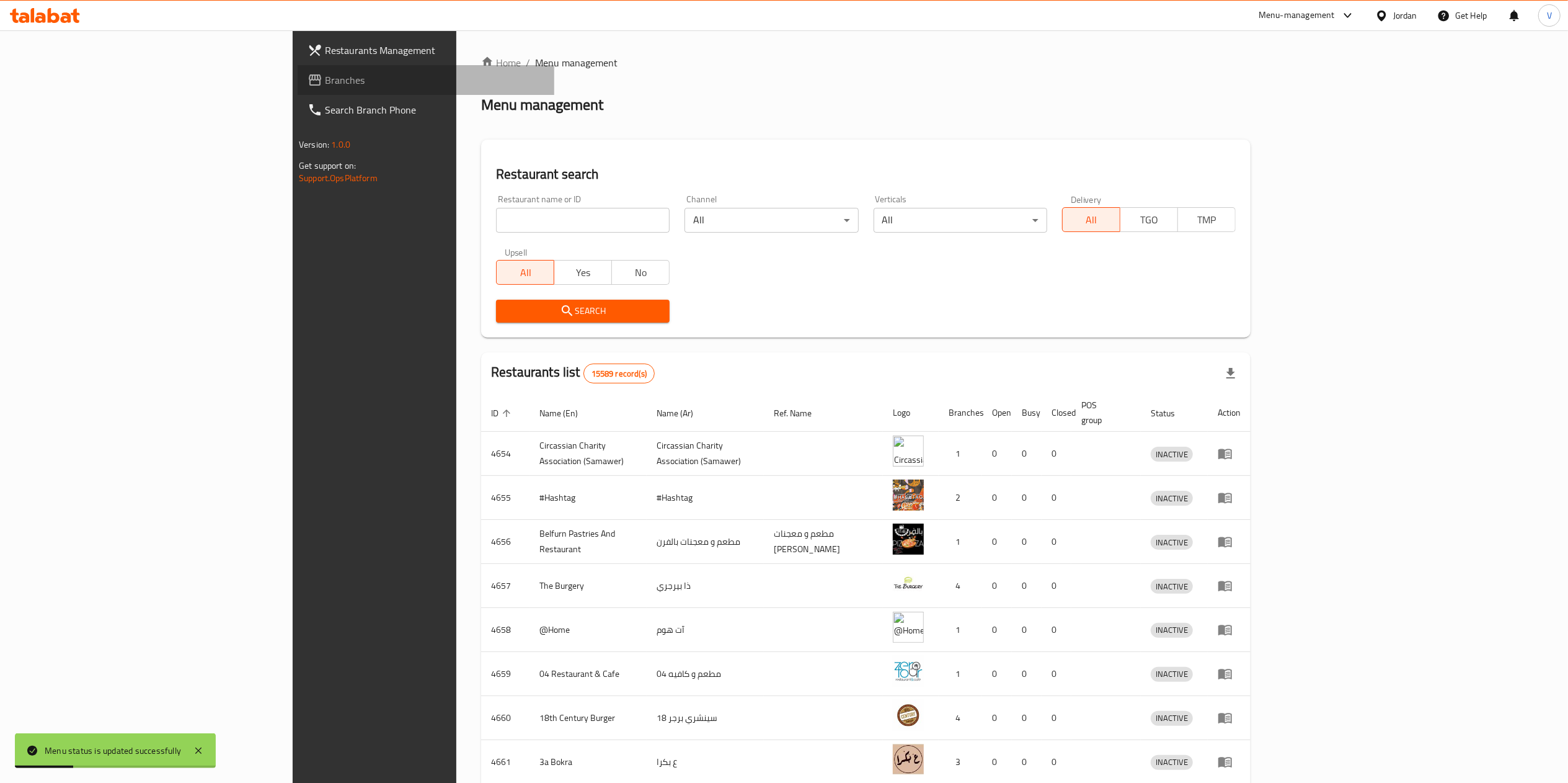
click at [325, 73] on span "Branches" at bounding box center [434, 80] width 219 height 15
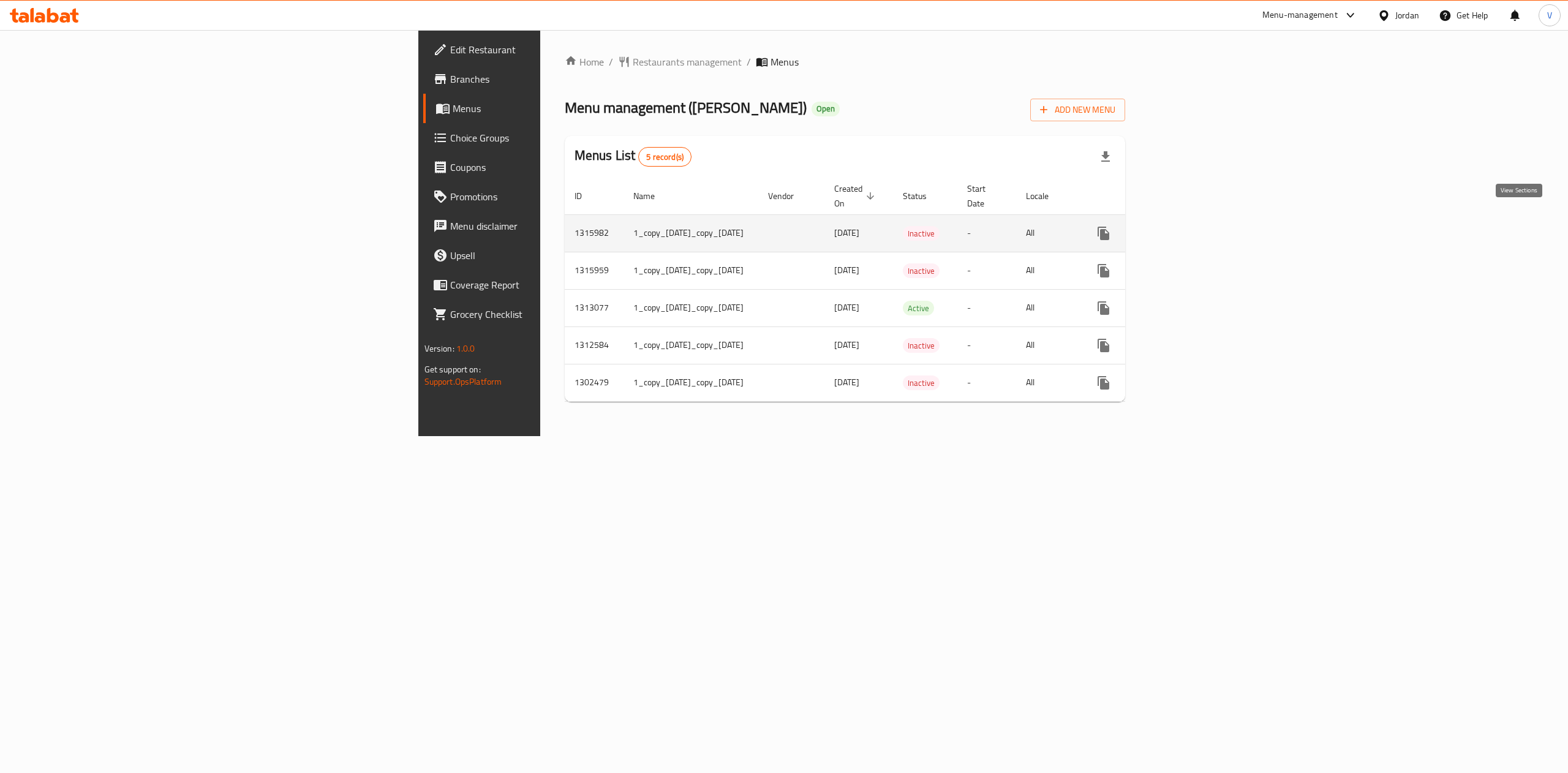
click at [1199, 227] on icon "enhanced table" at bounding box center [1192, 233] width 14 height 14
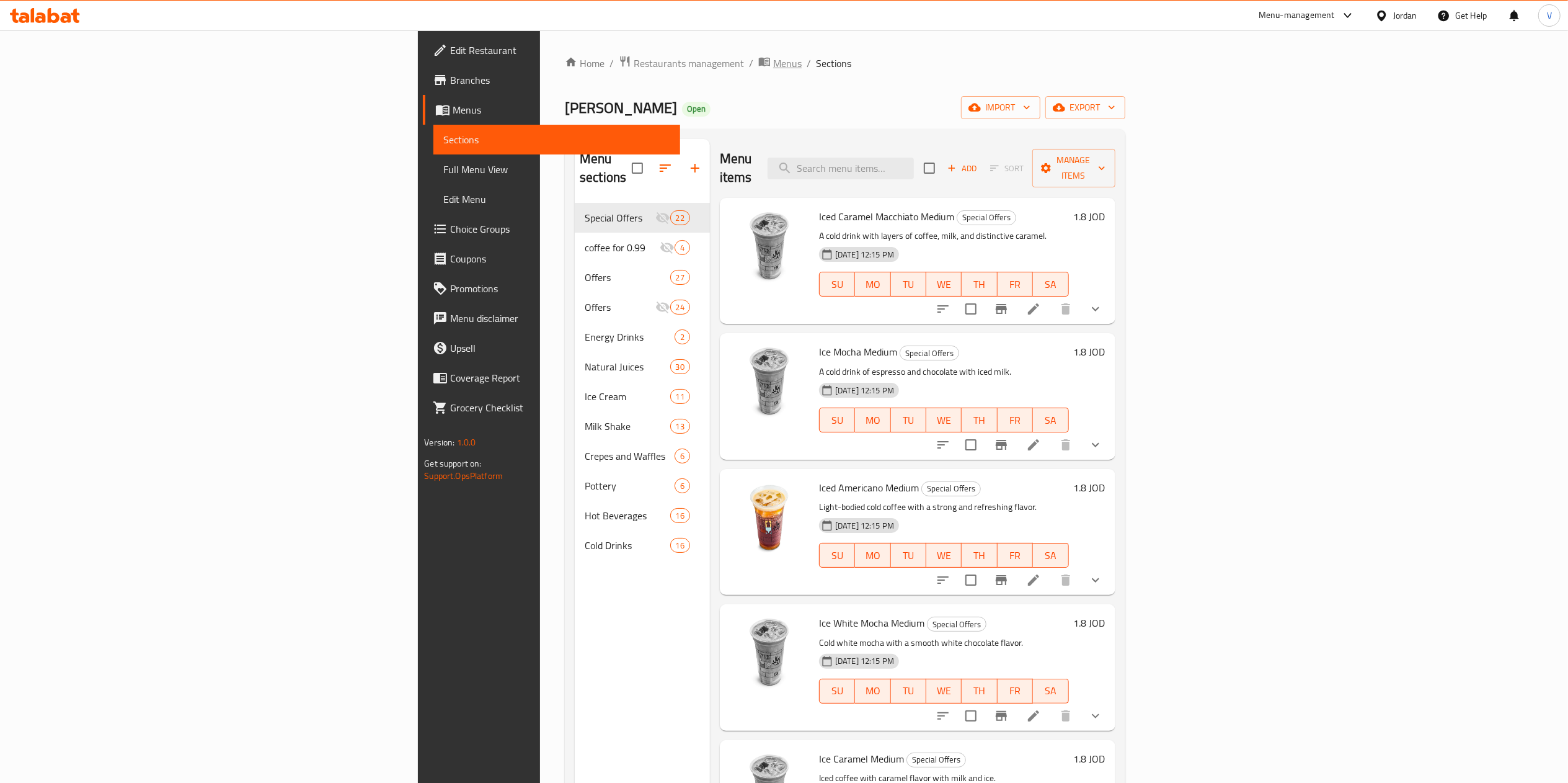
click at [773, 67] on span "Menus" at bounding box center [787, 63] width 29 height 15
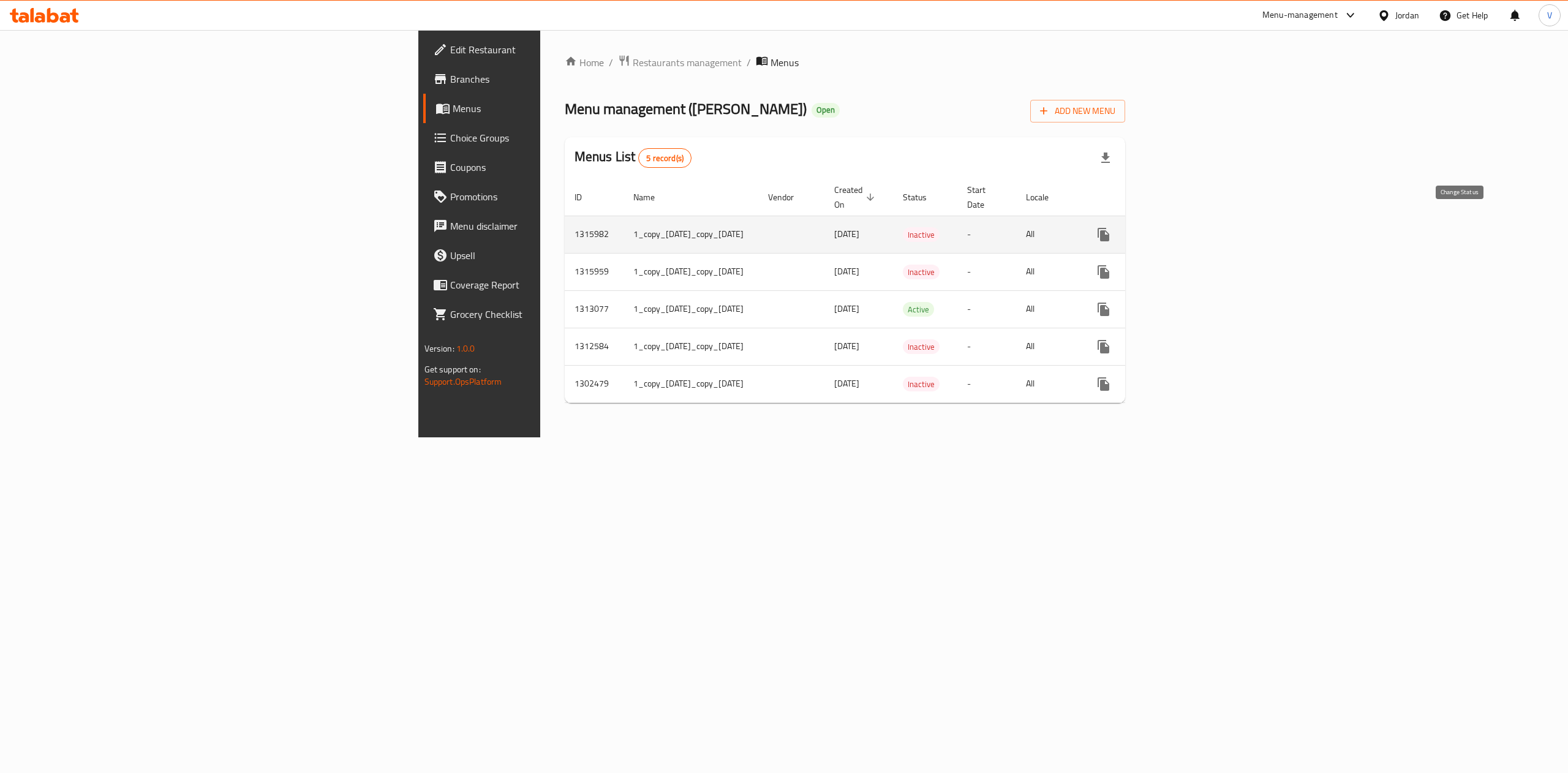
click at [1141, 227] on icon "enhanced table" at bounding box center [1133, 235] width 14 height 14
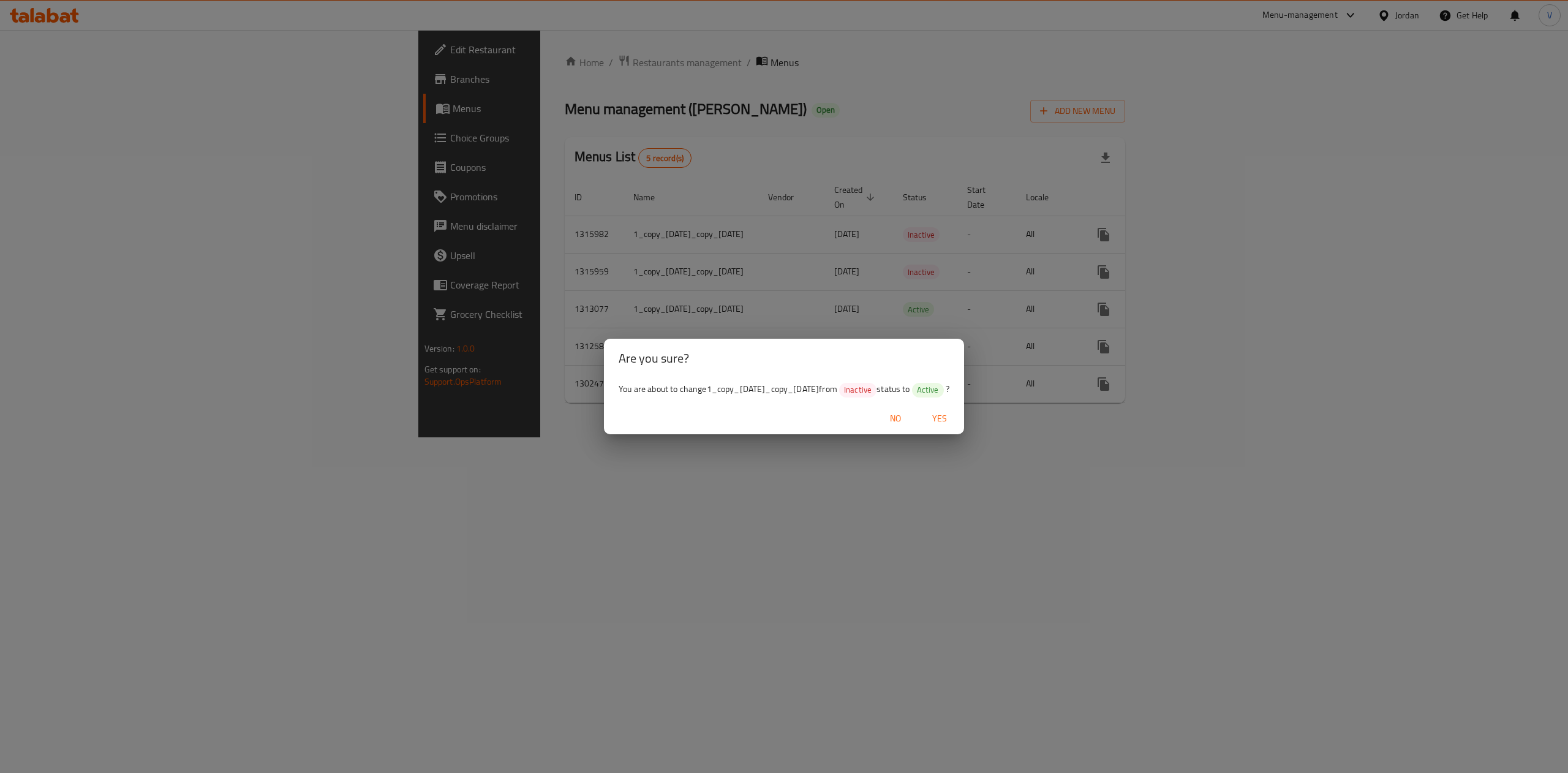
click at [936, 426] on span "Yes" at bounding box center [939, 418] width 30 height 15
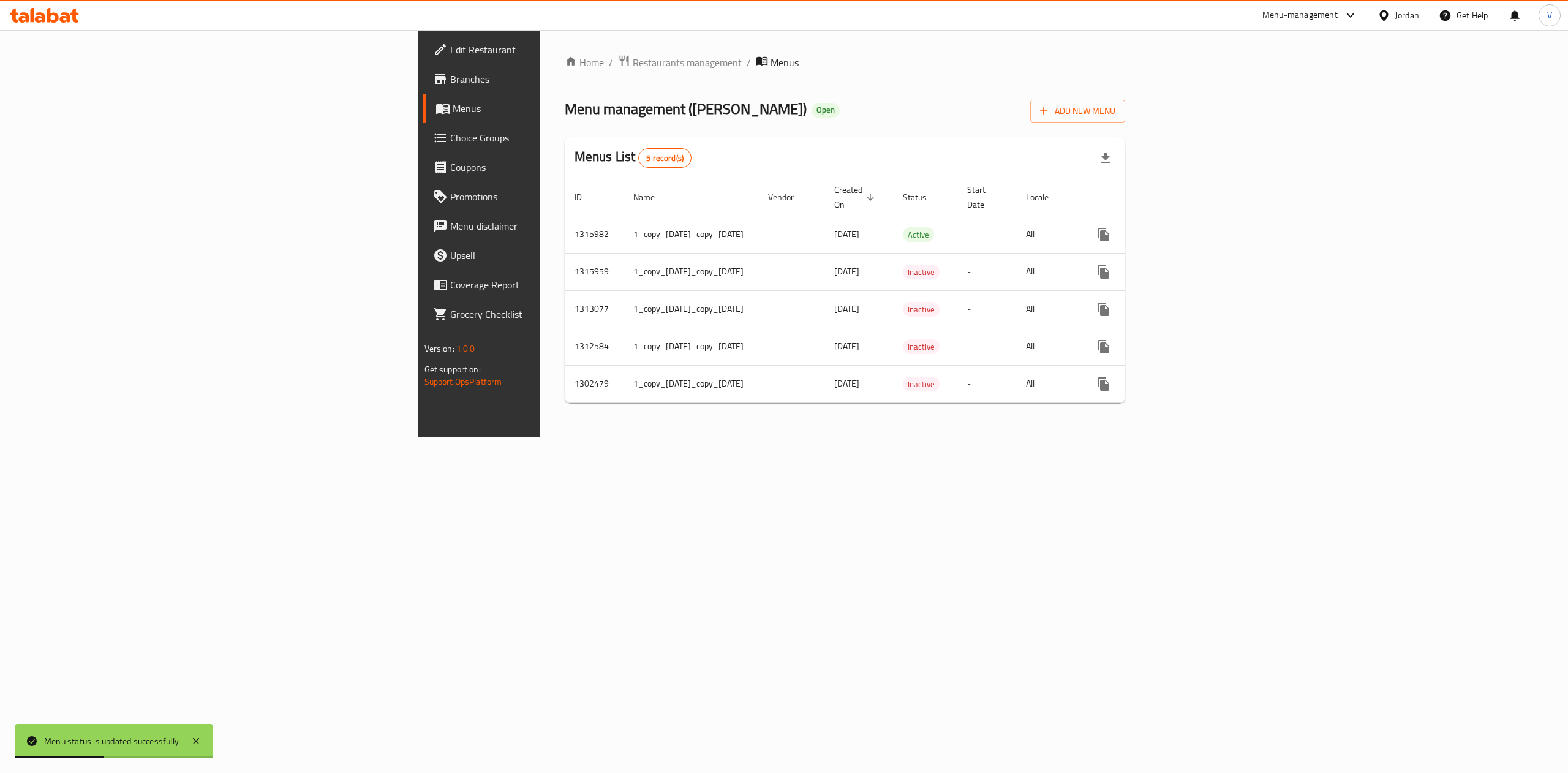
click at [603, 127] on div "Home / Restaurants management / Menus Menu management ( Abu Saleh ) Open Add Ne…" at bounding box center [845, 233] width 561 height 358
click at [633, 64] on span "Restaurants management" at bounding box center [687, 62] width 109 height 14
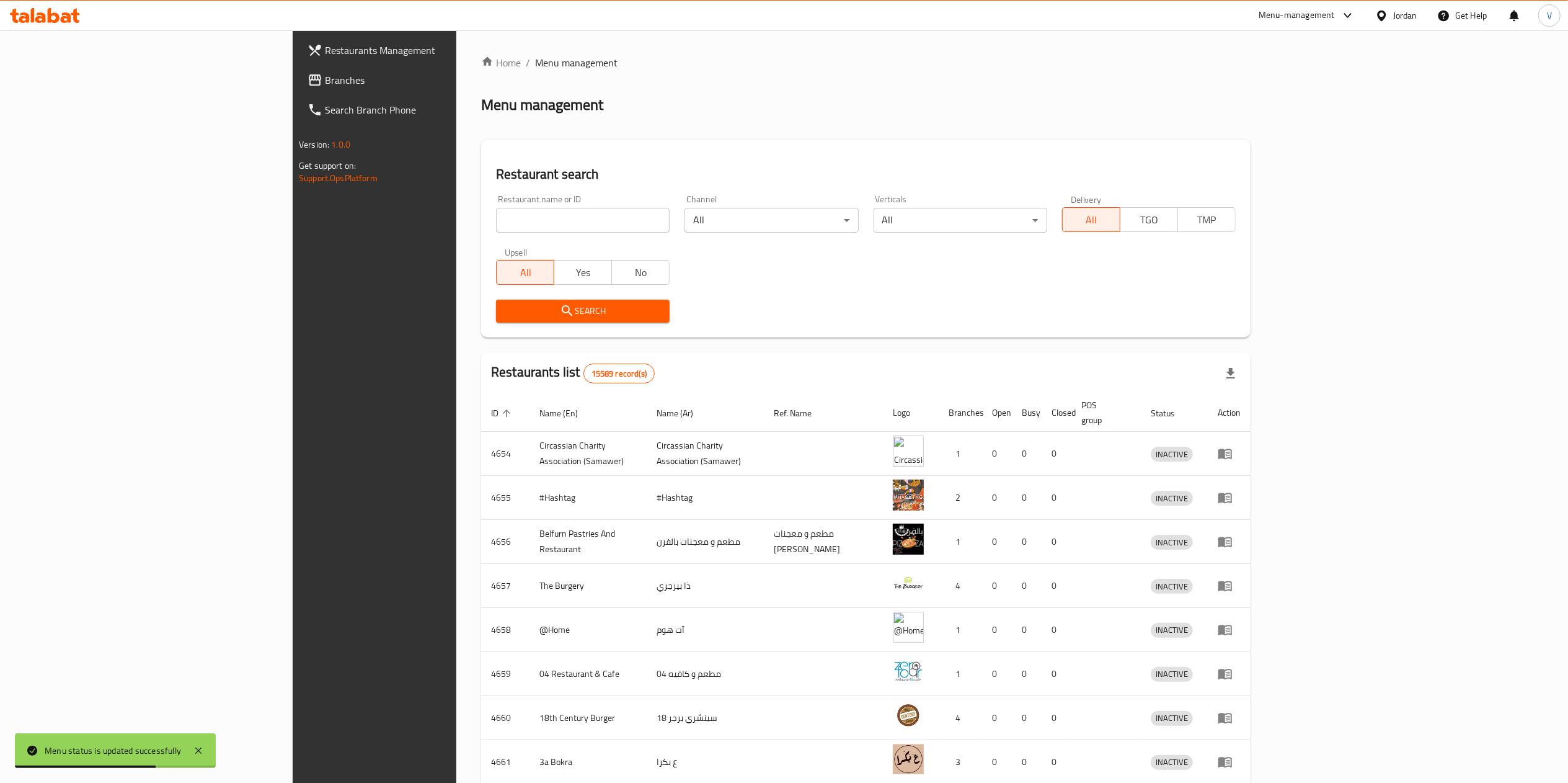
click at [325, 79] on span "Branches" at bounding box center [434, 80] width 219 height 15
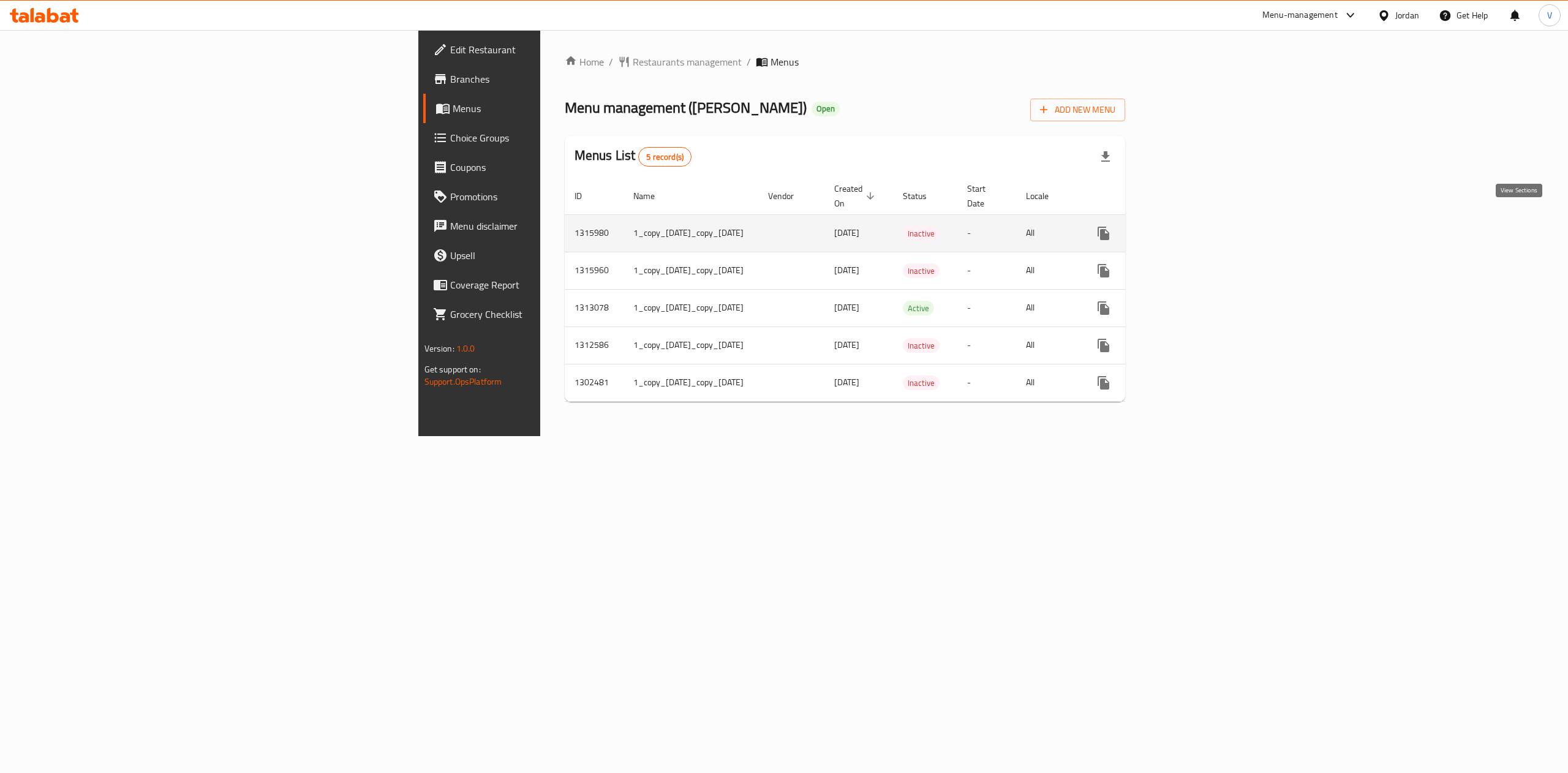
click at [1207, 228] on link "enhanced table" at bounding box center [1192, 233] width 30 height 30
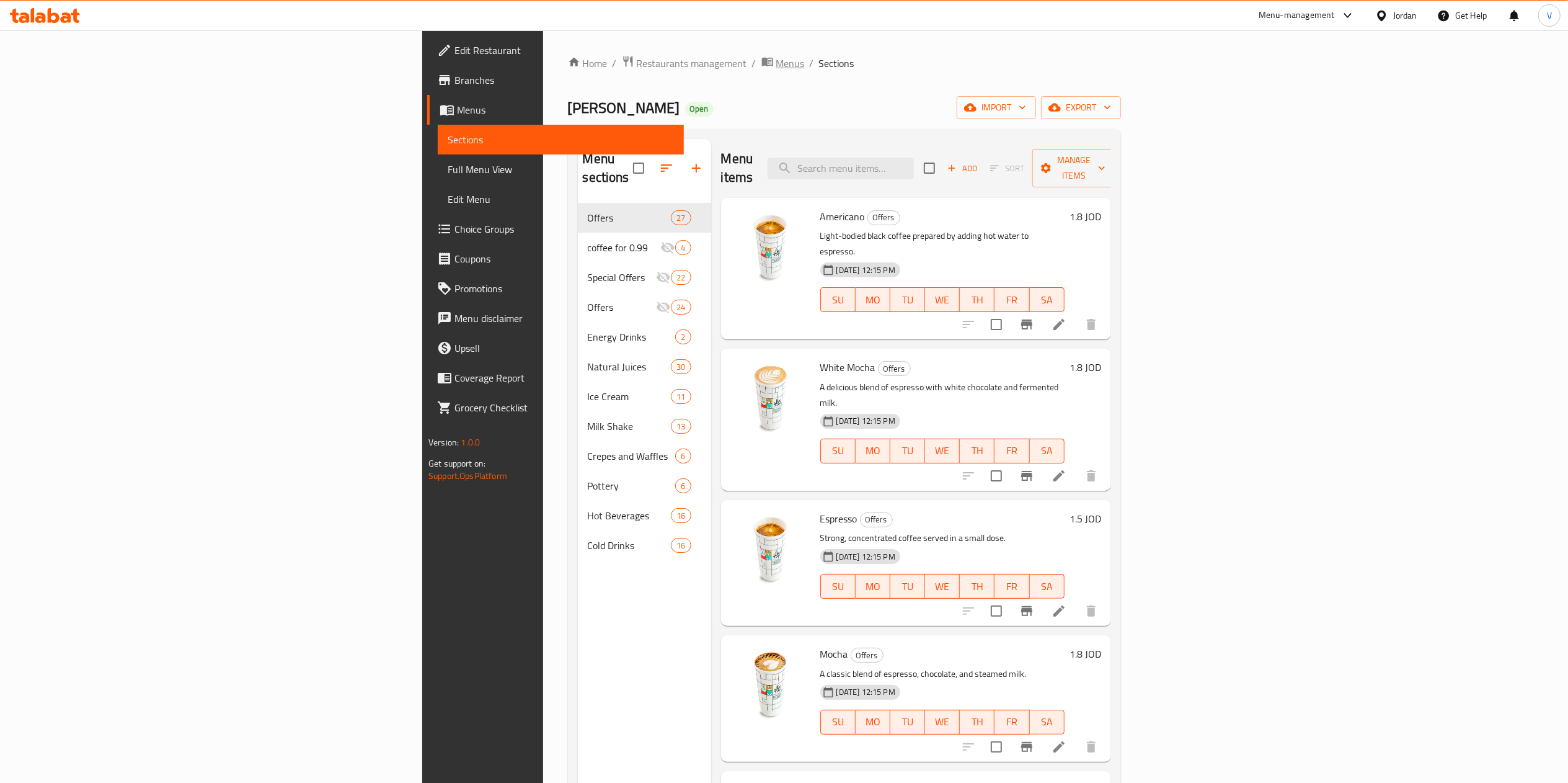
click at [776, 67] on span "Menus" at bounding box center [790, 63] width 29 height 15
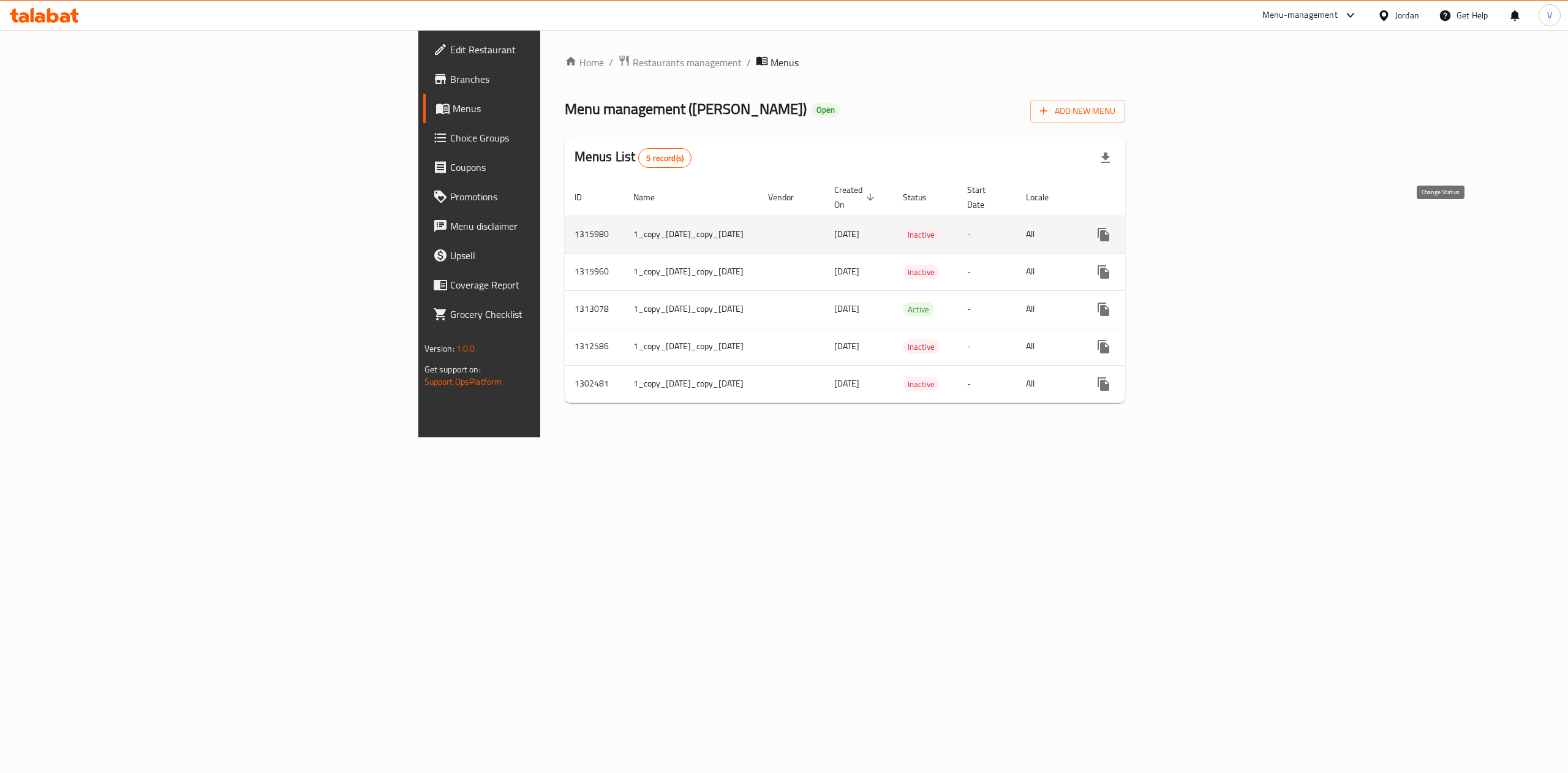
click at [1140, 229] on icon "enhanced table" at bounding box center [1133, 235] width 14 height 10
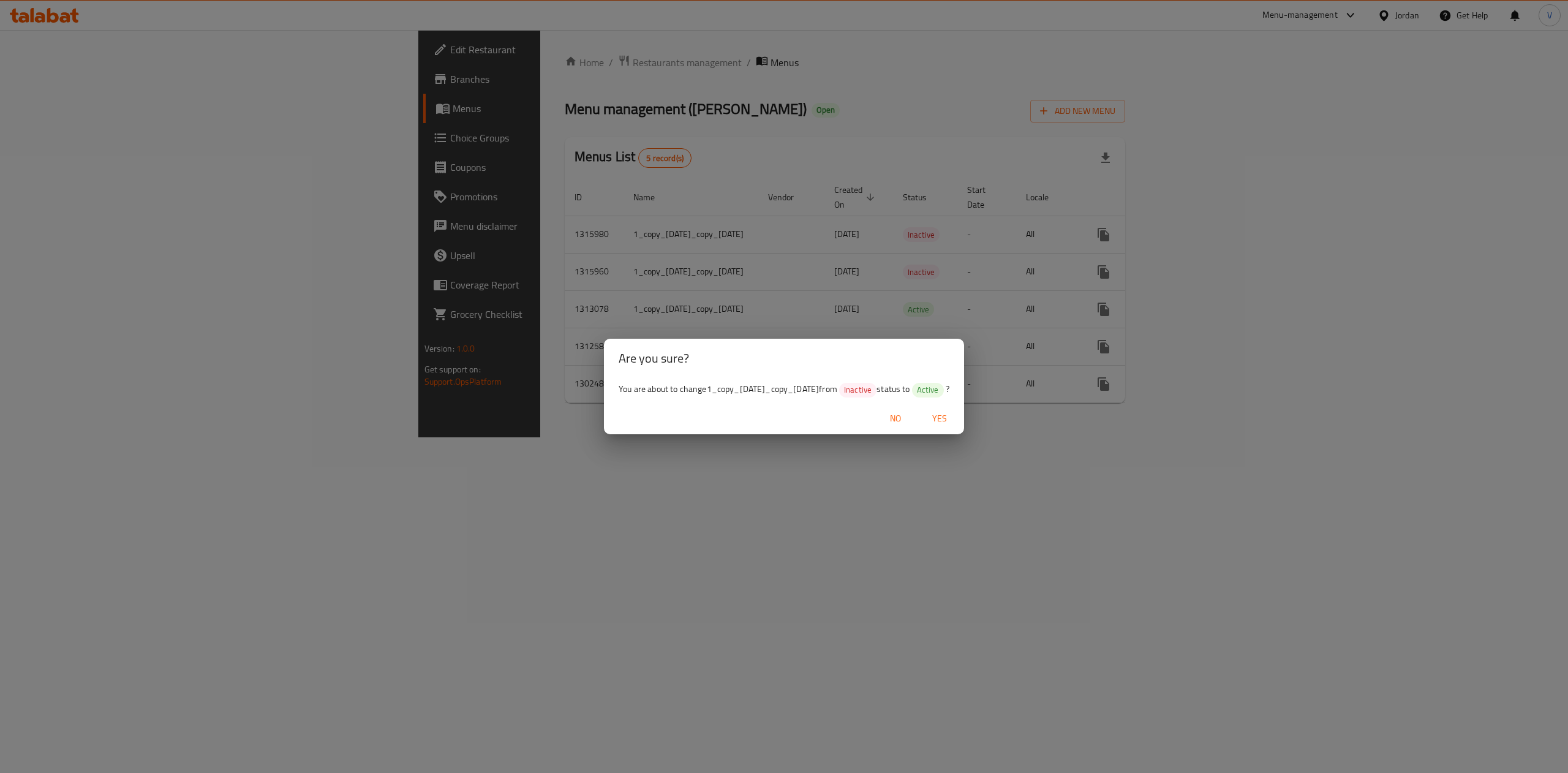
click at [934, 423] on span "Yes" at bounding box center [939, 418] width 30 height 15
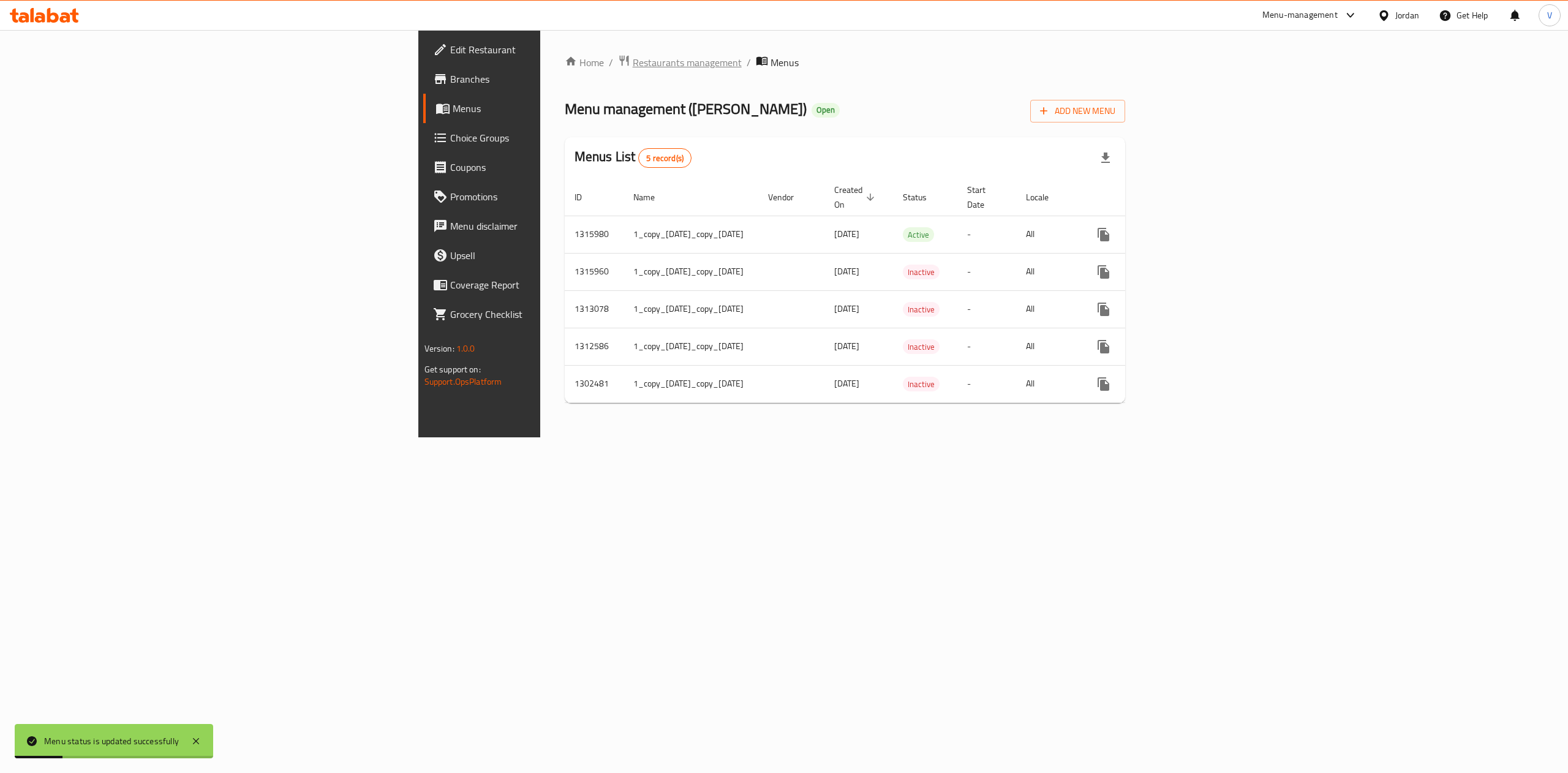
click at [633, 62] on span "Restaurants management" at bounding box center [687, 62] width 109 height 14
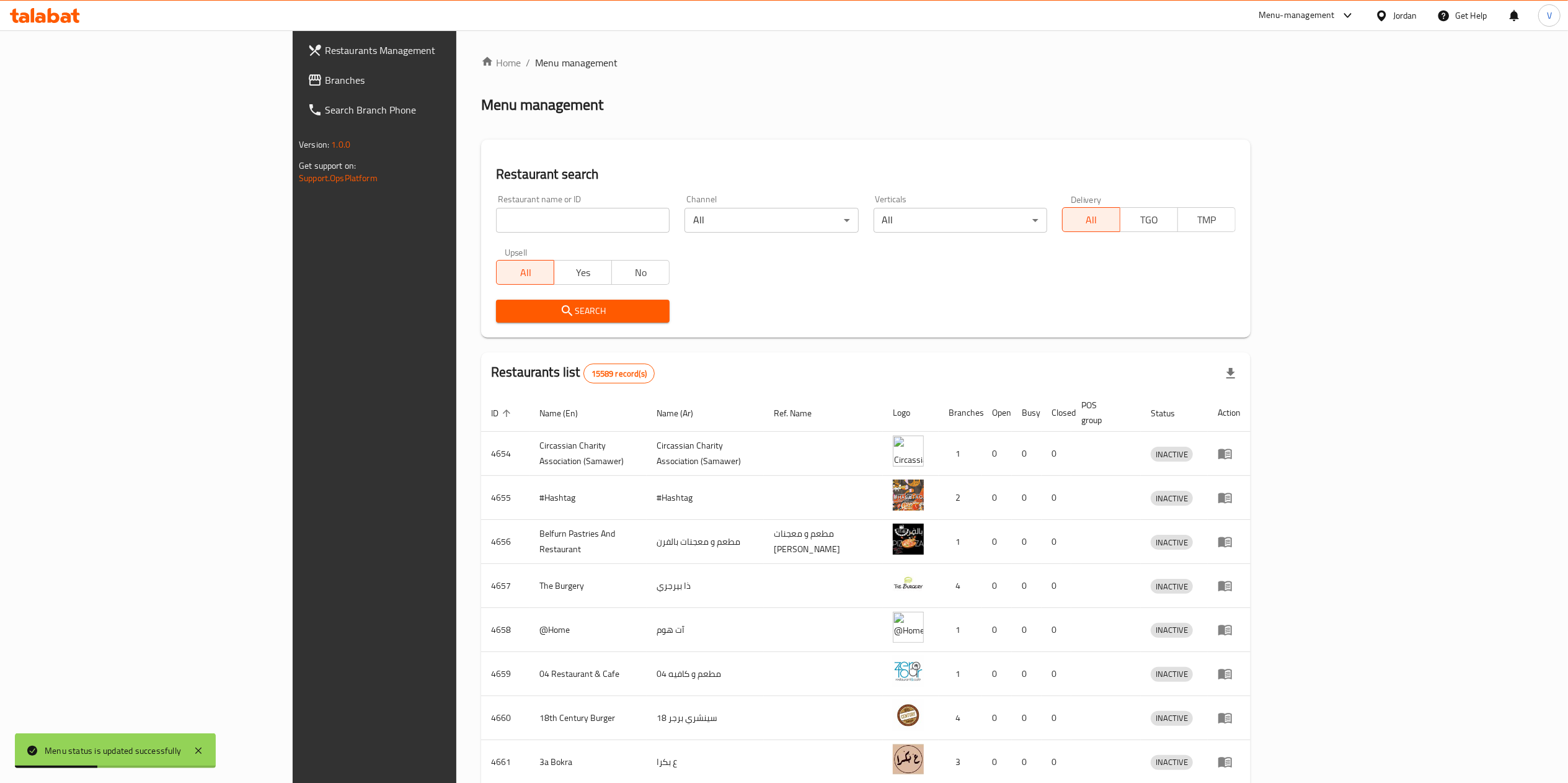
click at [325, 73] on span "Branches" at bounding box center [434, 80] width 219 height 15
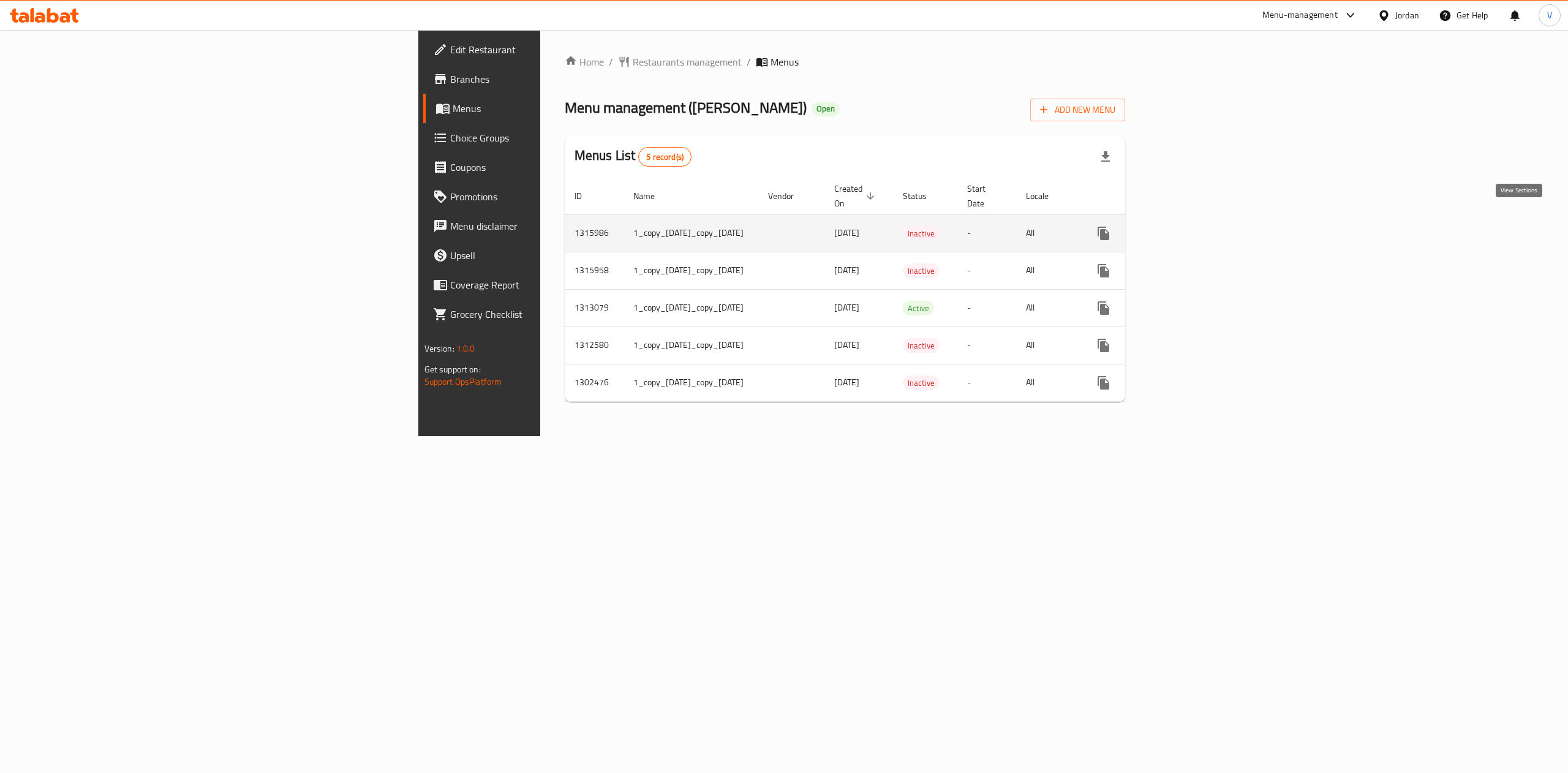
click at [1199, 226] on icon "enhanced table" at bounding box center [1192, 233] width 14 height 14
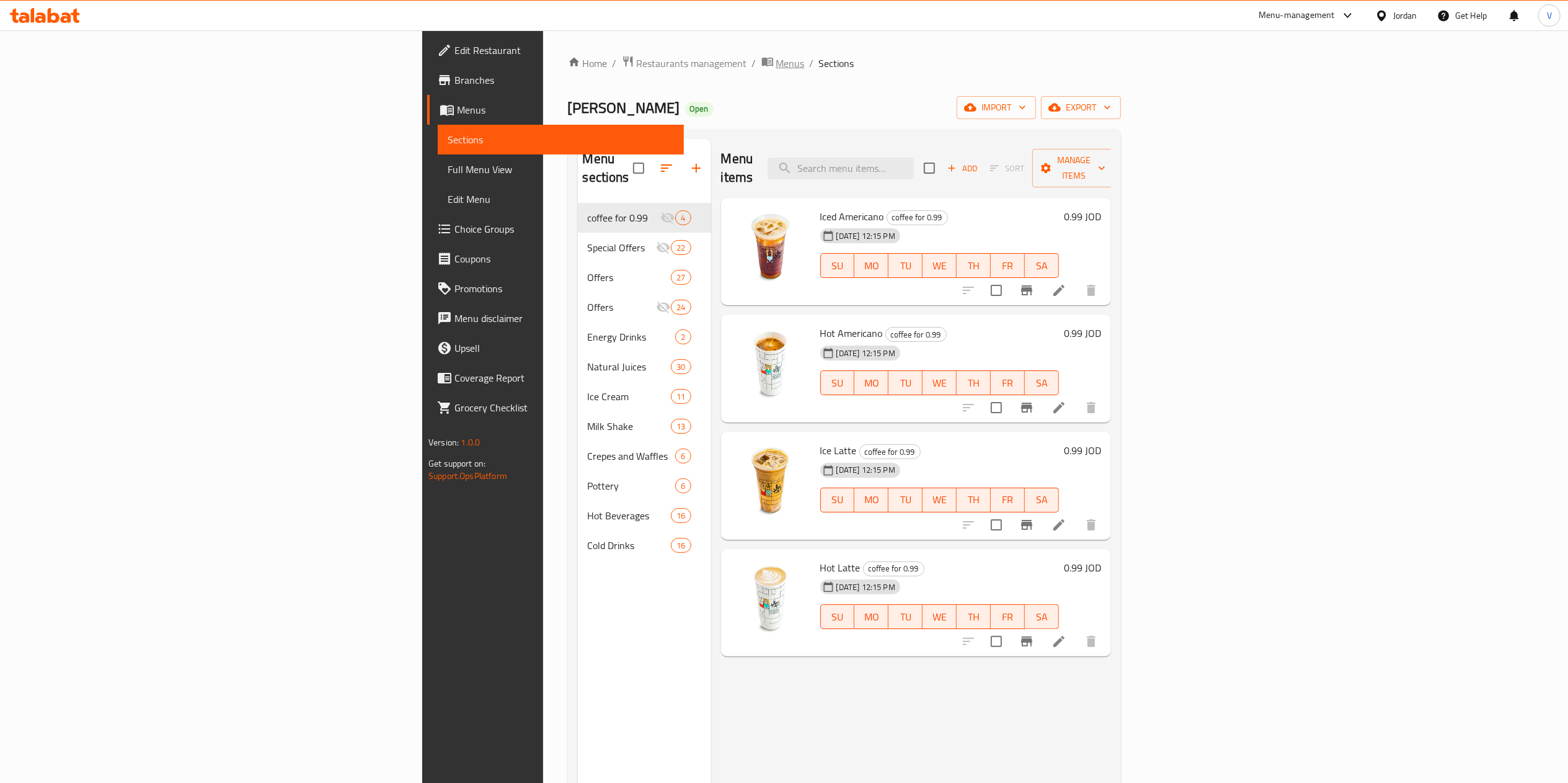
click at [776, 67] on span "Menus" at bounding box center [790, 63] width 29 height 15
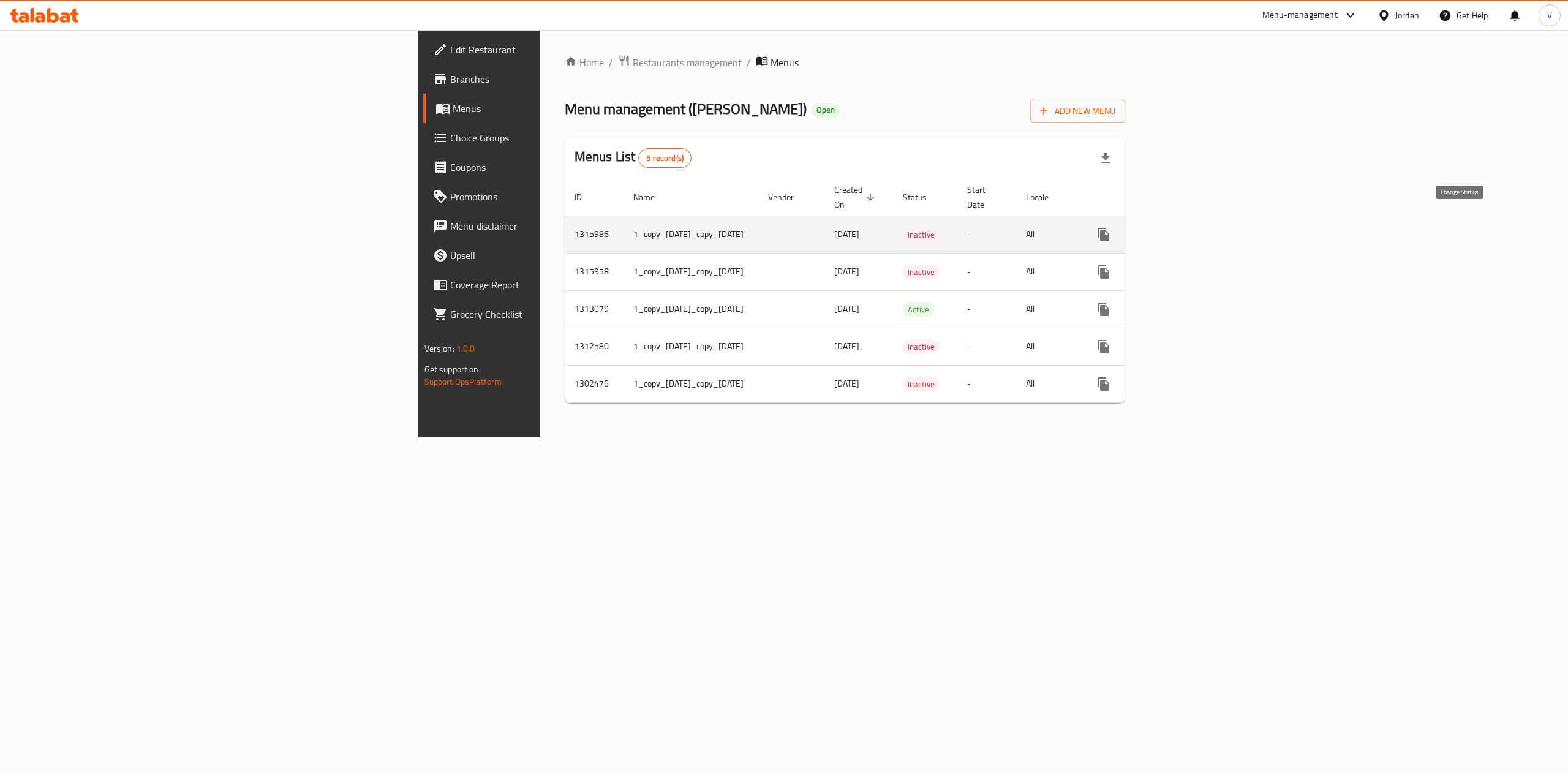
click at [1141, 227] on icon "enhanced table" at bounding box center [1133, 235] width 14 height 14
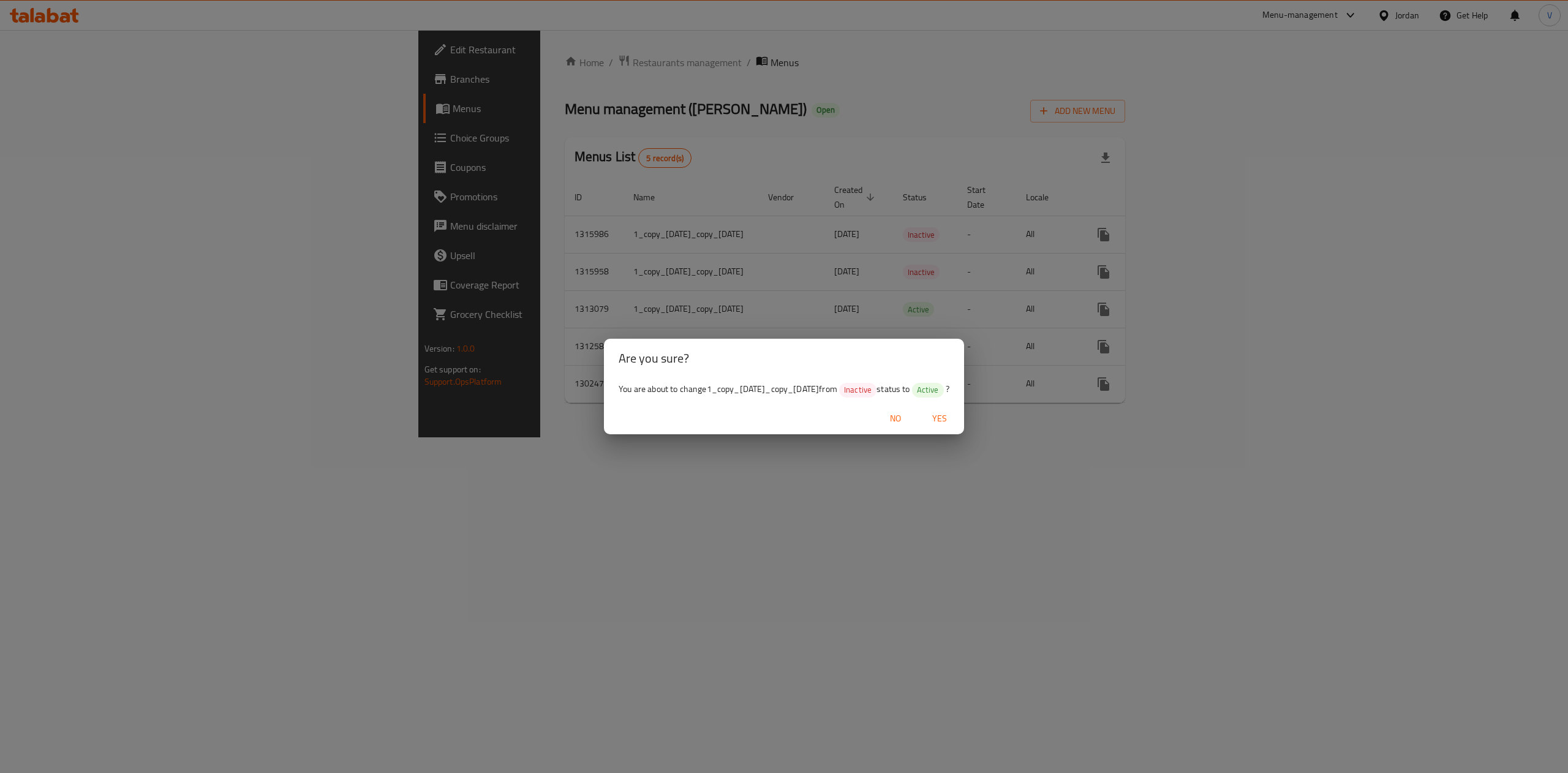
click at [953, 426] on span "Yes" at bounding box center [939, 418] width 30 height 15
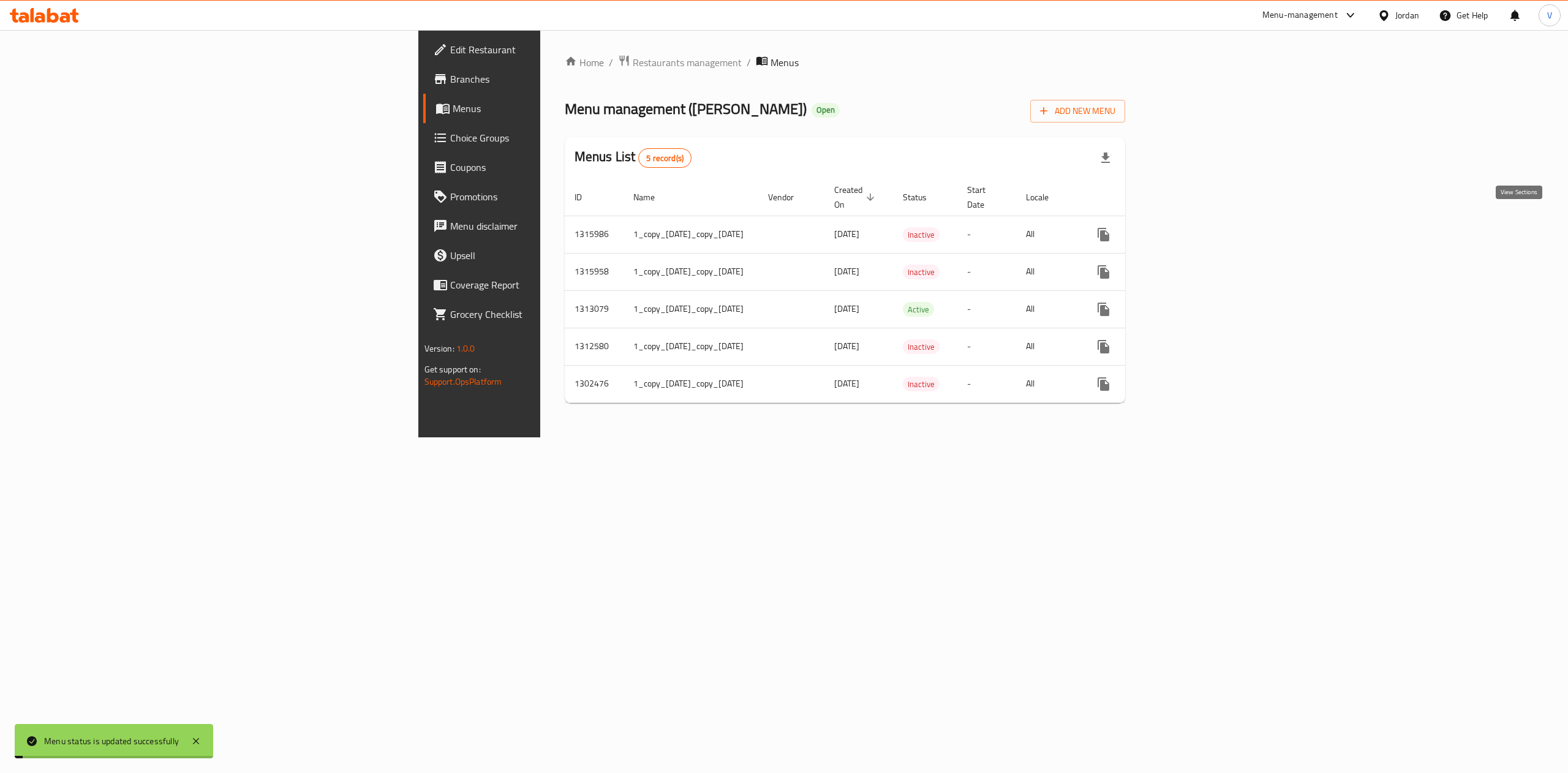
click at [1198, 229] on icon "enhanced table" at bounding box center [1191, 234] width 11 height 11
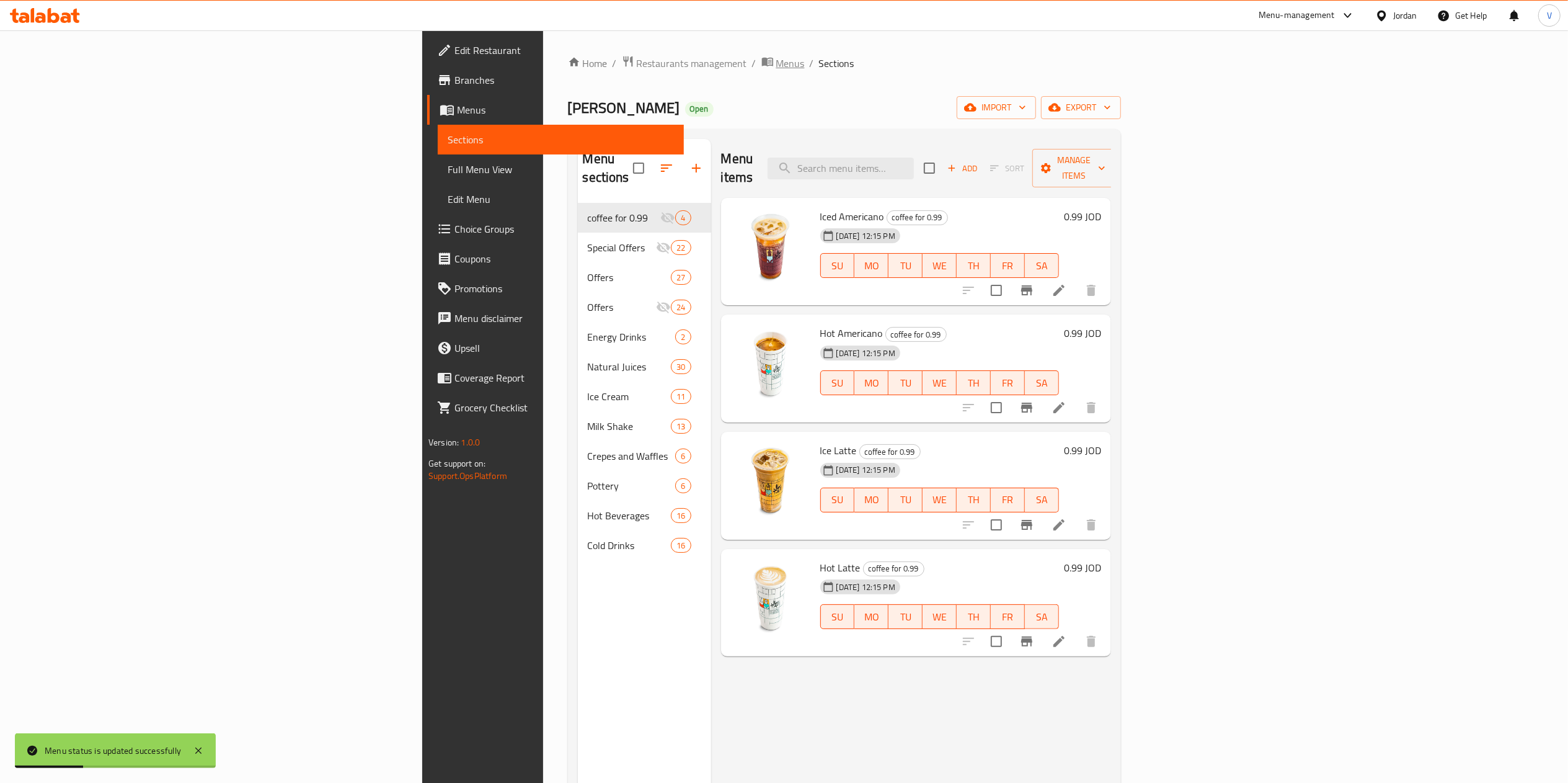
click at [776, 59] on span "Menus" at bounding box center [790, 63] width 29 height 15
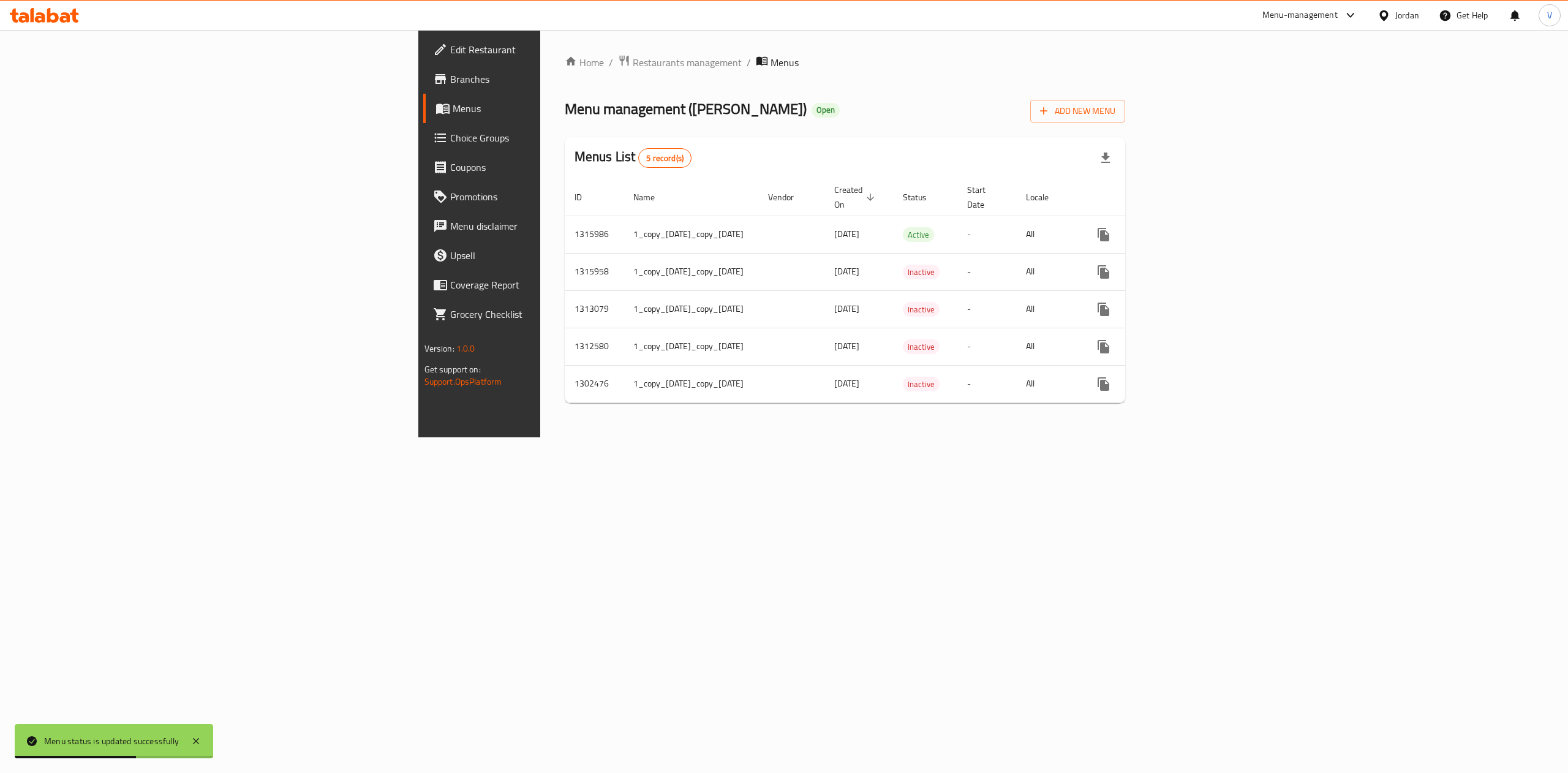
click at [565, 73] on div "Home / Restaurants management / Menus Menu management ( Abu Saleh ) Open Add Ne…" at bounding box center [845, 233] width 561 height 358
click at [565, 67] on link "Home" at bounding box center [584, 62] width 39 height 14
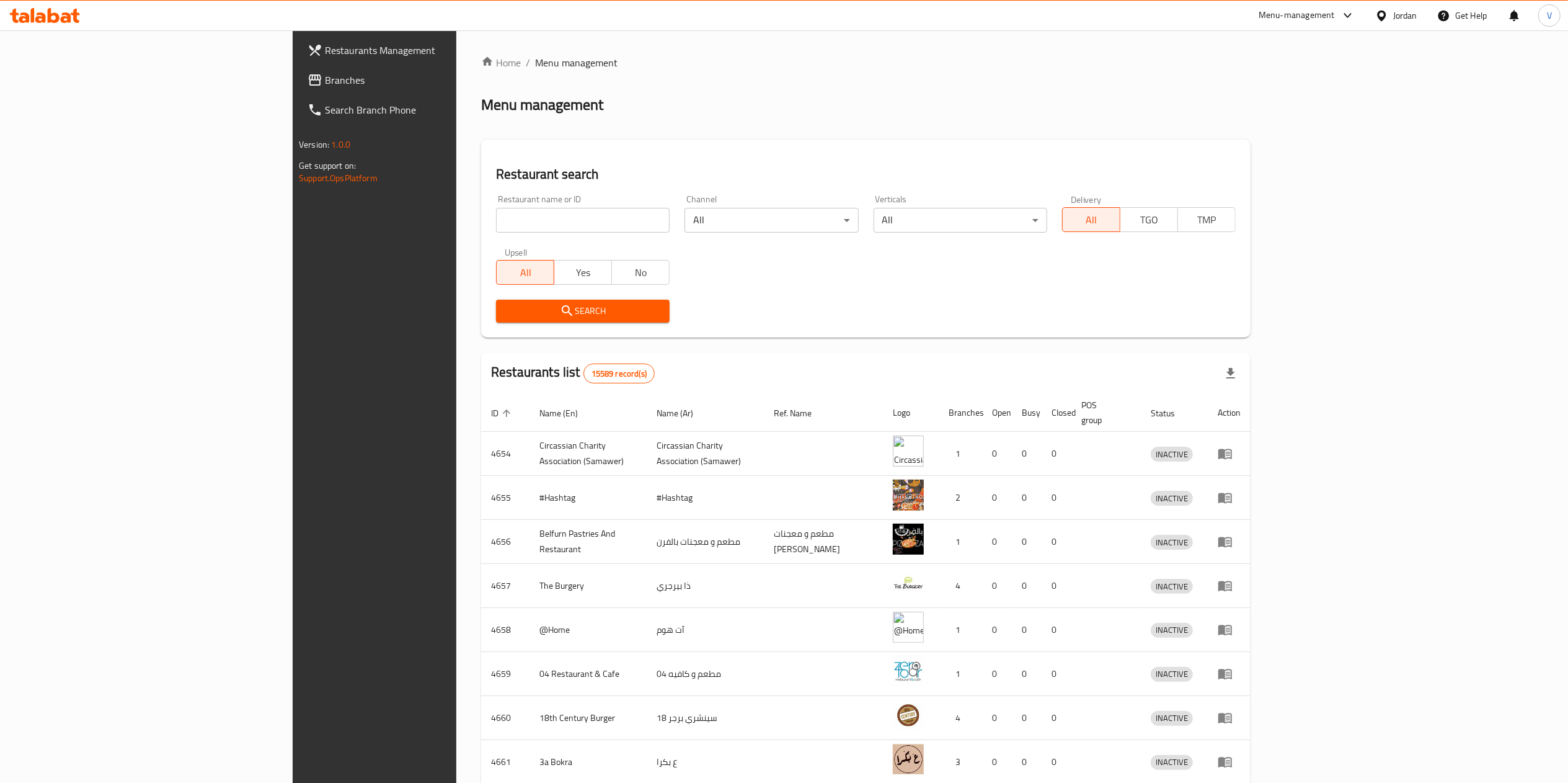
click at [325, 75] on span "Branches" at bounding box center [434, 80] width 219 height 15
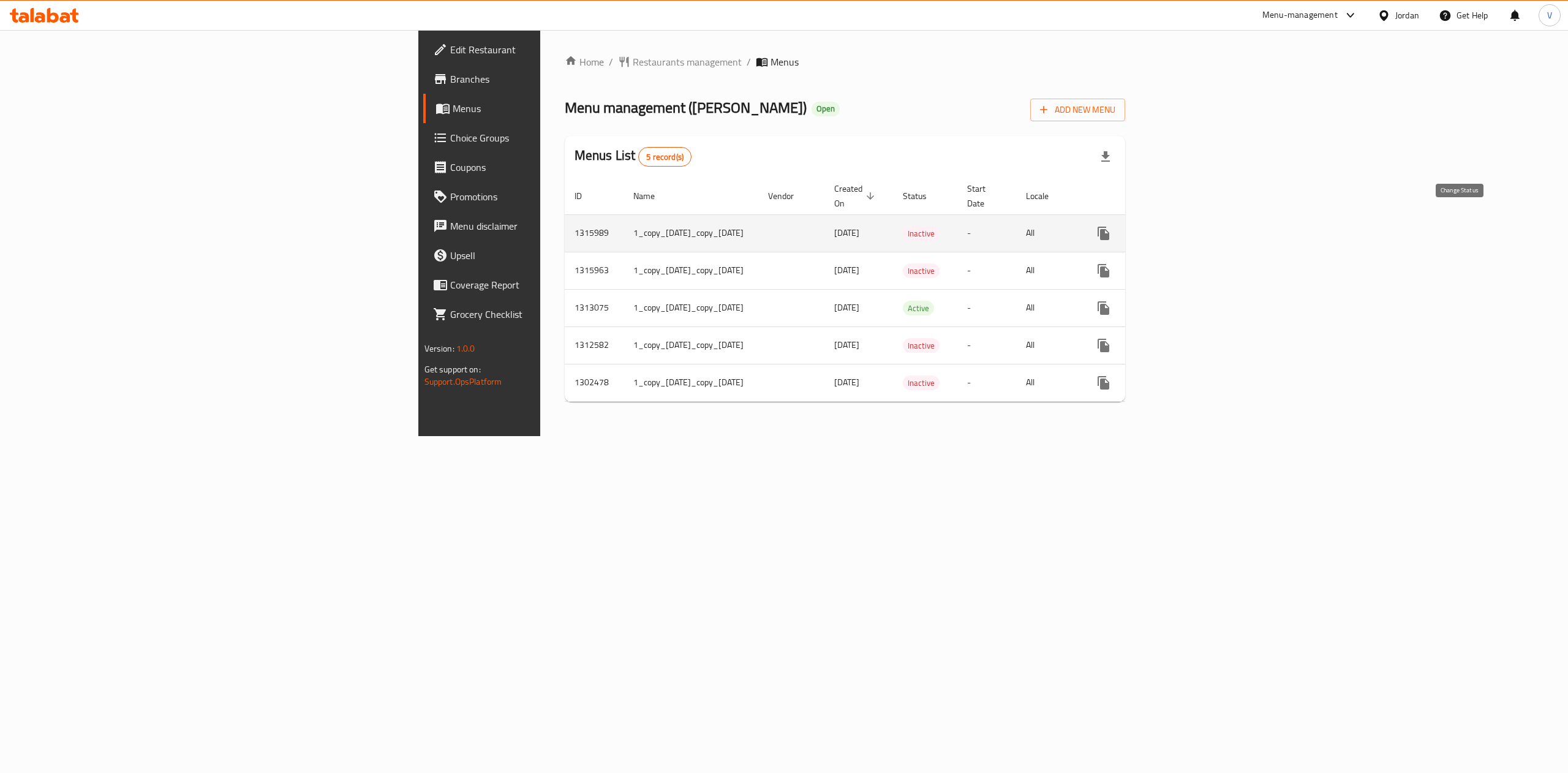
click at [1148, 221] on button "enhanced table" at bounding box center [1133, 233] width 30 height 30
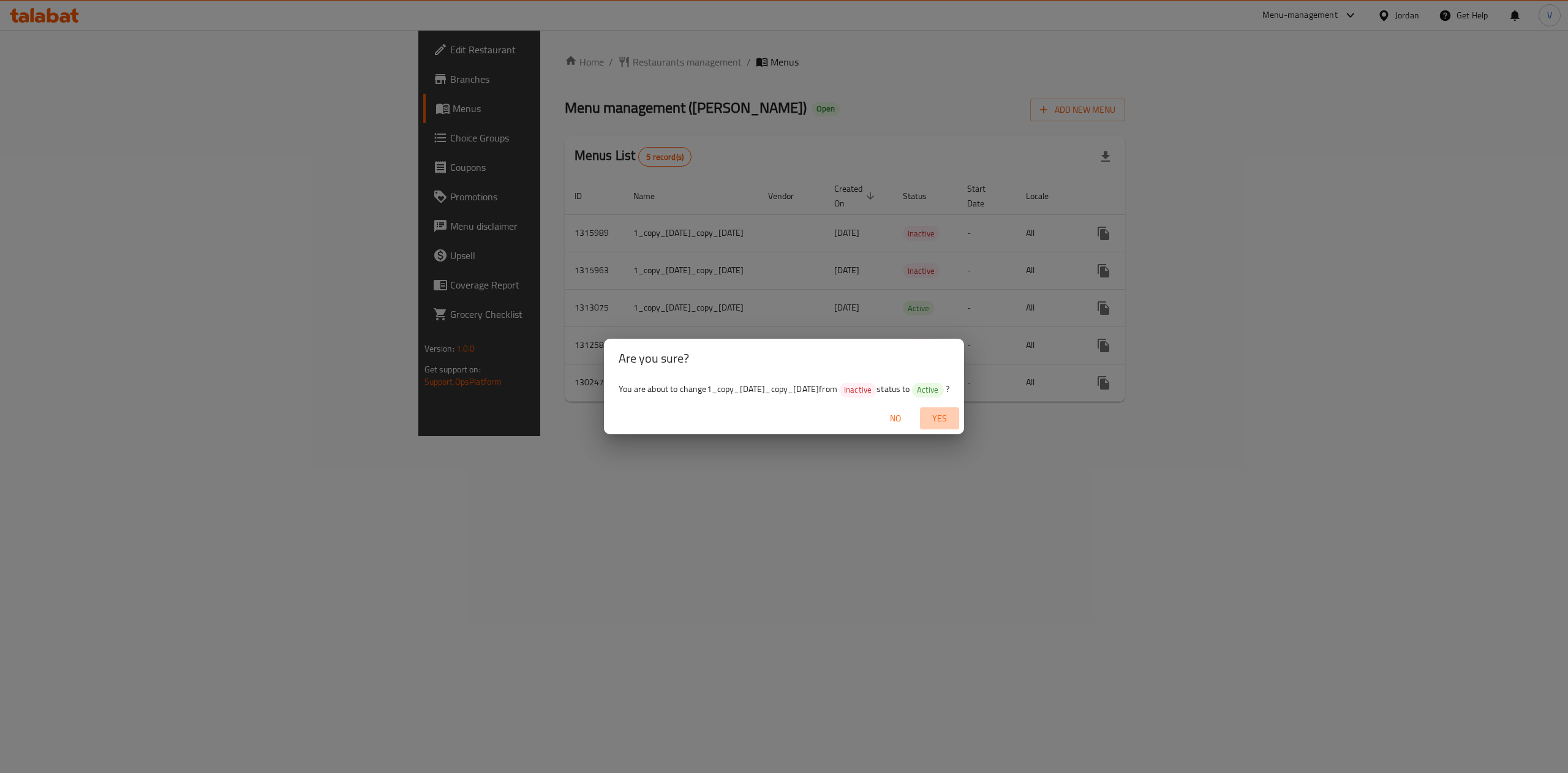
click at [942, 425] on span "Yes" at bounding box center [939, 418] width 30 height 15
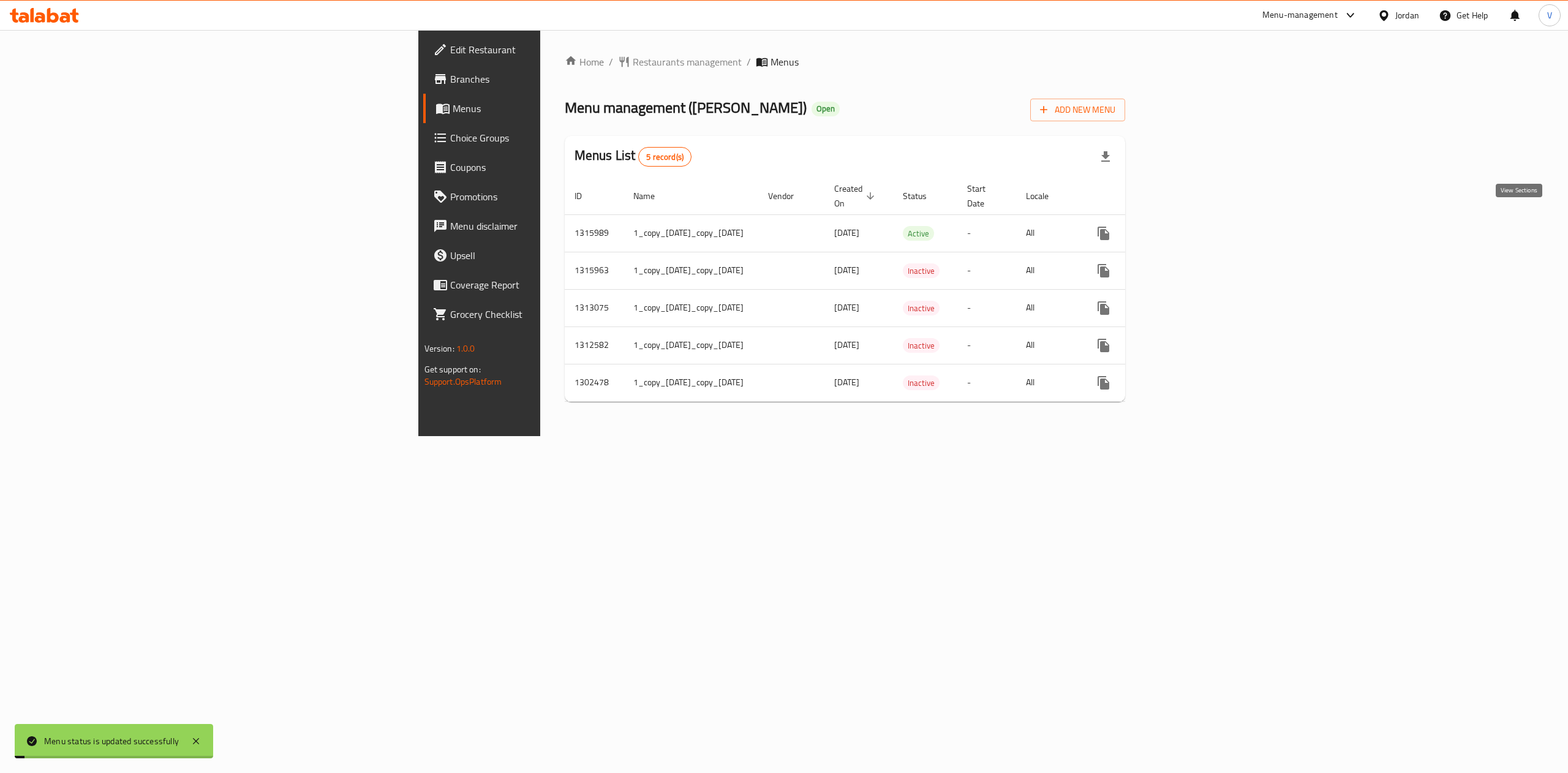
click at [1198, 228] on icon "enhanced table" at bounding box center [1191, 233] width 11 height 11
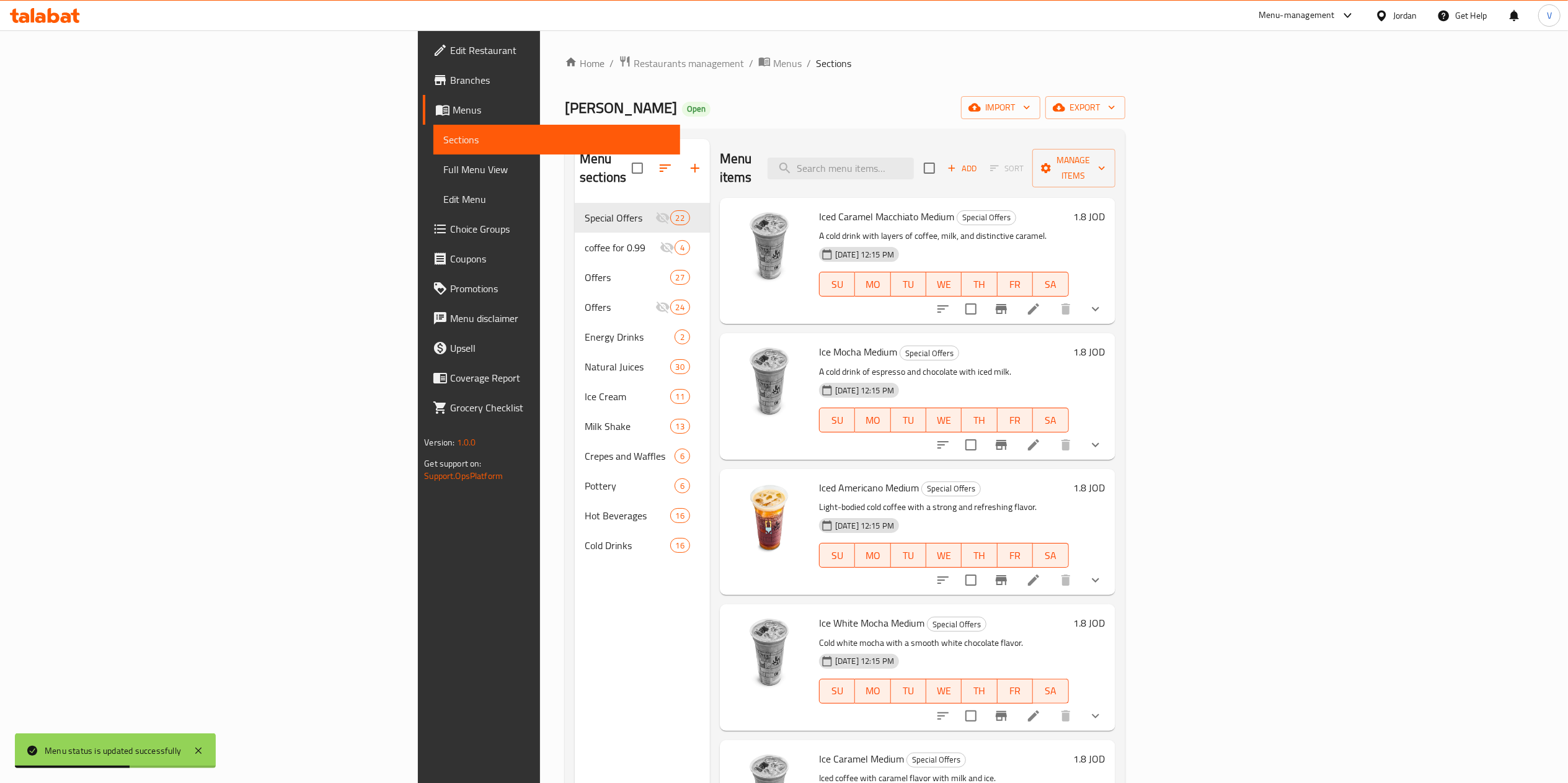
click at [565, 88] on div "Home / Restaurants management / Menus / Sections Abu Saleh Open import export M…" at bounding box center [845, 493] width 561 height 876
click at [773, 66] on span "Menus" at bounding box center [787, 63] width 29 height 15
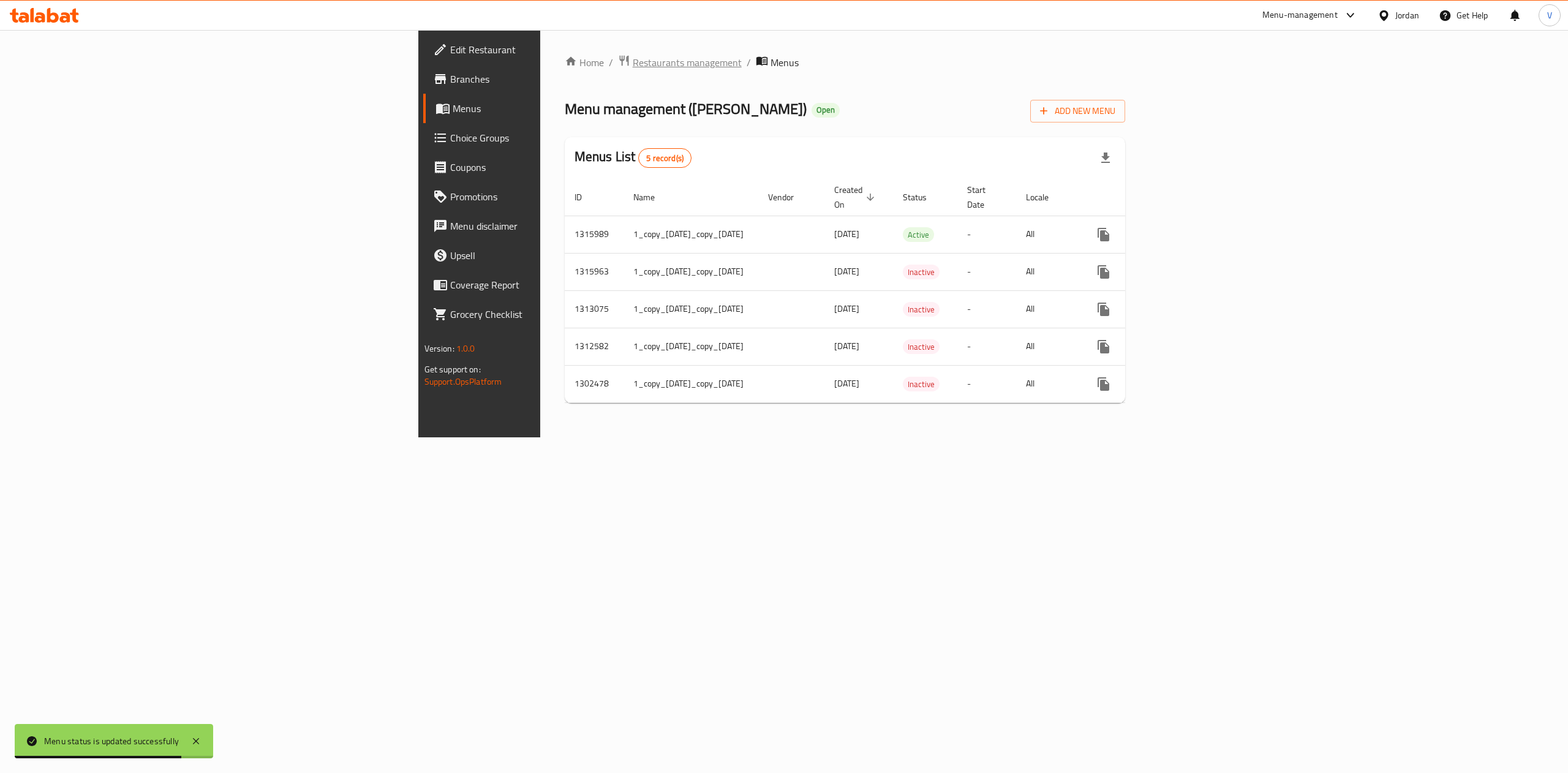
click at [633, 68] on span "Restaurants management" at bounding box center [687, 62] width 109 height 14
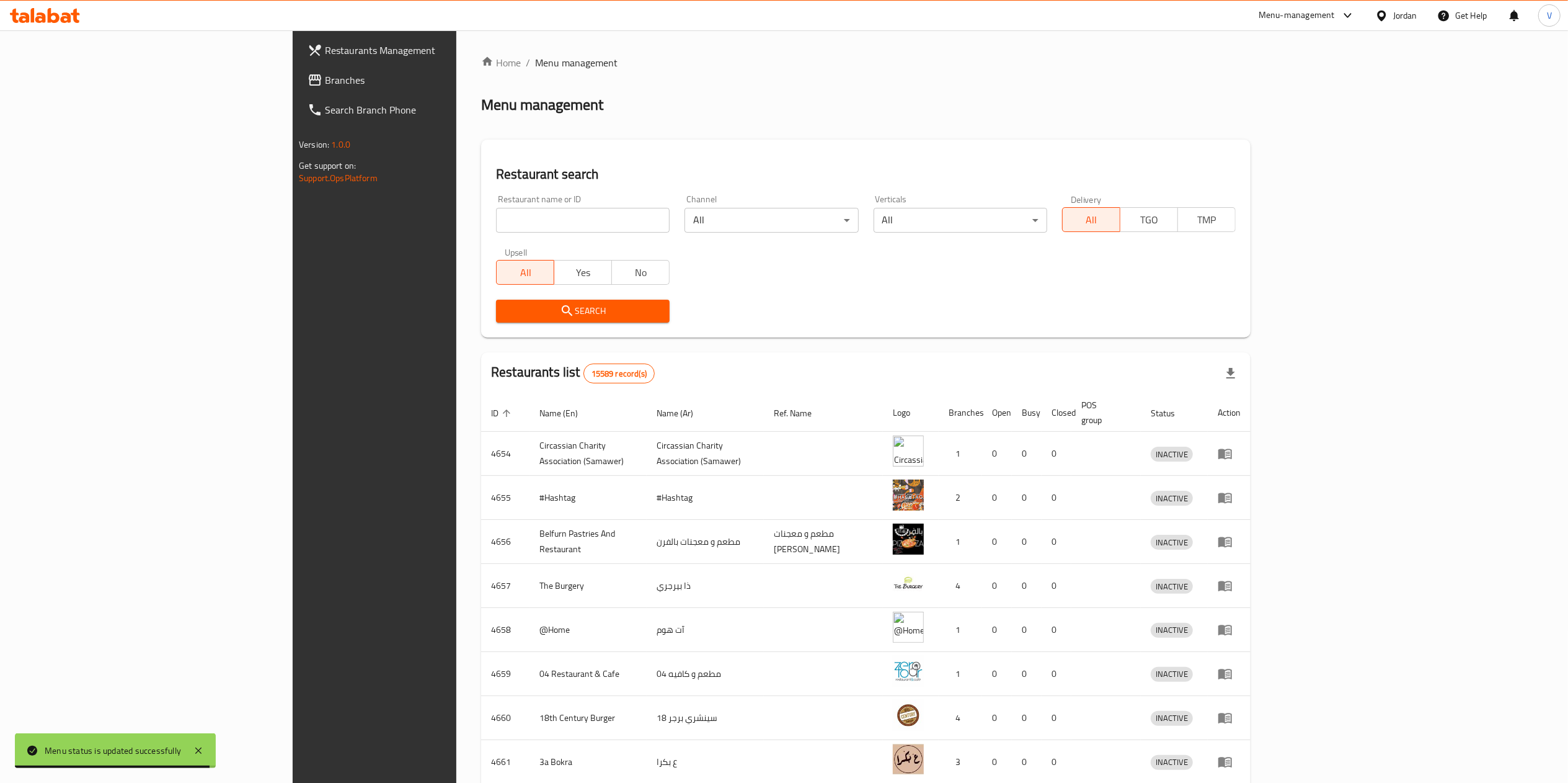
click at [325, 82] on span "Branches" at bounding box center [434, 80] width 219 height 15
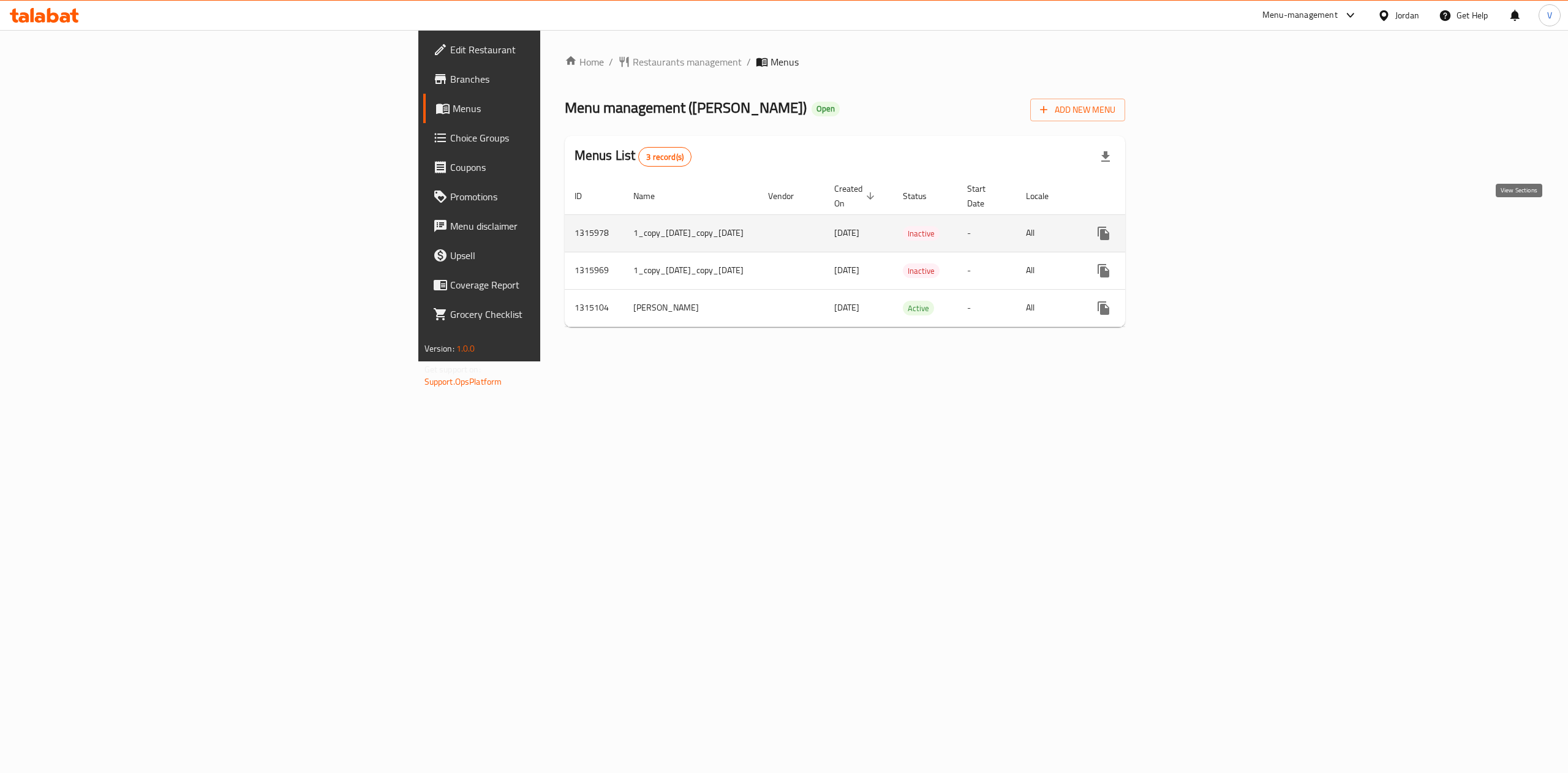
click at [1199, 226] on icon "enhanced table" at bounding box center [1192, 233] width 14 height 14
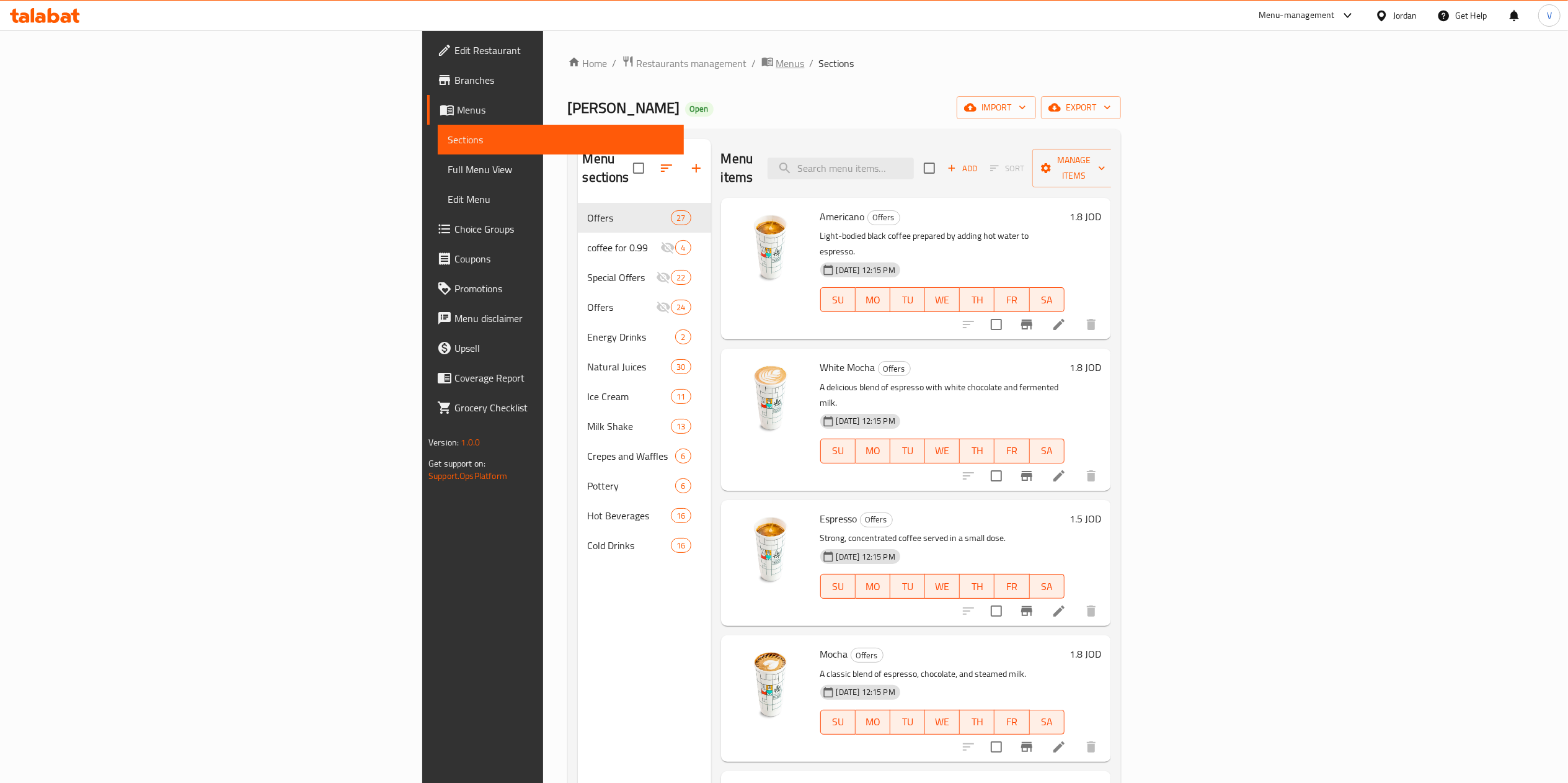
click at [776, 67] on span "Menus" at bounding box center [790, 63] width 29 height 15
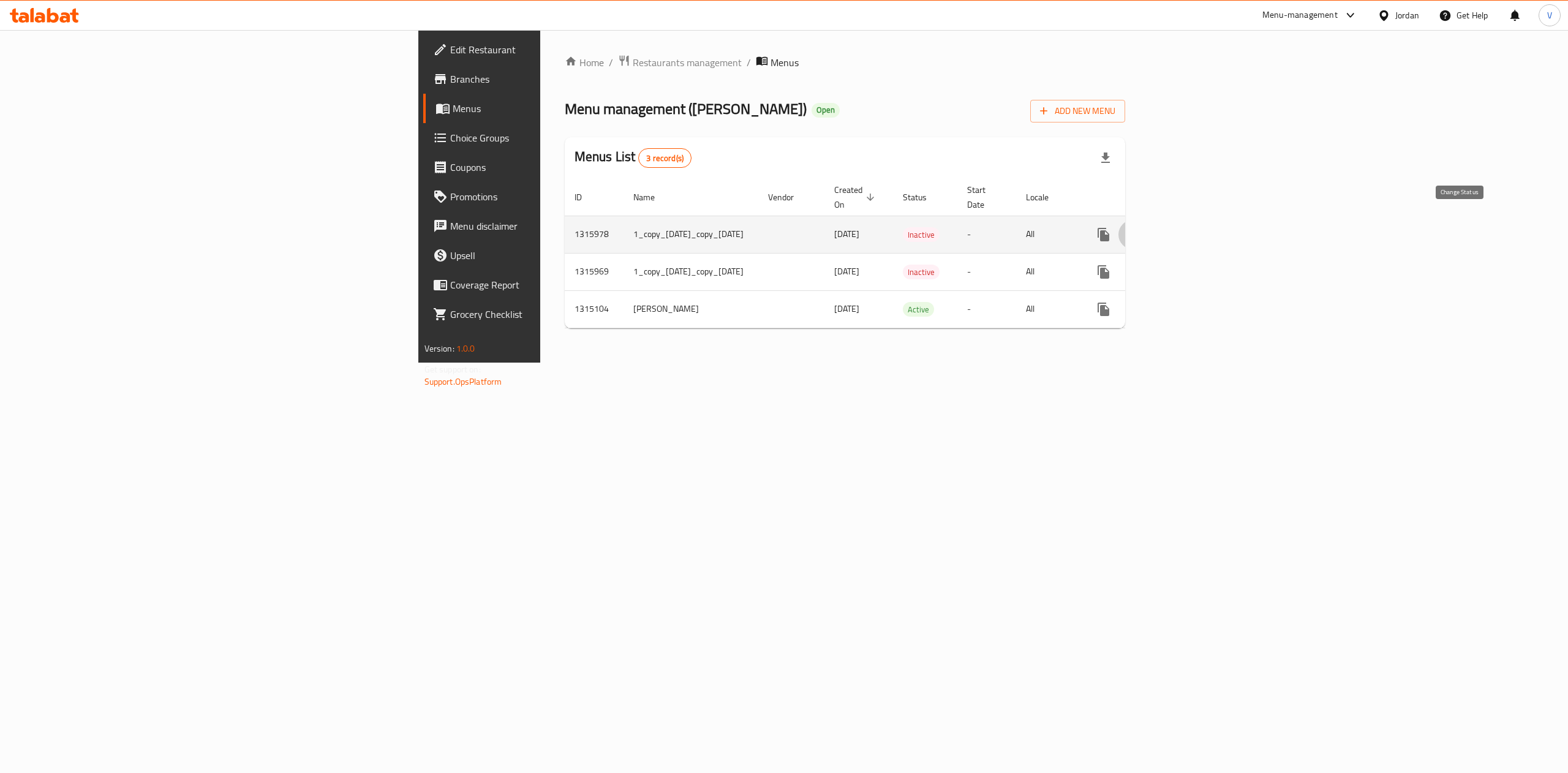
click at [1148, 223] on button "enhanced table" at bounding box center [1133, 235] width 30 height 30
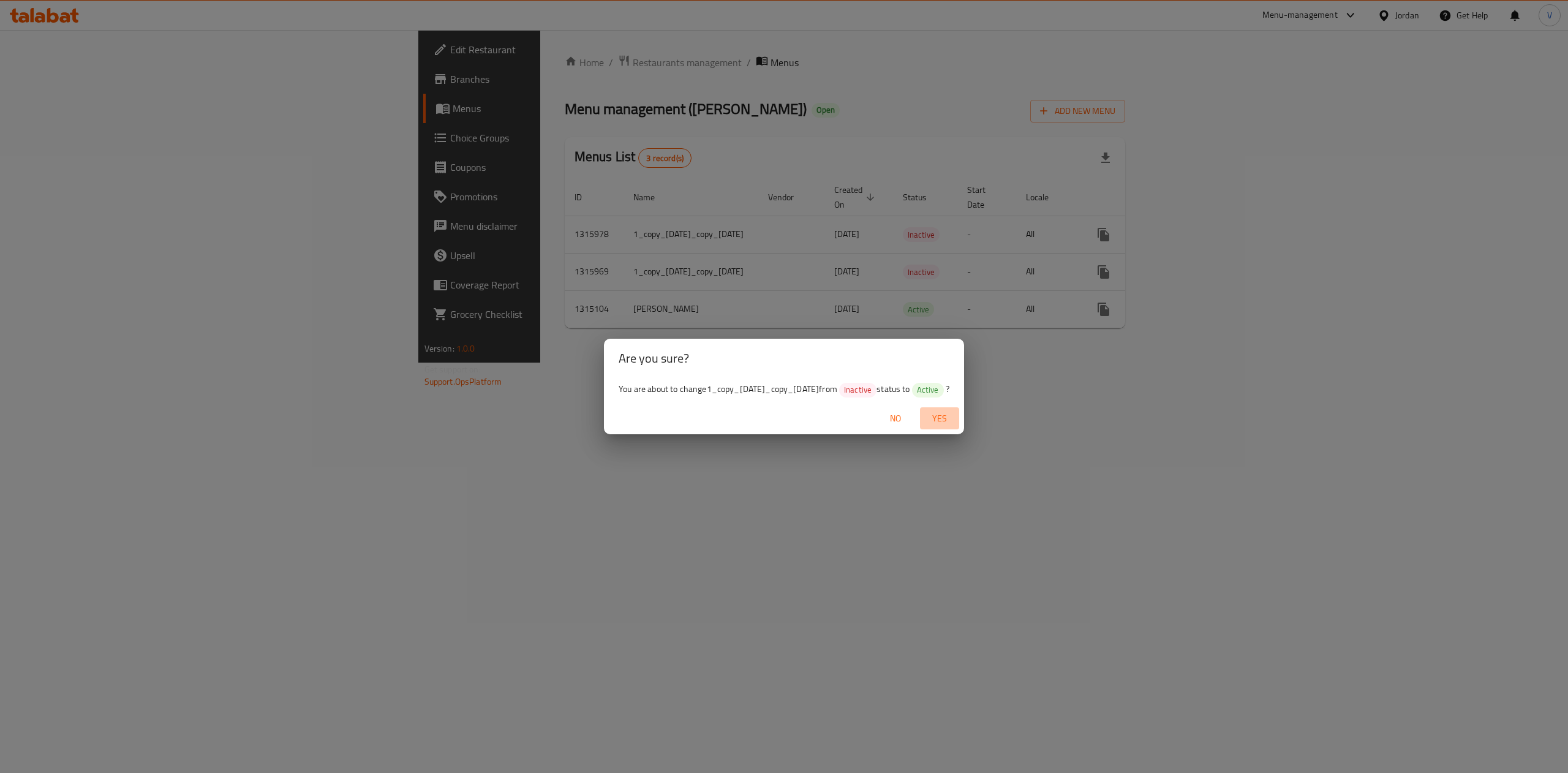
click at [951, 426] on span "Yes" at bounding box center [939, 418] width 30 height 15
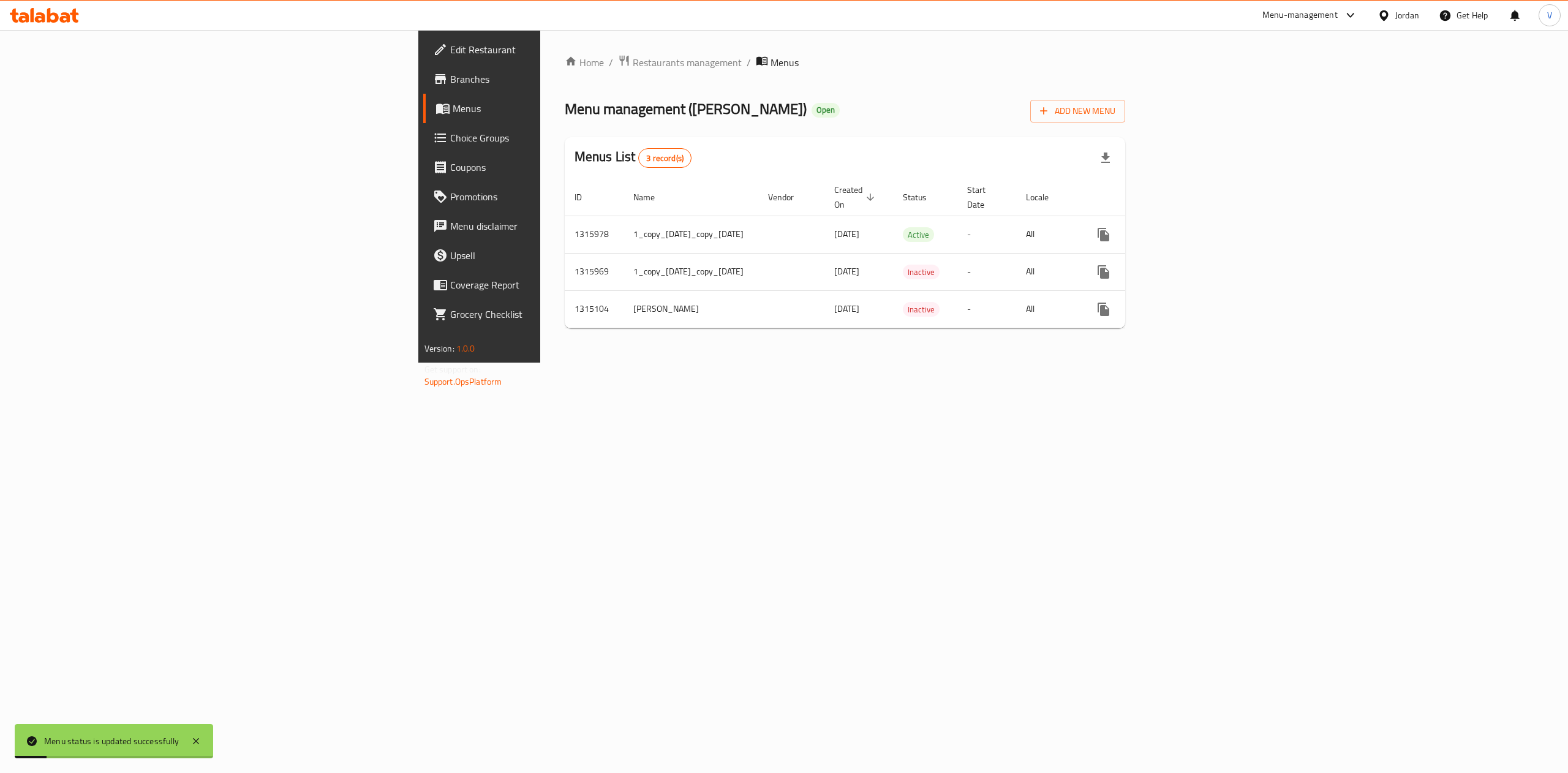
drag, startPoint x: 602, startPoint y: 109, endPoint x: 579, endPoint y: 109, distance: 23.0
click at [602, 109] on div "Menu management ( Abu Saleh ) Open Add New Menu" at bounding box center [845, 109] width 561 height 28
click at [633, 58] on span "Restaurants management" at bounding box center [687, 62] width 109 height 14
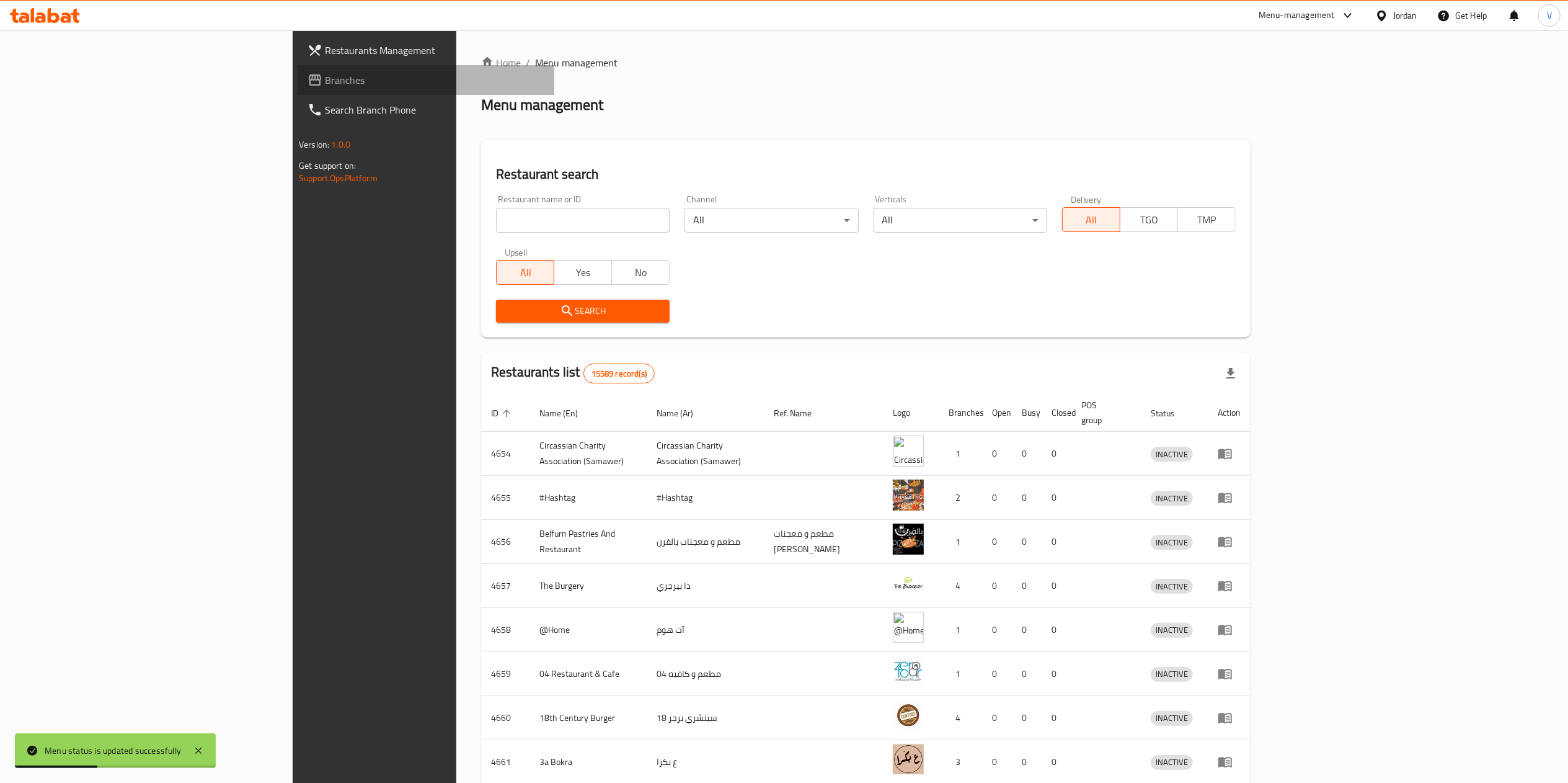
click at [325, 81] on span "Branches" at bounding box center [434, 80] width 219 height 15
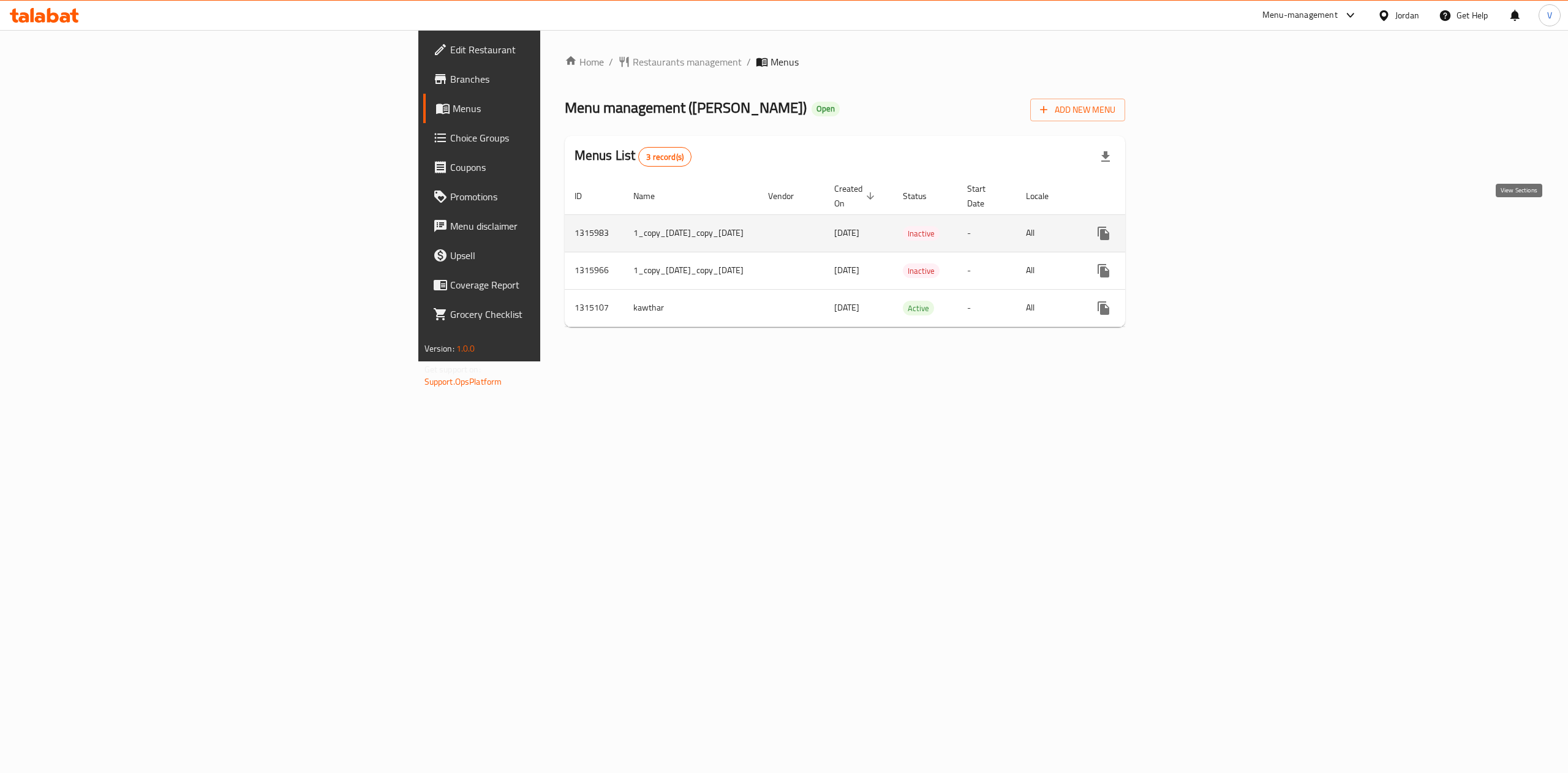
click at [1207, 224] on link "enhanced table" at bounding box center [1192, 233] width 30 height 30
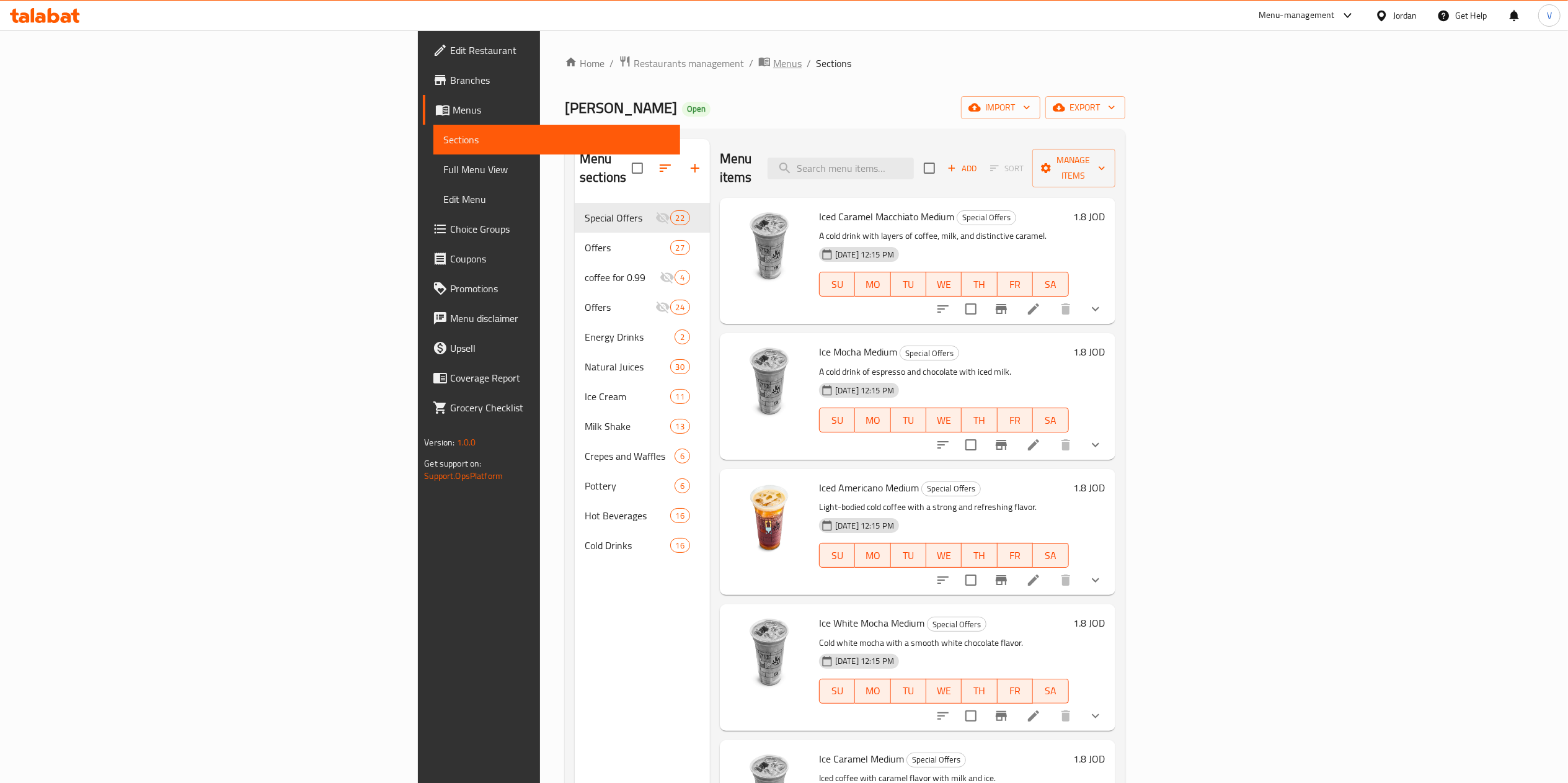
click at [773, 66] on span "Menus" at bounding box center [787, 63] width 29 height 15
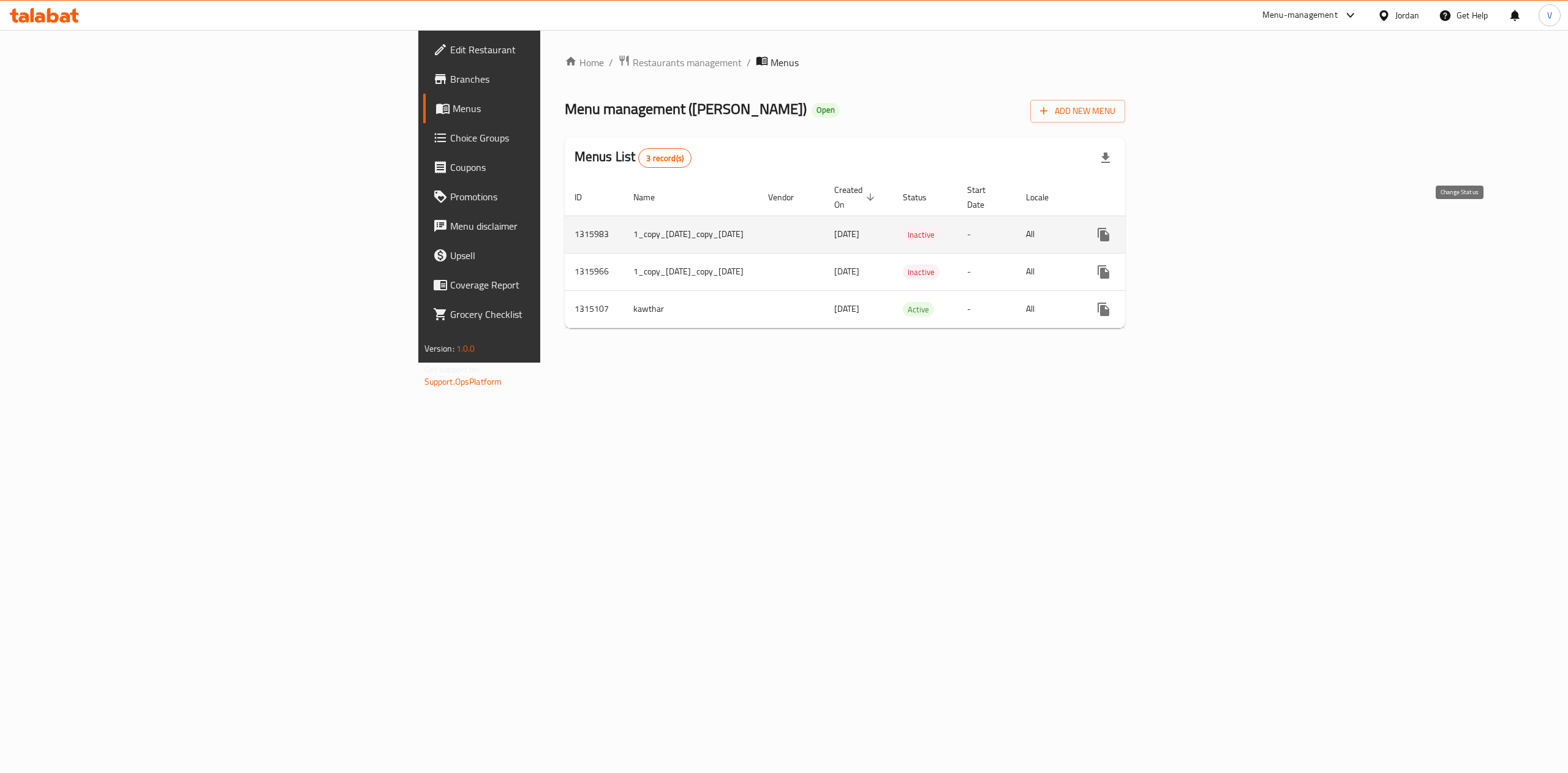
click at [1148, 221] on button "enhanced table" at bounding box center [1133, 235] width 30 height 30
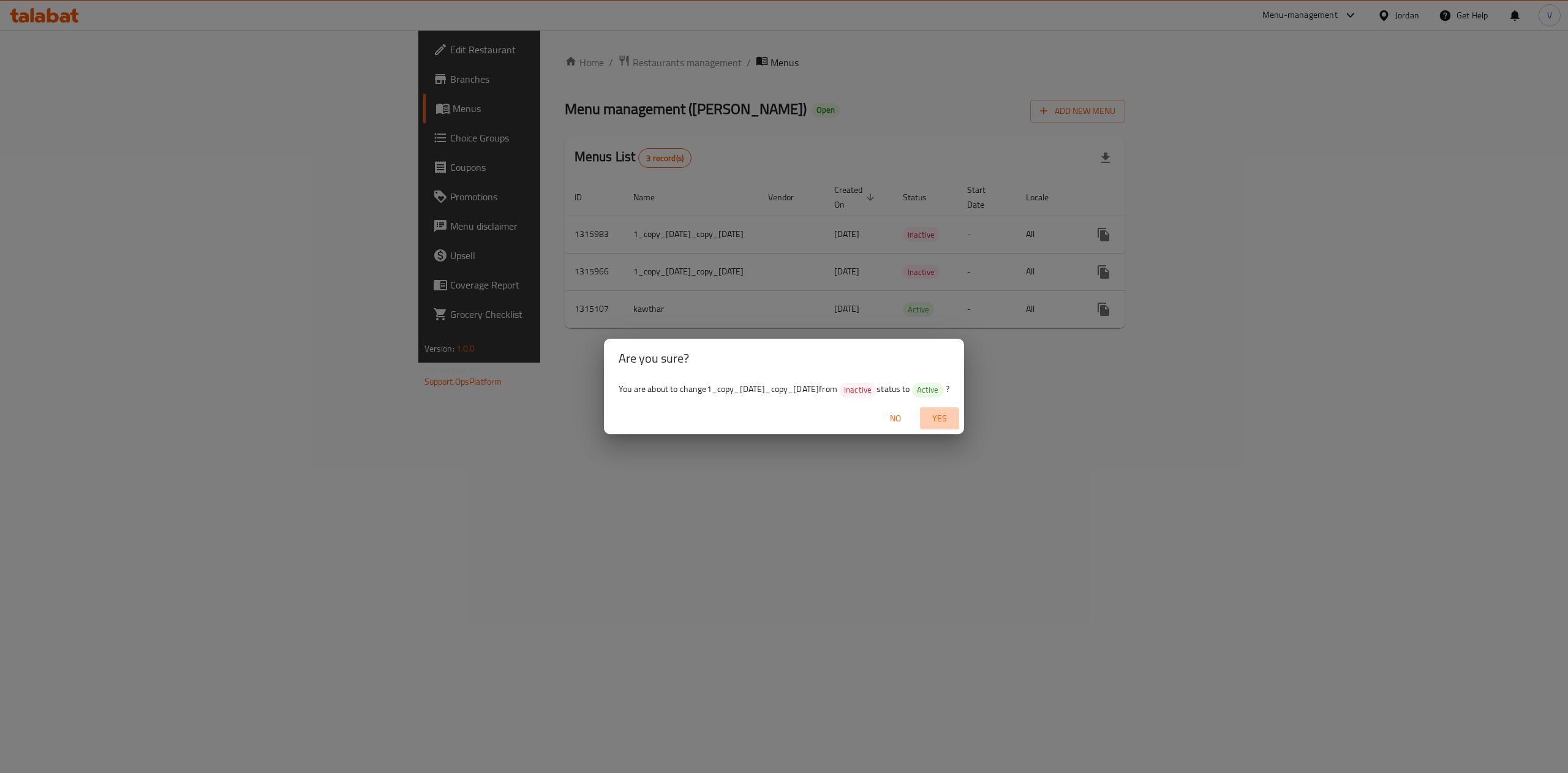
click at [955, 426] on span "Yes" at bounding box center [939, 418] width 30 height 15
